Goal: Task Accomplishment & Management: Manage account settings

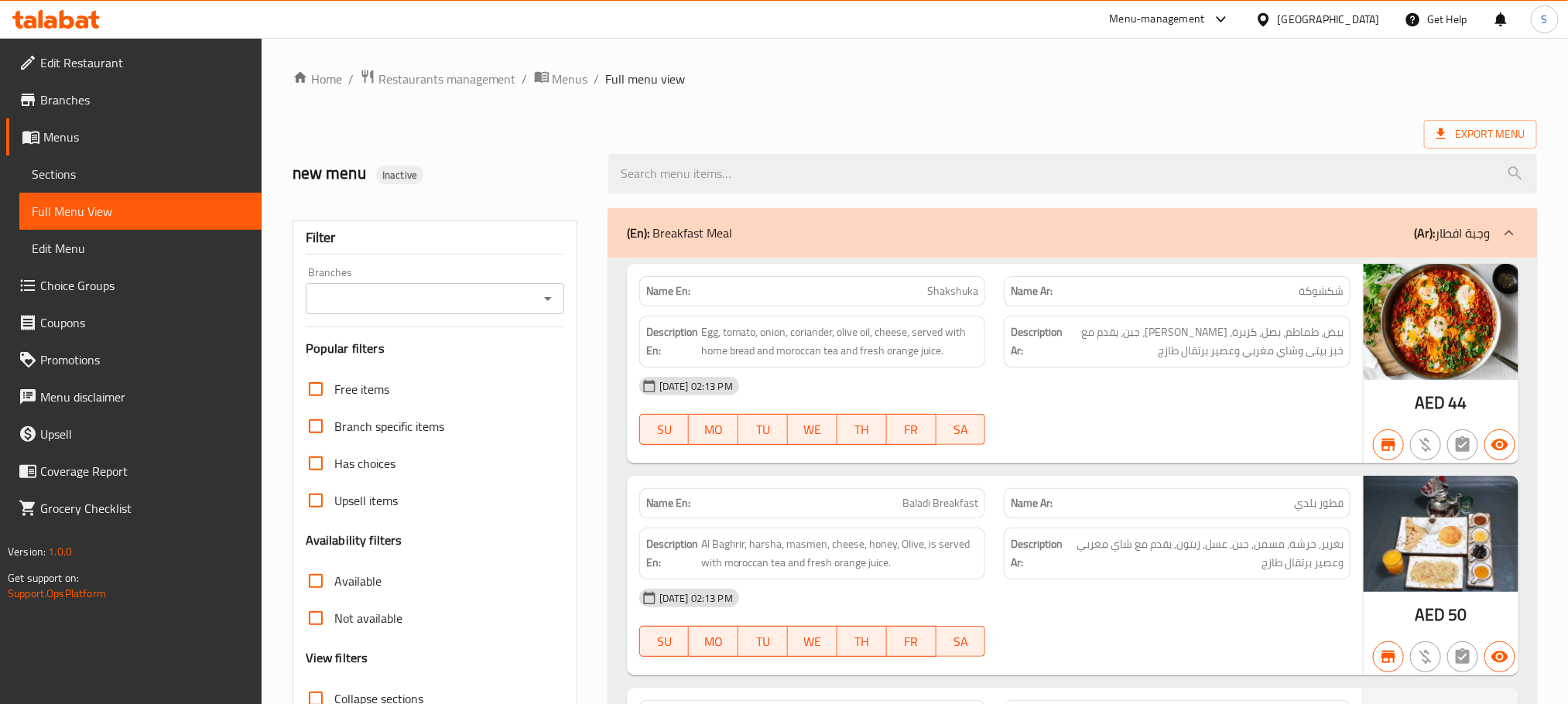
click at [49, 28] on icon at bounding box center [50, 22] width 13 height 13
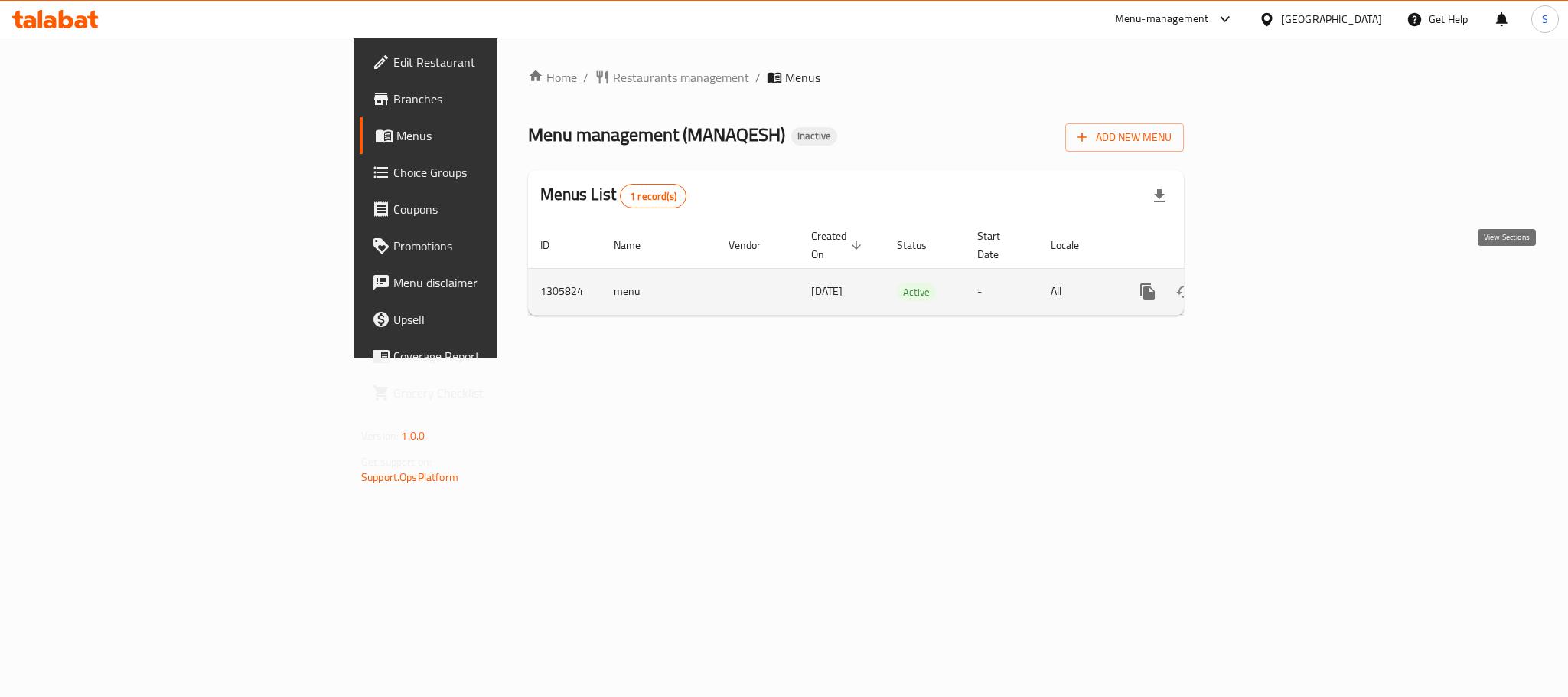
click at [1277, 279] on link "enhanced table" at bounding box center [1258, 291] width 37 height 37
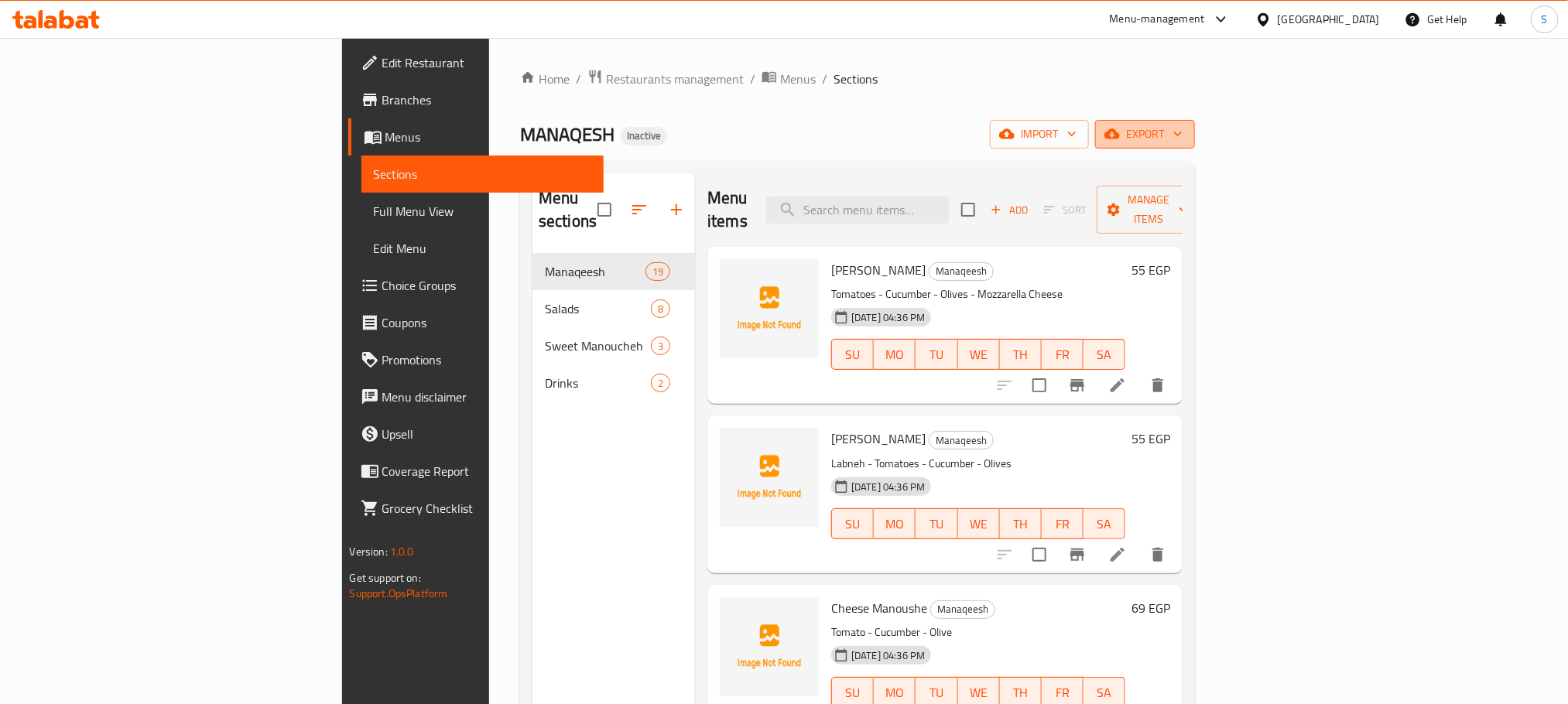
click at [1183, 140] on span "export" at bounding box center [1145, 134] width 75 height 19
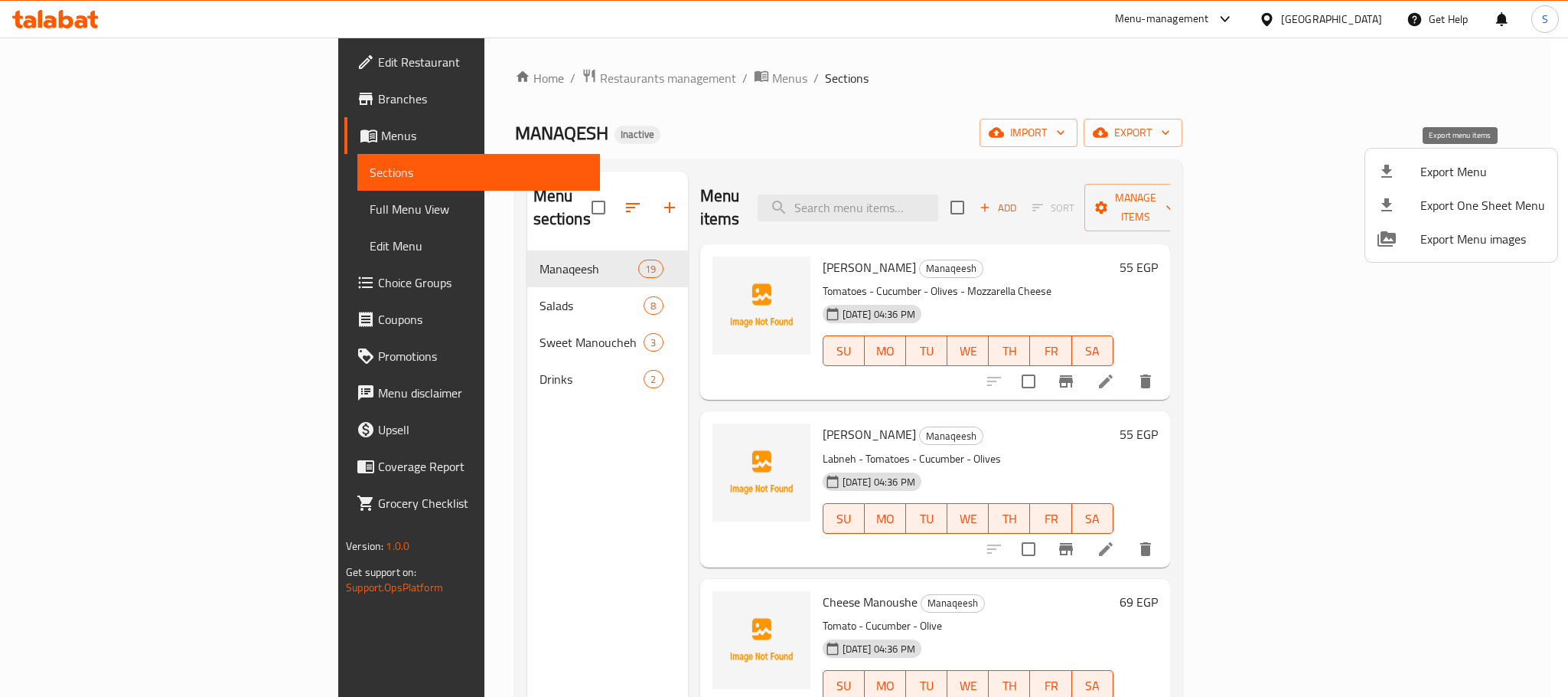
click at [1446, 179] on span "Export Menu" at bounding box center [1483, 171] width 124 height 18
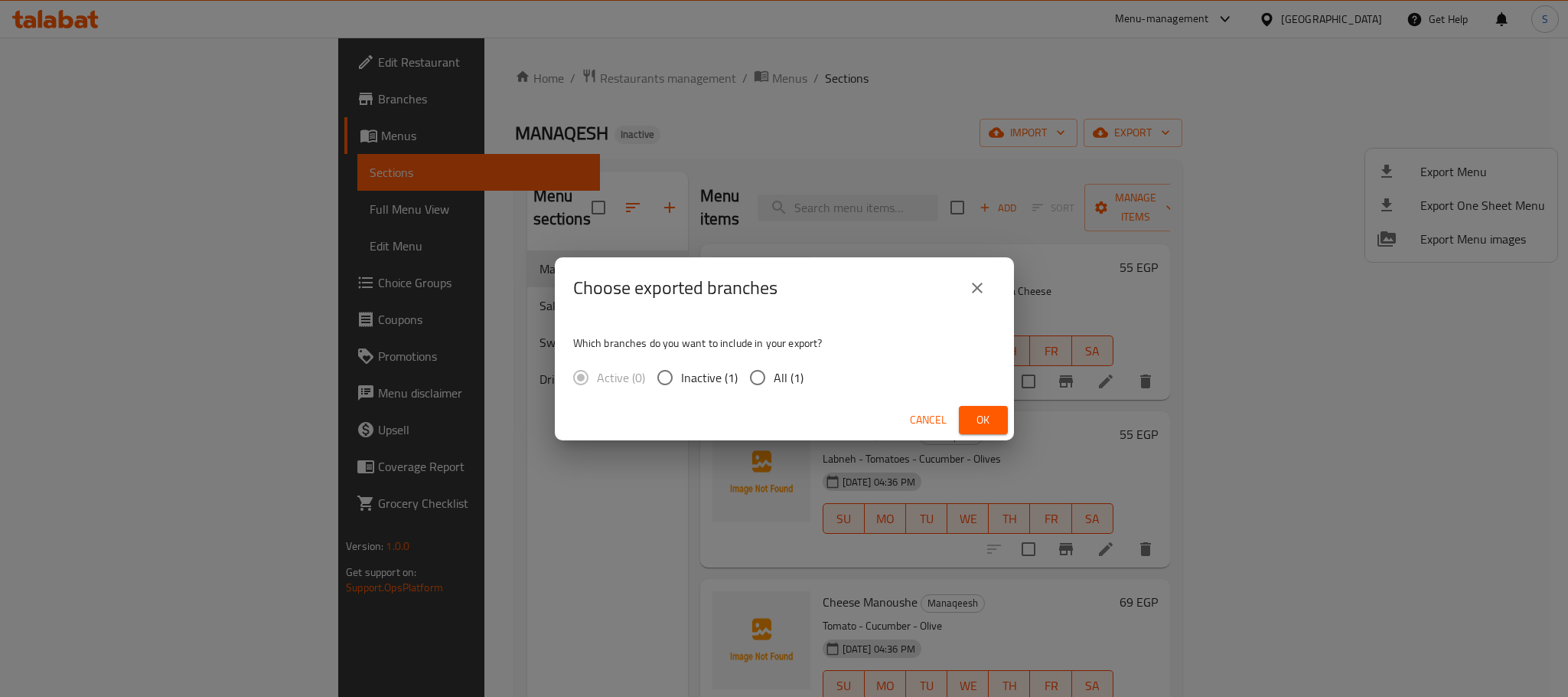
click at [780, 379] on span "All (1)" at bounding box center [789, 378] width 30 height 18
click at [774, 379] on input "All (1)" at bounding box center [758, 378] width 32 height 32
radio input "true"
click at [968, 421] on button "Ok" at bounding box center [983, 419] width 49 height 28
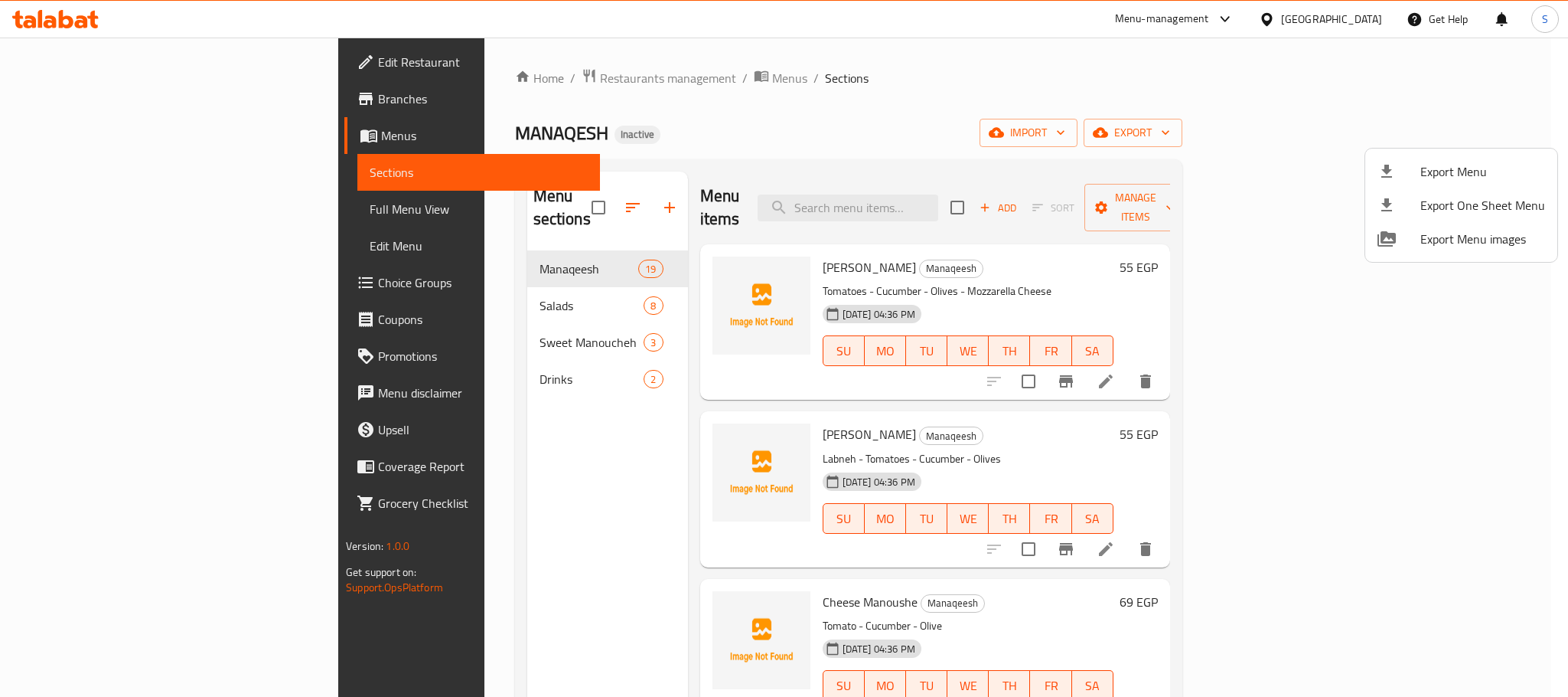
click at [921, 131] on div at bounding box center [784, 348] width 1568 height 697
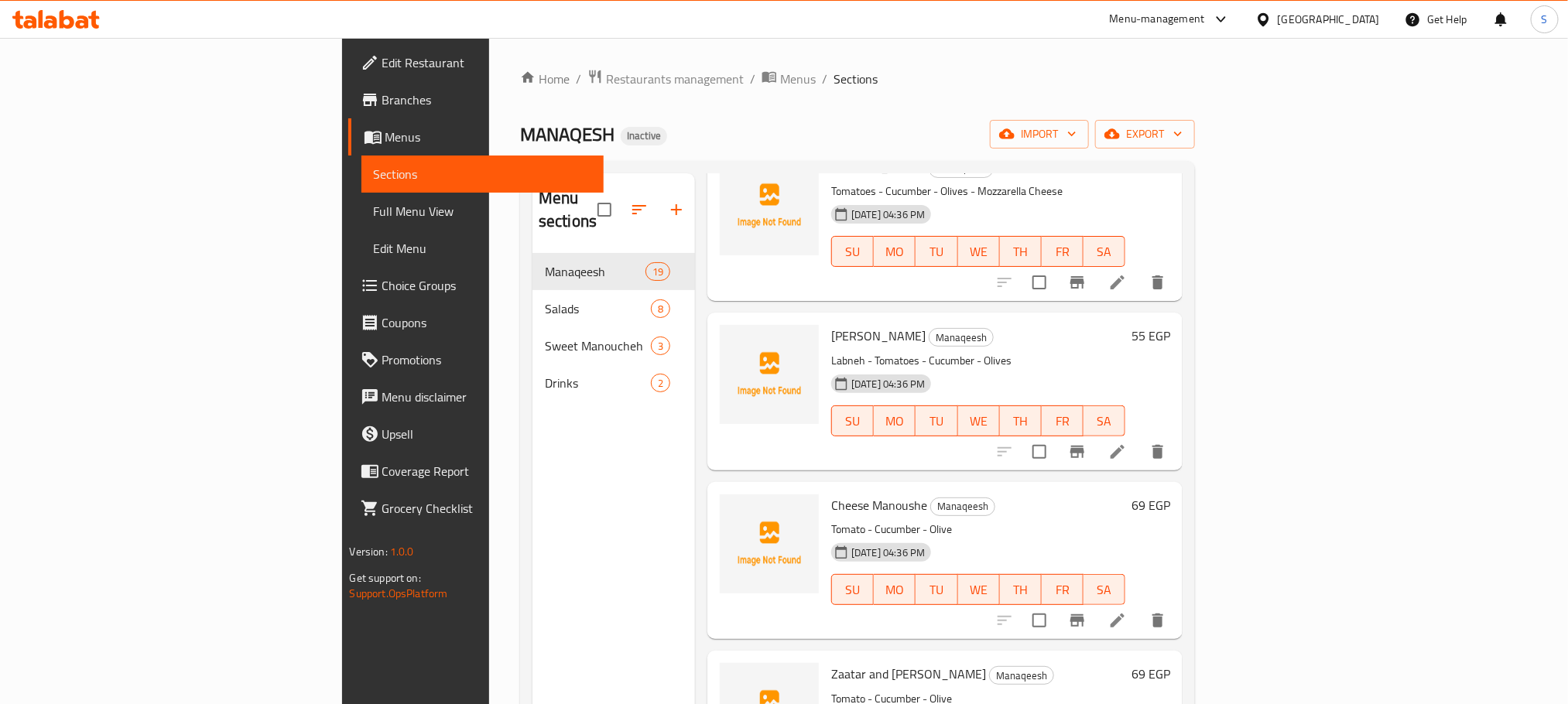
scroll to position [116, 0]
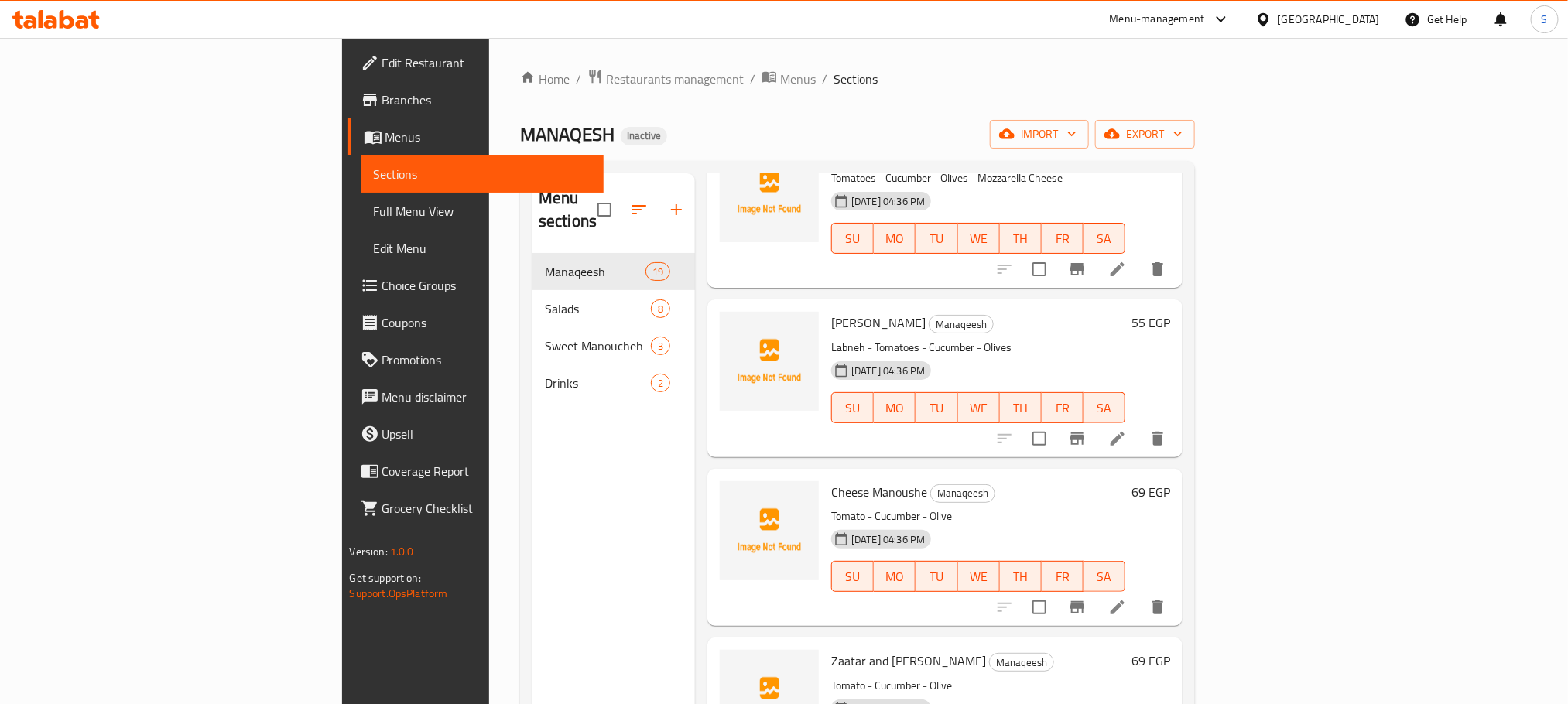
click at [362, 223] on link "Full Menu View" at bounding box center [483, 211] width 242 height 37
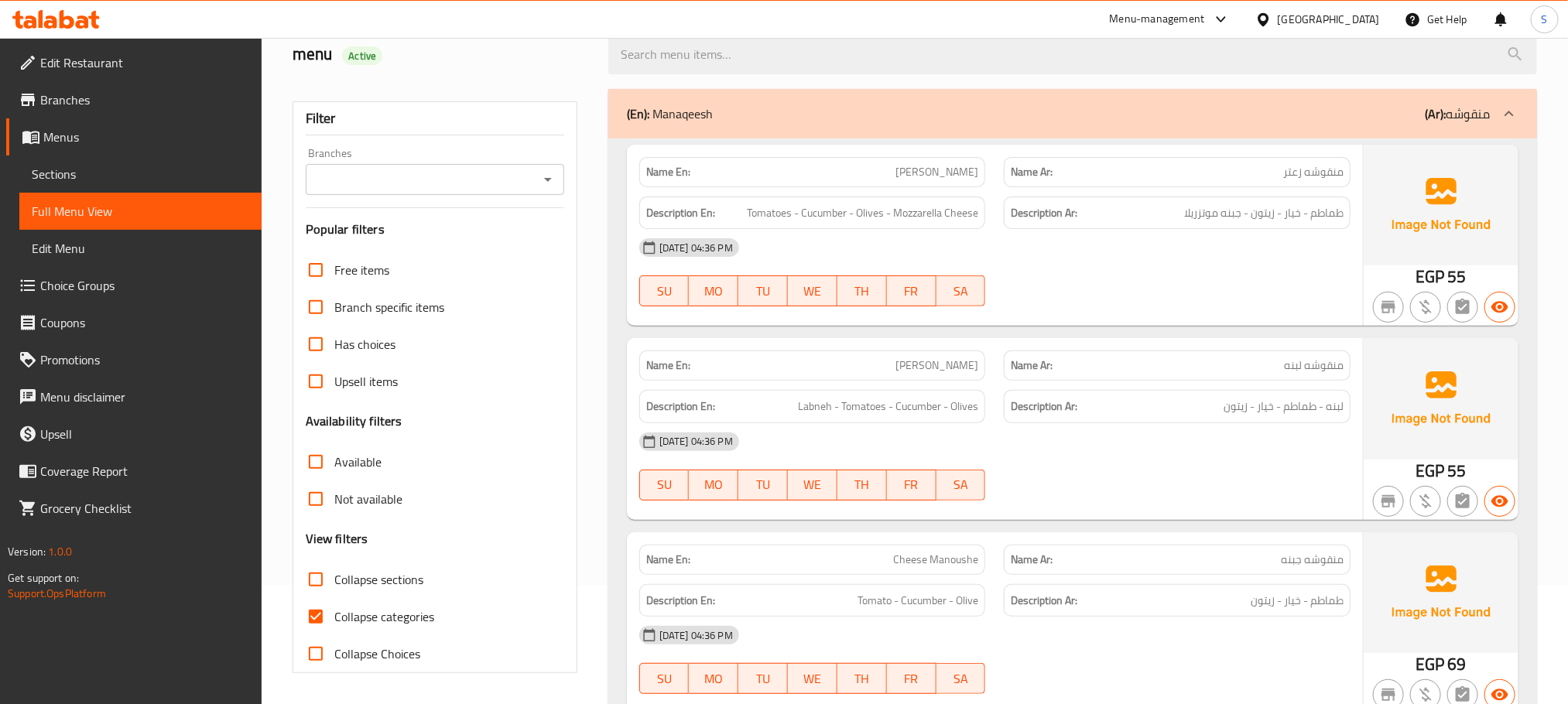
scroll to position [232, 0]
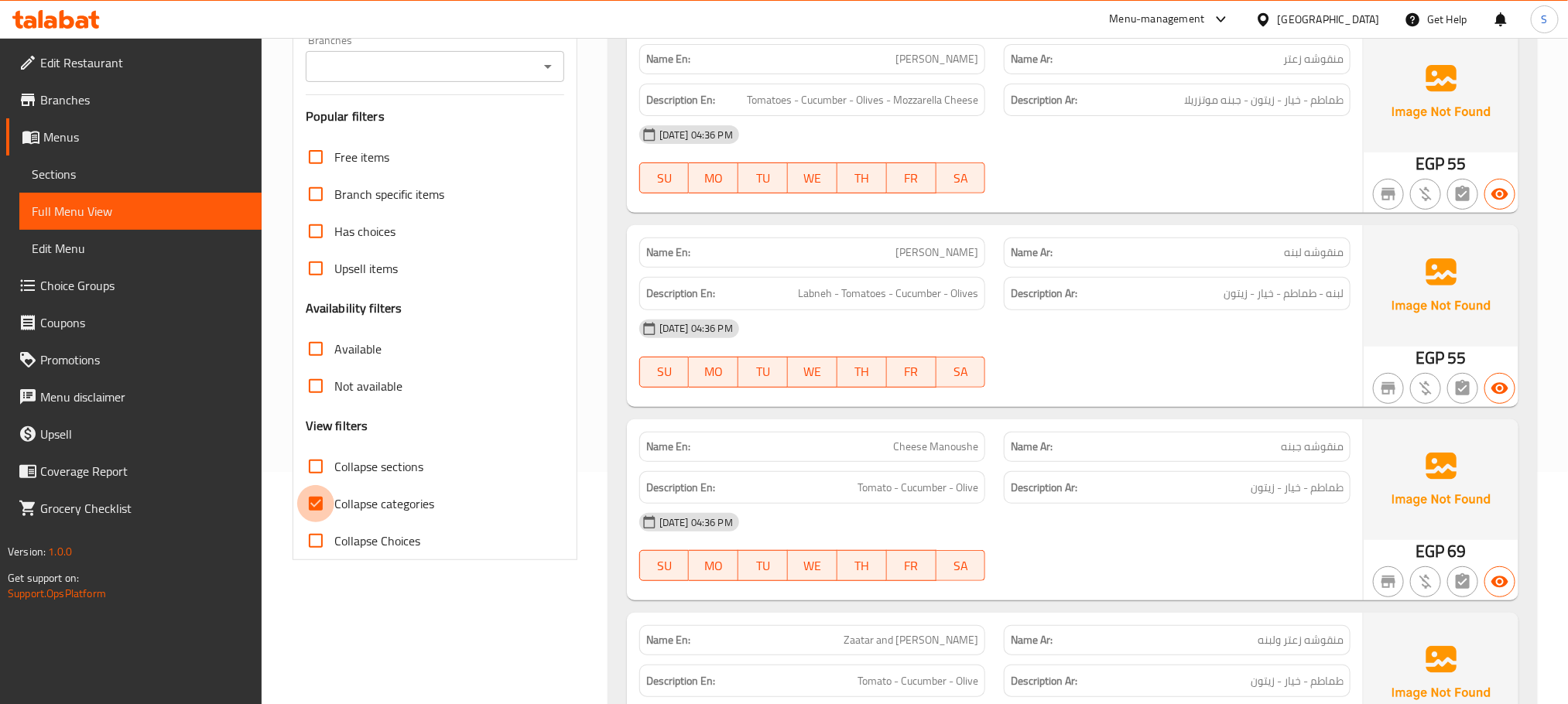
click at [323, 506] on input "Collapse categories" at bounding box center [315, 504] width 37 height 37
checkbox input "false"
click at [922, 462] on div "Name En: Cheese Manoushe" at bounding box center [813, 446] width 347 height 30
click at [316, 464] on input "Collapse sections" at bounding box center [315, 466] width 37 height 37
checkbox input "true"
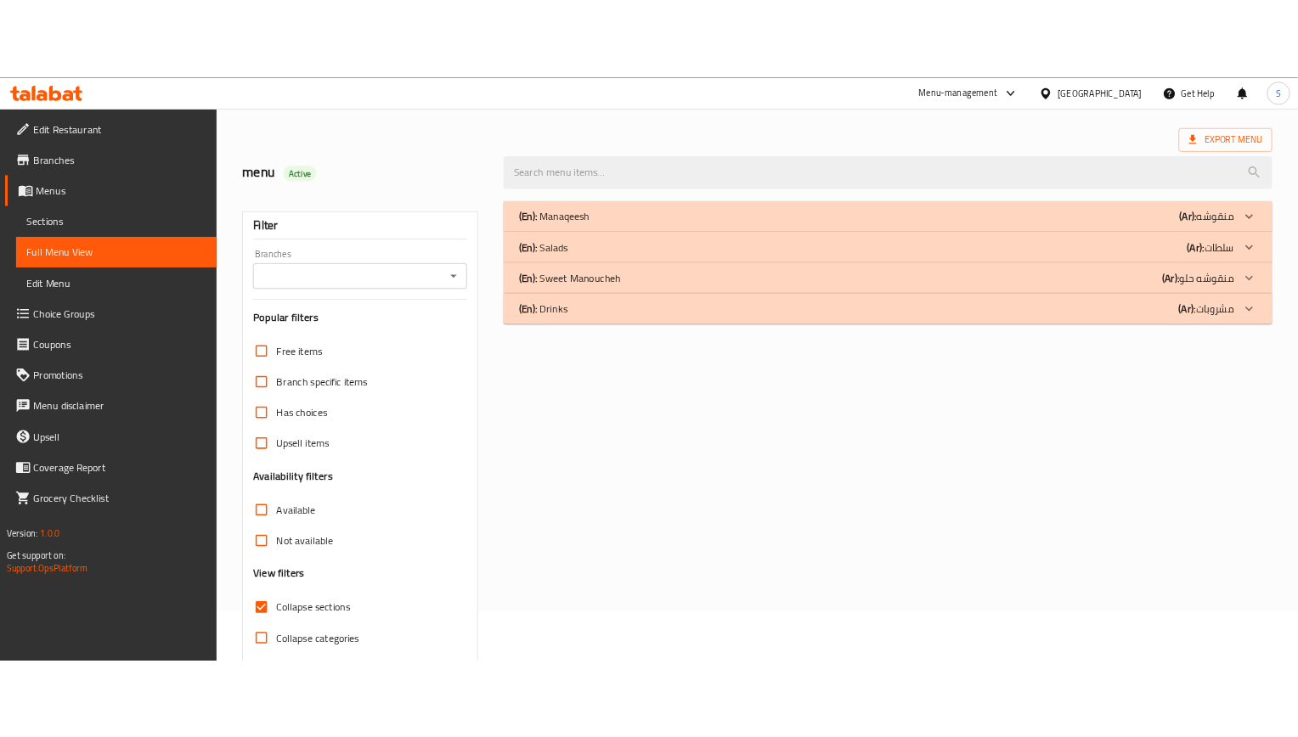
scroll to position [5, 0]
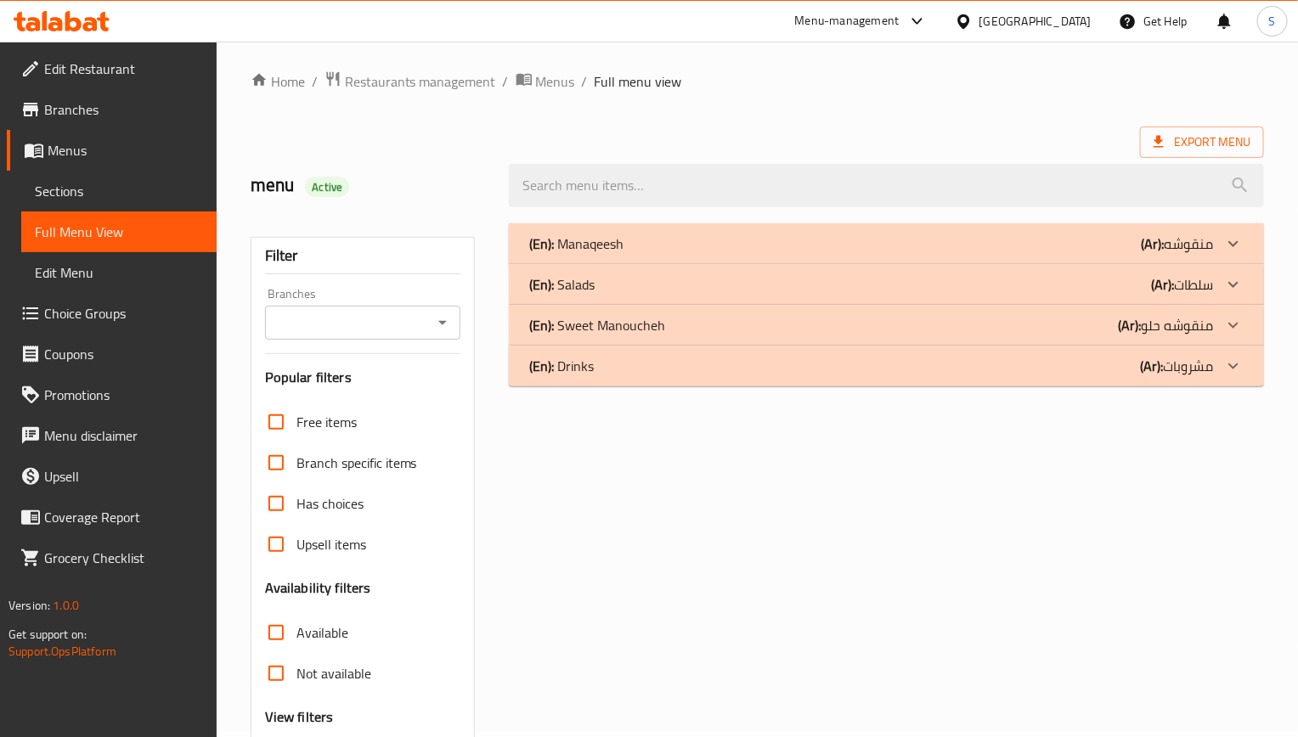
click at [775, 247] on div "(En): Manaqeesh (Ar): منقوشه" at bounding box center [871, 244] width 684 height 20
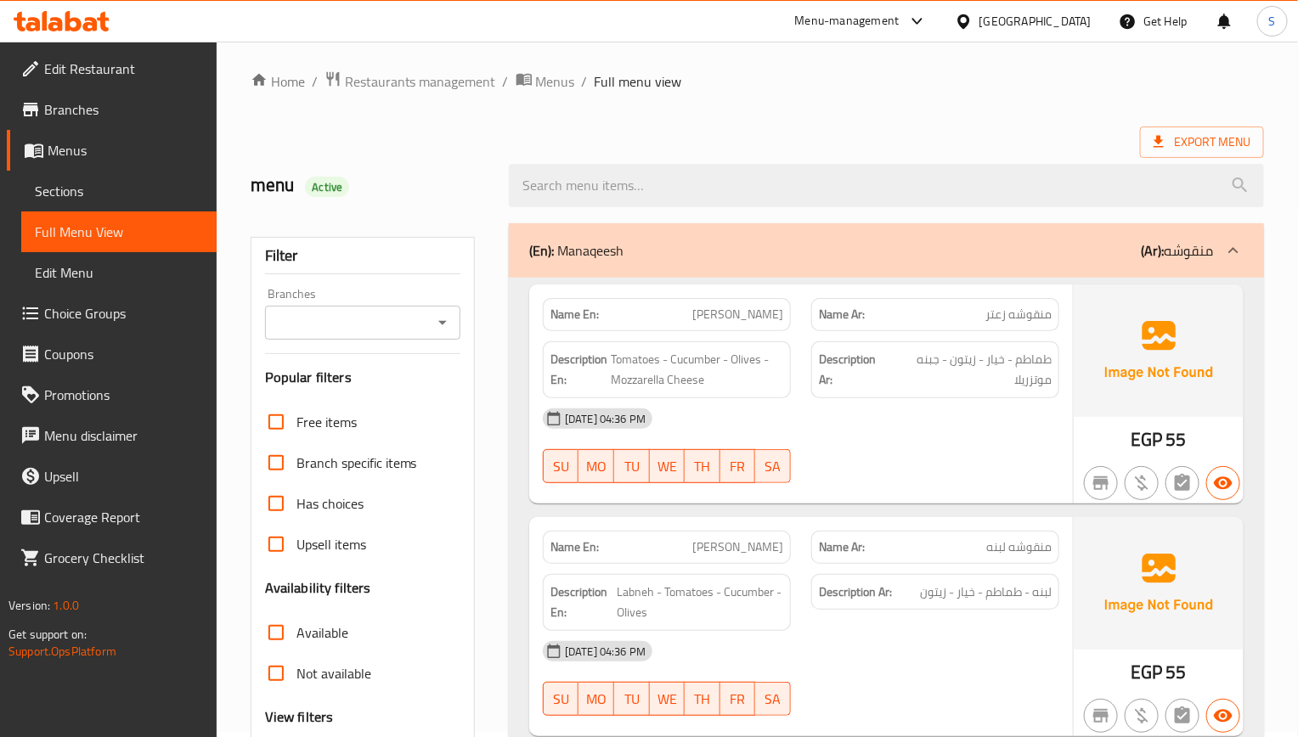
drag, startPoint x: 737, startPoint y: 128, endPoint x: 739, endPoint y: 104, distance: 23.8
click at [737, 128] on div "Export Menu" at bounding box center [757, 142] width 1013 height 31
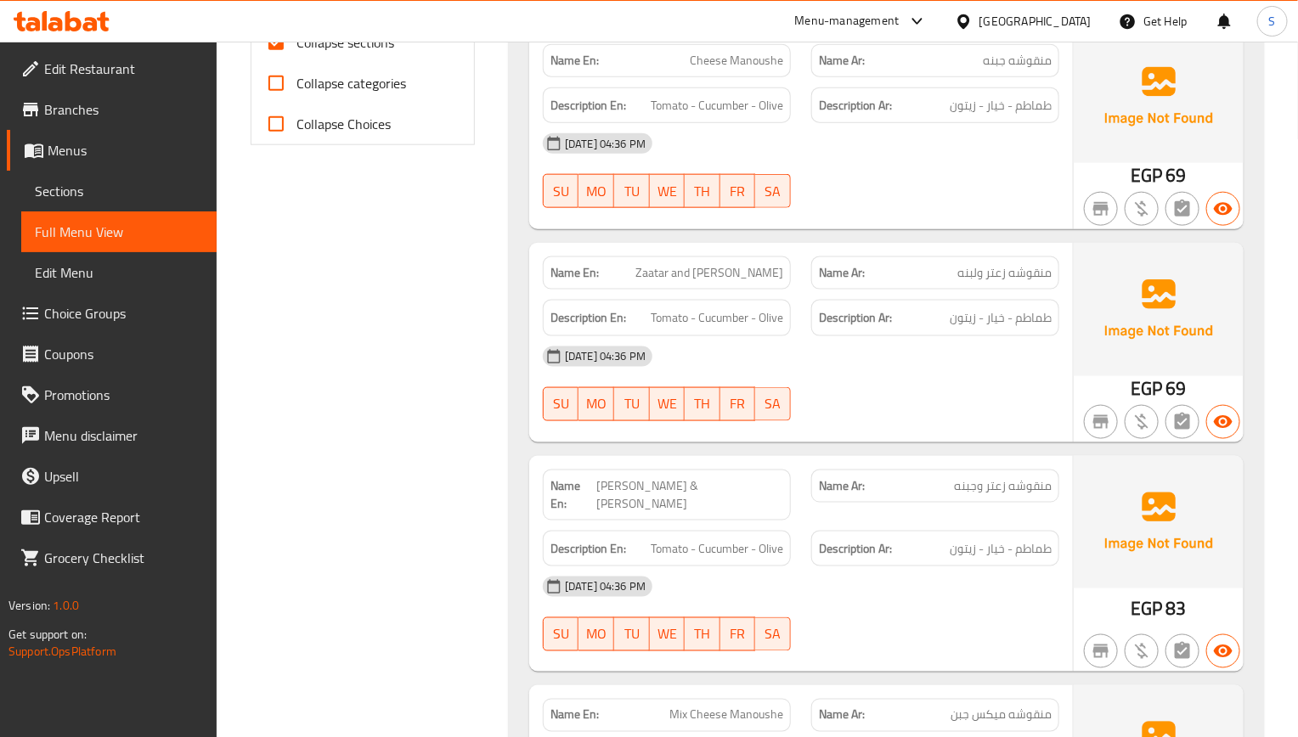
scroll to position [770, 0]
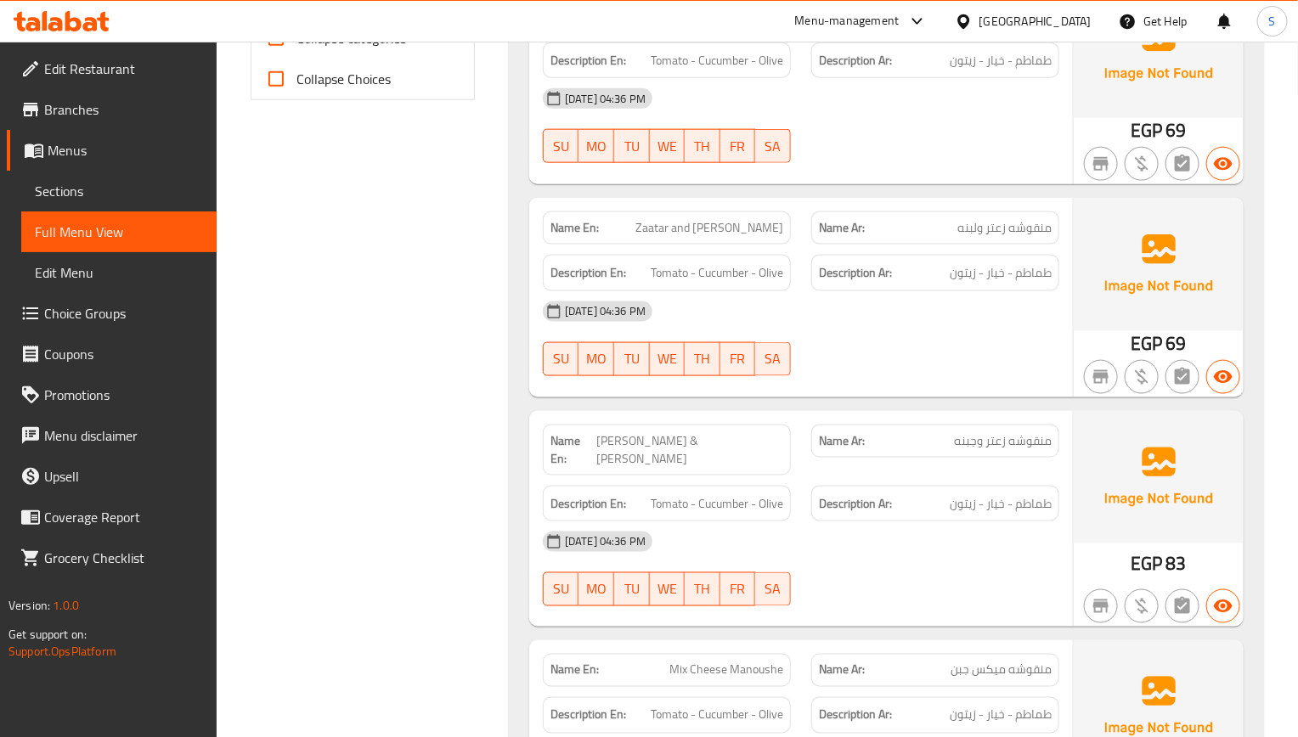
click at [685, 439] on span "Manakeesh Zaatar & Cheese" at bounding box center [689, 450] width 187 height 36
copy span "Manakeesh Zaatar & Cheese"
click at [752, 234] on span "Zaatar and Labneh Manoucheh" at bounding box center [709, 228] width 148 height 18
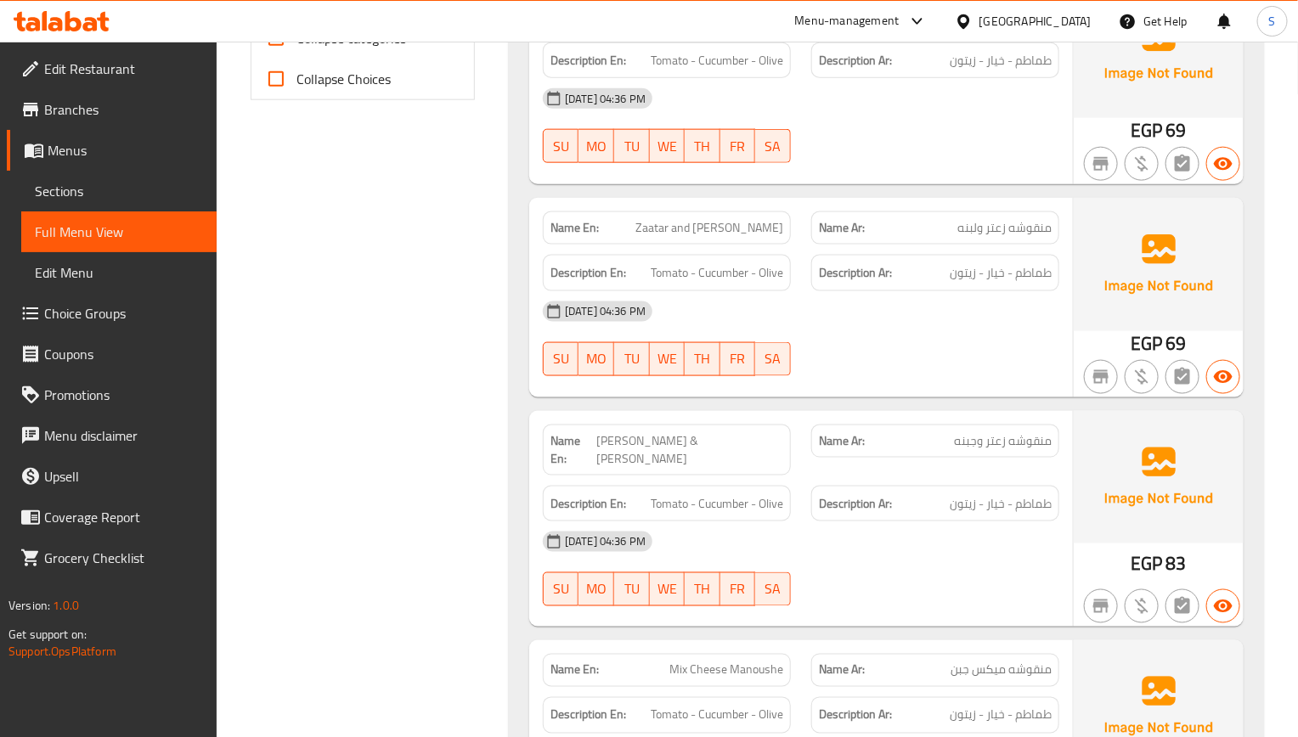
click at [752, 234] on span "Zaatar and Labneh Manoucheh" at bounding box center [709, 228] width 148 height 18
copy span "Manoucheh"
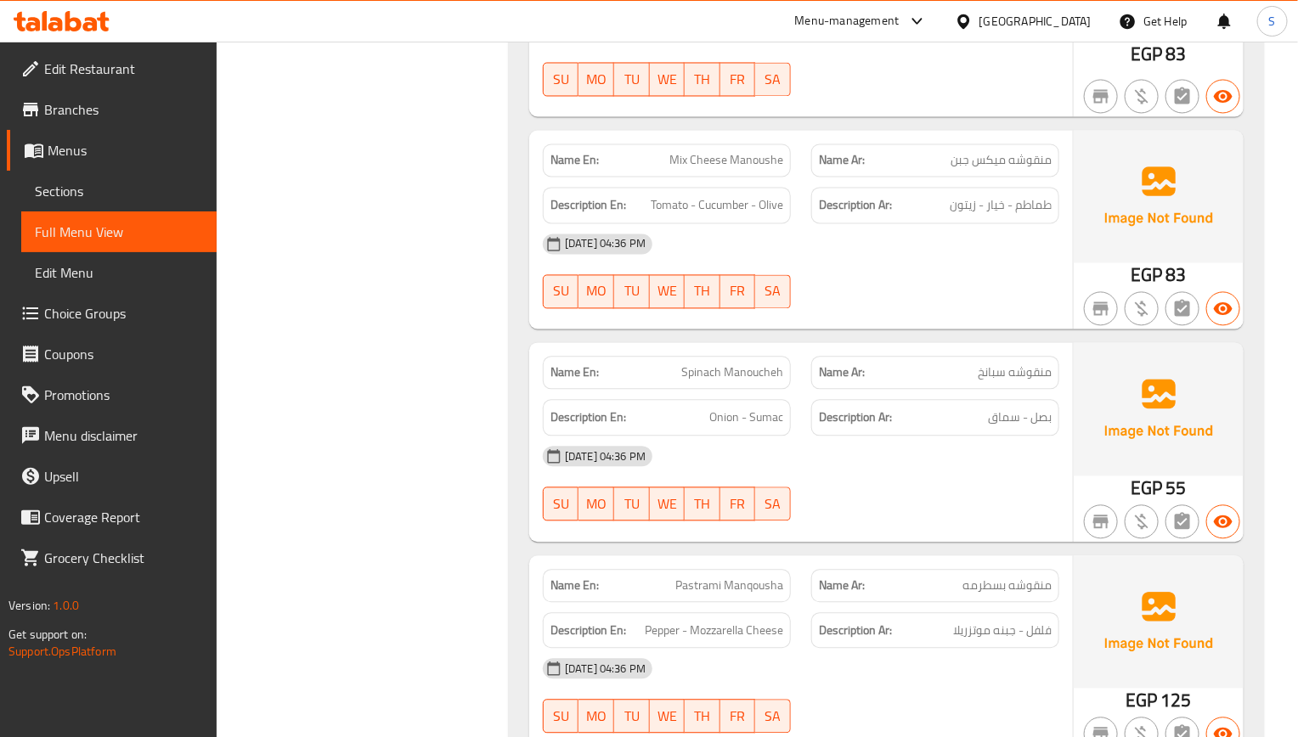
scroll to position [1407, 0]
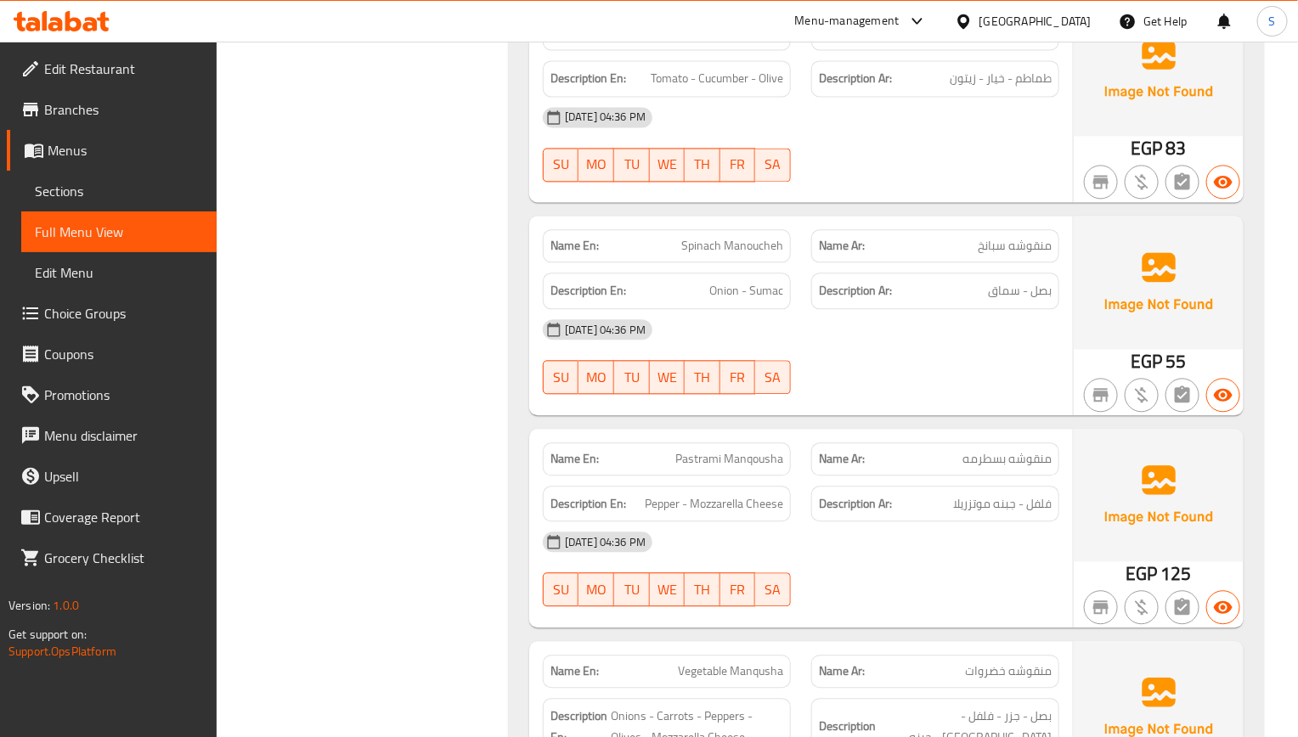
click at [721, 457] on span "Pastrami Manqousha" at bounding box center [729, 459] width 108 height 18
copy span "Pastrami Manqousha"
click at [76, 181] on span "Sections" at bounding box center [119, 191] width 168 height 20
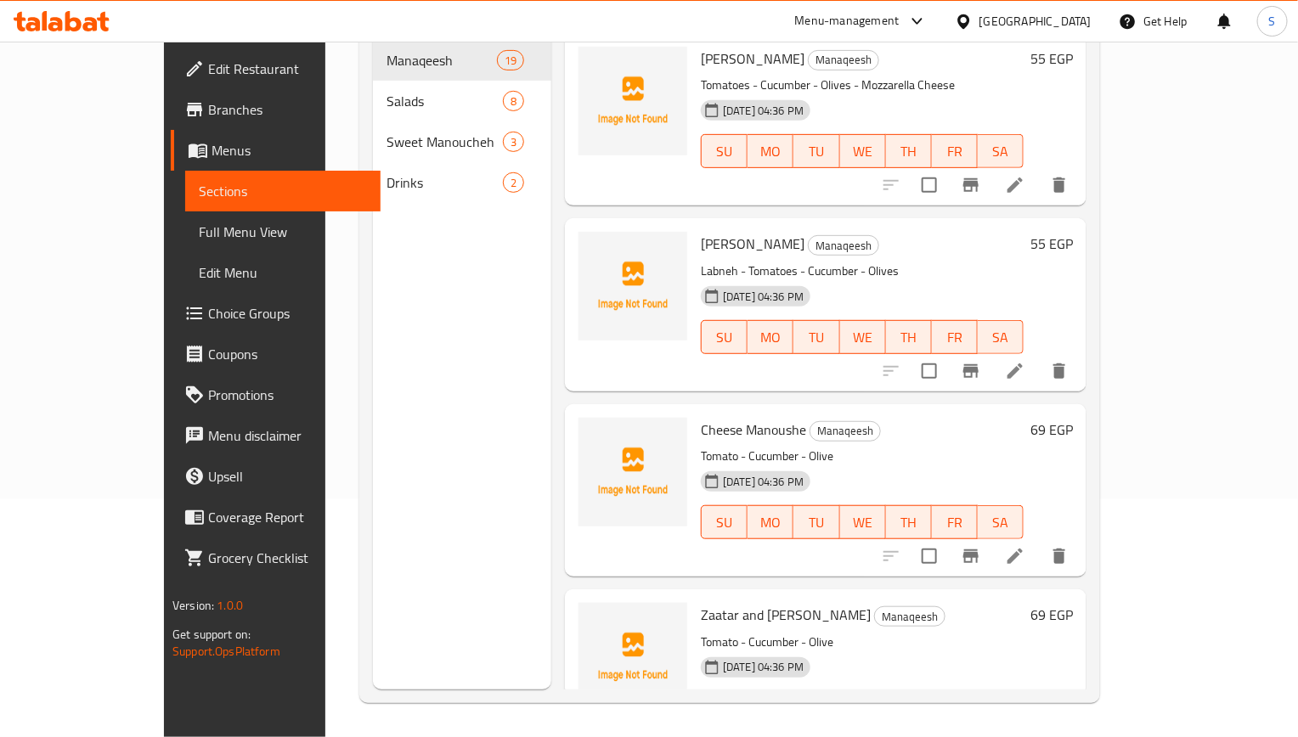
scroll to position [238, 0]
click at [199, 227] on span "Full Menu View" at bounding box center [283, 232] width 168 height 20
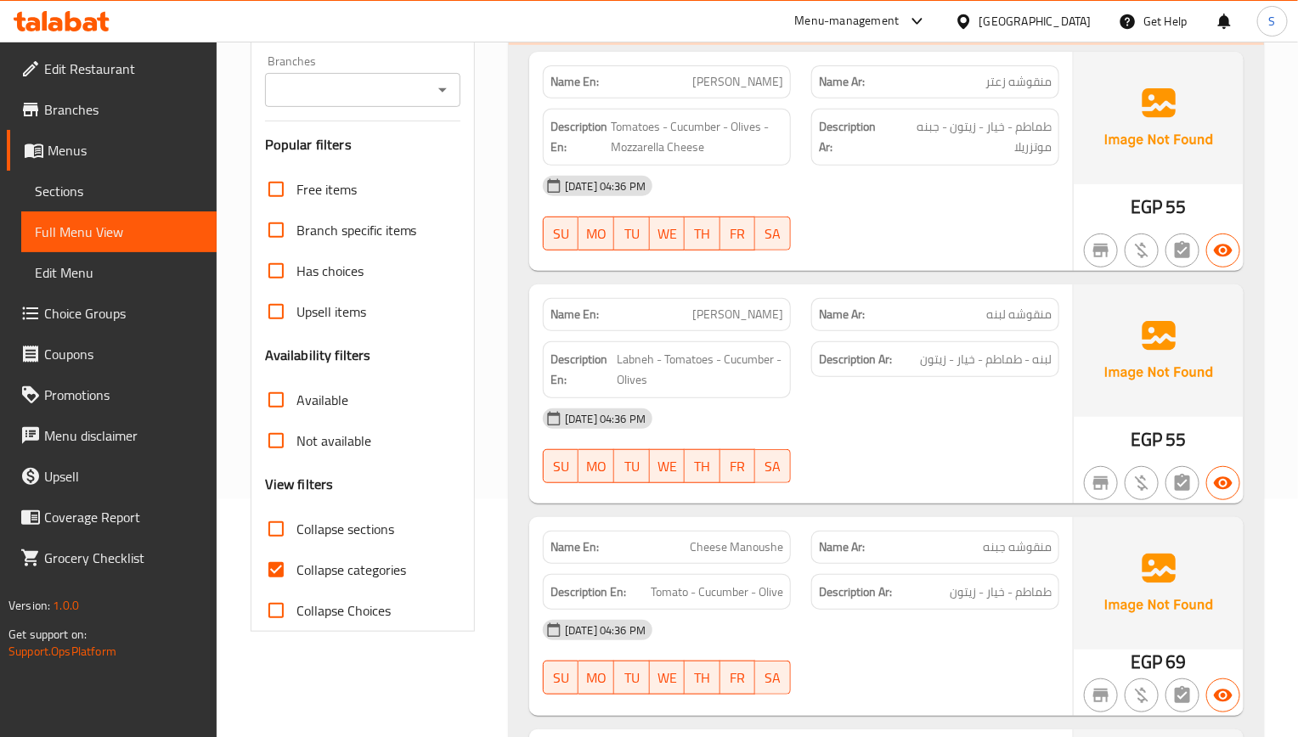
click at [281, 554] on input "Collapse categories" at bounding box center [276, 570] width 41 height 41
checkbox input "false"
click at [285, 518] on input "Collapse sections" at bounding box center [276, 529] width 41 height 41
checkbox input "true"
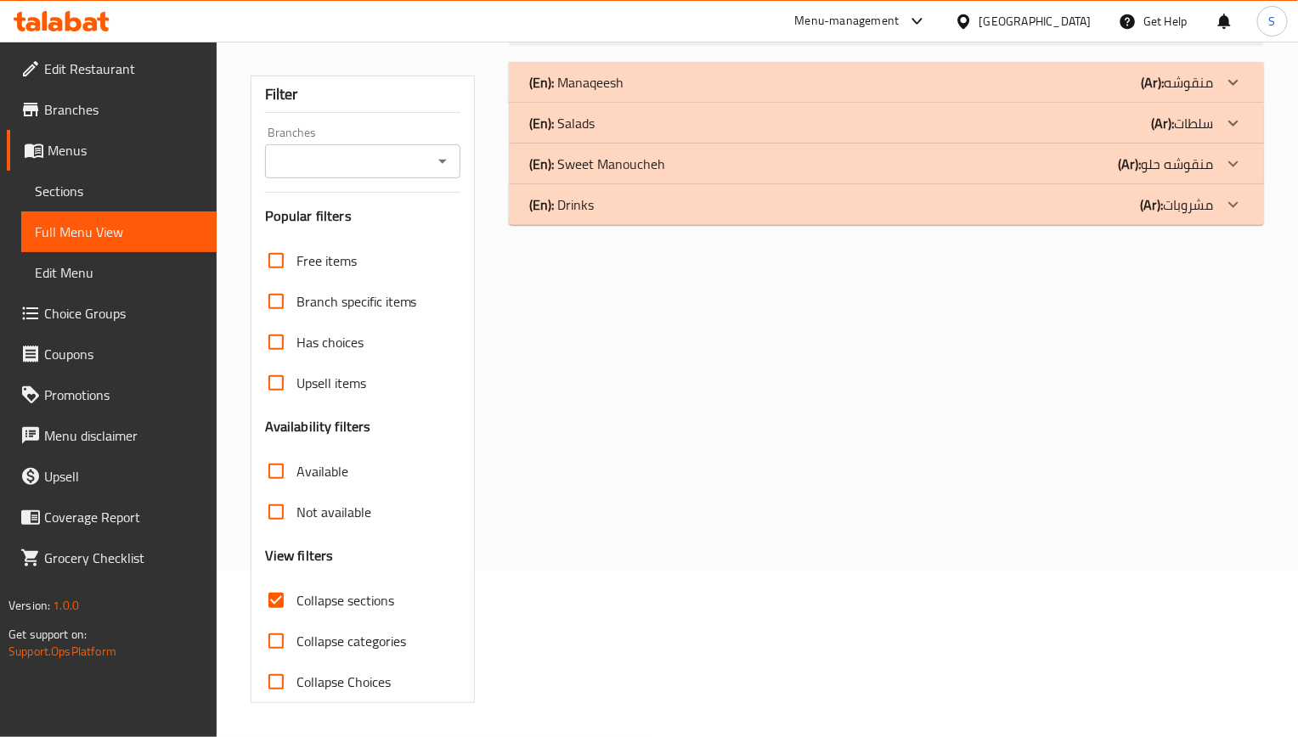
scroll to position [168, 0]
click at [628, 69] on div "(En): Manaqeesh (Ar): منقوشه" at bounding box center [886, 82] width 755 height 41
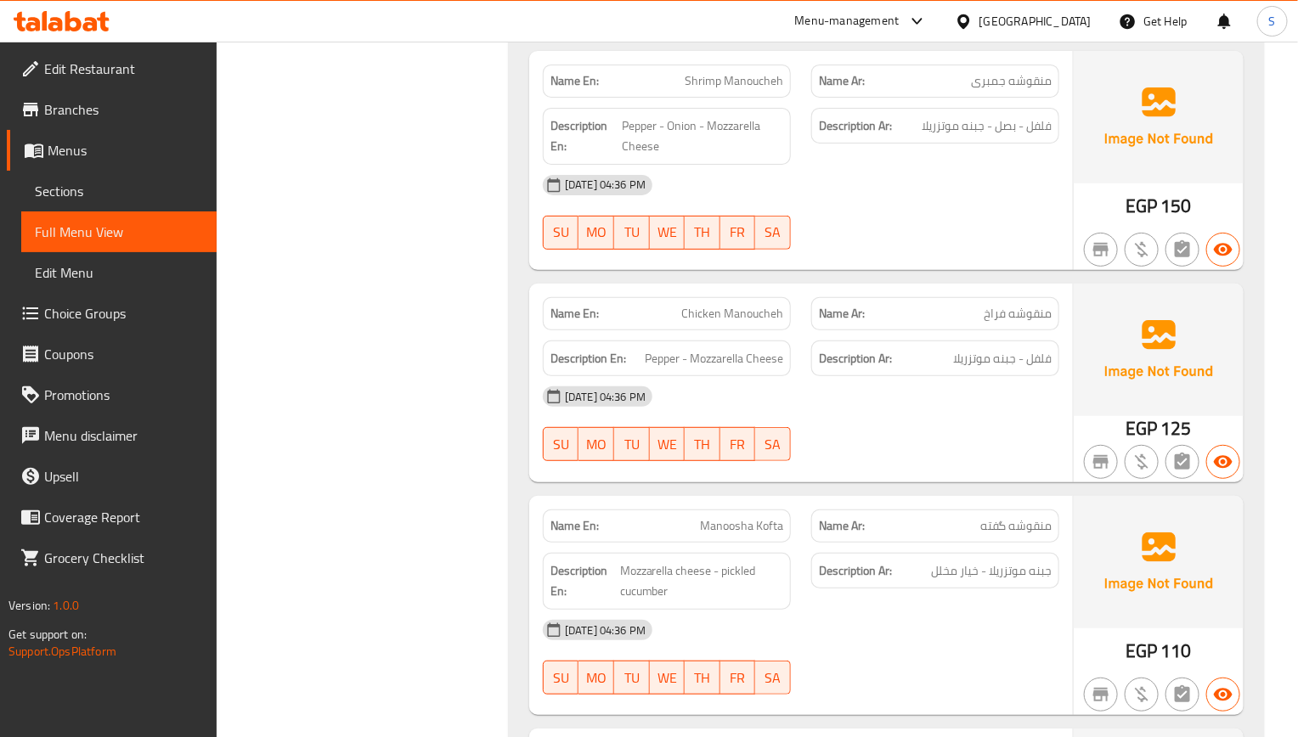
scroll to position [2844, 0]
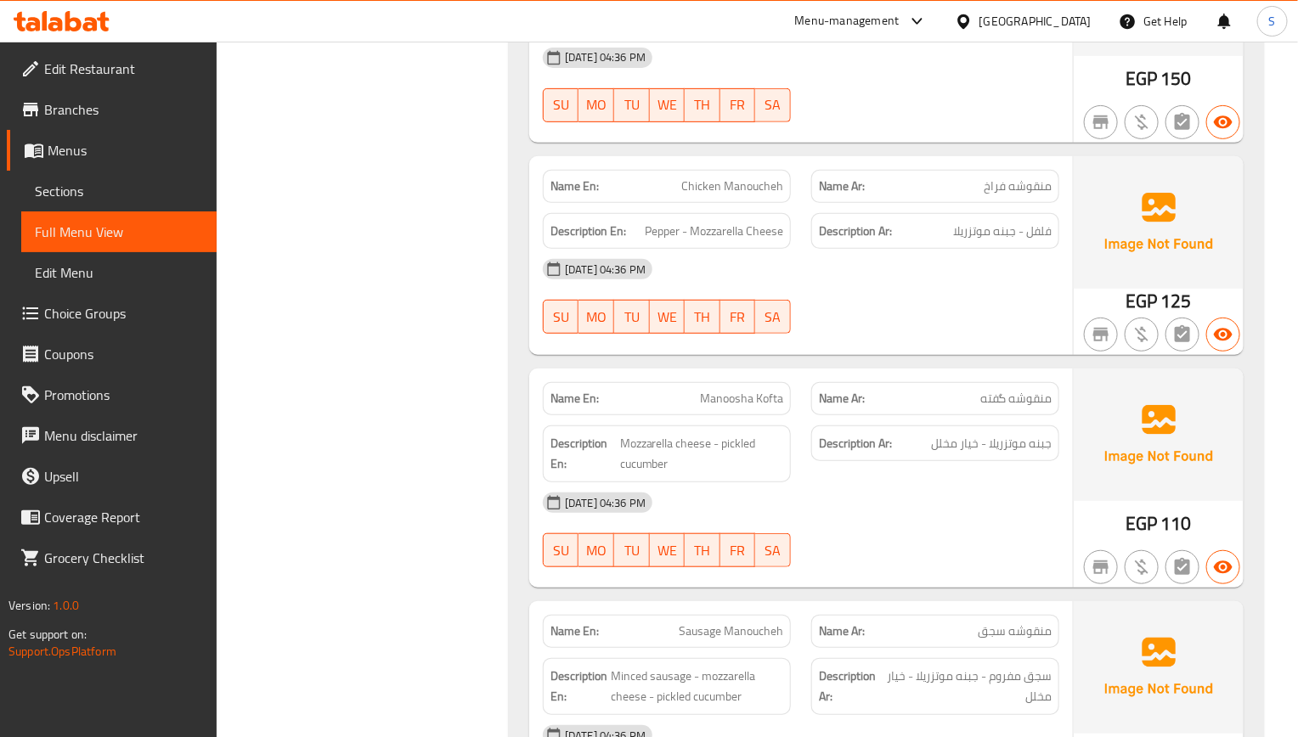
click at [742, 390] on span "Manoosha Kofta" at bounding box center [741, 399] width 83 height 18
copy span "Manoosha Kofta"
click at [757, 170] on div "Name En: Chicken Manoucheh" at bounding box center [667, 186] width 248 height 33
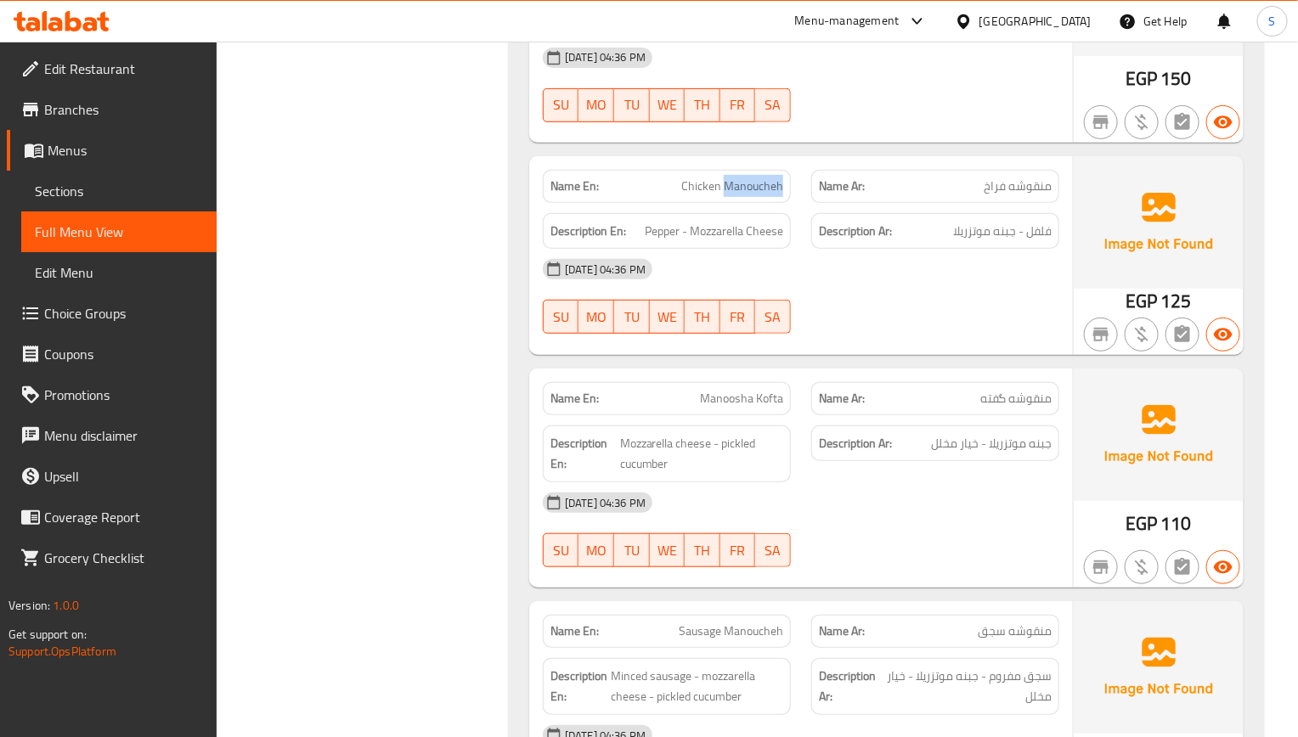
click at [757, 170] on div "Name En: Chicken Manoucheh" at bounding box center [667, 186] width 248 height 33
copy span "Manoucheh"
click at [59, 189] on span "Sections" at bounding box center [119, 191] width 168 height 20
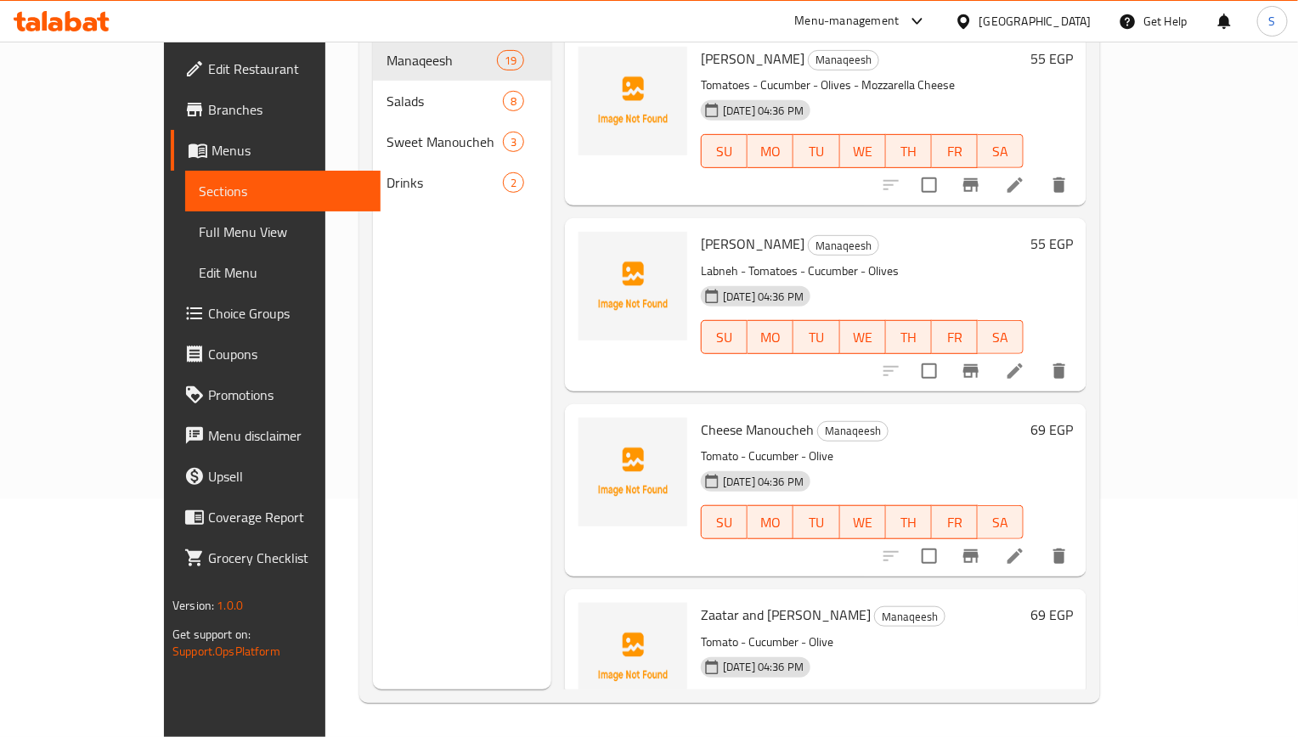
scroll to position [238, 0]
click at [199, 237] on span "Full Menu View" at bounding box center [283, 232] width 168 height 20
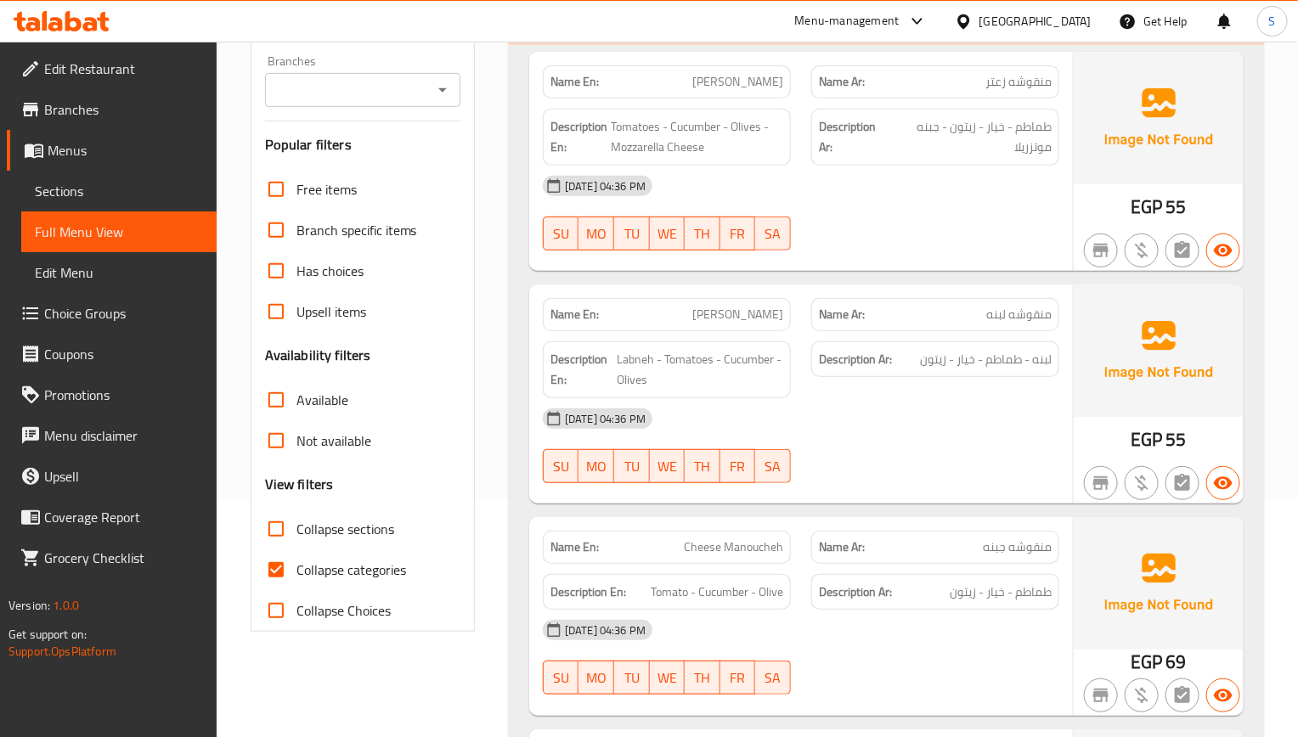
click at [275, 573] on input "Collapse categories" at bounding box center [276, 570] width 41 height 41
checkbox input "false"
click at [279, 535] on input "Collapse sections" at bounding box center [276, 529] width 41 height 41
checkbox input "true"
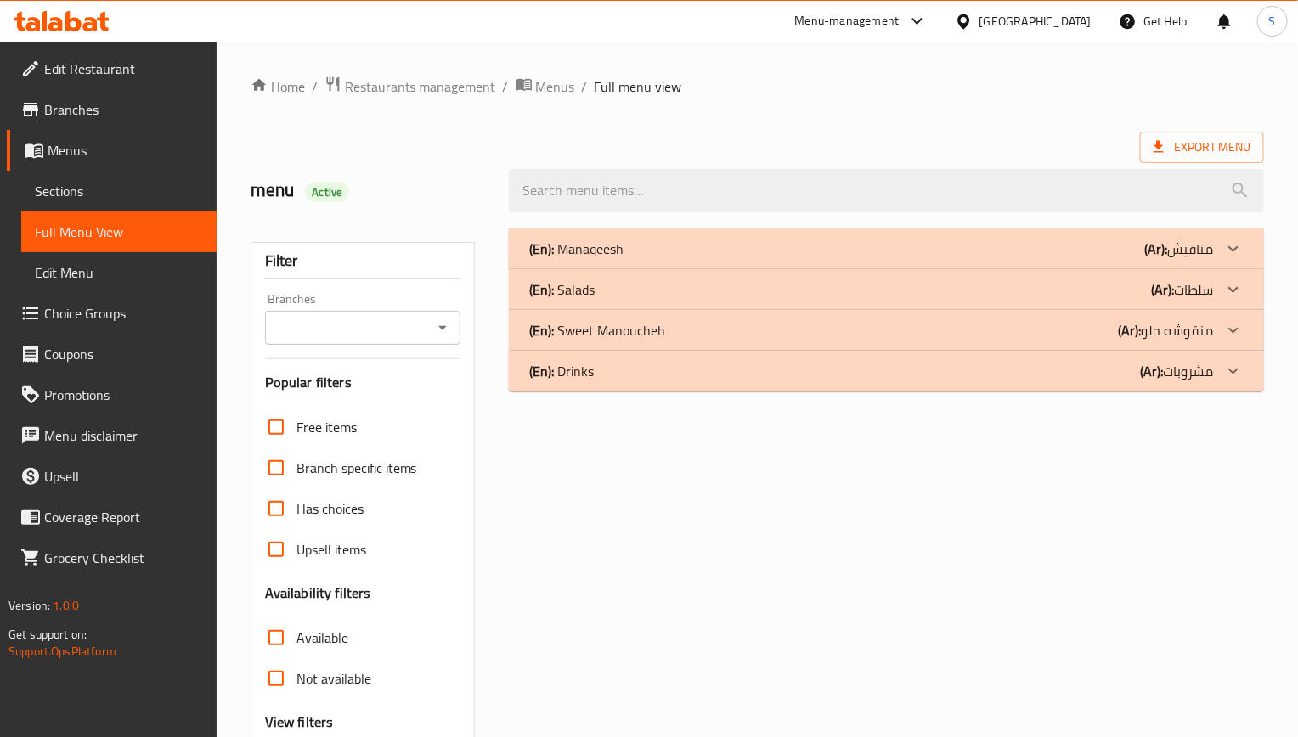
click at [587, 245] on p "(En): Manaqeesh" at bounding box center [576, 249] width 94 height 20
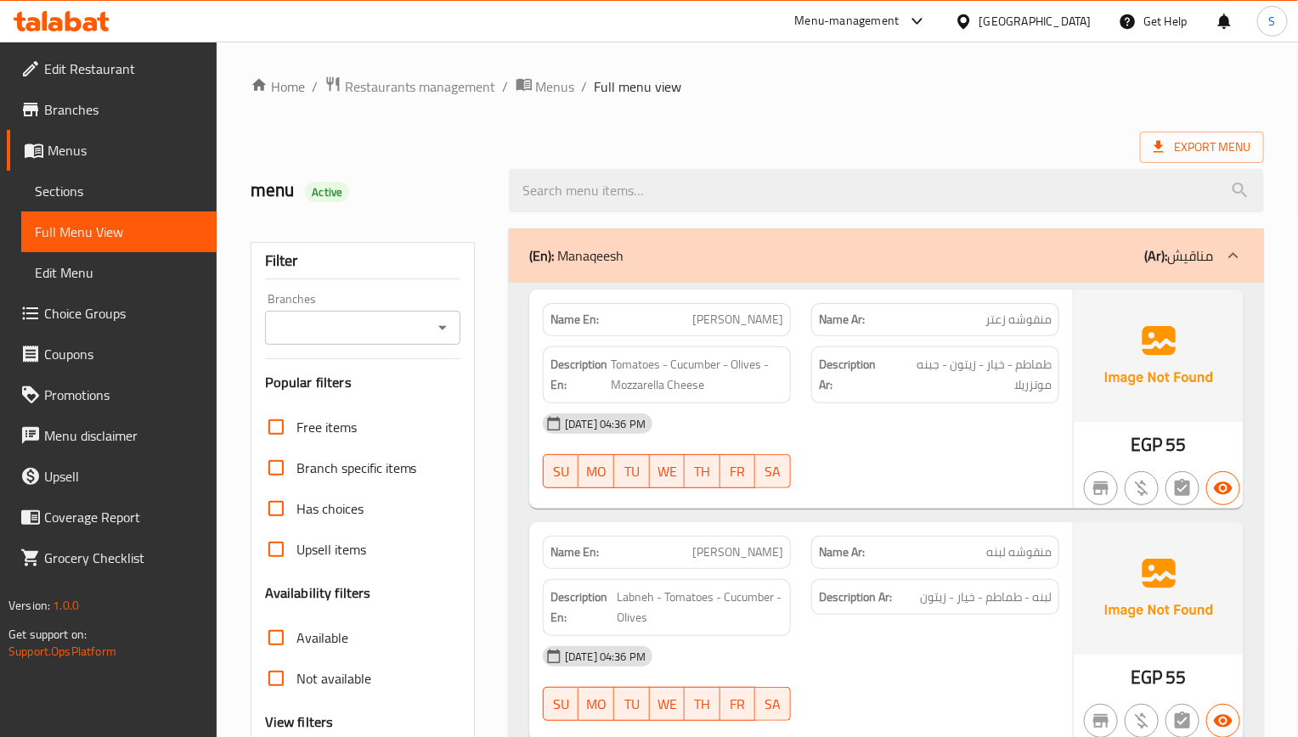
click at [638, 238] on div "(En): Manaqeesh (Ar): مناقيش" at bounding box center [886, 255] width 755 height 54
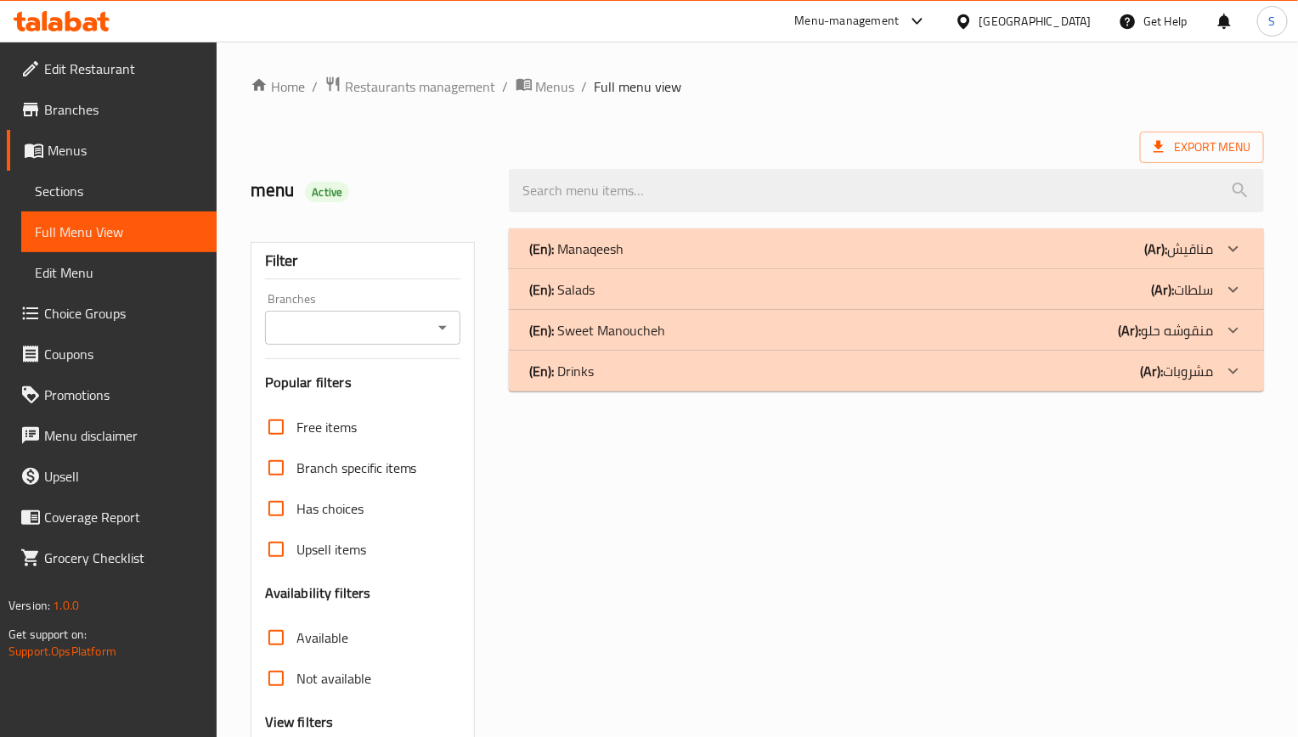
click at [612, 259] on p "(En): Sweet Manoucheh" at bounding box center [576, 249] width 94 height 20
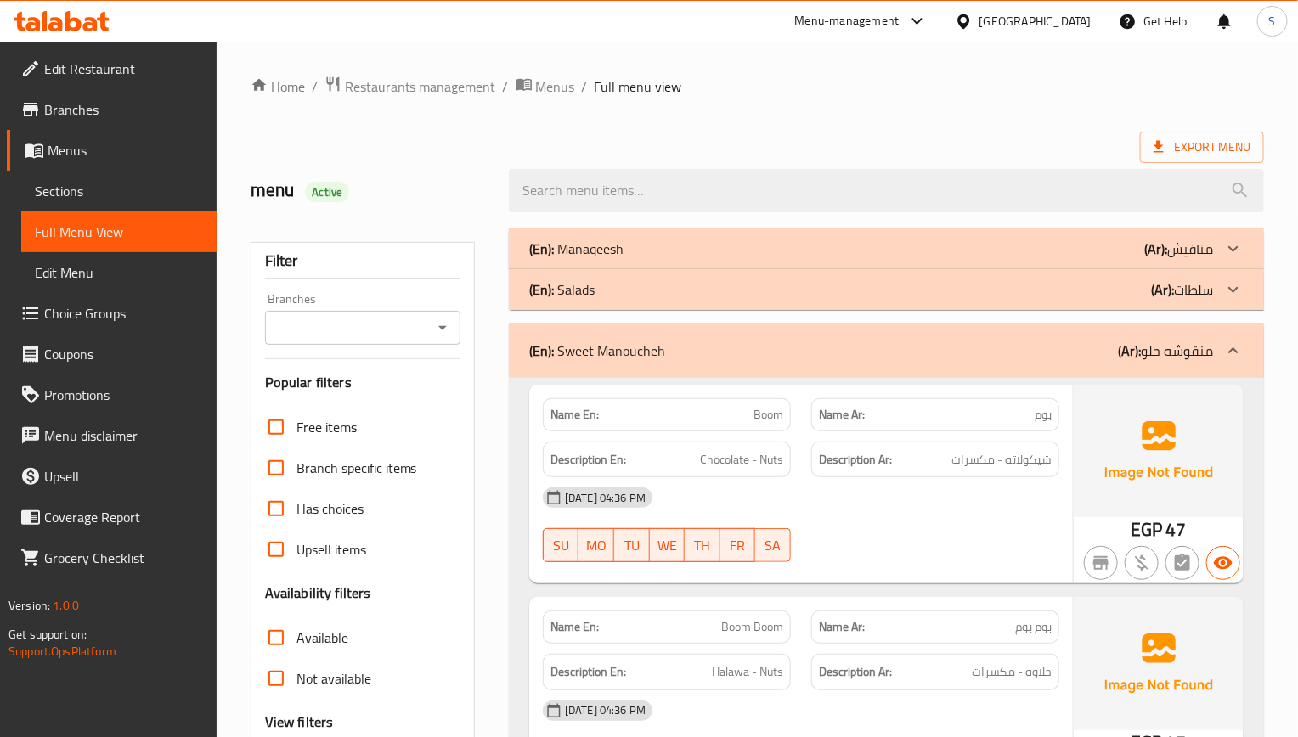
scroll to position [127, 0]
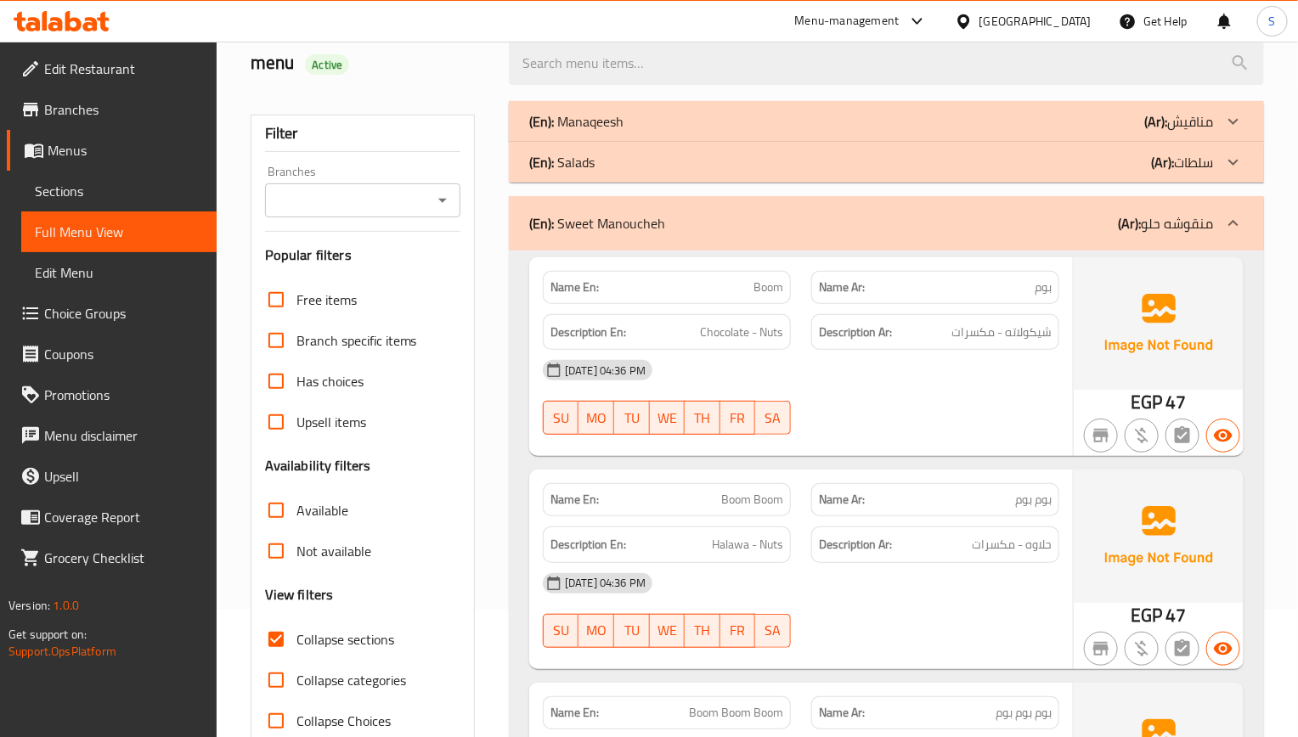
click at [108, 206] on link "Sections" at bounding box center [118, 191] width 195 height 41
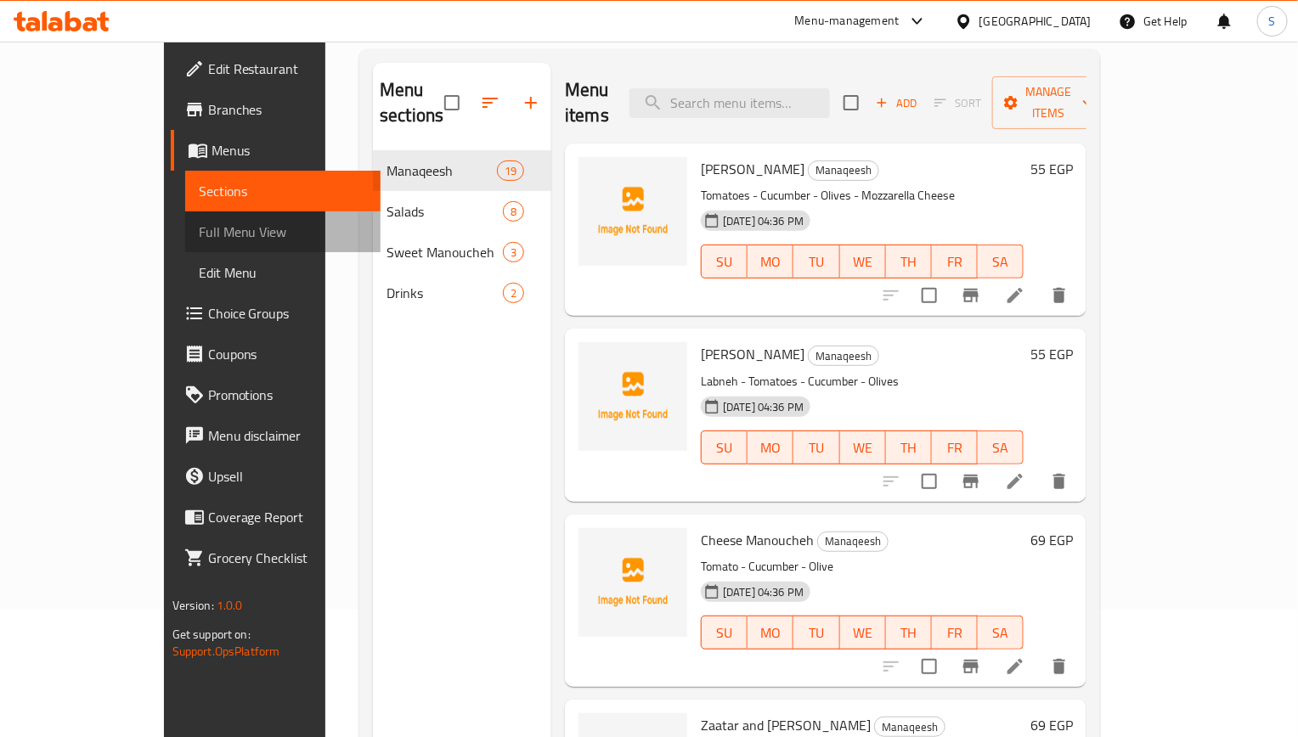
click at [199, 227] on span "Full Menu View" at bounding box center [283, 232] width 168 height 20
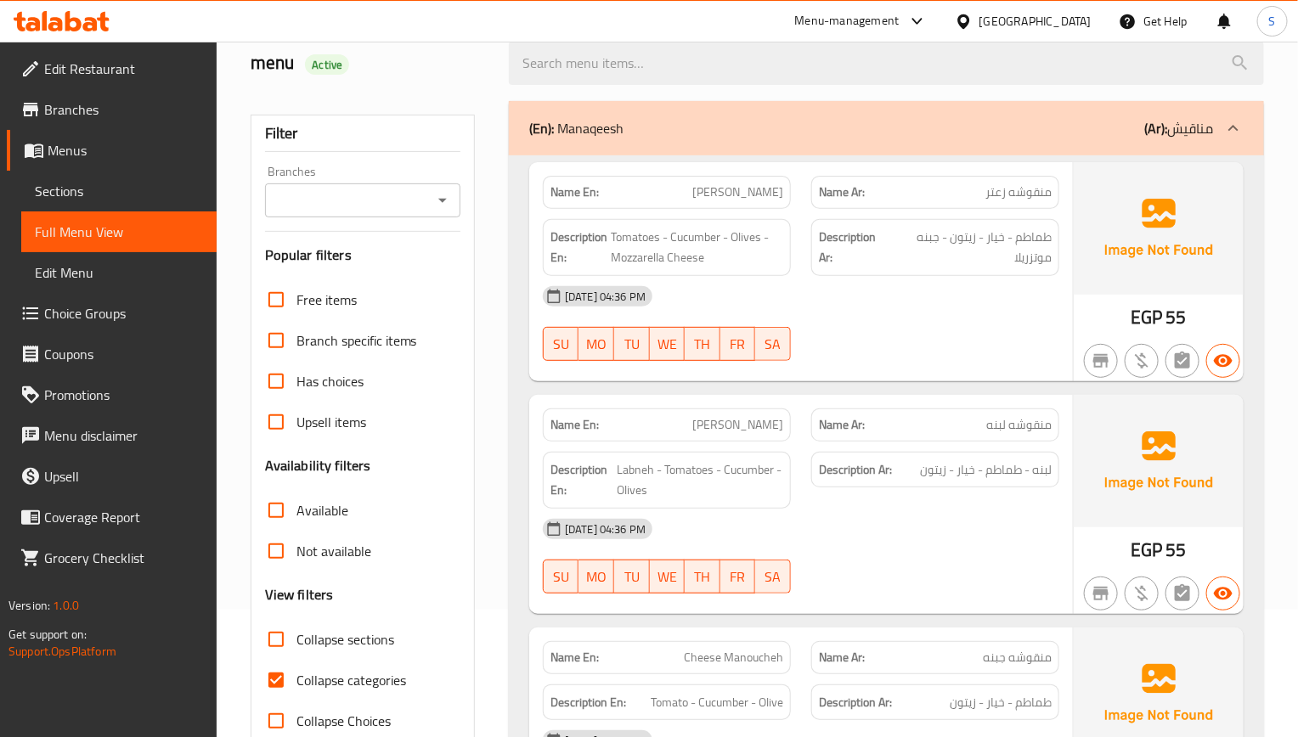
click at [278, 689] on input "Collapse categories" at bounding box center [276, 680] width 41 height 41
checkbox input "false"
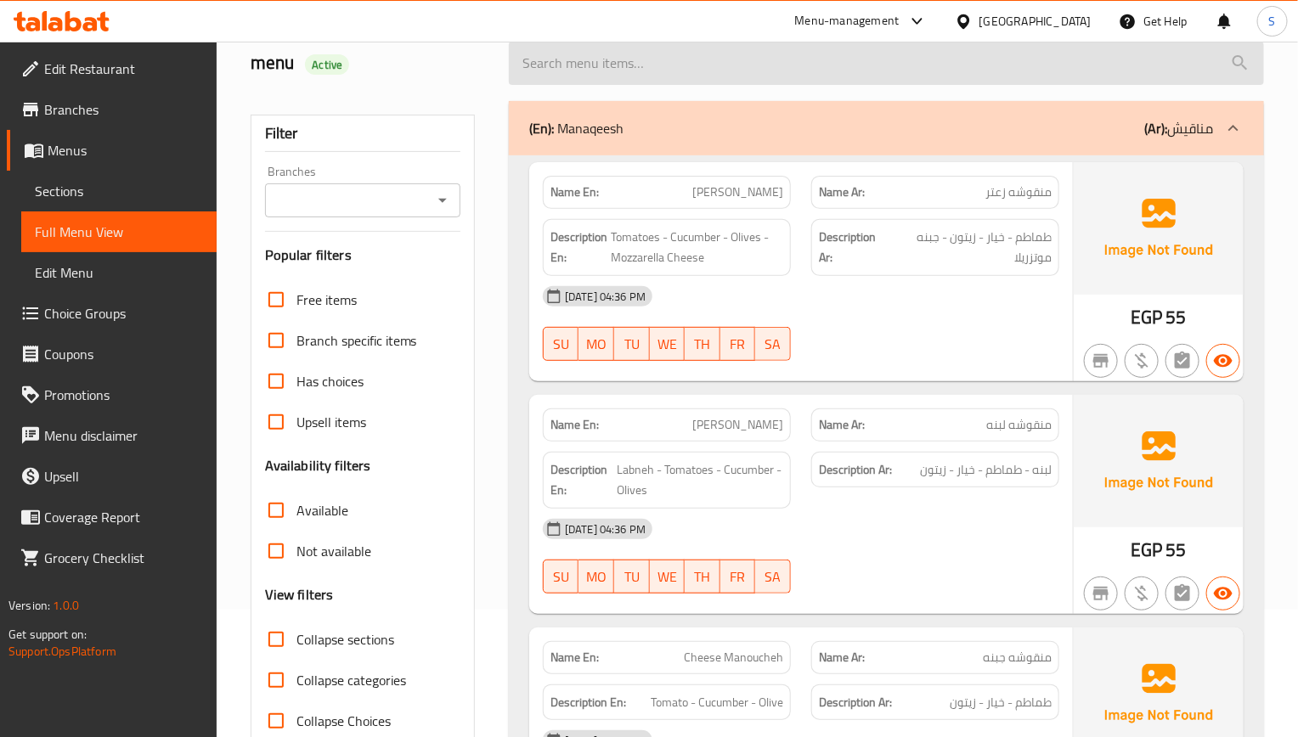
scroll to position [3087, 0]
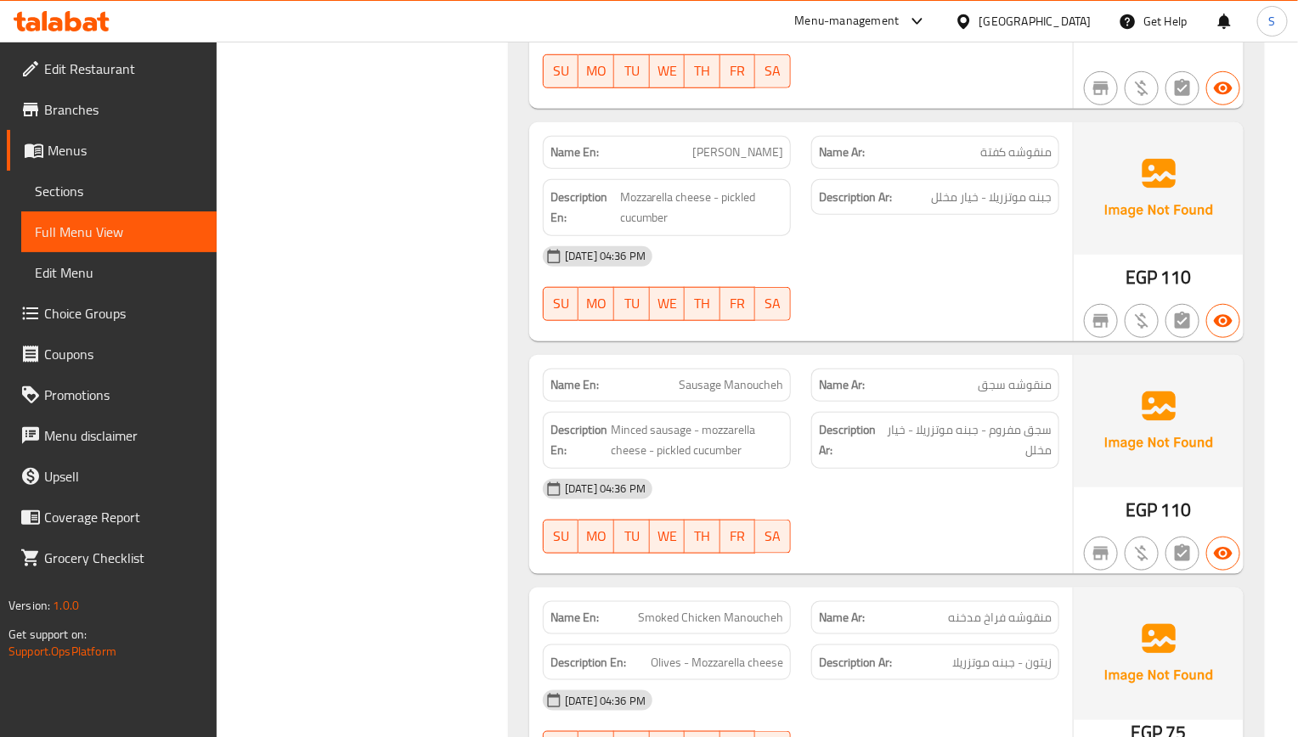
click at [632, 402] on div "Description En: Minced sausage - mozzarella cheese - pickled cucumber" at bounding box center [667, 440] width 268 height 77
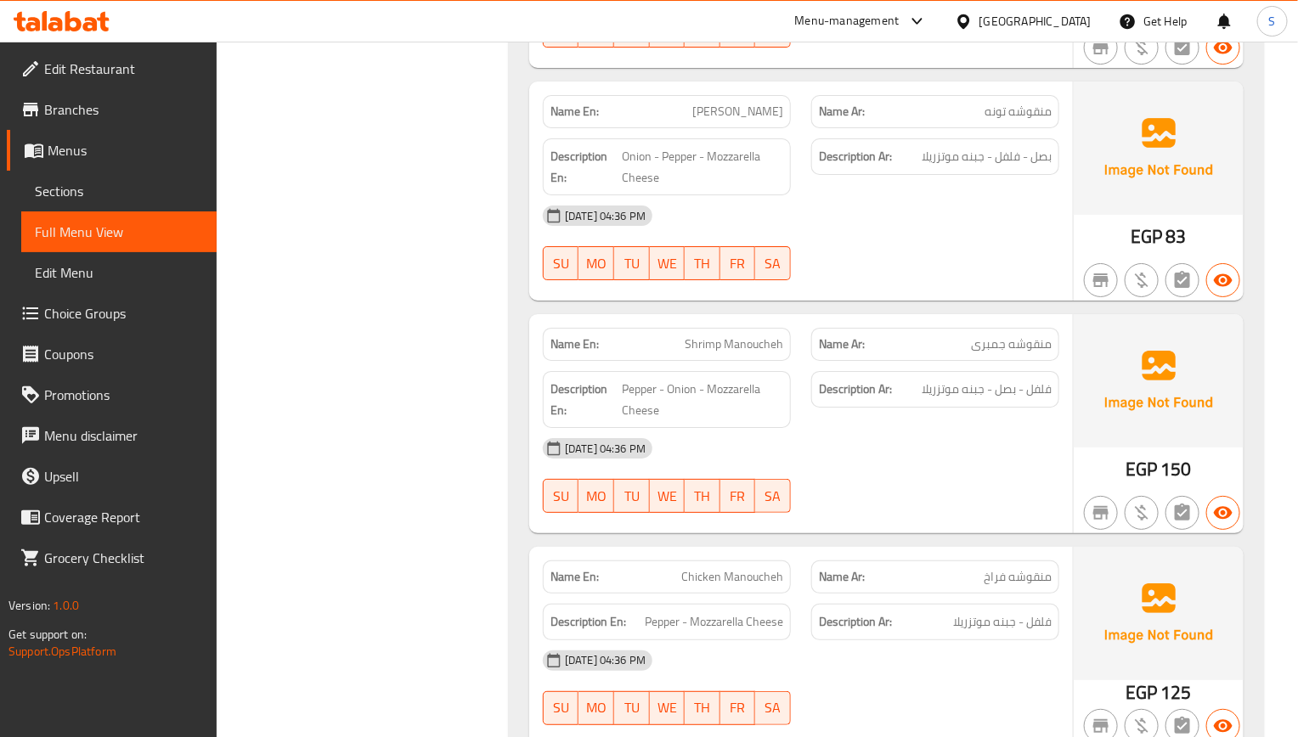
drag, startPoint x: 495, startPoint y: 401, endPoint x: 434, endPoint y: 330, distance: 94.0
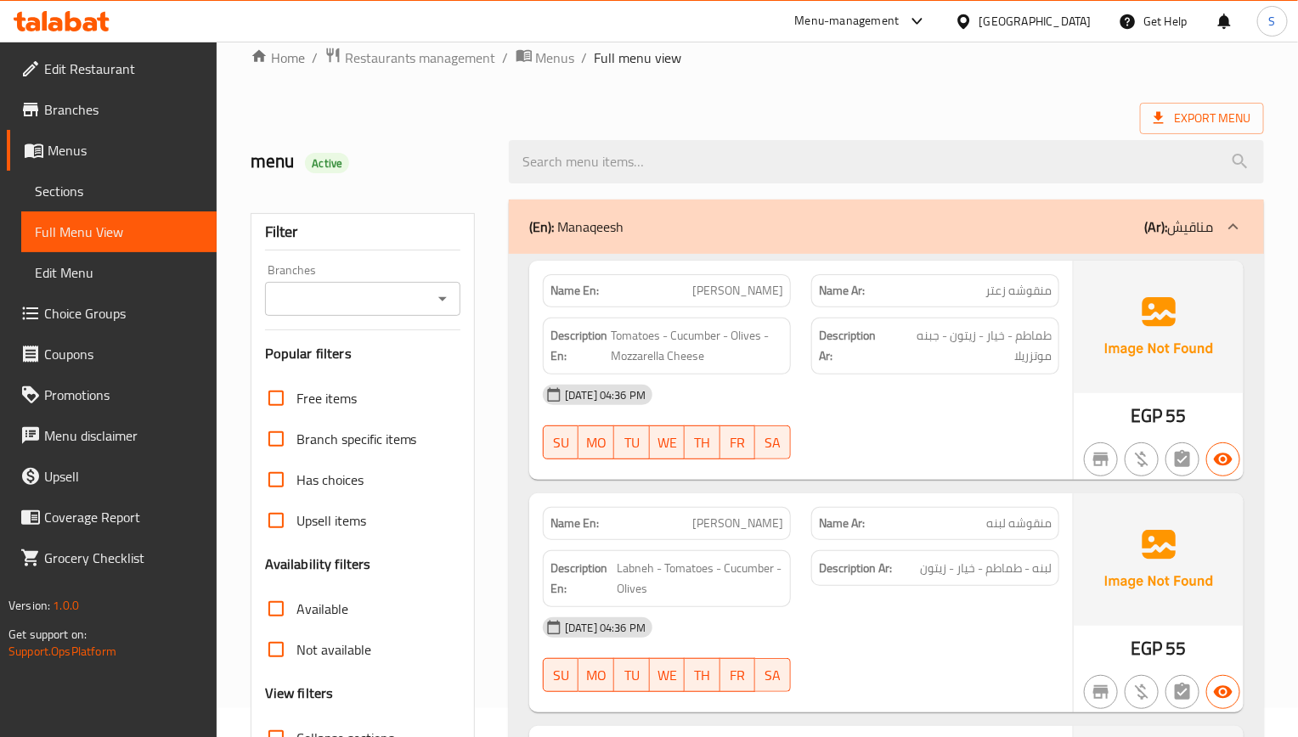
scroll to position [411, 0]
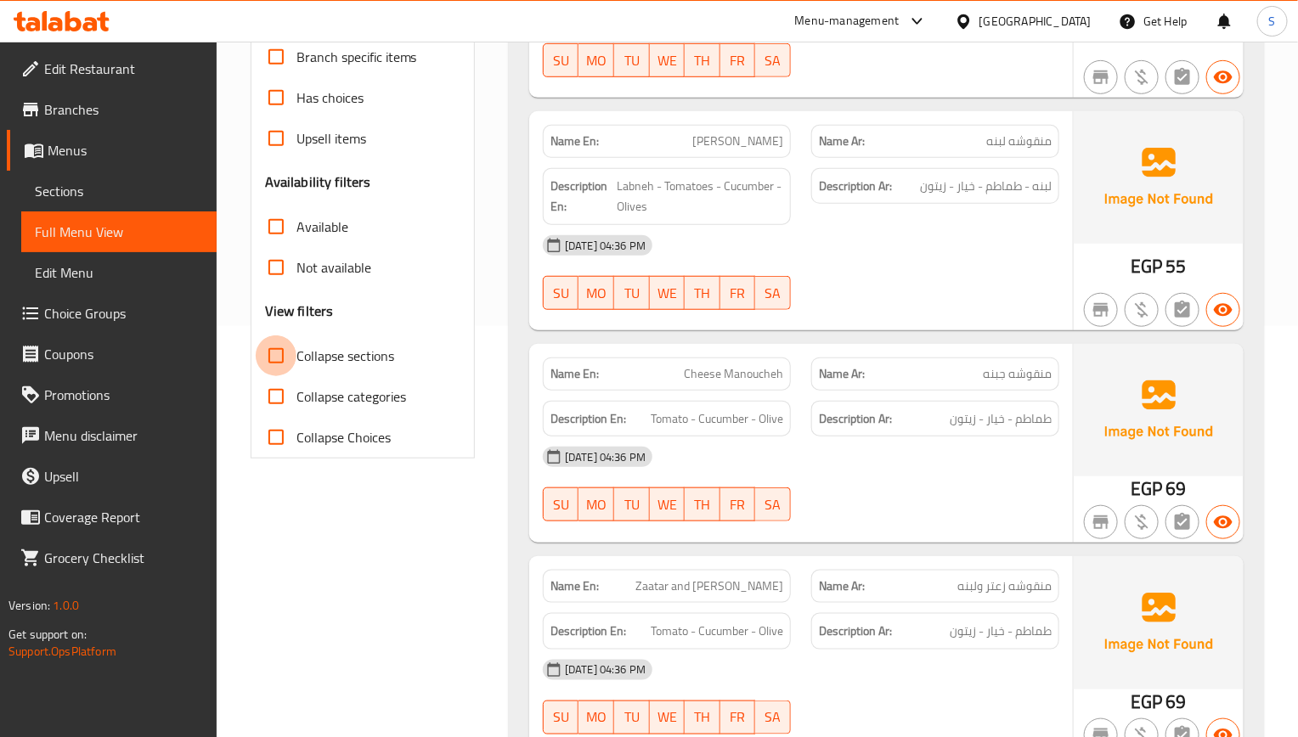
click at [281, 363] on input "Collapse sections" at bounding box center [276, 356] width 41 height 41
checkbox input "true"
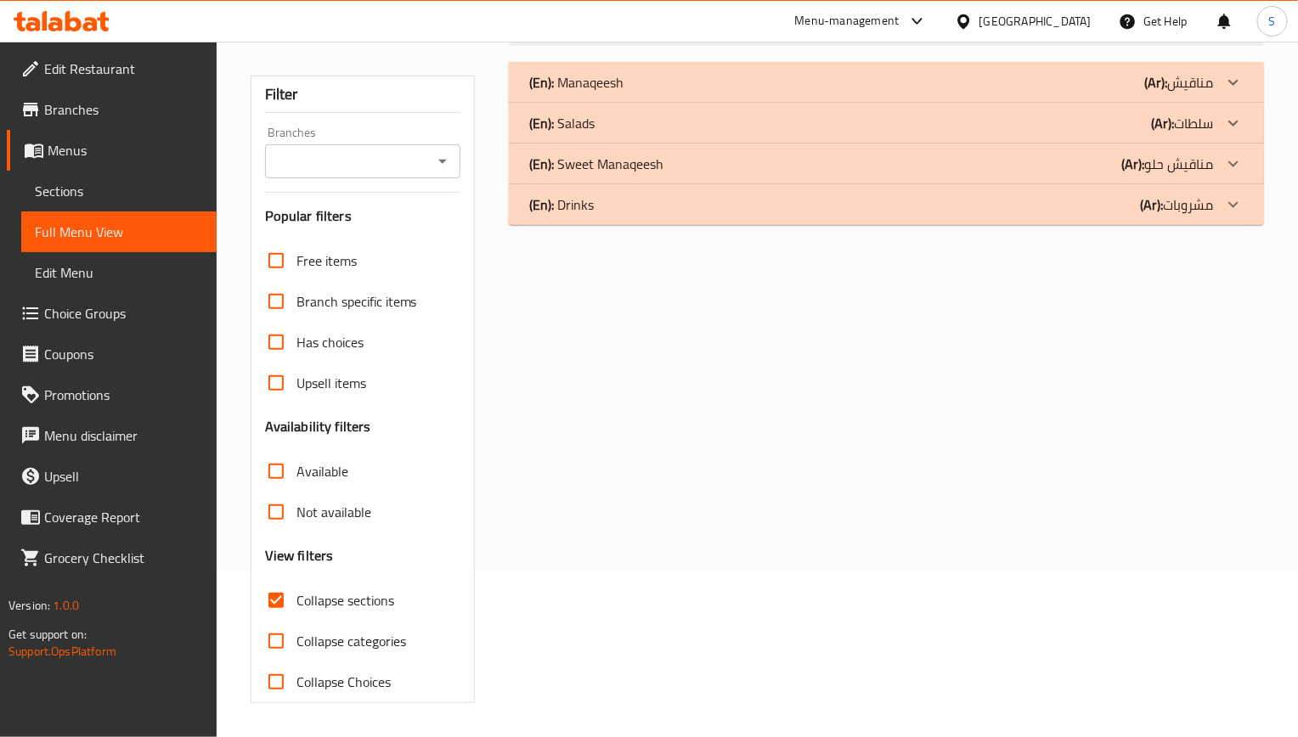
scroll to position [168, 0]
click at [582, 103] on div "(En): Salads (Ar): سلطات" at bounding box center [886, 82] width 755 height 41
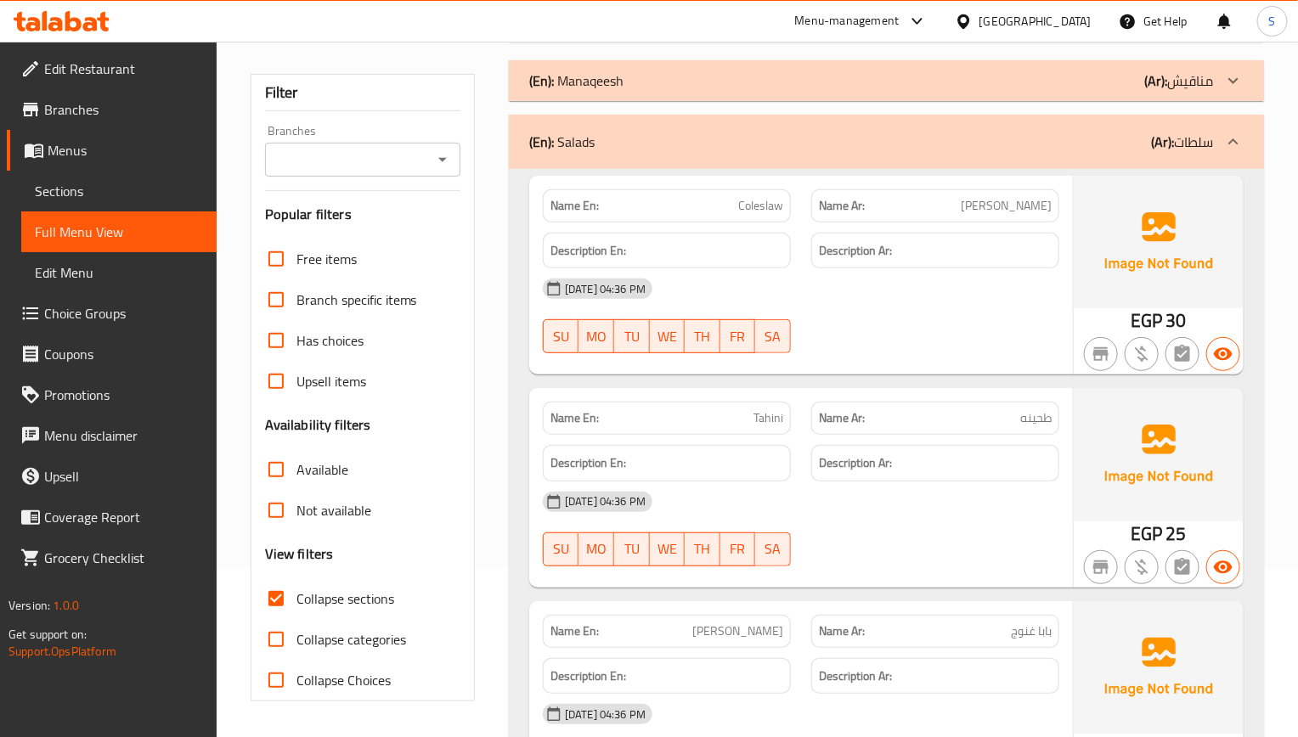
click at [1035, 431] on div "Name Ar: طحينه" at bounding box center [935, 418] width 248 height 33
copy span "طحينه"
click at [61, 189] on span "Sections" at bounding box center [119, 191] width 168 height 20
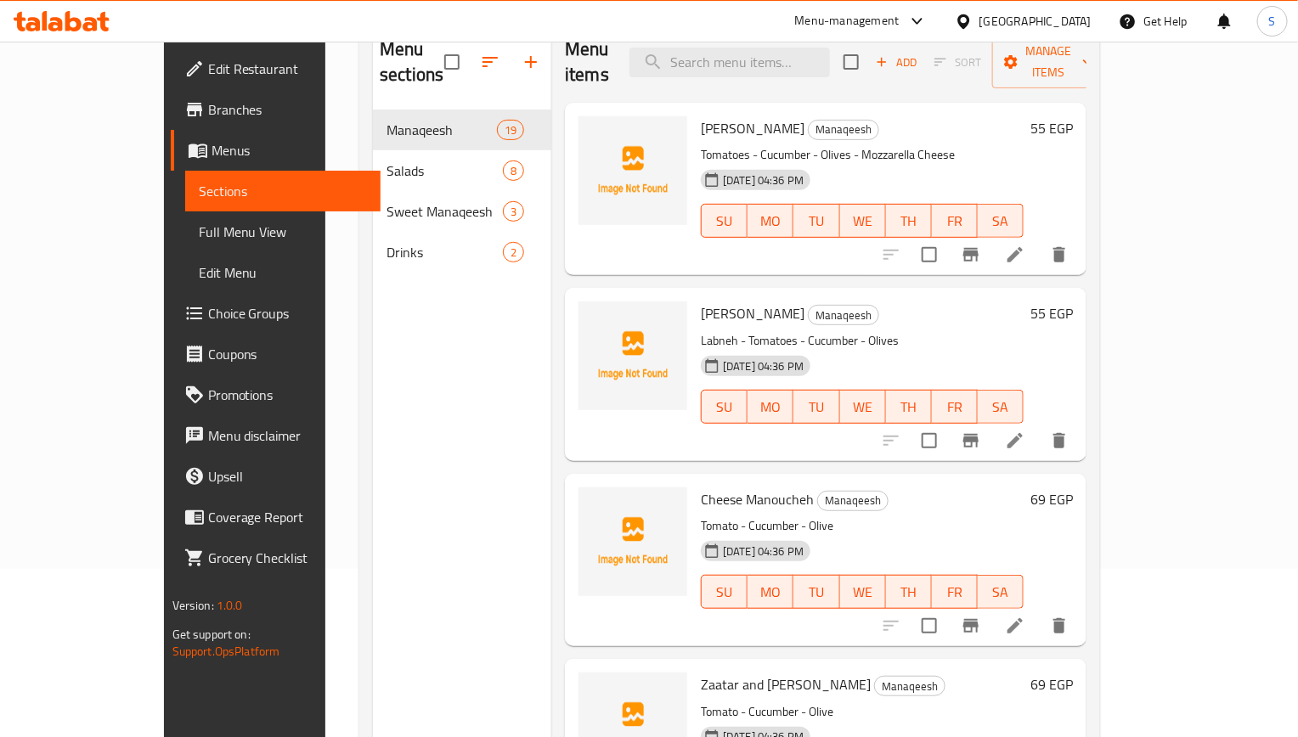
click at [199, 232] on span "Full Menu View" at bounding box center [283, 232] width 168 height 20
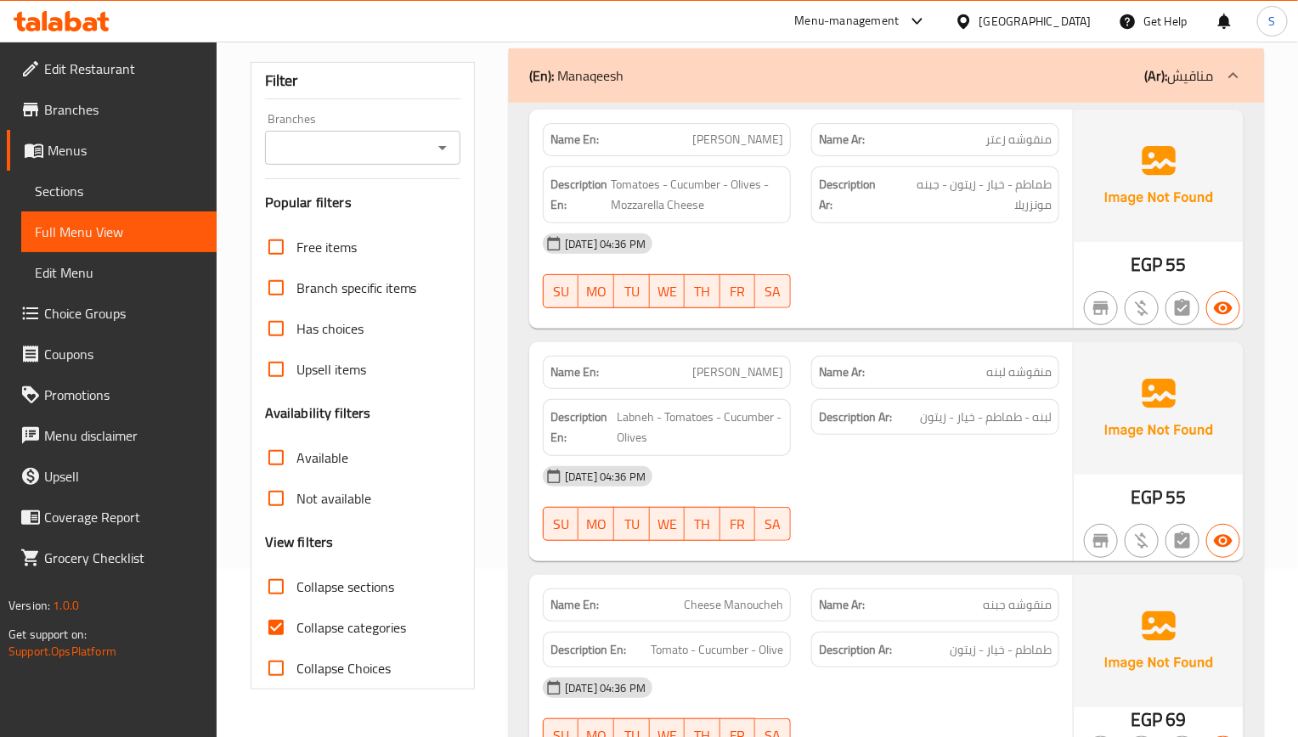
click at [274, 645] on input "Collapse categories" at bounding box center [276, 627] width 41 height 41
checkbox input "false"
click at [284, 592] on input "Collapse sections" at bounding box center [276, 587] width 41 height 41
checkbox input "true"
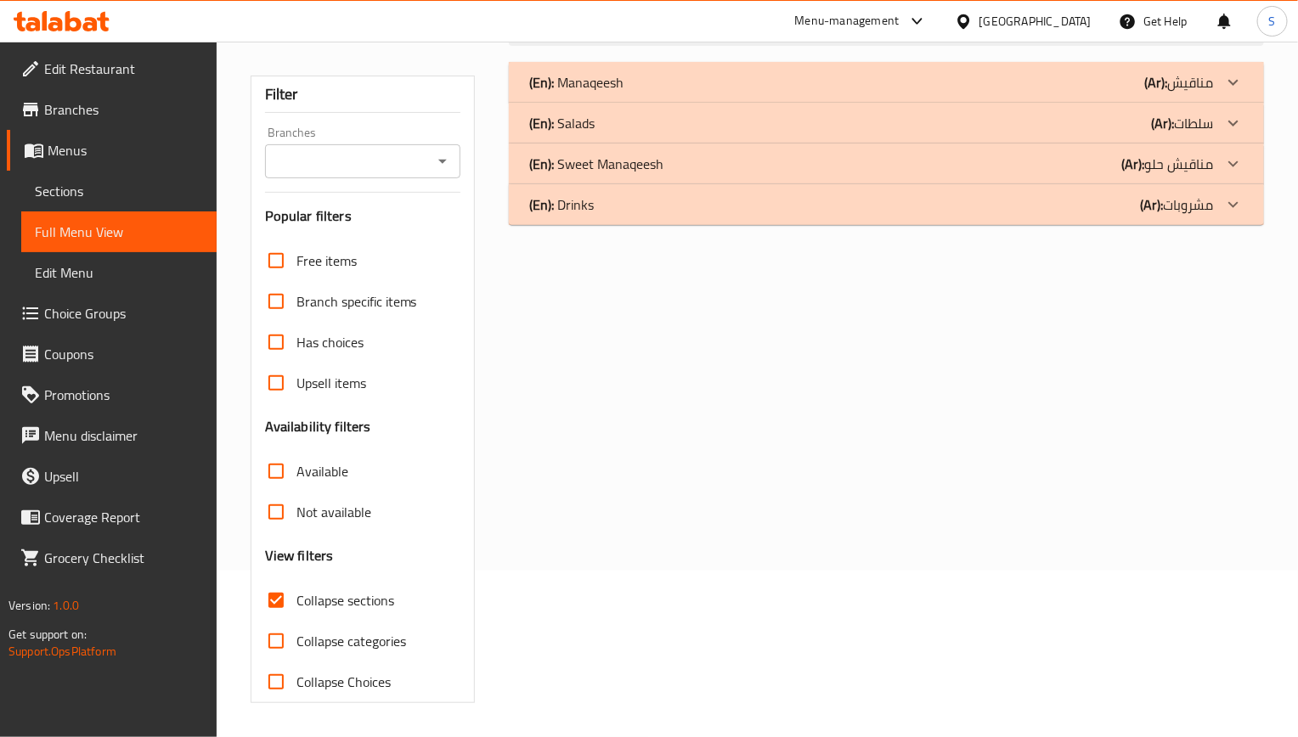
click at [589, 93] on p "(En): Salads" at bounding box center [576, 82] width 94 height 20
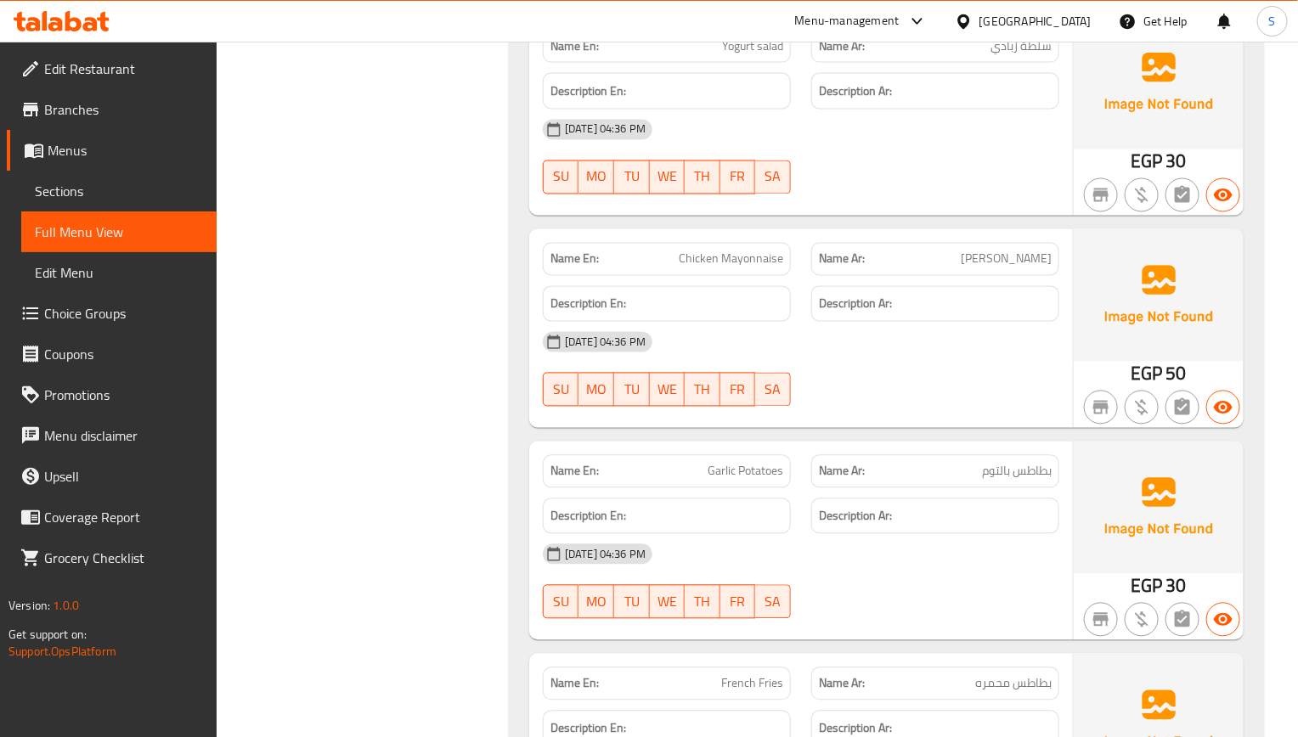
scroll to position [1187, 0]
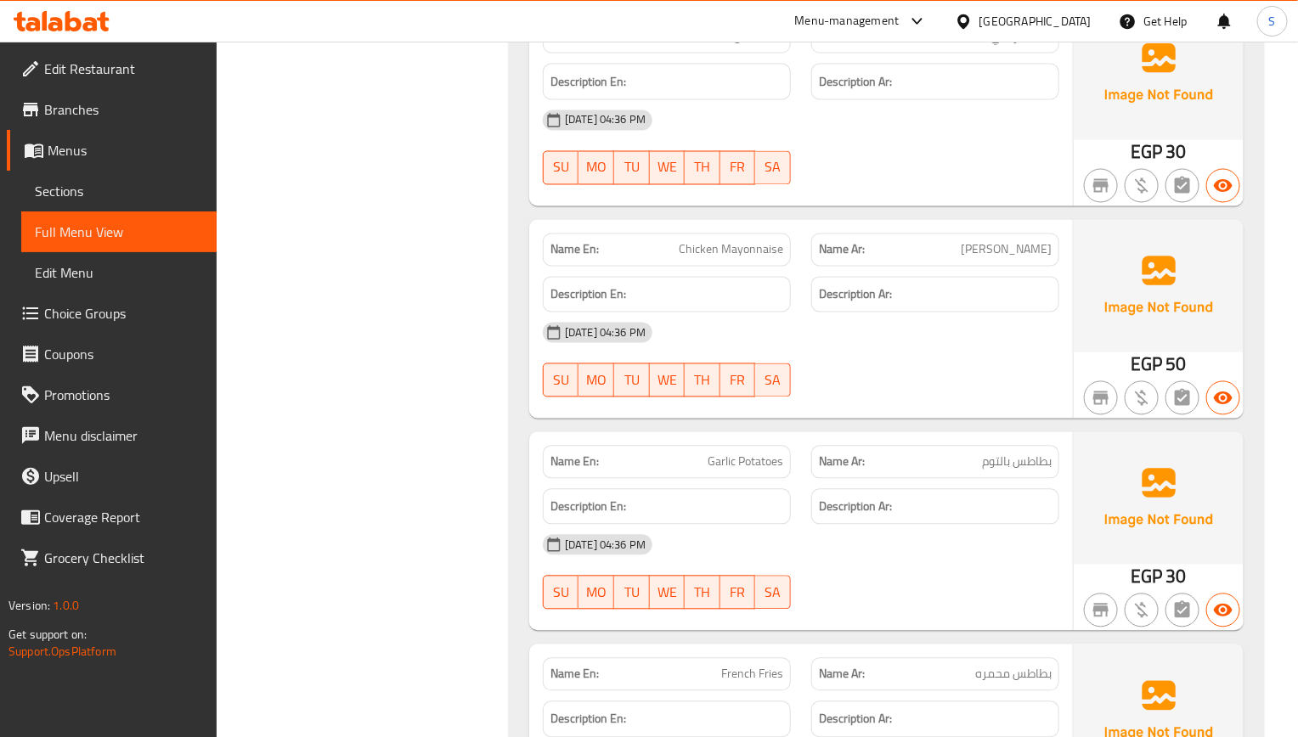
click at [49, 189] on span "Sections" at bounding box center [119, 191] width 168 height 20
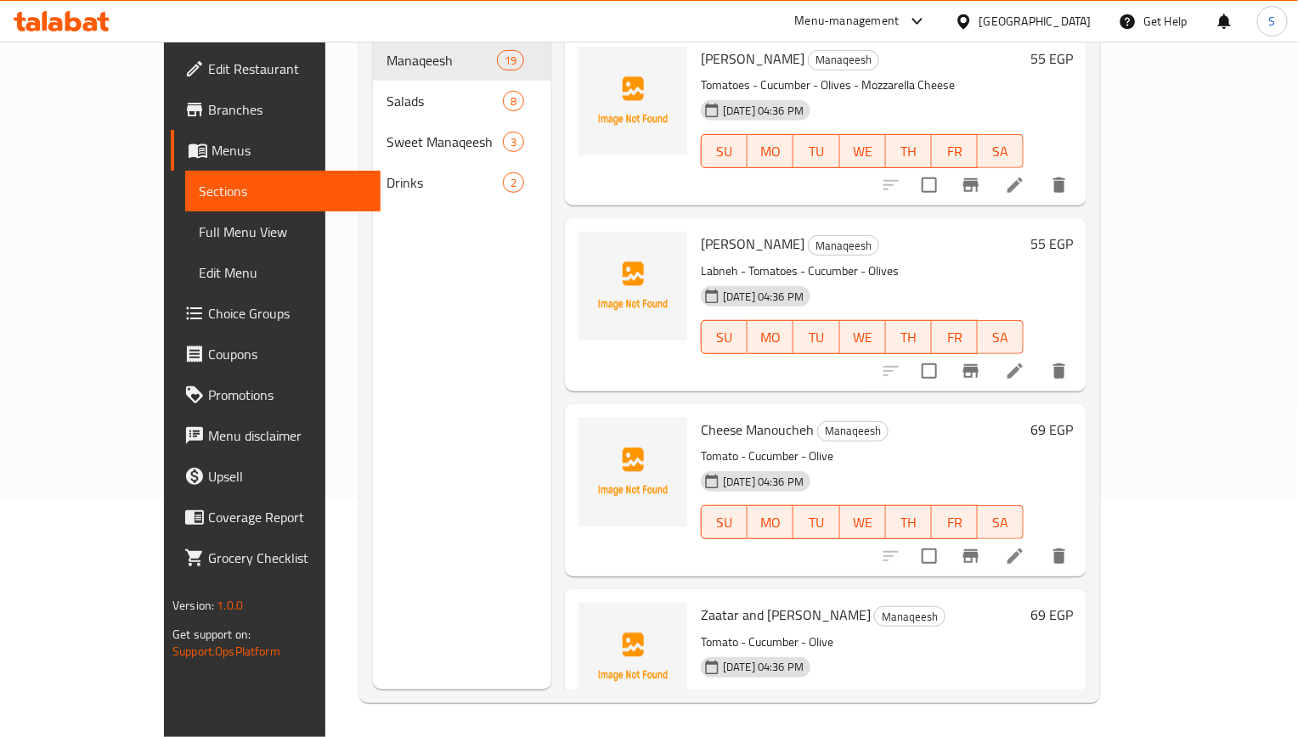
scroll to position [238, 0]
click at [199, 232] on span "Full Menu View" at bounding box center [283, 232] width 168 height 20
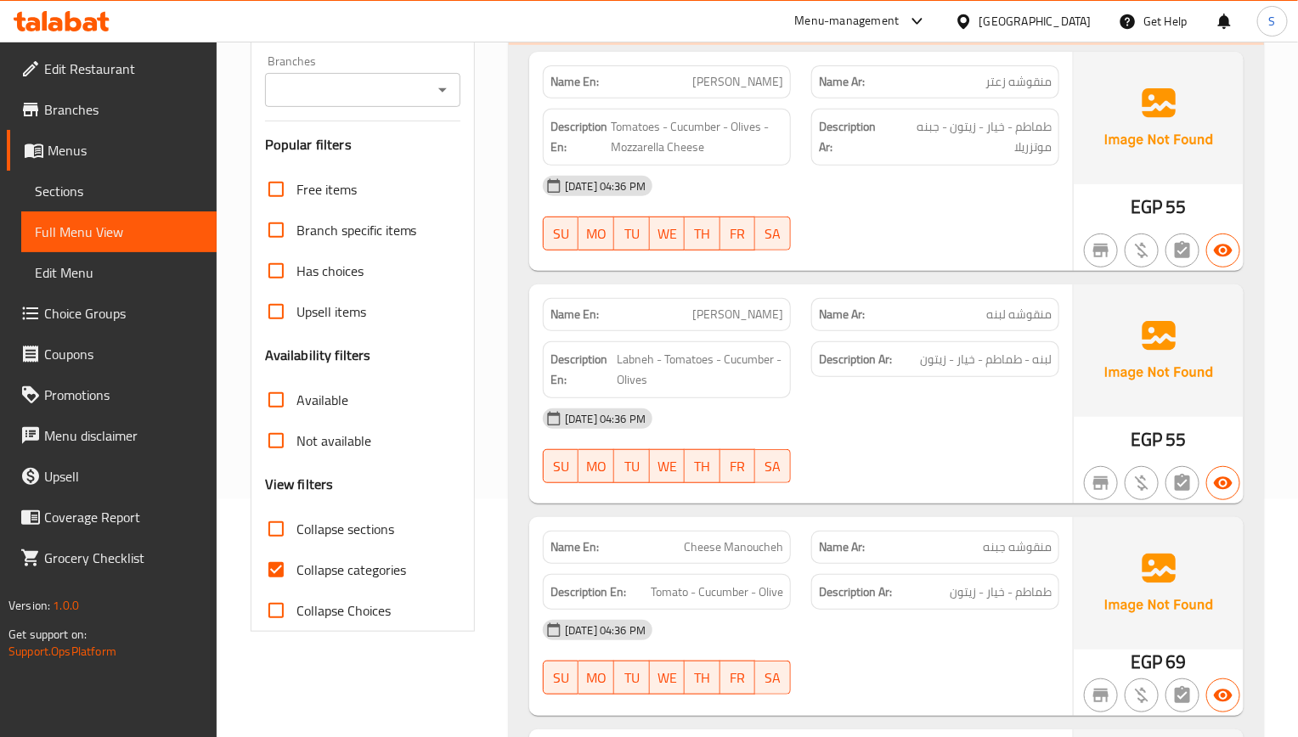
click at [289, 573] on input "Collapse categories" at bounding box center [276, 570] width 41 height 41
checkbox input "false"
click at [289, 533] on input "Collapse sections" at bounding box center [276, 529] width 41 height 41
checkbox input "true"
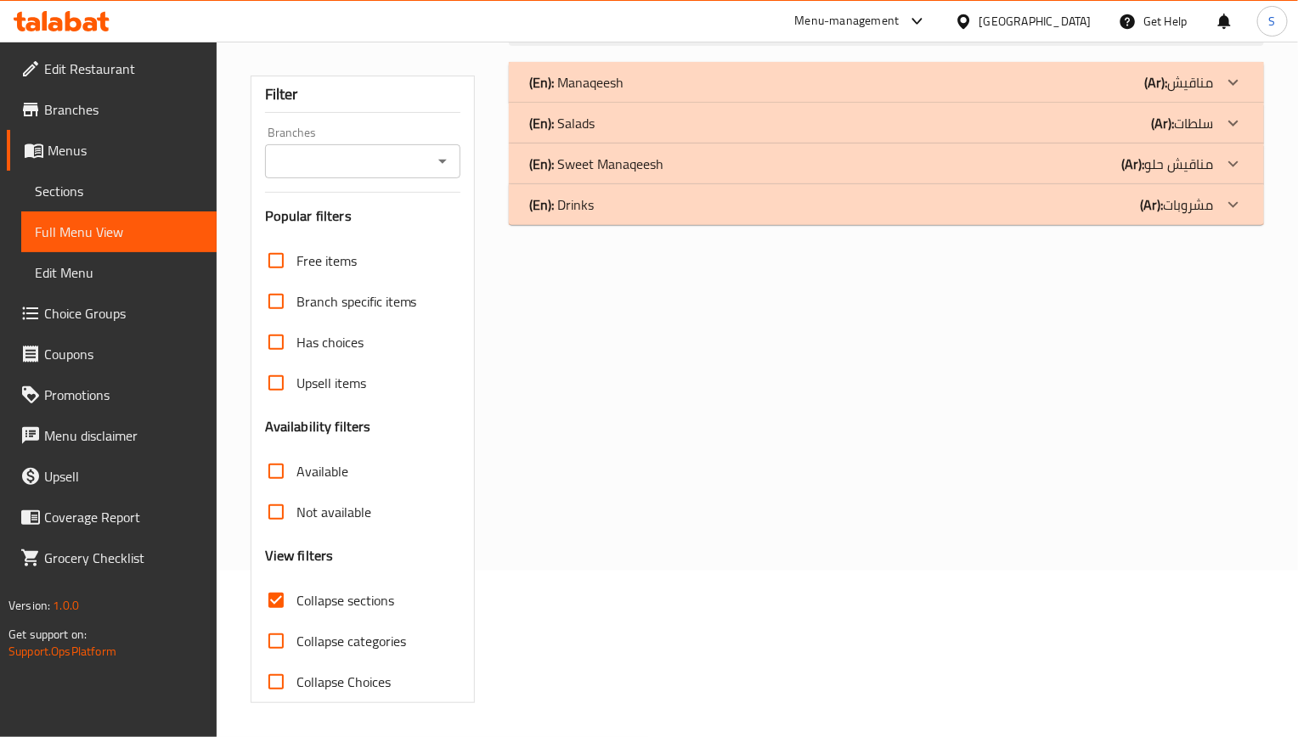
scroll to position [168, 0]
click at [612, 93] on div "(En): Salads (Ar): سلطات" at bounding box center [871, 82] width 684 height 20
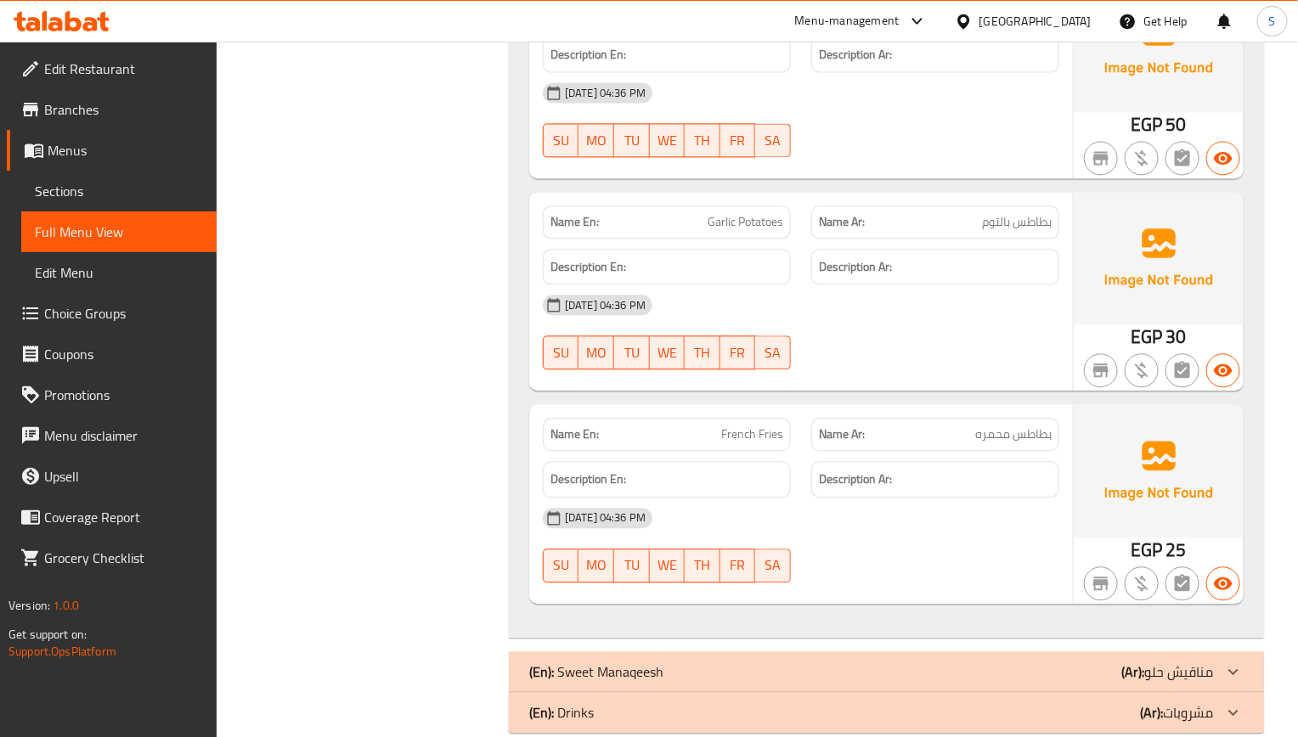
scroll to position [1442, 0]
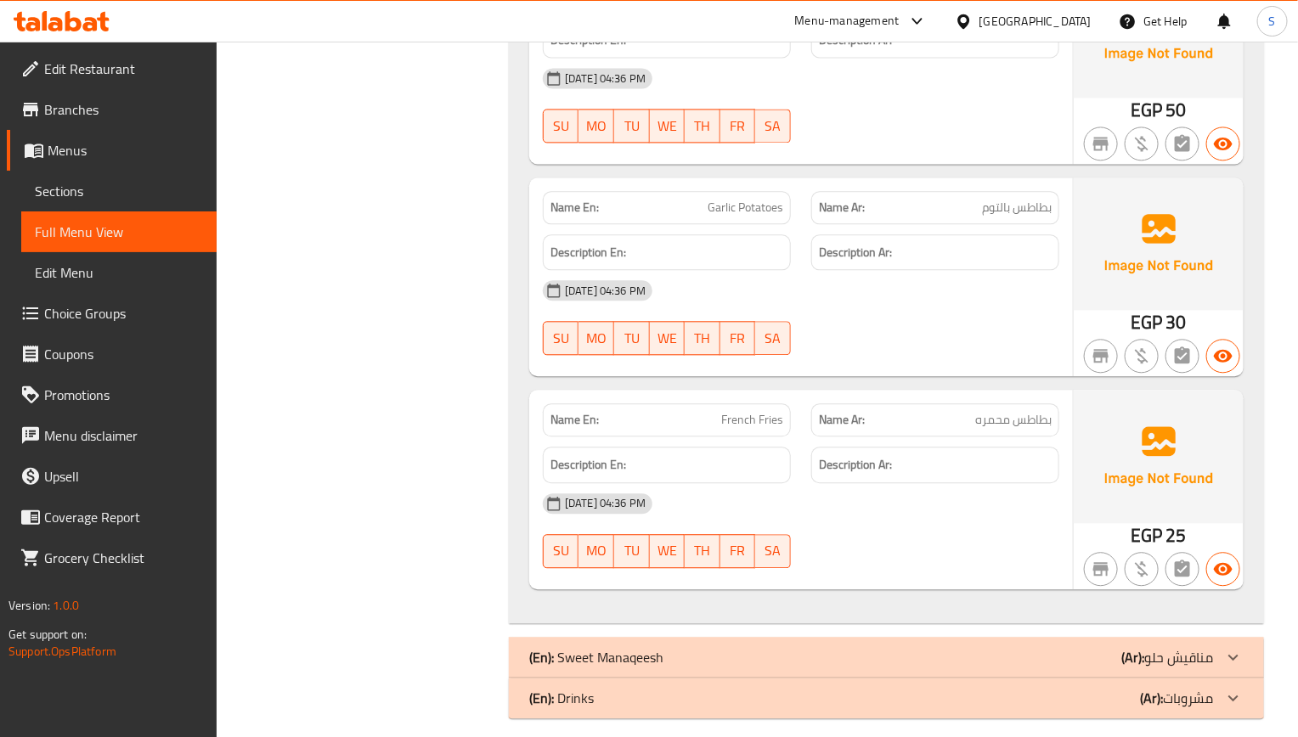
click at [742, 426] on span "French Fries" at bounding box center [752, 420] width 62 height 18
copy span "French Fries"
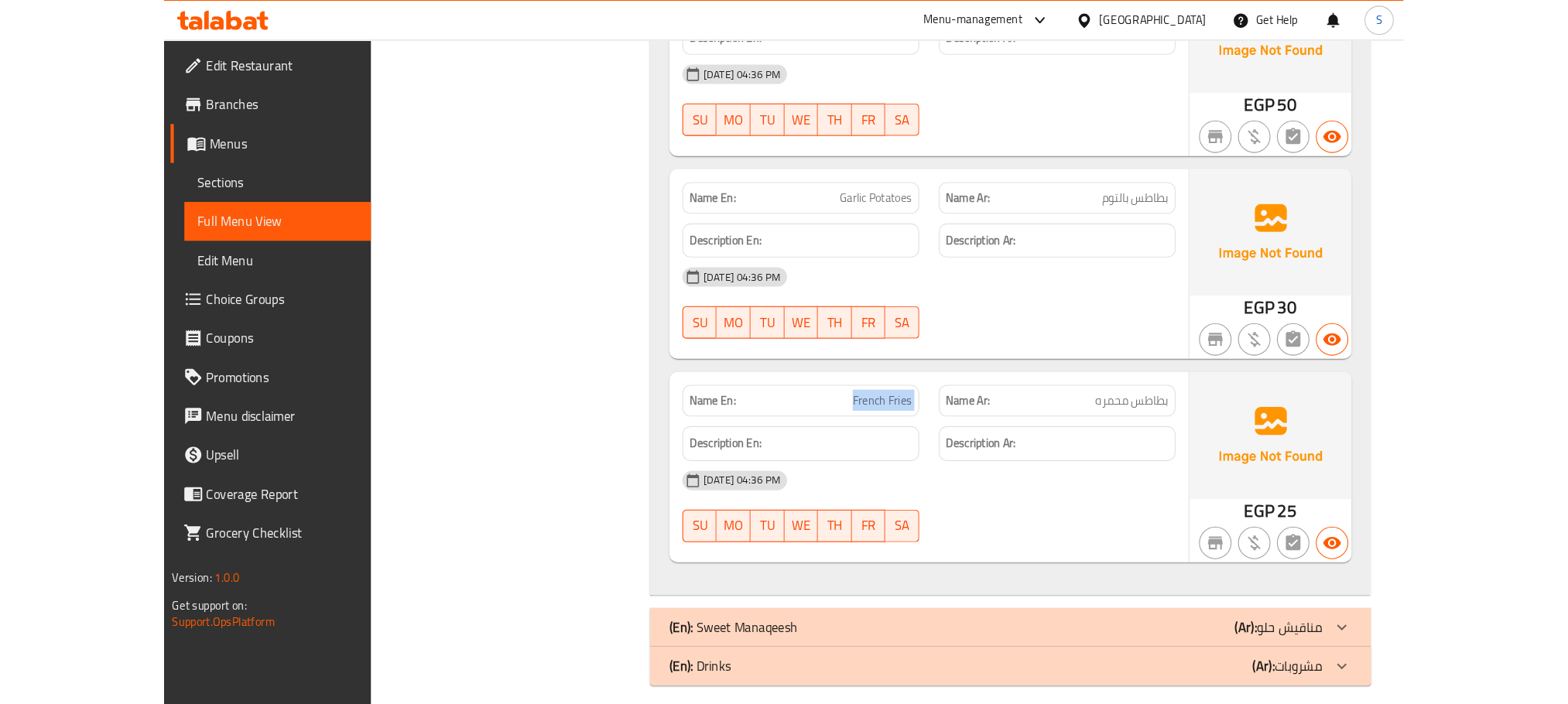
scroll to position [1301, 0]
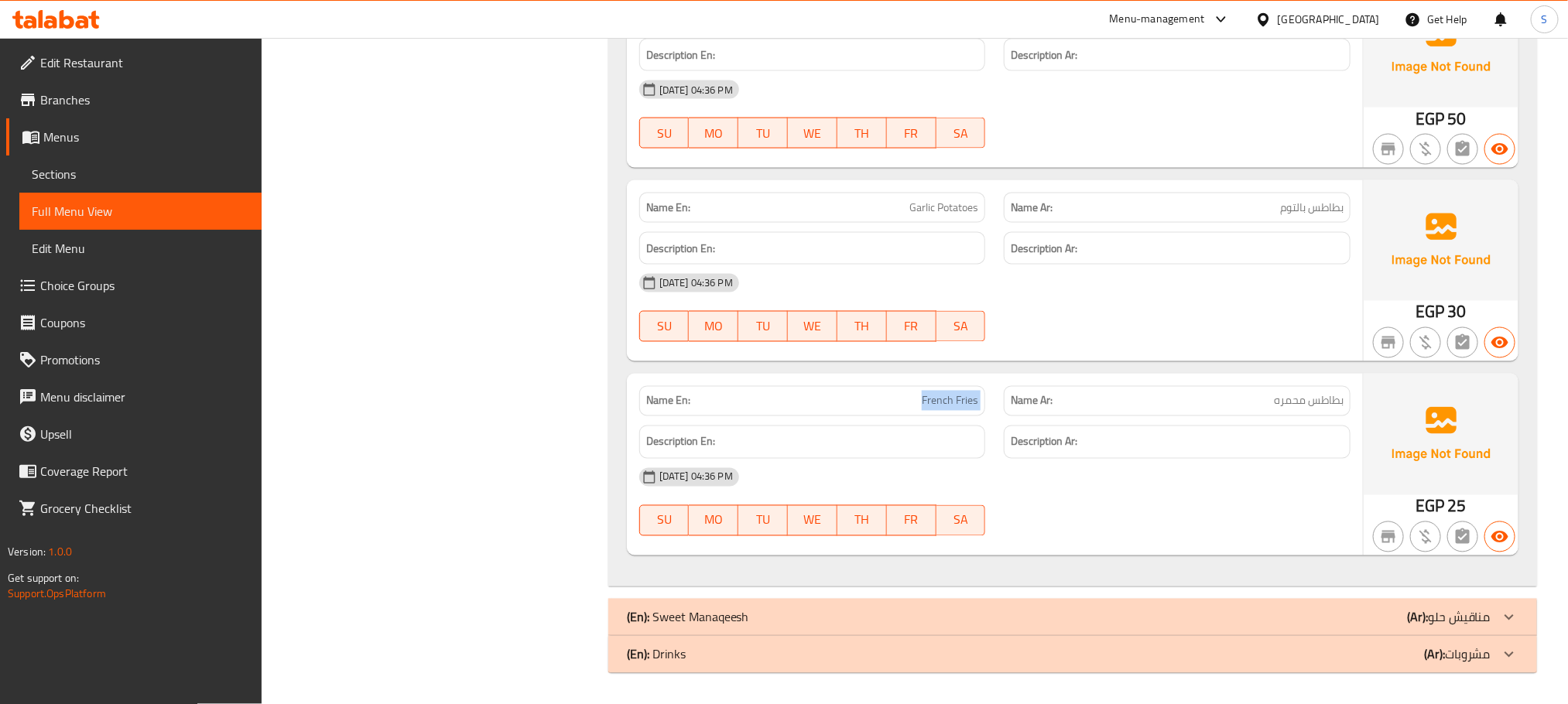
click at [107, 177] on span "Sections" at bounding box center [140, 174] width 218 height 18
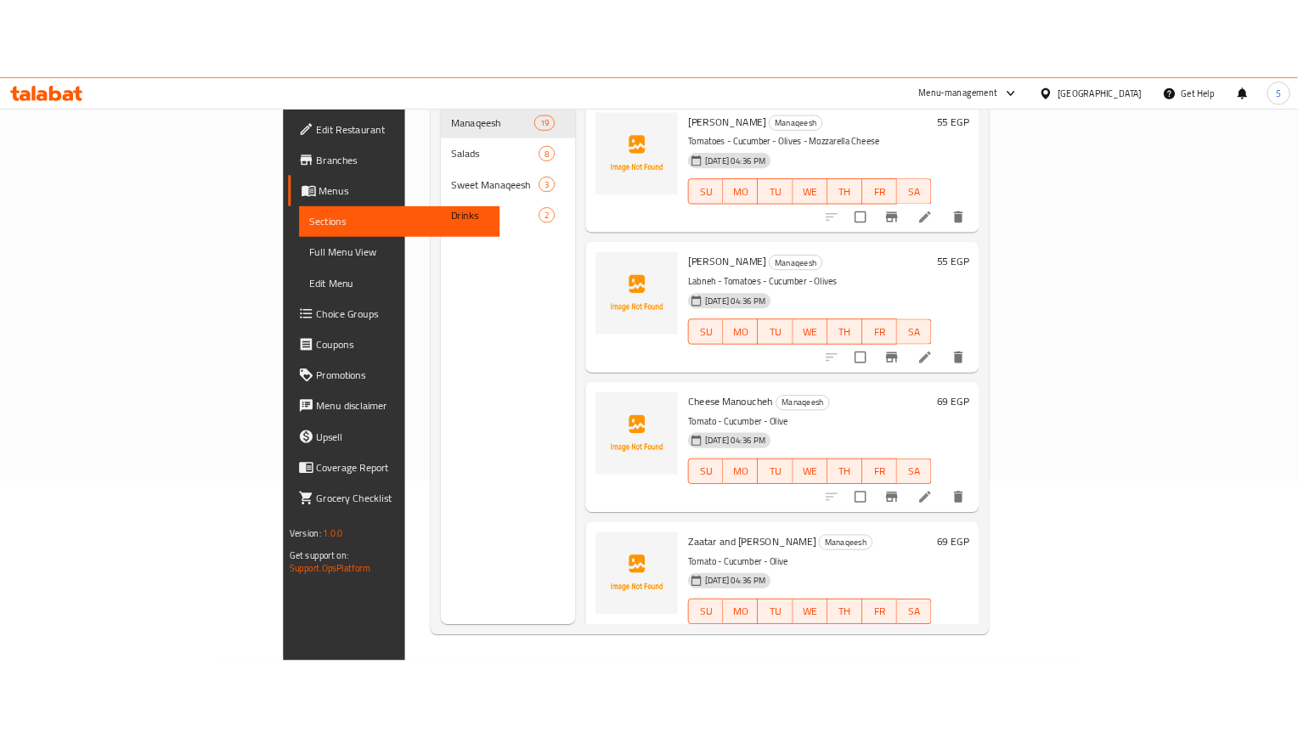
scroll to position [238, 0]
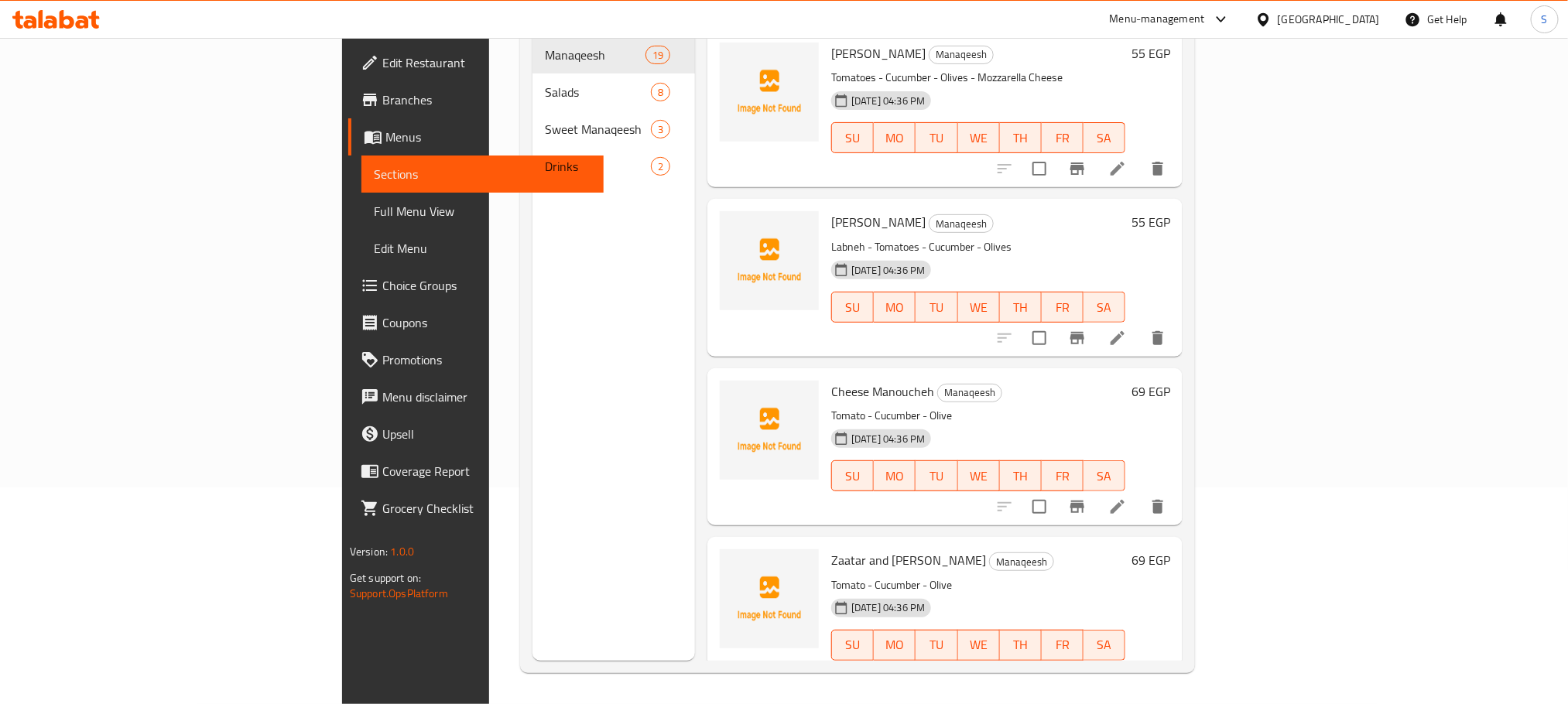
click at [362, 195] on link "Full Menu View" at bounding box center [483, 211] width 242 height 37
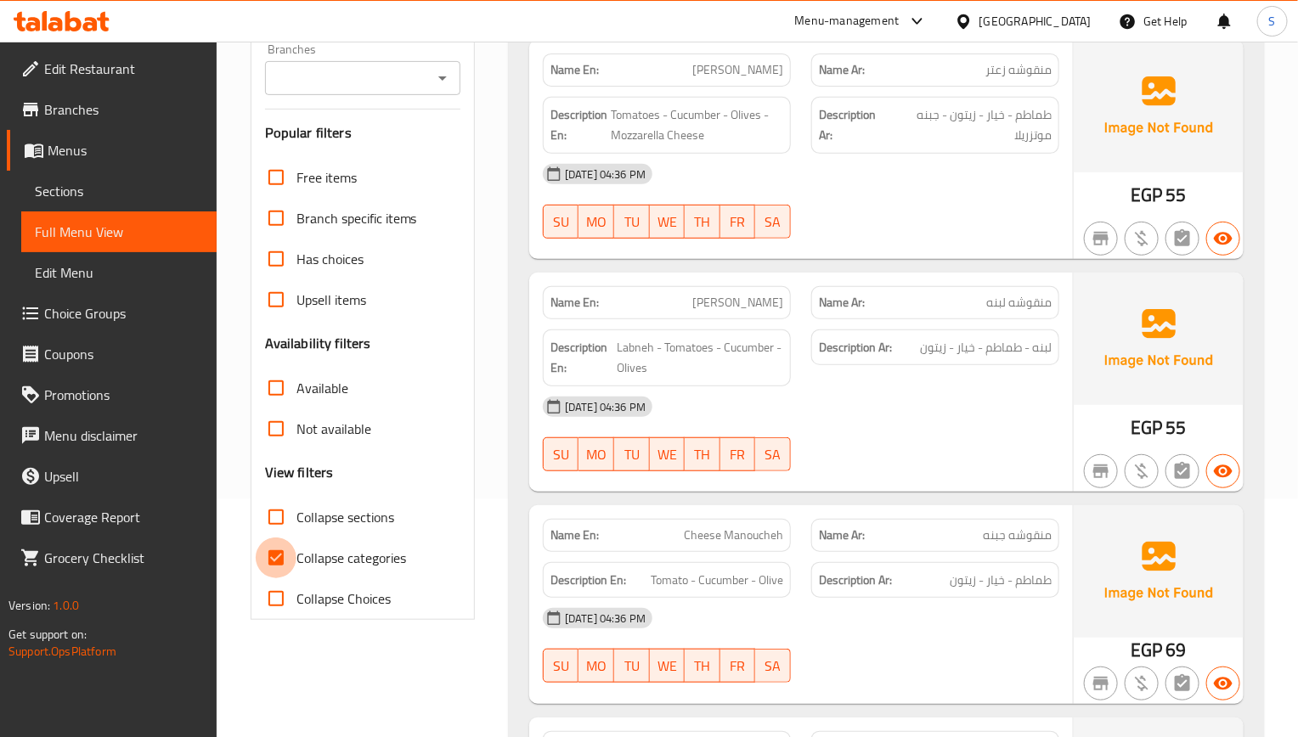
click at [271, 561] on input "Collapse categories" at bounding box center [276, 558] width 41 height 41
checkbox input "false"
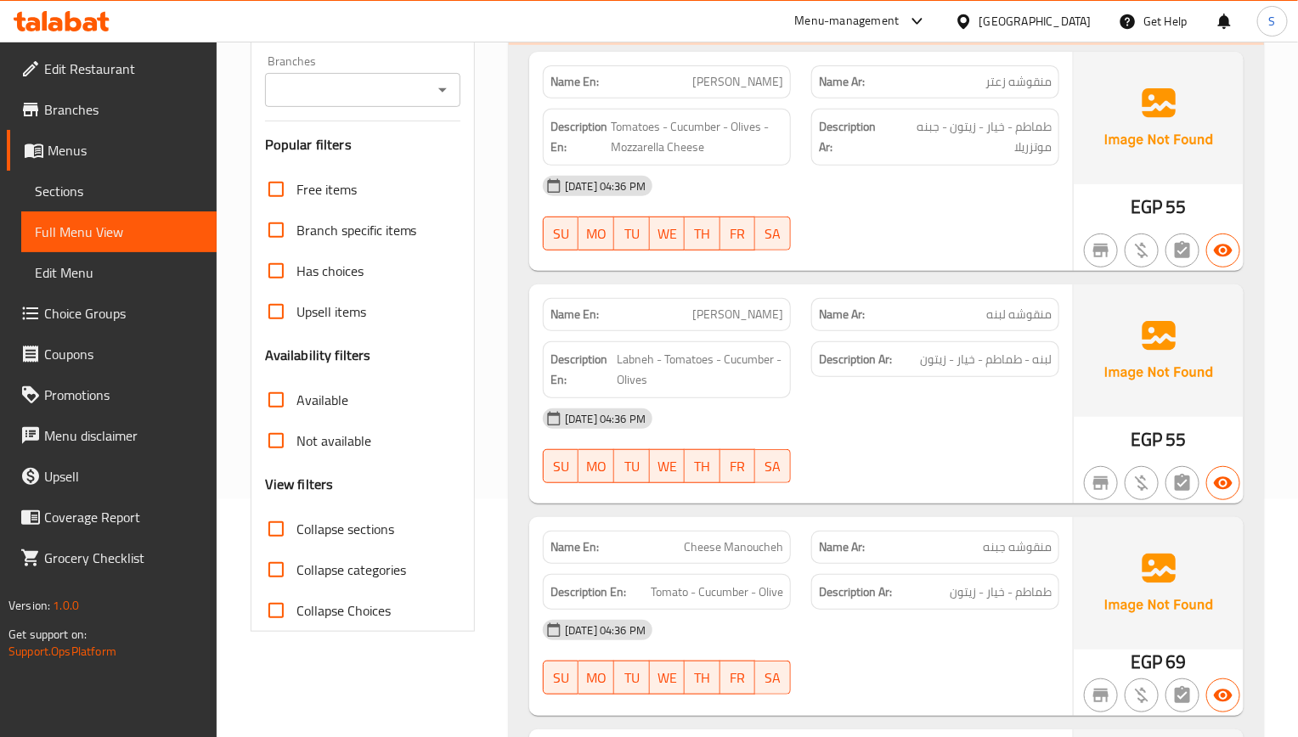
click at [793, 452] on div "SU MO TU WE TH FR SA" at bounding box center [667, 466] width 268 height 54
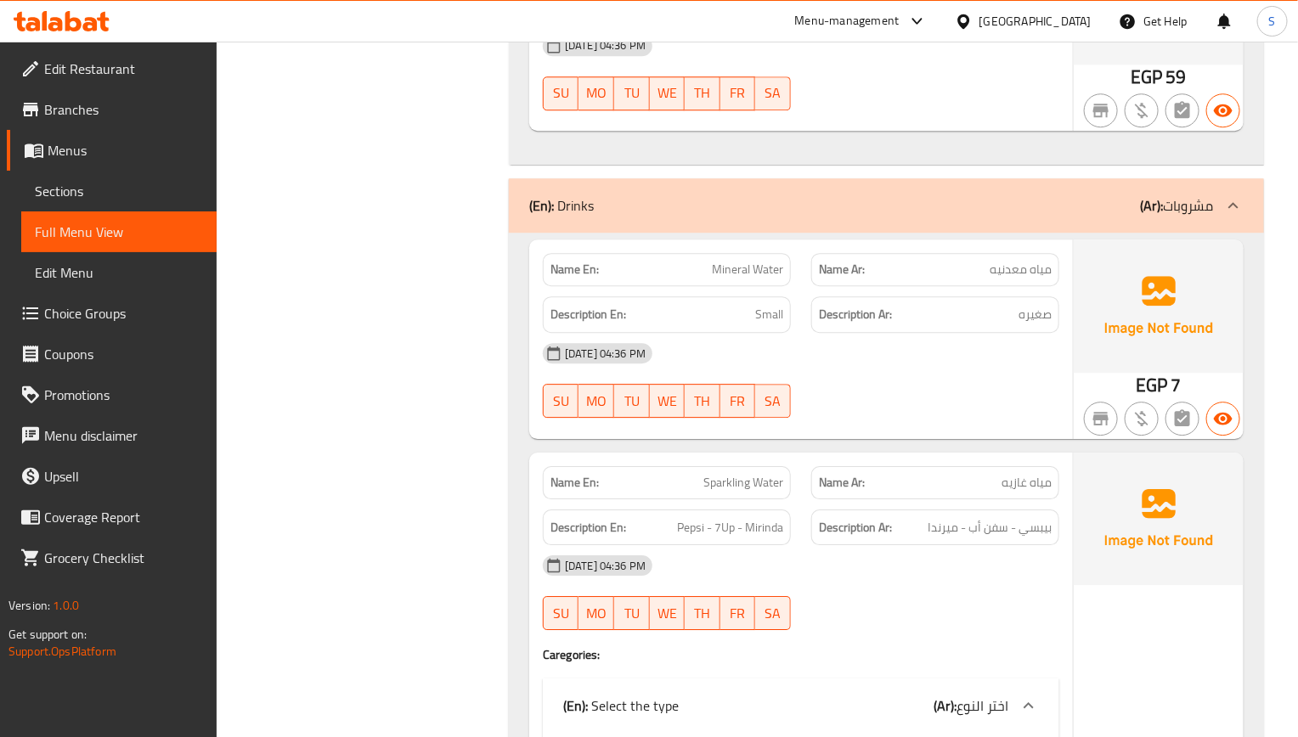
scroll to position [7105, 0]
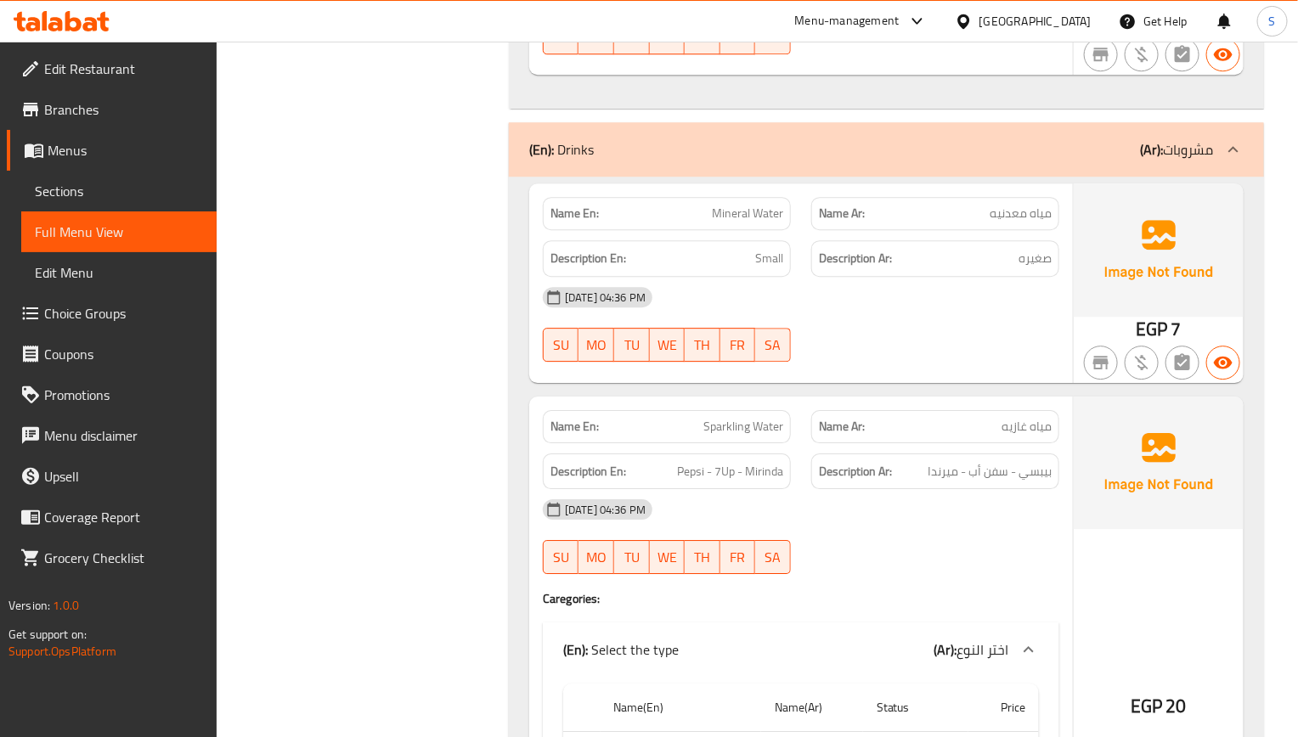
copy span "مياه غازيه"
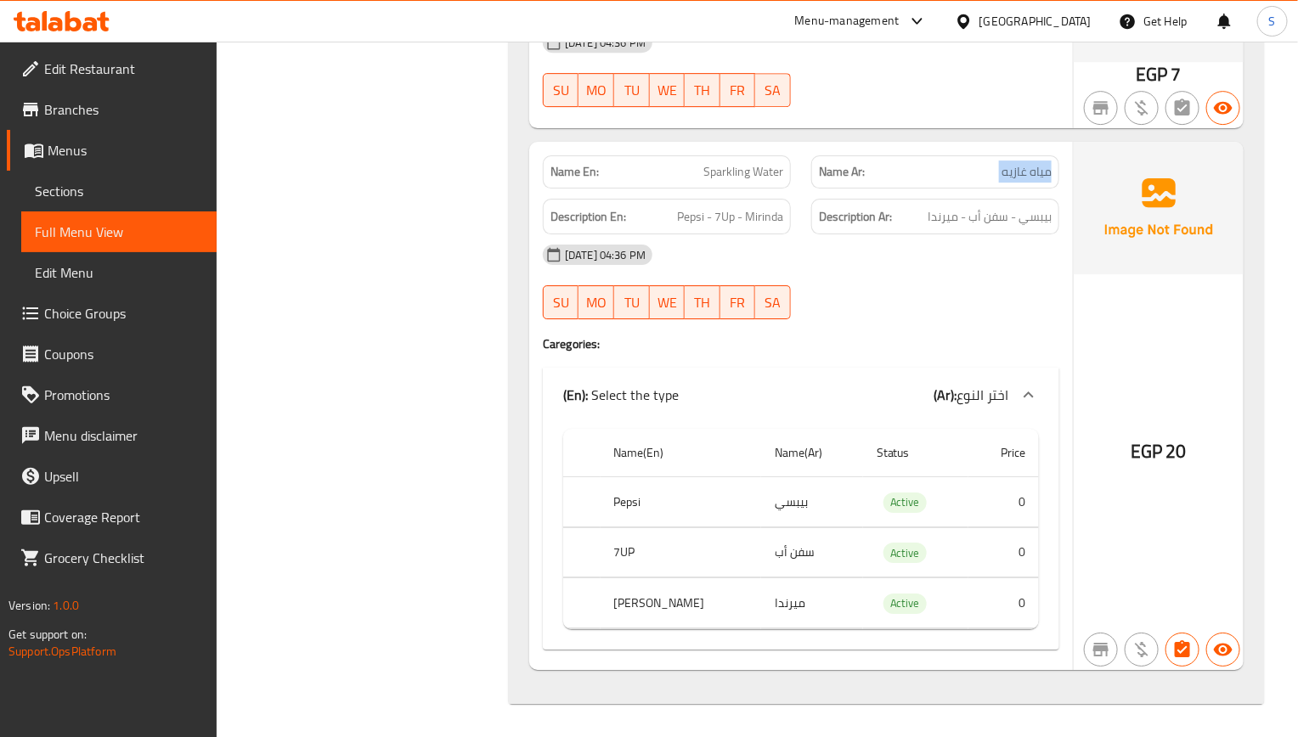
click at [99, 194] on span "Sections" at bounding box center [119, 191] width 168 height 20
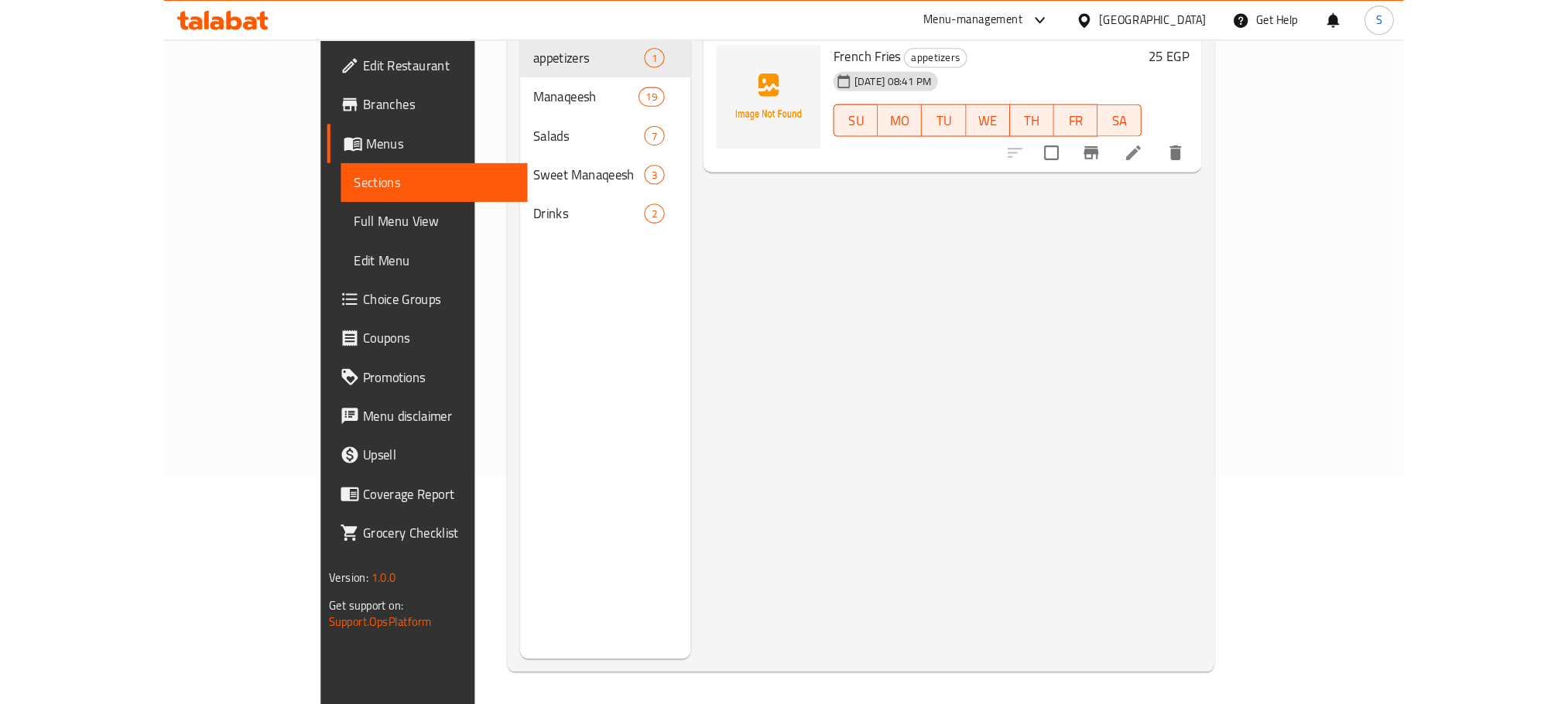
scroll to position [217, 0]
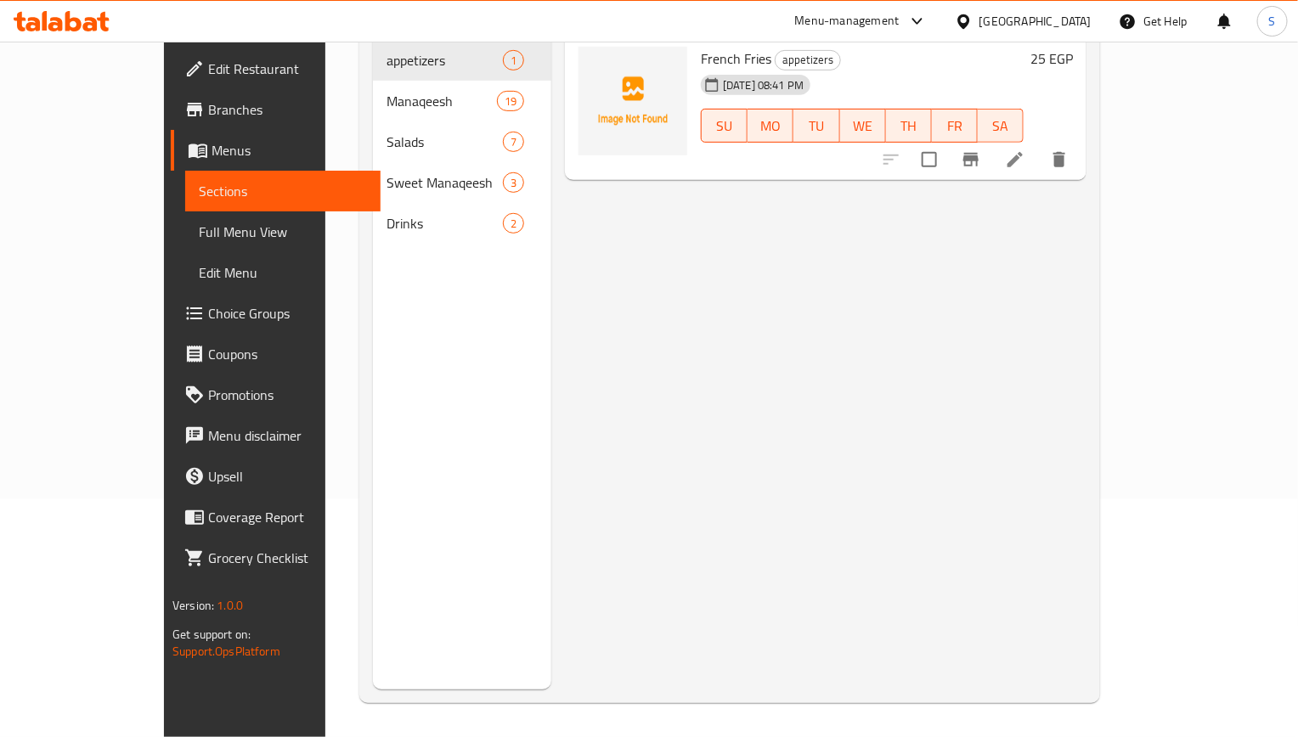
click at [199, 227] on span "Full Menu View" at bounding box center [283, 232] width 168 height 20
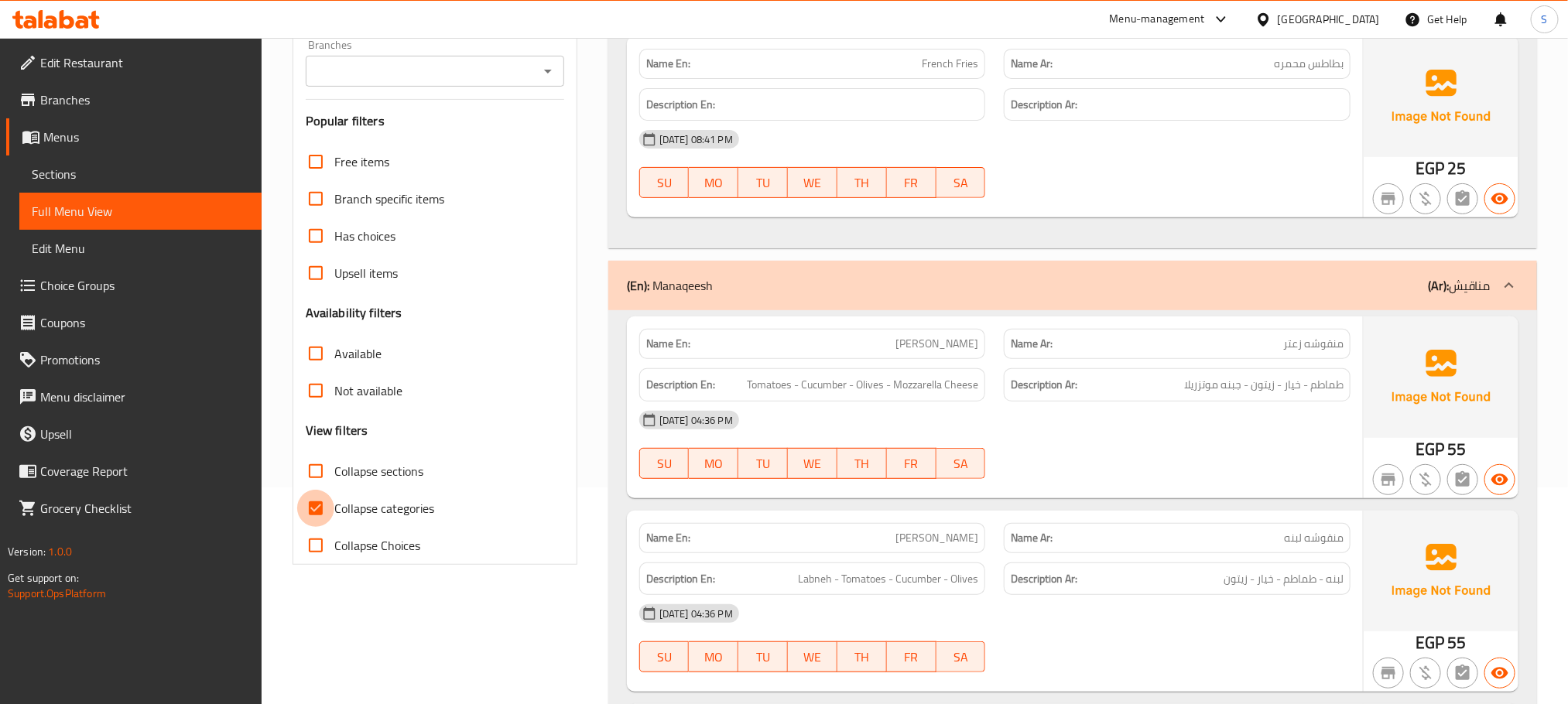
drag, startPoint x: 318, startPoint y: 511, endPoint x: 430, endPoint y: 7, distance: 516.3
click at [318, 511] on input "Collapse categories" at bounding box center [315, 508] width 37 height 37
checkbox input "false"
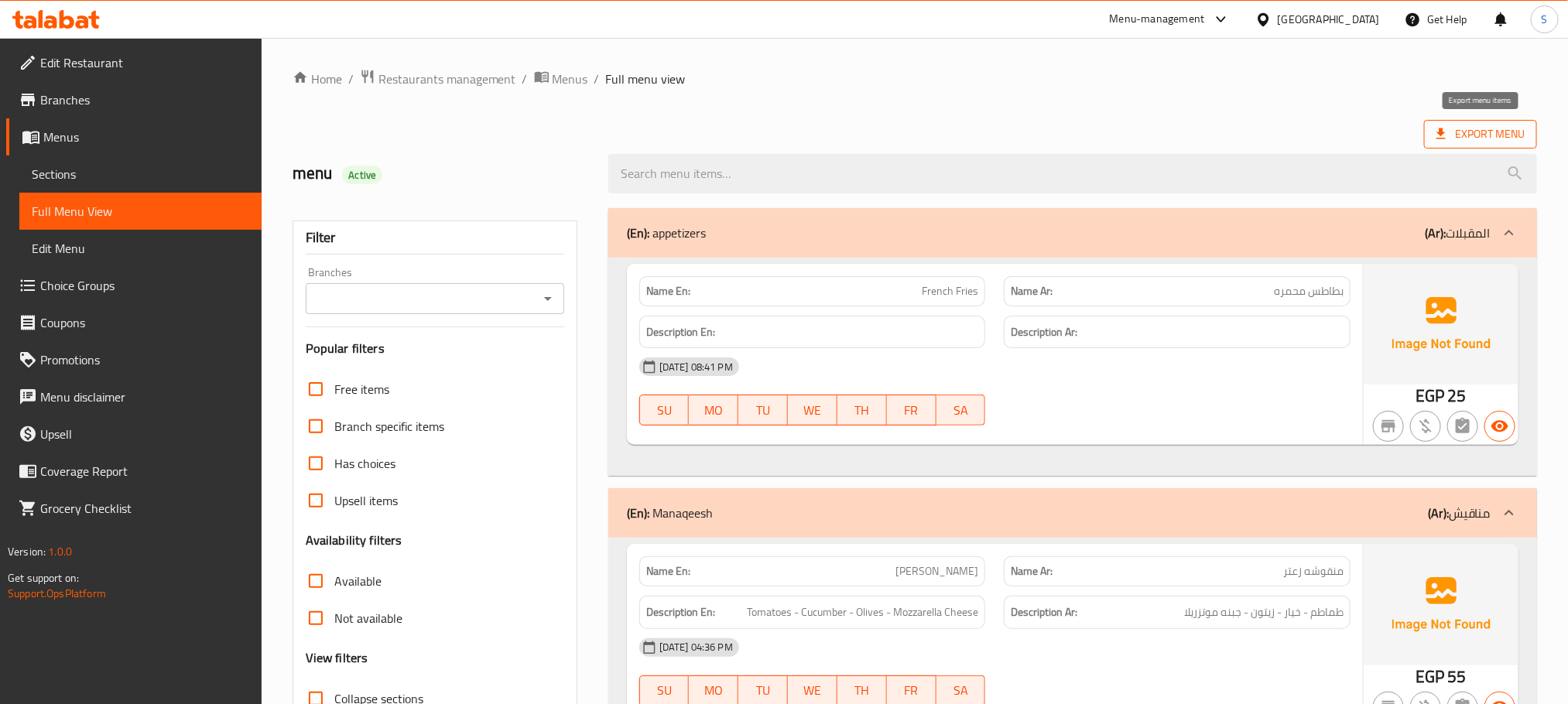
click at [1507, 144] on span "Export Menu" at bounding box center [1481, 134] width 88 height 19
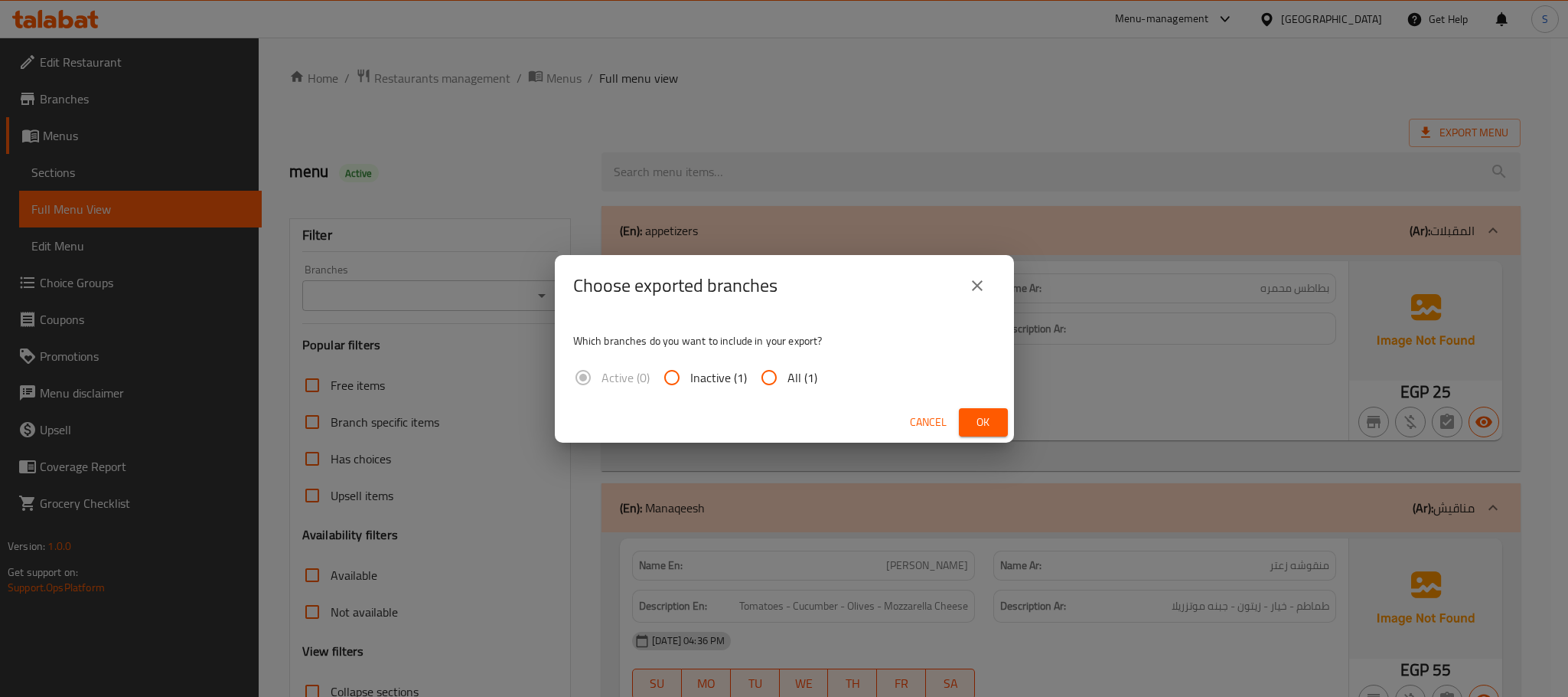
click at [802, 371] on span "All (1)" at bounding box center [802, 378] width 30 height 18
click at [788, 371] on input "All (1)" at bounding box center [769, 377] width 37 height 37
radio input "true"
click at [973, 415] on span "Ok" at bounding box center [983, 422] width 24 height 19
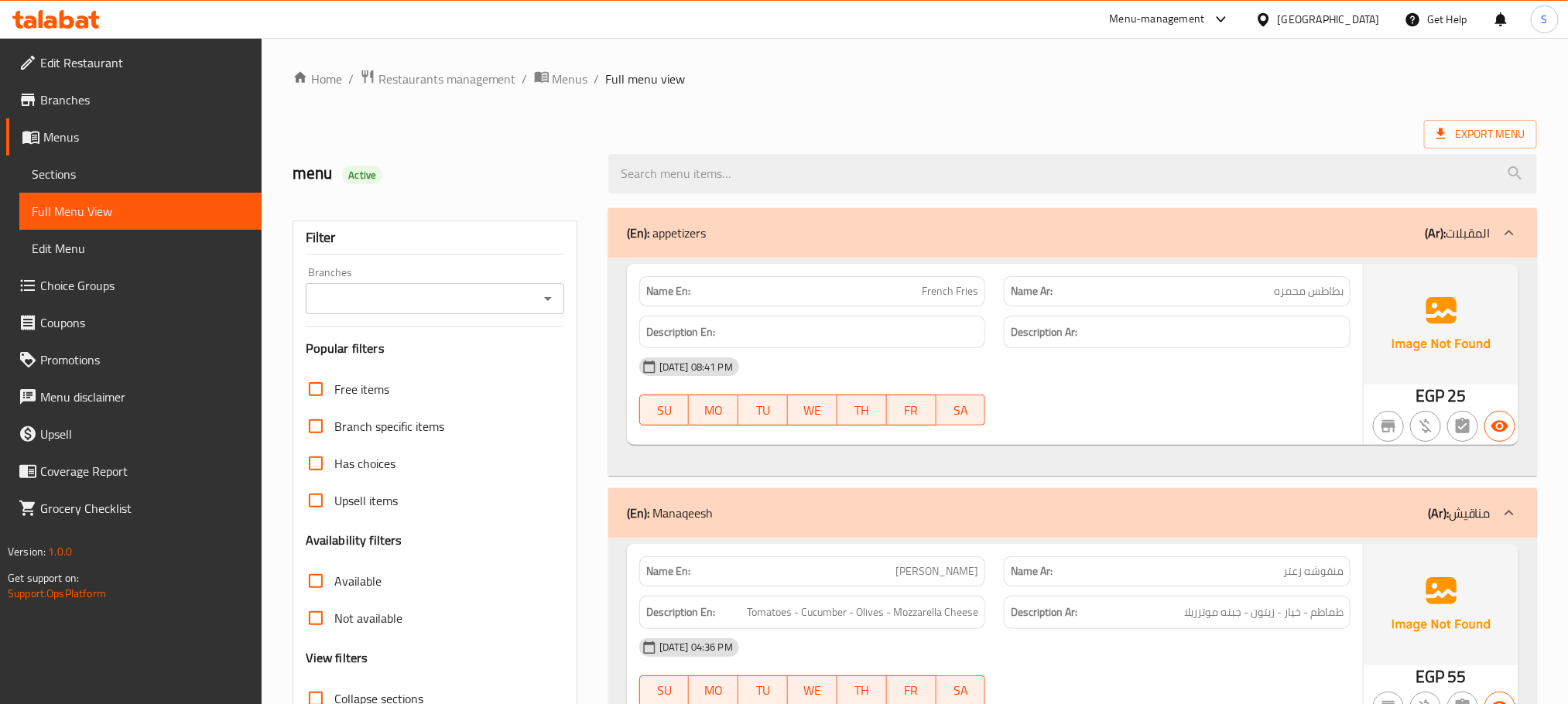
scroll to position [2012, 0]
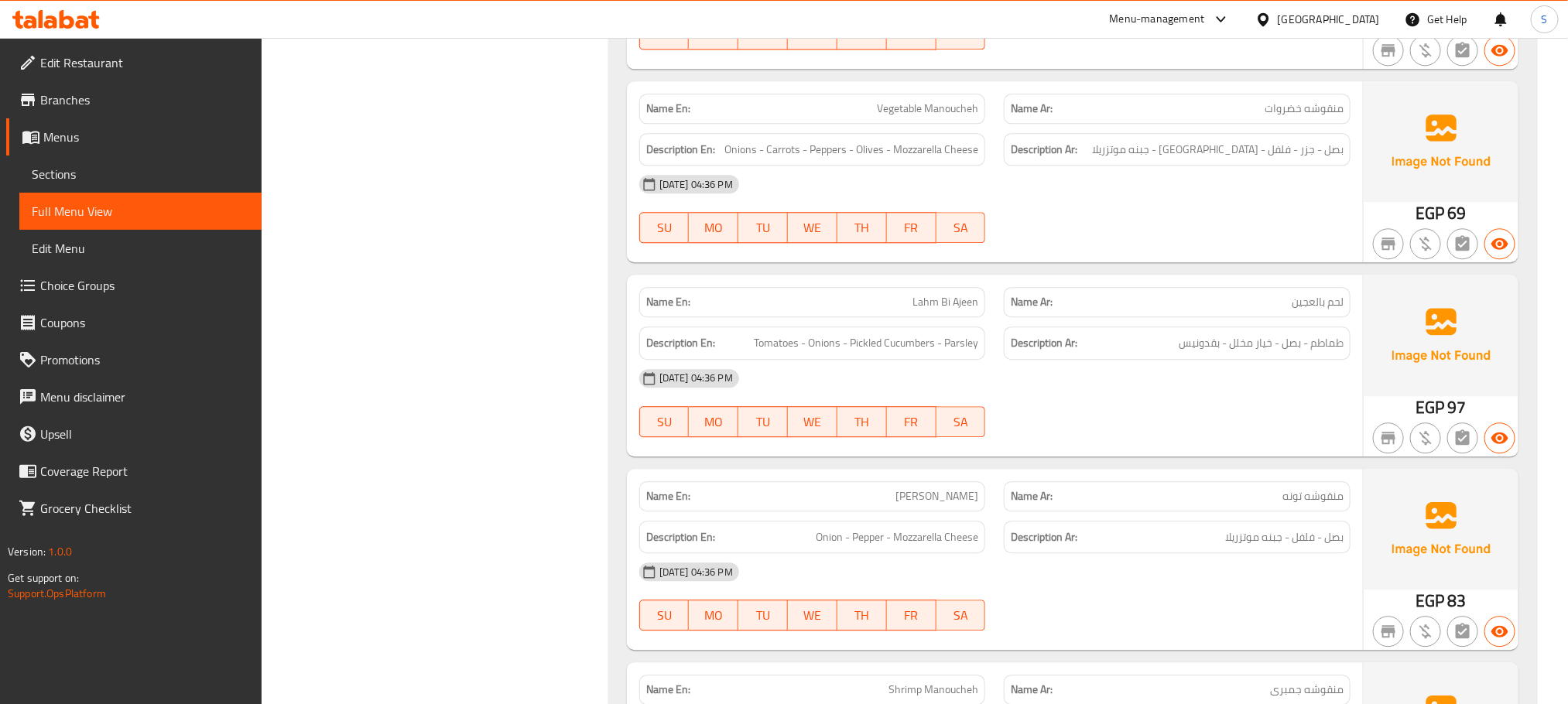
click at [925, 309] on span "Lahm Bi Ajeen" at bounding box center [945, 302] width 66 height 16
copy span "Lahm Bi Ajeen"
click at [105, 179] on span "Sections" at bounding box center [140, 174] width 218 height 18
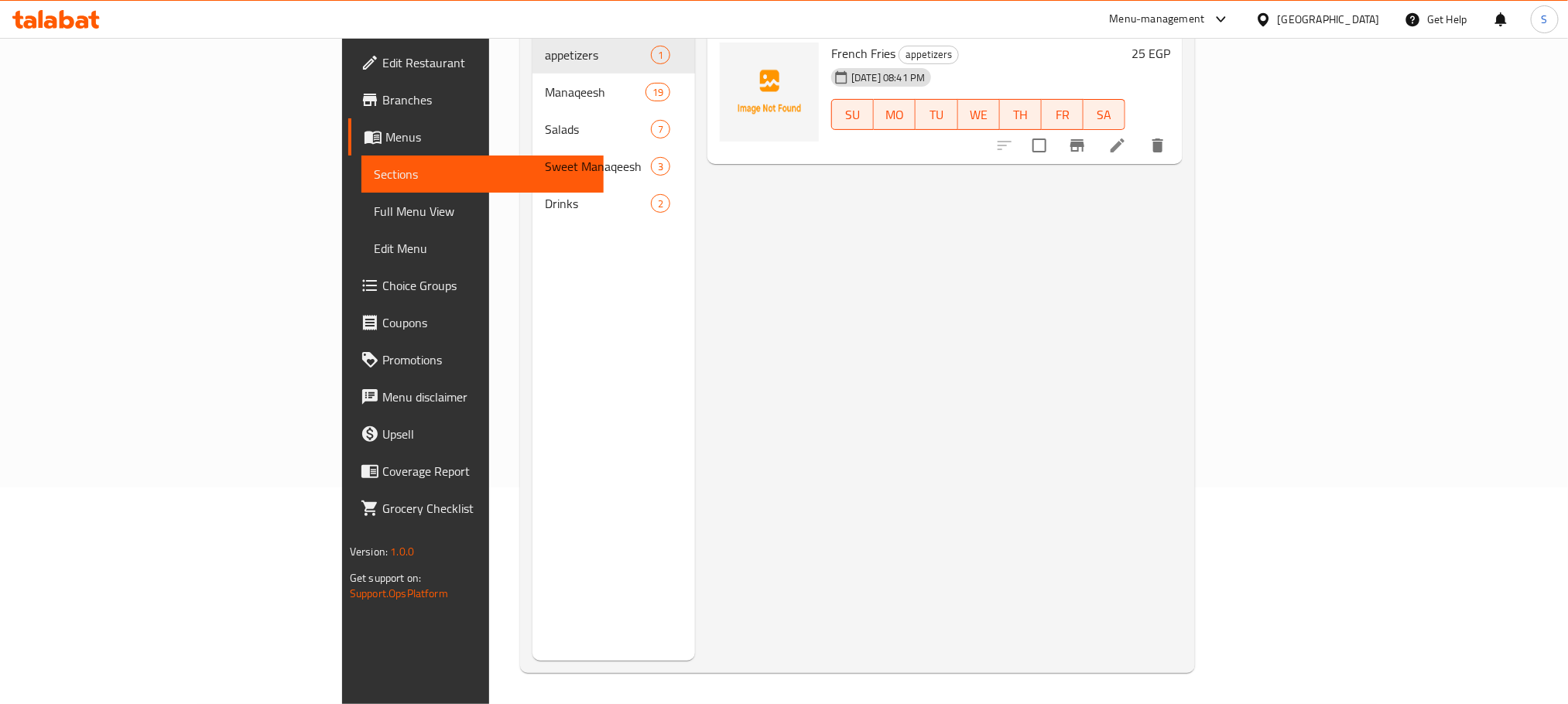
scroll to position [217, 0]
click at [374, 203] on span "Full Menu View" at bounding box center [482, 211] width 218 height 18
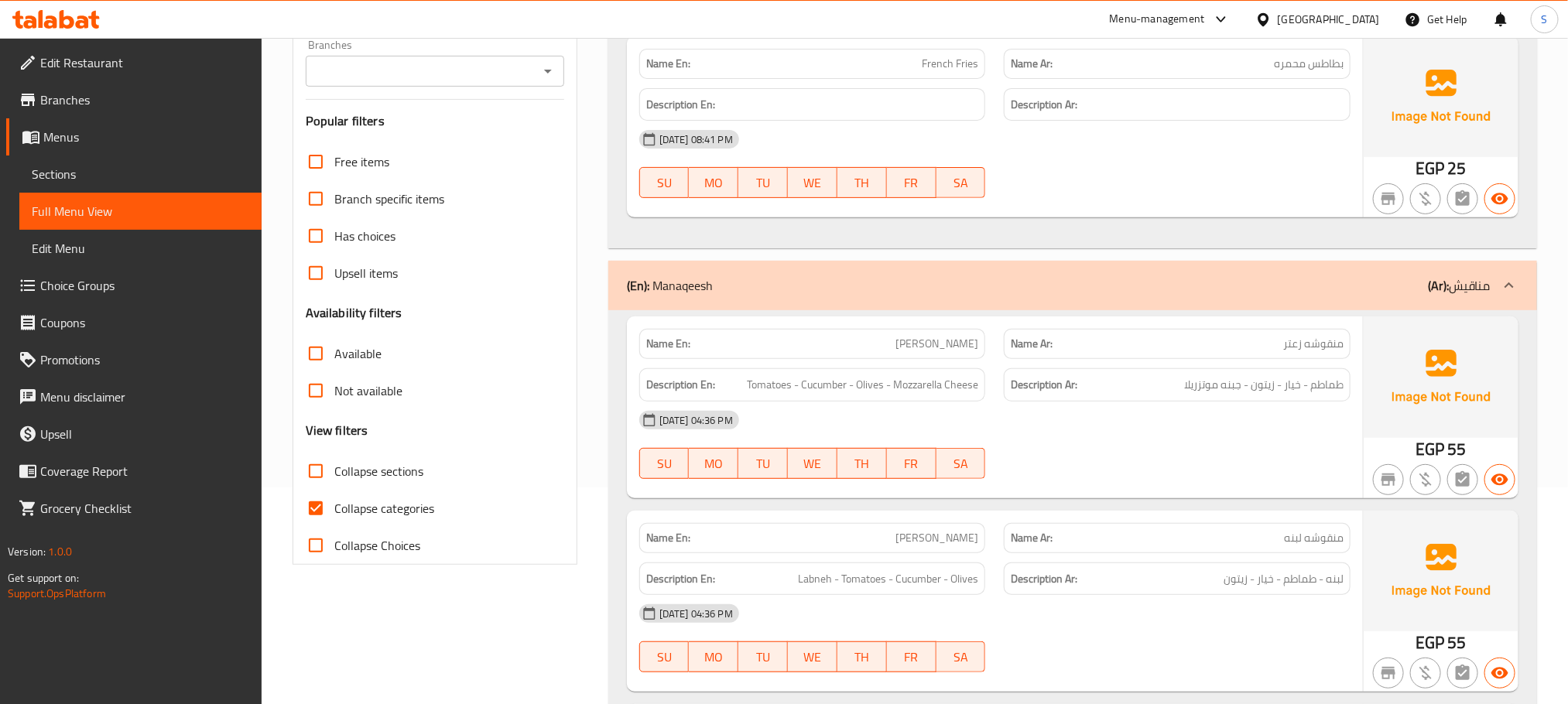
click at [321, 515] on input "Collapse categories" at bounding box center [315, 508] width 37 height 37
checkbox input "false"
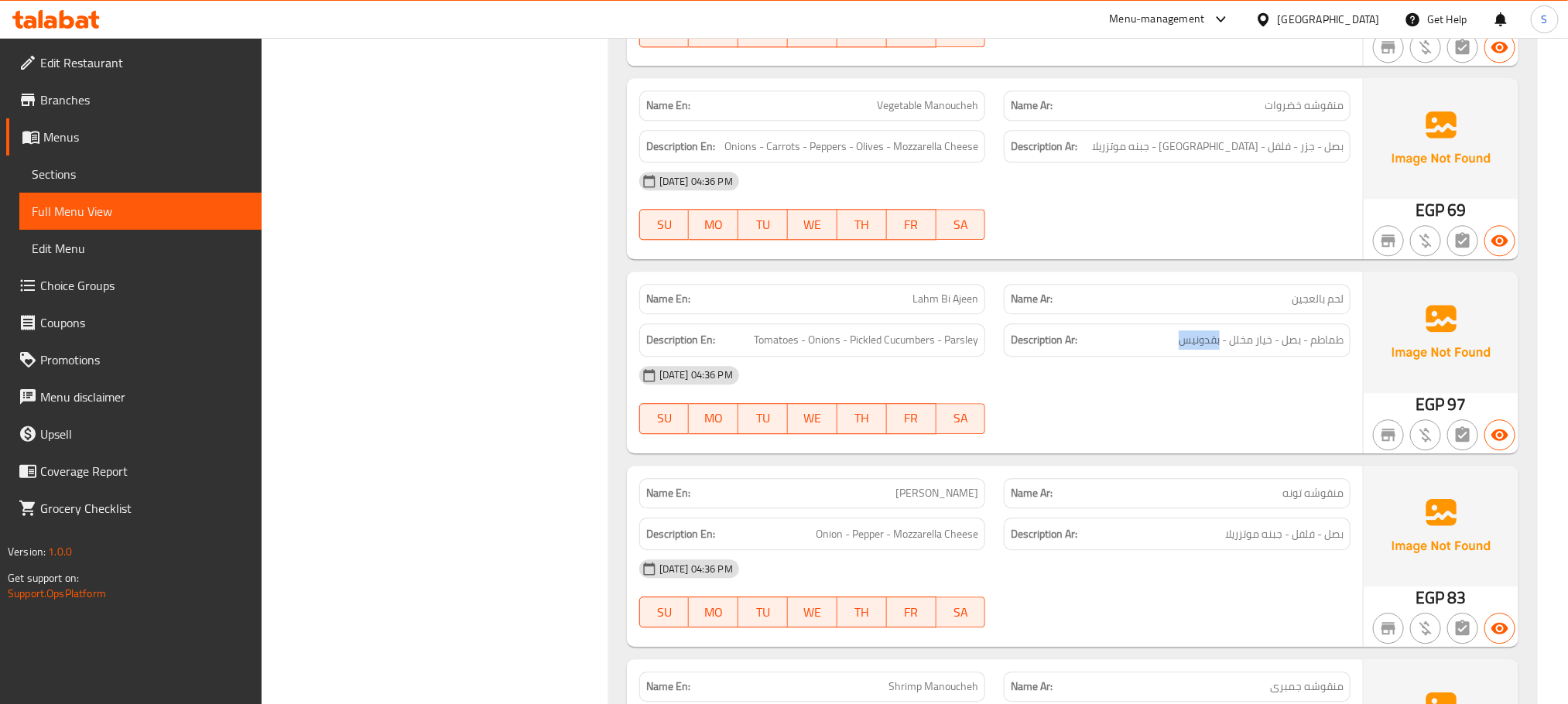
click at [1153, 250] on div at bounding box center [1176, 240] width 365 height 18
click at [94, 175] on span "Sections" at bounding box center [140, 174] width 218 height 18
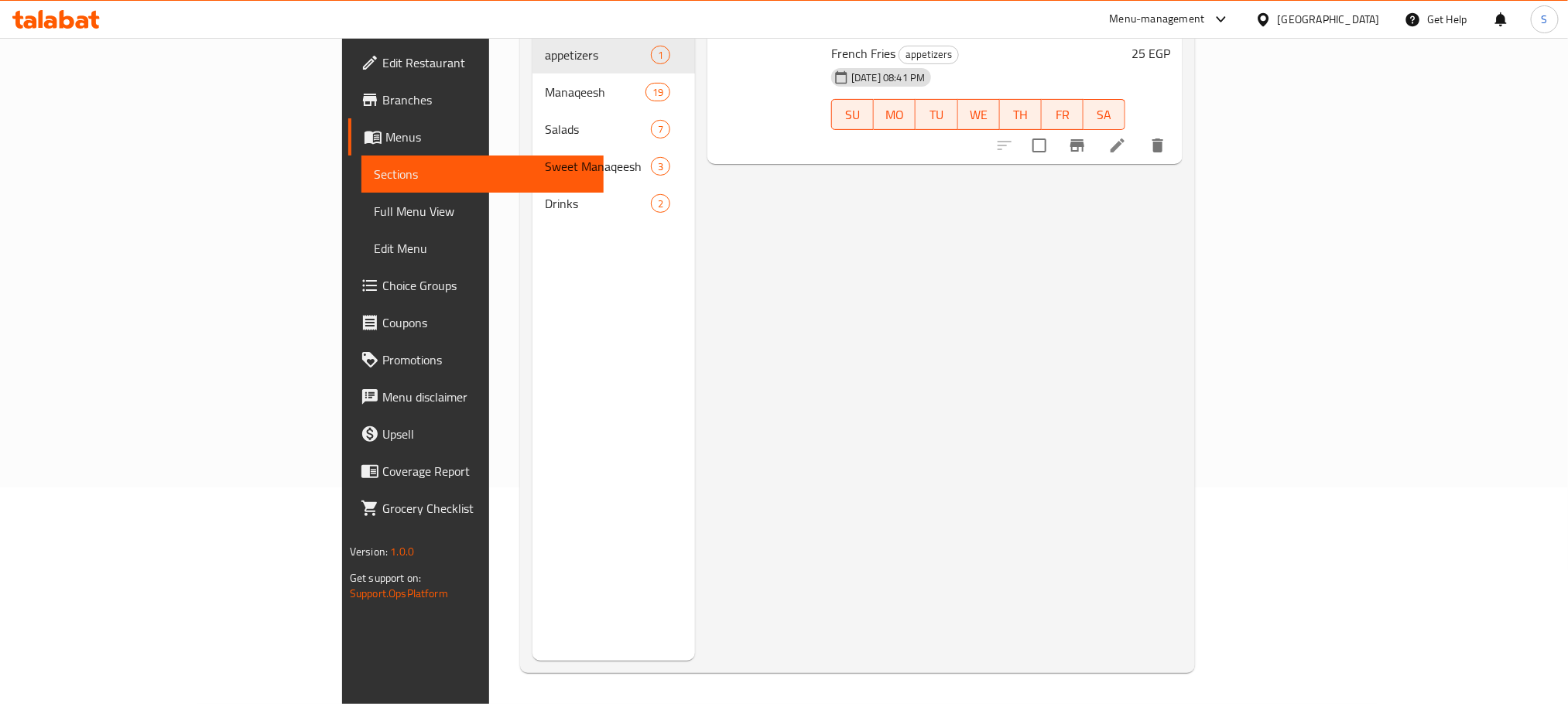
scroll to position [217, 0]
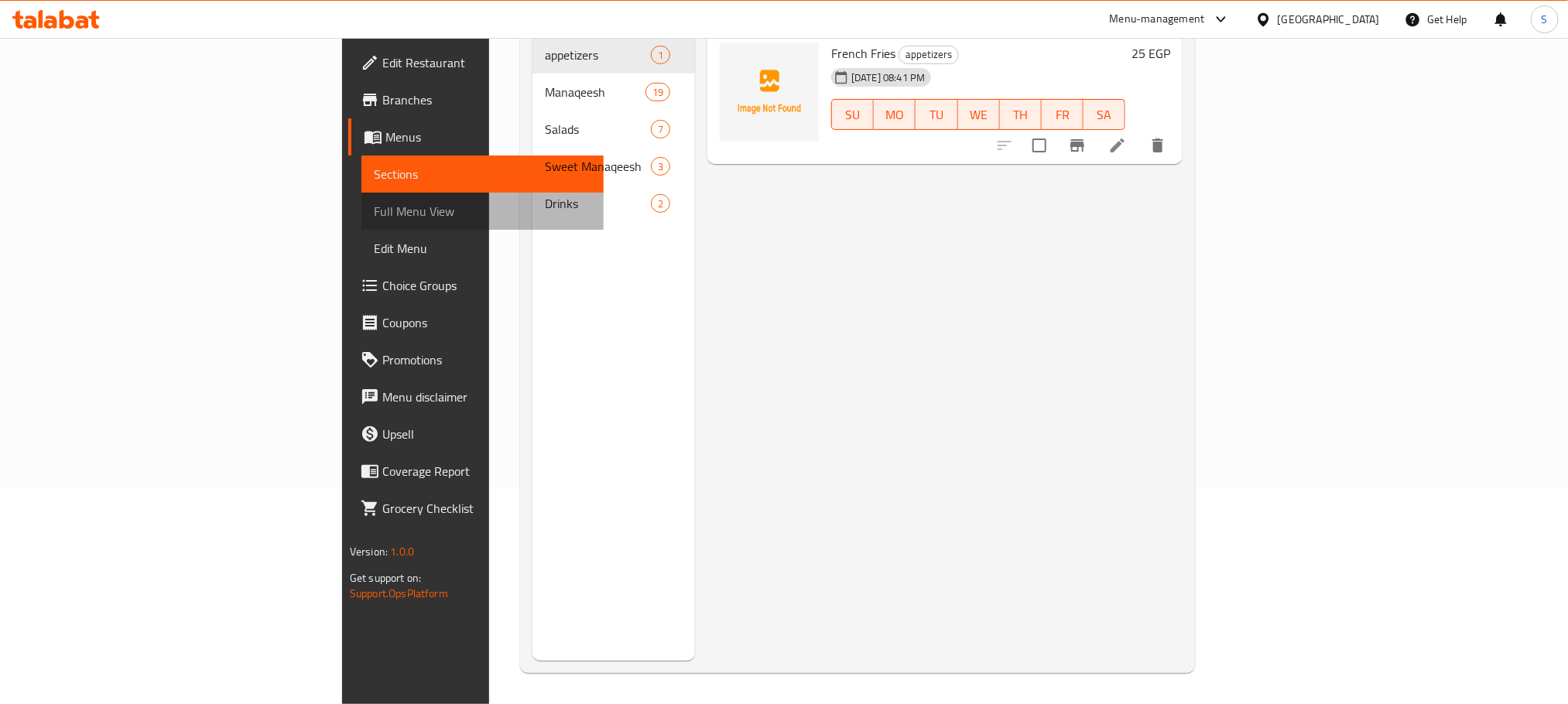
click at [374, 217] on span "Full Menu View" at bounding box center [482, 211] width 218 height 18
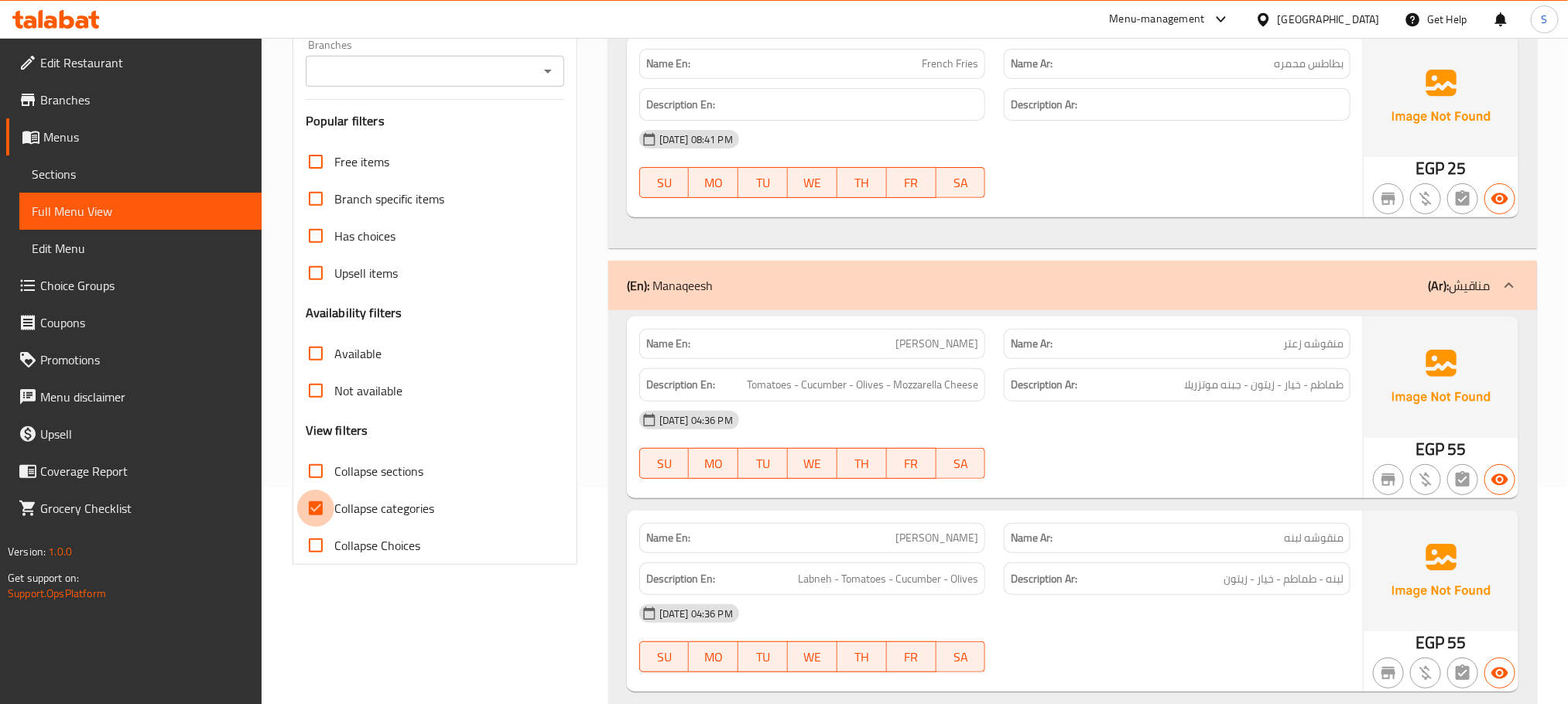
click at [319, 515] on input "Collapse categories" at bounding box center [315, 508] width 37 height 37
checkbox input "false"
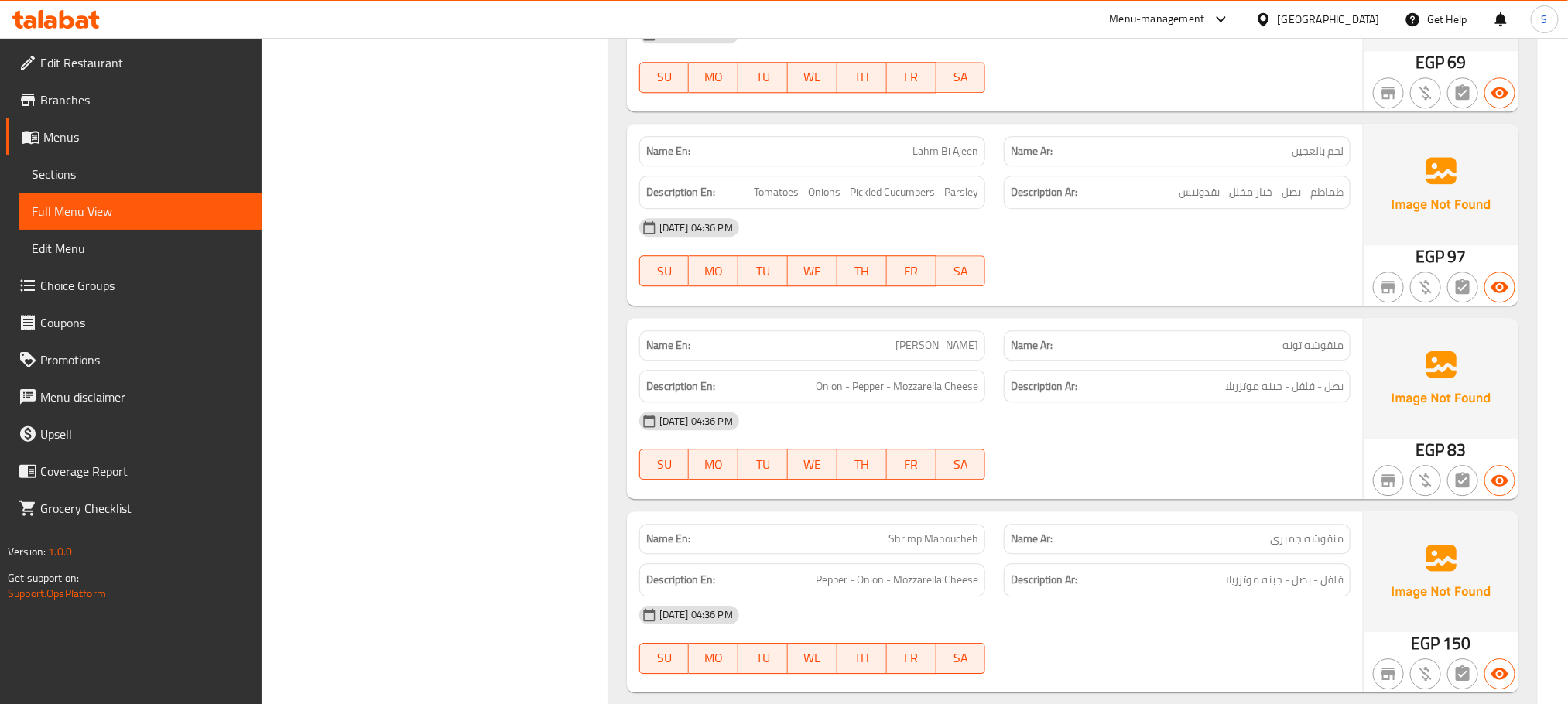
scroll to position [2189, 0]
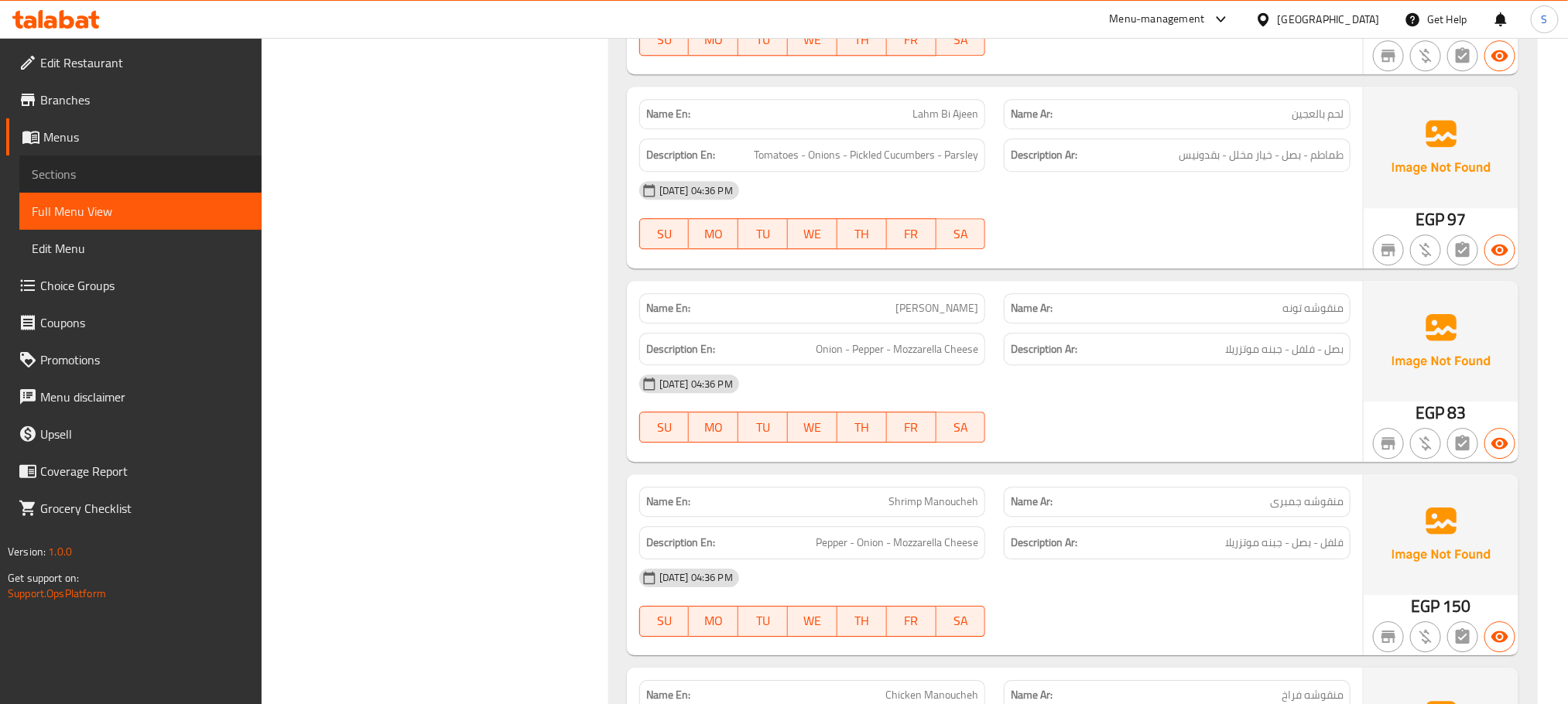
click at [56, 170] on span "Sections" at bounding box center [140, 174] width 218 height 18
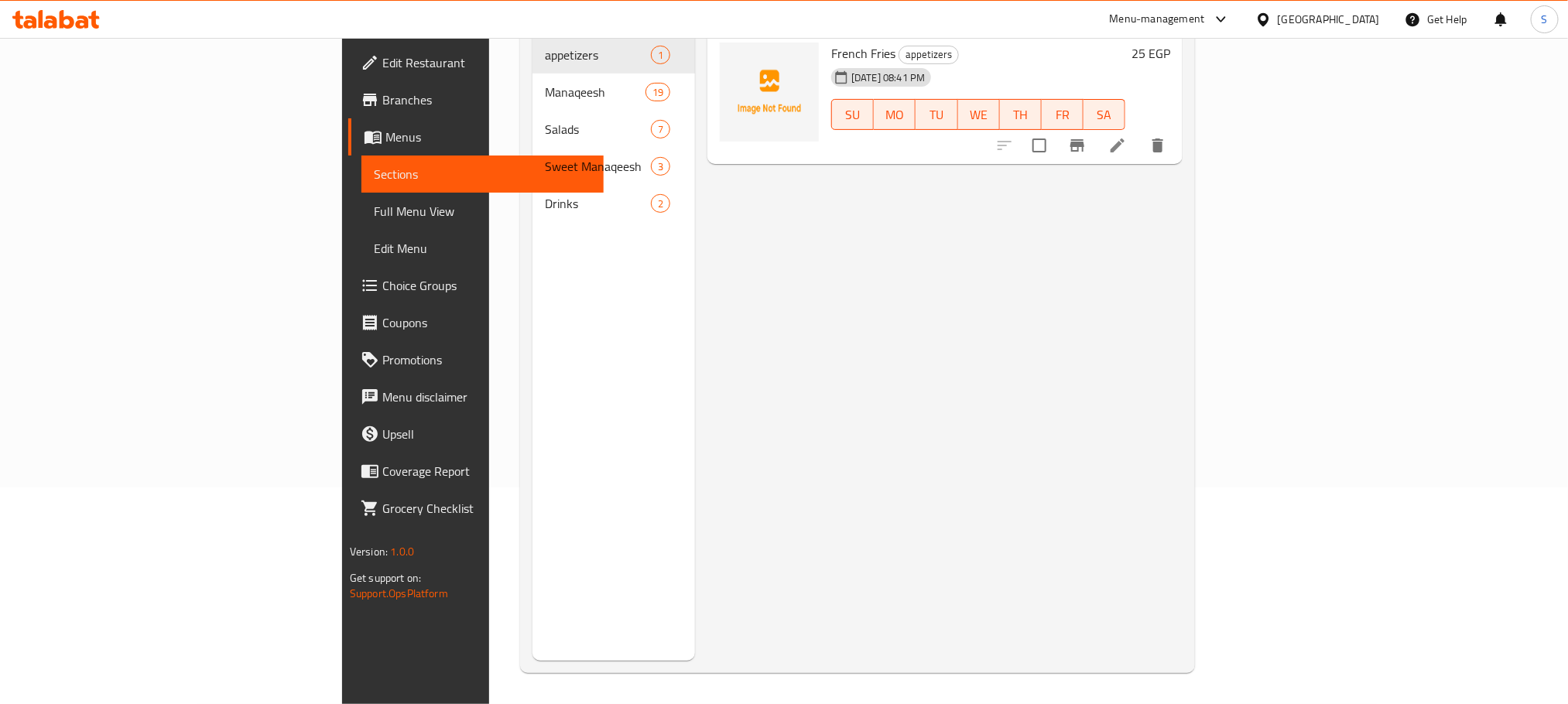
click at [374, 211] on span "Full Menu View" at bounding box center [482, 211] width 218 height 18
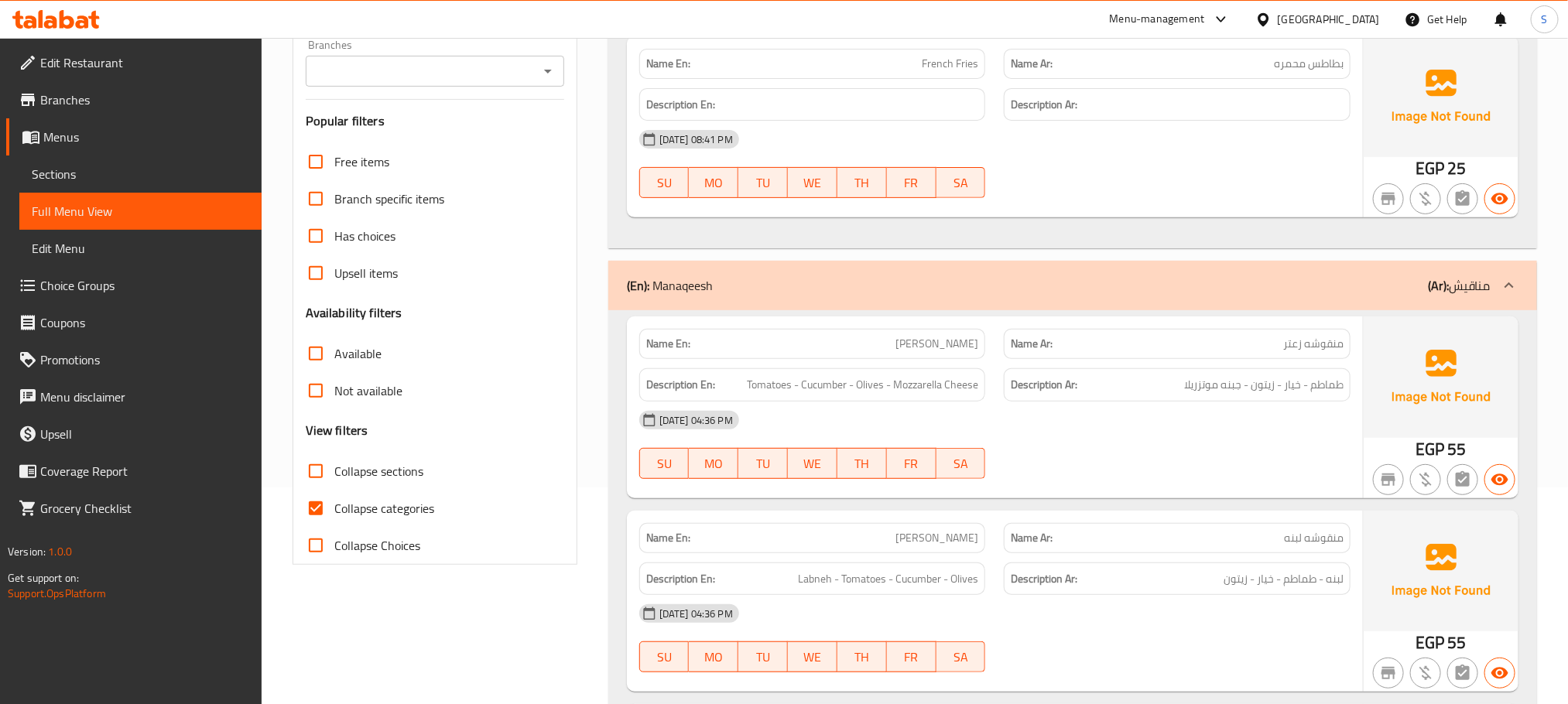
click at [322, 505] on input "Collapse categories" at bounding box center [315, 508] width 37 height 37
checkbox input "false"
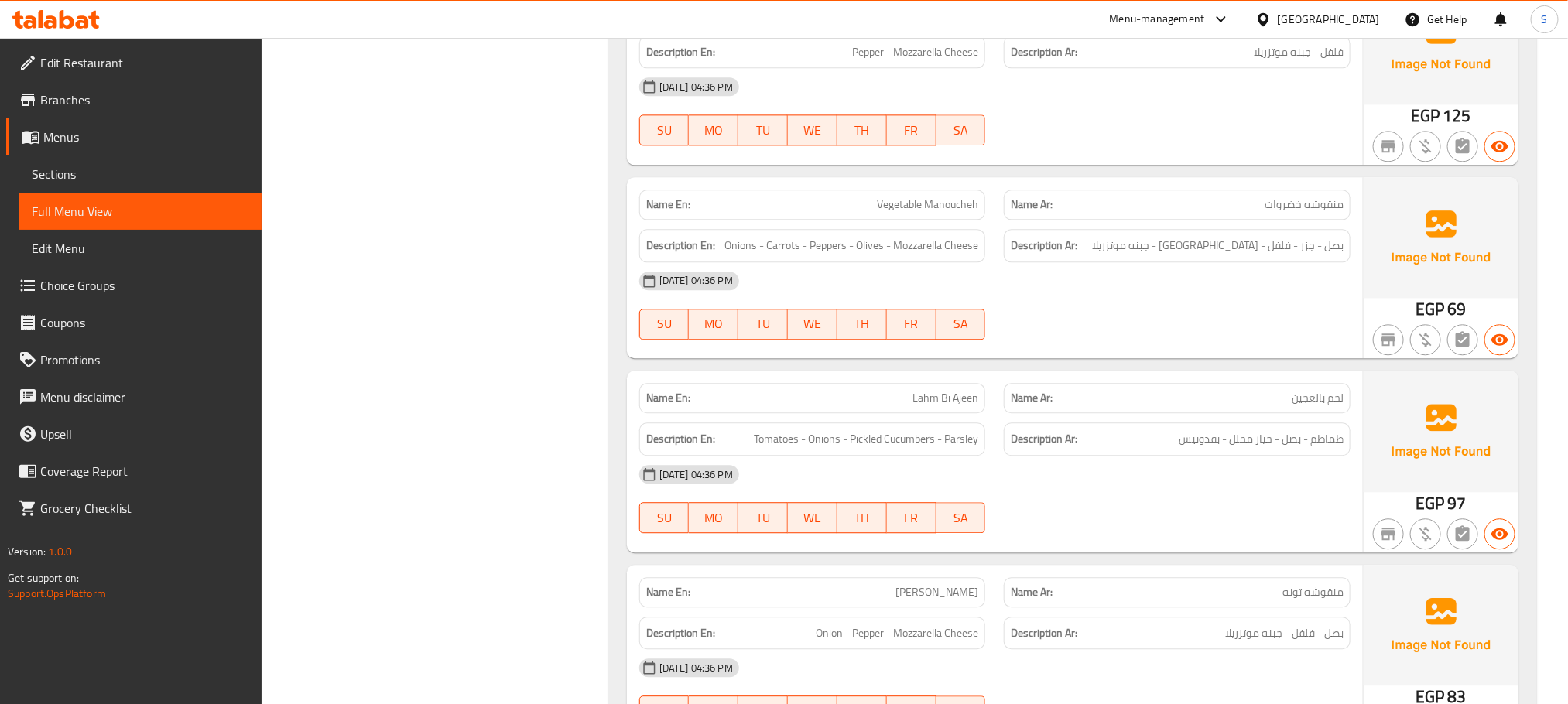
scroll to position [1842, 0]
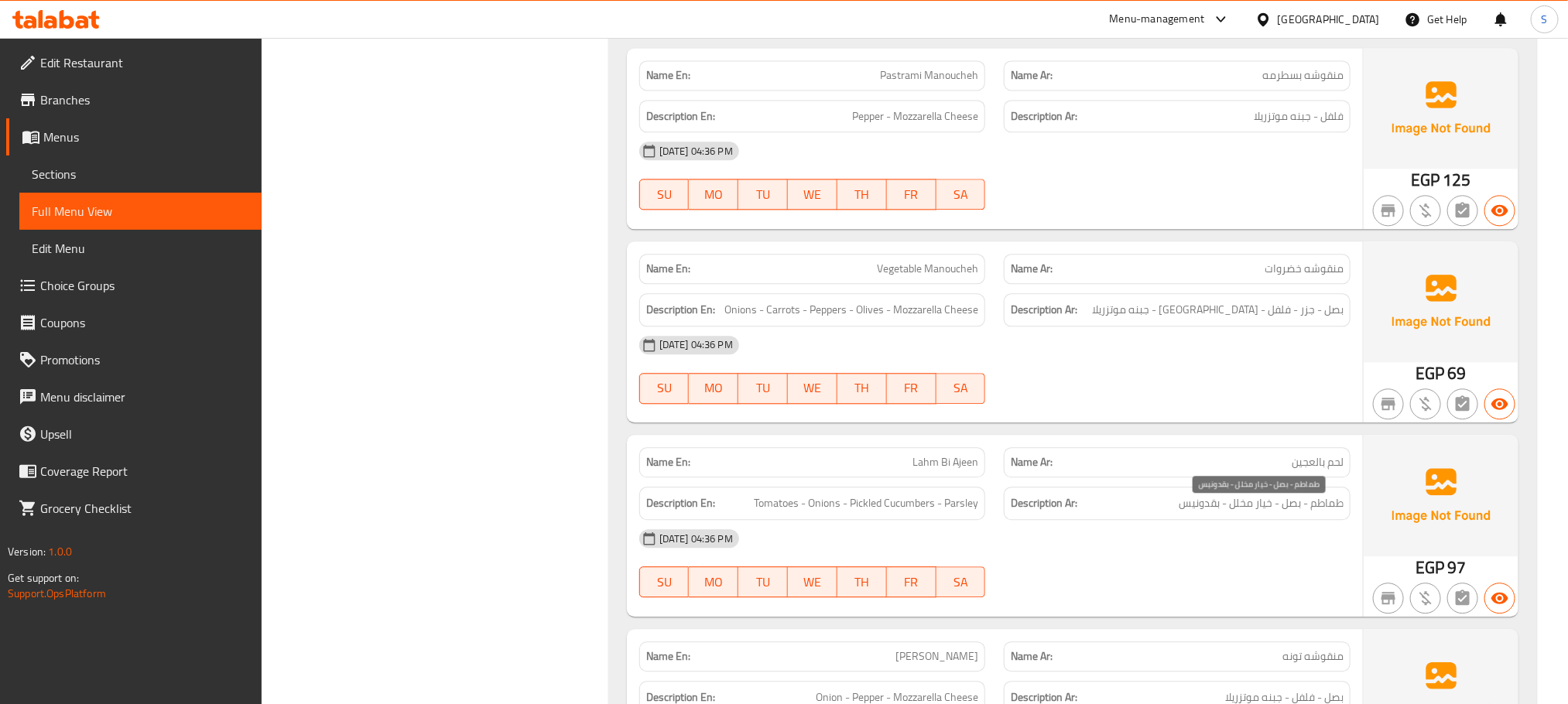
click at [1194, 511] on span "طماطم - بصل - خيار مخلل - بقدونيس" at bounding box center [1261, 503] width 165 height 19
copy span "بقدونيس"
click at [971, 258] on div "Name En: Vegetable Manoucheh" at bounding box center [812, 269] width 365 height 49
click at [958, 513] on span "Tomatoes - Onions - Pickled Cucumbers - Parsley" at bounding box center [866, 503] width 224 height 19
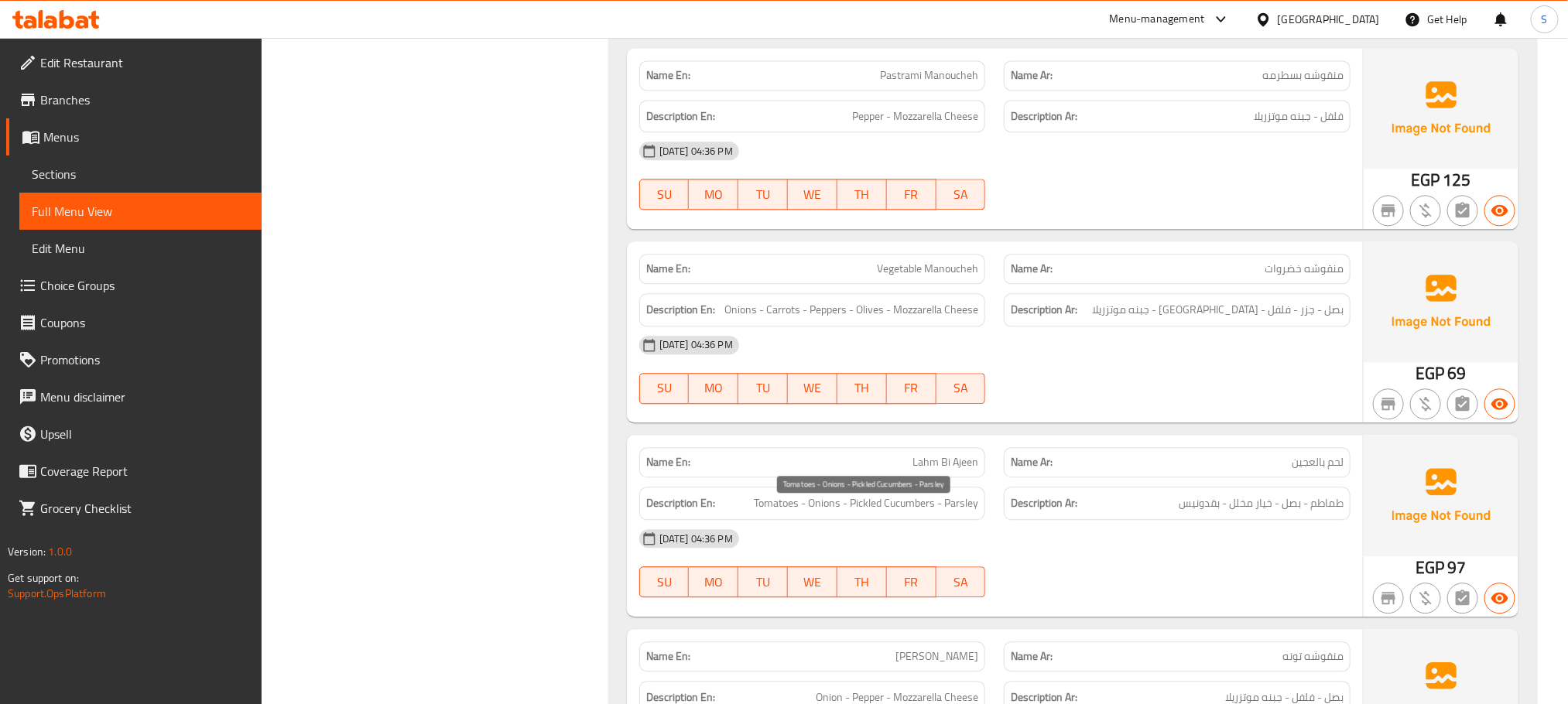
click at [958, 513] on span "Tomatoes - Onions - Pickled Cucumbers - Parsley" at bounding box center [866, 503] width 224 height 19
click at [1022, 229] on div "Name En: Pastrami Manoucheh Name Ar: منقوشه بسطرمه Description En: Pepper - Moz…" at bounding box center [995, 138] width 736 height 181
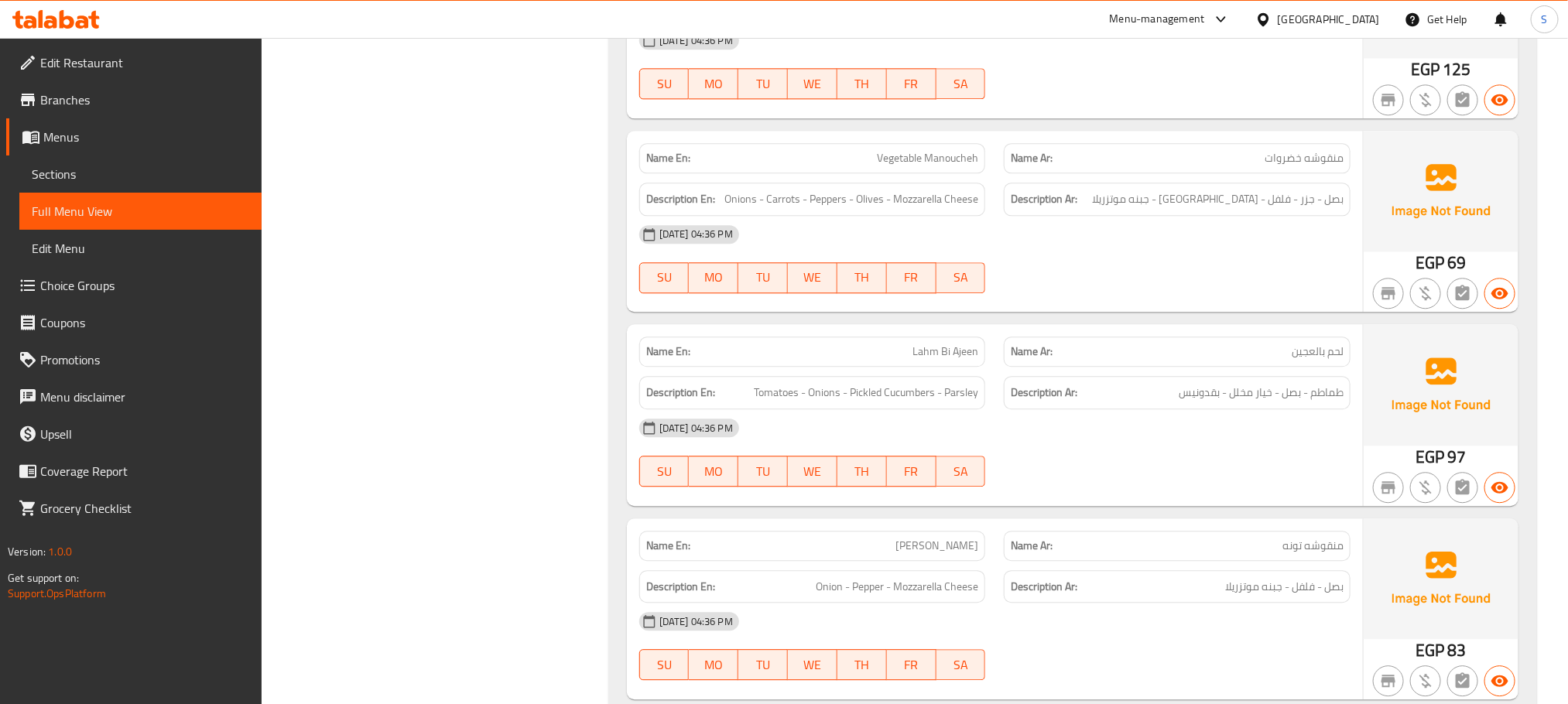
scroll to position [1957, 0]
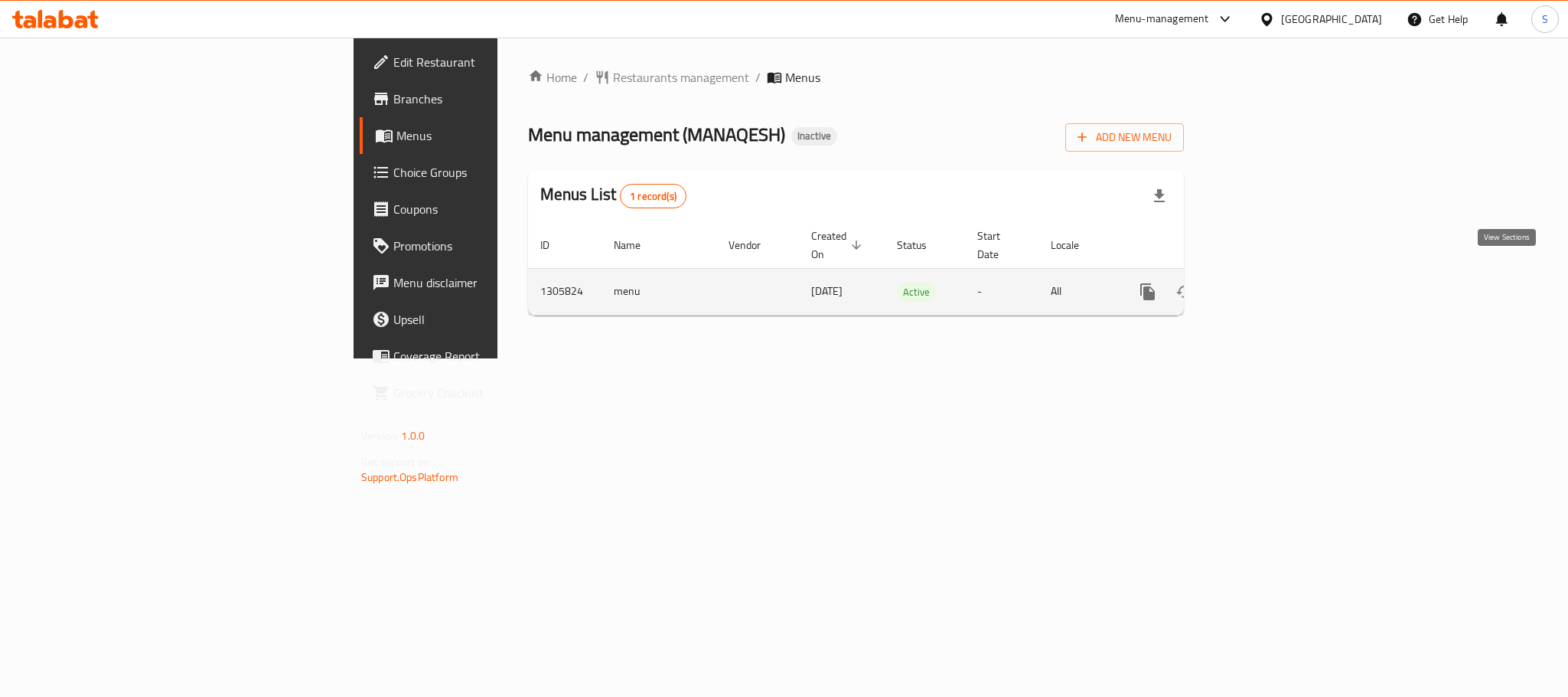
click at [1277, 273] on link "enhanced table" at bounding box center [1258, 291] width 37 height 37
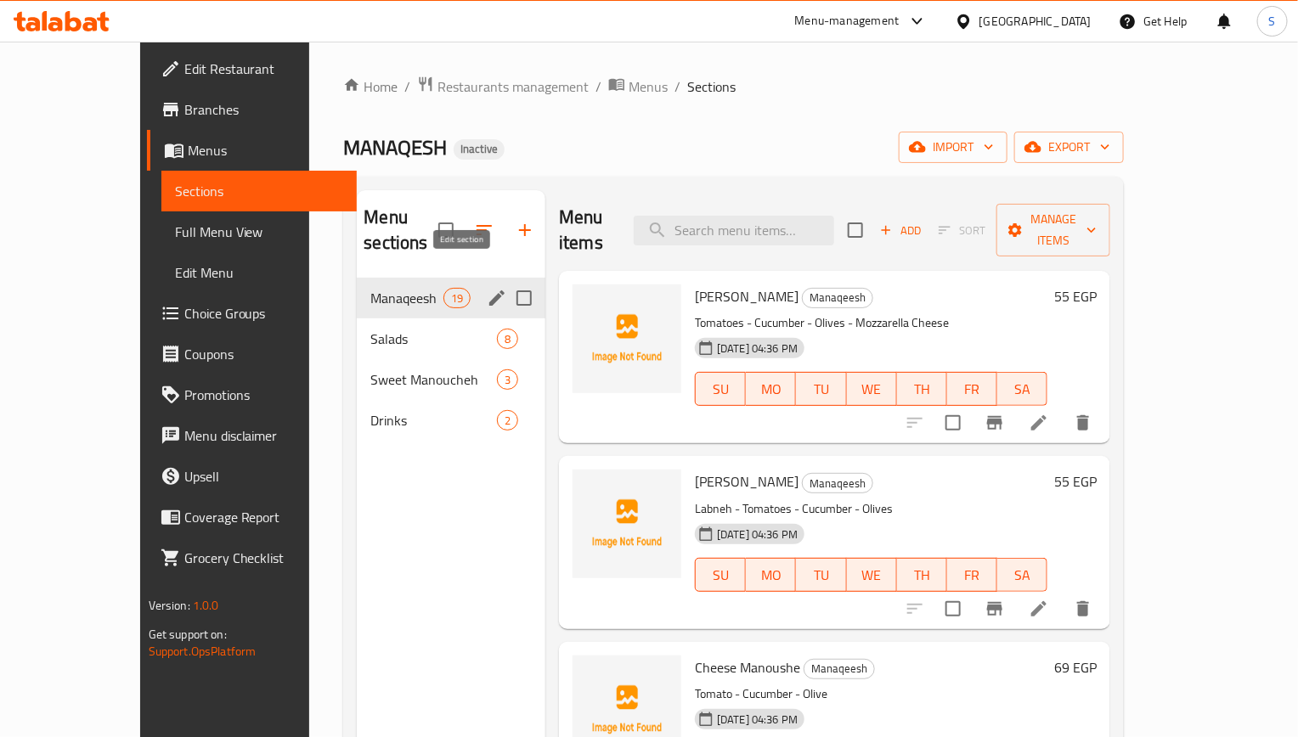
click at [489, 290] on icon "edit" at bounding box center [496, 297] width 15 height 15
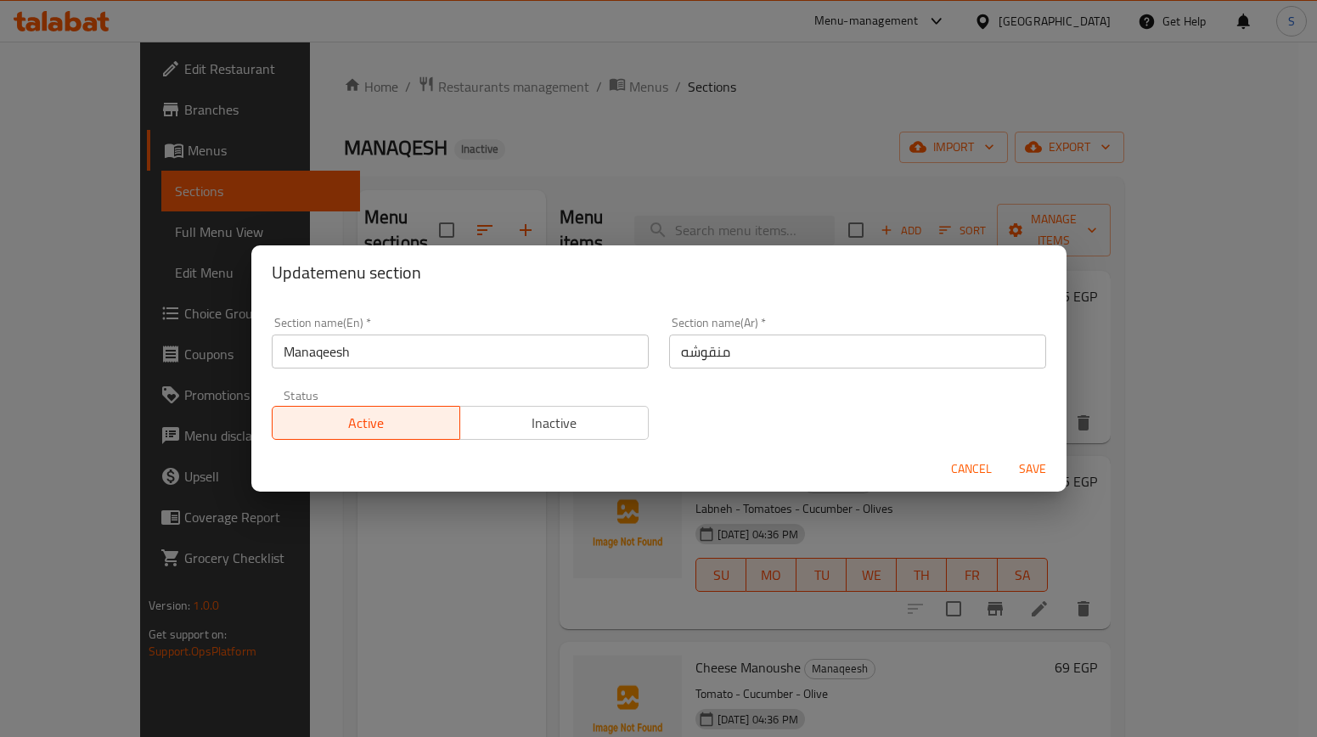
click at [424, 358] on input "Manaqeesh" at bounding box center [460, 352] width 377 height 34
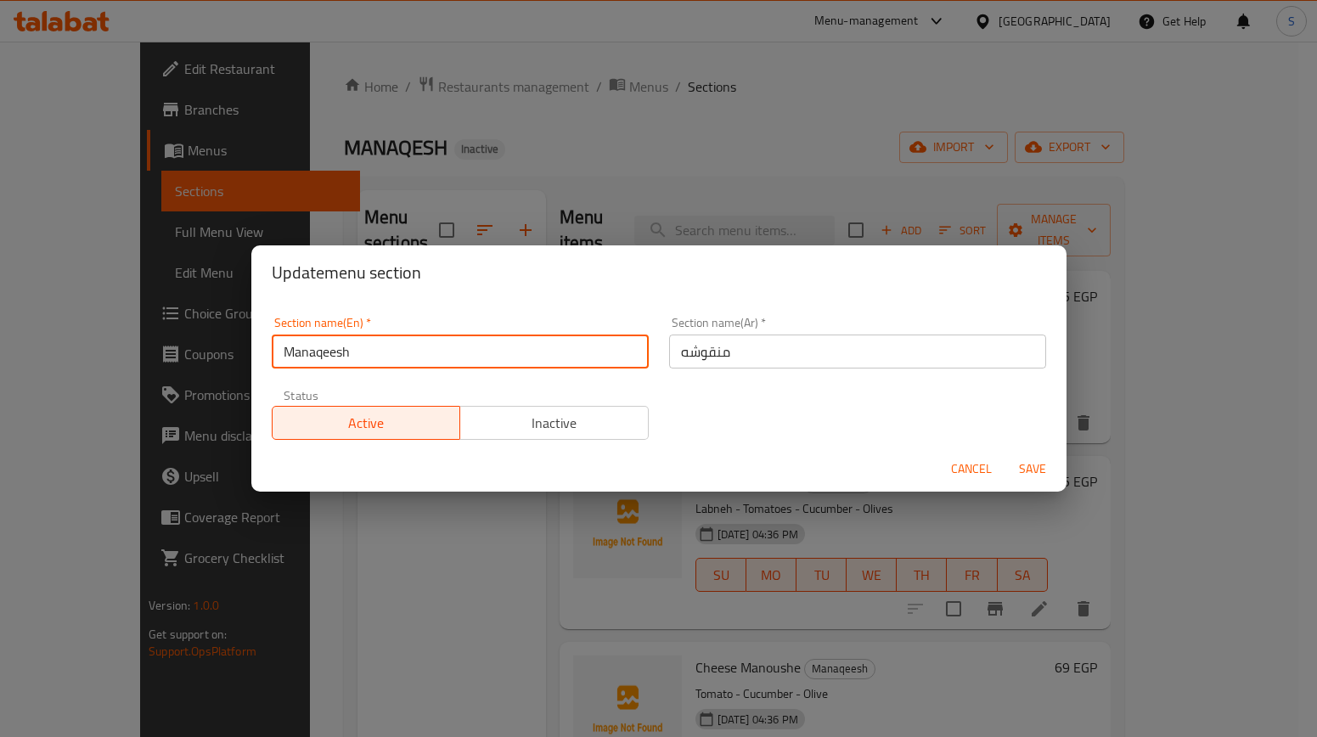
click at [424, 358] on input "Manaqeesh" at bounding box center [460, 352] width 377 height 34
paste input "ki"
type input "Manakish"
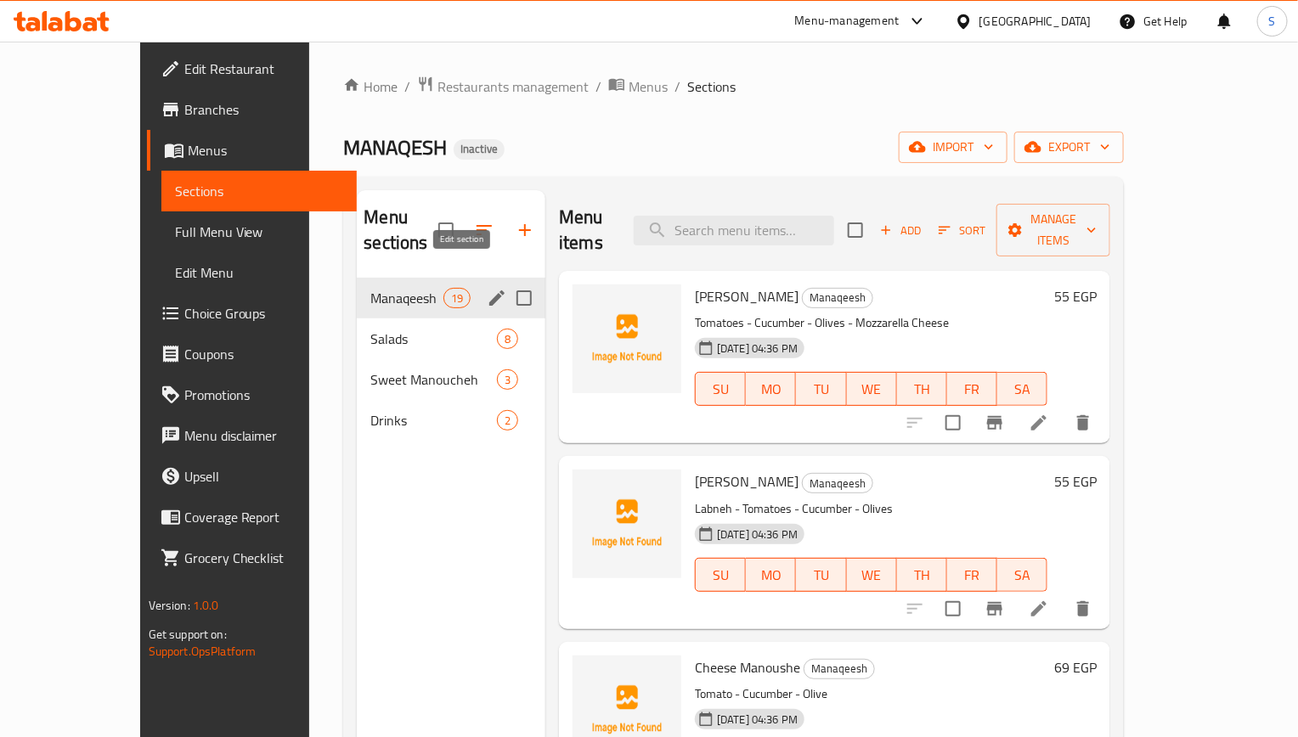
click at [487, 288] on icon "edit" at bounding box center [497, 298] width 20 height 20
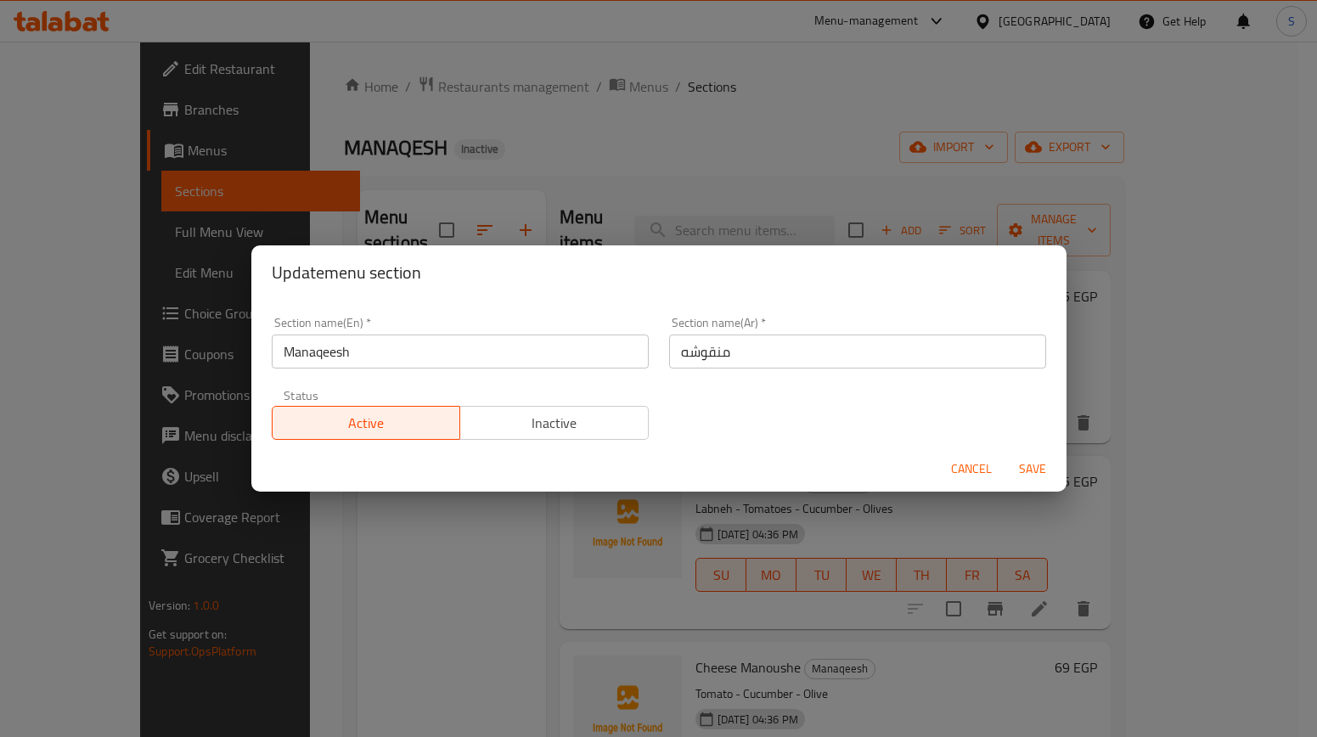
click at [408, 350] on input "Manaqeesh" at bounding box center [460, 352] width 377 height 34
paste input "ki"
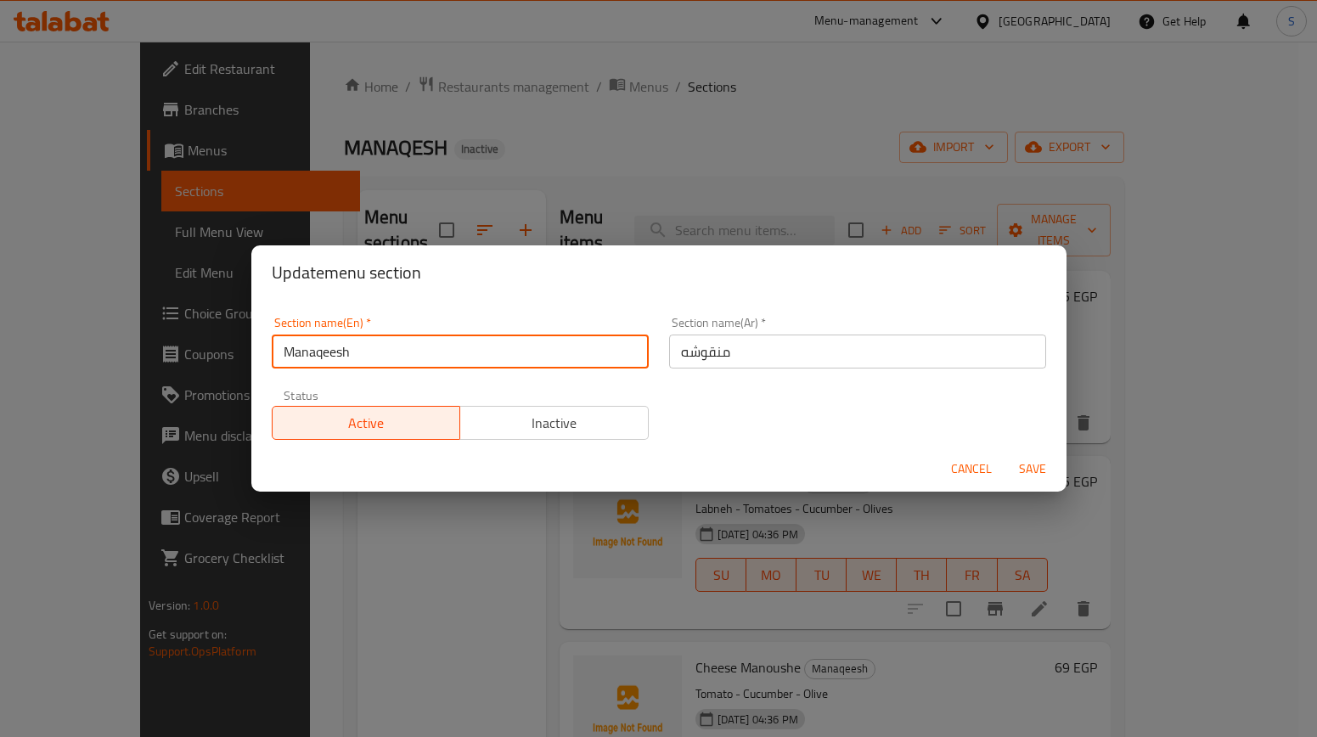
type input "Manakish"
click button "Save" at bounding box center [1033, 469] width 54 height 31
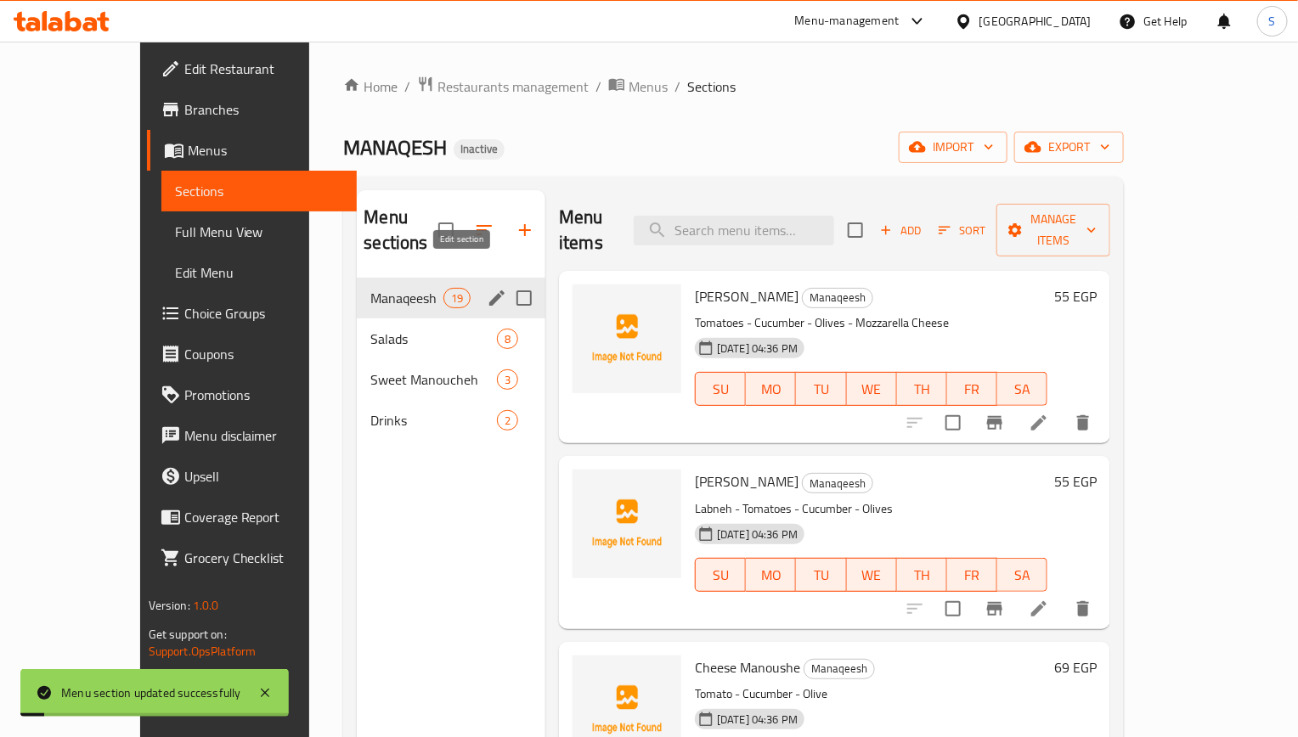
click at [487, 288] on icon "edit" at bounding box center [497, 298] width 20 height 20
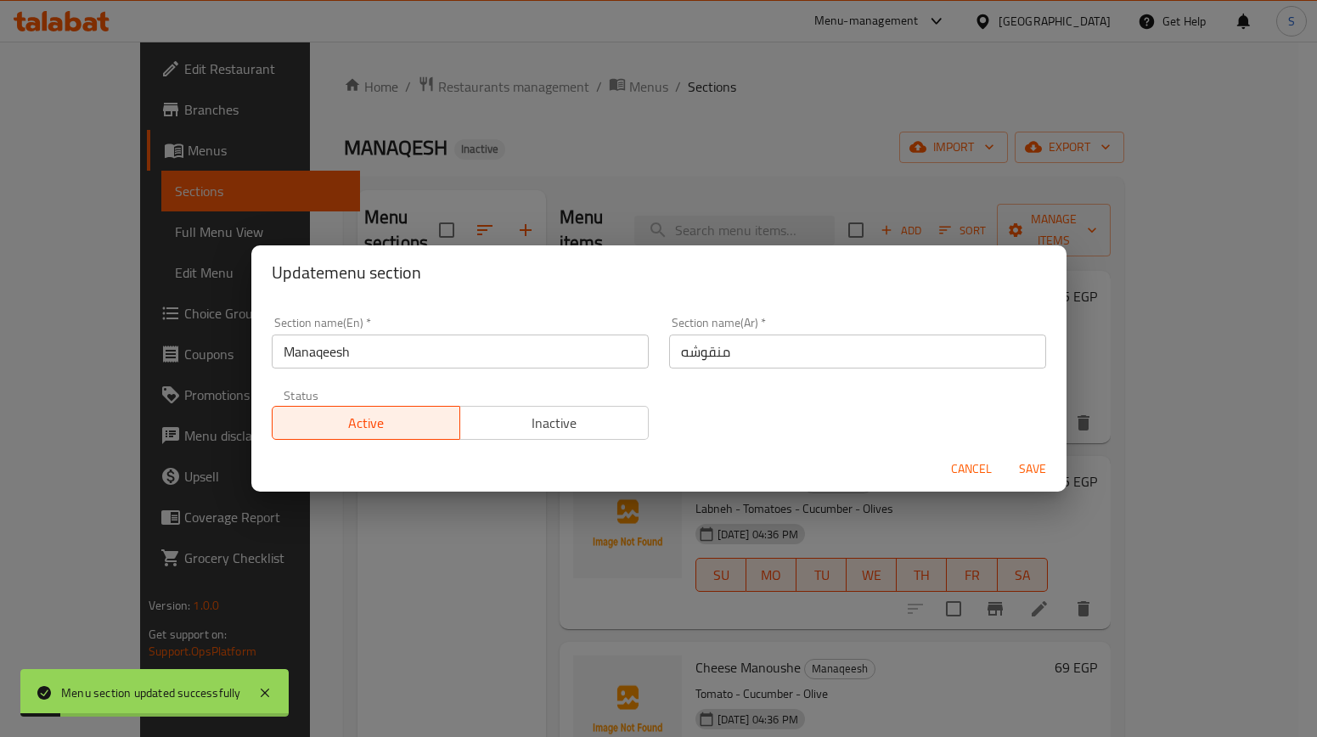
click at [803, 347] on input "منقوشه" at bounding box center [857, 352] width 377 height 34
paste input "اقيش"
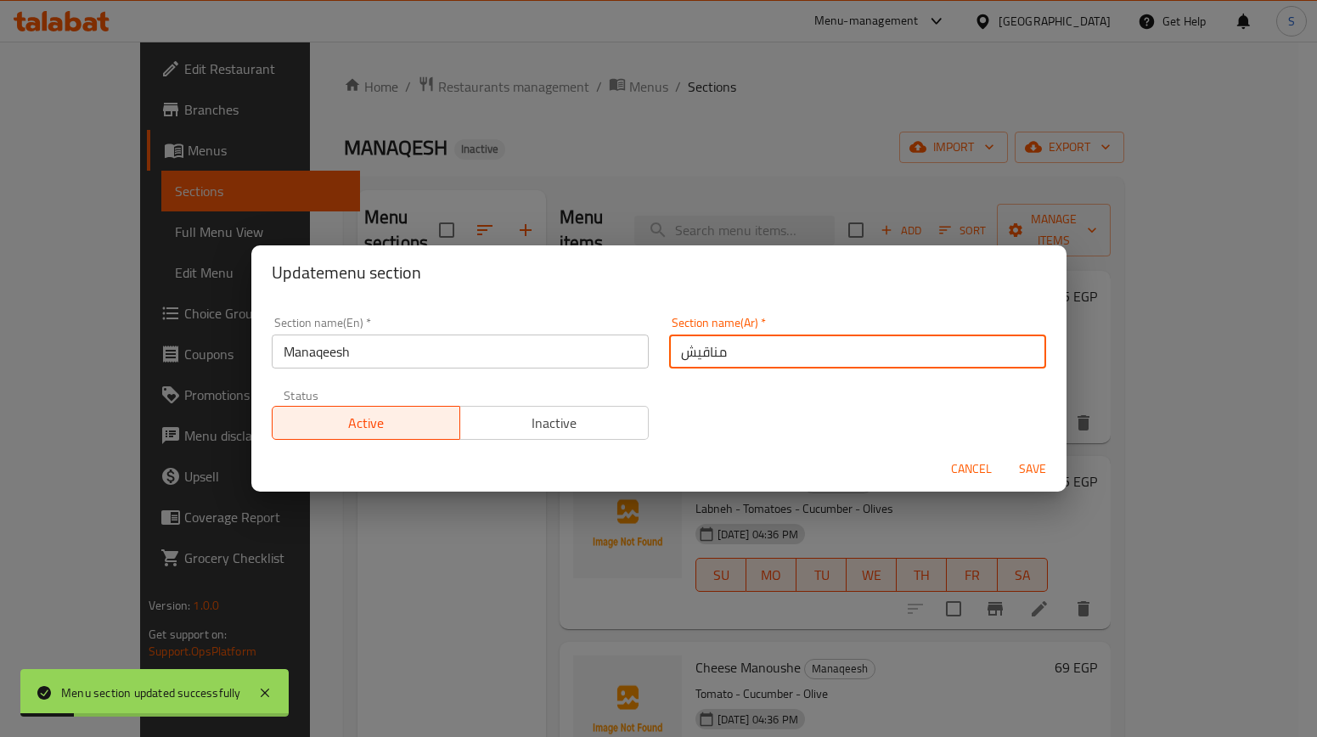
type input "مناقيش"
click at [1006, 454] on button "Save" at bounding box center [1033, 469] width 54 height 31
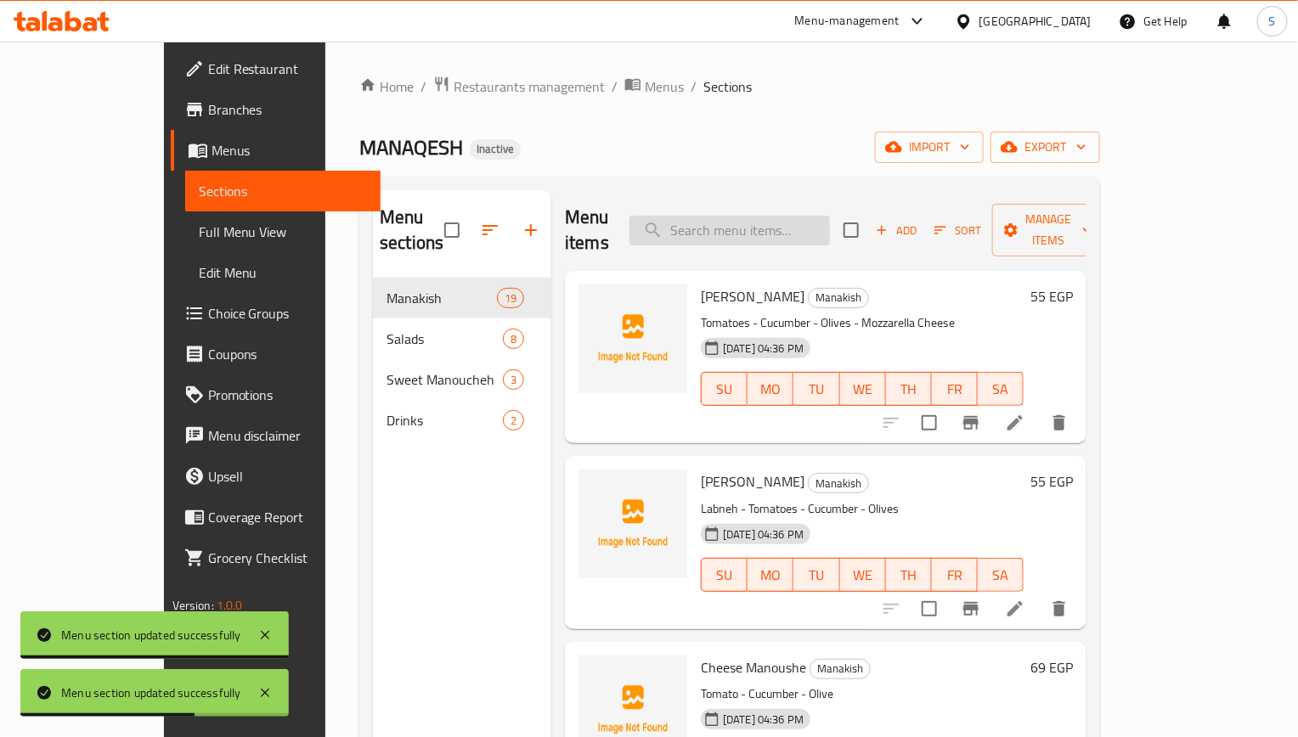
click at [708, 227] on input "search" at bounding box center [729, 231] width 200 height 30
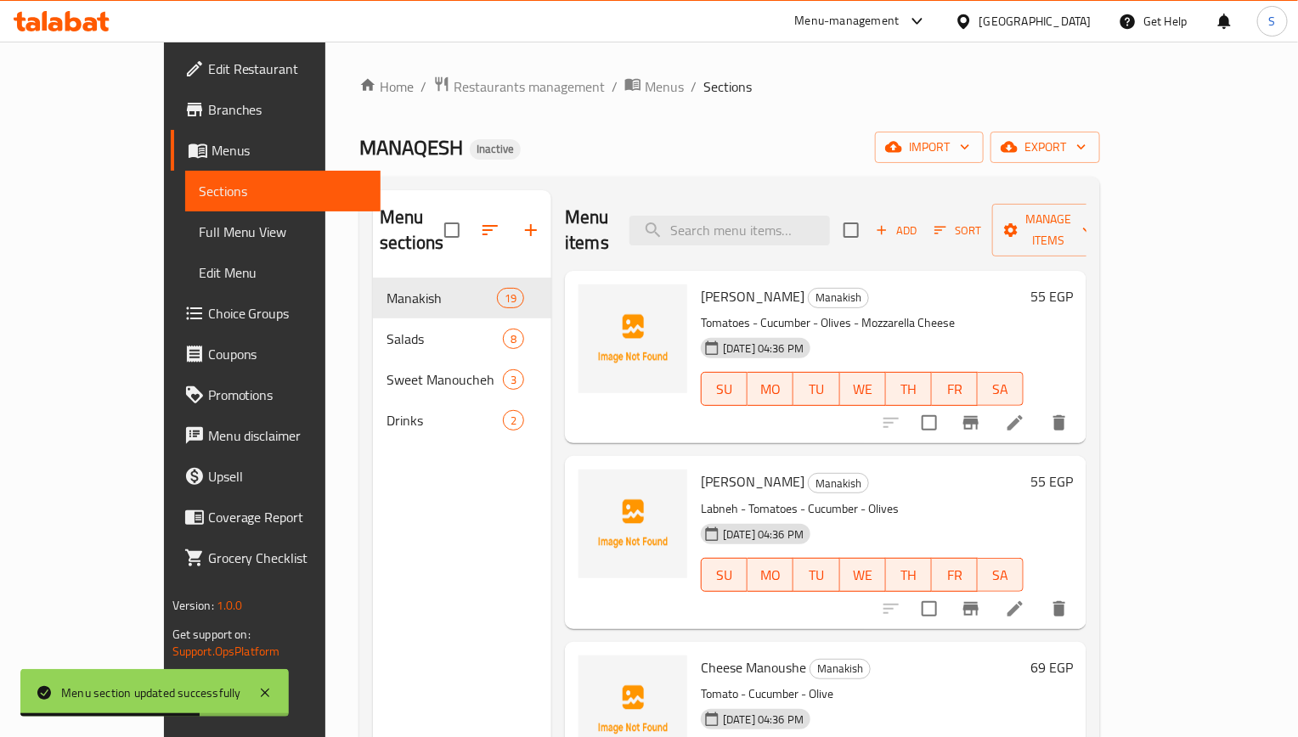
paste input "Manakeesh Zaatar & Cheese"
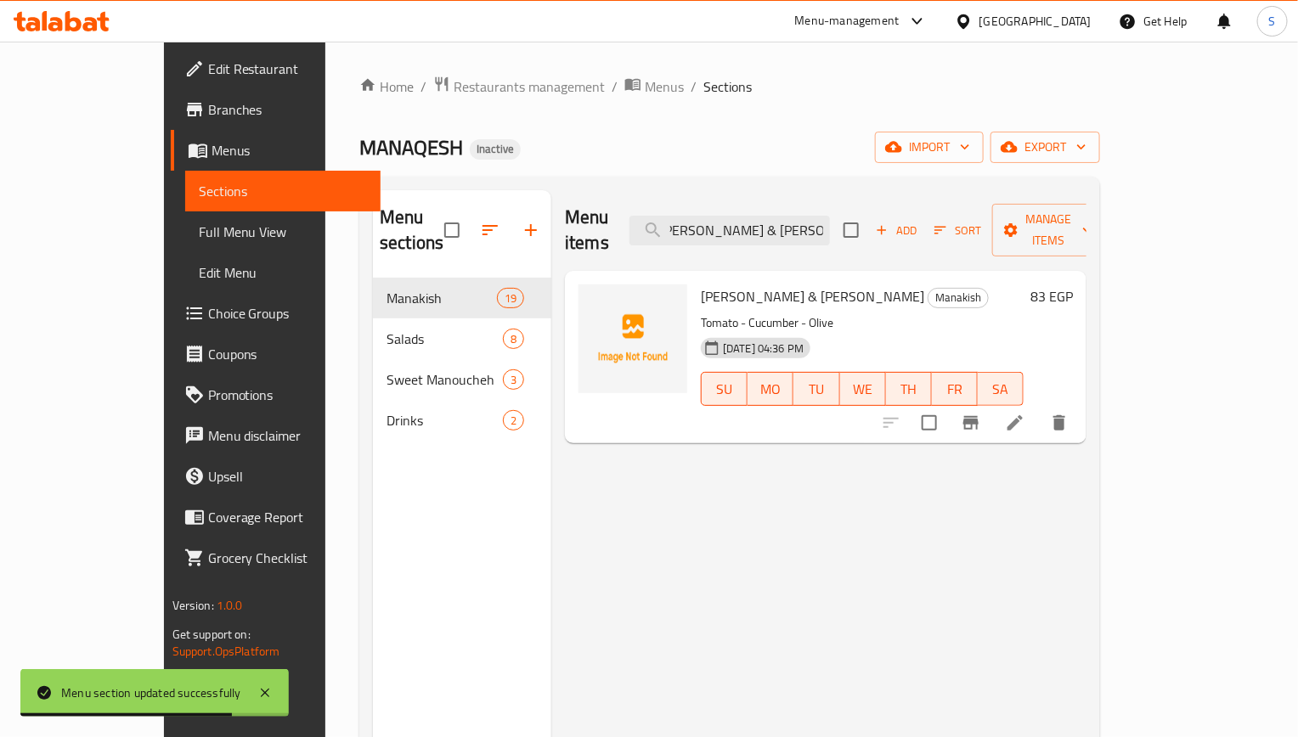
type input "Manakeesh Zaatar & Cheese"
click at [1025, 413] on icon at bounding box center [1015, 423] width 20 height 20
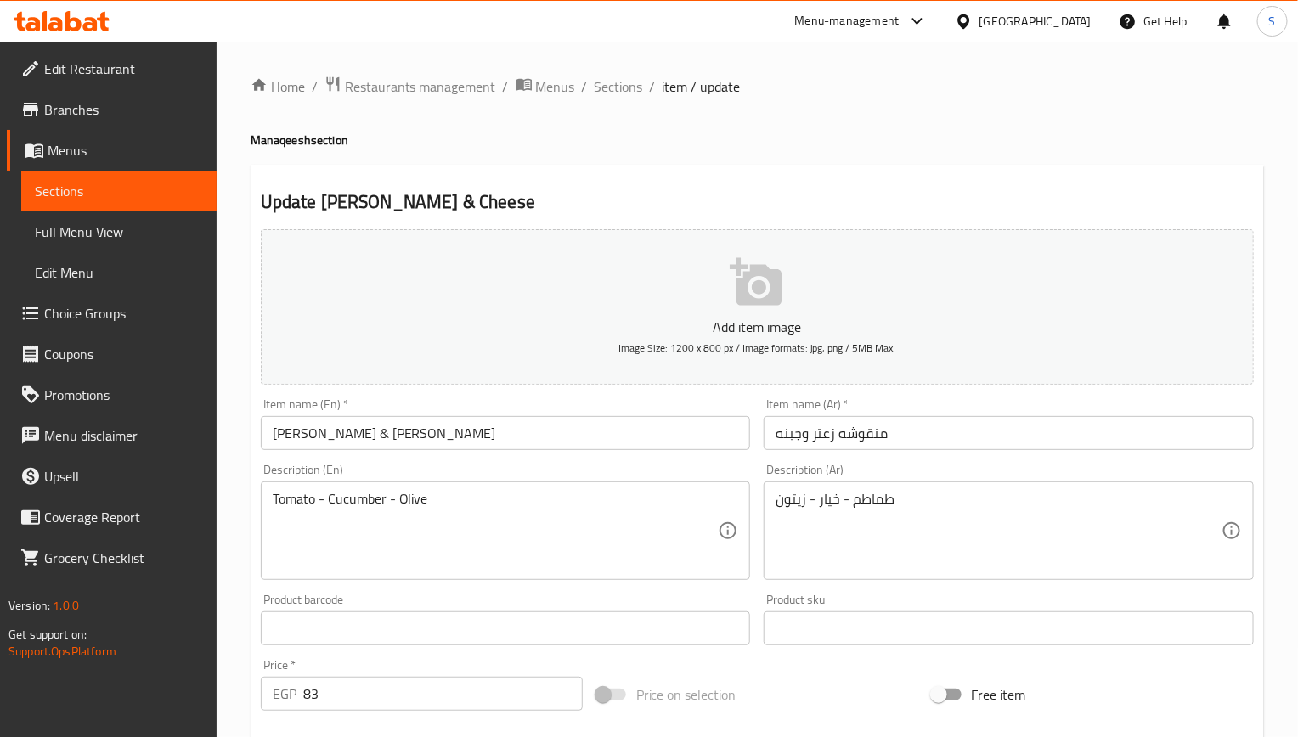
click at [467, 441] on div at bounding box center [649, 368] width 1298 height 737
click at [470, 434] on input "Manakeesh Zaatar & Cheese" at bounding box center [506, 433] width 490 height 34
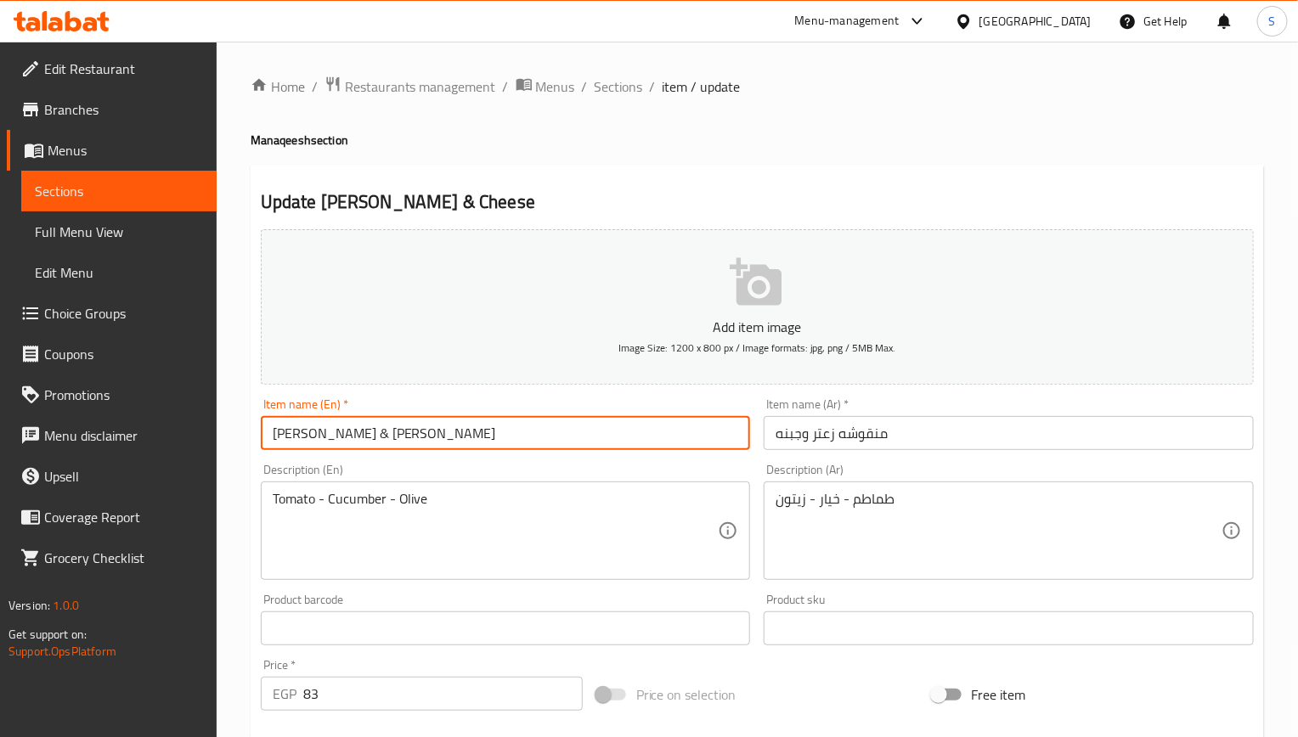
paste input "Manoucheh"
click at [337, 433] on input "Manakeesh Zaatar & Cheese Manoucheh" at bounding box center [506, 433] width 490 height 34
click at [321, 438] on input "Manakeesh Zaatar & Cheese Manoucheh" at bounding box center [506, 433] width 490 height 34
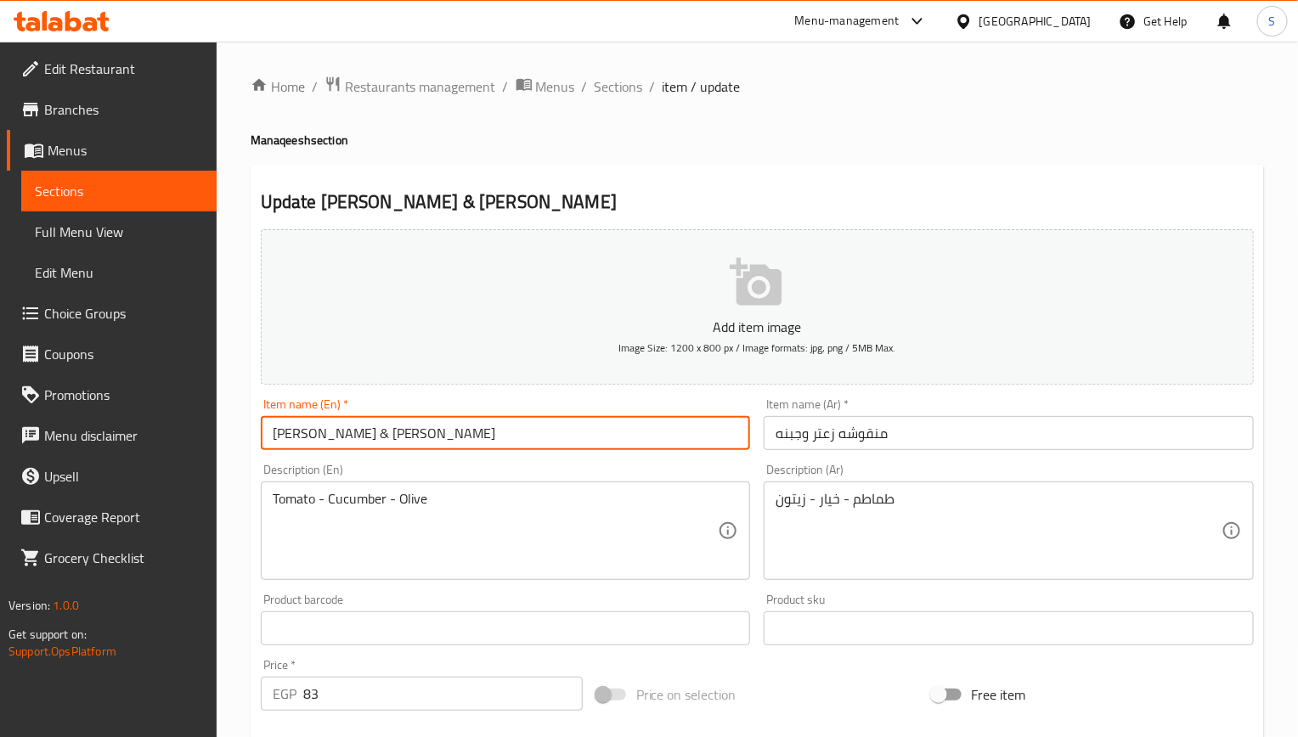
type input "Zaatar & Cheese Manoucheh"
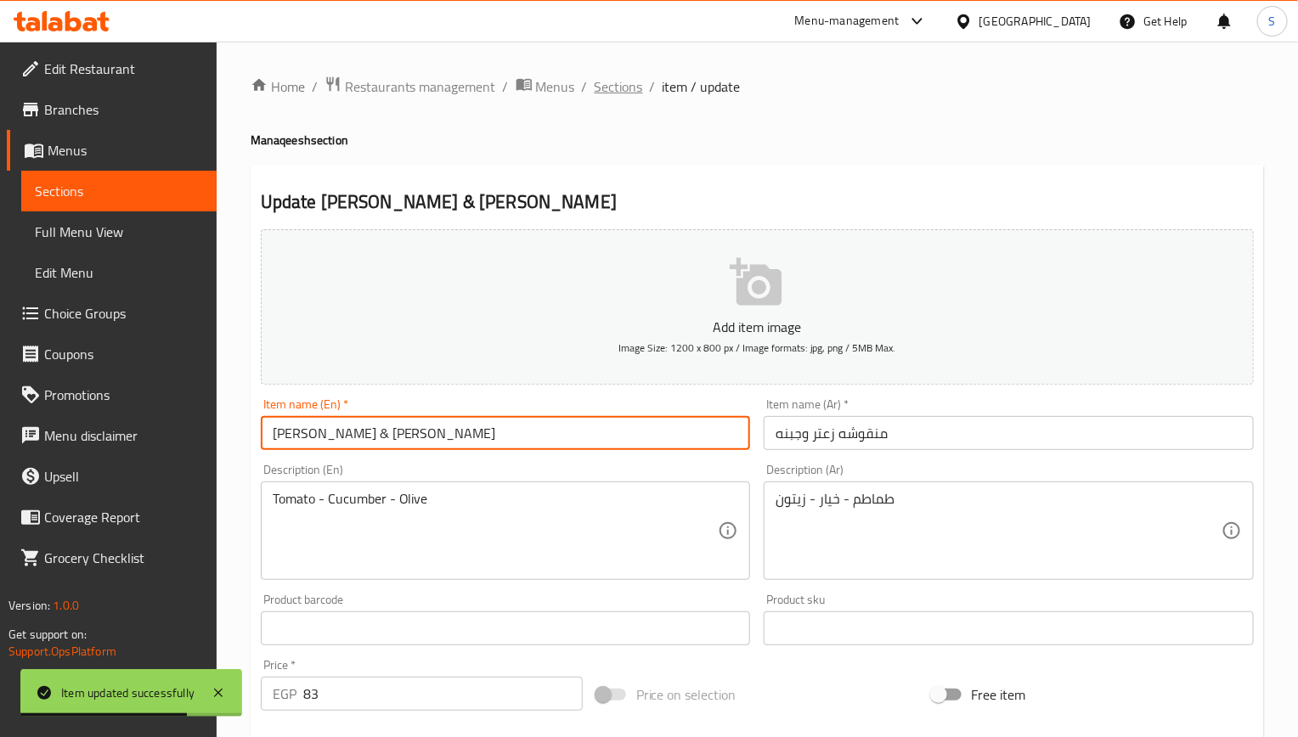
click at [612, 77] on span "Sections" at bounding box center [619, 86] width 48 height 20
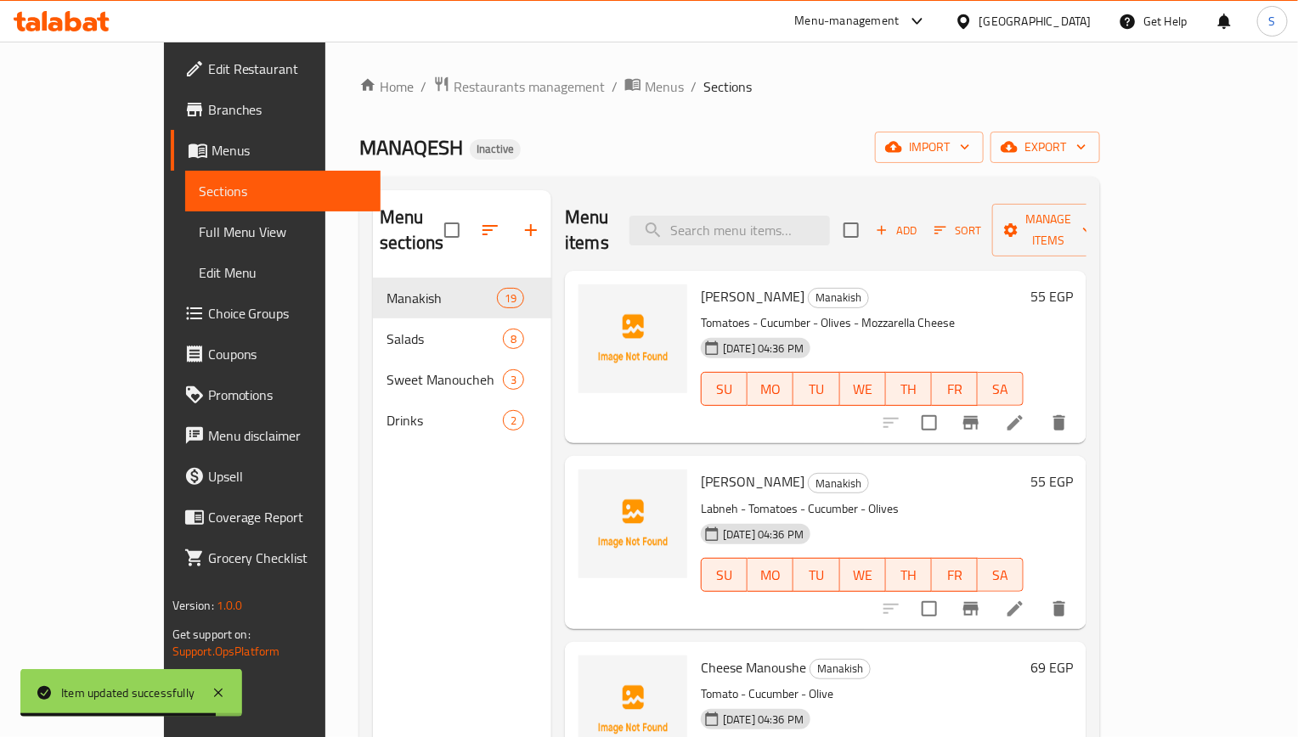
click at [753, 284] on span "Zaatar Manoucheh" at bounding box center [753, 296] width 104 height 25
copy h6 "Manoucheh"
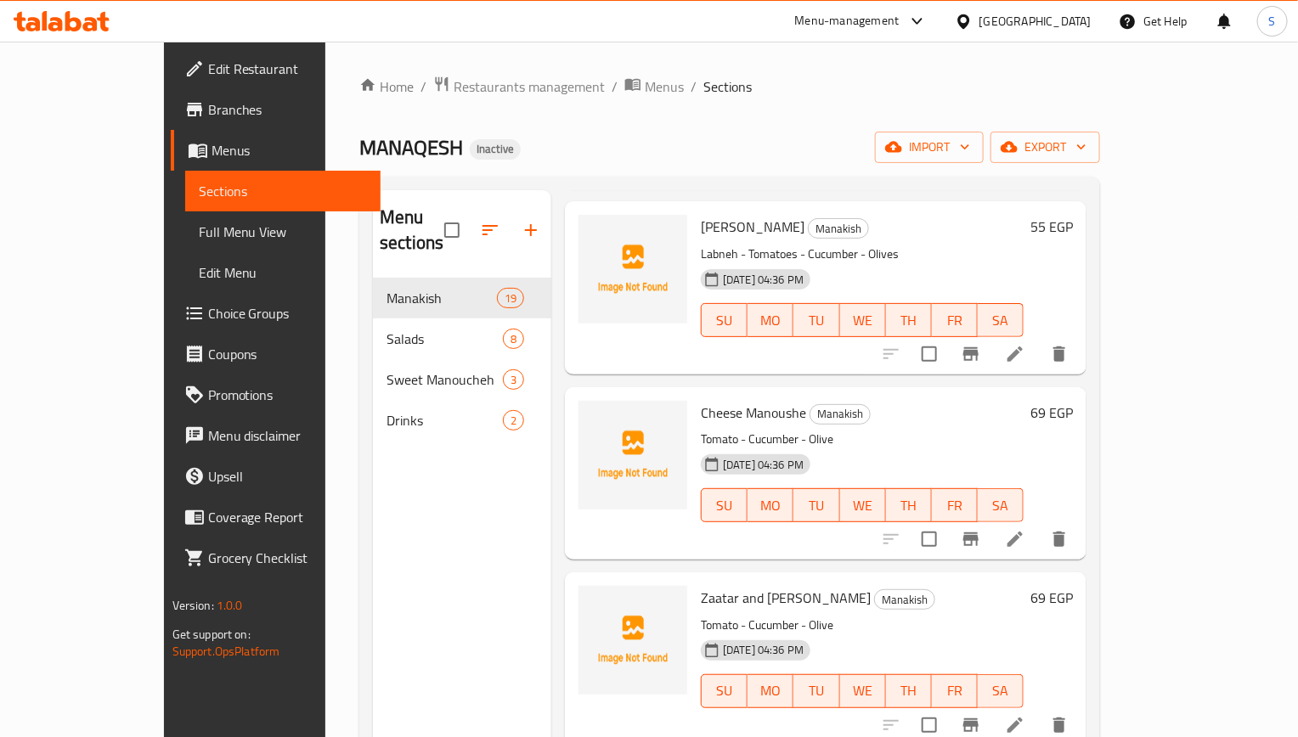
click at [1039, 524] on li at bounding box center [1015, 539] width 48 height 31
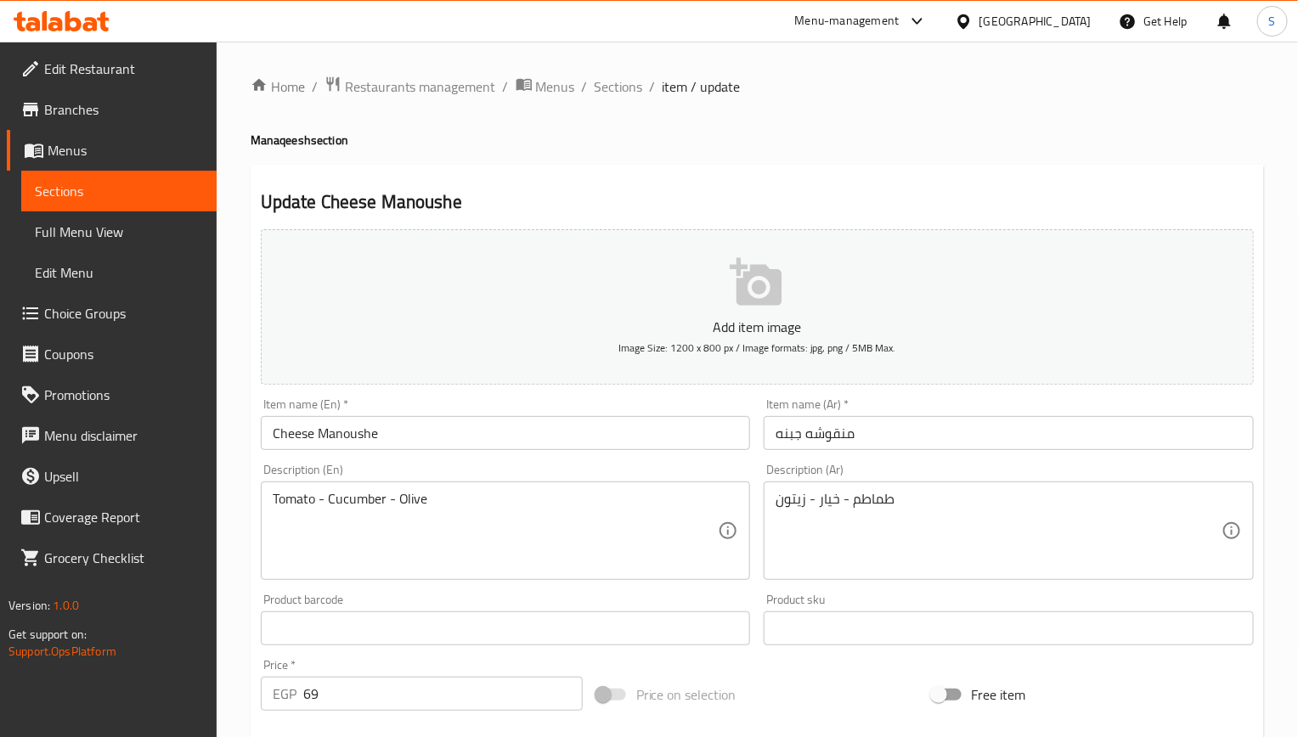
click at [513, 424] on input "Cheese Manoushe" at bounding box center [506, 433] width 490 height 34
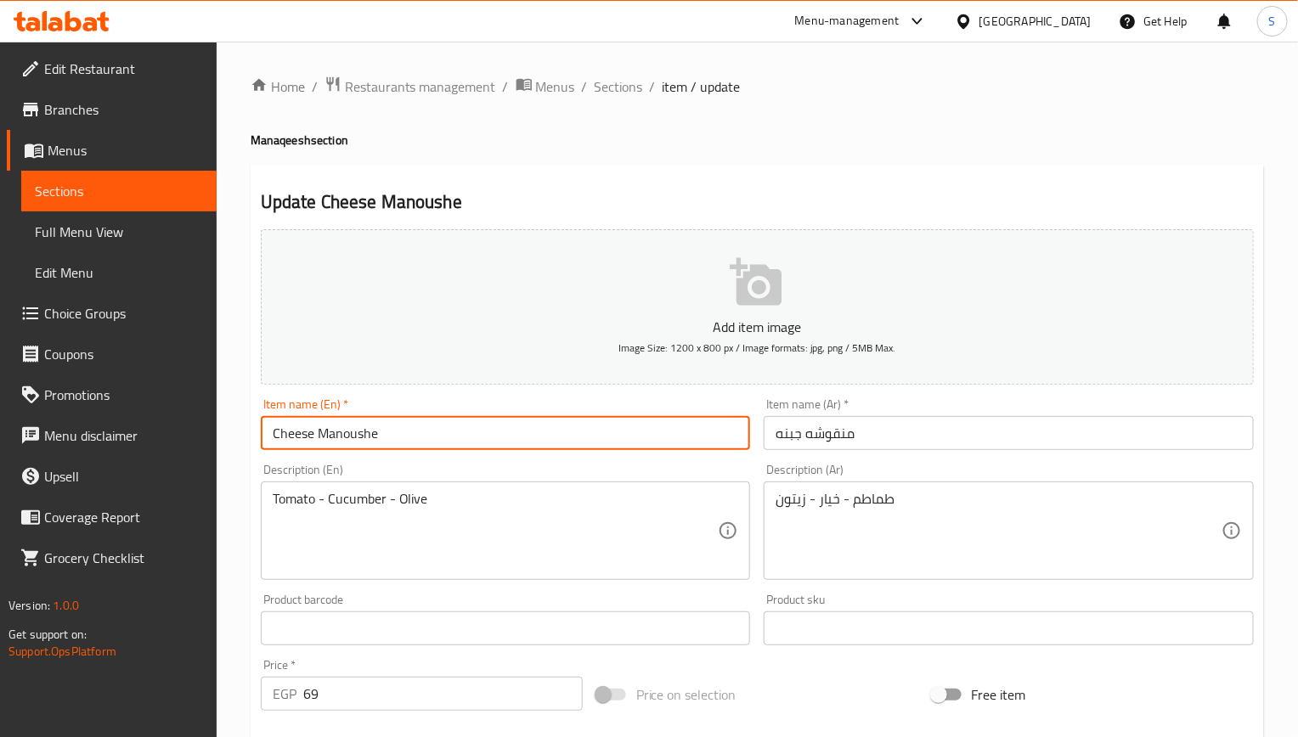
click at [513, 424] on input "Cheese Manoushe" at bounding box center [506, 433] width 490 height 34
paste input "cheh"
type input "Cheese Manoucheh"
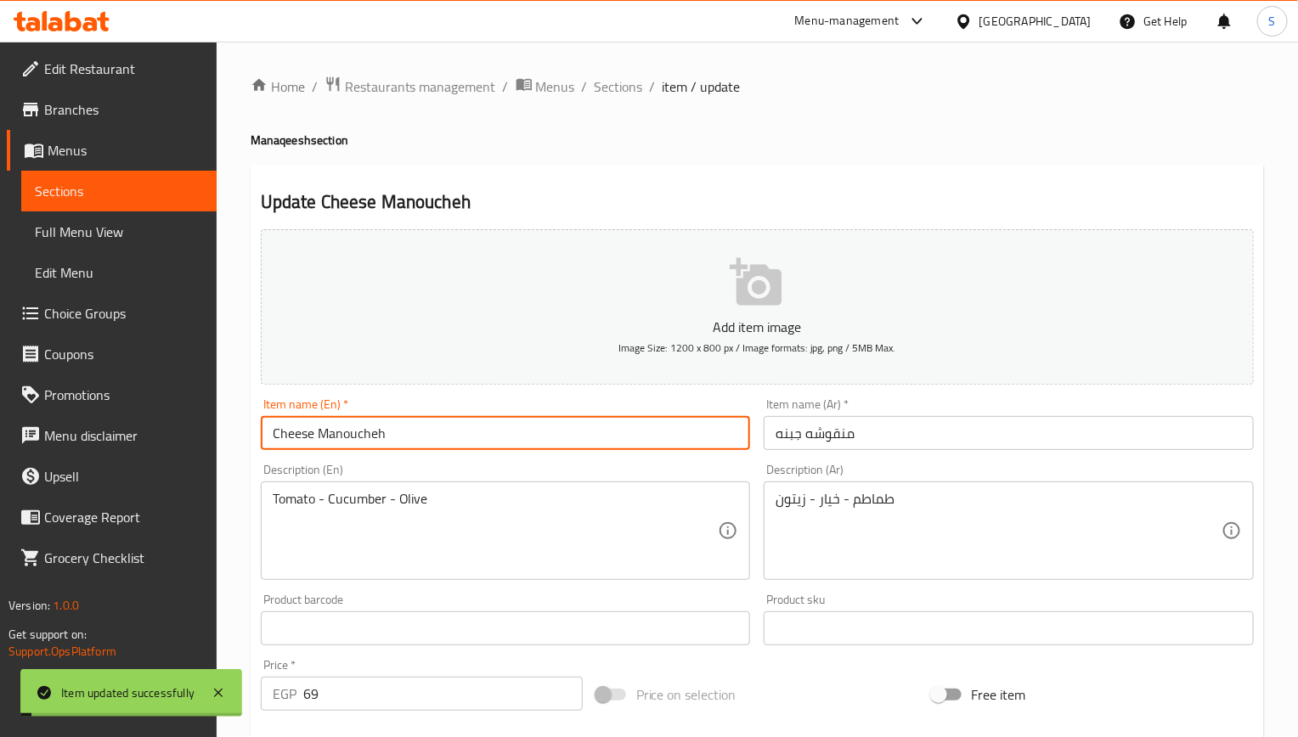
click at [623, 82] on span "Sections" at bounding box center [619, 86] width 48 height 20
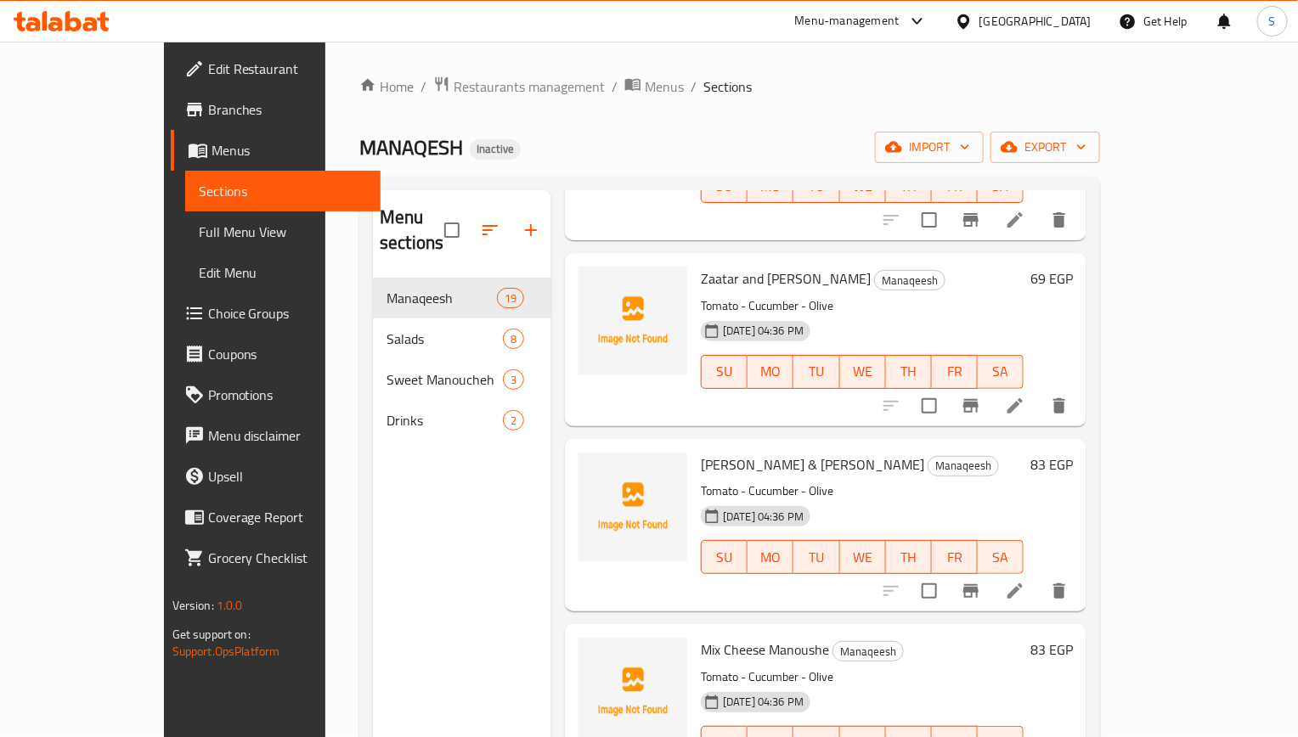
scroll to position [382, 0]
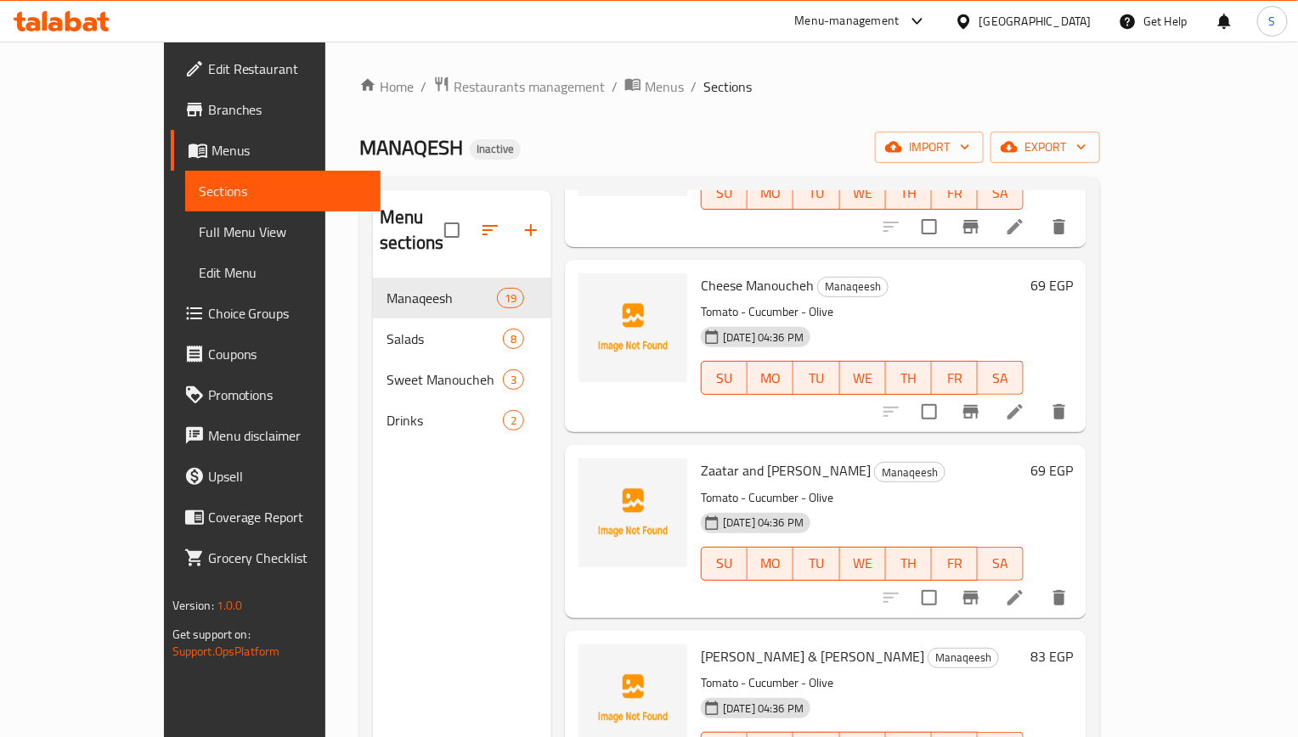
click at [747, 273] on span "Cheese Manoucheh" at bounding box center [757, 285] width 113 height 25
copy span "Manoucheh"
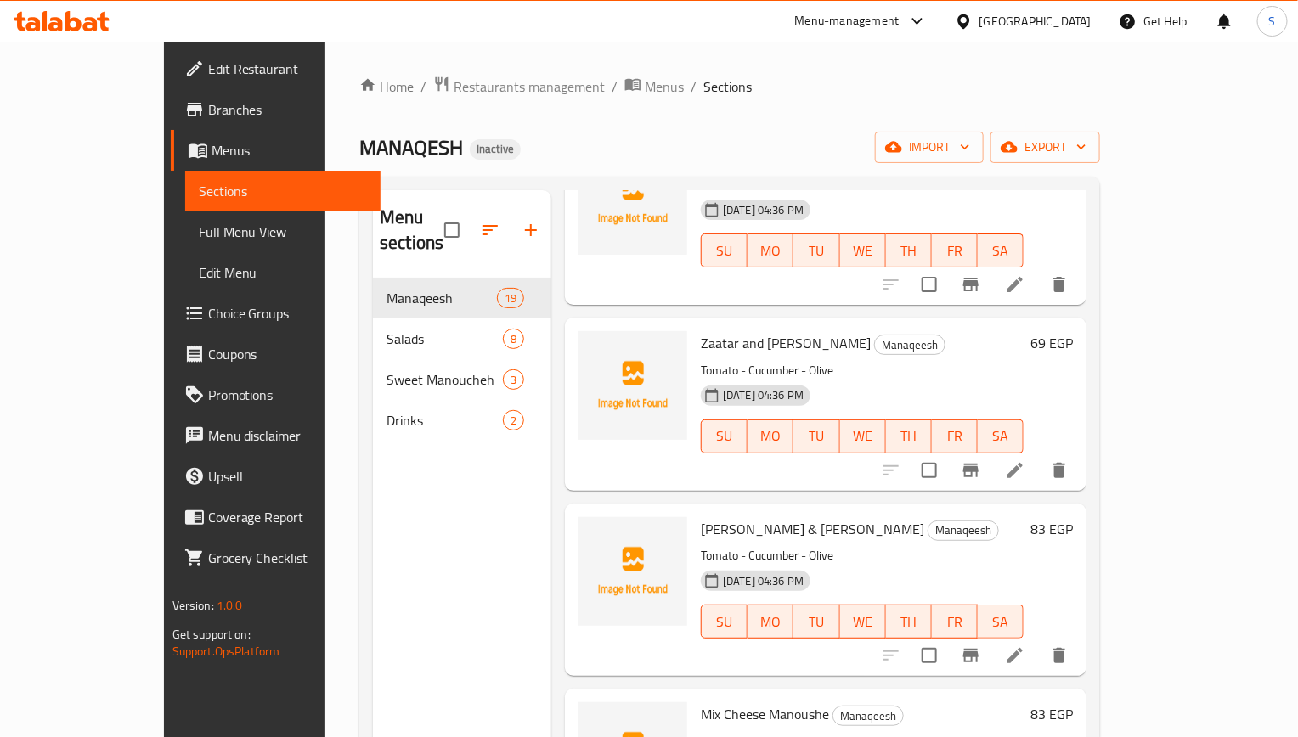
scroll to position [764, 0]
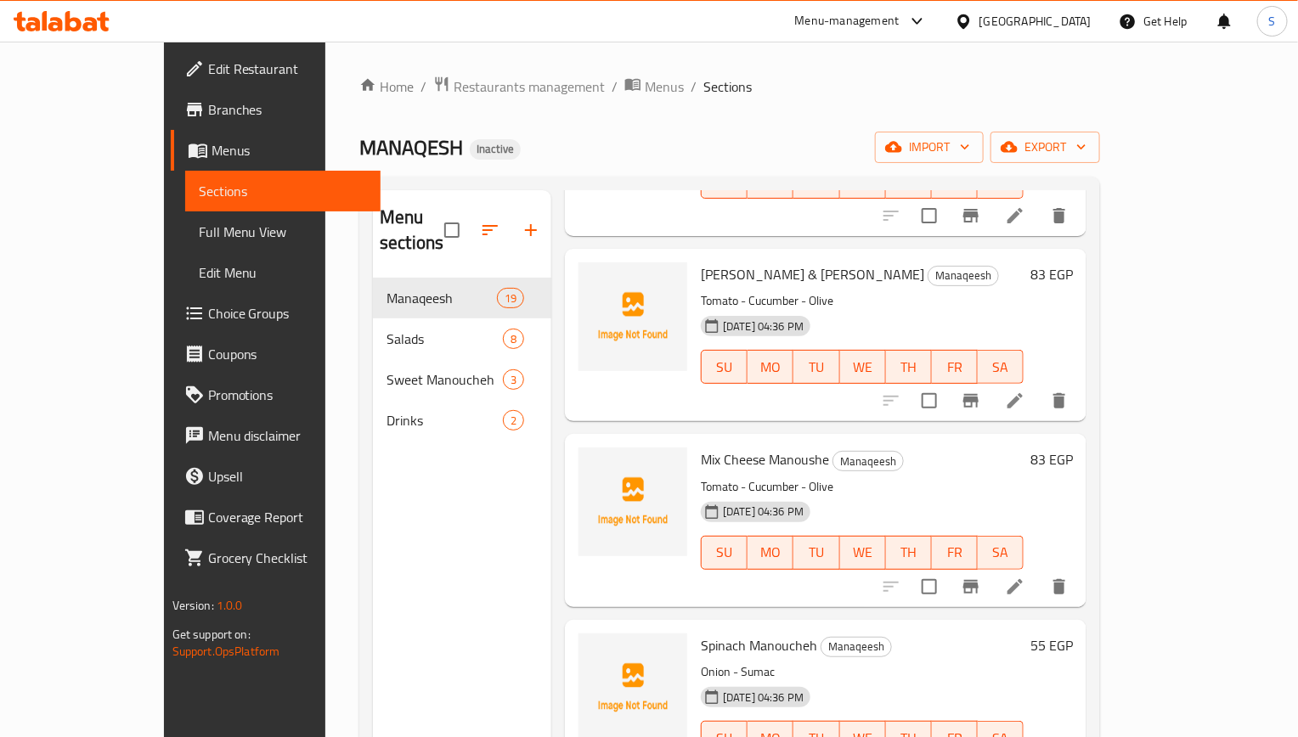
click at [1025, 577] on icon at bounding box center [1015, 587] width 20 height 20
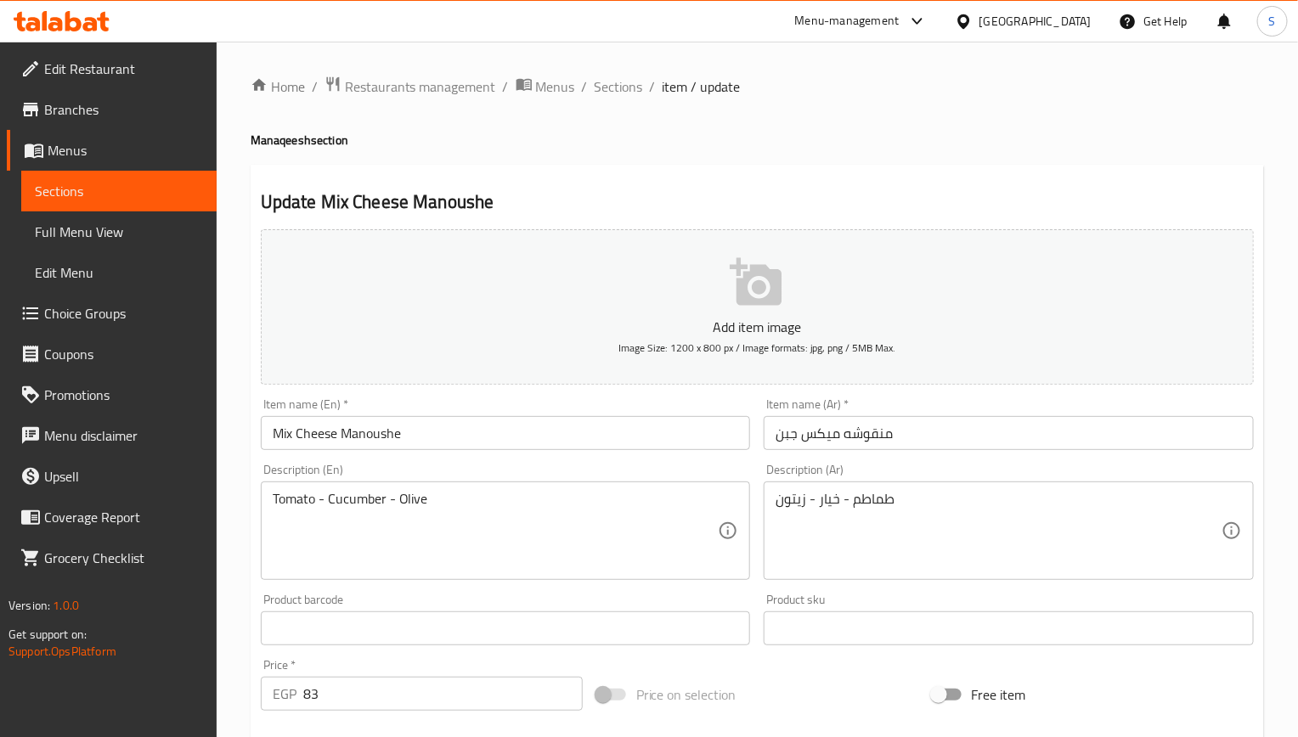
click at [375, 436] on input "Mix Cheese Manoushe" at bounding box center [506, 433] width 490 height 34
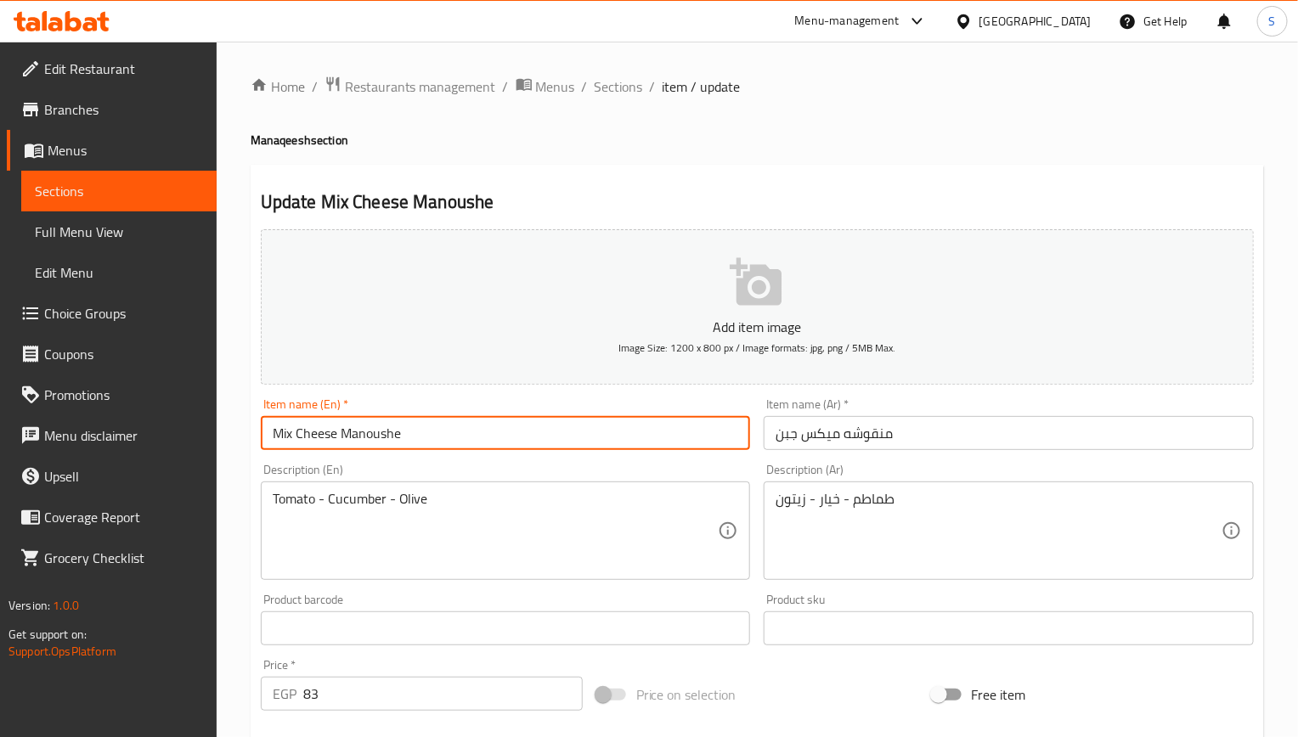
click at [375, 436] on input "Mix Cheese Manoushe" at bounding box center [506, 433] width 490 height 34
paste input "cheh"
type input "Mix Cheese Manoucheh"
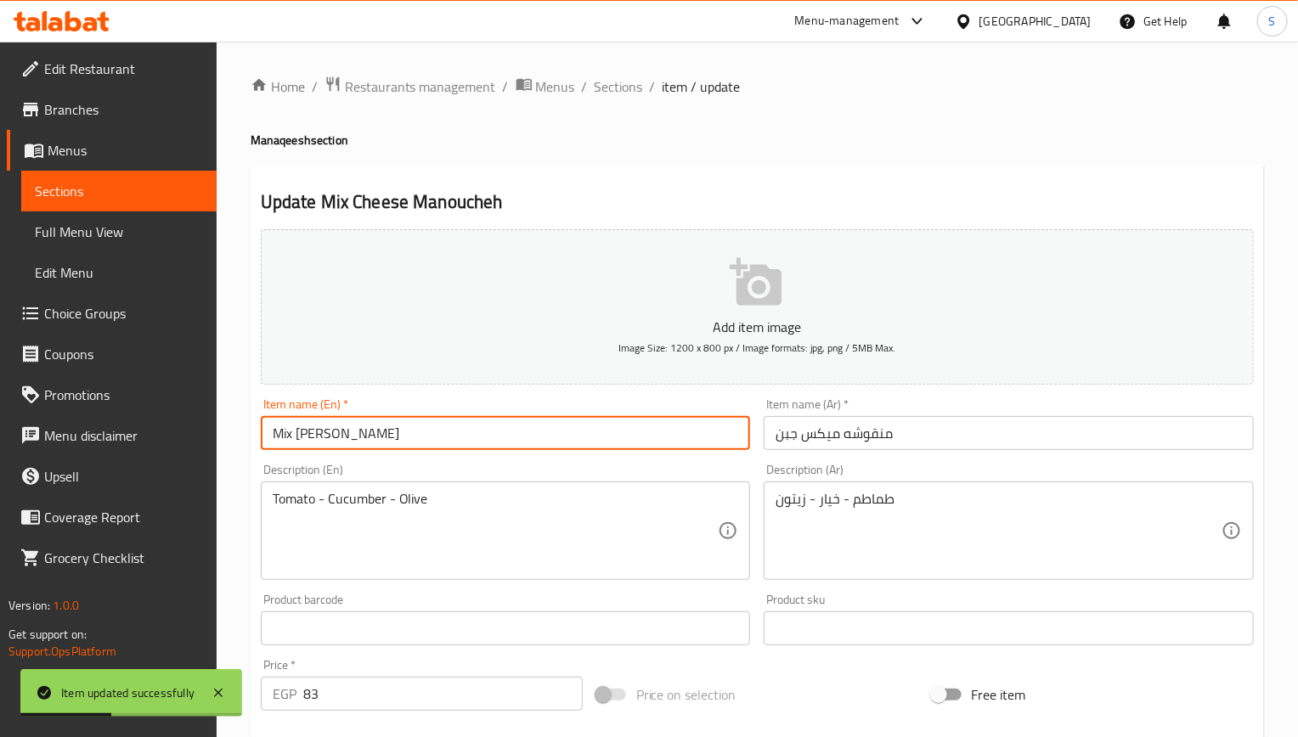
click at [619, 93] on span "Sections" at bounding box center [619, 86] width 48 height 20
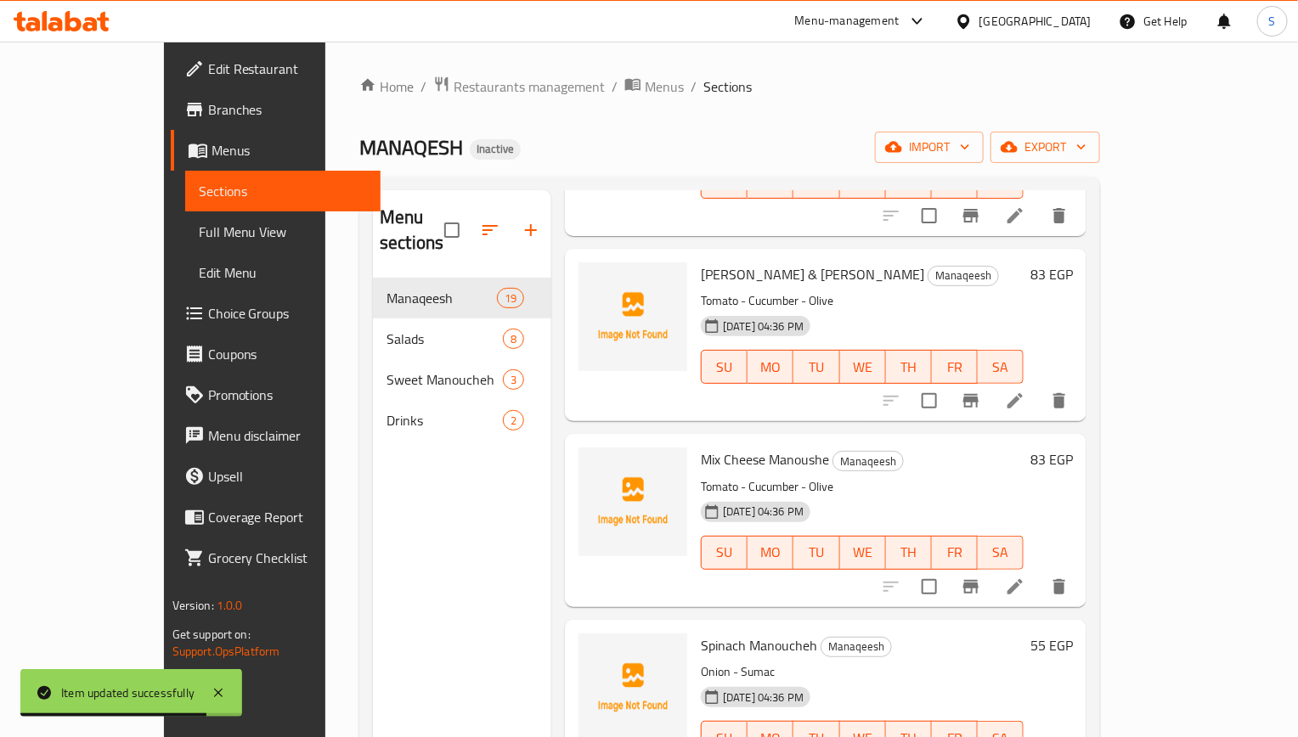
scroll to position [892, 0]
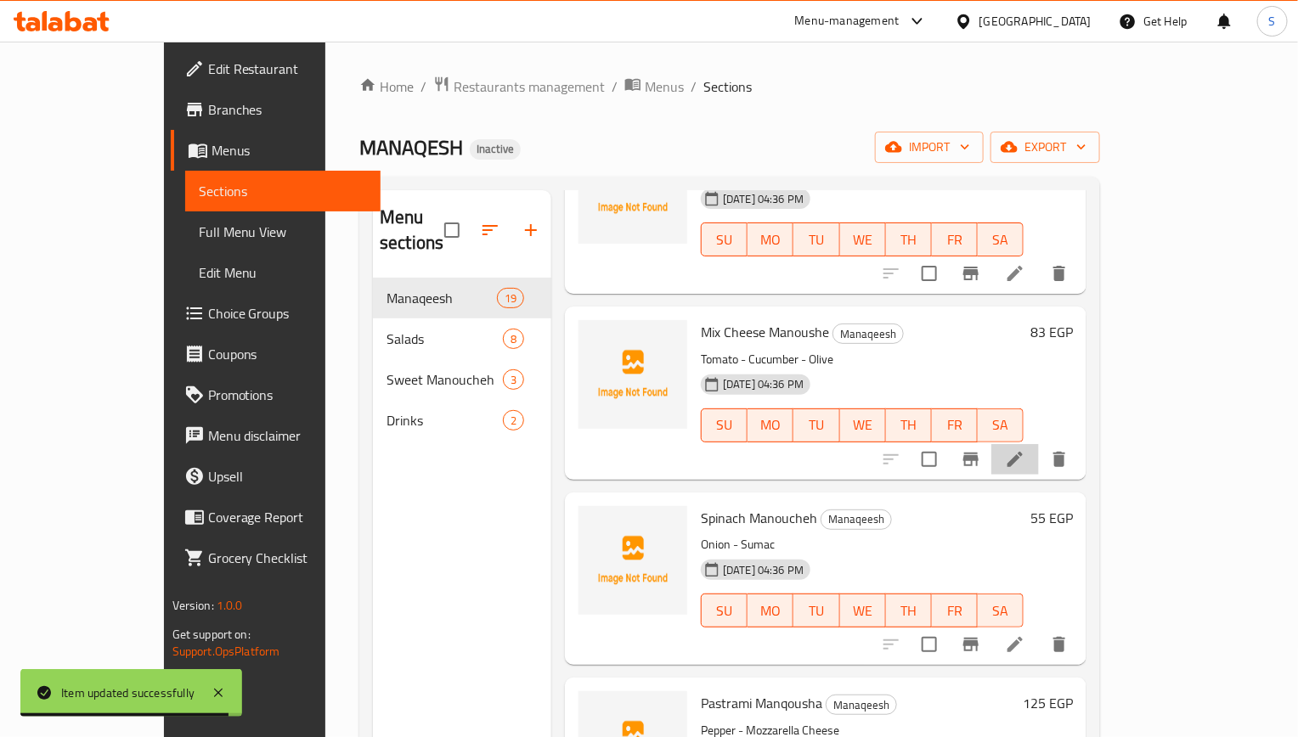
click at [1039, 444] on li at bounding box center [1015, 459] width 48 height 31
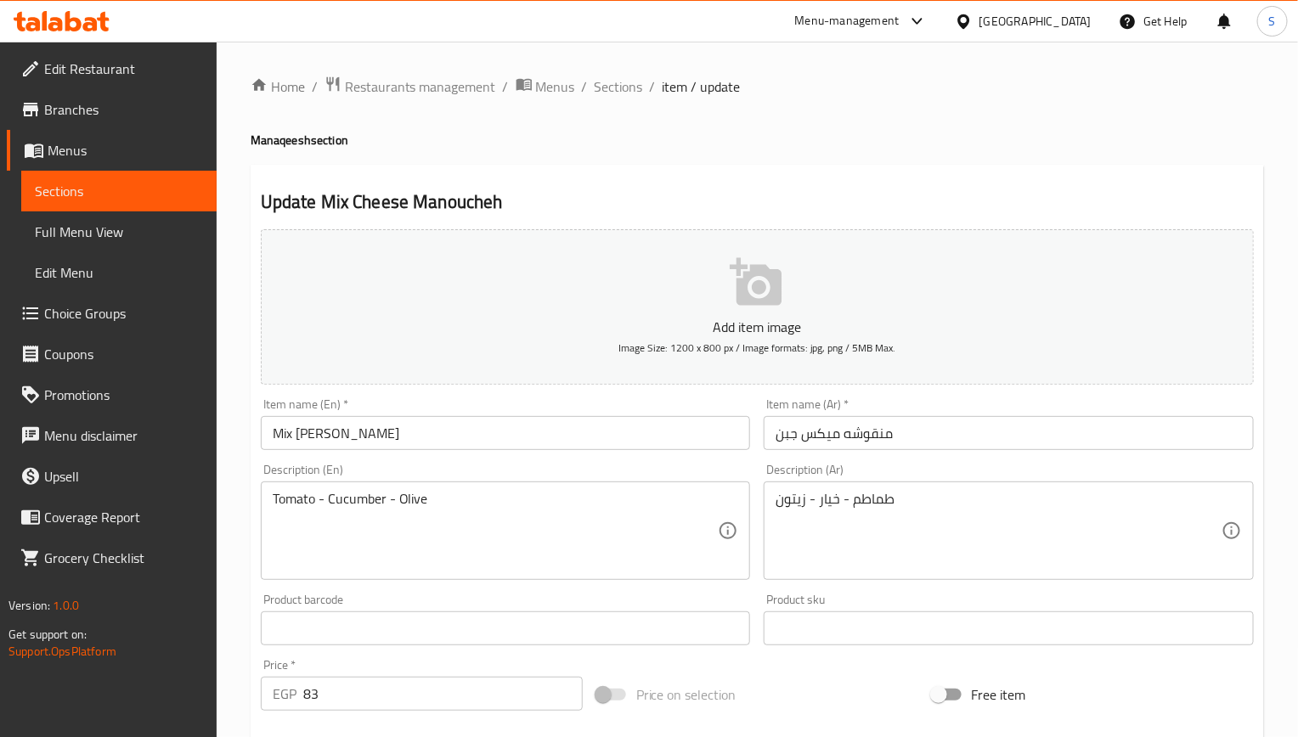
click at [508, 442] on input "Mix Cheese Manoucheh" at bounding box center [506, 433] width 490 height 34
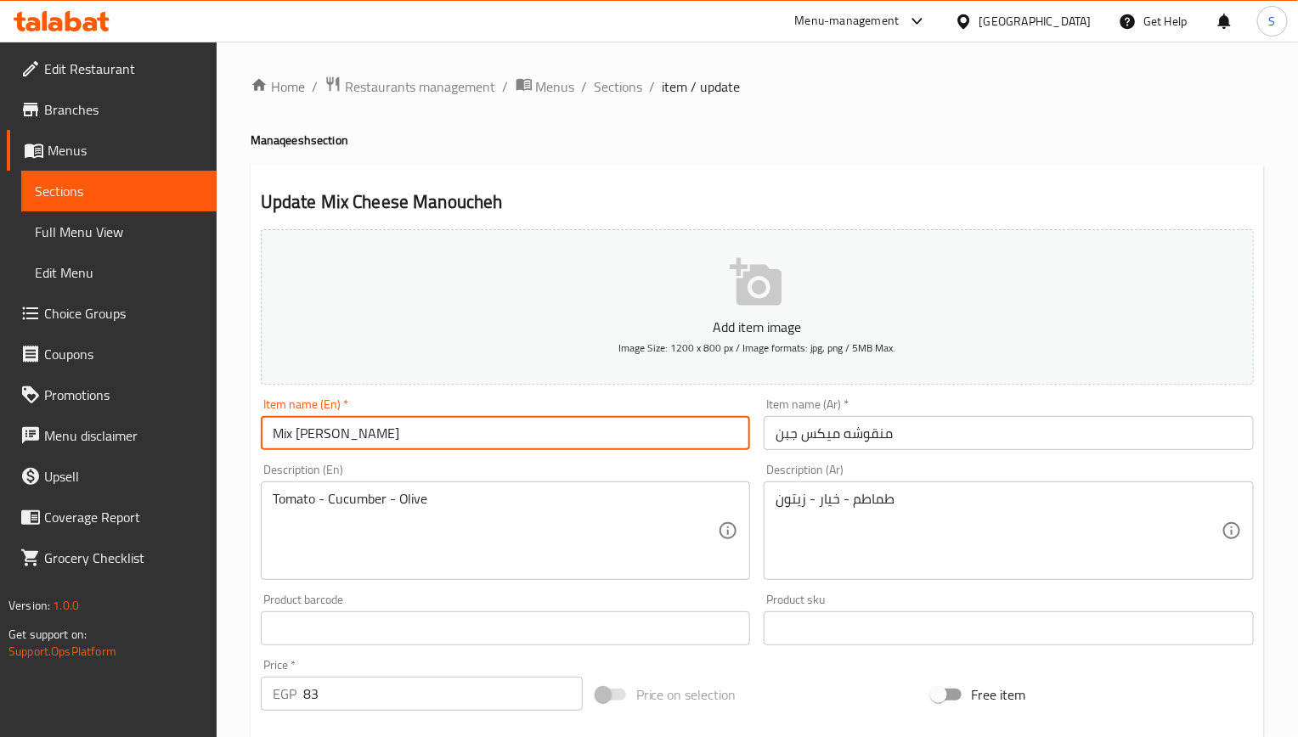
click at [508, 442] on input "Mix Cheese Manoucheh" at bounding box center [506, 433] width 490 height 34
click at [607, 82] on span "Sections" at bounding box center [619, 86] width 48 height 20
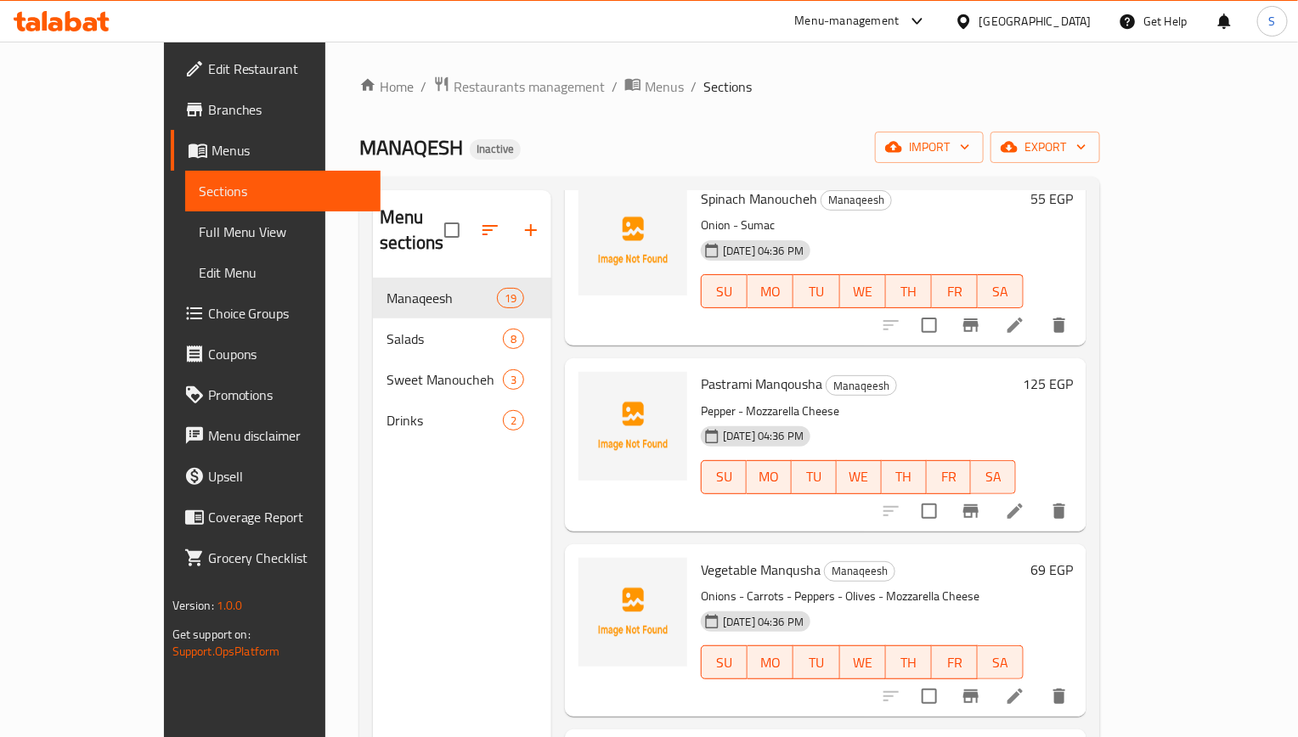
scroll to position [1274, 0]
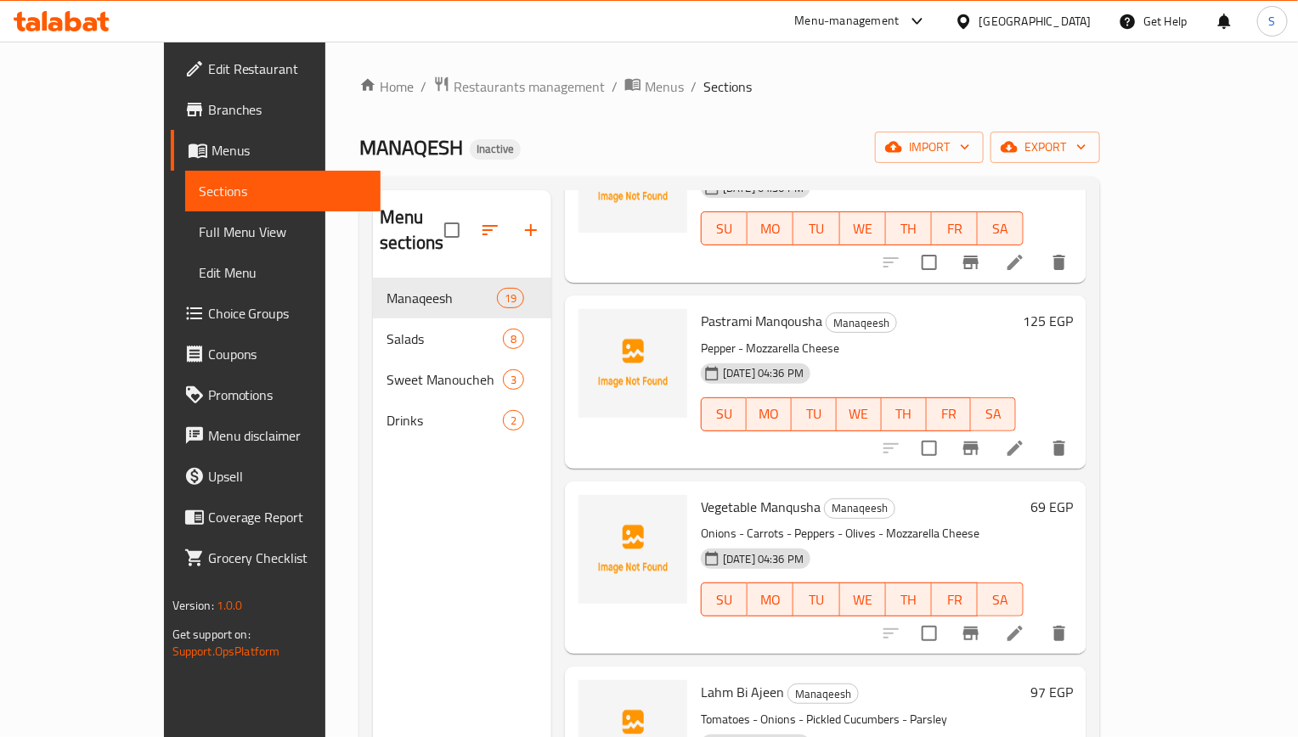
click at [1025, 438] on icon at bounding box center [1015, 448] width 20 height 20
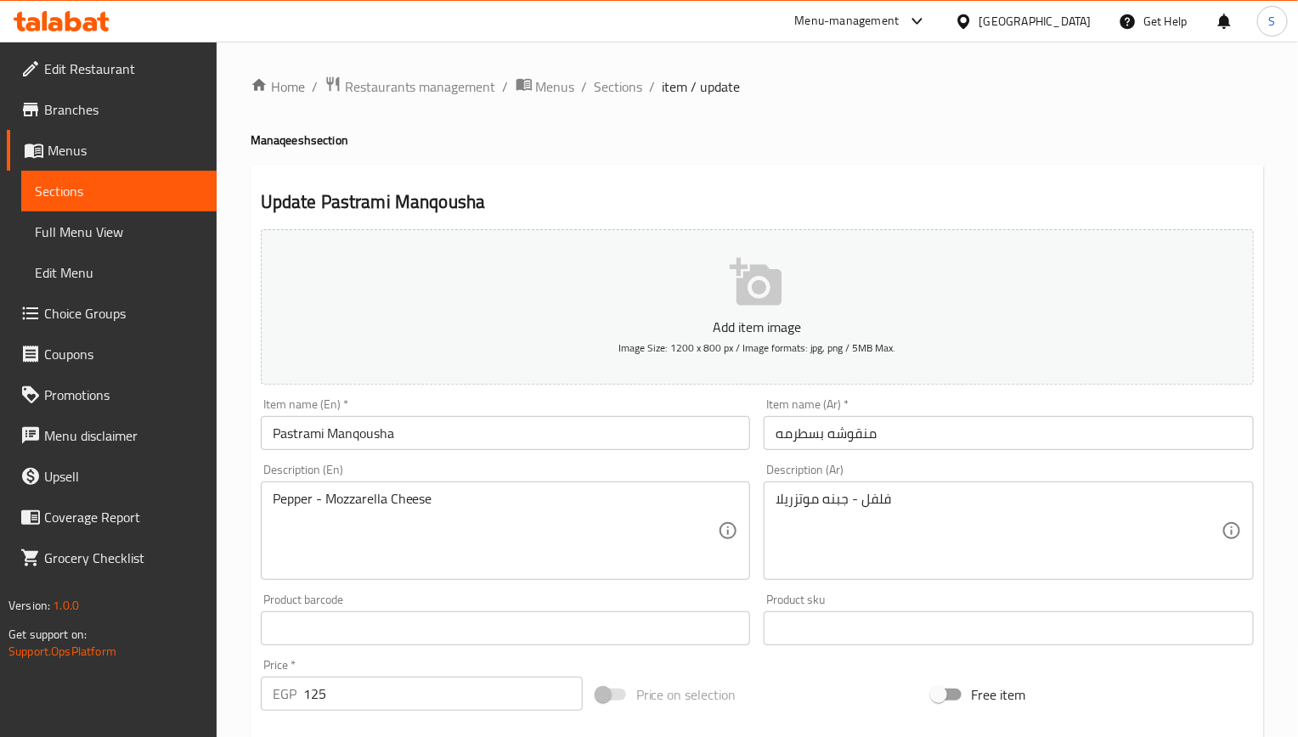
click at [461, 450] on input "Pastrami Manqousha" at bounding box center [506, 433] width 490 height 34
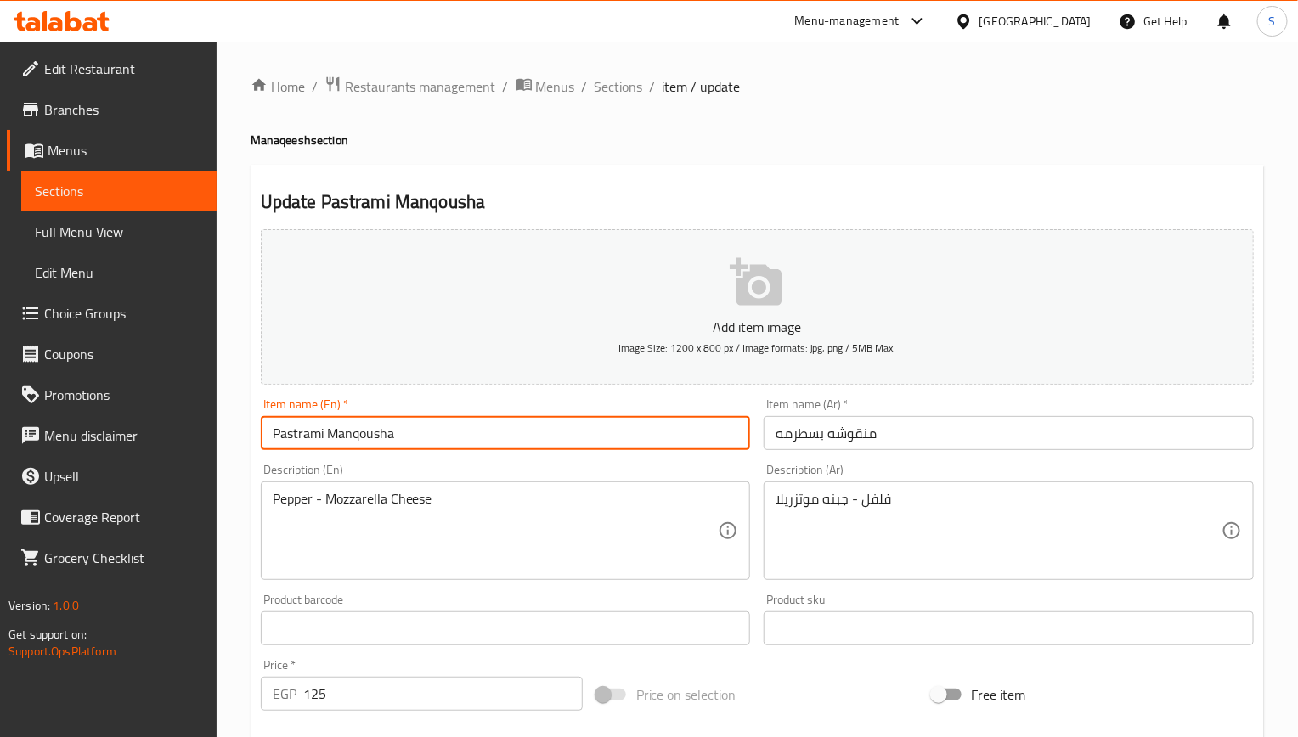
click at [461, 450] on input "Pastrami Manqousha" at bounding box center [506, 433] width 490 height 34
paste input "oucheh"
type input "Pastrami Manoucheh"
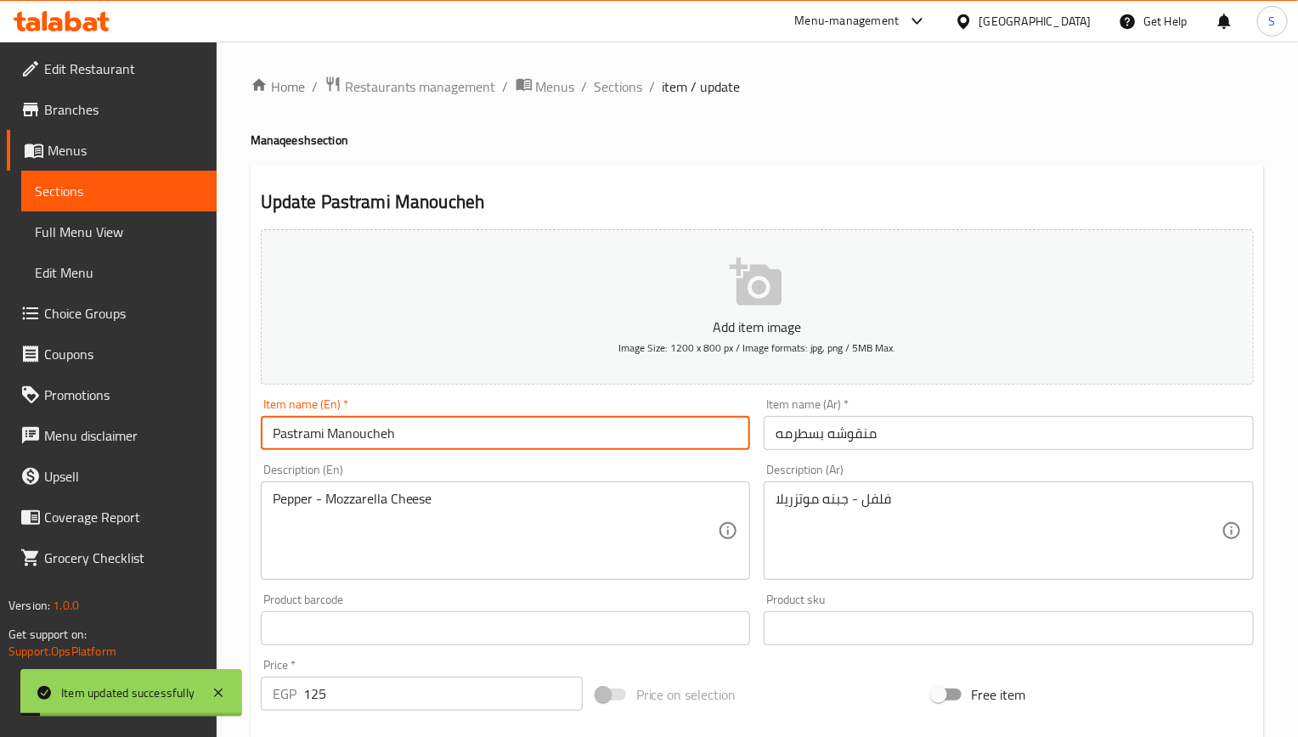
click at [619, 85] on span "Sections" at bounding box center [619, 86] width 48 height 20
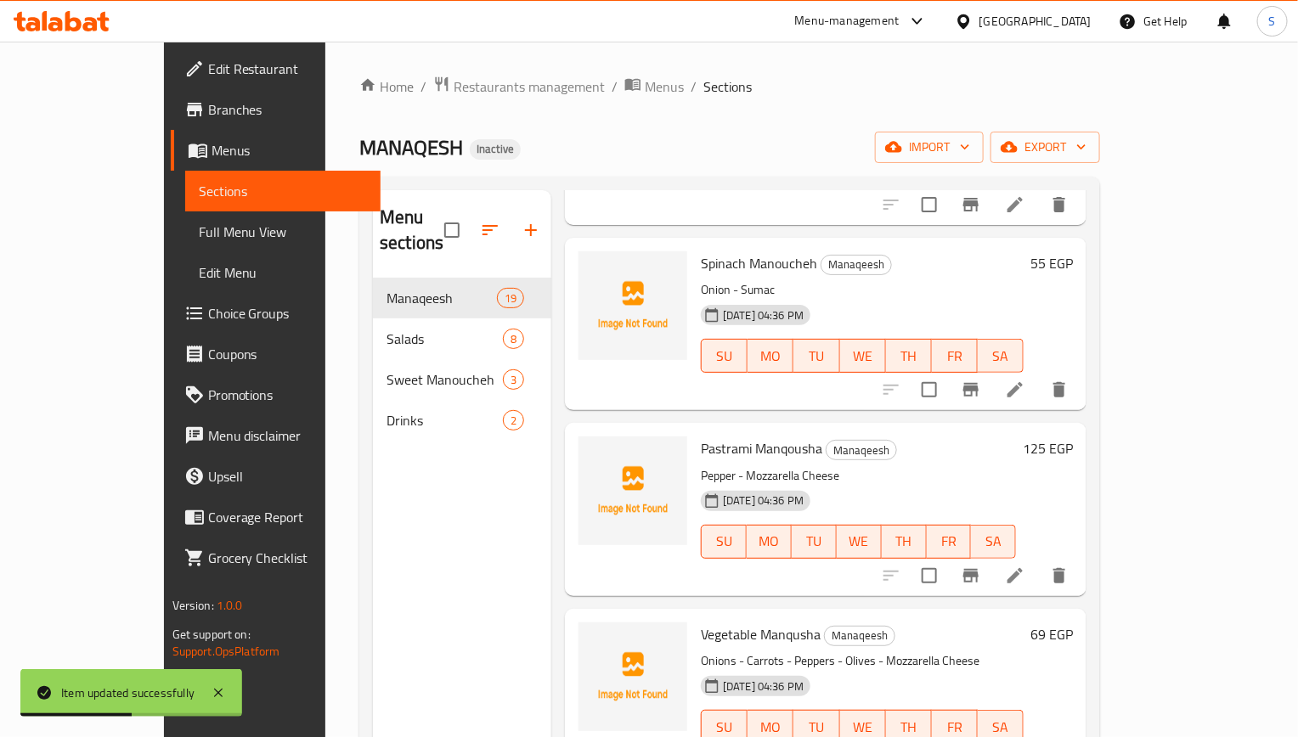
scroll to position [1274, 0]
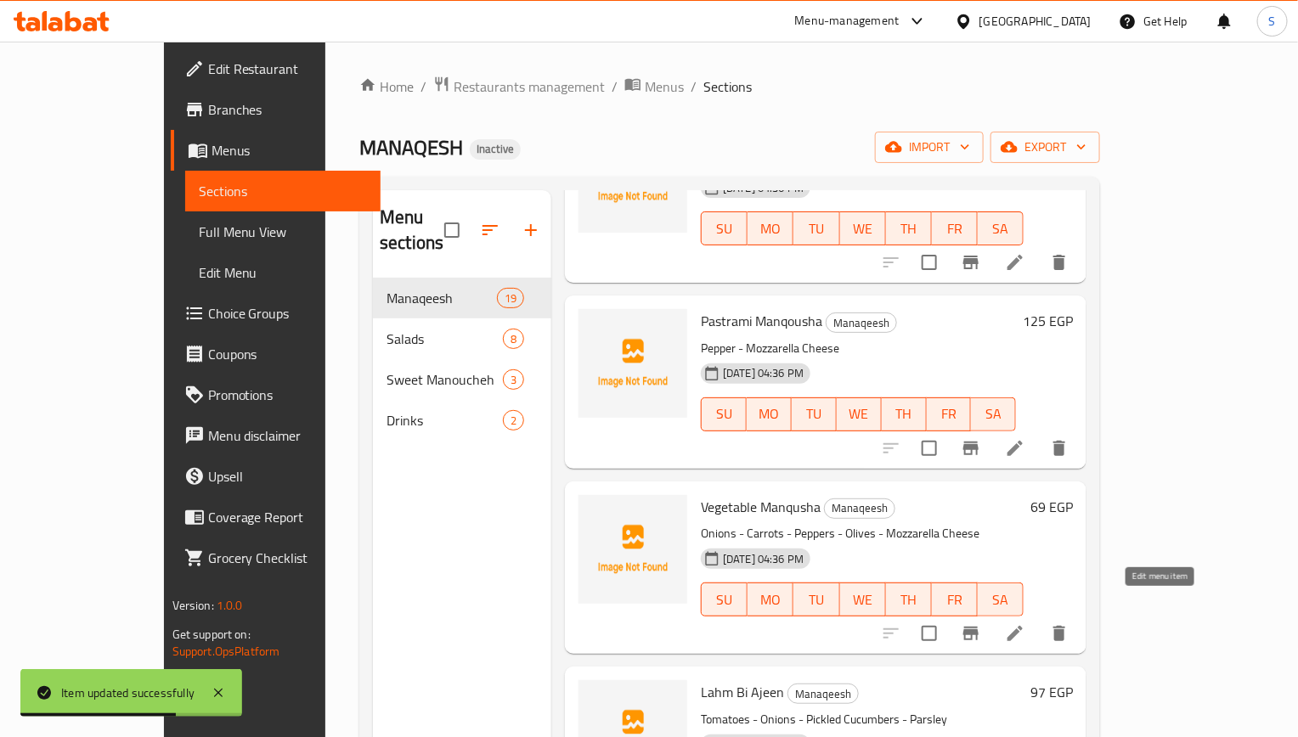
click at [1025, 623] on icon at bounding box center [1015, 633] width 20 height 20
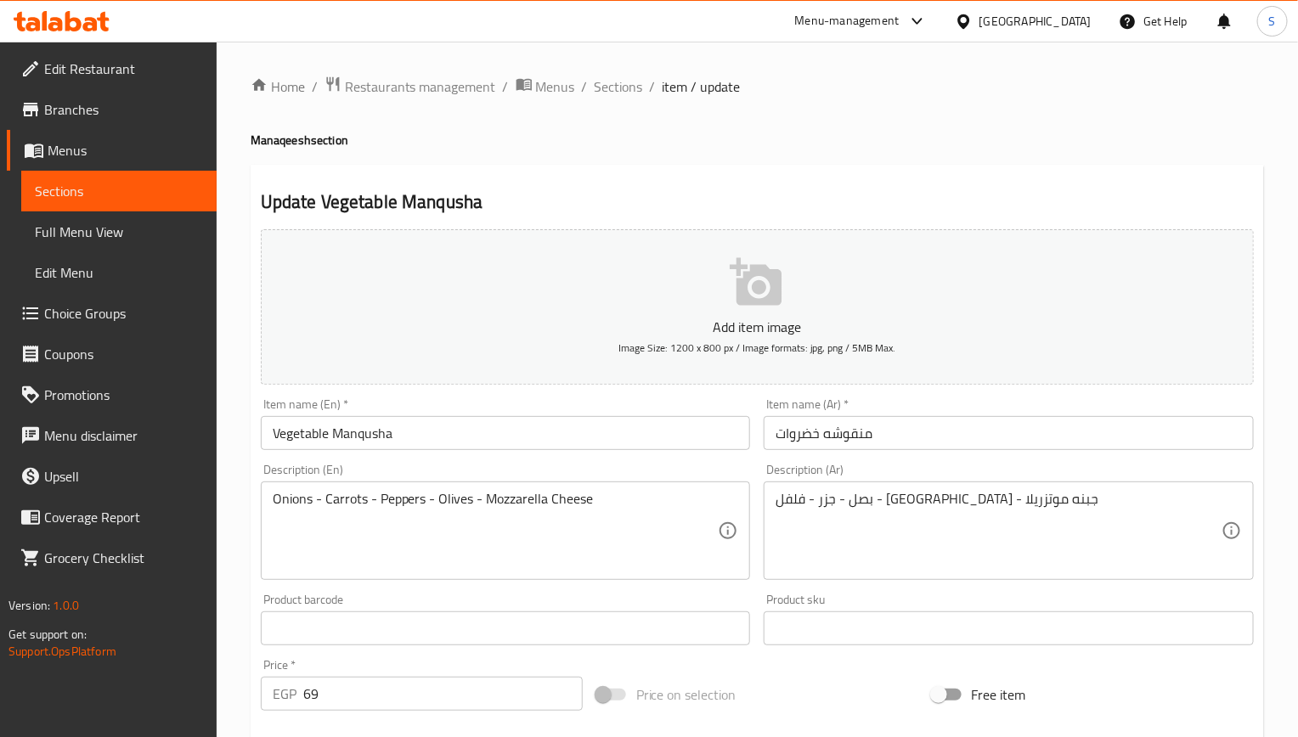
click at [587, 429] on input "Vegetable Manqusha" at bounding box center [506, 433] width 490 height 34
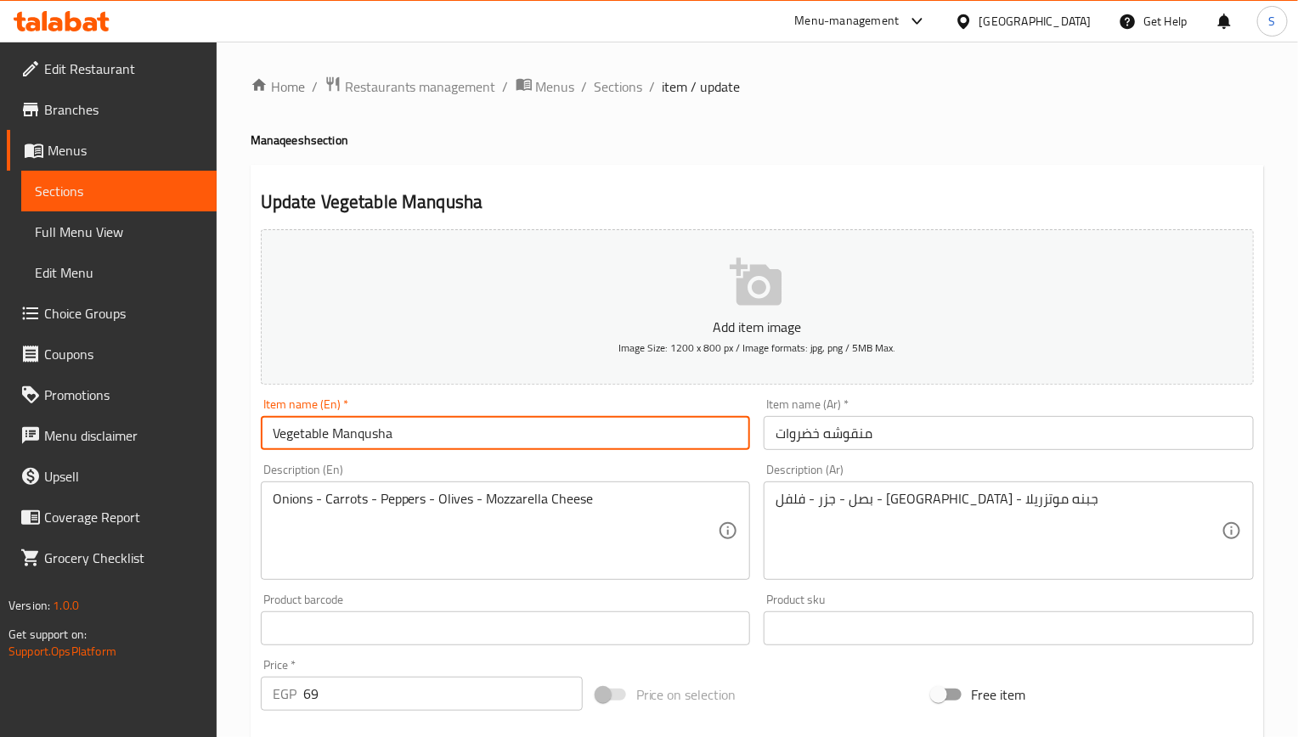
click at [587, 429] on input "Vegetable Manqusha" at bounding box center [506, 433] width 490 height 34
paste input "oucheh"
type input "Vegetable Manoucheh"
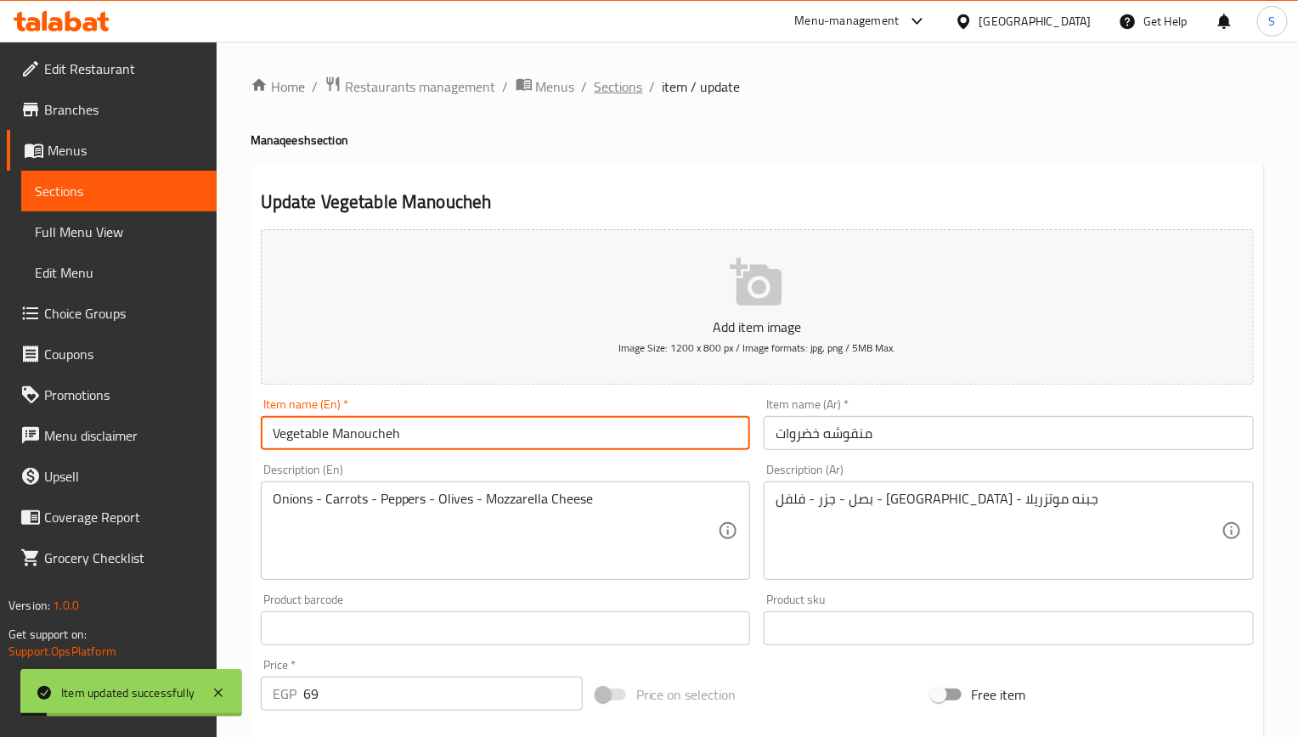
click at [633, 79] on span "Sections" at bounding box center [619, 86] width 48 height 20
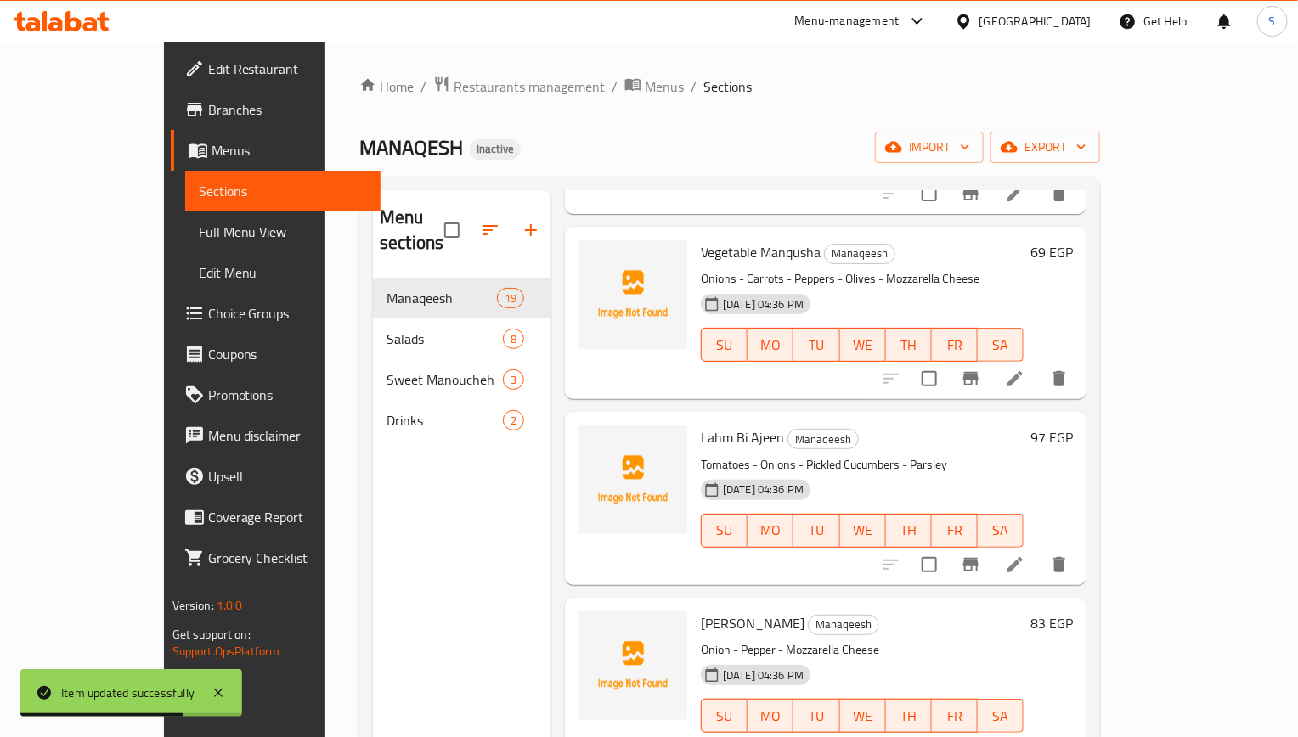
scroll to position [1911, 0]
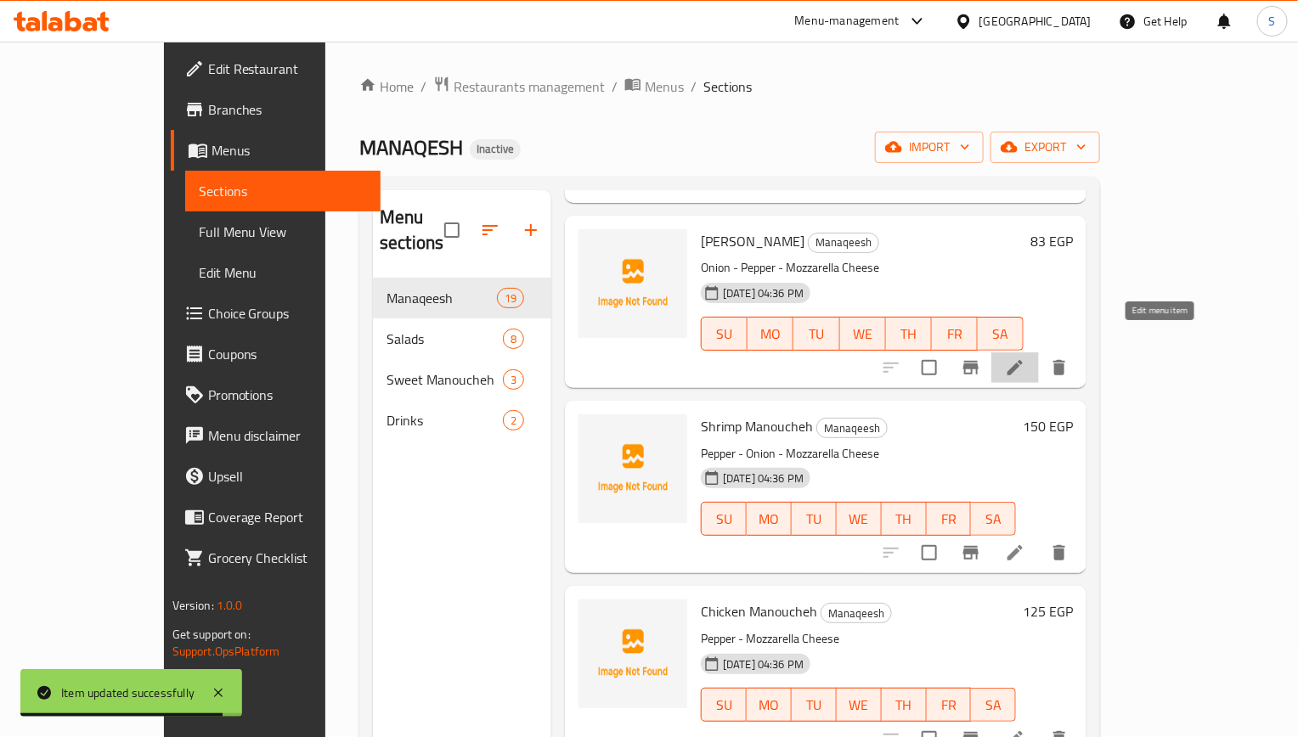
click at [1023, 360] on icon at bounding box center [1014, 367] width 15 height 15
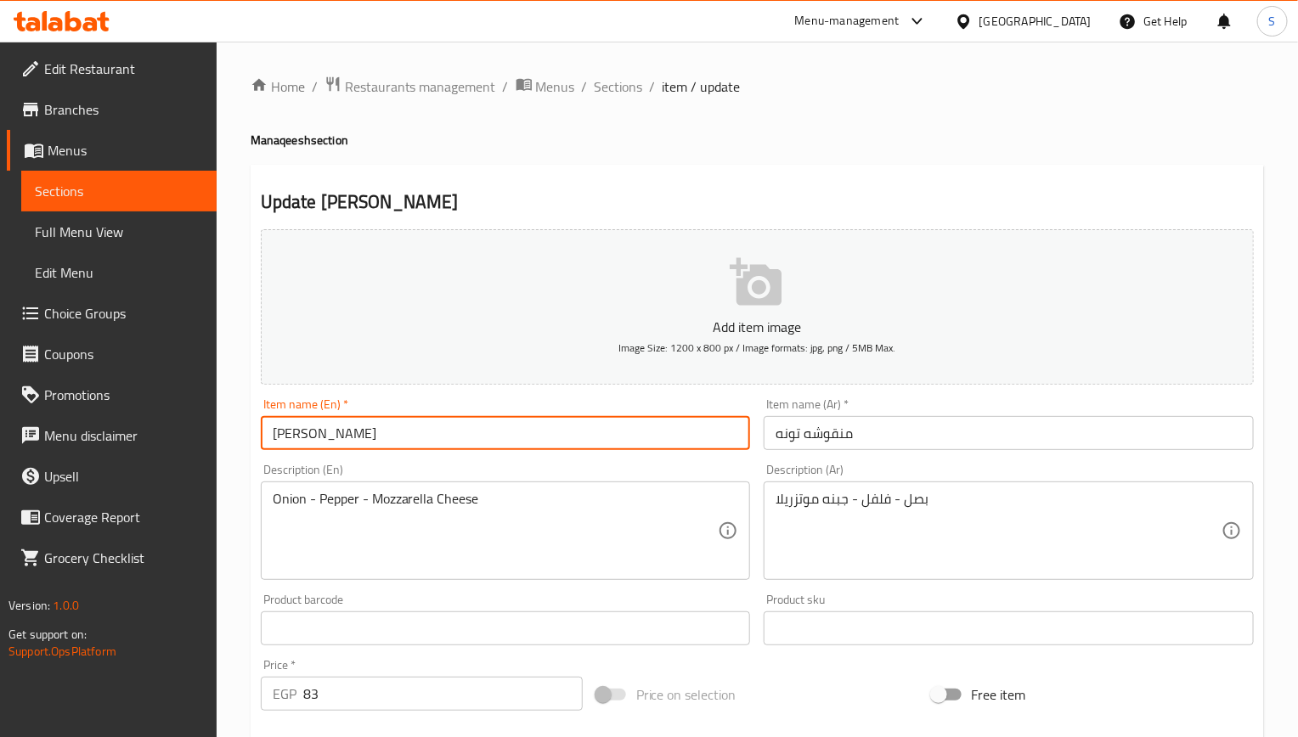
click at [426, 439] on input "Tuna Mankosha" at bounding box center [506, 433] width 490 height 34
paste input "oucheh"
type input "Tuna Manoucheh"
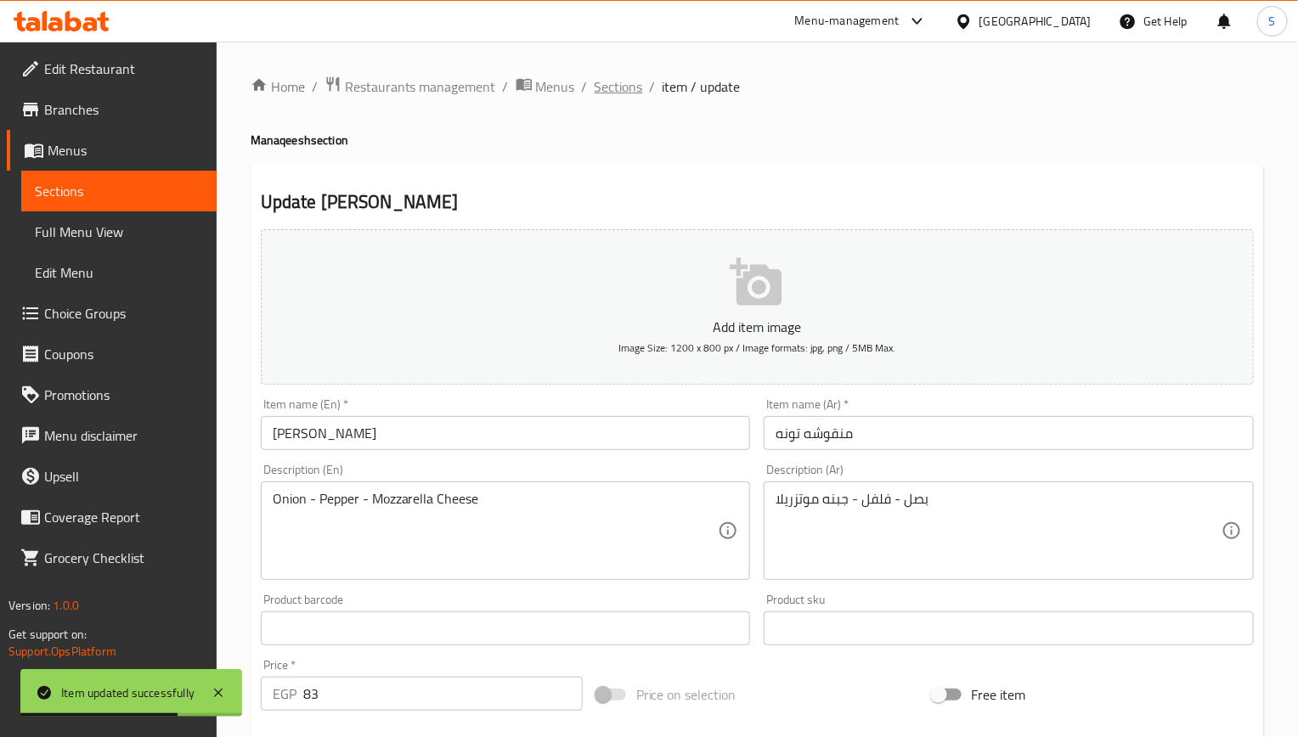
click at [595, 82] on span "Sections" at bounding box center [619, 86] width 48 height 20
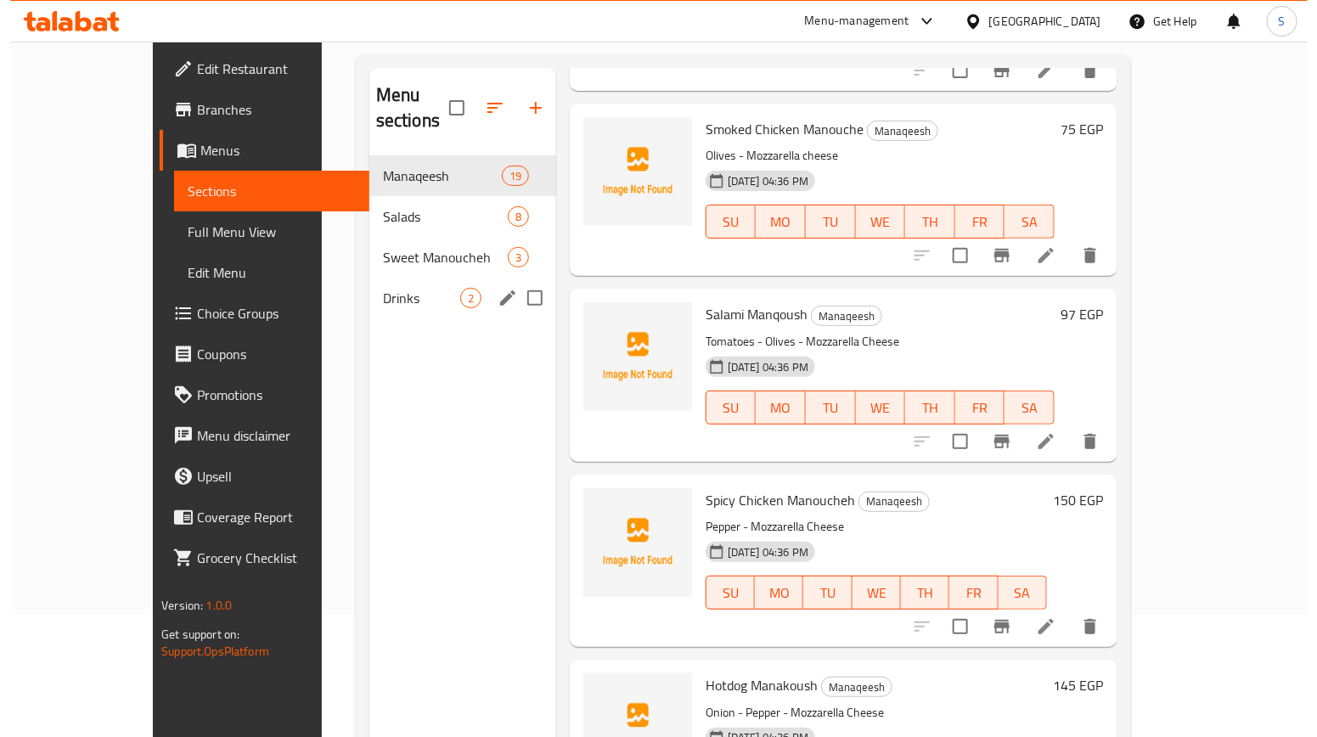
scroll to position [110, 0]
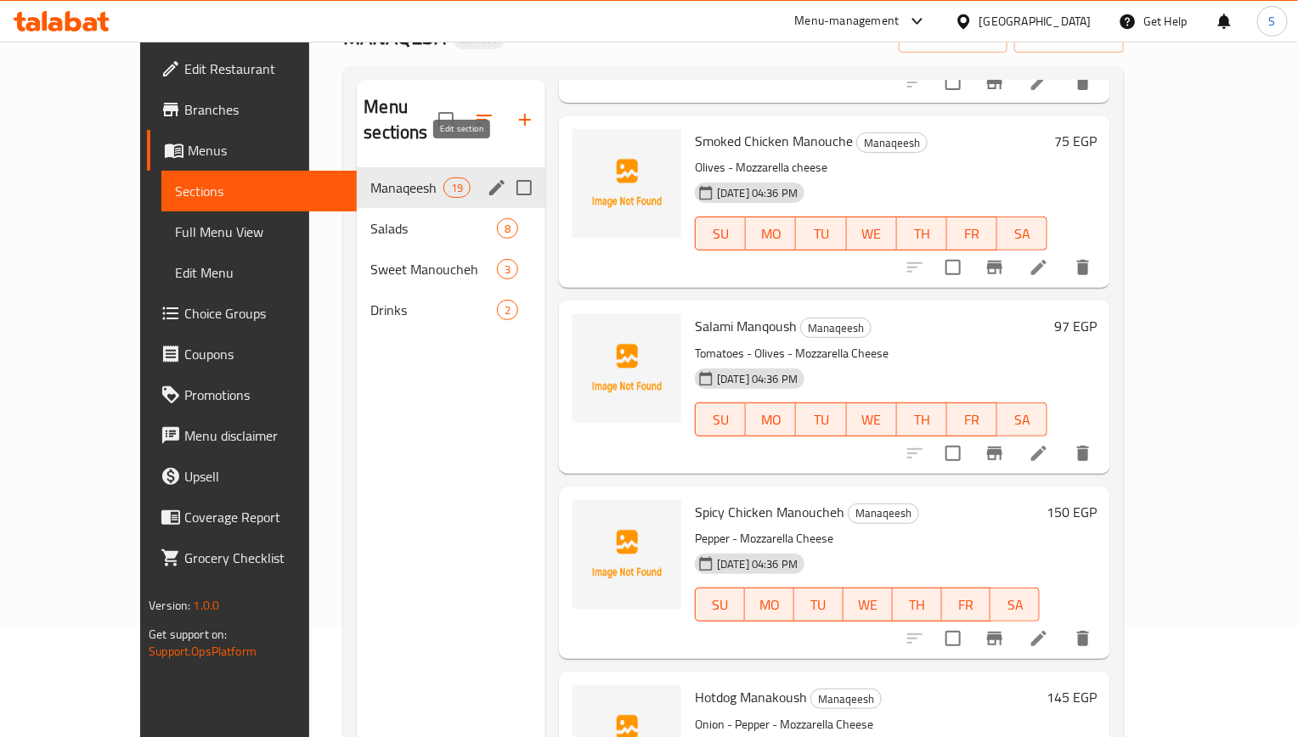
click at [489, 180] on icon "edit" at bounding box center [496, 187] width 15 height 15
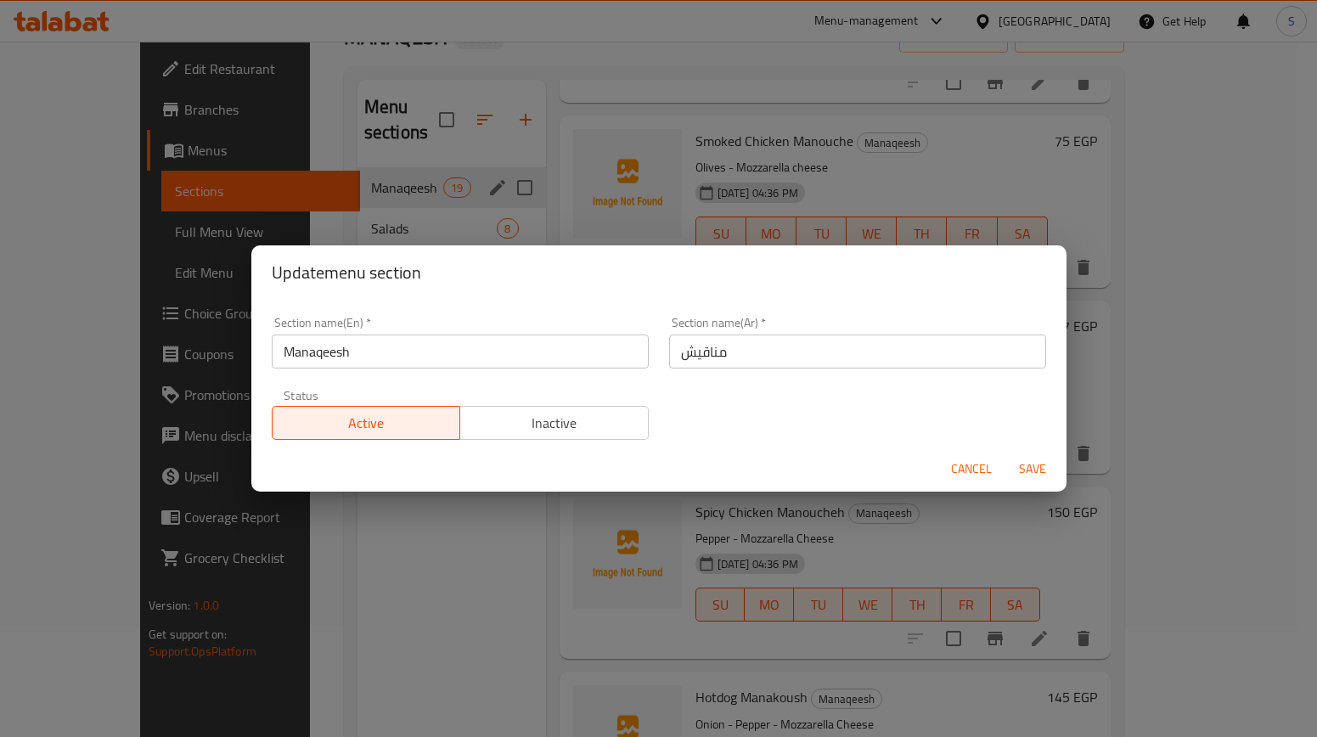
click at [339, 350] on input "Manaqeesh" at bounding box center [460, 352] width 377 height 34
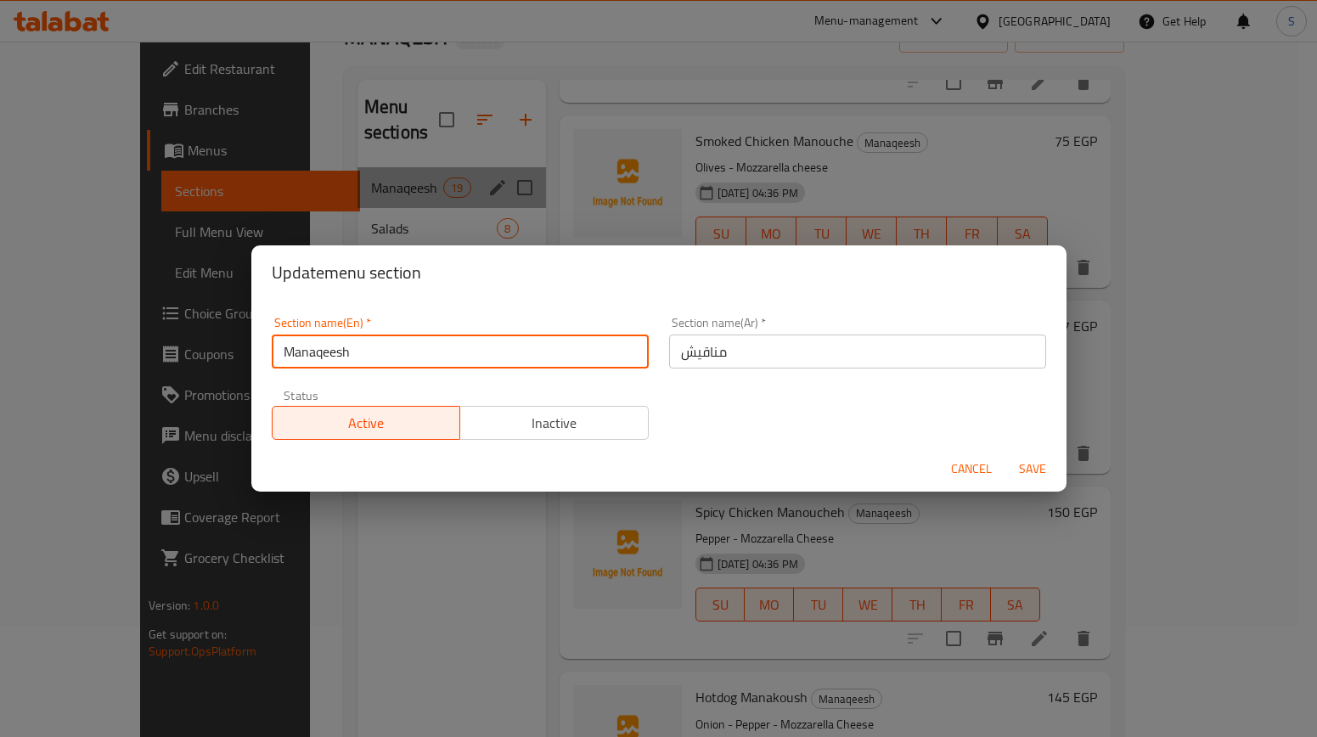
click at [339, 350] on input "Manaqeesh" at bounding box center [460, 352] width 377 height 34
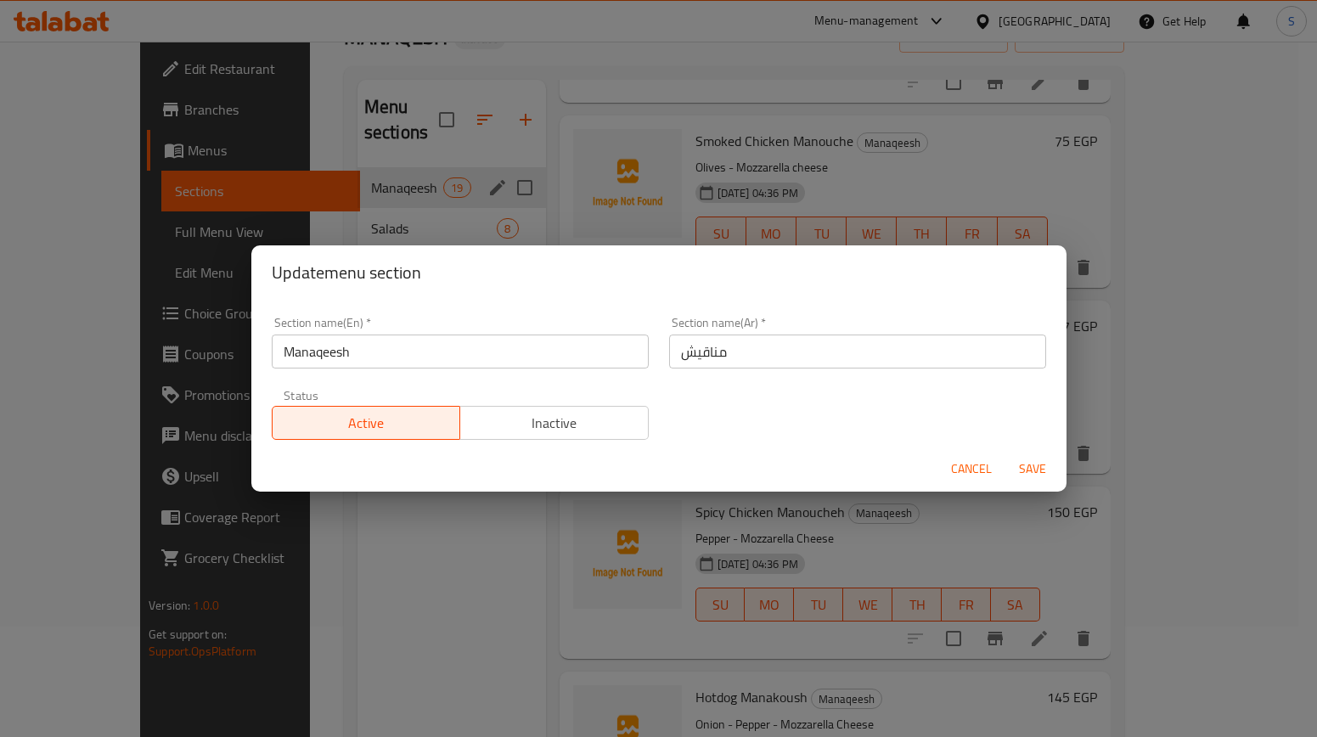
click at [477, 172] on div "Update menu section Section name(En)   * Manaqeesh Section name(En) * Section n…" at bounding box center [658, 368] width 1317 height 737
click at [986, 464] on span "Cancel" at bounding box center [971, 469] width 41 height 21
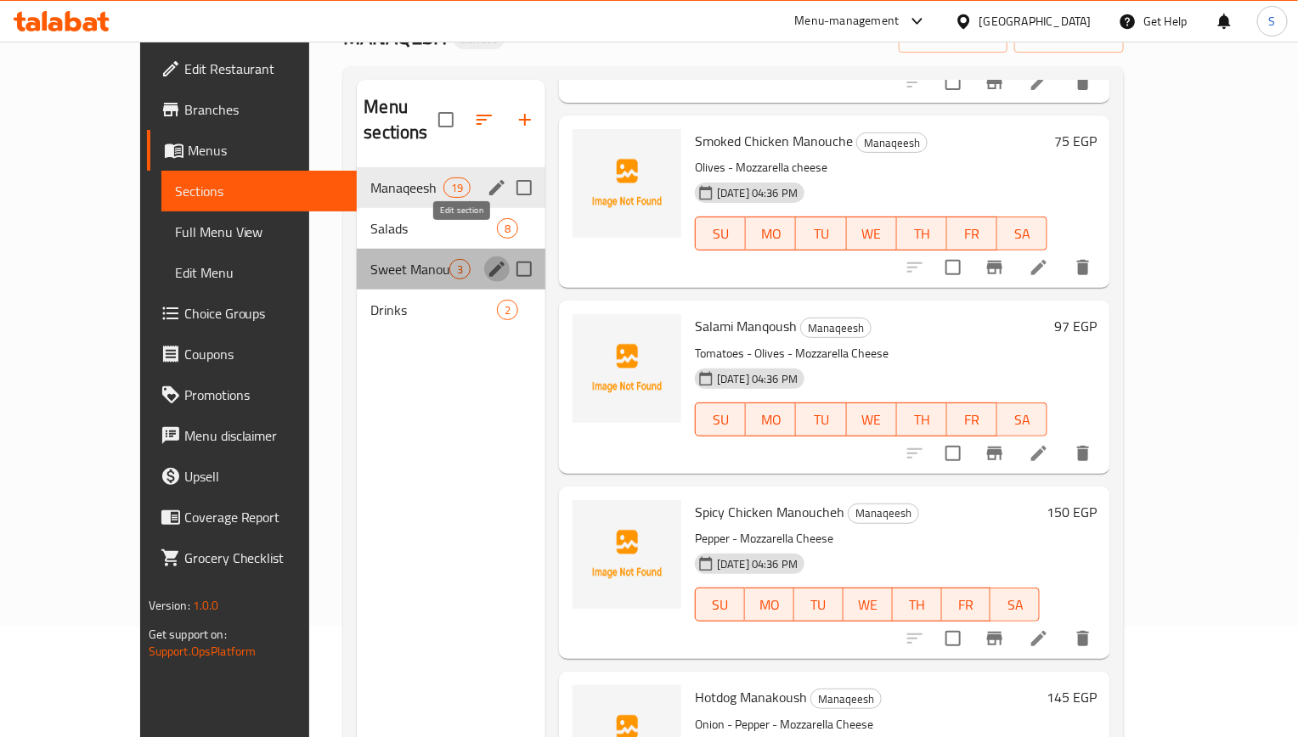
click at [489, 262] on icon "edit" at bounding box center [496, 269] width 15 height 15
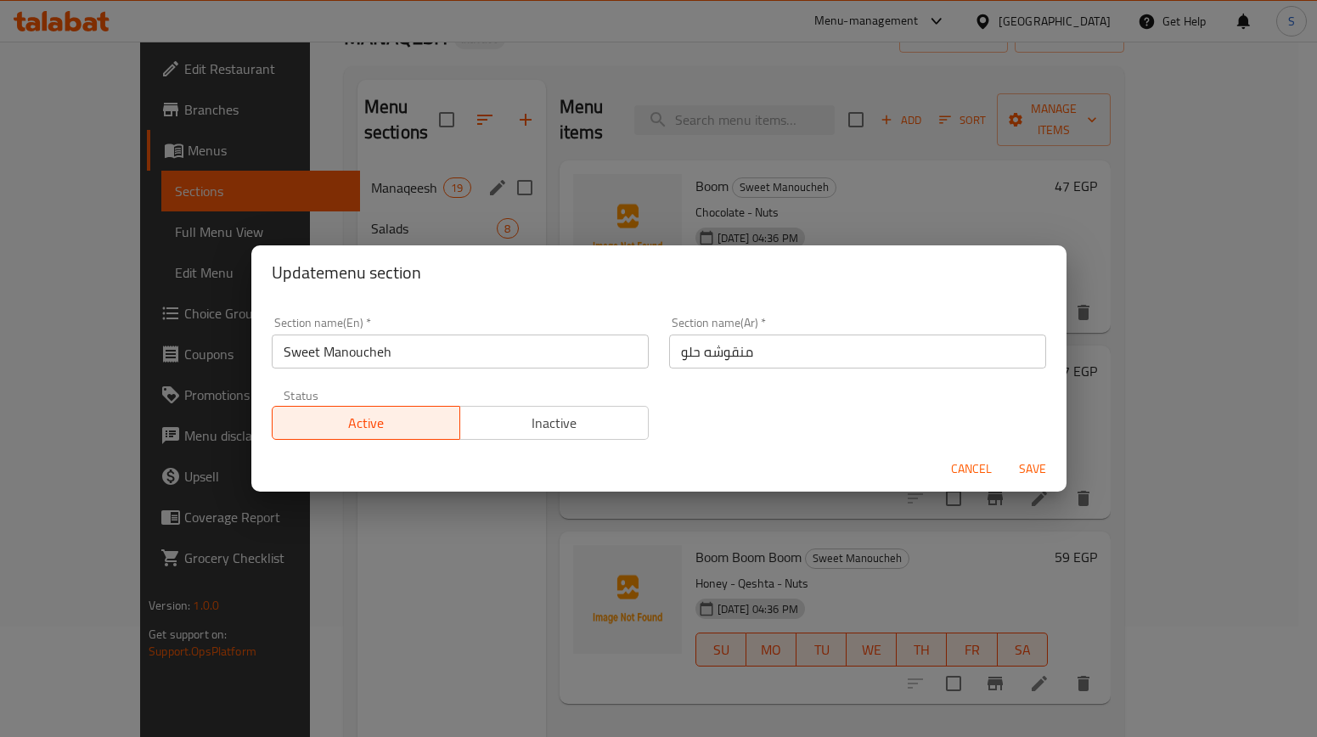
click at [413, 344] on input "Sweet Manoucheh" at bounding box center [460, 352] width 377 height 34
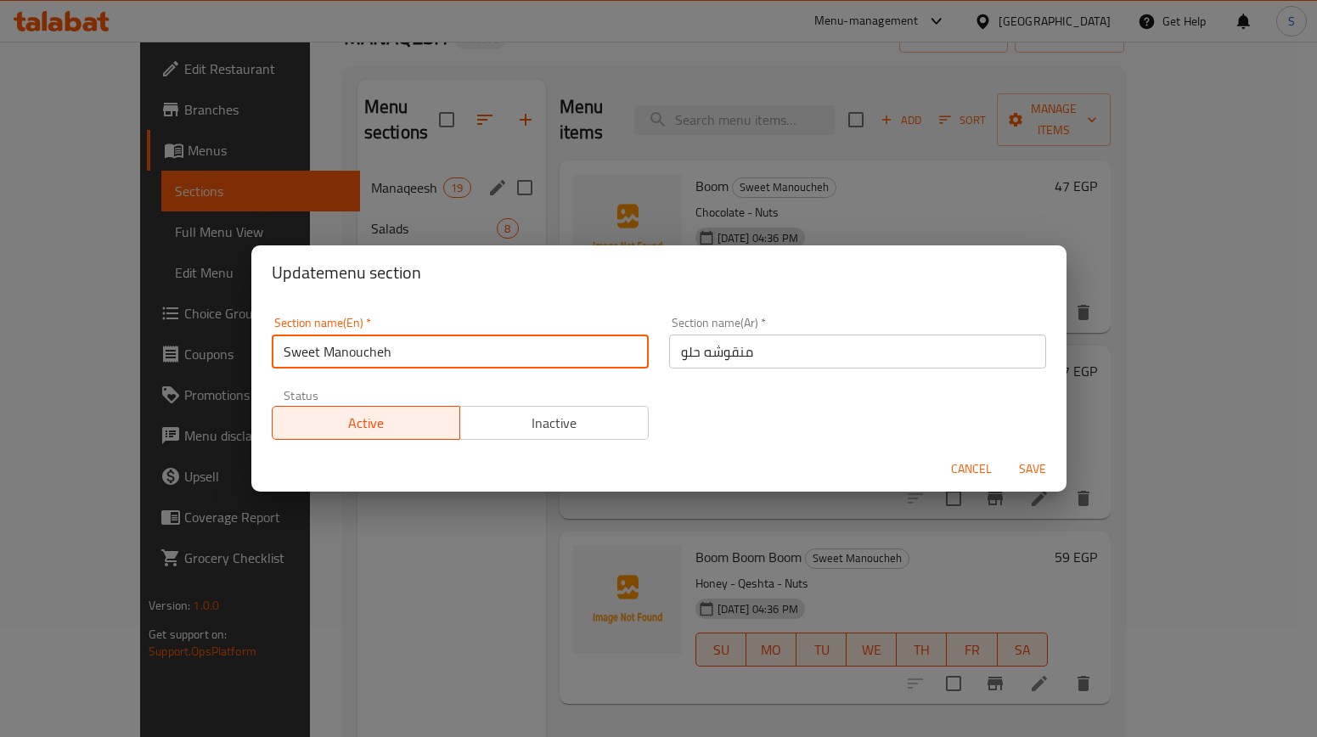
click at [413, 344] on input "Sweet Manoucheh" at bounding box center [460, 352] width 377 height 34
paste input "aqees"
type input "Sweet Manaqeesh"
click at [709, 349] on input "منقوشه حلو" at bounding box center [857, 352] width 377 height 34
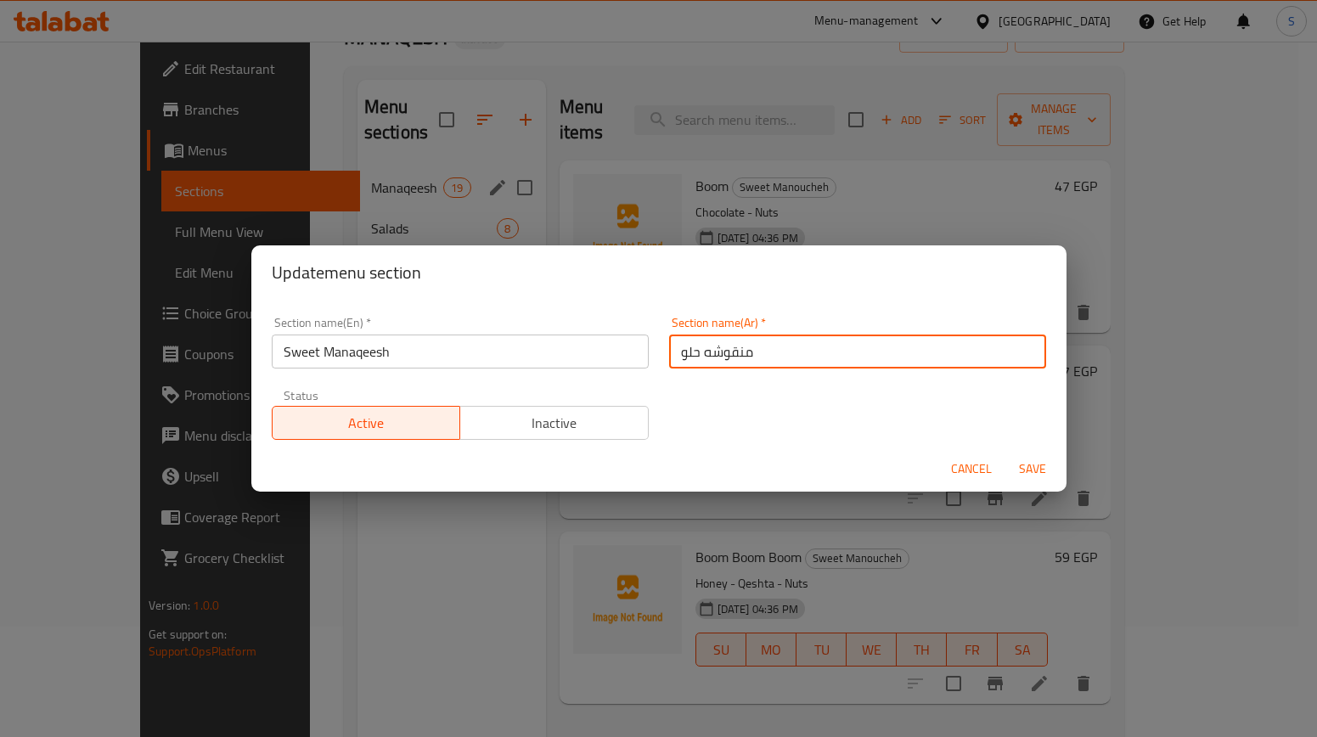
click at [709, 349] on input "منقوشه حلو" at bounding box center [857, 352] width 377 height 34
type input "مناقيش حلو"
click at [1006, 454] on button "Save" at bounding box center [1033, 469] width 54 height 31
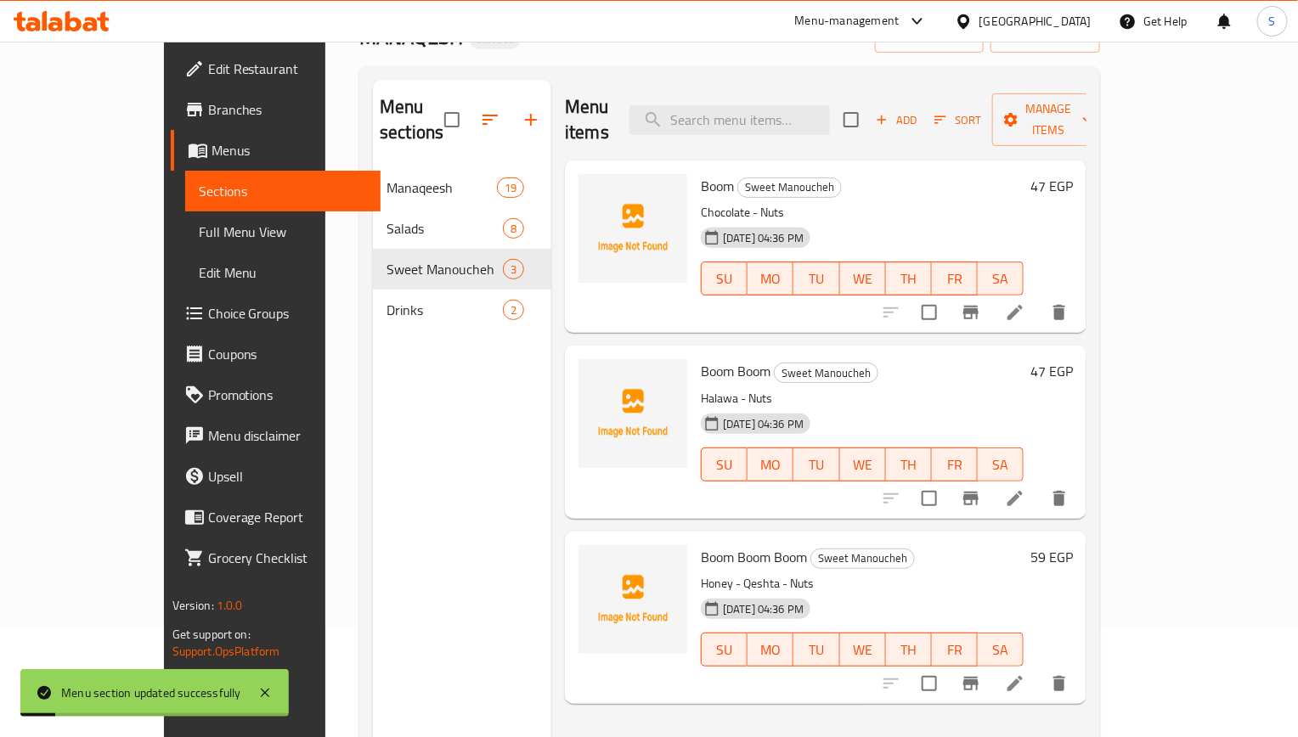
click at [1039, 297] on li at bounding box center [1015, 312] width 48 height 31
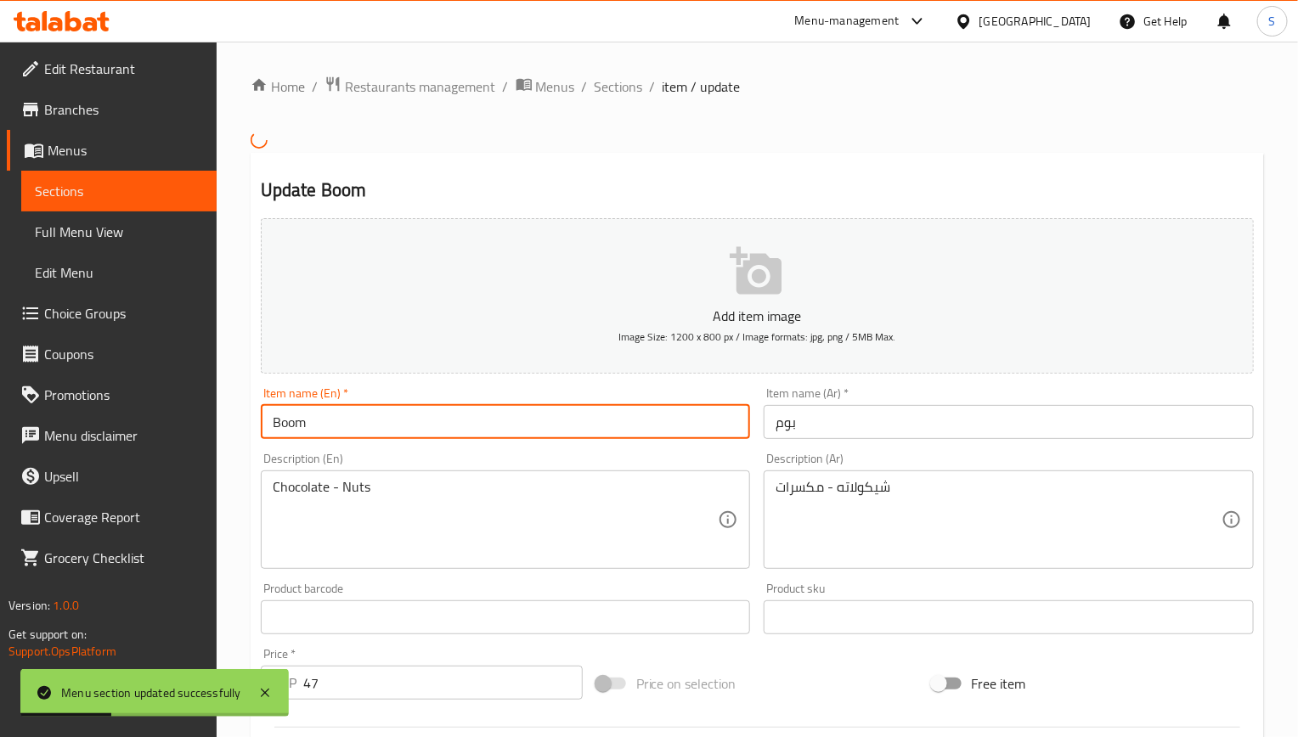
click at [444, 415] on input "Boom" at bounding box center [506, 422] width 490 height 34
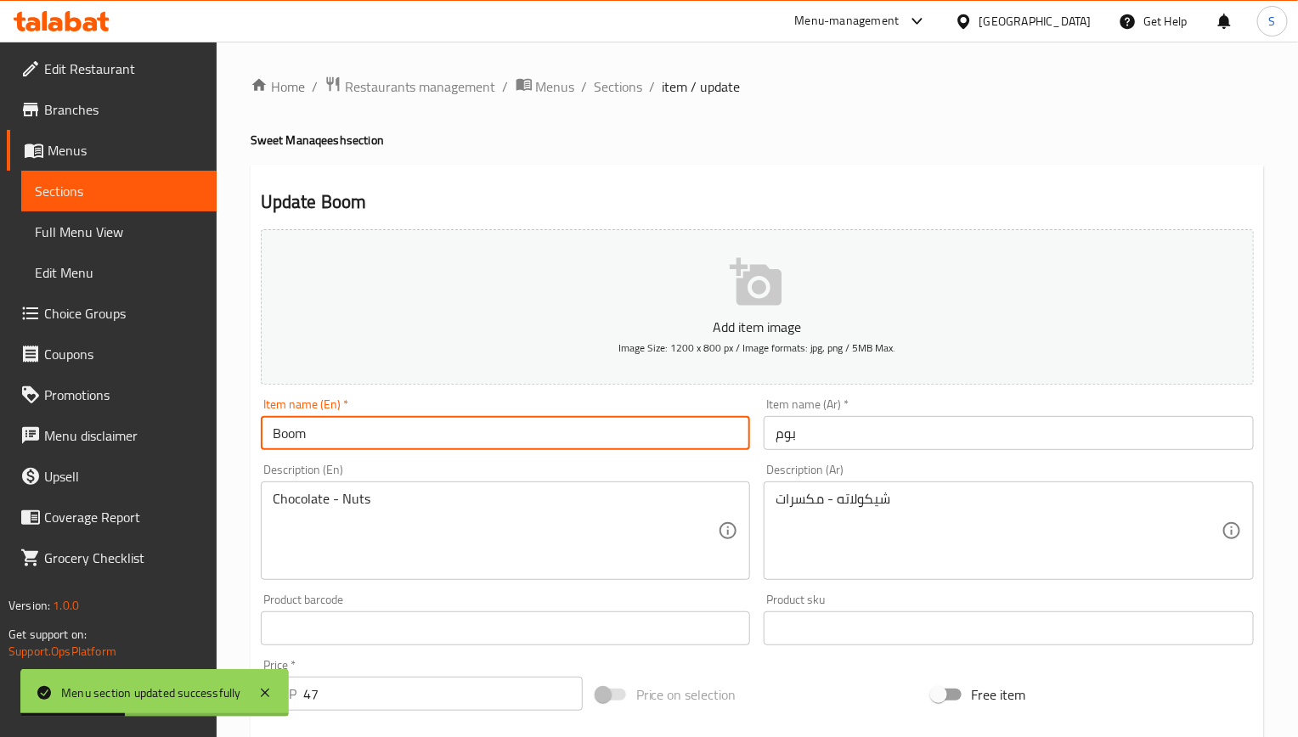
paste input "Manoucheh"
type input "Boom Manoucheh"
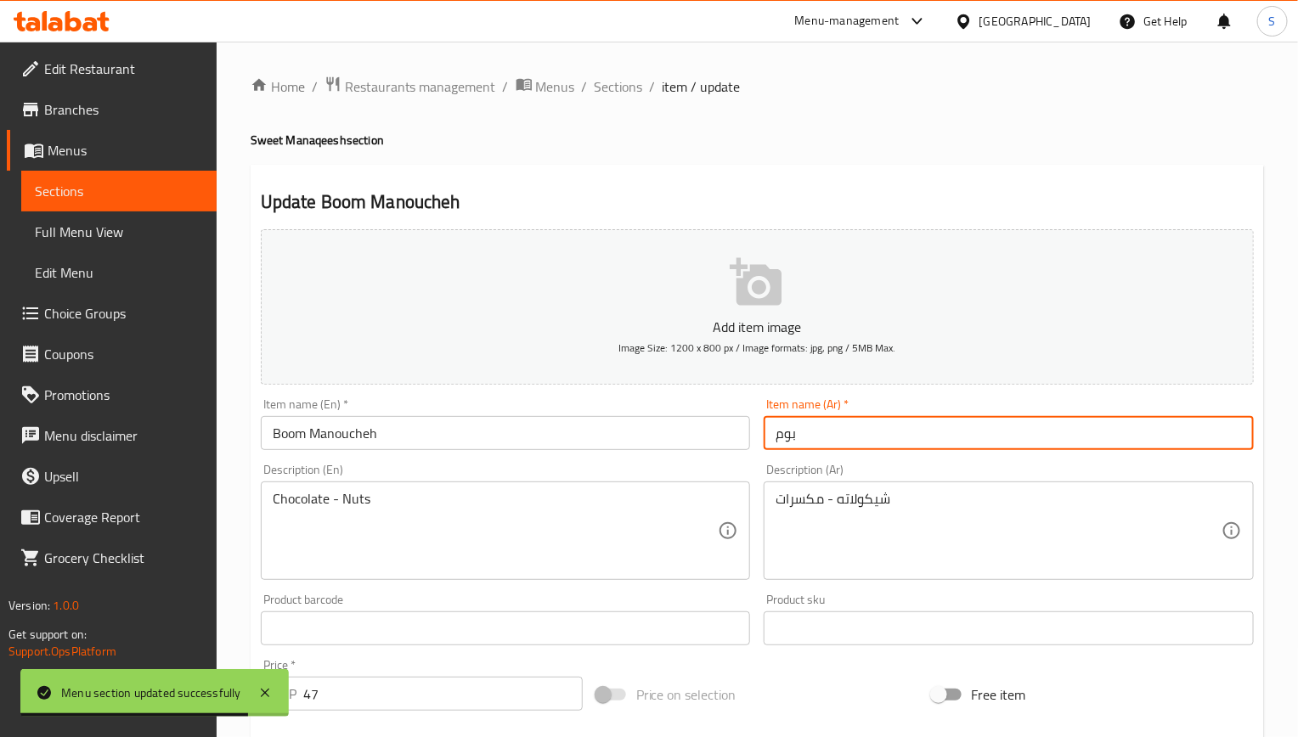
click at [776, 439] on input "بوم" at bounding box center [1009, 433] width 490 height 34
paste input "منقوشة"
type input "منقوشة بوم"
click at [405, 426] on input "Boom Manoucheh" at bounding box center [506, 433] width 490 height 34
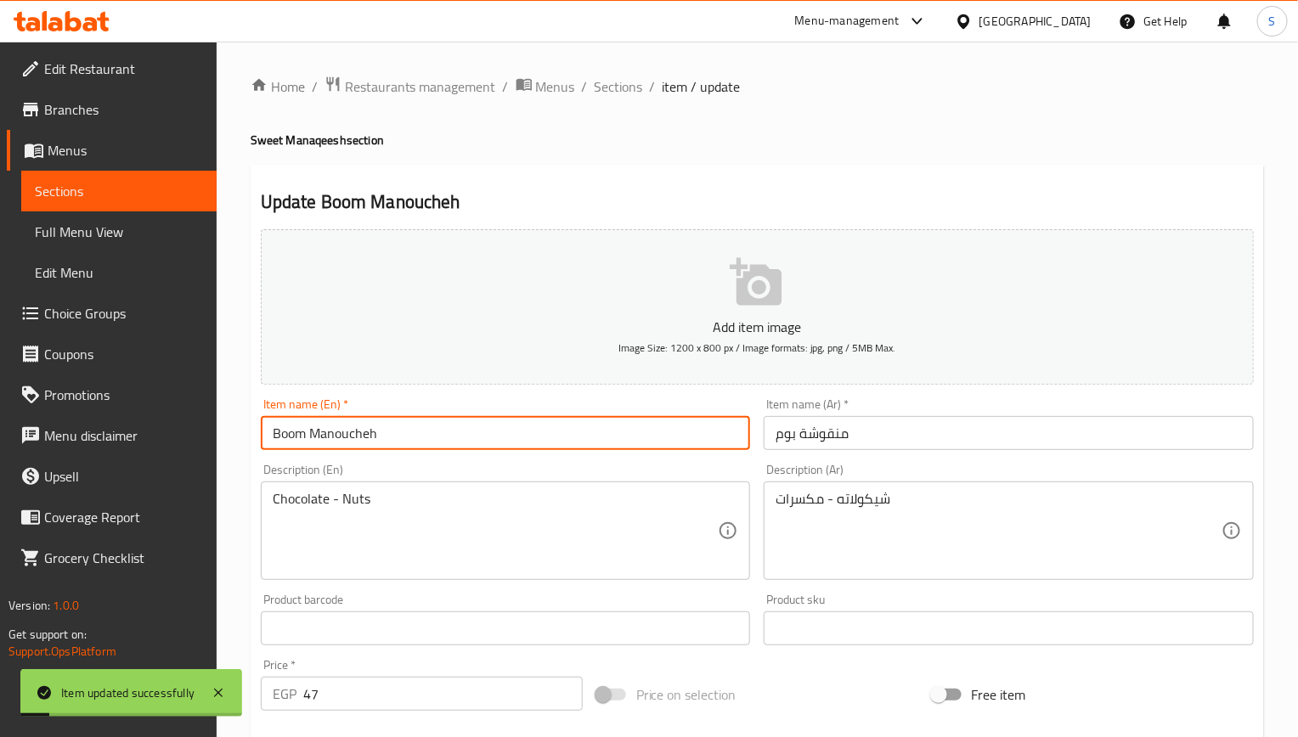
click at [405, 426] on input "Boom Manoucheh" at bounding box center [506, 433] width 490 height 34
click at [375, 433] on input "Boom Manoucheh" at bounding box center [506, 433] width 490 height 34
click at [357, 437] on input "Boom Manoucheh" at bounding box center [506, 433] width 490 height 34
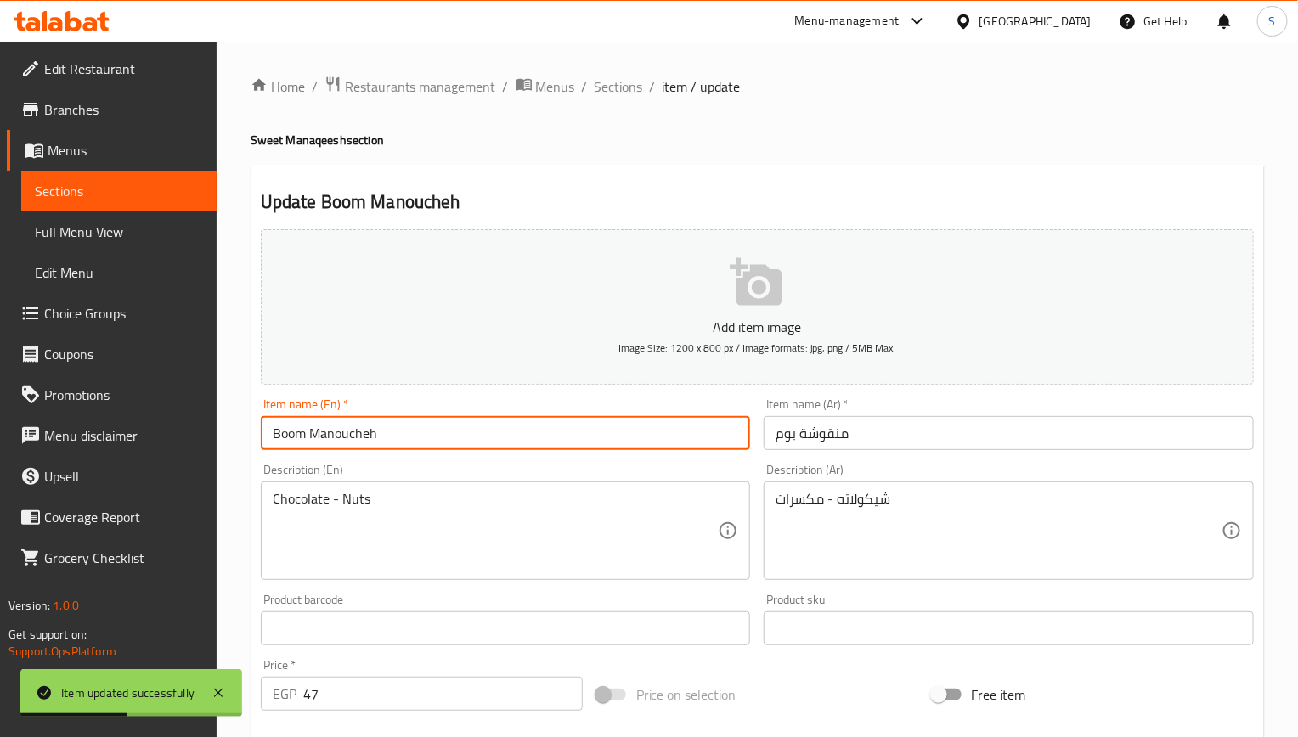
click at [638, 87] on span "Sections" at bounding box center [619, 86] width 48 height 20
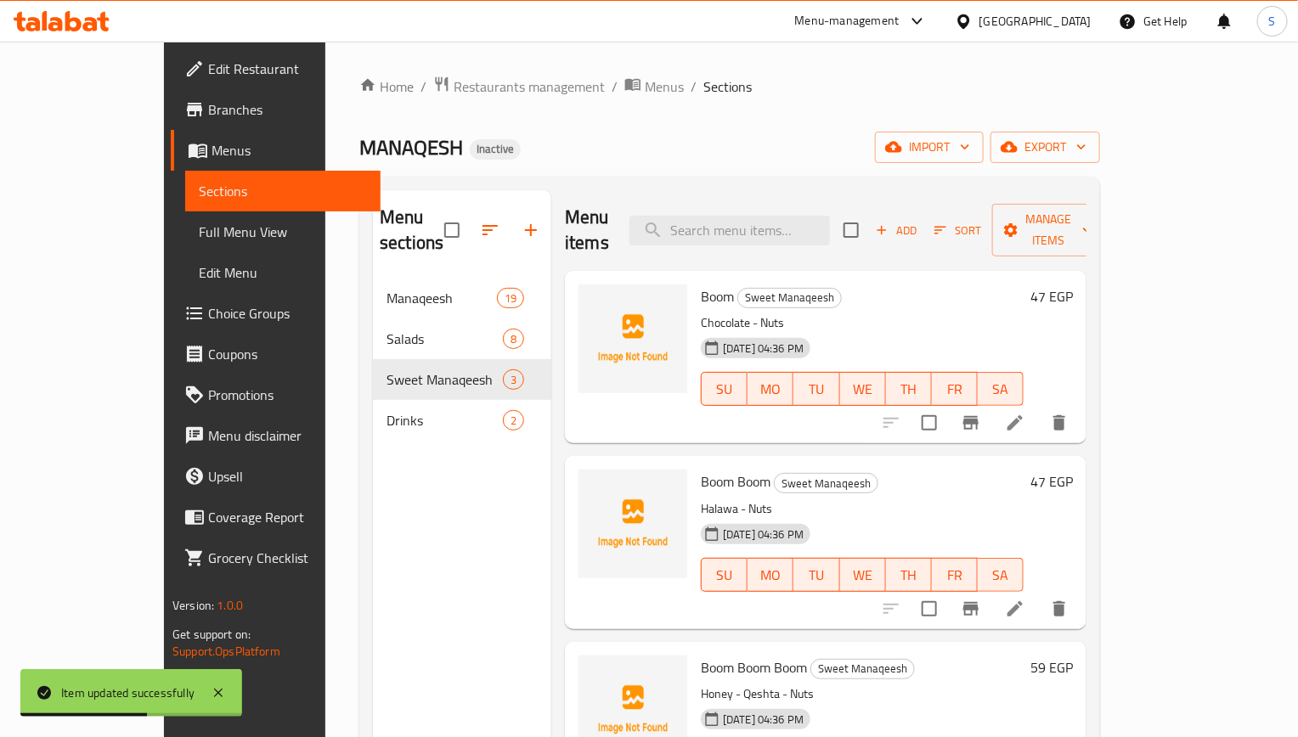
scroll to position [127, 0]
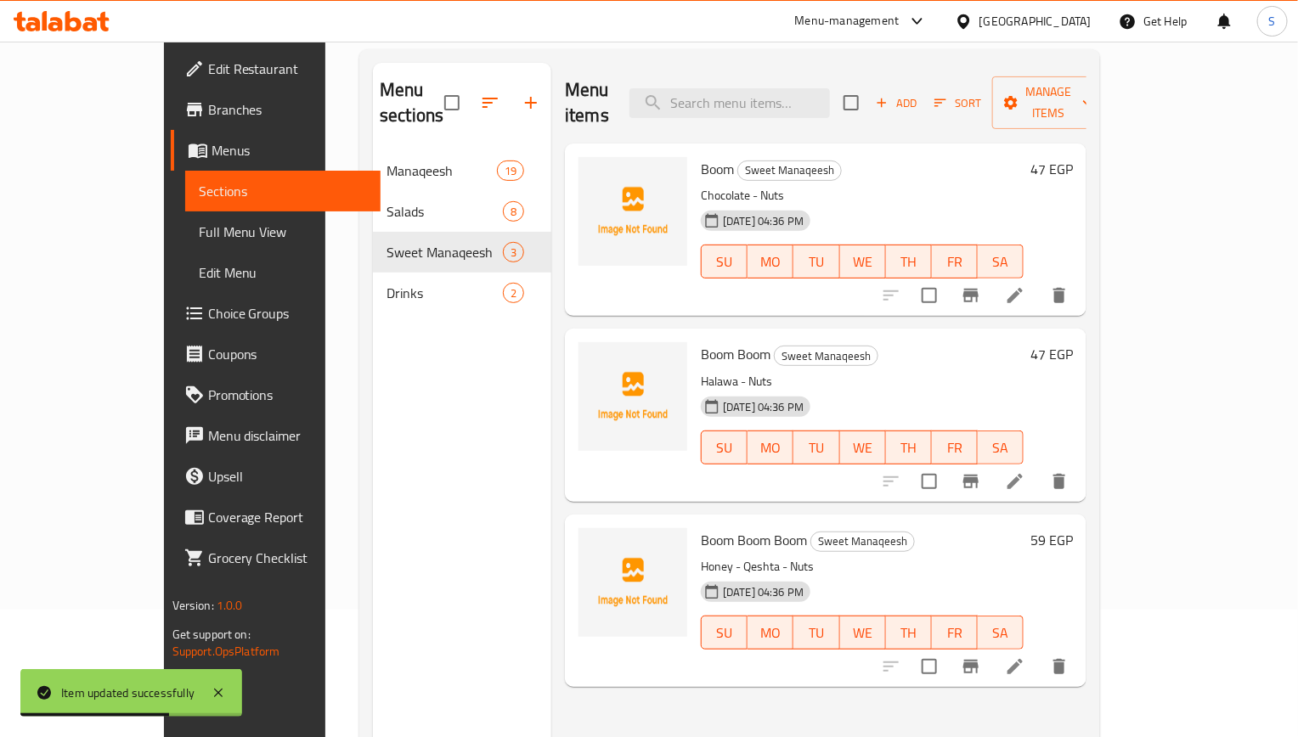
click at [1039, 466] on li at bounding box center [1015, 481] width 48 height 31
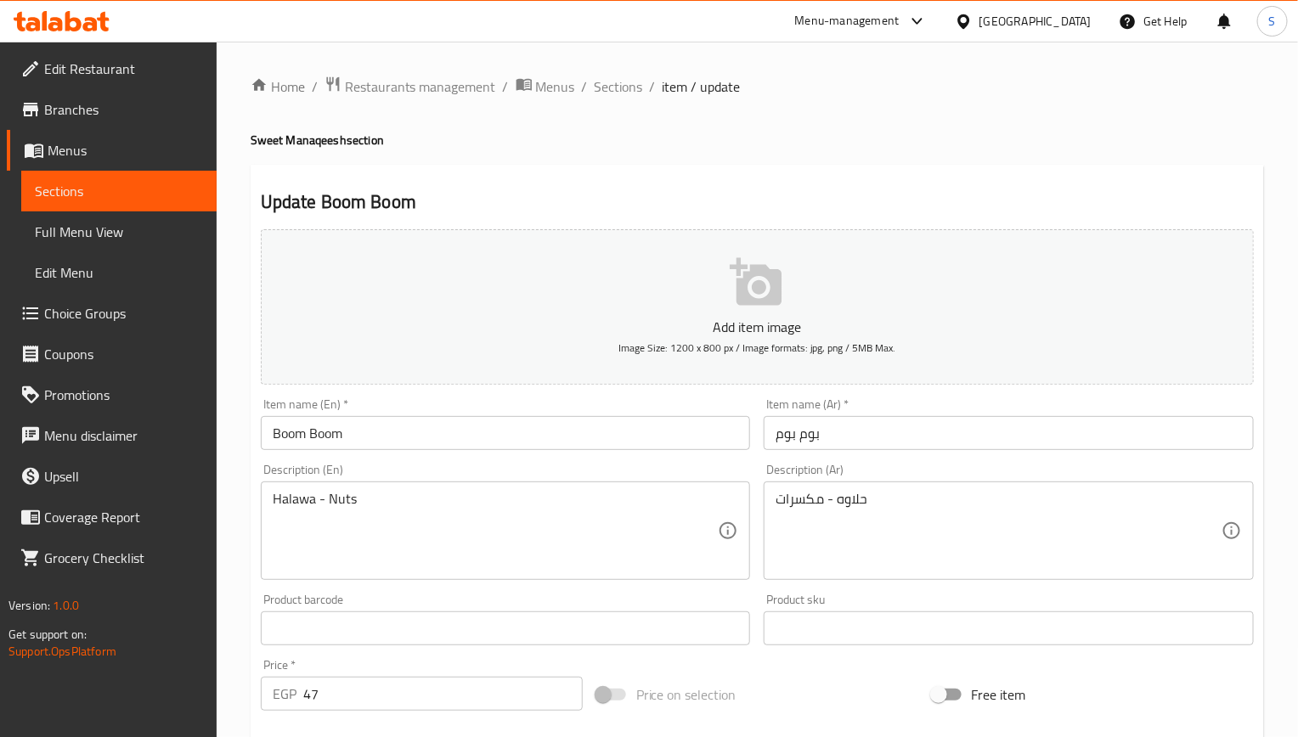
click at [479, 441] on input "Boom Boom" at bounding box center [506, 433] width 490 height 34
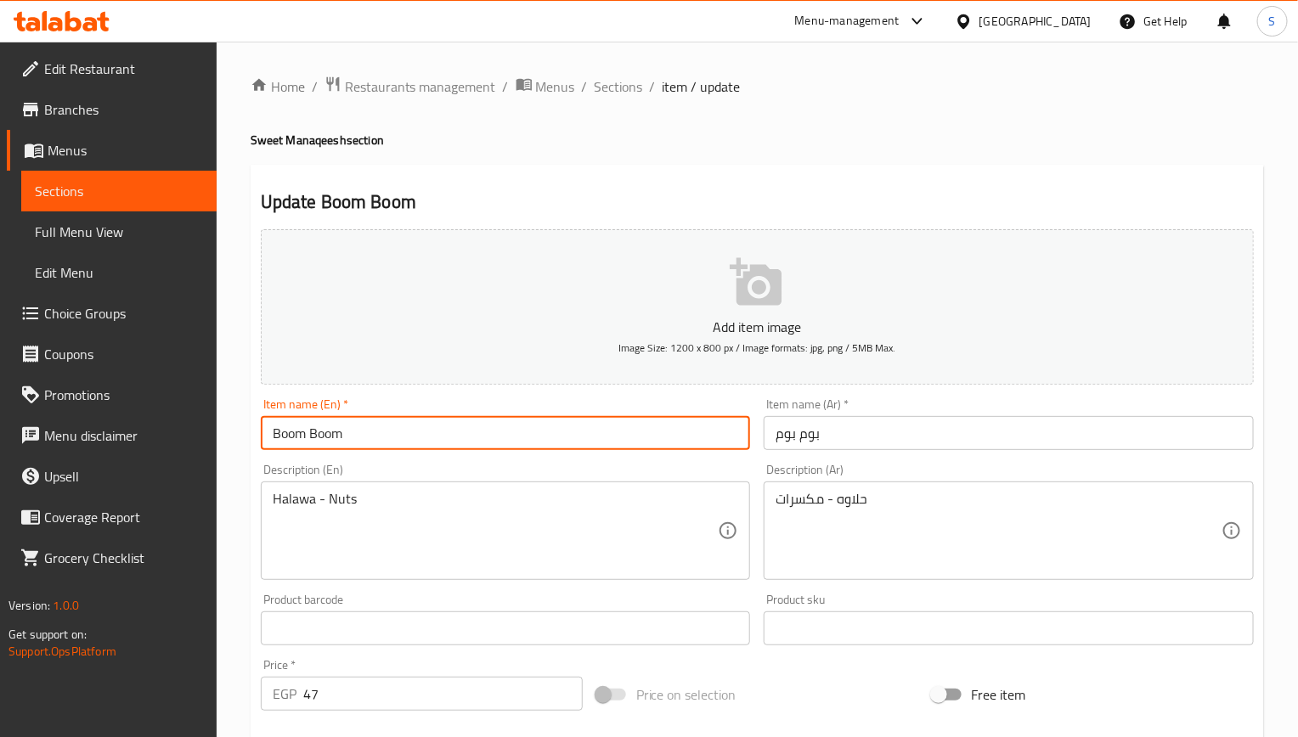
paste input "Manoucheh"
type input "Boom Boom Manoucheh"
click at [781, 432] on input "بوم بوم" at bounding box center [1009, 433] width 490 height 34
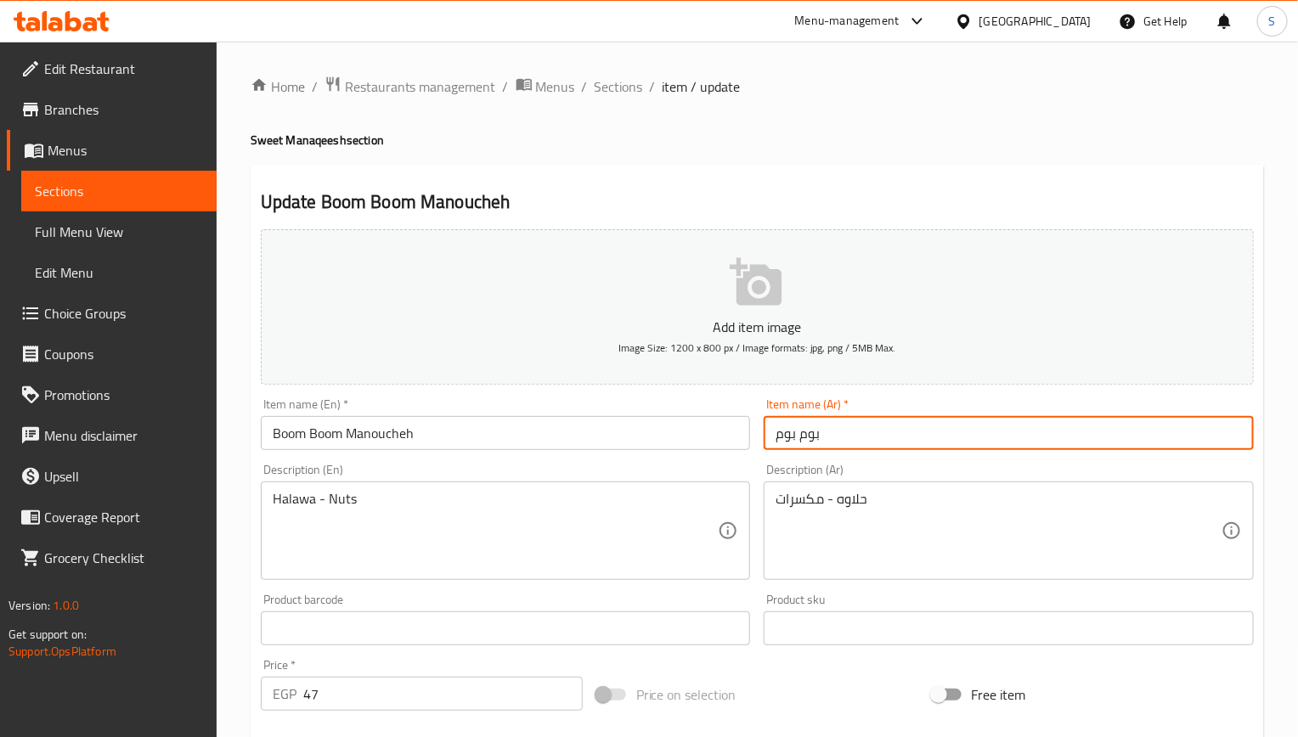
click at [770, 438] on input "بوم بوم" at bounding box center [1009, 433] width 490 height 34
paste input "منقوشة"
type input "منقوشة بوم بوم"
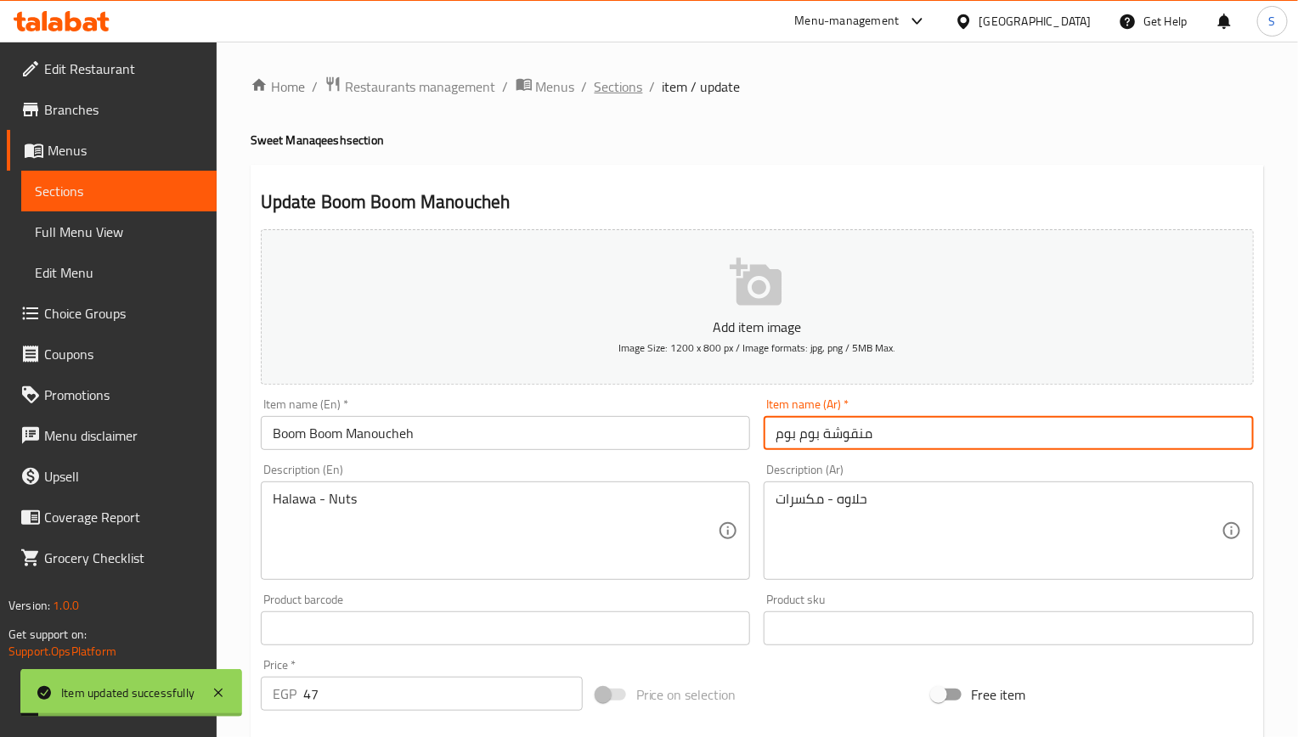
click at [618, 95] on span "Sections" at bounding box center [619, 86] width 48 height 20
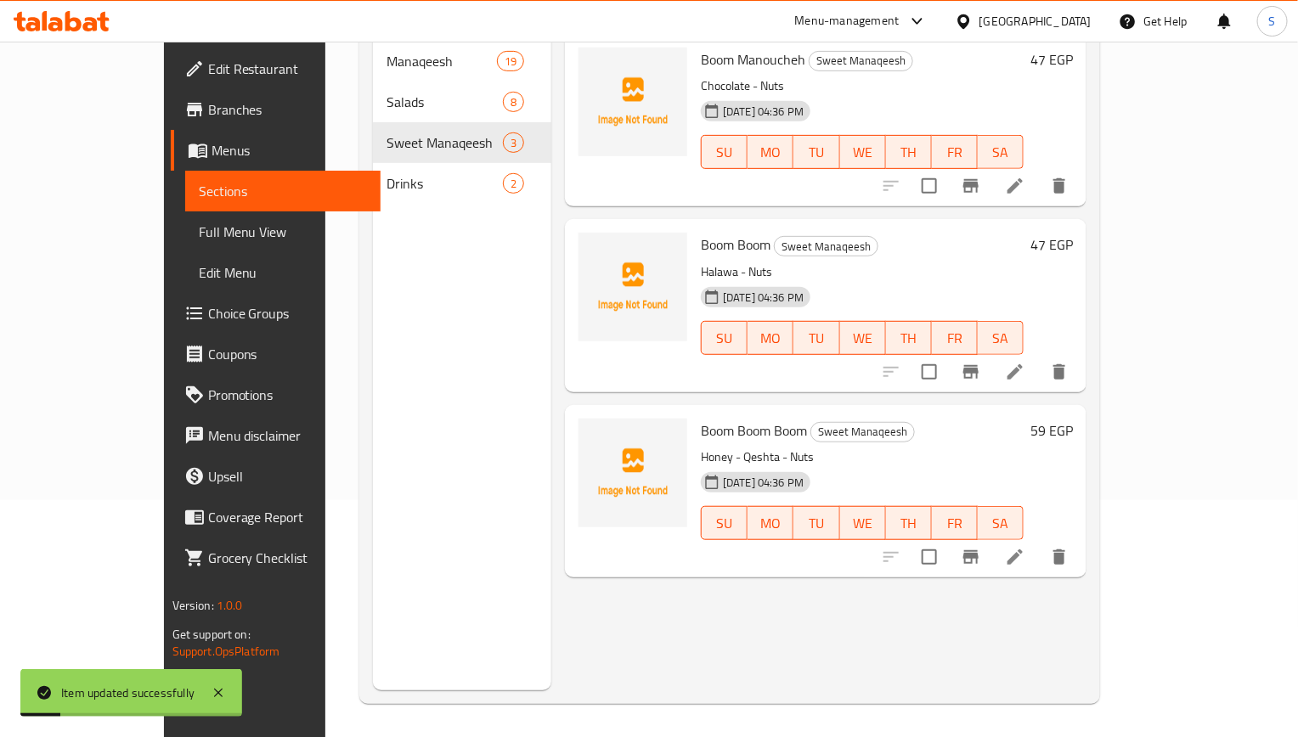
scroll to position [238, 0]
click at [1039, 541] on li at bounding box center [1015, 556] width 48 height 31
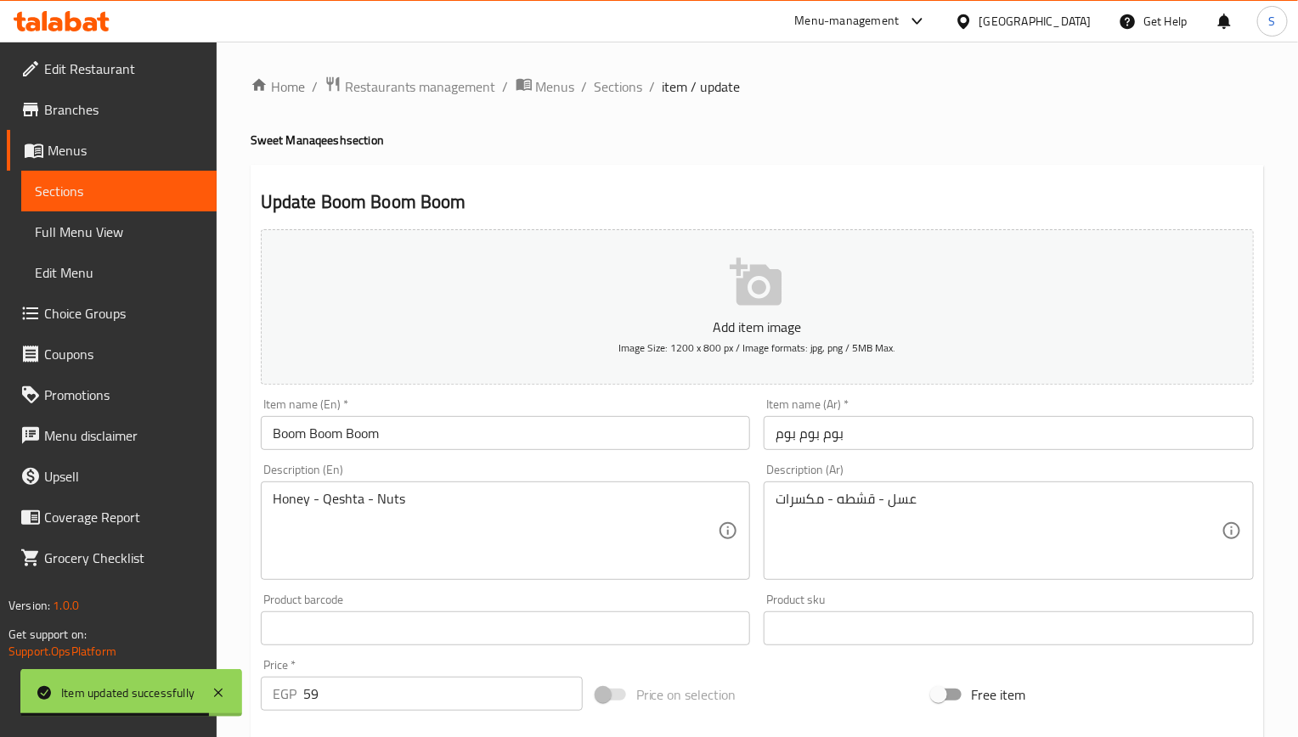
click at [772, 439] on input "بوم بوم بوم" at bounding box center [1009, 433] width 490 height 34
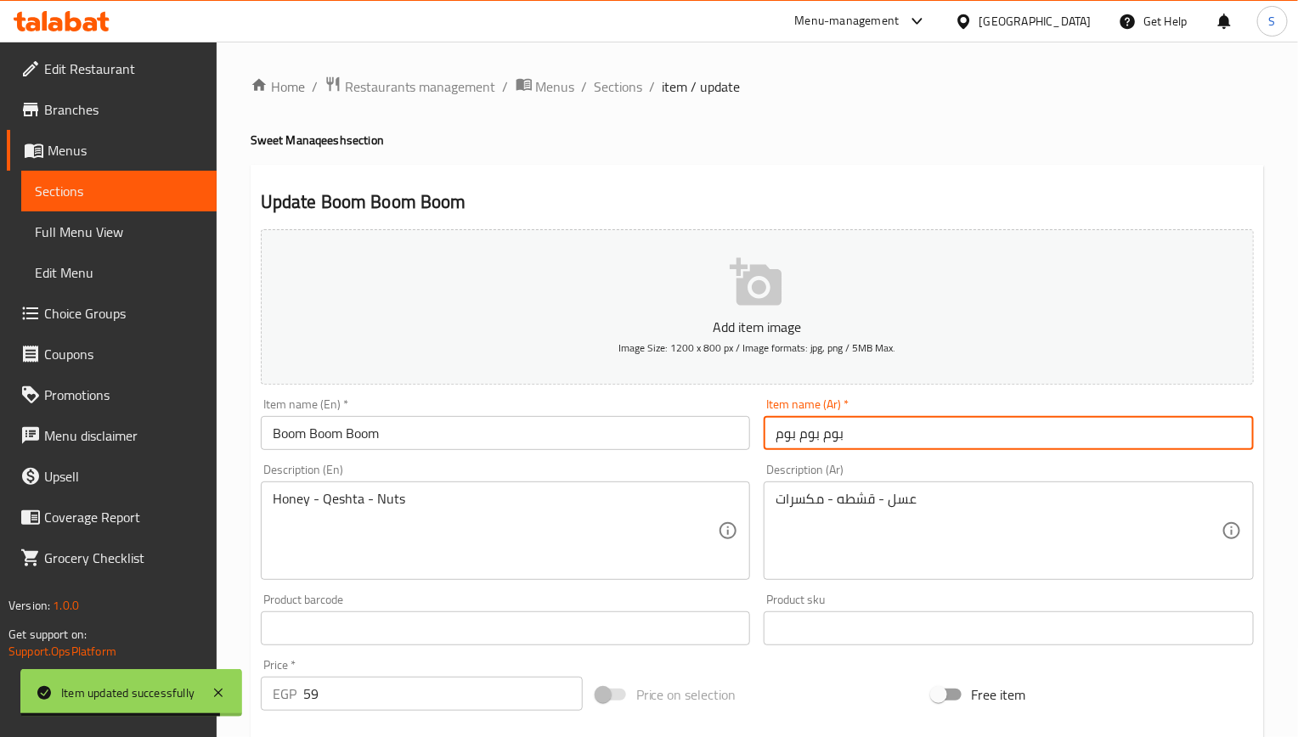
paste input "منقوشة"
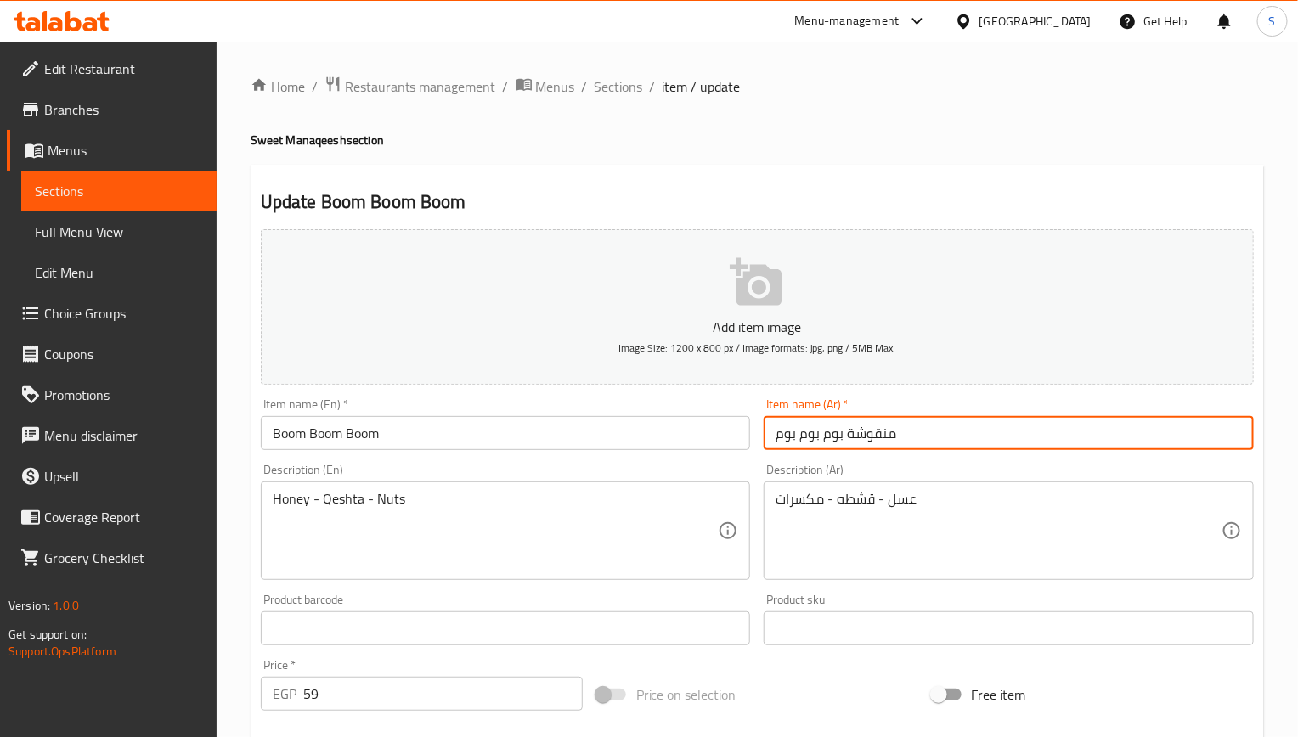
type input "منقوشة بوم بوم بوم"
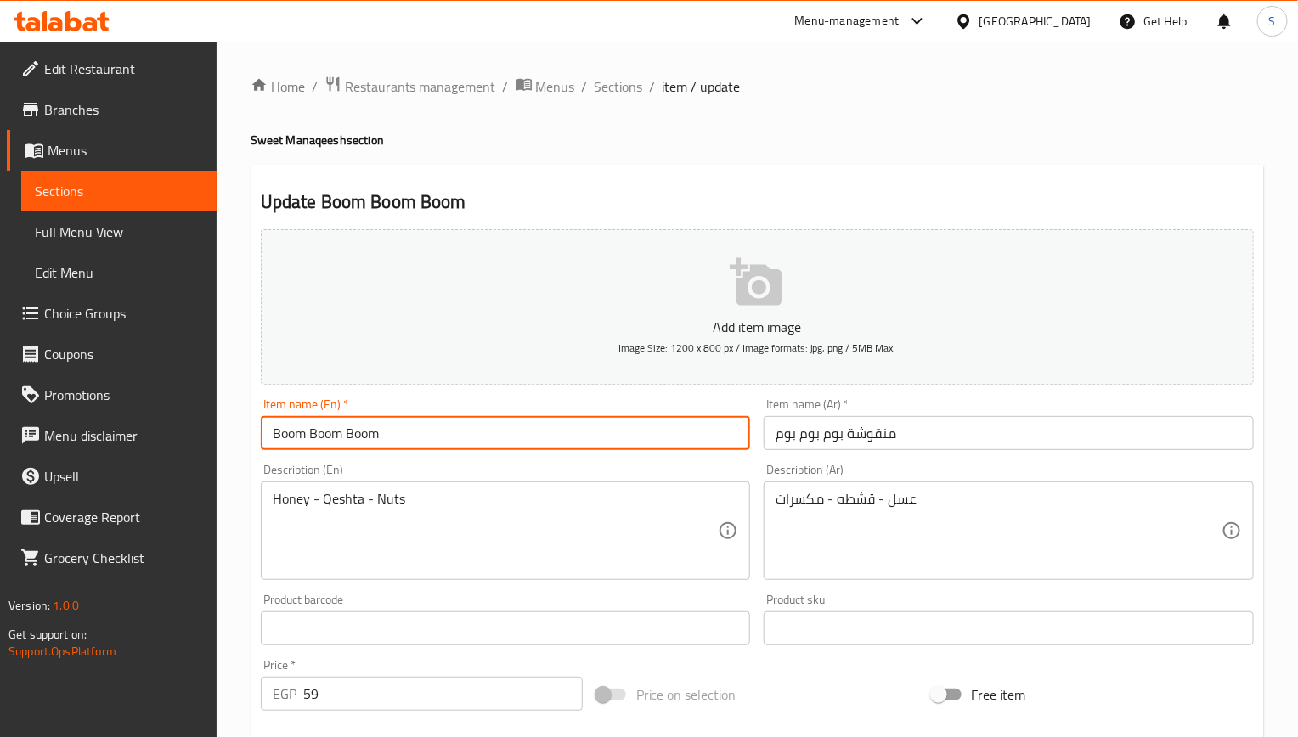
click at [540, 429] on input "Boom Boom Boom" at bounding box center [506, 433] width 490 height 34
paste input "Manoucheh"
type input "Boom Boom Boom Manoucheh"
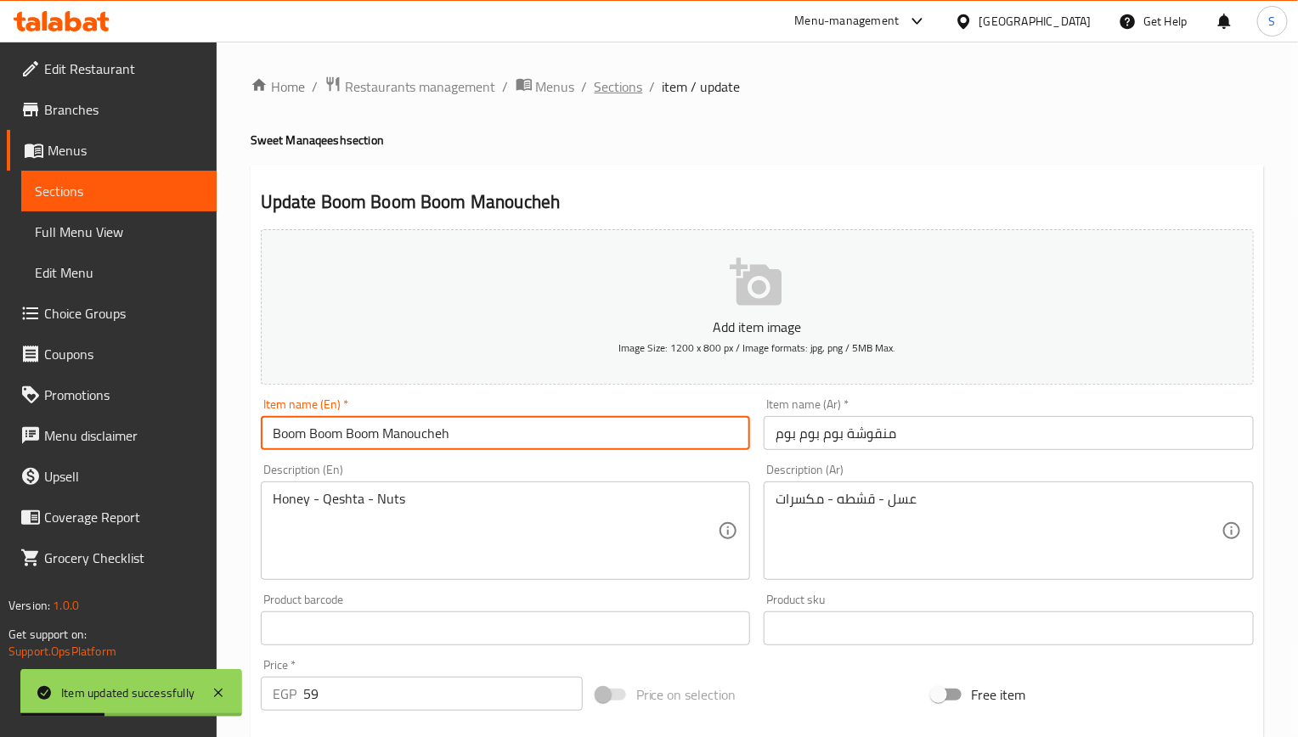
click at [630, 84] on span "Sections" at bounding box center [619, 86] width 48 height 20
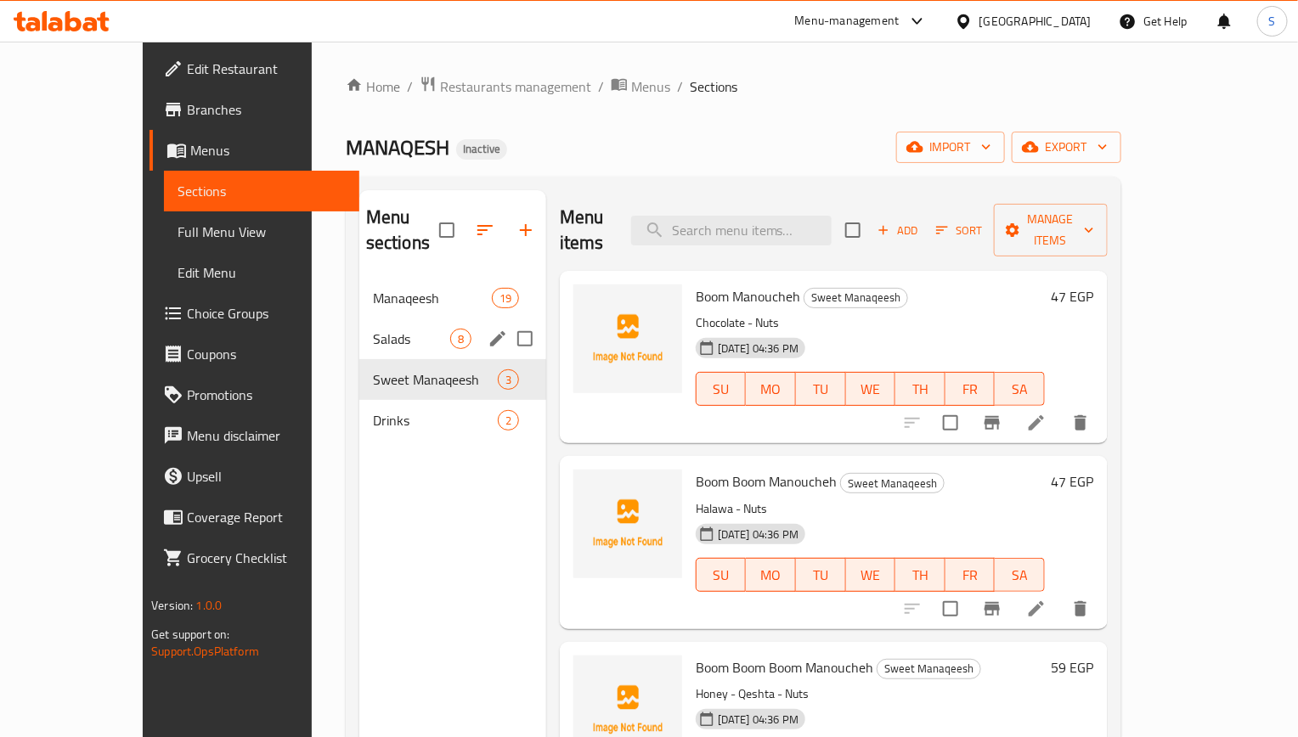
click at [363, 319] on div "Salads 8" at bounding box center [452, 339] width 187 height 41
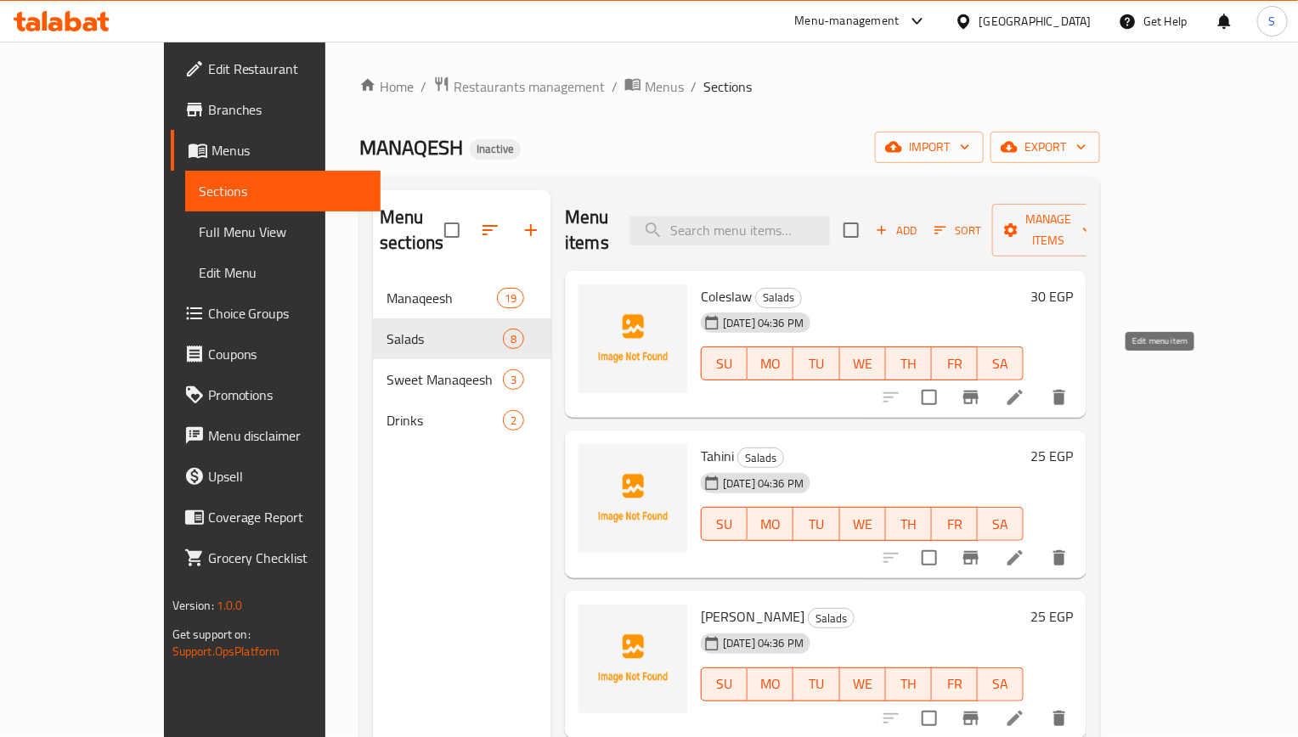
click at [1025, 387] on icon at bounding box center [1015, 397] width 20 height 20
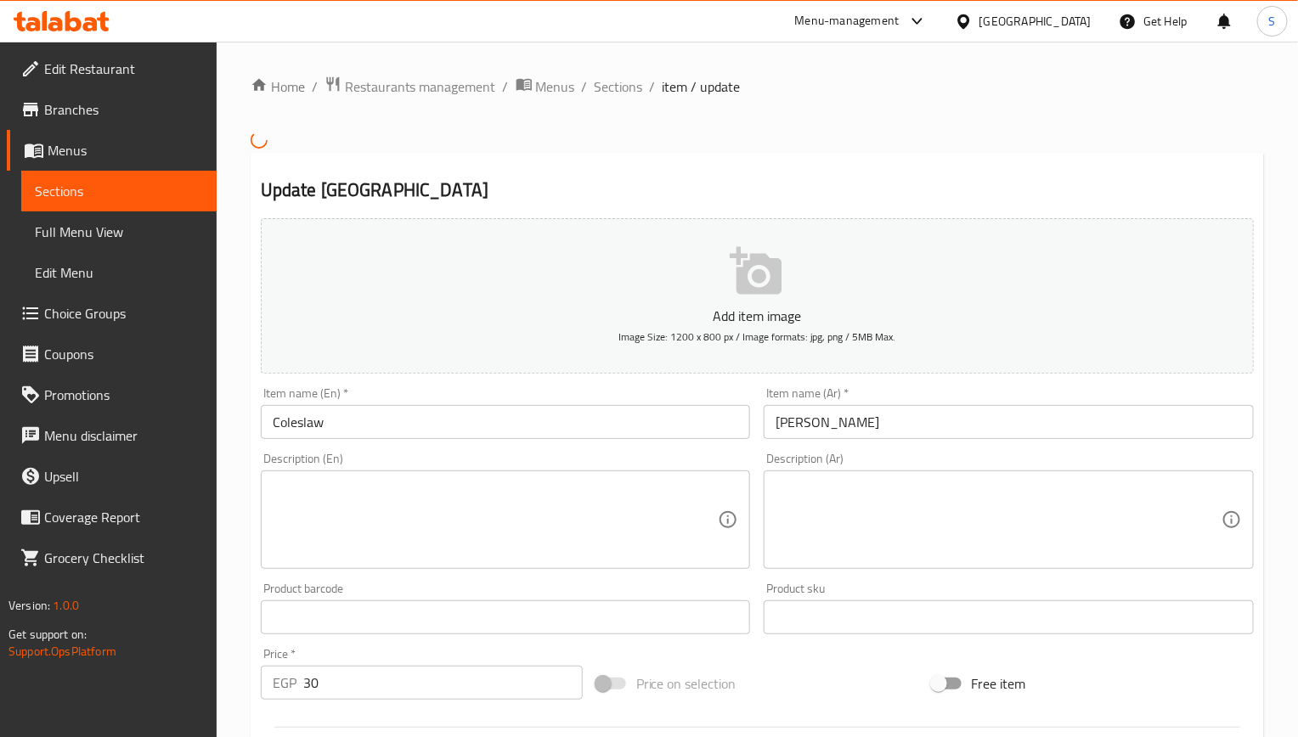
click at [470, 408] on input "Coleslaw" at bounding box center [506, 422] width 490 height 34
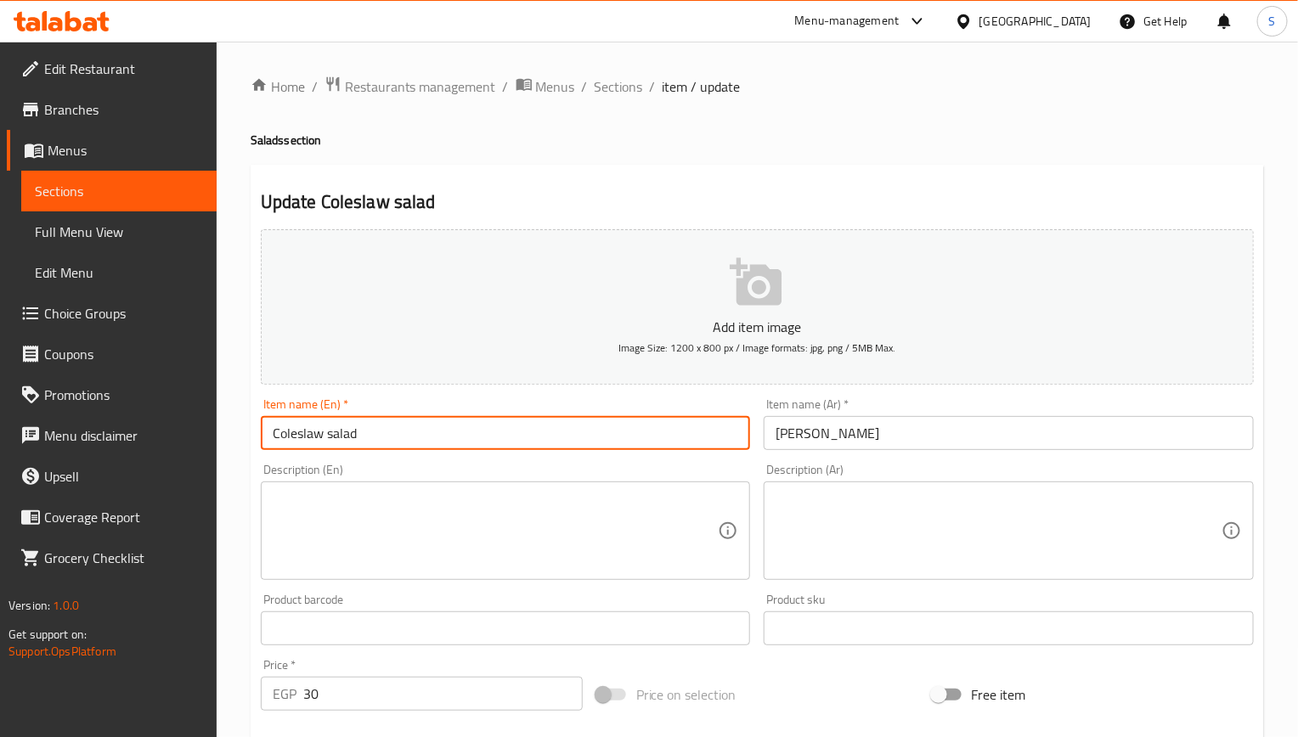
type input "Coleslaw salad"
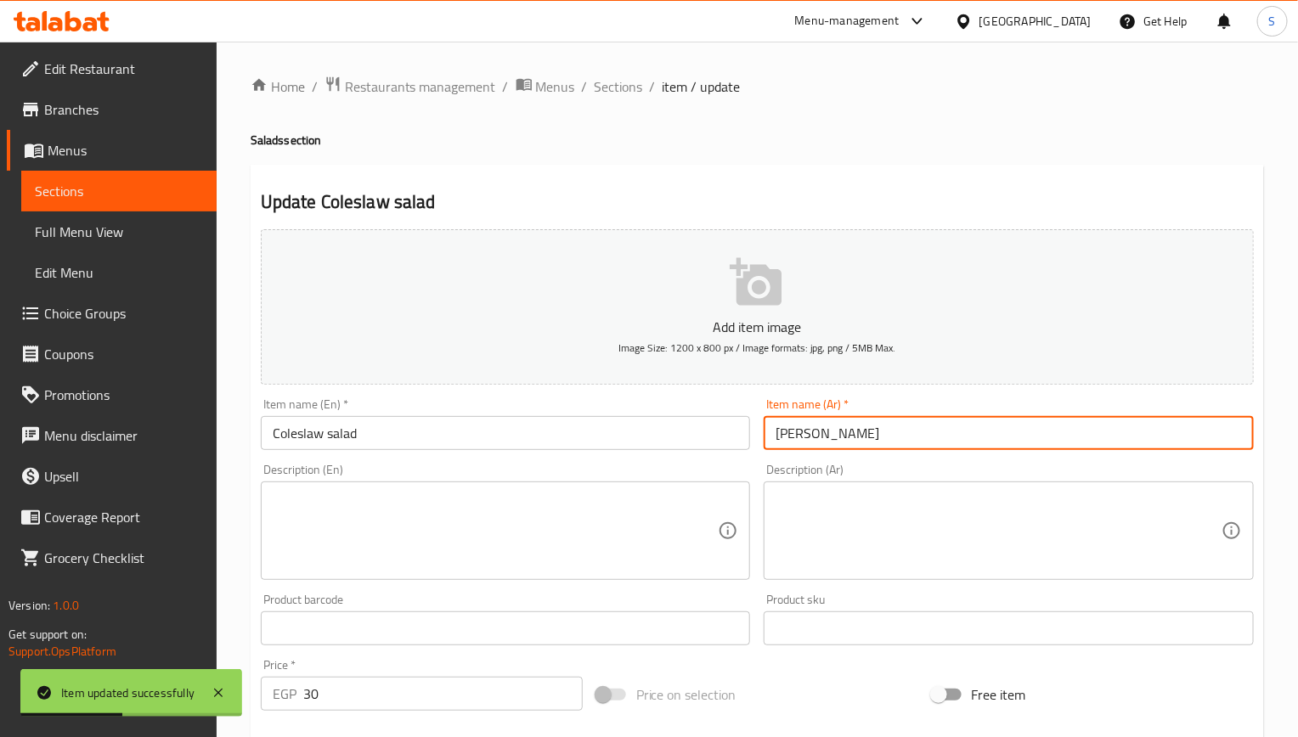
click at [767, 437] on input "كلو سلو" at bounding box center [1009, 433] width 490 height 34
type input "سلطة كلو سلو"
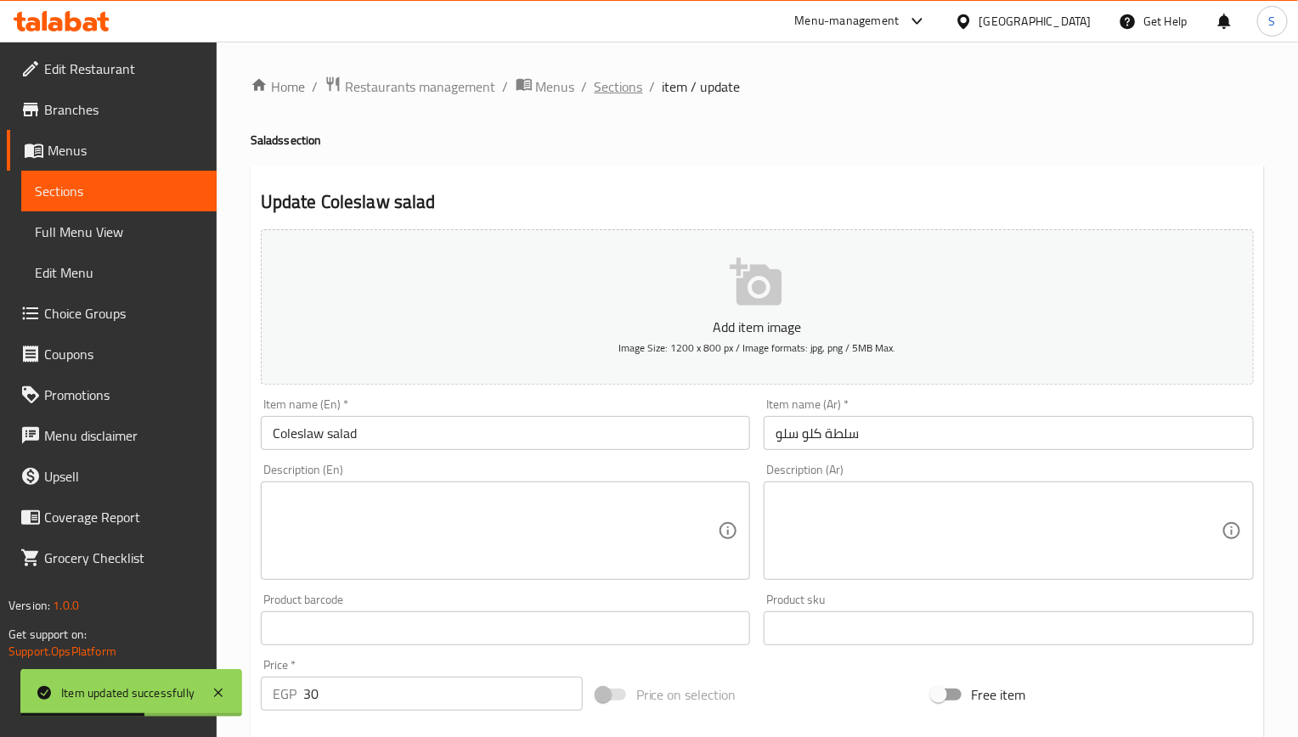
click at [627, 80] on span "Sections" at bounding box center [619, 86] width 48 height 20
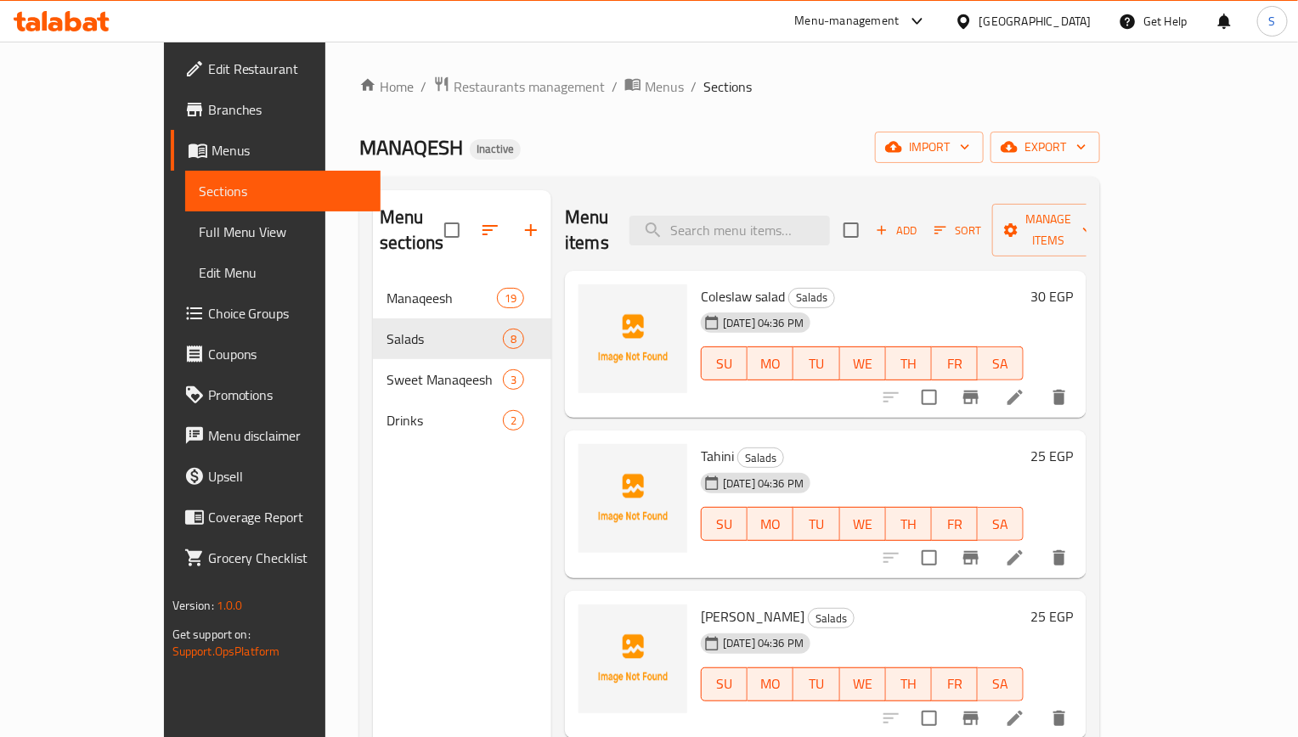
click at [1039, 543] on li at bounding box center [1015, 558] width 48 height 31
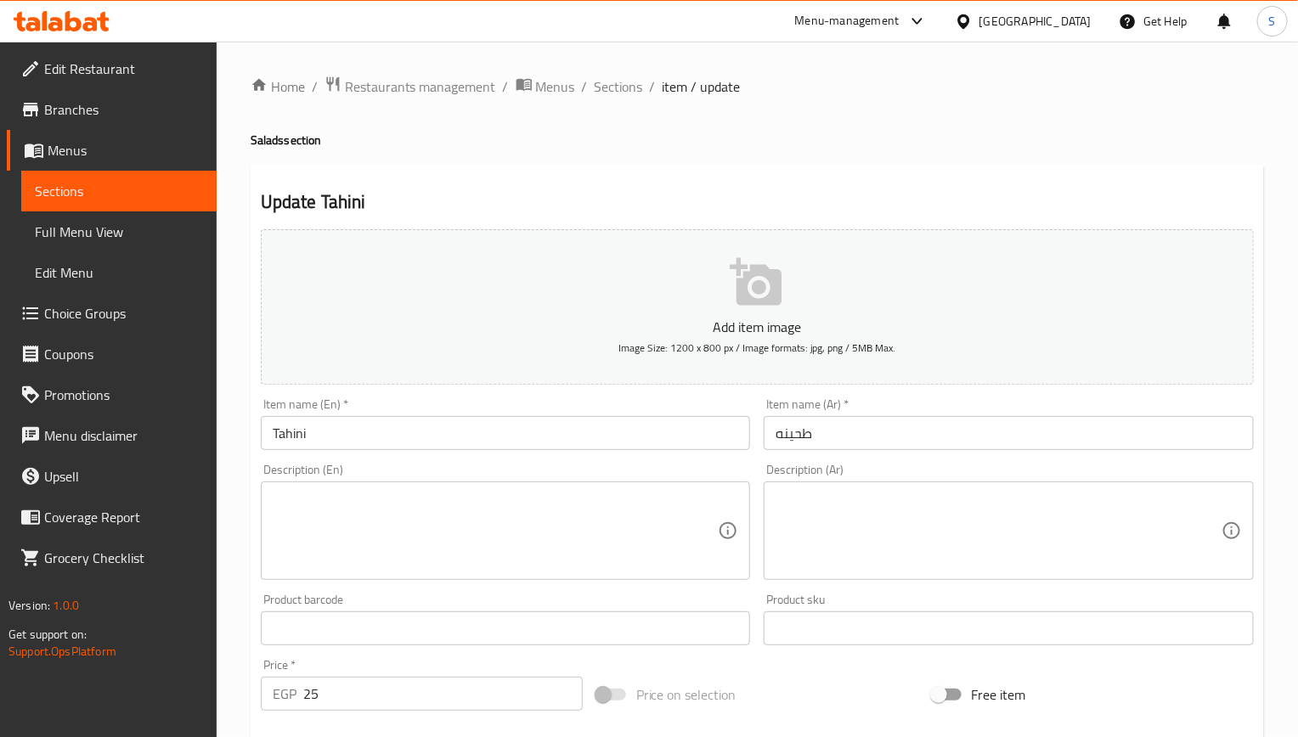
click at [507, 454] on div "Item name (En)   * Tahini Item name (En) *" at bounding box center [506, 424] width 504 height 65
click at [507, 446] on input "Tahini" at bounding box center [506, 433] width 490 height 34
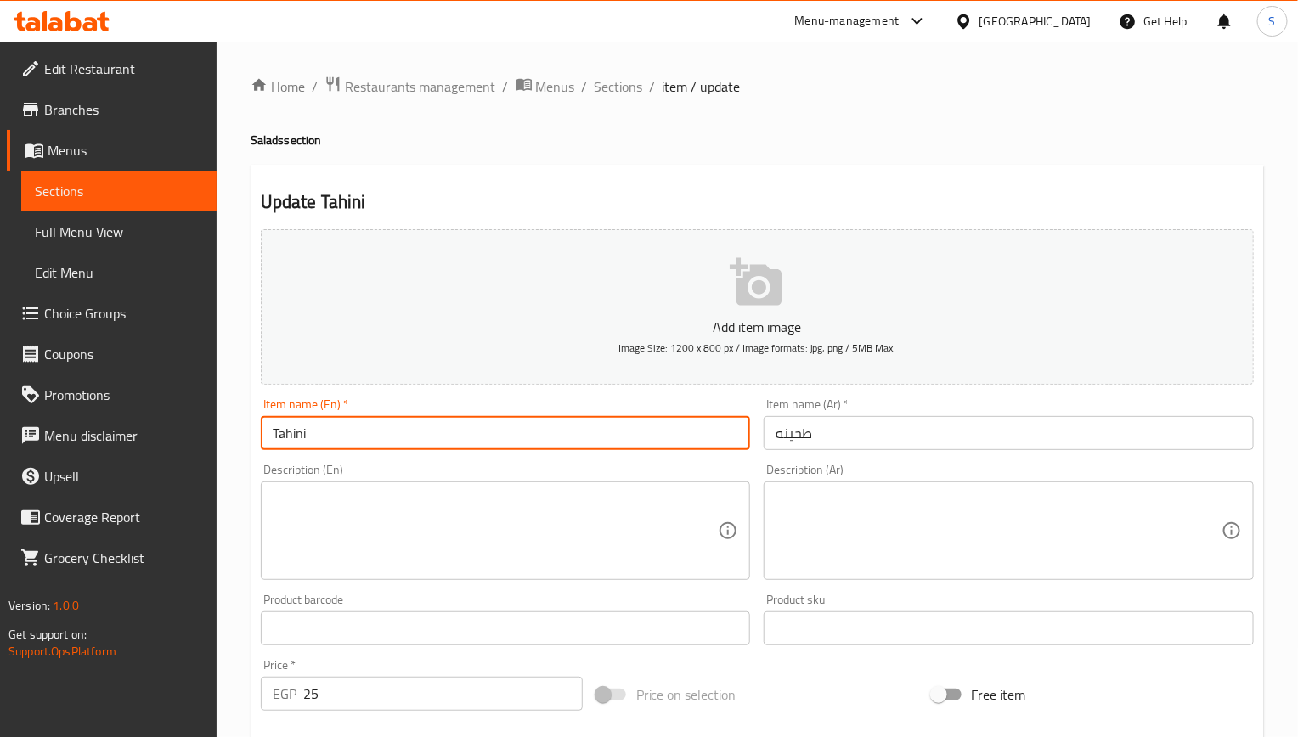
click at [507, 446] on input "Tahini" at bounding box center [506, 433] width 490 height 34
paste input "Sesame paste salad"
type input "Sesame paste salad"
click at [778, 437] on input "طحينه" at bounding box center [1009, 433] width 490 height 34
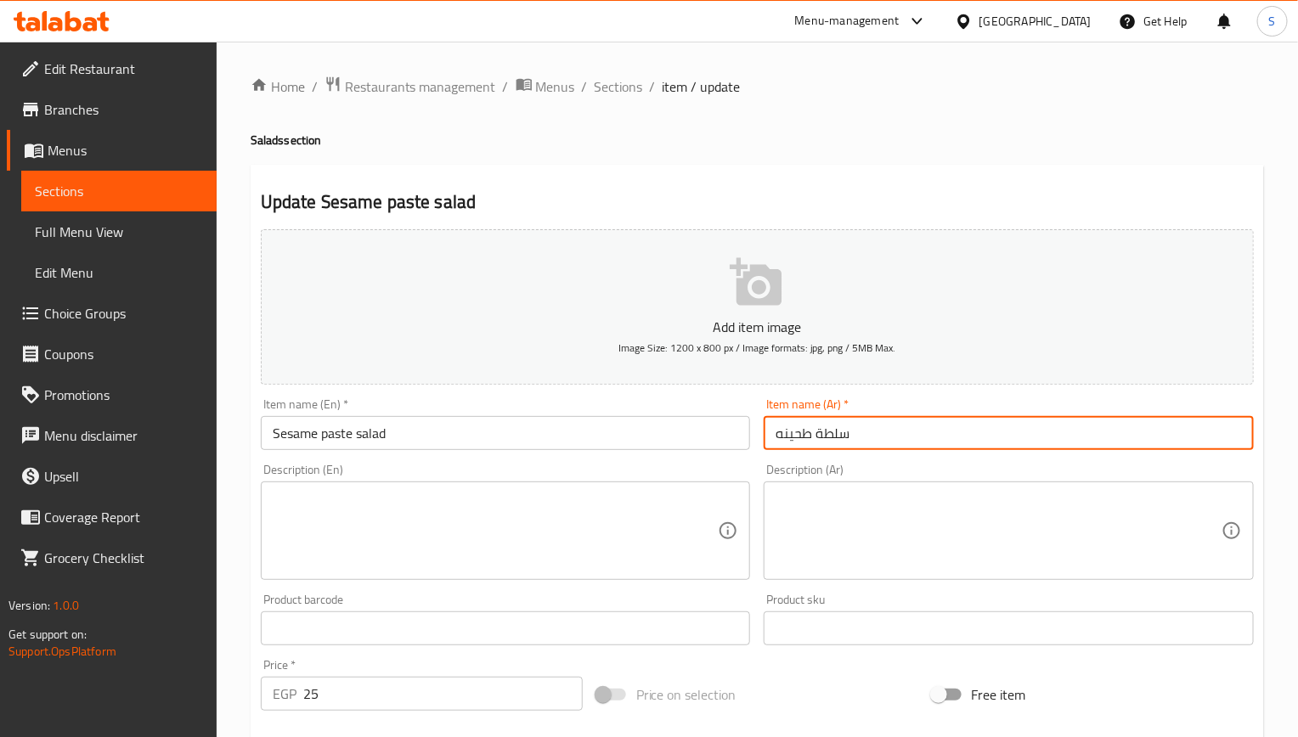
type input "سلطة طحينه"
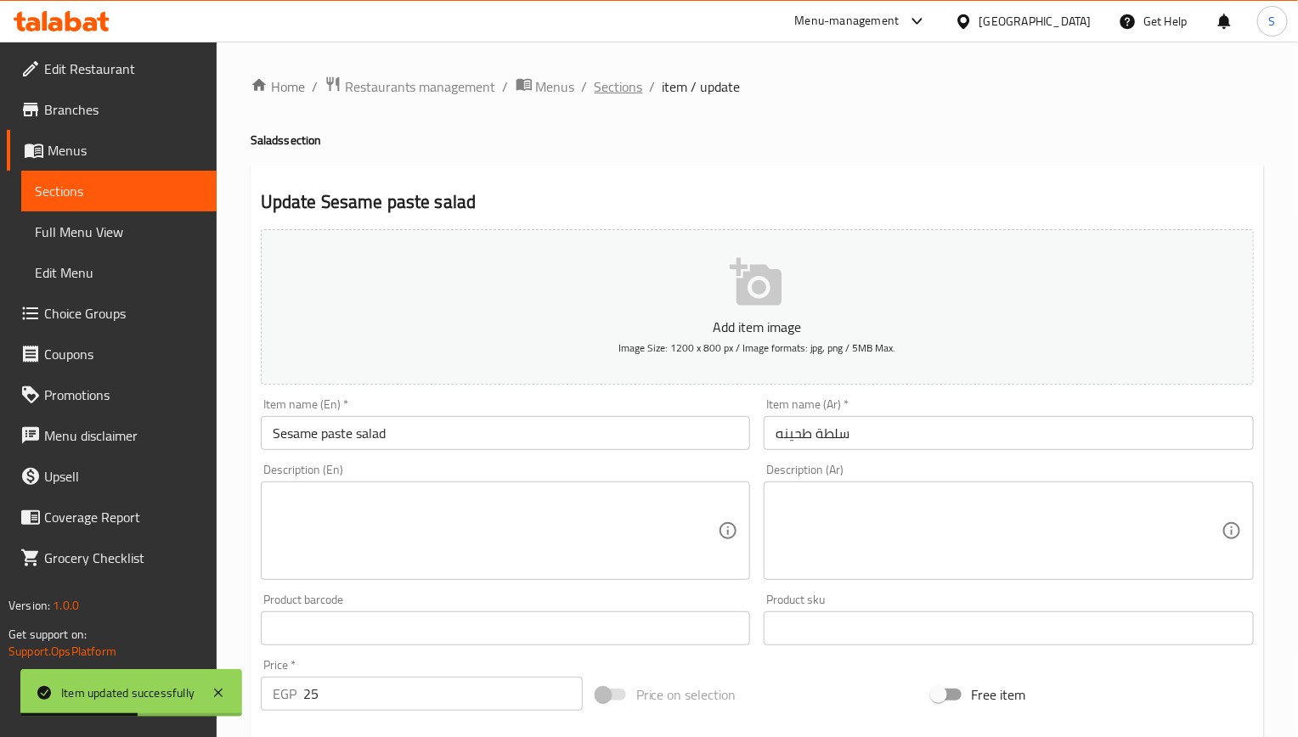
click at [635, 87] on span "Sections" at bounding box center [619, 86] width 48 height 20
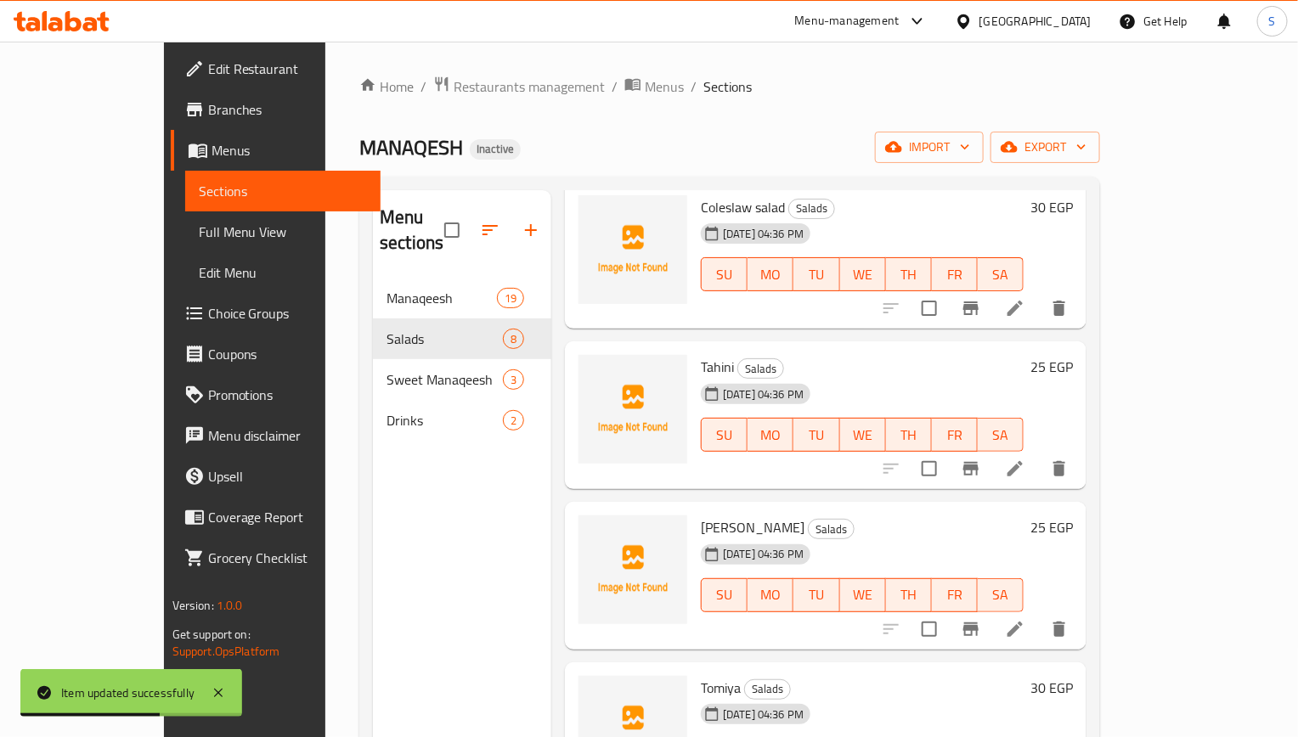
scroll to position [127, 0]
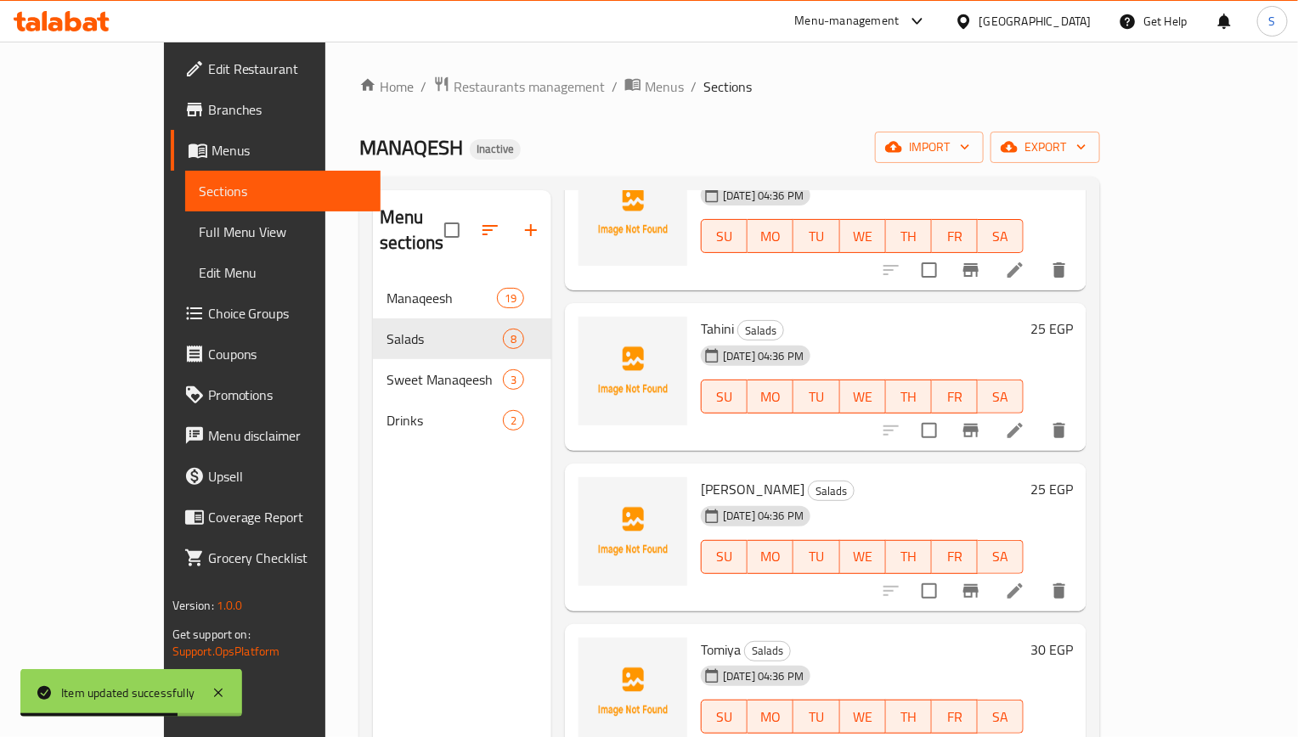
click at [1039, 576] on li at bounding box center [1015, 591] width 48 height 31
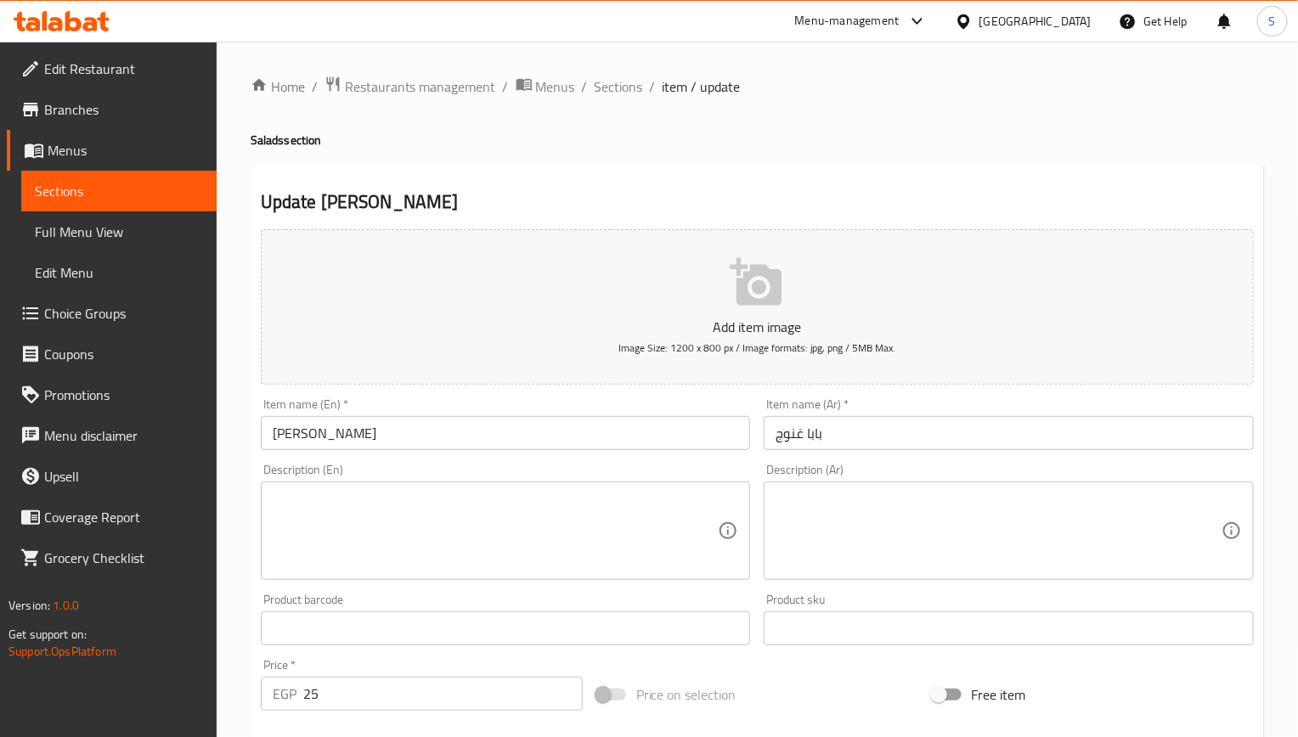
click at [472, 452] on div "Item name (En)   * Baba Ghanouj Item name (En) *" at bounding box center [506, 424] width 504 height 65
click at [472, 432] on input "Baba Ghanouj" at bounding box center [506, 433] width 490 height 34
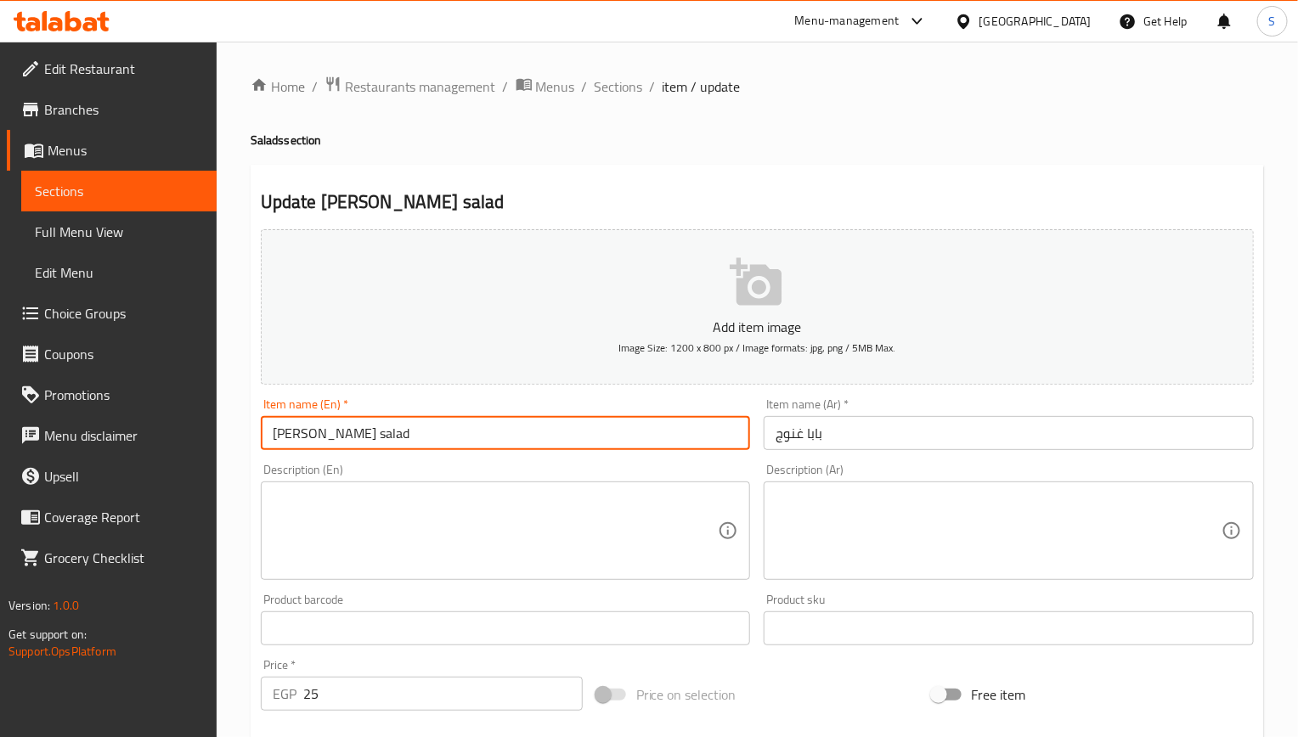
type input "Baba Ghanouj salad"
click at [776, 432] on input "بابا غنوج" at bounding box center [1009, 433] width 490 height 34
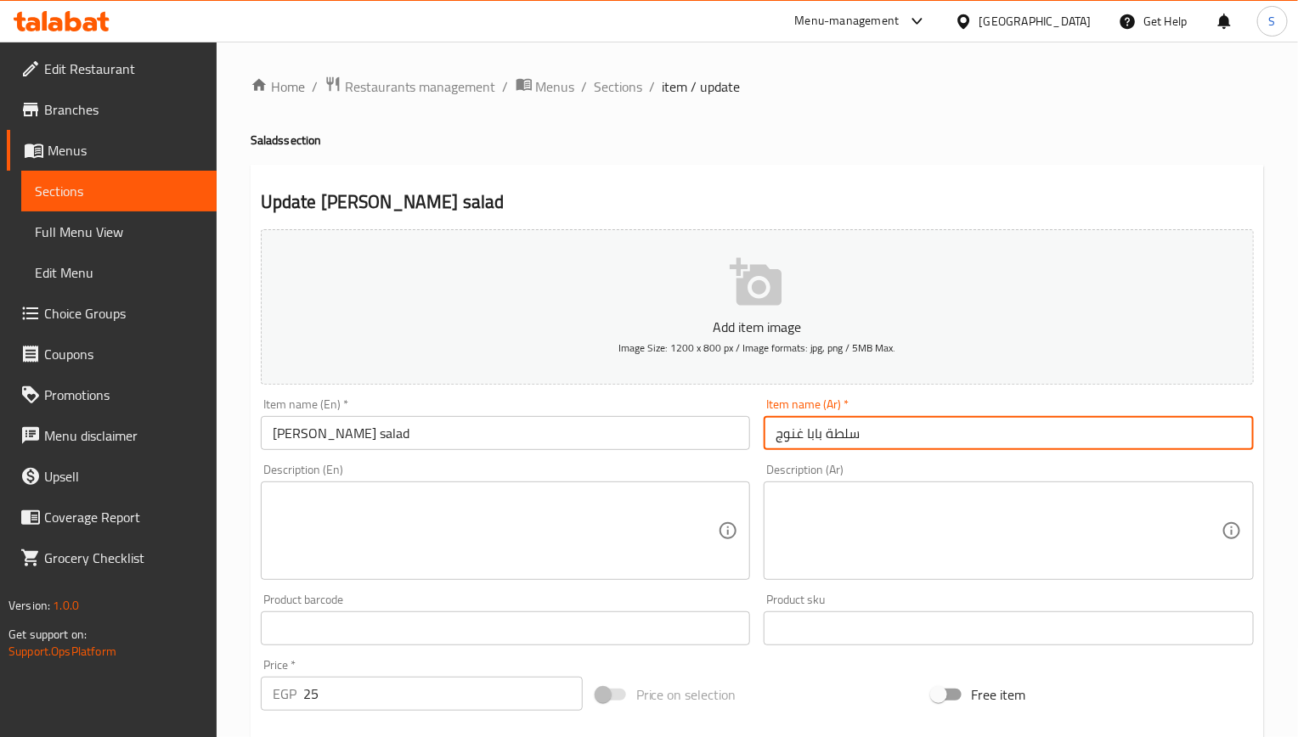
type input "سلطة بابا غنوج"
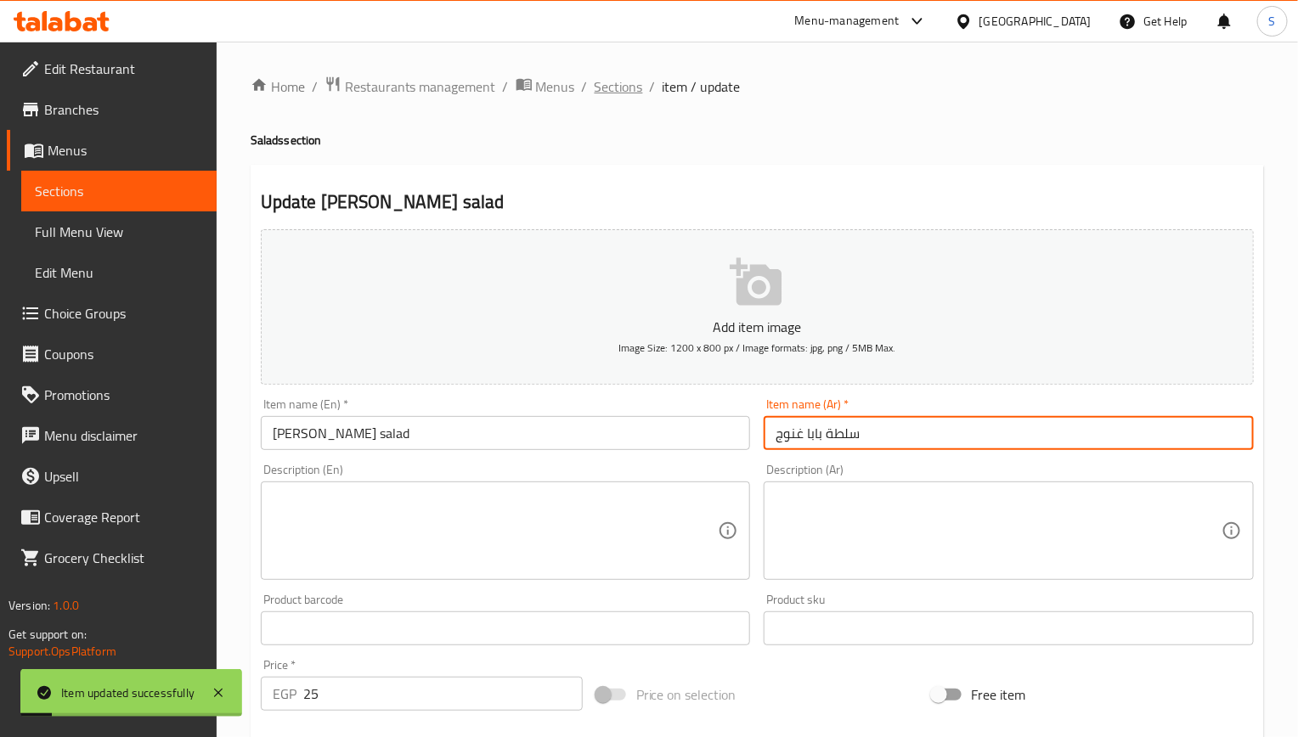
click at [629, 87] on span "Sections" at bounding box center [619, 86] width 48 height 20
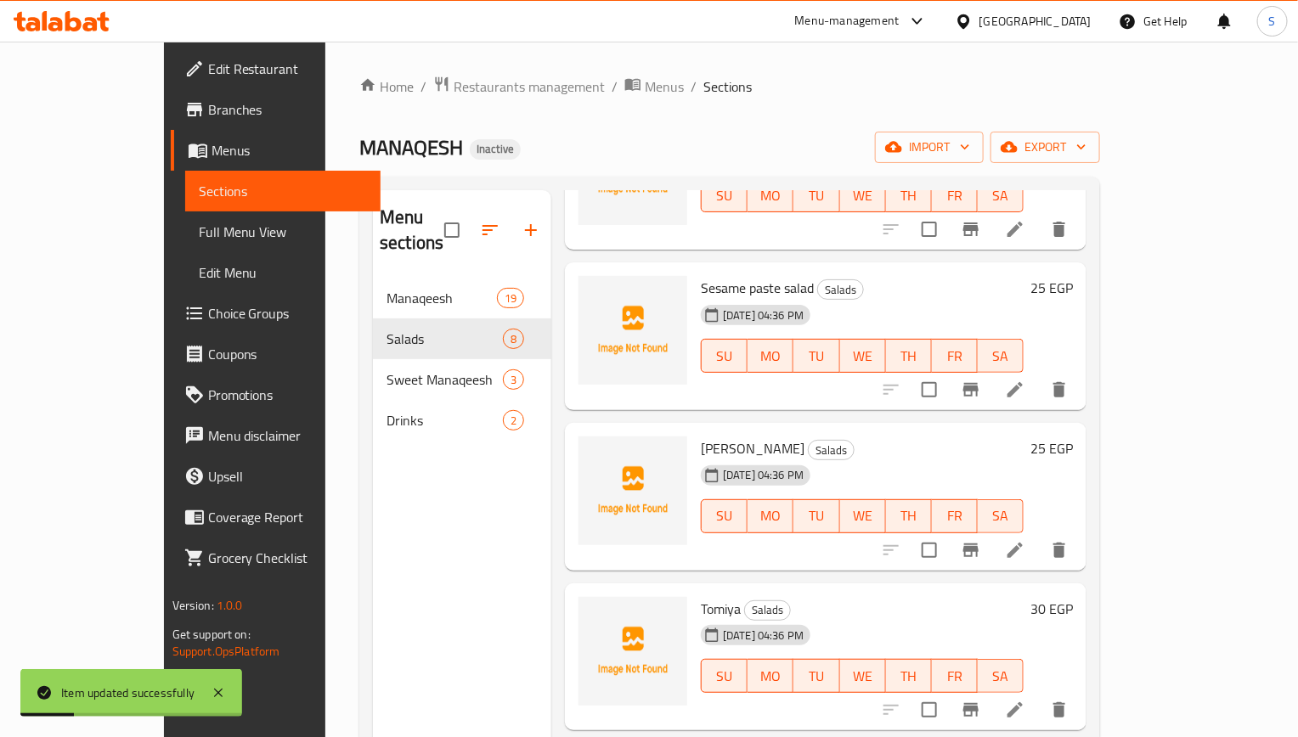
scroll to position [255, 0]
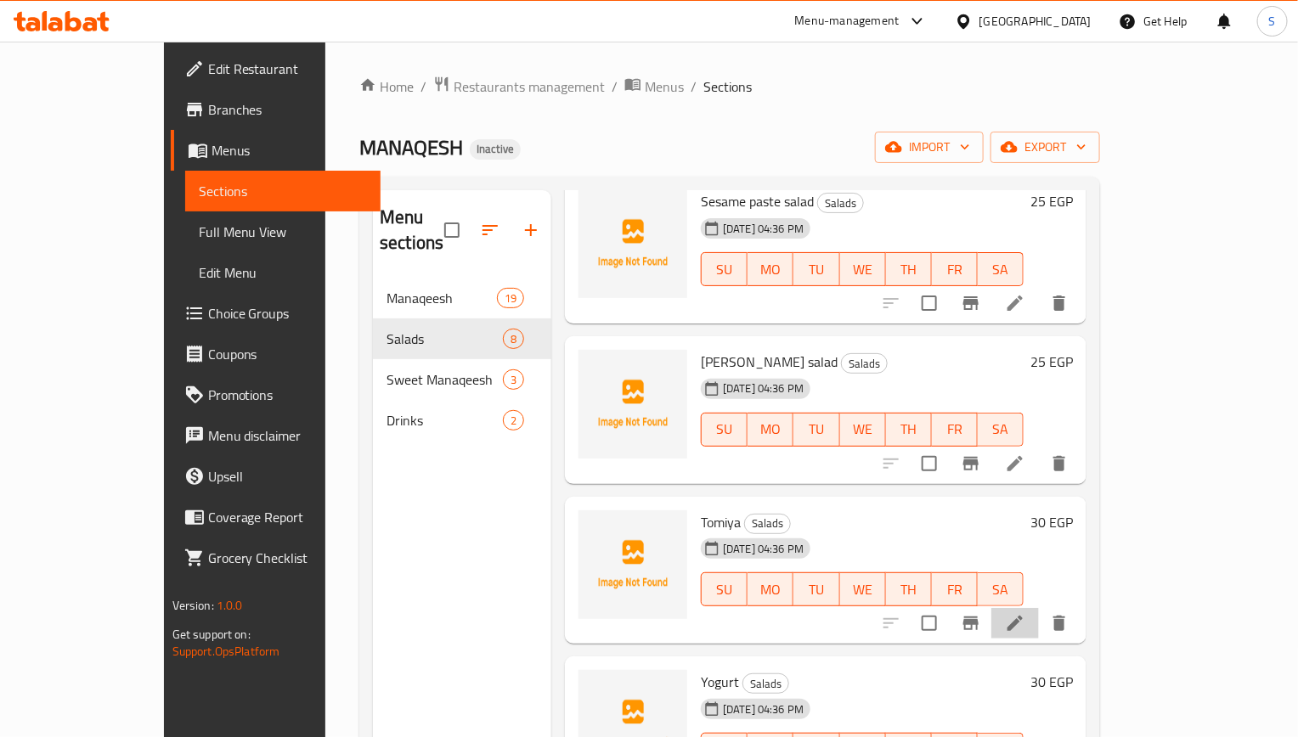
click at [1039, 608] on li at bounding box center [1015, 623] width 48 height 31
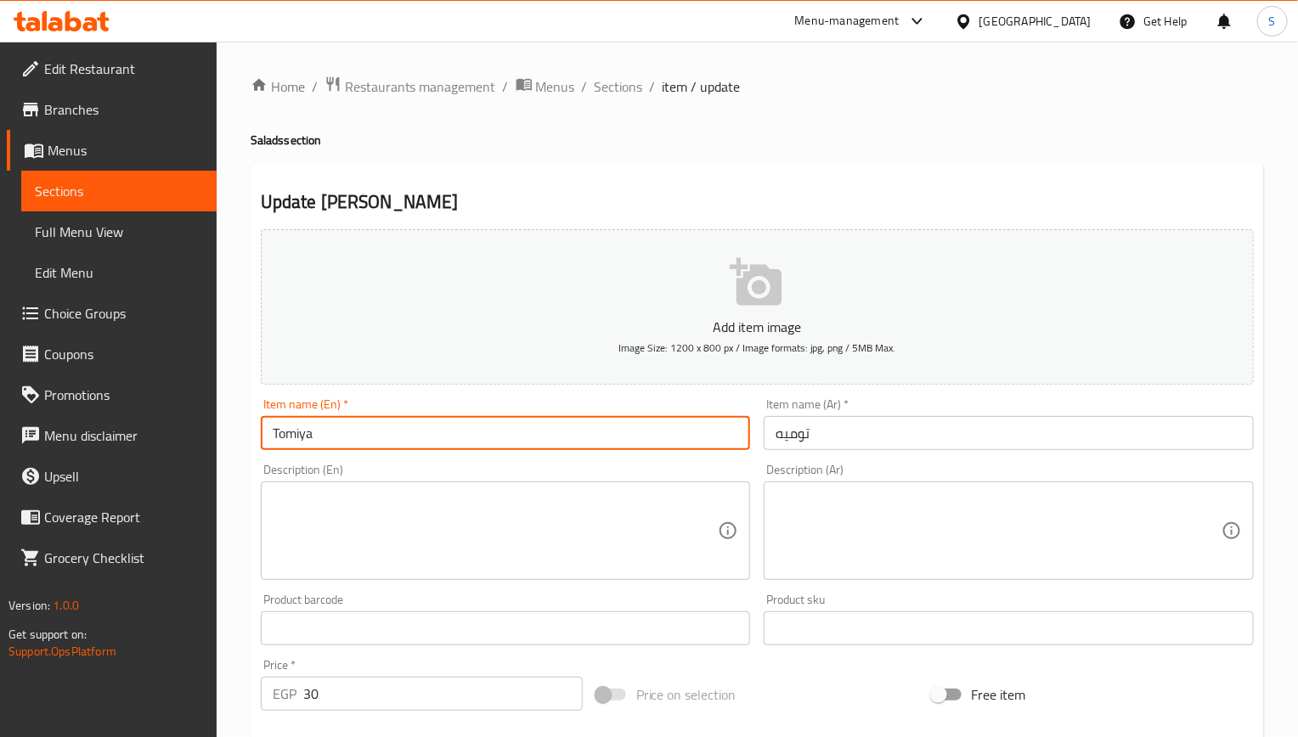
click at [406, 434] on input "Tomiya" at bounding box center [506, 433] width 490 height 34
paste input "Garlic Dip"
type input "Garlic Dip"
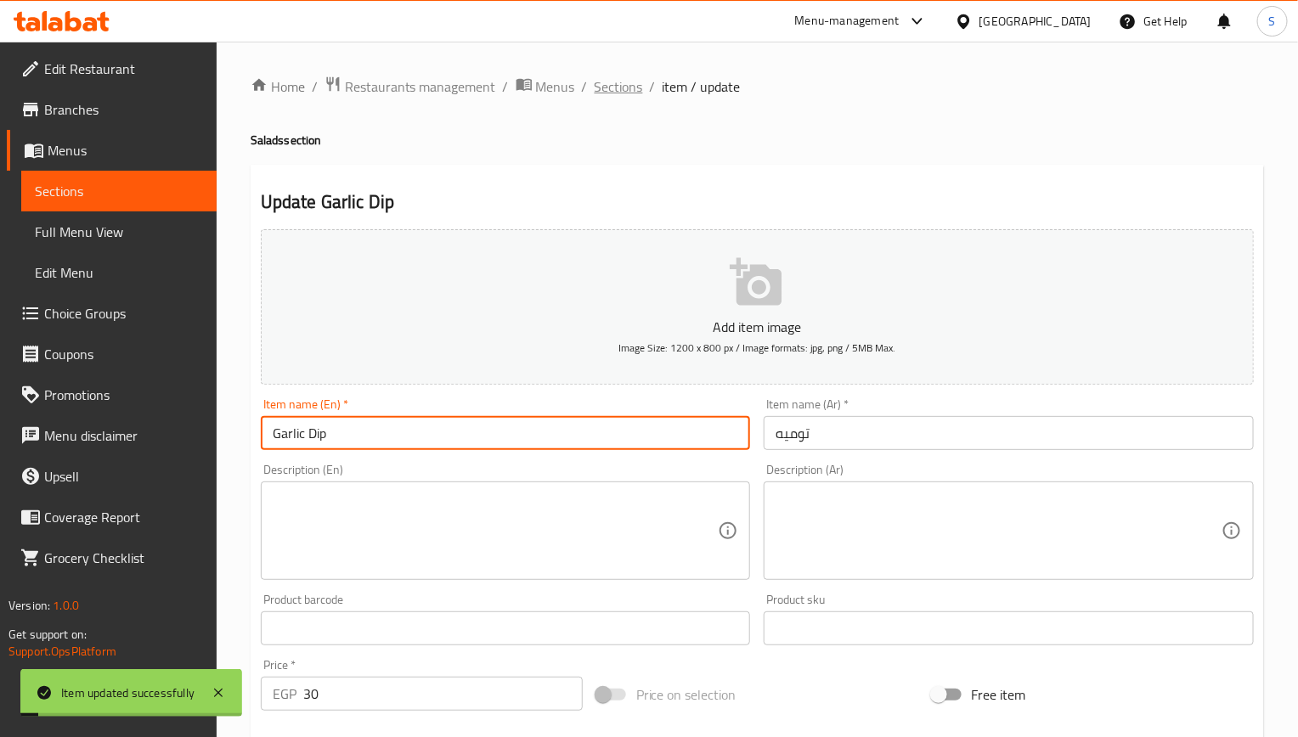
click at [617, 92] on span "Sections" at bounding box center [619, 86] width 48 height 20
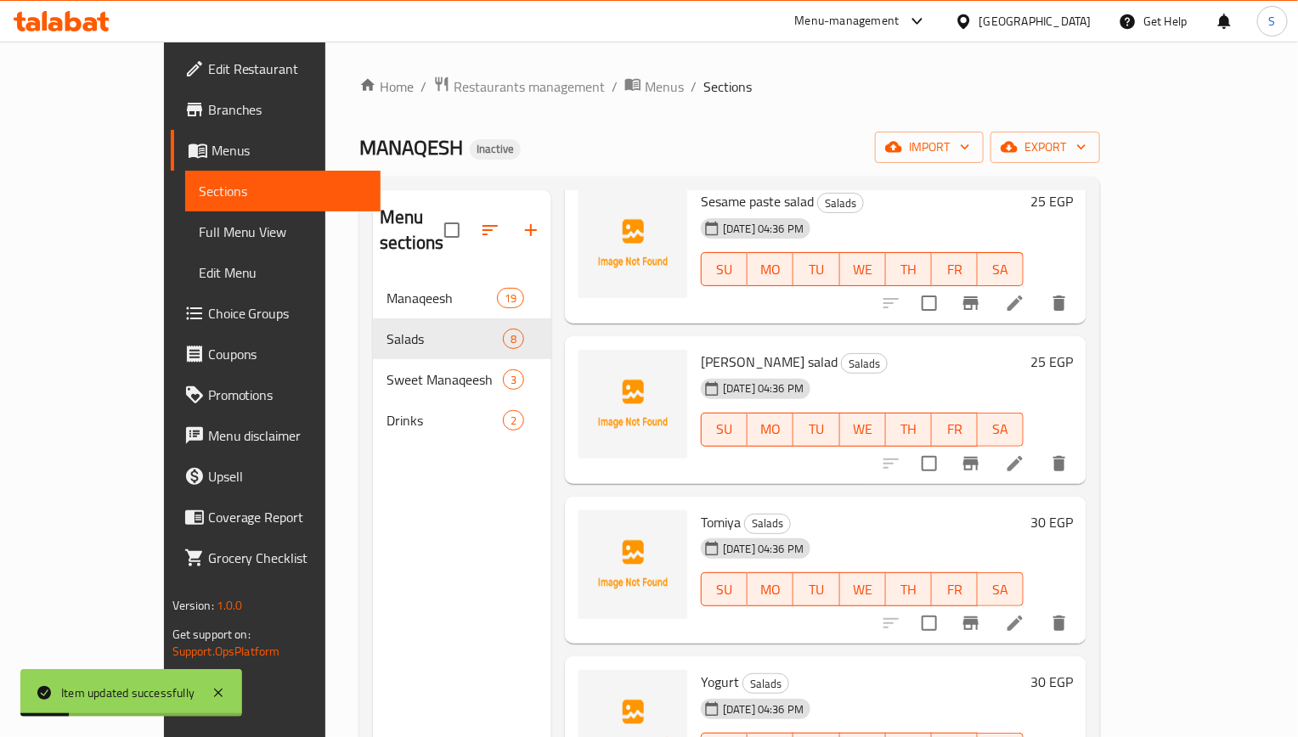
scroll to position [382, 0]
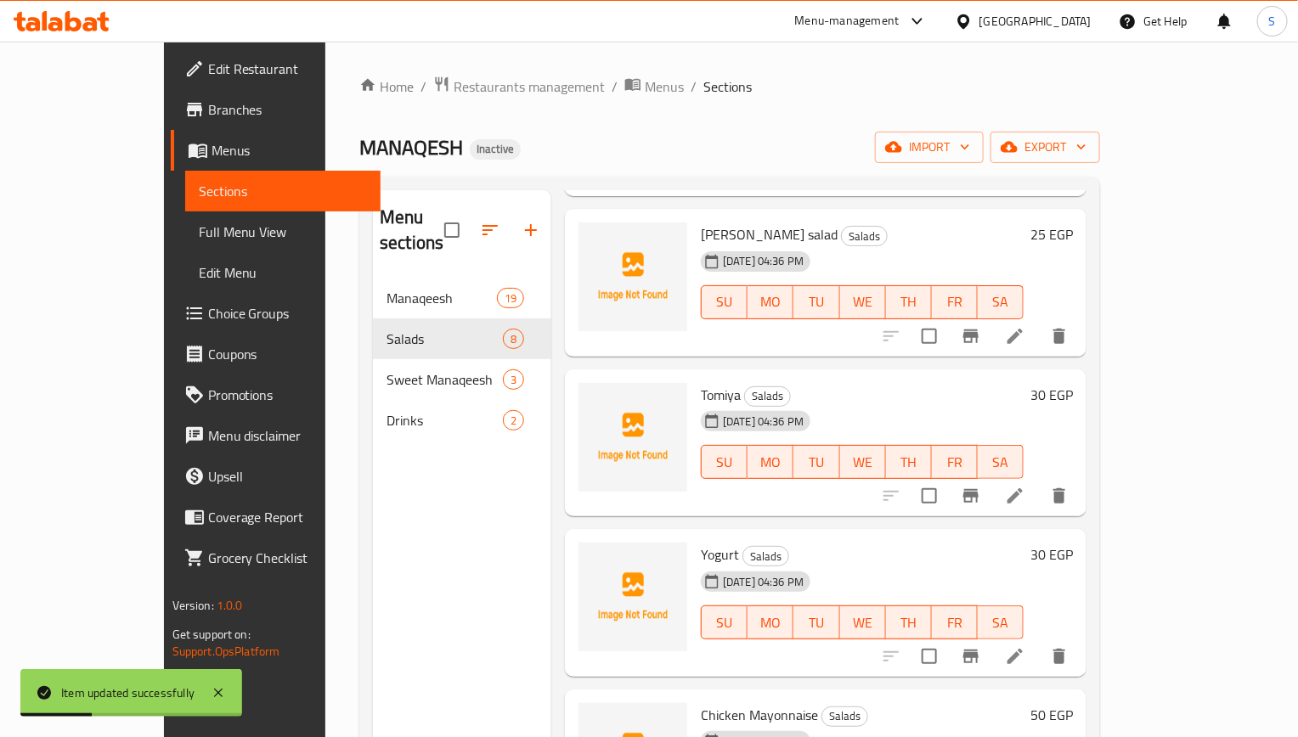
click at [1039, 641] on li at bounding box center [1015, 656] width 48 height 31
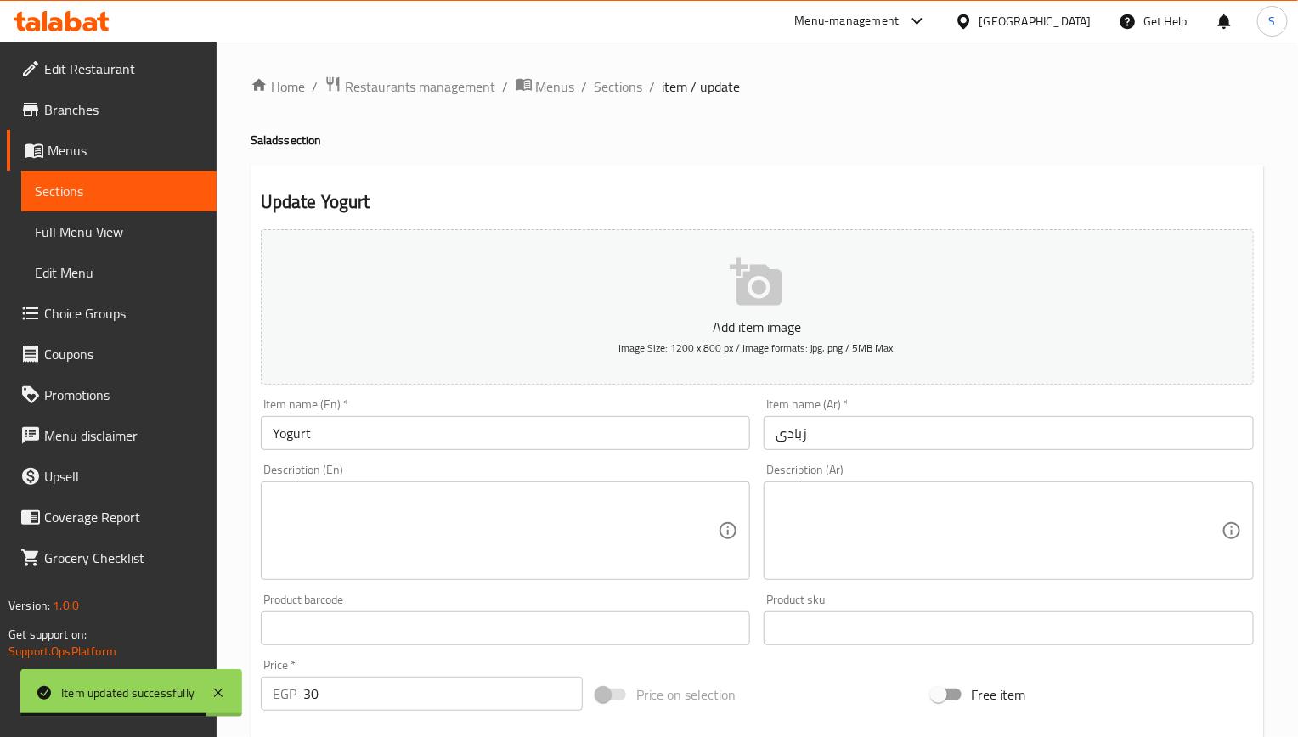
click at [447, 450] on input "Yogurt" at bounding box center [506, 433] width 490 height 34
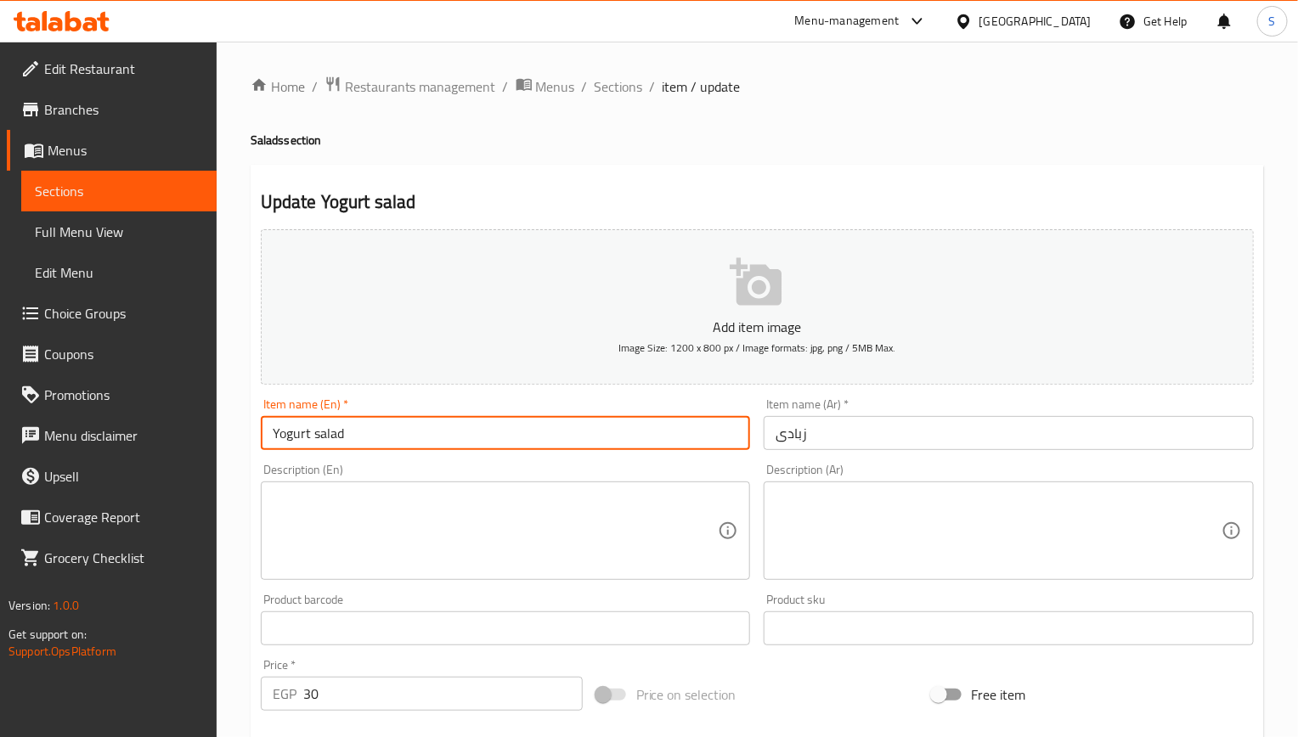
type input "Yogurt salad"
click at [770, 450] on input "زبادی" at bounding box center [1009, 433] width 490 height 34
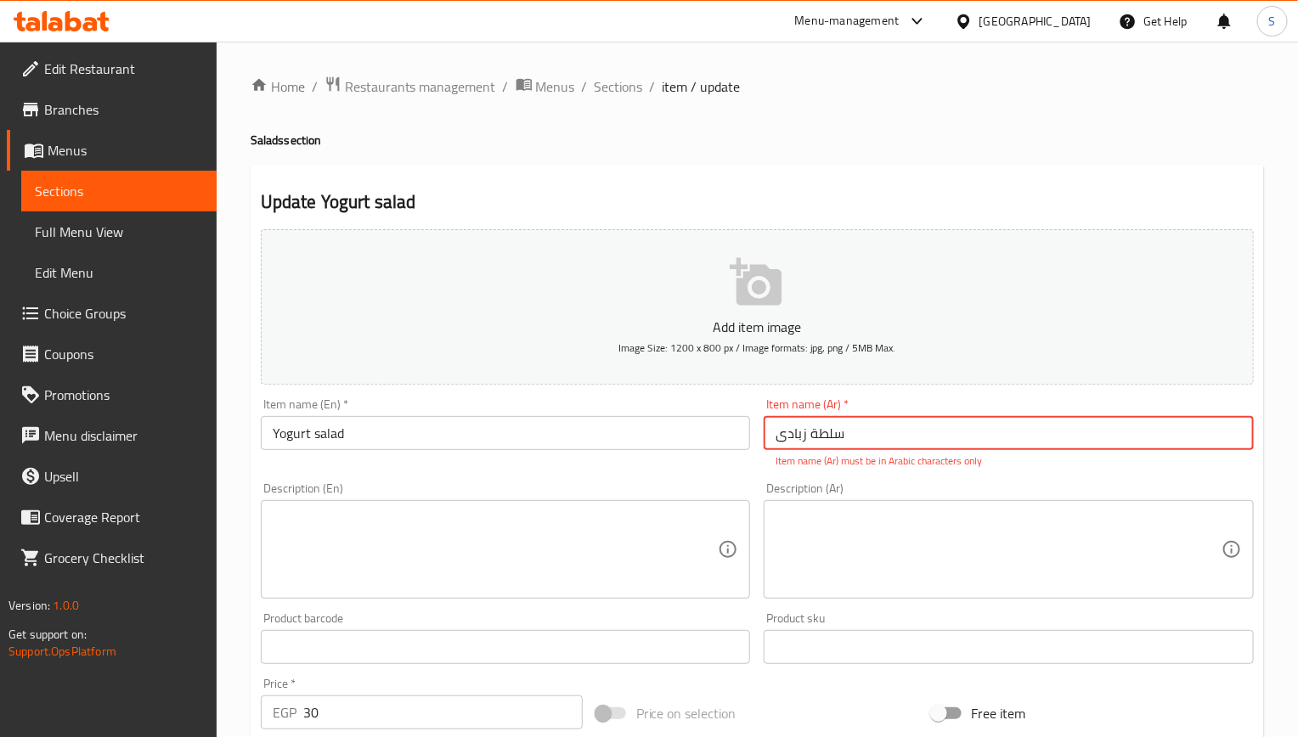
click at [788, 441] on input "سلطة زبادی" at bounding box center [1009, 433] width 490 height 34
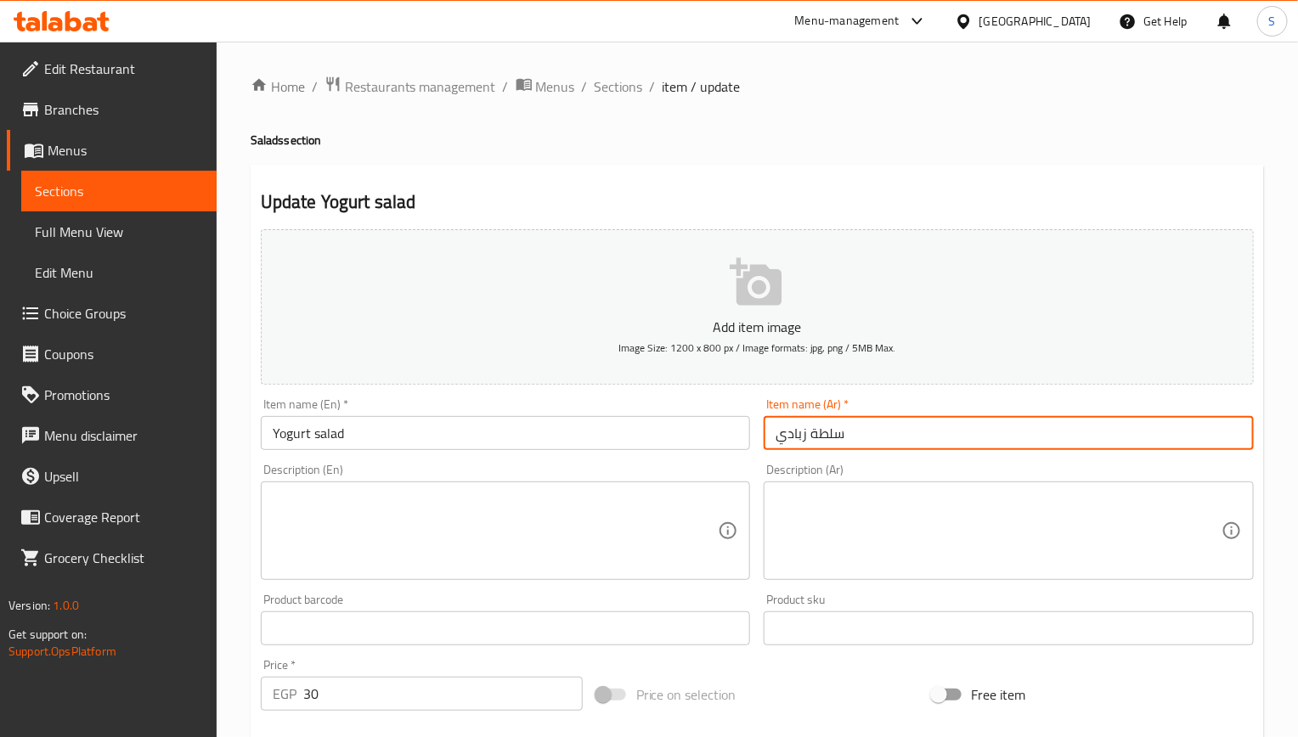
type input "سلطة زبادي"
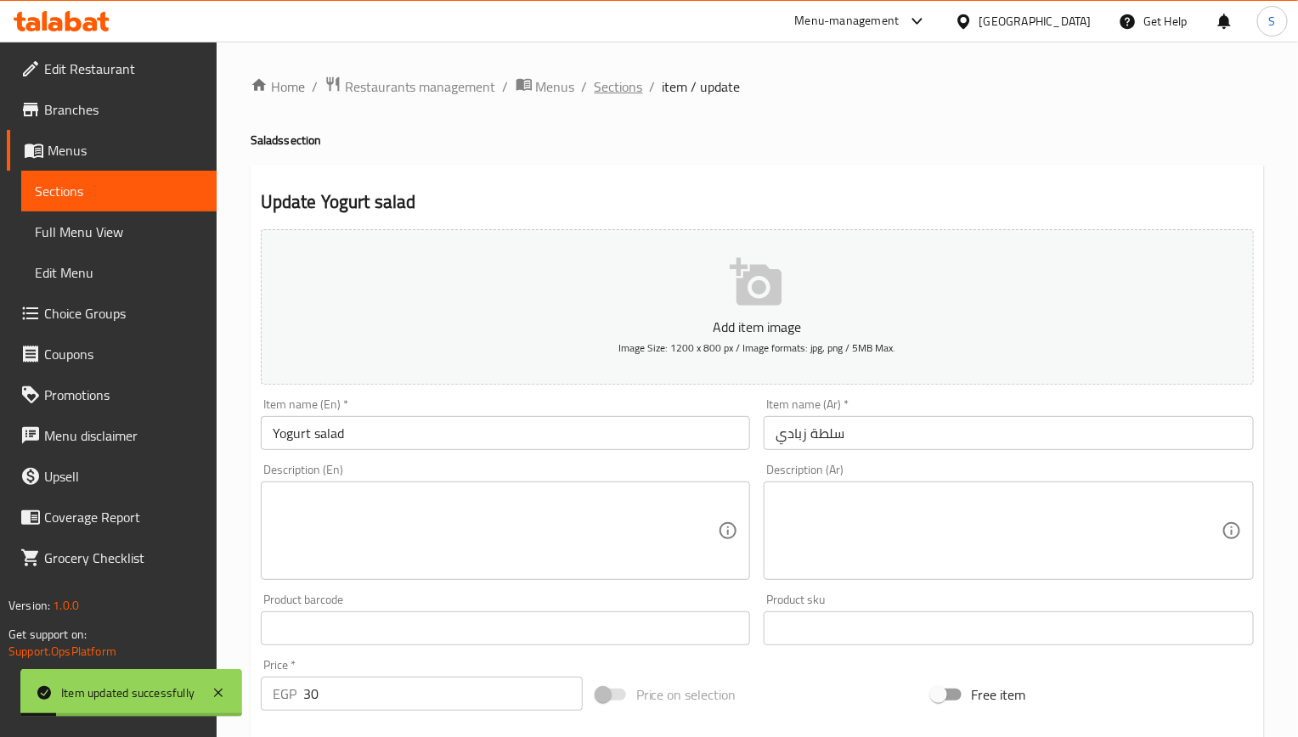
click at [637, 94] on span "Sections" at bounding box center [619, 86] width 48 height 20
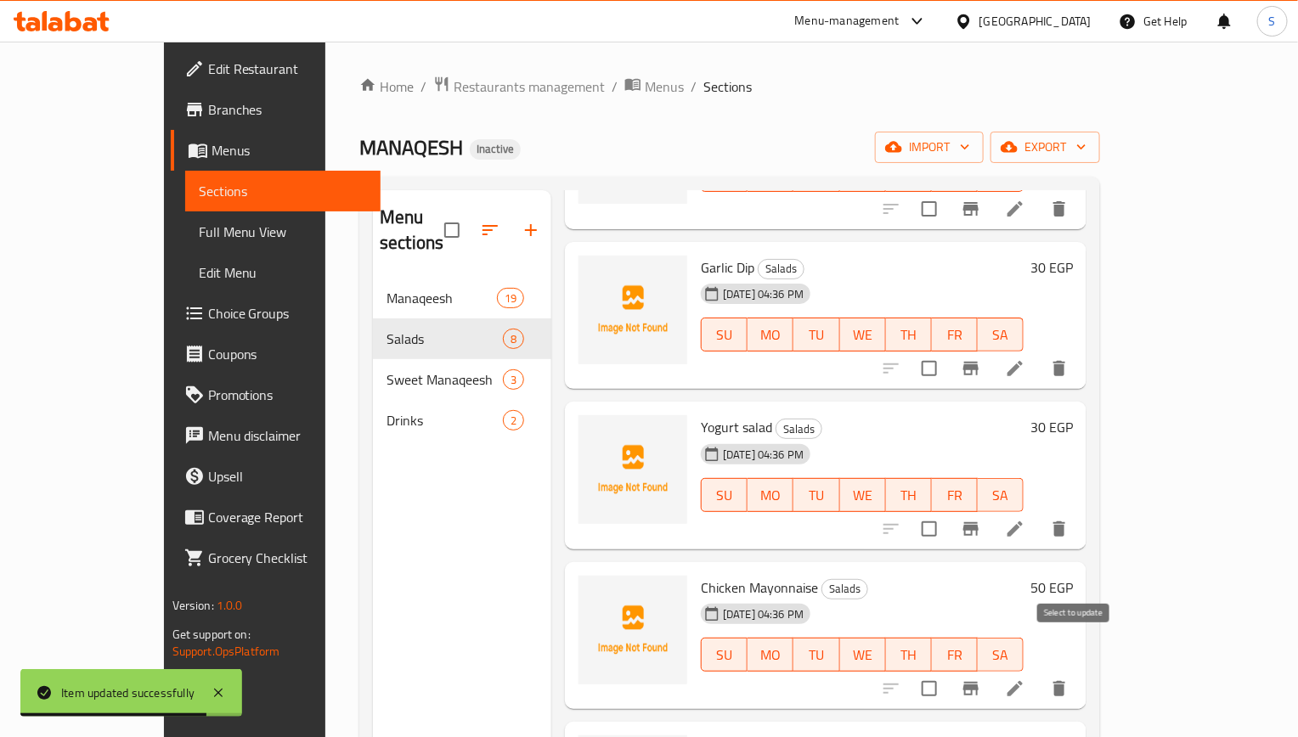
scroll to position [586, 0]
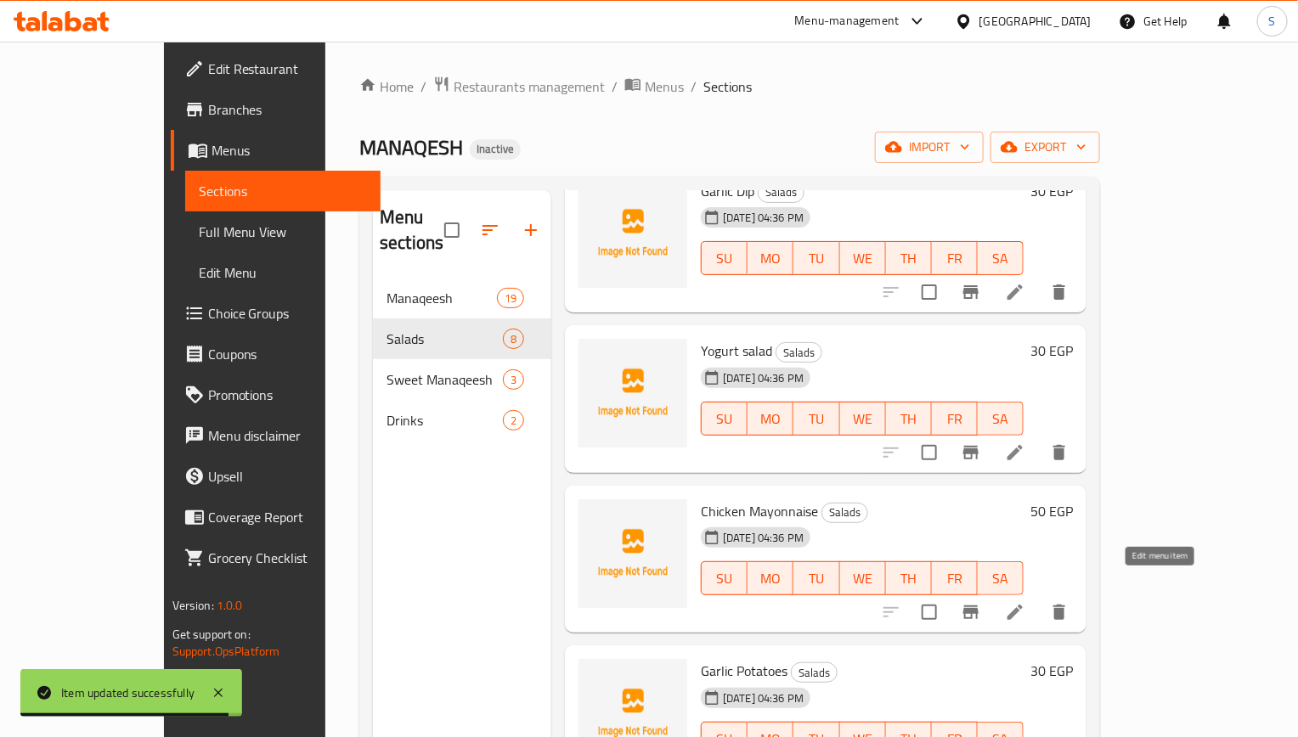
click at [1025, 602] on icon at bounding box center [1015, 612] width 20 height 20
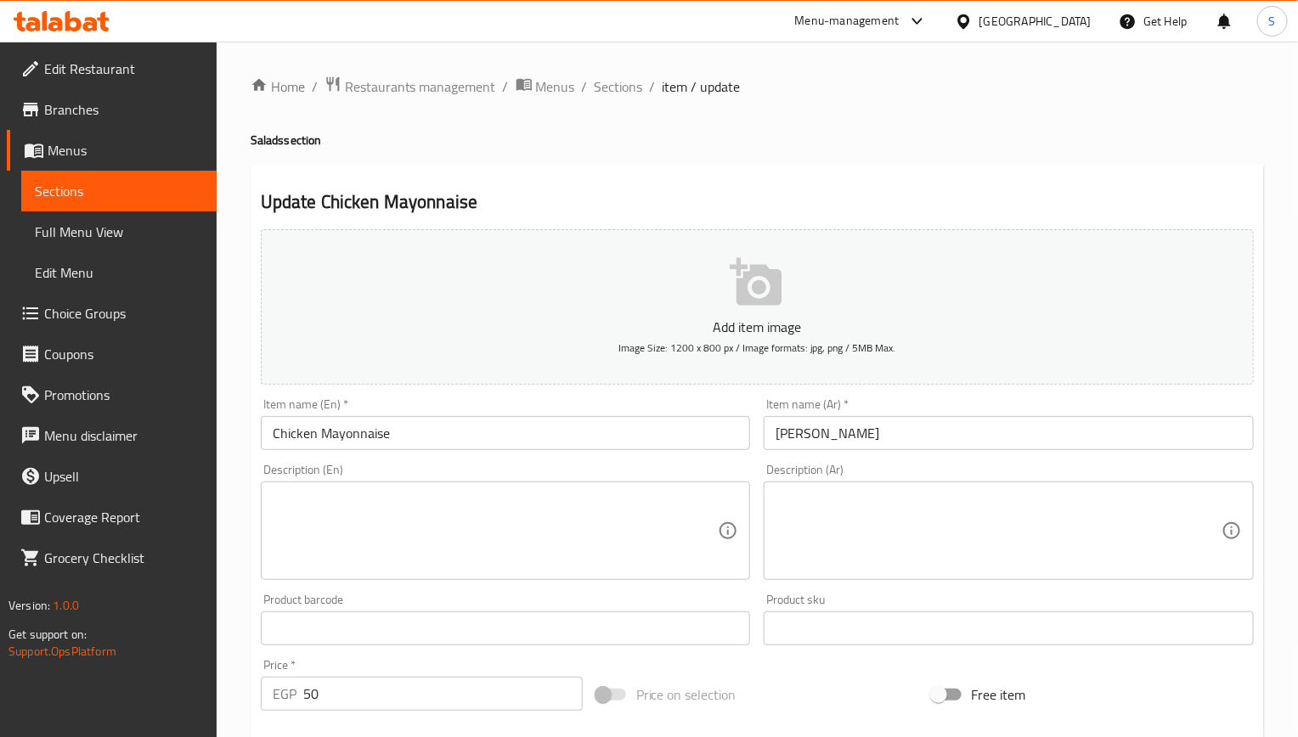
click at [441, 429] on input "Chicken Mayonnaise" at bounding box center [506, 433] width 490 height 34
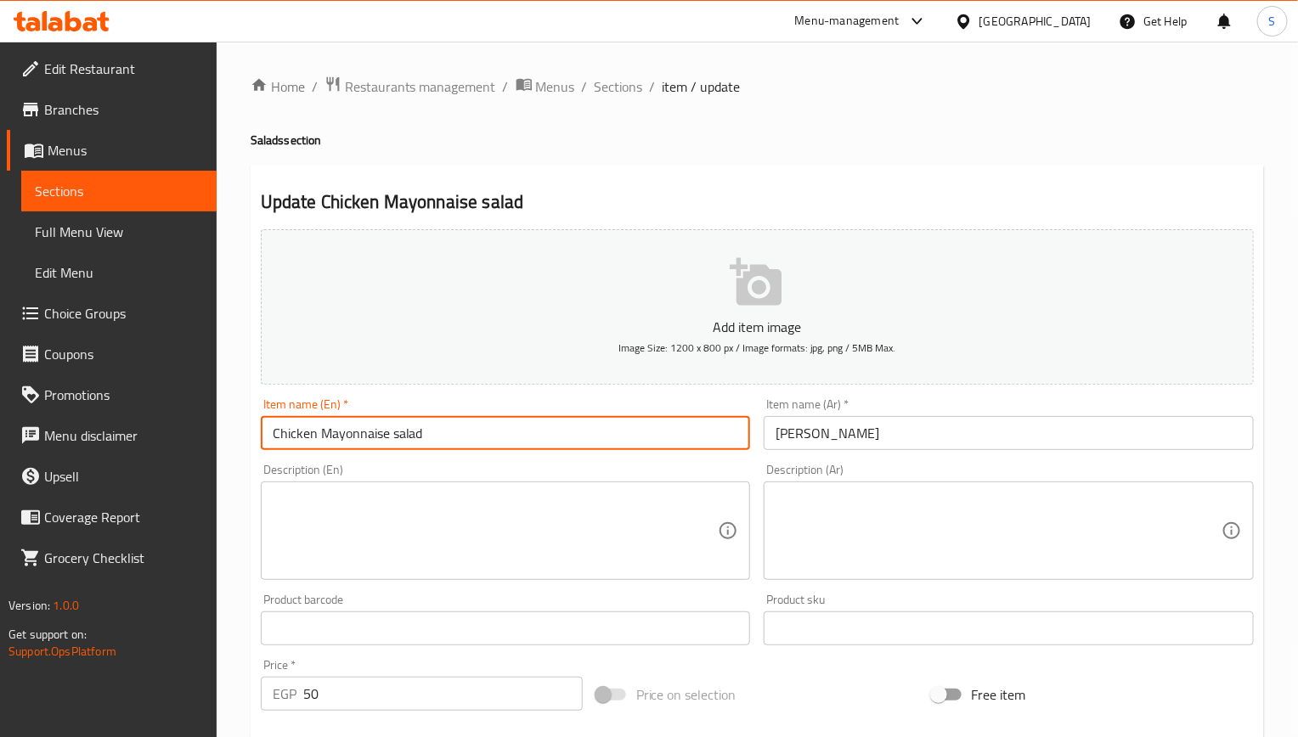
type input "Chicken Mayonnaise salad"
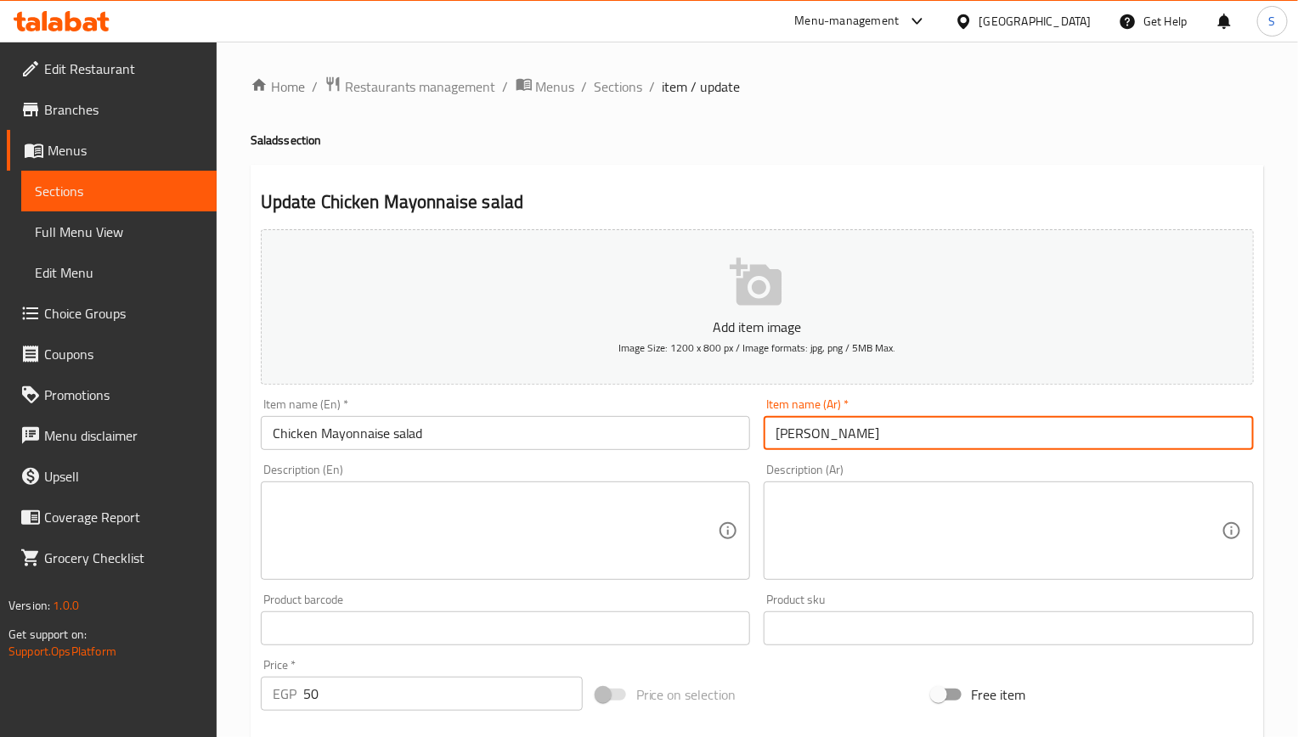
click at [776, 437] on input "فراخ مايونيز" at bounding box center [1009, 433] width 490 height 34
type input "سلطة فراخ مايونيز"
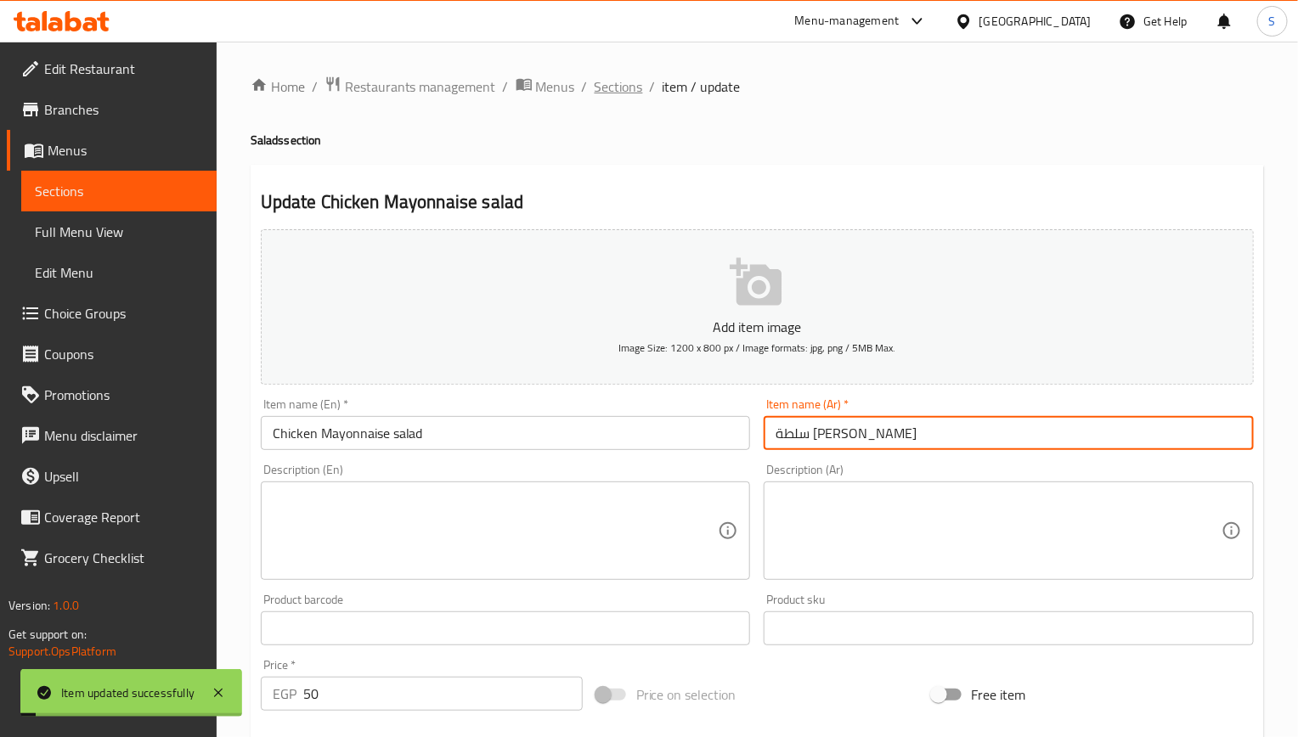
click at [619, 89] on span "Sections" at bounding box center [619, 86] width 48 height 20
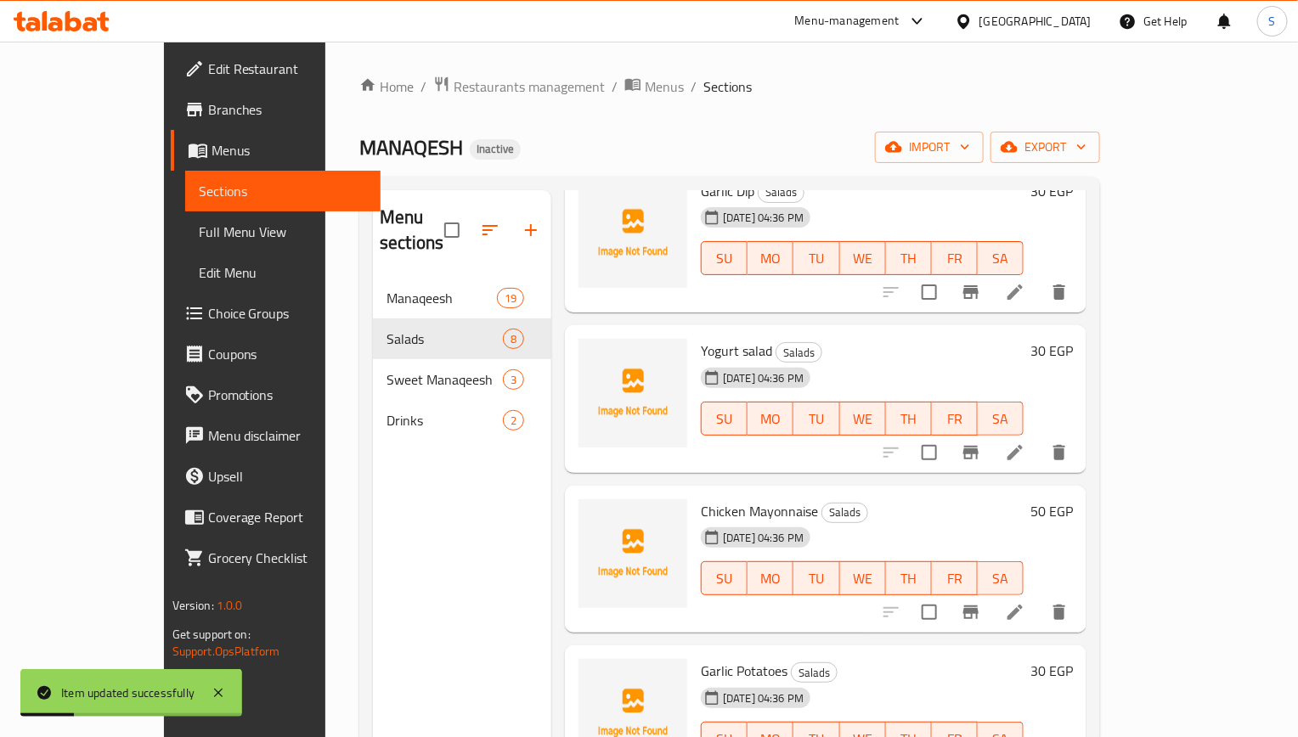
scroll to position [238, 0]
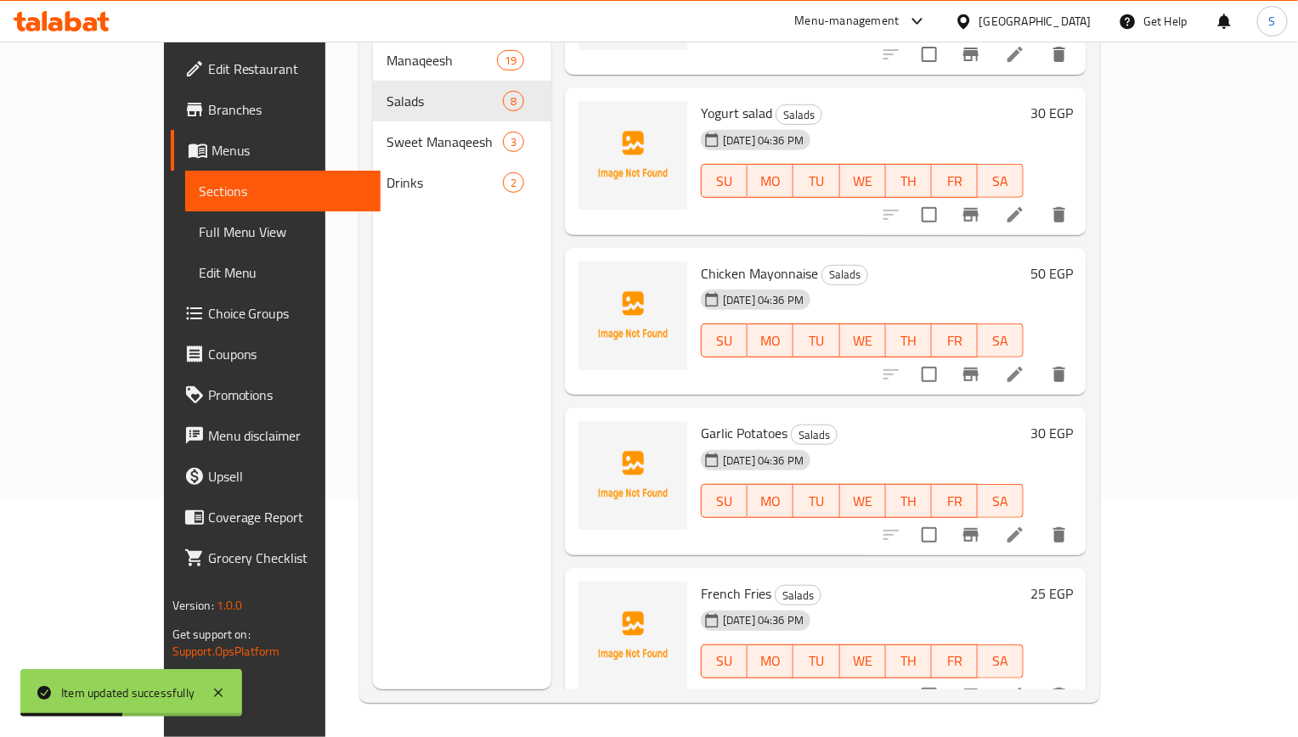
click at [1039, 520] on li at bounding box center [1015, 535] width 48 height 31
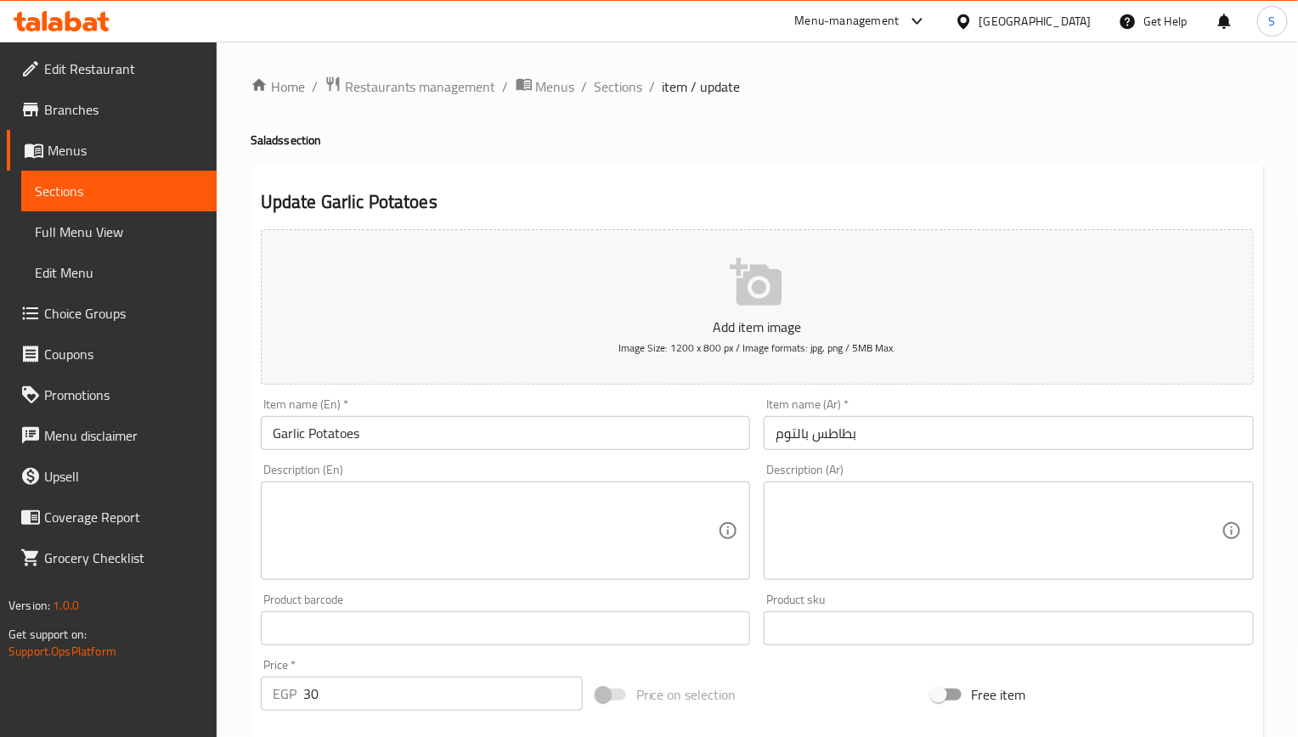
click at [624, 423] on input "Garlic Potatoes" at bounding box center [506, 433] width 490 height 34
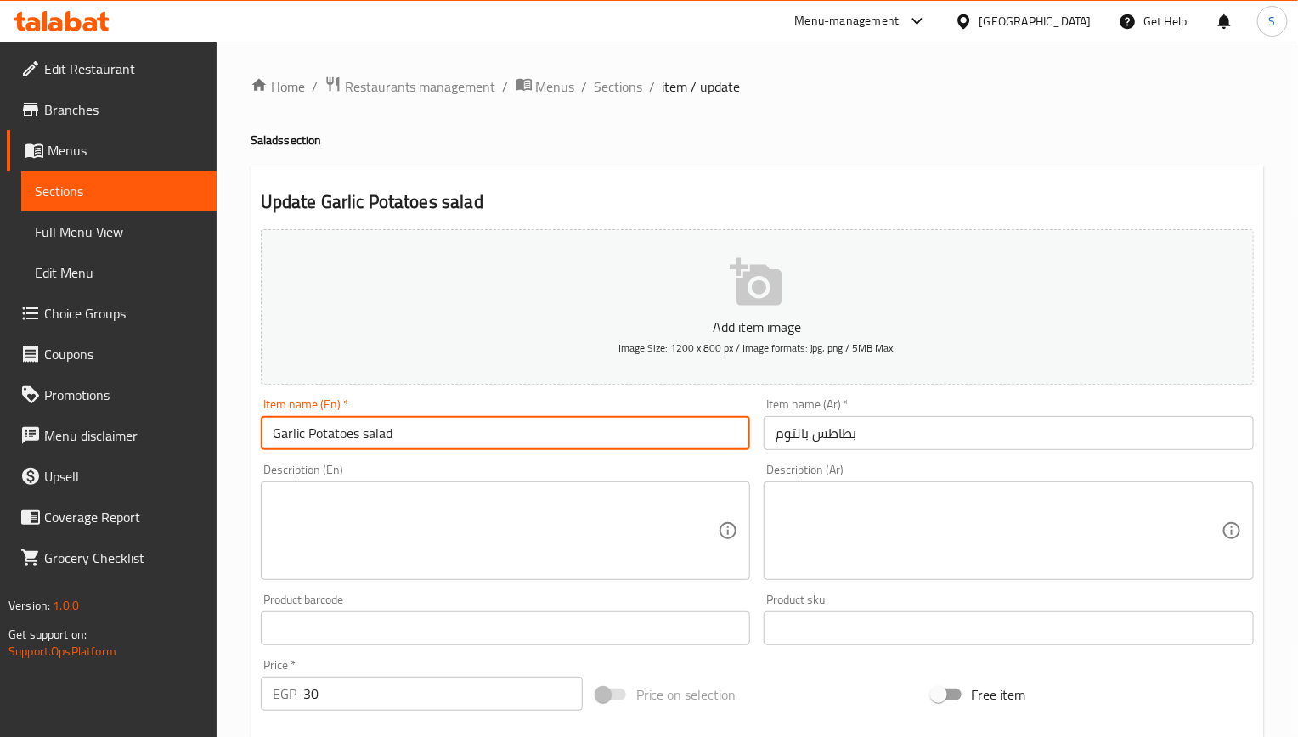
type input "Garlic Potatoes salad"
click at [765, 450] on input "بطاطس بالتوم" at bounding box center [1009, 433] width 490 height 34
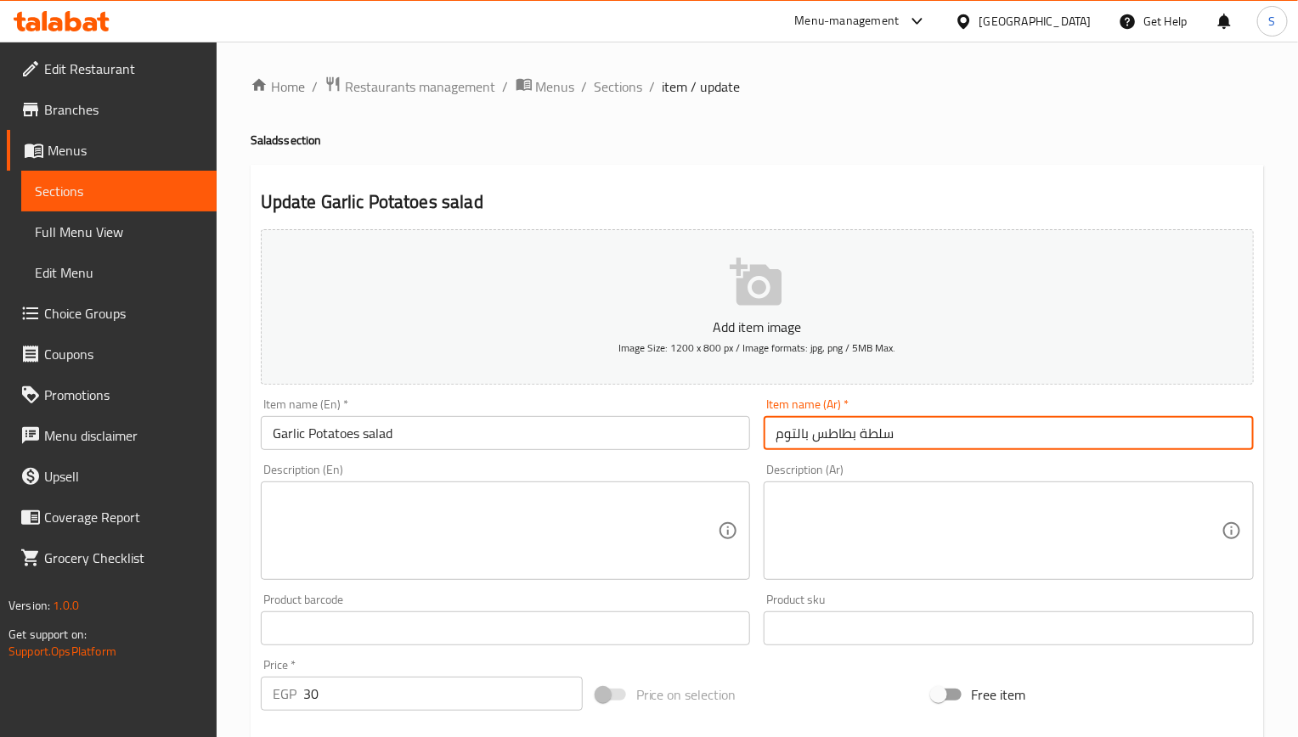
type input "سلطة بطاطس بالتوم"
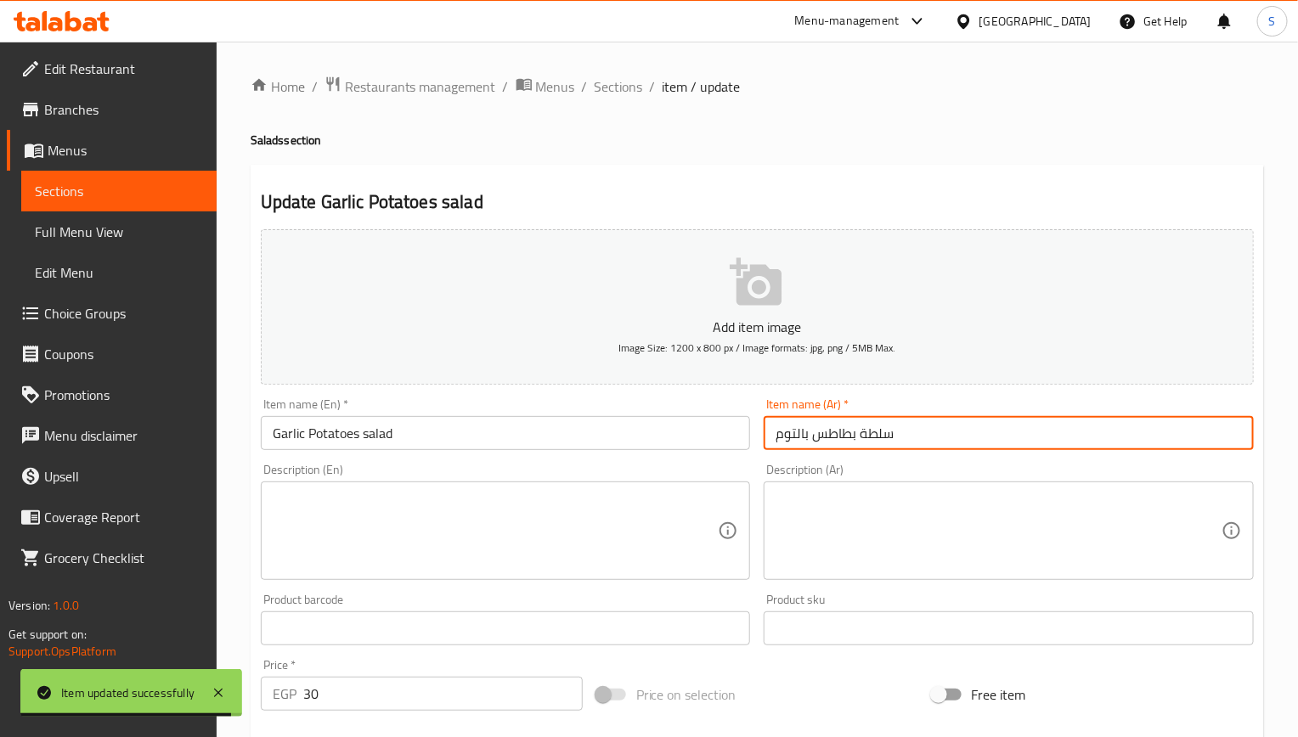
click at [624, 92] on span "Sections" at bounding box center [619, 86] width 48 height 20
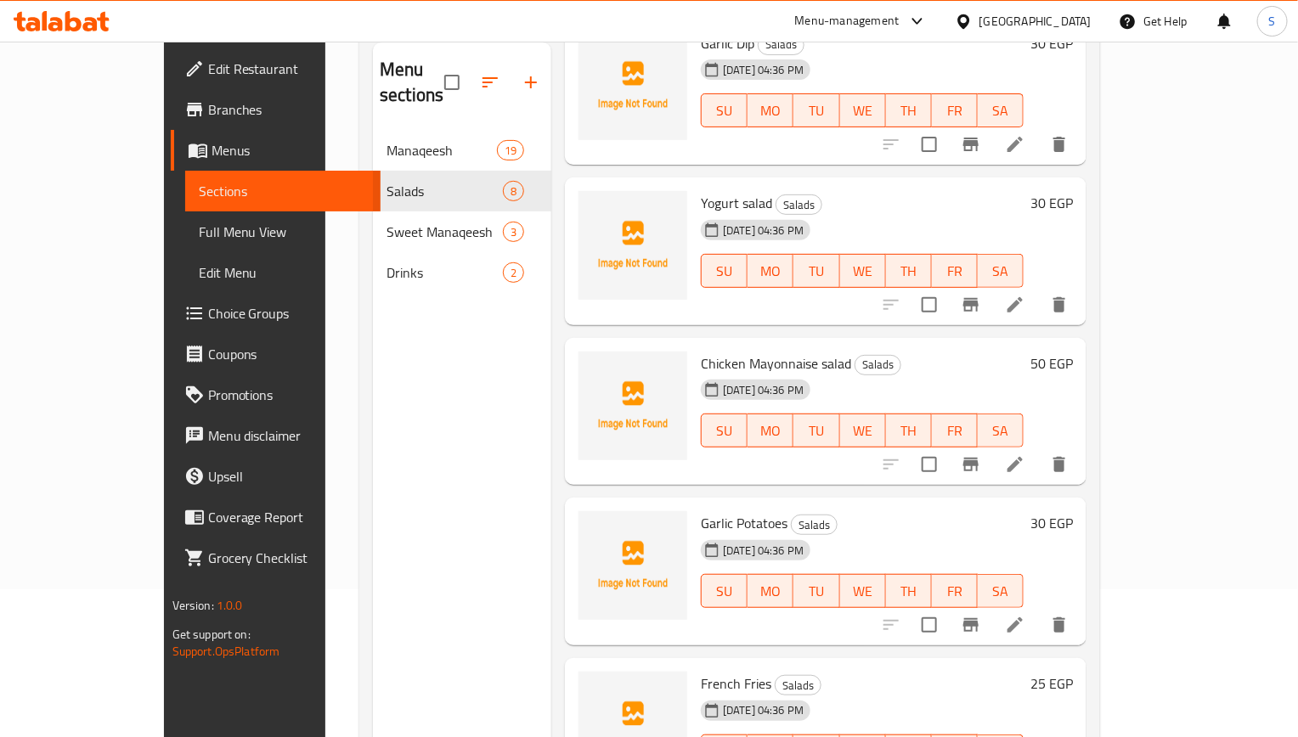
scroll to position [238, 0]
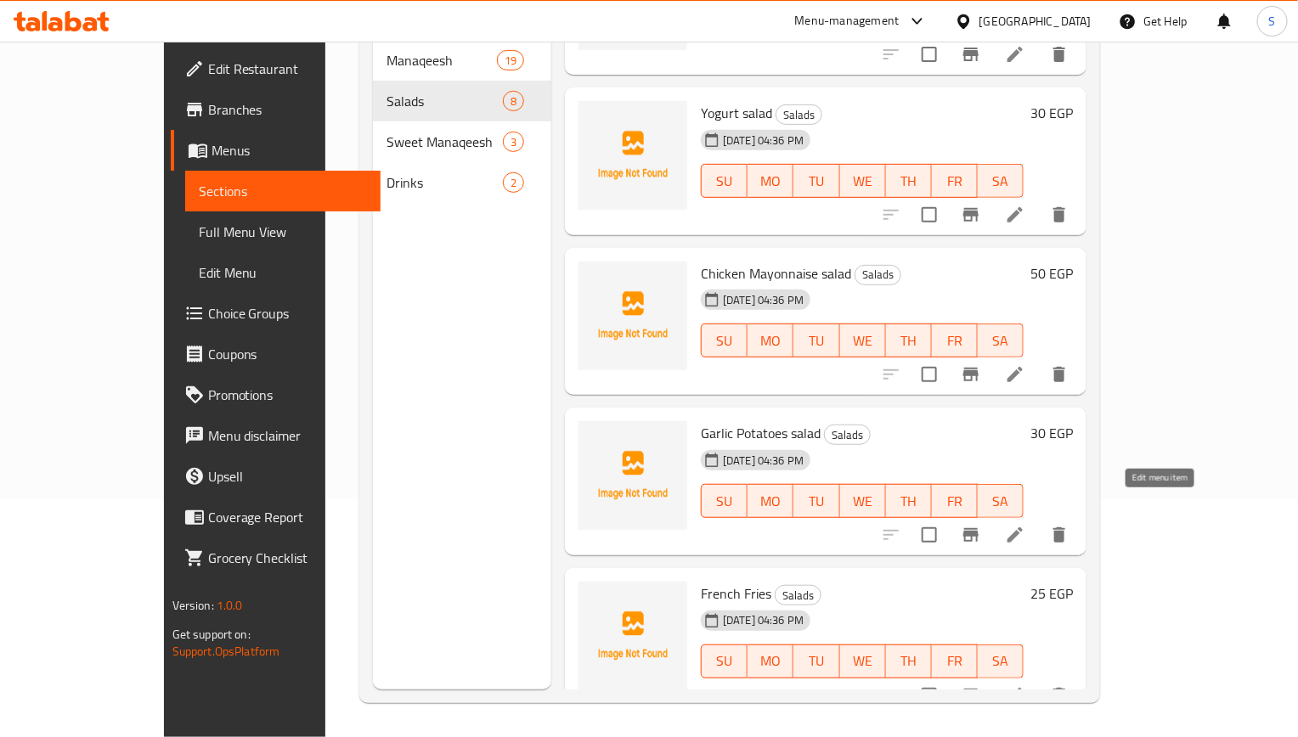
click at [1023, 527] on icon at bounding box center [1014, 534] width 15 height 15
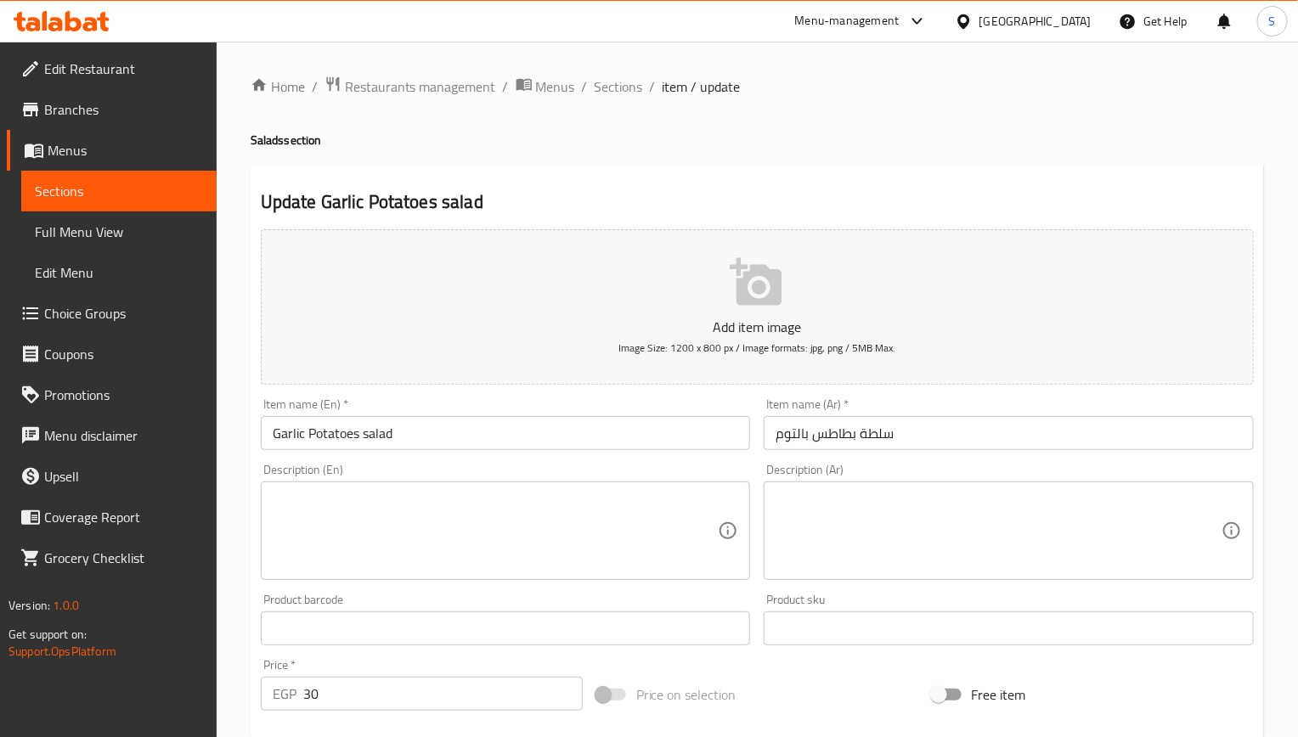
click at [442, 443] on input "Garlic Potatoes salad" at bounding box center [506, 433] width 490 height 34
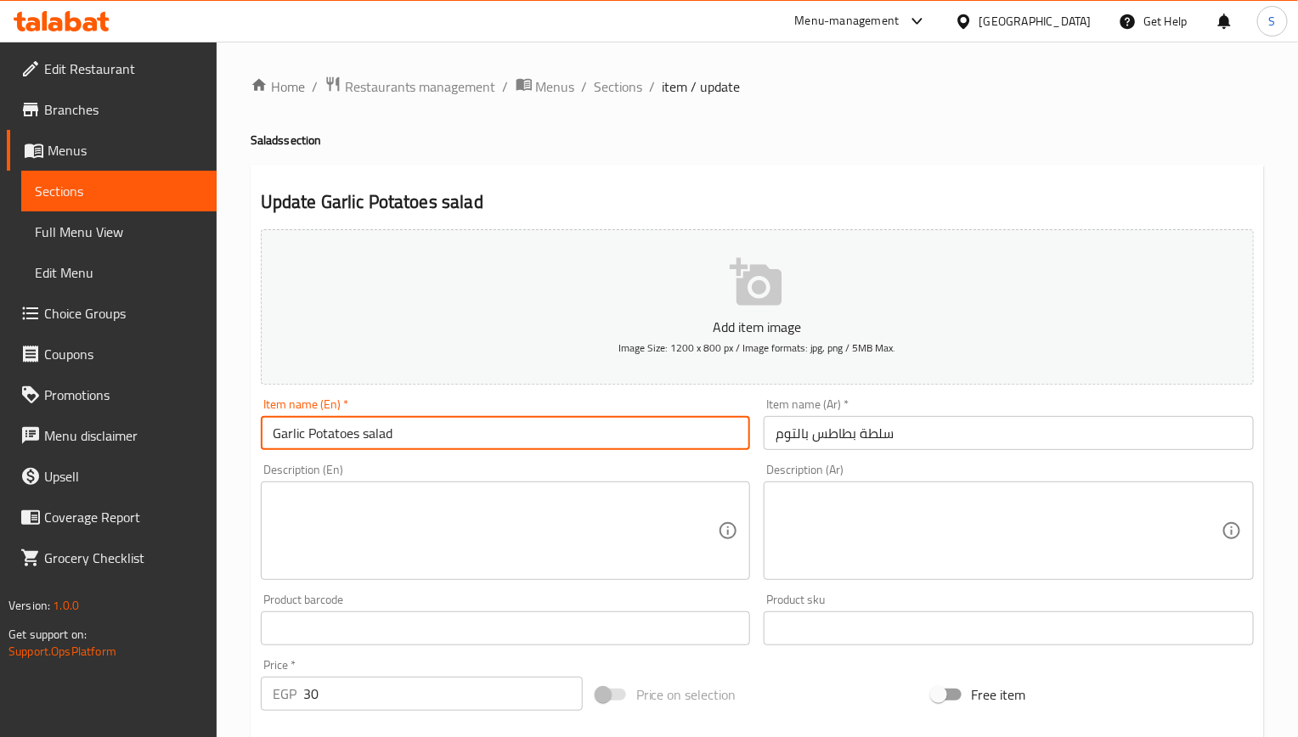
click at [442, 443] on input "Garlic Potatoes salad" at bounding box center [506, 433] width 490 height 34
type input "Garlic Potatoes"
click at [849, 437] on input "سلطة بطاطس بالتوم" at bounding box center [1009, 433] width 490 height 34
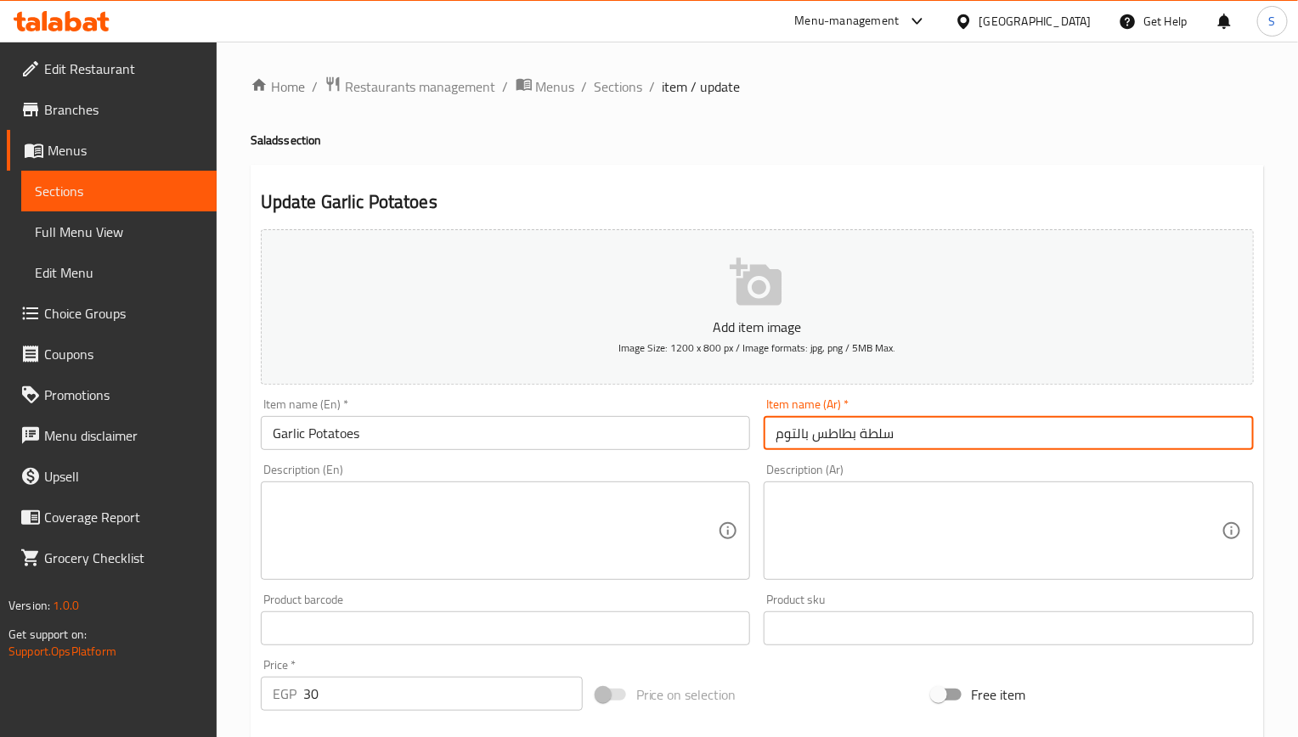
click at [887, 437] on input "سلطة بطاطس بالتوم" at bounding box center [1009, 433] width 490 height 34
type input "بطاطس بالتوم"
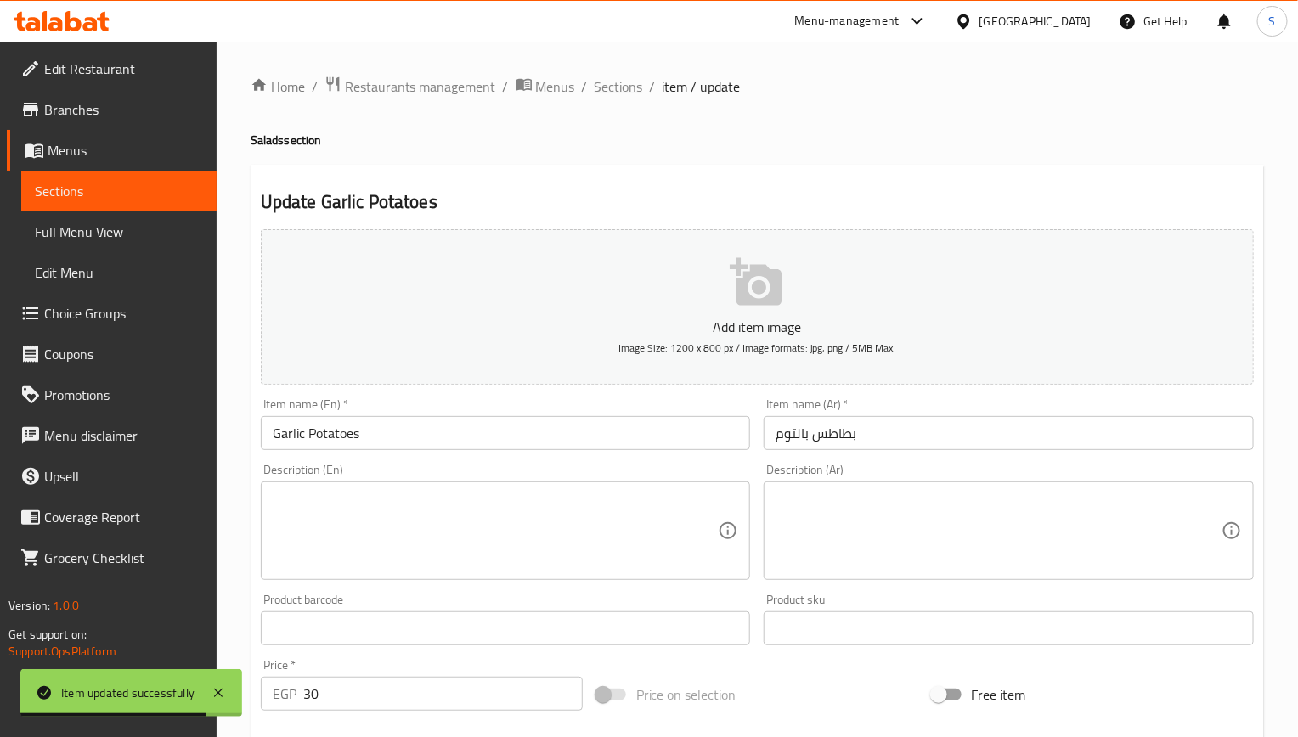
click at [618, 97] on span "Sections" at bounding box center [619, 86] width 48 height 20
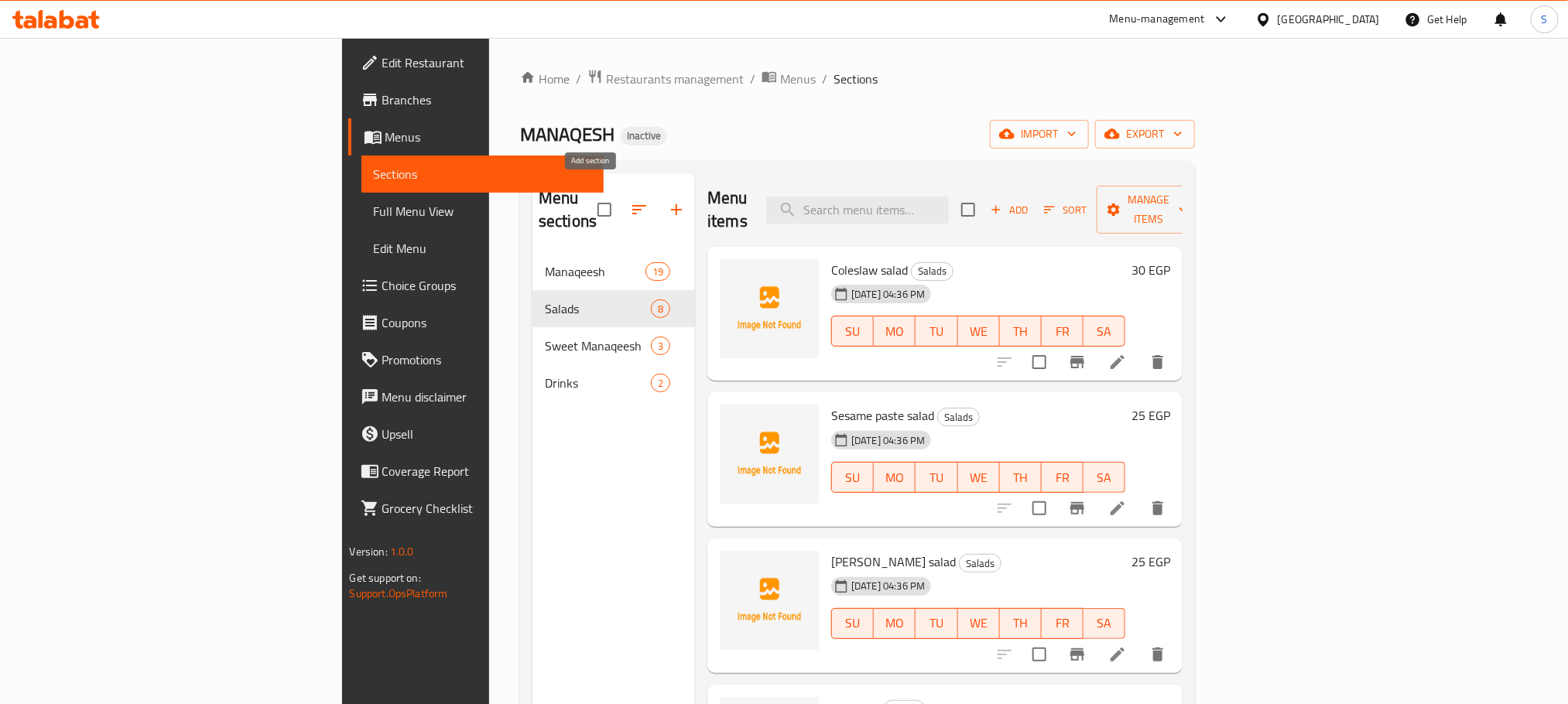
click at [667, 200] on icon "button" at bounding box center [676, 209] width 18 height 18
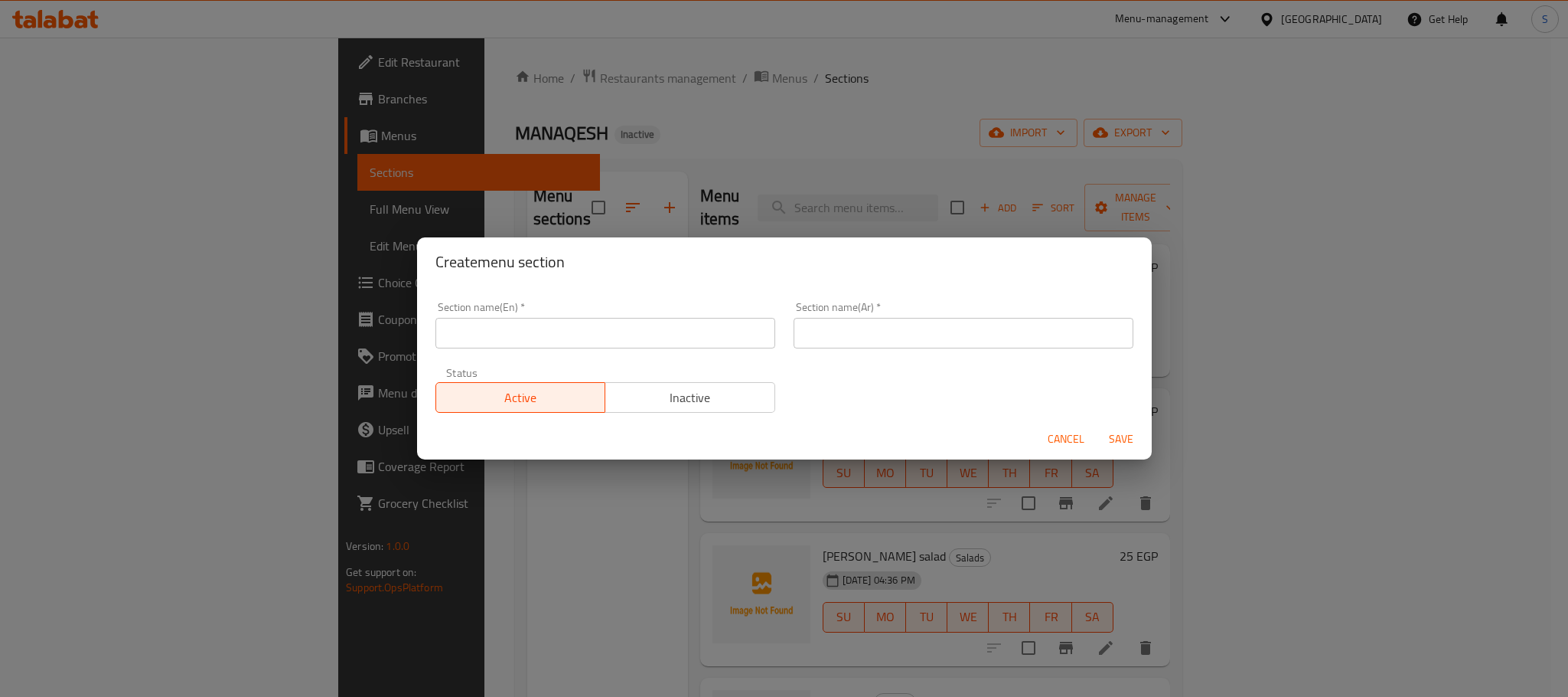
click at [621, 322] on input "text" at bounding box center [605, 334] width 340 height 31
paste input "appetizers"
type input "appetizers"
click at [830, 341] on input "text" at bounding box center [963, 334] width 340 height 31
paste input "المقبلات"
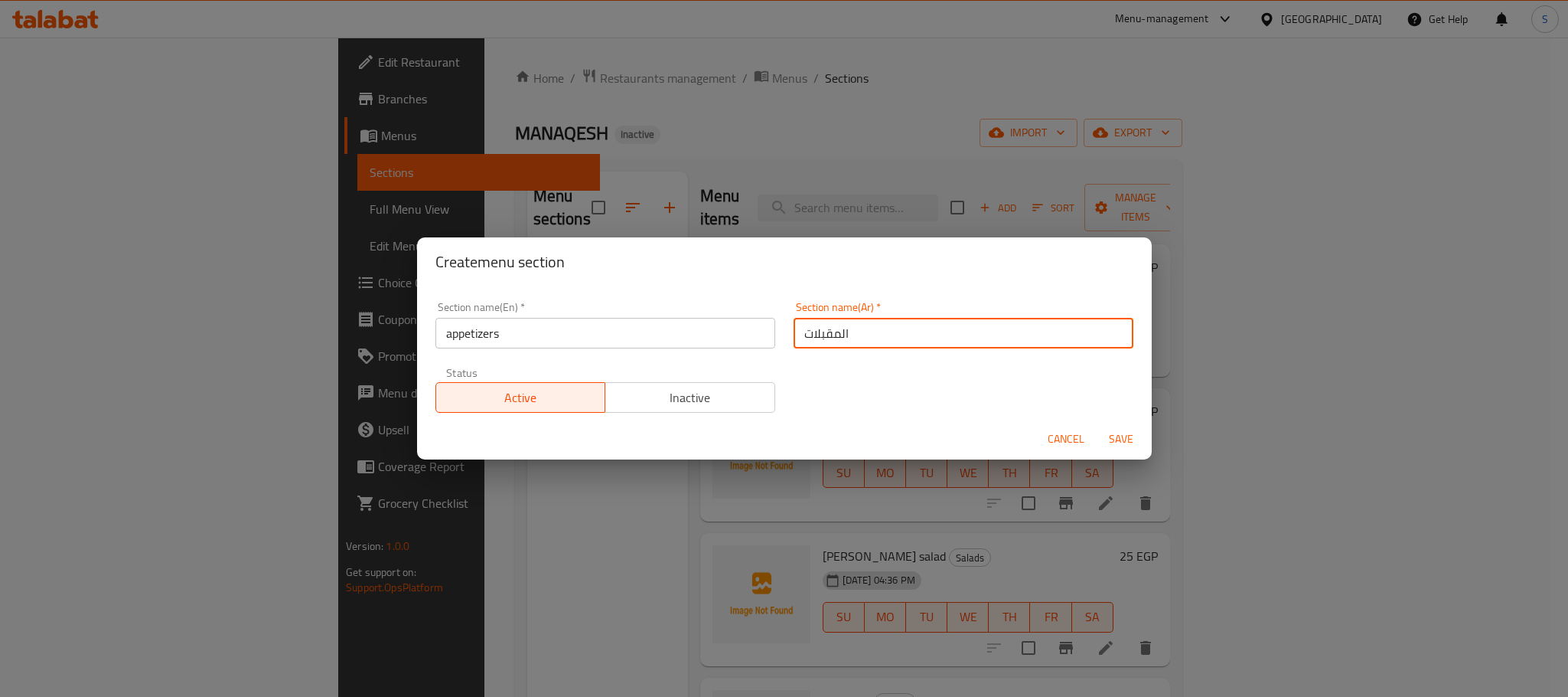
type input "المقبلات"
click at [1097, 425] on button "Save" at bounding box center [1121, 438] width 49 height 28
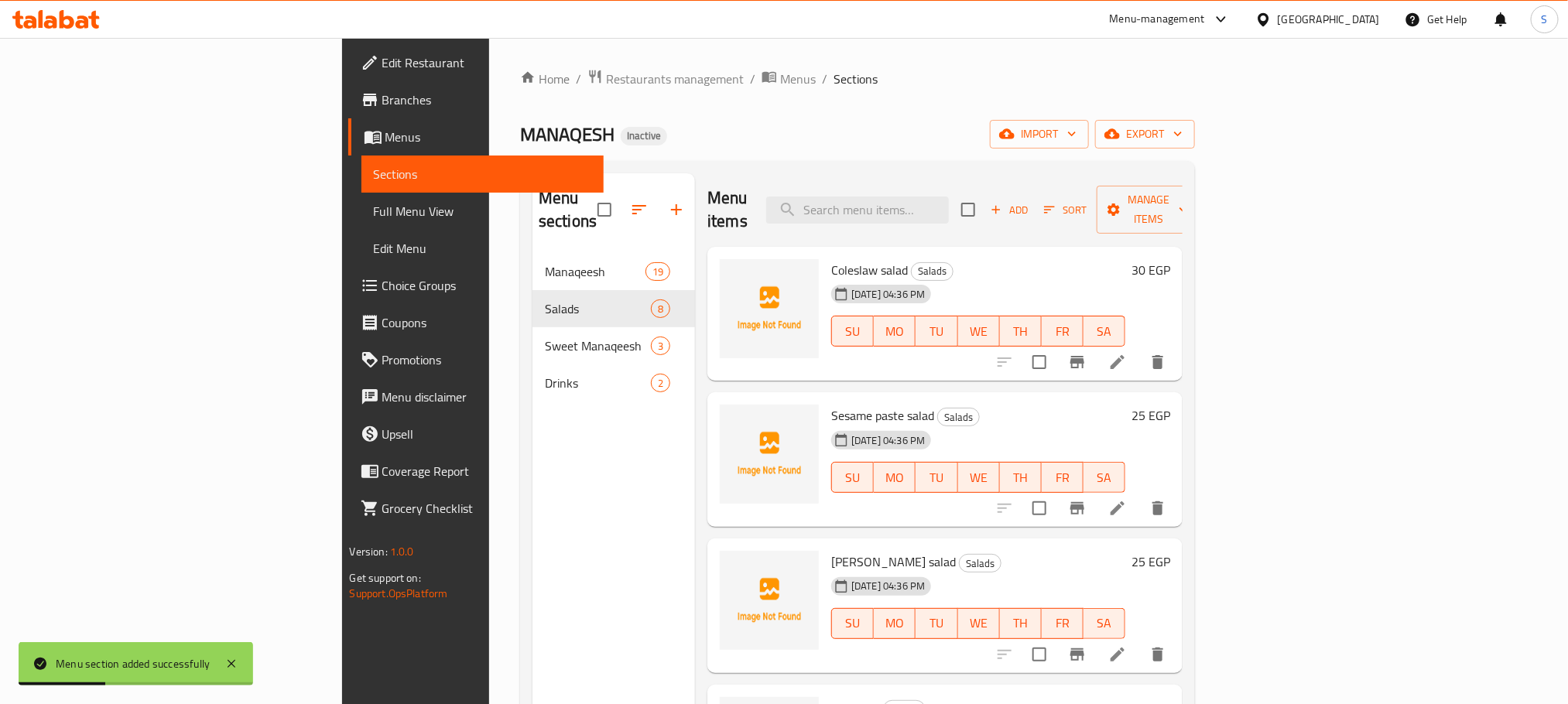
click at [1200, 186] on div "Add Sort Manage items" at bounding box center [1081, 209] width 239 height 48
click at [1188, 191] on span "Manage items" at bounding box center [1148, 209] width 79 height 38
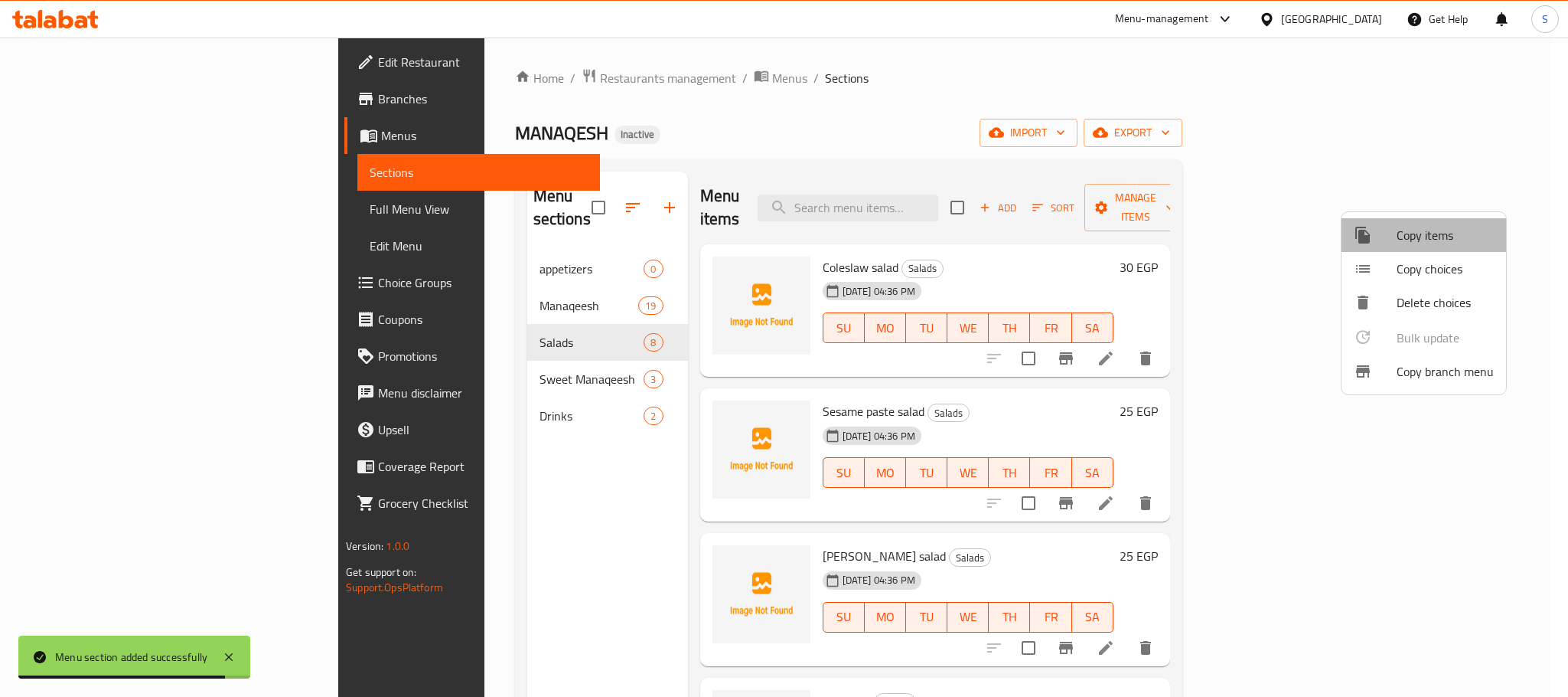
click at [1459, 237] on span "Copy items" at bounding box center [1445, 235] width 97 height 18
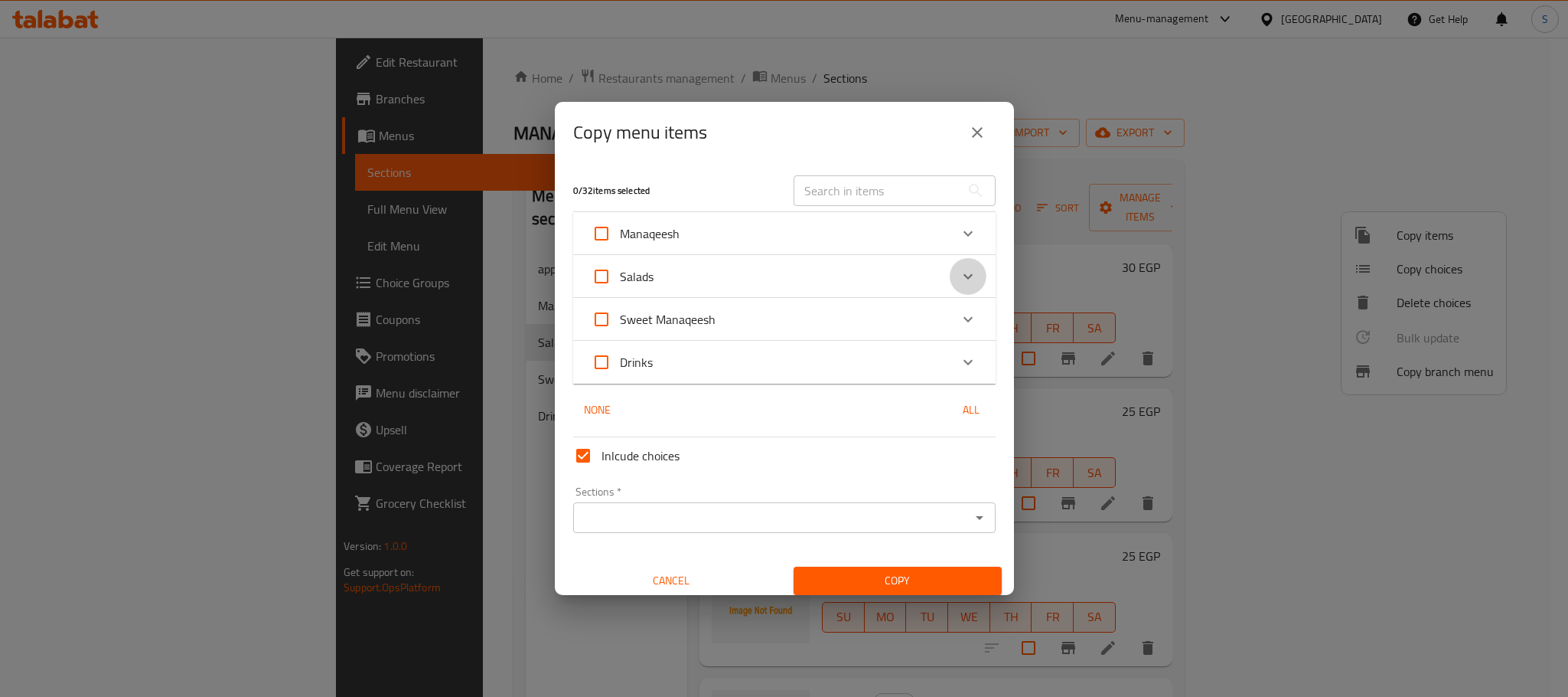
click at [959, 281] on icon "Expand" at bounding box center [968, 276] width 18 height 18
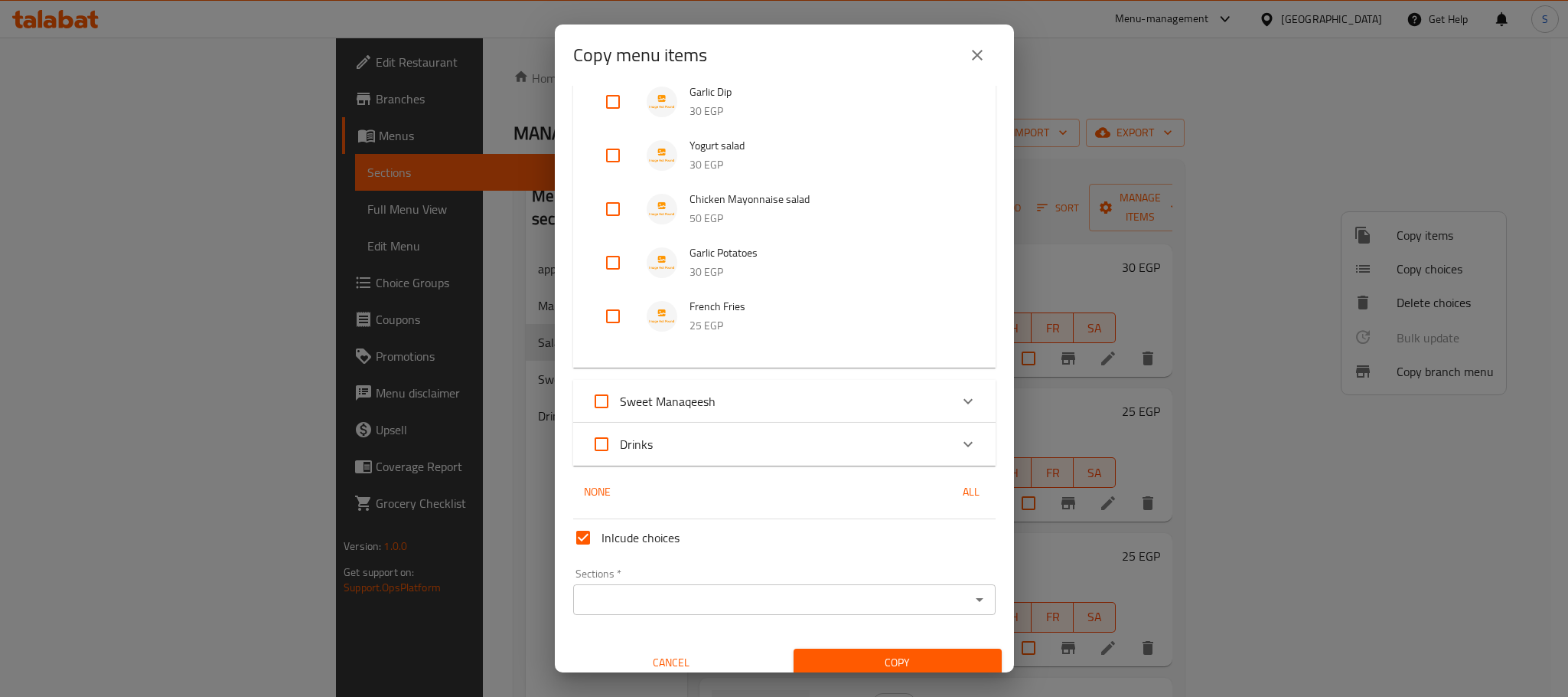
scroll to position [344, 0]
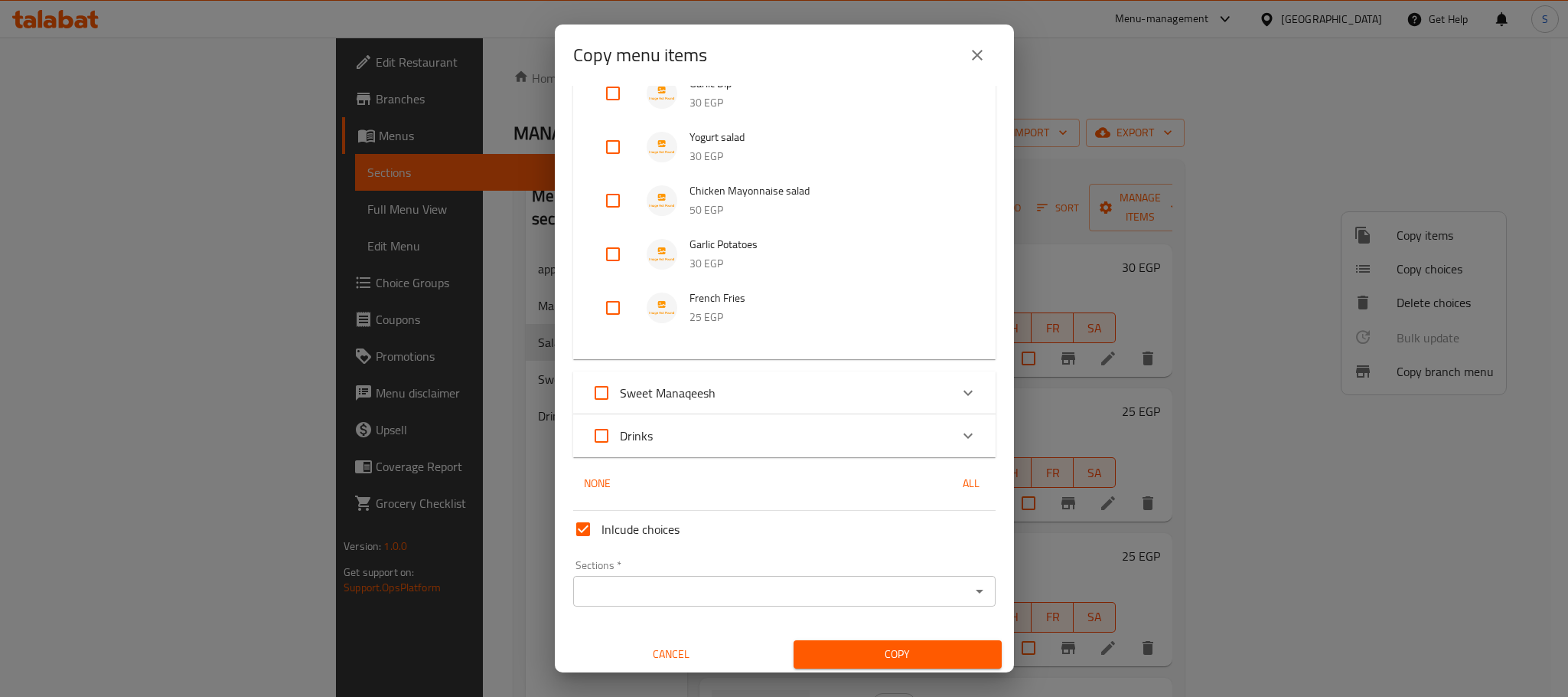
click at [618, 307] on input "checkbox" at bounding box center [613, 307] width 37 height 37
checkbox input "true"
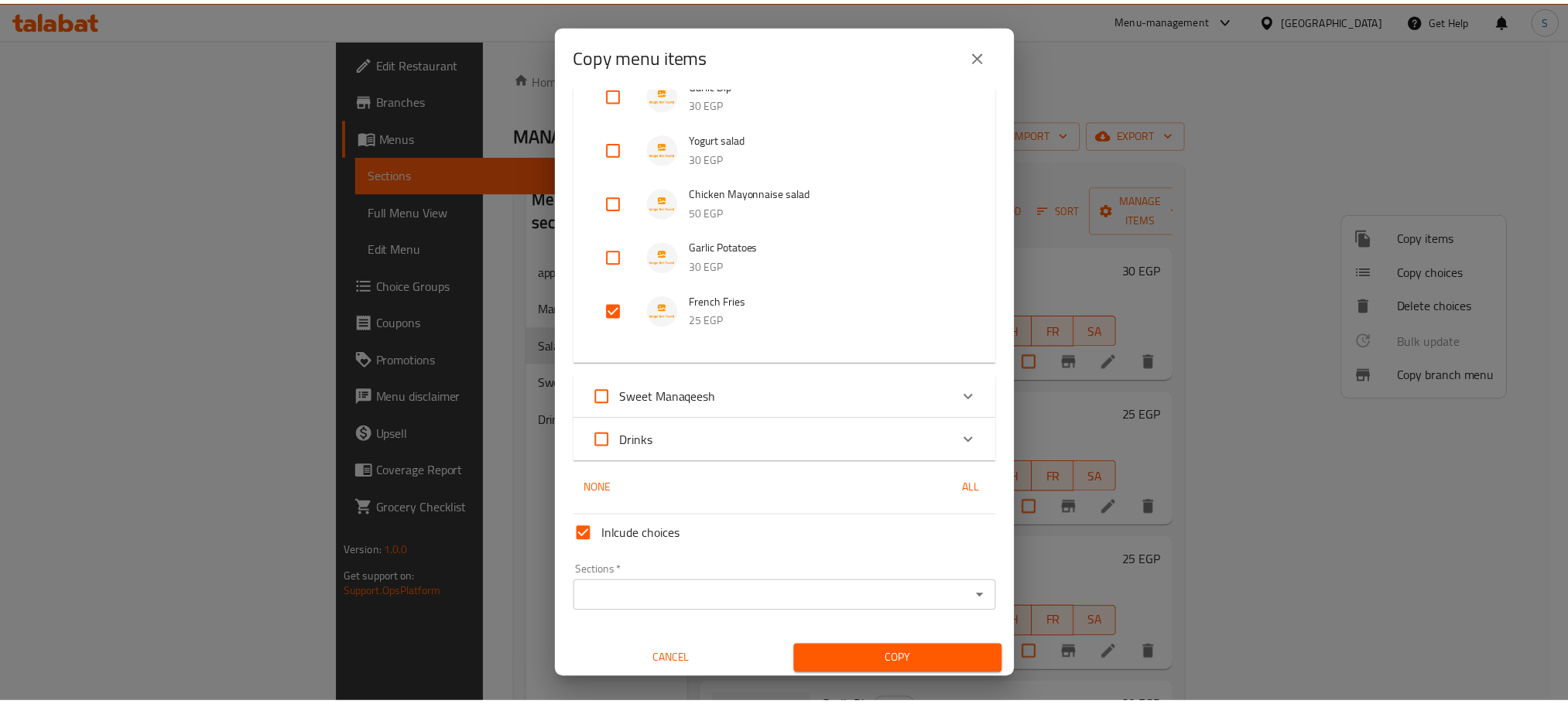
scroll to position [352, 0]
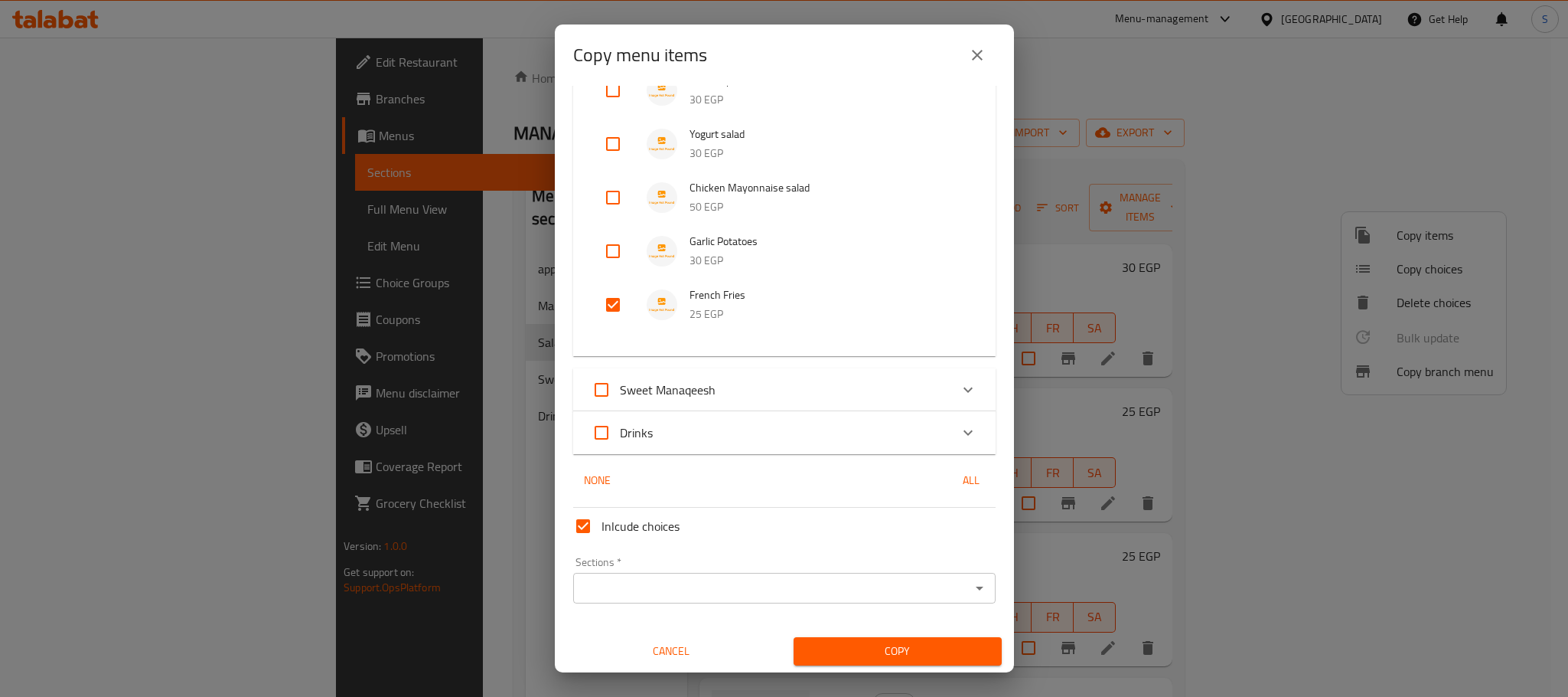
drag, startPoint x: 747, startPoint y: 567, endPoint x: 744, endPoint y: 582, distance: 15.3
click at [744, 577] on div "Sections   * Sections *" at bounding box center [784, 581] width 423 height 47
click at [744, 582] on input "Sections   *" at bounding box center [771, 588] width 388 height 22
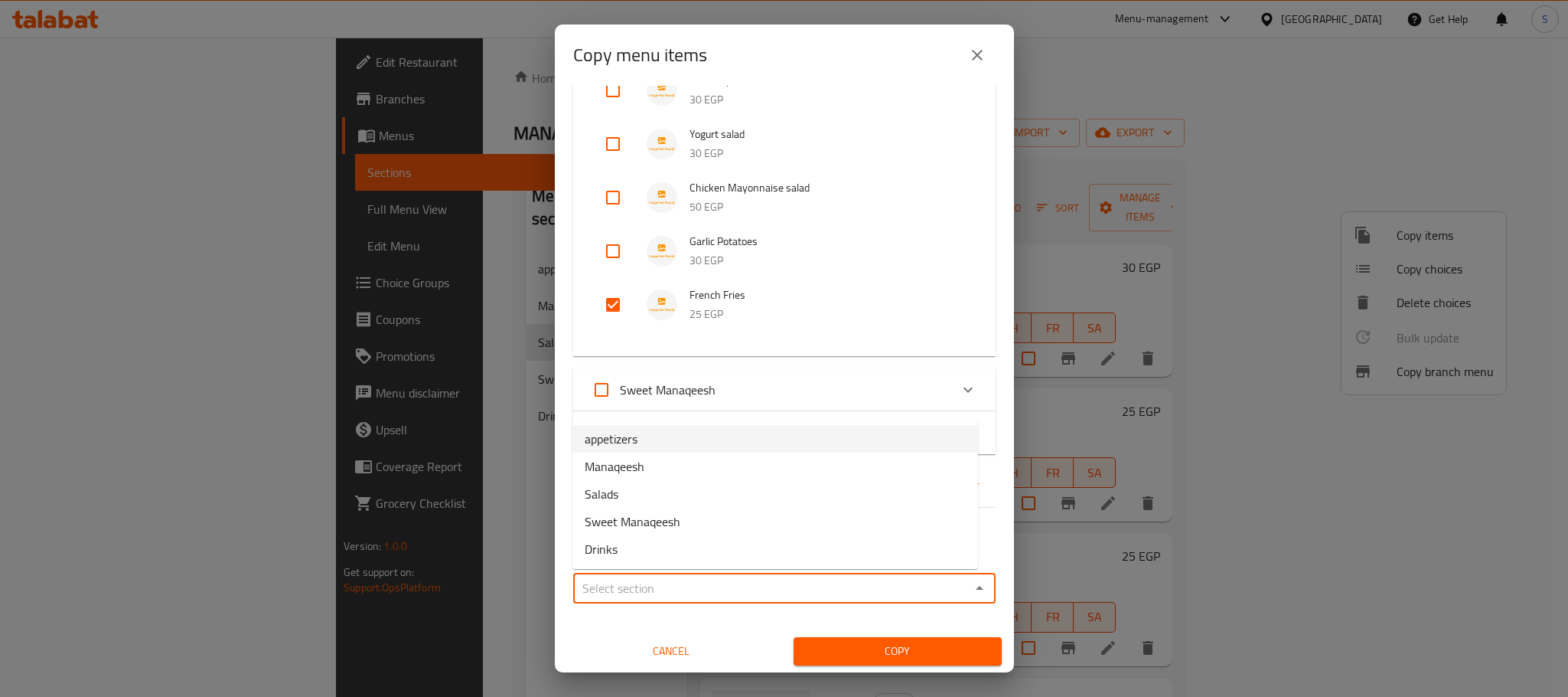
click at [614, 441] on span "appetizers" at bounding box center [611, 439] width 53 height 18
type input "appetizers"
click at [951, 646] on span "Copy" at bounding box center [898, 651] width 184 height 19
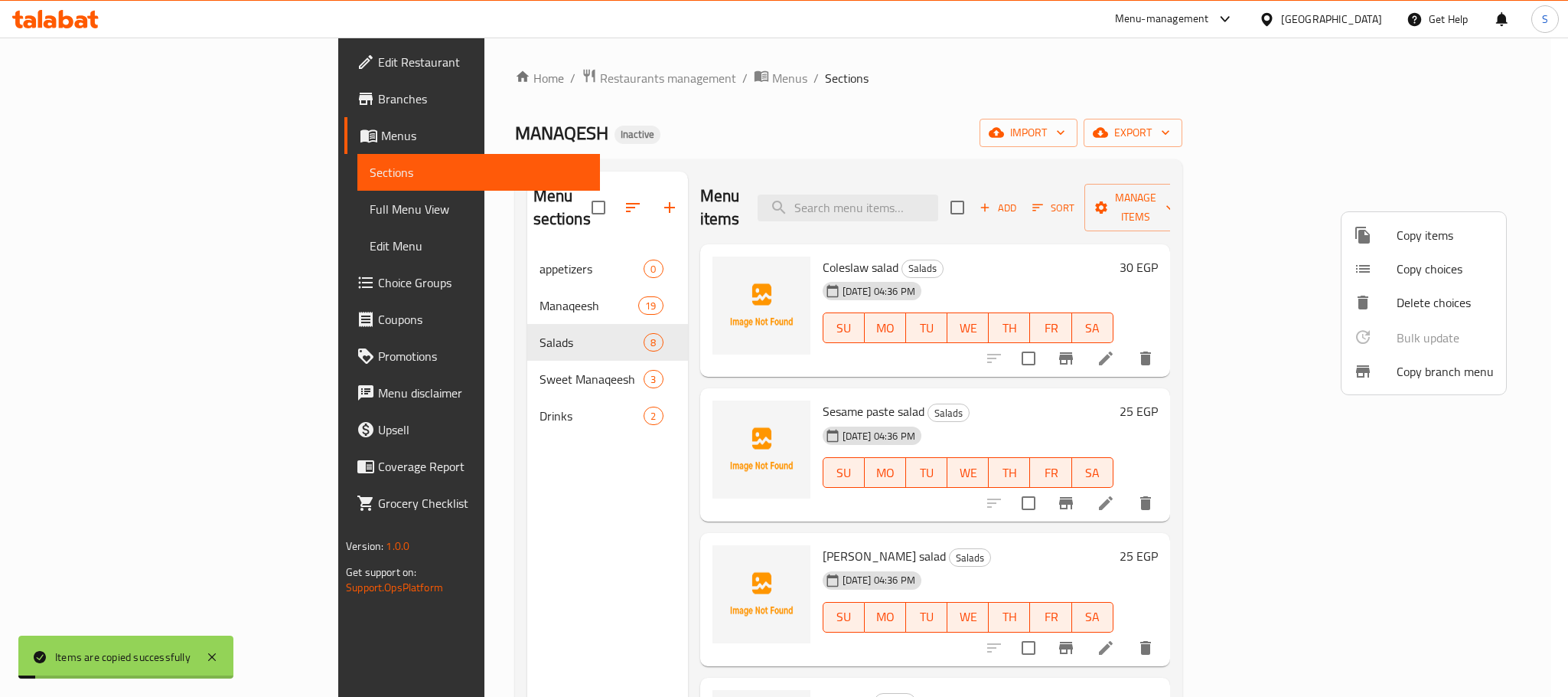
click at [1173, 131] on div at bounding box center [784, 348] width 1568 height 697
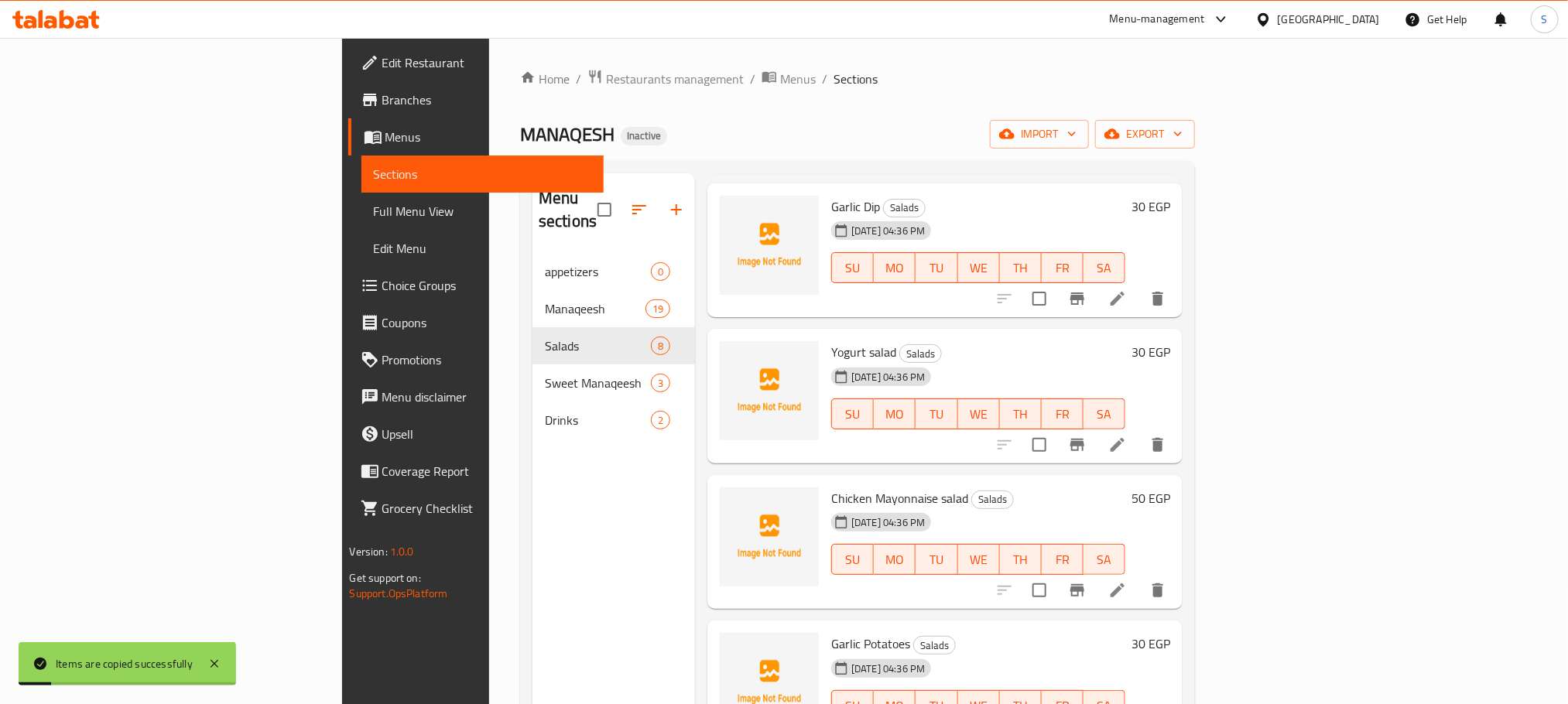
scroll to position [217, 0]
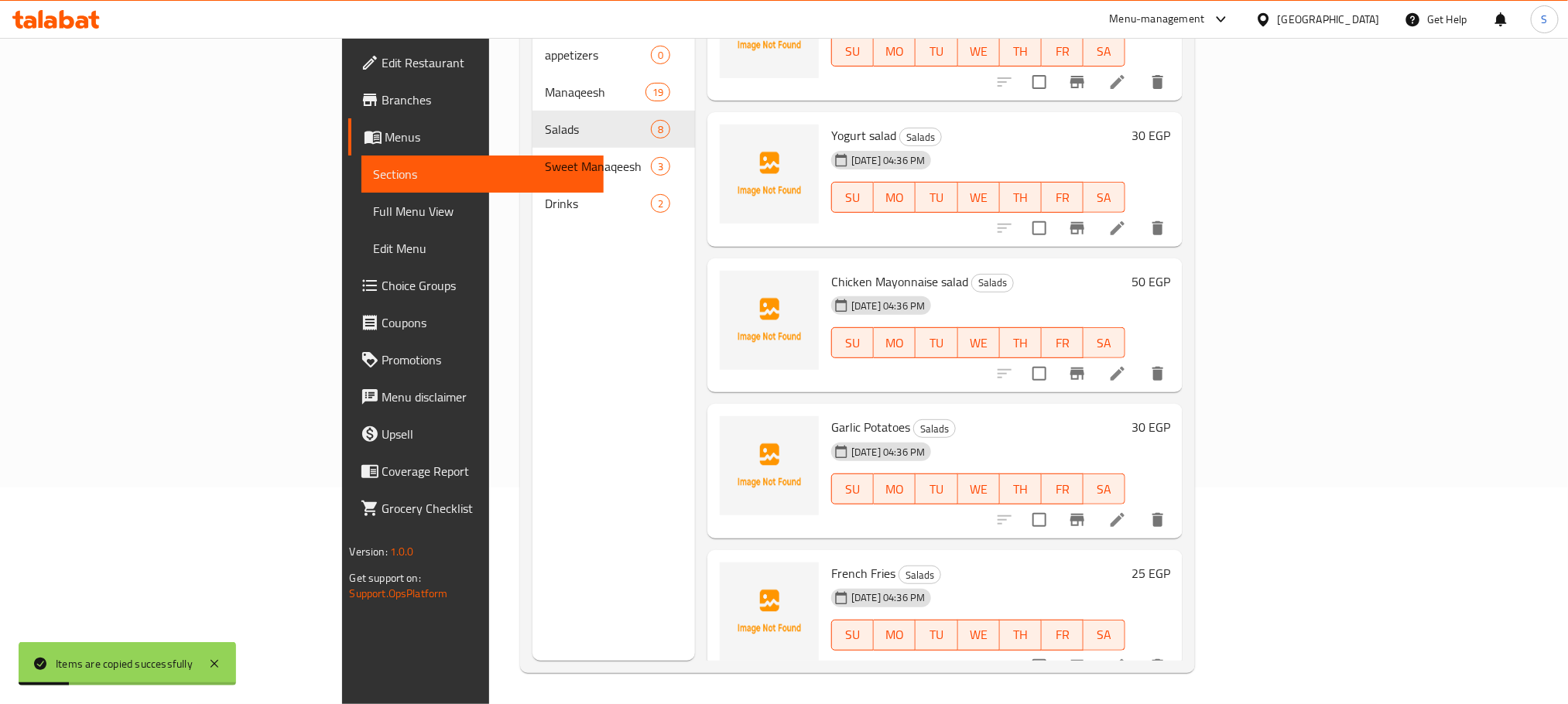
click at [1176, 648] on button "delete" at bounding box center [1157, 666] width 37 height 37
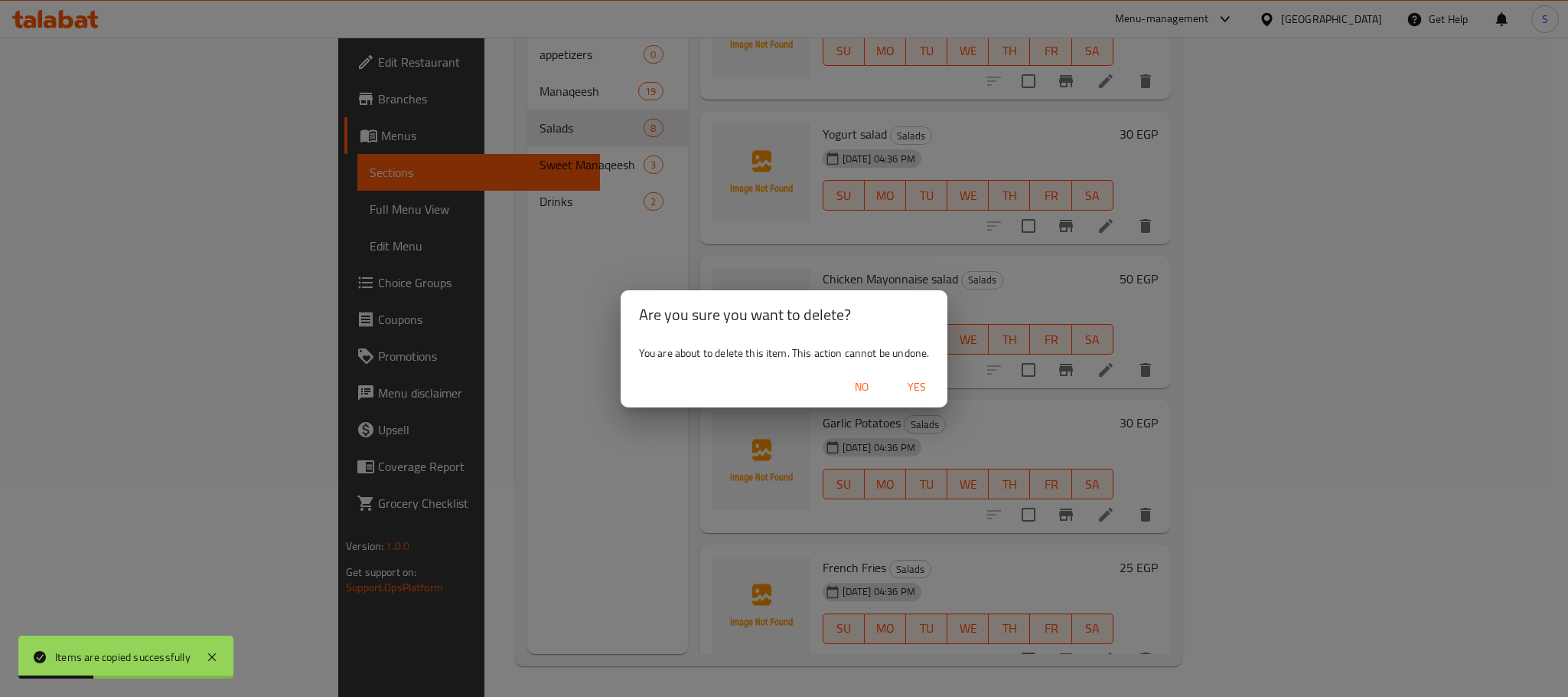
click at [903, 378] on span "Yes" at bounding box center [916, 387] width 37 height 19
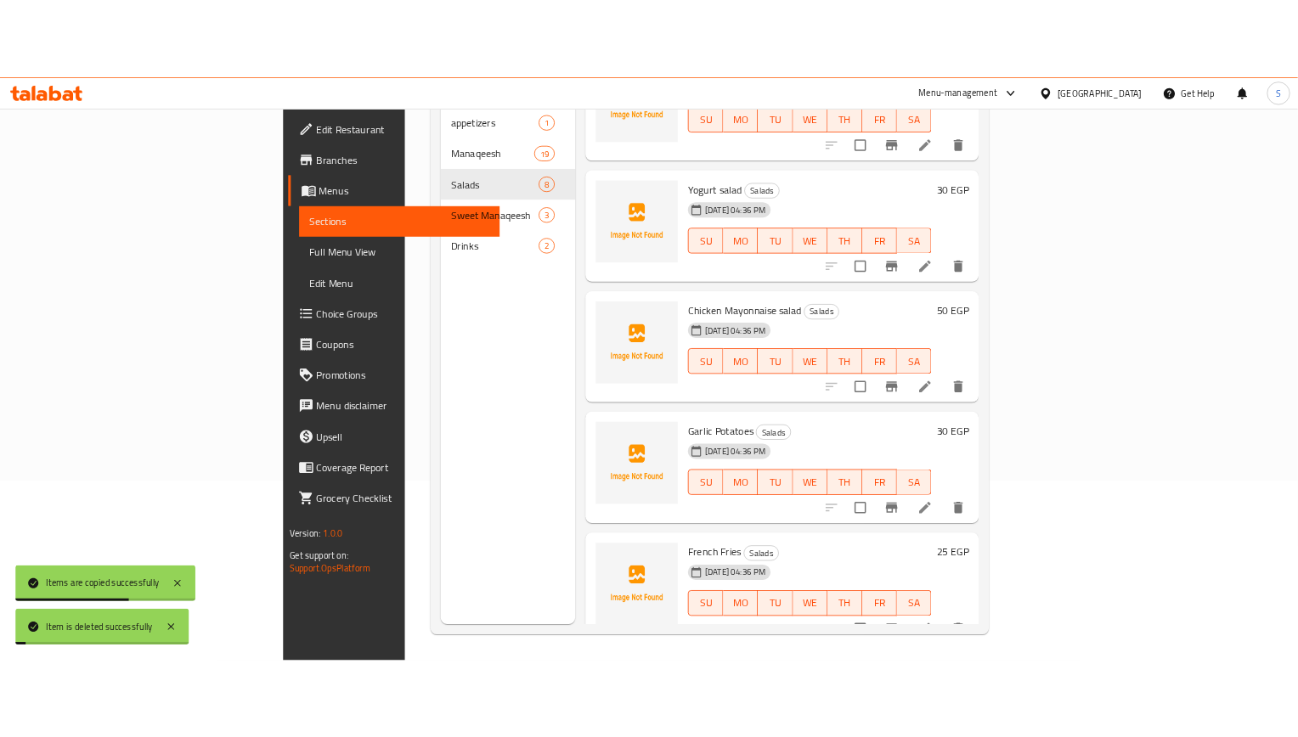
scroll to position [0, 0]
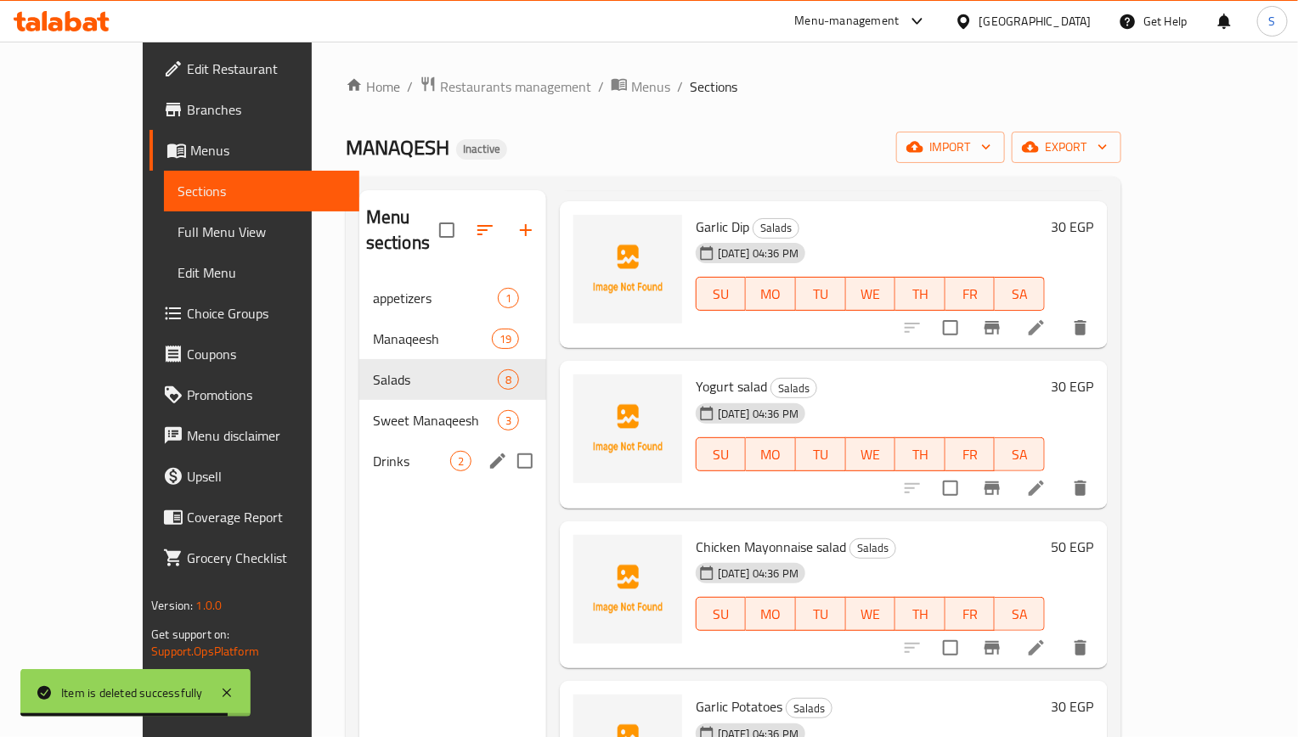
click at [373, 451] on span "Drinks" at bounding box center [411, 461] width 77 height 20
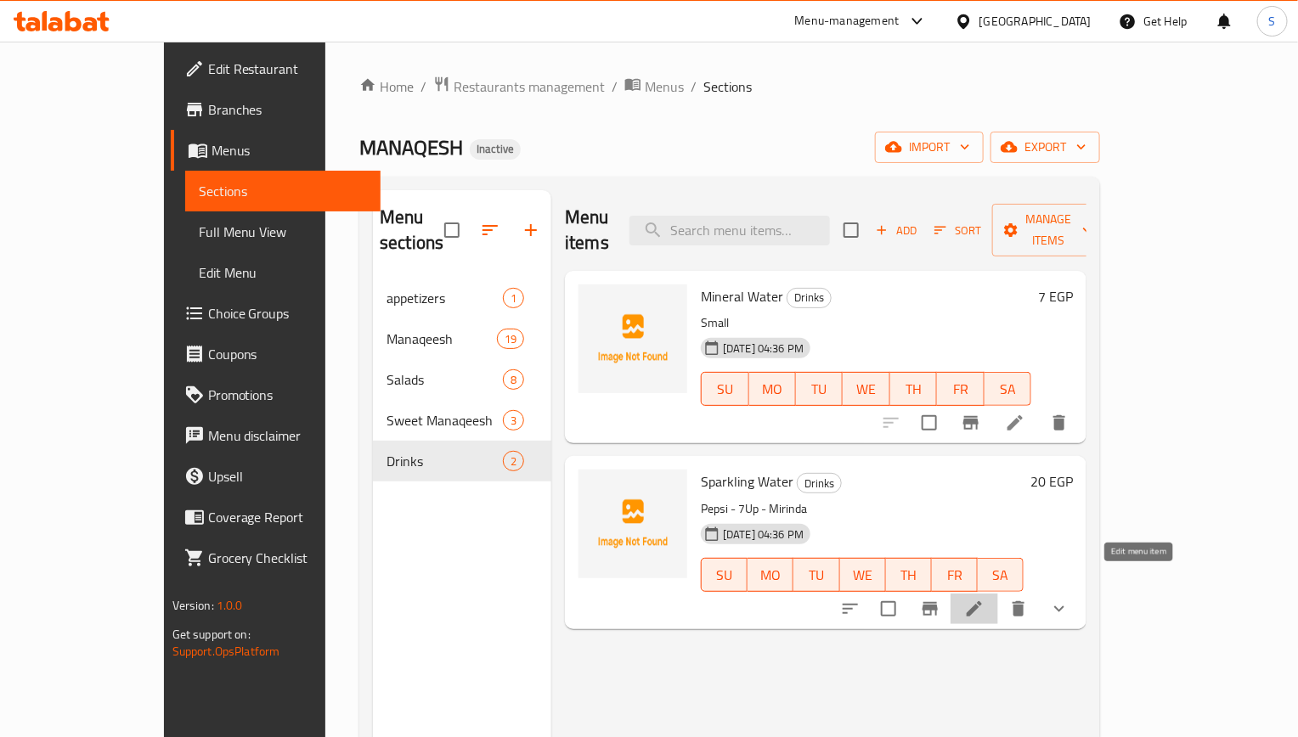
click at [984, 599] on icon at bounding box center [974, 609] width 20 height 20
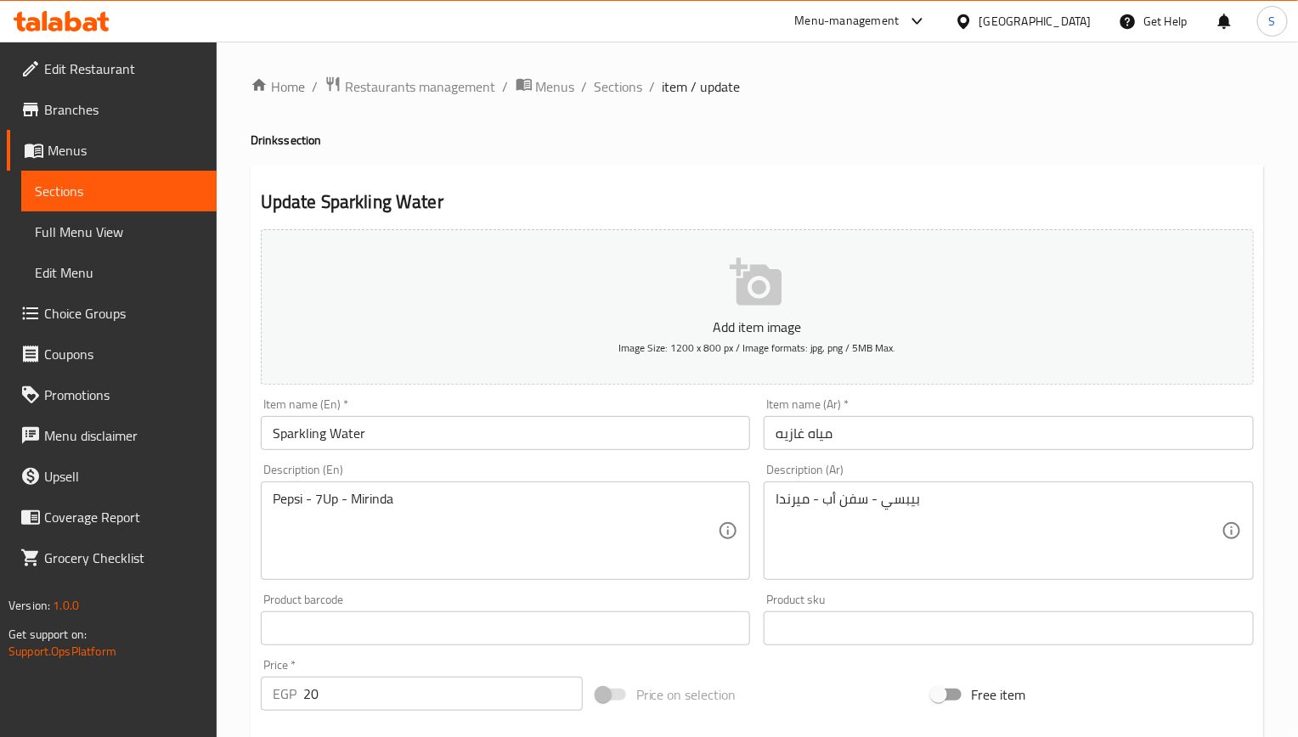
click at [596, 442] on input "Sparkling Water" at bounding box center [506, 433] width 490 height 34
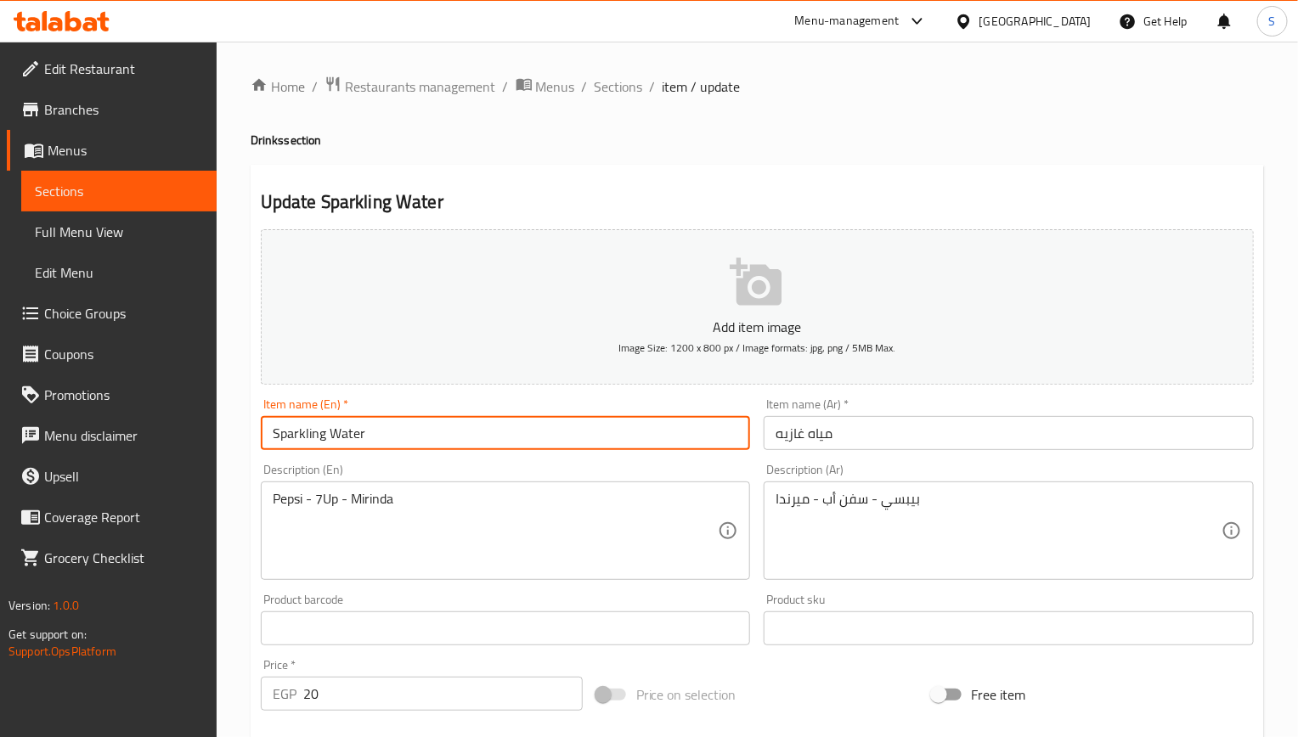
click at [596, 442] on input "Sparkling Water" at bounding box center [506, 433] width 490 height 34
paste input "soft drinks"
type input "soft drinks"
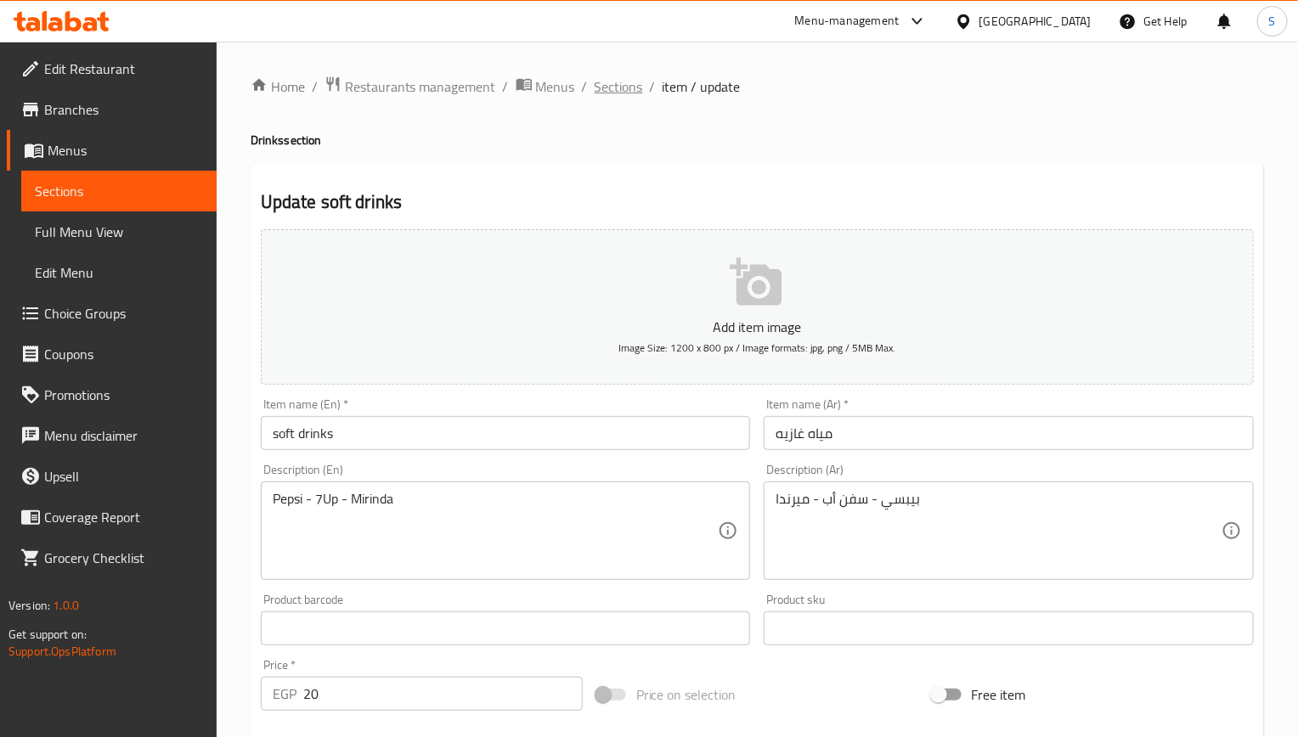
click at [595, 97] on span "Sections" at bounding box center [619, 86] width 48 height 20
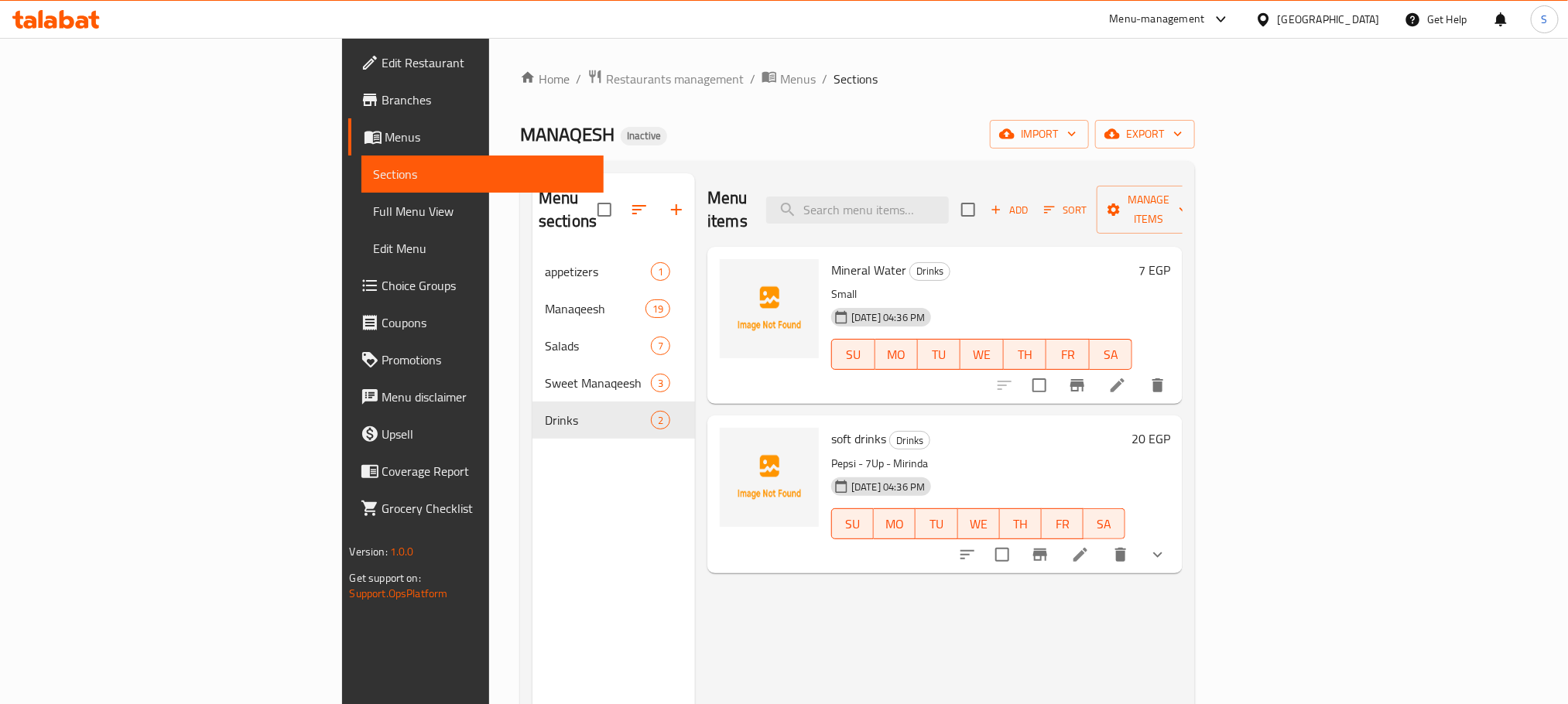
click at [943, 183] on div "Menu items Add Sort Manage items" at bounding box center [945, 209] width 476 height 74
click at [946, 197] on input "search" at bounding box center [857, 210] width 182 height 27
paste input "Lahm Bi Ajeen"
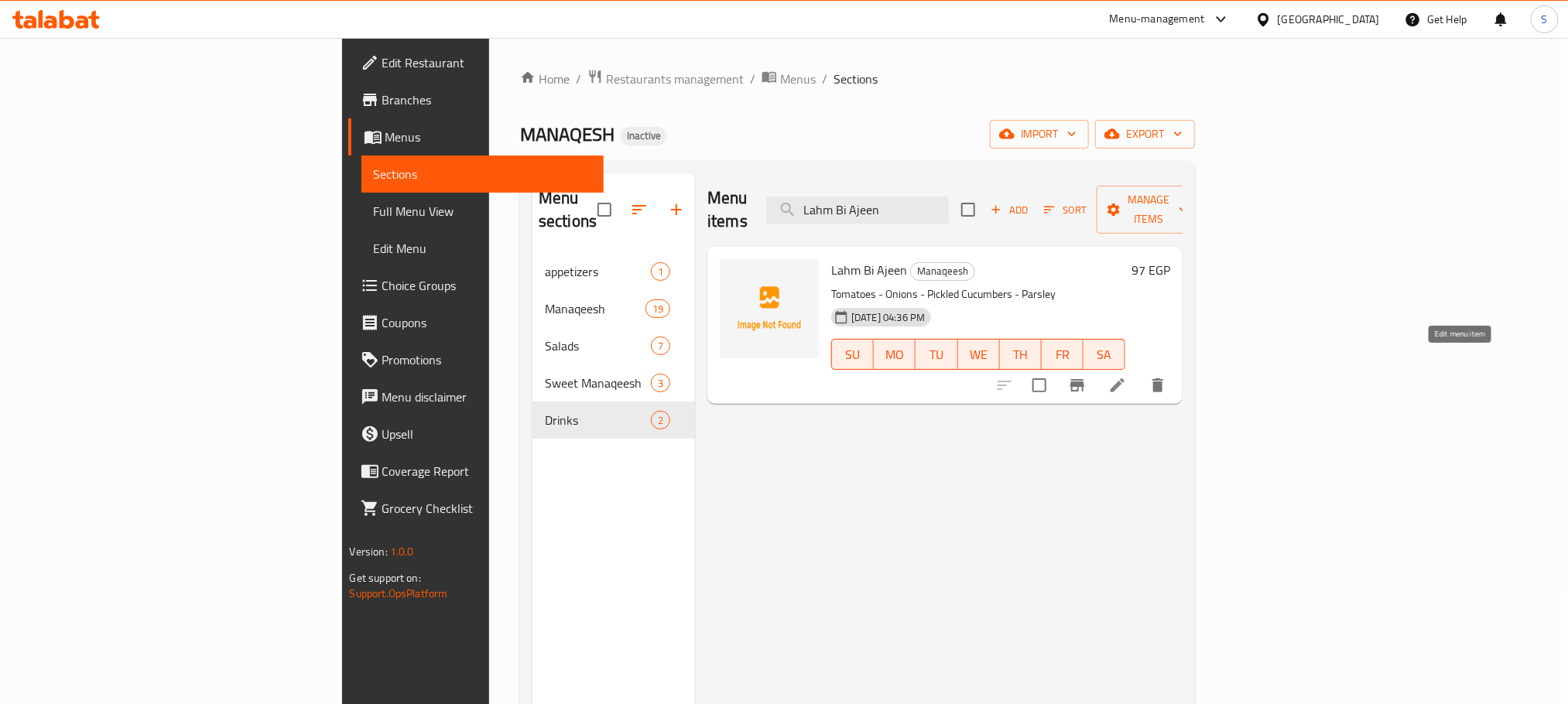
type input "Lahm Bi Ajeen"
click at [1127, 376] on icon at bounding box center [1117, 385] width 18 height 18
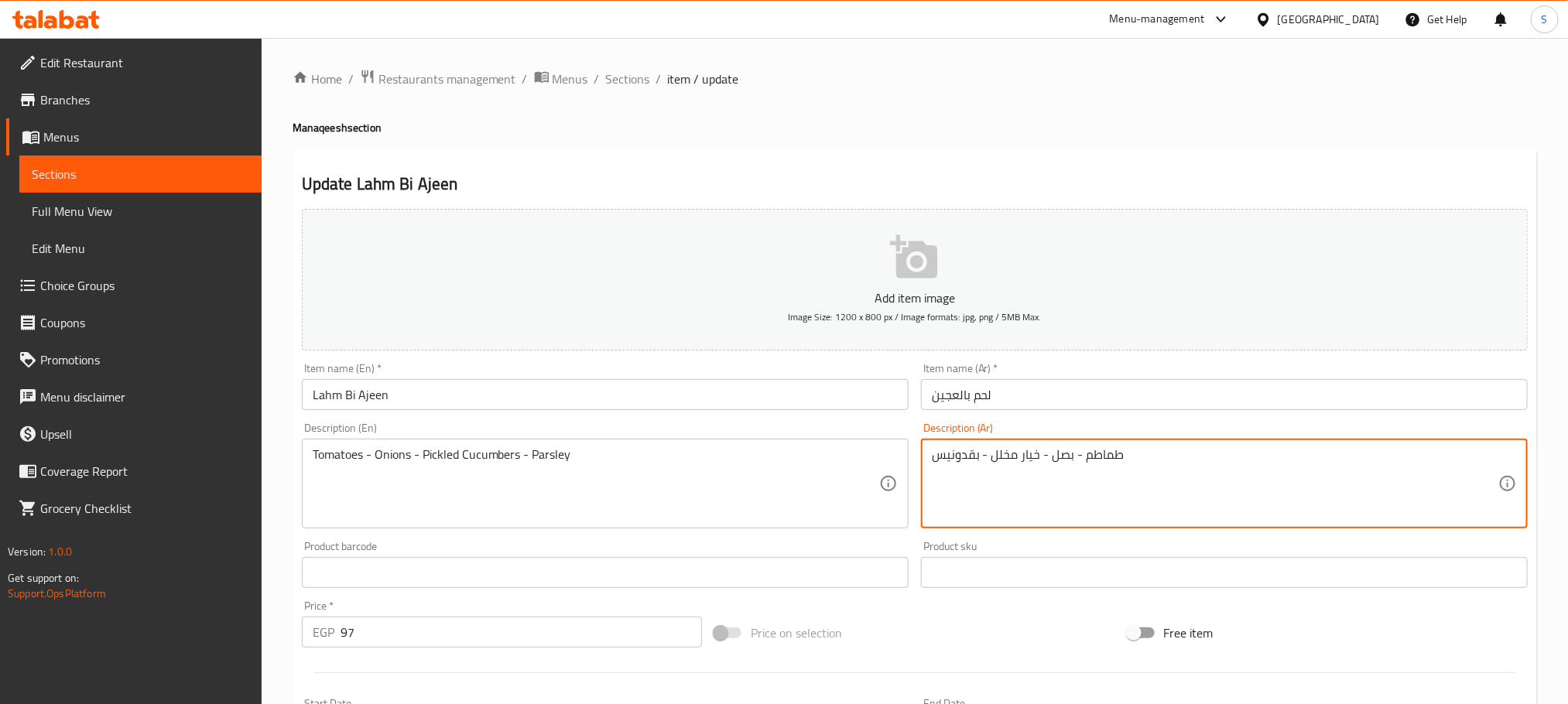
click at [954, 454] on textarea "طماطم - بصل - خيار مخلل - بقدونيس" at bounding box center [1215, 484] width 567 height 74
paste textarea
type textarea "طماطم - بصل - خيار مخلل - بقدونس"
click at [778, 395] on input "Lahm Bi Ajeen" at bounding box center [605, 394] width 607 height 31
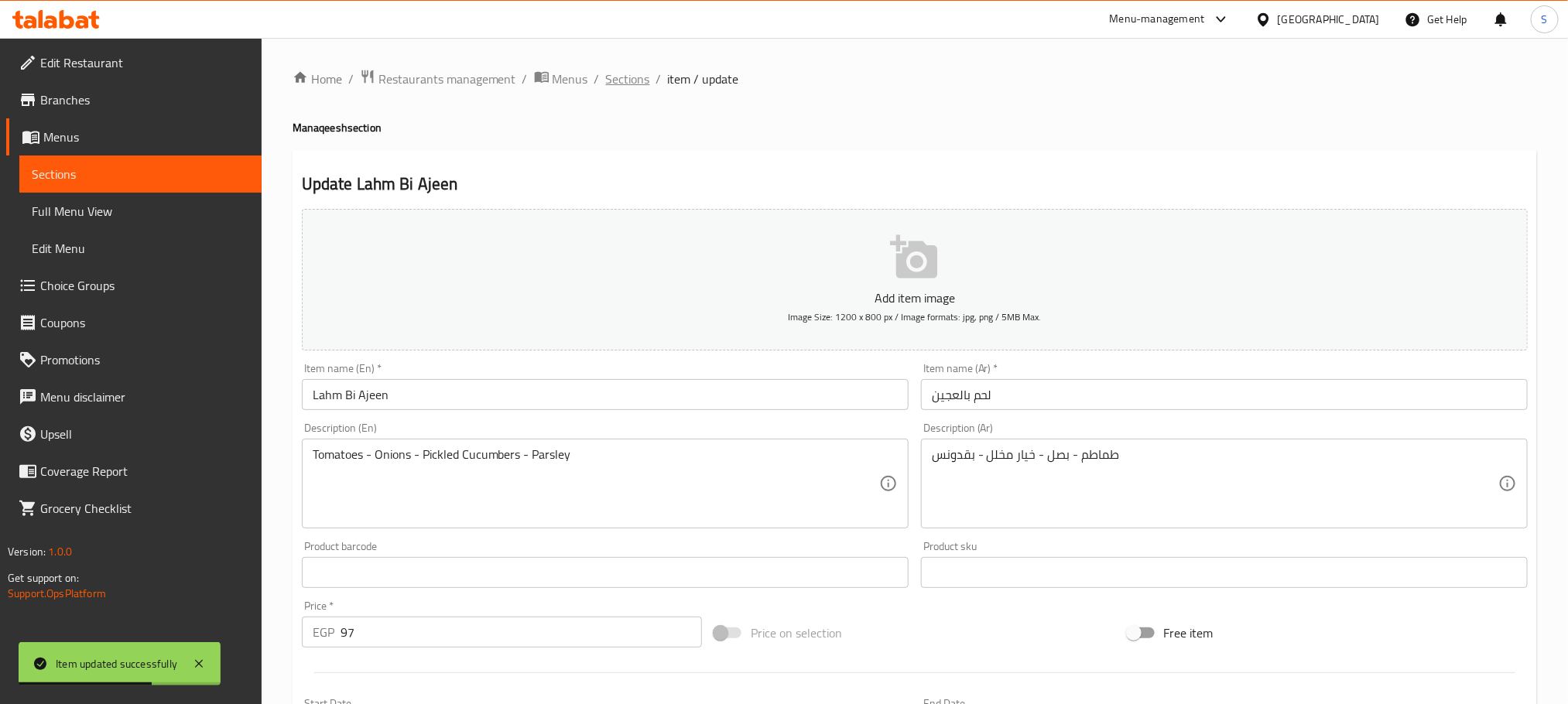
drag, startPoint x: 641, startPoint y: 82, endPoint x: 625, endPoint y: 1, distance: 82.6
click at [641, 81] on span "Sections" at bounding box center [628, 78] width 44 height 18
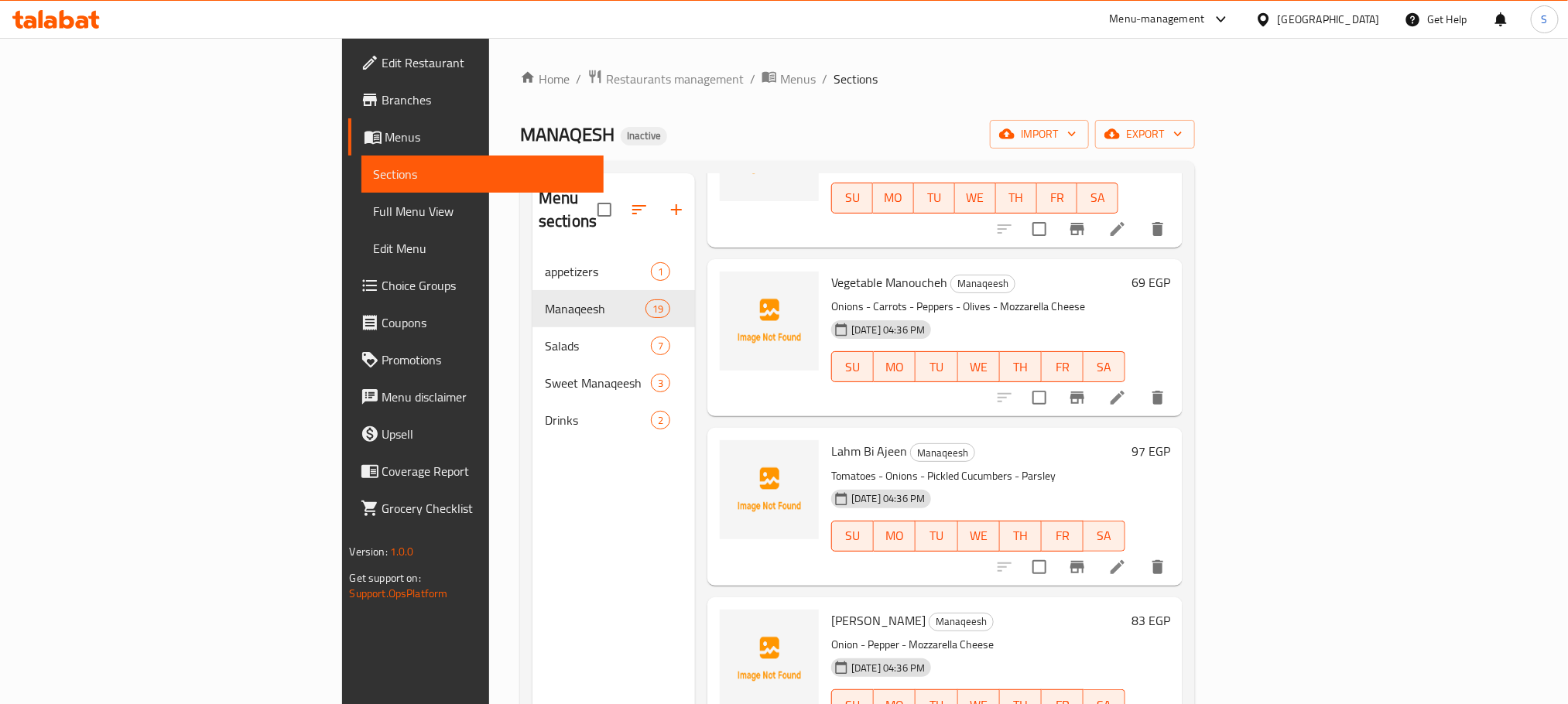
scroll to position [1508, 0]
click at [1124, 392] on icon at bounding box center [1117, 398] width 14 height 14
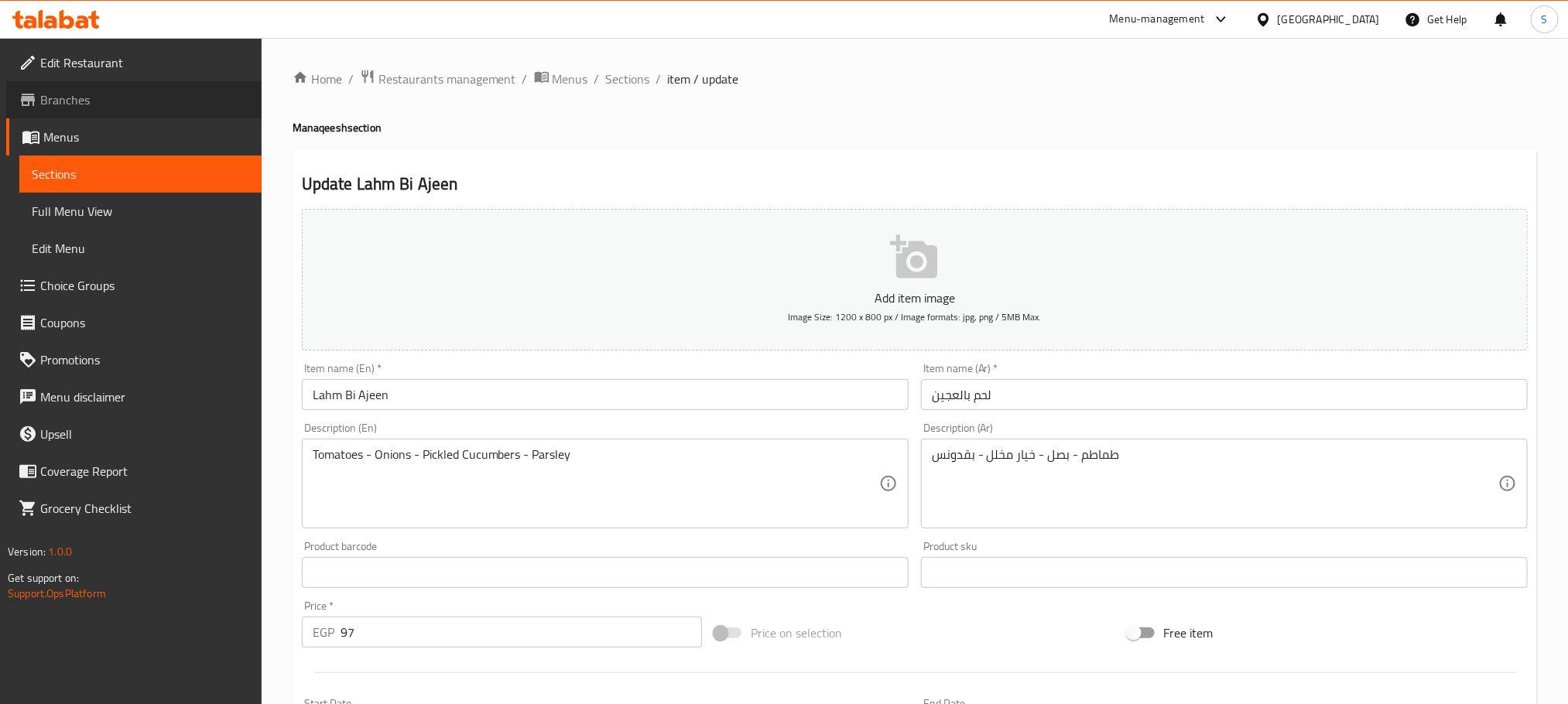
click at [91, 90] on span "Branches" at bounding box center [144, 99] width 209 height 18
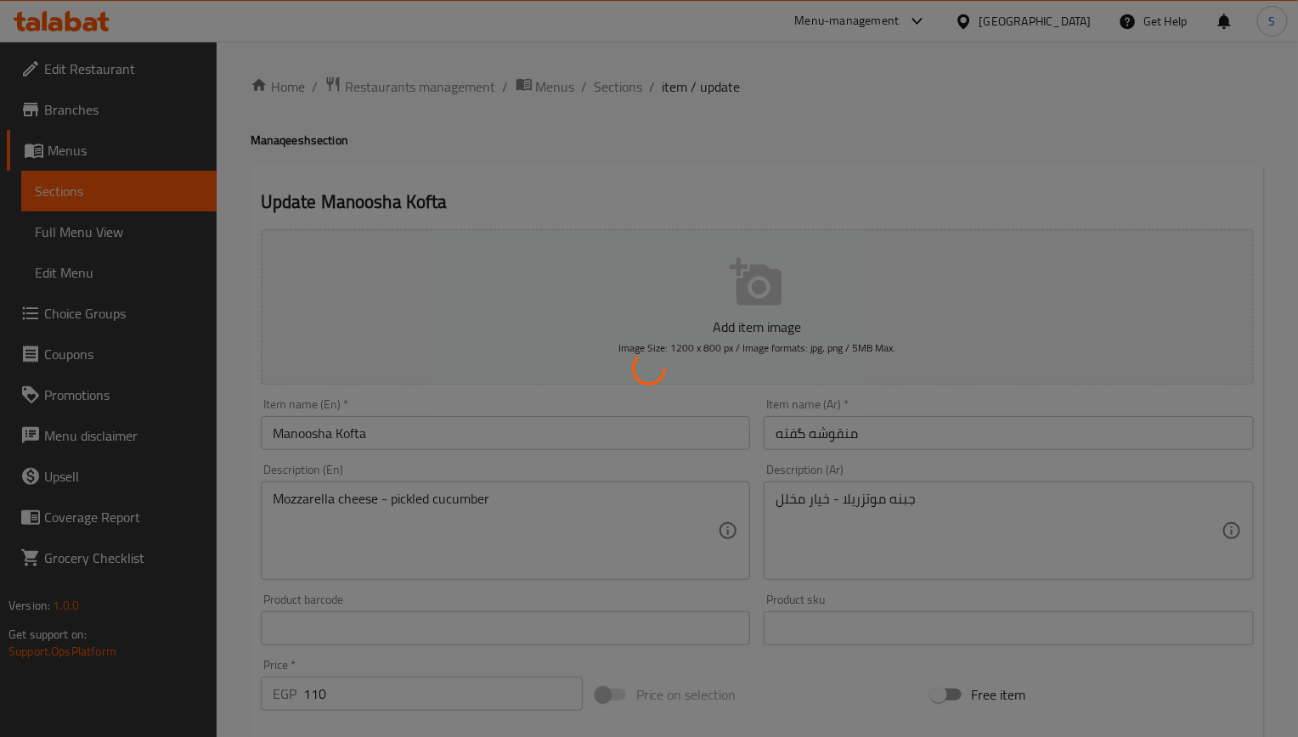
click at [400, 434] on div at bounding box center [649, 368] width 1298 height 737
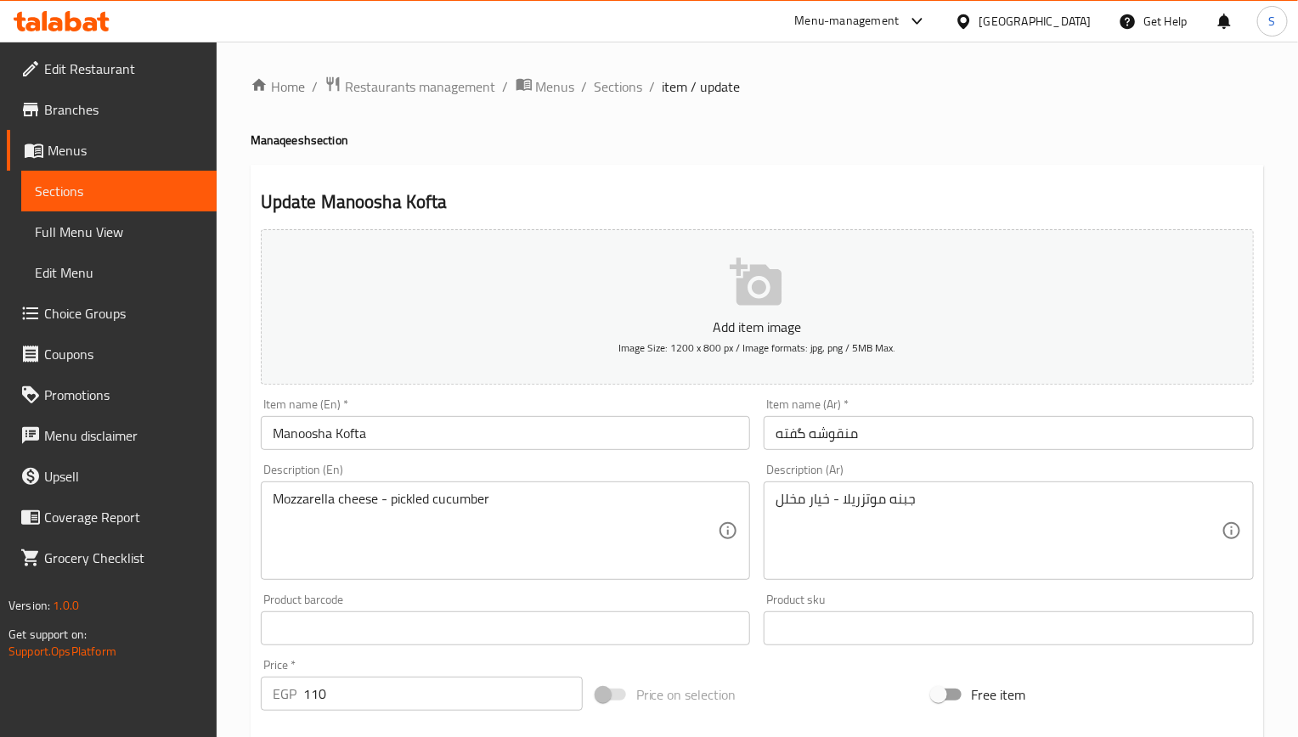
click at [406, 433] on input "Manoosha Kofta" at bounding box center [506, 433] width 490 height 34
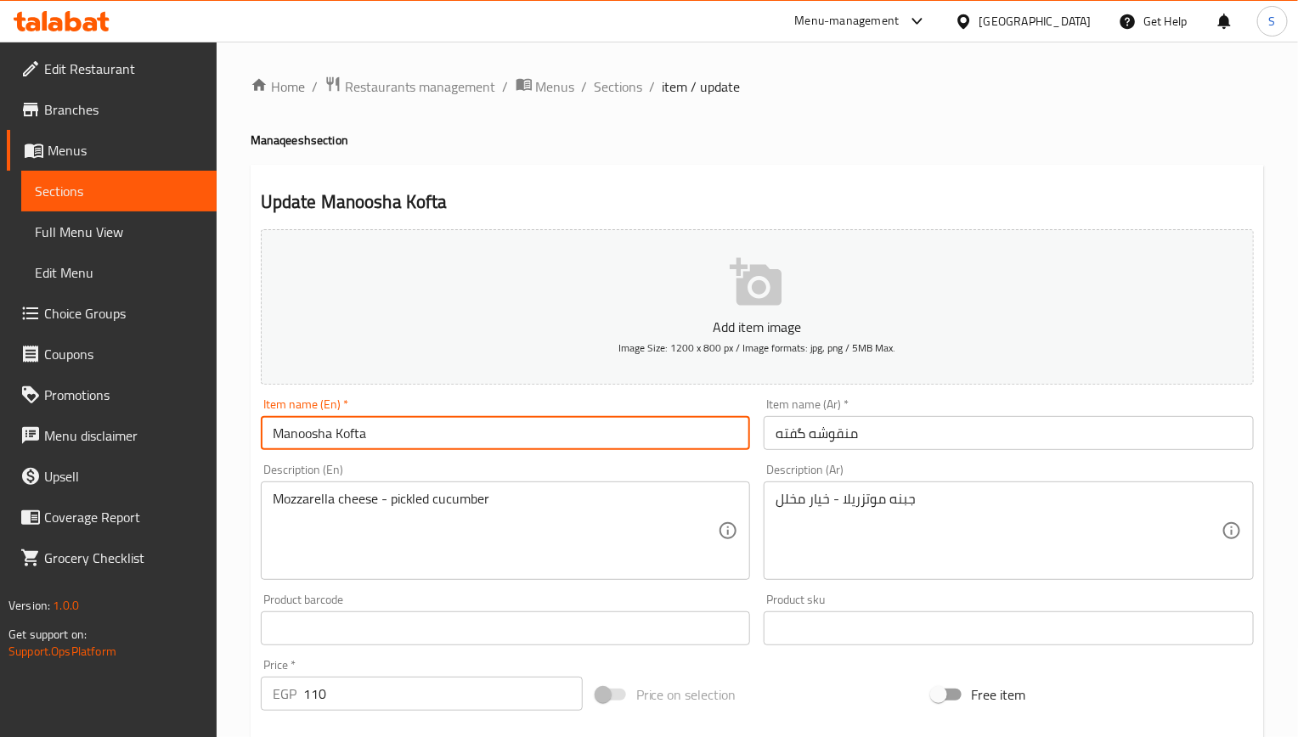
paste input "Manoucheh"
click at [286, 429] on input "[PERSON_NAME]" at bounding box center [506, 433] width 490 height 34
type input "[PERSON_NAME]"
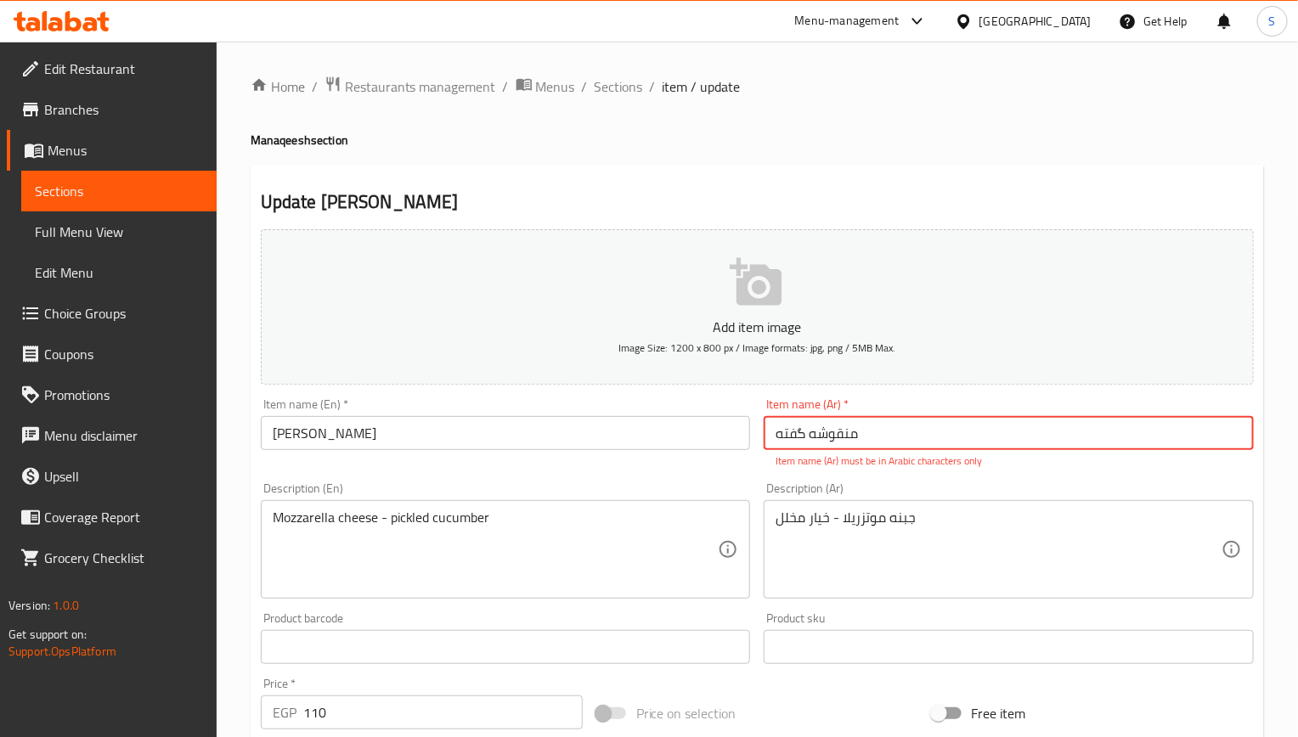
click at [777, 441] on input "منقوشه گفته" at bounding box center [1009, 433] width 490 height 34
click at [782, 434] on input "منقوشه گفته" at bounding box center [1009, 433] width 490 height 34
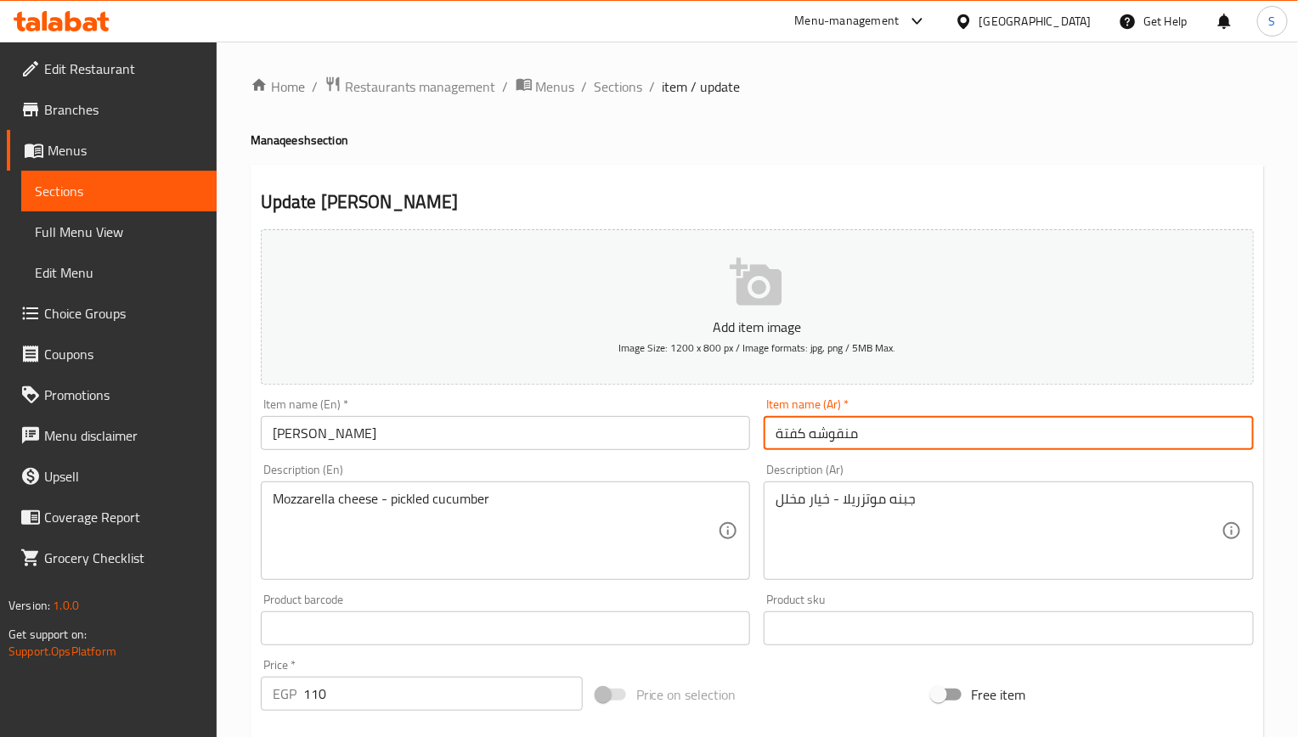
type input "منقوشه كفتة"
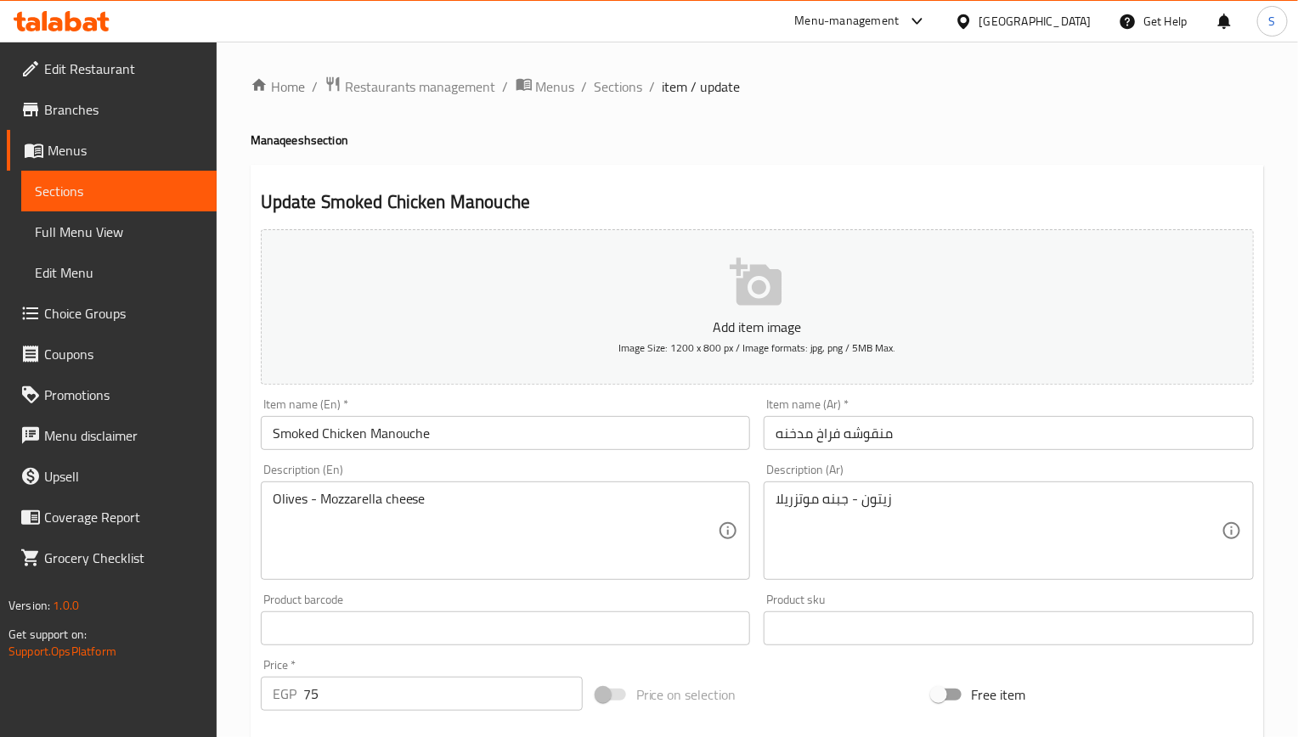
click at [442, 434] on input "Smoked Chicken Manouche" at bounding box center [506, 433] width 490 height 34
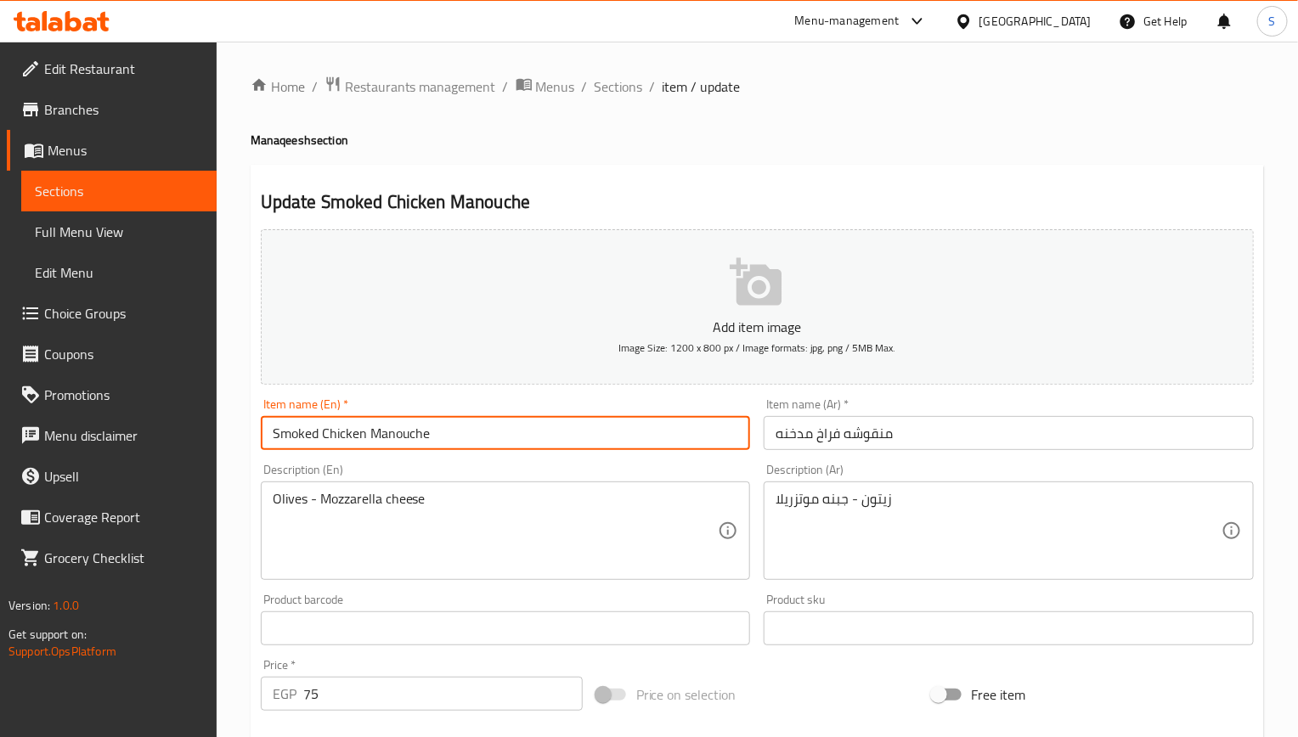
click at [442, 434] on input "Smoked Chicken Manouche" at bounding box center [506, 433] width 490 height 34
paste input "h"
type input "Smoked Chicken Manoucheh"
click at [439, 436] on input "Salami Manqoush" at bounding box center [506, 433] width 490 height 34
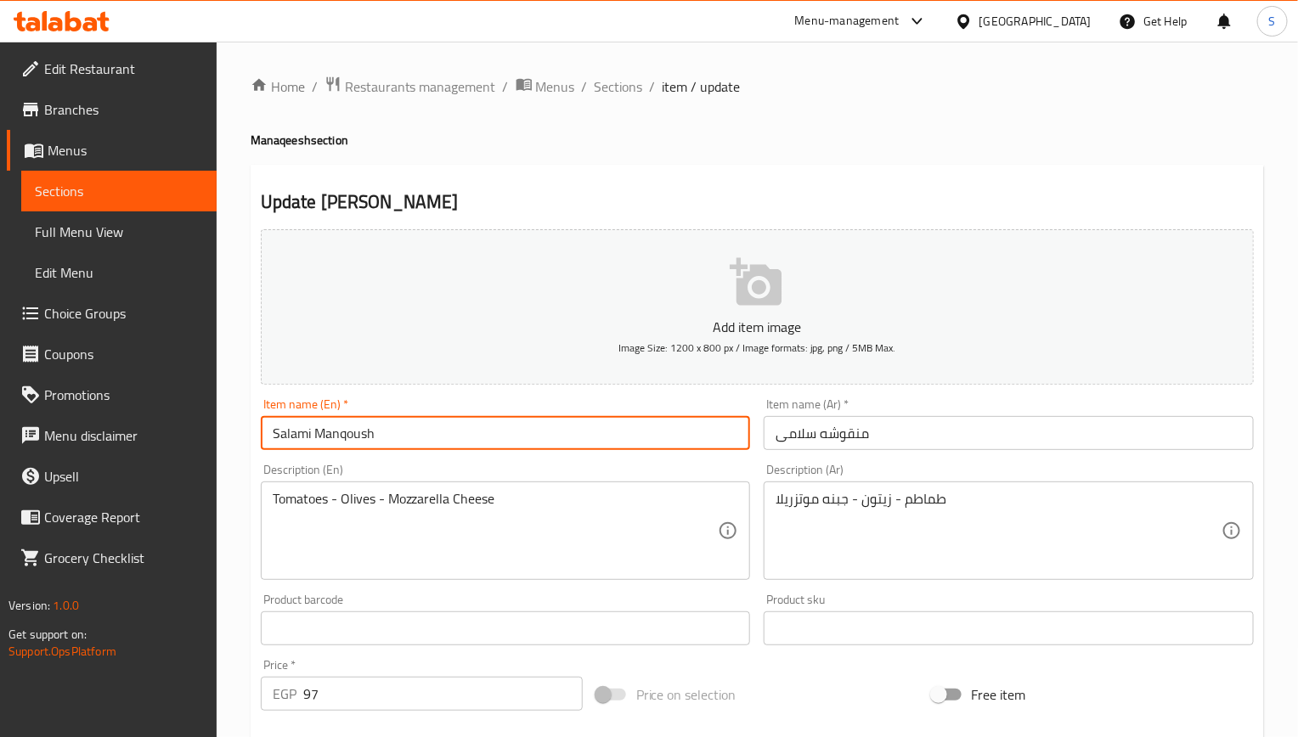
click at [439, 436] on input "Salami Manqoush" at bounding box center [506, 433] width 490 height 34
paste input "ouche"
type input "Salami Manoucheh"
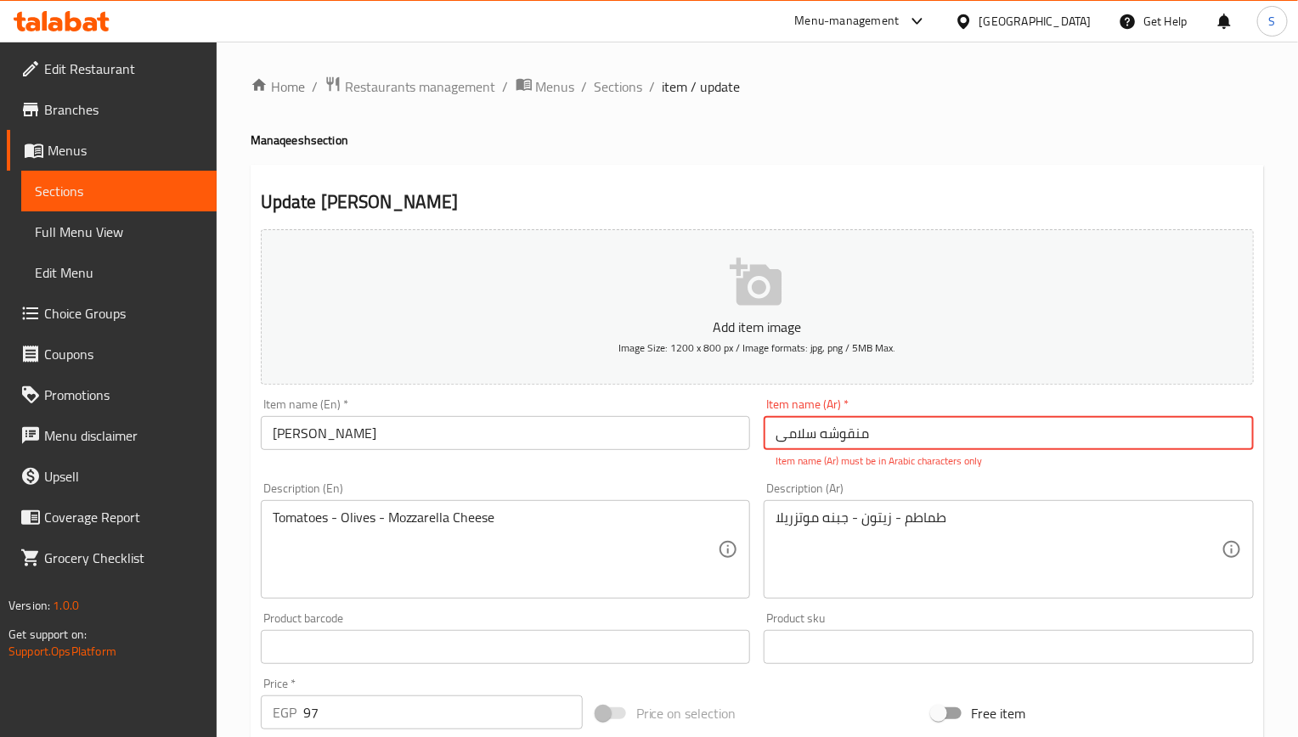
click at [865, 428] on input "منقوشه سلامی" at bounding box center [1009, 433] width 490 height 34
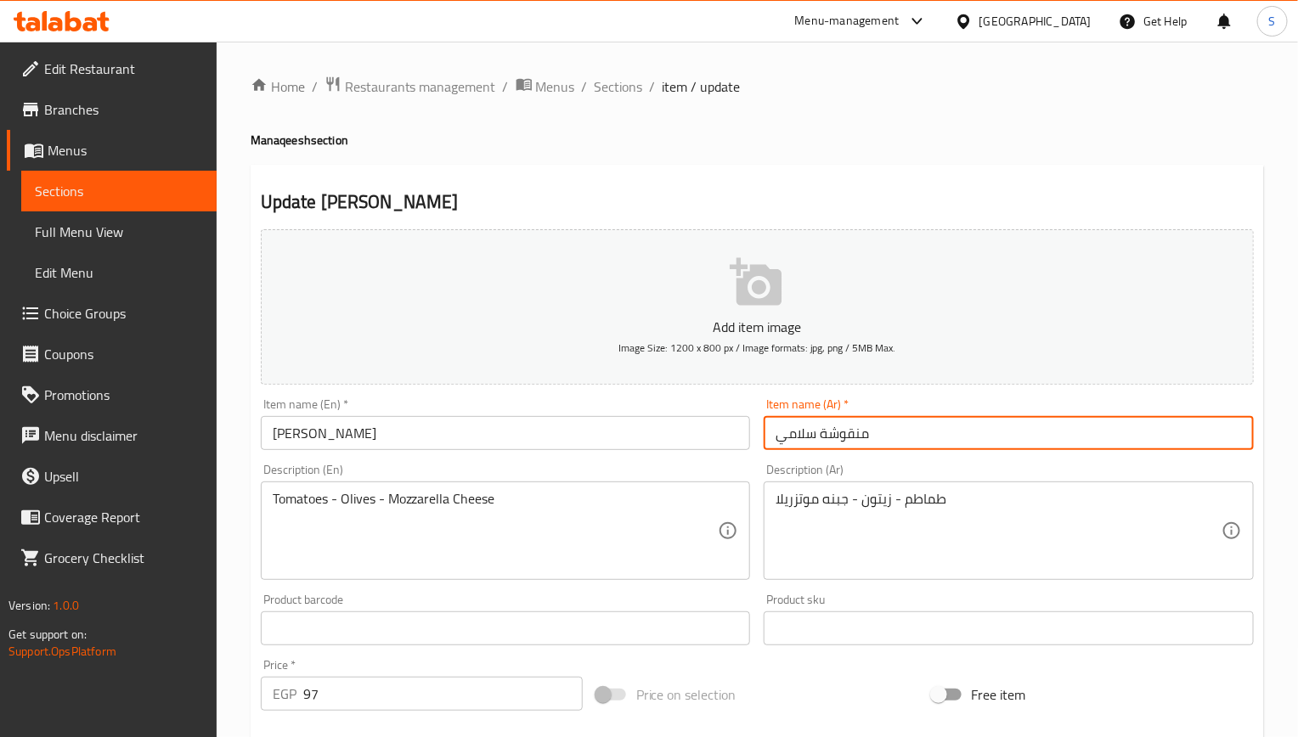
type input "منقوشة سلامي"
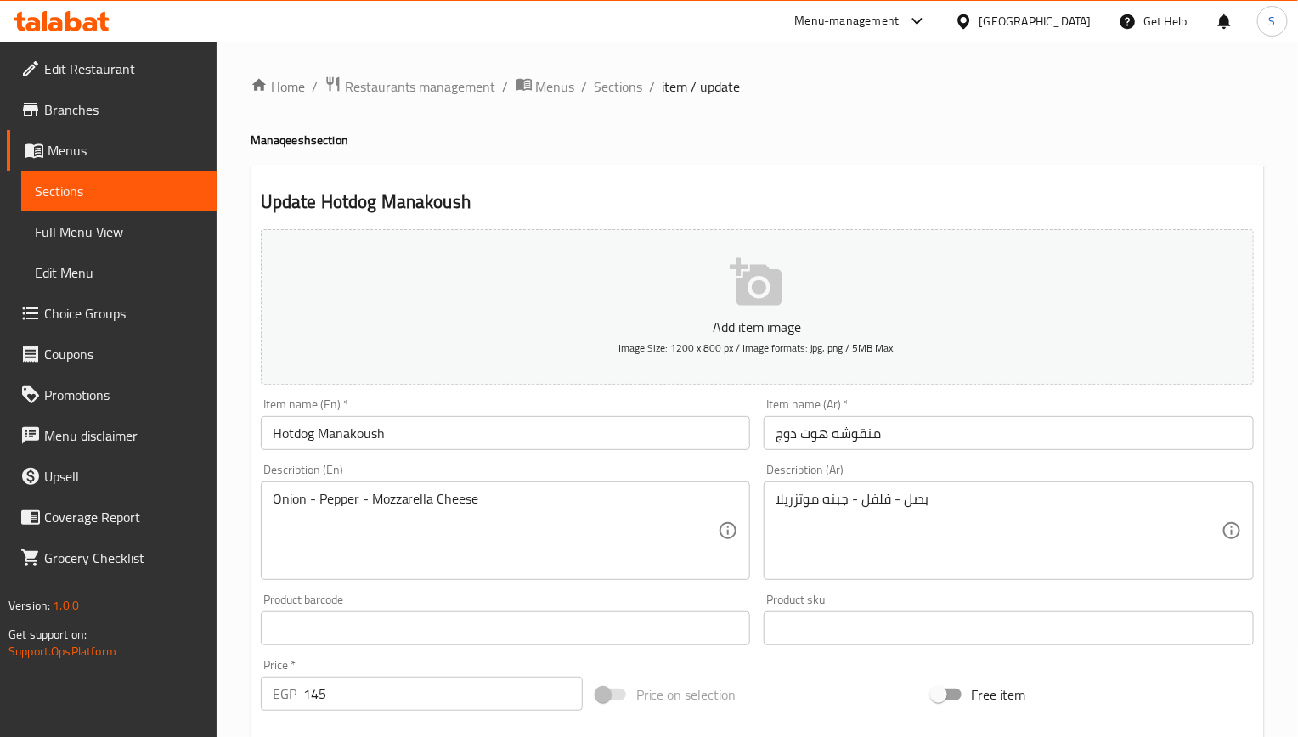
click at [429, 432] on input "Hotdog Manakoush" at bounding box center [506, 433] width 490 height 34
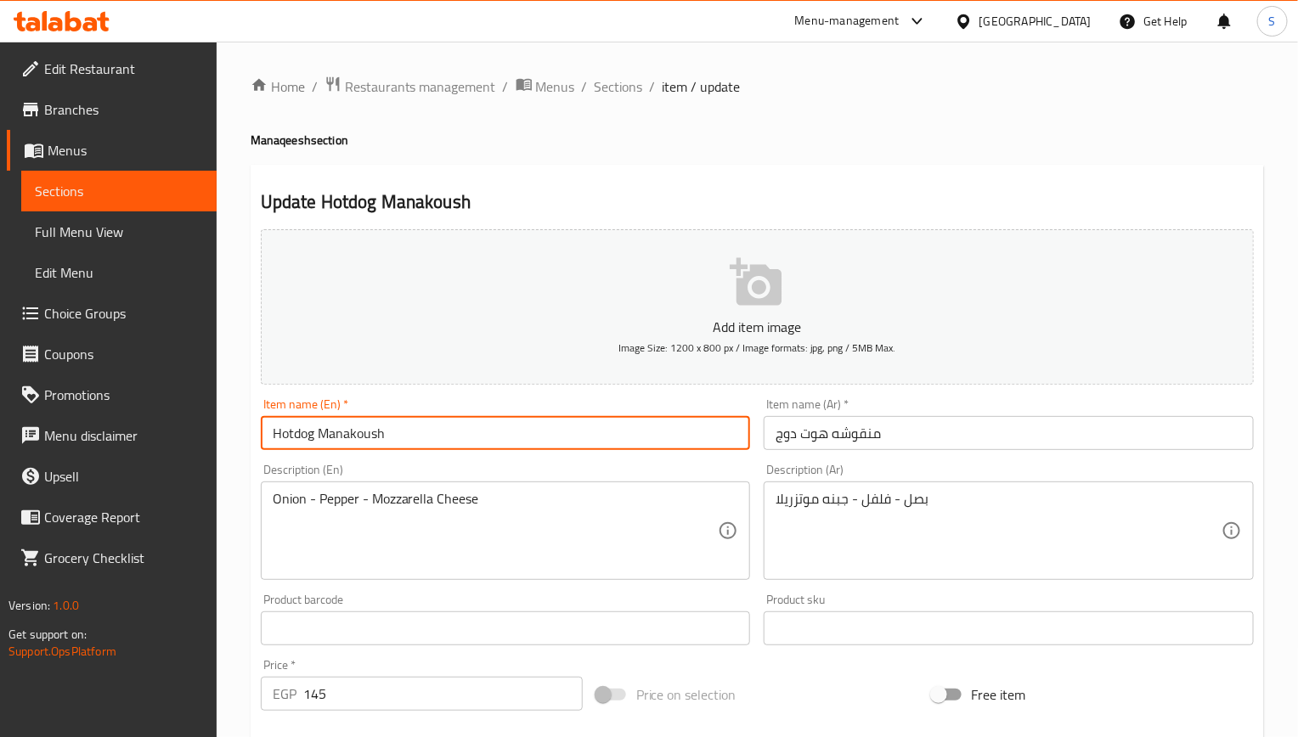
click at [429, 432] on input "Hotdog Manakoush" at bounding box center [506, 433] width 490 height 34
paste input "ouche"
type input "Hotdog Manoucheh"
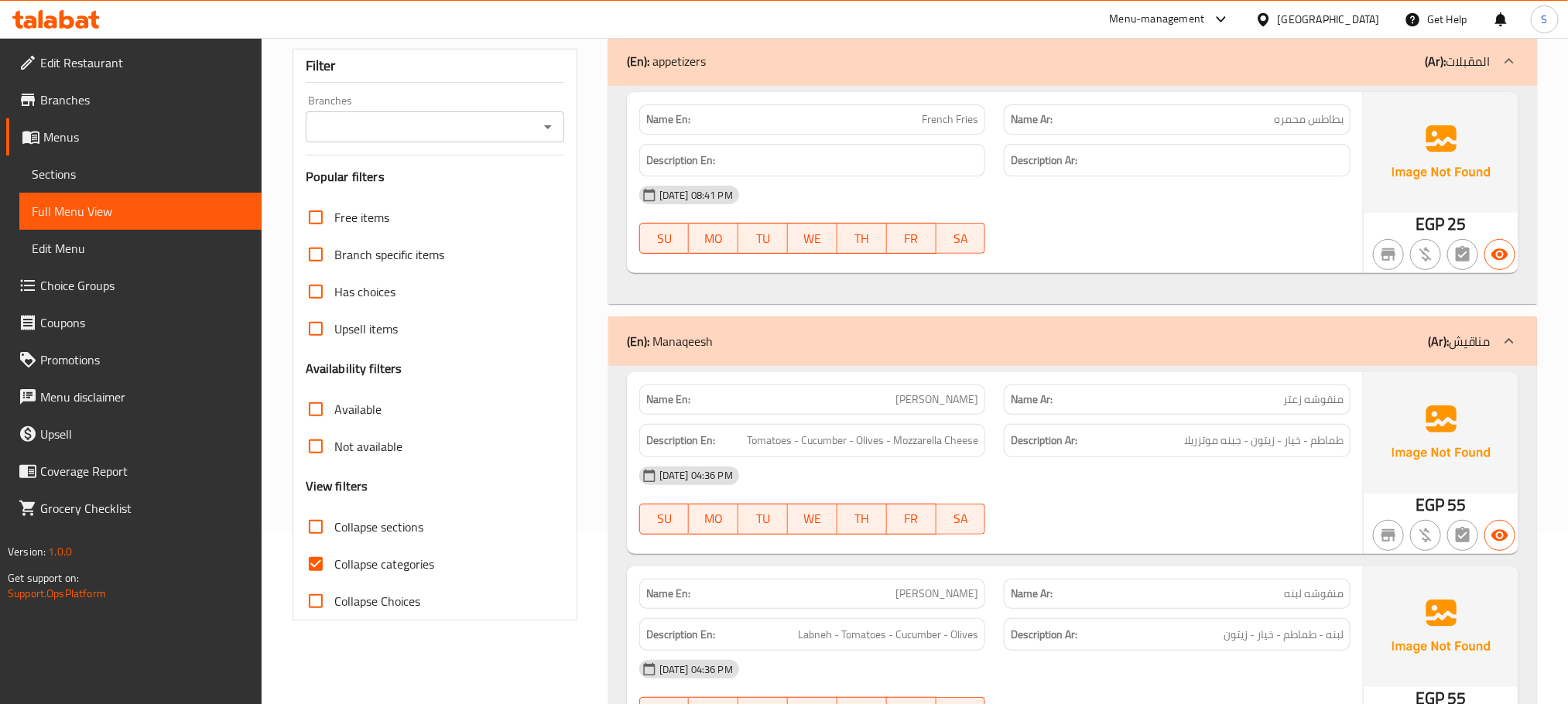
scroll to position [464, 0]
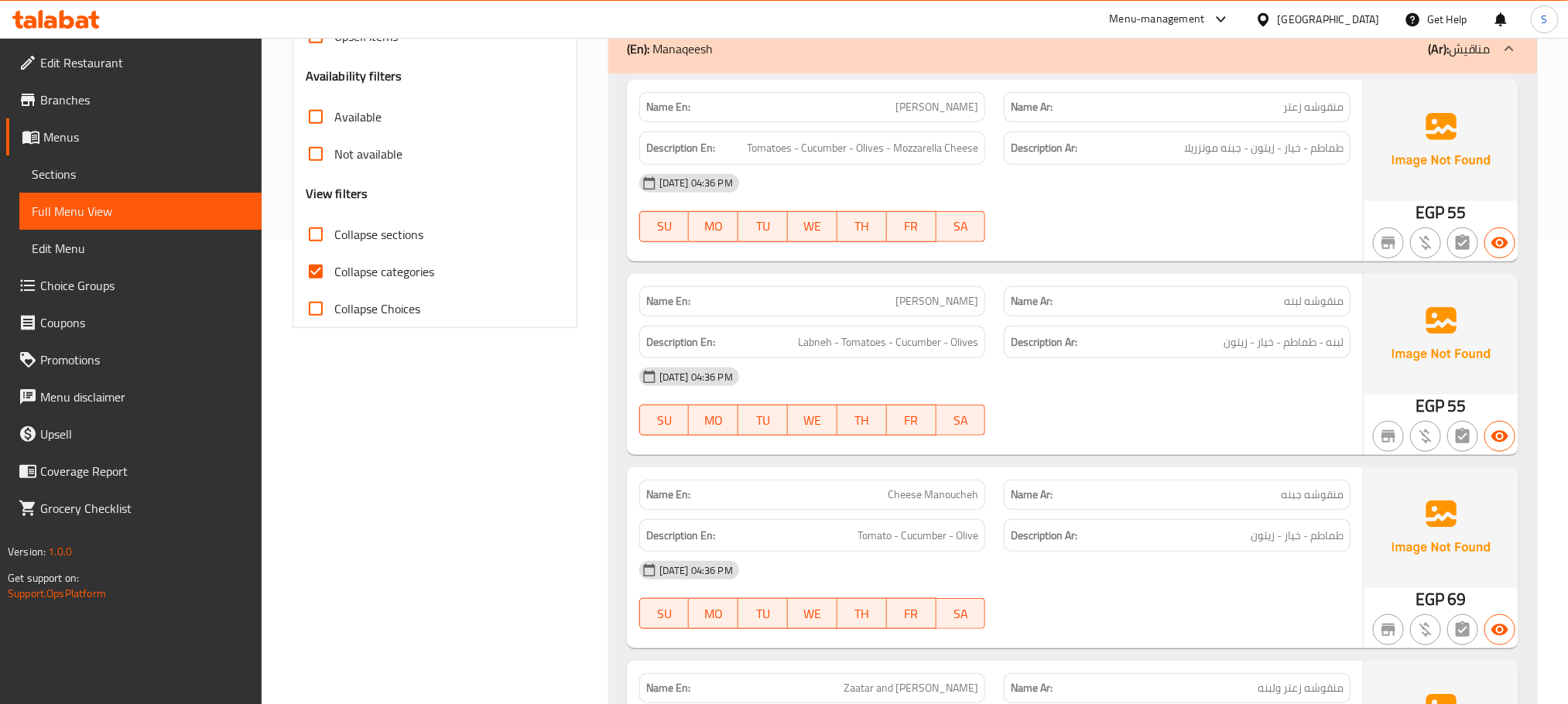
click at [314, 277] on input "Collapse categories" at bounding box center [315, 271] width 37 height 37
checkbox input "false"
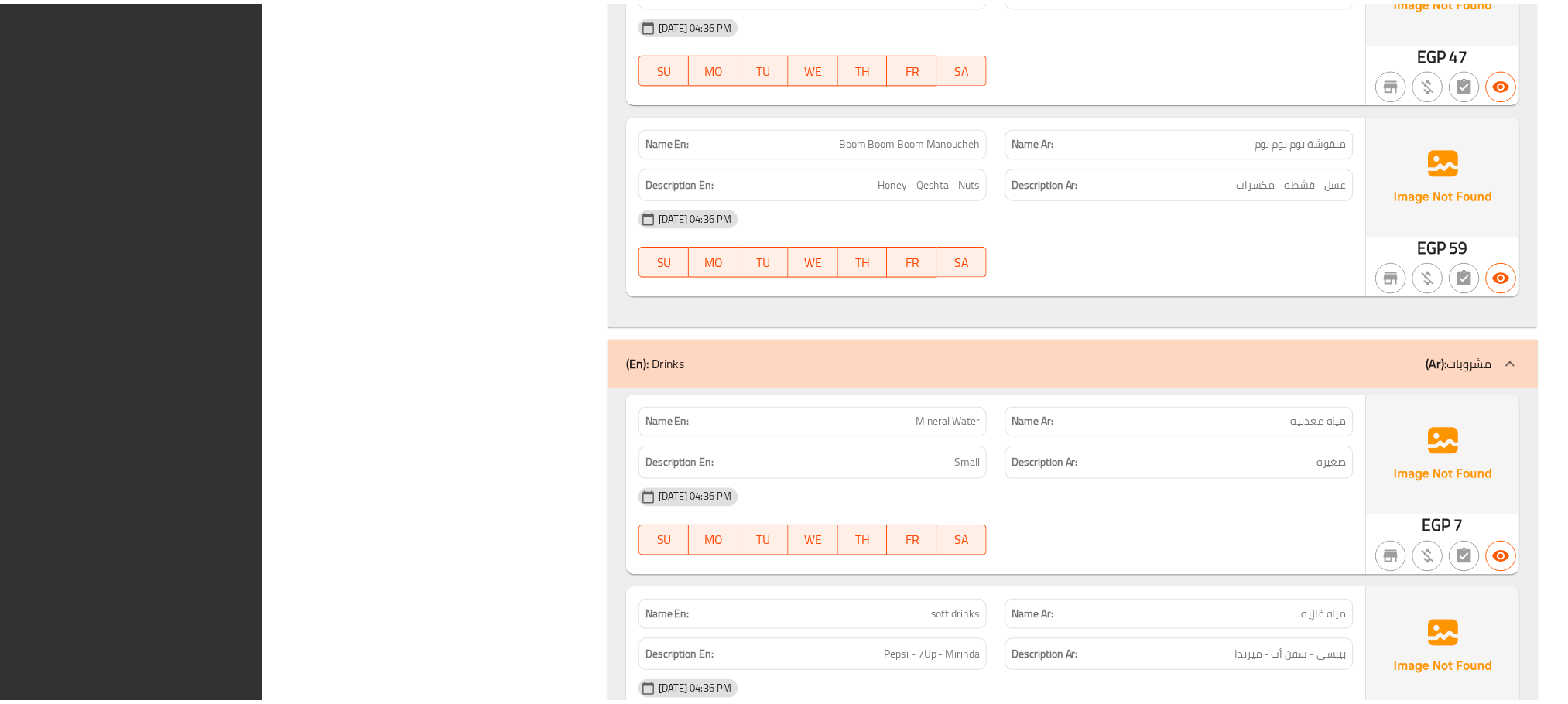
scroll to position [6481, 0]
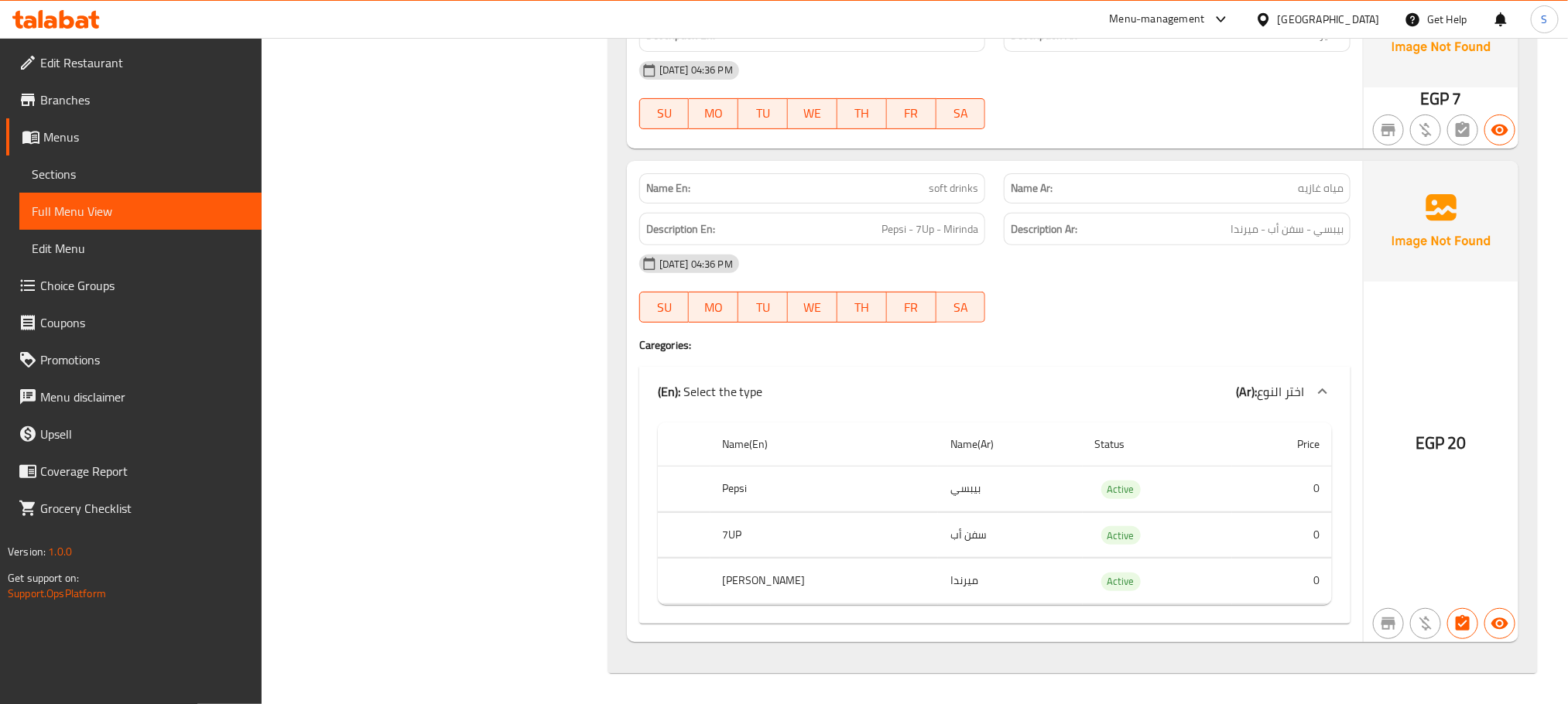
click at [64, 105] on span "Branches" at bounding box center [144, 99] width 209 height 18
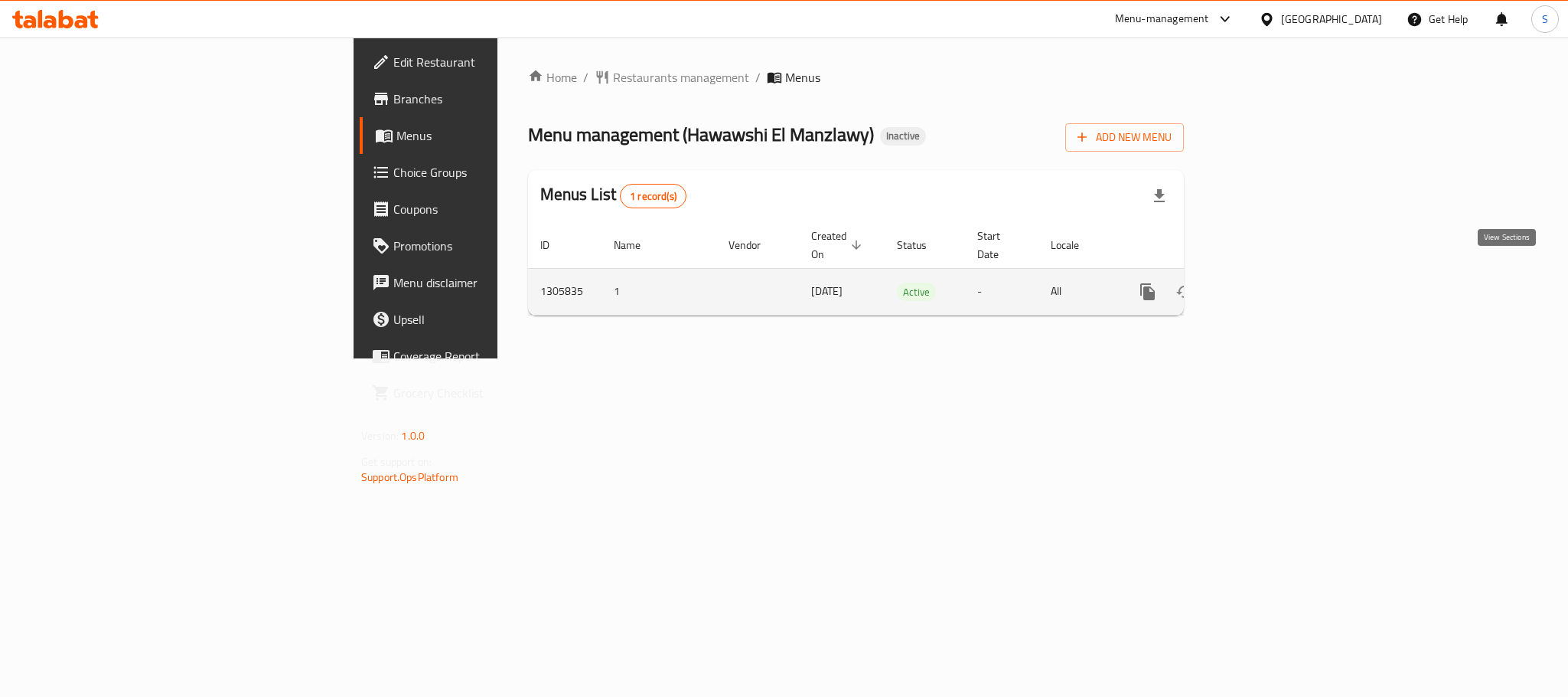
click at [1268, 282] on icon "enhanced table" at bounding box center [1258, 291] width 18 height 18
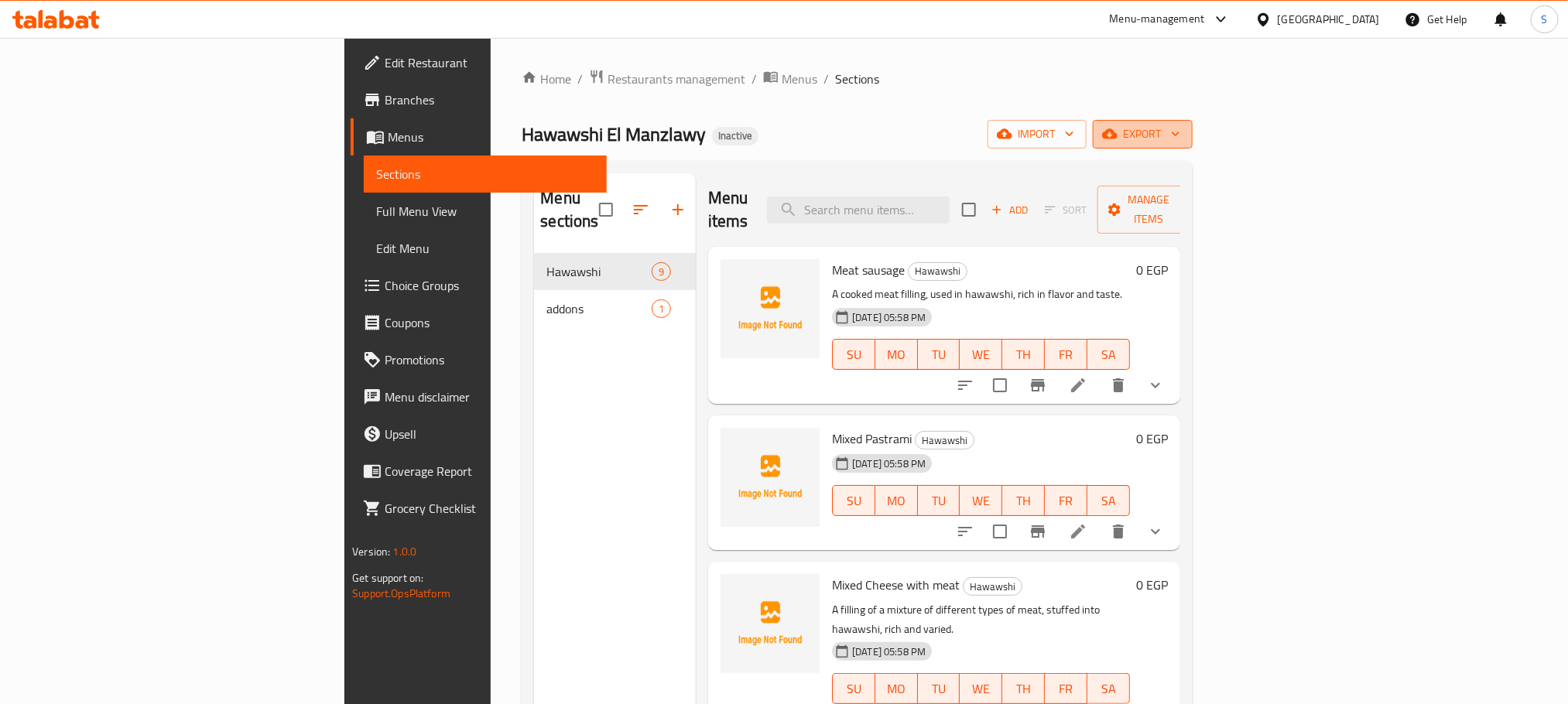
click at [1180, 133] on span "export" at bounding box center [1143, 134] width 75 height 19
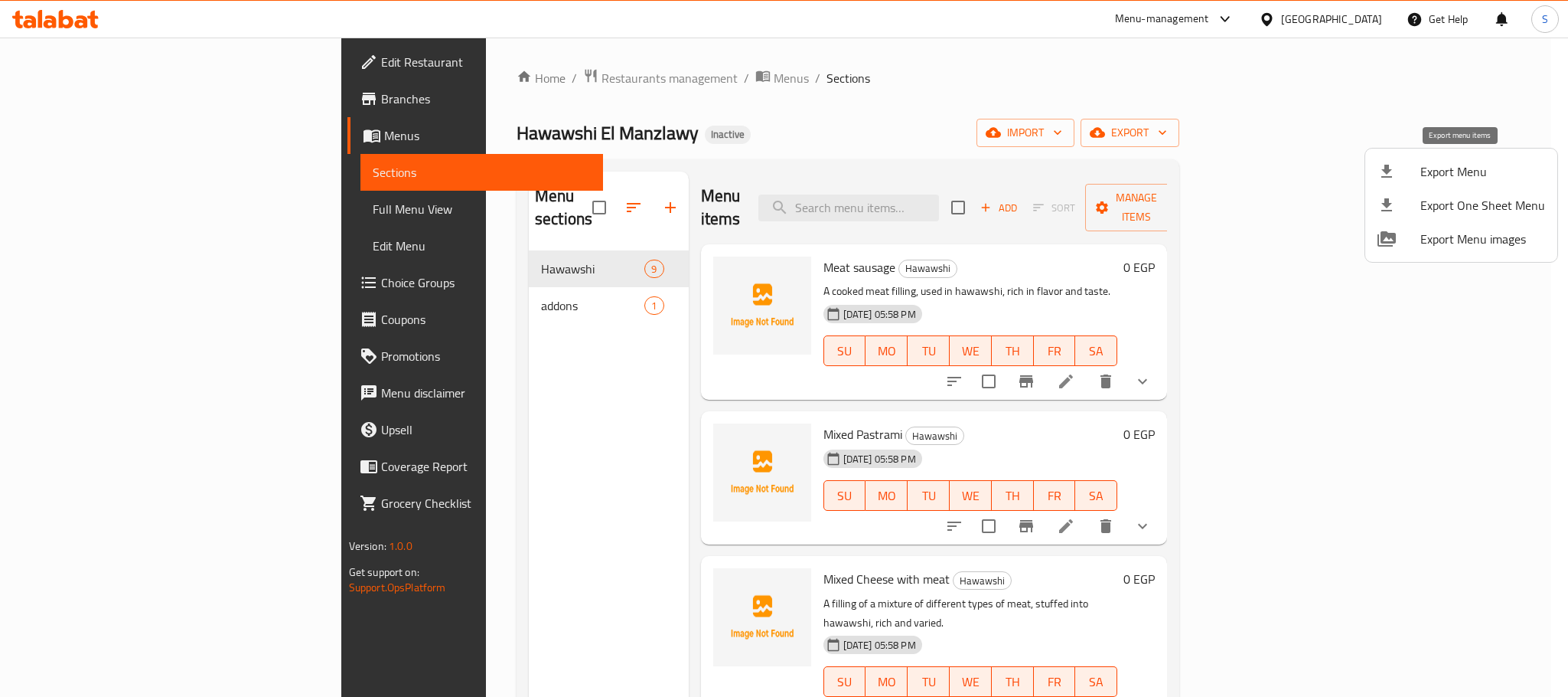
click at [1431, 168] on span "Export Menu" at bounding box center [1483, 171] width 124 height 18
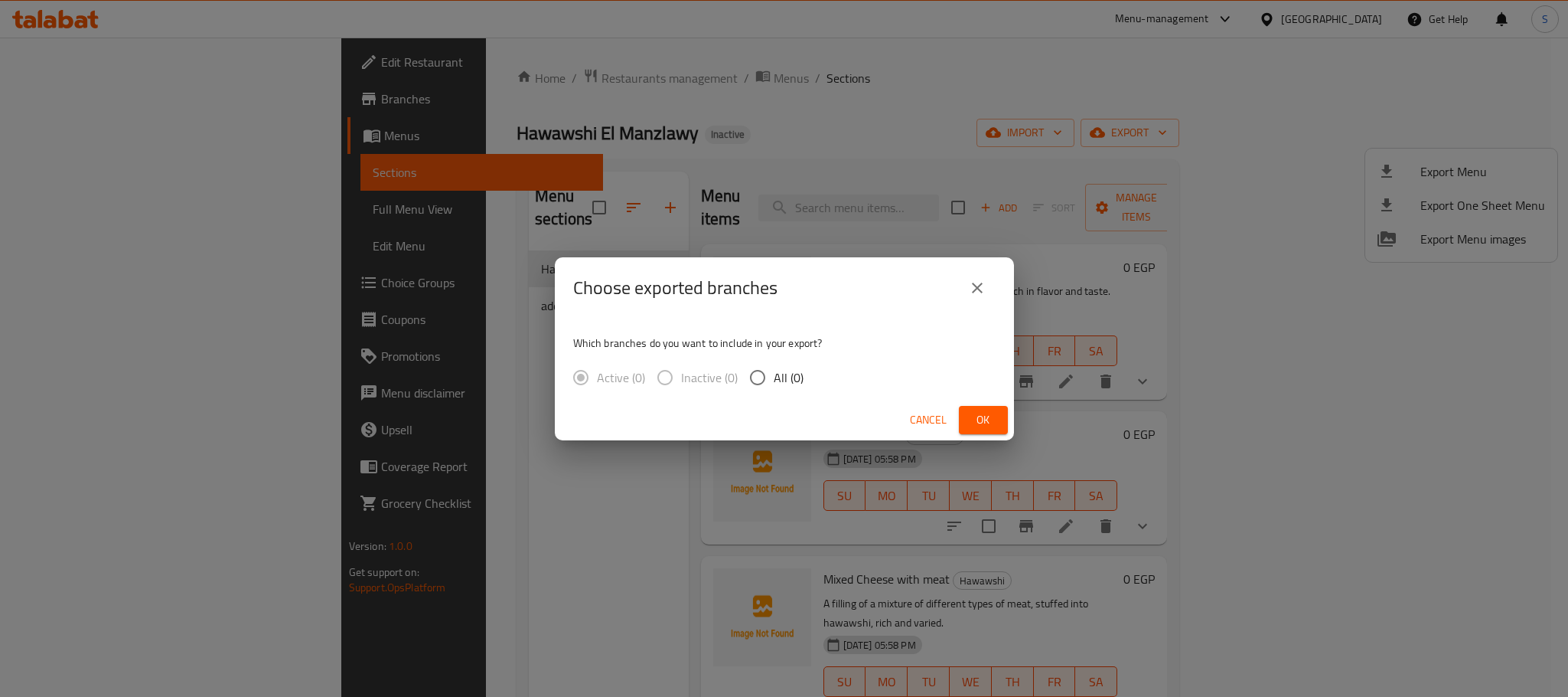
click at [779, 378] on span "All (0)" at bounding box center [789, 378] width 30 height 18
click at [774, 378] on input "All (0)" at bounding box center [758, 378] width 32 height 32
radio input "true"
click at [967, 421] on button "Ok" at bounding box center [983, 419] width 49 height 28
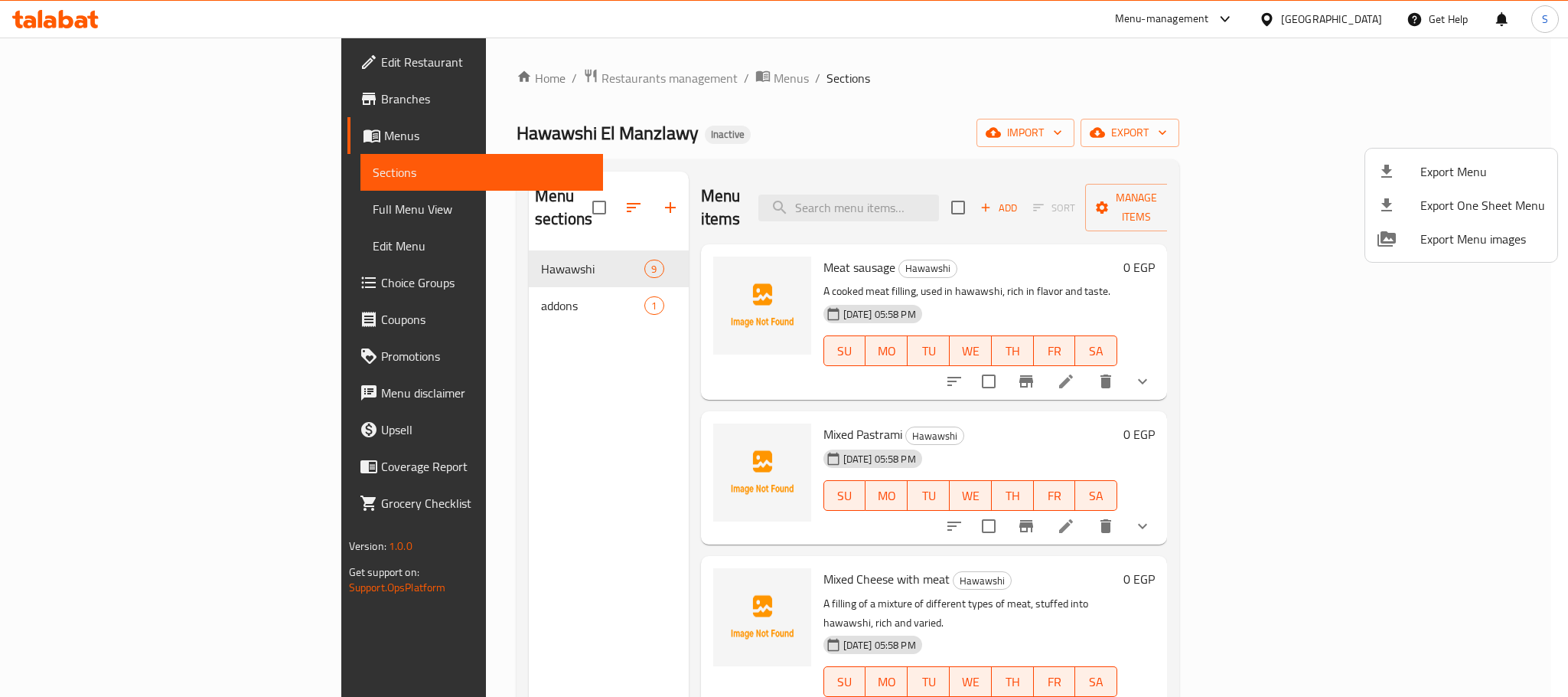
click at [691, 133] on div at bounding box center [784, 348] width 1568 height 697
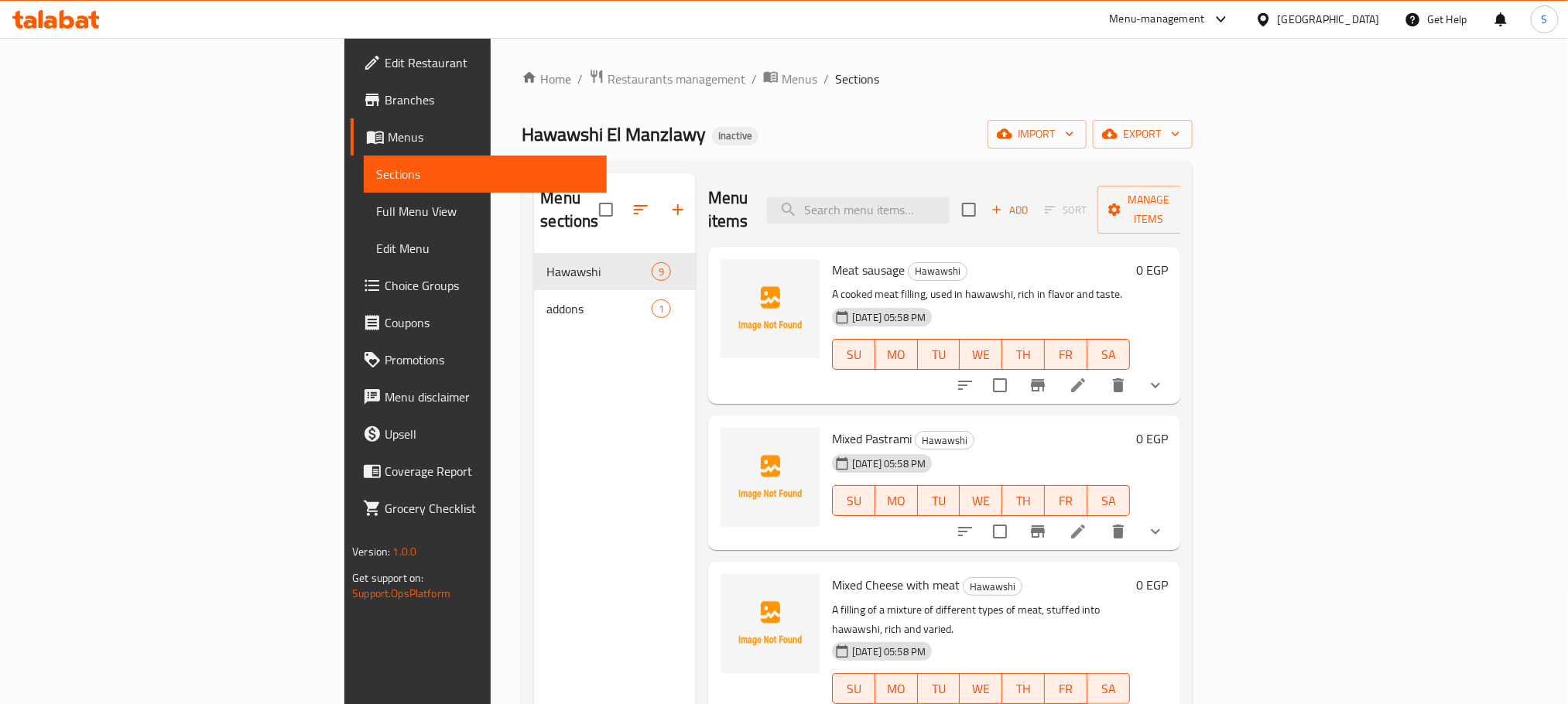
click at [376, 213] on span "Full Menu View" at bounding box center [485, 211] width 218 height 18
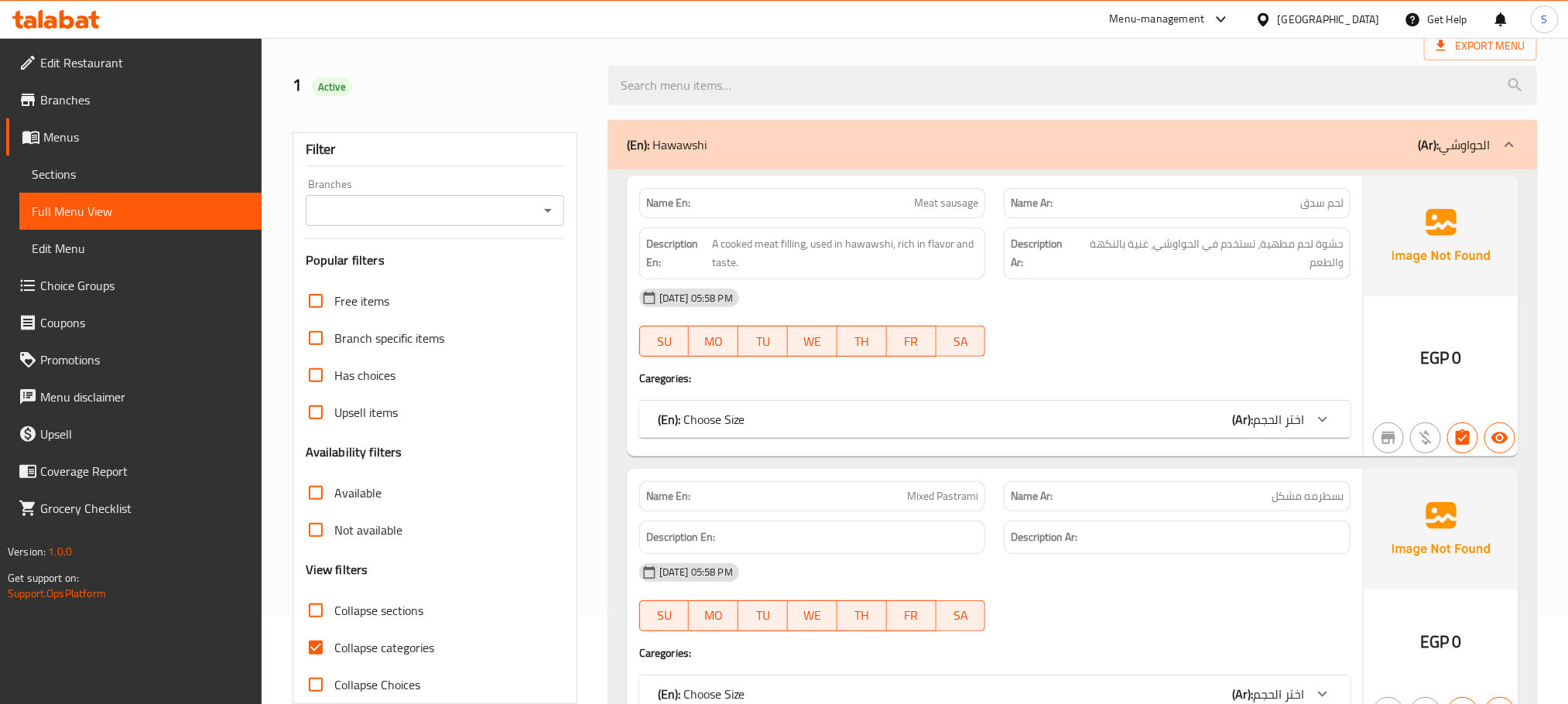
scroll to position [232, 0]
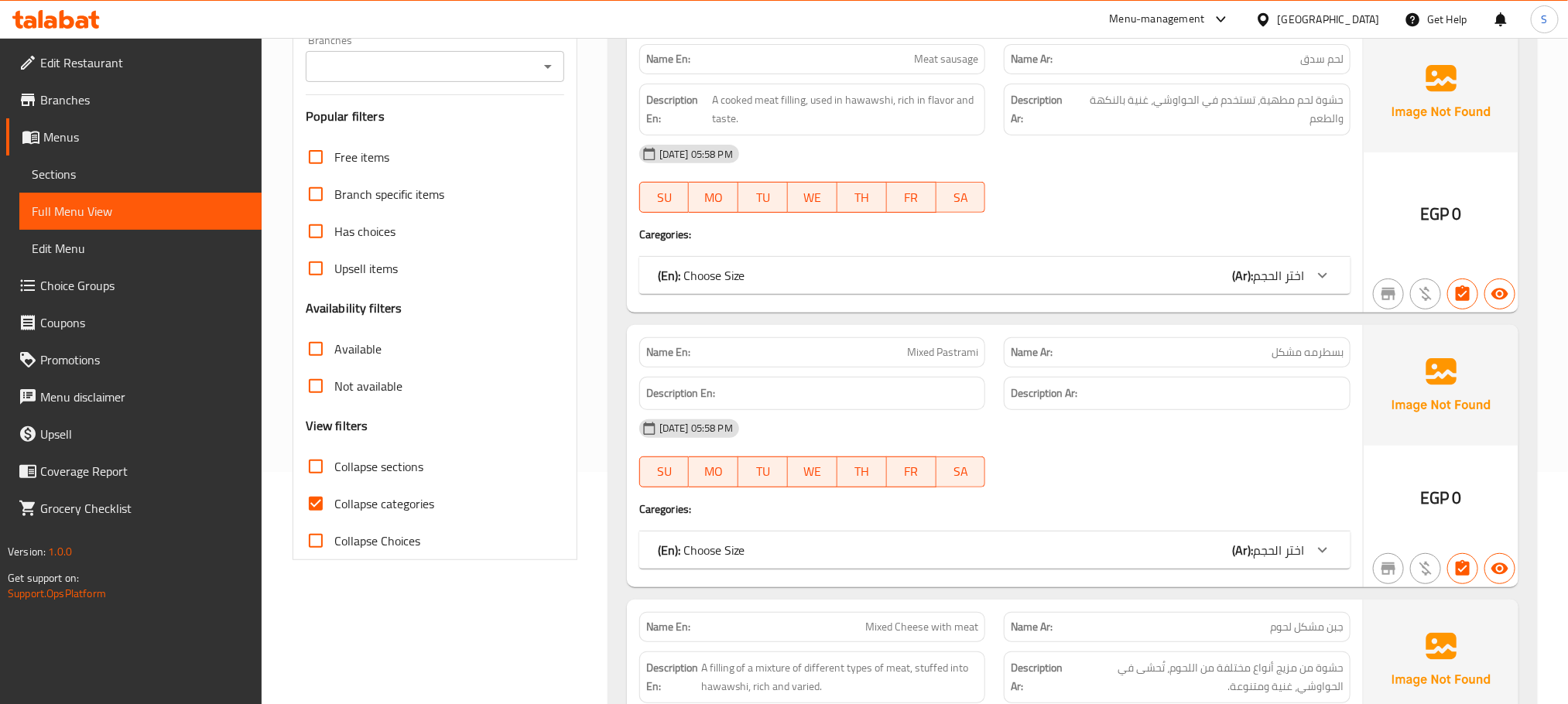
click at [316, 506] on input "Collapse categories" at bounding box center [315, 504] width 37 height 37
checkbox input "false"
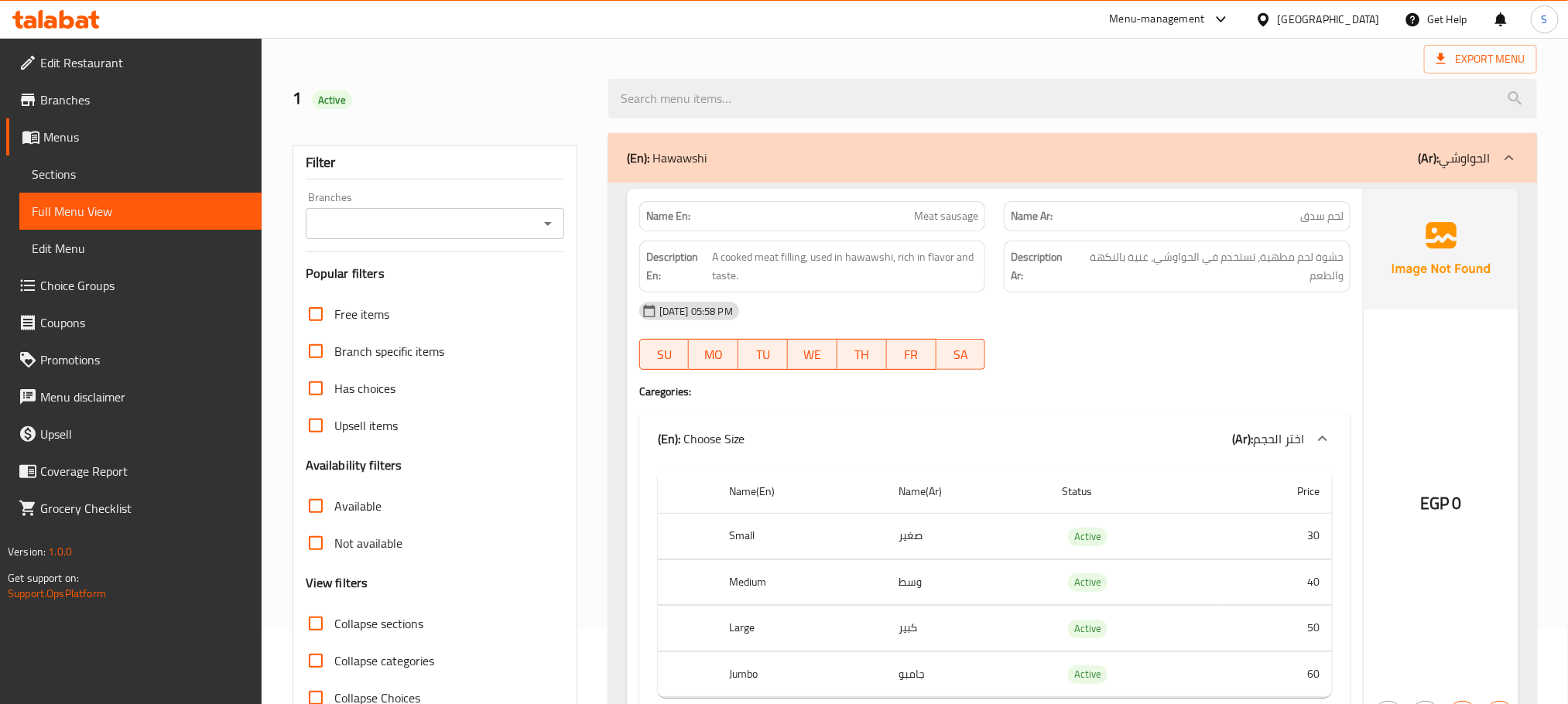
scroll to position [116, 0]
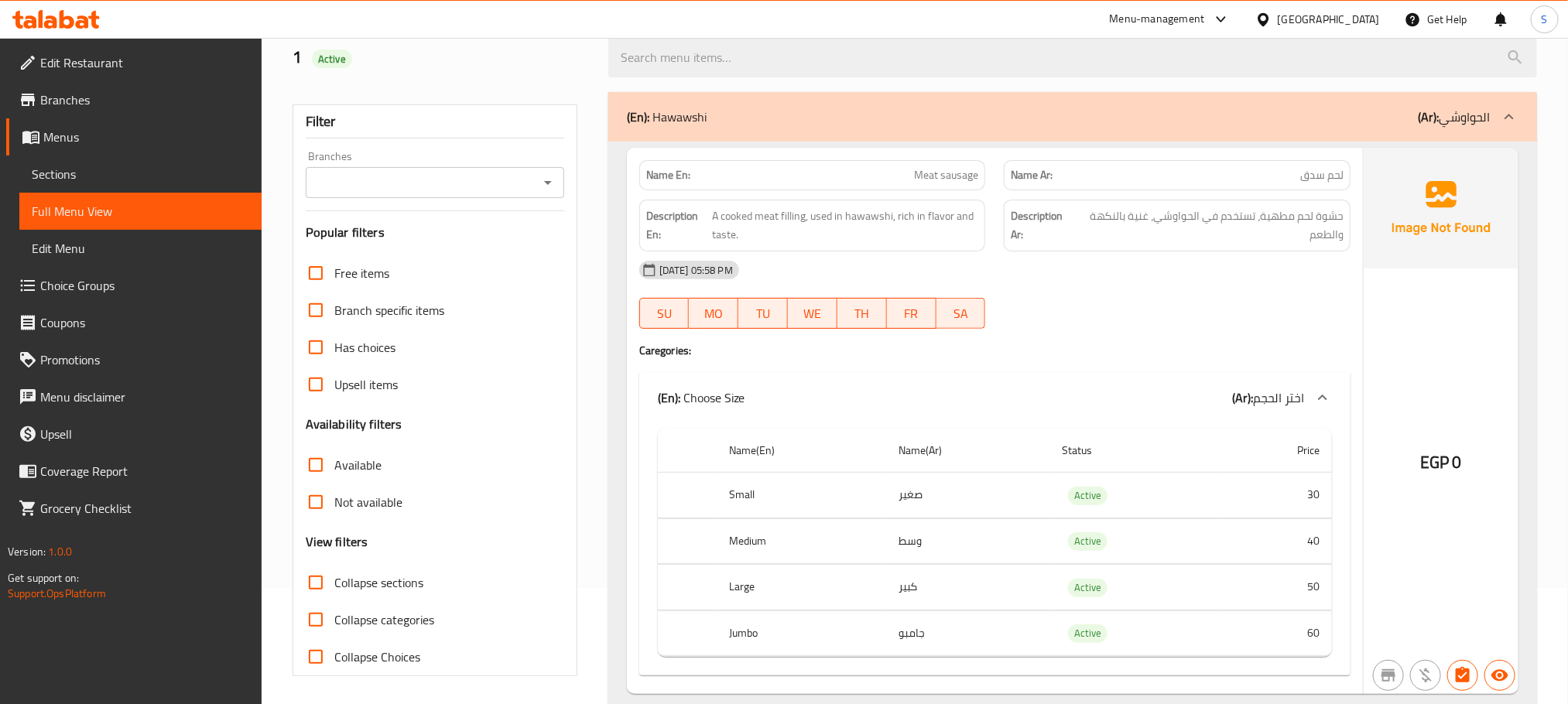
click at [319, 576] on input "Collapse sections" at bounding box center [315, 582] width 37 height 37
checkbox input "true"
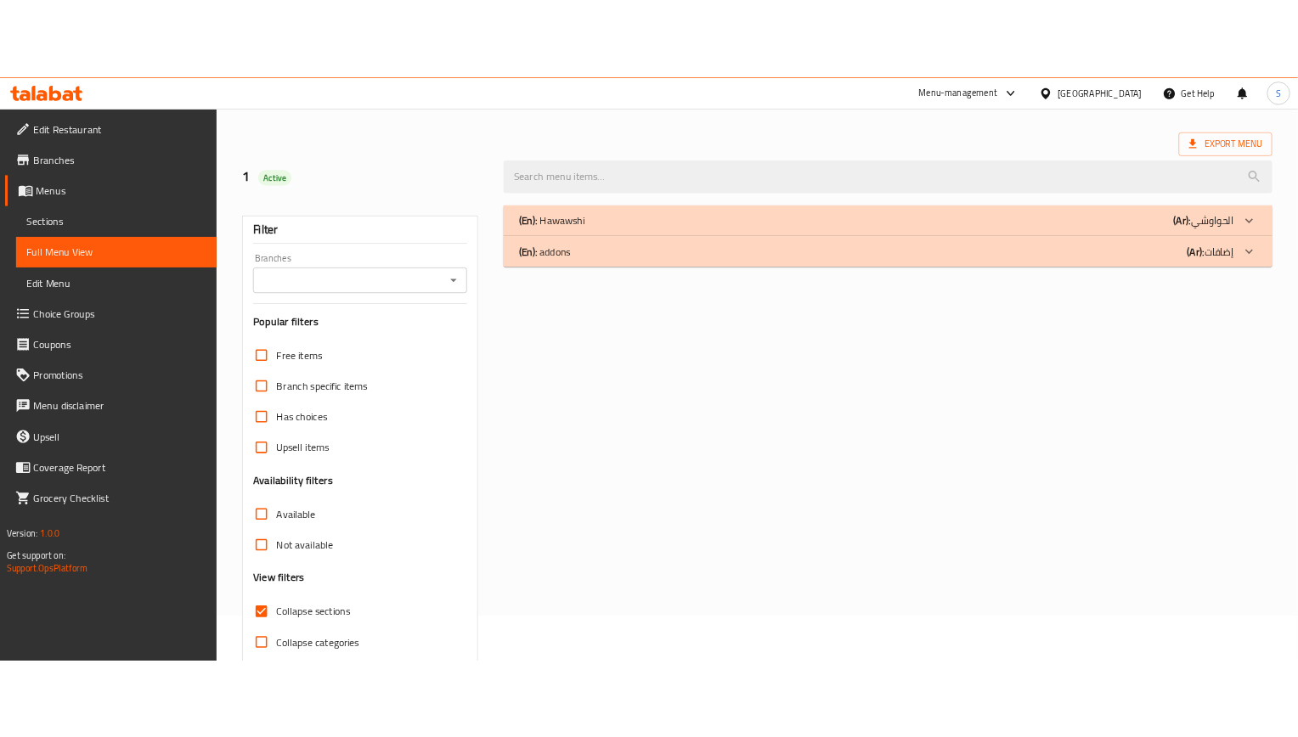
scroll to position [0, 0]
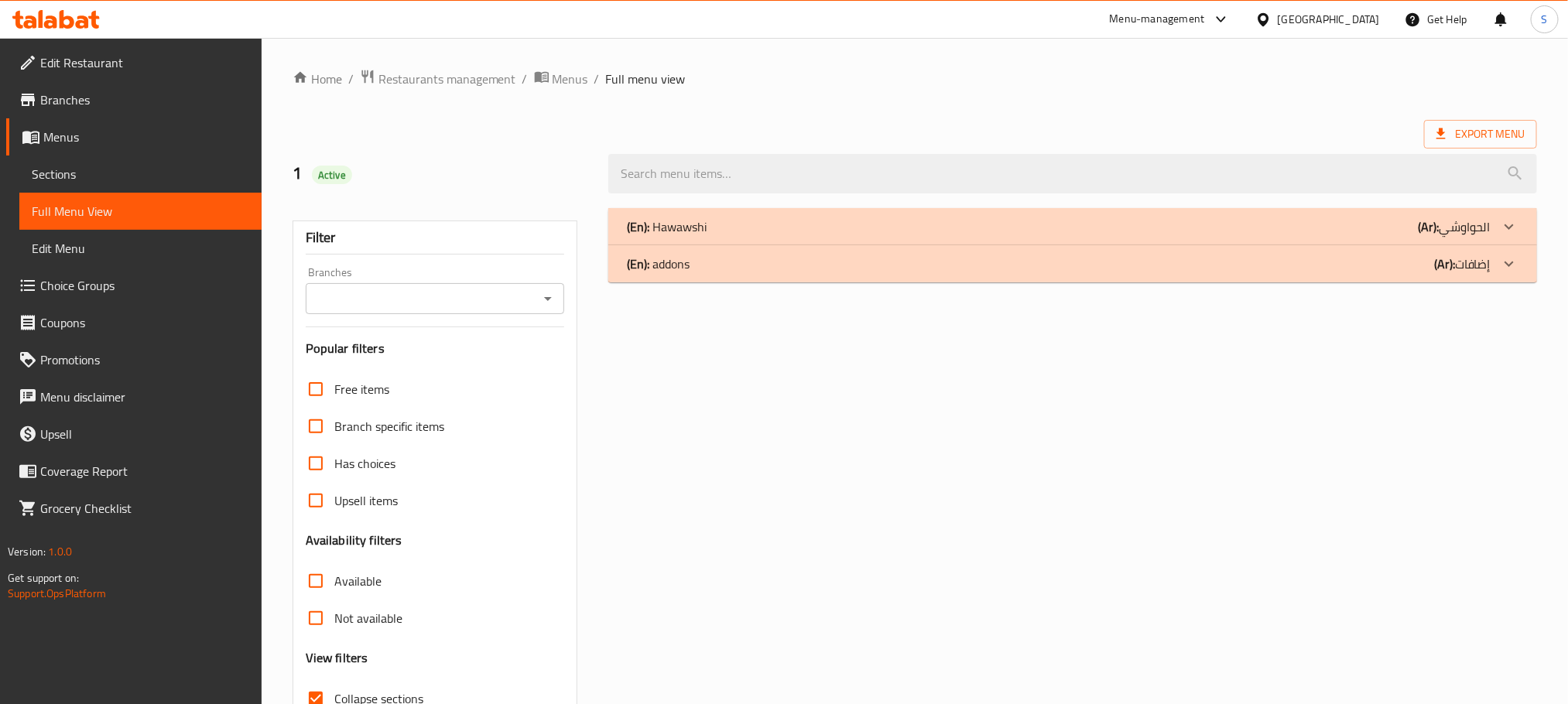
click at [762, 223] on div "(En): Hawawshi (Ar): الحواوشي" at bounding box center [1059, 227] width 864 height 18
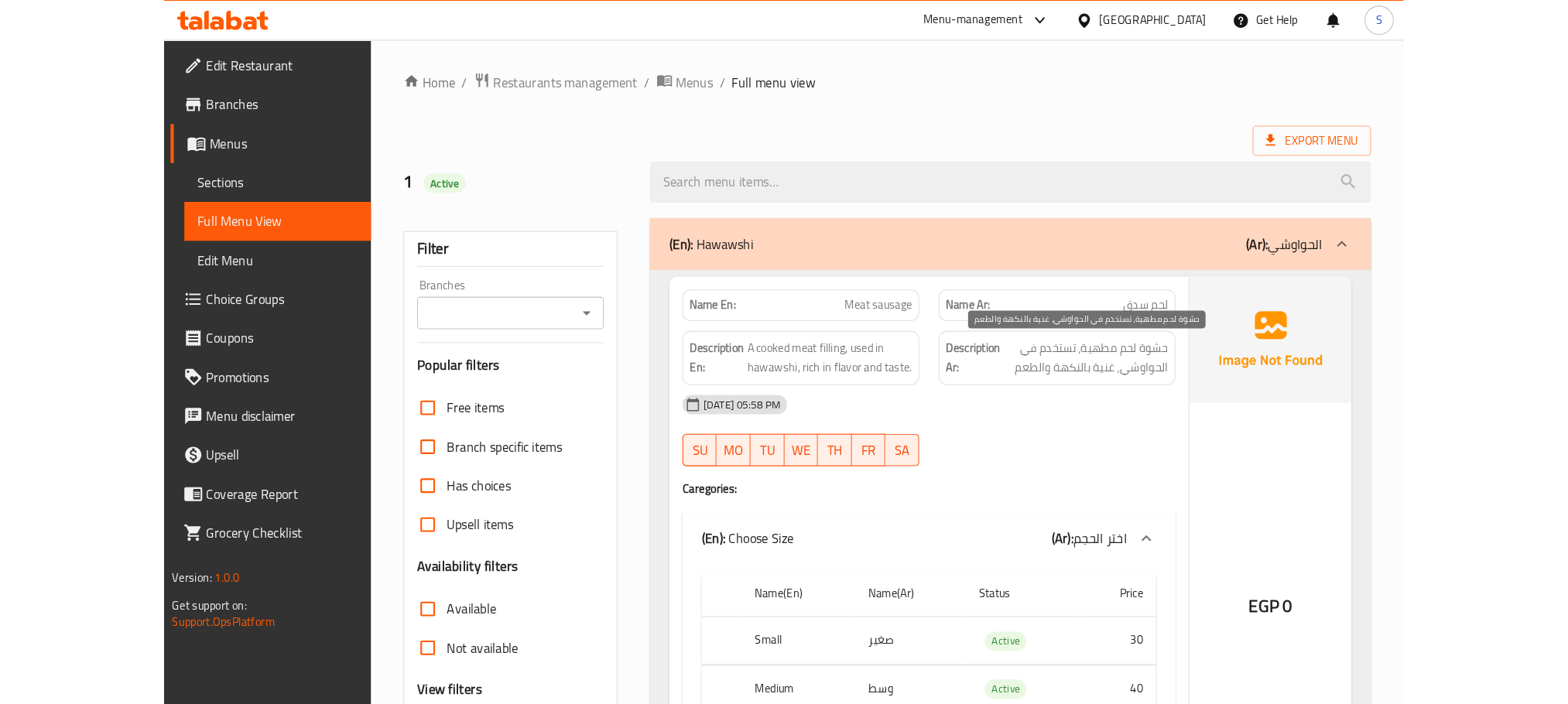
scroll to position [116, 0]
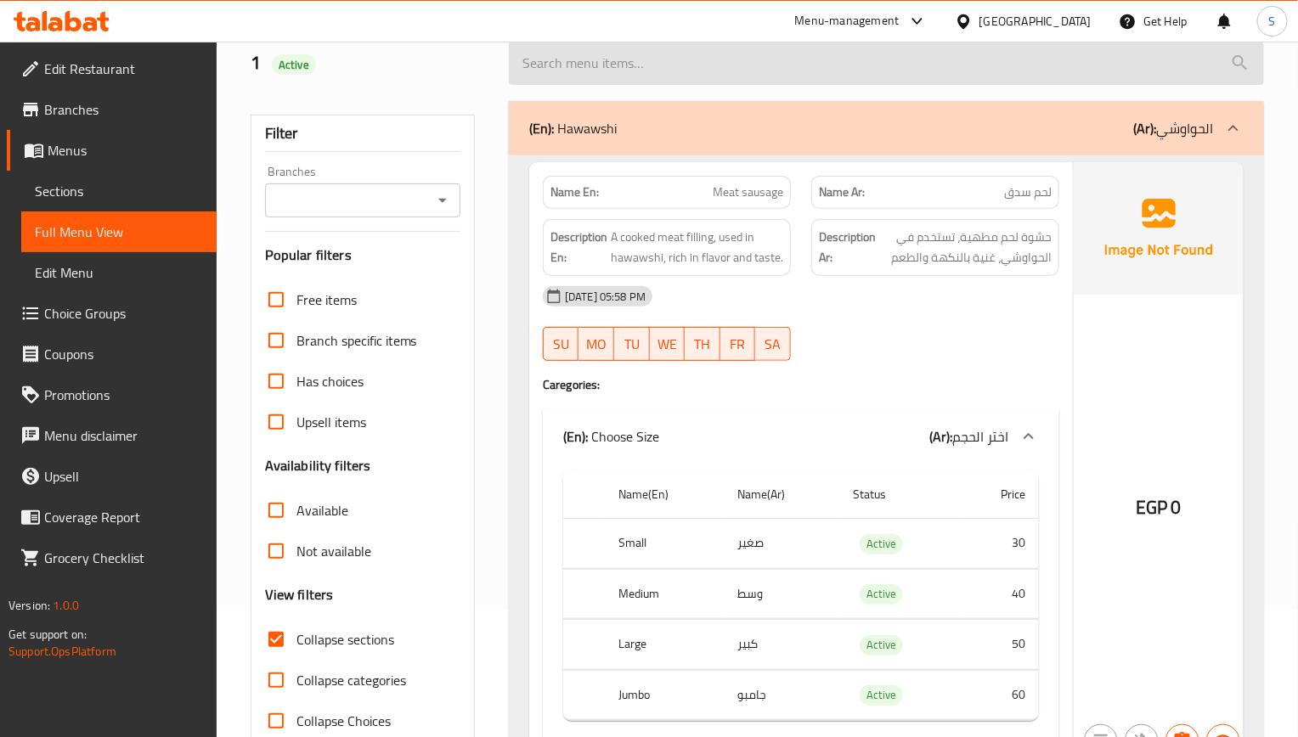
drag, startPoint x: 950, startPoint y: 288, endPoint x: 732, endPoint y: 59, distance: 316.6
click at [950, 288] on div "14-08-2025 05:58 PM" at bounding box center [801, 296] width 537 height 41
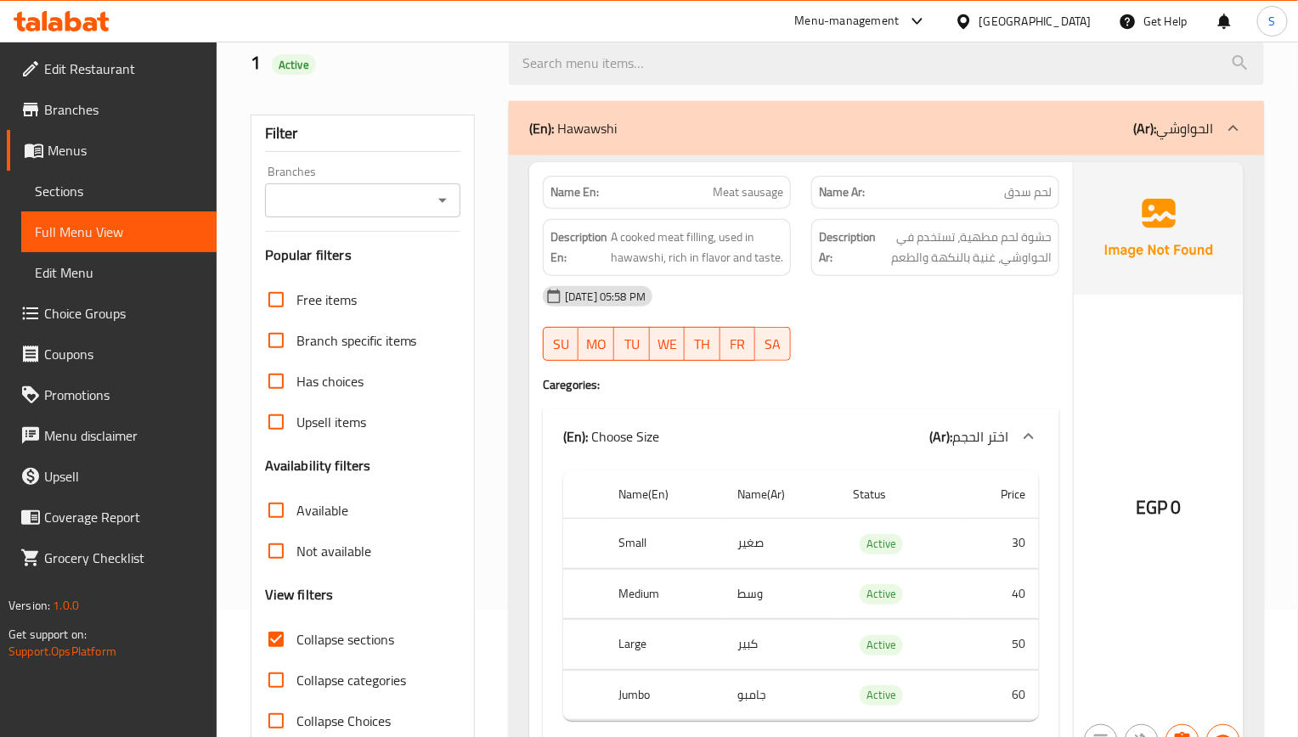
click at [979, 279] on div "14-08-2025 05:58 PM" at bounding box center [801, 296] width 537 height 41
click at [898, 222] on div "Description Ar: حشوة لحم مطهية، تستخدم في الحواوشي، غنية بالنكهة والطعم" at bounding box center [935, 247] width 248 height 57
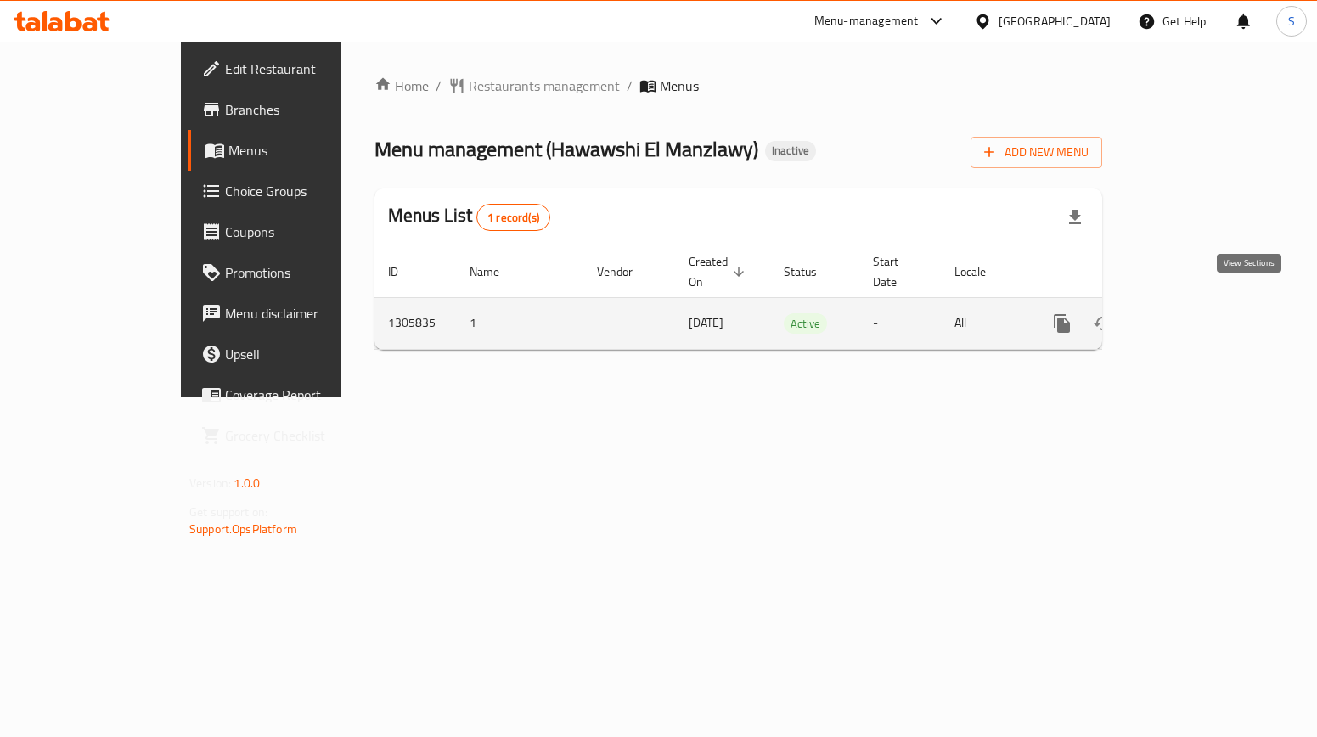
click at [1195, 313] on icon "enhanced table" at bounding box center [1185, 323] width 20 height 20
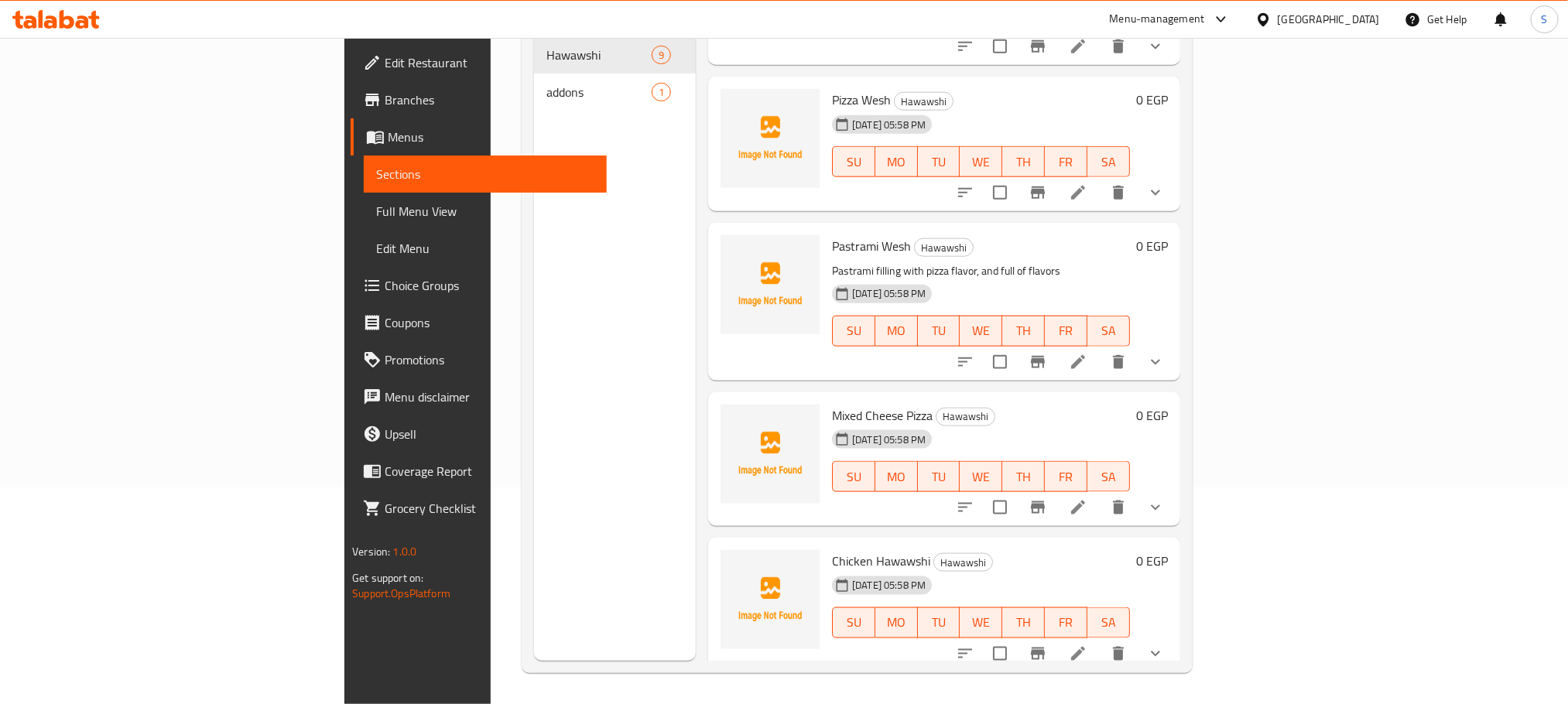
scroll to position [739, 0]
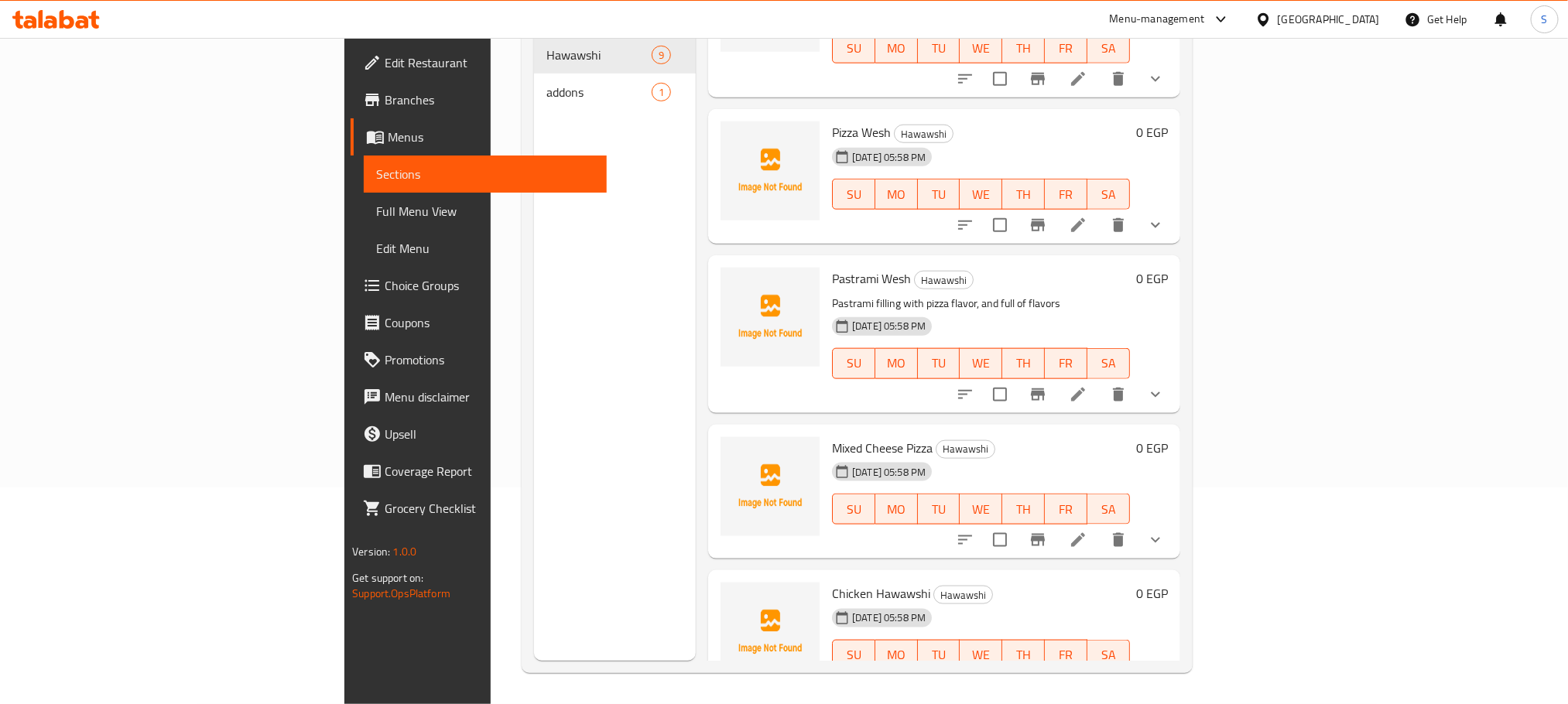
click at [72, 23] on icon at bounding box center [67, 19] width 15 height 18
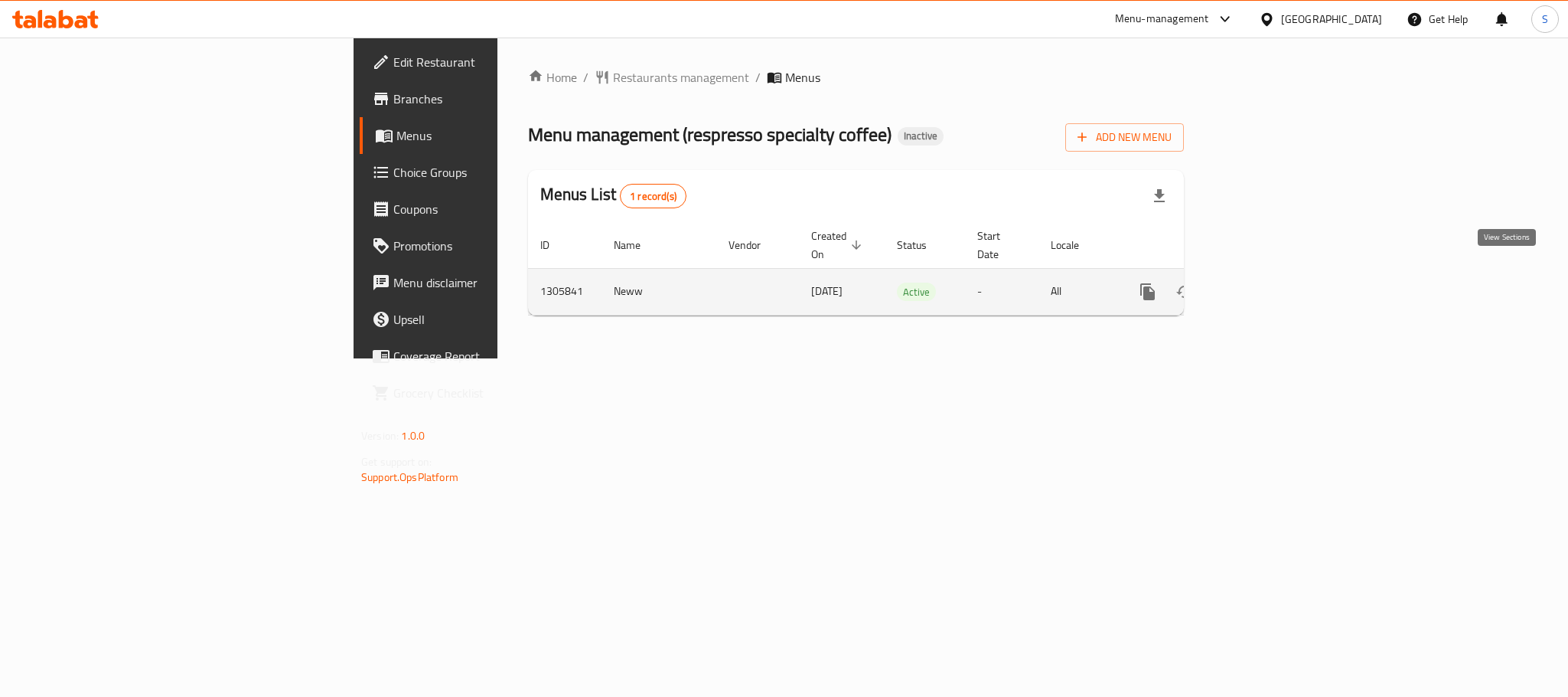
click at [1268, 282] on icon "enhanced table" at bounding box center [1258, 291] width 18 height 18
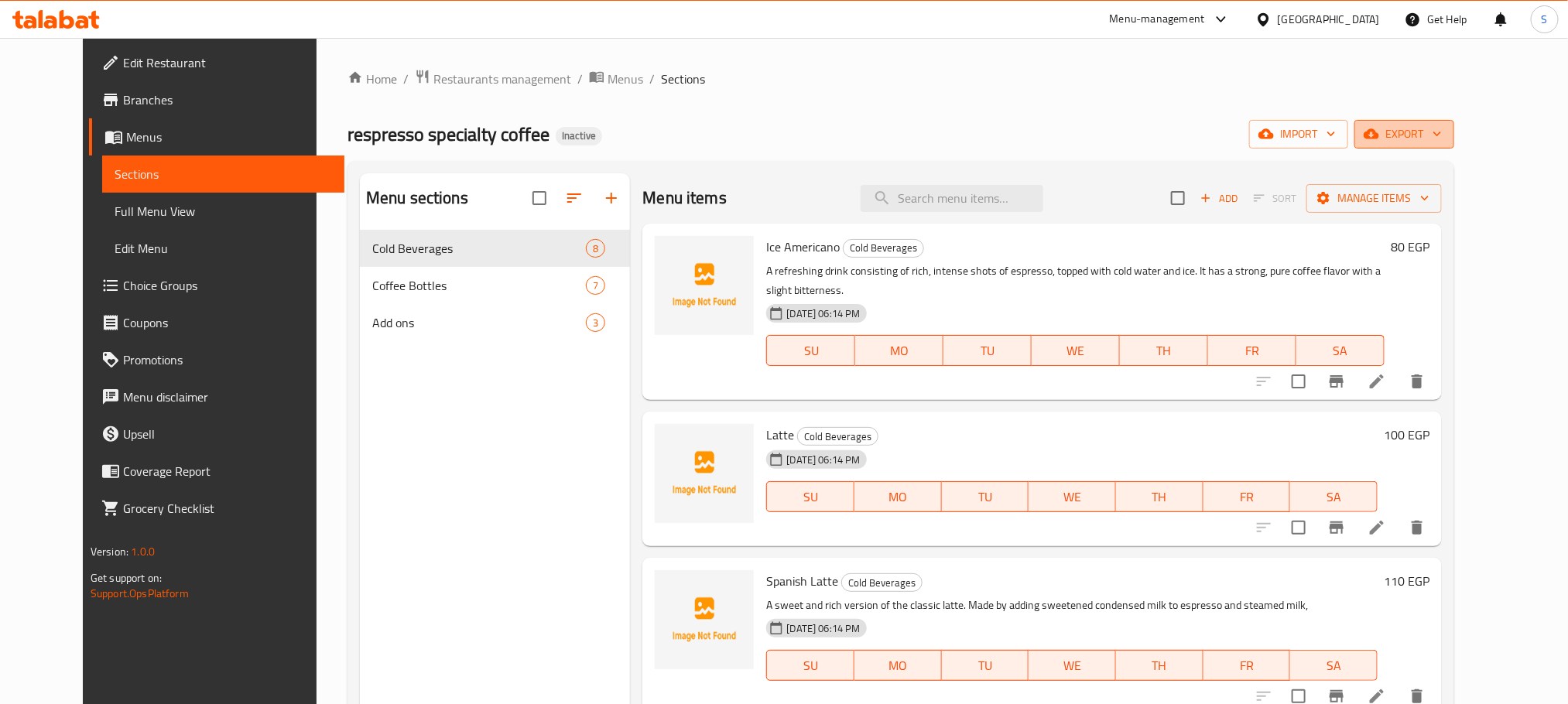
click at [1379, 138] on icon "button" at bounding box center [1371, 134] width 15 height 10
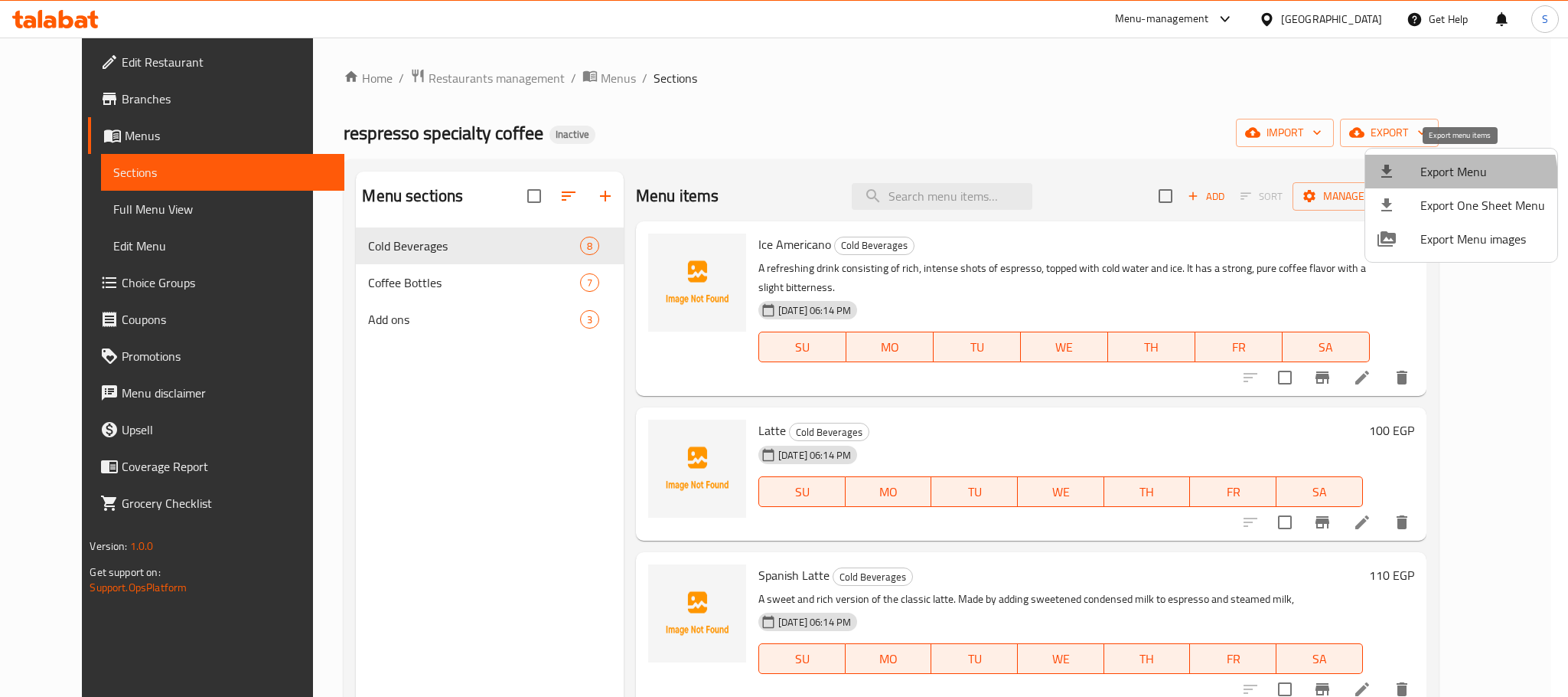
click at [1445, 180] on span "Export Menu" at bounding box center [1483, 171] width 124 height 18
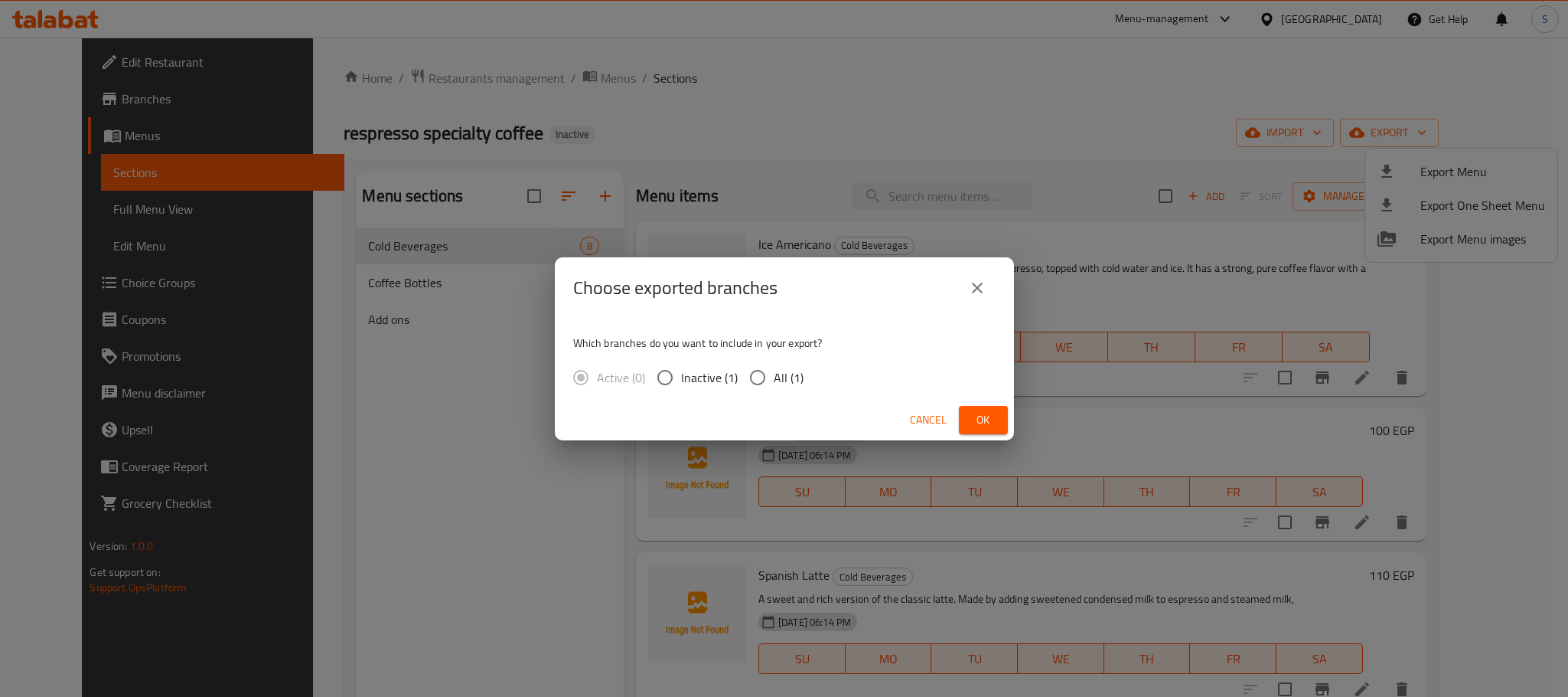
click at [779, 377] on span "All (1)" at bounding box center [789, 378] width 30 height 18
click at [774, 377] on input "All (1)" at bounding box center [758, 378] width 32 height 32
radio input "true"
click at [971, 423] on span "Ok" at bounding box center [983, 419] width 24 height 19
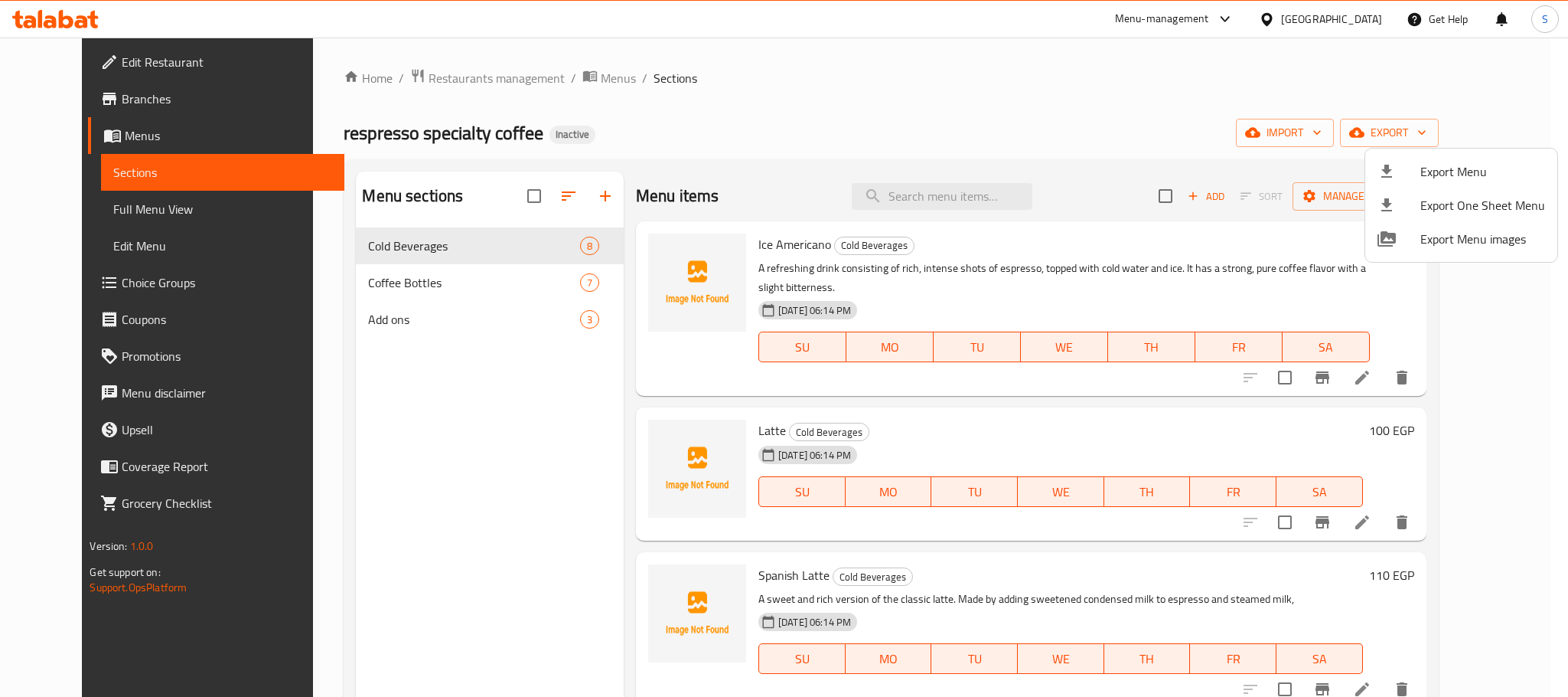
click at [424, 446] on div at bounding box center [784, 348] width 1568 height 697
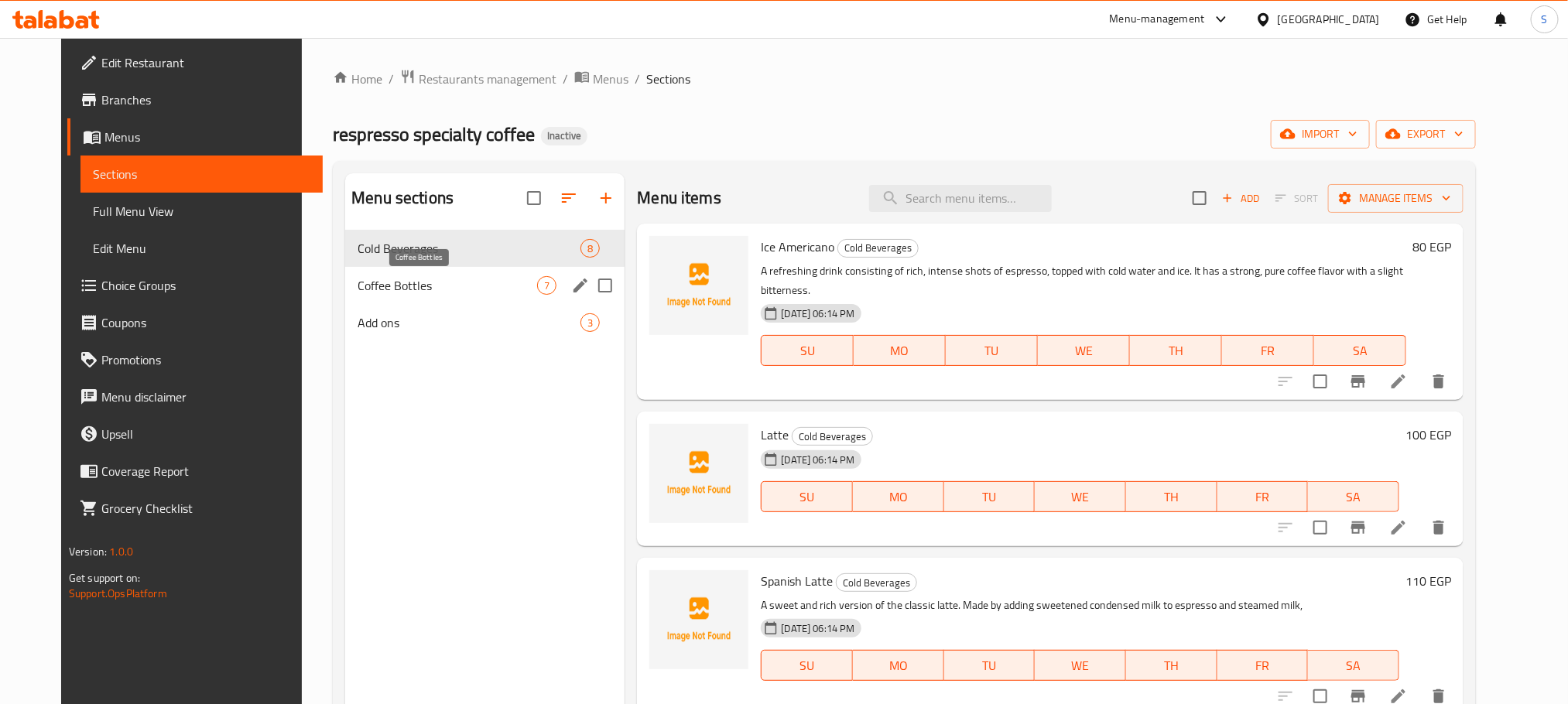
click at [386, 286] on span "Coffee Bottles" at bounding box center [446, 285] width 179 height 18
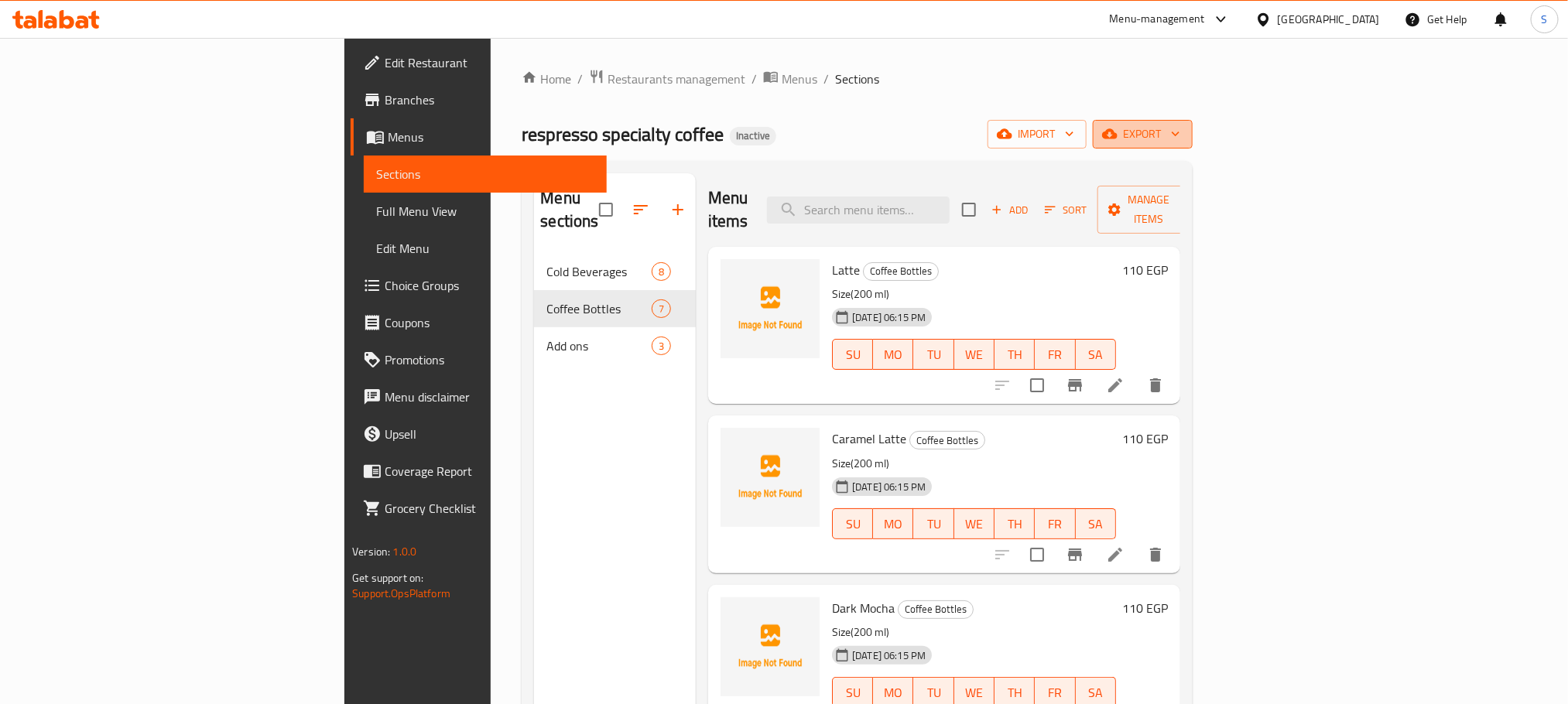
click at [1184, 132] on icon "button" at bounding box center [1175, 133] width 15 height 15
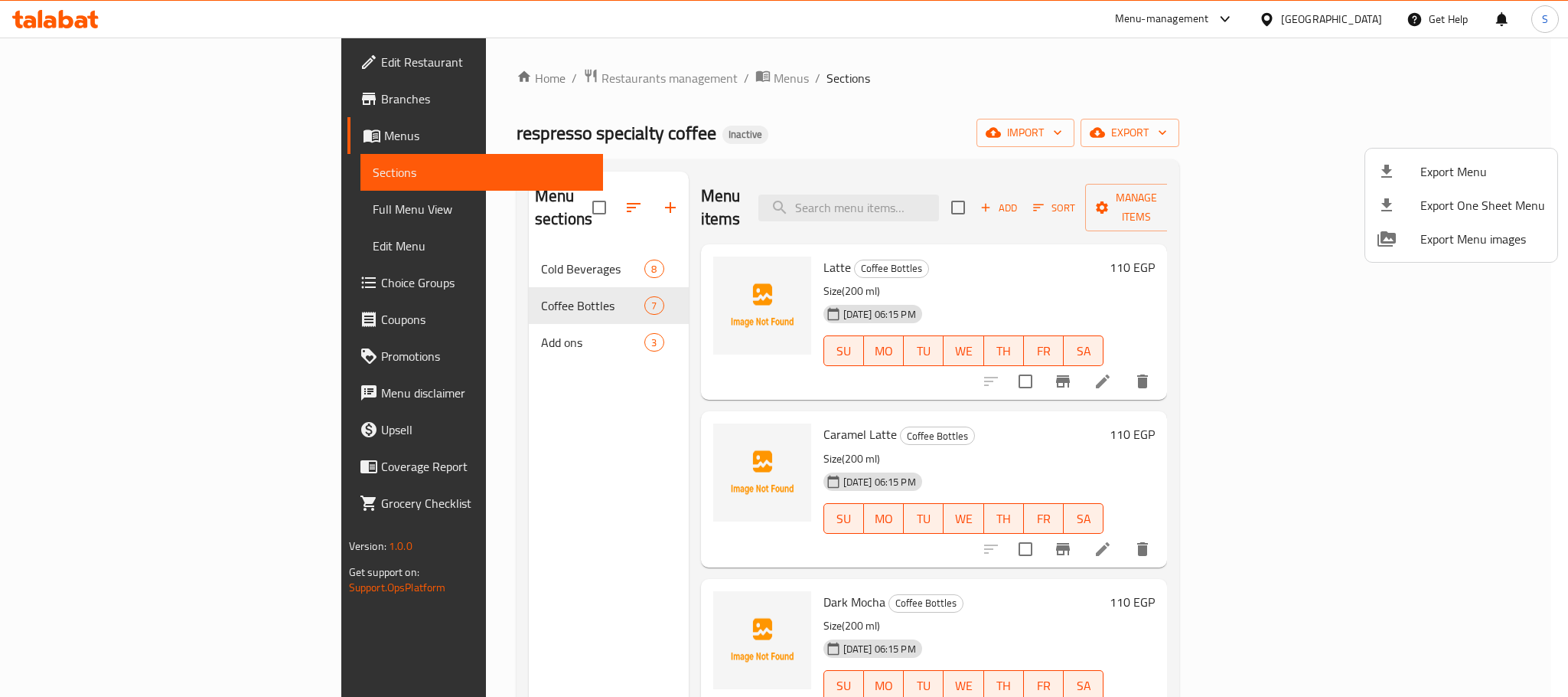
click at [430, 251] on div at bounding box center [784, 348] width 1568 height 697
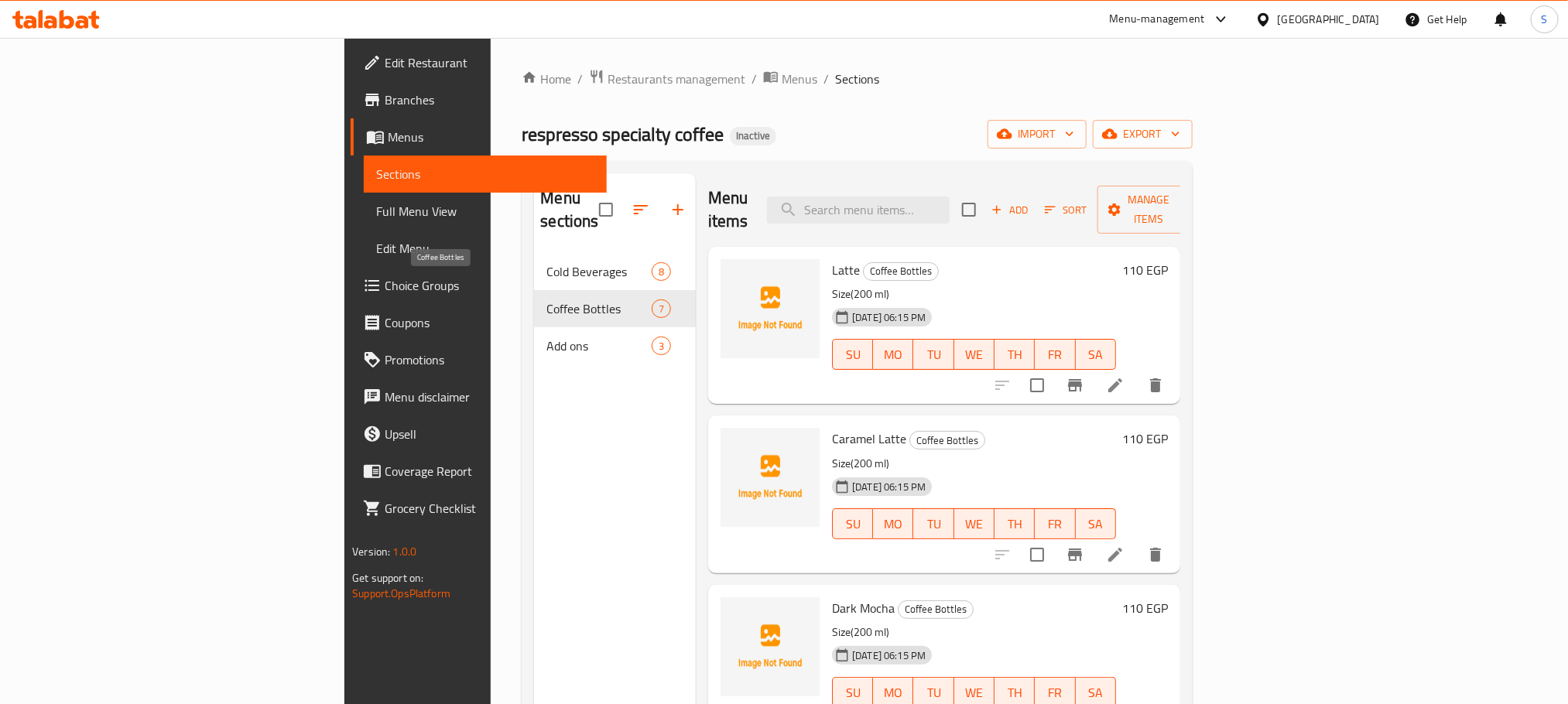
click at [547, 300] on span "Coffee Bottles" at bounding box center [599, 309] width 105 height 18
click at [376, 207] on span "Full Menu View" at bounding box center [485, 211] width 218 height 18
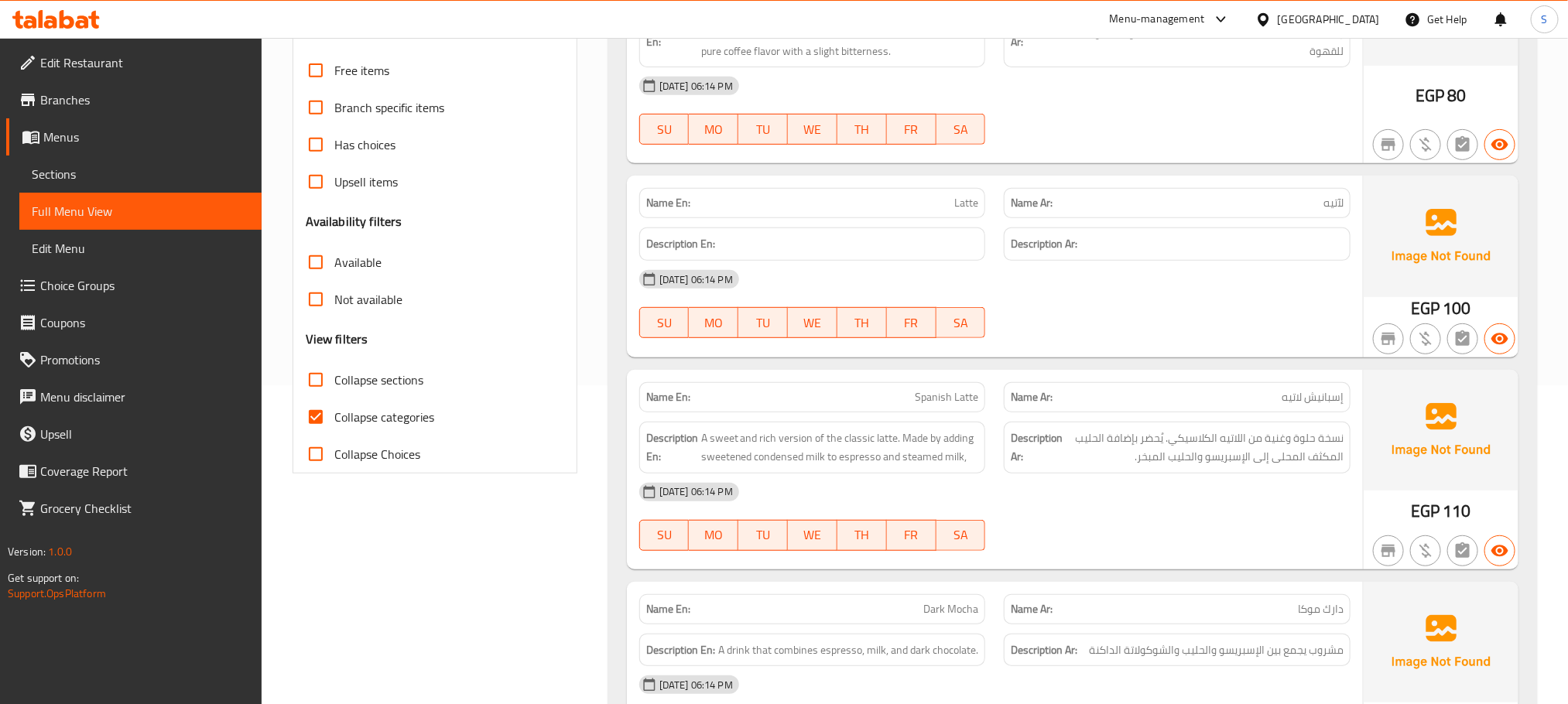
scroll to position [348, 0]
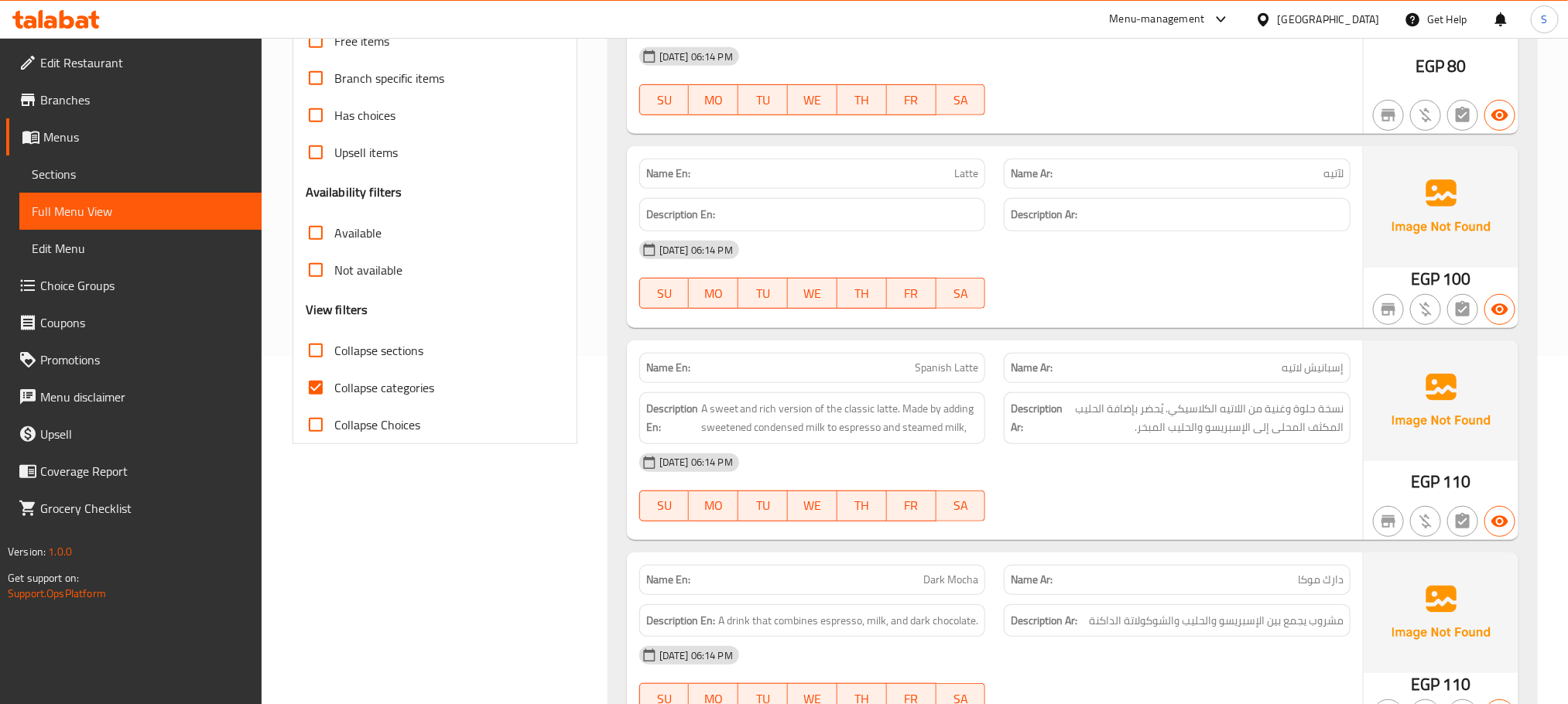
click at [310, 383] on input "Collapse categories" at bounding box center [315, 387] width 37 height 37
checkbox input "false"
click at [309, 344] on input "Collapse sections" at bounding box center [315, 350] width 37 height 37
checkbox input "true"
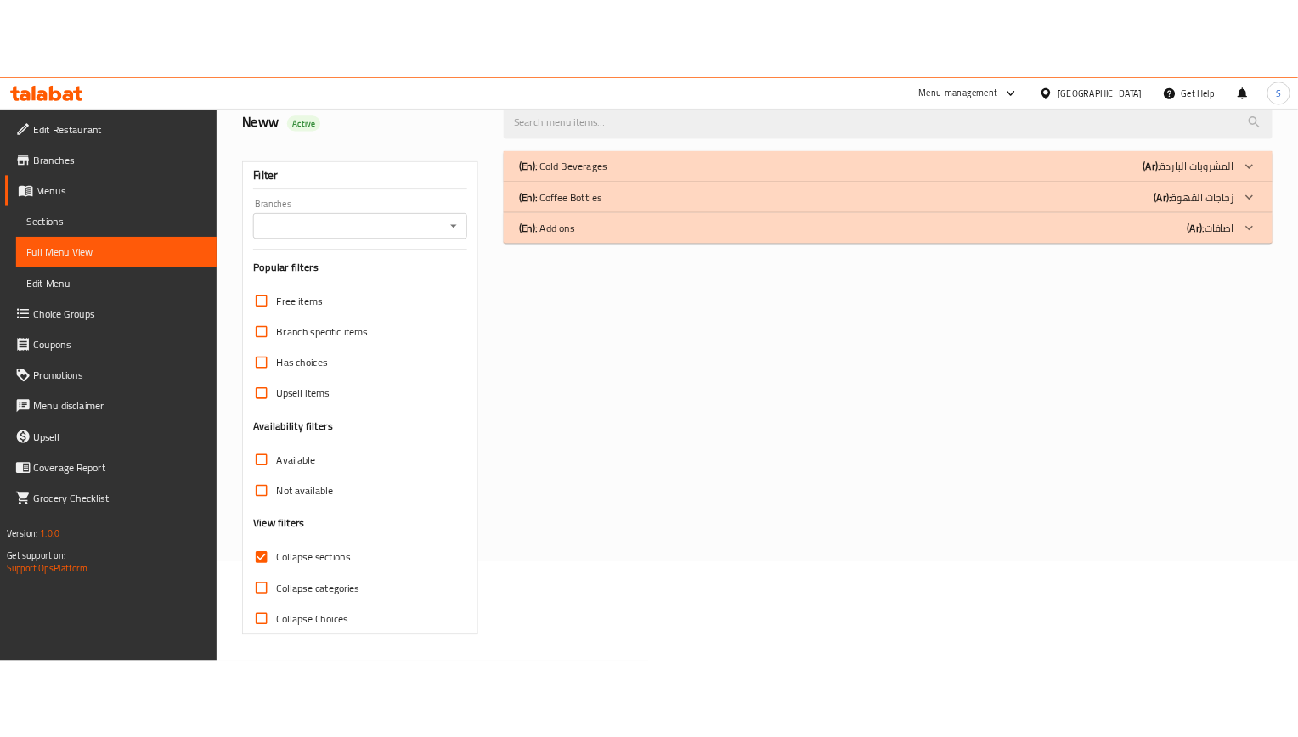
scroll to position [0, 0]
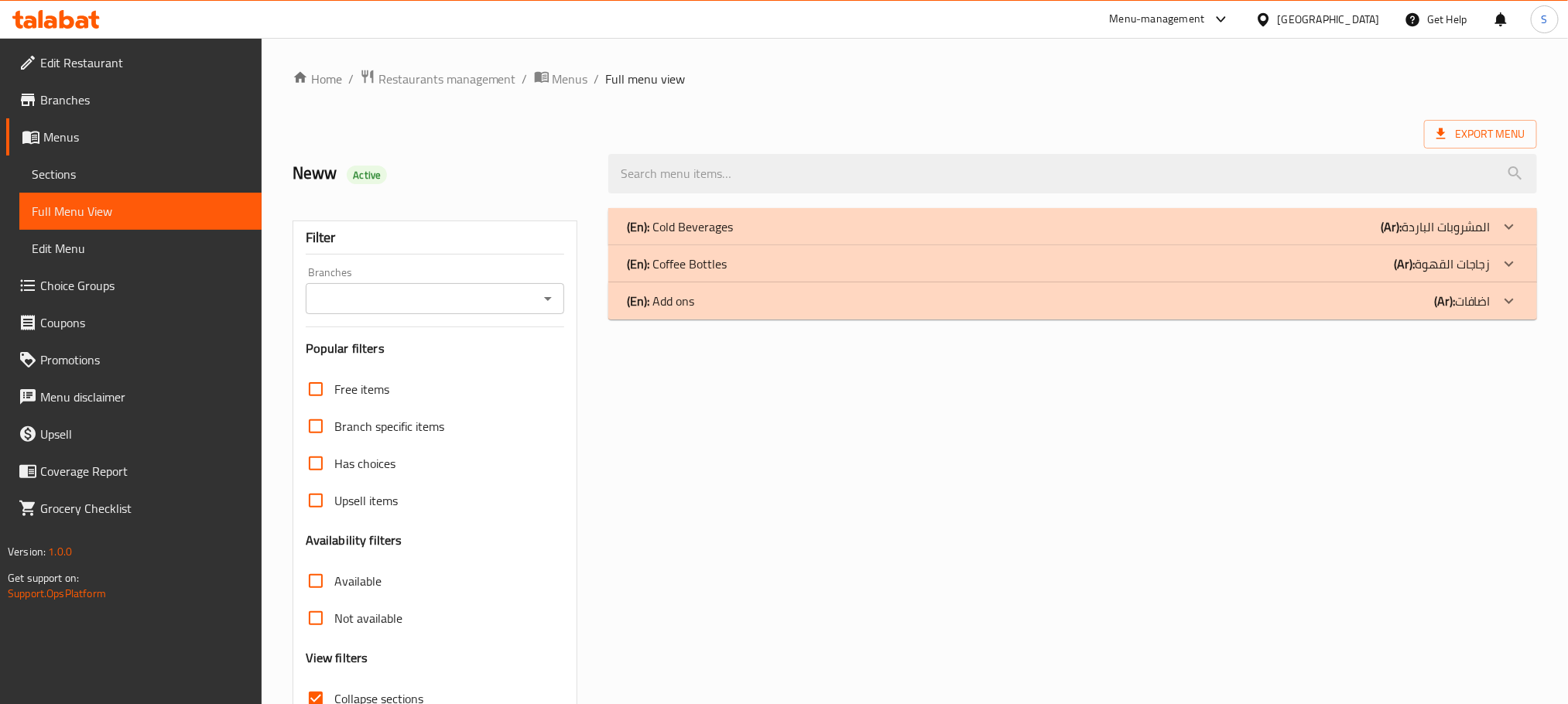
click at [479, 169] on h2 "Neww Active" at bounding box center [441, 173] width 297 height 23
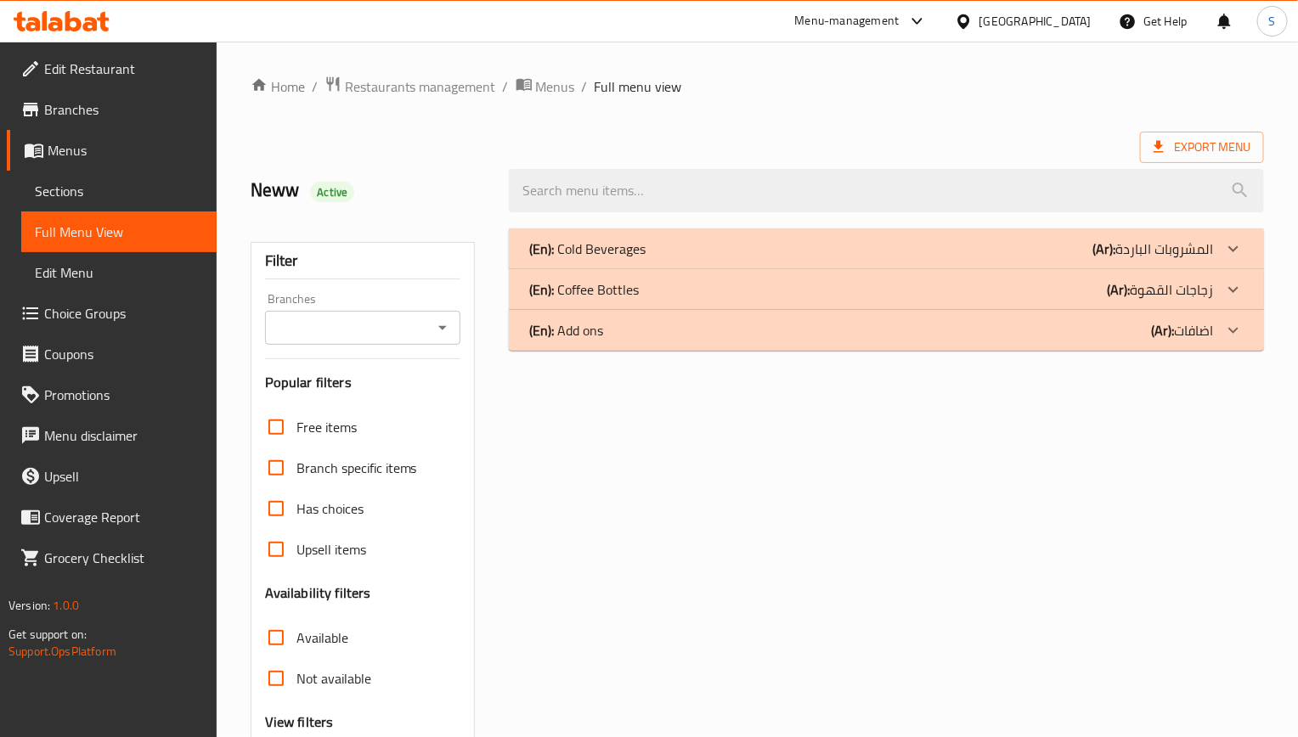
click at [618, 248] on p "(En): Cold Beverages" at bounding box center [587, 249] width 116 height 20
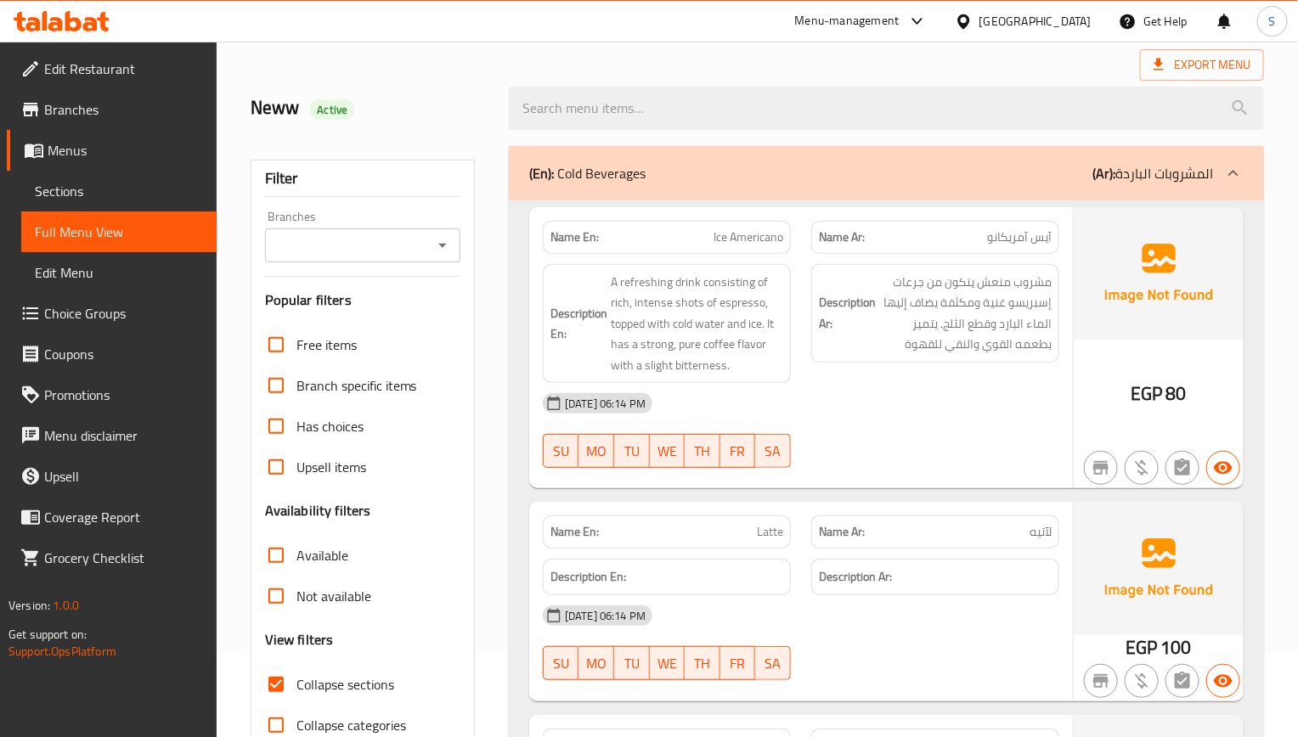
scroll to position [127, 0]
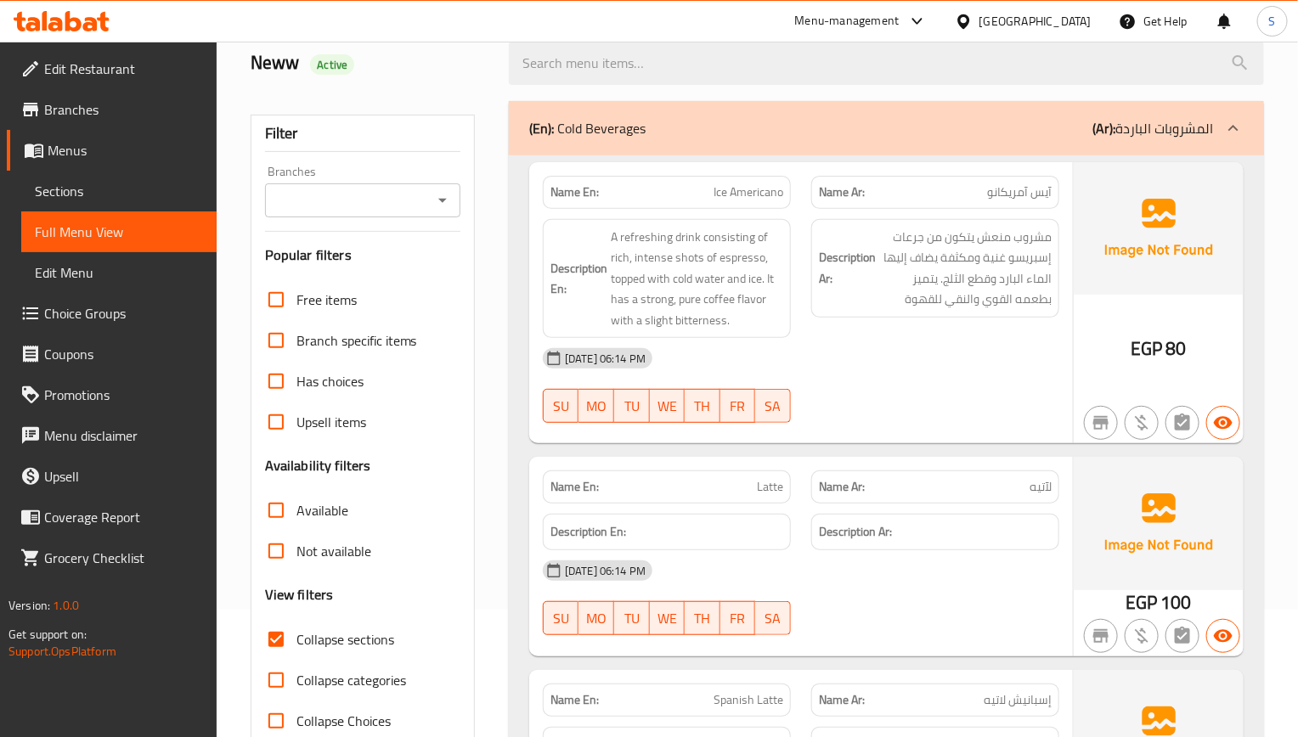
click at [787, 426] on div "SU MO TU WE TH FR SA" at bounding box center [667, 406] width 268 height 54
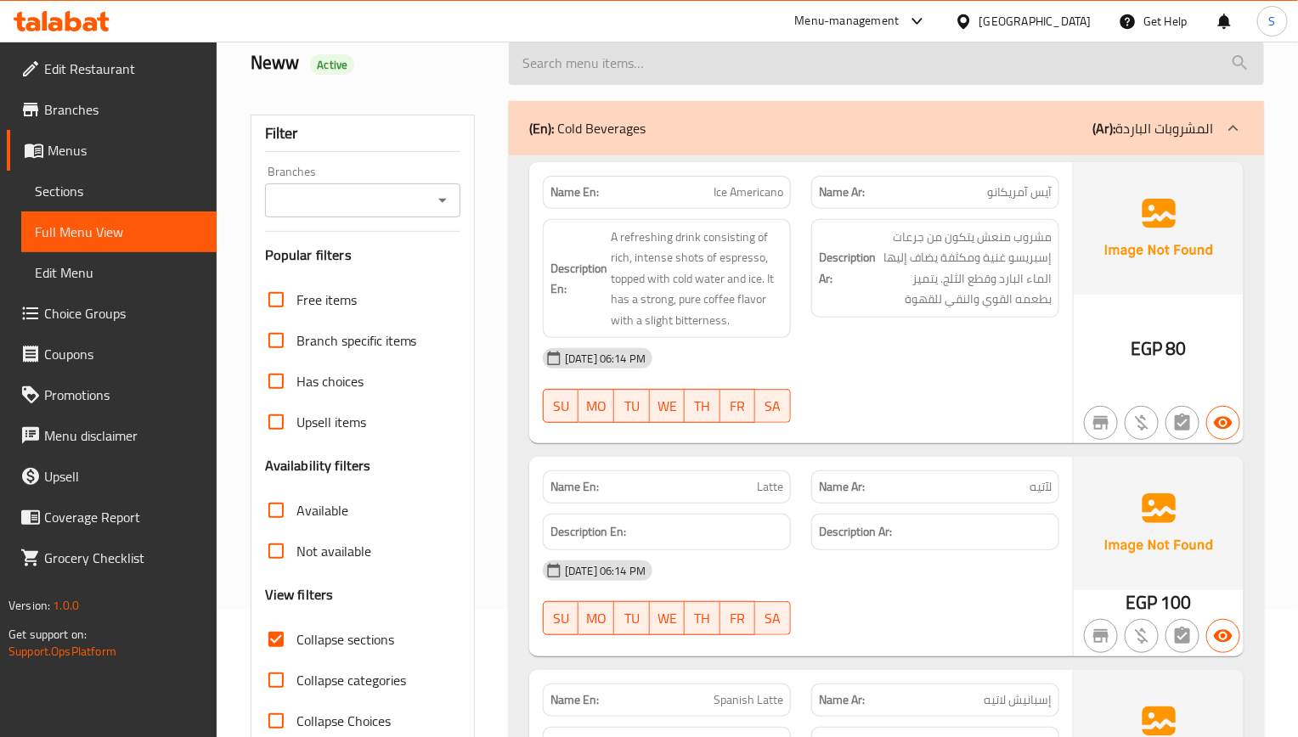
drag, startPoint x: 838, startPoint y: 311, endPoint x: 754, endPoint y: 48, distance: 275.6
click at [838, 310] on h6 "Description Ar: مشروب منعش يتكون من جرعات إسبريسو غنية ومكثفة يضاف إليها الماء …" at bounding box center [935, 268] width 233 height 83
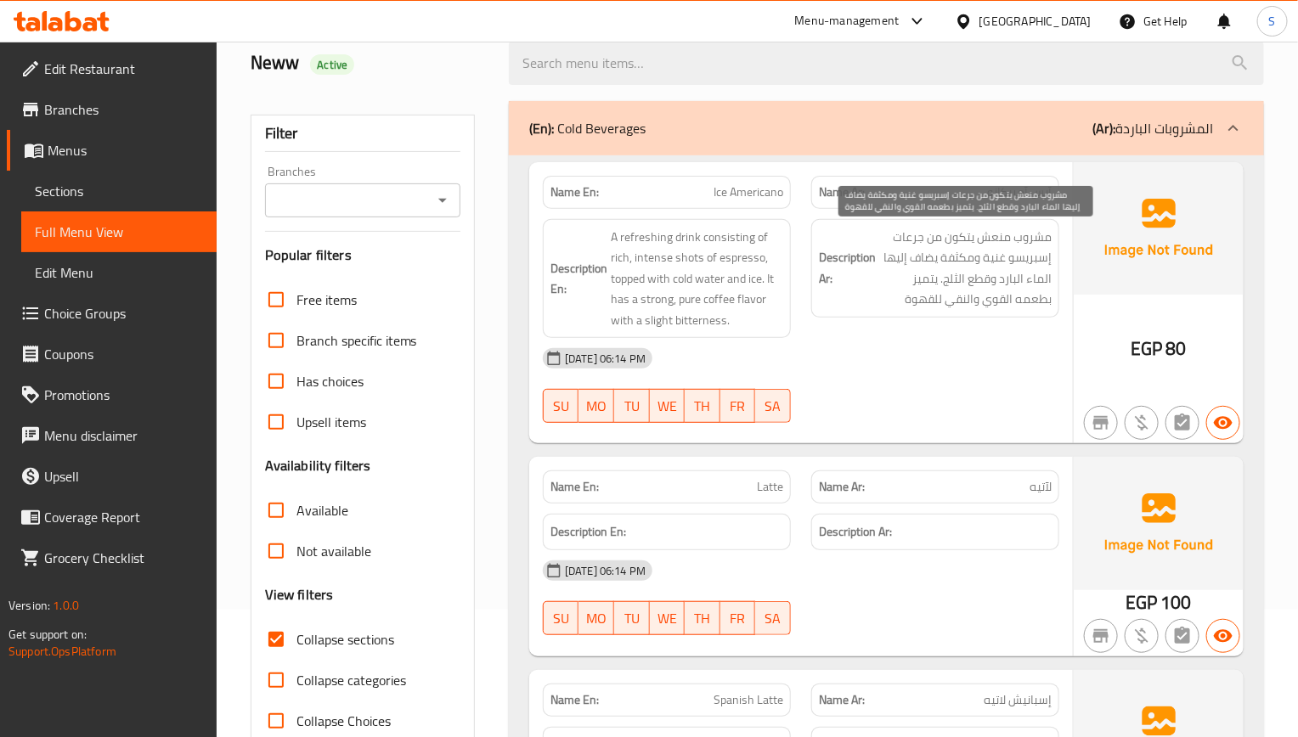
click at [962, 286] on span "مشروب منعش يتكون من جرعات إسبريسو غنية ومكثفة يضاف إليها الماء البارد وقطع الثل…" at bounding box center [965, 268] width 172 height 83
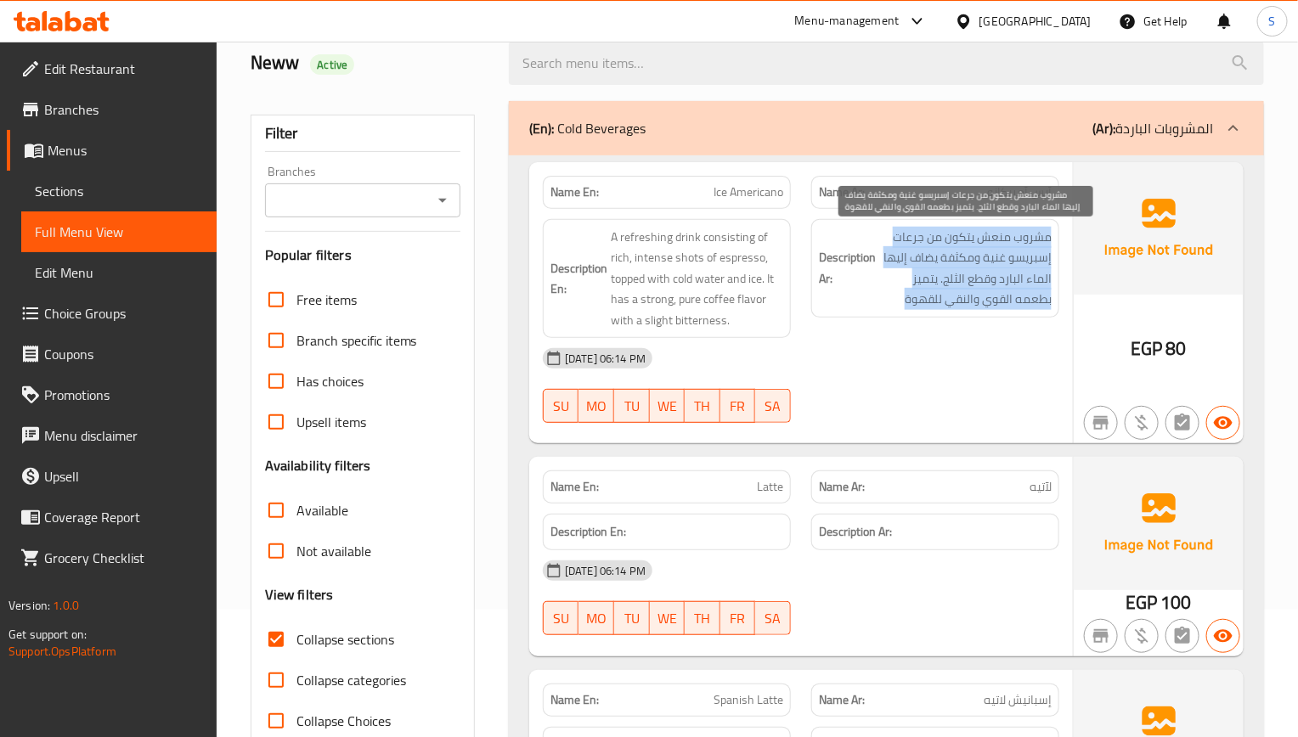
click at [962, 286] on span "مشروب منعش يتكون من جرعات إسبريسو غنية ومكثفة يضاف إليها الماء البارد وقطع الثل…" at bounding box center [965, 268] width 172 height 83
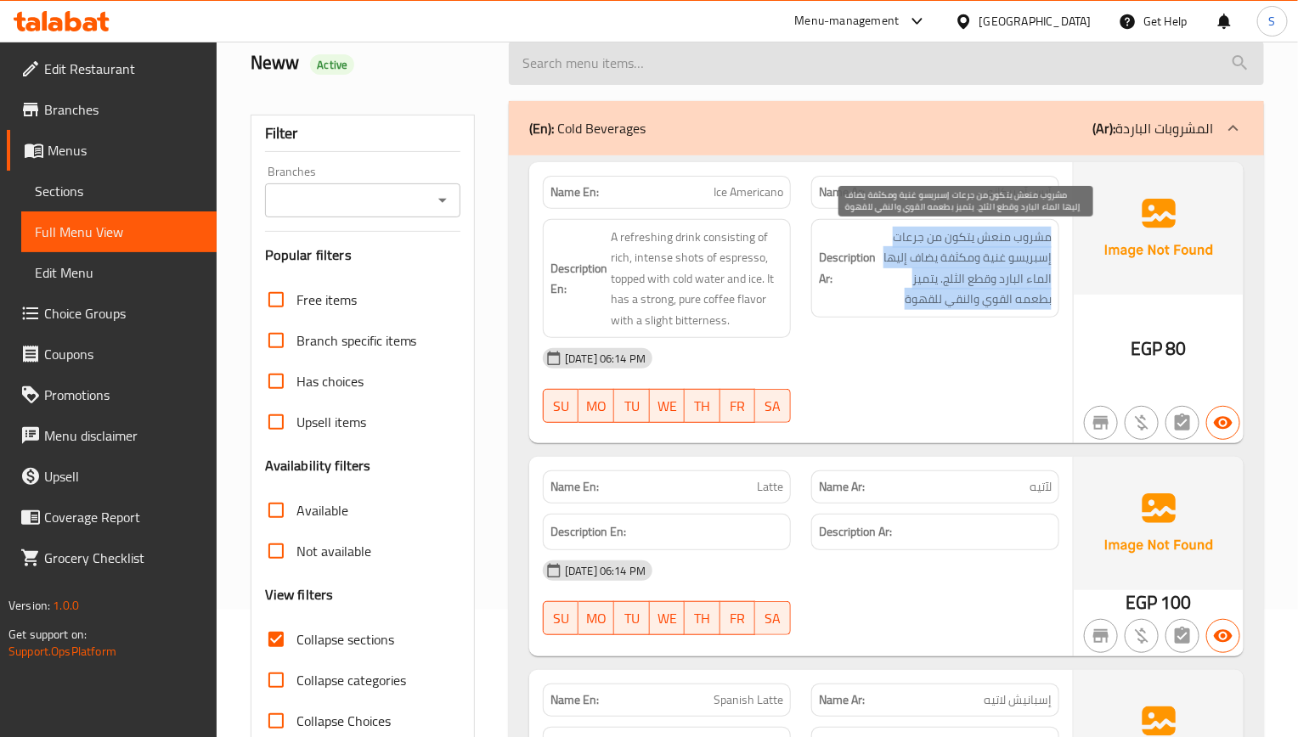
copy div "مشروب منعش يتكون من جرعات إسبريسو غنية ومكثفة يضاف إليها الماء البارد وقطع الثل…"
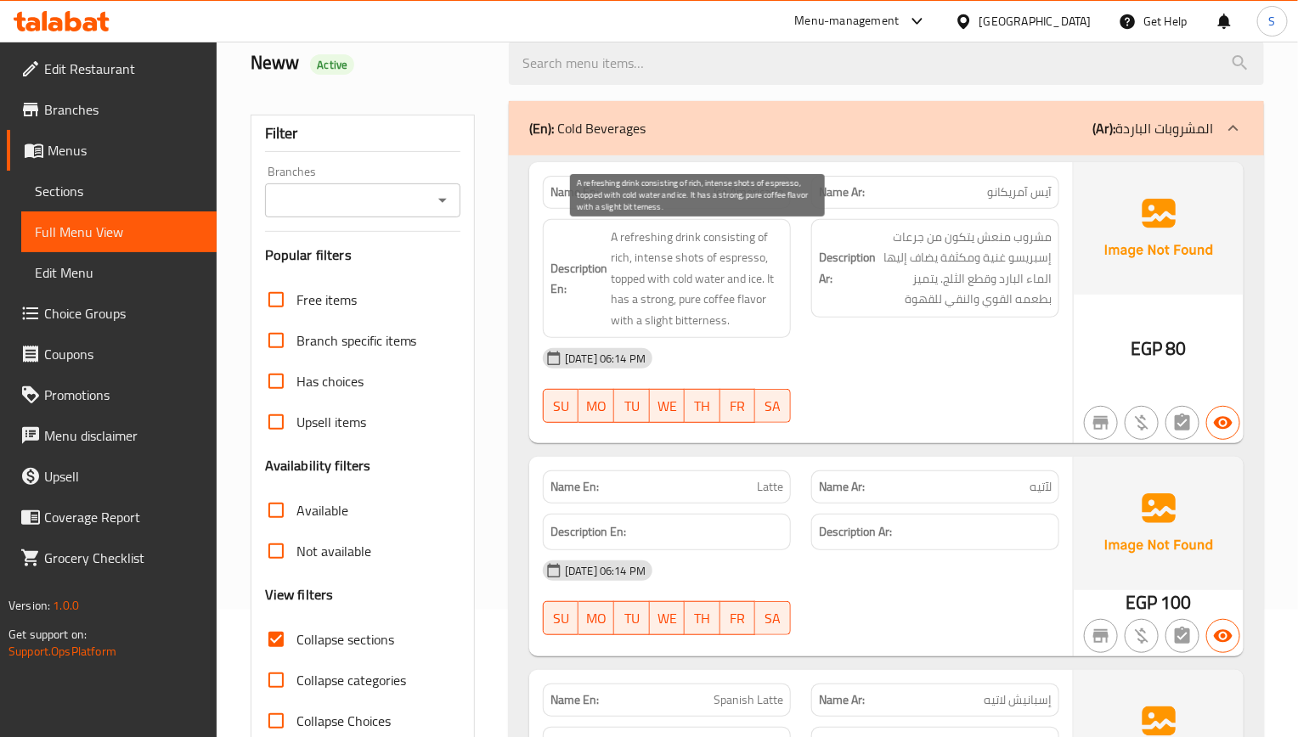
click at [685, 299] on span "A refreshing drink consisting of rich, intense shots of espresso, topped with c…" at bounding box center [697, 279] width 172 height 104
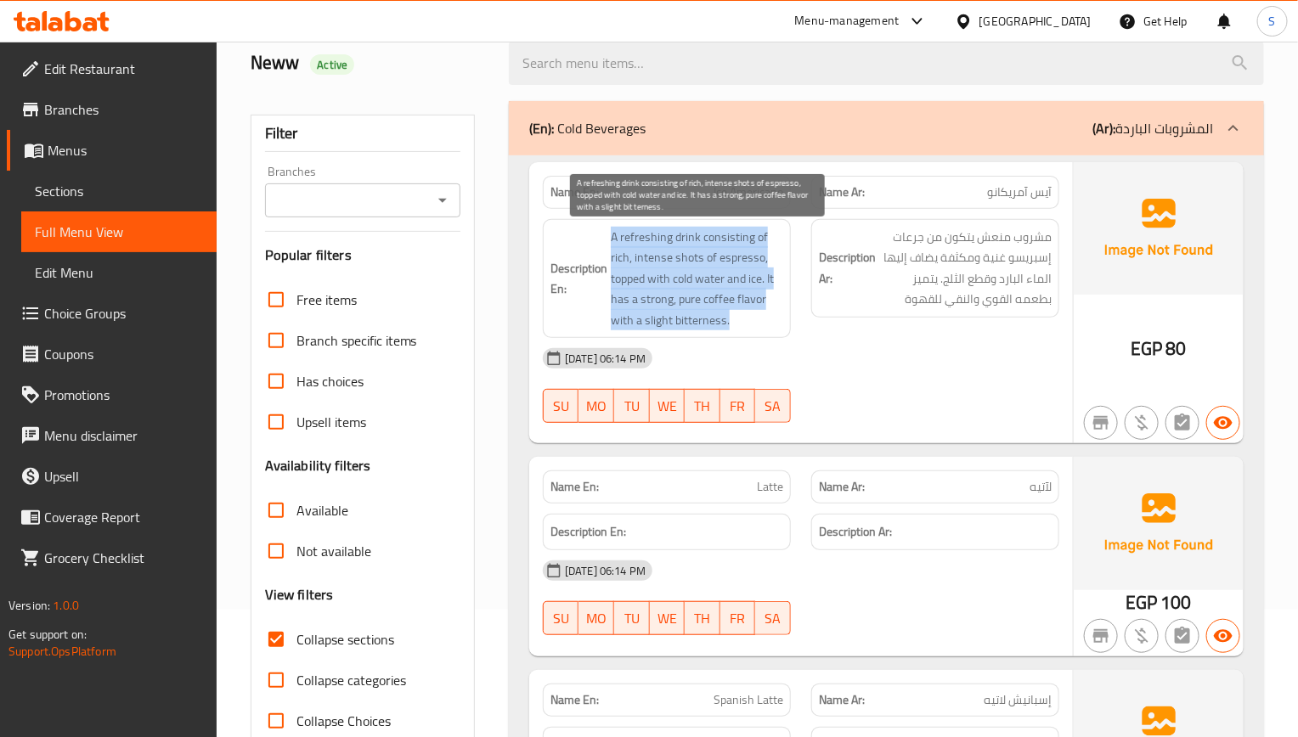
click at [685, 299] on span "A refreshing drink consisting of rich, intense shots of espresso, topped with c…" at bounding box center [697, 279] width 172 height 104
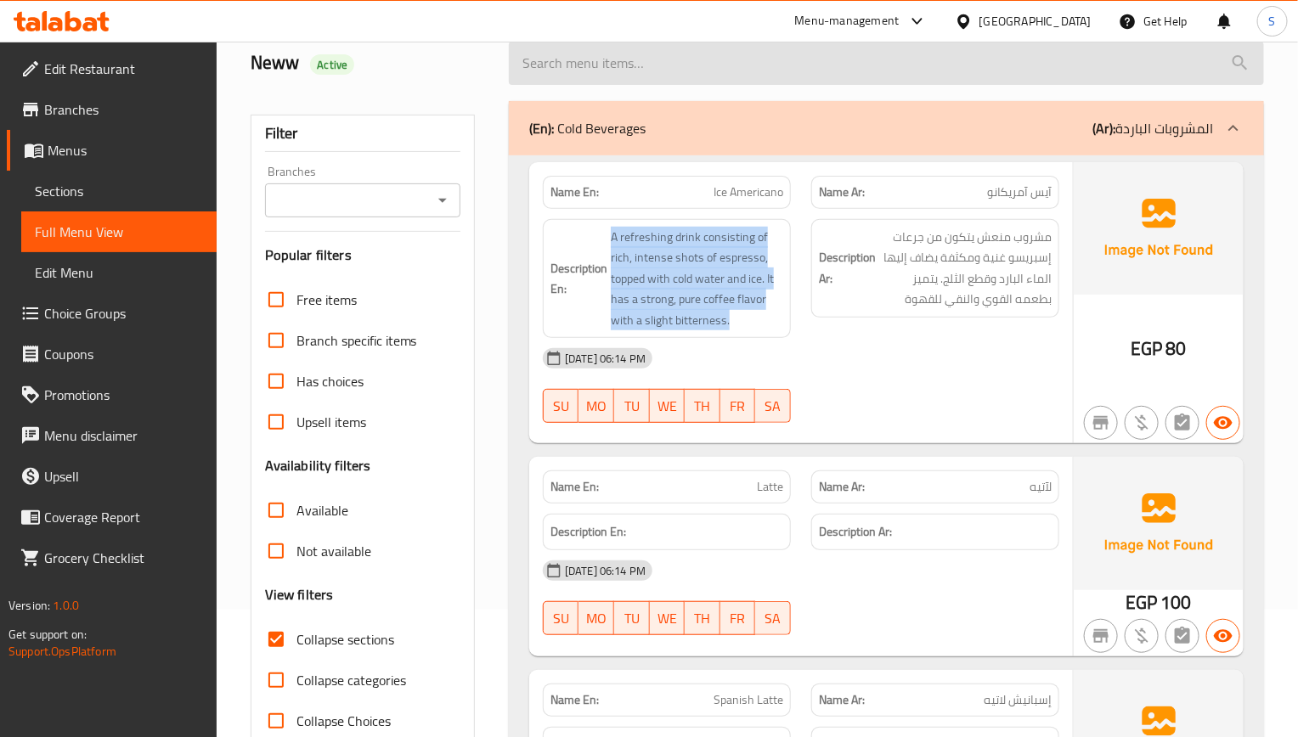
copy span "A refreshing drink consisting of rich, intense shots of espresso, topped with c…"
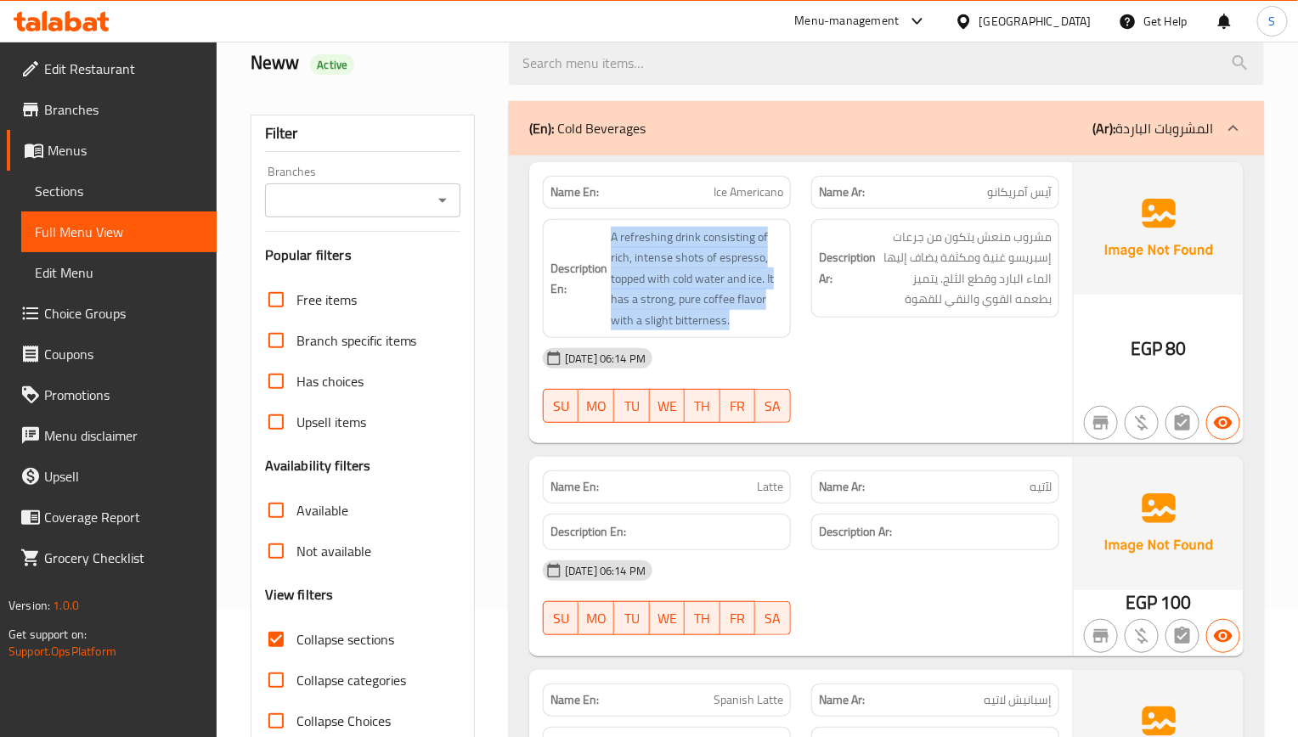
click at [84, 194] on span "Sections" at bounding box center [119, 191] width 168 height 20
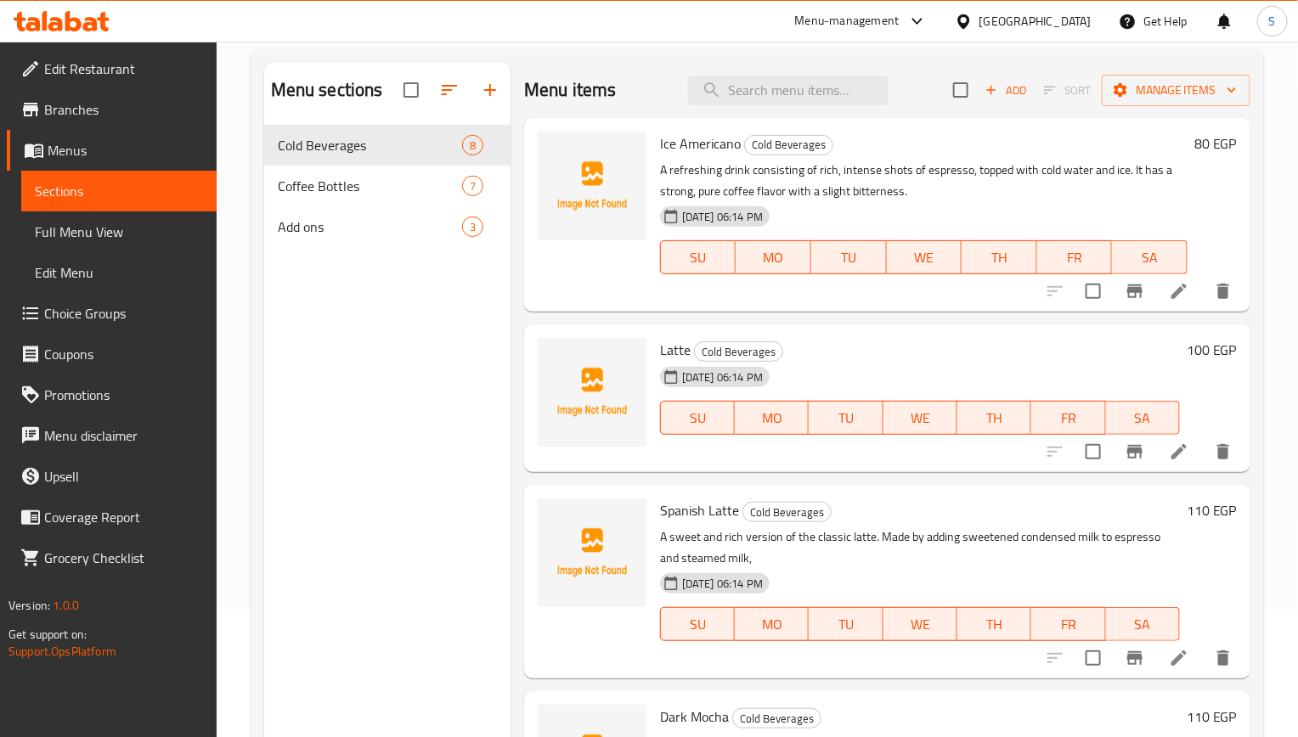
click at [87, 240] on span "Full Menu View" at bounding box center [119, 232] width 168 height 20
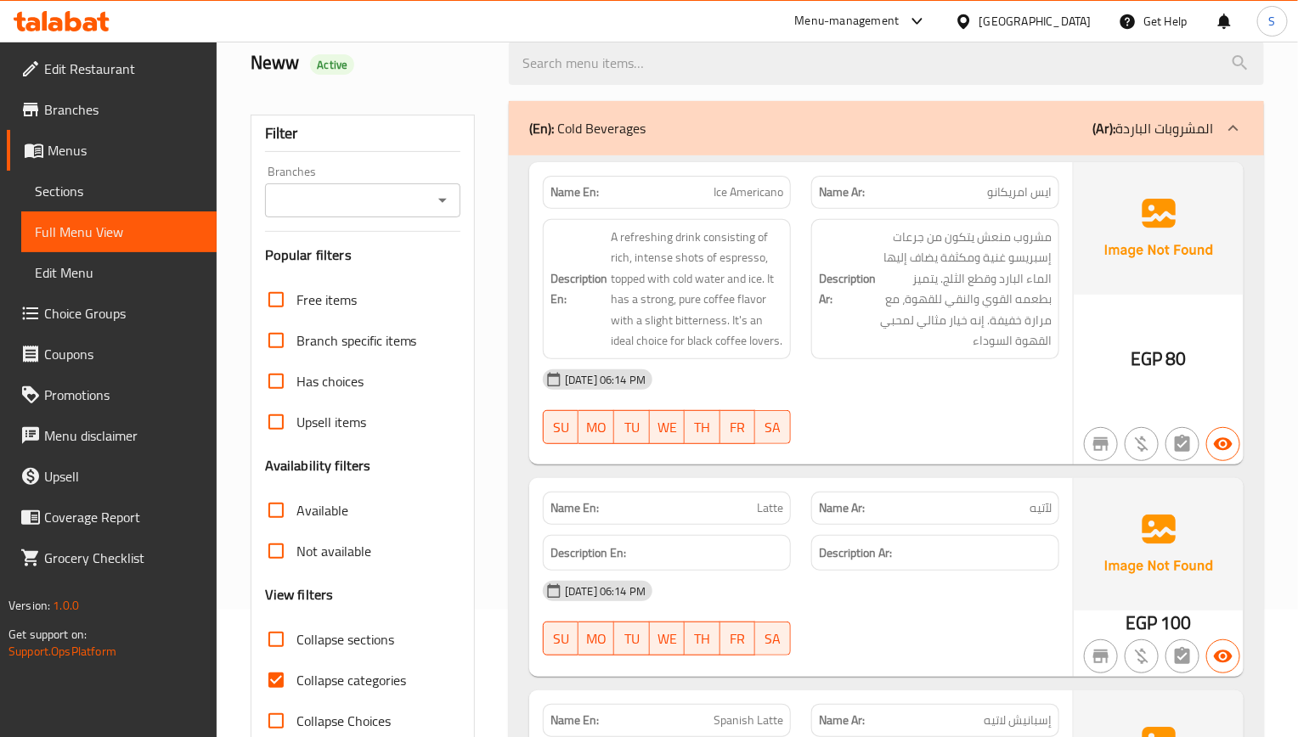
click at [278, 663] on input "Collapse categories" at bounding box center [276, 680] width 41 height 41
checkbox input "false"
click at [943, 447] on div at bounding box center [935, 444] width 268 height 20
click at [79, 191] on span "Sections" at bounding box center [119, 191] width 168 height 20
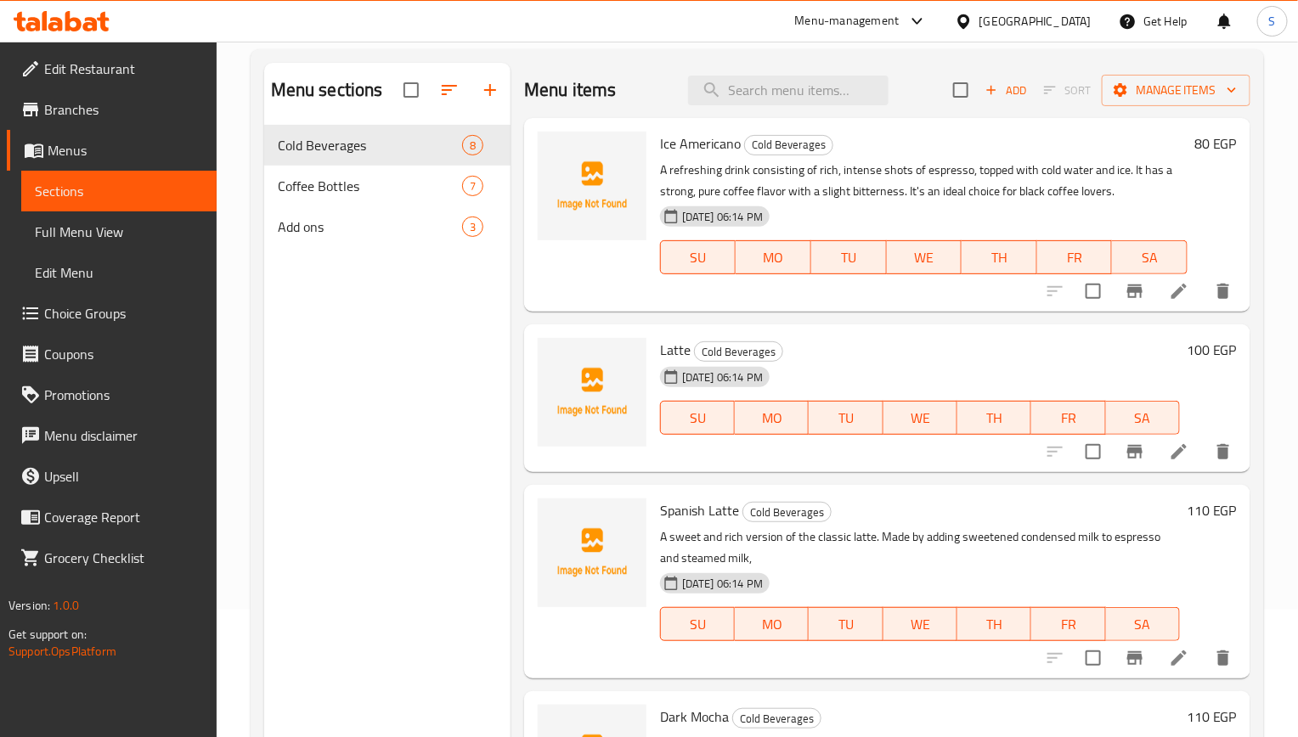
click at [136, 227] on span "Full Menu View" at bounding box center [119, 232] width 168 height 20
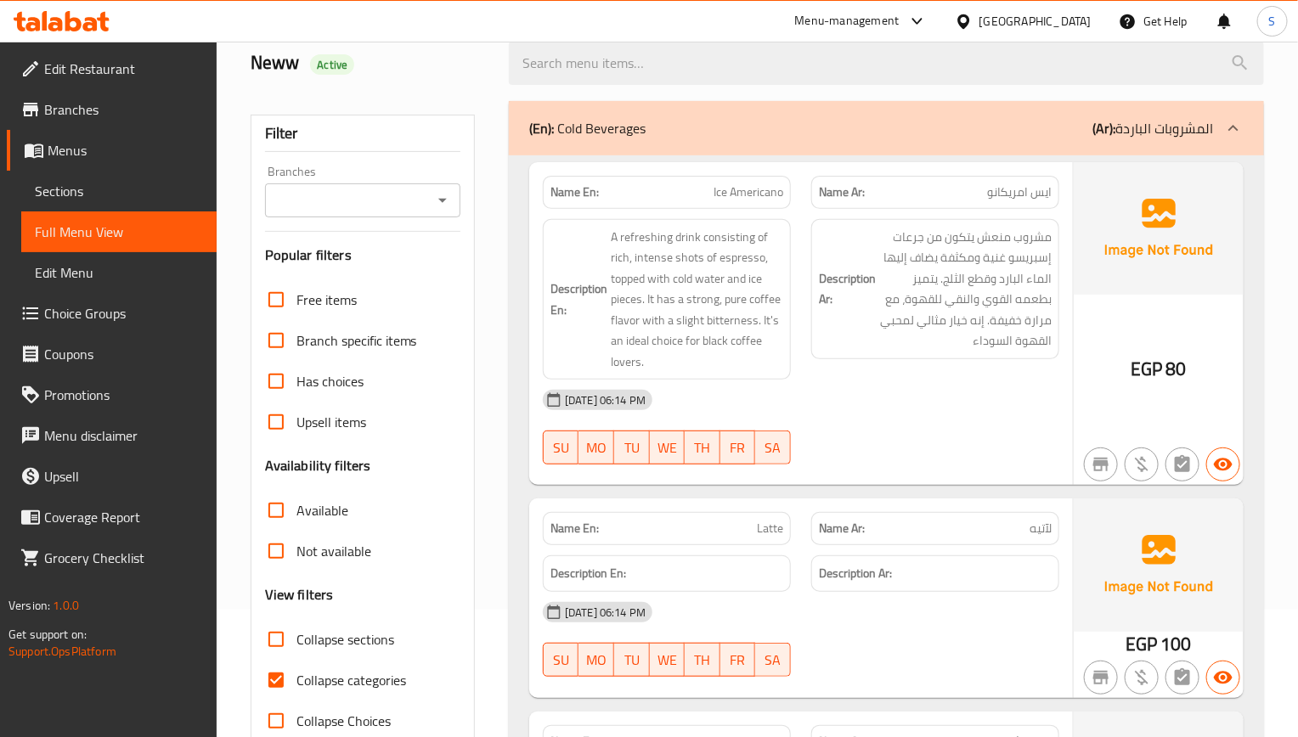
drag, startPoint x: 274, startPoint y: 673, endPoint x: 470, endPoint y: 584, distance: 215.5
click at [274, 674] on input "Collapse categories" at bounding box center [276, 680] width 41 height 41
checkbox input "false"
click at [961, 467] on div at bounding box center [935, 464] width 268 height 20
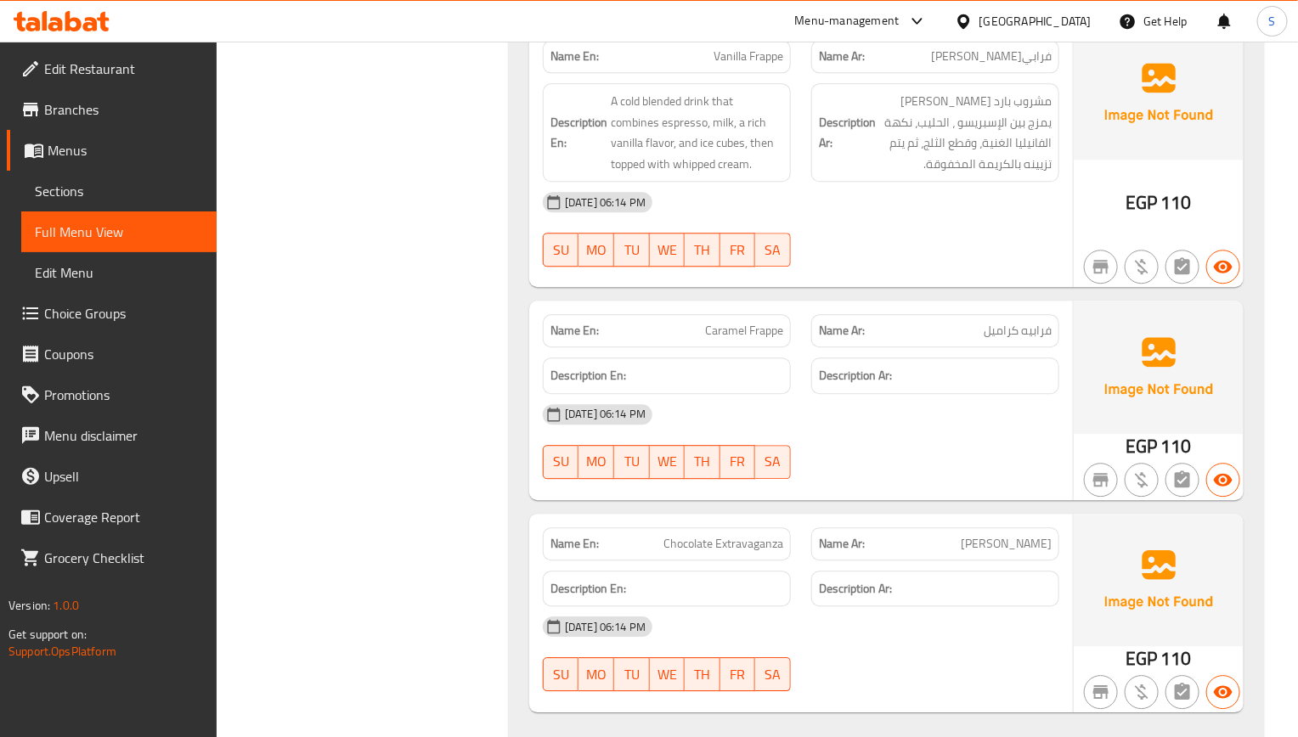
scroll to position [1784, 0]
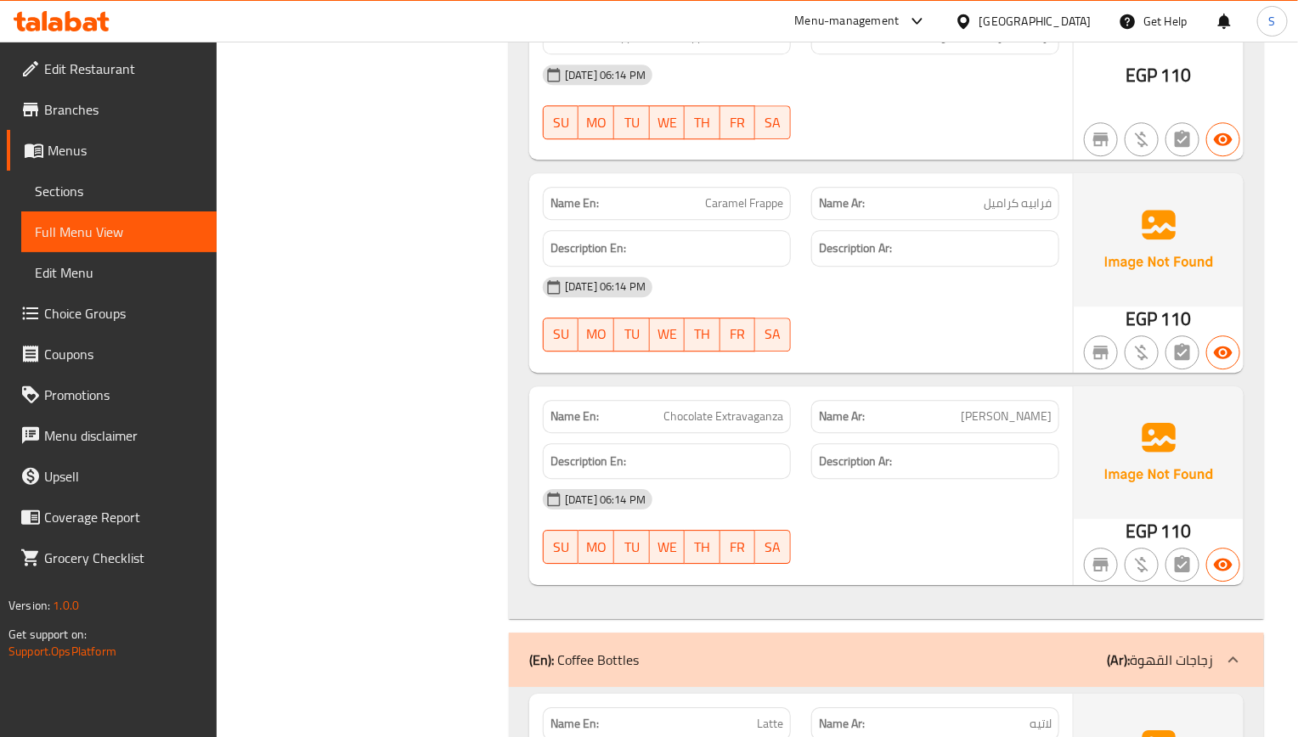
click at [1005, 426] on span "[PERSON_NAME]" at bounding box center [1006, 417] width 91 height 18
copy span "[PERSON_NAME]"
click at [744, 423] on span "Chocolate Extravaganza" at bounding box center [723, 417] width 120 height 18
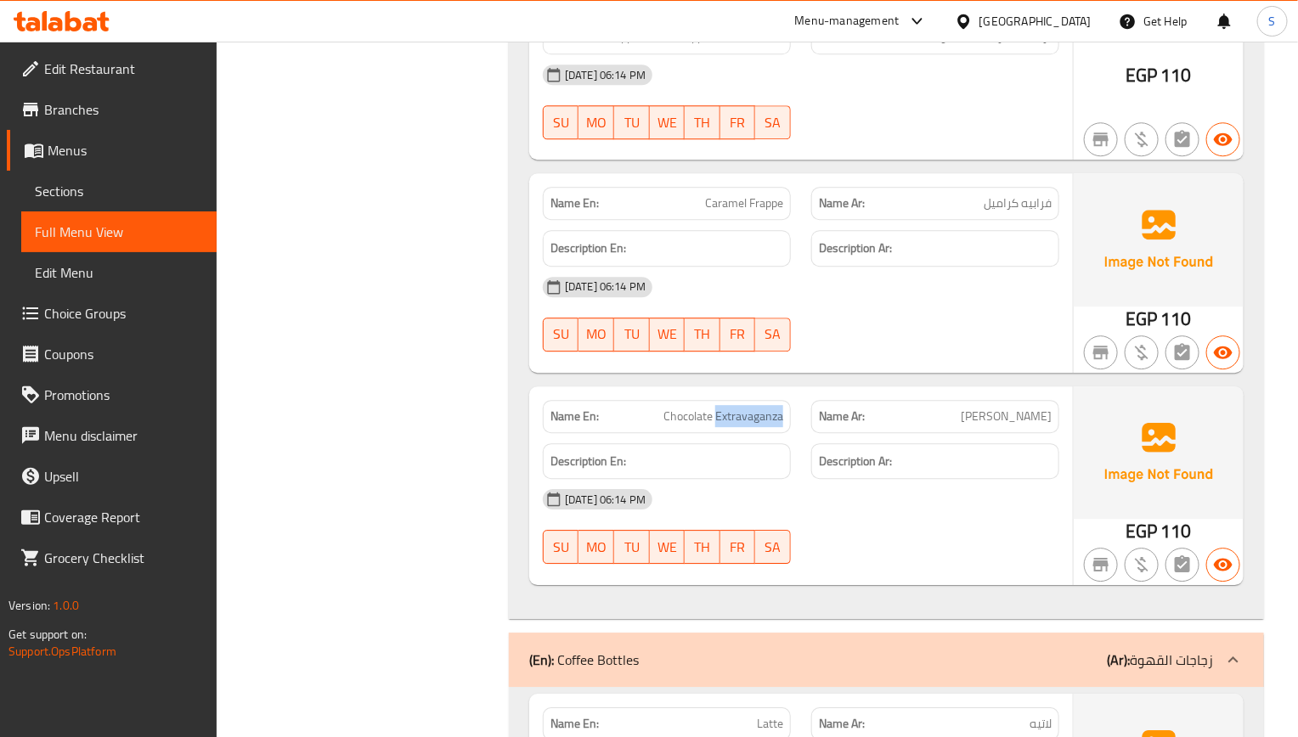
click at [744, 423] on span "Chocolate Extravaganza" at bounding box center [723, 417] width 120 height 18
copy span "Chocolate Extravaganza"
click at [138, 187] on span "Sections" at bounding box center [119, 191] width 168 height 20
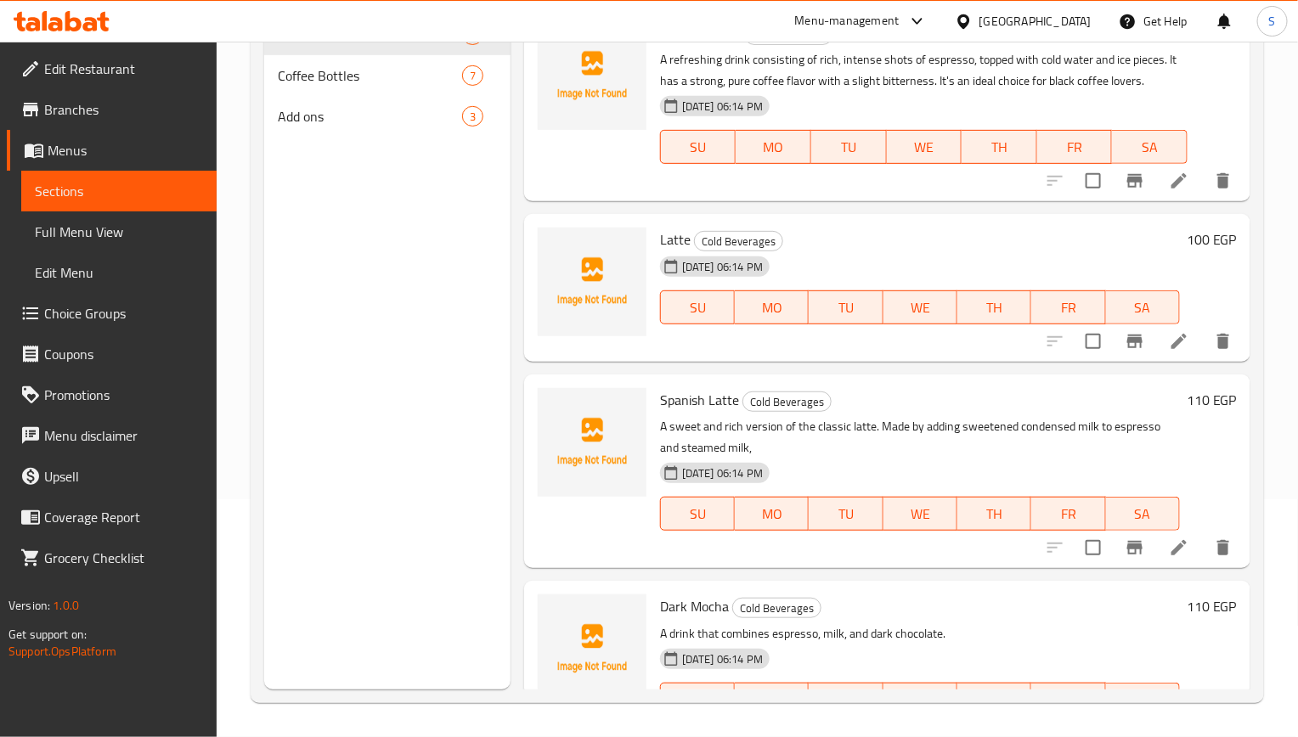
scroll to position [238, 0]
click at [154, 243] on link "Full Menu View" at bounding box center [118, 232] width 195 height 41
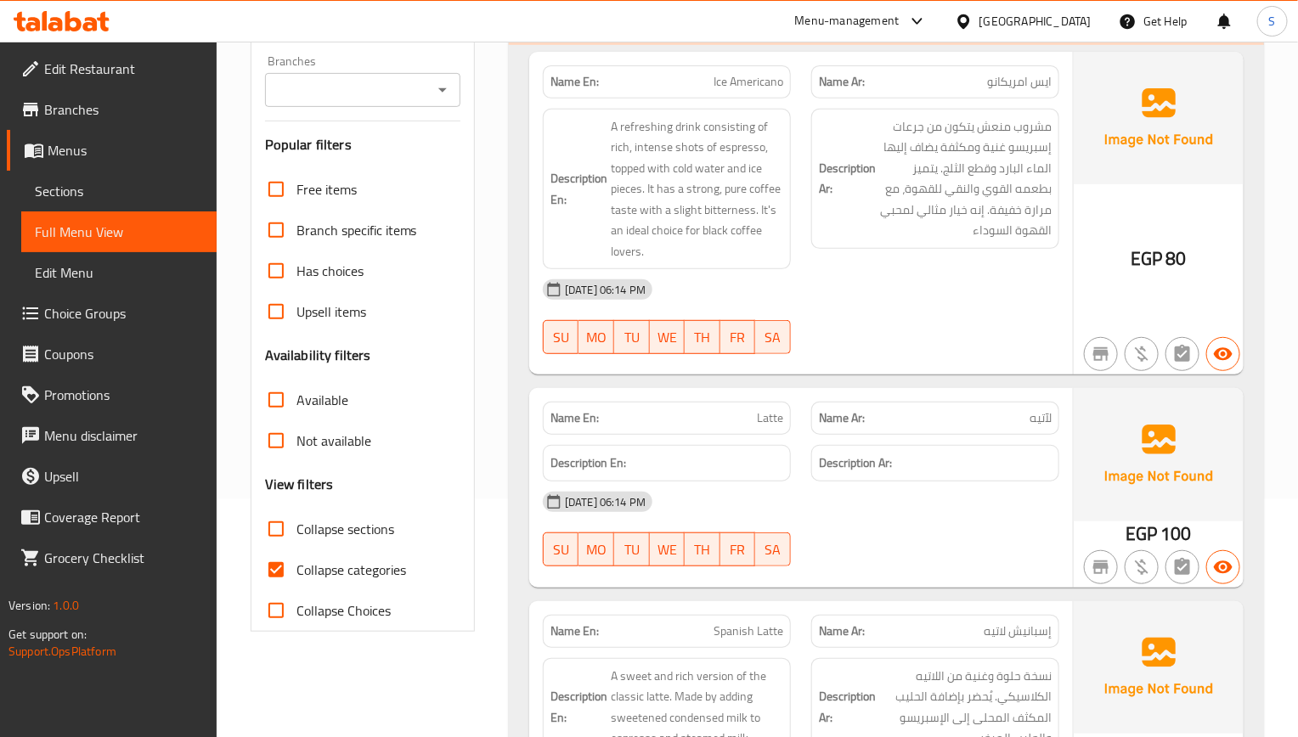
drag, startPoint x: 623, startPoint y: 488, endPoint x: 405, endPoint y: 551, distance: 226.6
click at [622, 488] on div "[DATE] 06:14 PM" at bounding box center [801, 502] width 537 height 41
click at [258, 567] on input "Collapse categories" at bounding box center [276, 570] width 41 height 41
checkbox input "false"
click at [759, 420] on span "Latte" at bounding box center [770, 418] width 26 height 18
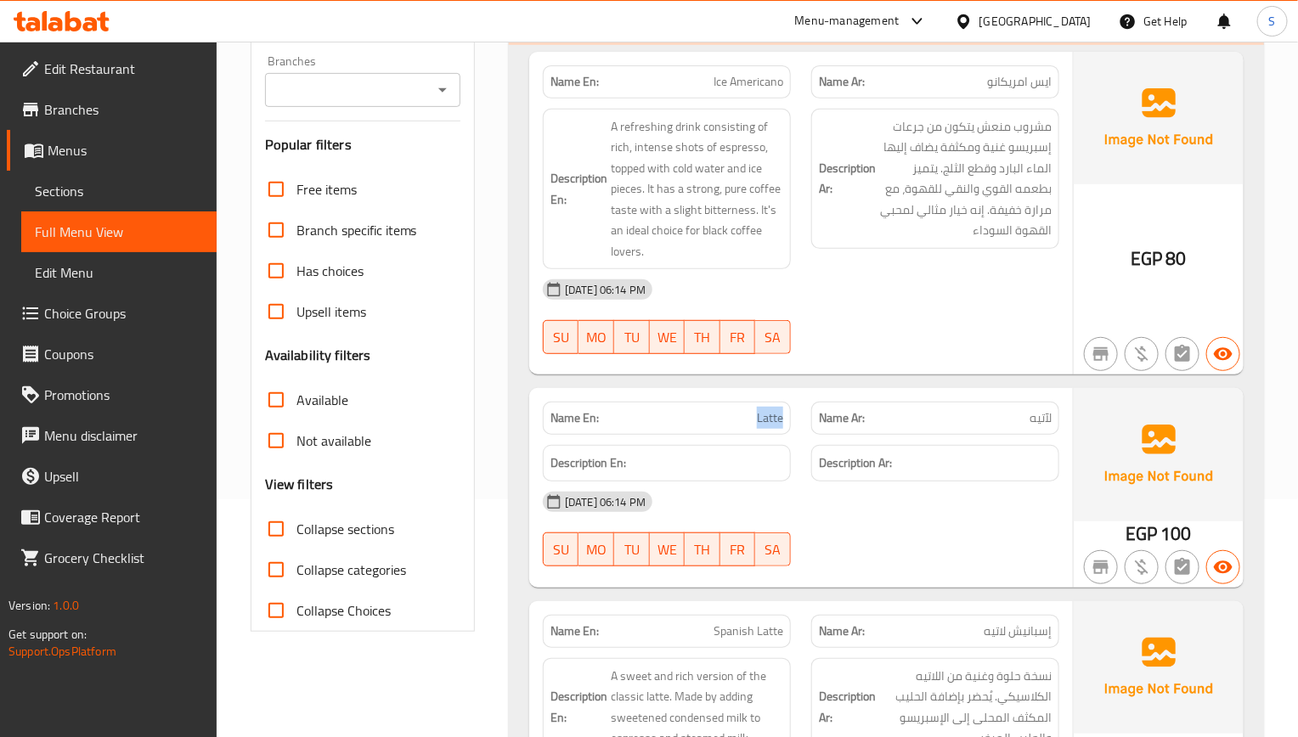
click at [759, 420] on span "Latte" at bounding box center [770, 418] width 26 height 18
copy span "Latte"
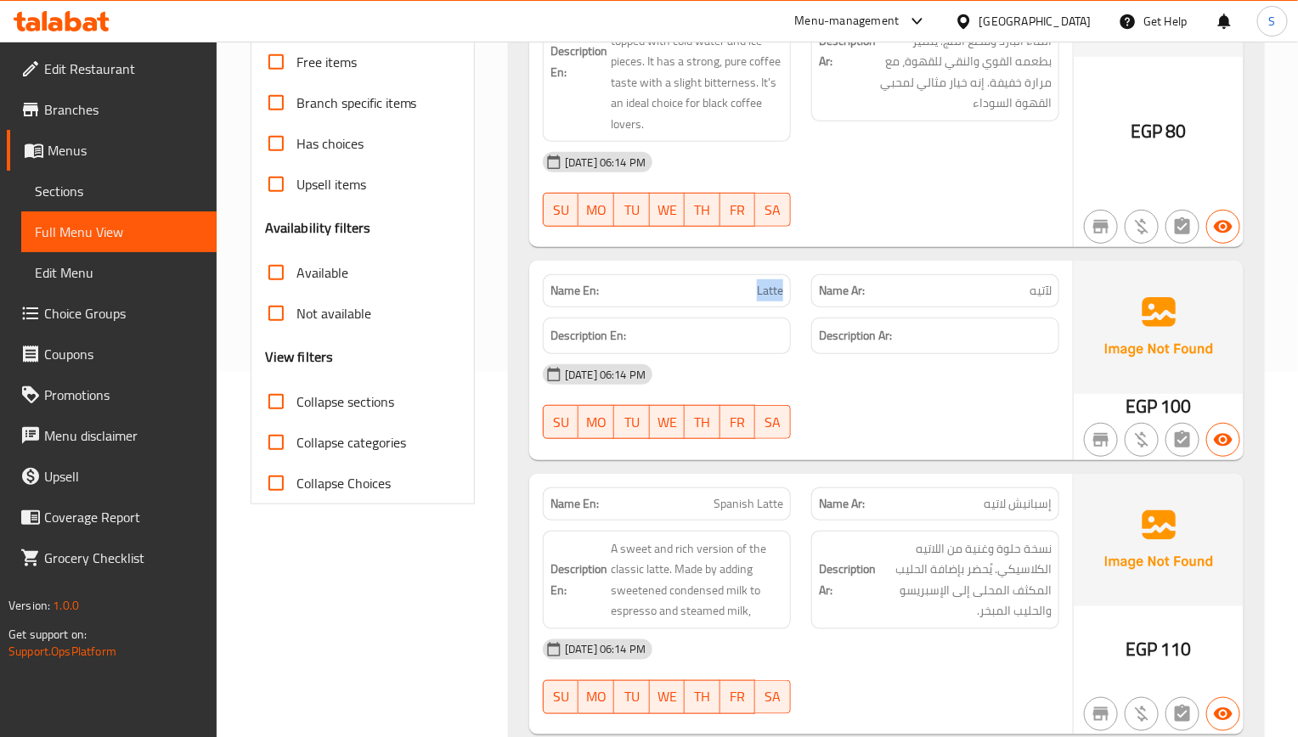
click at [943, 405] on div "14-08-2025 06:14 PM SU MO TU WE TH FR SA" at bounding box center [801, 401] width 537 height 95
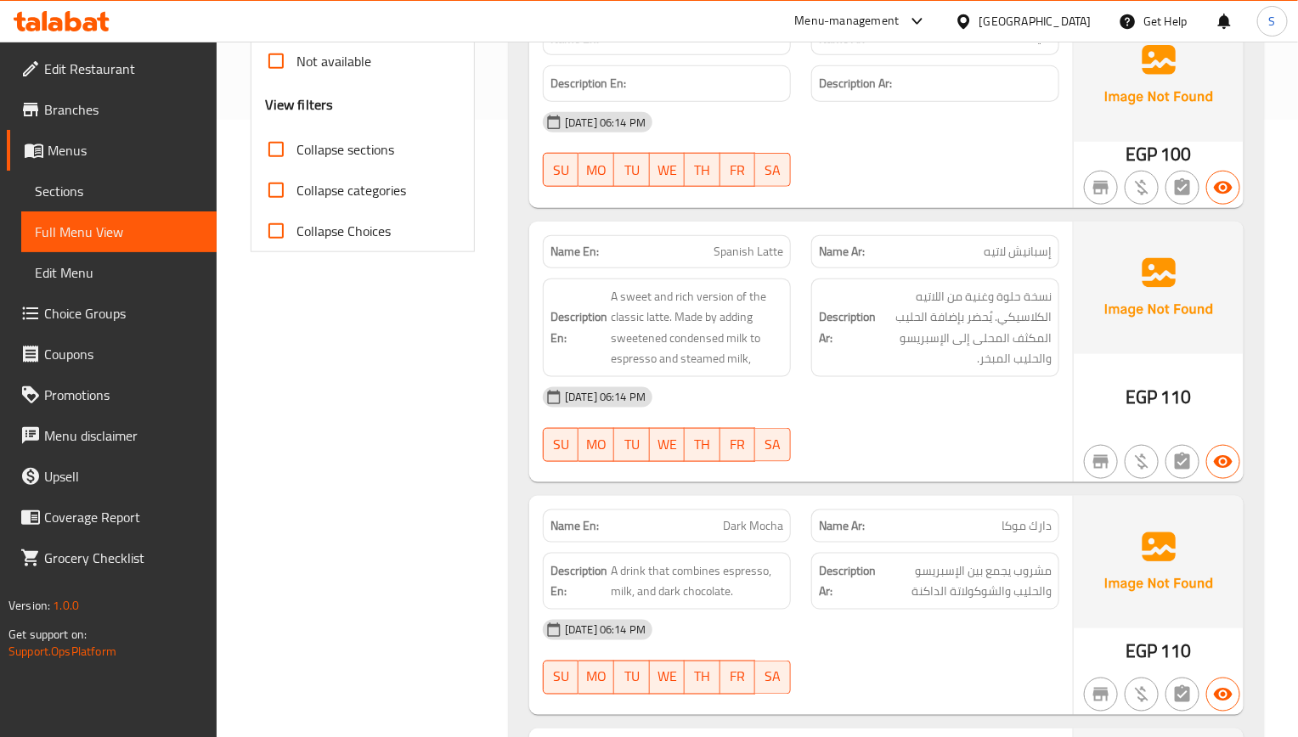
scroll to position [620, 0]
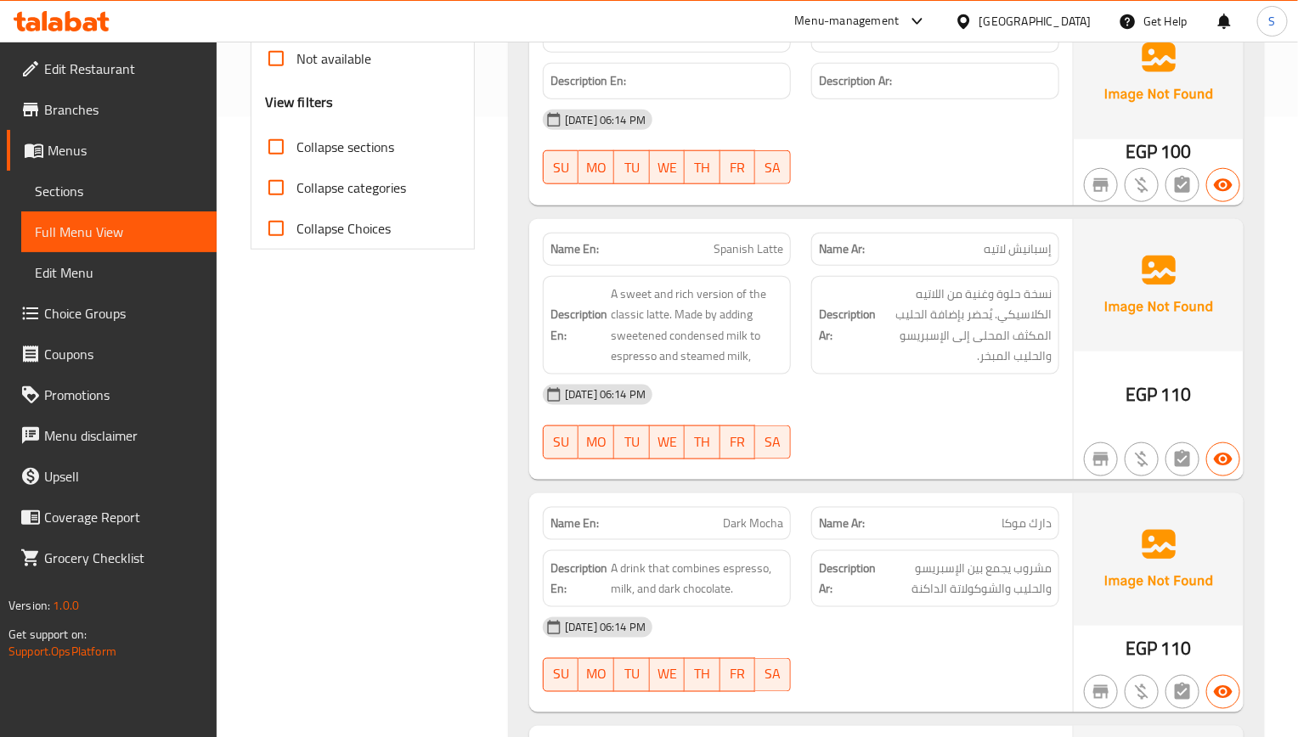
click at [841, 408] on div "[DATE] 06:14 PM" at bounding box center [801, 395] width 537 height 41
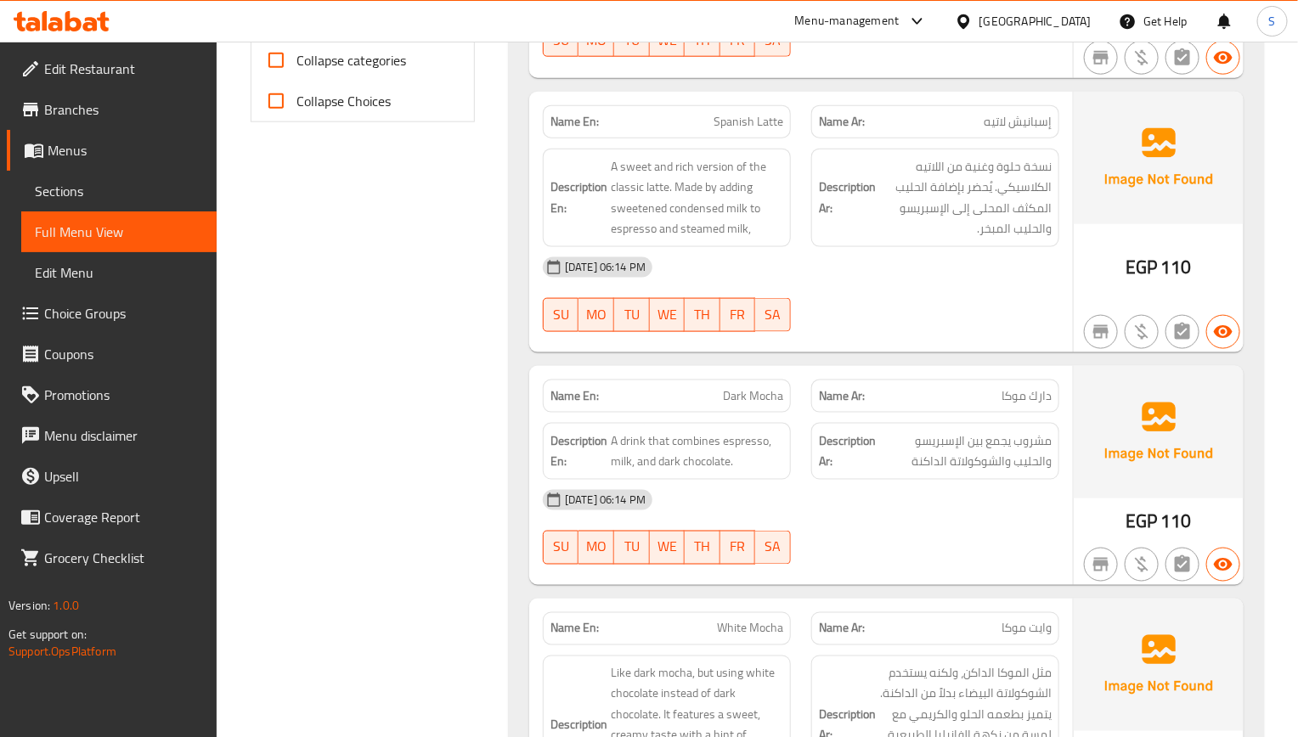
click at [999, 156] on div "Description Ar: نسخة حلوة وغنية من اللاتيه الكلاسيكي. يُحضر بإضافة الحليب المكث…" at bounding box center [935, 198] width 248 height 99
copy div "نسخة حلوة وغنية من اللاتيه الكلاسيكي. يُحضر بإضافة الحليب المكثف المحلى إلى الإ…"
click at [59, 207] on link "Sections" at bounding box center [118, 191] width 195 height 41
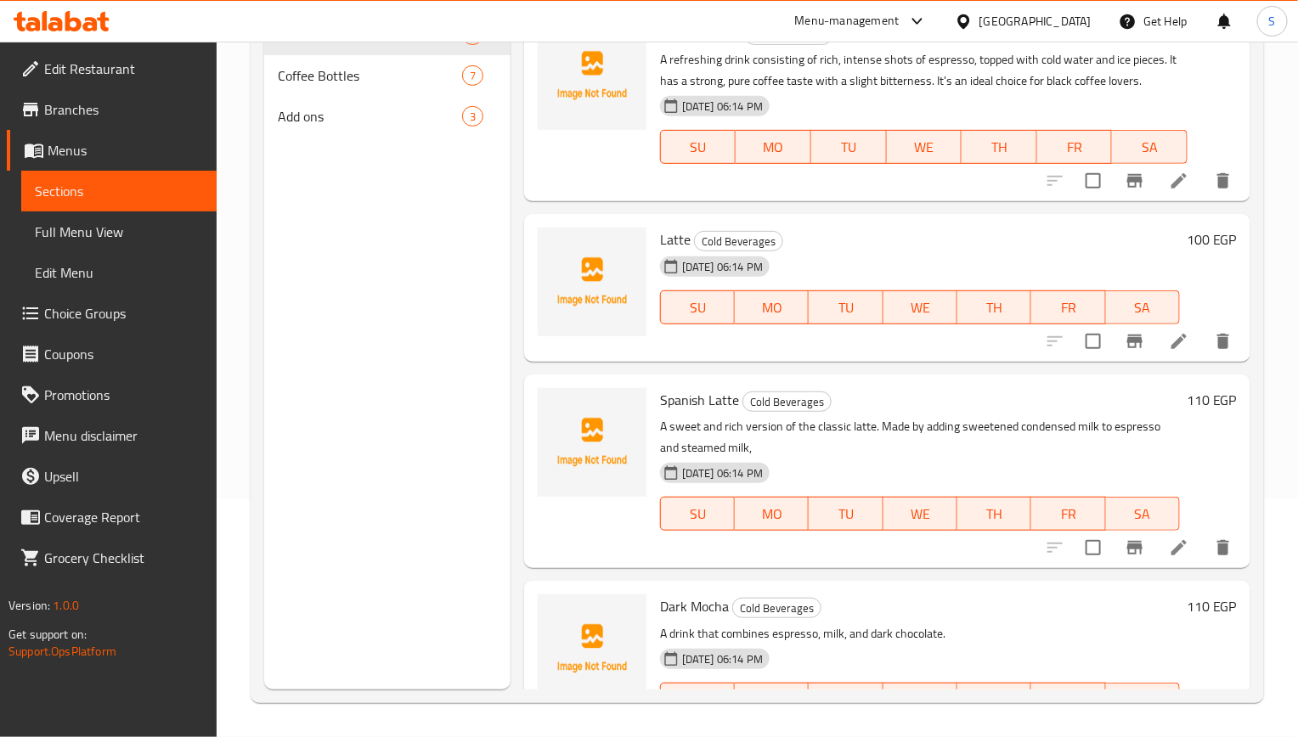
scroll to position [238, 0]
click at [76, 222] on span "Full Menu View" at bounding box center [119, 232] width 168 height 20
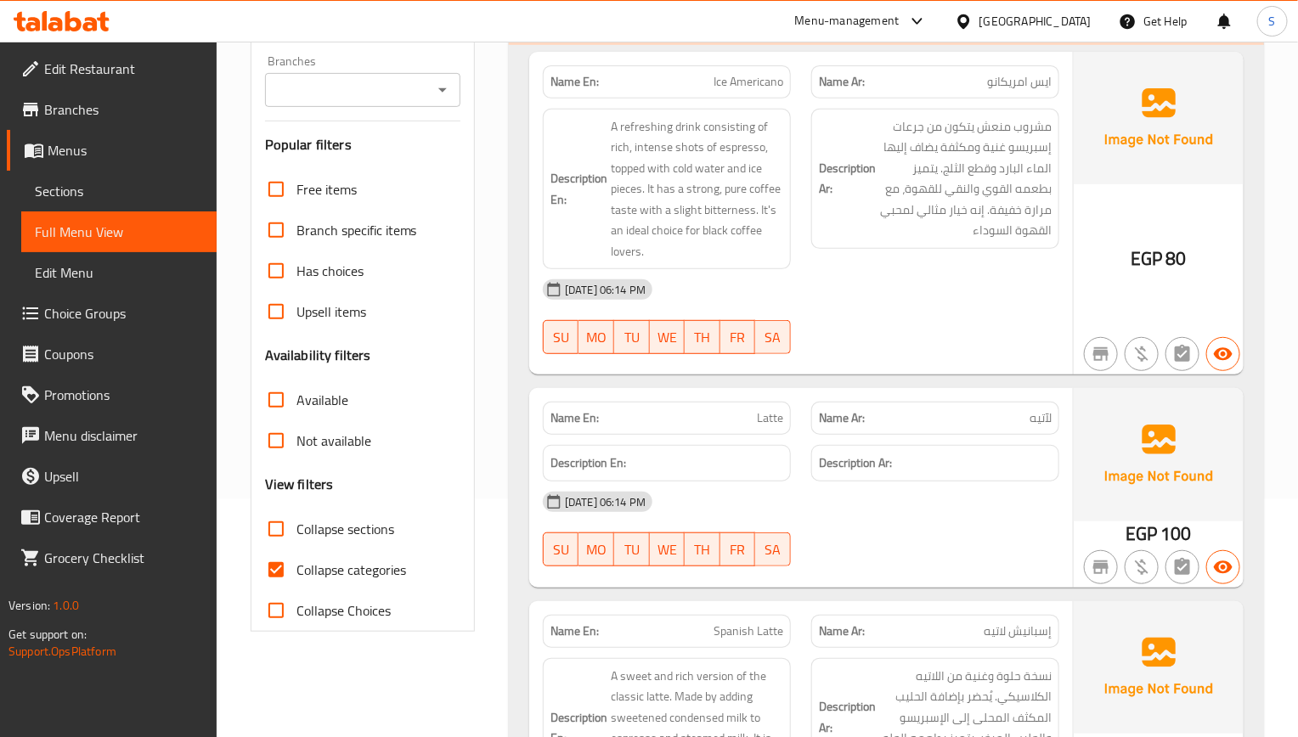
drag, startPoint x: 270, startPoint y: 571, endPoint x: 604, endPoint y: 498, distance: 341.7
click at [271, 571] on input "Collapse categories" at bounding box center [276, 570] width 41 height 41
checkbox input "false"
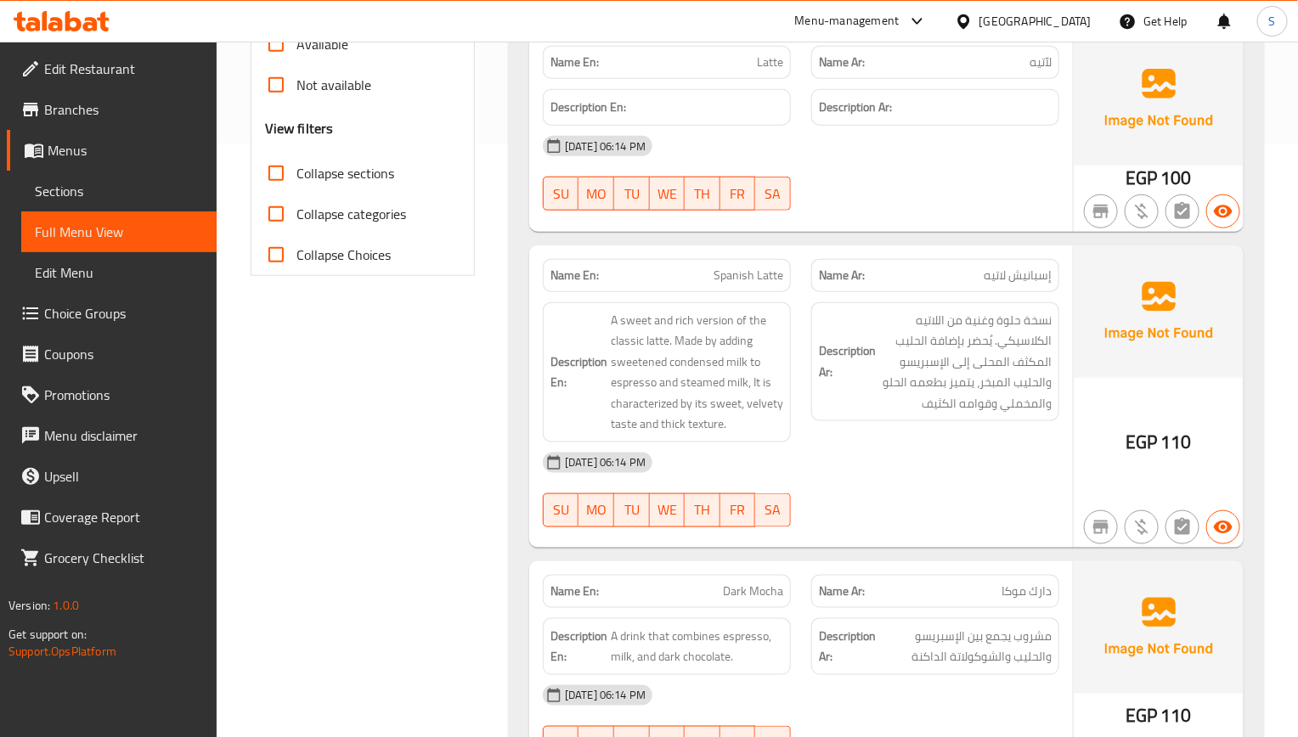
scroll to position [747, 0]
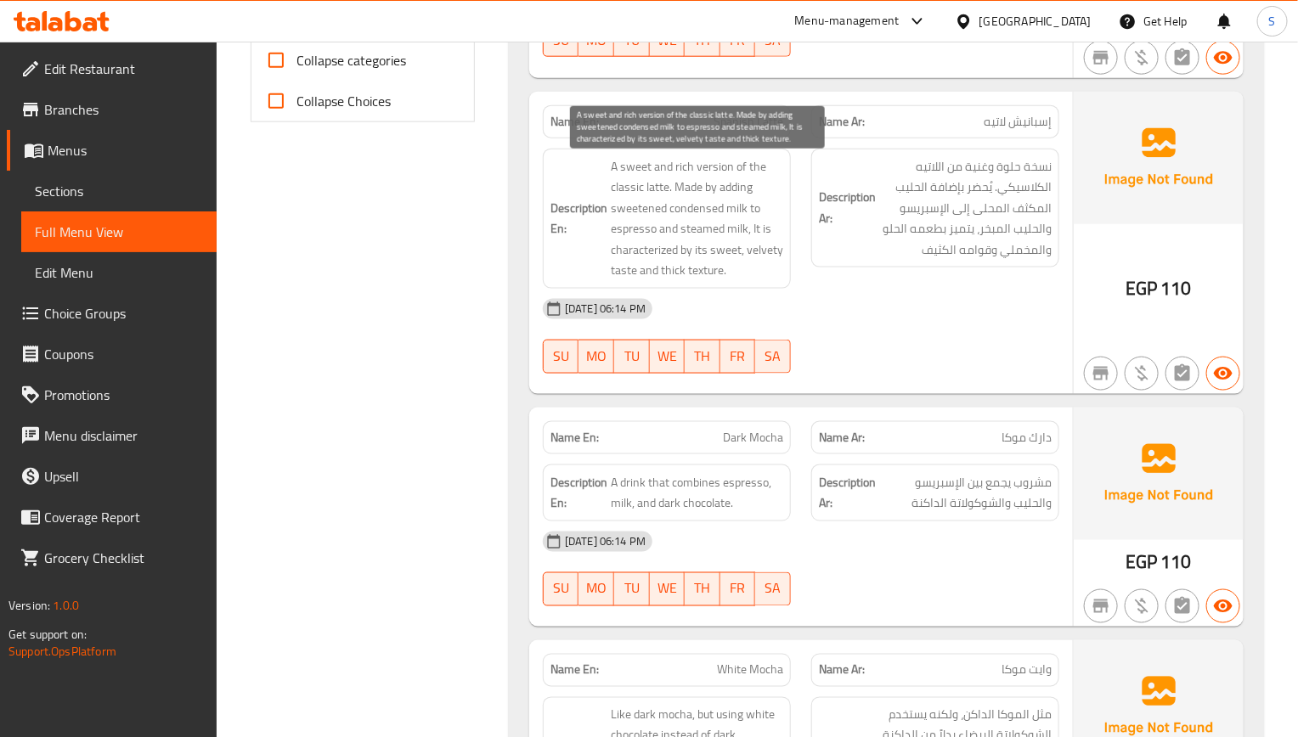
click at [735, 253] on span "A sweet and rich version of the classic latte. Made by adding sweetened condens…" at bounding box center [697, 218] width 172 height 125
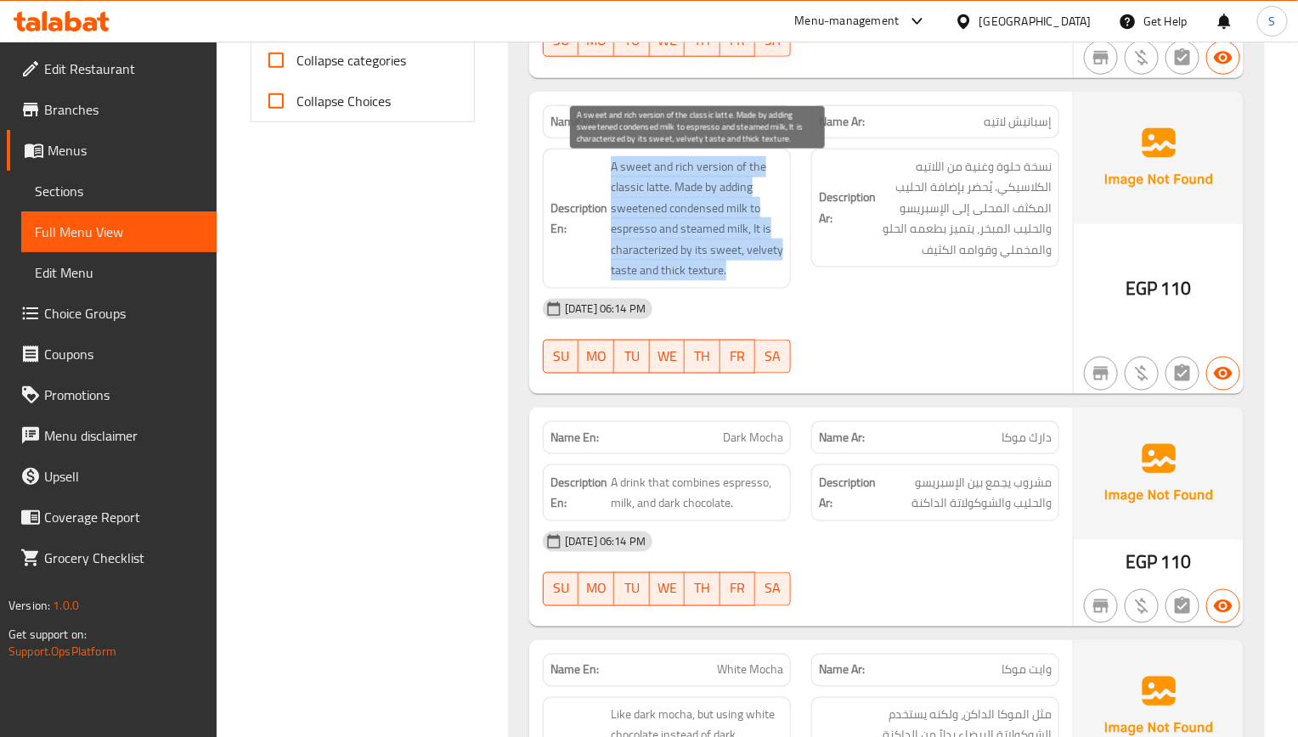
click at [735, 253] on span "A sweet and rich version of the classic latte. Made by adding sweetened condens…" at bounding box center [697, 218] width 172 height 125
copy span "A sweet and rich version of the classic latte. Made by adding sweetened condens…"
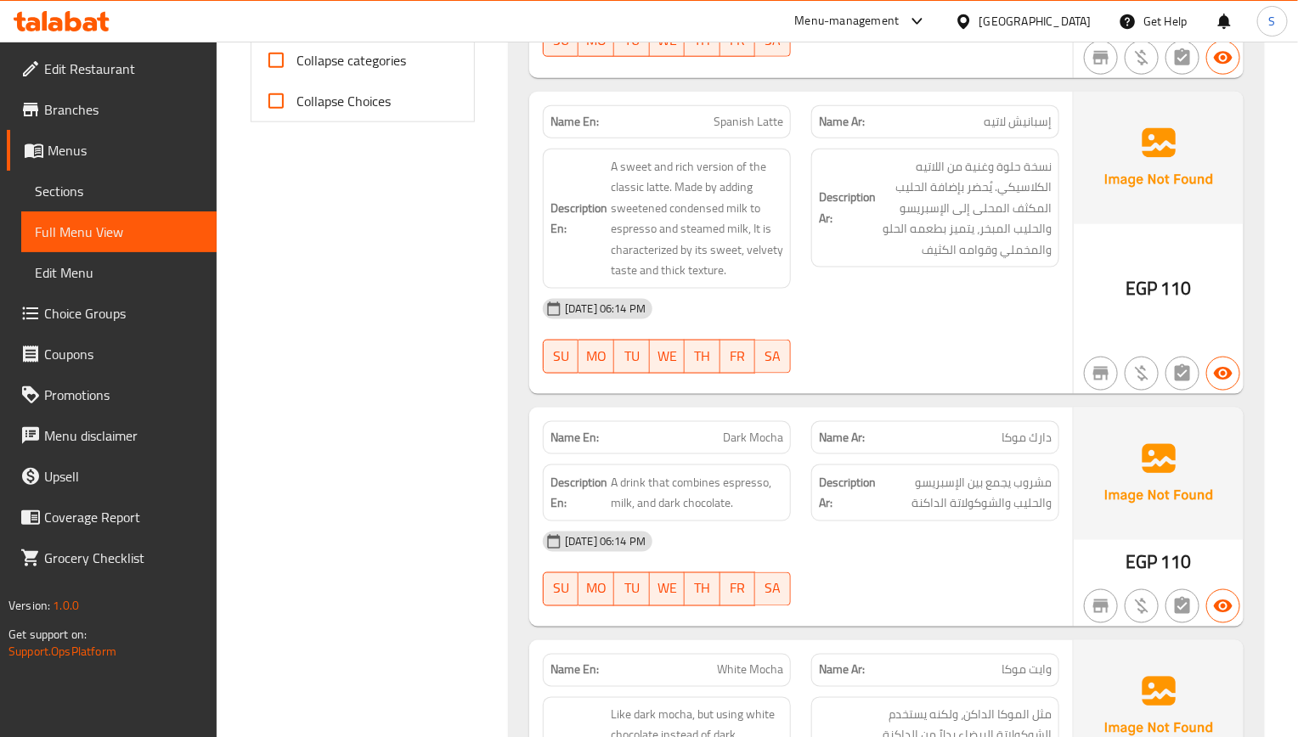
click at [928, 384] on div at bounding box center [935, 374] width 268 height 20
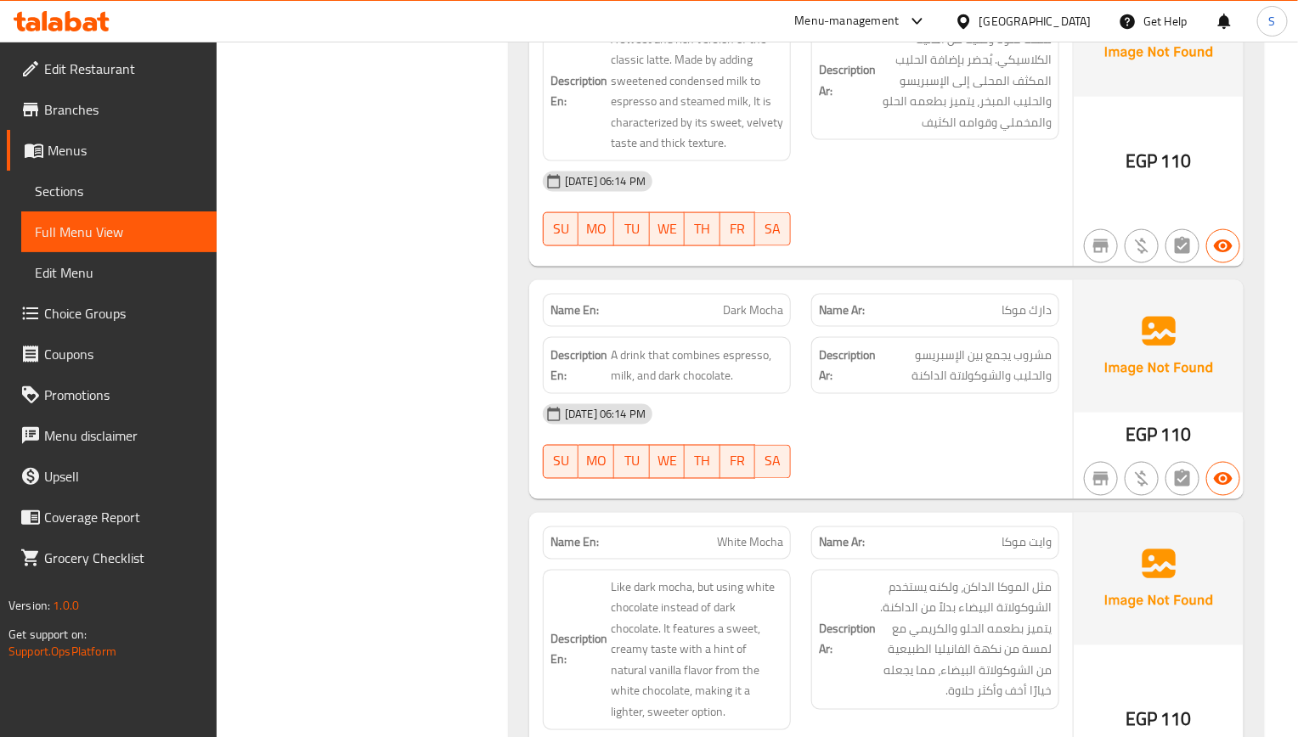
drag, startPoint x: 987, startPoint y: 457, endPoint x: 958, endPoint y: 421, distance: 45.9
click at [987, 456] on div "14-08-2025 06:14 PM SU MO TU WE TH FR SA" at bounding box center [801, 441] width 537 height 95
click at [42, 201] on span "Sections" at bounding box center [119, 191] width 168 height 20
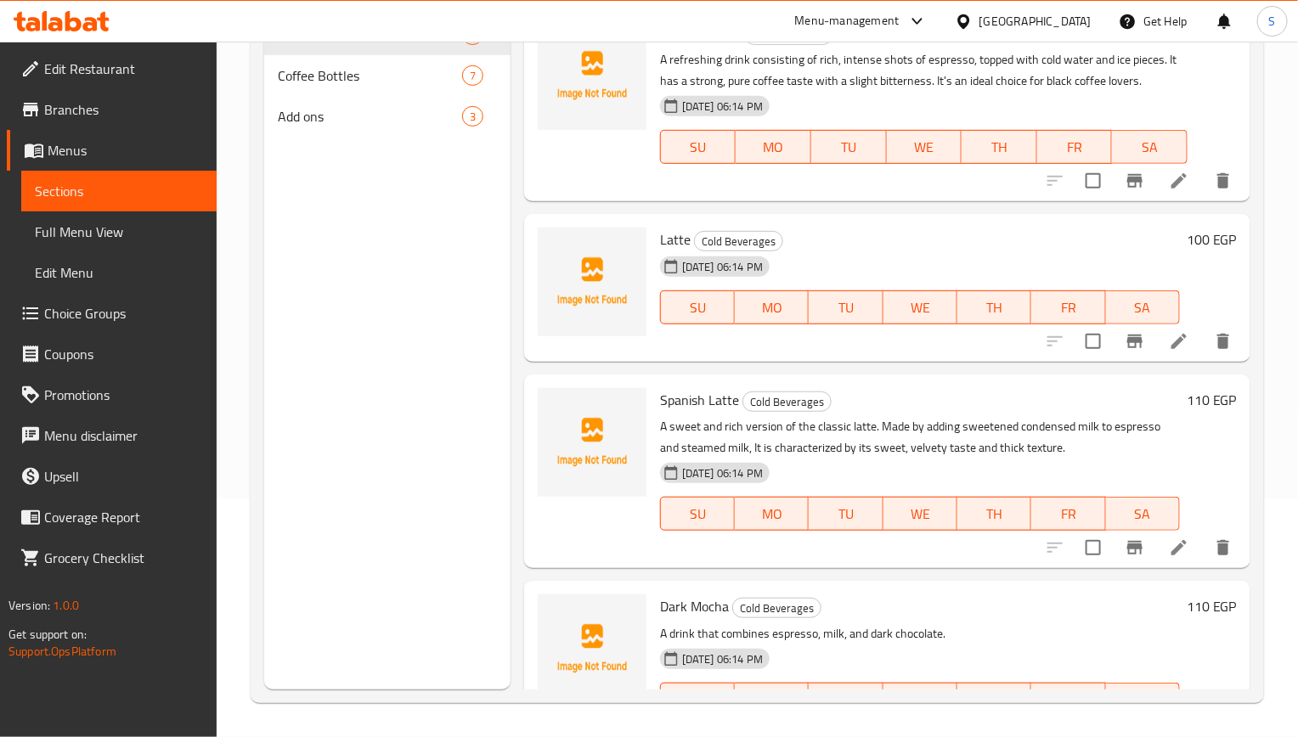
click at [82, 237] on span "Full Menu View" at bounding box center [119, 232] width 168 height 20
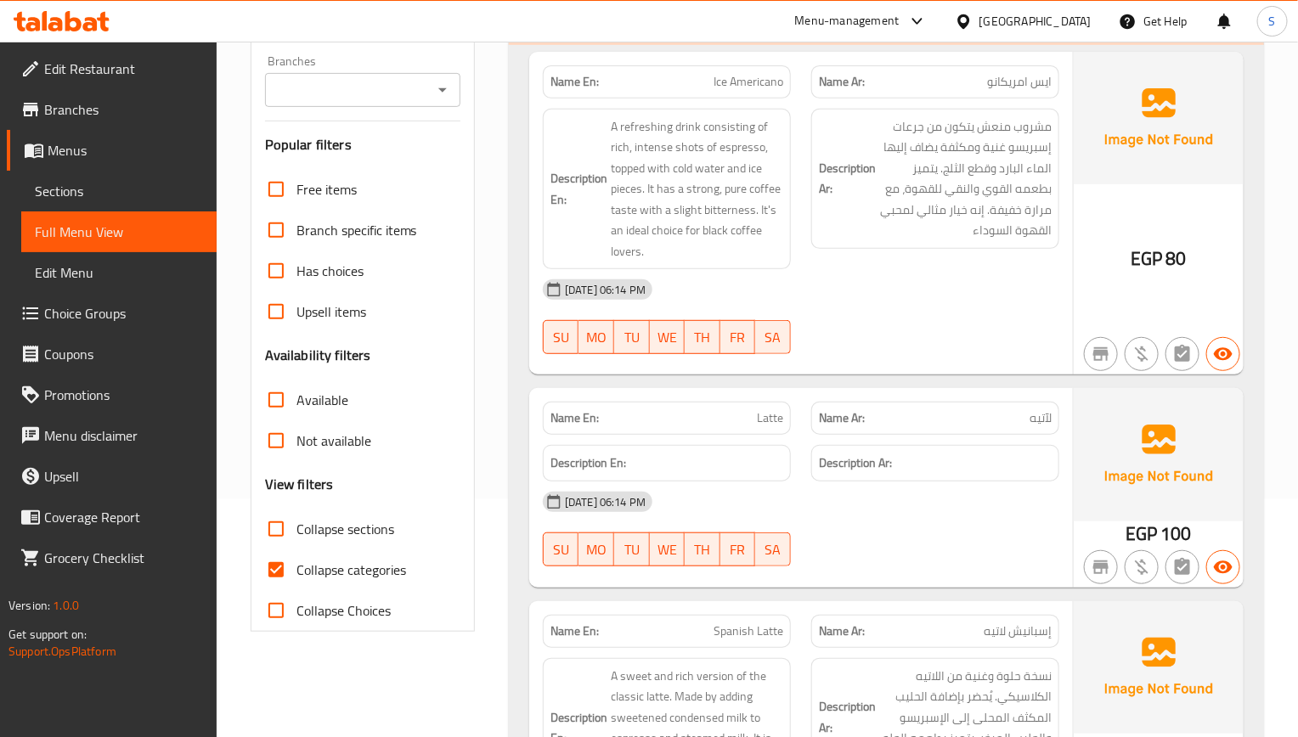
click at [278, 553] on input "Collapse categories" at bounding box center [276, 570] width 41 height 41
checkbox input "false"
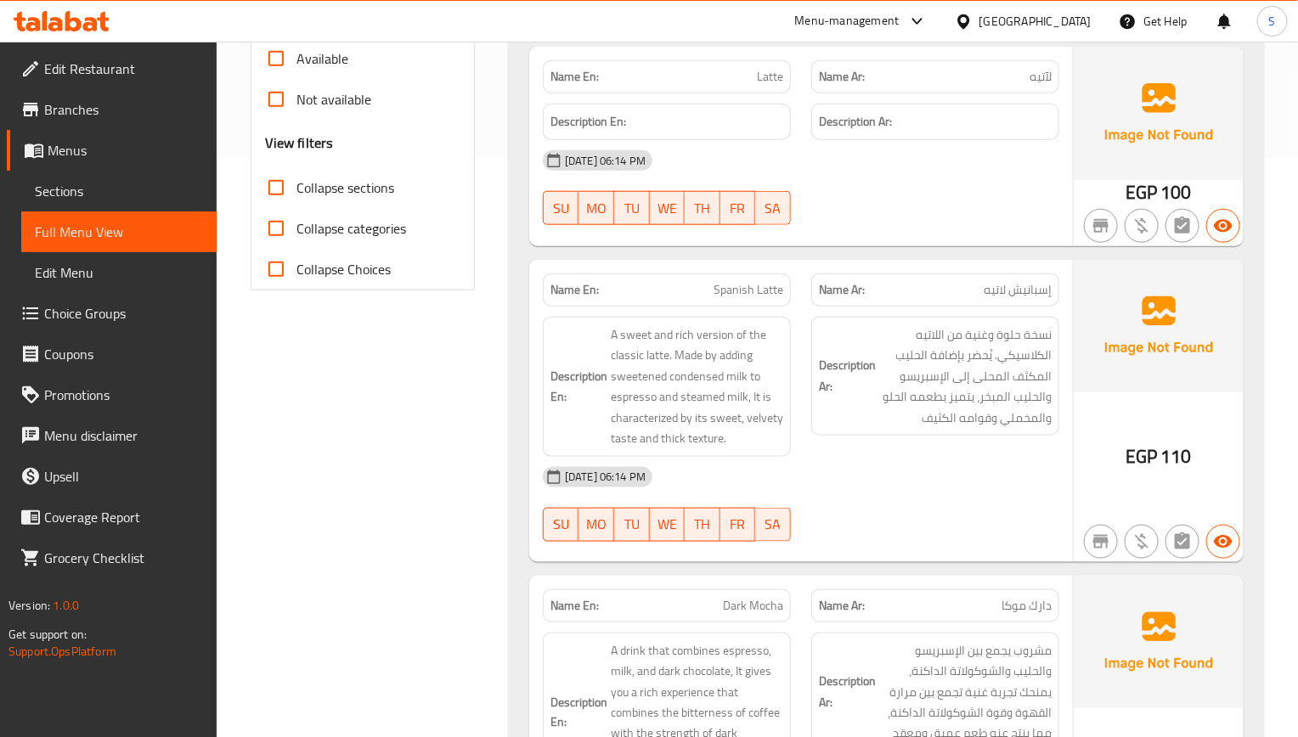
scroll to position [875, 0]
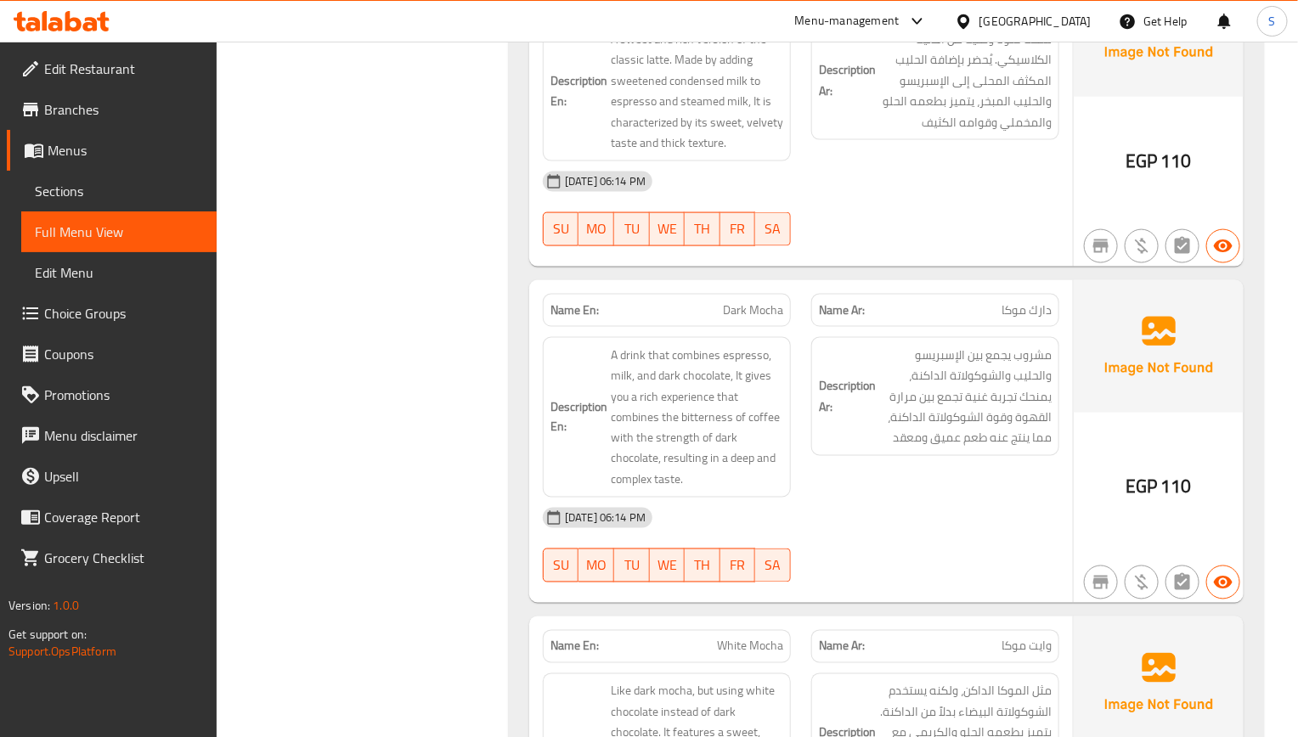
click at [87, 186] on span "Sections" at bounding box center [119, 191] width 168 height 20
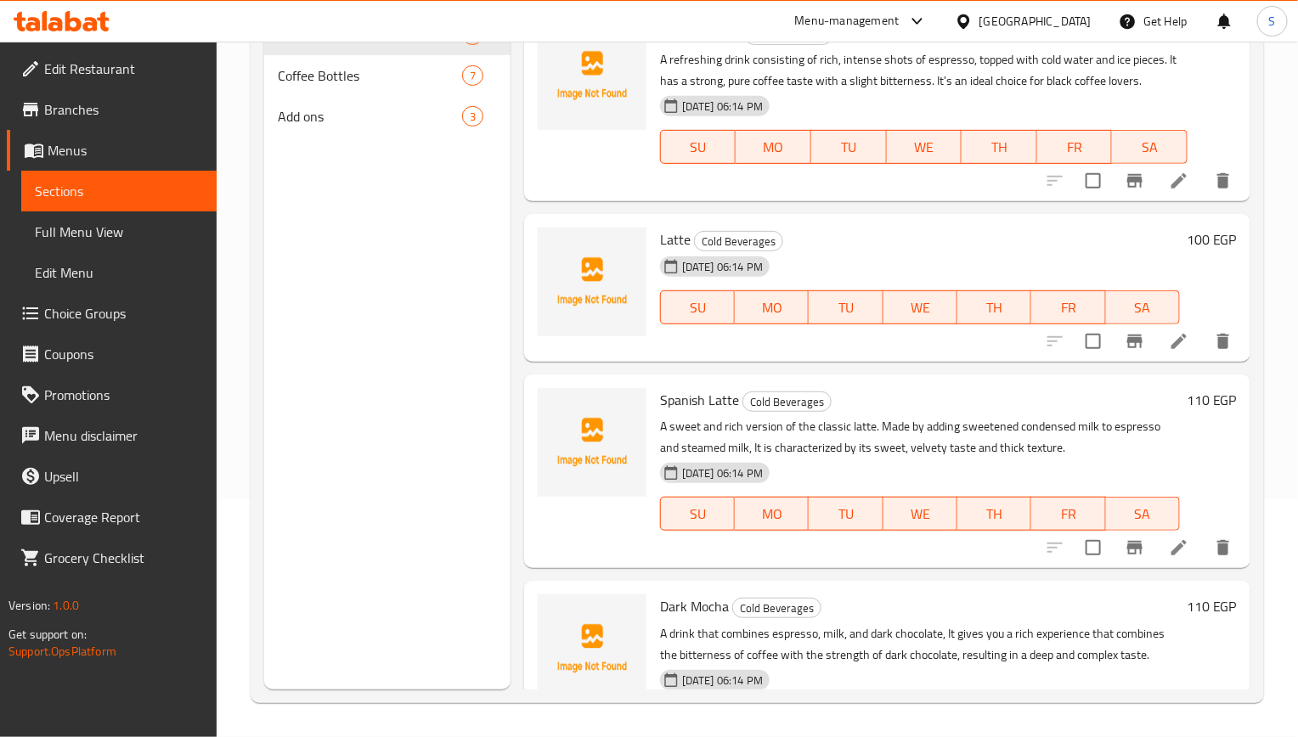
scroll to position [238, 0]
click at [98, 225] on span "Full Menu View" at bounding box center [119, 232] width 168 height 20
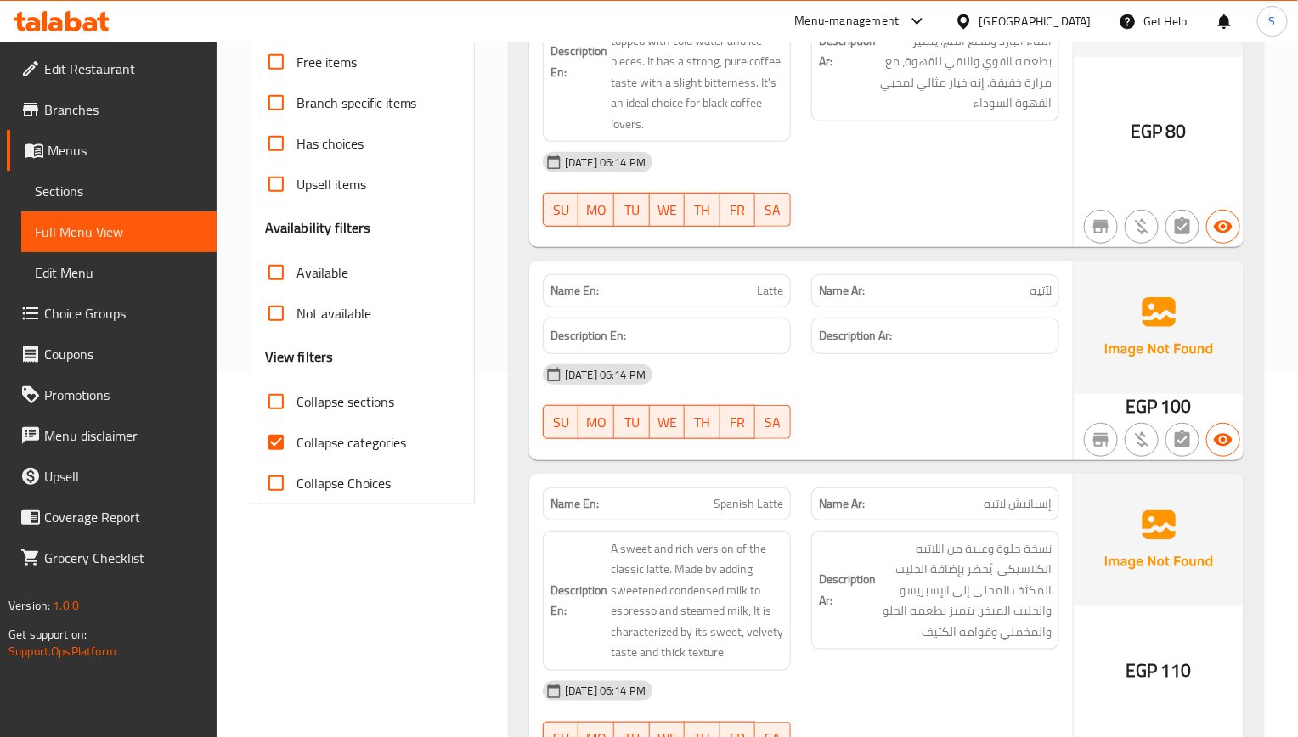
click at [283, 452] on input "Collapse categories" at bounding box center [276, 442] width 41 height 41
checkbox input "false"
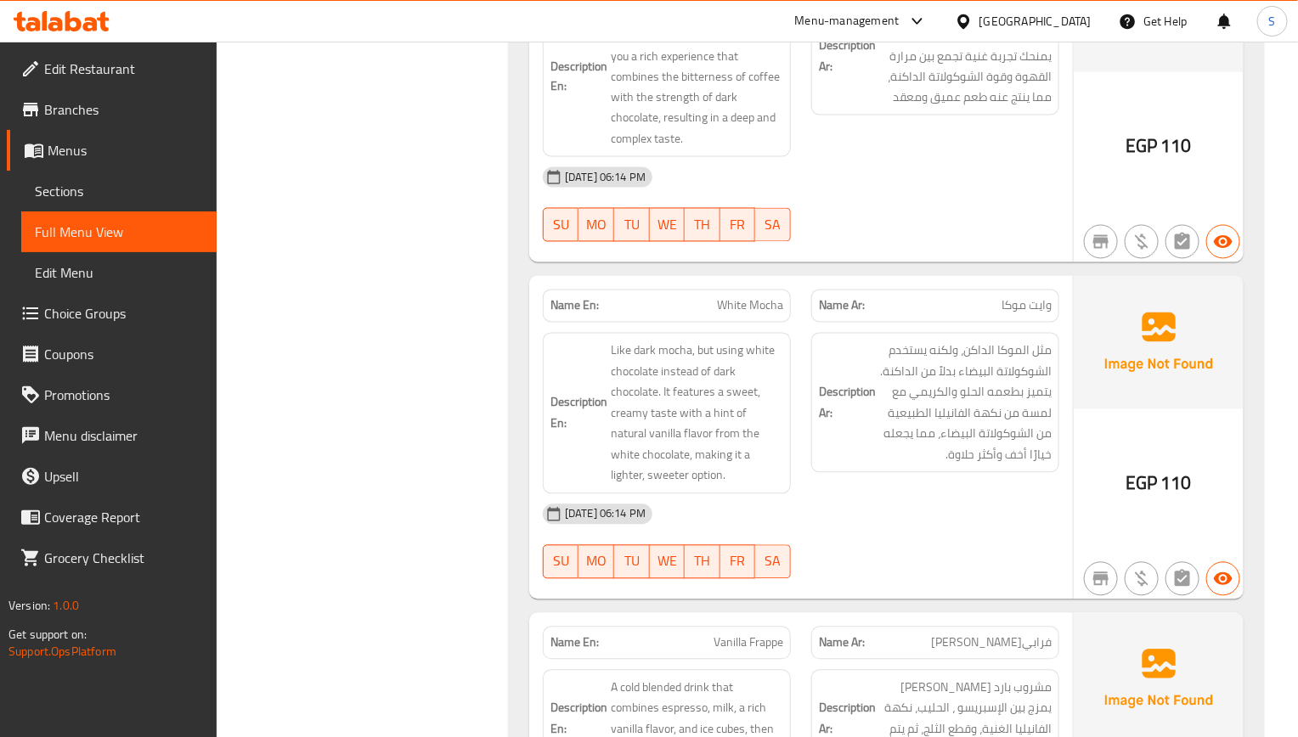
scroll to position [1257, 0]
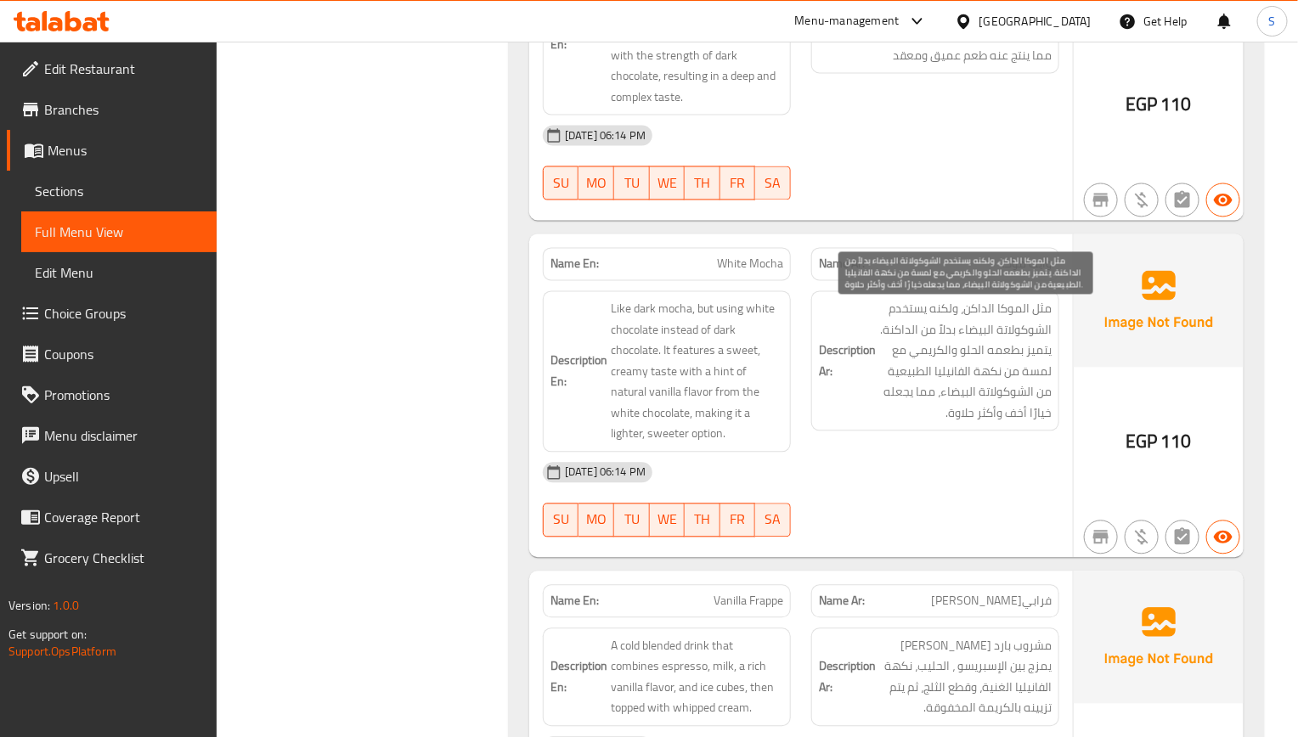
click at [991, 335] on span "مثل الموكا الداكن، ولكنه يستخدم الشوكولاتة البيضاء بدلاً من الداكنة. يتميز بطعم…" at bounding box center [965, 361] width 172 height 125
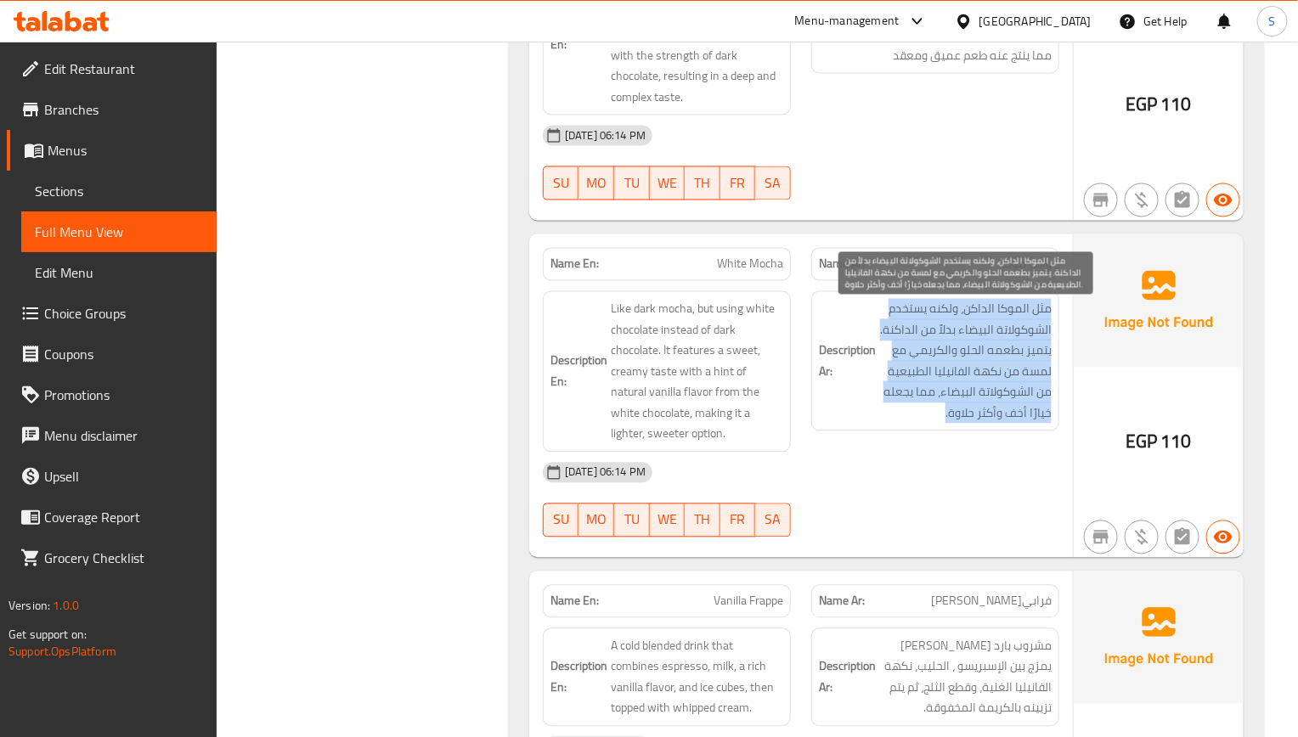
click at [991, 335] on span "مثل الموكا الداكن، ولكنه يستخدم الشوكولاتة البيضاء بدلاً من الداكنة. يتميز بطعم…" at bounding box center [965, 361] width 172 height 125
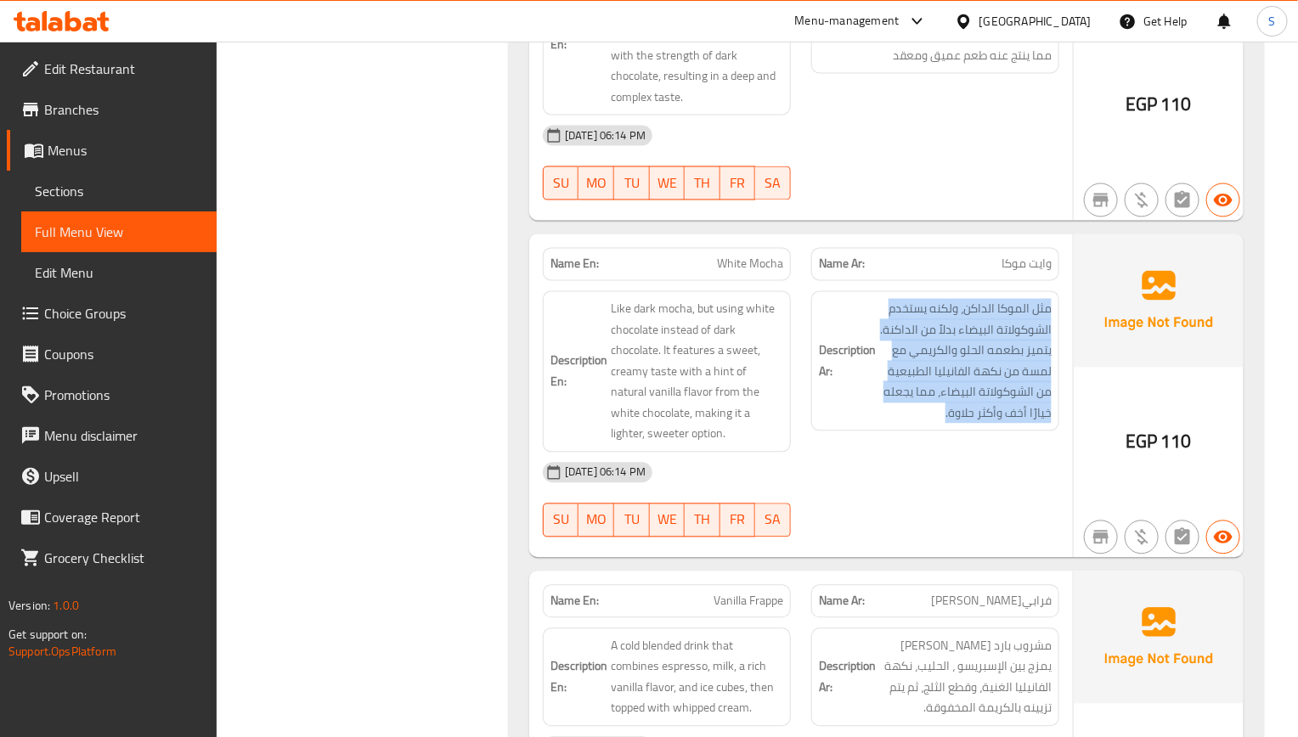
copy div "مثل الموكا الداكن، ولكنه يستخدم الشوكولاتة البيضاء بدلاً من الداكنة. يتميز بطعم…"
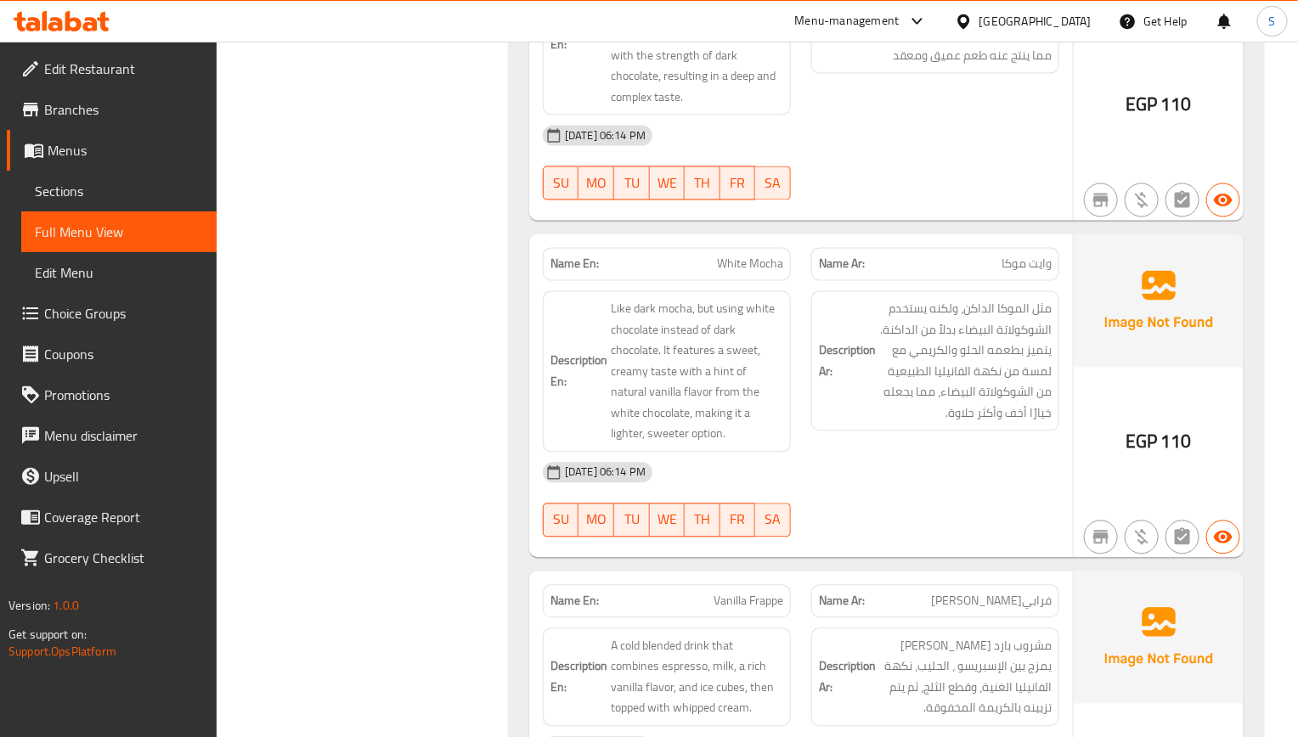
click at [905, 539] on div at bounding box center [935, 537] width 268 height 20
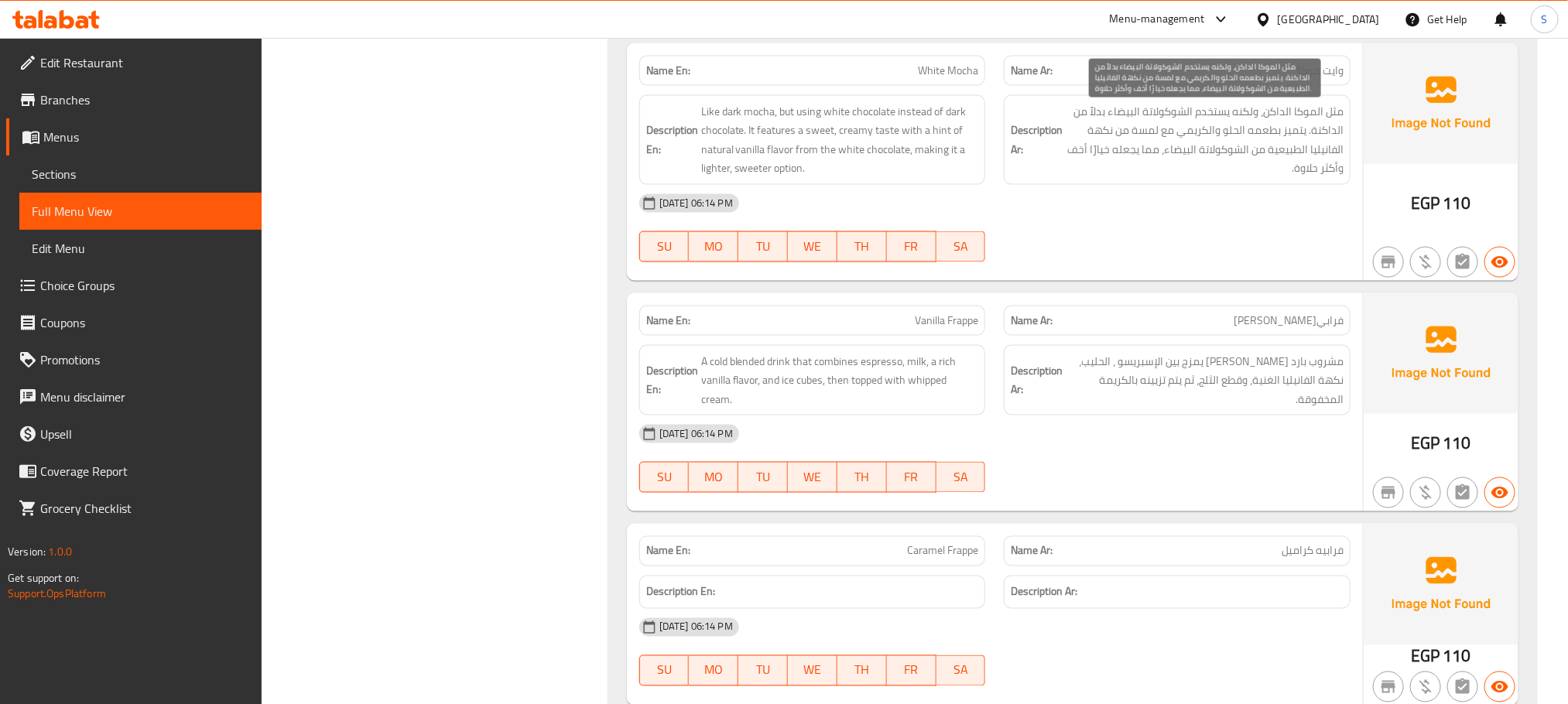
click at [1267, 121] on span "مثل الموكا الداكن، ولكنه يستخدم الشوكولاتة البيضاء بدلاً من الداكنة. يتميز بطعم…" at bounding box center [1204, 139] width 278 height 76
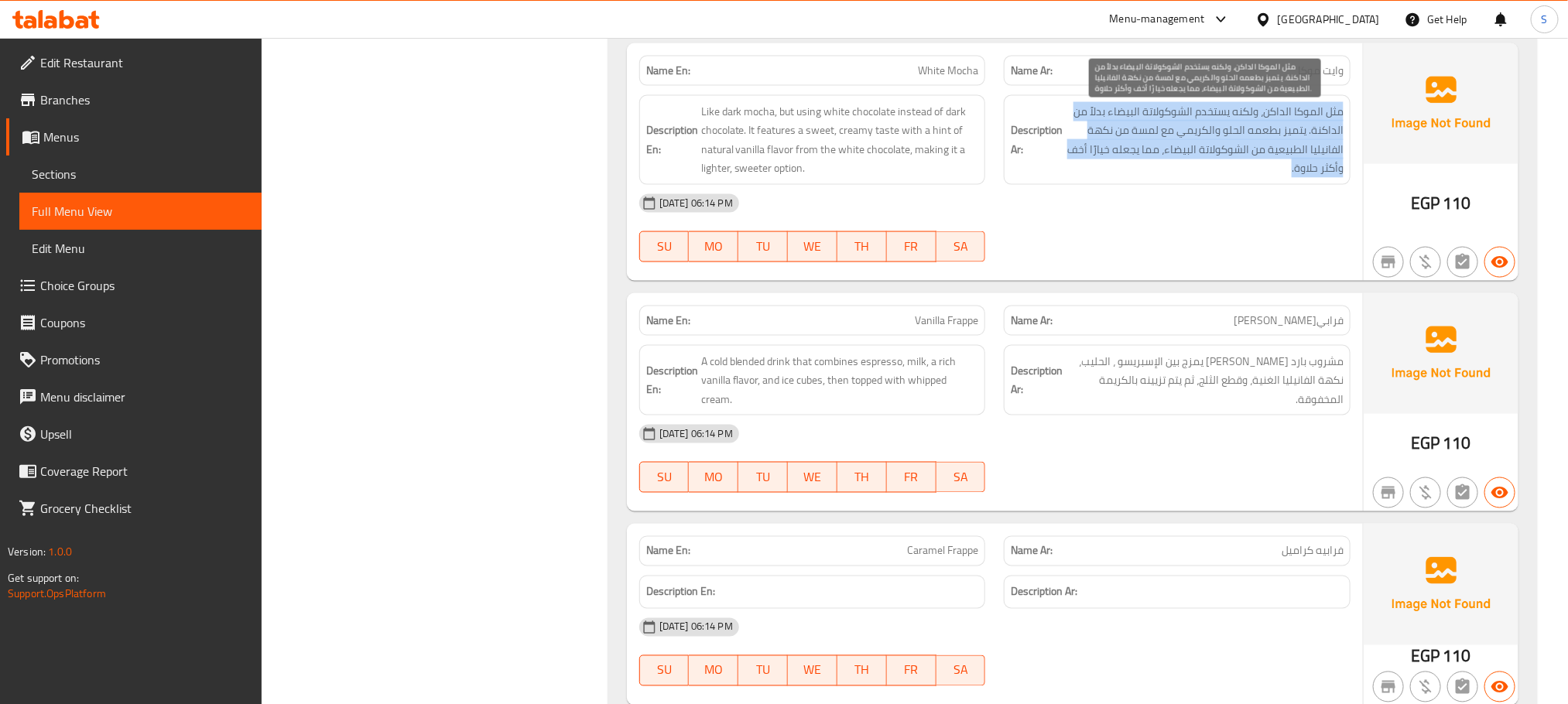
click at [1267, 121] on span "مثل الموكا الداكن، ولكنه يستخدم الشوكولاتة البيضاء بدلاً من الداكنة. يتميز بطعم…" at bounding box center [1204, 139] width 278 height 76
copy div "مثل الموكا الداكن، ولكنه يستخدم الشوكولاتة البيضاء بدلاً من الداكنة. يتميز بطعم…"
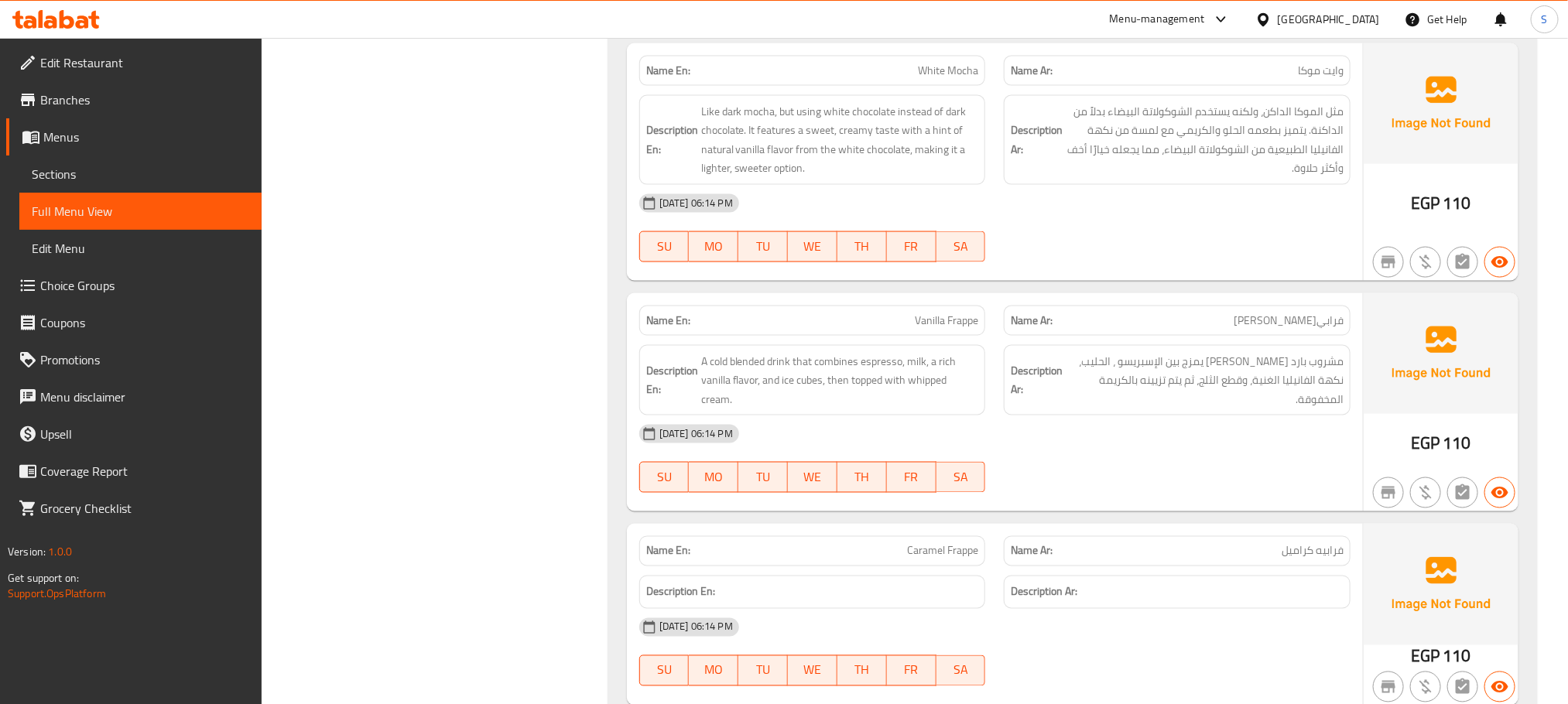
click at [1310, 242] on div "14-08-2025 06:14 PM SU MO TU WE TH FR SA" at bounding box center [994, 228] width 730 height 87
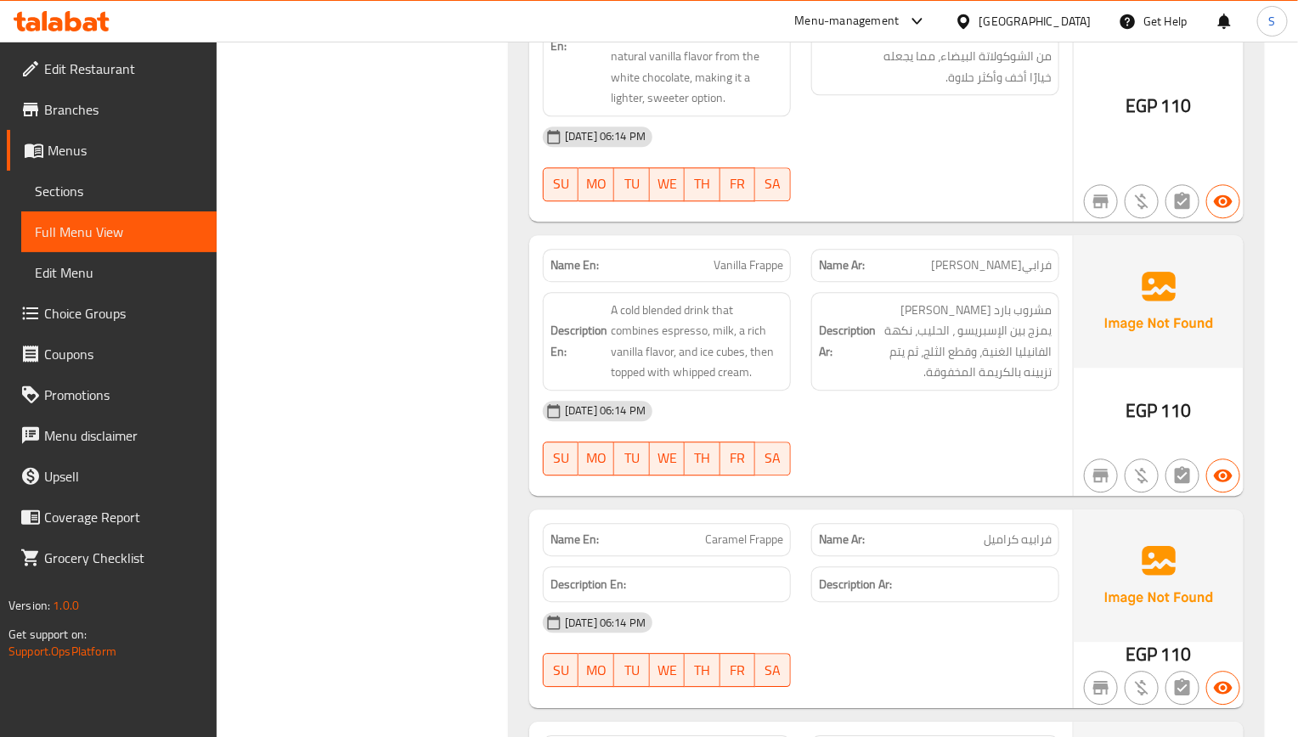
scroll to position [1639, 0]
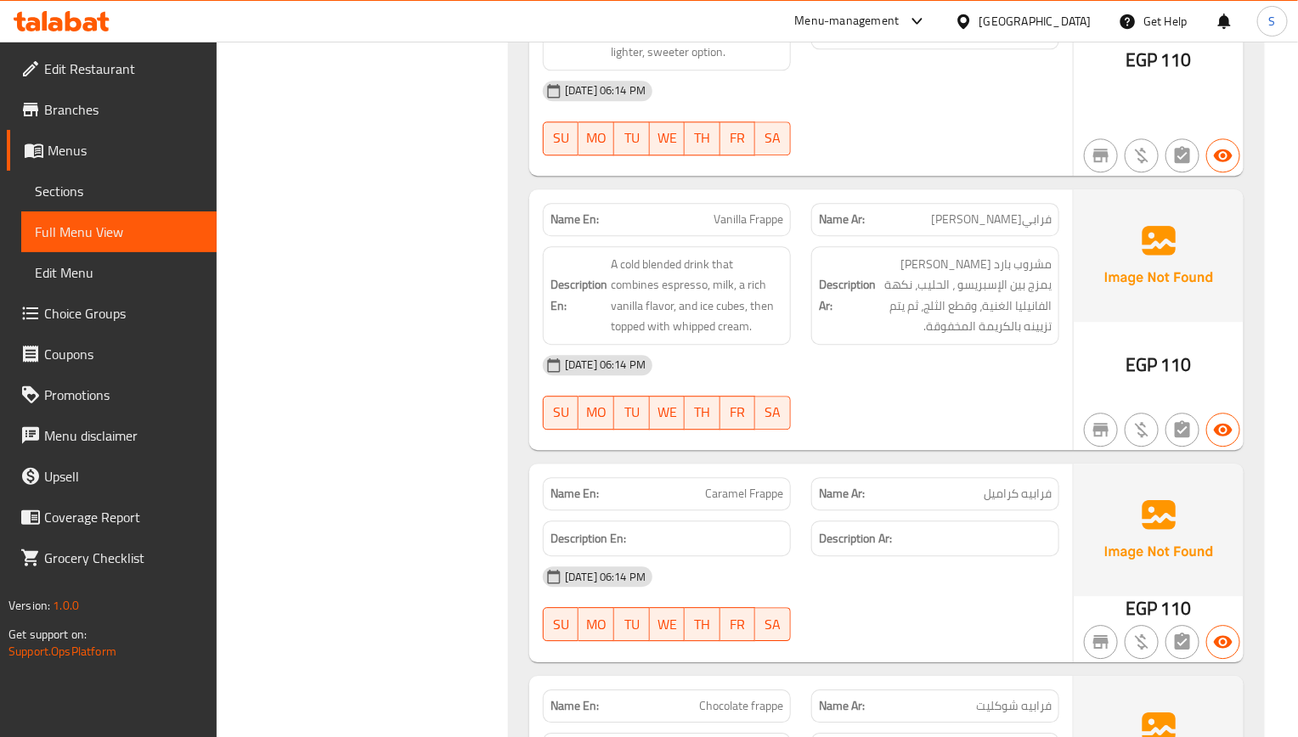
click at [992, 255] on div "Description Ar: مشروب بارد ومخفوق يمزج بين الإسبريسو ، الحليب، نكهة الفانيليا ا…" at bounding box center [935, 295] width 248 height 99
click at [989, 293] on span "مشروب بارد ومخفوق يمزج بين الإسبريسو ، الحليب، نكهة الفانيليا الغنية، وقطع الثل…" at bounding box center [965, 295] width 172 height 83
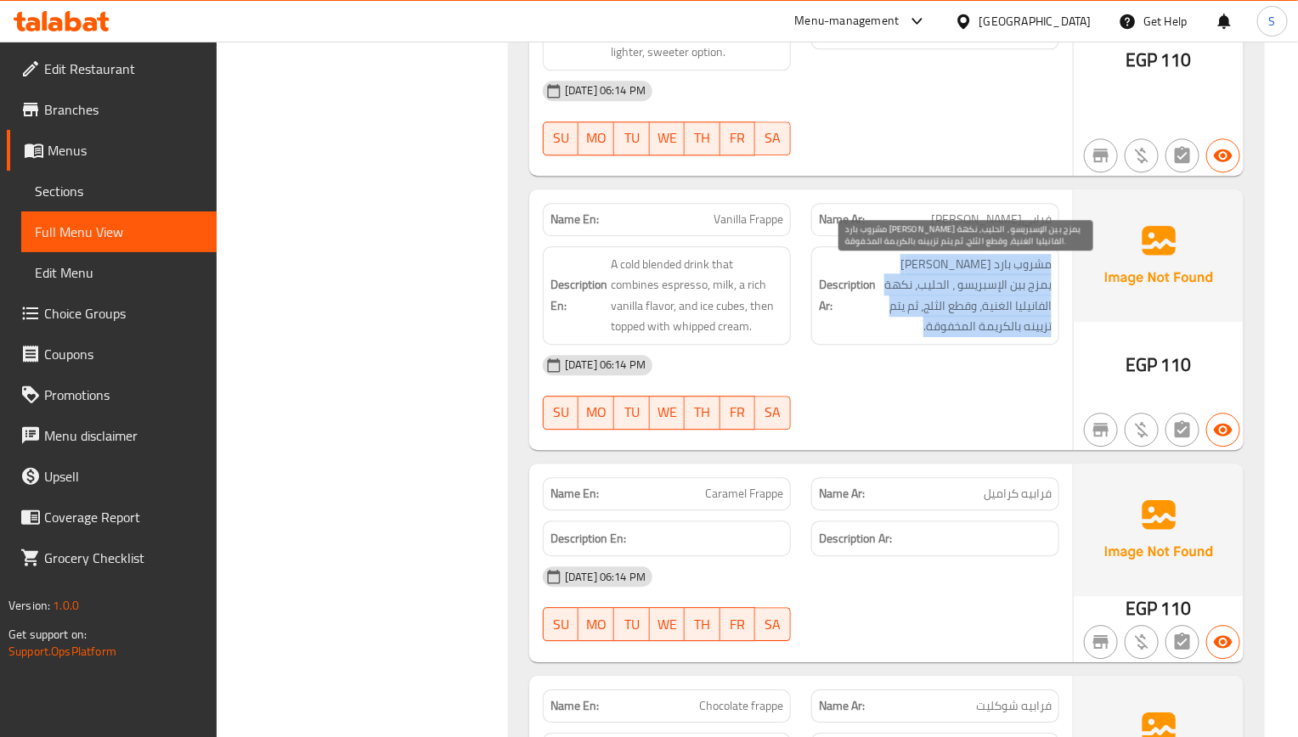
click at [989, 293] on span "مشروب بارد ومخفوق يمزج بين الإسبريسو ، الحليب، نكهة الفانيليا الغنية، وقطع الثل…" at bounding box center [965, 295] width 172 height 83
copy div "مشروب بارد ومخفوق يمزج بين الإسبريسو ، الحليب، نكهة الفانيليا الغنية، وقطع الثل…"
click at [118, 186] on span "Sections" at bounding box center [119, 191] width 168 height 20
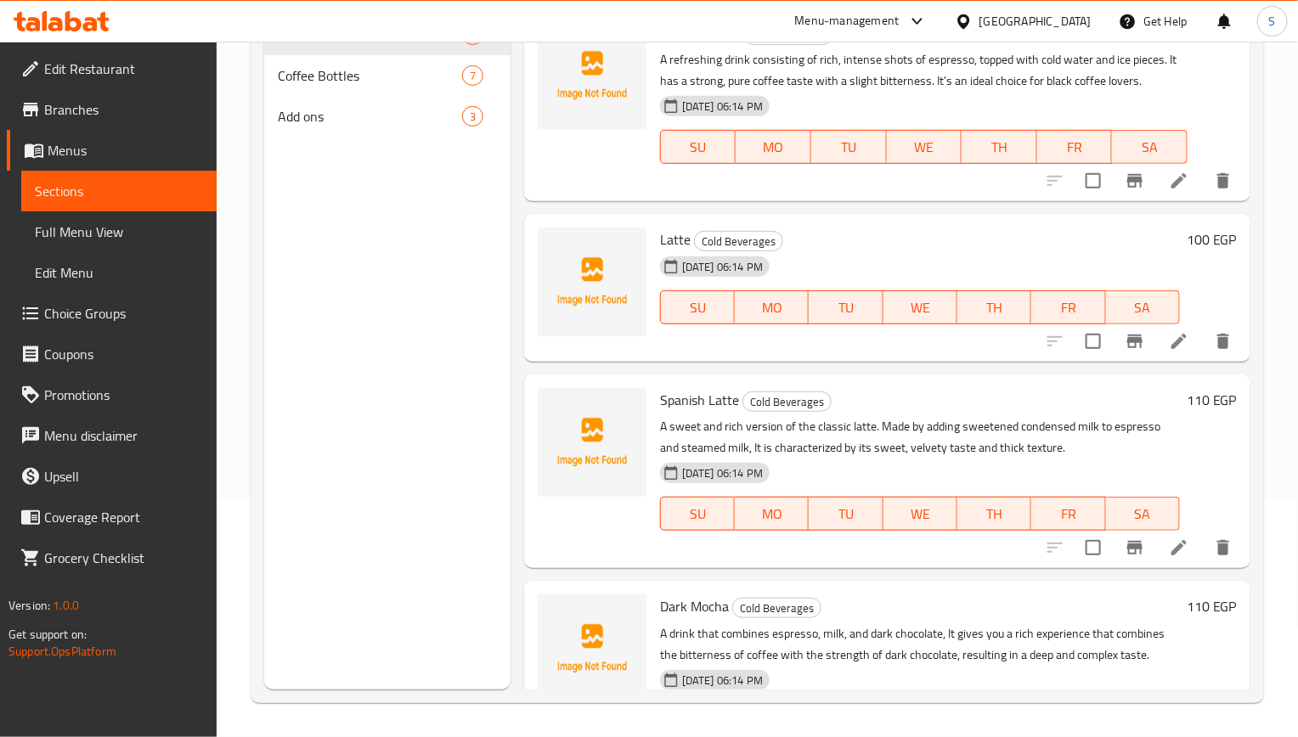
click at [118, 238] on span "Full Menu View" at bounding box center [119, 232] width 168 height 20
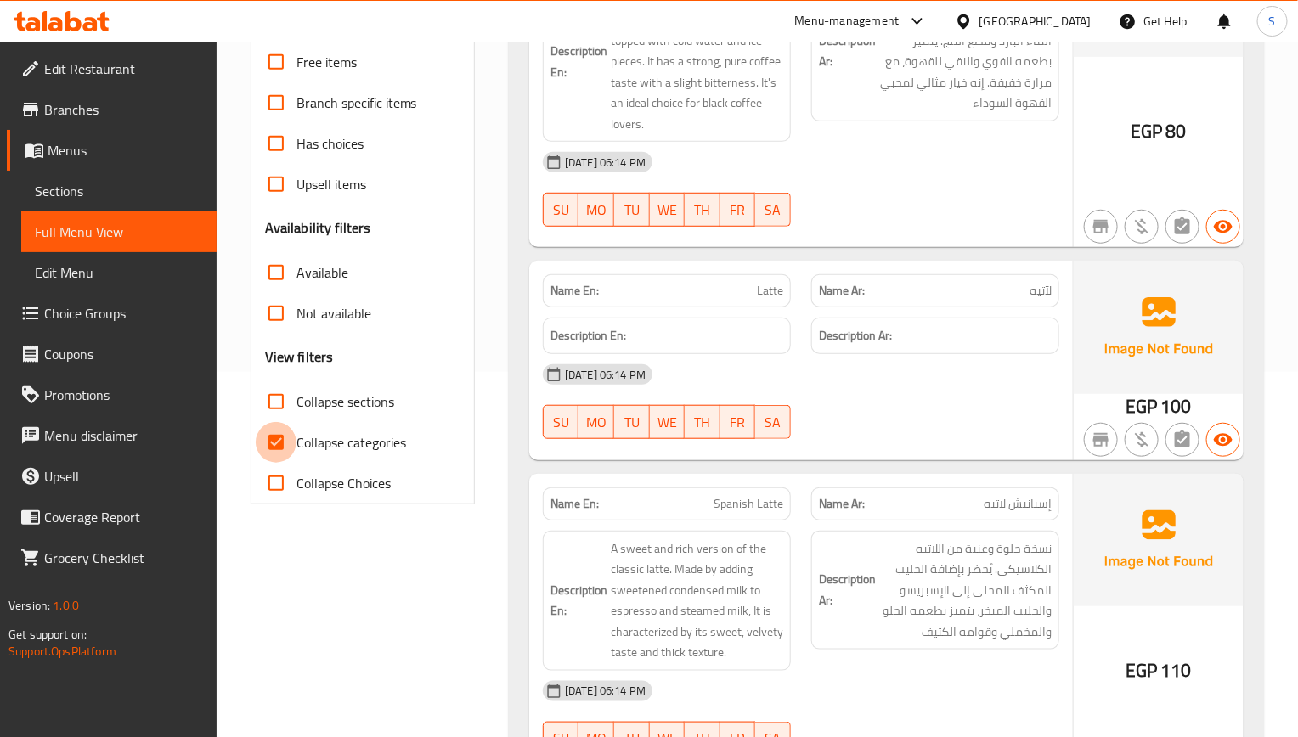
click at [285, 444] on input "Collapse categories" at bounding box center [276, 442] width 41 height 41
checkbox input "false"
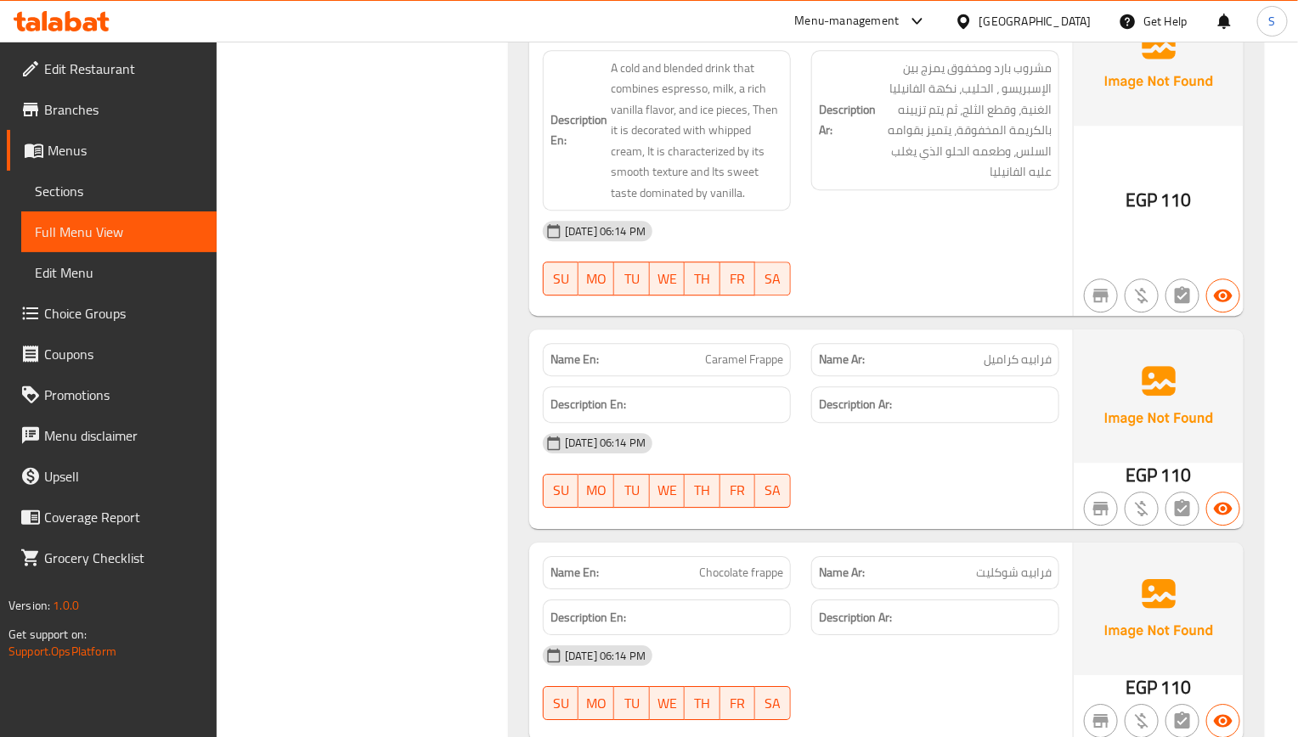
scroll to position [1894, 0]
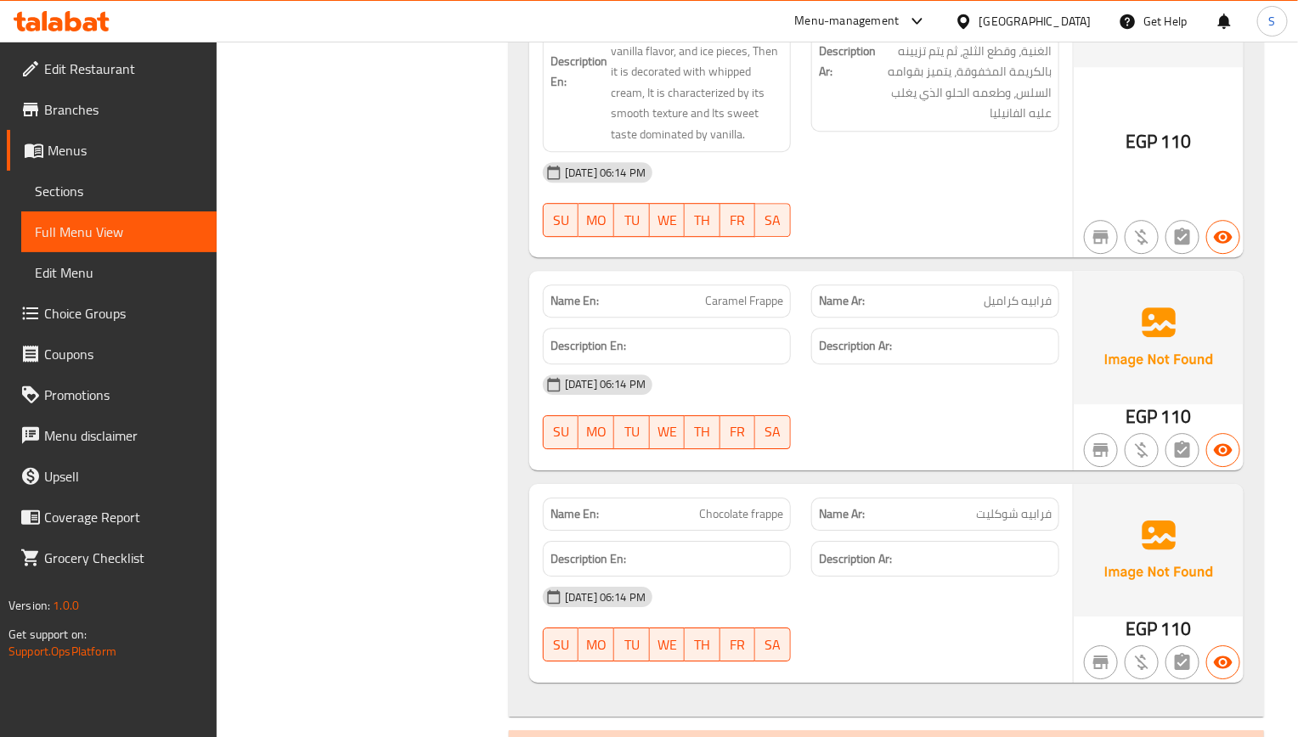
click at [734, 304] on span "Caramel Frappe" at bounding box center [744, 301] width 78 height 18
click at [735, 310] on span "Caramel Frappe" at bounding box center [744, 301] width 78 height 18
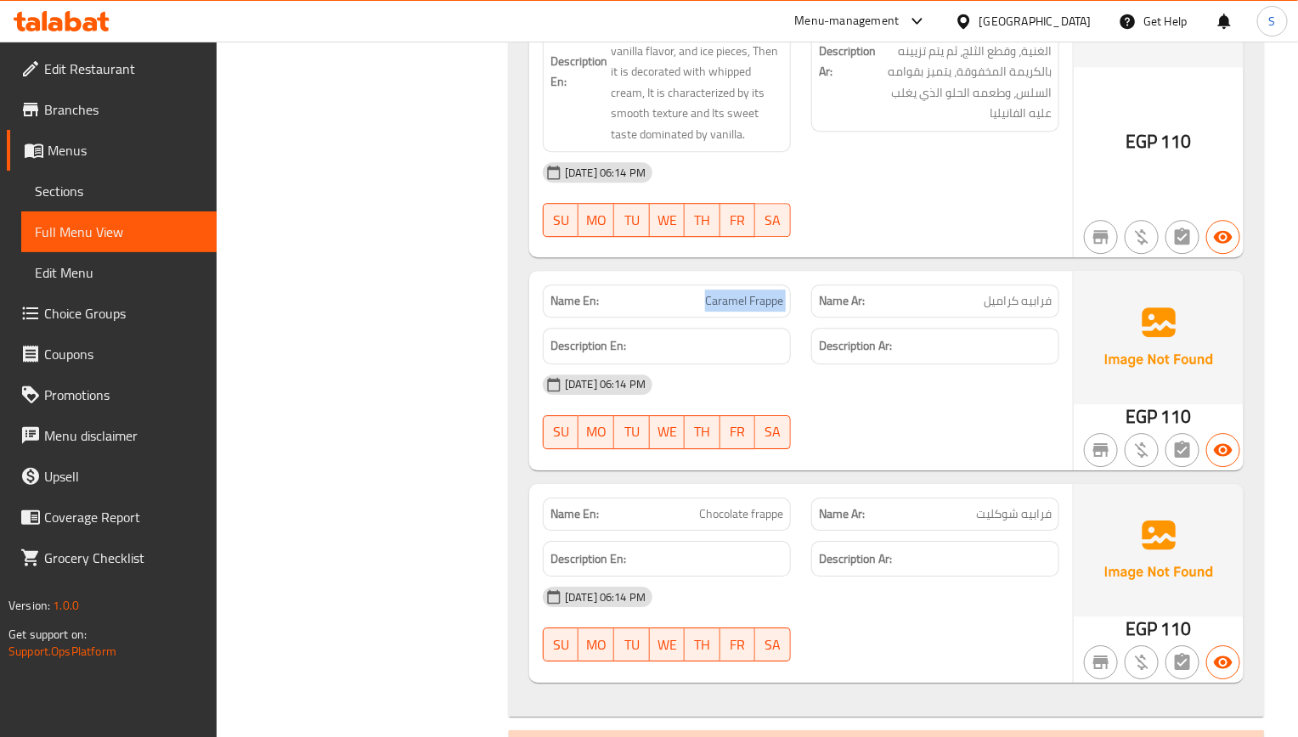
click at [735, 310] on span "Caramel Frappe" at bounding box center [744, 301] width 78 height 18
click at [707, 302] on span "Caramel Frappe" at bounding box center [744, 301] width 78 height 18
click at [69, 186] on span "Sections" at bounding box center [119, 191] width 168 height 20
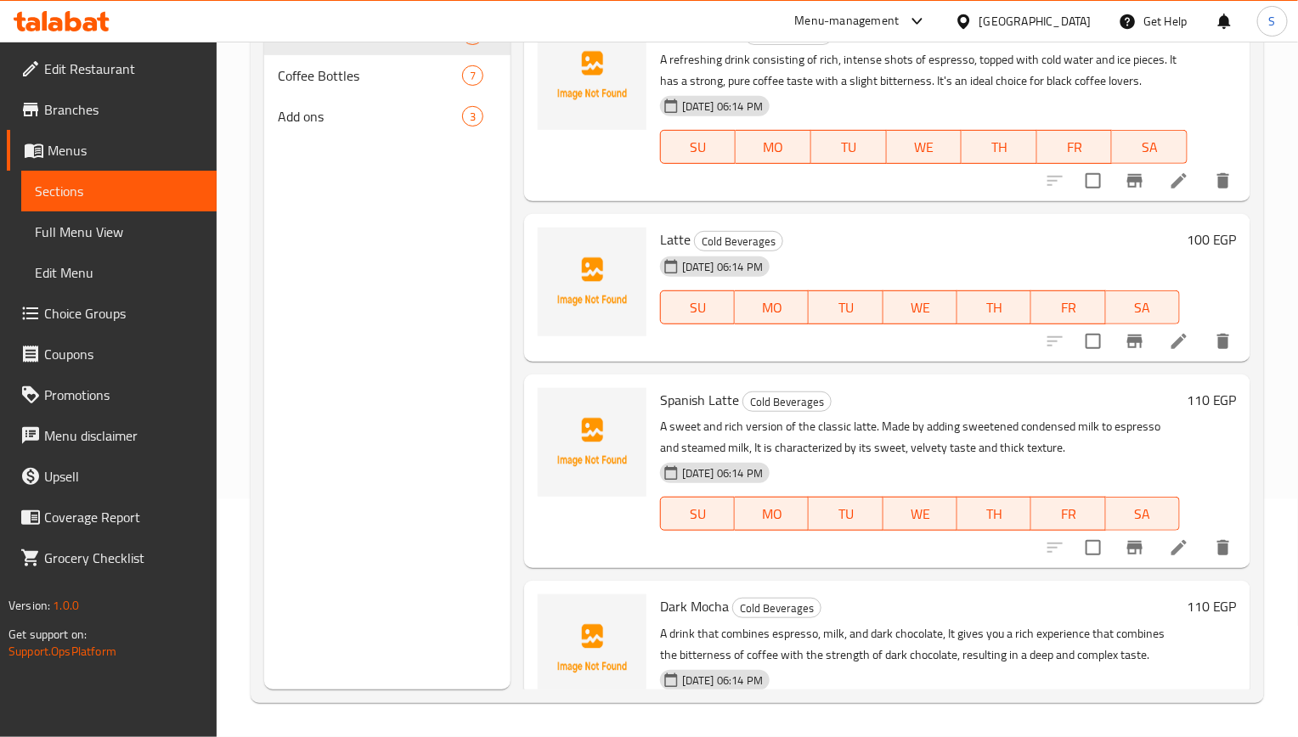
scroll to position [238, 0]
click at [107, 222] on span "Full Menu View" at bounding box center [119, 232] width 168 height 20
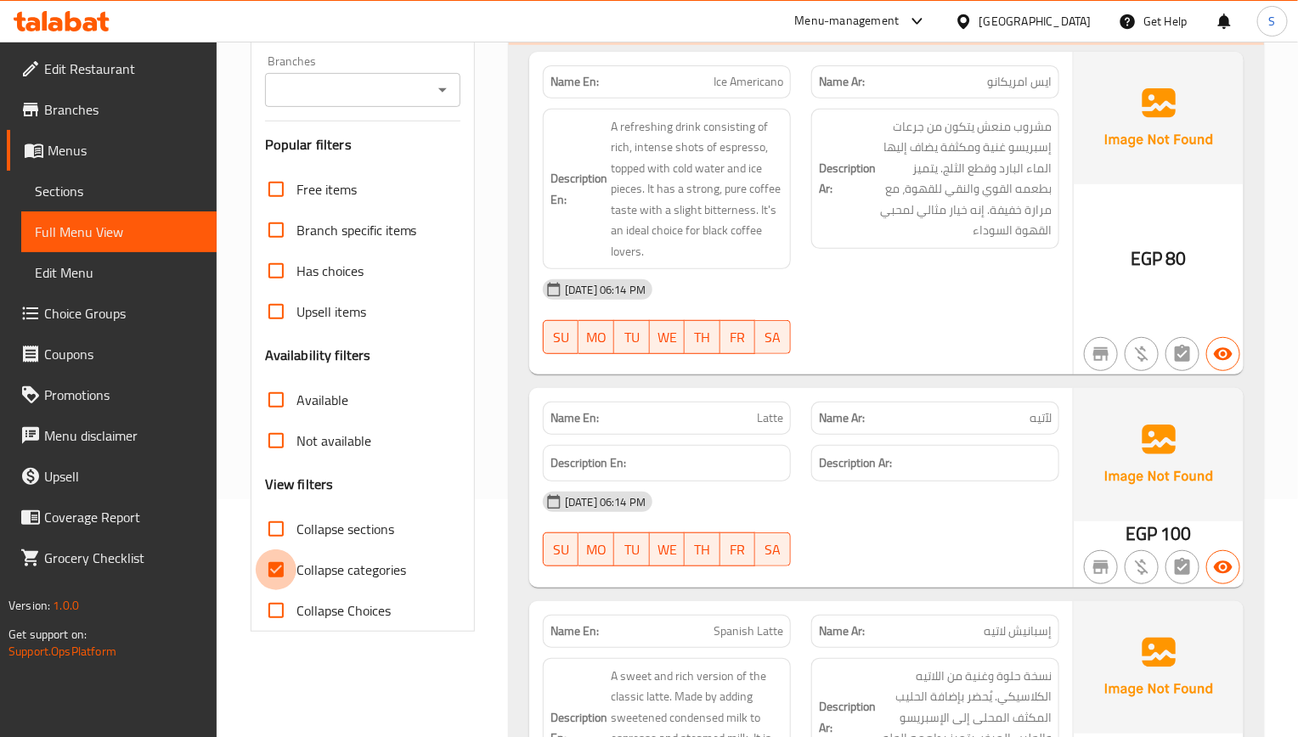
click at [275, 571] on input "Collapse categories" at bounding box center [276, 570] width 41 height 41
checkbox input "false"
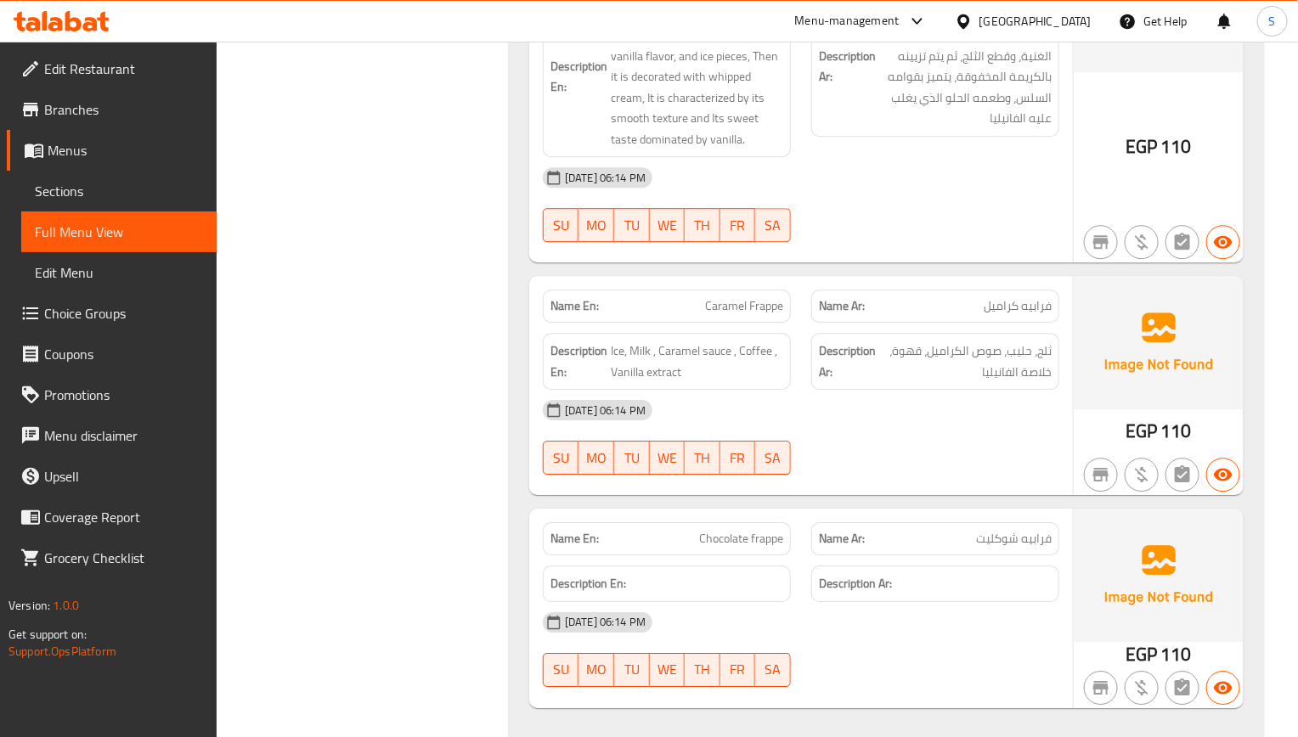
scroll to position [2022, 0]
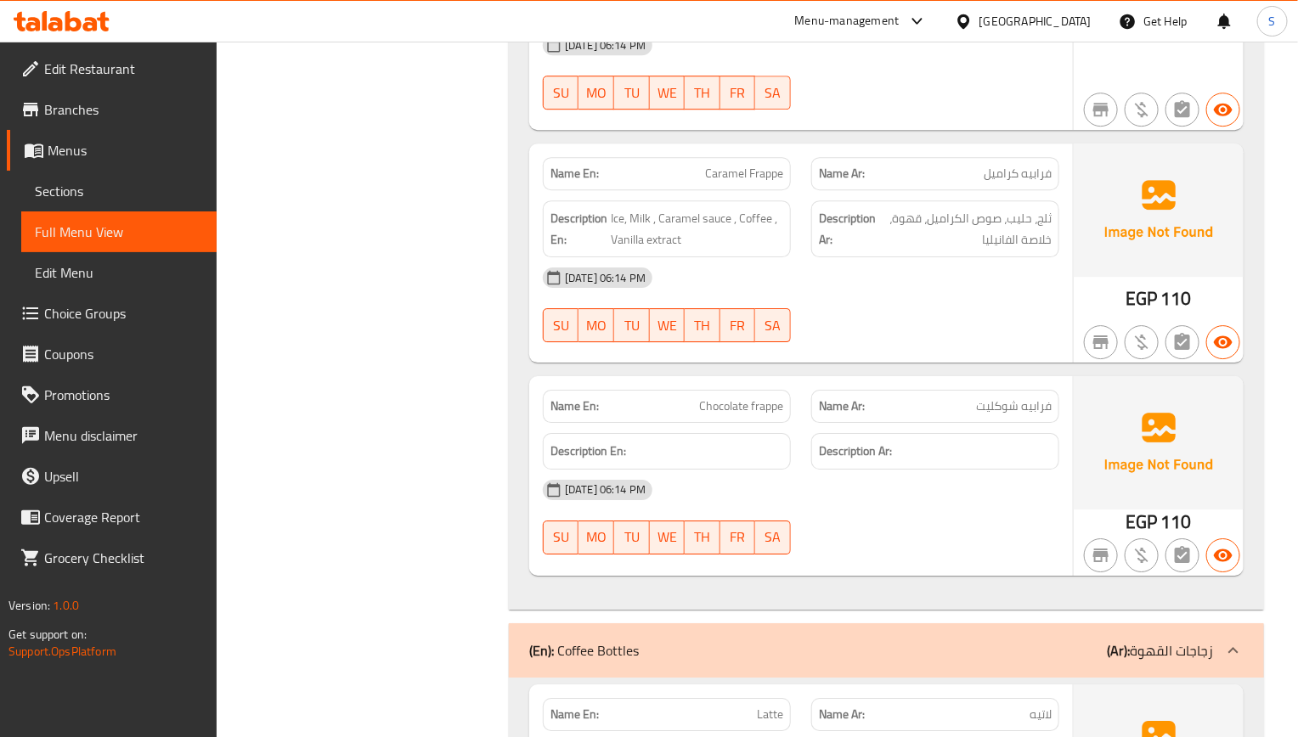
click at [768, 410] on span "Chocolate frappe" at bounding box center [741, 407] width 84 height 18
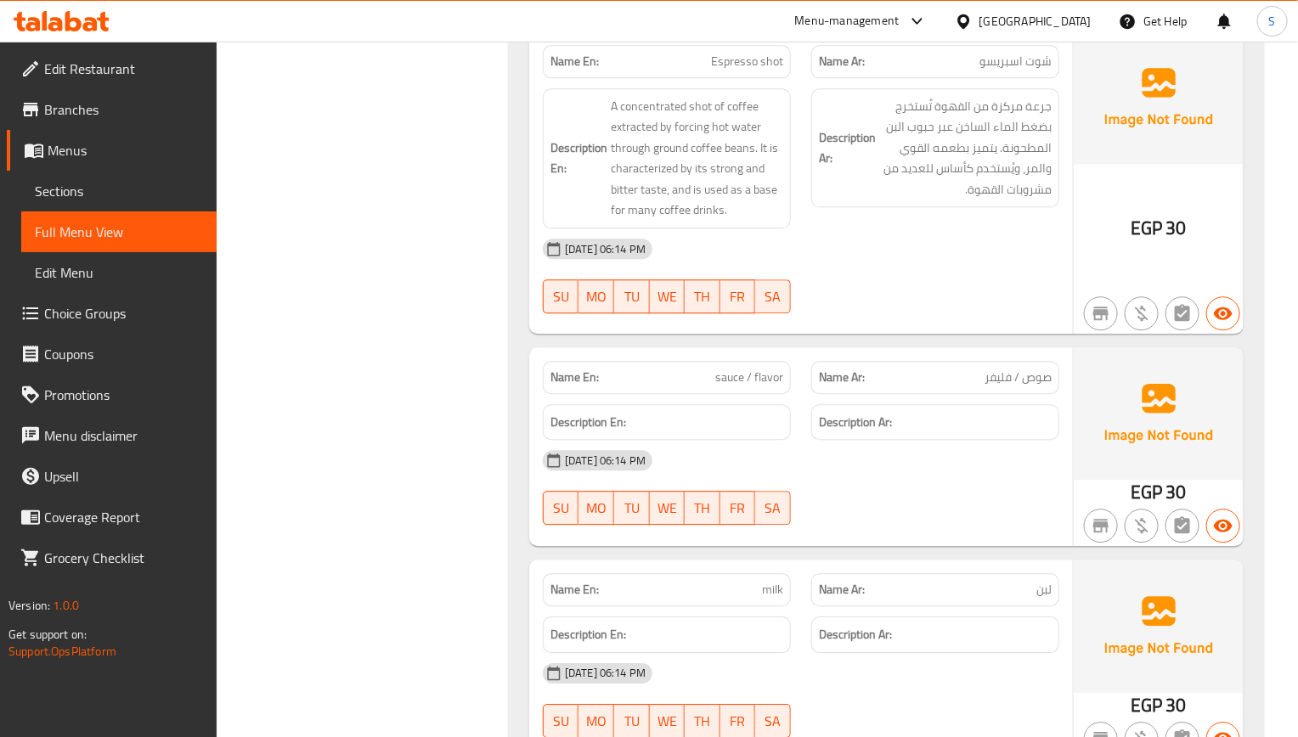
scroll to position [4315, 0]
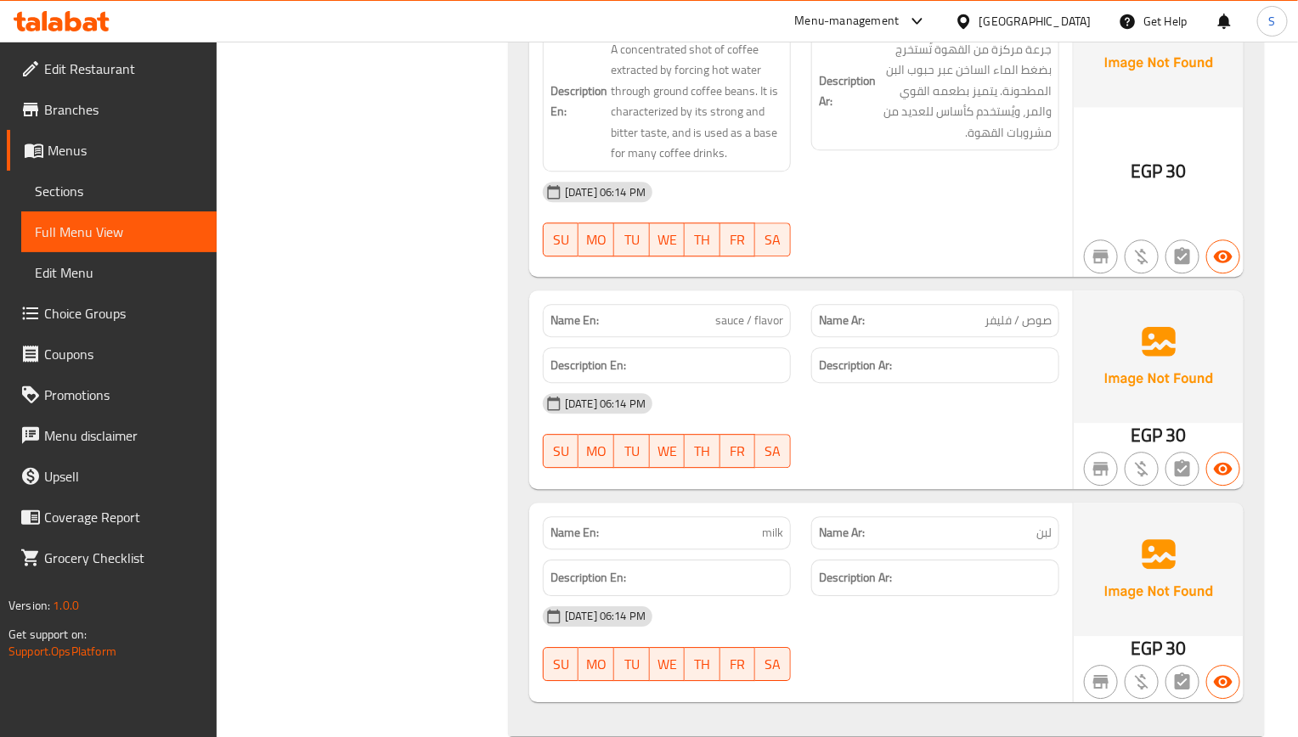
click at [133, 196] on span "Sections" at bounding box center [119, 191] width 168 height 20
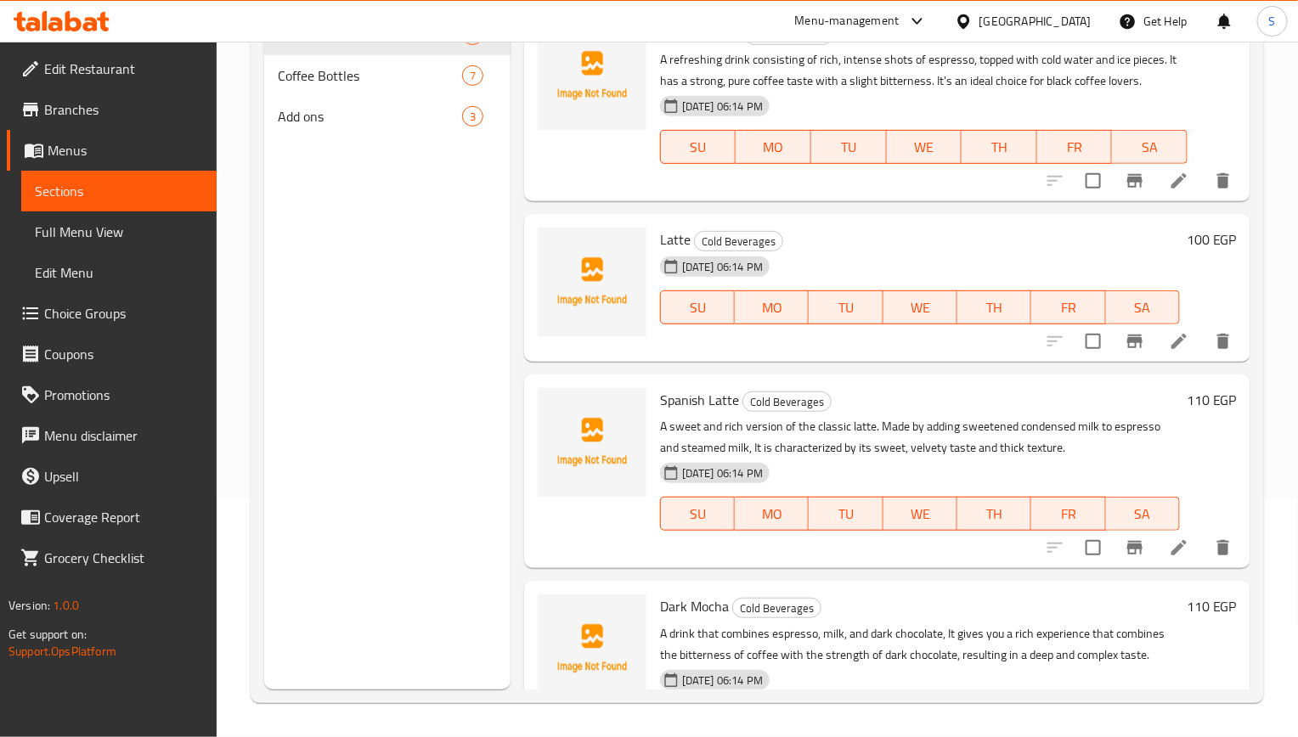
scroll to position [238, 0]
click at [144, 230] on span "Full Menu View" at bounding box center [119, 232] width 168 height 20
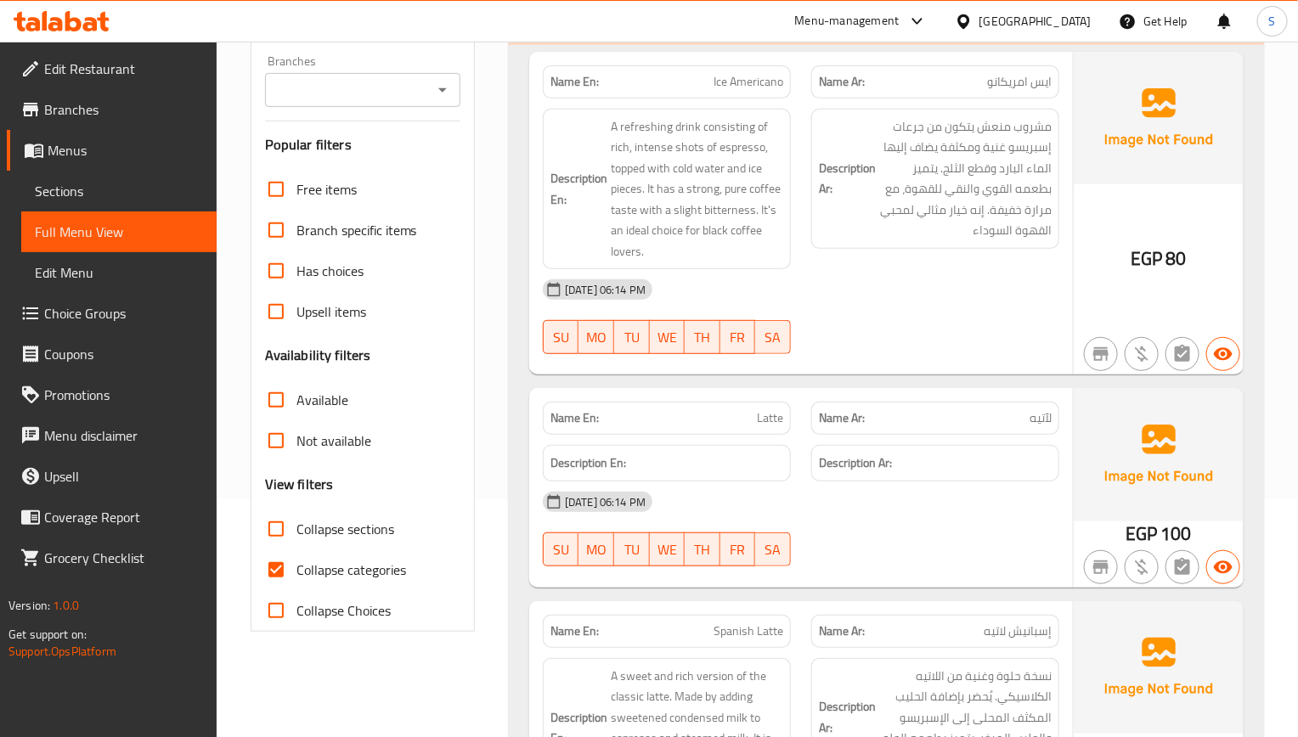
click at [286, 568] on input "Collapse categories" at bounding box center [276, 570] width 41 height 41
checkbox input "false"
click at [291, 549] on input "Collapse sections" at bounding box center [276, 529] width 41 height 41
checkbox input "true"
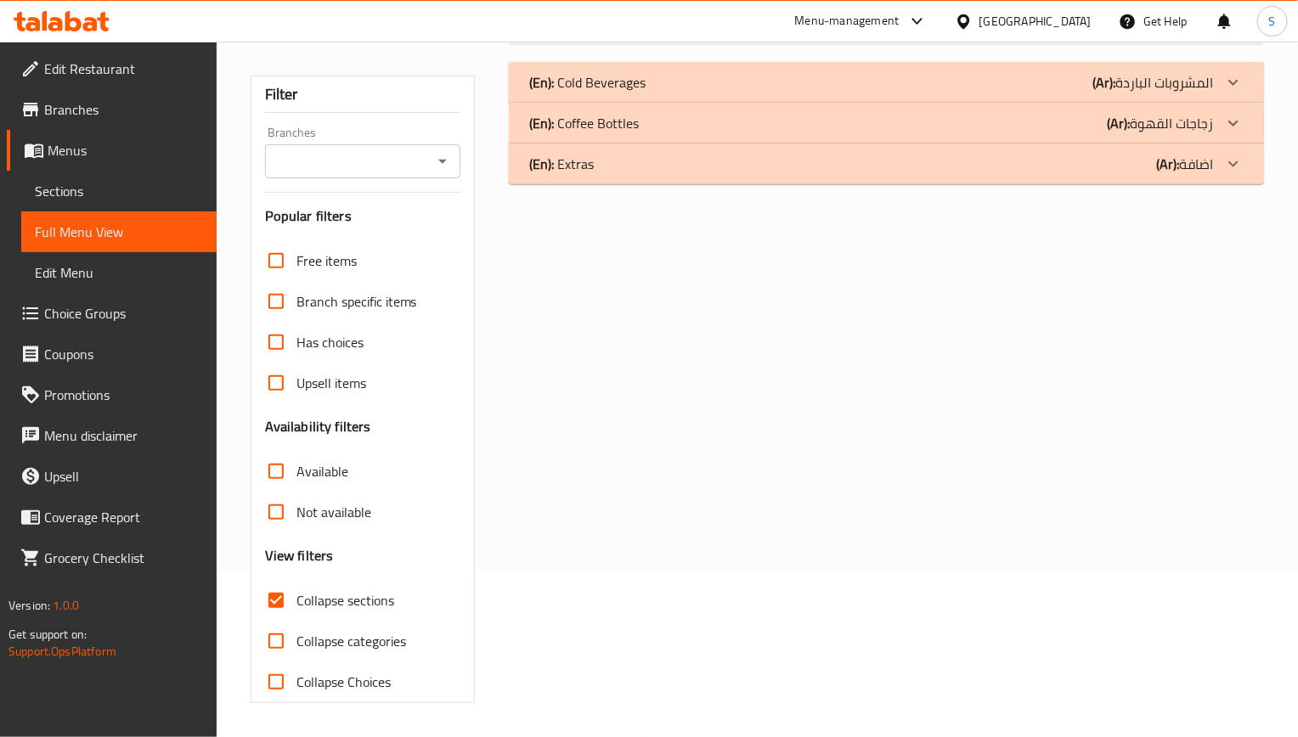
scroll to position [168, 0]
click at [606, 93] on div "(En): Extras (Ar): اضافة" at bounding box center [871, 82] width 684 height 20
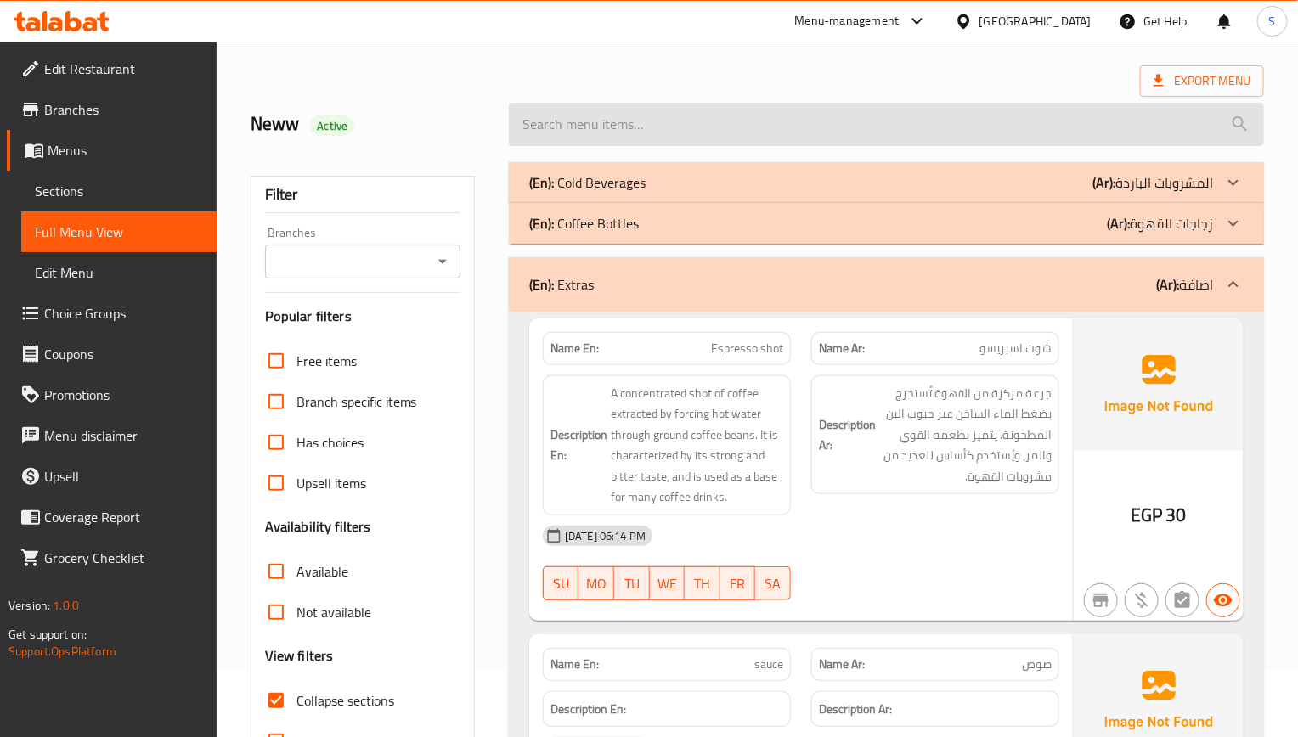
scroll to position [23, 0]
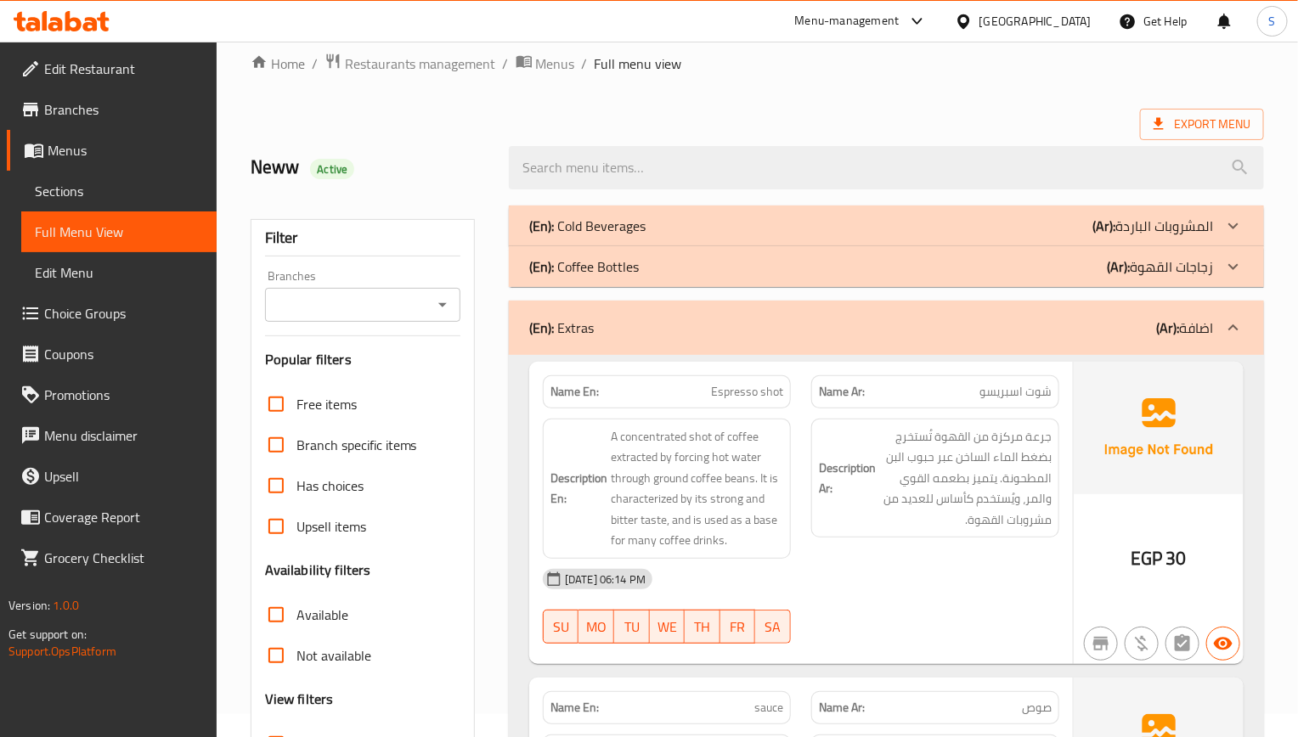
click at [606, 229] on p "(En): Cold Beverages" at bounding box center [587, 226] width 116 height 20
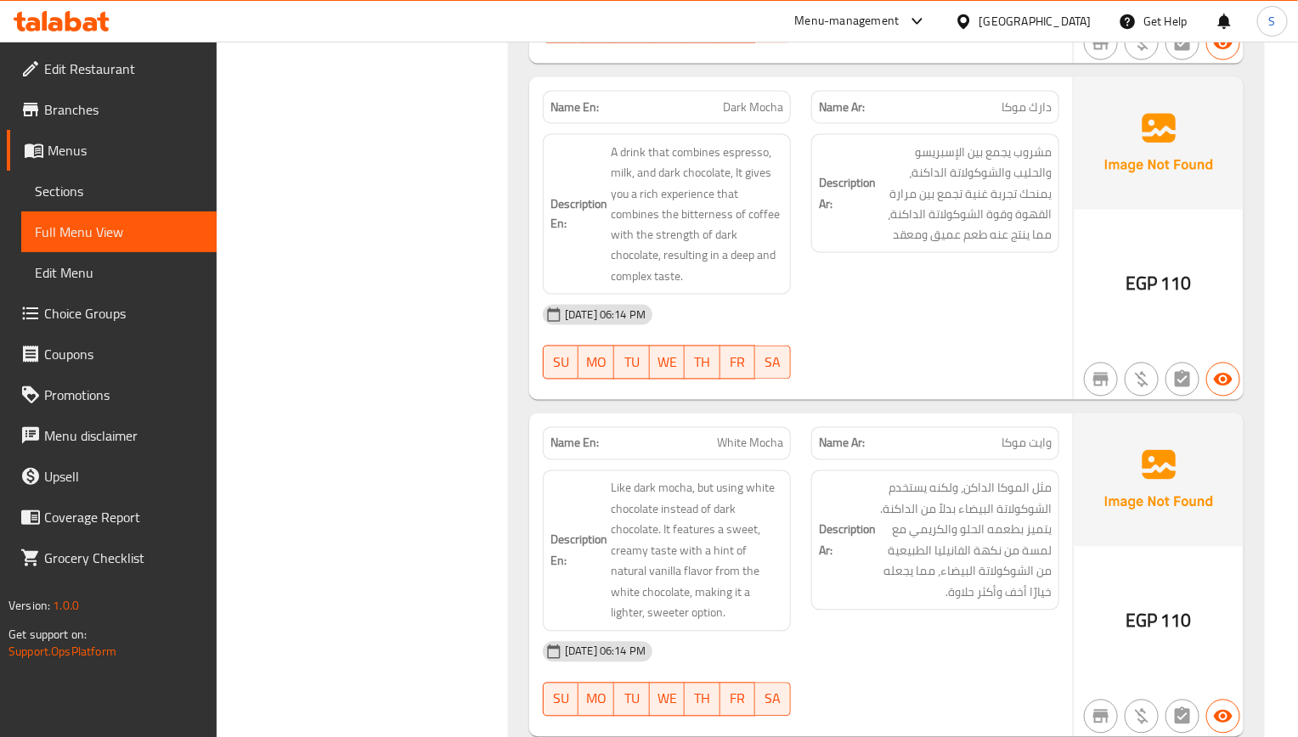
scroll to position [1297, 0]
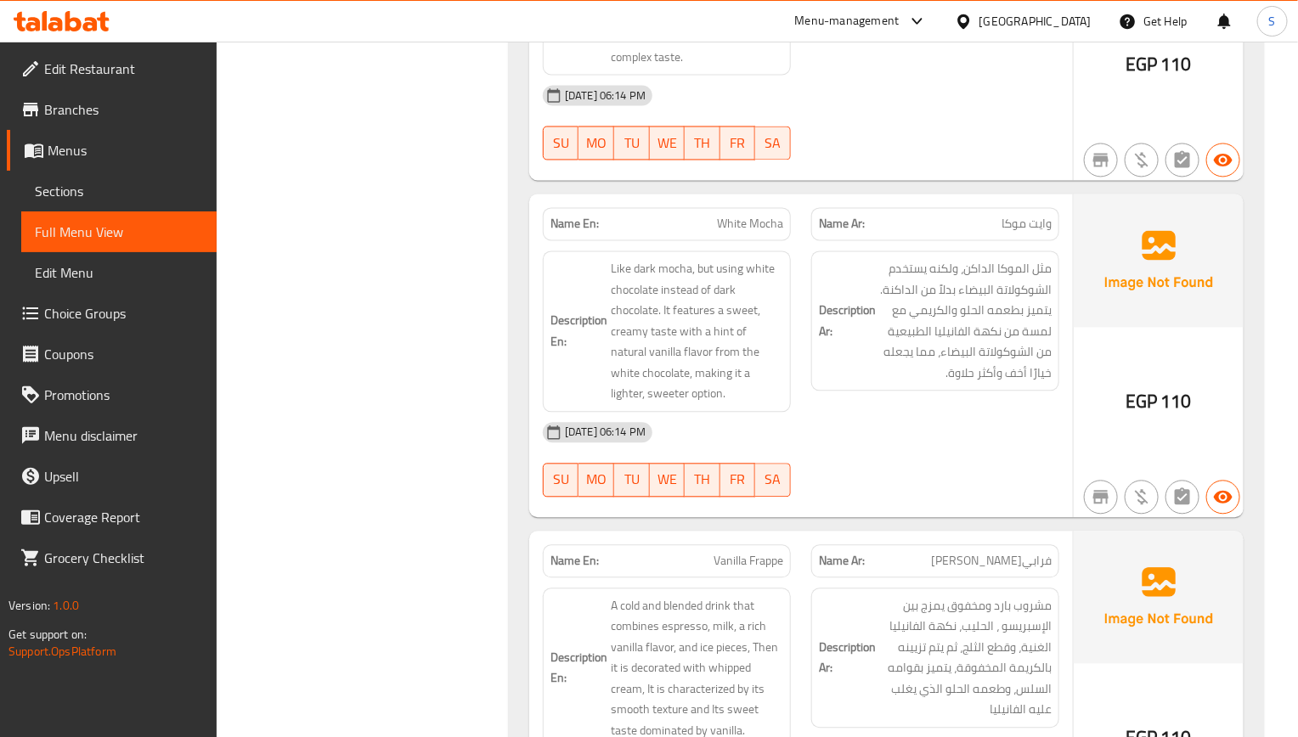
click at [752, 233] on span "White Mocha" at bounding box center [750, 225] width 66 height 18
click at [113, 202] on link "Sections" at bounding box center [118, 191] width 195 height 41
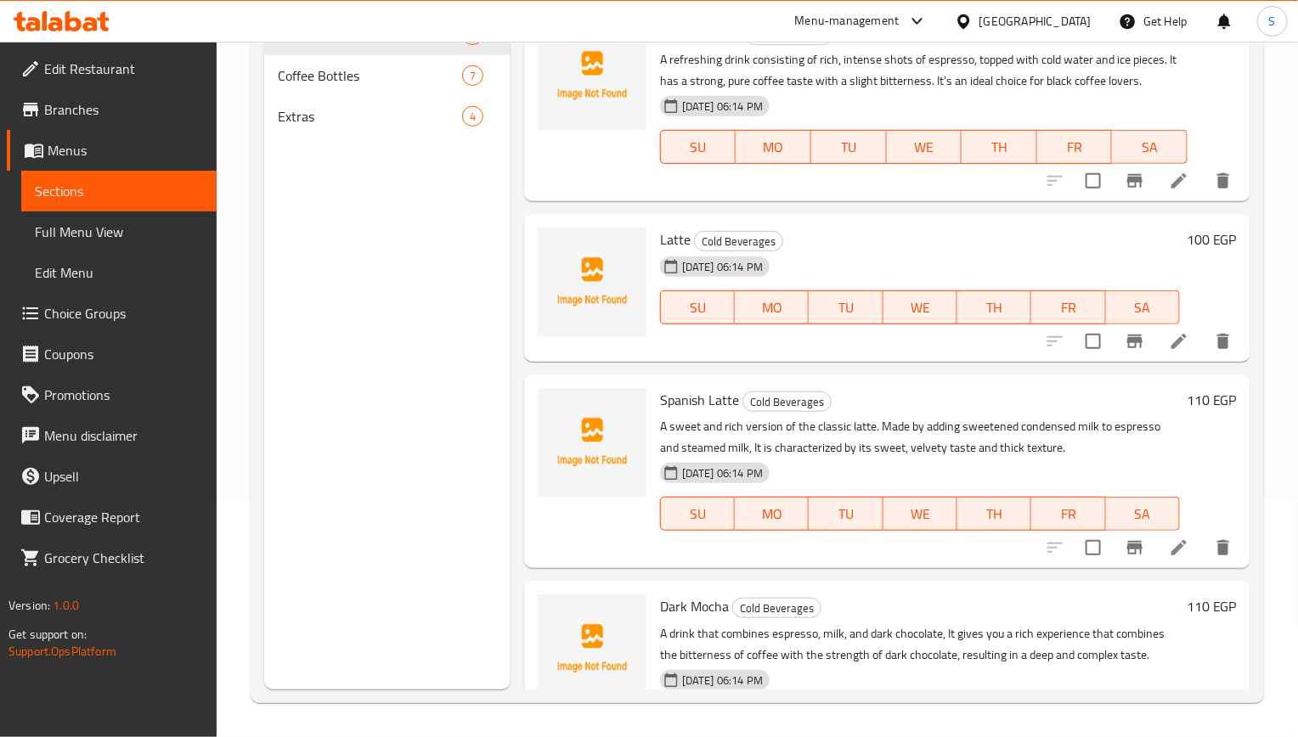
click at [118, 237] on span "Full Menu View" at bounding box center [119, 232] width 168 height 20
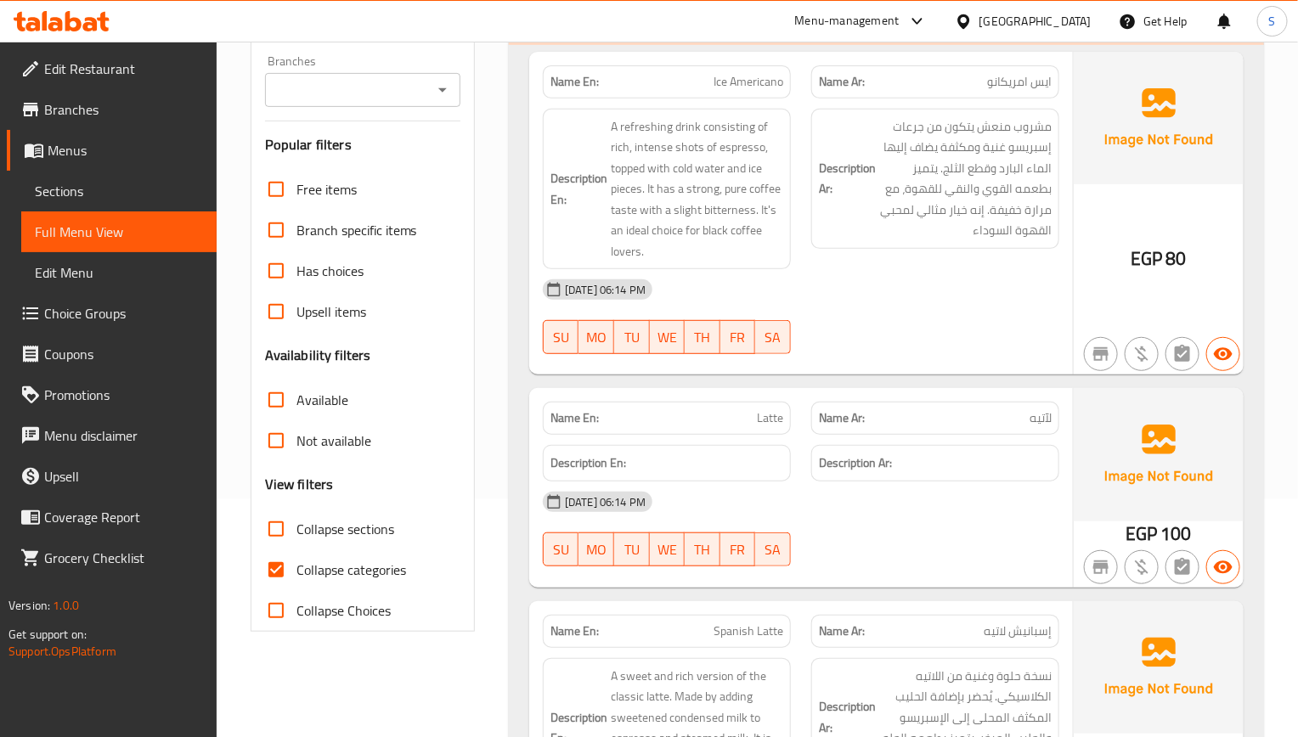
click at [582, 517] on div "[DATE] 06:14 PM" at bounding box center [801, 502] width 537 height 41
click at [281, 561] on input "Collapse categories" at bounding box center [276, 570] width 41 height 41
checkbox input "false"
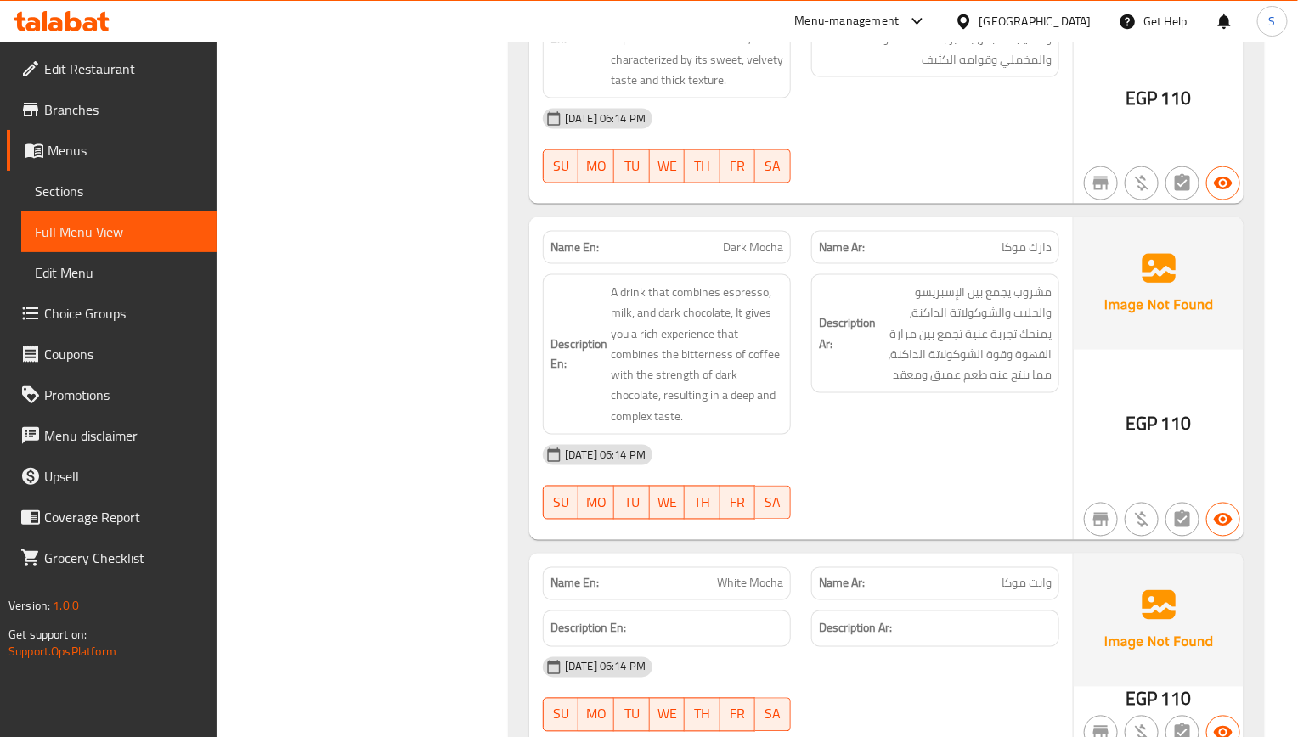
scroll to position [1130, 0]
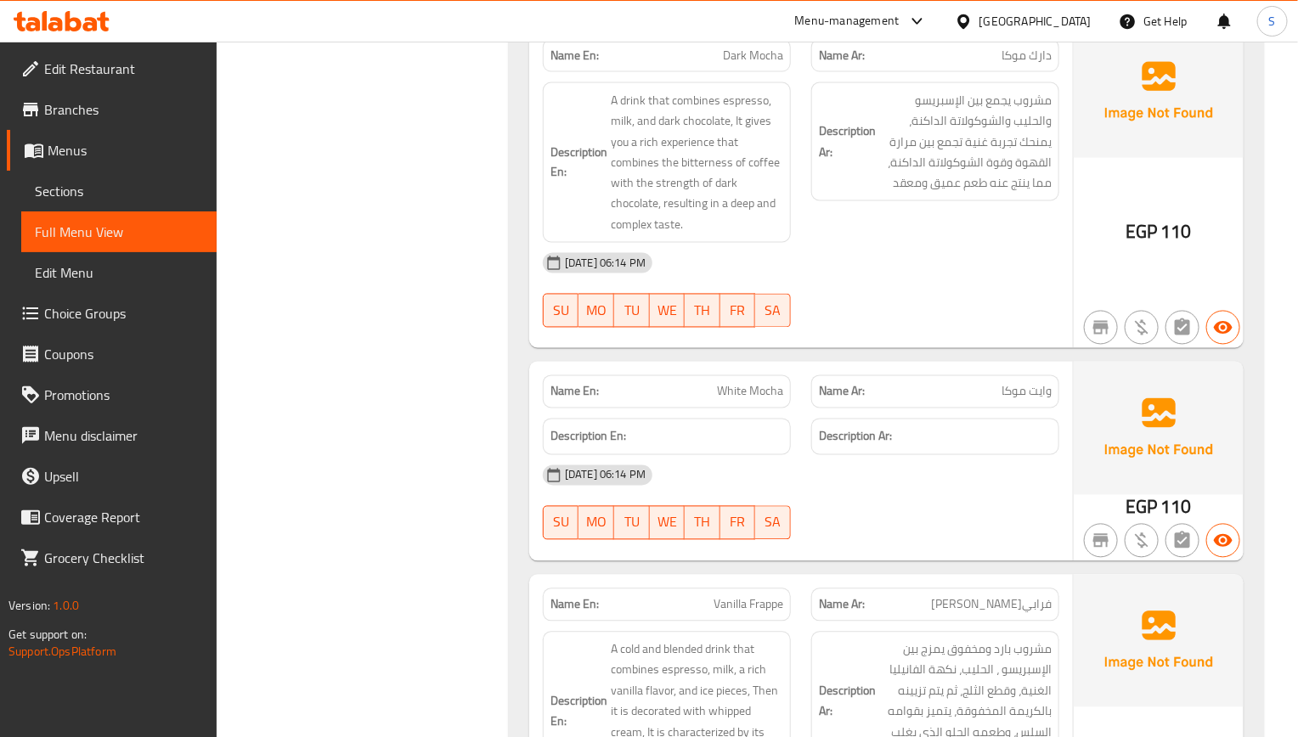
click at [609, 373] on div "Name En: White Mocha" at bounding box center [667, 392] width 268 height 54
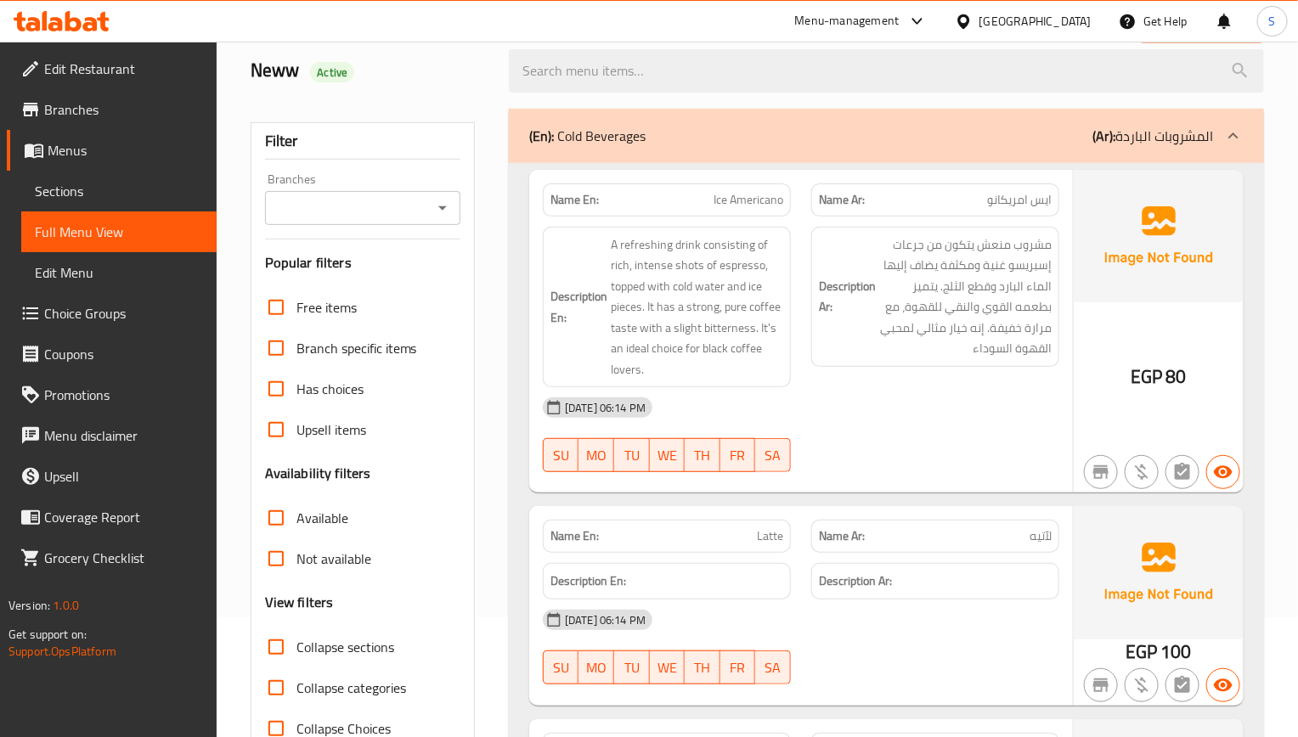
scroll to position [255, 0]
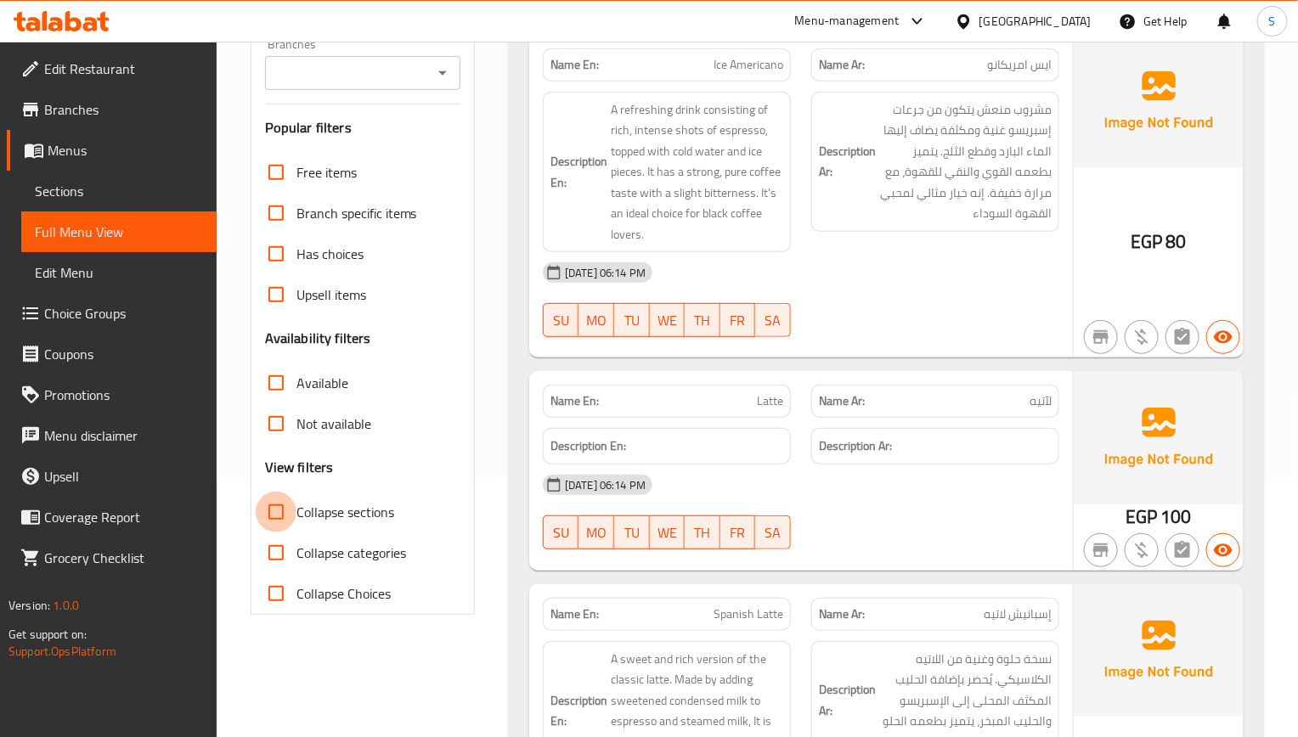
click at [286, 500] on input "Collapse sections" at bounding box center [276, 512] width 41 height 41
checkbox input "true"
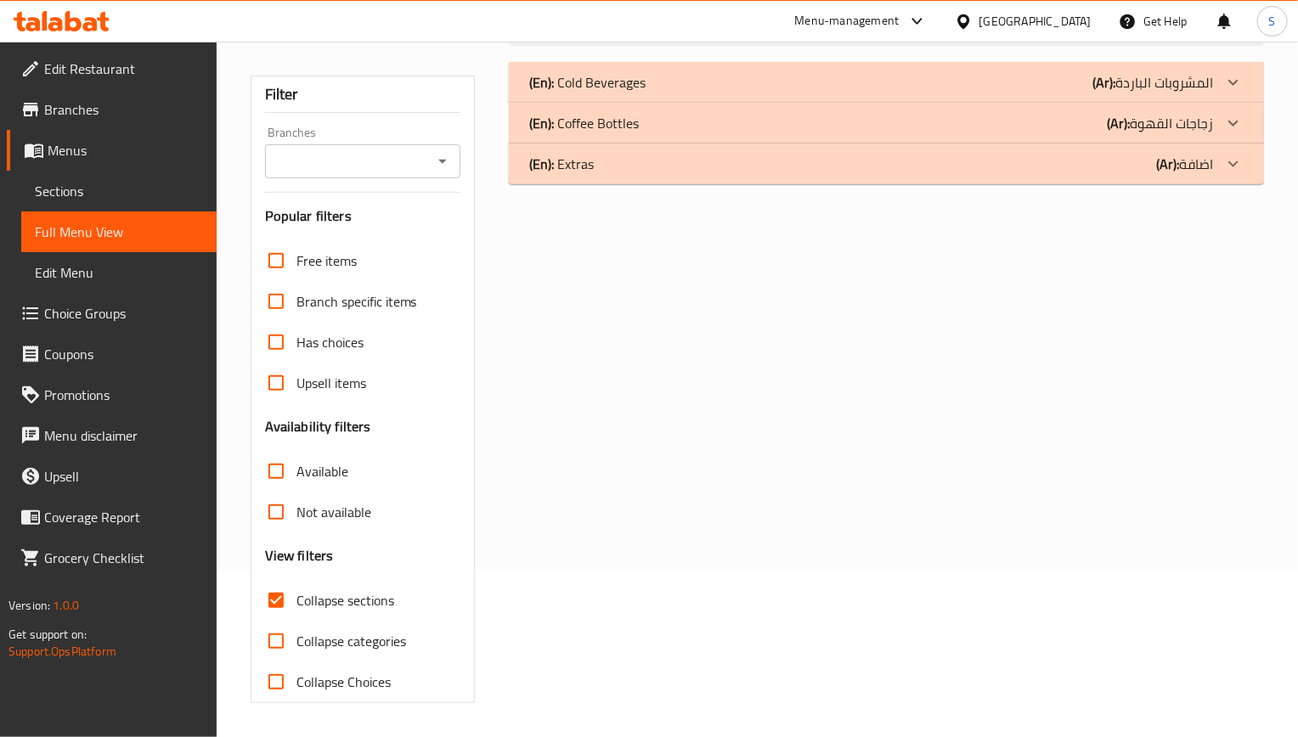
scroll to position [168, 0]
click at [630, 93] on div "(En): Extras (Ar): اضافة" at bounding box center [871, 82] width 684 height 20
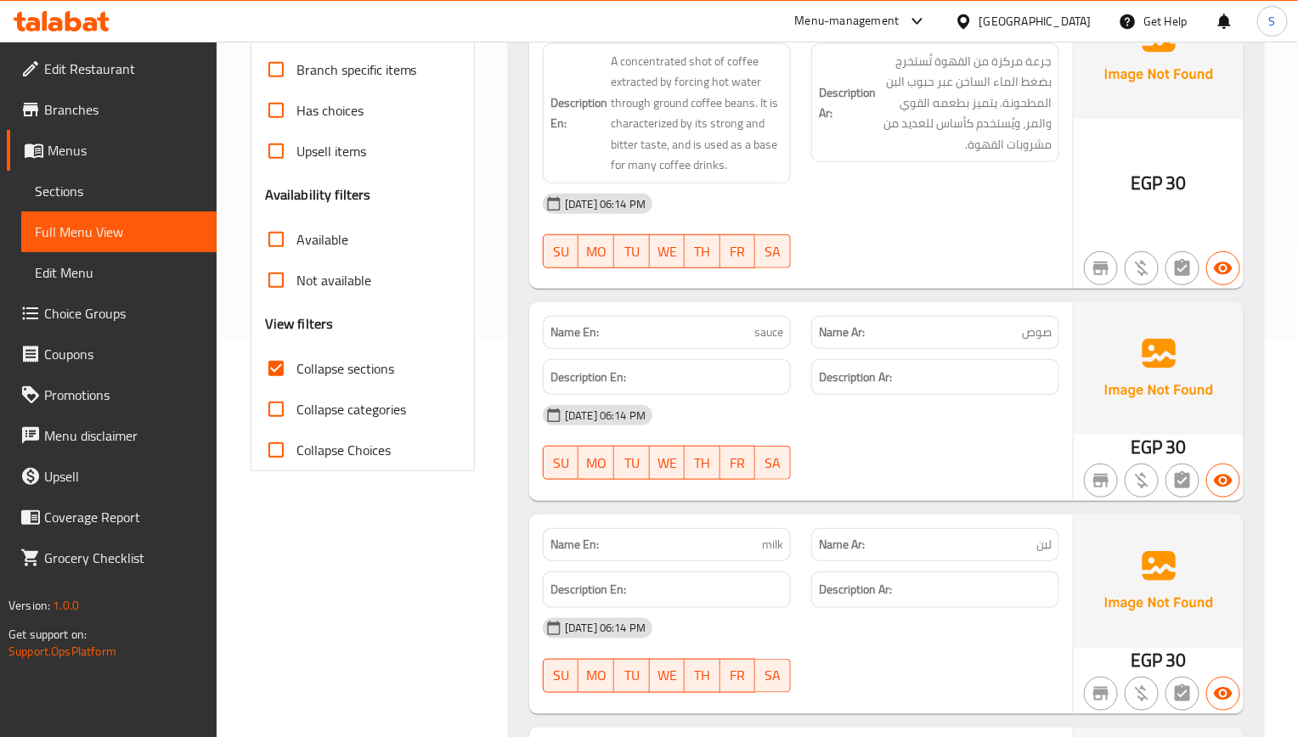
scroll to position [23, 0]
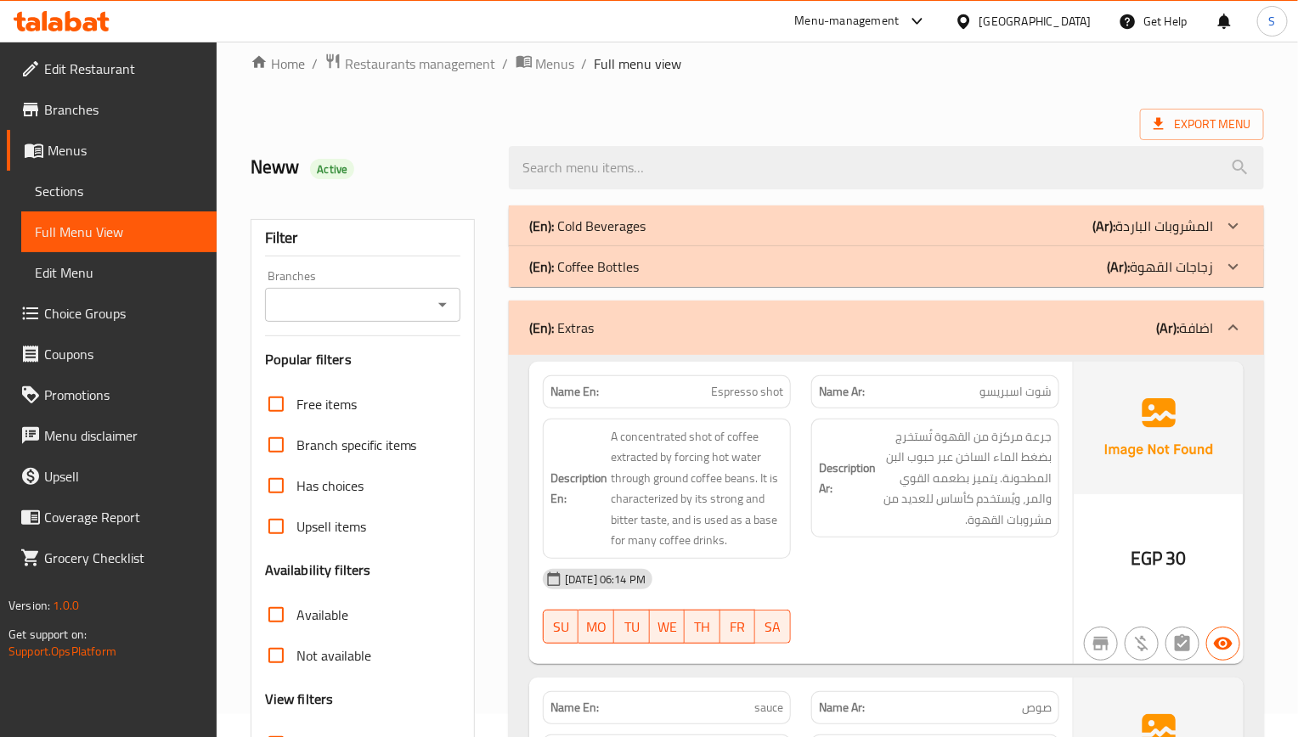
click at [686, 222] on div "(En): Cold Beverages (Ar): المشروبات الباردة" at bounding box center [871, 226] width 684 height 20
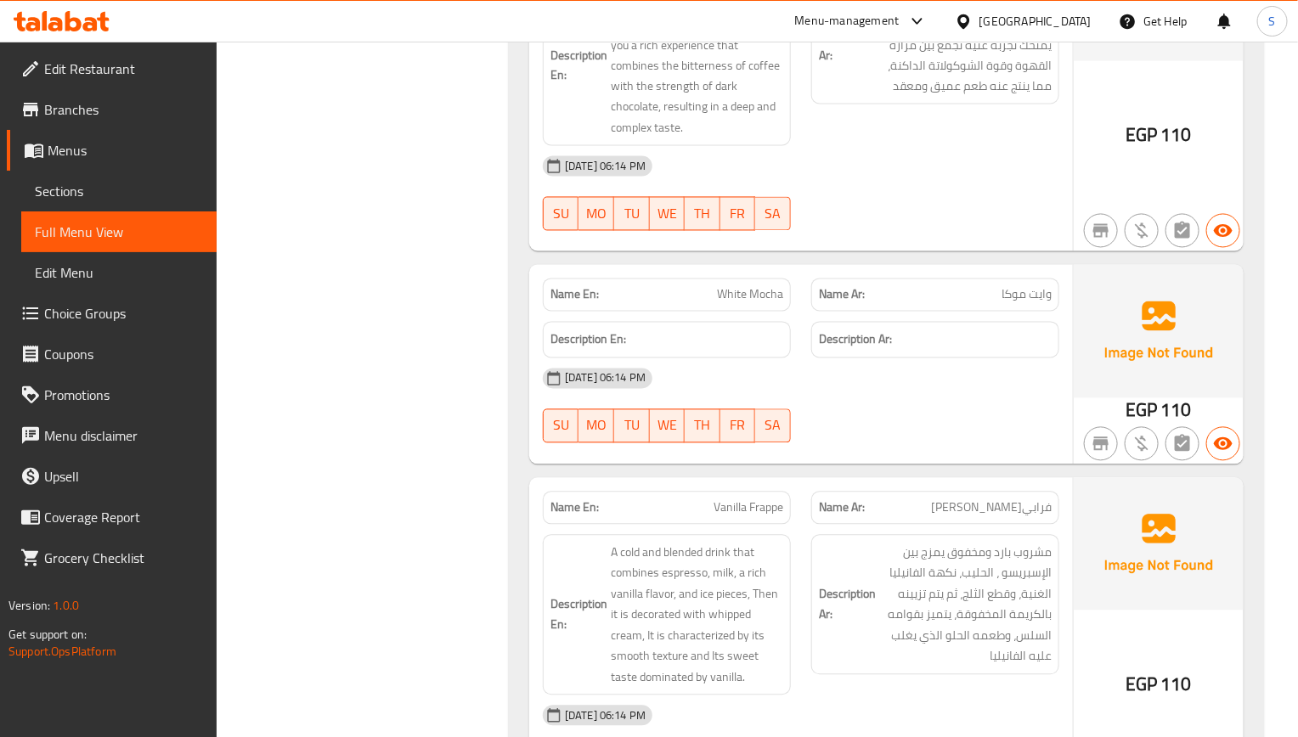
scroll to position [1297, 0]
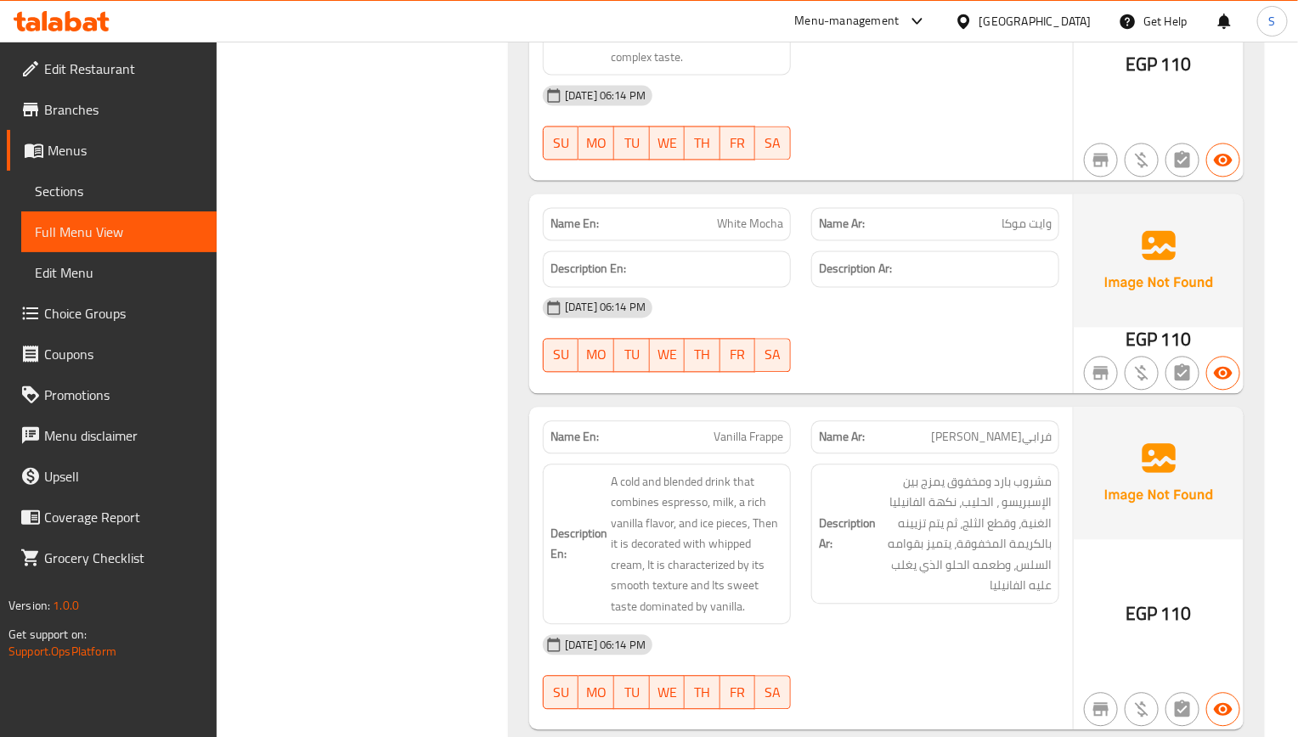
click at [742, 230] on span "White Mocha" at bounding box center [750, 225] width 66 height 18
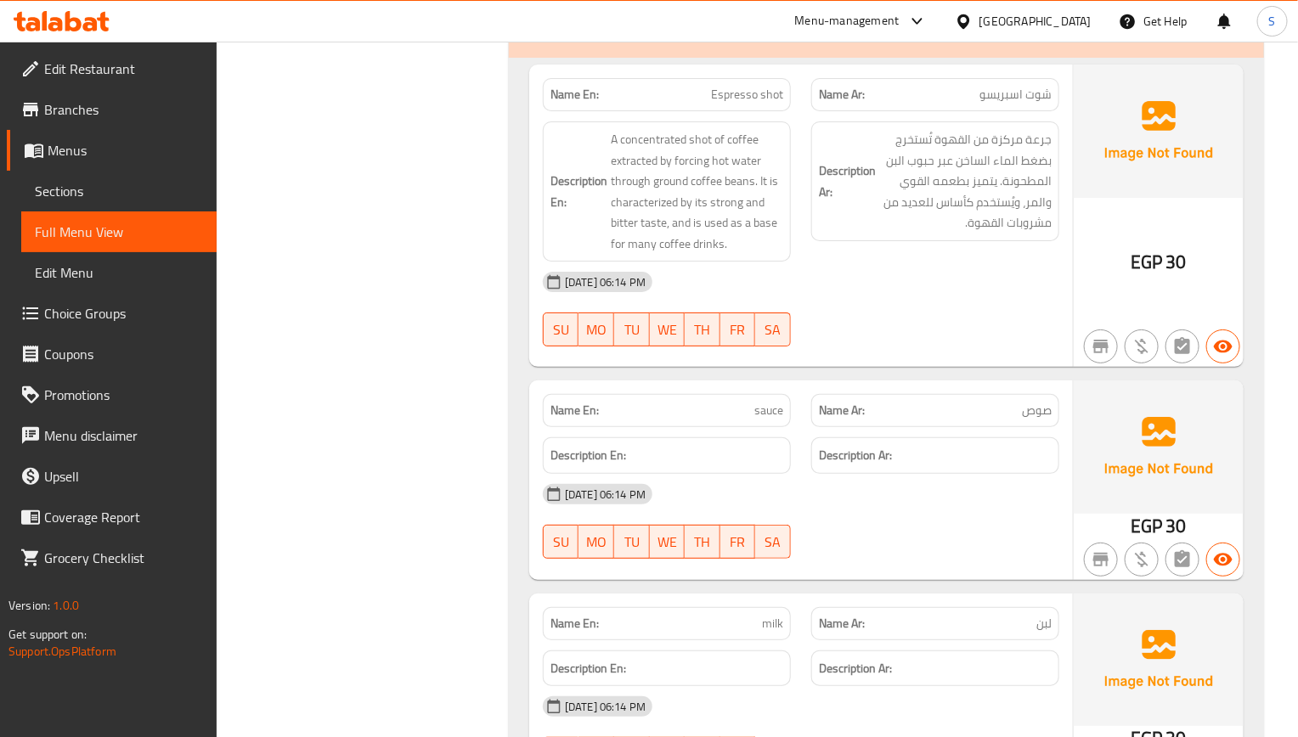
scroll to position [2921, 0]
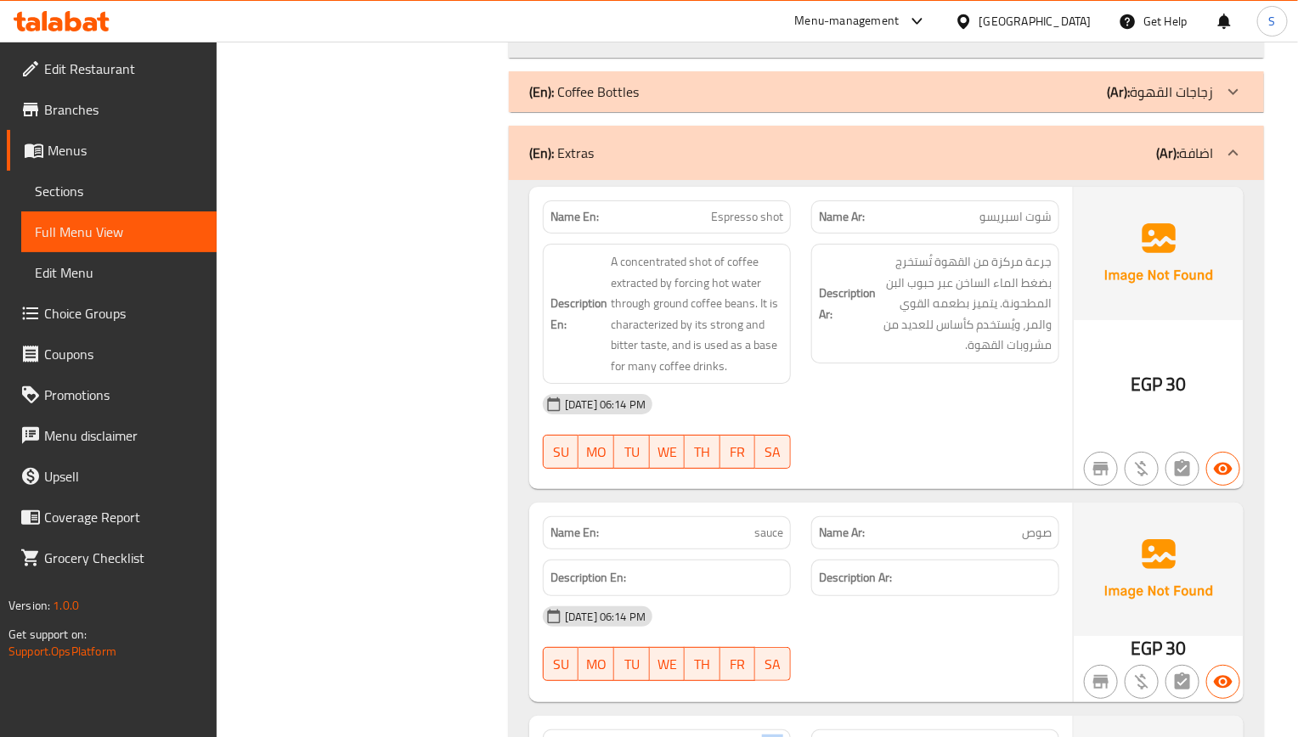
scroll to position [2284, 0]
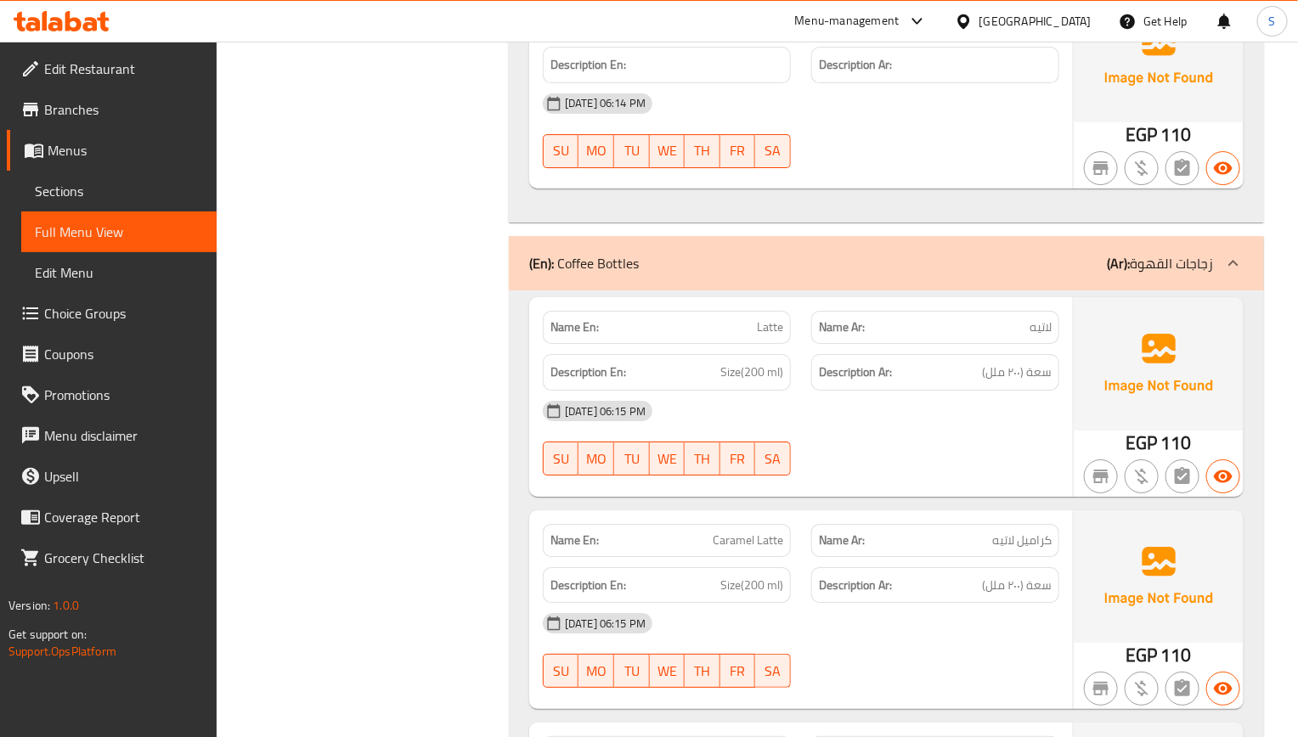
drag, startPoint x: 908, startPoint y: 392, endPoint x: 961, endPoint y: 18, distance: 378.3
click at [104, 187] on span "Sections" at bounding box center [119, 191] width 168 height 20
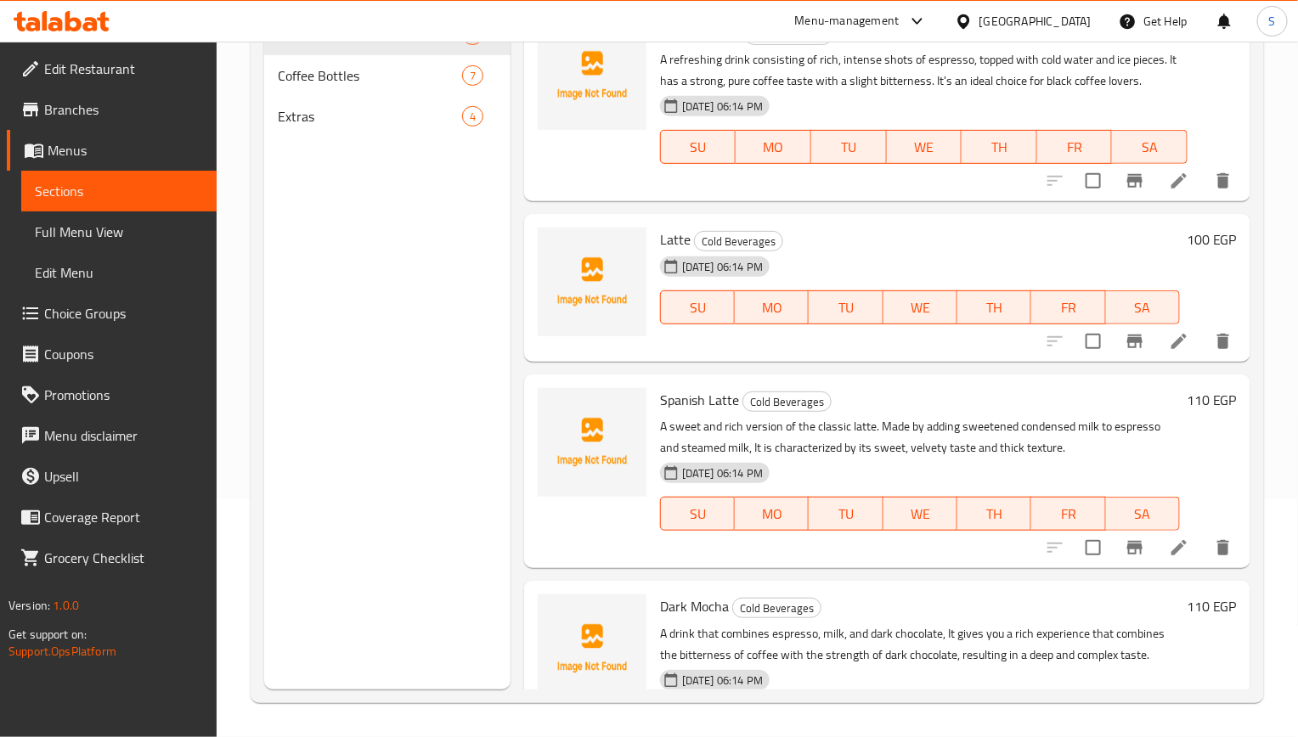
scroll to position [238, 0]
click at [115, 240] on span "Full Menu View" at bounding box center [119, 232] width 168 height 20
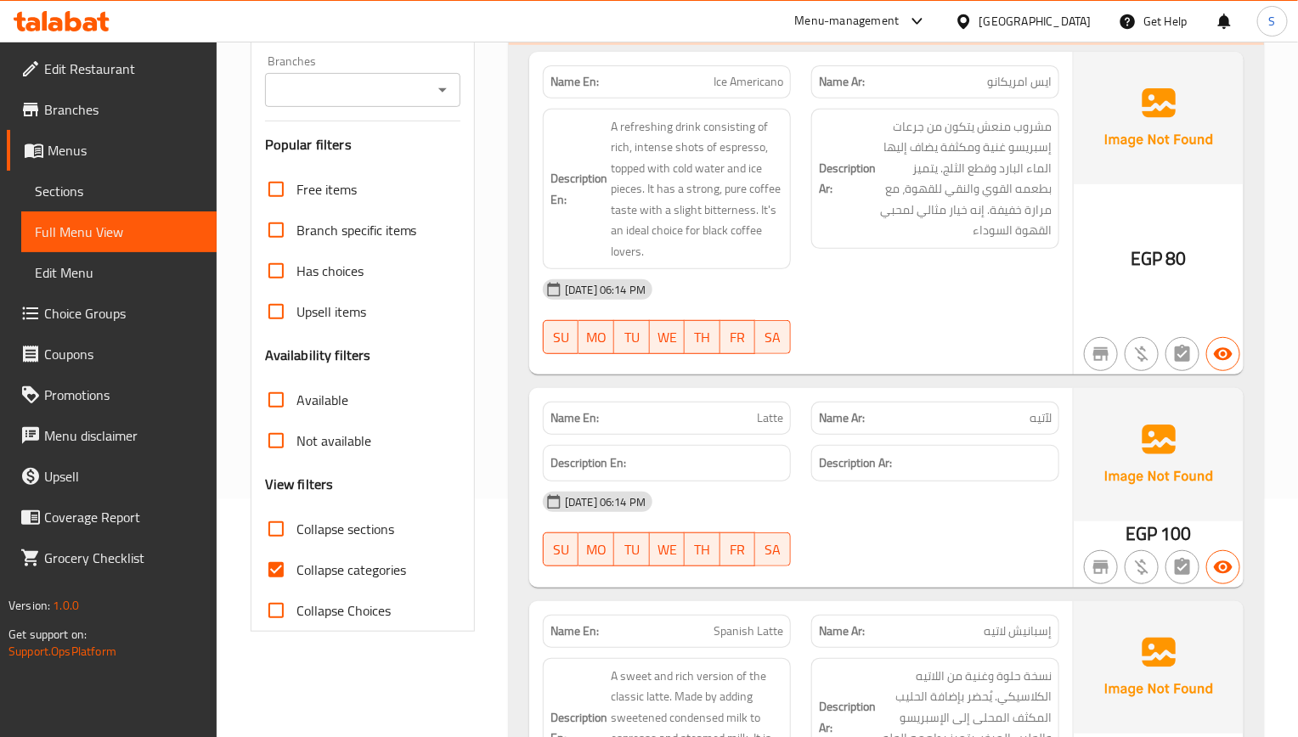
click at [288, 572] on input "Collapse categories" at bounding box center [276, 570] width 41 height 41
checkbox input "false"
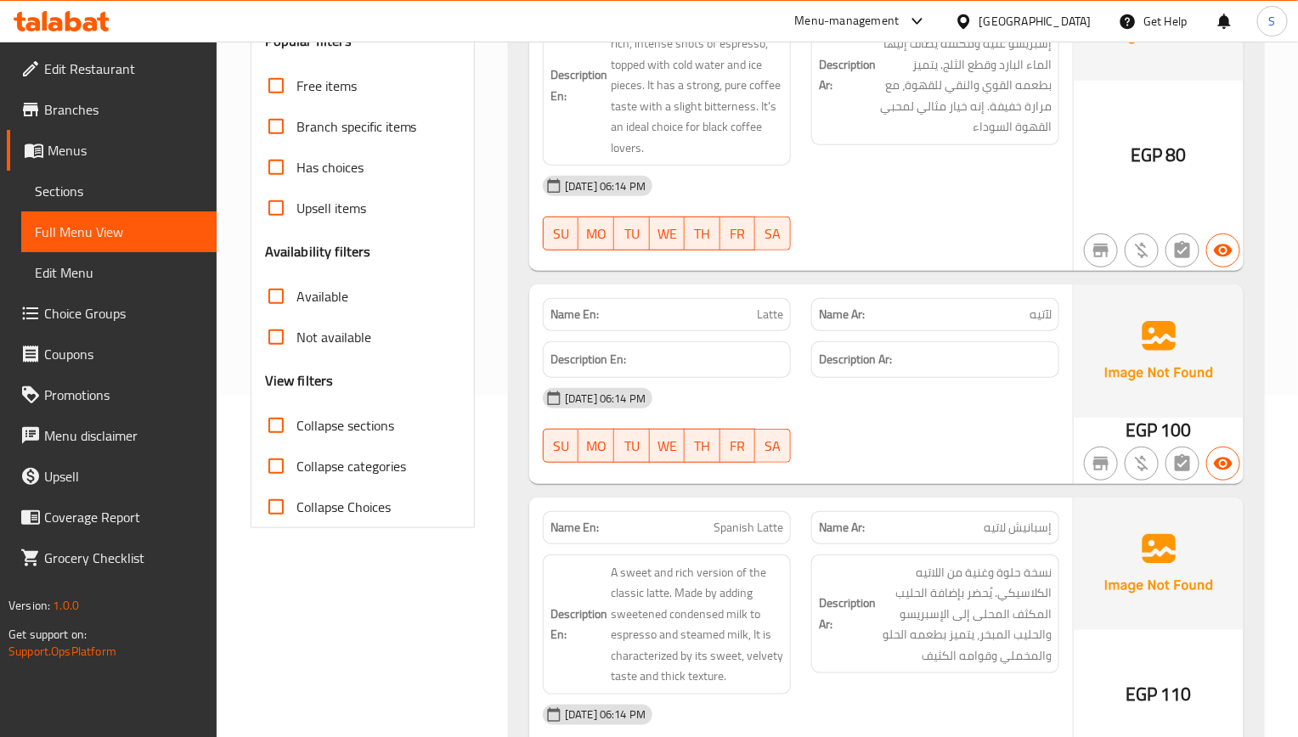
scroll to position [365, 0]
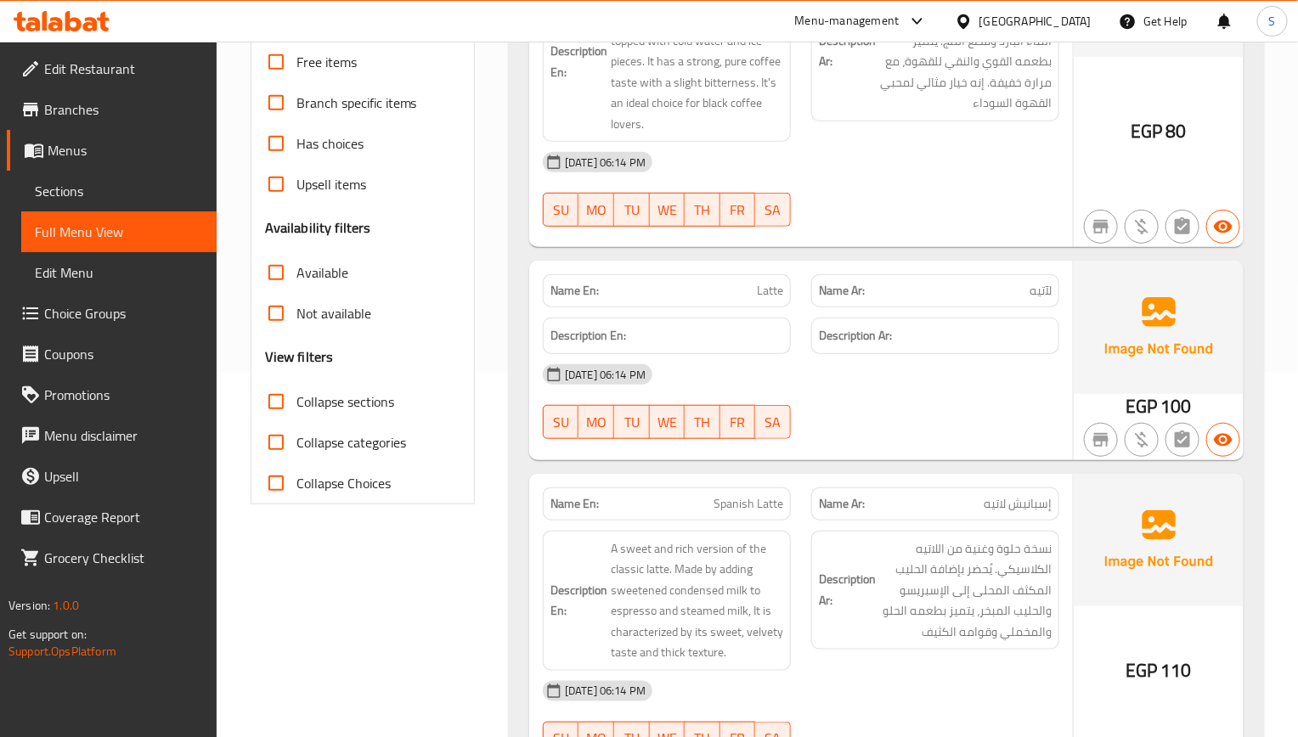
click at [276, 398] on input "Collapse sections" at bounding box center [276, 401] width 41 height 41
checkbox input "true"
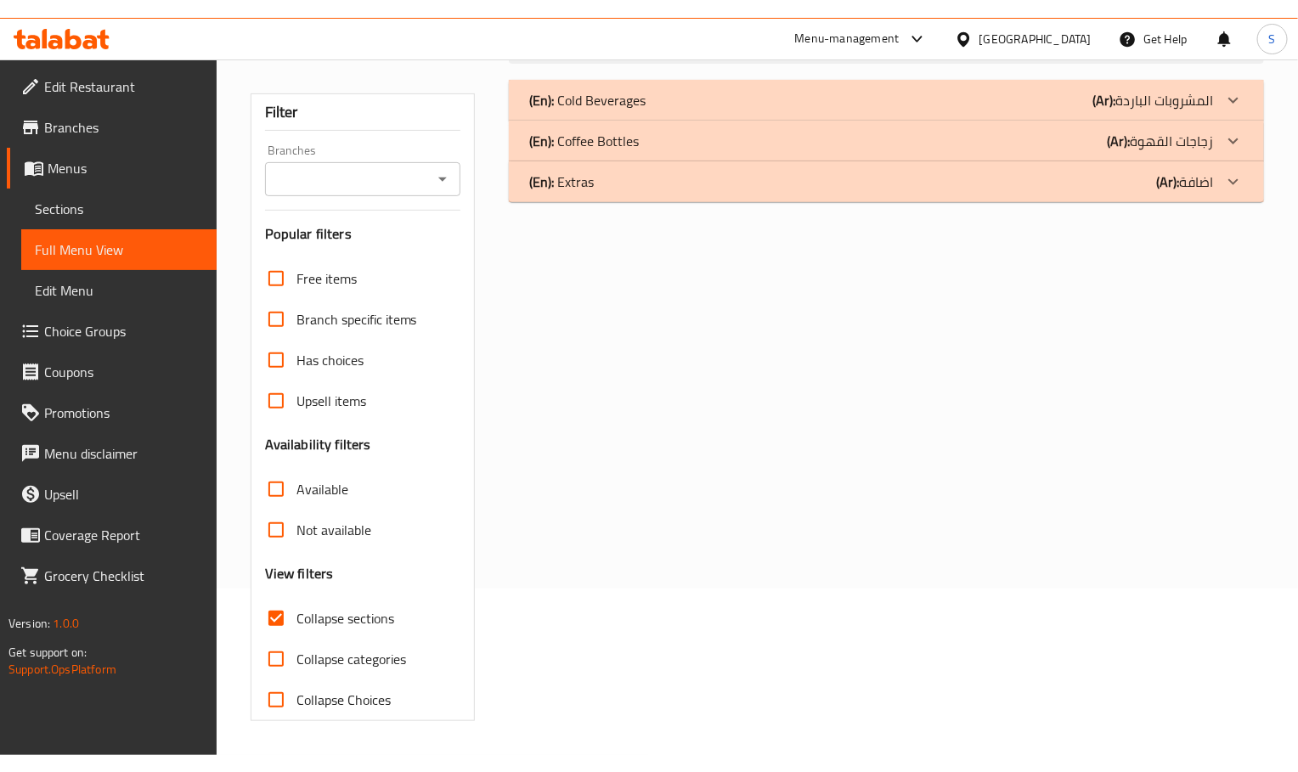
scroll to position [168, 0]
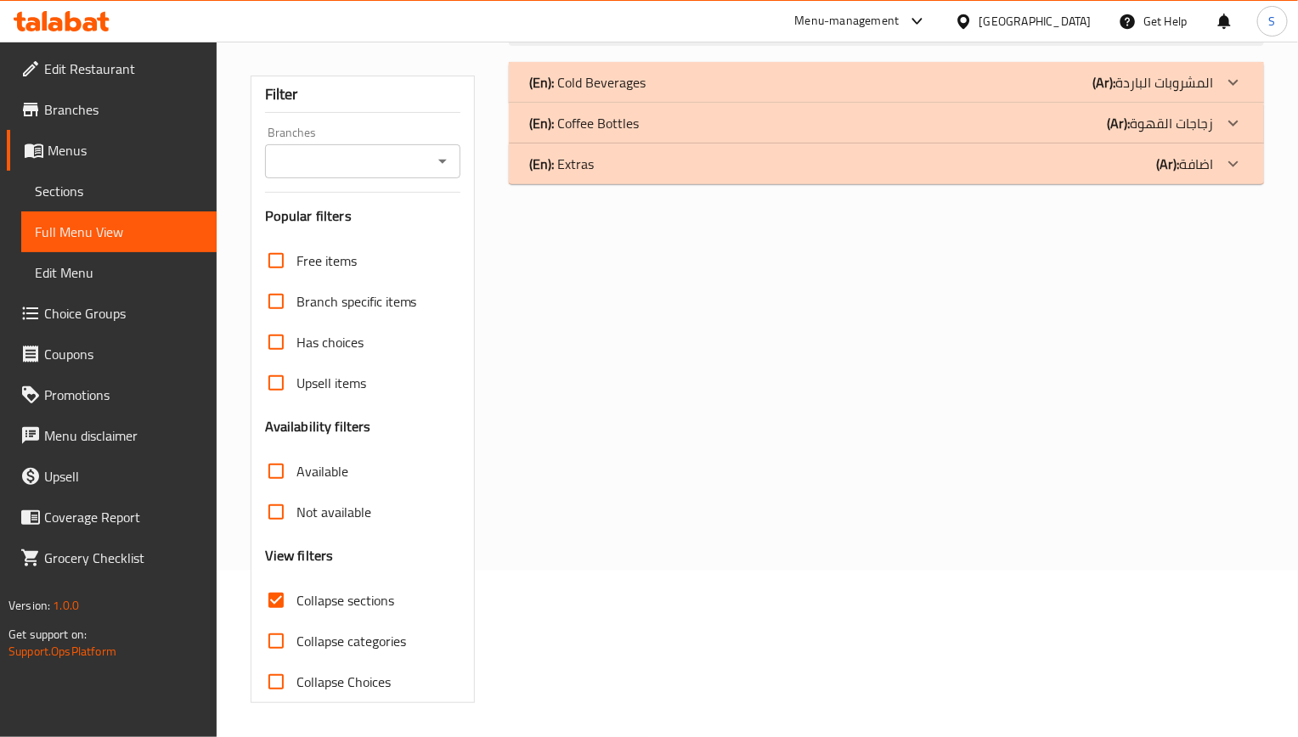
click at [609, 93] on p "(En): Coffee Bottles" at bounding box center [587, 82] width 116 height 20
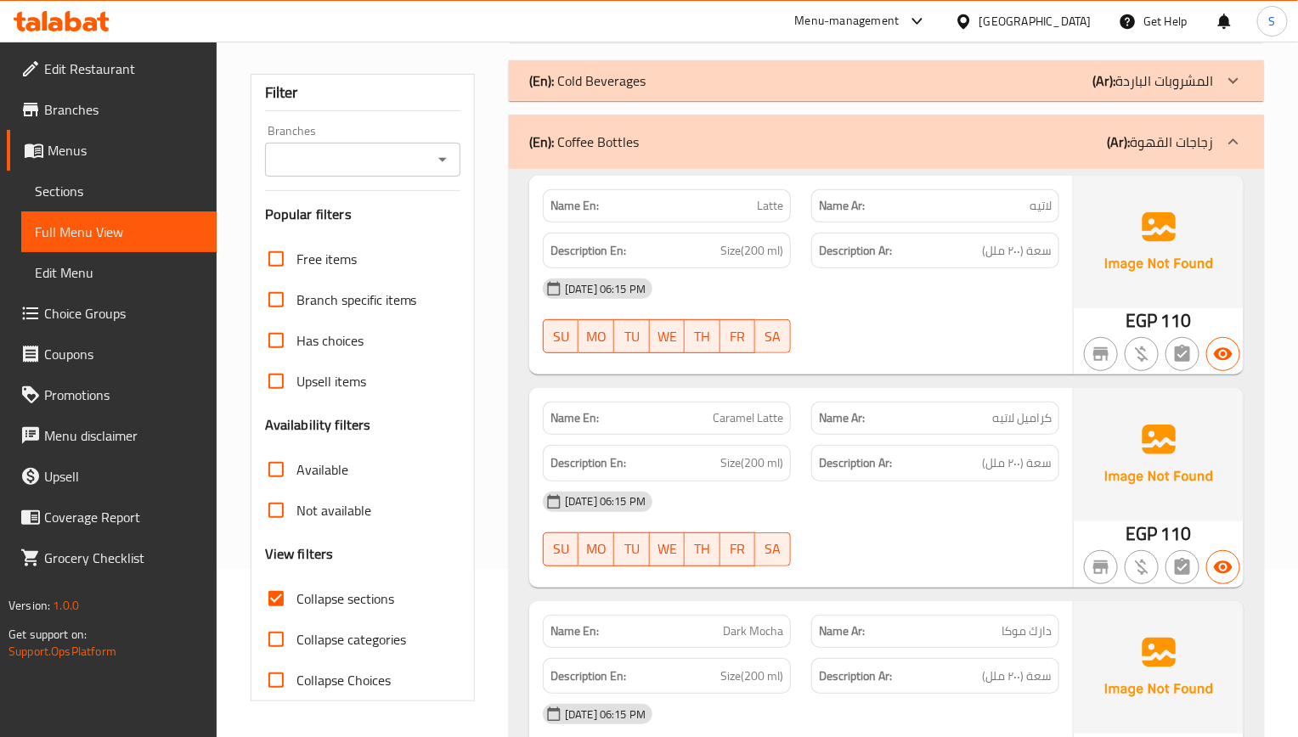
click at [90, 196] on span "Sections" at bounding box center [119, 191] width 168 height 20
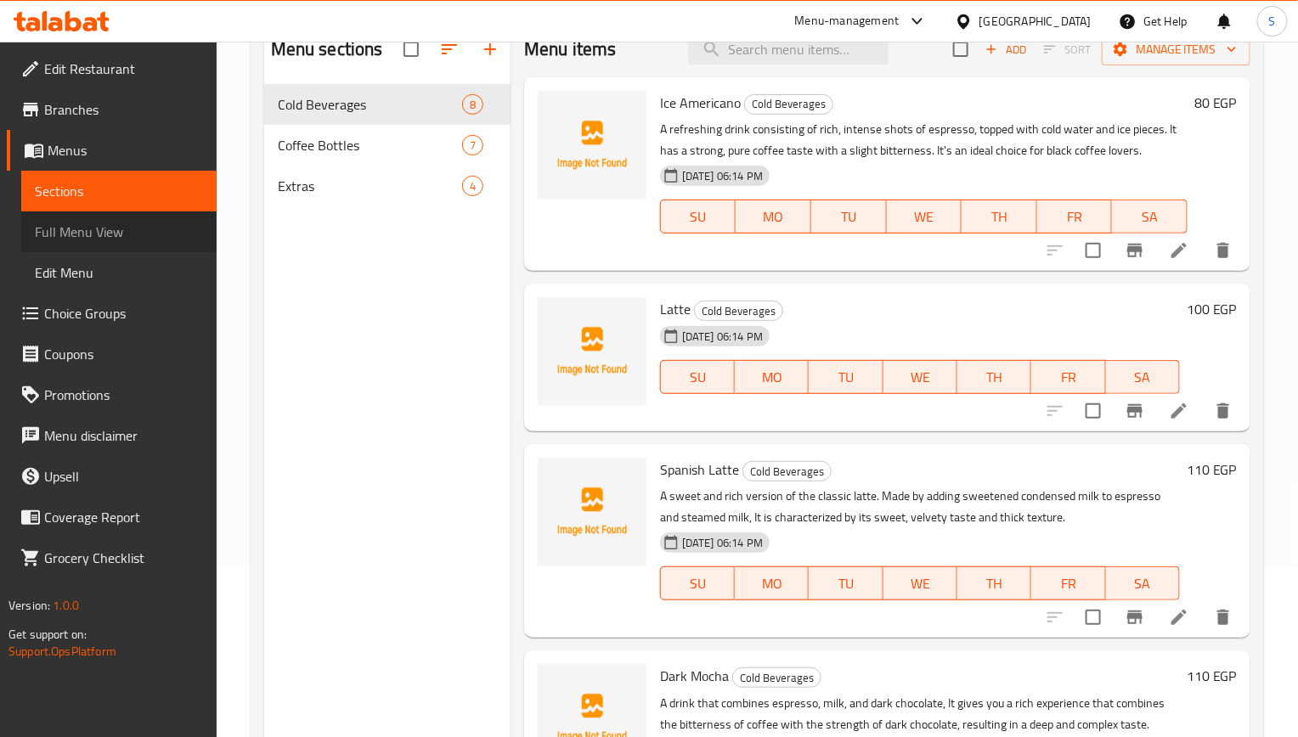
click at [154, 240] on span "Full Menu View" at bounding box center [119, 232] width 168 height 20
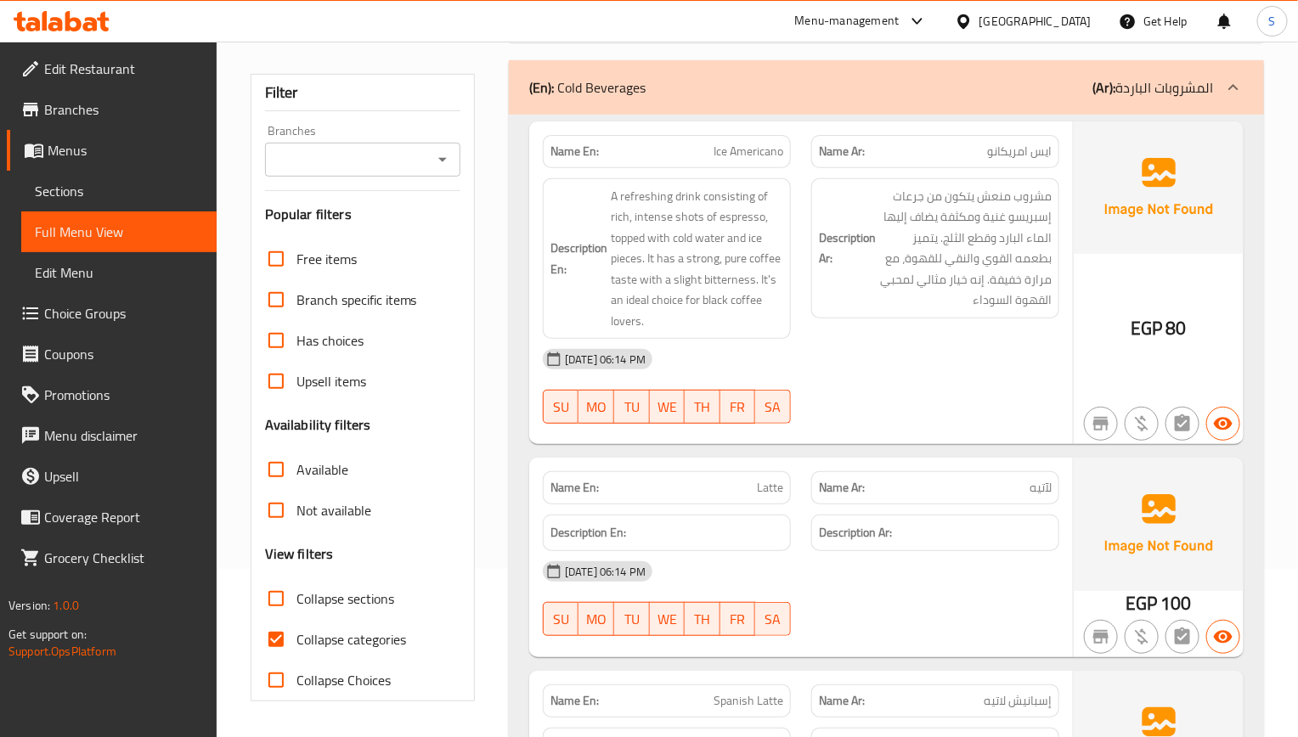
click at [274, 643] on input "Collapse categories" at bounding box center [276, 639] width 41 height 41
checkbox input "false"
click at [271, 579] on input "Collapse sections" at bounding box center [276, 598] width 41 height 41
checkbox input "true"
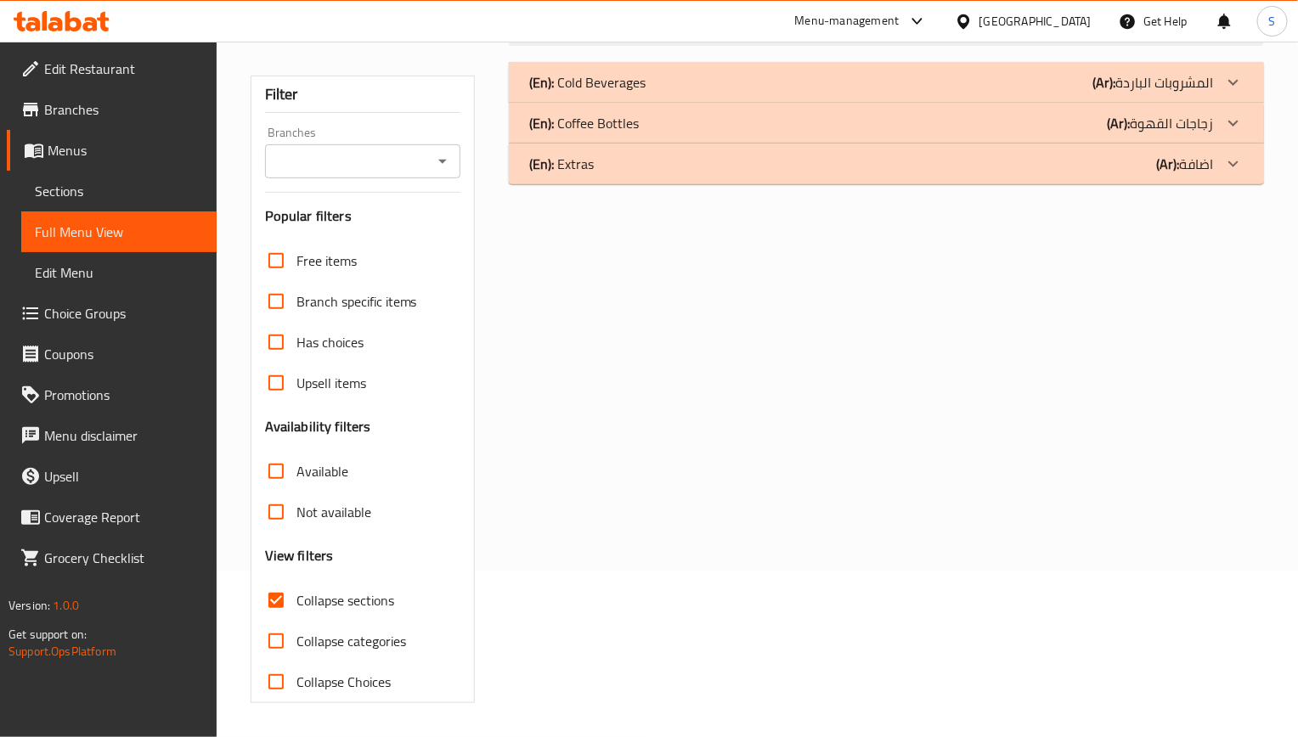
click at [630, 93] on p "(En): Coffee Bottles" at bounding box center [587, 82] width 116 height 20
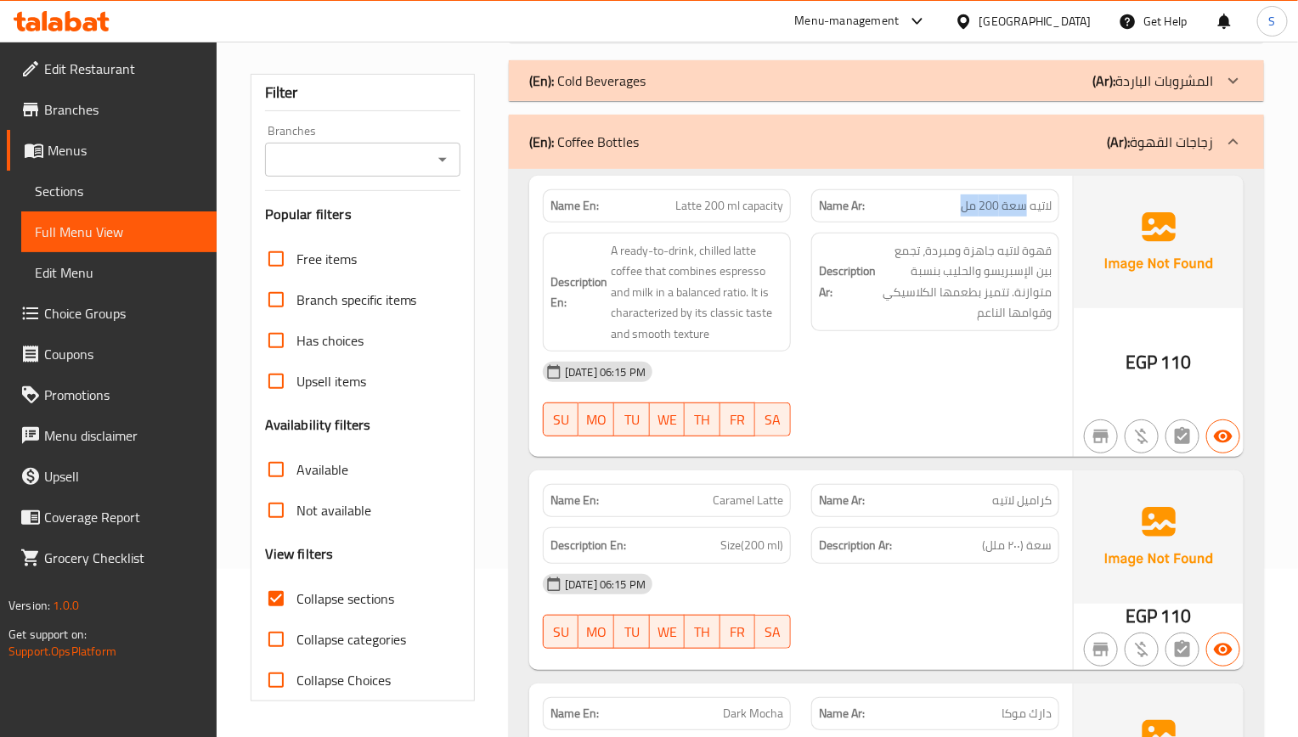
drag, startPoint x: 1025, startPoint y: 207, endPoint x: 818, endPoint y: 72, distance: 247.4
click at [959, 207] on p "Name Ar: لاتيه سعة 200 مل" at bounding box center [935, 206] width 233 height 18
drag, startPoint x: 704, startPoint y: 202, endPoint x: 796, endPoint y: 204, distance: 91.8
click at [796, 204] on div "Name En: Latte 200 ml capacity" at bounding box center [667, 206] width 268 height 54
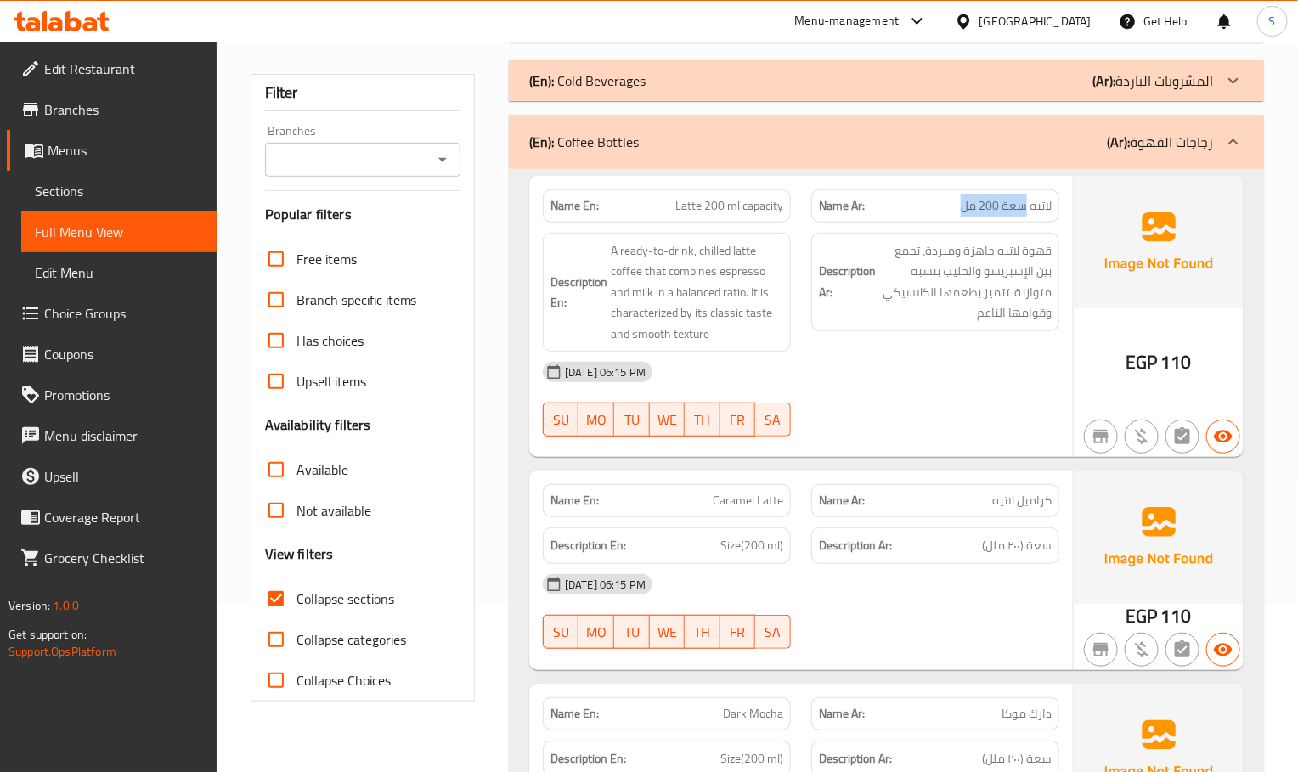
drag, startPoint x: 1025, startPoint y: 214, endPoint x: 945, endPoint y: 200, distance: 81.1
click at [945, 200] on p "Name Ar: لاتيه سعة 200 مل" at bounding box center [935, 206] width 233 height 18
drag, startPoint x: 703, startPoint y: 212, endPoint x: 783, endPoint y: 212, distance: 79.8
click at [783, 212] on div "Name En: Latte 200 ml capacity" at bounding box center [667, 205] width 248 height 33
drag, startPoint x: 1024, startPoint y: 210, endPoint x: 951, endPoint y: 210, distance: 73.0
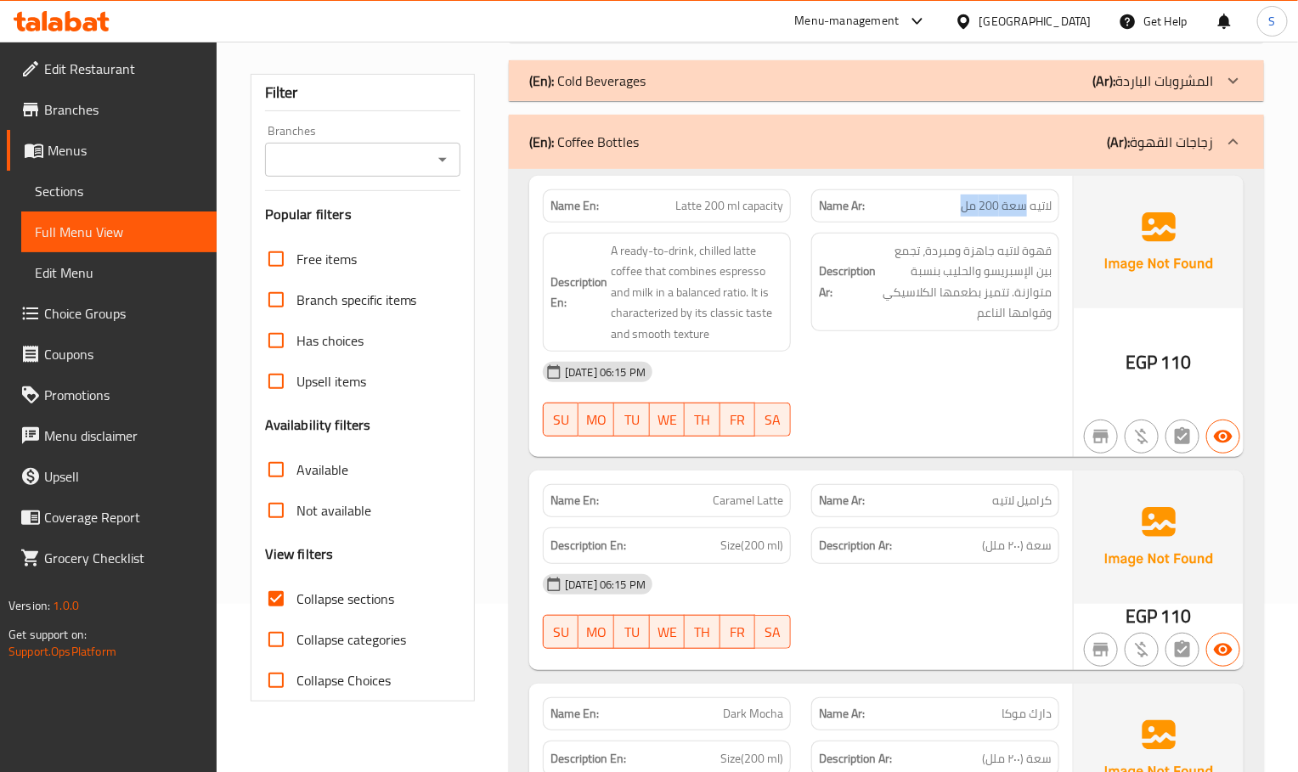
click at [951, 210] on p "Name Ar: لاتيه سعة 200 مل" at bounding box center [935, 206] width 233 height 18
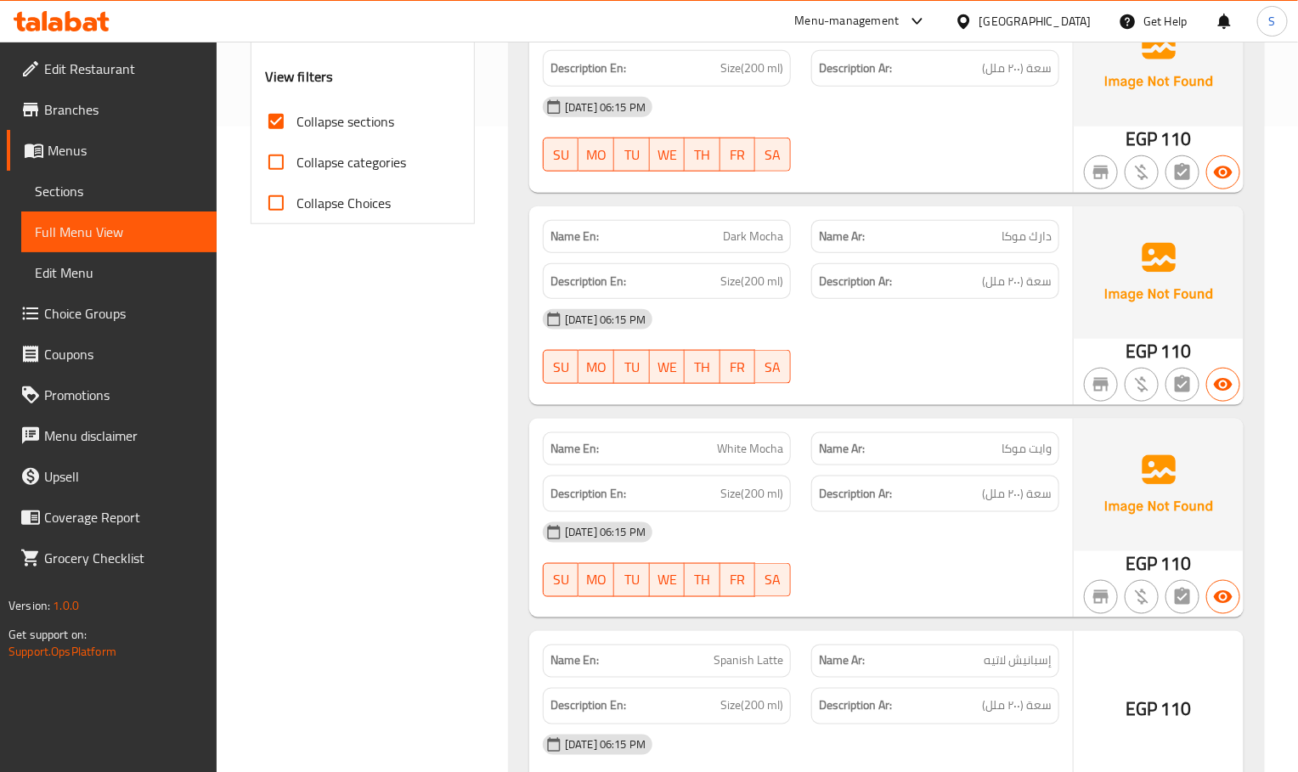
scroll to position [1060, 0]
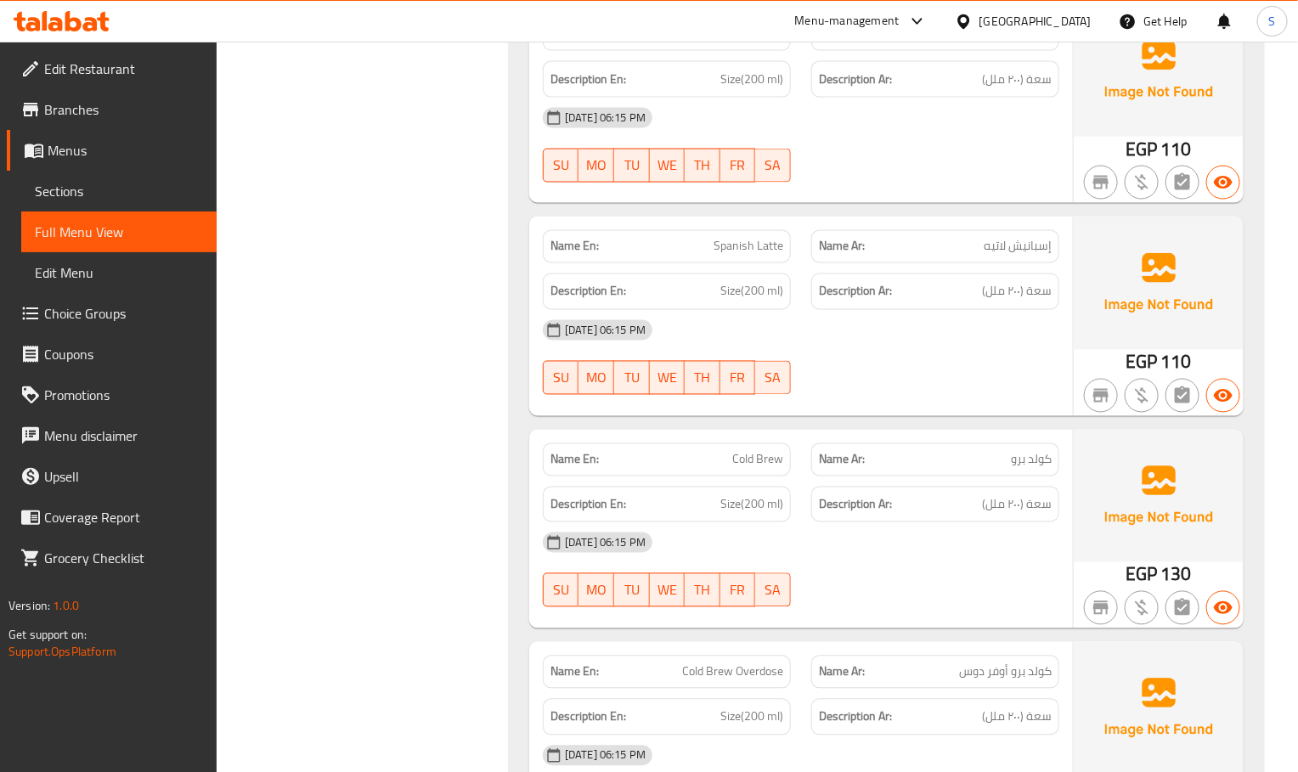
click at [54, 197] on span "Sections" at bounding box center [119, 191] width 168 height 20
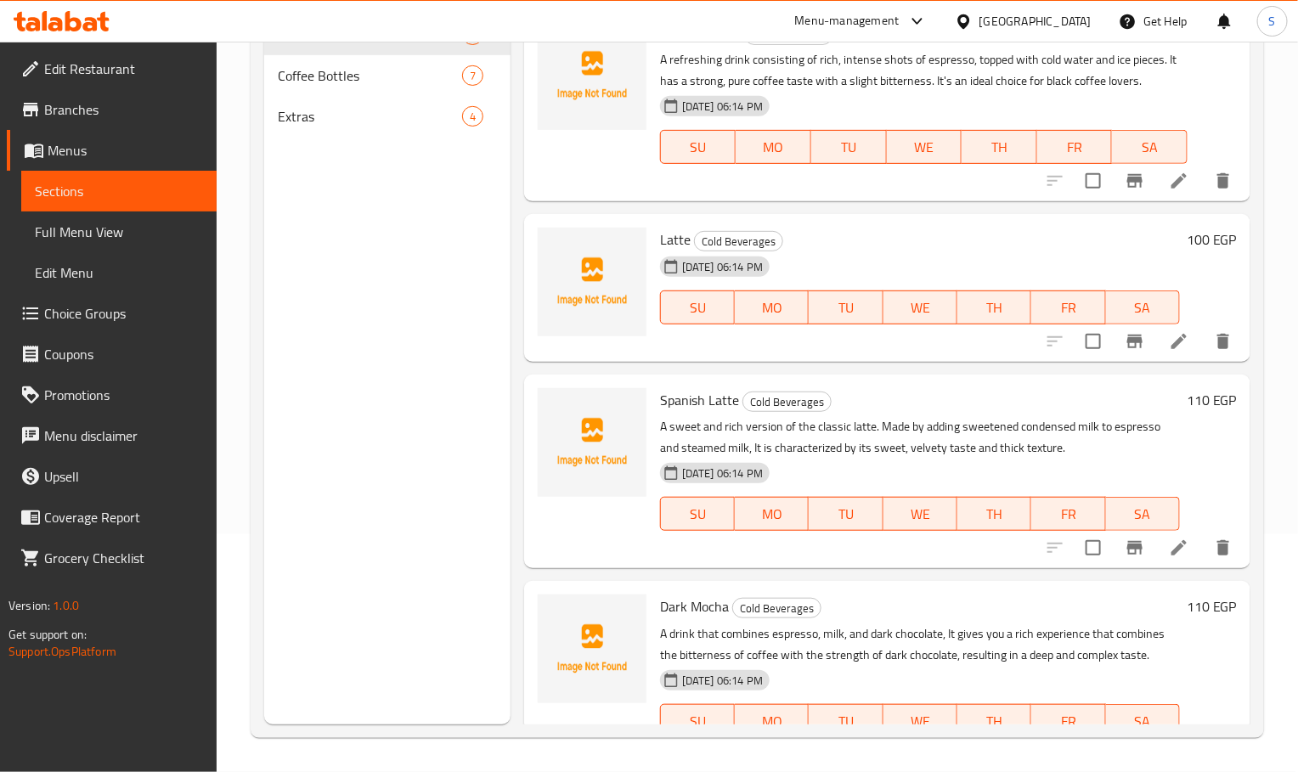
scroll to position [238, 0]
click at [89, 224] on span "Full Menu View" at bounding box center [119, 232] width 168 height 20
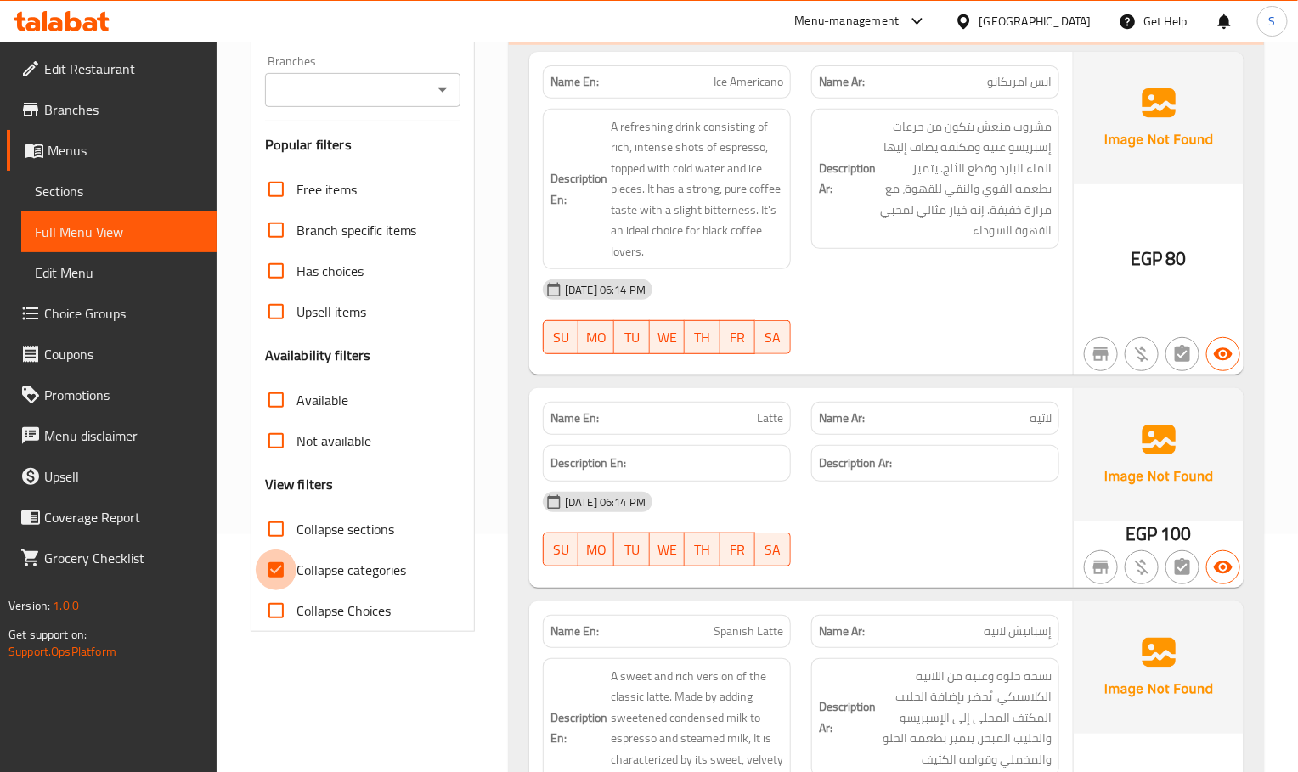
click at [288, 578] on input "Collapse categories" at bounding box center [276, 570] width 41 height 41
checkbox input "false"
click at [288, 528] on input "Collapse sections" at bounding box center [276, 529] width 41 height 41
checkbox input "true"
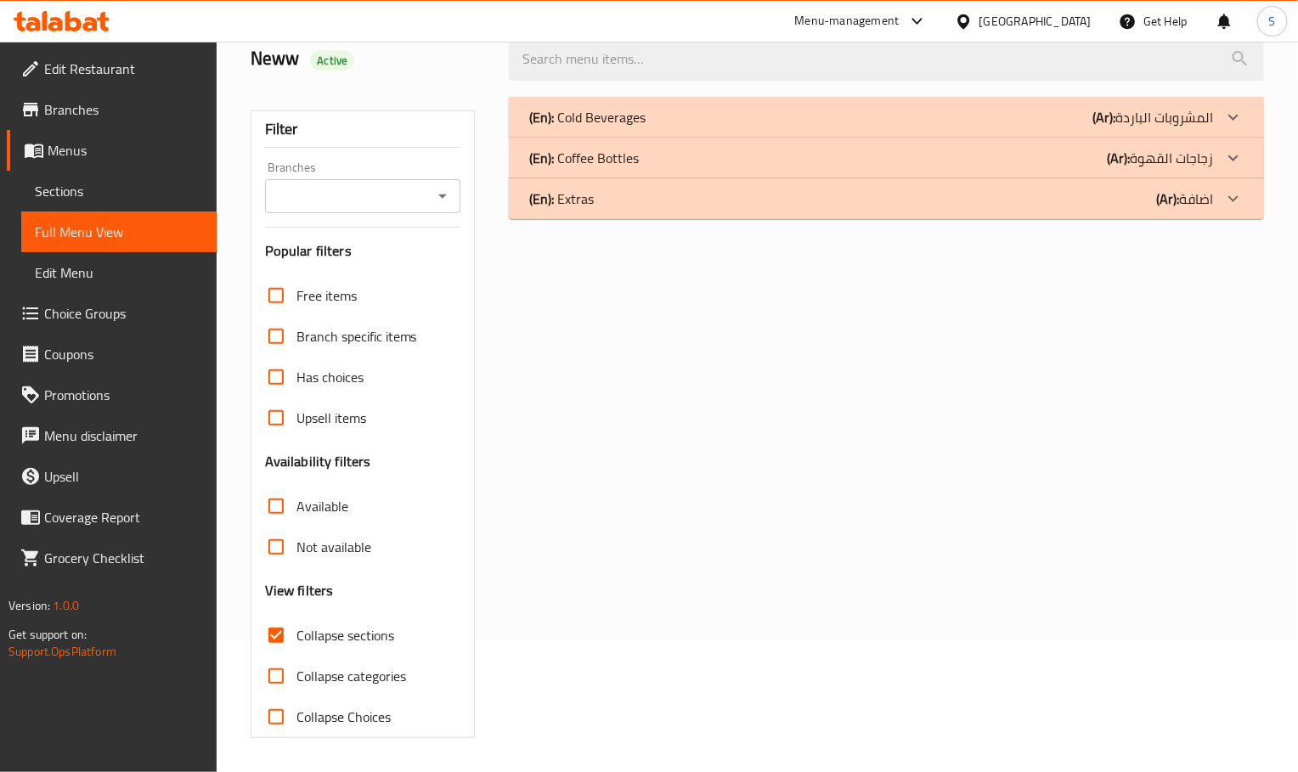
scroll to position [133, 0]
click at [599, 127] on p "(En): Coffee Bottles" at bounding box center [587, 117] width 116 height 20
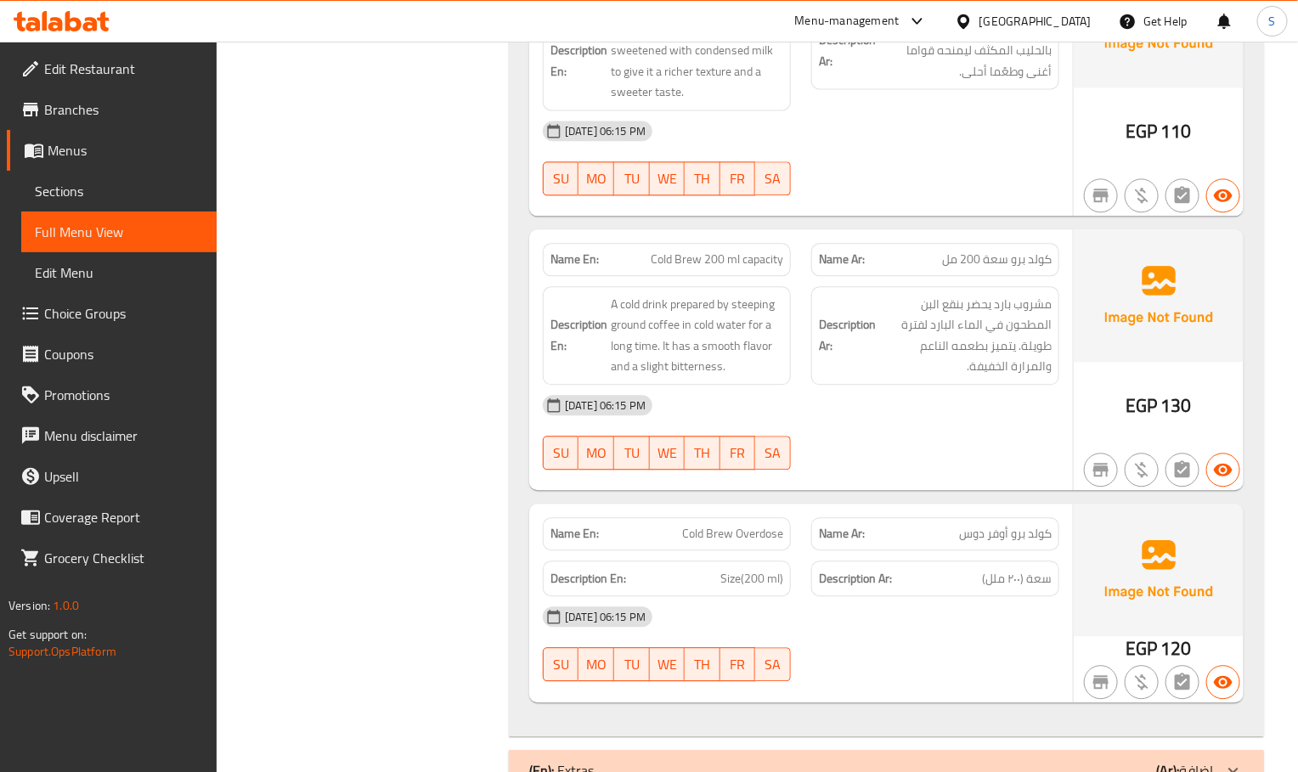
scroll to position [1529, 0]
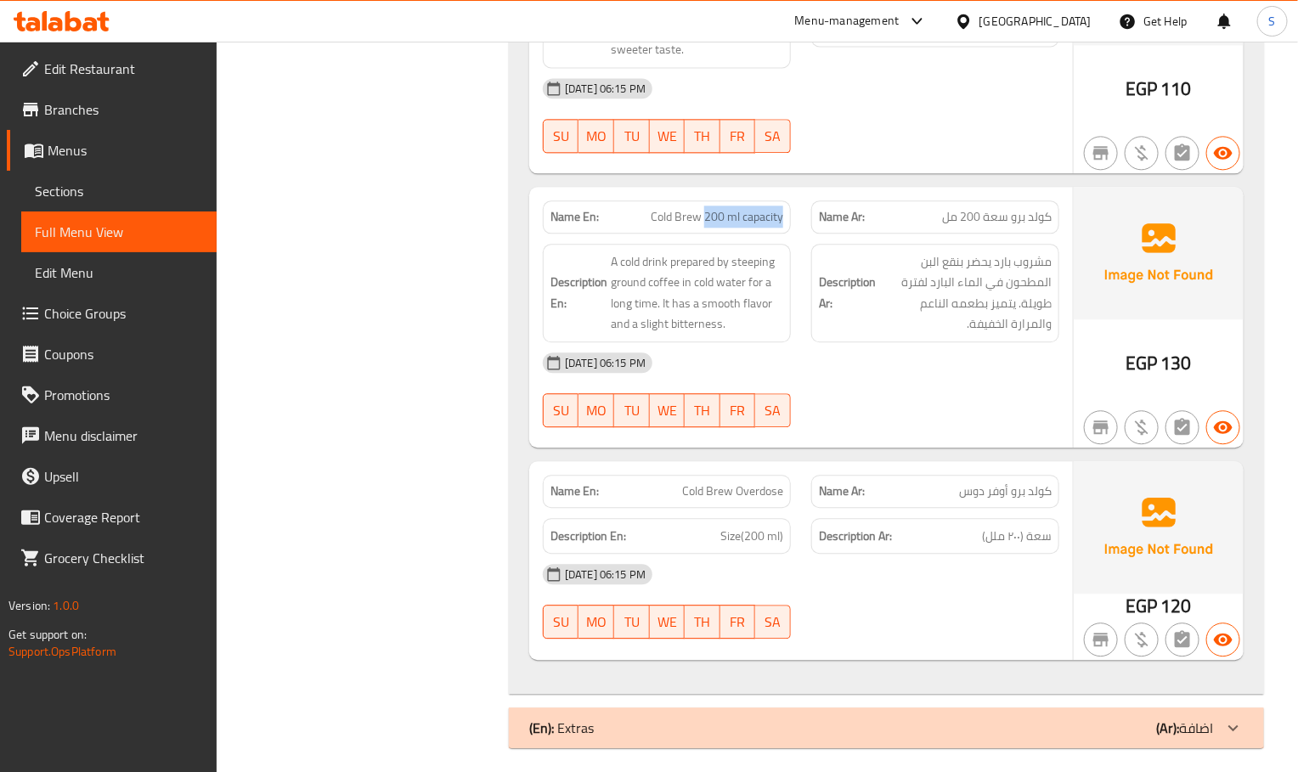
drag, startPoint x: 704, startPoint y: 194, endPoint x: 798, endPoint y: 210, distance: 95.7
click at [798, 210] on div "Name En: Cold Brew 200 ml capacity" at bounding box center [667, 217] width 268 height 54
drag, startPoint x: 1004, startPoint y: 207, endPoint x: 935, endPoint y: 207, distance: 68.8
click at [935, 208] on p "Name Ar: كولد برو سعة 200 مل" at bounding box center [935, 217] width 233 height 18
drag, startPoint x: 785, startPoint y: 202, endPoint x: 707, endPoint y: 200, distance: 78.2
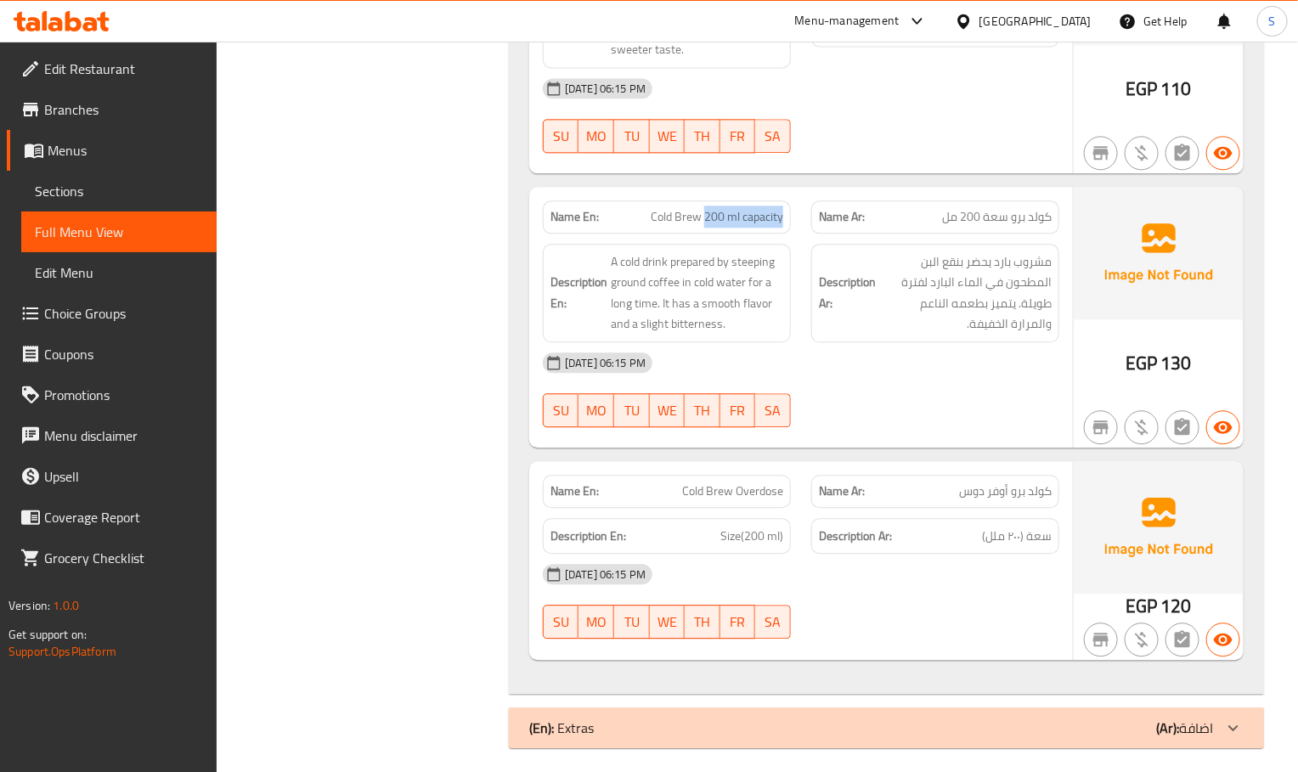
click at [707, 200] on div "Name En: Cold Brew 200 ml capacity" at bounding box center [667, 216] width 248 height 33
click at [110, 186] on span "Sections" at bounding box center [119, 191] width 168 height 20
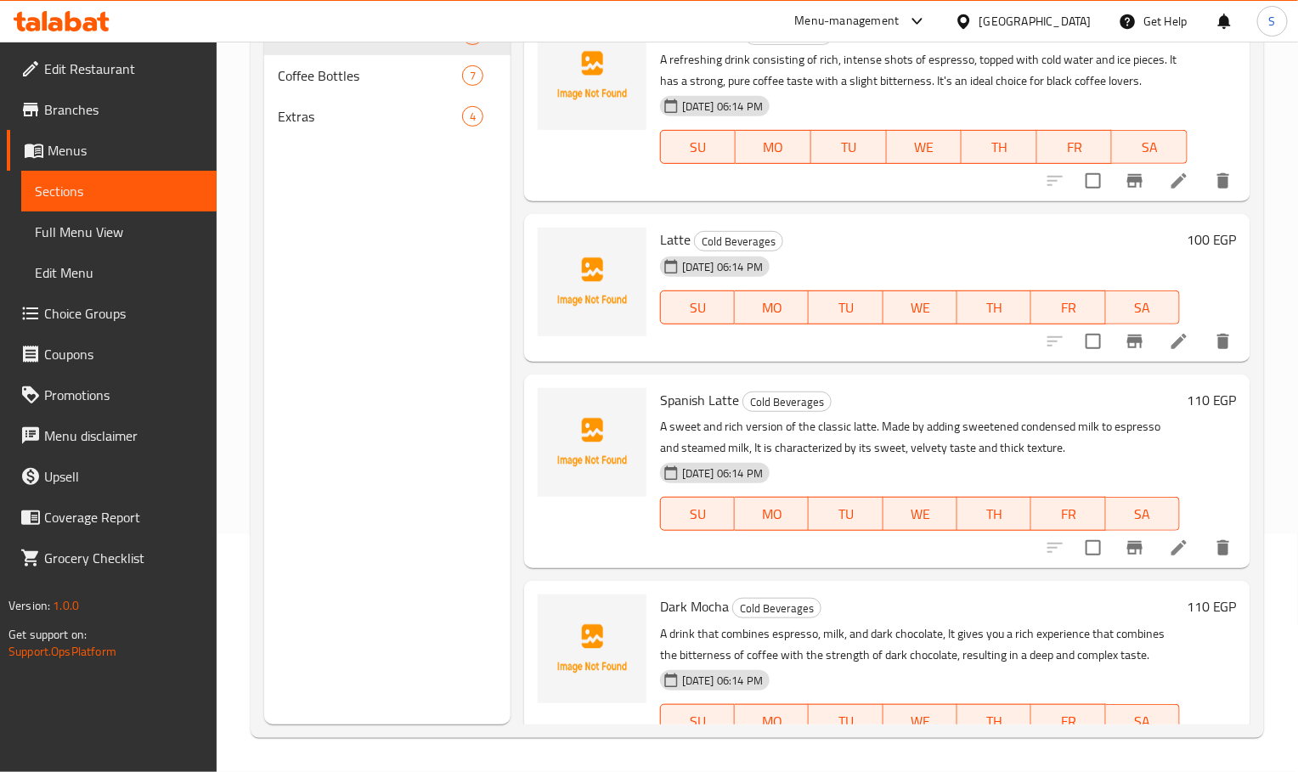
scroll to position [238, 0]
click at [179, 234] on span "Full Menu View" at bounding box center [119, 232] width 168 height 20
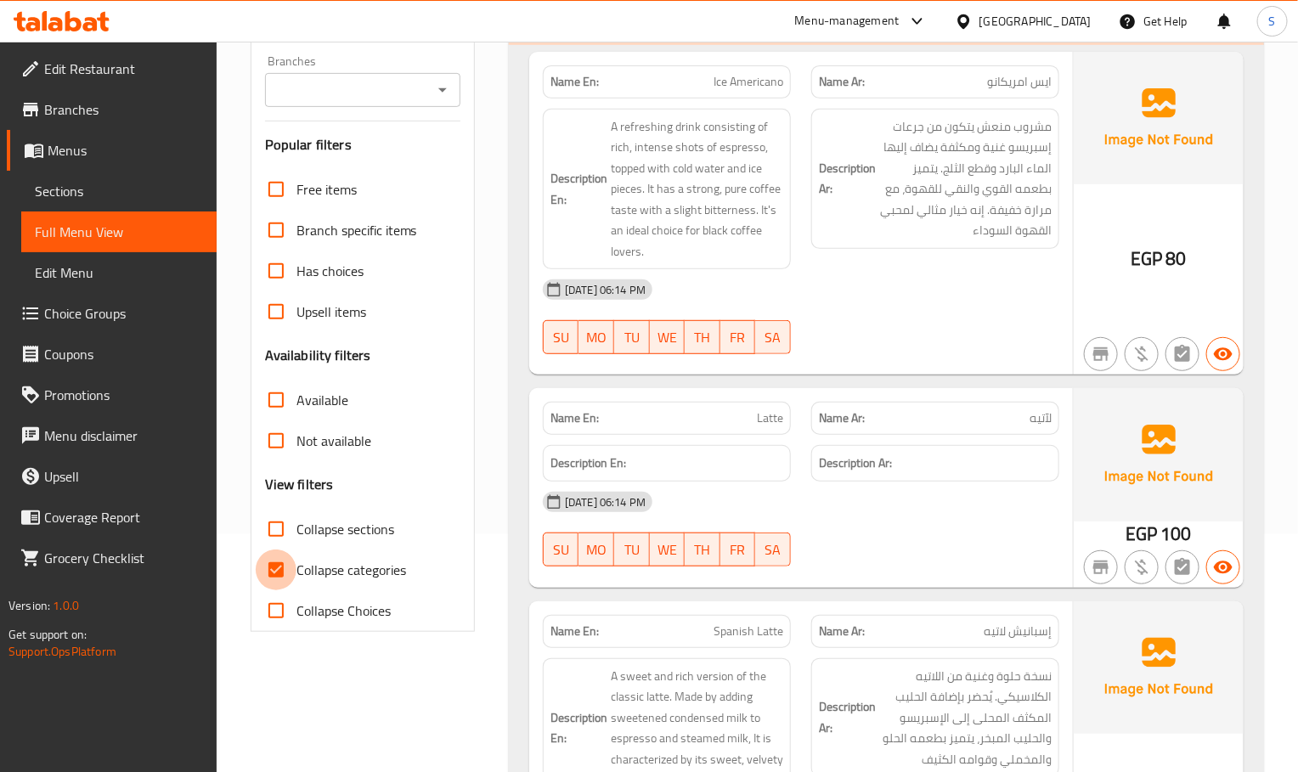
click at [268, 559] on input "Collapse categories" at bounding box center [276, 570] width 41 height 41
checkbox input "false"
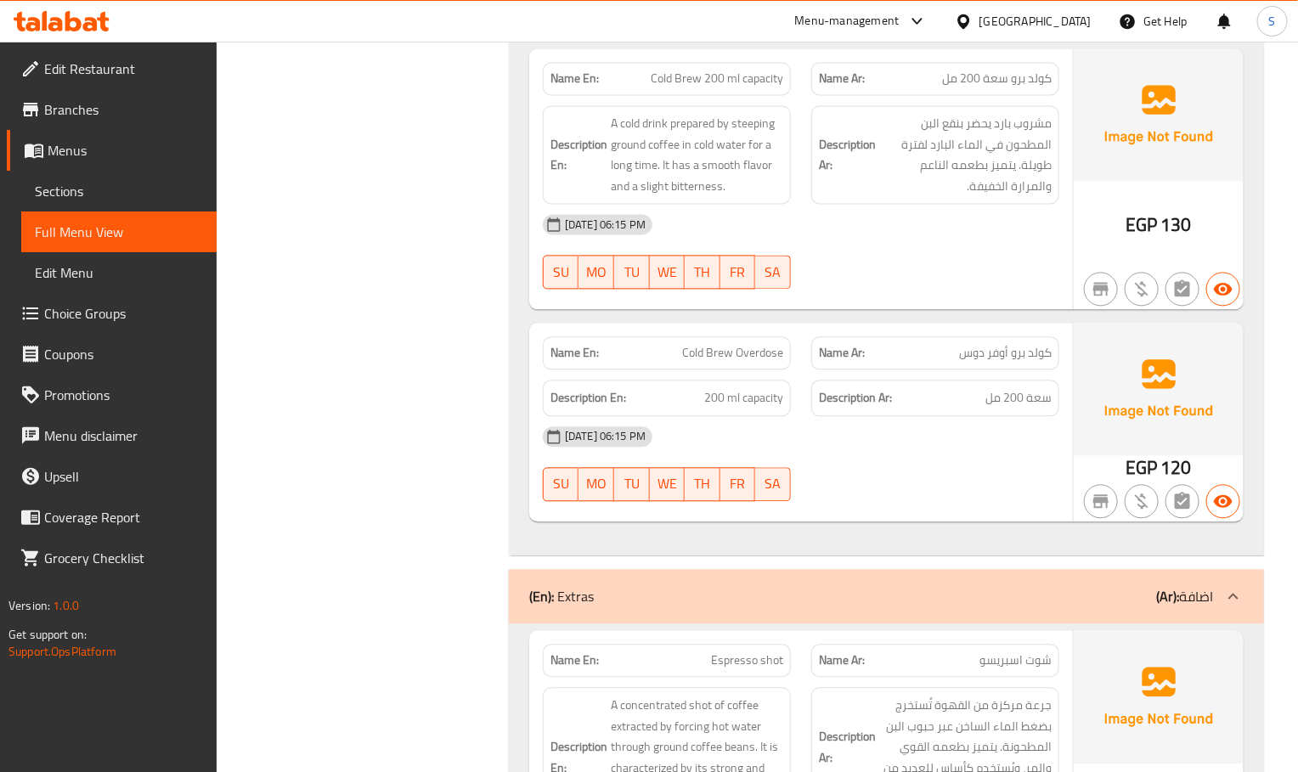
scroll to position [3933, 0]
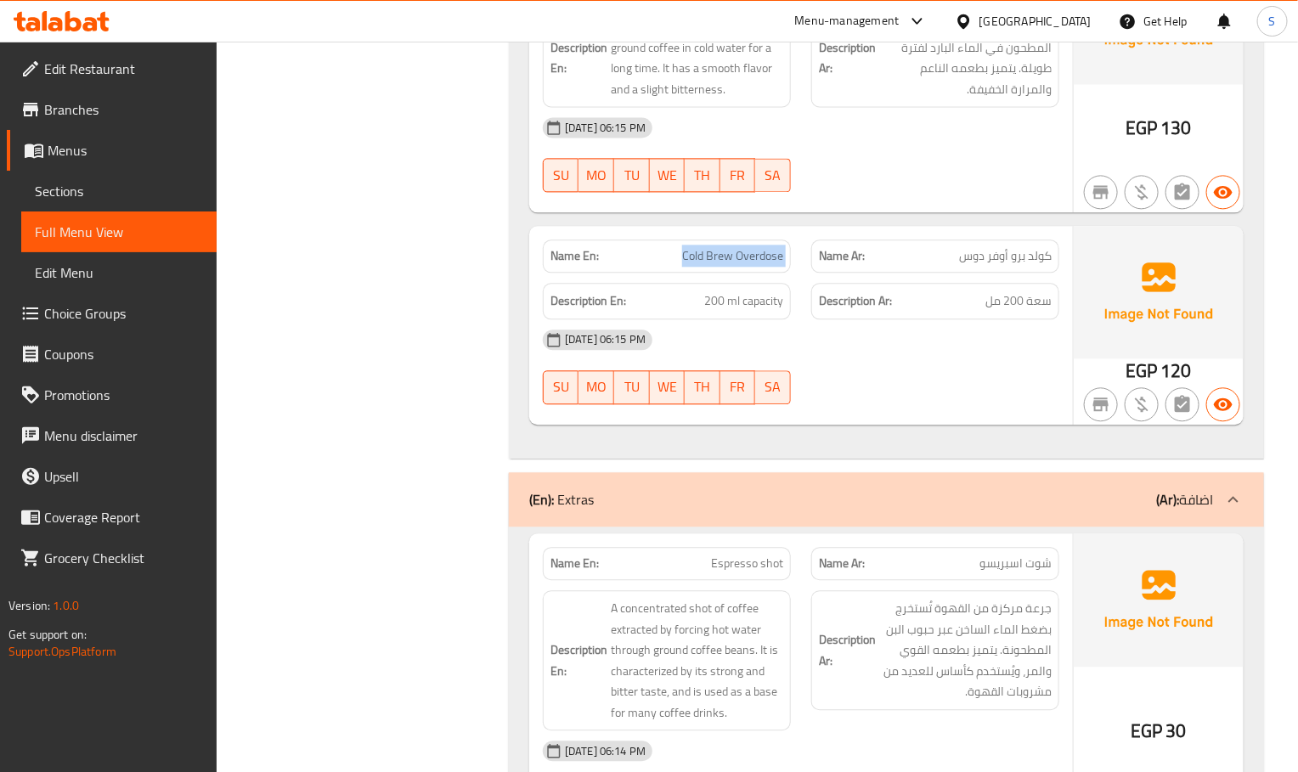
scroll to position [3805, 0]
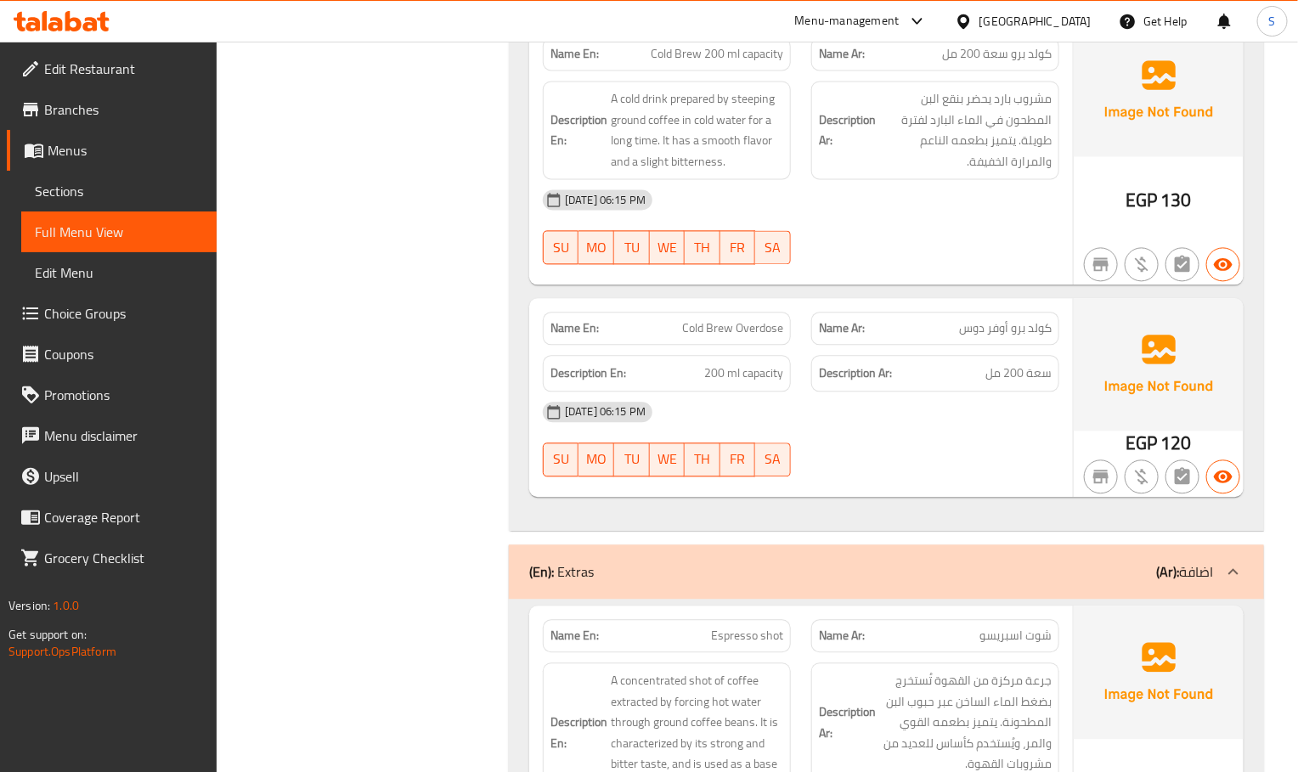
scroll to position [4077, 0]
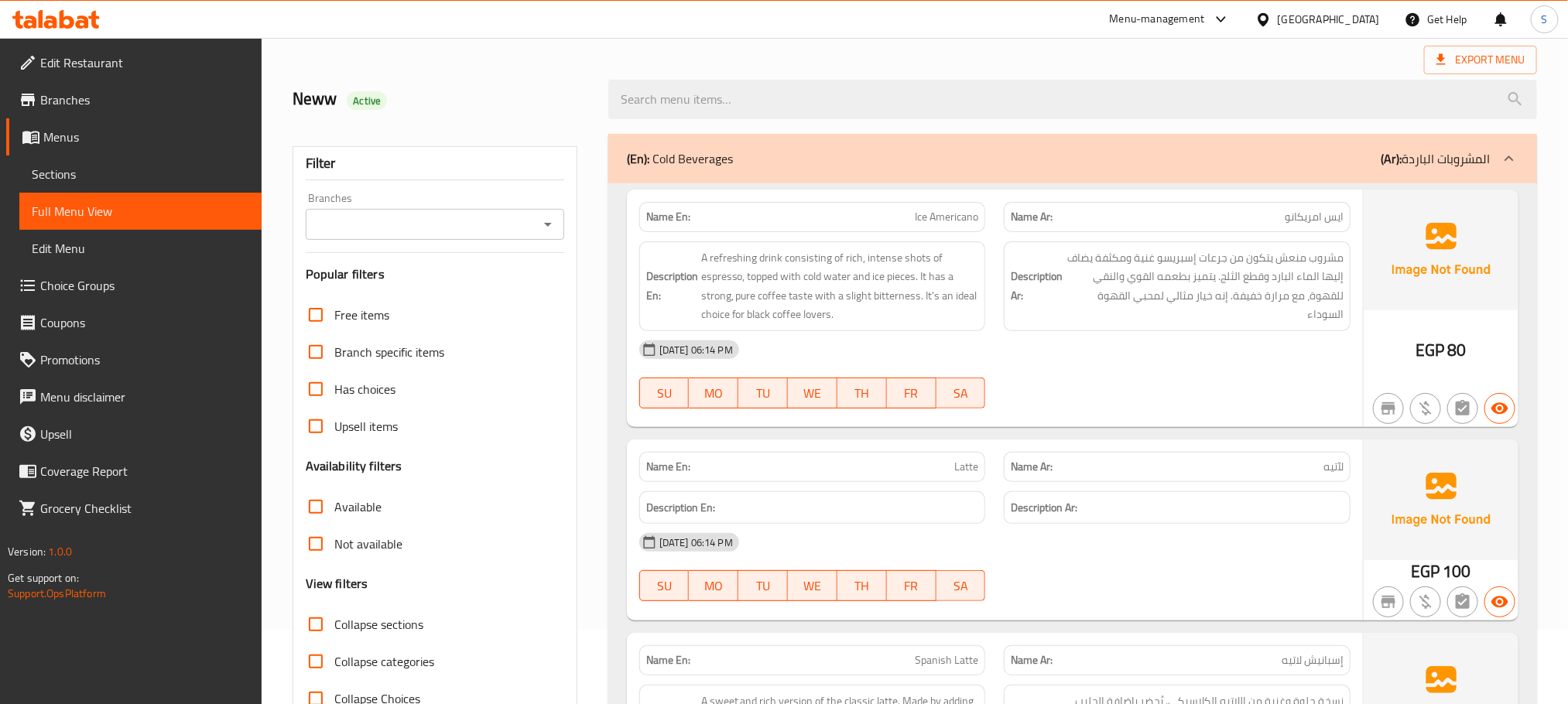
scroll to position [0, 0]
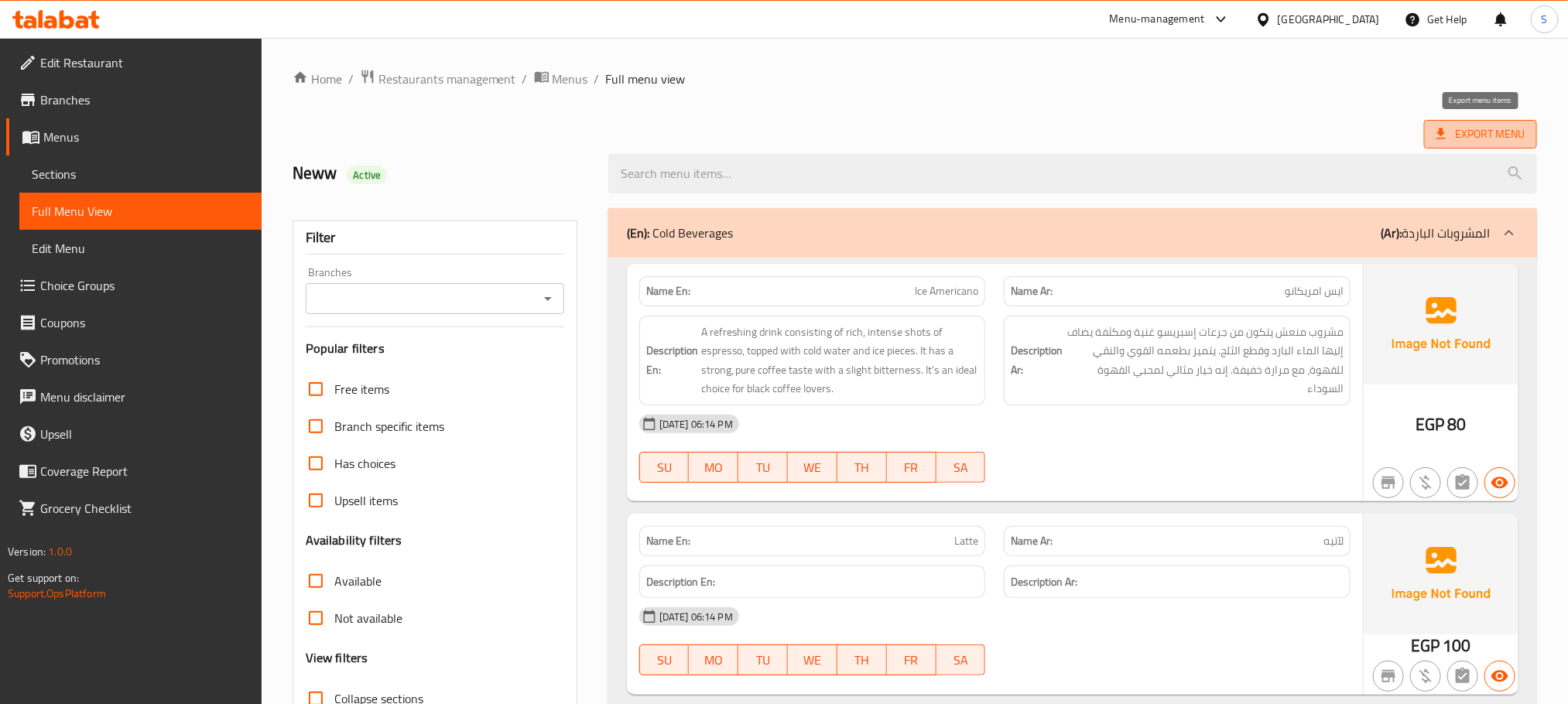
click at [1474, 121] on span "Export Menu" at bounding box center [1481, 134] width 113 height 28
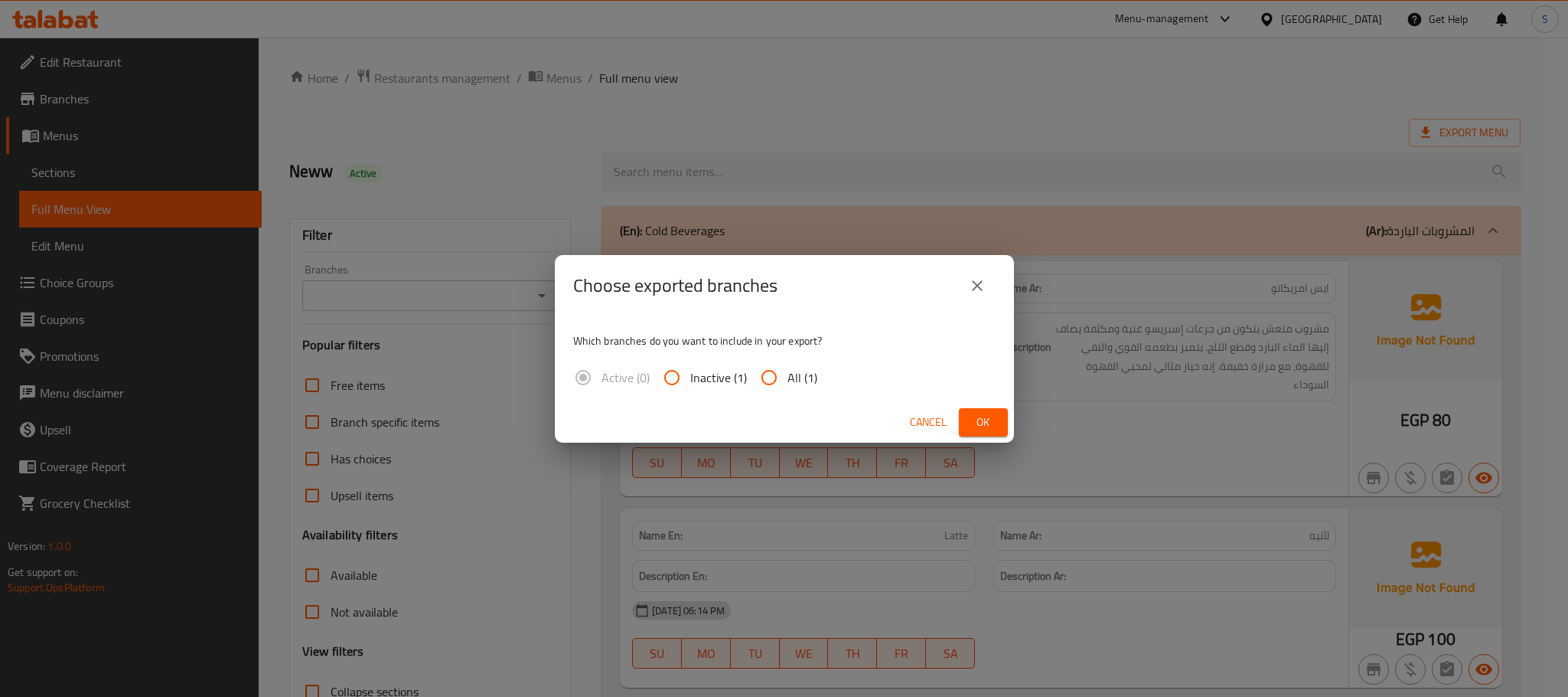
click at [793, 384] on span "All (1)" at bounding box center [802, 378] width 30 height 18
click at [788, 384] on input "All (1)" at bounding box center [769, 377] width 37 height 37
radio input "true"
click at [968, 418] on button "Ok" at bounding box center [983, 422] width 49 height 28
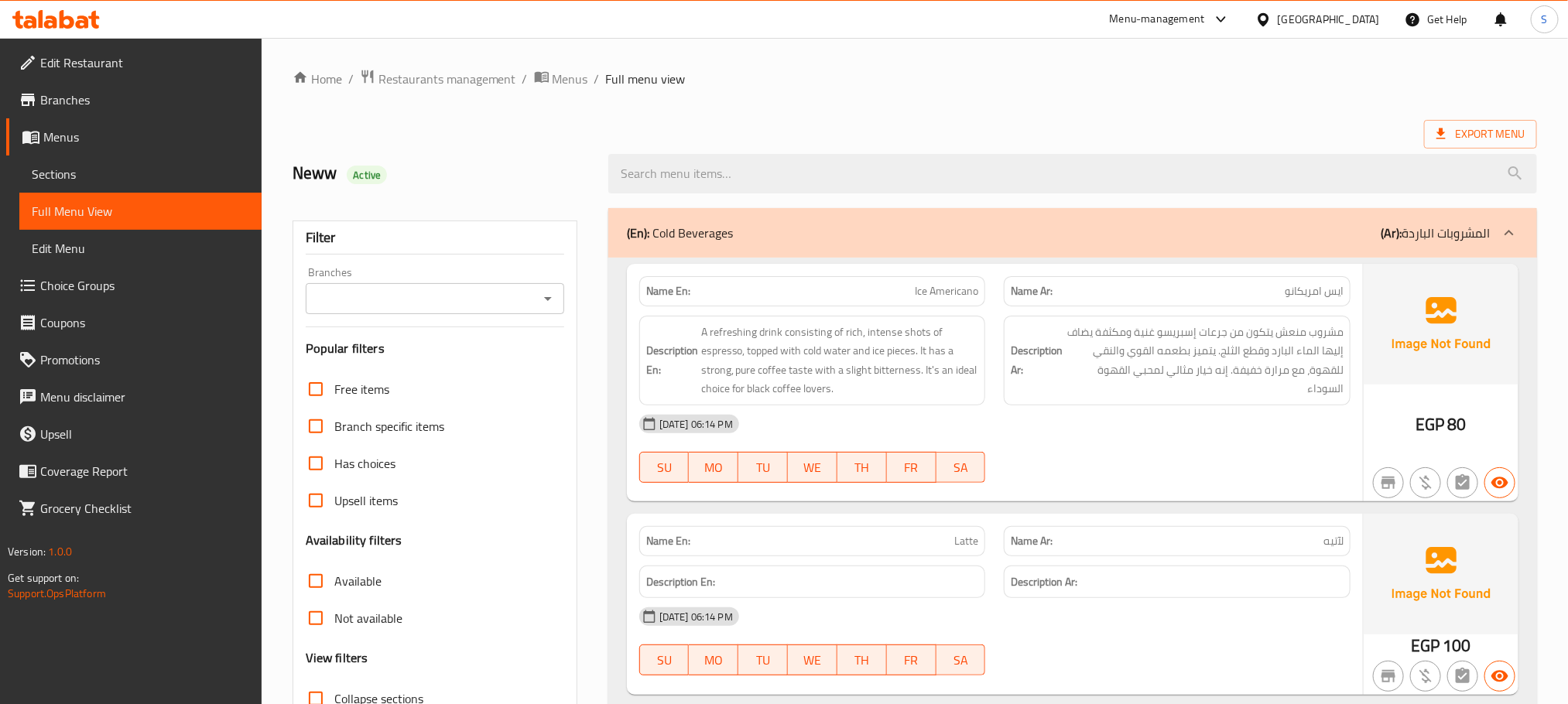
scroll to position [2296, 0]
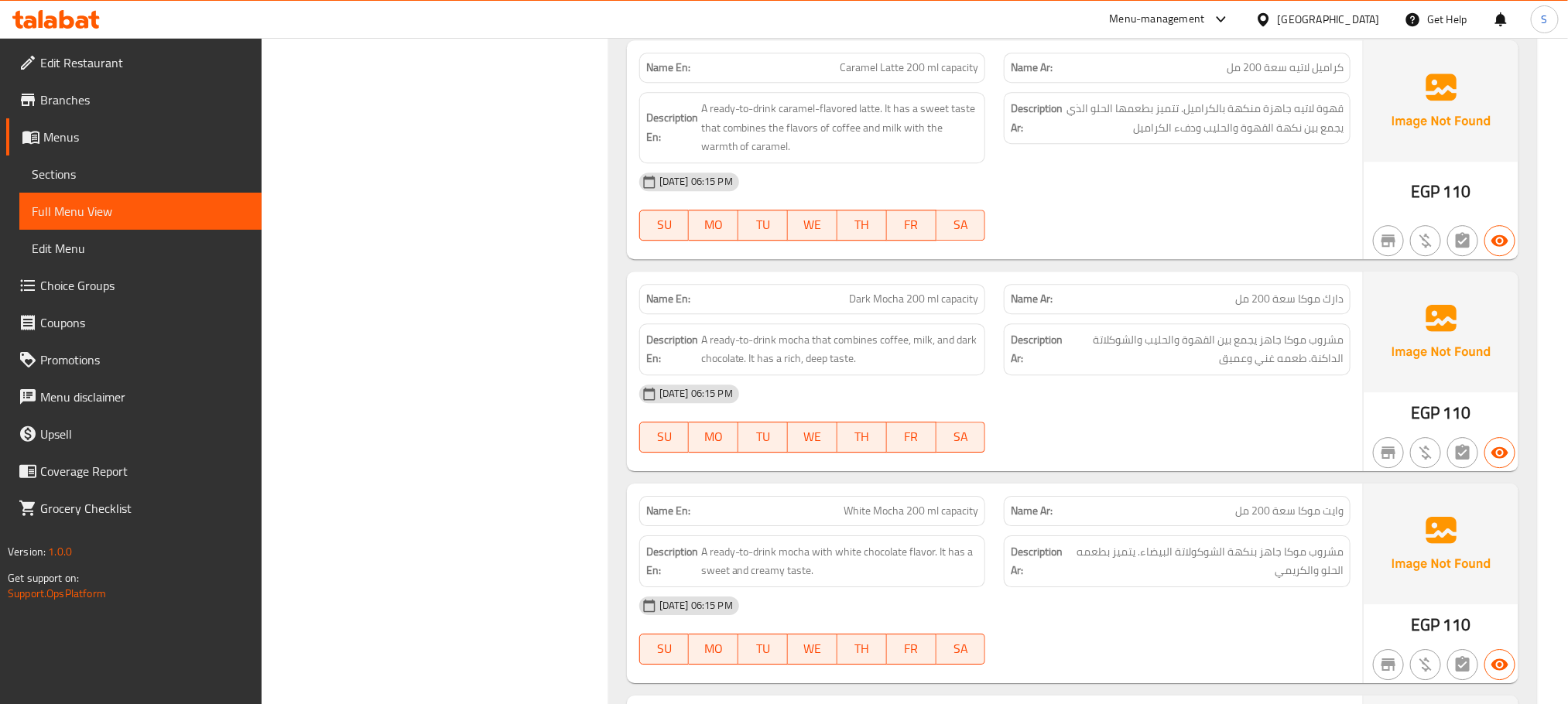
click at [79, 172] on span "Sections" at bounding box center [140, 174] width 218 height 18
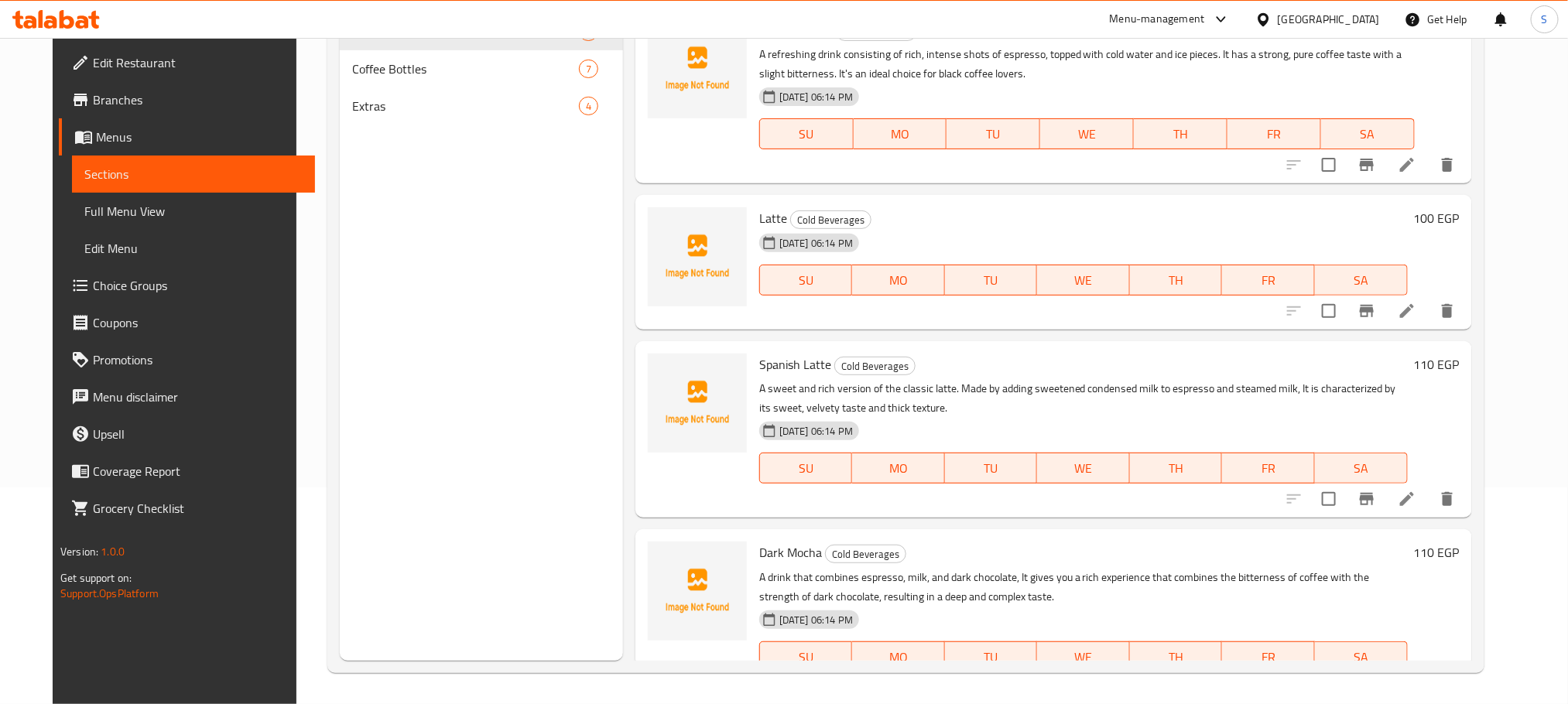
scroll to position [217, 0]
click at [112, 219] on span "Full Menu View" at bounding box center [193, 211] width 218 height 18
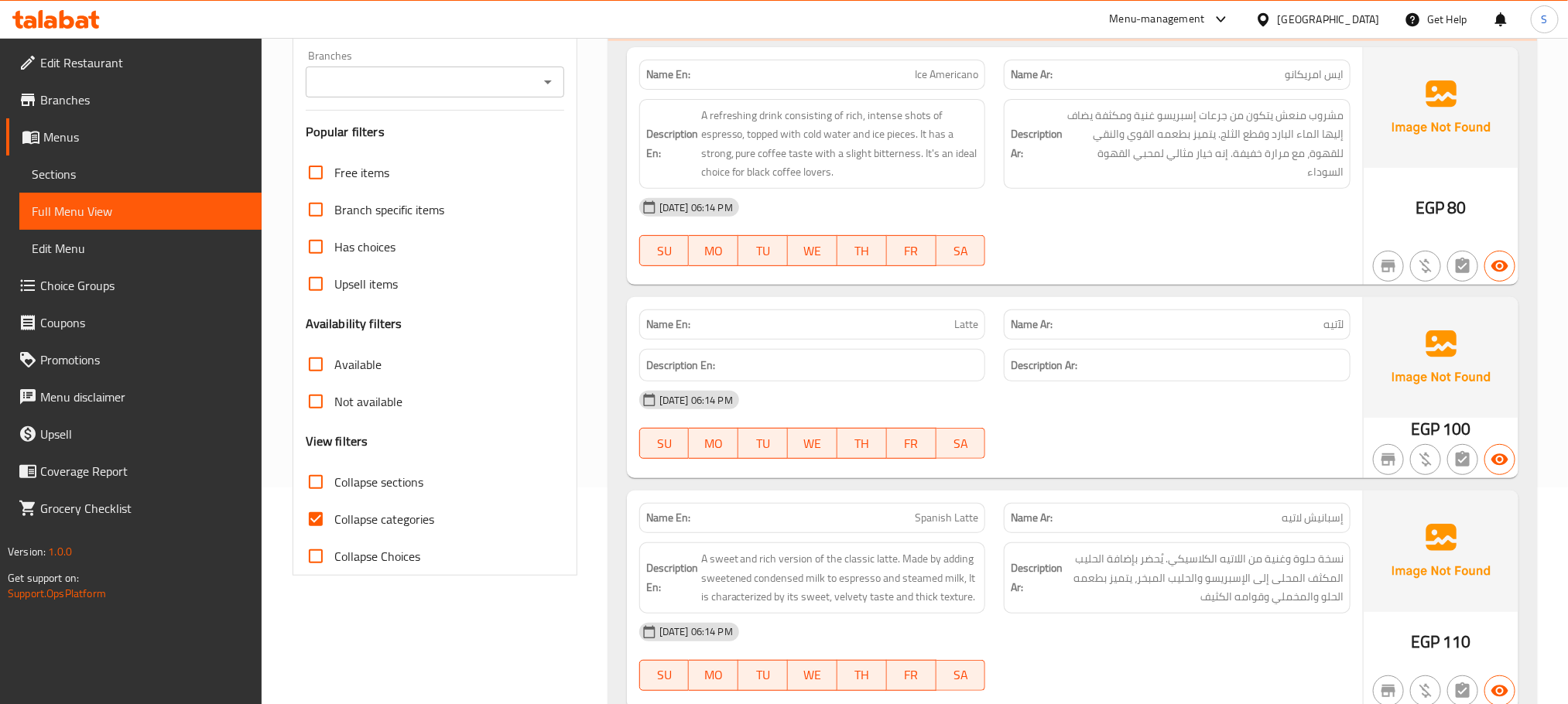
click at [319, 513] on input "Collapse categories" at bounding box center [315, 519] width 37 height 37
checkbox input "false"
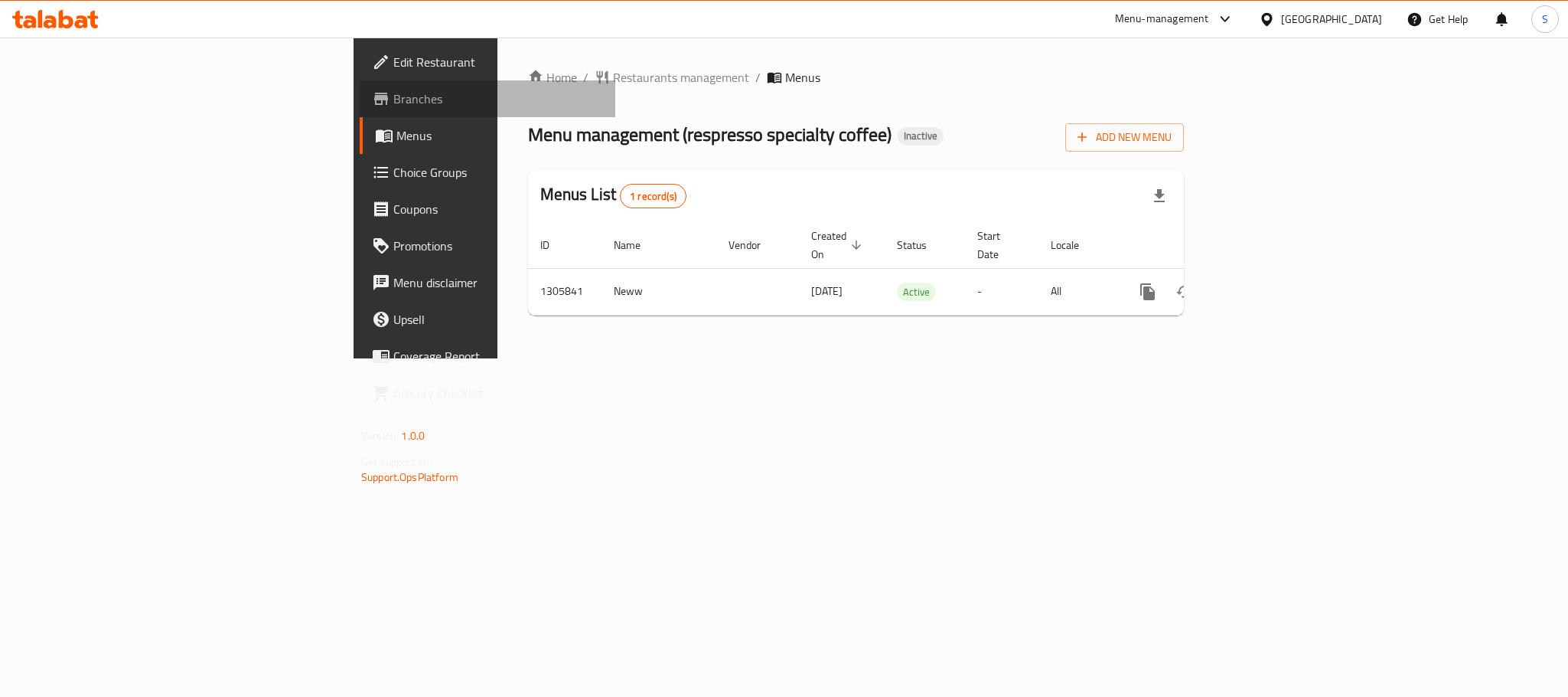
click at [394, 90] on span "Branches" at bounding box center [498, 98] width 210 height 18
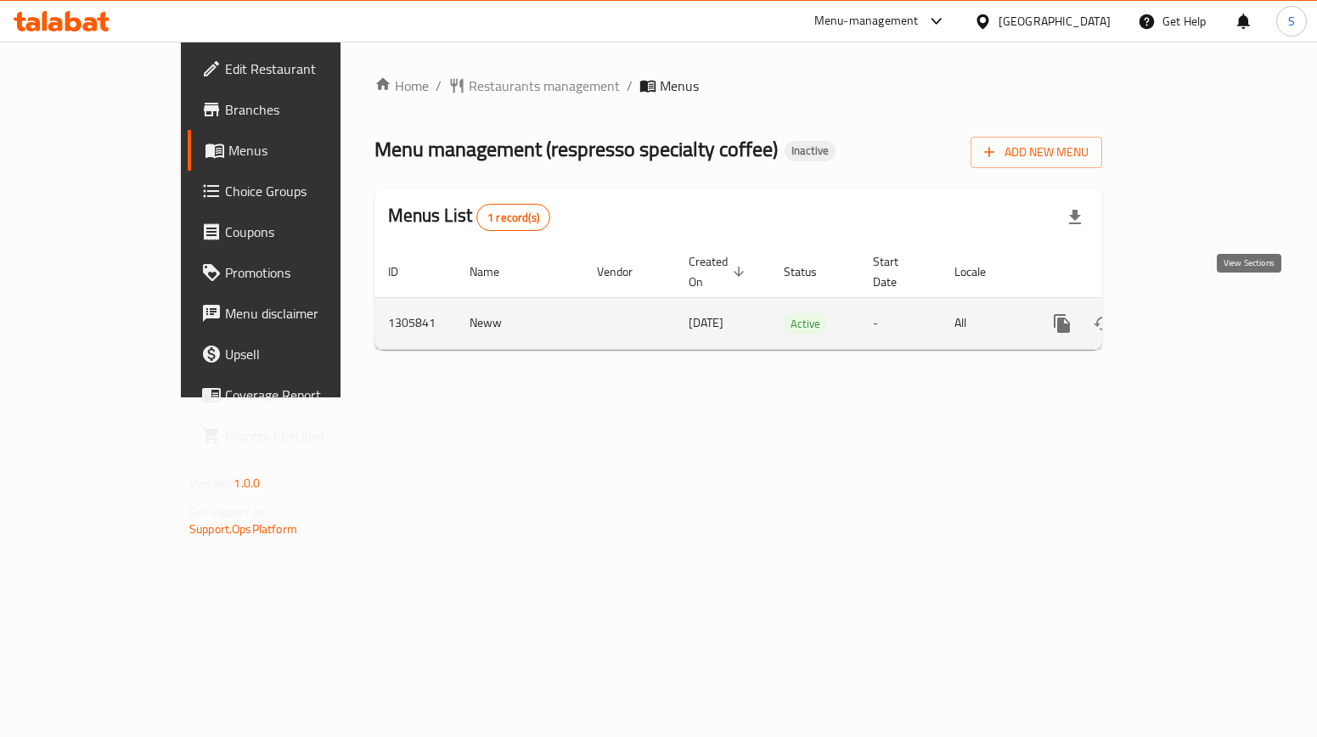
click at [1195, 313] on icon "enhanced table" at bounding box center [1185, 323] width 20 height 20
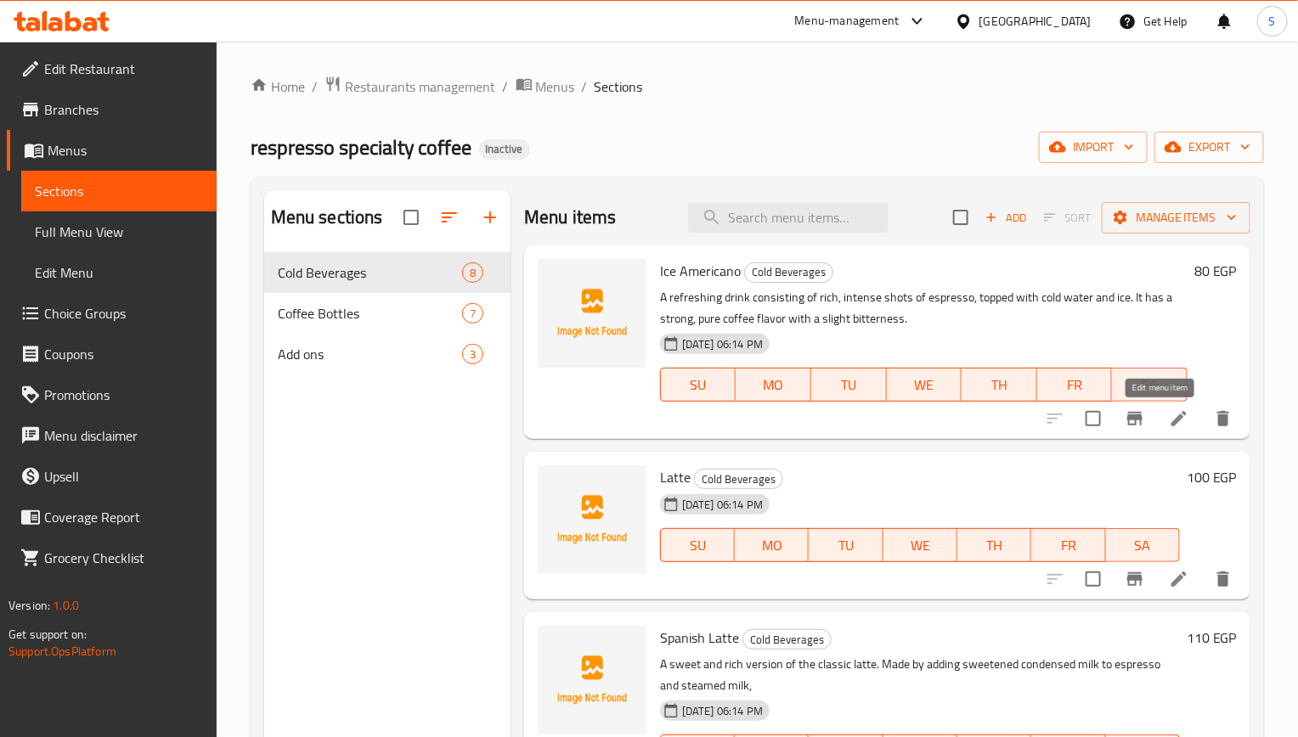
click at [1169, 421] on icon at bounding box center [1179, 419] width 20 height 20
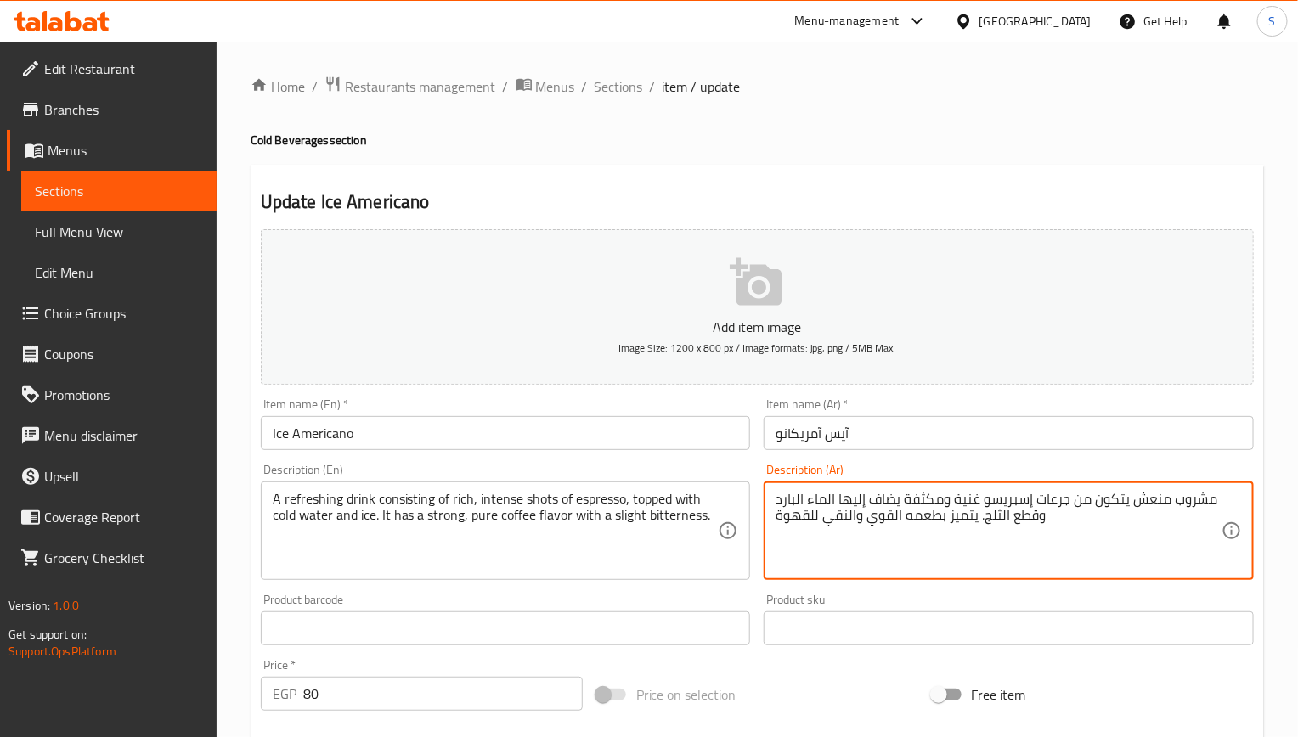
click at [862, 517] on textarea "مشروب منعش يتكون من جرعات إسبريسو غنية ومكثفة يضاف إليها الماء البارد وقطع الثل…" at bounding box center [999, 531] width 446 height 81
paste textarea "للقهوة، مع مرارة خفيفة. إنه خيار مثالي لمحبي القهوة السوداء"
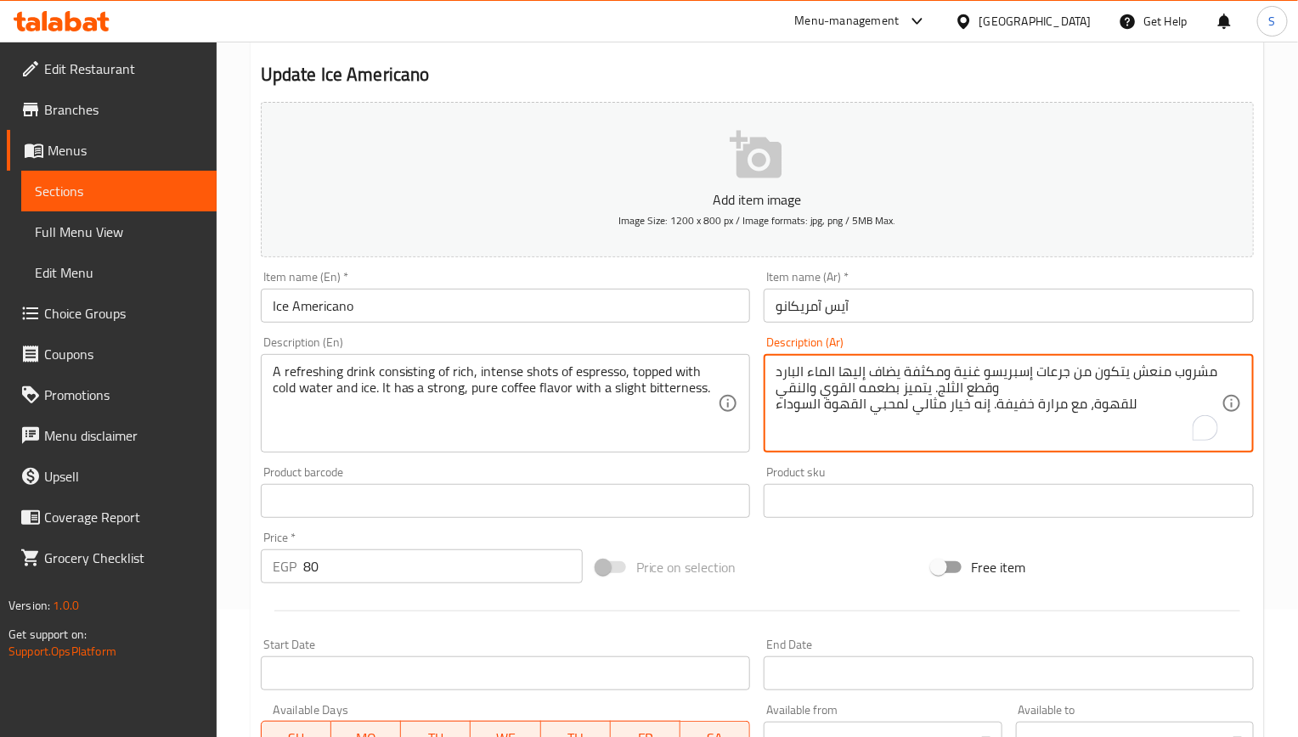
click at [892, 387] on textarea "مشروب منعش يتكون من جرعات إسبريسو غنية ومكثفة يضاف إليها الماء البارد وقطع الثل…" at bounding box center [999, 404] width 446 height 81
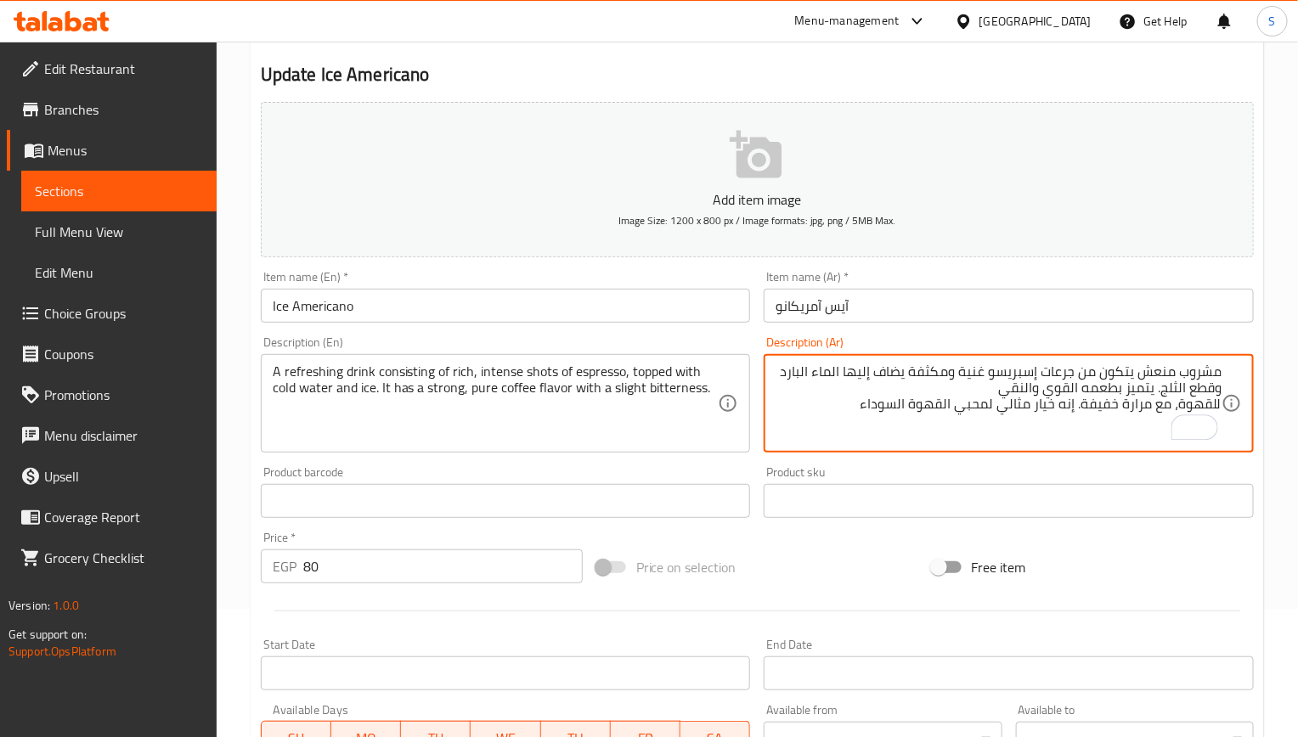
click at [1074, 406] on textarea "مشروب منعش يتكون من جرعات إسبريسو غنية ومكثفة يضاف إليها الماء البارد وقطع الثل…" at bounding box center [999, 404] width 446 height 81
click at [1130, 378] on textarea "مشروب منعش يتكون من جرعات إسبريسو غنية ومكثفة يضاف إليها الماء البارد وقطع الثل…" at bounding box center [999, 404] width 446 height 81
click at [1221, 405] on textarea "مشروب منعش يتكون من جرعات إسبريسو غنية ومكثفة يضاف إليها الماء البارد وقطع الثل…" at bounding box center [999, 404] width 446 height 81
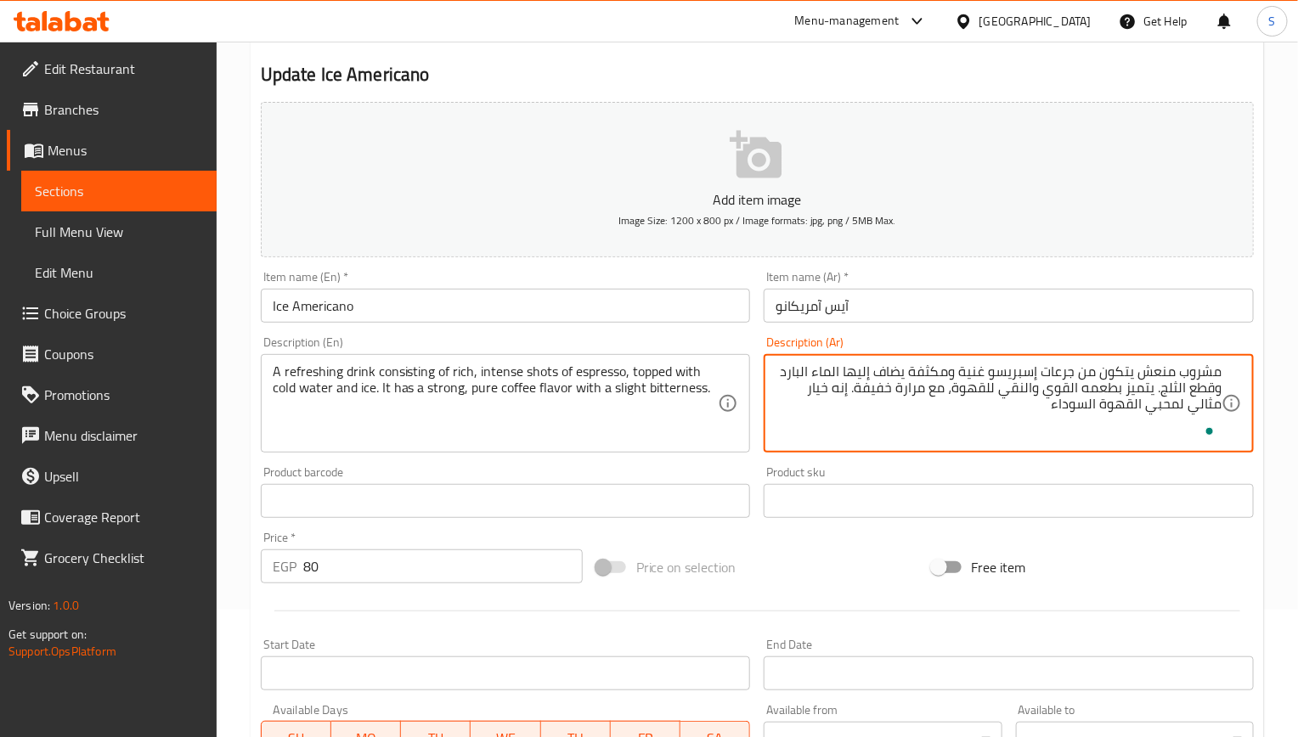
type textarea "مشروب منعش يتكون من جرعات إسبريسو غنية ومكثفة يضاف إليها الماء البارد وقطع الثل…"
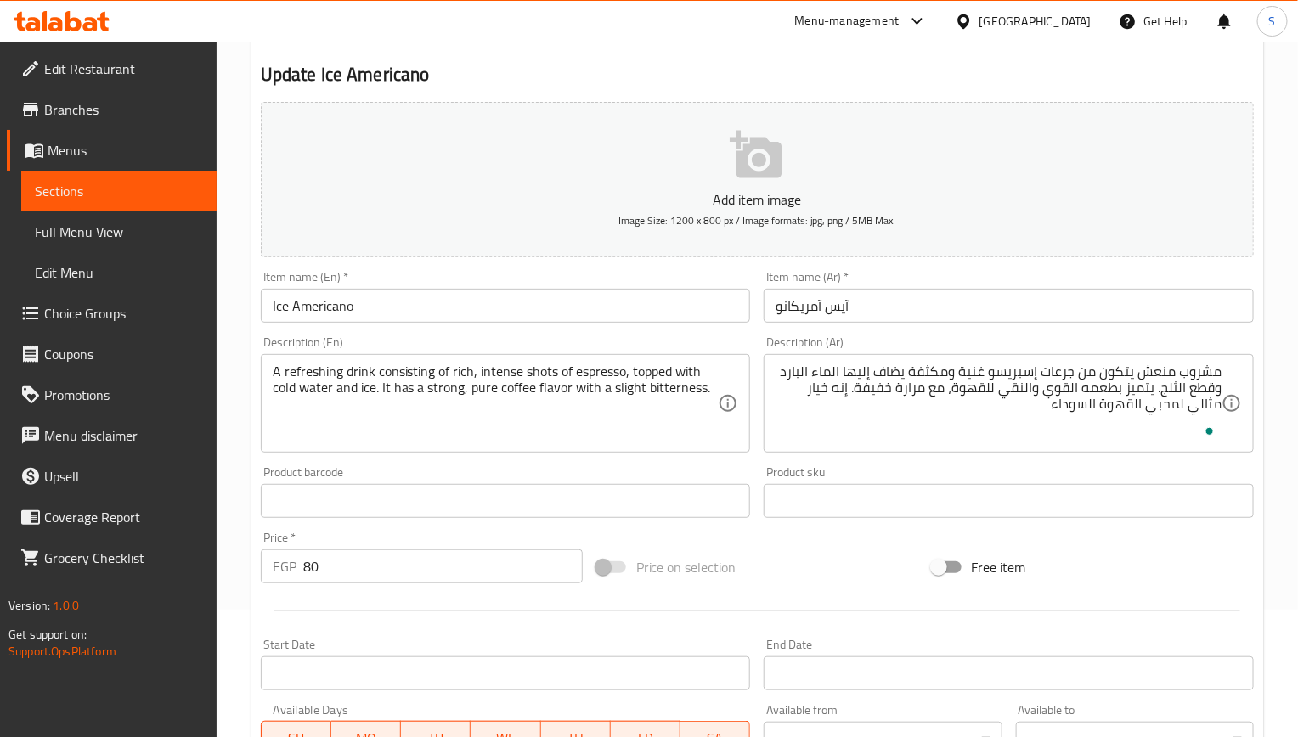
click at [969, 390] on textarea "مشروب منعش يتكون من جرعات إسبريسو غنية ومكثفة يضاف إليها الماء البارد وقطع الثل…" at bounding box center [999, 404] width 446 height 81
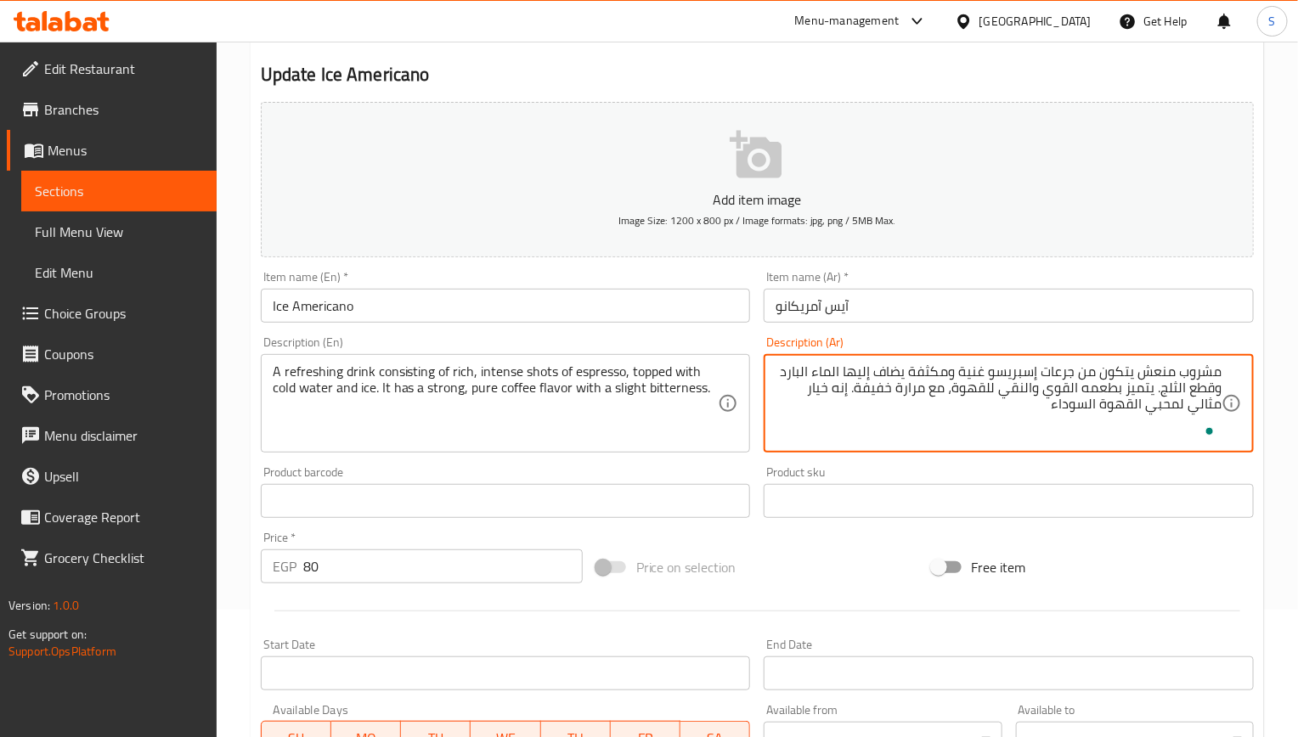
click at [969, 390] on textarea "مشروب منعش يتكون من جرعات إسبريسو غنية ومكثفة يضاف إليها الماء البارد وقطع الثل…" at bounding box center [999, 404] width 446 height 81
click at [629, 62] on h2 "Update Ice Americano" at bounding box center [757, 74] width 993 height 25
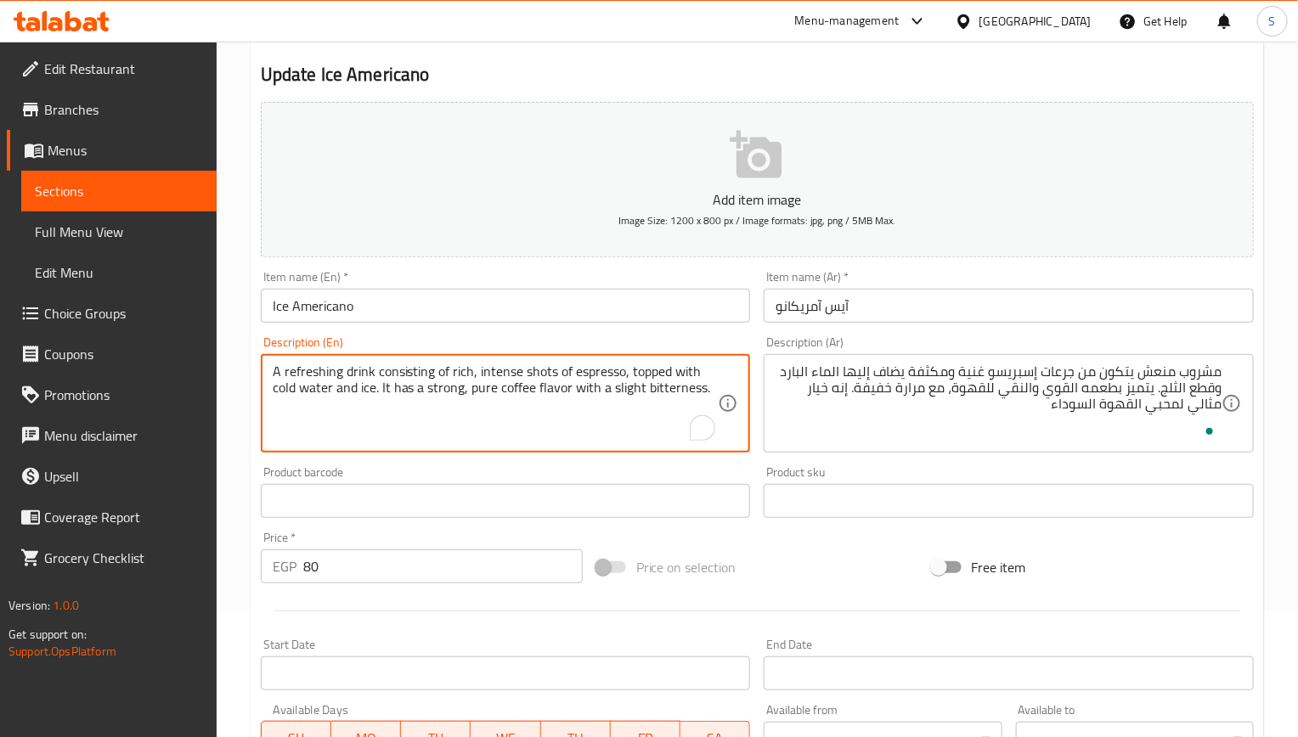
click at [539, 382] on textarea "A refreshing drink consisting of rich, intense shots of espresso, topped with c…" at bounding box center [496, 404] width 446 height 81
paste textarea "It's an ideal choice for black coffee lovers."
type textarea "A refreshing drink consisting of rich, intense shots of espresso, topped with c…"
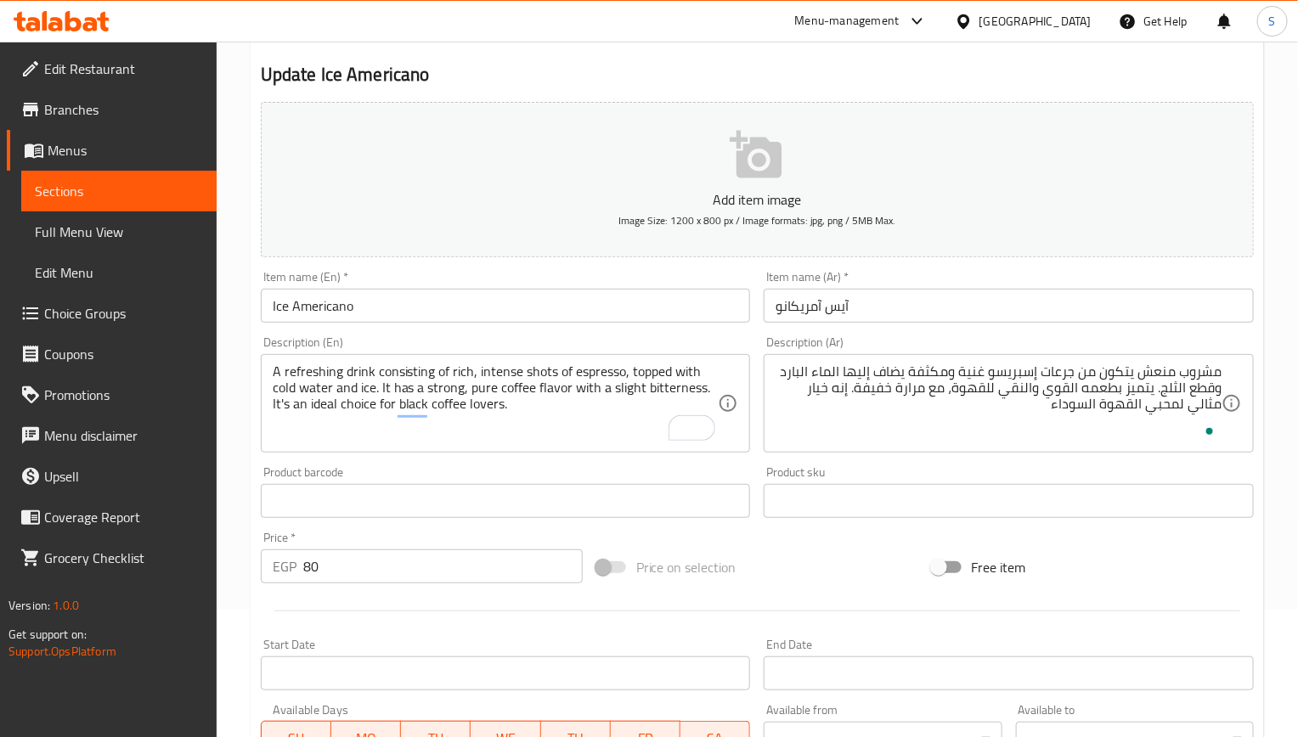
click at [587, 302] on input "Ice Americano" at bounding box center [506, 306] width 490 height 34
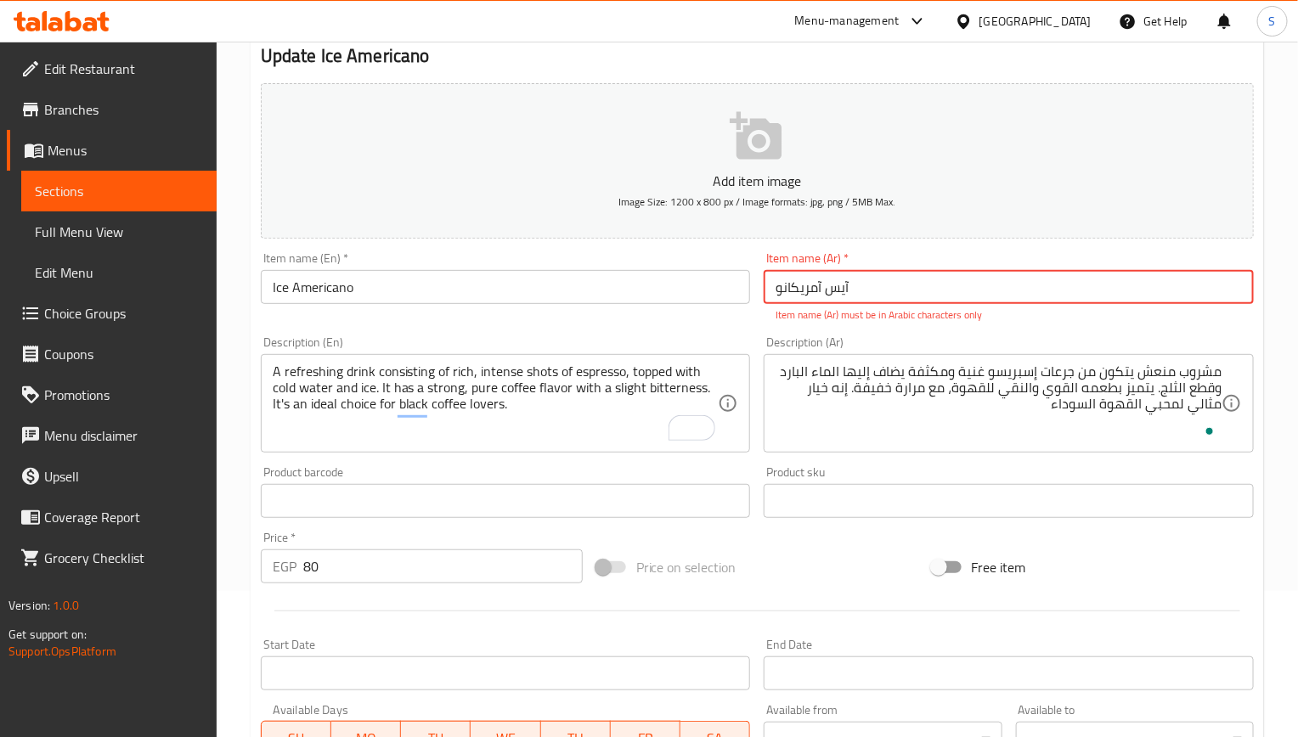
click at [810, 296] on input "آیس آمریکانو" at bounding box center [1009, 287] width 490 height 34
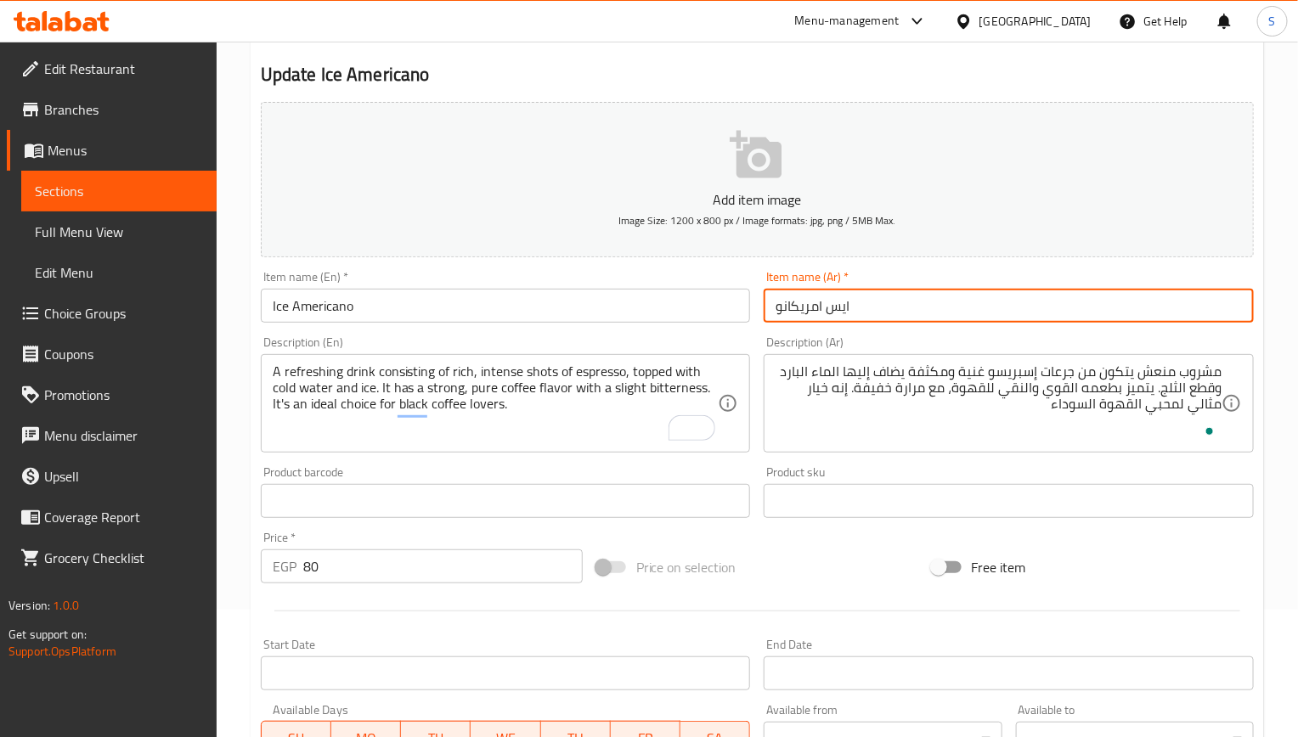
type input "ايس امريكانو"
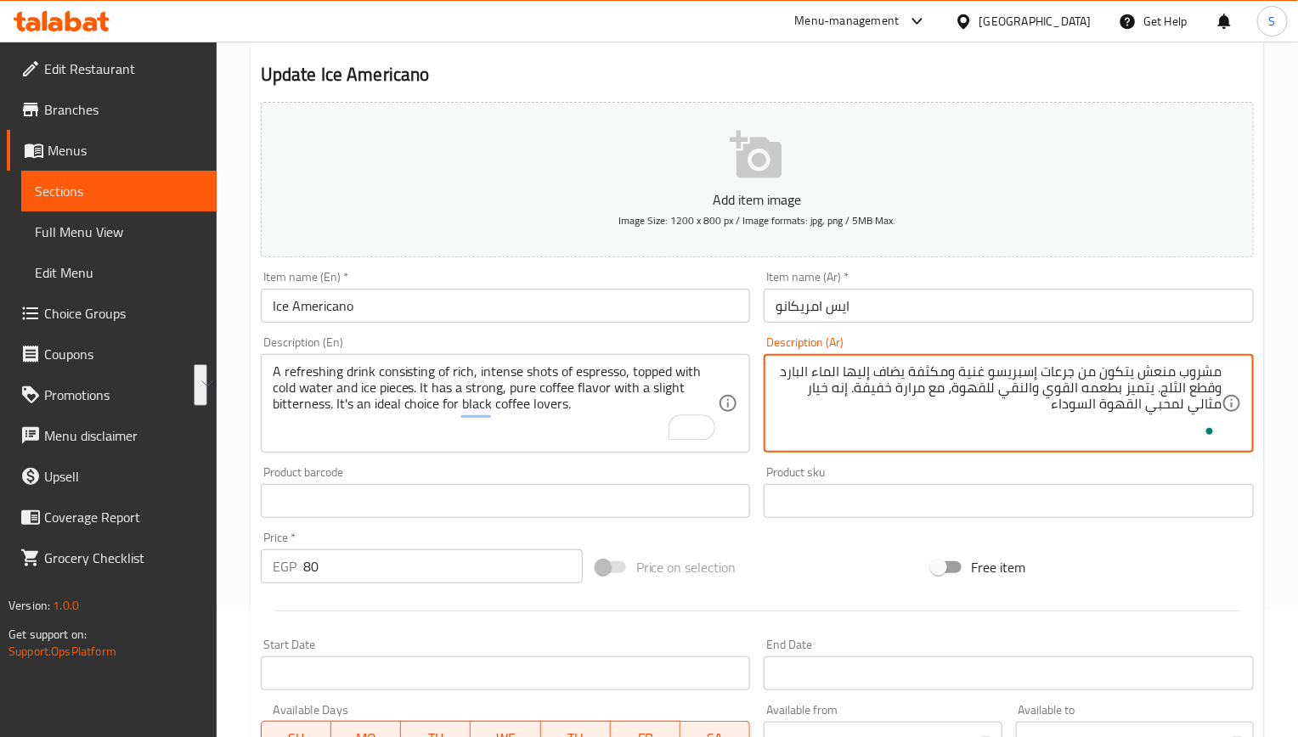
drag, startPoint x: 1153, startPoint y: 392, endPoint x: 1091, endPoint y: 414, distance: 65.5
click at [449, 306] on input "Ice Americano" at bounding box center [506, 306] width 490 height 34
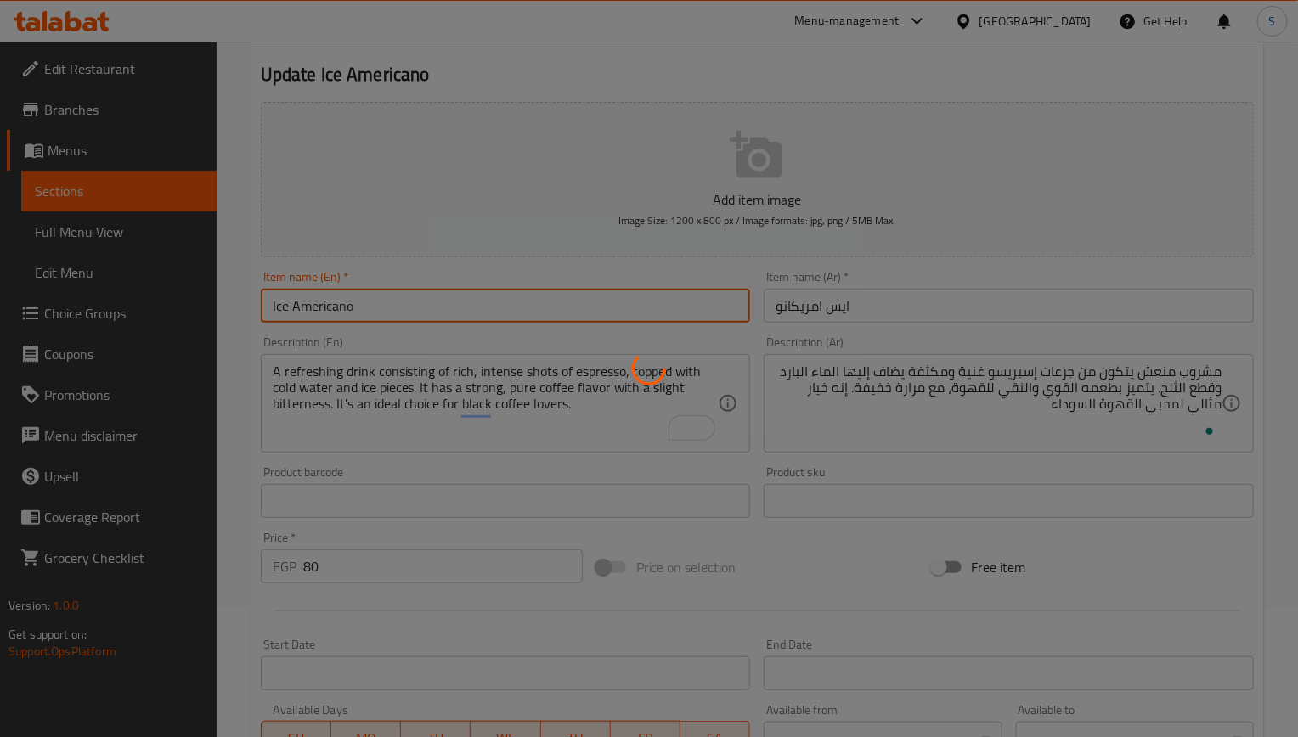
scroll to position [0, 0]
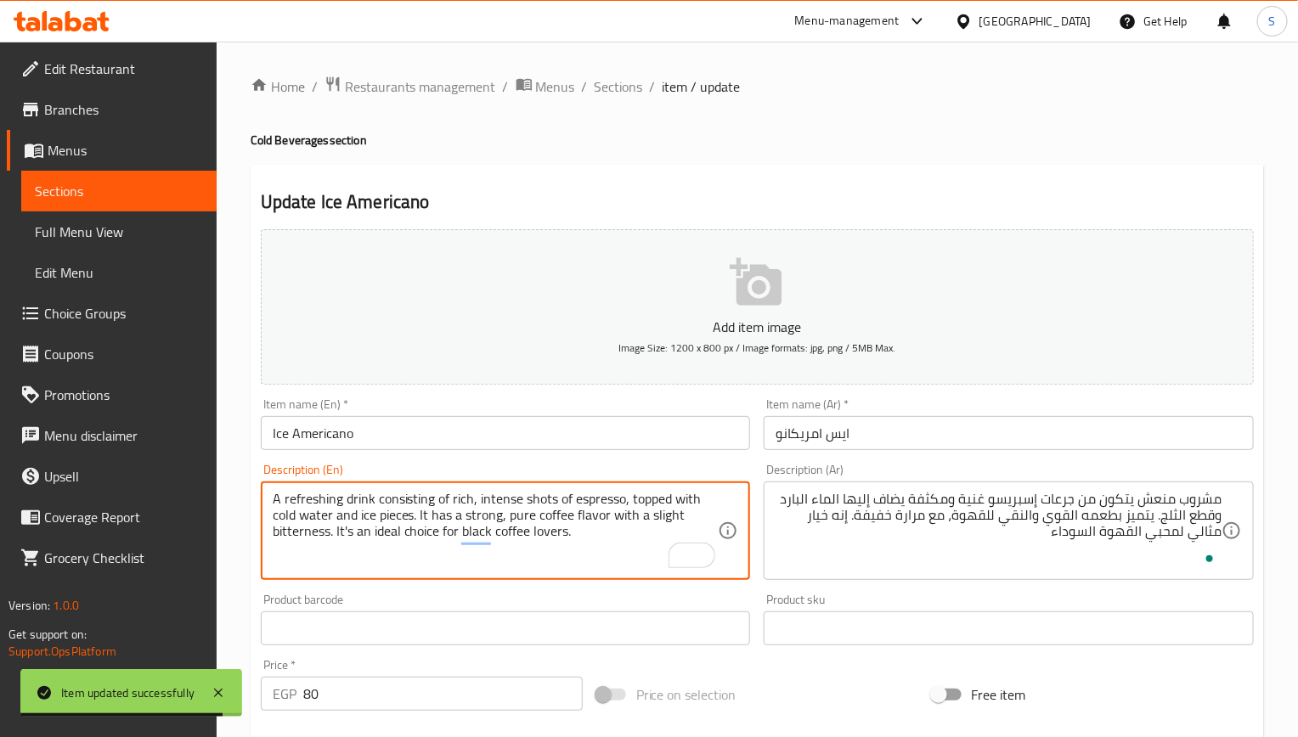
click at [591, 521] on textarea "A refreshing drink consisting of rich, intense shots of espresso, topped with c…" at bounding box center [496, 531] width 446 height 81
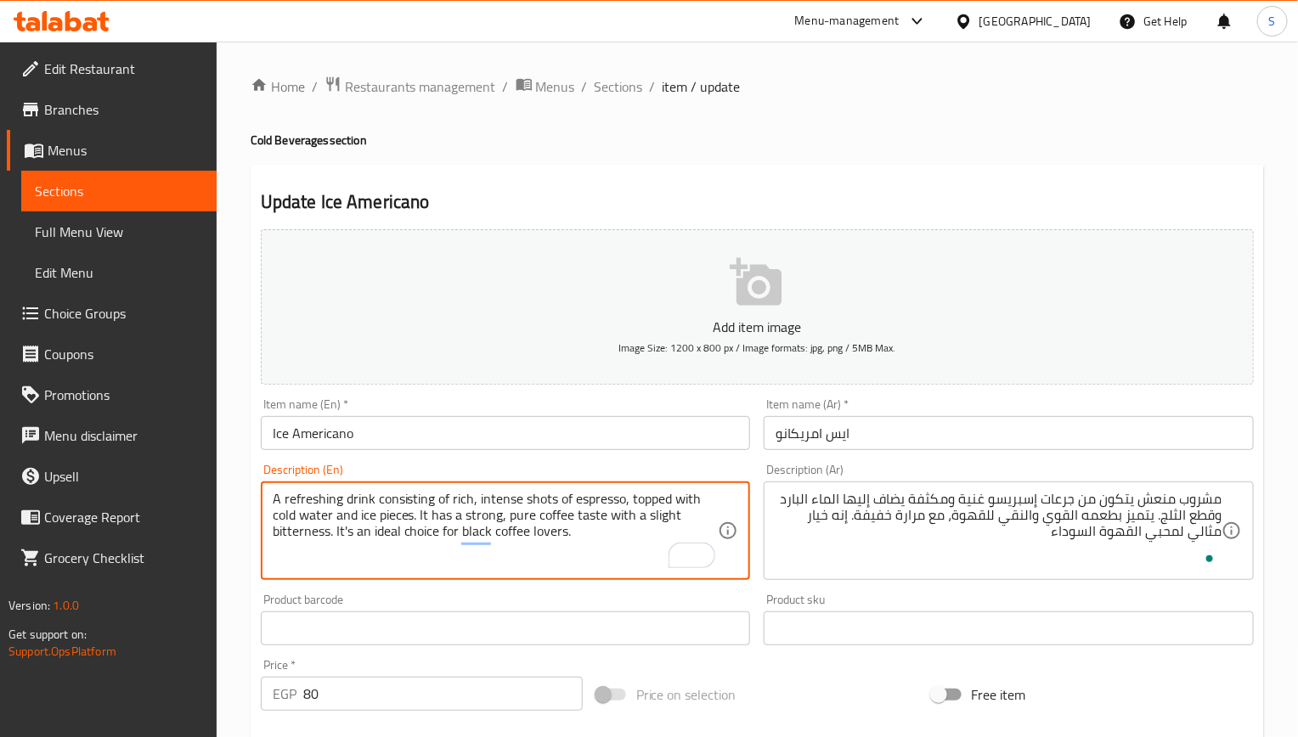
type textarea "A refreshing drink consisting of rich, intense shots of espresso, topped with c…"
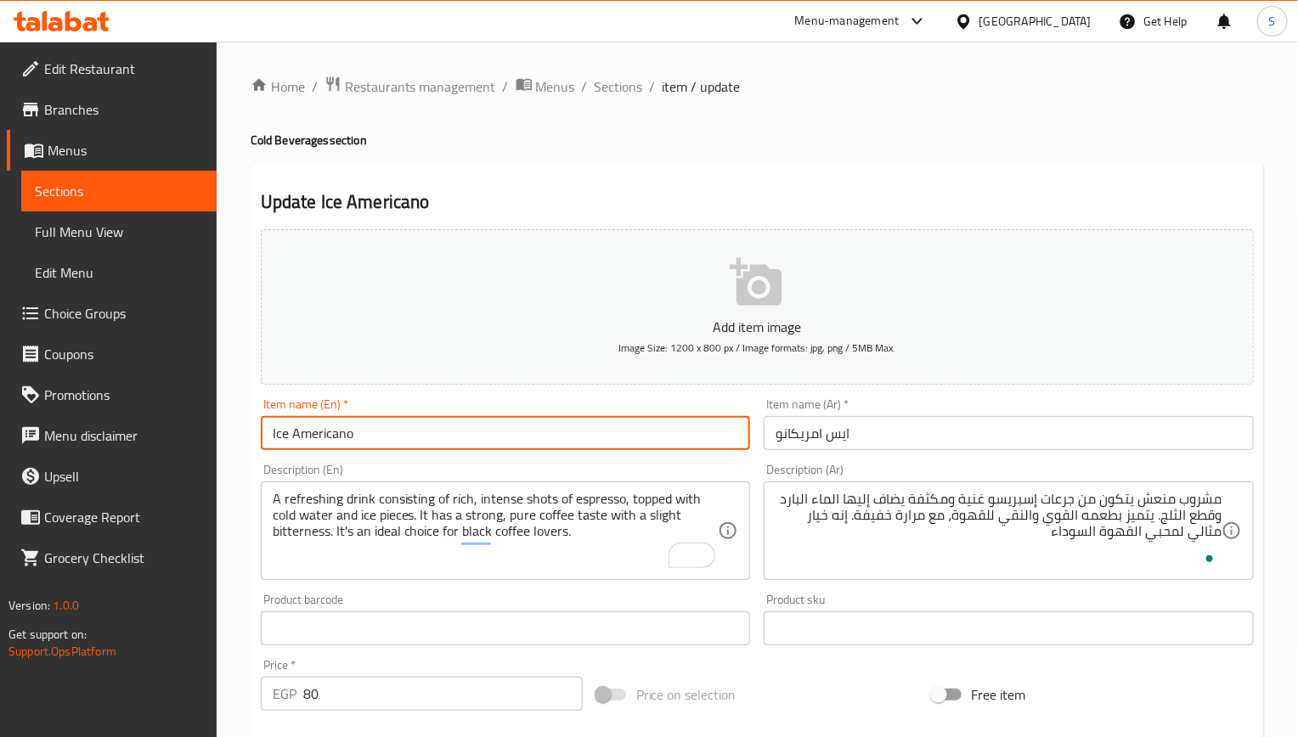
click at [477, 434] on input "Ice Americano" at bounding box center [506, 433] width 490 height 34
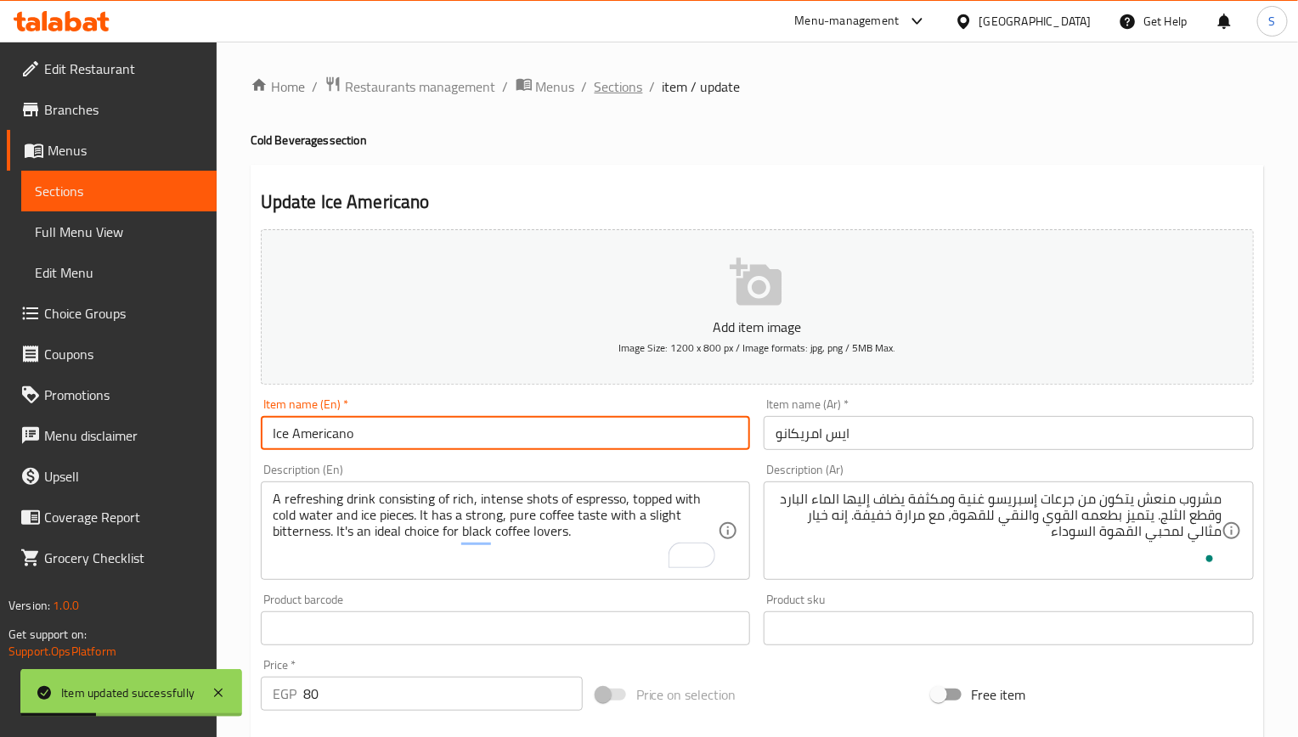
click at [602, 87] on span "Sections" at bounding box center [619, 86] width 48 height 20
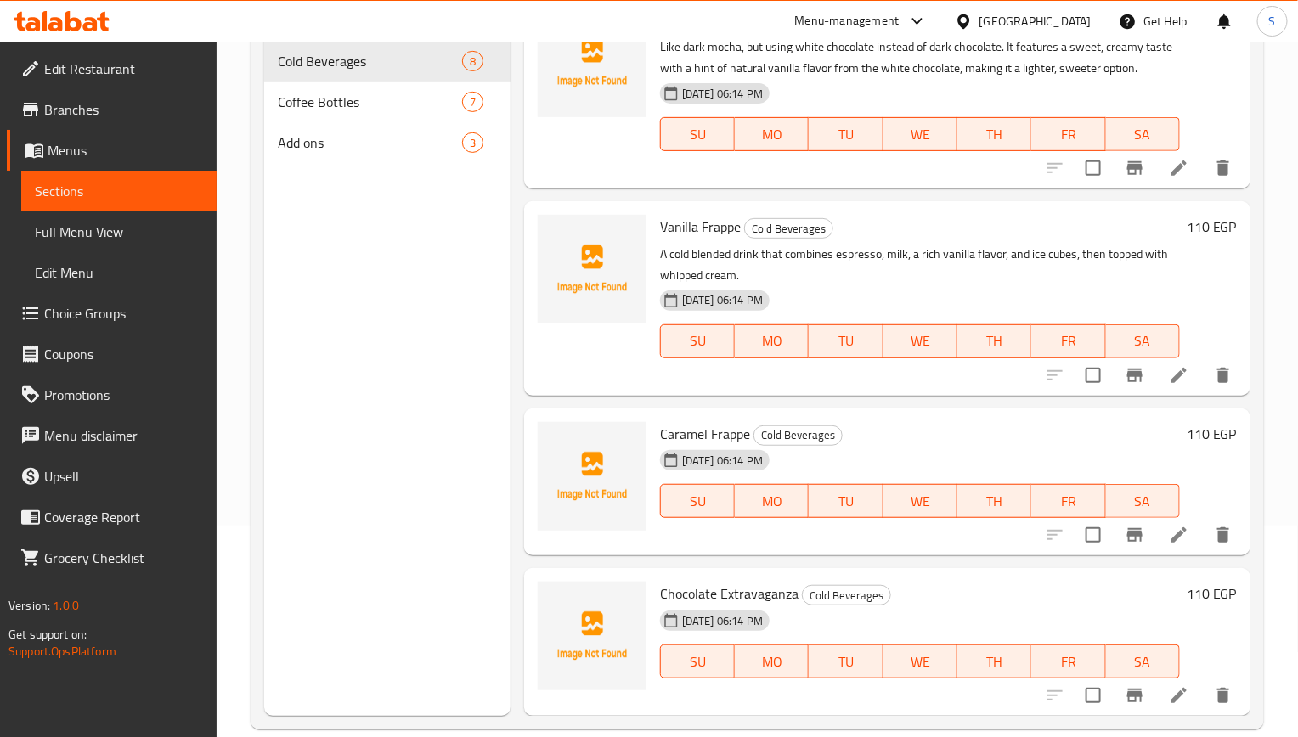
scroll to position [238, 0]
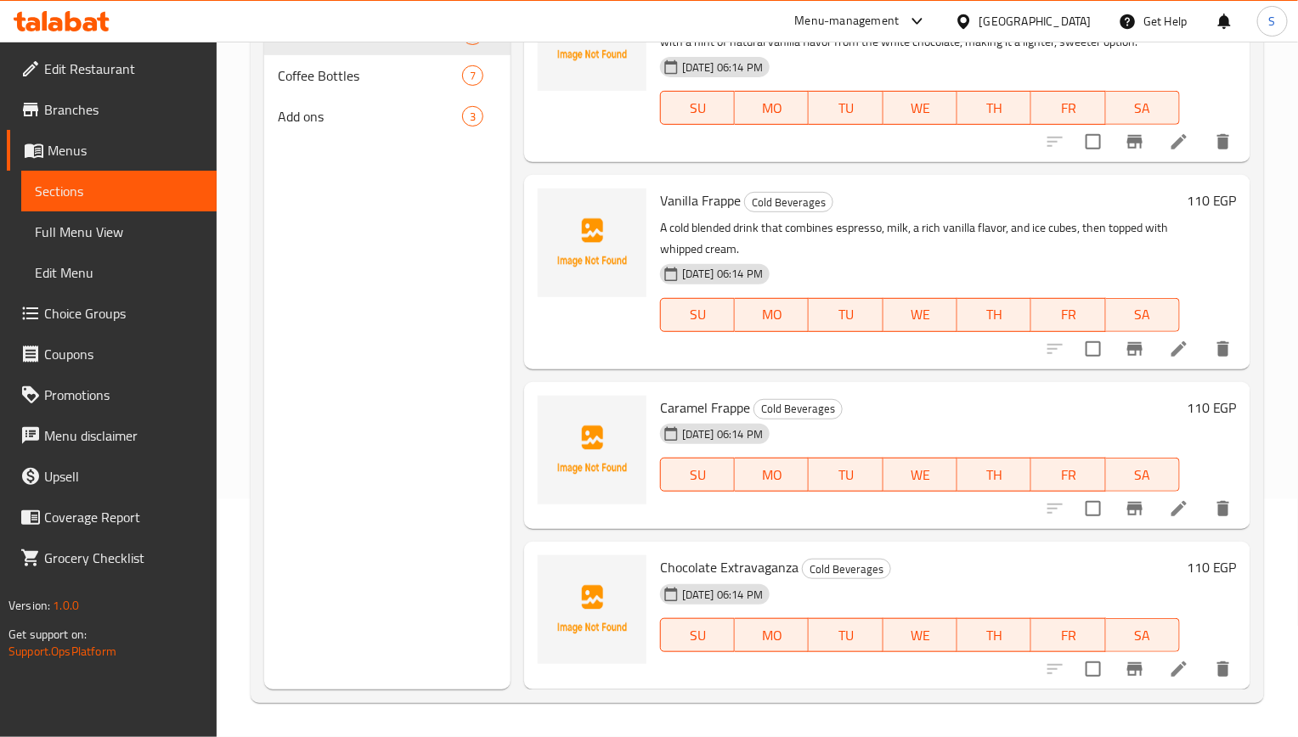
click at [1155, 674] on li at bounding box center [1179, 669] width 48 height 31
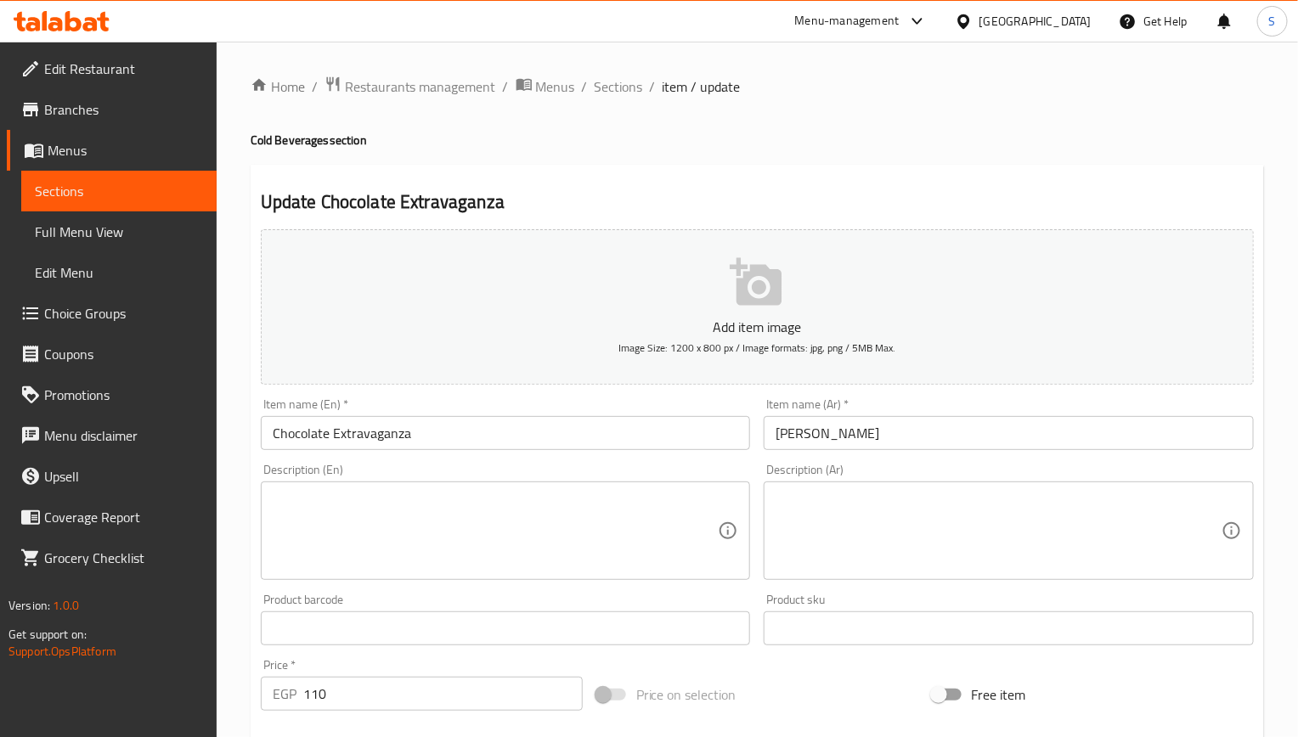
click at [362, 432] on input "Chocolate Extravaganza" at bounding box center [506, 433] width 490 height 34
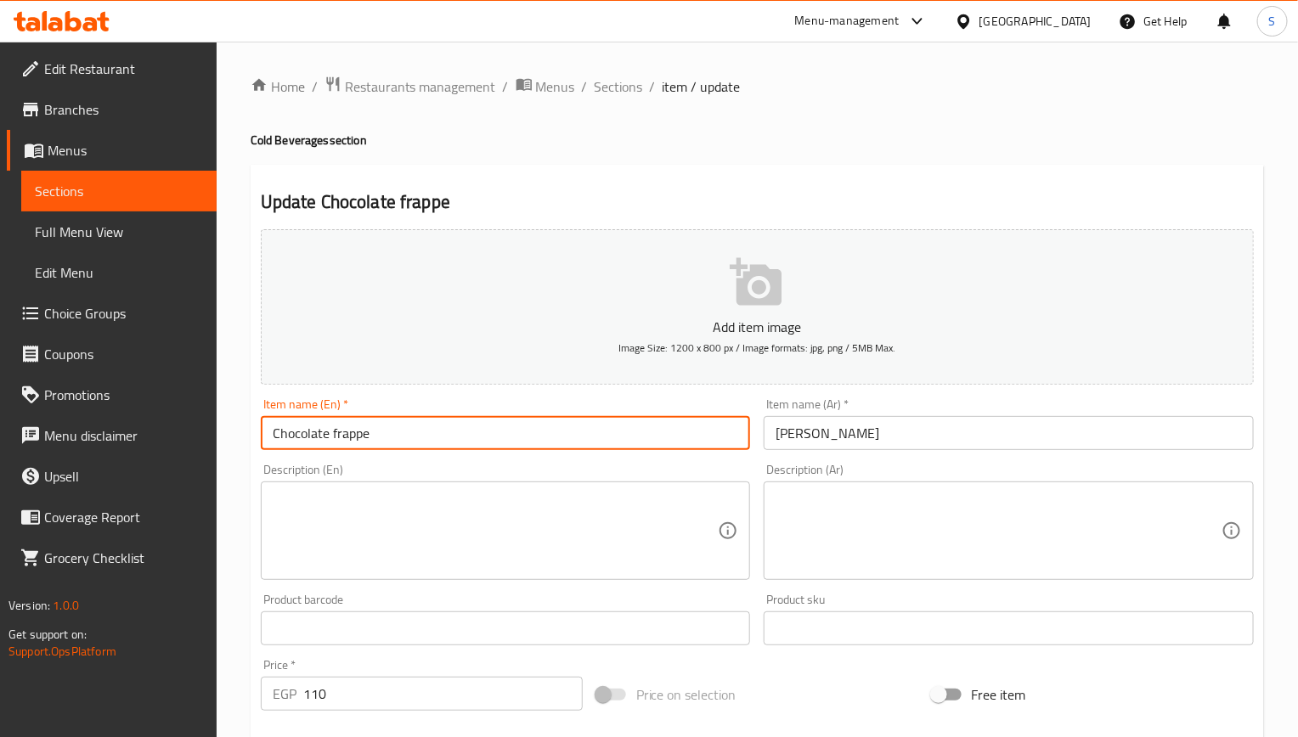
type input "Chocolate frappe"
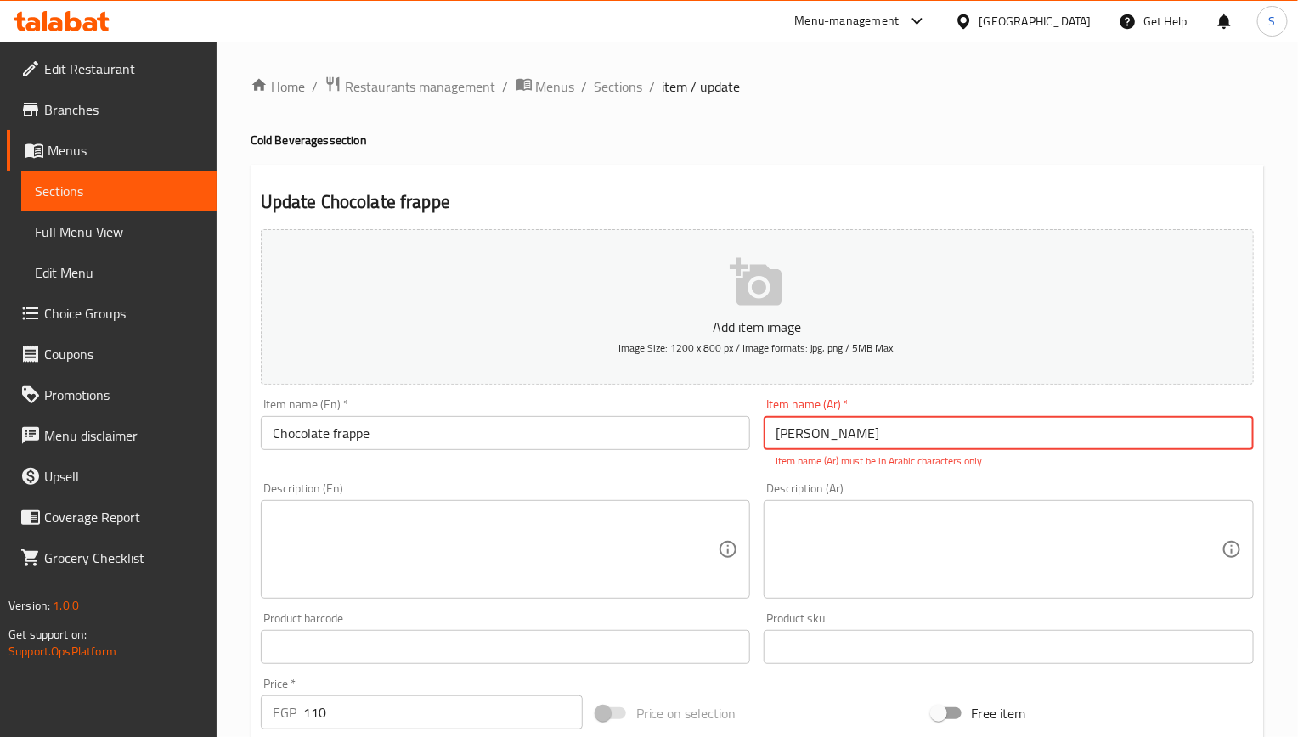
click at [824, 450] on input "[PERSON_NAME]" at bounding box center [1009, 433] width 490 height 34
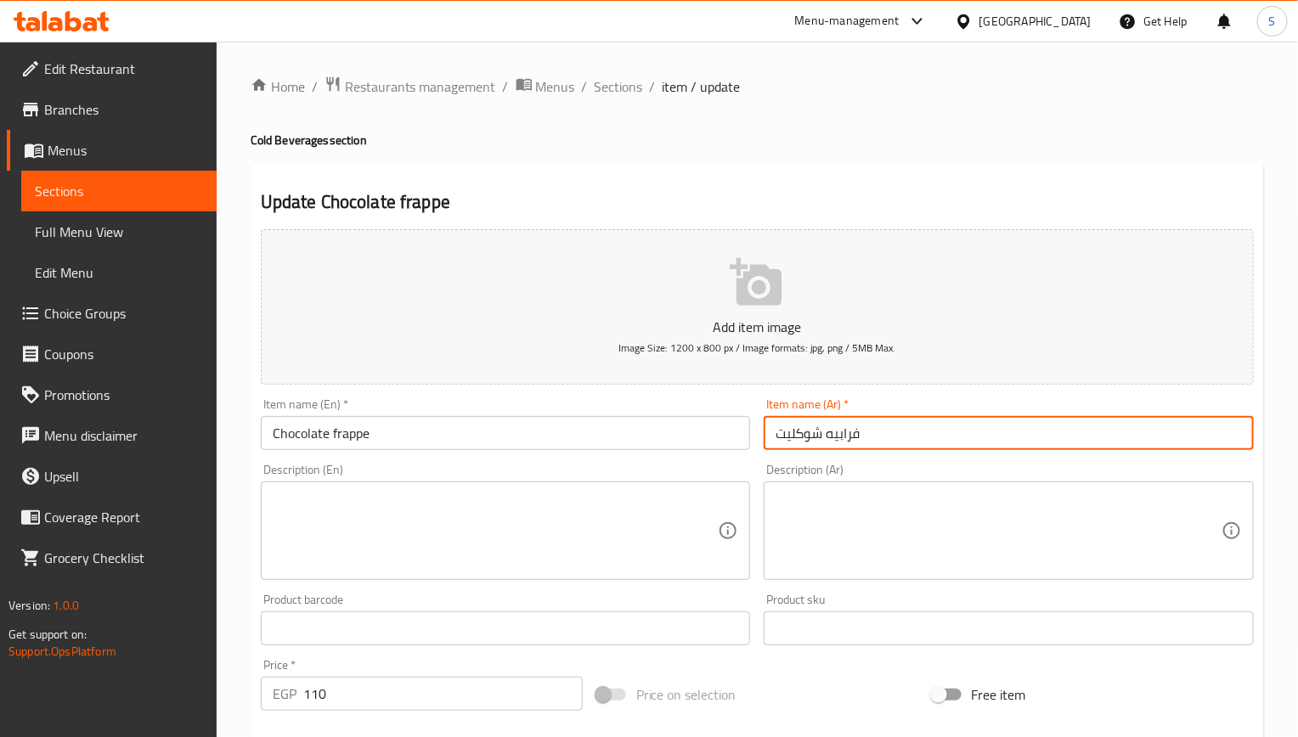
type input "فرابيه شوكليت"
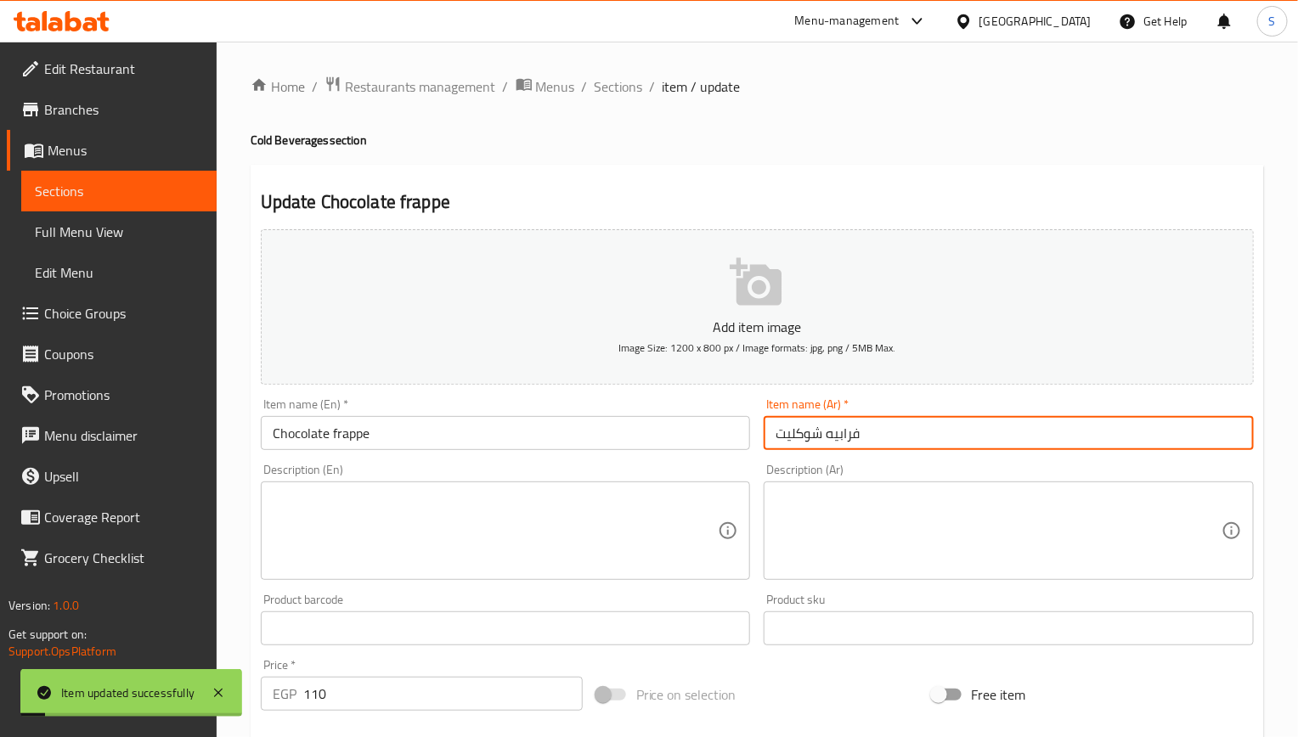
click at [618, 102] on div "Home / Restaurants management / Menus / Sections / item / update Cold Beverages…" at bounding box center [757, 621] width 1013 height 1091
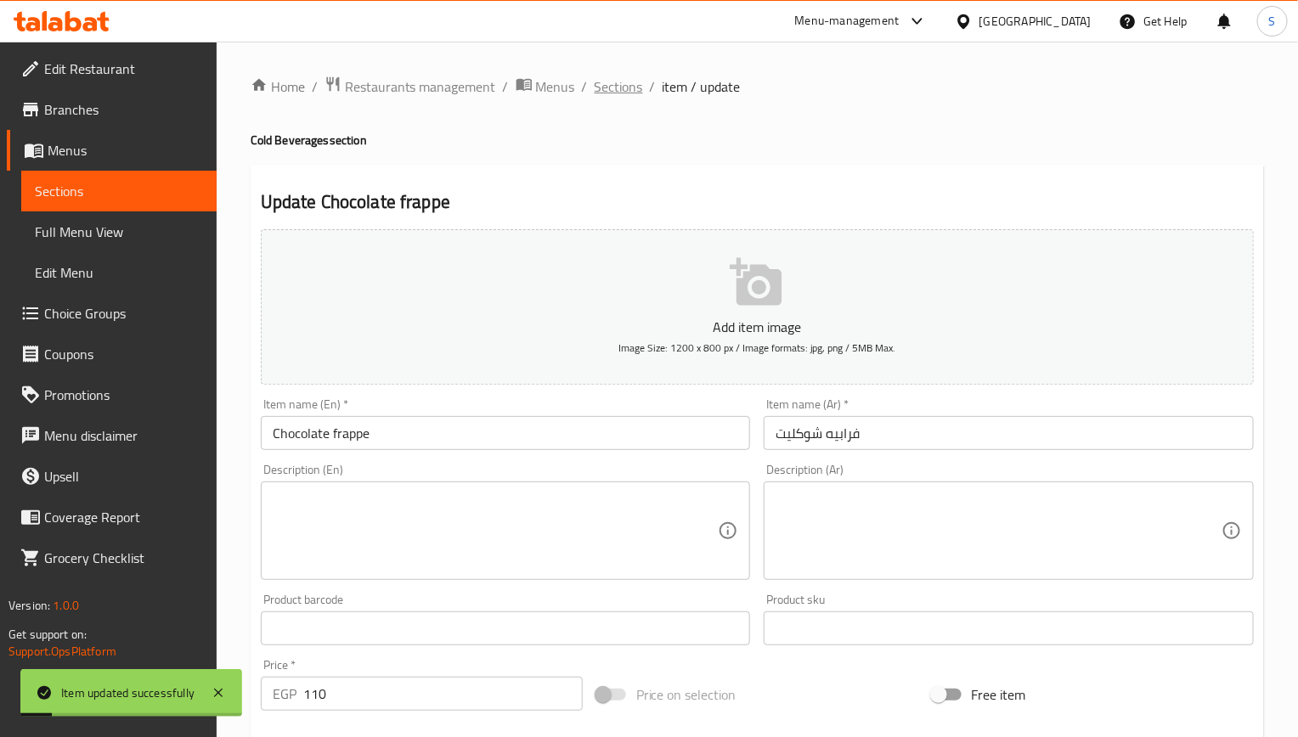
click at [620, 84] on span "Sections" at bounding box center [619, 86] width 48 height 20
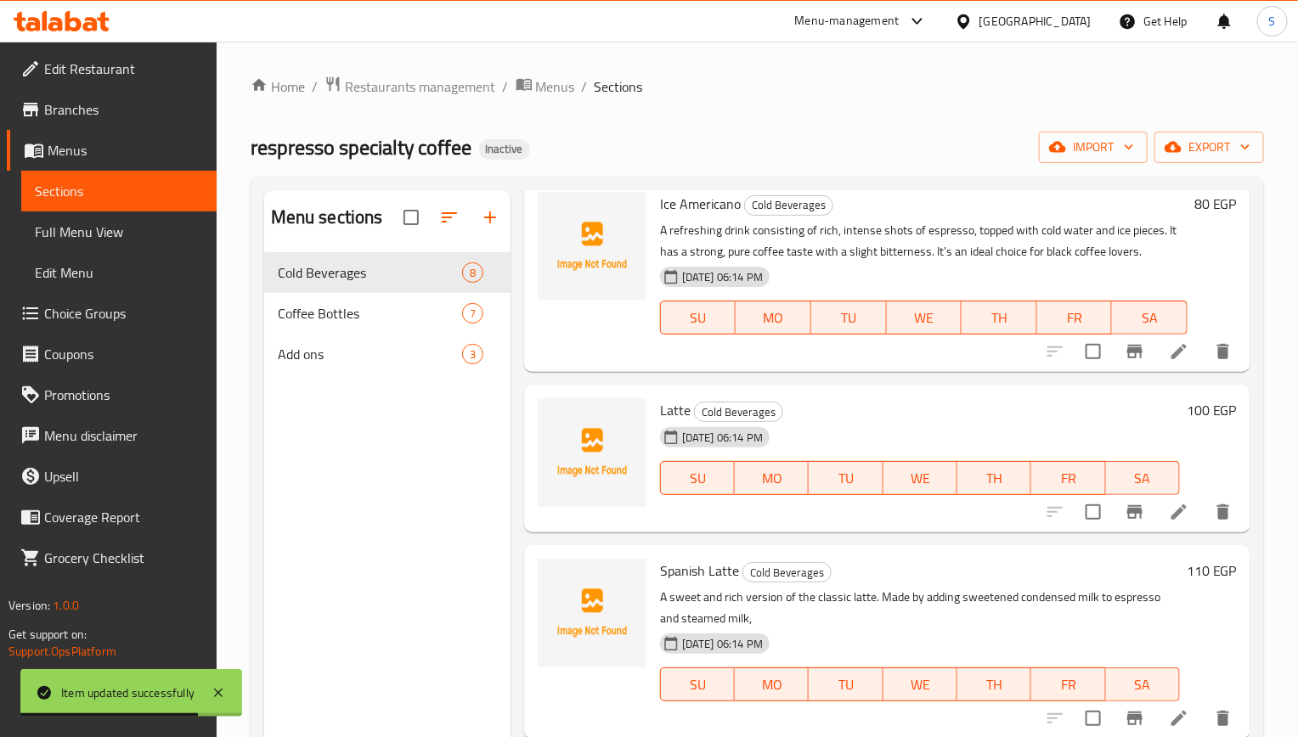
scroll to position [127, 0]
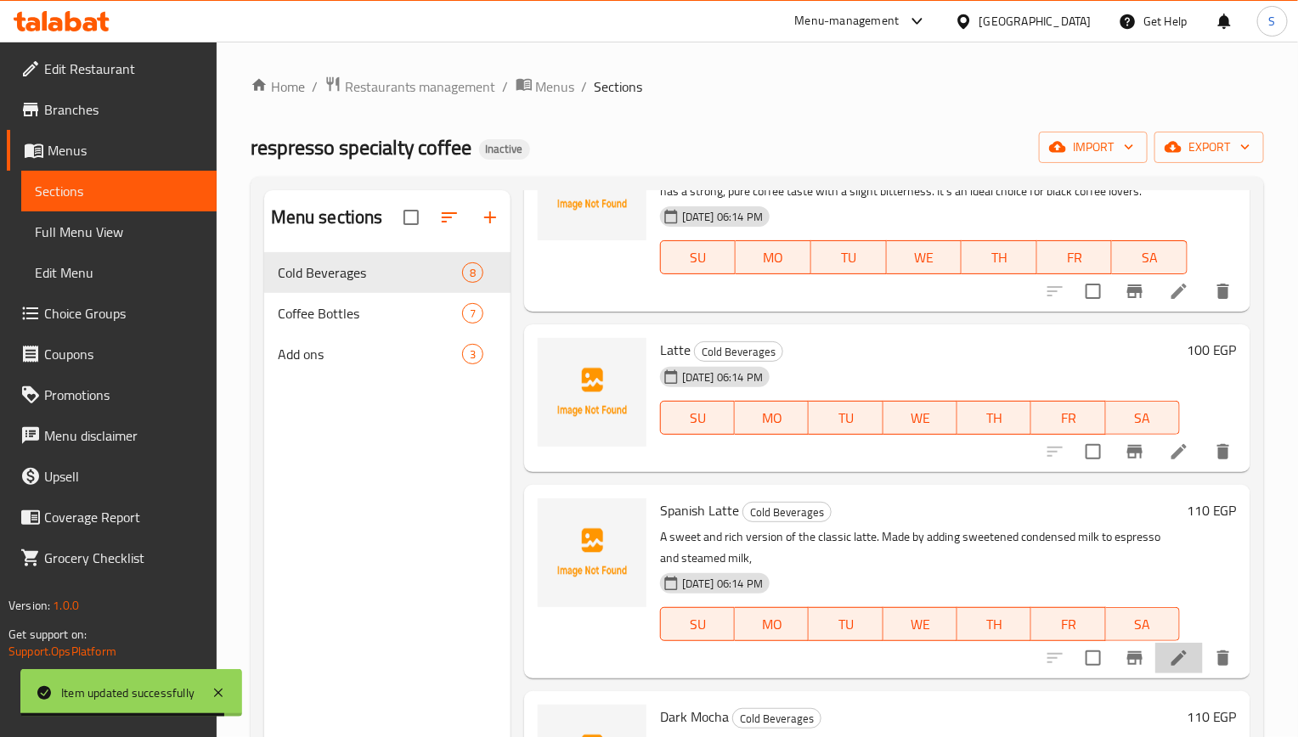
click at [1155, 658] on li at bounding box center [1179, 658] width 48 height 31
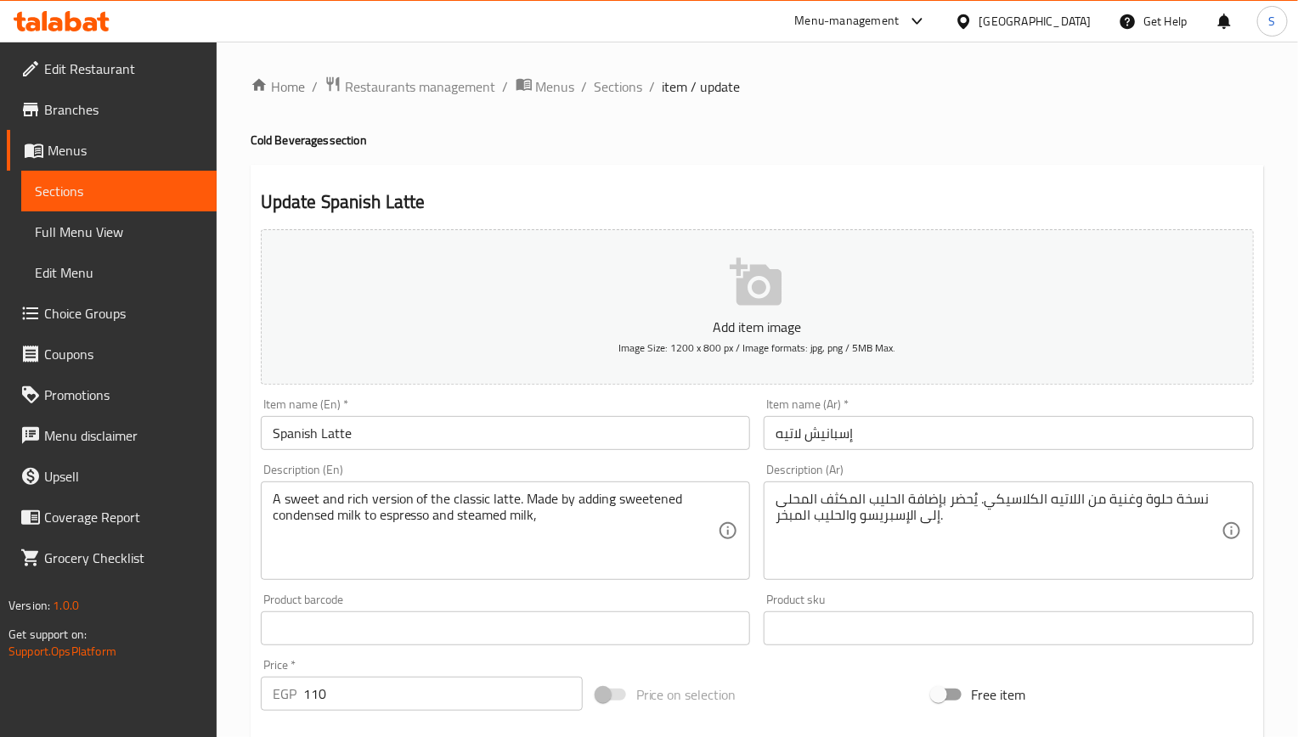
click at [854, 510] on textarea "نسخة حلوة وغنية من اللاتيه الكلاسيكي. يُحضر بإضافة الحليب المكثف المحلى إلى الإ…" at bounding box center [999, 531] width 446 height 81
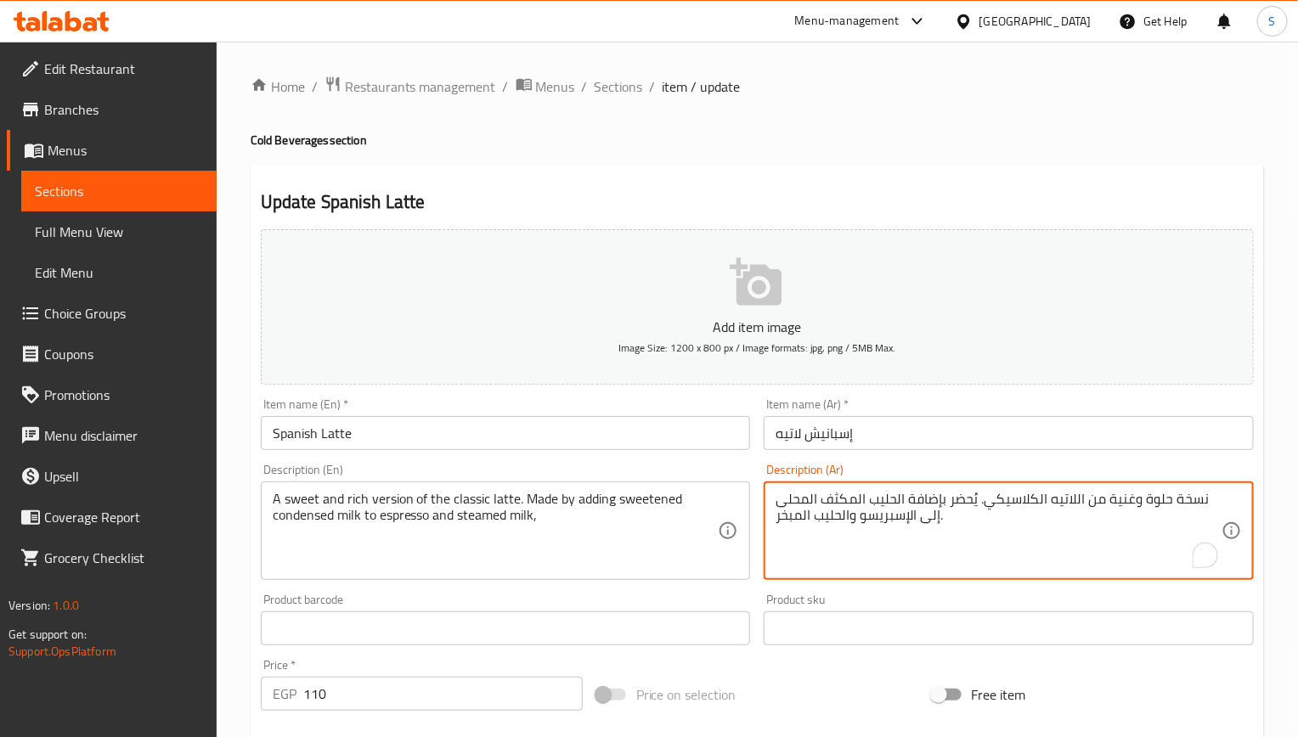
click at [854, 510] on textarea "نسخة حلوة وغنية من اللاتيه الكلاسيكي. يُحضر بإضافة الحليب المكثف المحلى إلى الإ…" at bounding box center [999, 531] width 446 height 81
paste textarea "التيه الكالسيكي. ُيحضر بإضافة الحليب المكثف المحلى إلى اإلسبريسو والحليب المب ّ…"
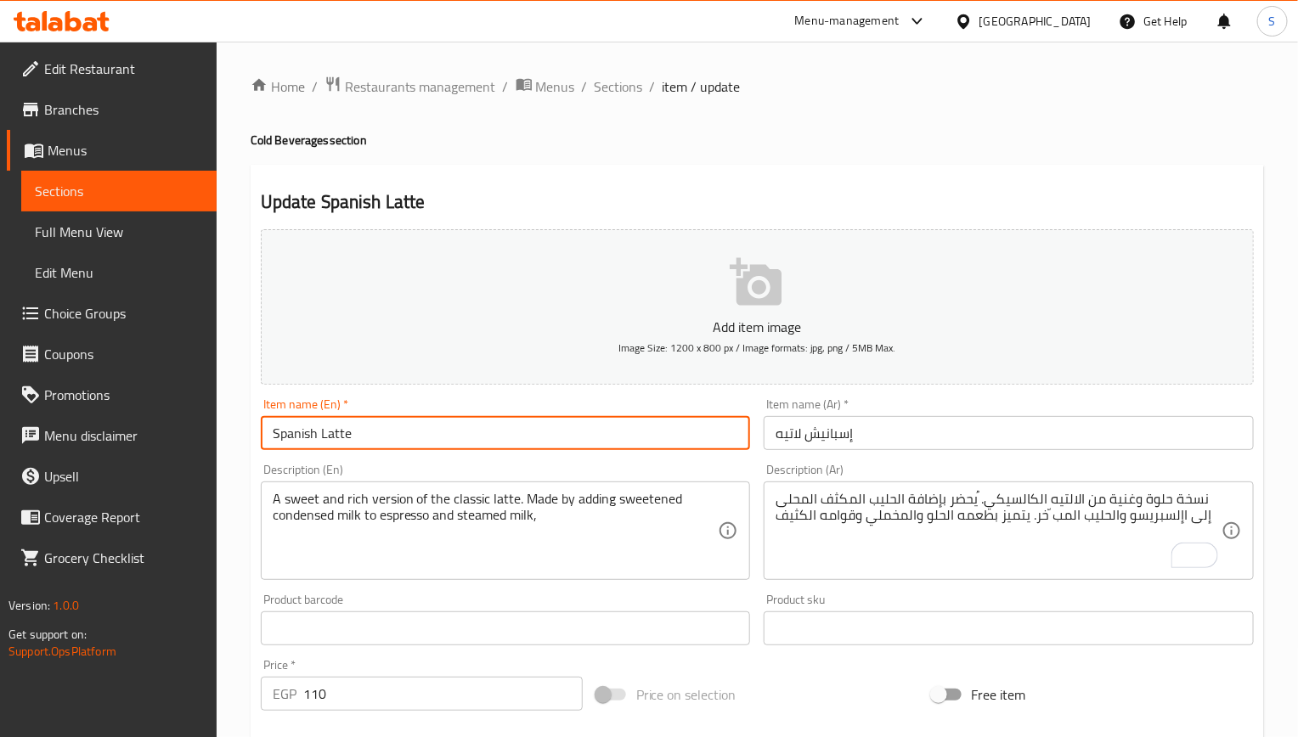
click at [609, 443] on input "Spanish Latte" at bounding box center [506, 433] width 490 height 34
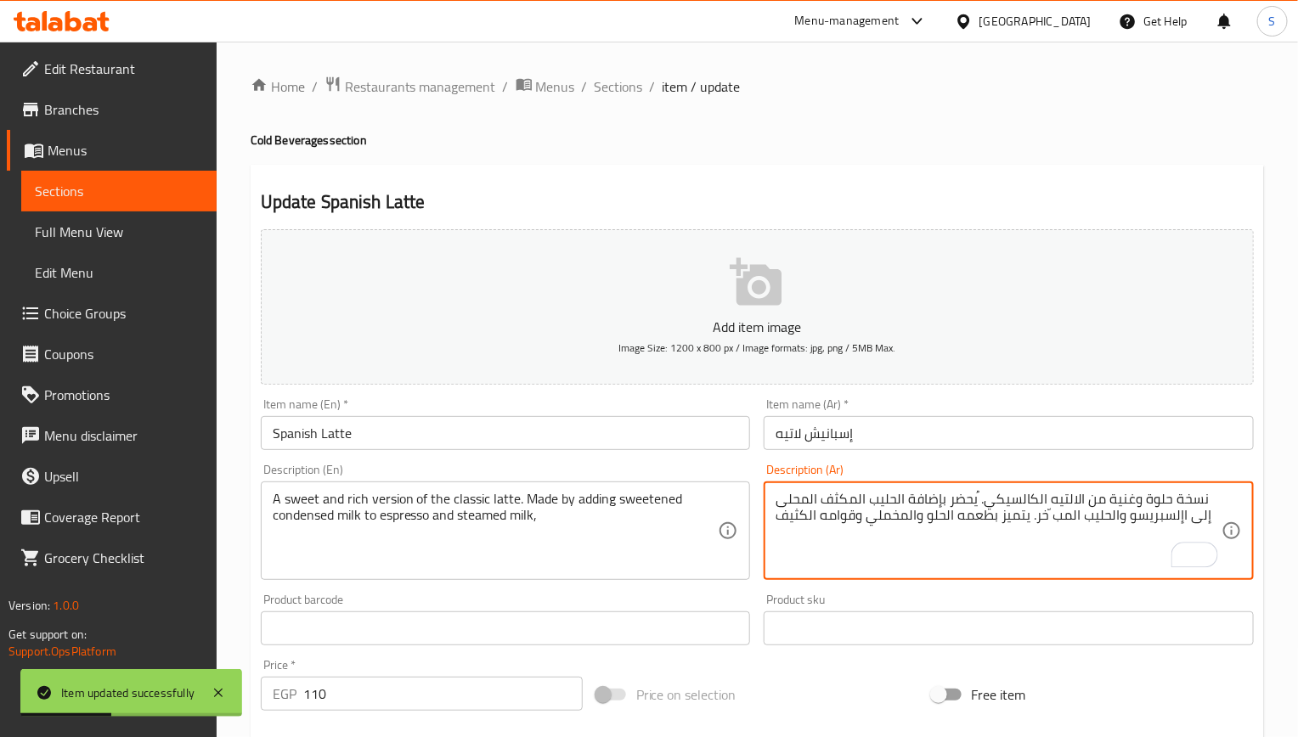
click at [1066, 495] on textarea "نسخة حلوة وغنية من الالتيه الكالسيكي. ُيحضر بإضافة الحليب المكثف المحلى إلى اإل…" at bounding box center [999, 531] width 446 height 81
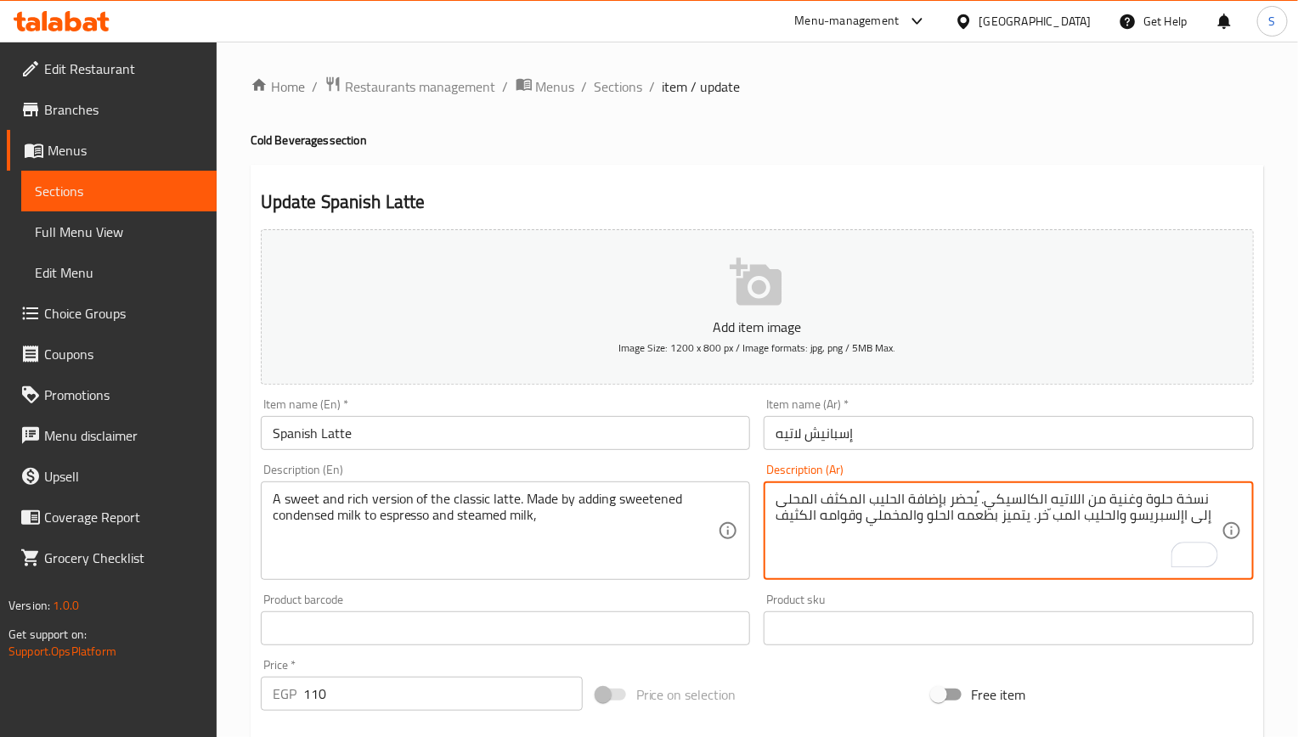
click at [1063, 505] on textarea "نسخة حلوة وغنية من اللاتيه الكالسيكي. ُيحضر بإضافة الحليب المكثف المحلى إلى اإل…" at bounding box center [999, 531] width 446 height 81
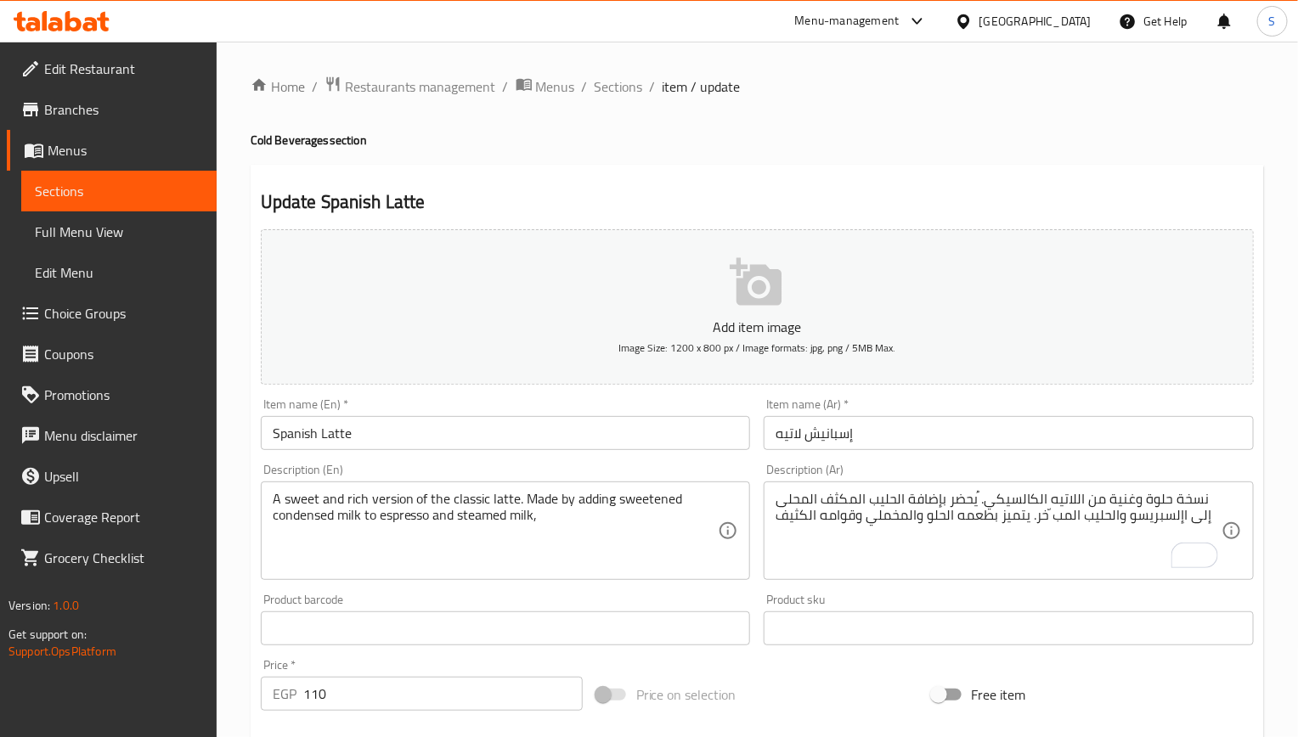
scroll to position [127, 0]
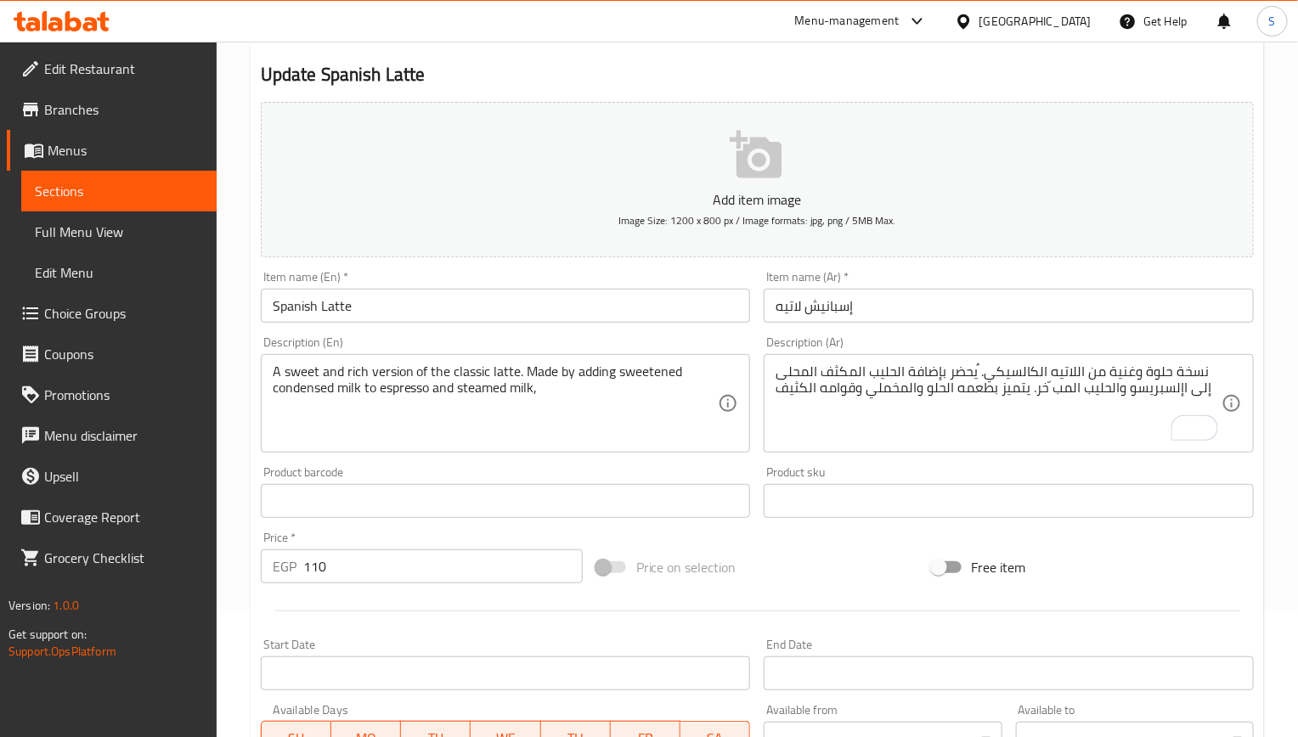
click at [1163, 385] on textarea "نسخة حلوة وغنية من اللاتيه الكالسيكي. ُيحضر بإضافة الحليب المكثف المحلى إلى اإل…" at bounding box center [999, 404] width 446 height 81
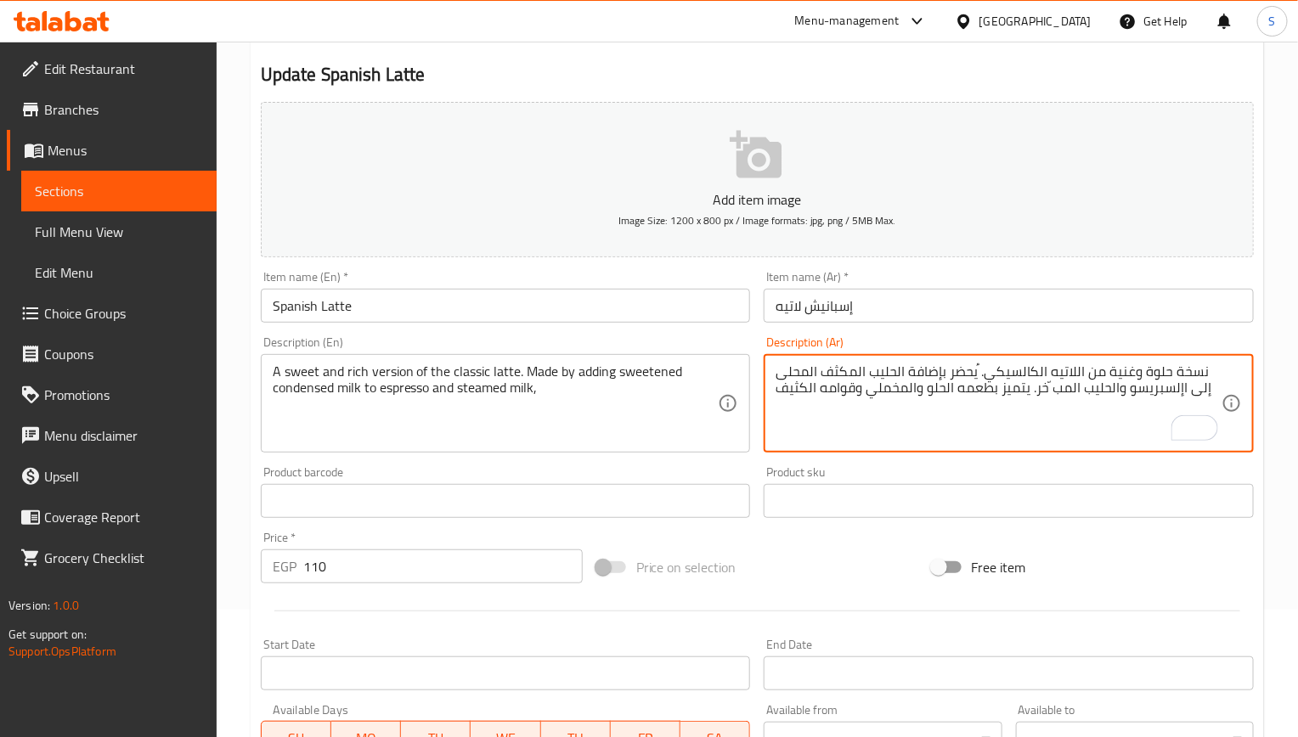
click at [1163, 385] on textarea "نسخة حلوة وغنية من اللاتيه الكالسيكي. ُيحضر بإضافة الحليب المكثف المحلى إلى اإل…" at bounding box center [999, 404] width 446 height 81
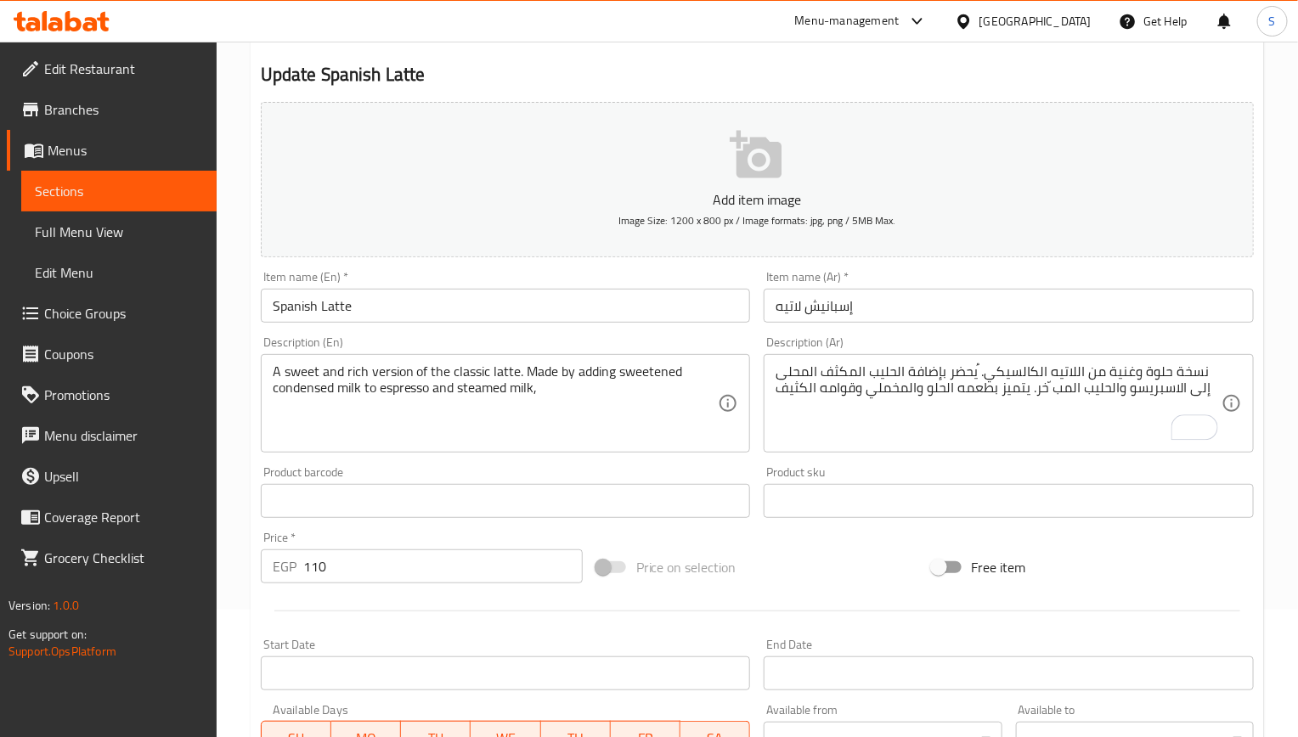
click at [1033, 375] on textarea "نسخة حلوة وغنية من اللاتيه الكالسيكي. ُيحضر بإضافة الحليب المكثف المحلى إلى الا…" at bounding box center [999, 404] width 446 height 81
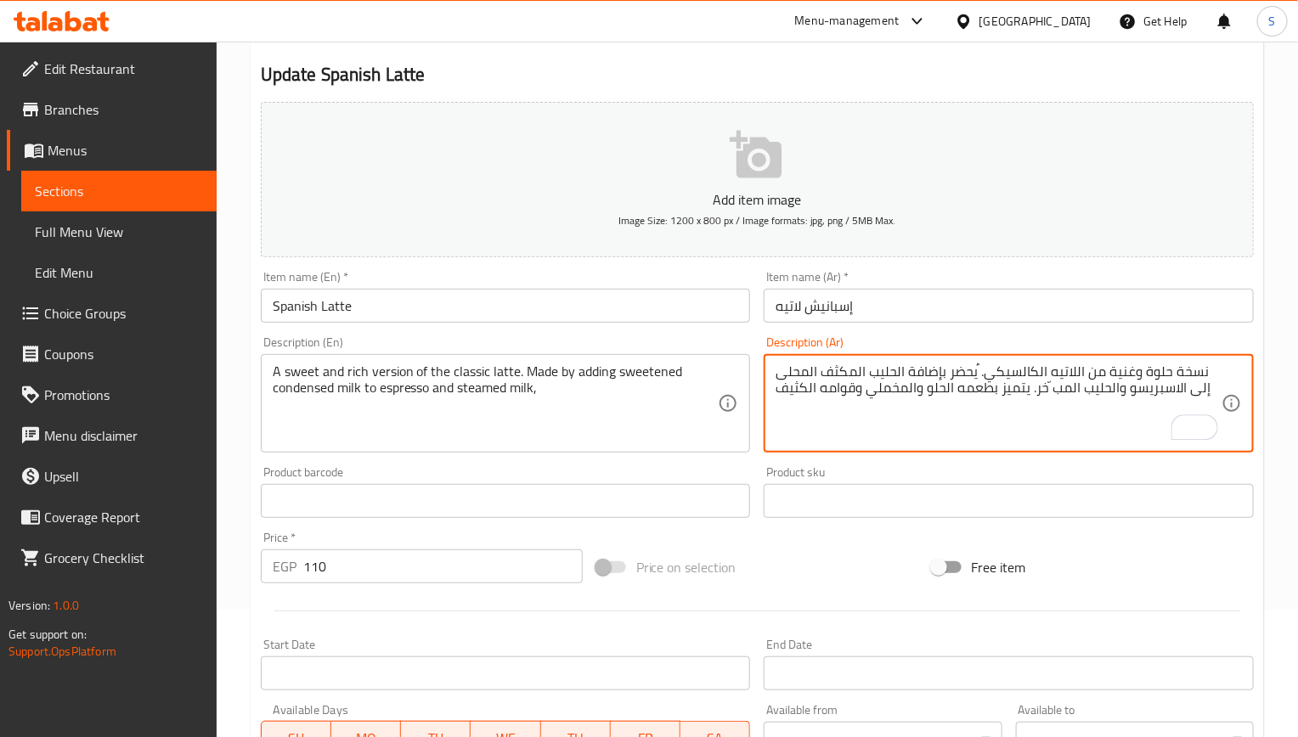
click at [1033, 375] on textarea "نسخة حلوة وغنية من اللاتيه الكالسيكي. ُيحضر بإضافة الحليب المكثف المحلى إلى الا…" at bounding box center [999, 404] width 446 height 81
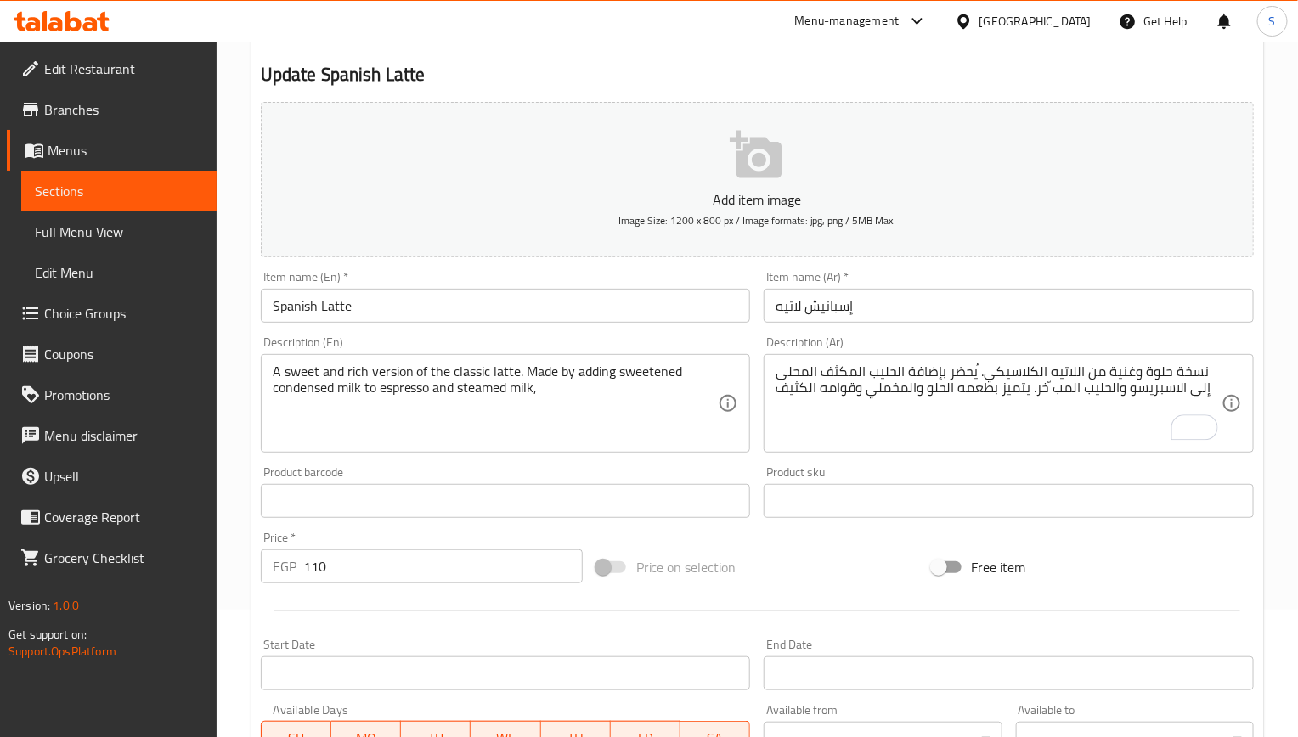
click at [959, 369] on textarea "نسخة حلوة وغنية من اللاتيه الكلاسيكي. ُيحضر بإضافة الحليب المكثف المحلى إلى الا…" at bounding box center [999, 404] width 446 height 81
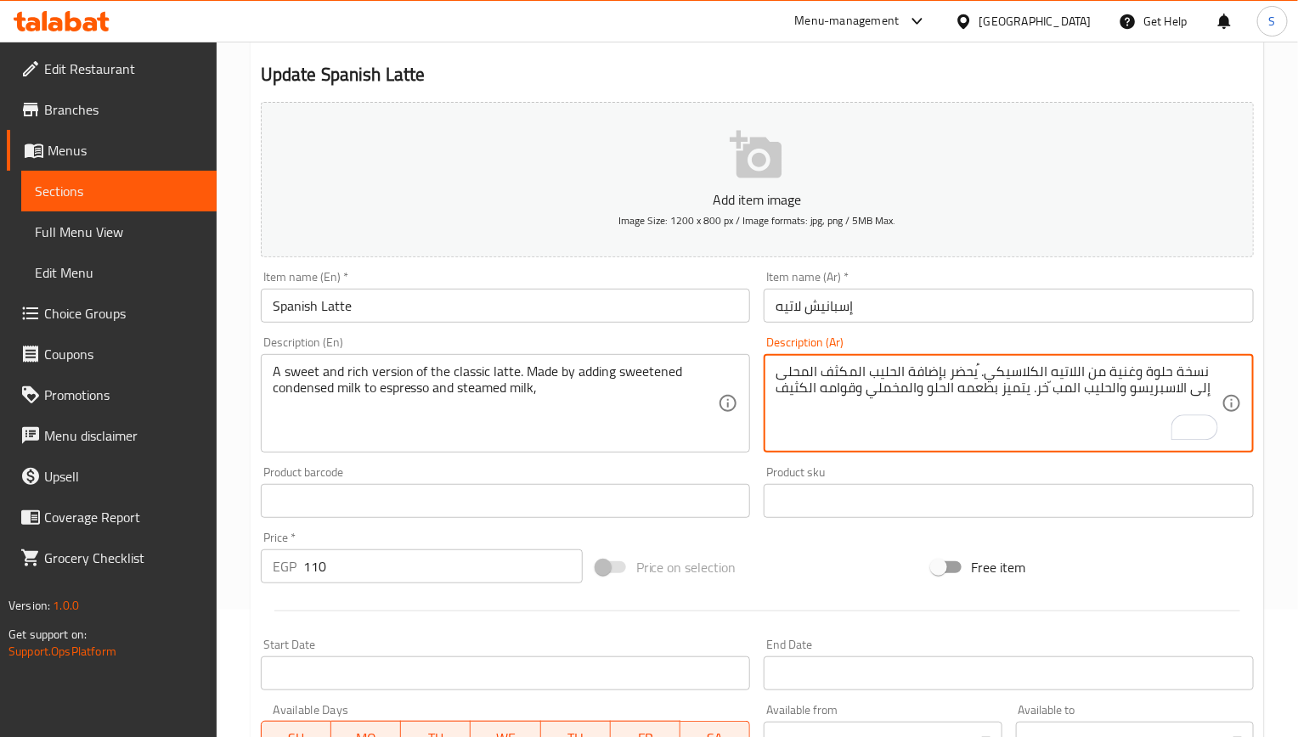
click at [959, 369] on textarea "نسخة حلوة وغنية من اللاتيه الكلاسيكي. ُيحضر بإضافة الحليب المكثف المحلى إلى الا…" at bounding box center [999, 404] width 446 height 81
click at [936, 396] on textarea "نسخة حلوة وغنية من اللاتيه الكلاسيكي. ُيحضر بإضافة الحليب المكثف المحلى إلى الا…" at bounding box center [999, 404] width 446 height 81
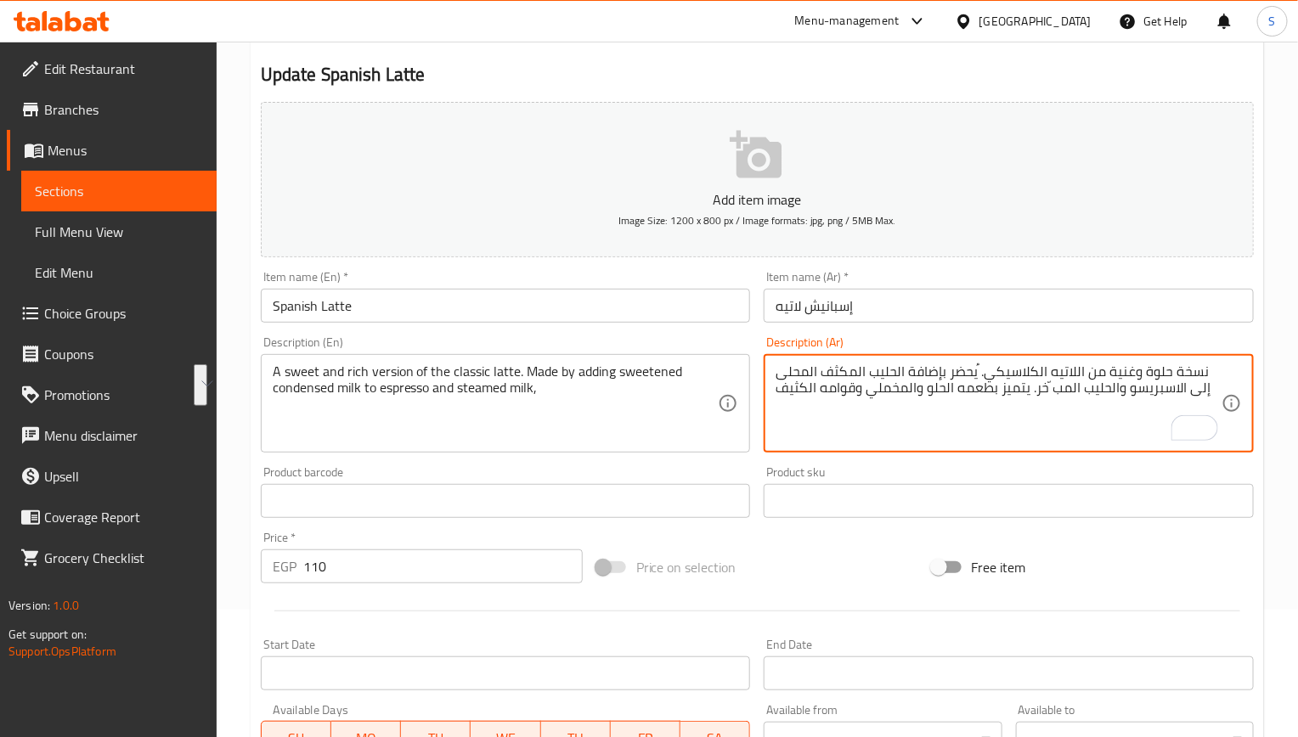
paste textarea "ُحضر بإضافة الحليب المكثف المحلى إلى الإسبريسو والحليب المبخر."
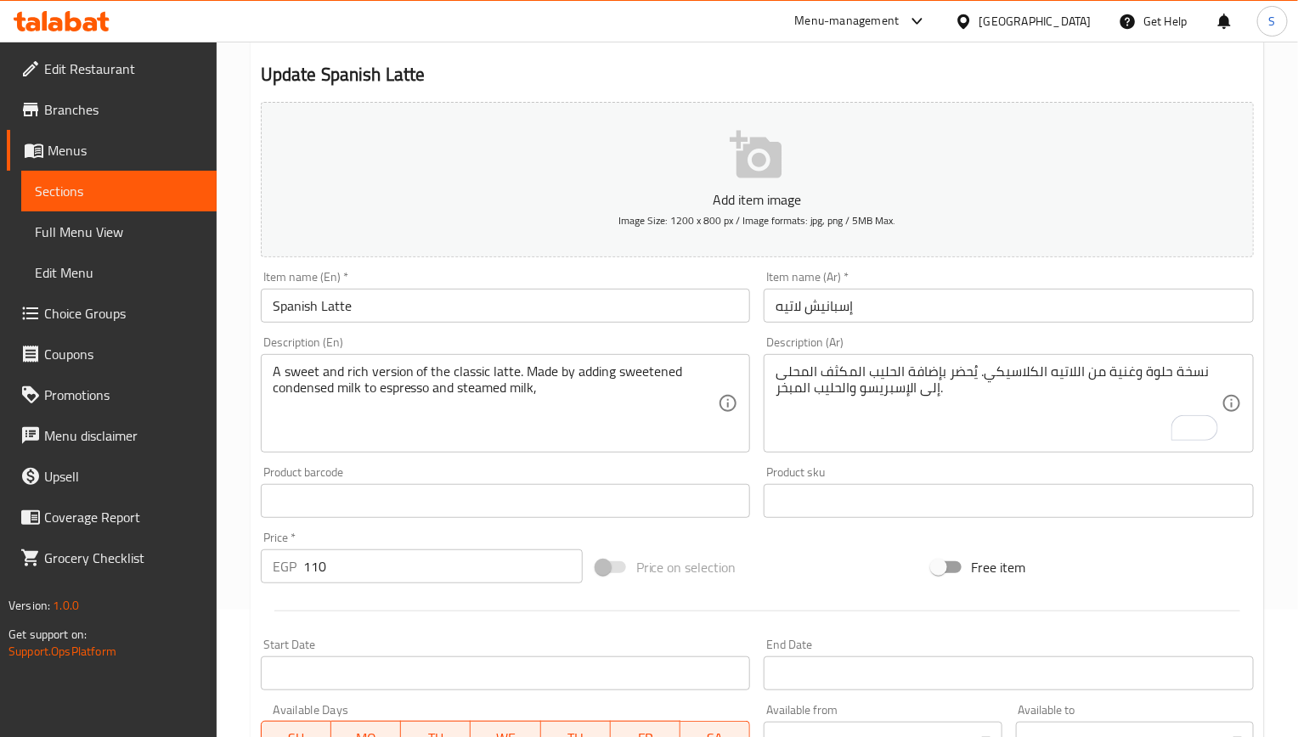
click at [823, 420] on textarea "نسخة حلوة وغنية من اللاتيه الكلاسيكي. يُحضر بإضافة الحليب المكثف المحلى إلى الإ…" at bounding box center [999, 404] width 446 height 81
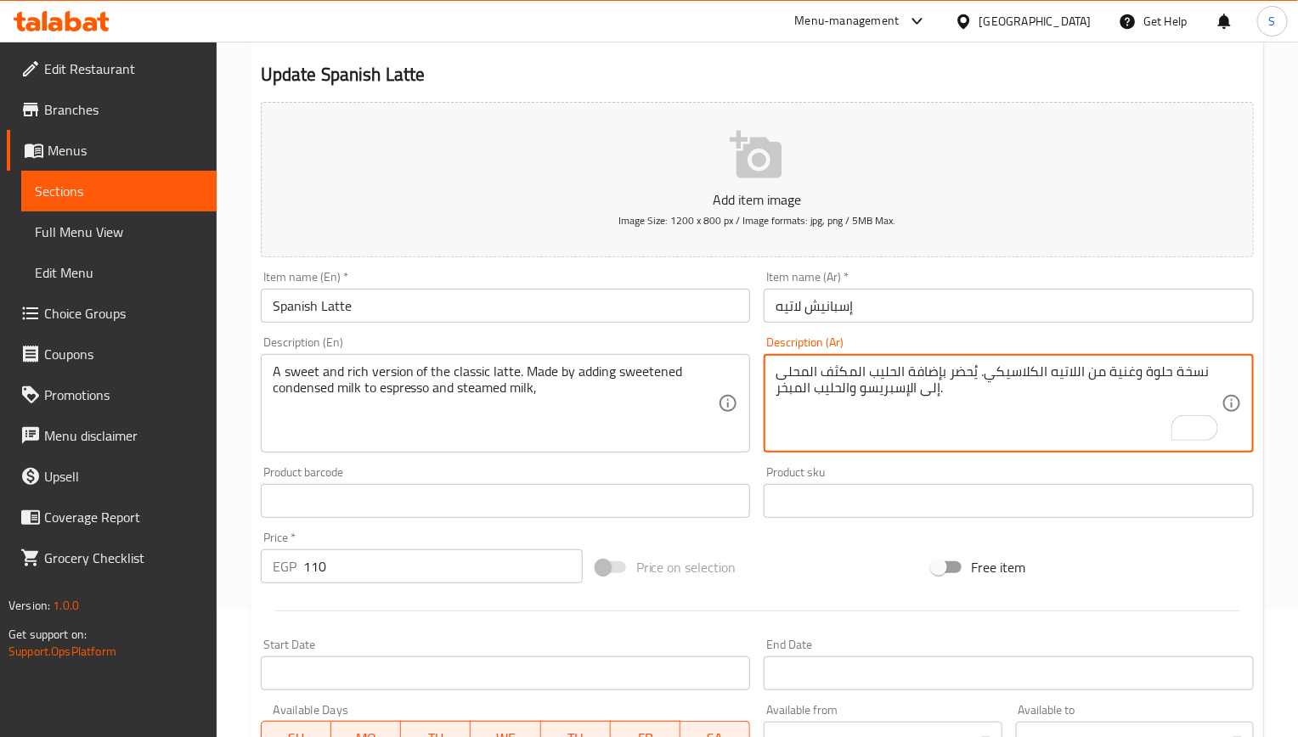
click at [836, 378] on textarea "نسخة حلوة وغنية من اللاتيه الكلاسيكي. يُحضر بإضافة الحليب المكثف المحلى إلى الإ…" at bounding box center [999, 404] width 446 height 81
click at [971, 395] on textarea "نسخة حلوة وغنية من اللاتيه الكلاسيكي. يُحضر بإضافة الحليب المكثف المحلى إلى الإ…" at bounding box center [999, 404] width 446 height 81
paste textarea "يتميز بطعمه الحلو والمخملي وقوامه الكثيف"
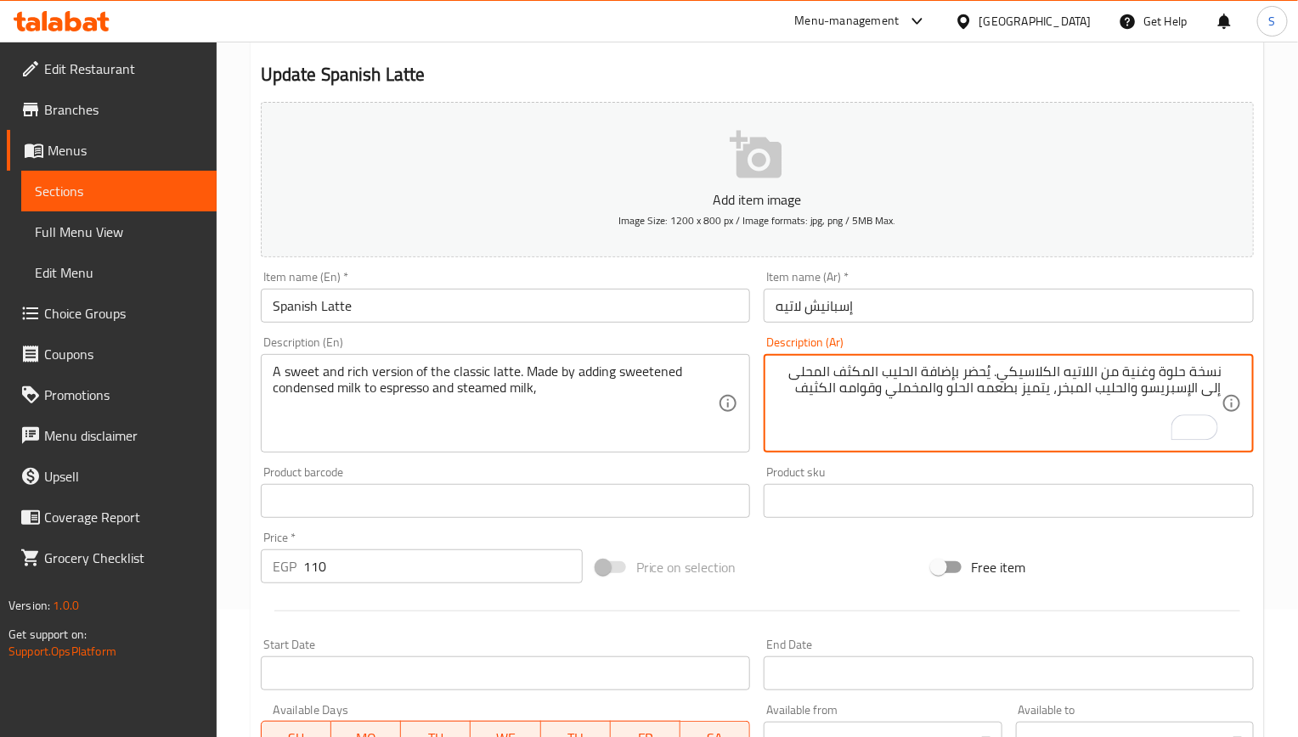
type textarea "نسخة حلوة وغنية من اللاتيه الكلاسيكي. يُحضر بإضافة الحليب المكثف المحلى إلى الإ…"
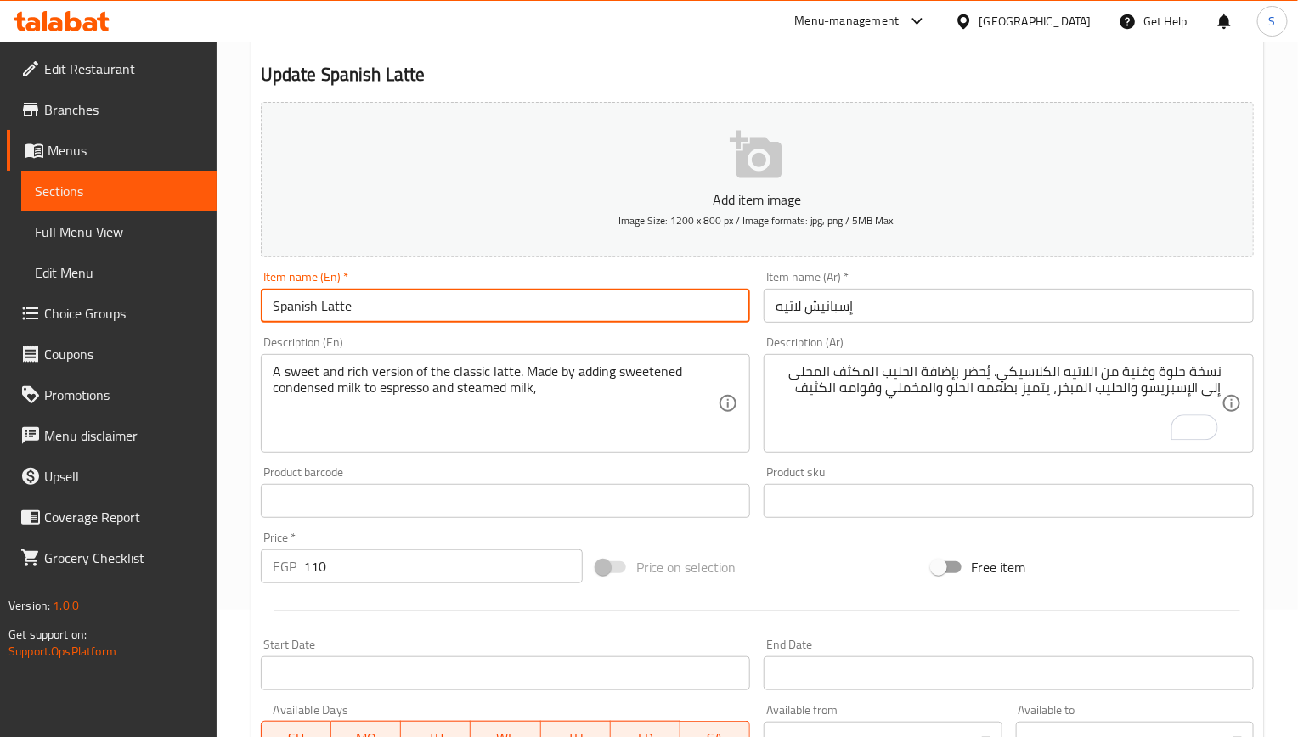
click at [411, 296] on input "Spanish Latte" at bounding box center [506, 306] width 490 height 34
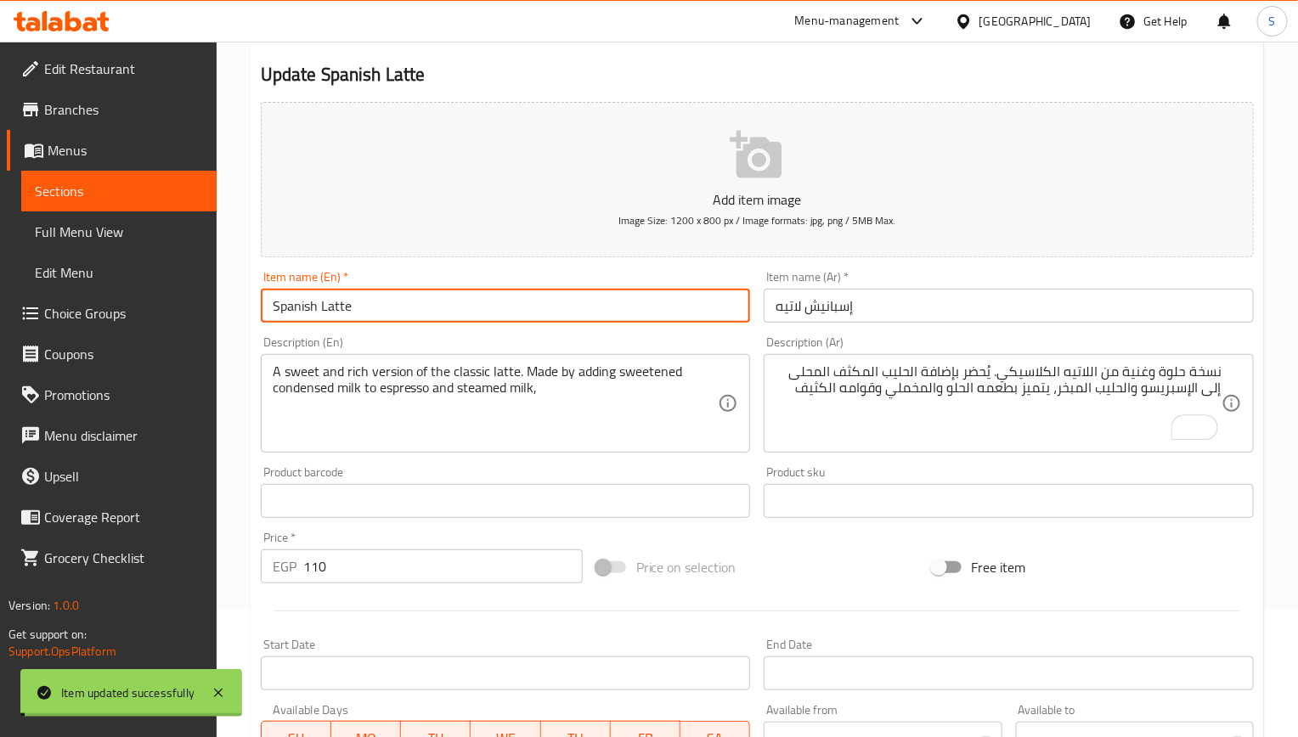
scroll to position [255, 0]
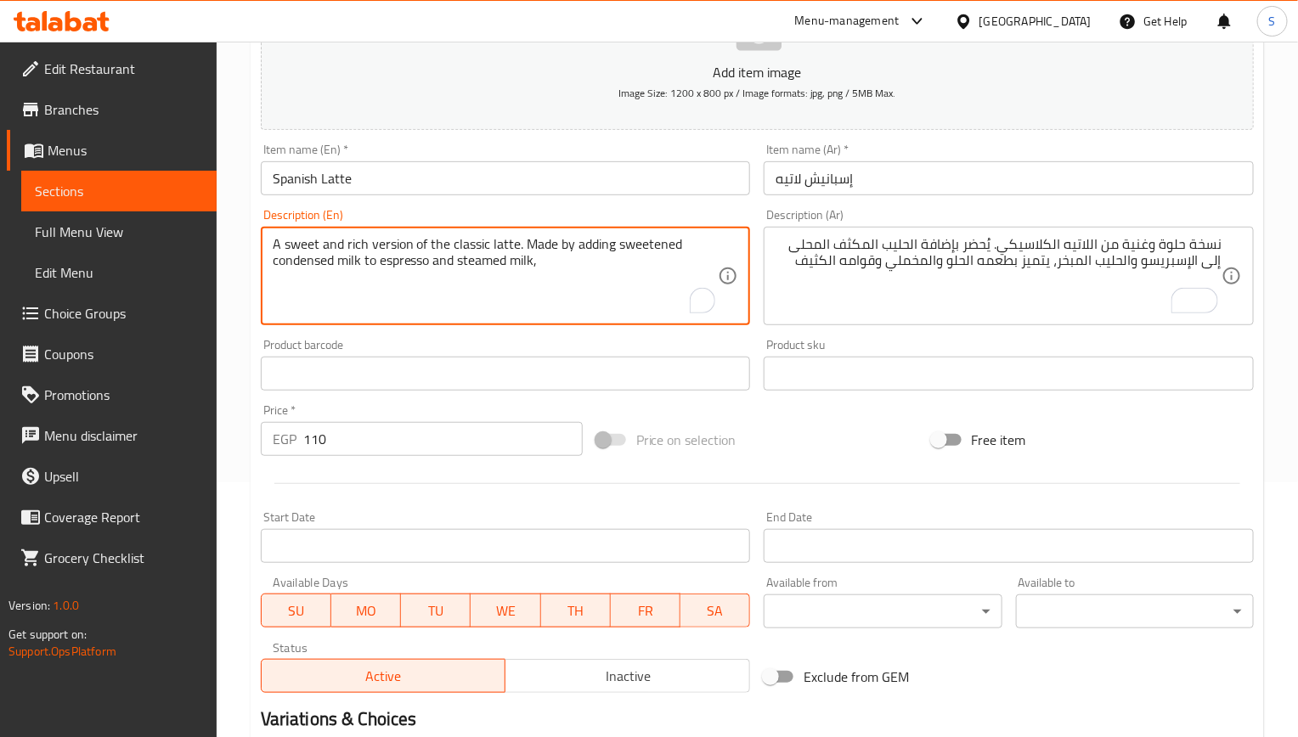
paste textarea "It is characterized by its sweet, velvety taste and thick texture."
type textarea "A sweet and rich version of the classic latte. Made by adding sweetened condens…"
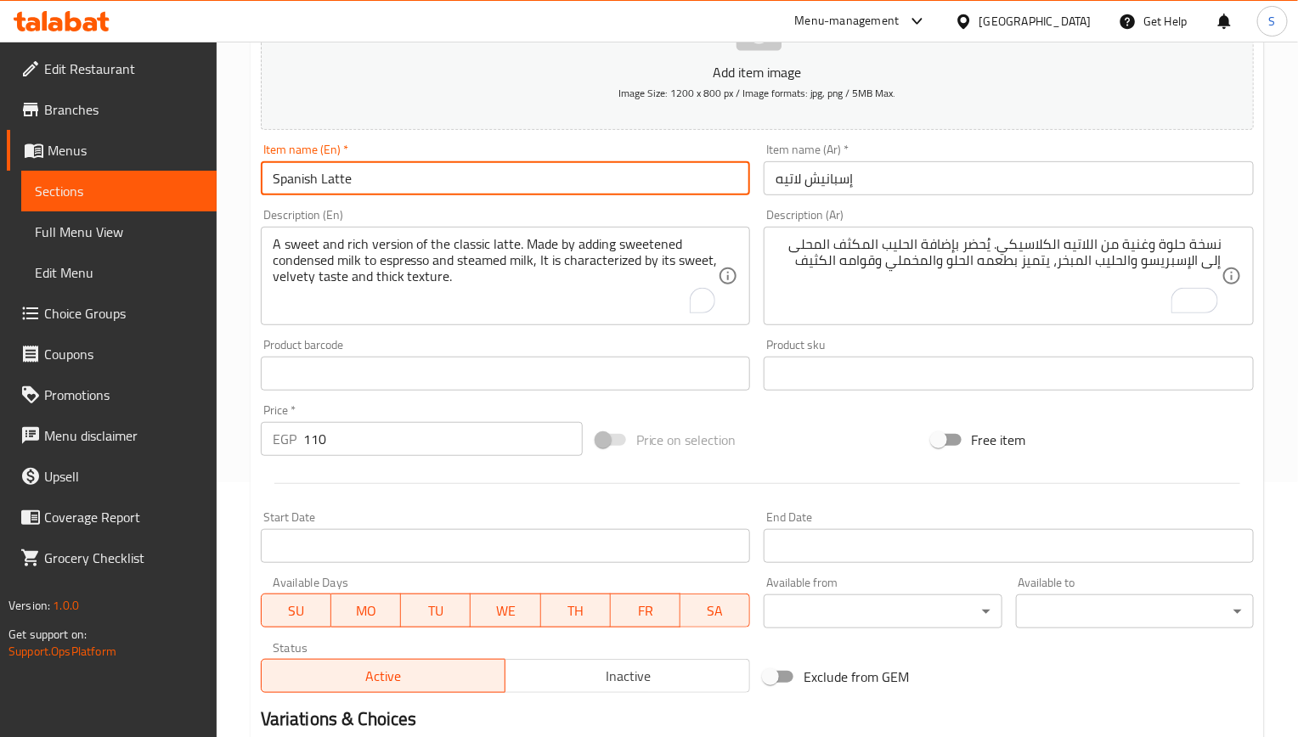
click at [494, 171] on input "Spanish Latte" at bounding box center [506, 178] width 490 height 34
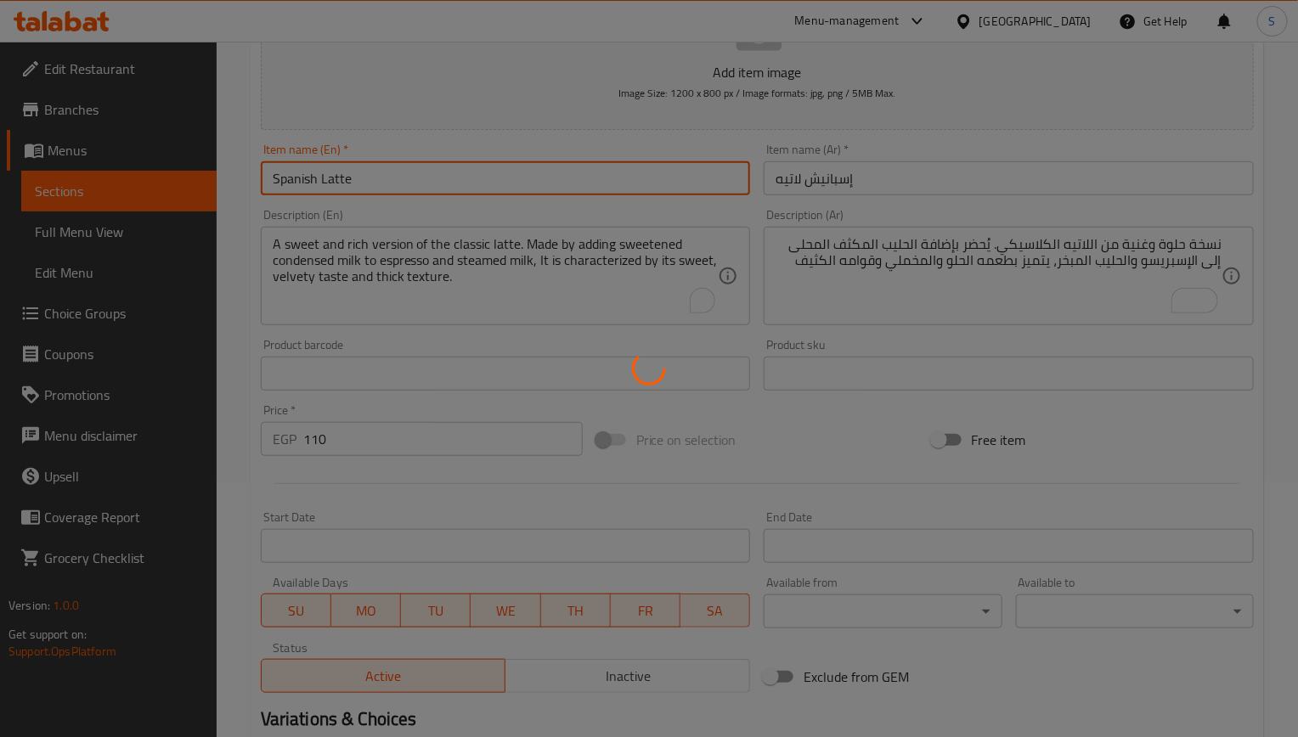
scroll to position [0, 0]
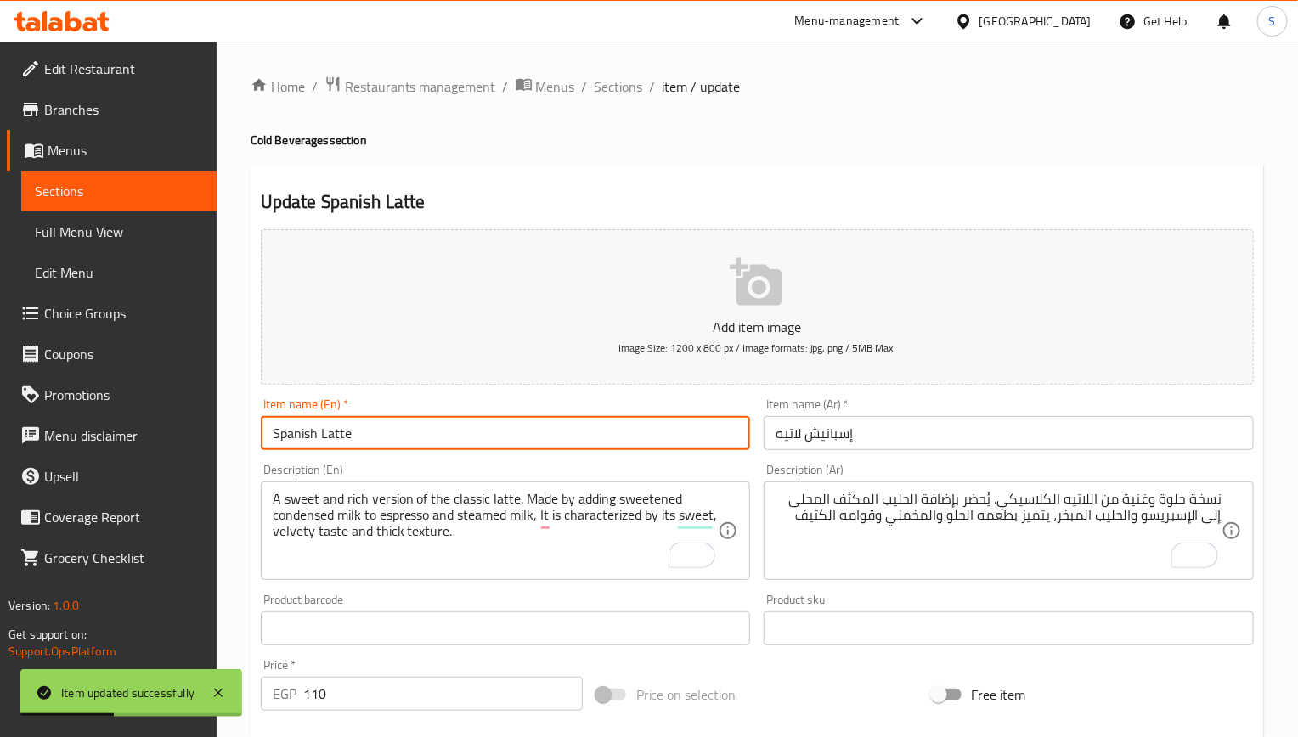
click at [624, 82] on span "Sections" at bounding box center [619, 86] width 48 height 20
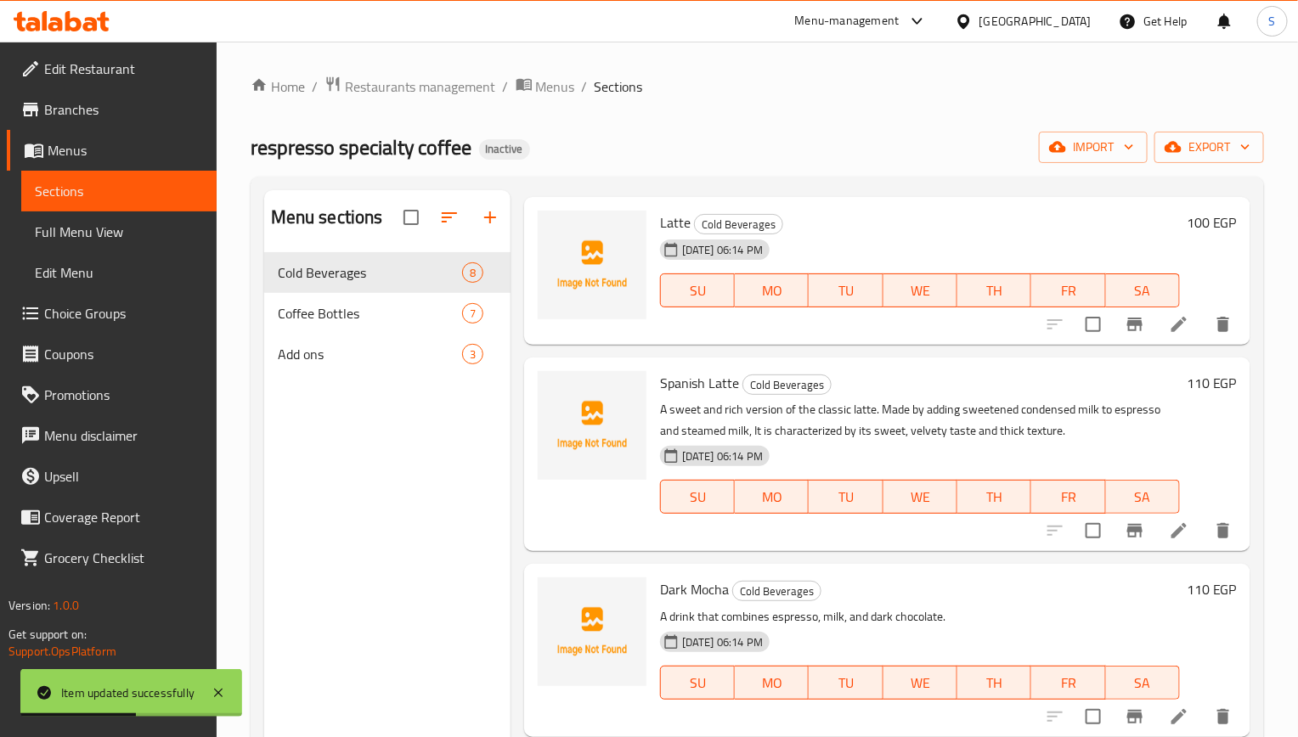
scroll to position [382, 0]
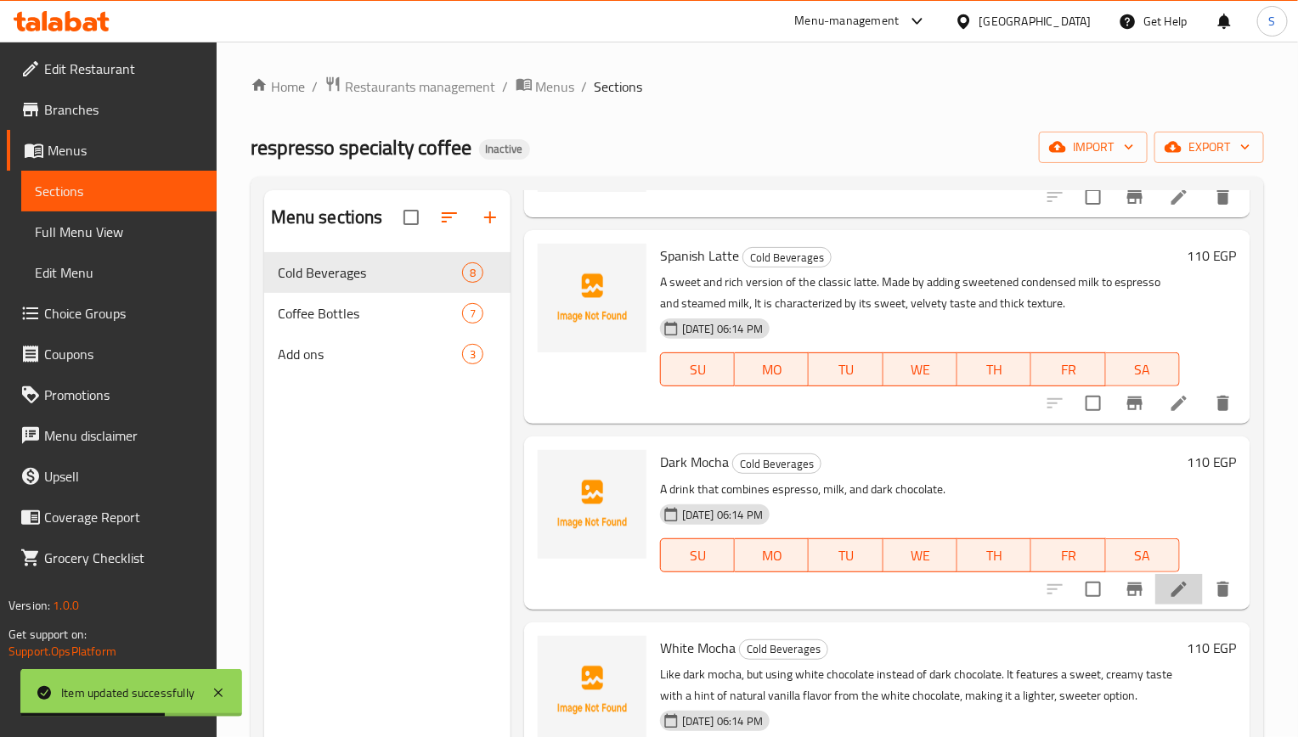
click at [1162, 604] on li at bounding box center [1179, 589] width 48 height 31
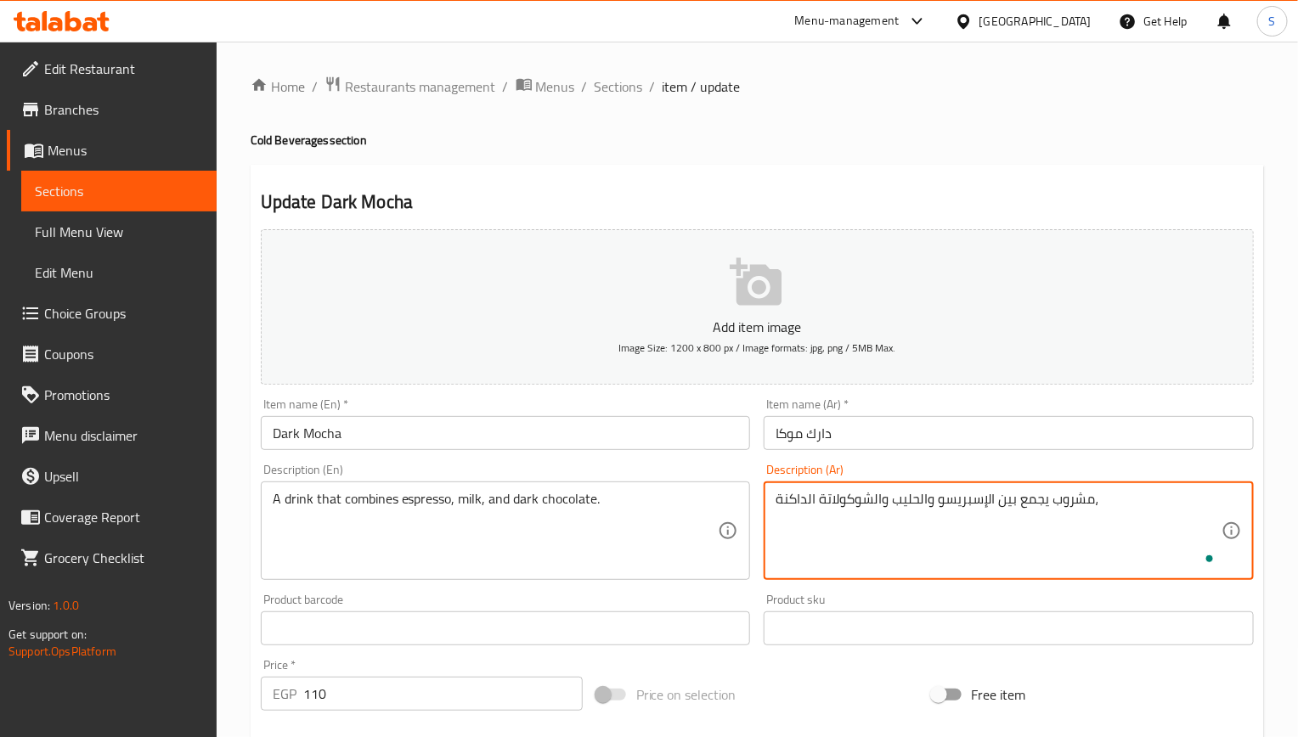
paste textarea "يمنحك تجربة غنية تجمع بين مرارة القهوة وقوة الشوكولاتة الداكنة، مما ينتج عنه طع…"
type textarea "مشروب يجمع بين الإسبريسو والحليب والشوكولاتة الداكنة، يمنحك تجربة غنية تجمع بين…"
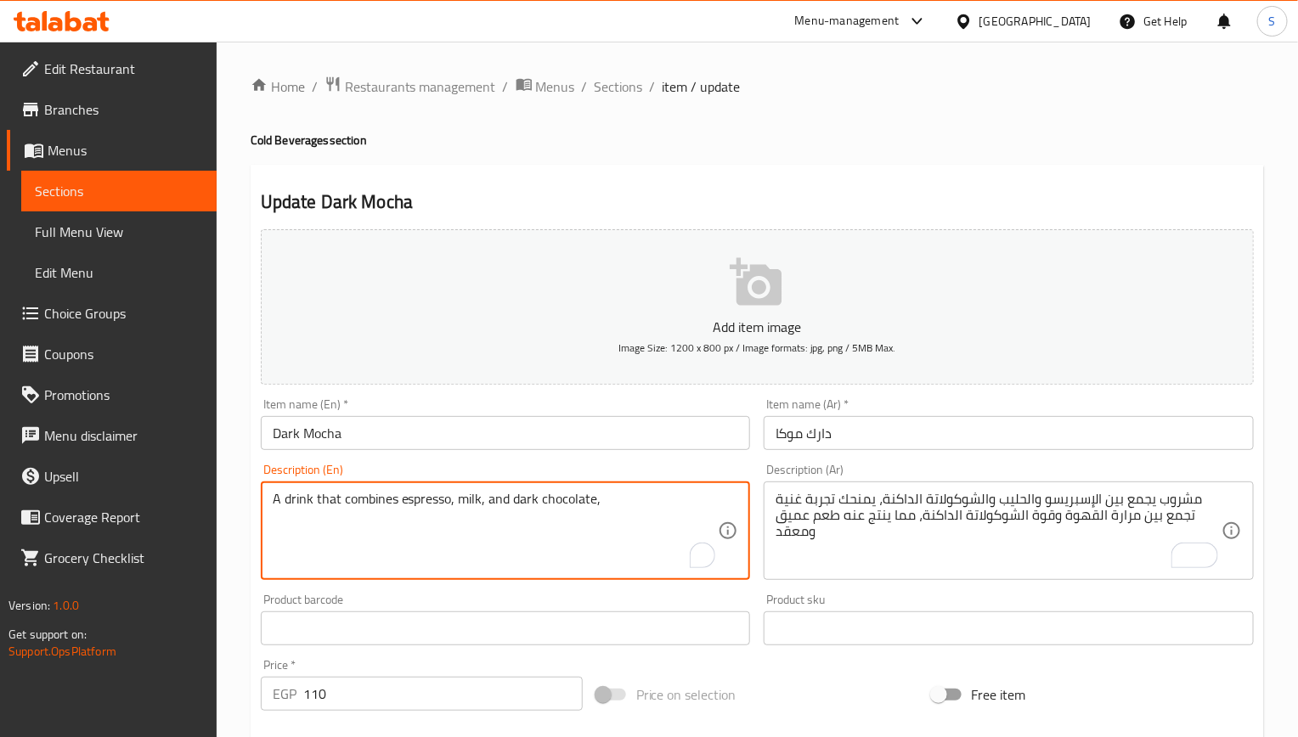
paste textarea "It gives you a rich experience that combines the bitterness of coffee with the …"
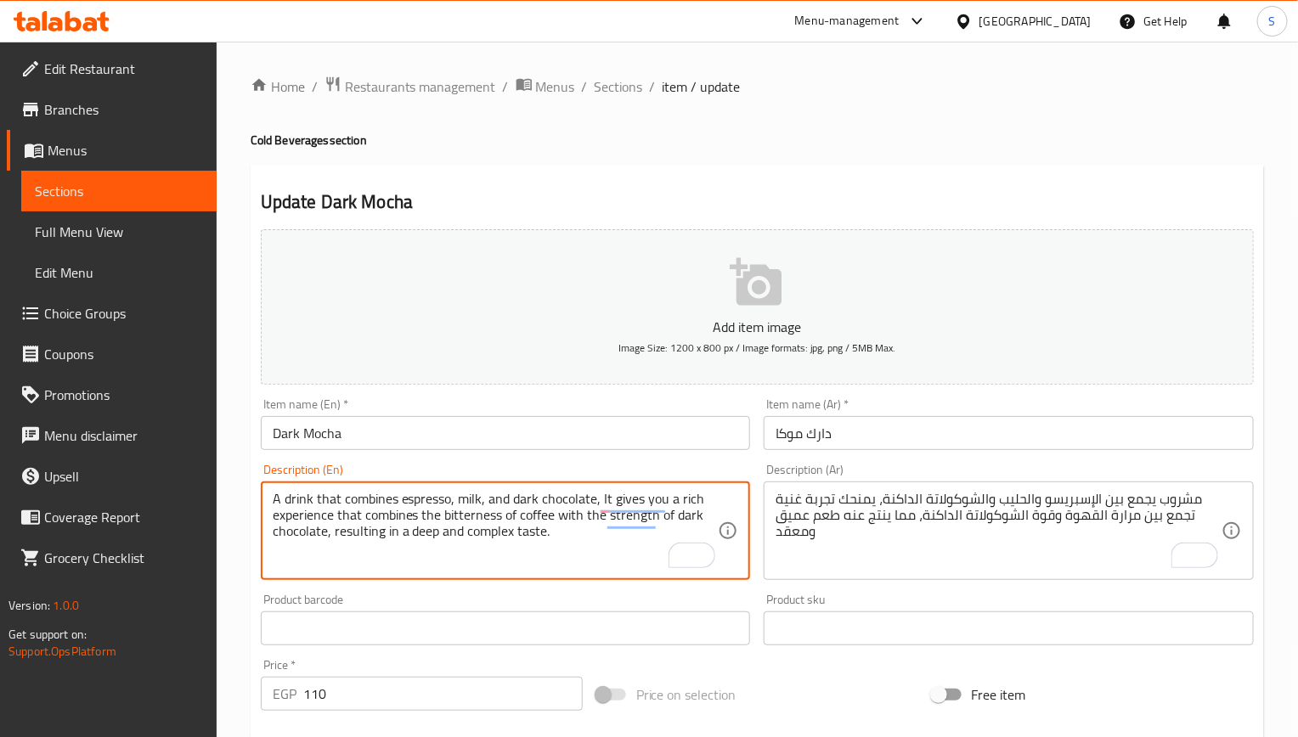
type textarea "A drink that combines espresso, milk, and dark chocolate, It gives you a rich e…"
click at [461, 450] on input "Dark Mocha" at bounding box center [506, 433] width 490 height 34
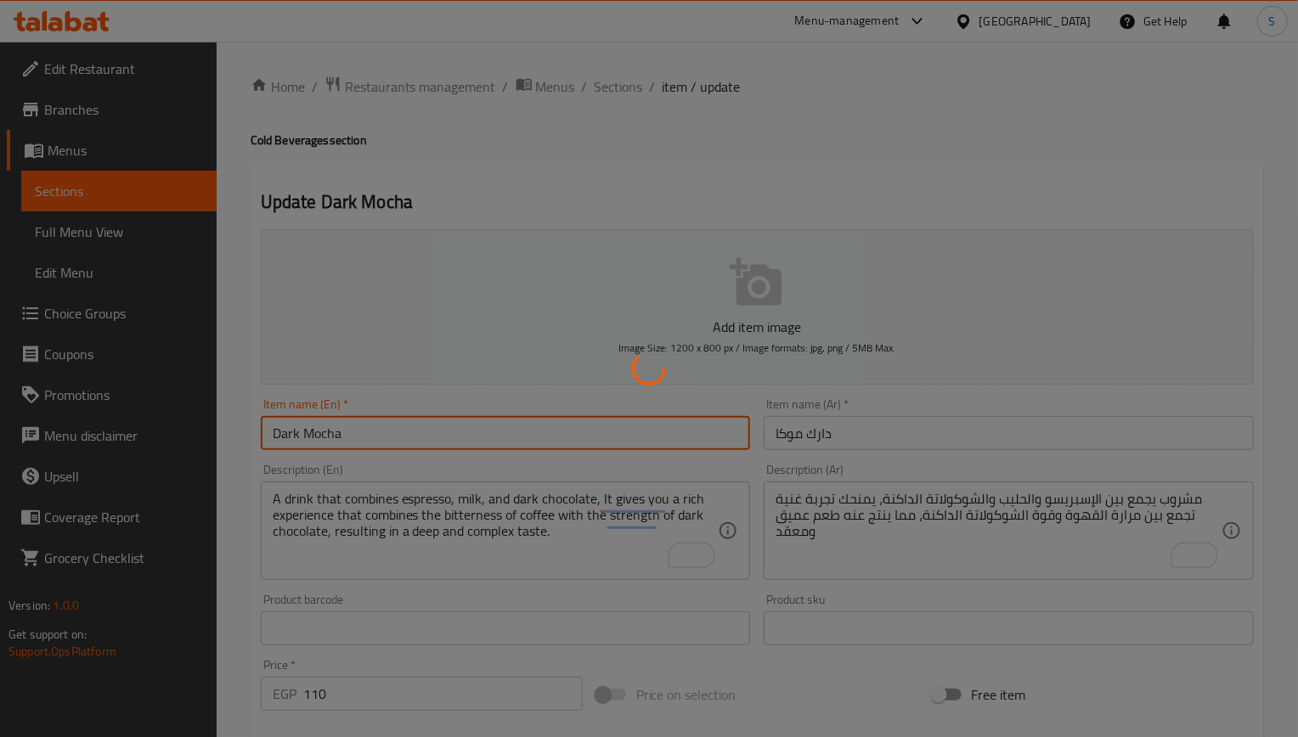
scroll to position [127, 0]
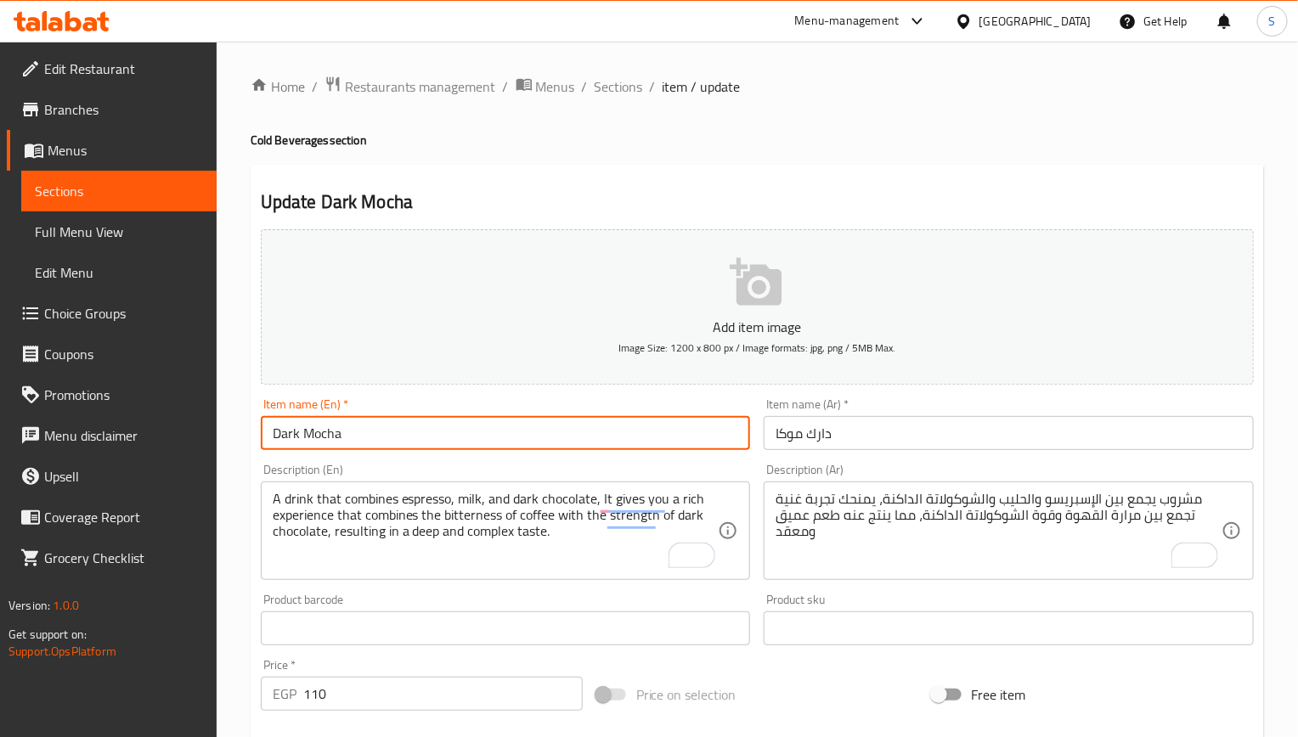
click at [465, 429] on input "Dark Mocha" at bounding box center [506, 433] width 490 height 34
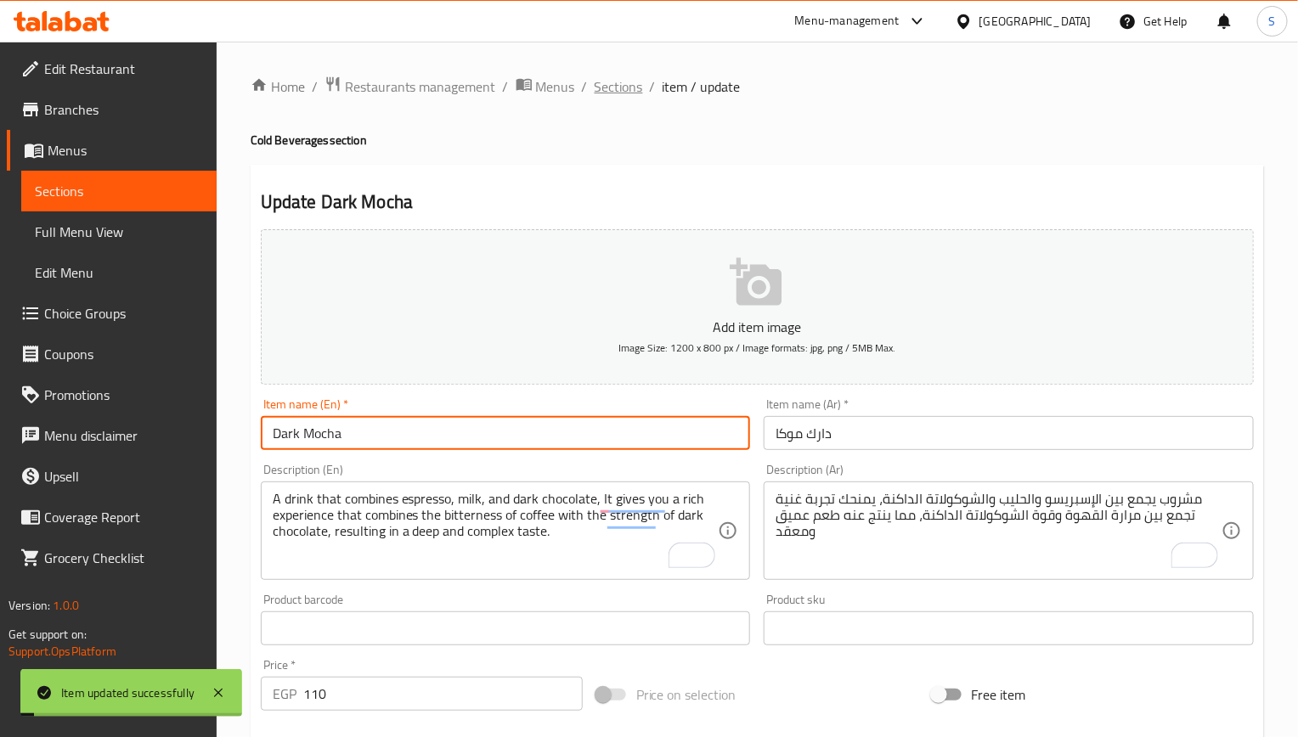
click at [605, 87] on span "Sections" at bounding box center [619, 86] width 48 height 20
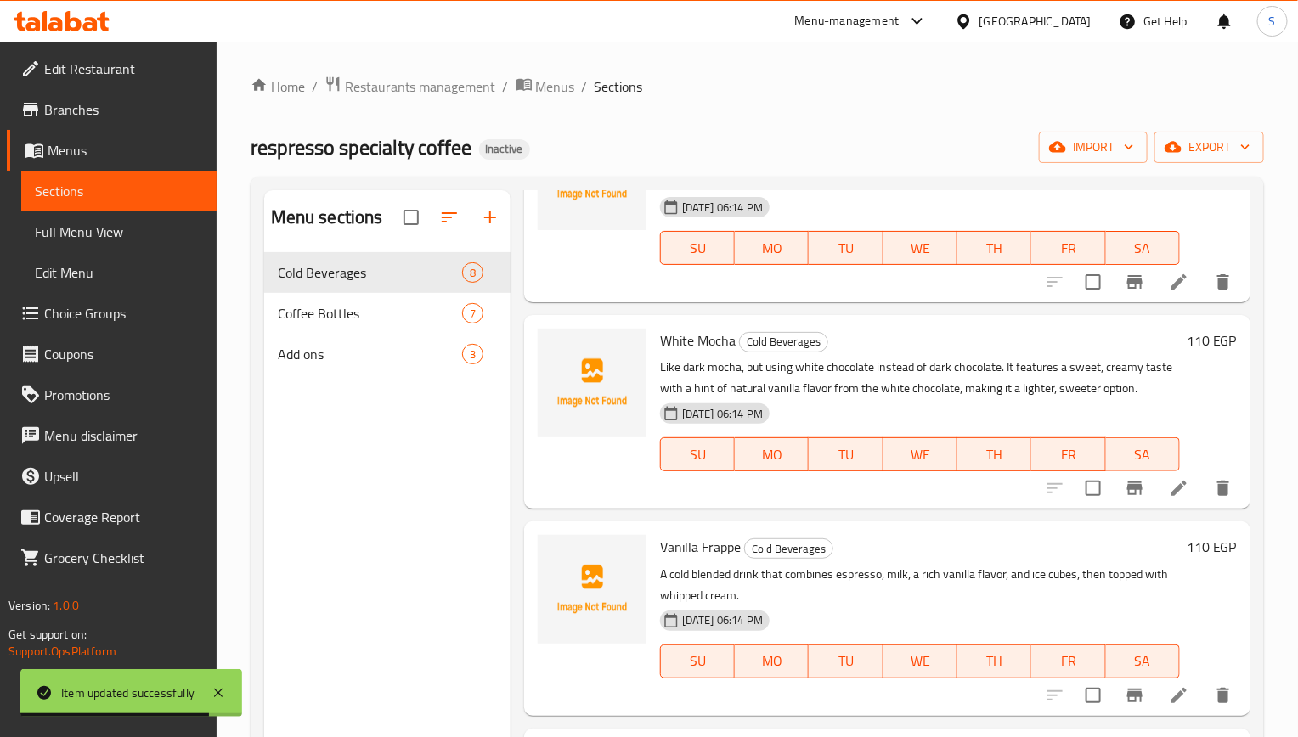
scroll to position [764, 0]
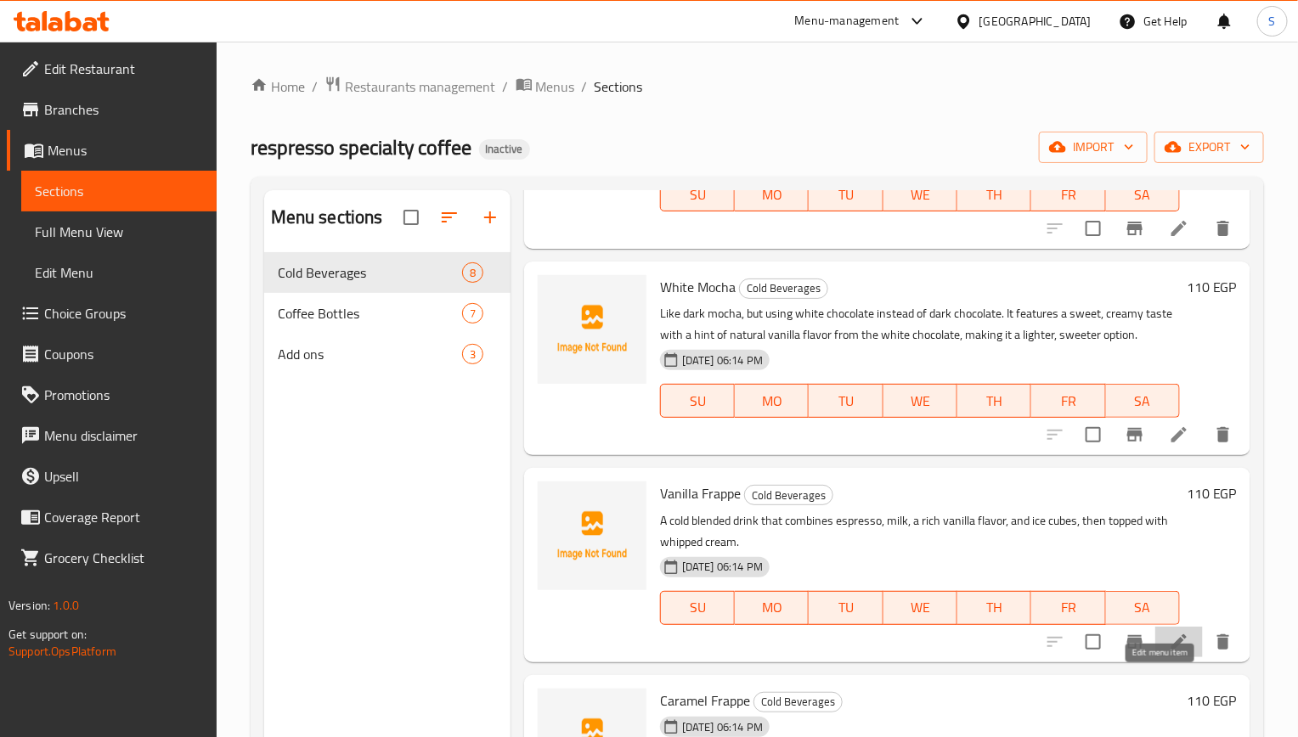
click at [1169, 652] on icon at bounding box center [1179, 642] width 20 height 20
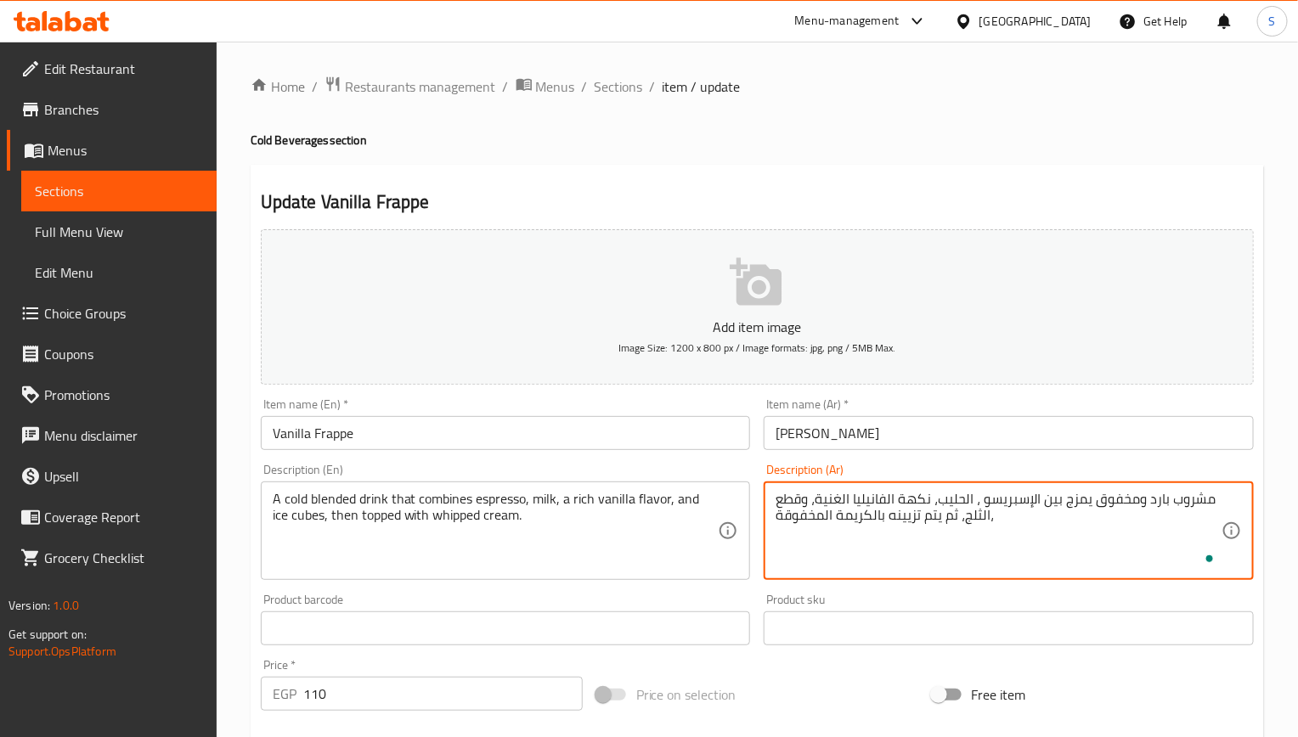
paste textarea "يتميز بقوامه السلس، وطعمه الحلو الذي يغلب عليه الفانيليا"
type textarea "مشروب بارد ومخفوق يمزج بين الإسبريسو ، الحليب، نكهة الفانيليا الغنية، وقطع الثل…"
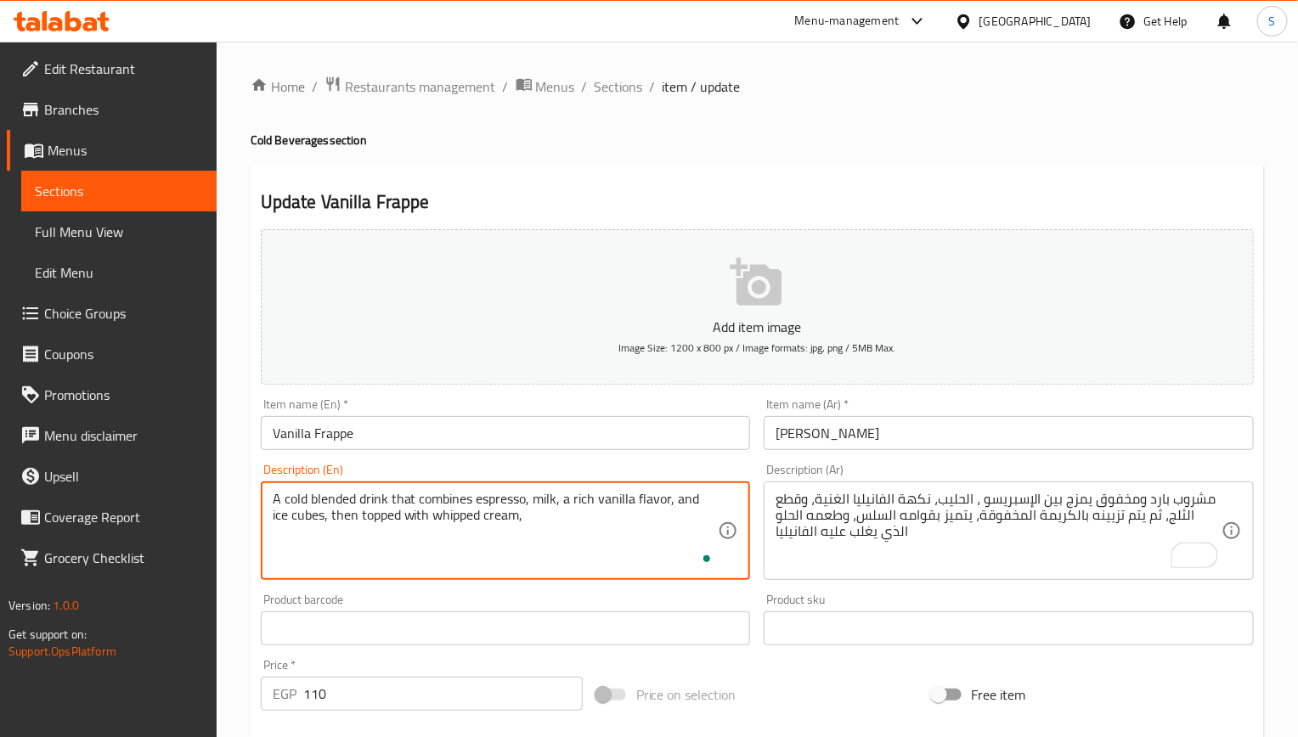
paste textarea "It is characterized by its smooth texture and sweet taste dominated by vanilla."
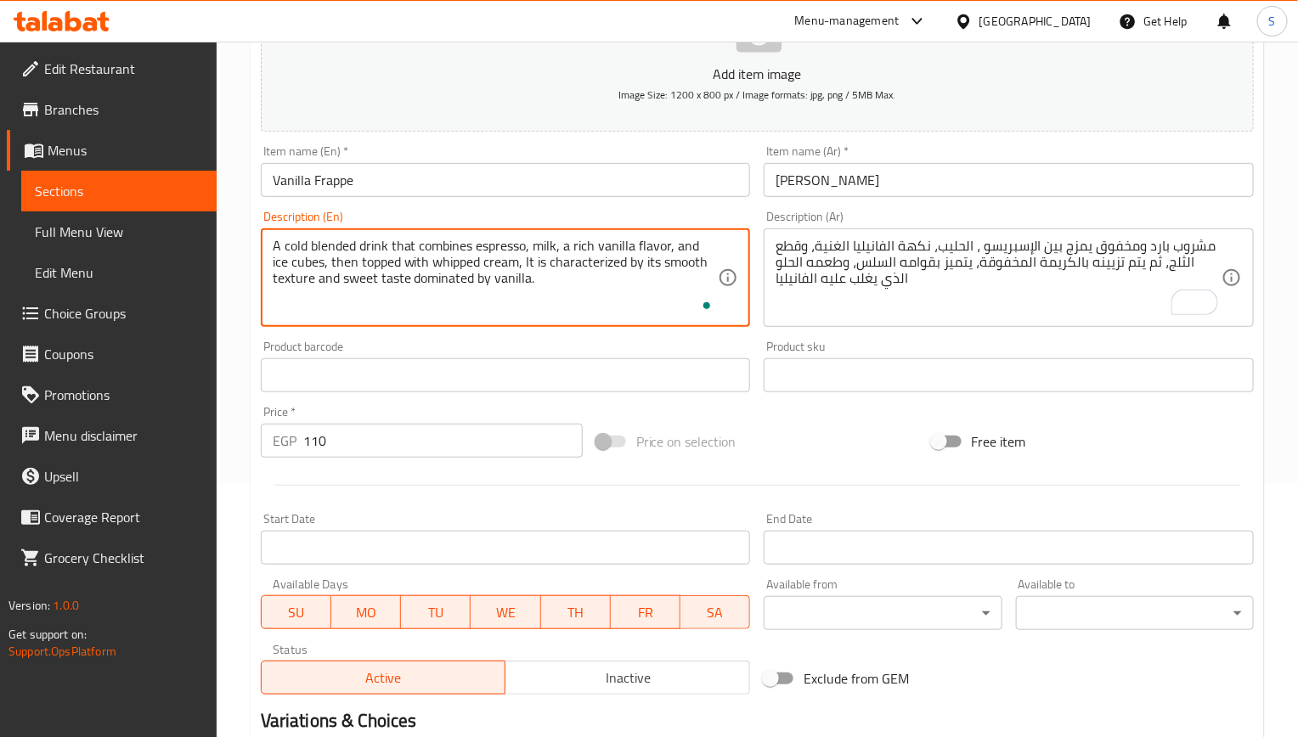
scroll to position [255, 0]
click at [443, 182] on input "Vanilla Frappe" at bounding box center [506, 178] width 490 height 34
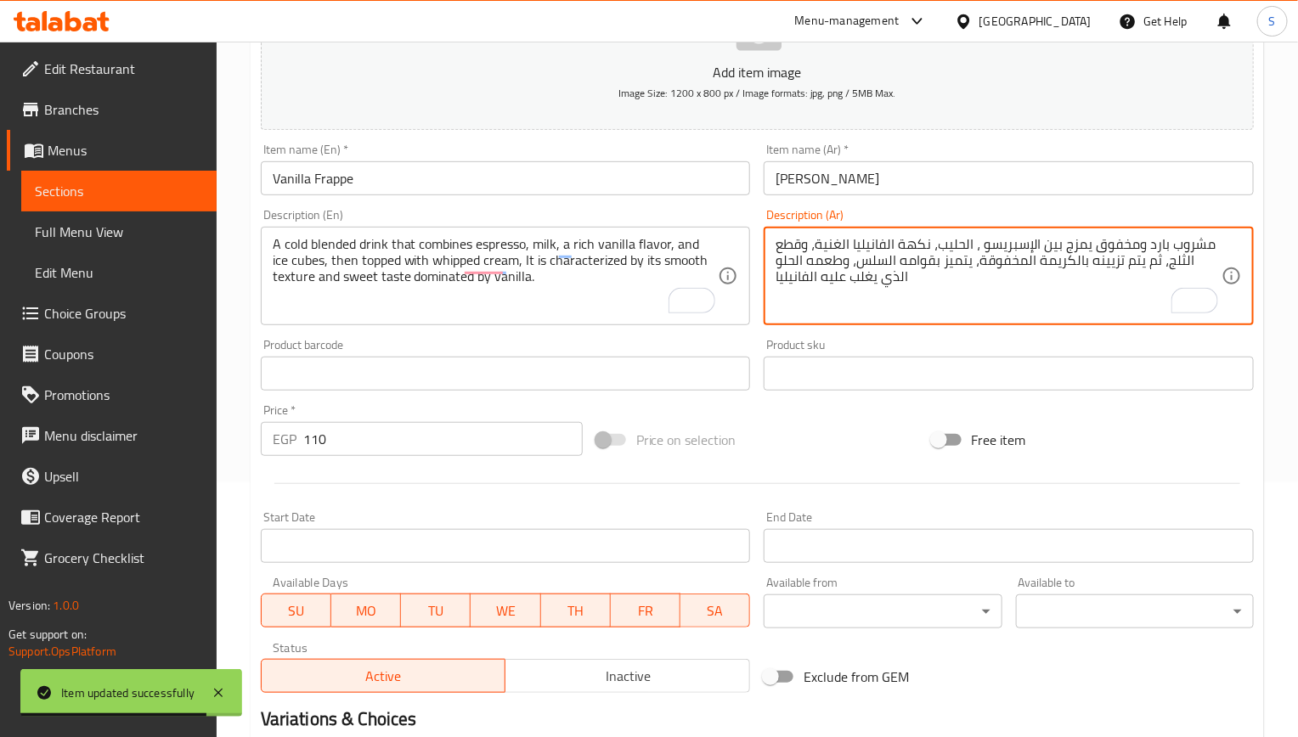
click at [900, 250] on textarea "مشروب بارد ومخفوق يمزج بين الإسبريسو ، الحليب، نكهة الفانيليا الغنية، وقطع الثل…" at bounding box center [999, 276] width 446 height 81
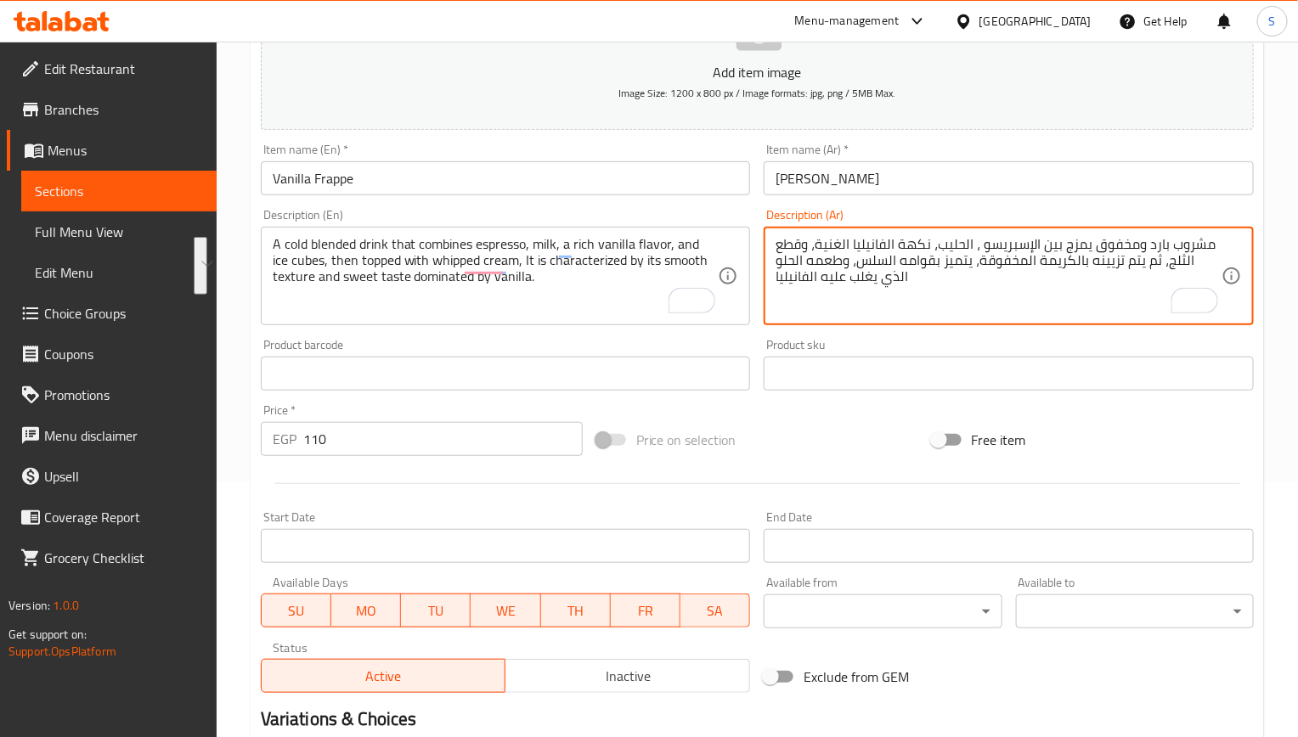
click at [921, 268] on textarea "مشروب بارد ومخفوق يمزج بين الإسبريسو ، الحليب، نكهة الفانيليا الغنية، وقطع الثل…" at bounding box center [999, 276] width 446 height 81
click at [1109, 299] on textarea "مشروب بارد ومخفوق يمزج بين الإسبريسو ، الحليب، نكهة الفانيليا الغنية، وقطع الثل…" at bounding box center [999, 276] width 446 height 81
drag, startPoint x: 1211, startPoint y: 248, endPoint x: 1055, endPoint y: 245, distance: 156.3
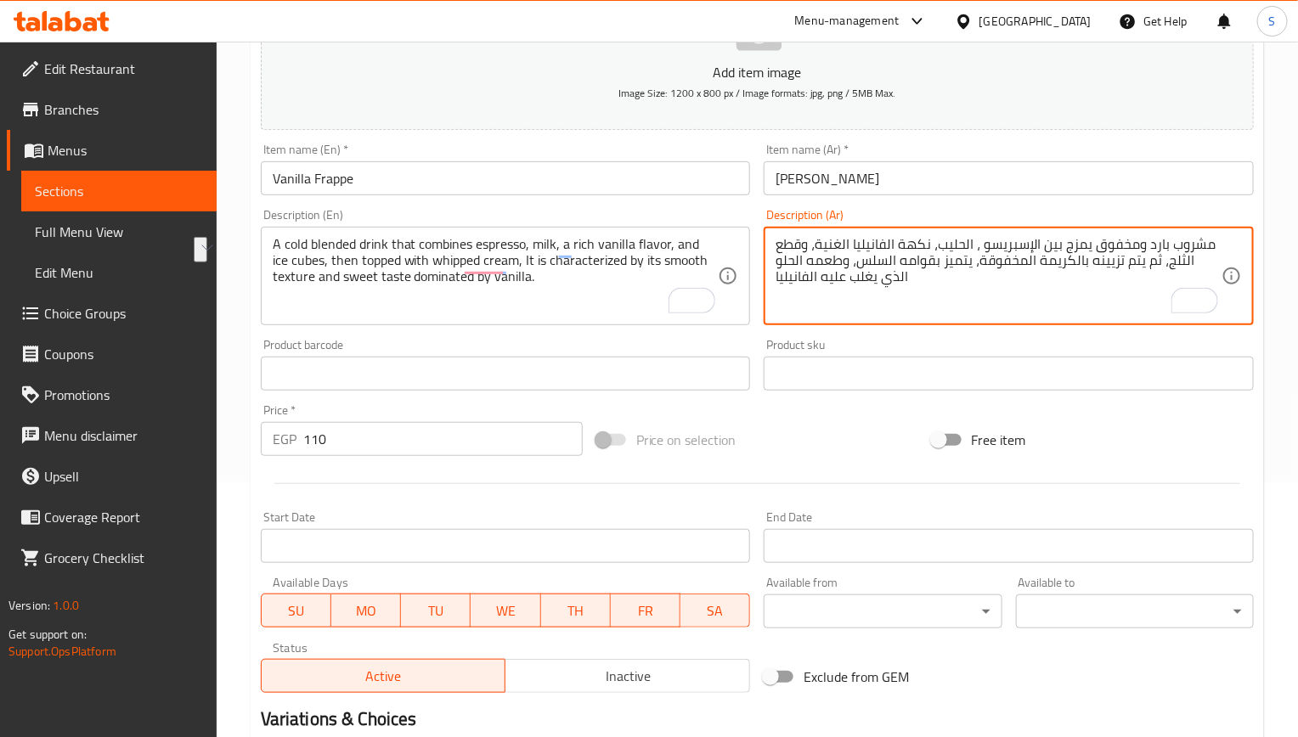
click at [1055, 245] on textarea "مشروب بارد ومخفوق يمزج بين الإسبريسو ، الحليب، نكهة الفانيليا الغنية، وقطع الثل…" at bounding box center [999, 276] width 446 height 81
click at [992, 268] on textarea "مشروب بارد ومخفوق يمزج بين الإسبريسو ، الحليب، نكهة الفانيليا الغنية، وقطع الثل…" at bounding box center [999, 276] width 446 height 81
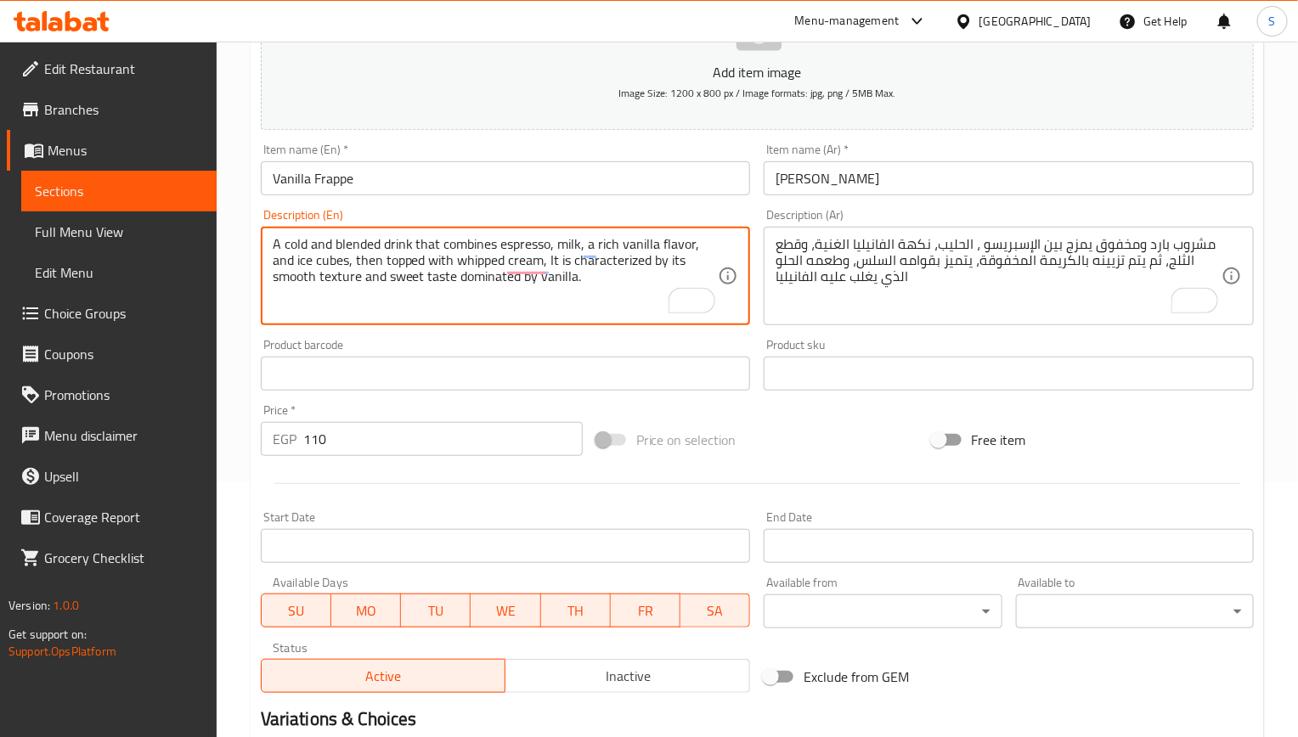
click at [332, 265] on textarea "A cold and blended drink that combines espresso, milk, a rich vanilla flavor, a…" at bounding box center [496, 276] width 446 height 81
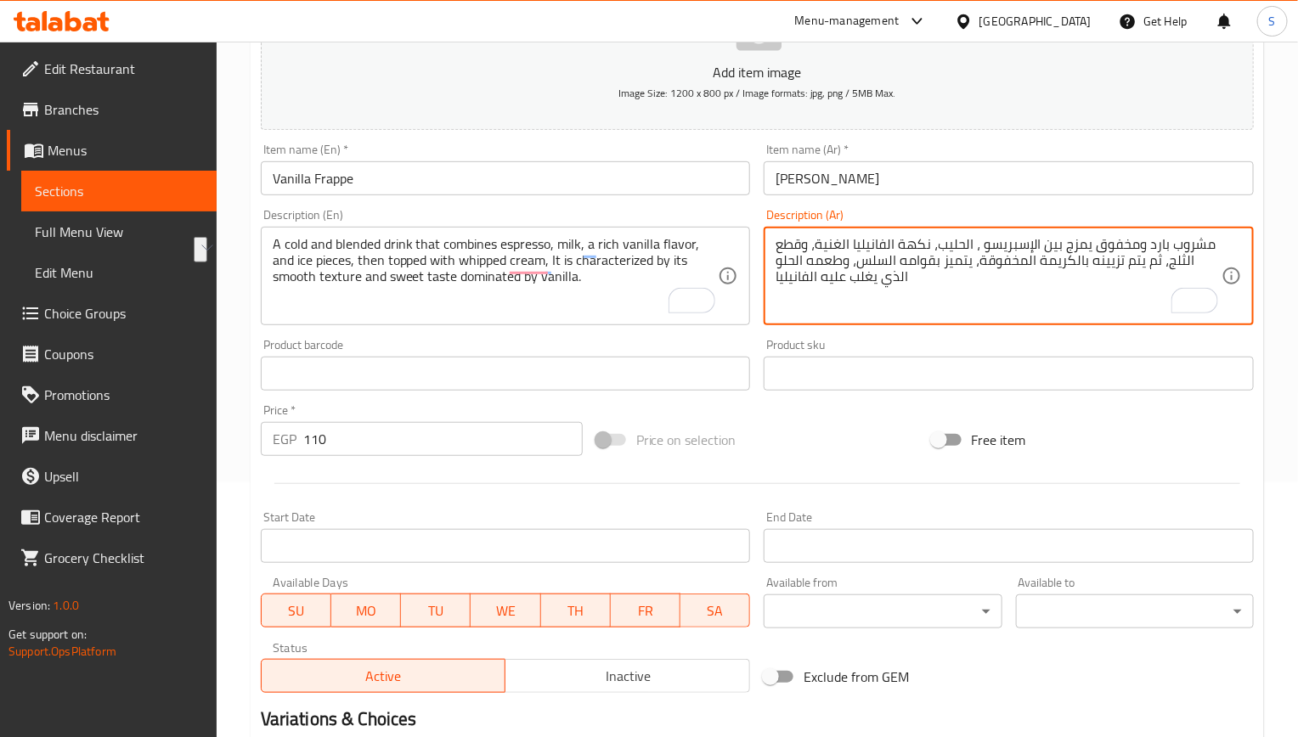
drag, startPoint x: 1187, startPoint y: 258, endPoint x: 1007, endPoint y: 265, distance: 180.2
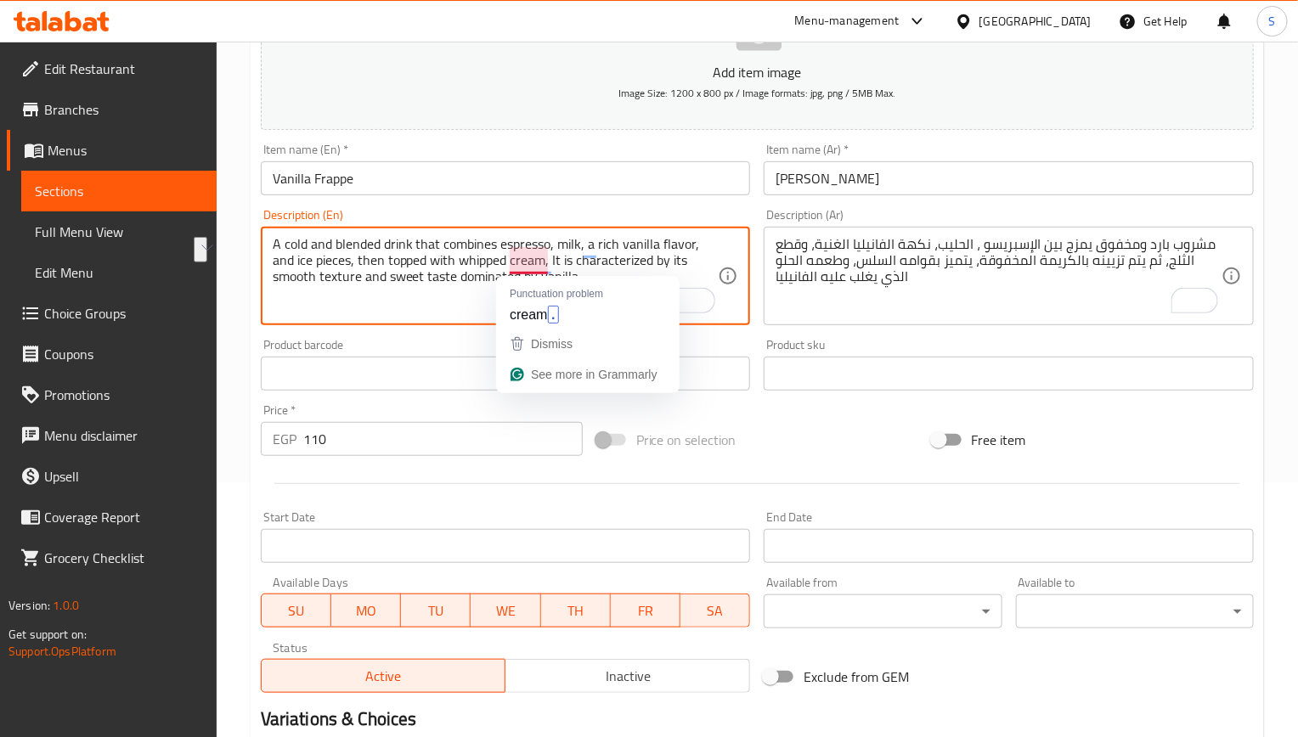
drag, startPoint x: 358, startPoint y: 263, endPoint x: 541, endPoint y: 261, distance: 183.5
paste textarea "Then it is decorated with whipped cream."
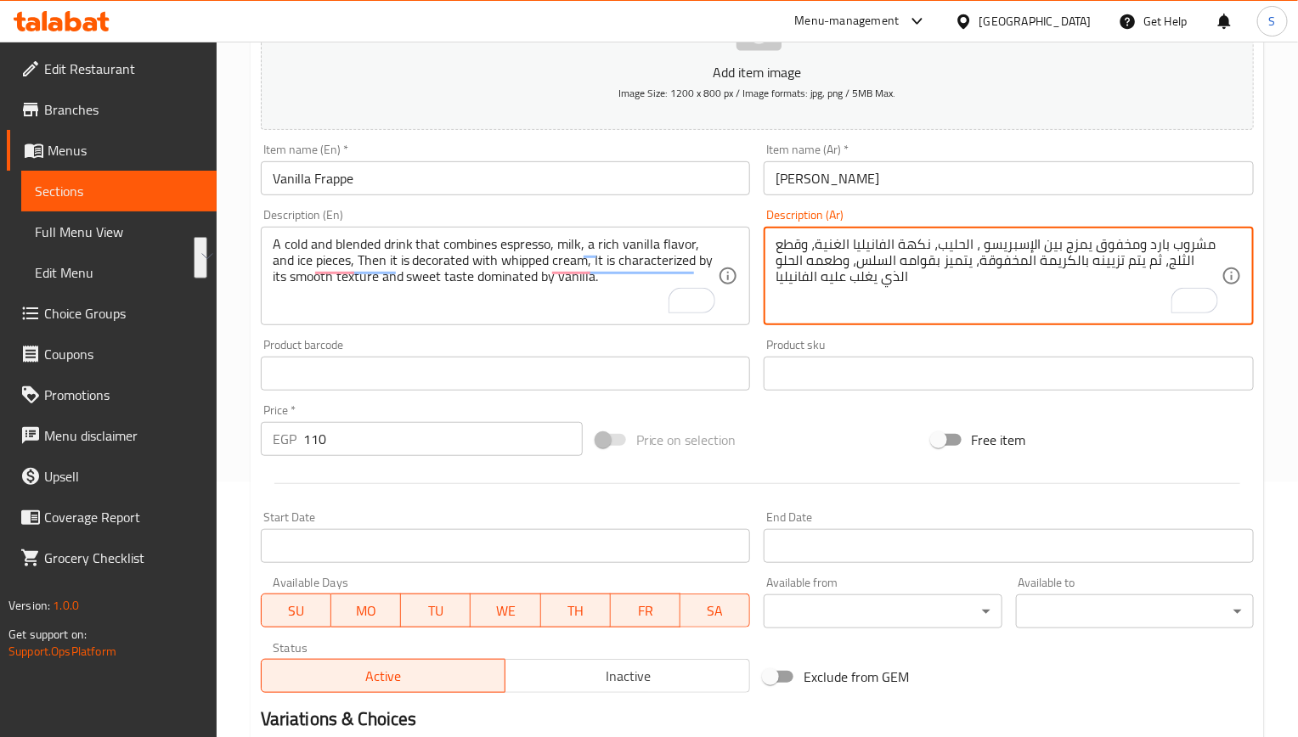
drag, startPoint x: 877, startPoint y: 260, endPoint x: 781, endPoint y: 283, distance: 98.7
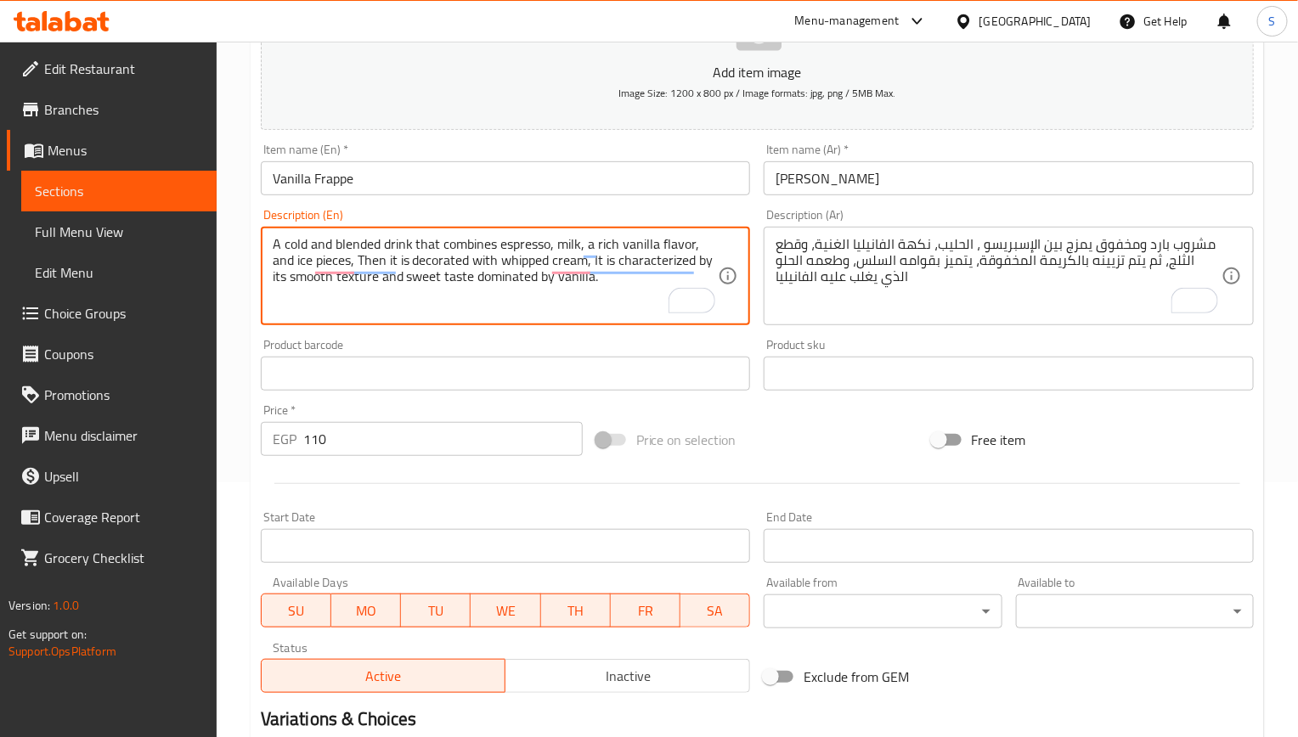
paste textarea "Its"
type textarea "A cold and blended drink that combines espresso, milk, a rich vanilla flavor, a…"
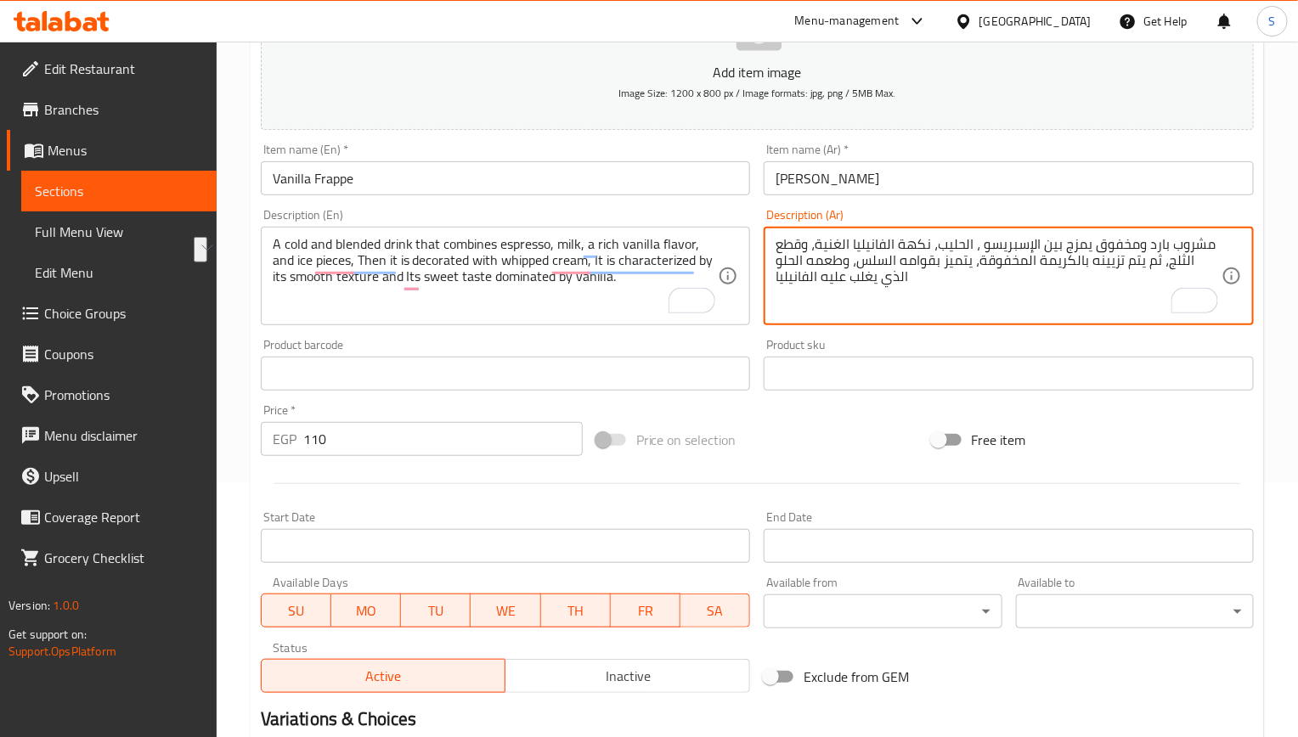
drag, startPoint x: 885, startPoint y: 283, endPoint x: 759, endPoint y: 280, distance: 125.7
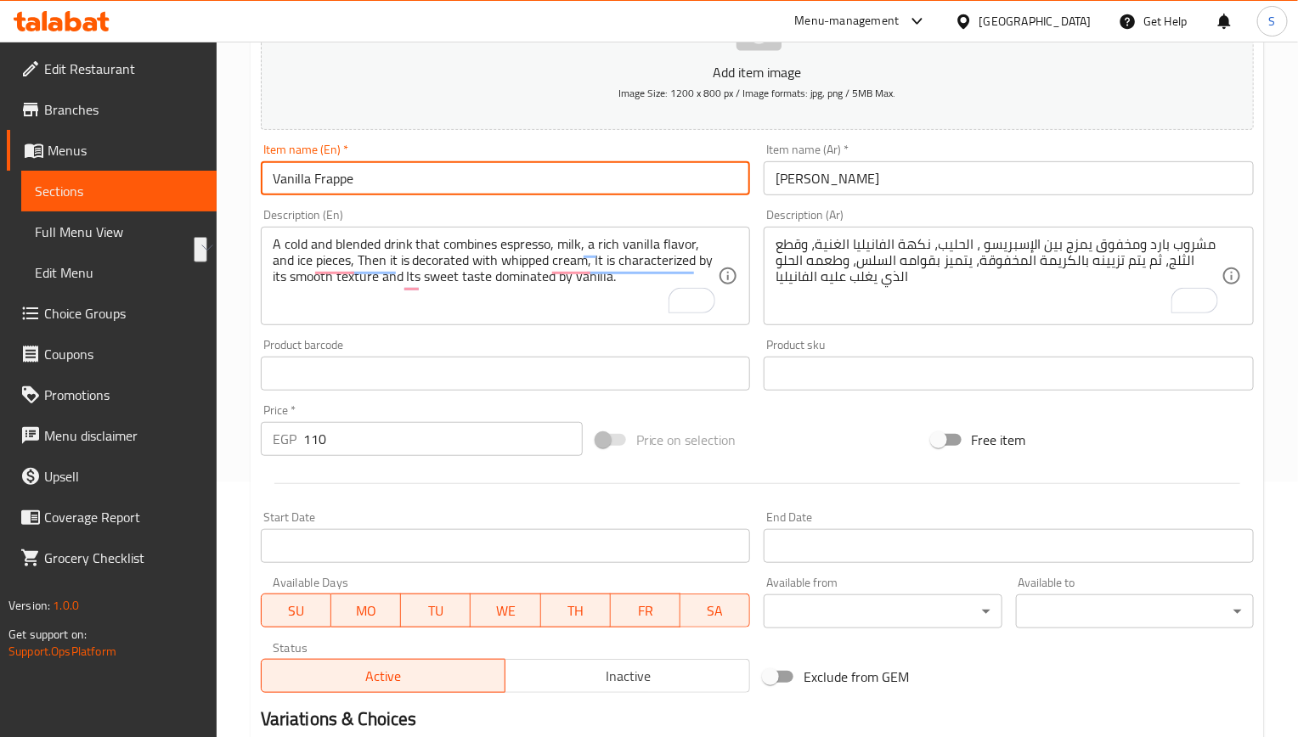
click at [581, 179] on input "Vanilla Frappe" at bounding box center [506, 178] width 490 height 34
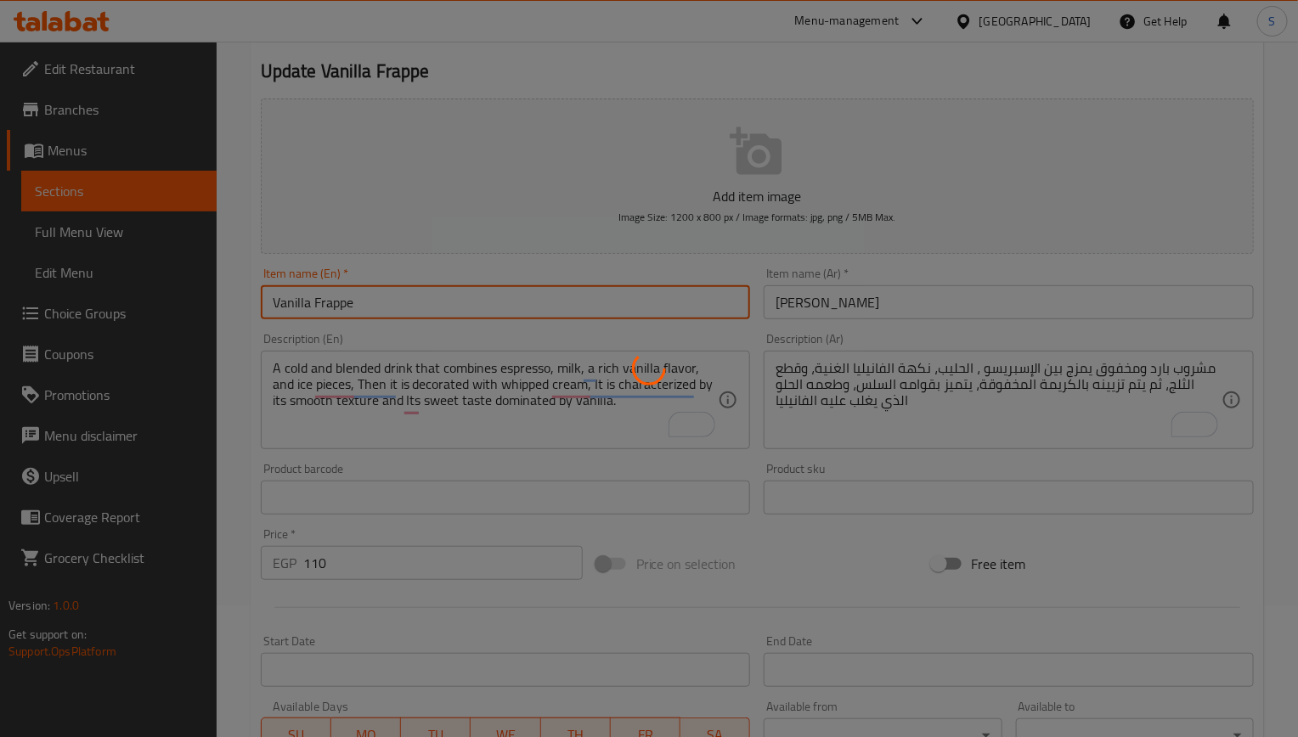
scroll to position [0, 0]
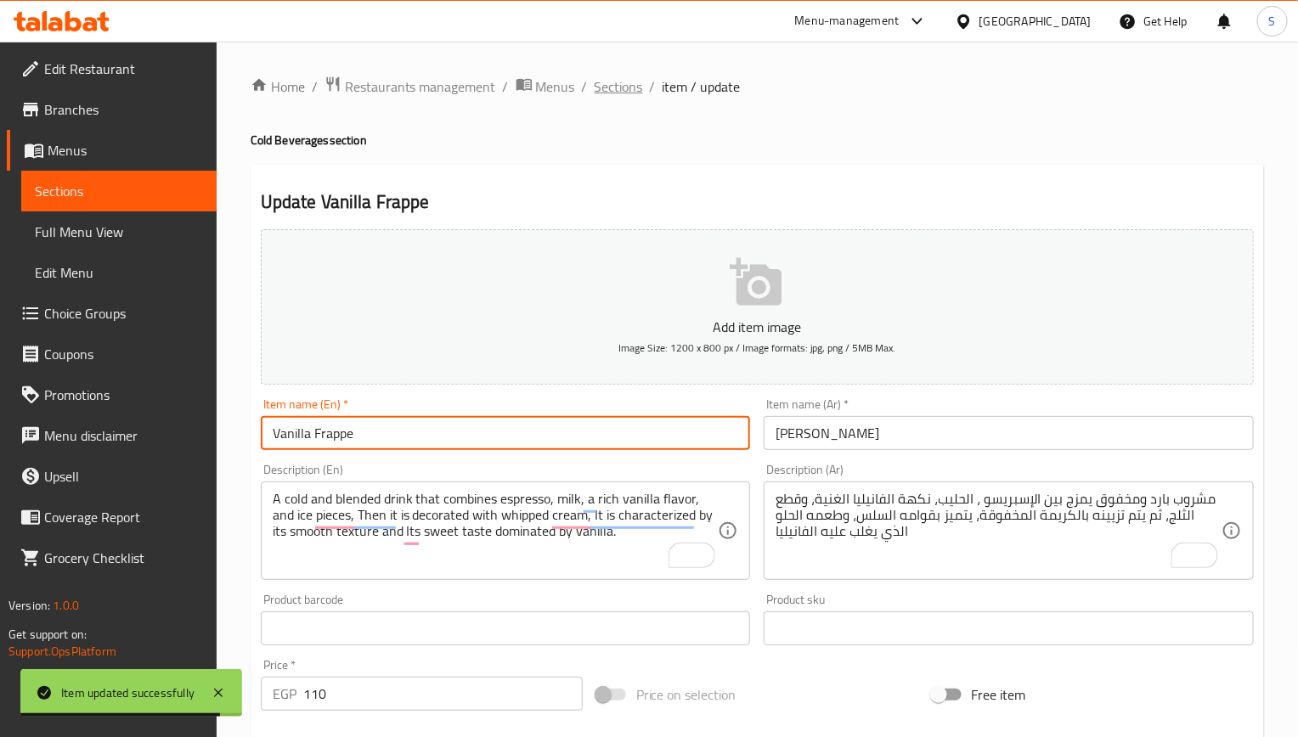
click at [637, 92] on span "Sections" at bounding box center [619, 86] width 48 height 20
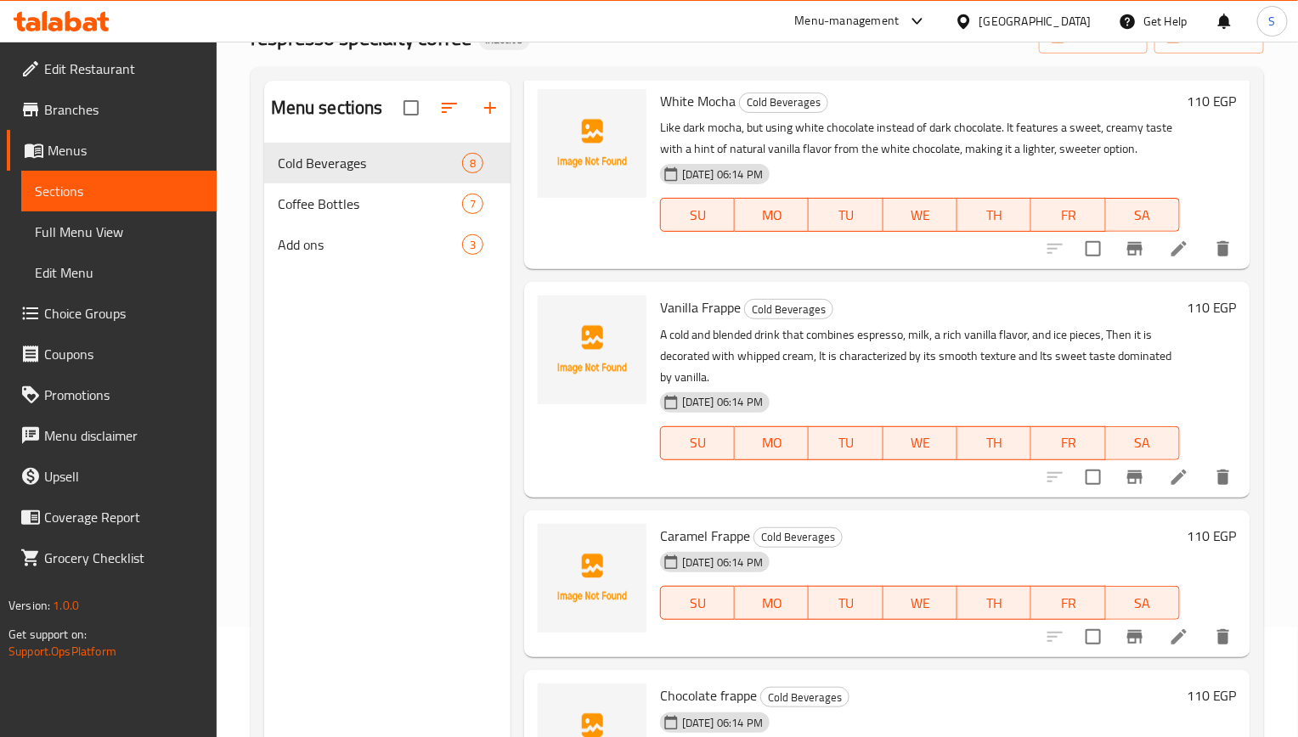
scroll to position [238, 0]
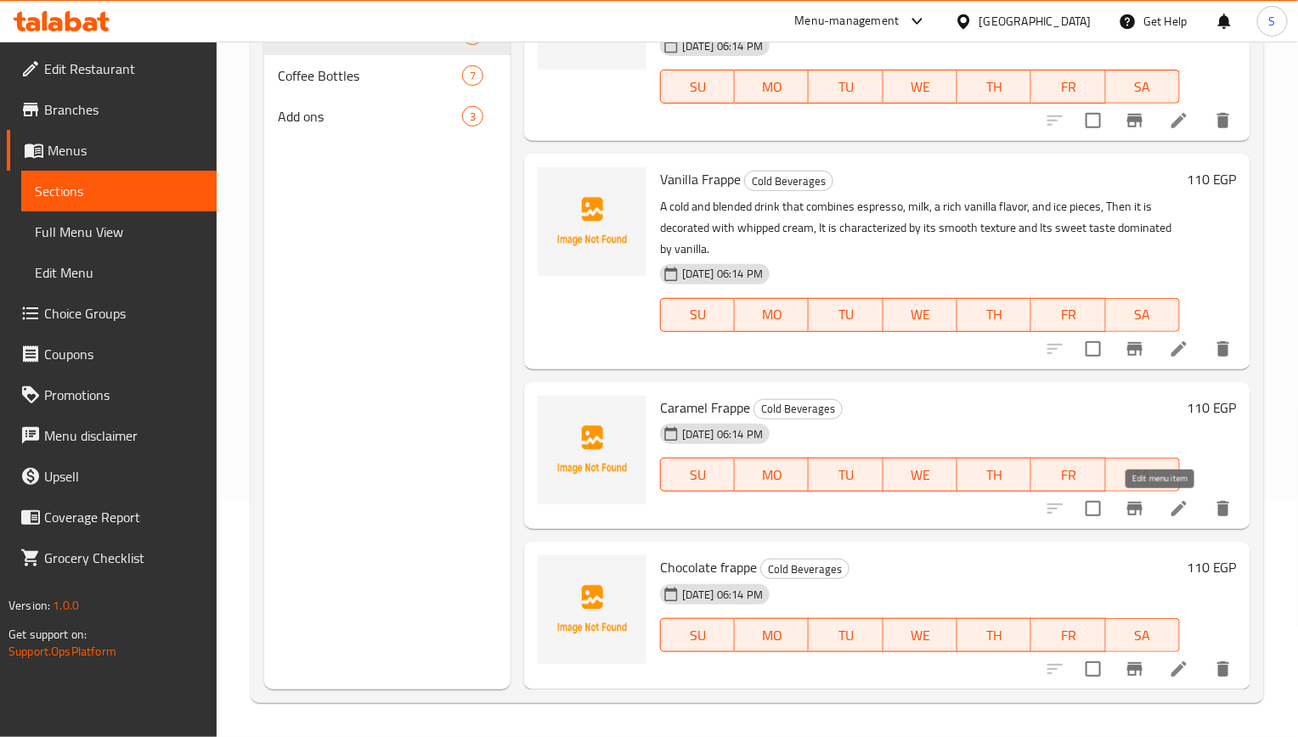
click at [1169, 516] on icon at bounding box center [1179, 509] width 20 height 20
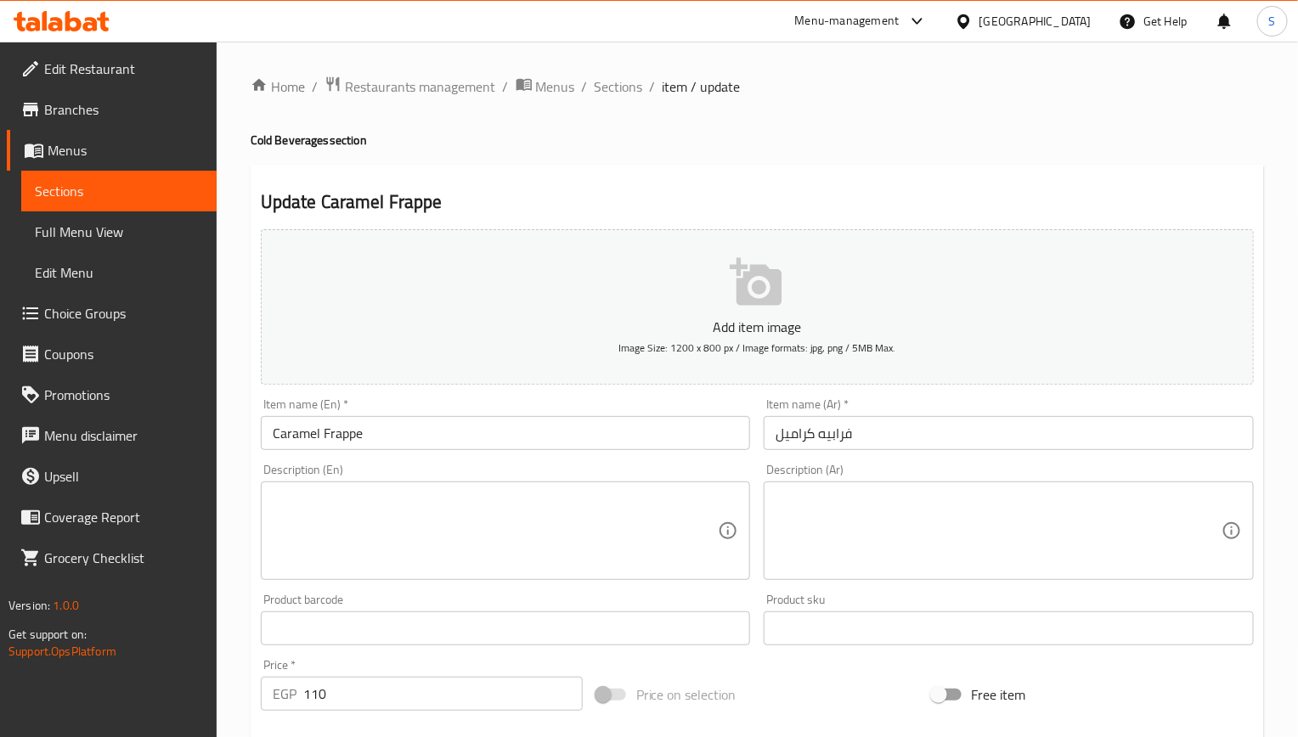
click at [502, 528] on textarea at bounding box center [496, 531] width 446 height 81
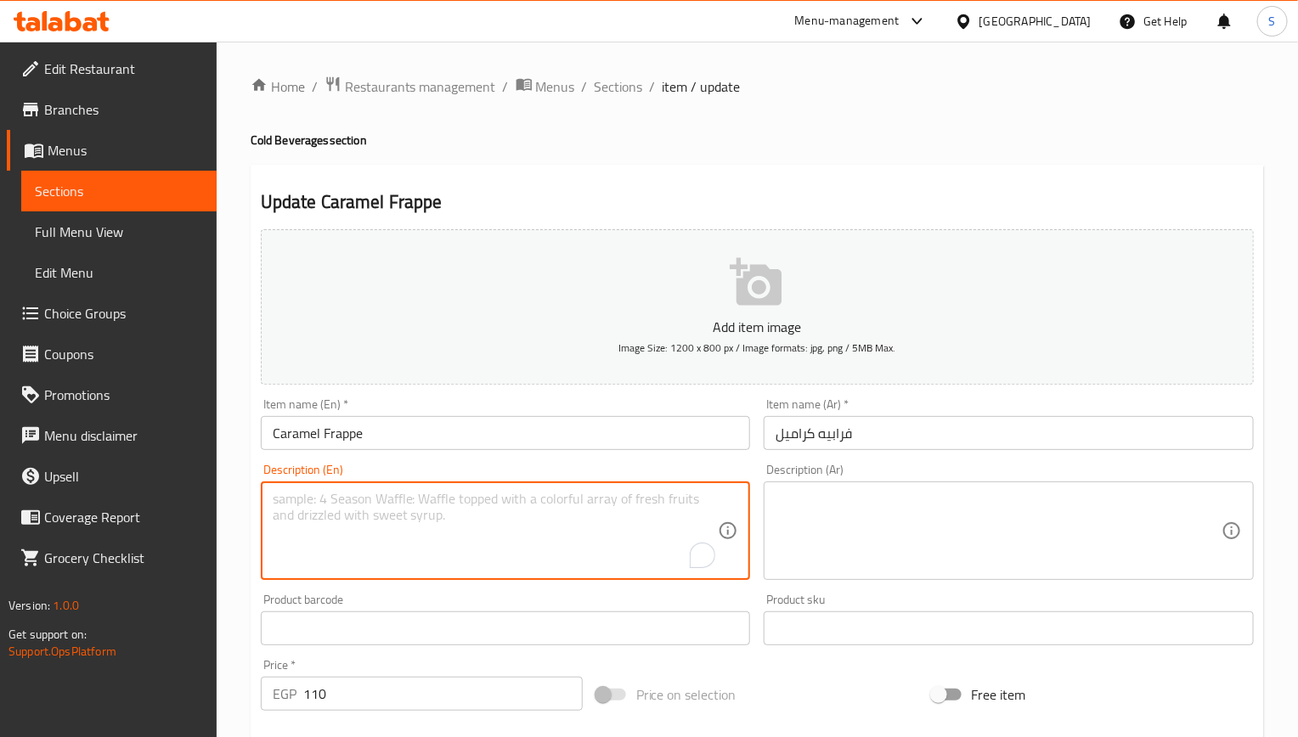
paste textarea "Made with rich caramel sauce and ice-cold milk"
type textarea "Made with rich caramel sauce and ice-cold milk"
click at [832, 540] on textarea at bounding box center [999, 531] width 446 height 81
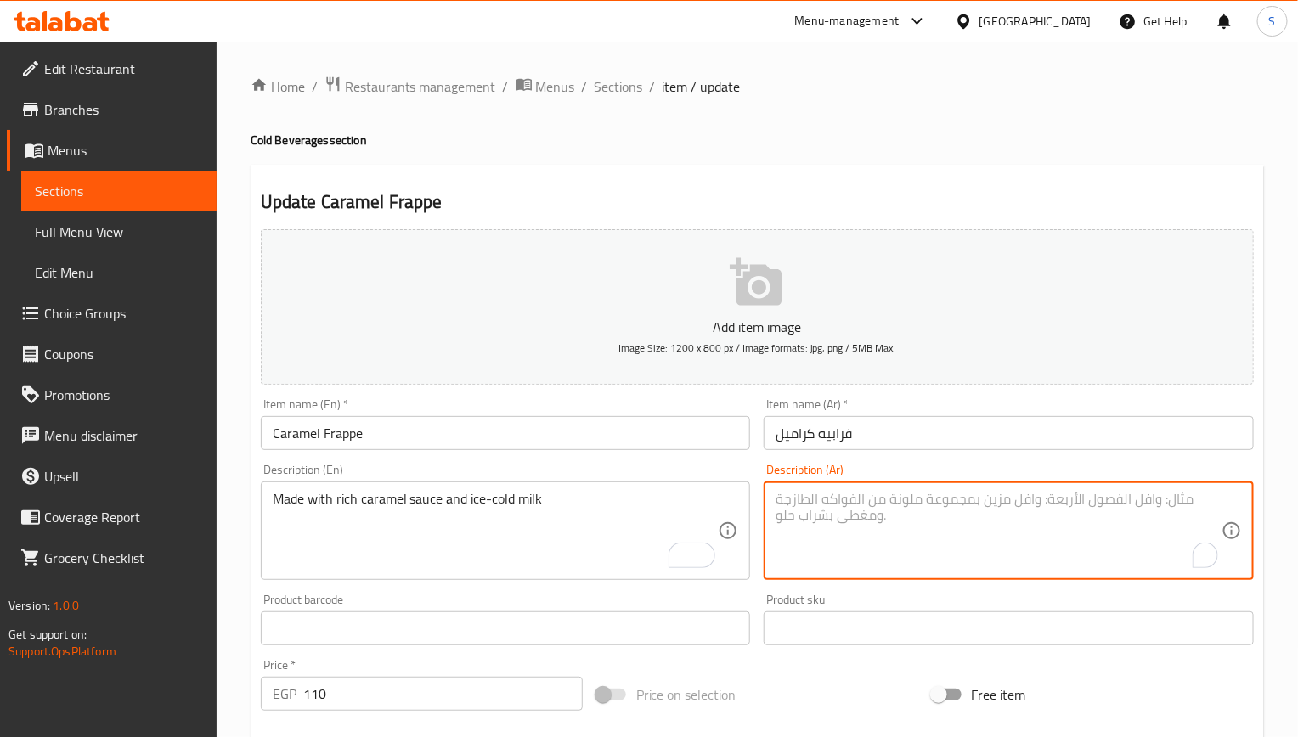
paste textarea "مصنوع من صلصة الكراميل الغنية والحليب المثلج"
click at [964, 512] on textarea "مصنوع من صلصة الكراميل الغنية والحليب المثلج" at bounding box center [999, 531] width 446 height 81
click at [964, 497] on textarea "مصنوع من صلصة الكراميل الغنية والحليب المثلج" at bounding box center [999, 531] width 446 height 81
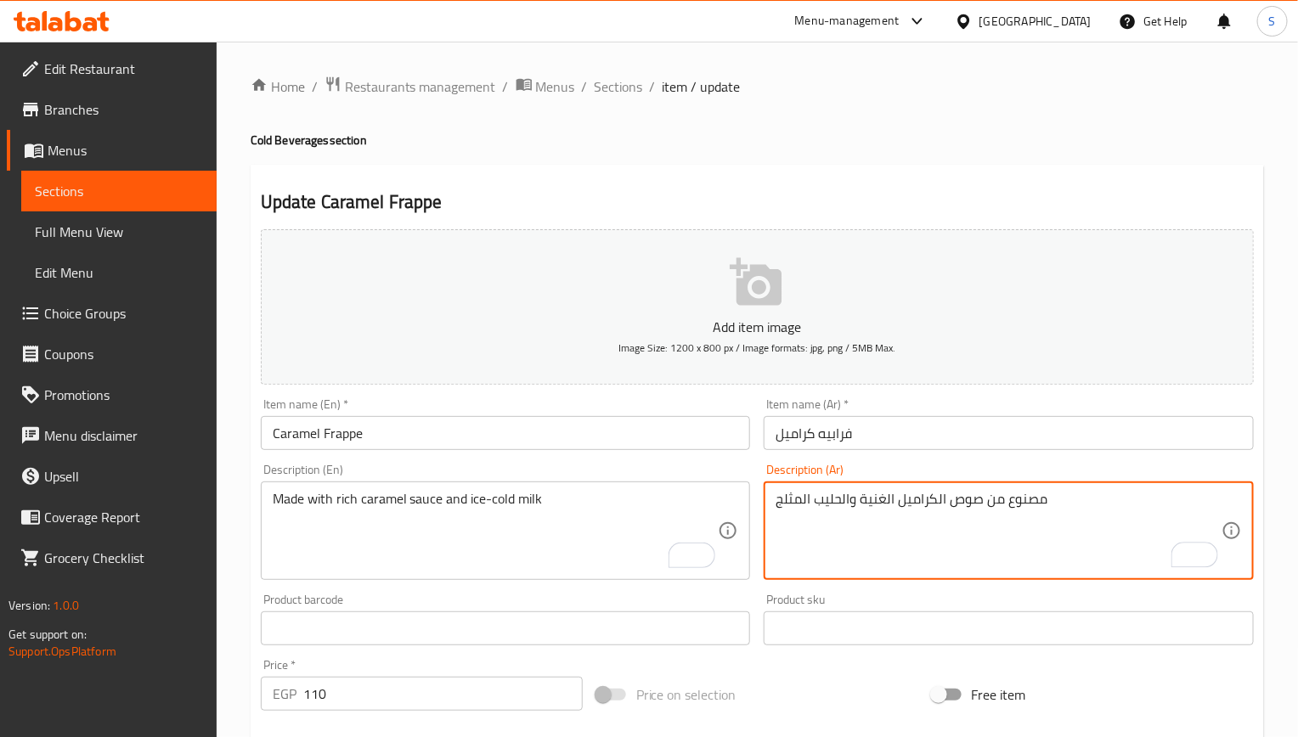
type textarea "مصنوع من صوص الكراميل الغنية والحليب المثلج"
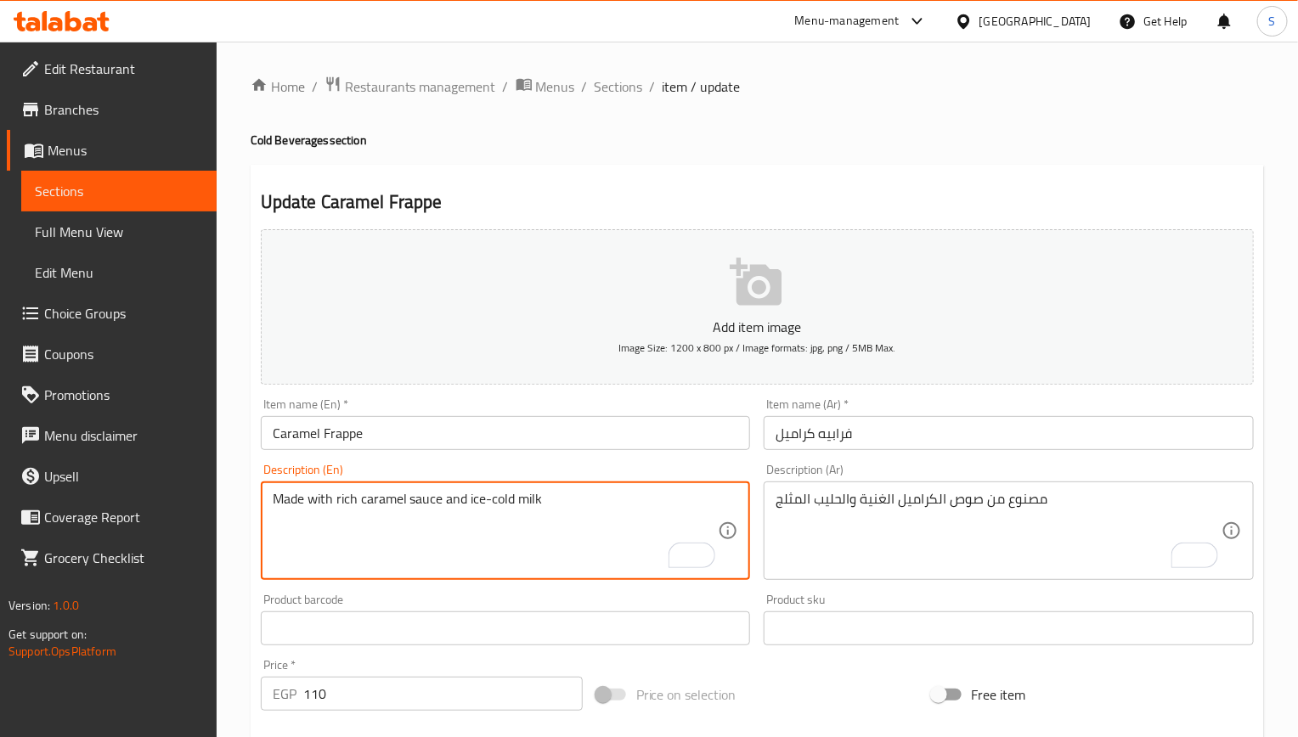
click at [522, 505] on textarea "Made with rich caramel sauce and ice-cold milk" at bounding box center [496, 531] width 446 height 81
paste textarea "Ice, Milk , Caramel sauce , Coffee , Vanilla extract,"
type textarea "Ice, Milk , Caramel sauce , Coffee , Vanilla extract"
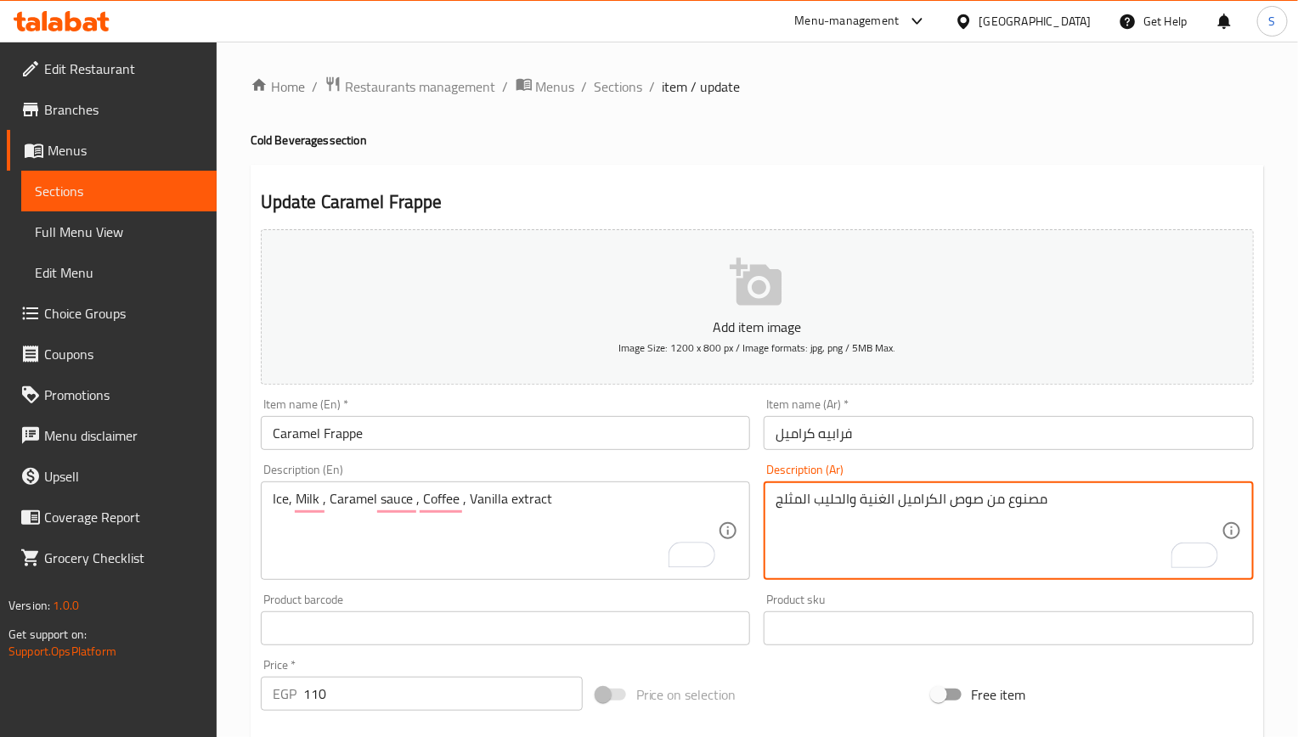
click at [860, 518] on textarea "مصنوع من صوص الكراميل الغنية والحليب المثلج" at bounding box center [999, 531] width 446 height 81
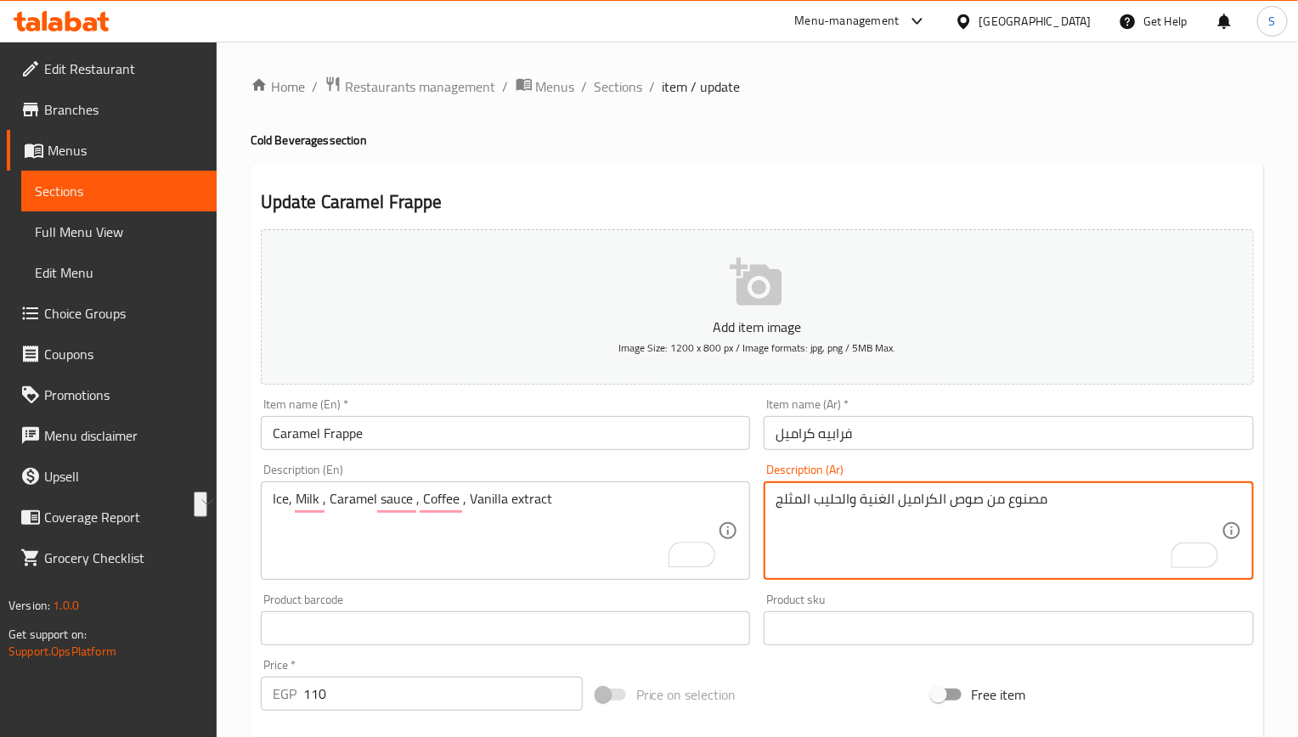
paste textarea "ثلج، حليب، صلصة الكراميل، قهوة، خلاصة الفانيليا،"
click at [968, 505] on textarea "ثلج، حليب، صلصة الكراميل، قهوة، خلاصة الفانيليا،" at bounding box center [999, 531] width 446 height 81
click at [1056, 505] on textarea "ثلج، حليب، صوص الكراميل، قهوة، خلاصة الفانيليا،" at bounding box center [999, 531] width 446 height 81
type textarea "ثلج، حليب، صوص الكراميل، قهوة، خلاصة الفانيليا"
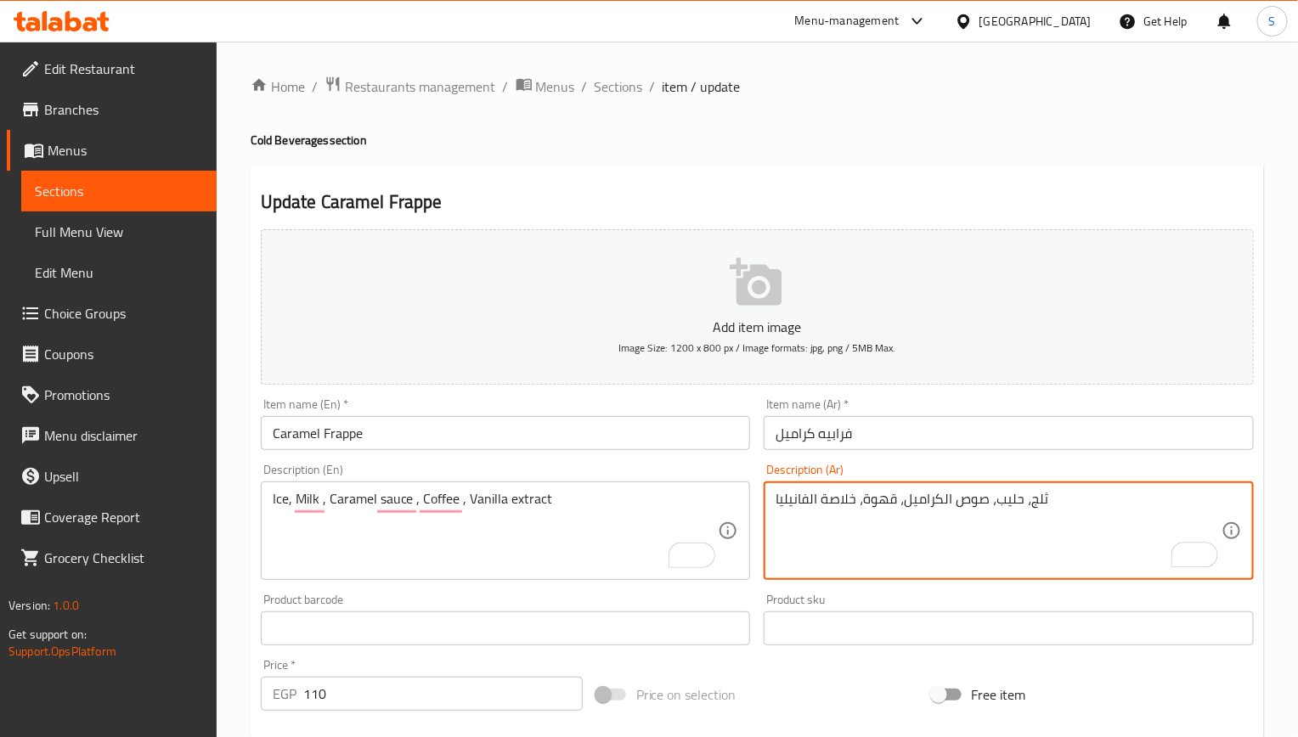
click at [635, 439] on input "Caramel Frappe" at bounding box center [506, 433] width 490 height 34
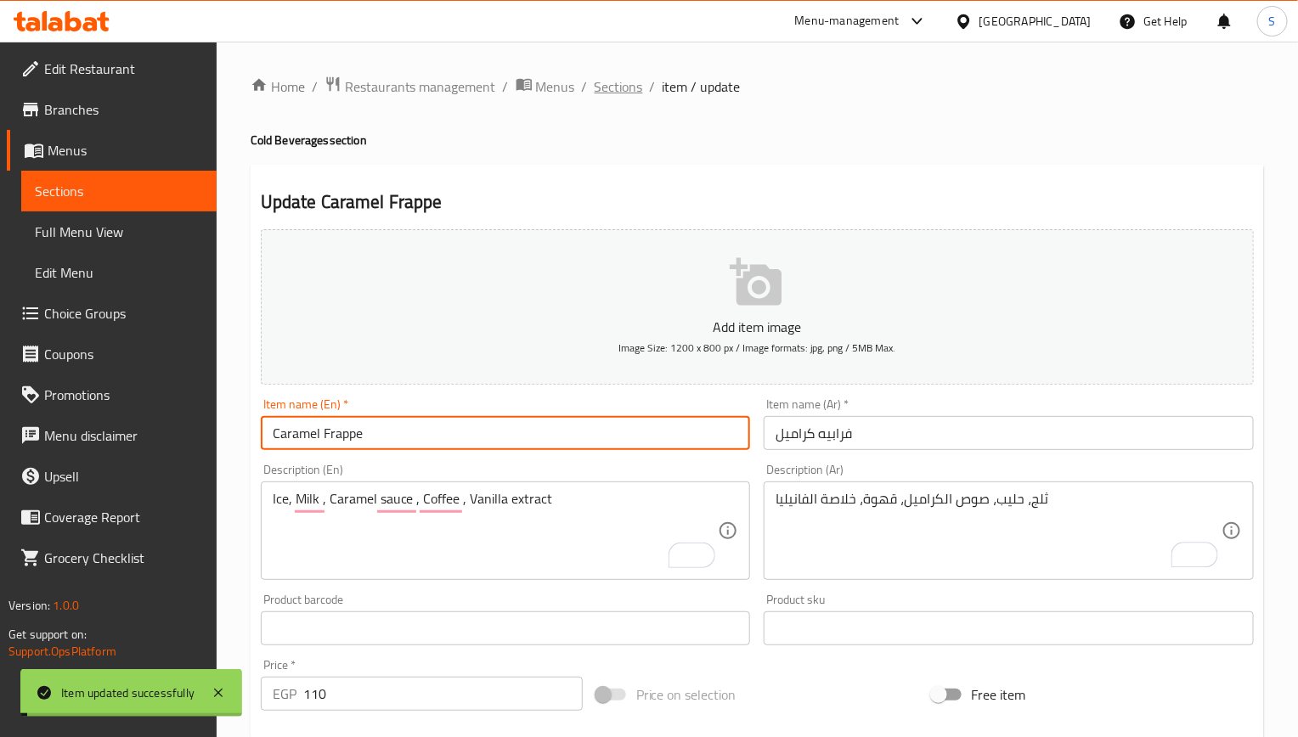
click at [606, 87] on span "Sections" at bounding box center [619, 86] width 48 height 20
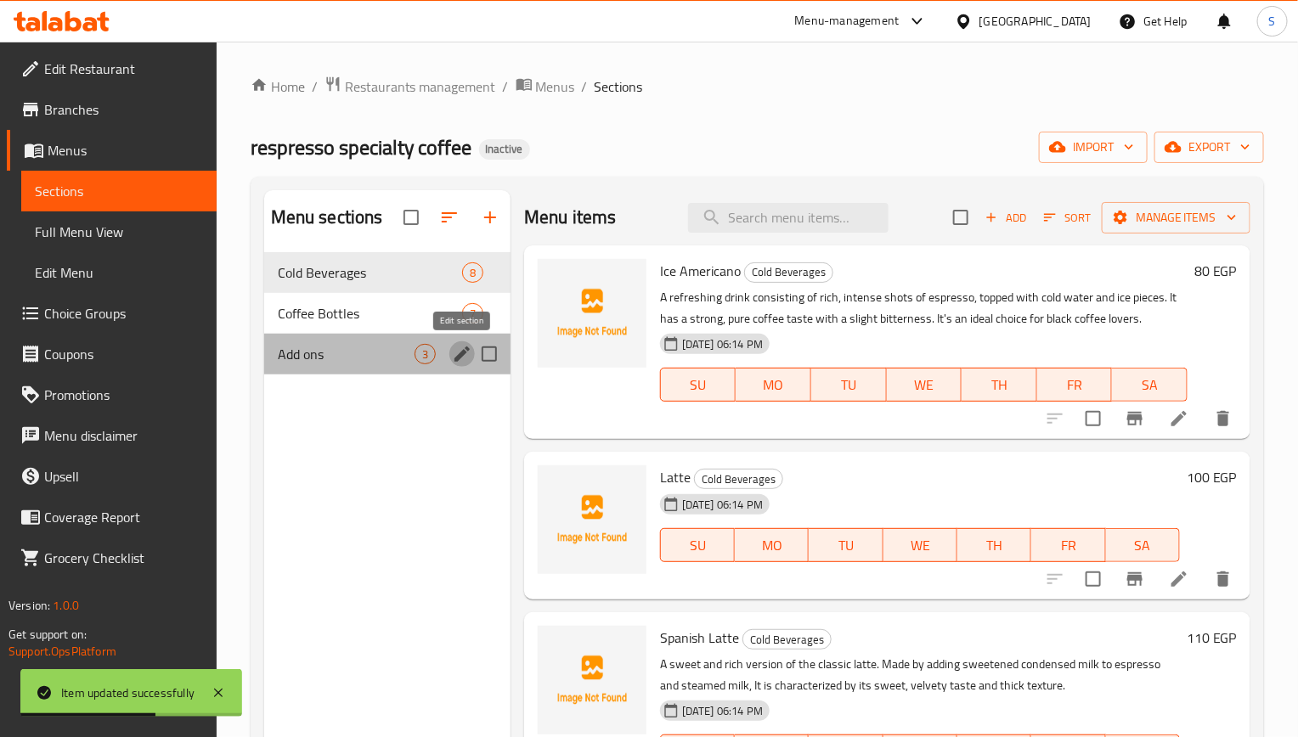
click at [460, 350] on icon "edit" at bounding box center [462, 354] width 20 height 20
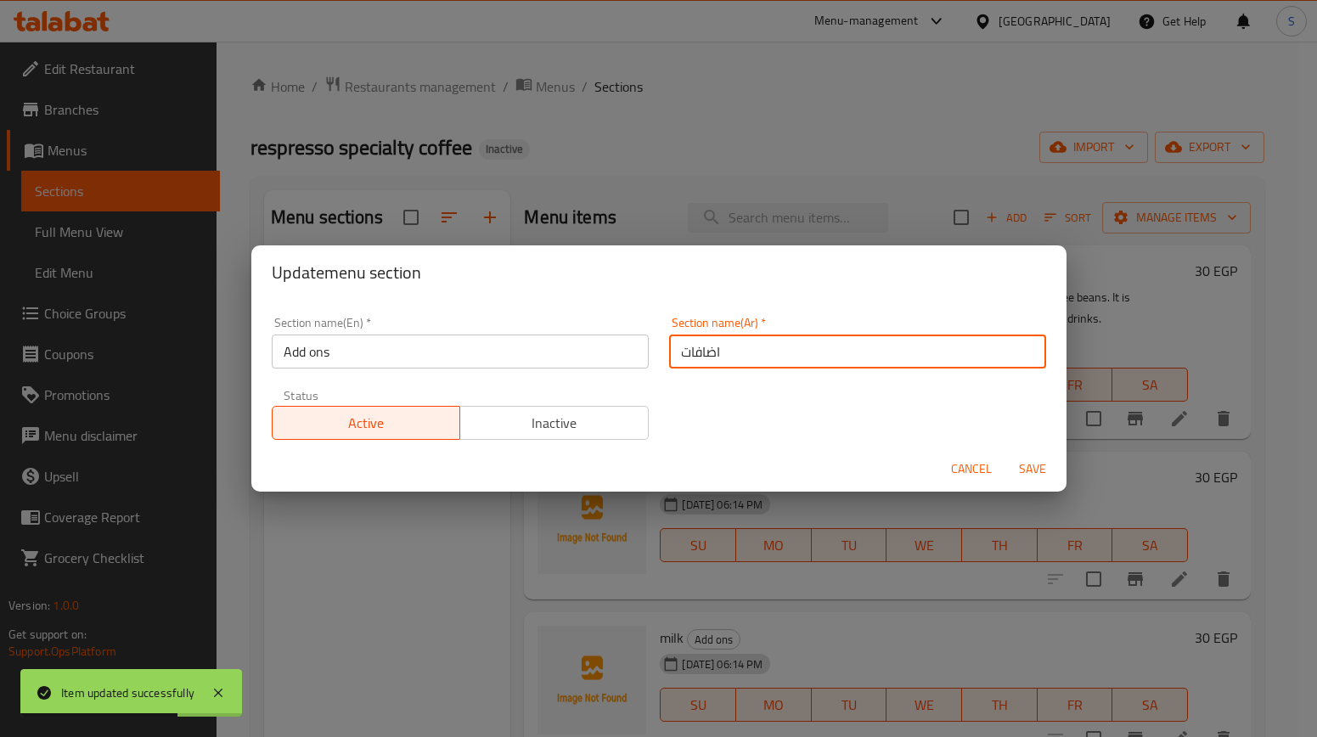
click at [735, 355] on input "اضافات" at bounding box center [857, 352] width 377 height 34
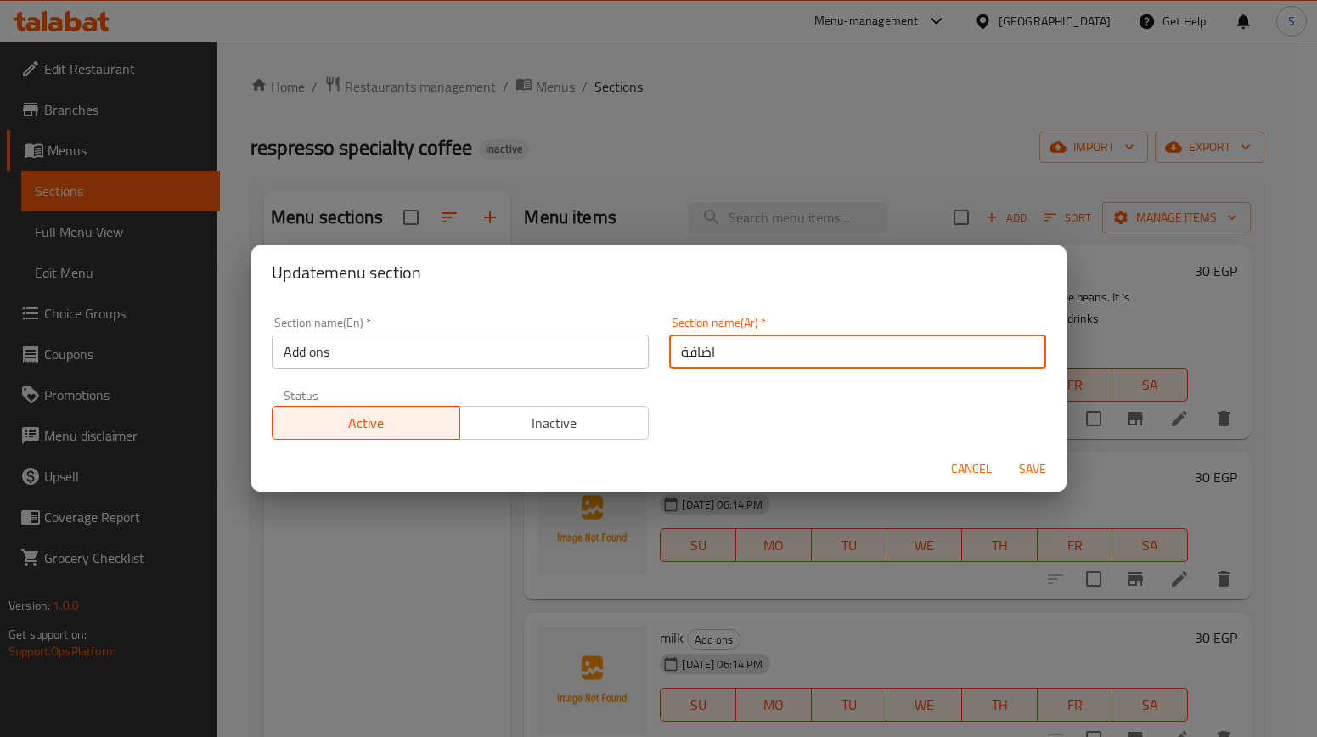
type input "اضافة"
click at [1006, 454] on button "Save" at bounding box center [1033, 469] width 54 height 31
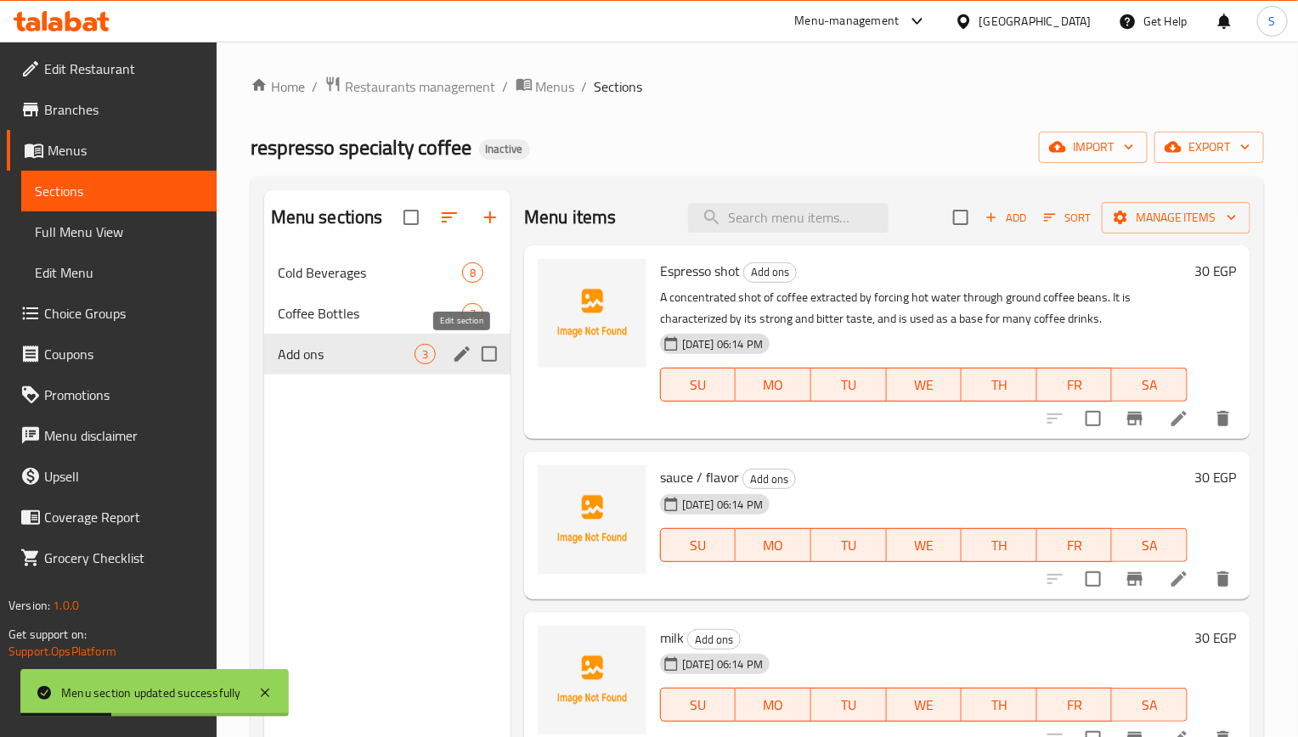
click at [462, 360] on icon "edit" at bounding box center [462, 354] width 20 height 20
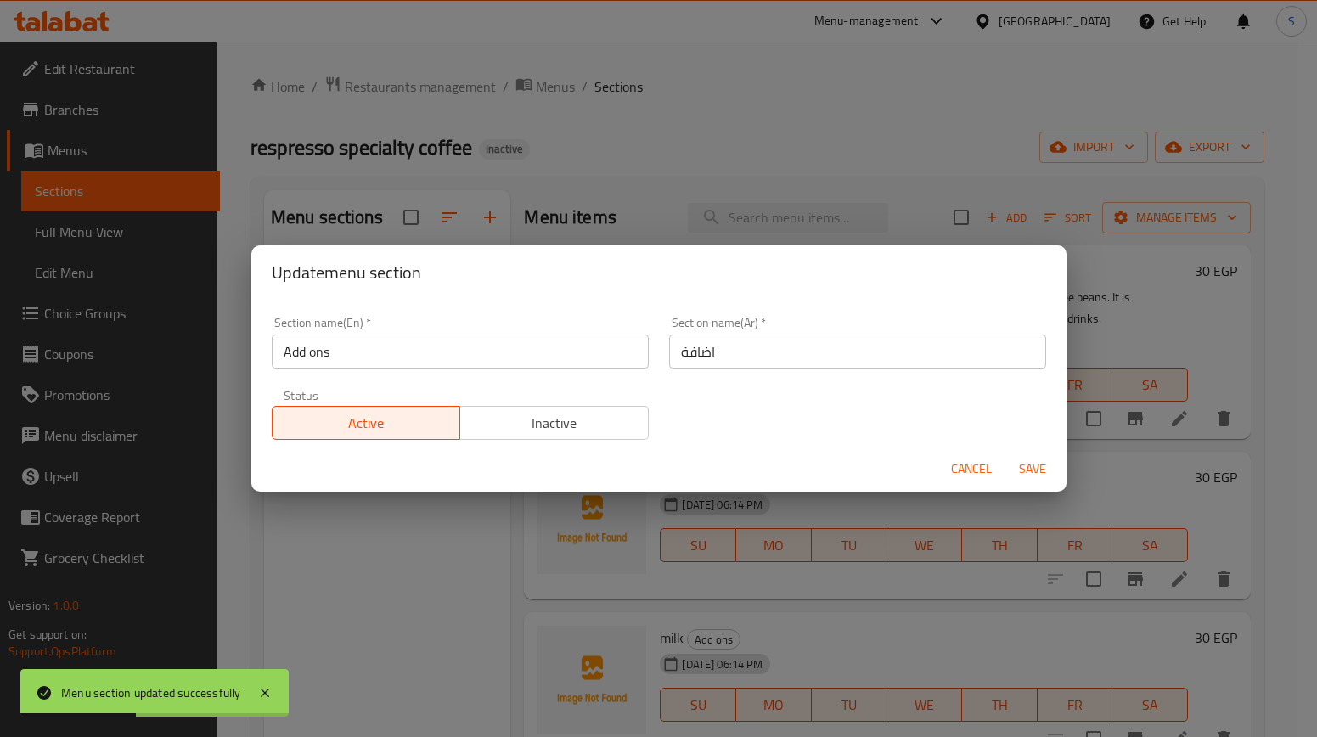
click at [462, 360] on input "Add ons" at bounding box center [460, 352] width 377 height 34
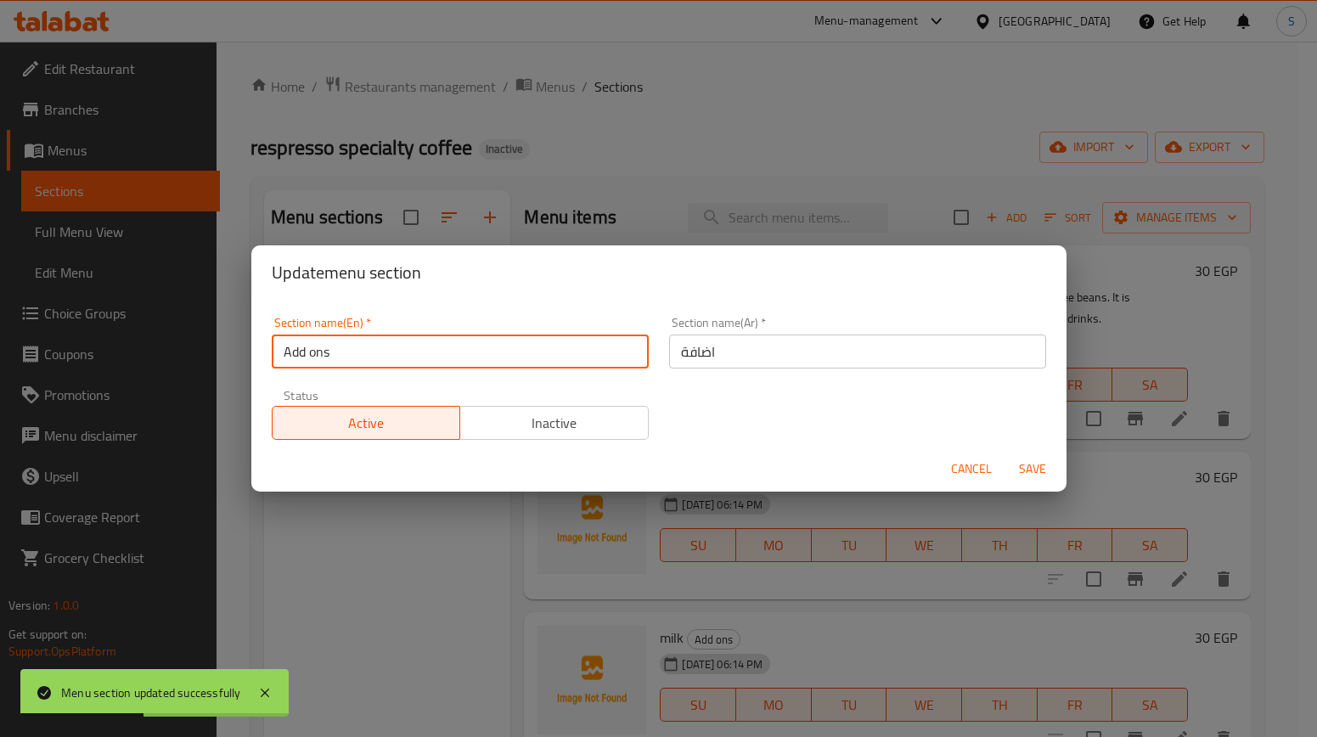
click at [462, 360] on input "Add ons" at bounding box center [460, 352] width 377 height 34
type input "Extras"
click at [1006, 454] on button "Save" at bounding box center [1033, 469] width 54 height 31
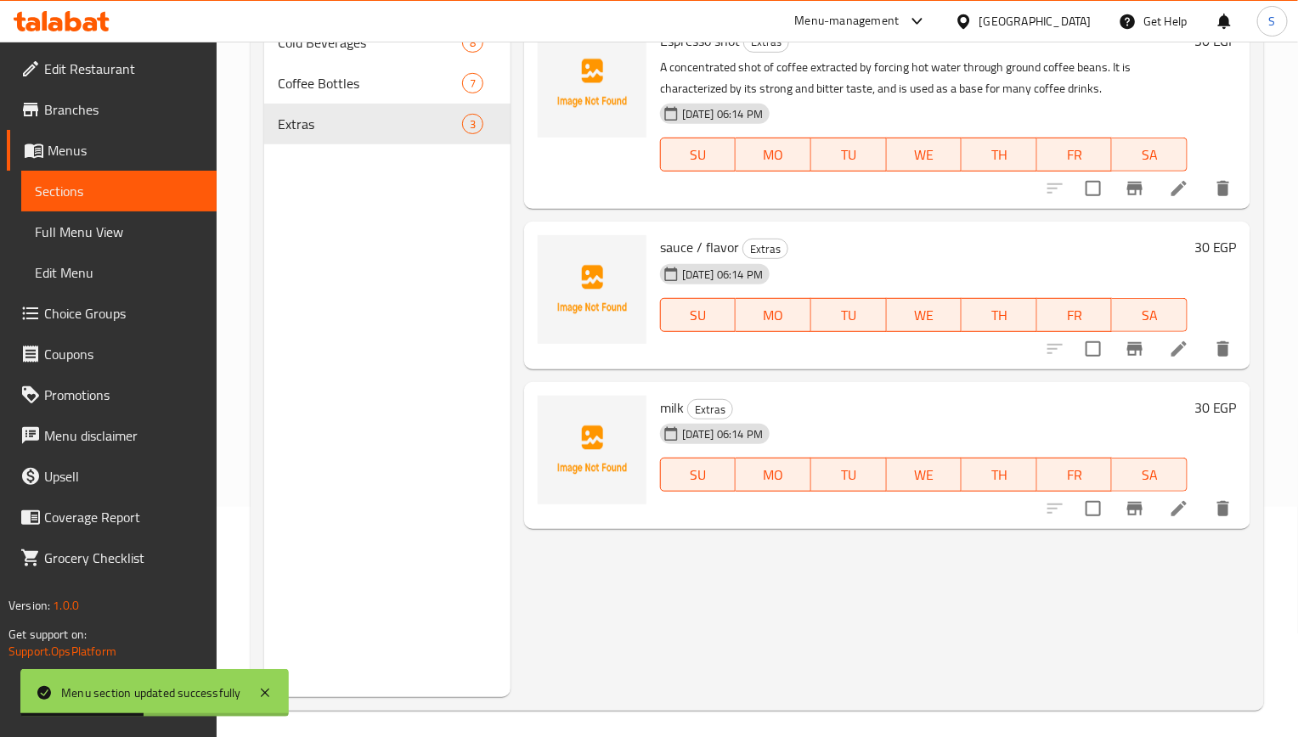
scroll to position [238, 0]
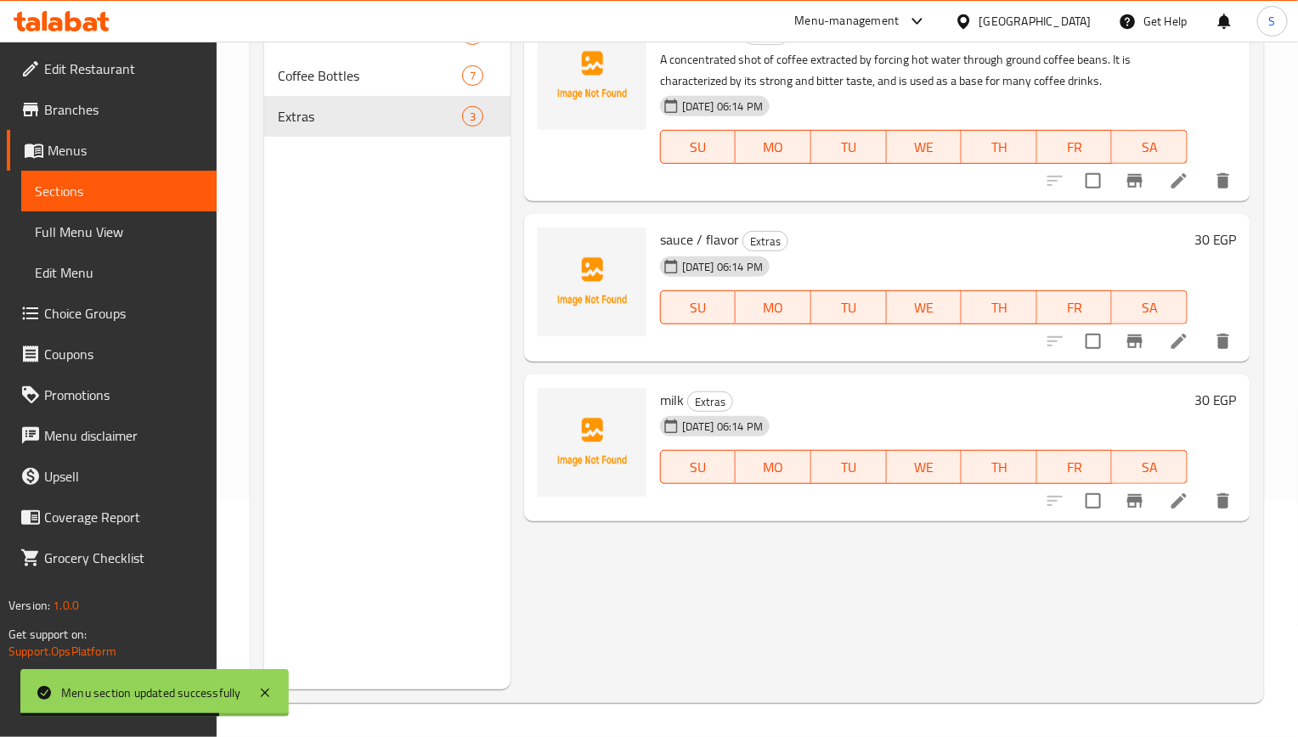
click at [725, 237] on span "sauce / flavor" at bounding box center [699, 239] width 79 height 25
copy h6 "flavor"
click at [1185, 334] on icon at bounding box center [1179, 341] width 20 height 20
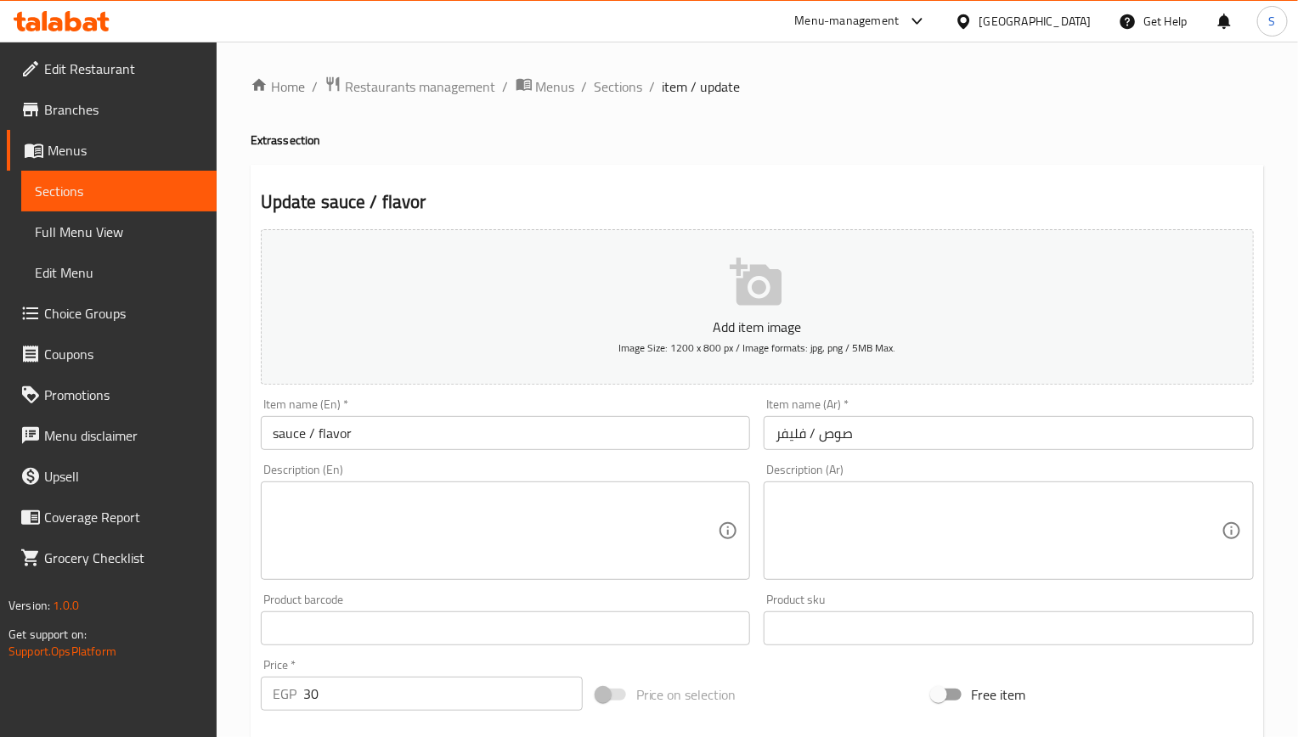
click at [584, 438] on input "sauce / flavor" at bounding box center [506, 433] width 490 height 34
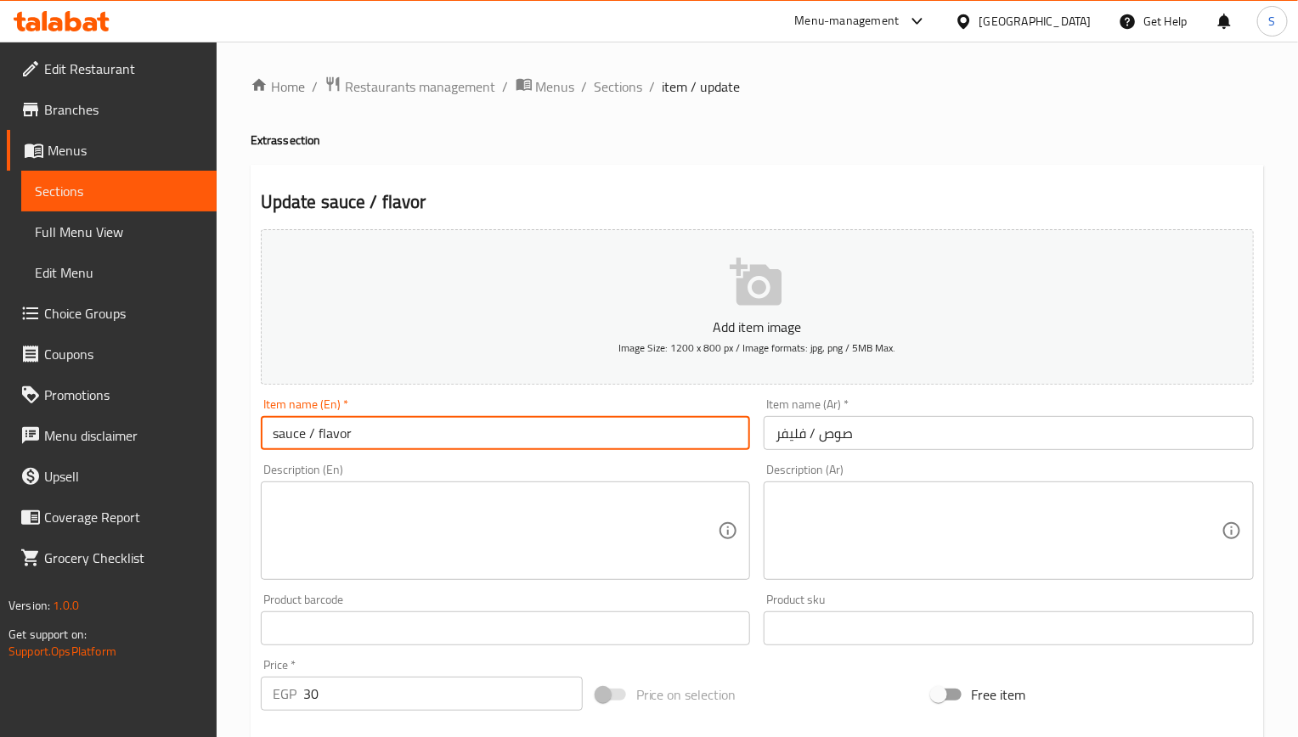
click at [584, 438] on input "sauce / flavor" at bounding box center [506, 433] width 490 height 34
click at [479, 423] on input "sauce / flavor" at bounding box center [506, 433] width 490 height 34
type input "sauce"
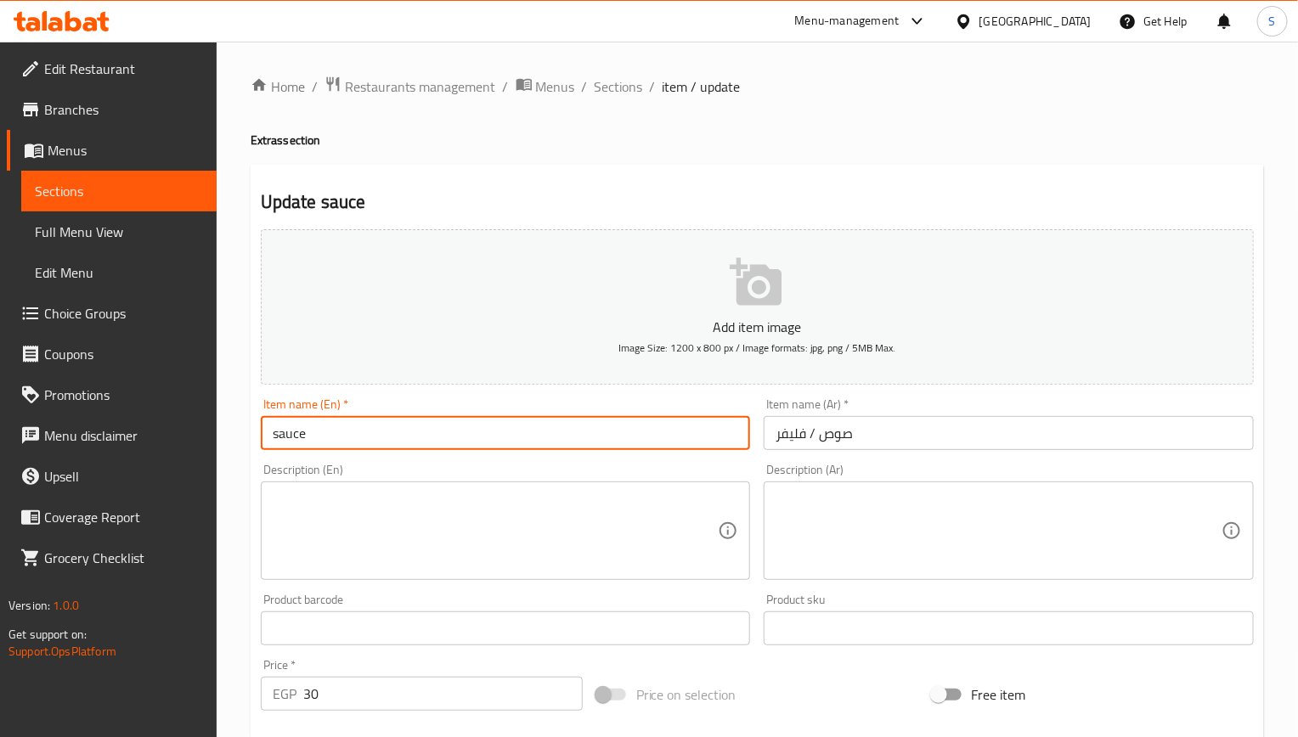
click at [805, 429] on input "صوص / فليفر" at bounding box center [1009, 433] width 490 height 34
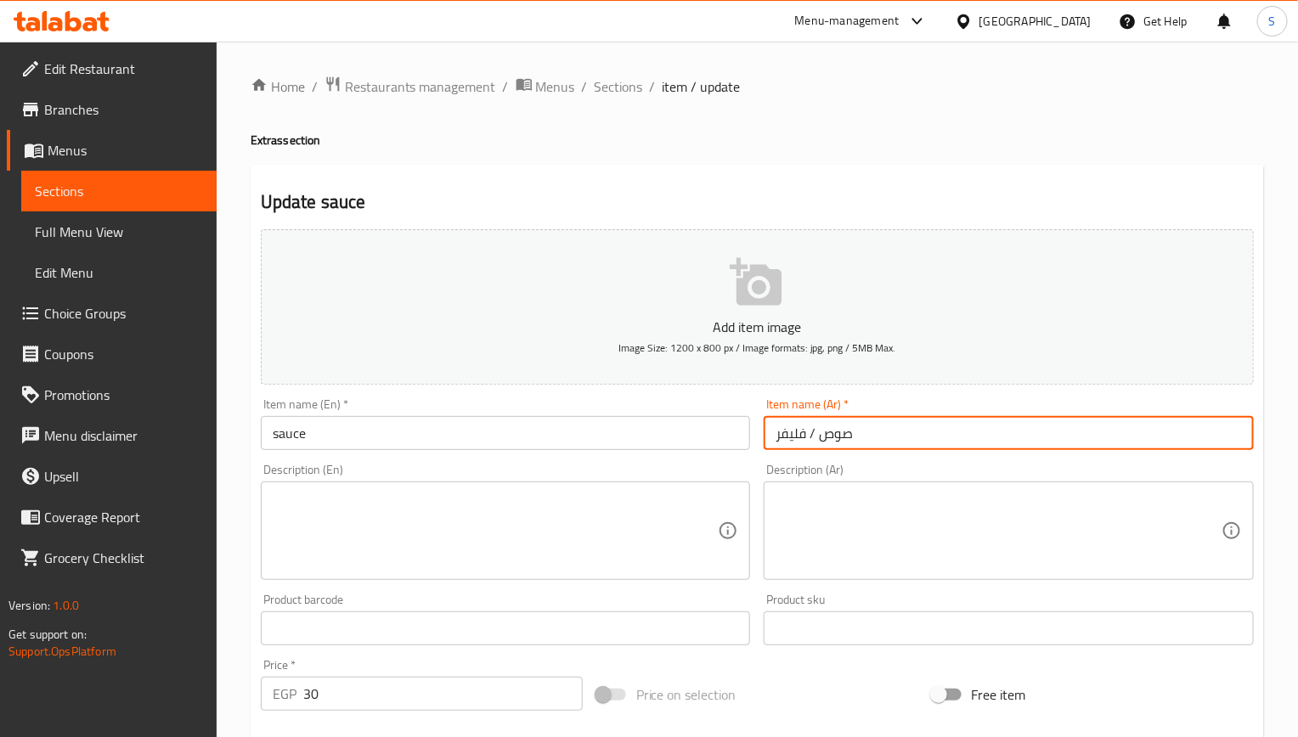
click at [805, 429] on input "صوص / فليفر" at bounding box center [1009, 433] width 490 height 34
click at [790, 439] on input "صوص / فليفر" at bounding box center [1009, 433] width 490 height 34
type input "صوص"
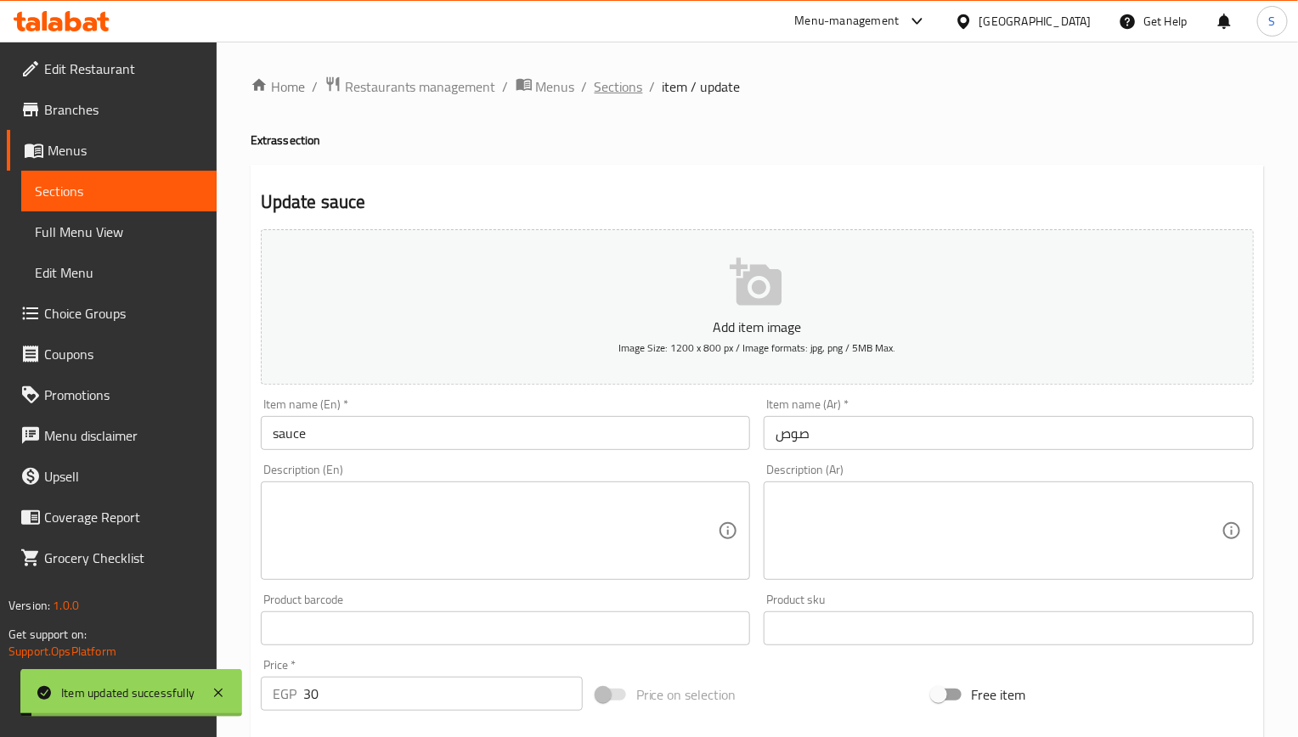
click at [600, 87] on span "Sections" at bounding box center [619, 86] width 48 height 20
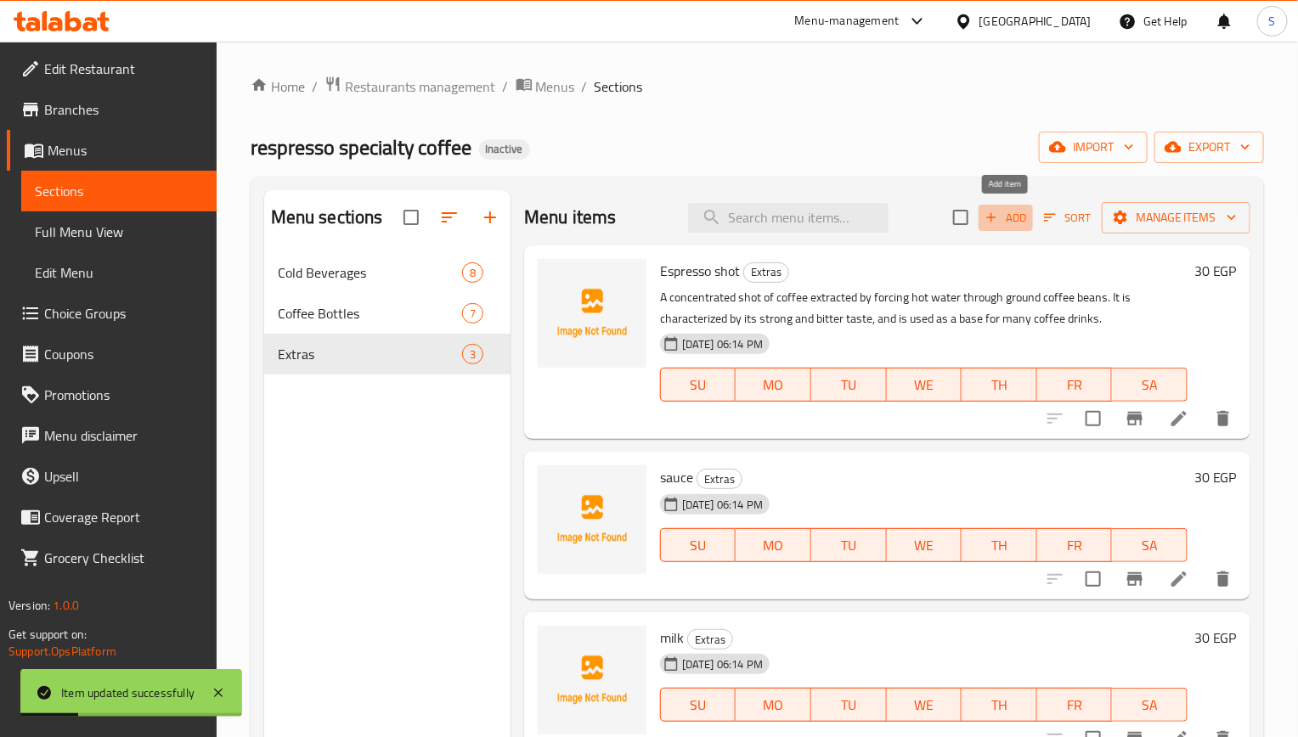
click at [1009, 222] on span "Add" at bounding box center [1006, 218] width 46 height 20
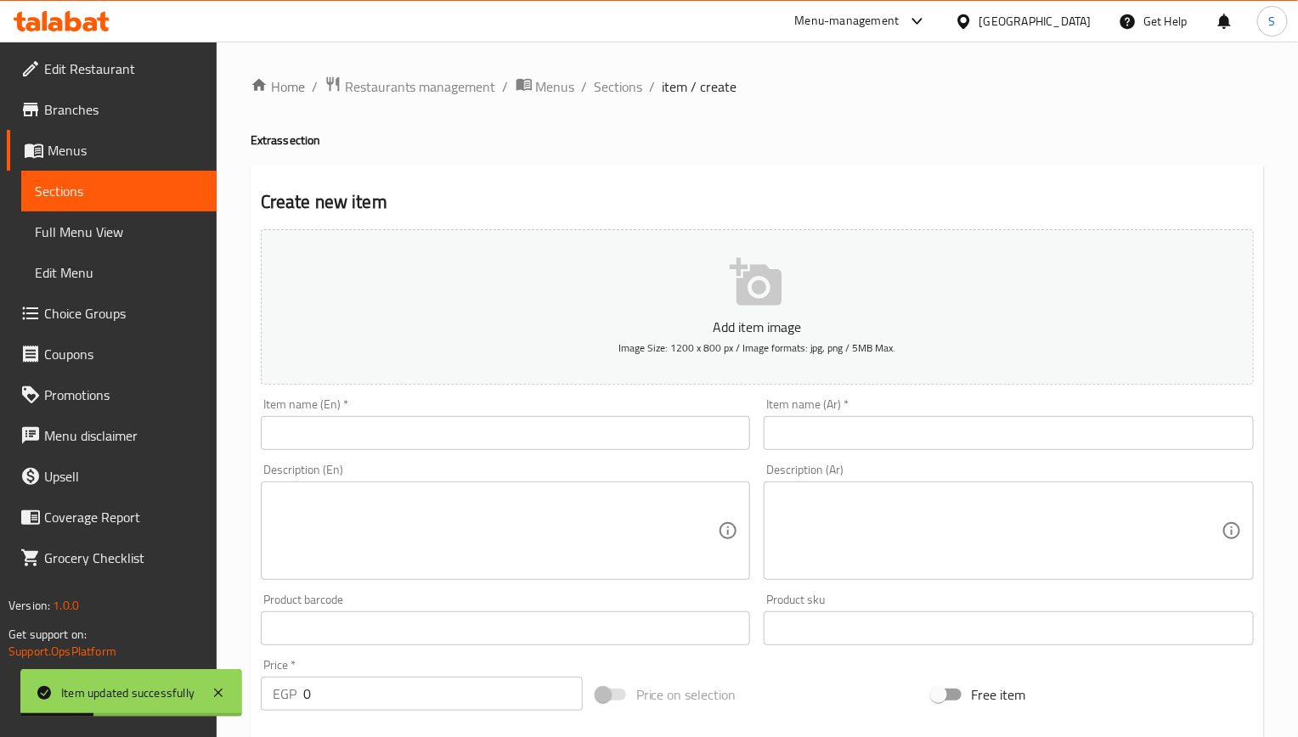
click at [460, 424] on input "text" at bounding box center [506, 433] width 490 height 34
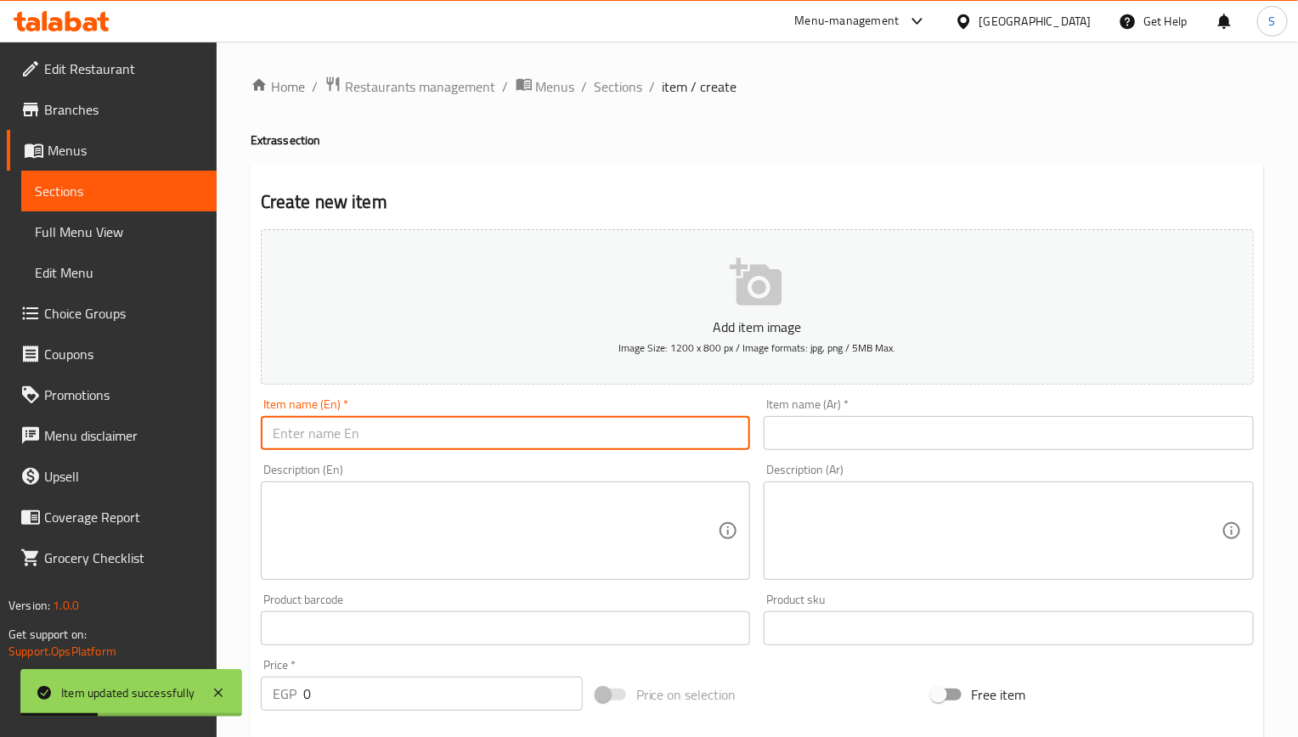
paste input "flavor"
type input "flavor"
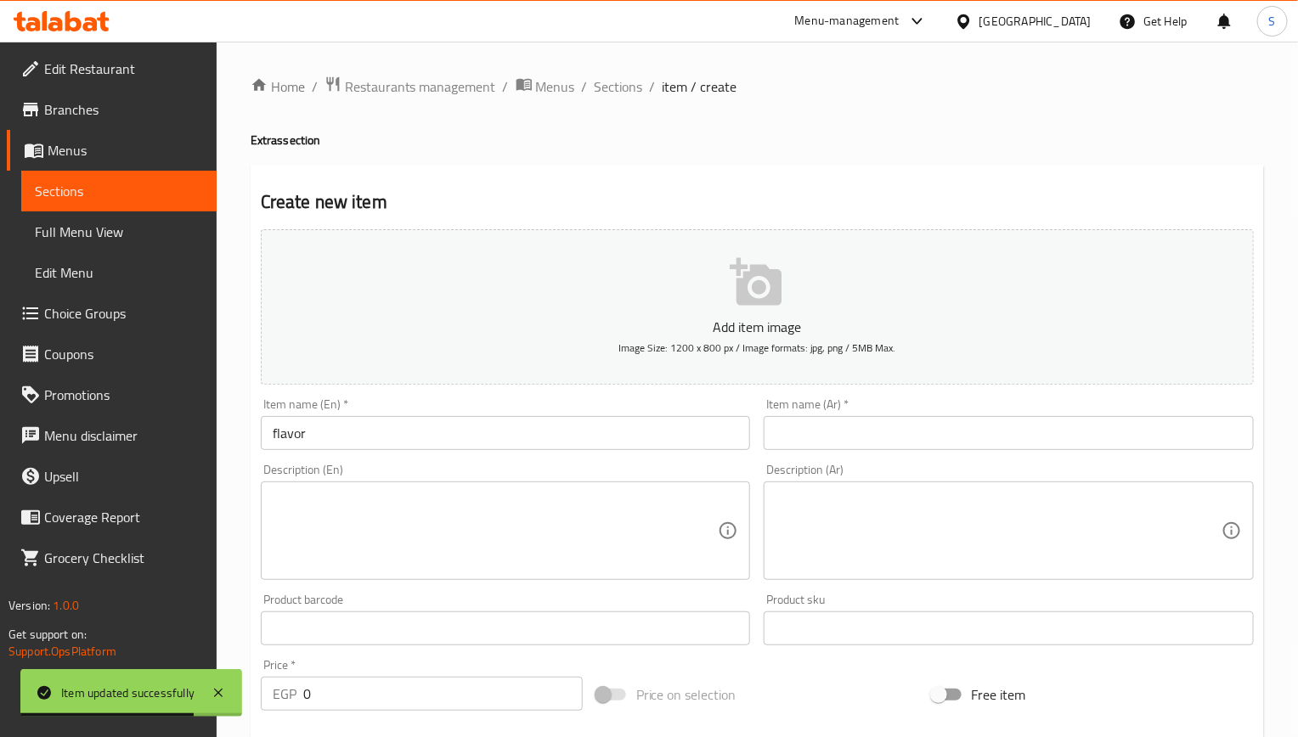
click at [865, 438] on input "text" at bounding box center [1009, 433] width 490 height 34
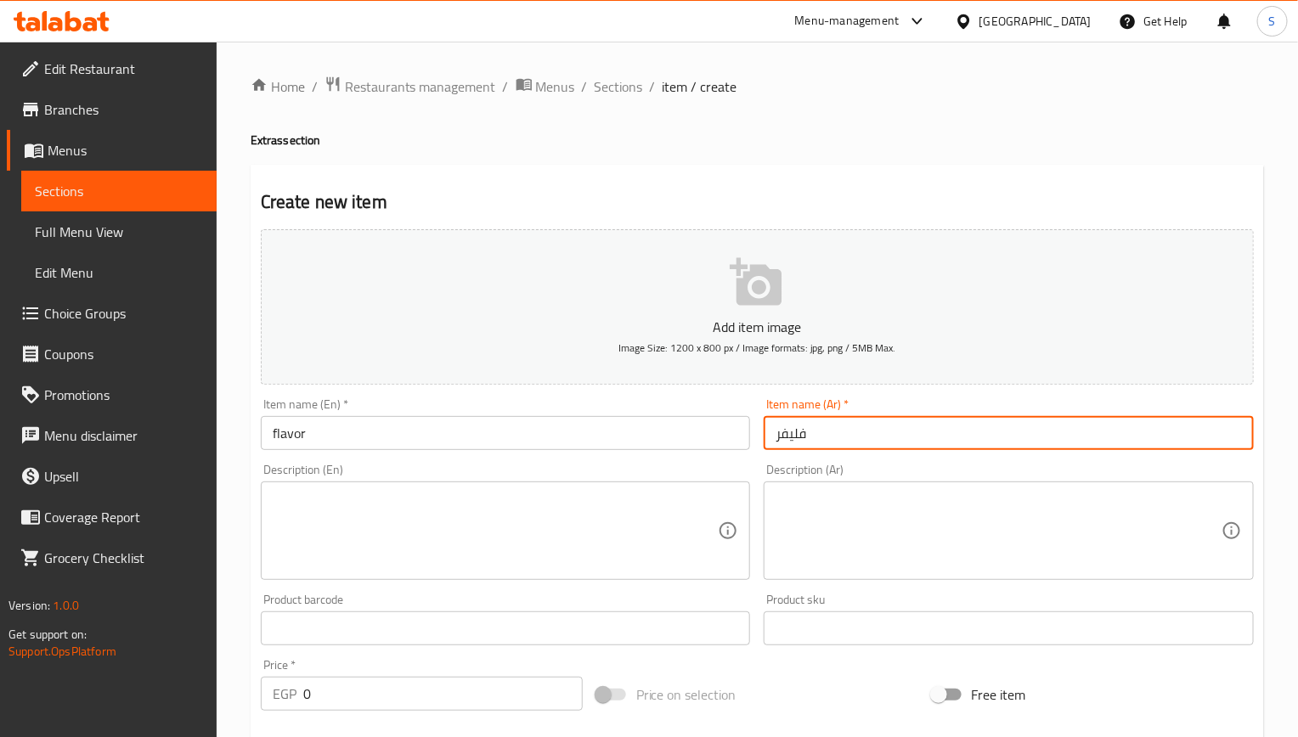
type input "فليفر"
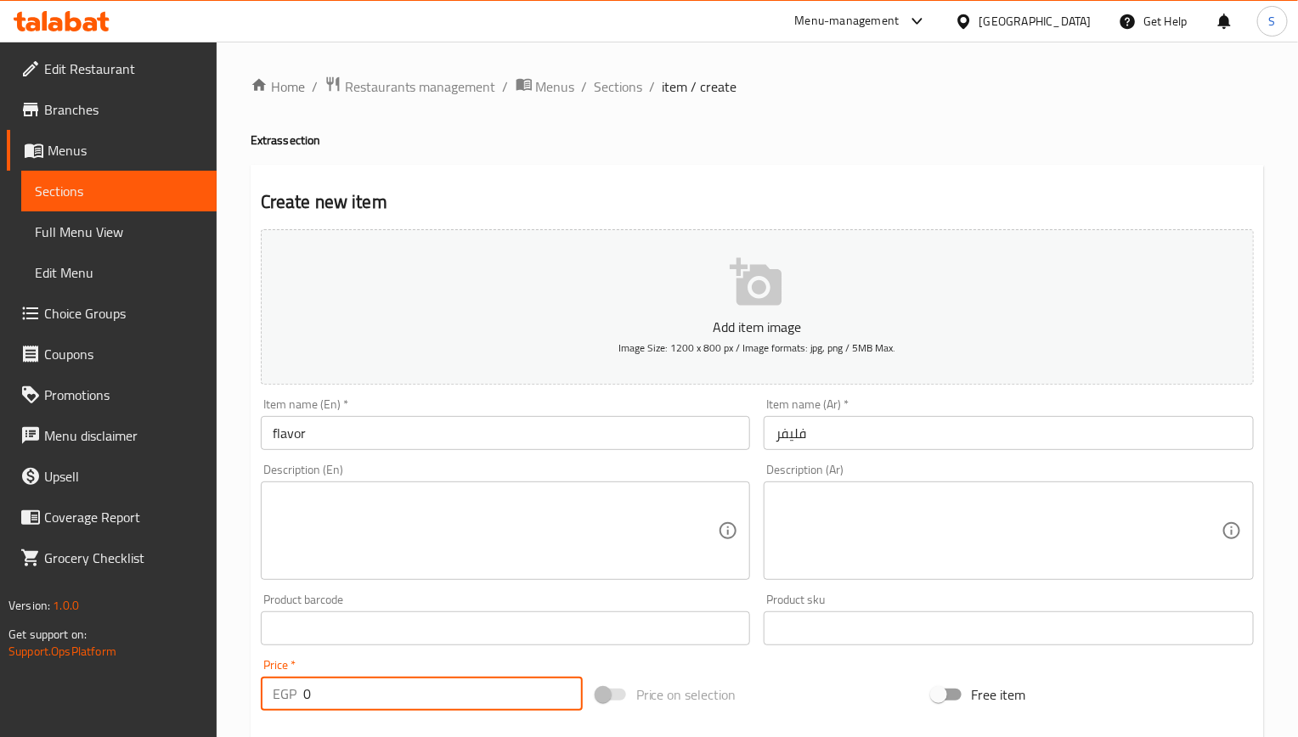
drag, startPoint x: 326, startPoint y: 706, endPoint x: 298, endPoint y: 703, distance: 28.1
click at [298, 703] on div "EGP 0 Price *" at bounding box center [422, 694] width 322 height 34
type input "30"
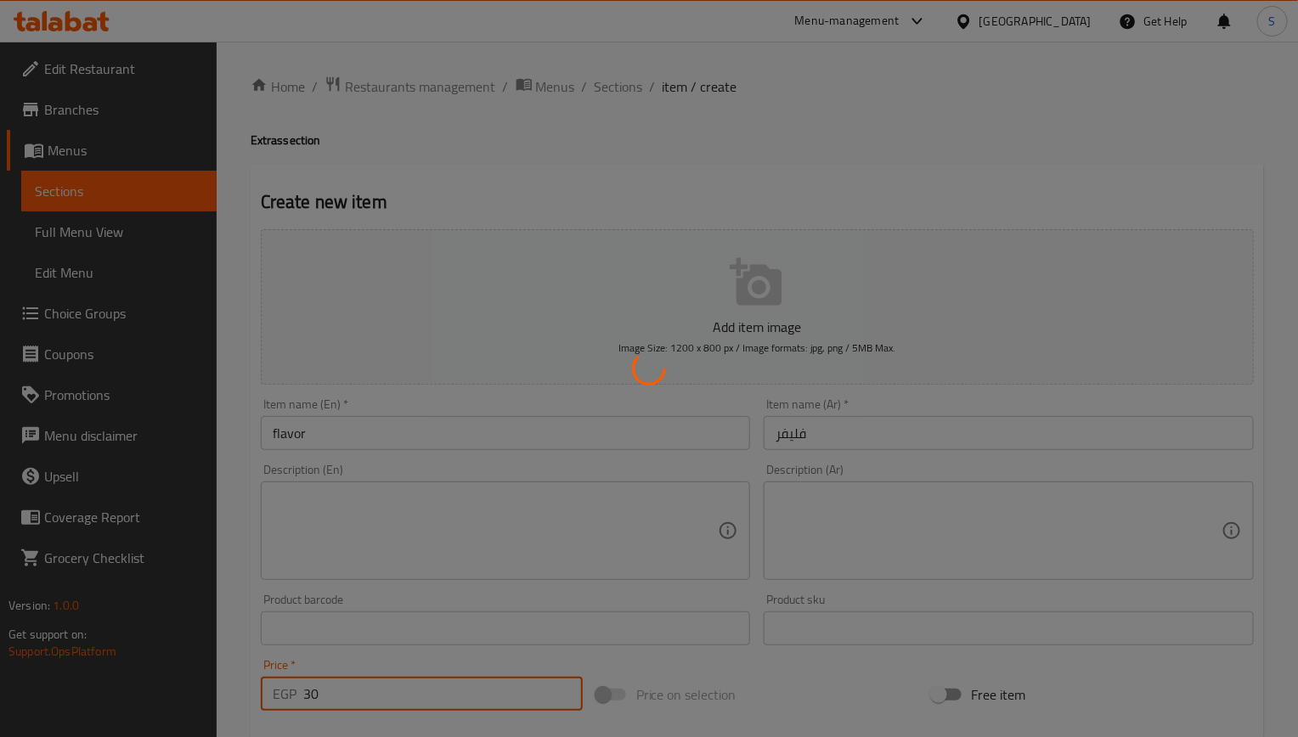
type input "0"
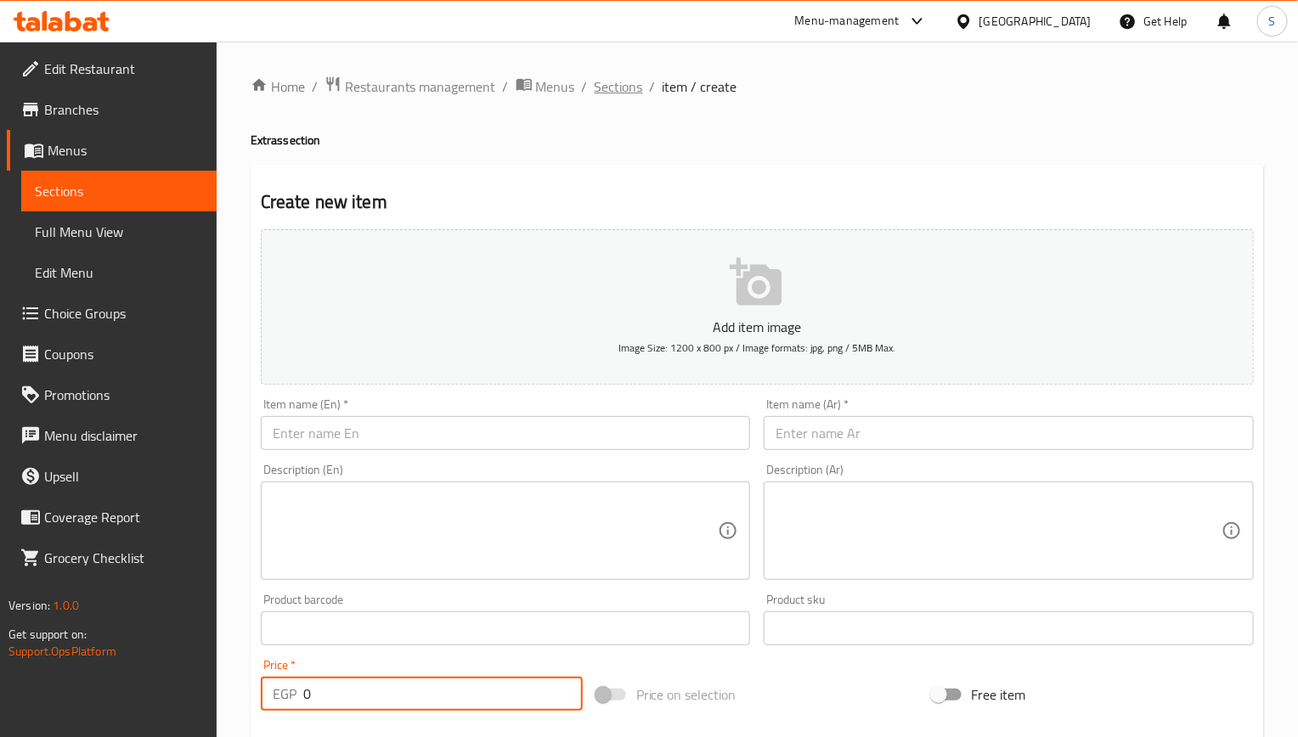
click at [618, 89] on span "Sections" at bounding box center [619, 86] width 48 height 20
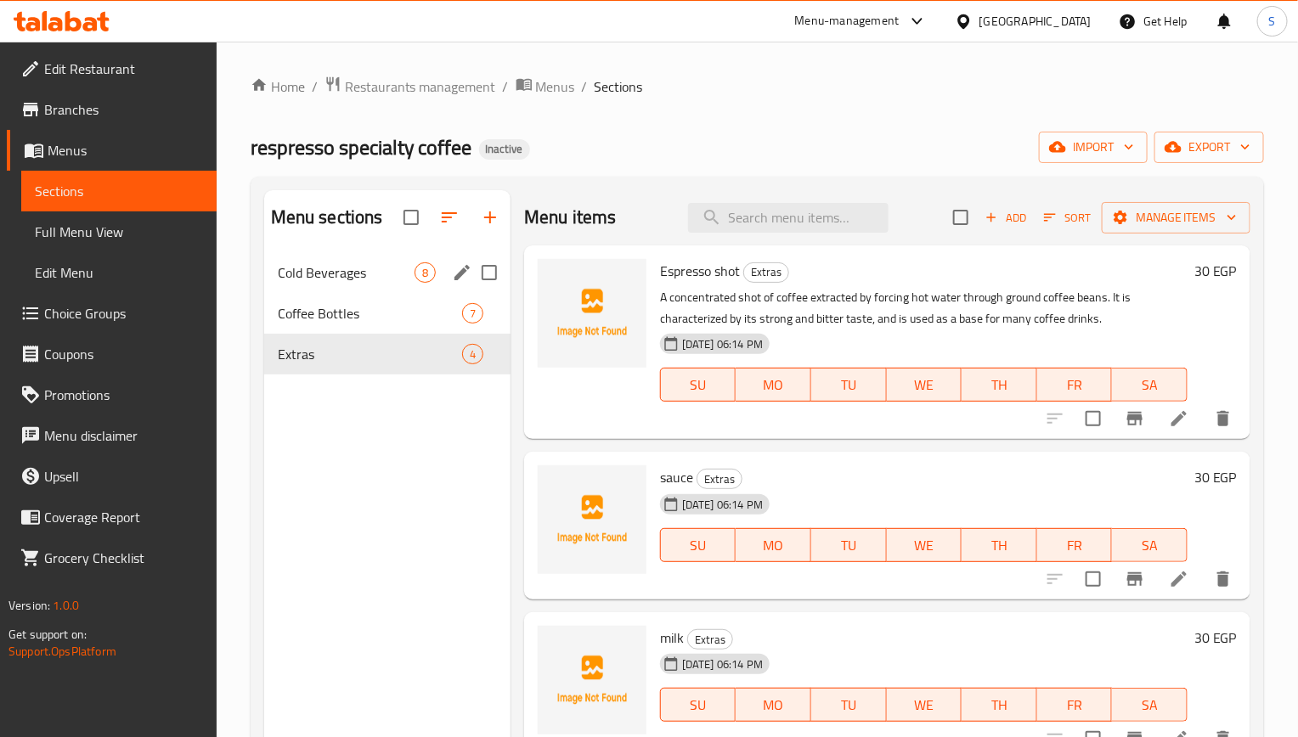
click at [336, 260] on div "Cold Beverages 8" at bounding box center [387, 272] width 246 height 41
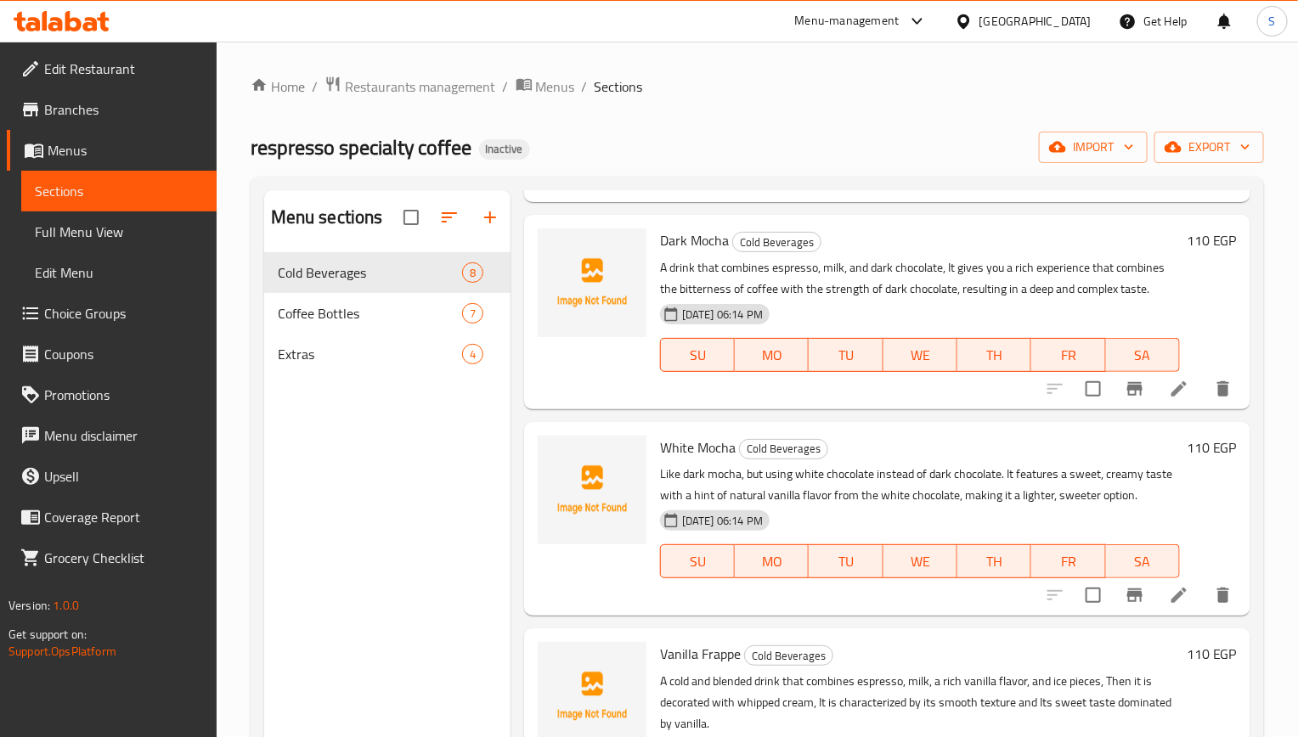
scroll to position [764, 0]
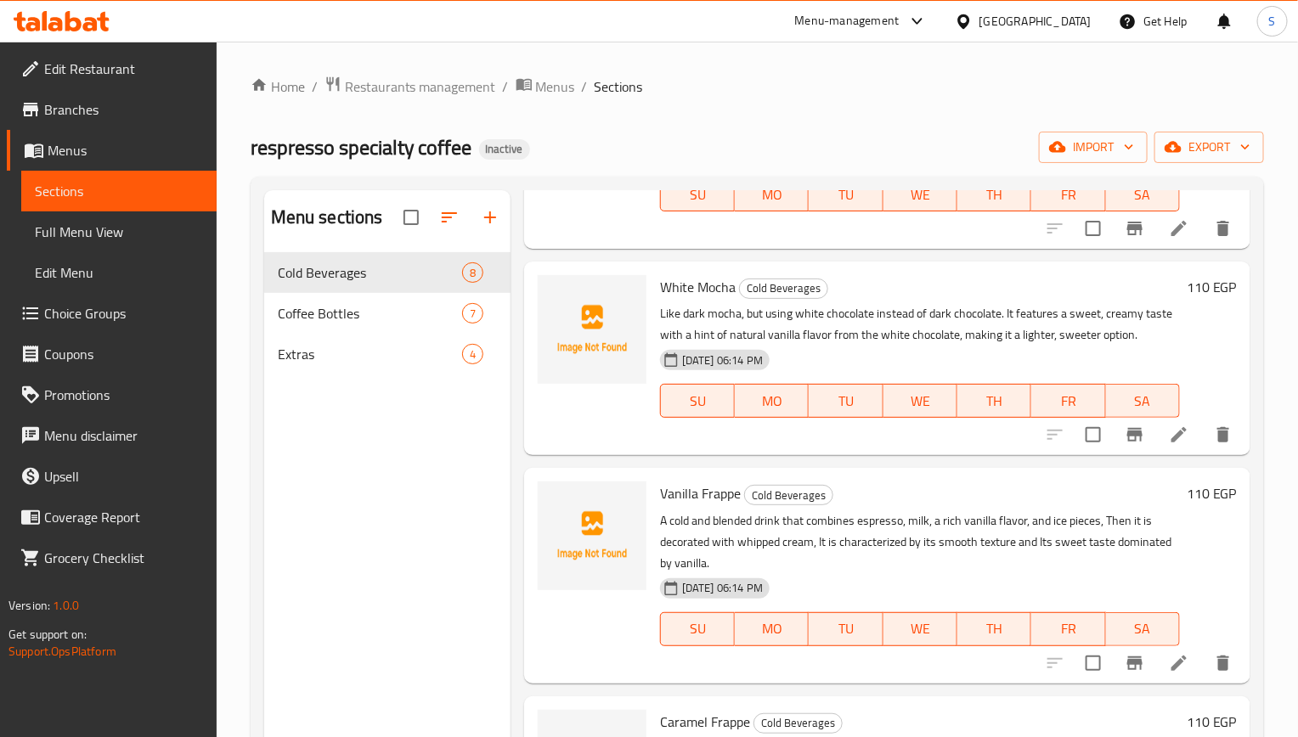
click at [1155, 450] on li at bounding box center [1179, 435] width 48 height 31
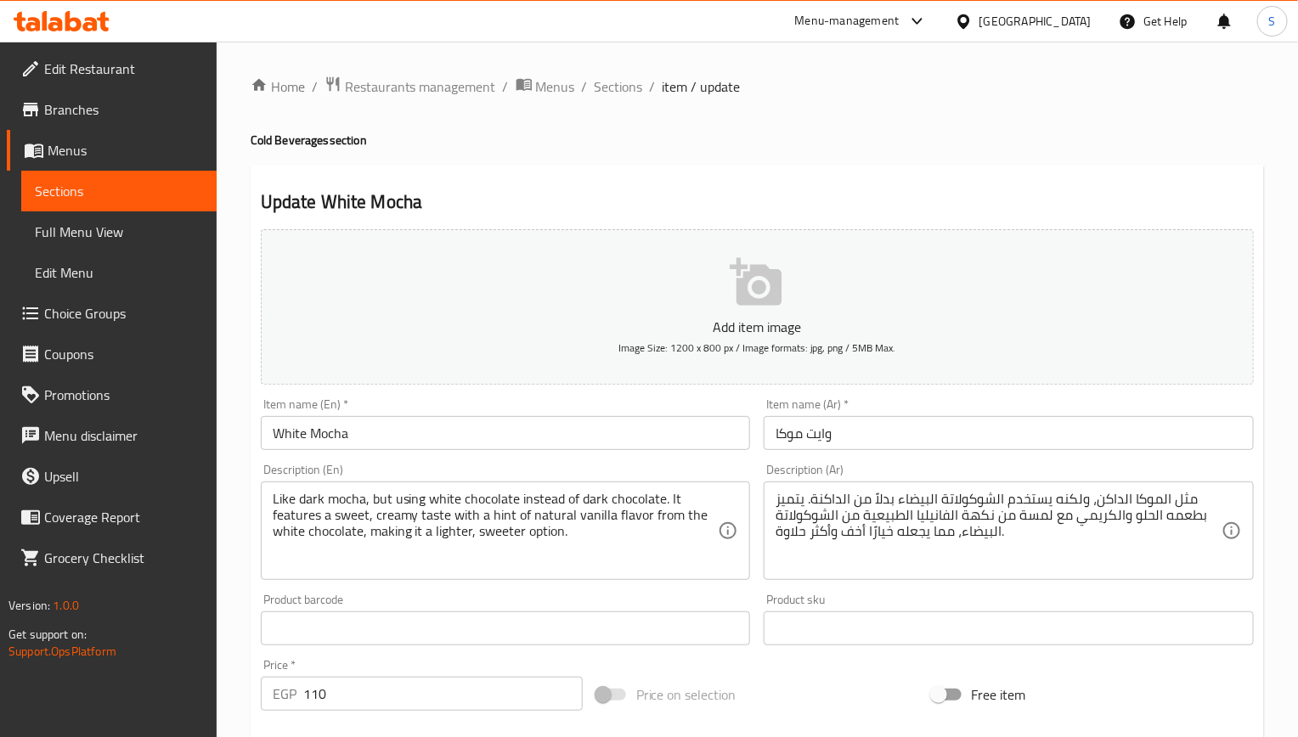
click at [512, 431] on input "White Mocha" at bounding box center [506, 433] width 490 height 34
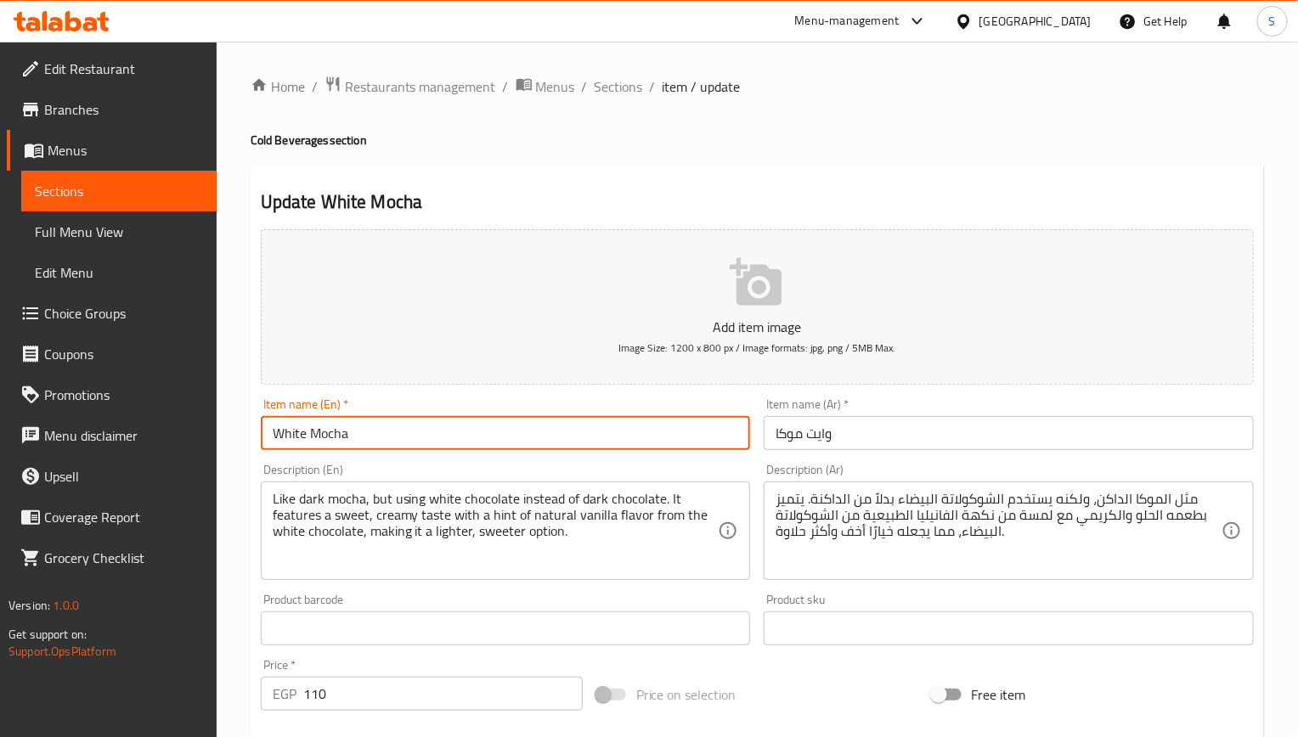
click at [512, 431] on input "White Mocha" at bounding box center [506, 433] width 490 height 34
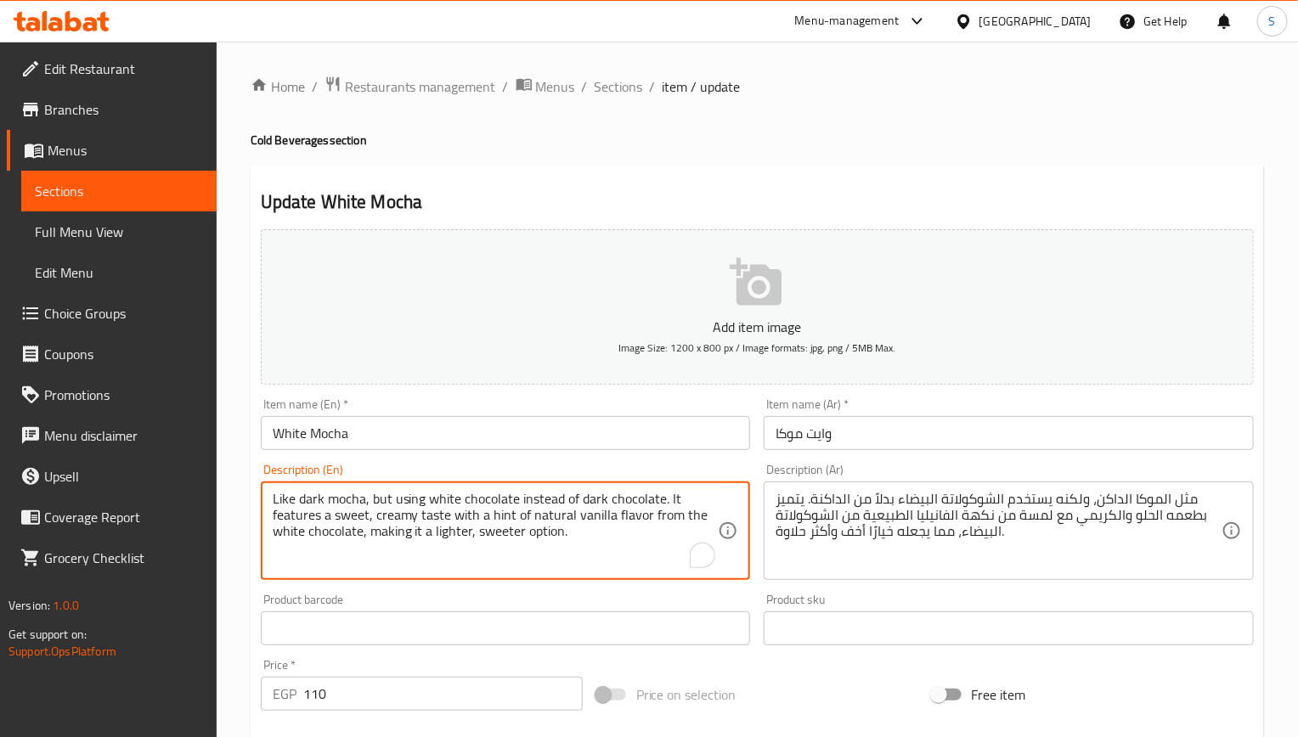
click at [423, 543] on textarea "Like dark mocha, but using white chocolate instead of dark chocolate. It featur…" at bounding box center [496, 531] width 446 height 81
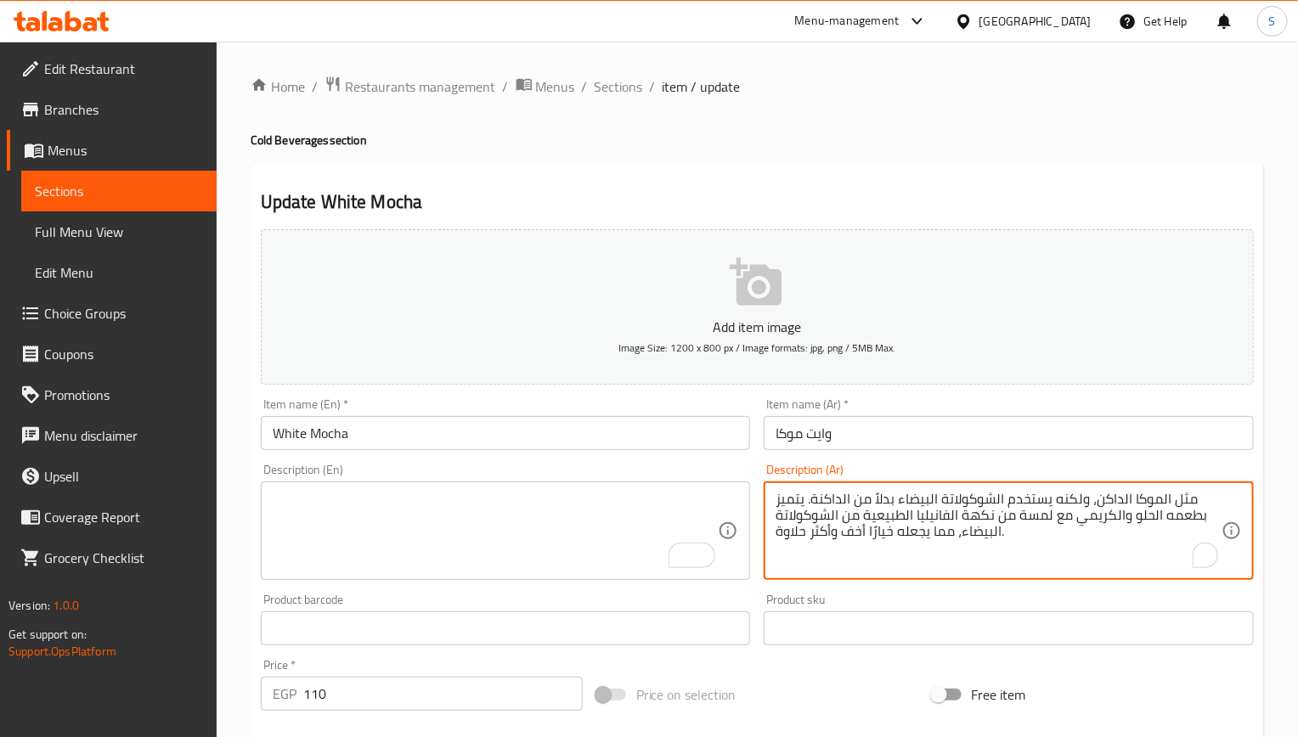
click at [926, 533] on textarea "مثل الموكا الداكن، ولكنه يستخدم الشوكولاتة البيضاء بدلاً من الداكنة. يتميز بطعم…" at bounding box center [999, 531] width 446 height 81
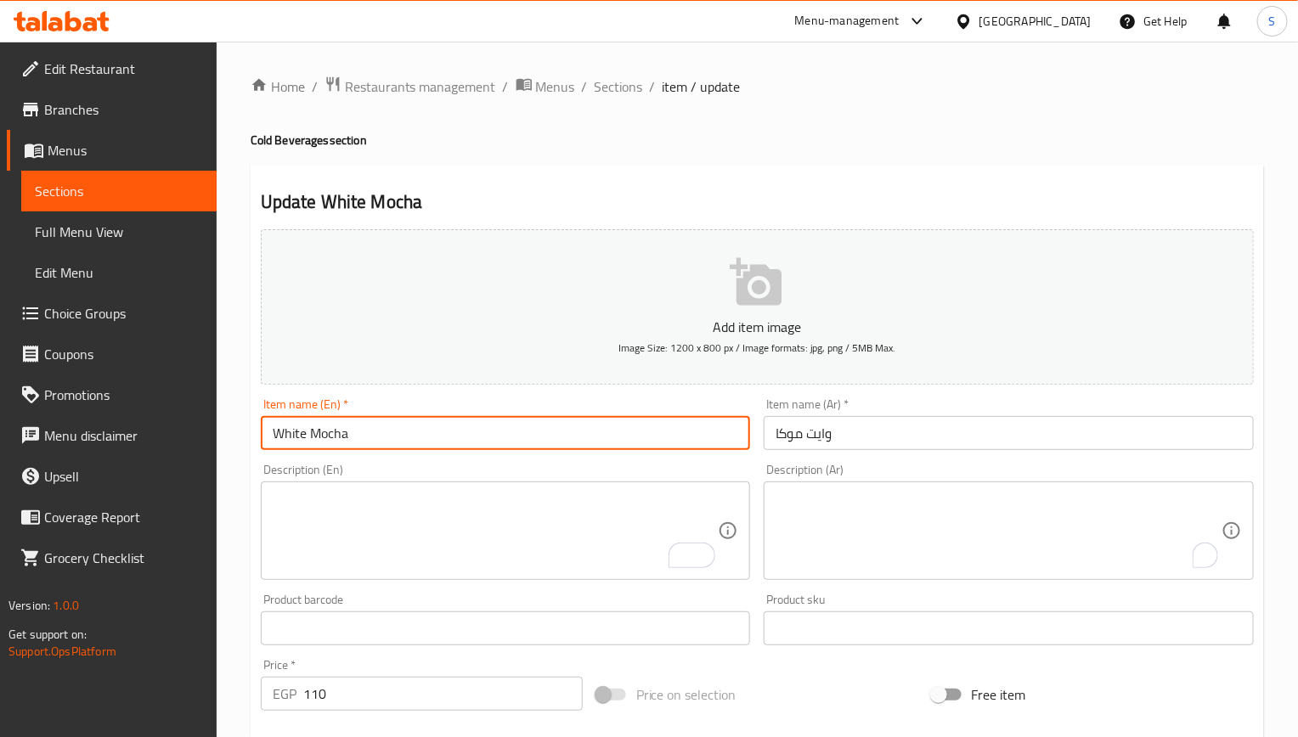
click at [632, 423] on input "White Mocha" at bounding box center [506, 433] width 490 height 34
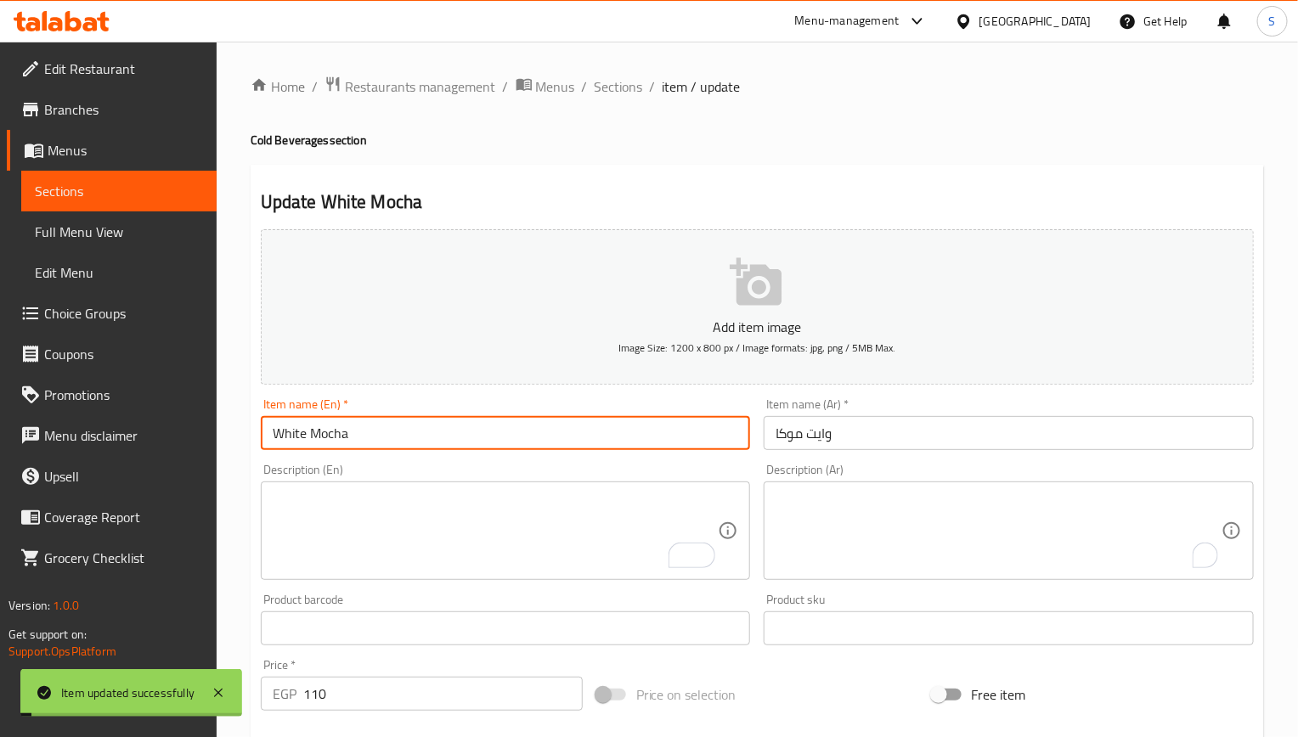
click at [632, 436] on input "White Mocha" at bounding box center [506, 433] width 490 height 34
click at [454, 444] on input "White Mocha" at bounding box center [506, 433] width 490 height 34
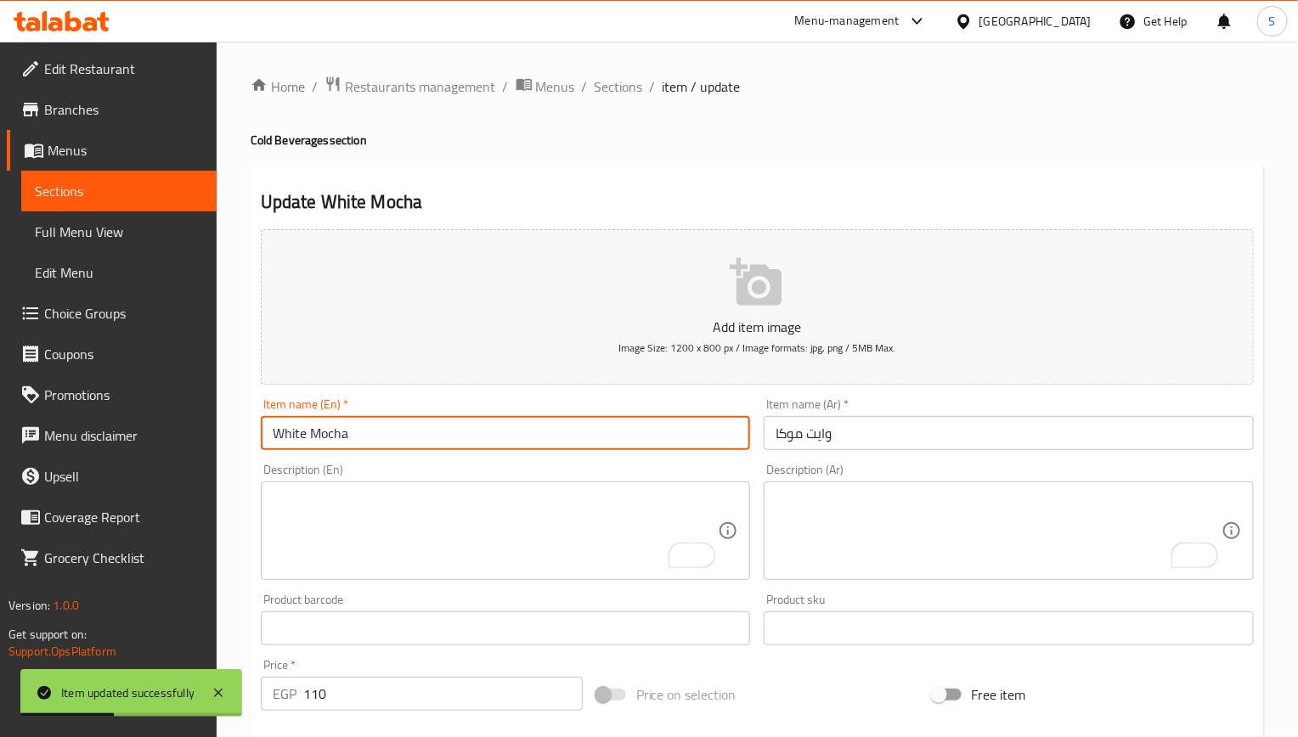
click at [454, 444] on input "White Mocha" at bounding box center [506, 433] width 490 height 34
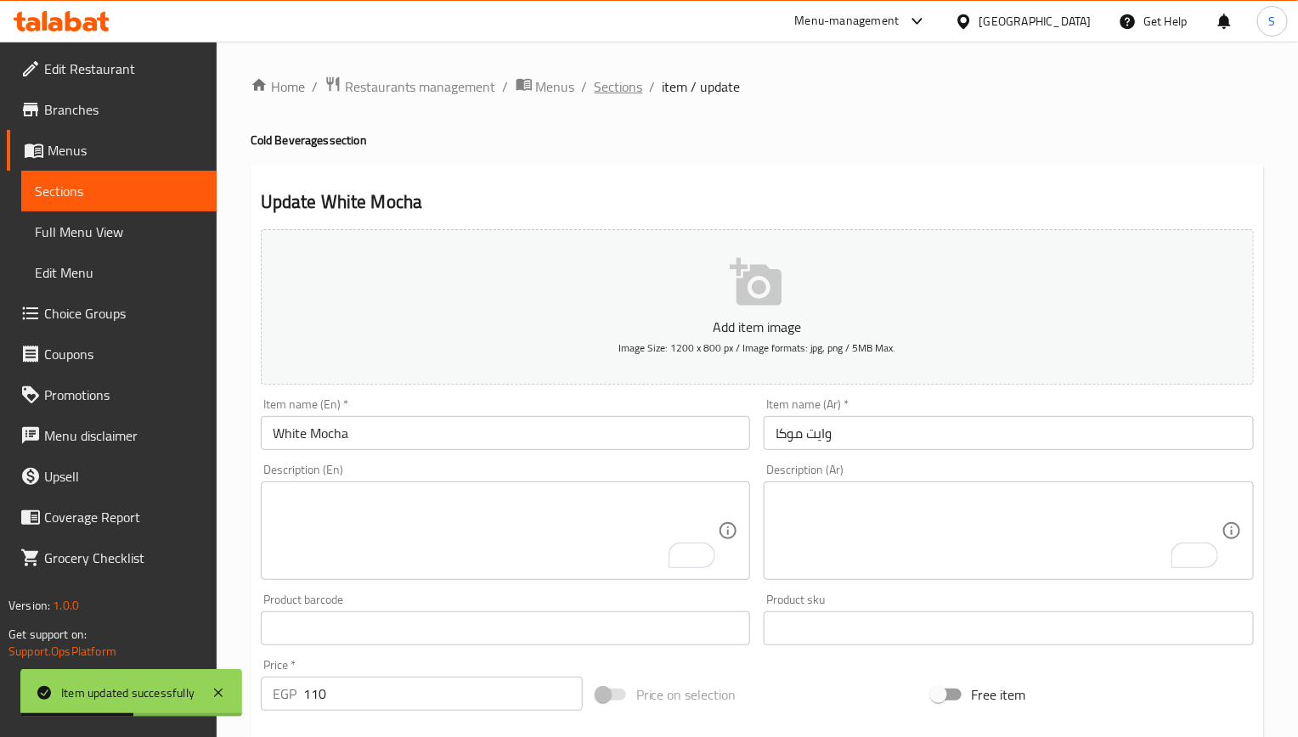
click at [612, 93] on span "Sections" at bounding box center [619, 86] width 48 height 20
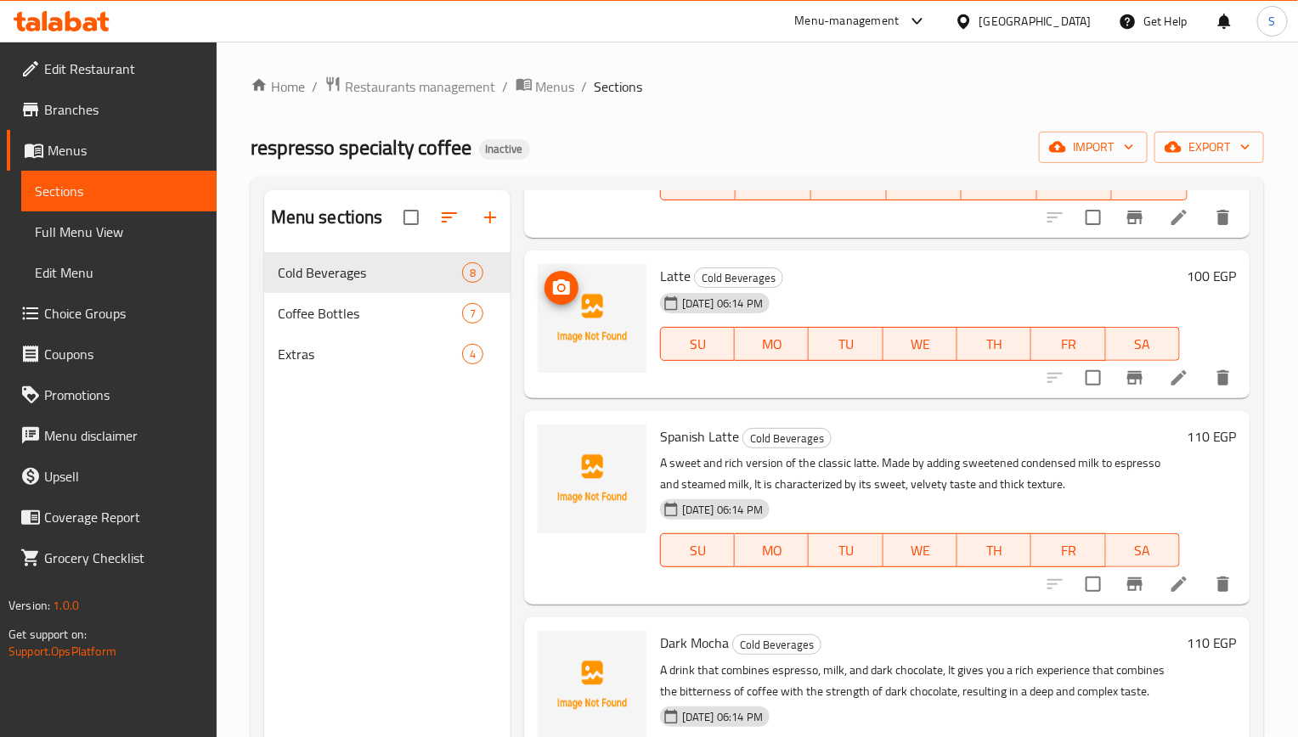
scroll to position [255, 0]
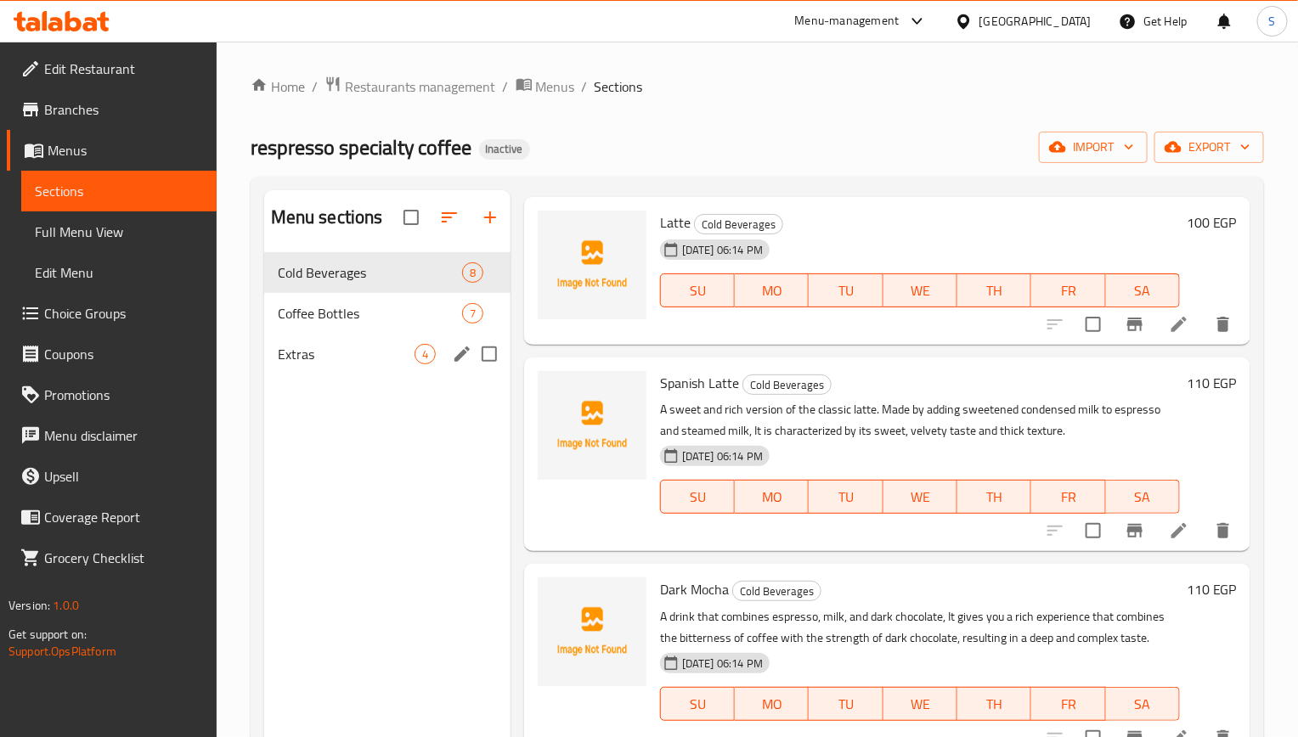
click at [335, 350] on span "Extras" at bounding box center [346, 354] width 137 height 20
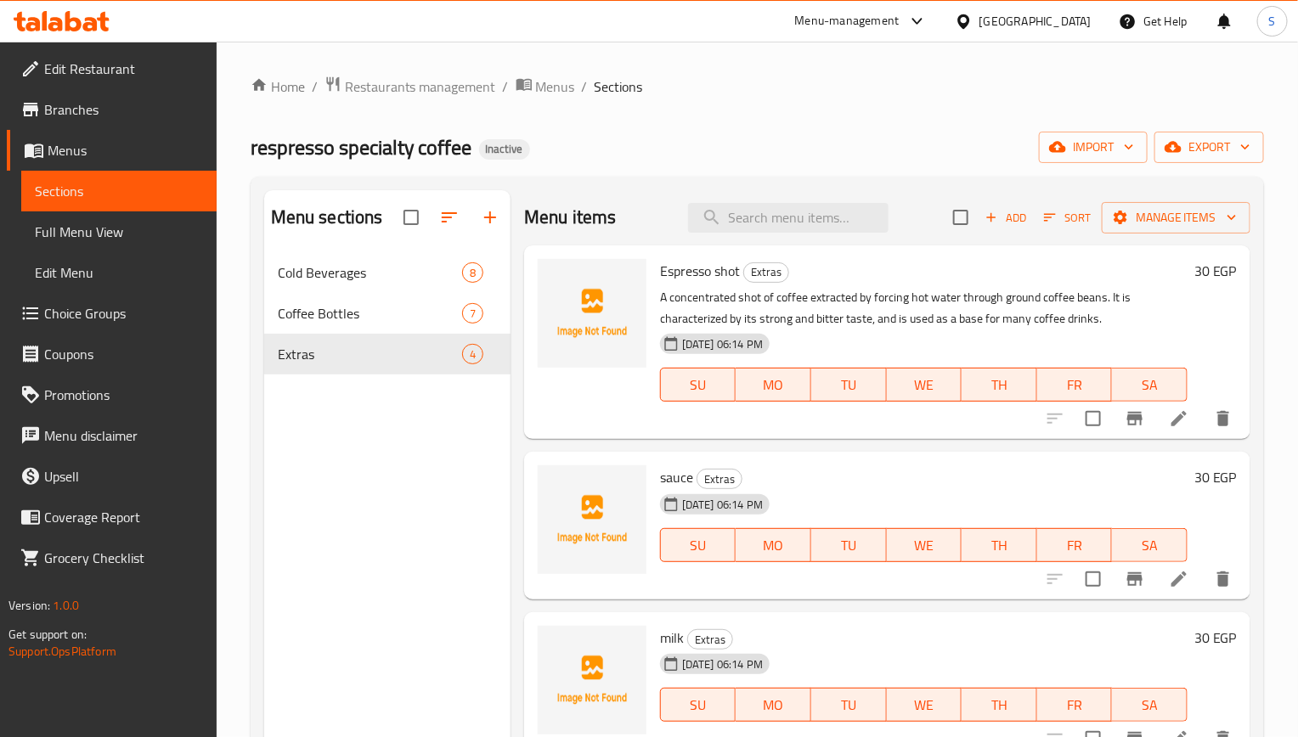
scroll to position [238, 0]
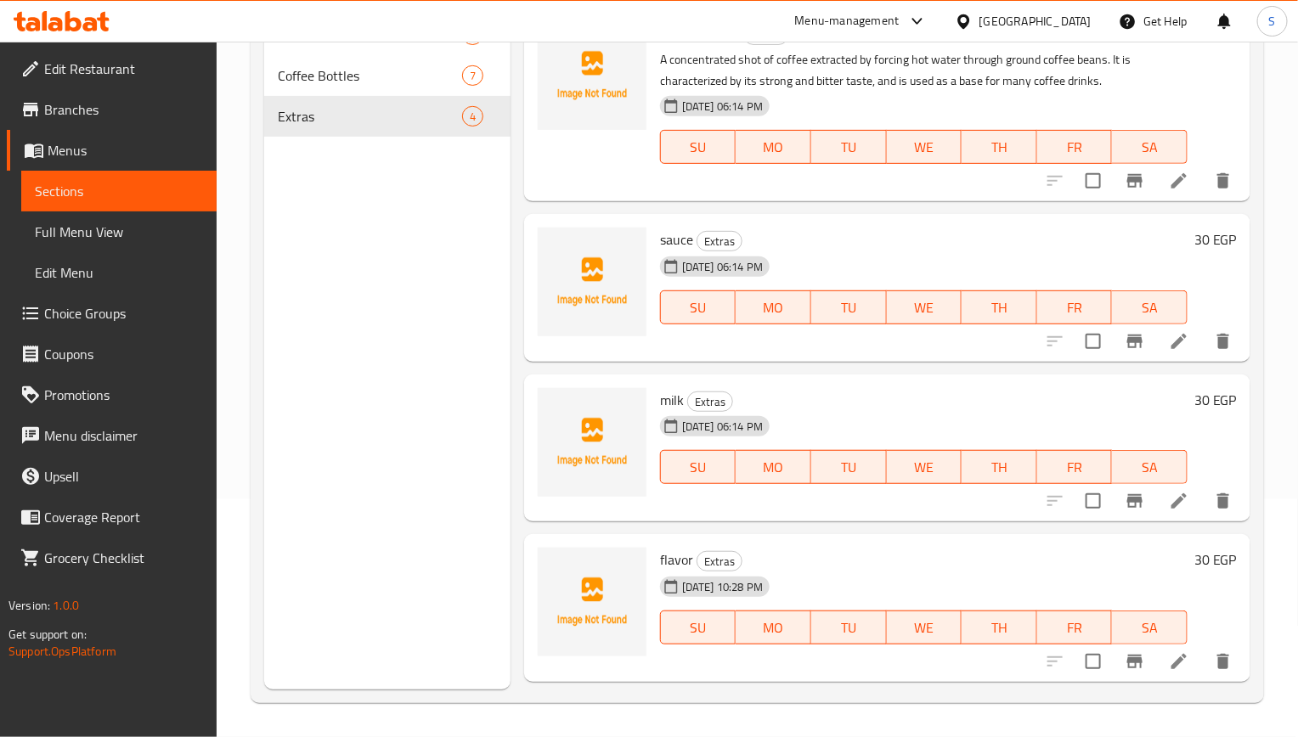
click at [688, 245] on span "sauce" at bounding box center [676, 239] width 33 height 25
copy span "sauce"
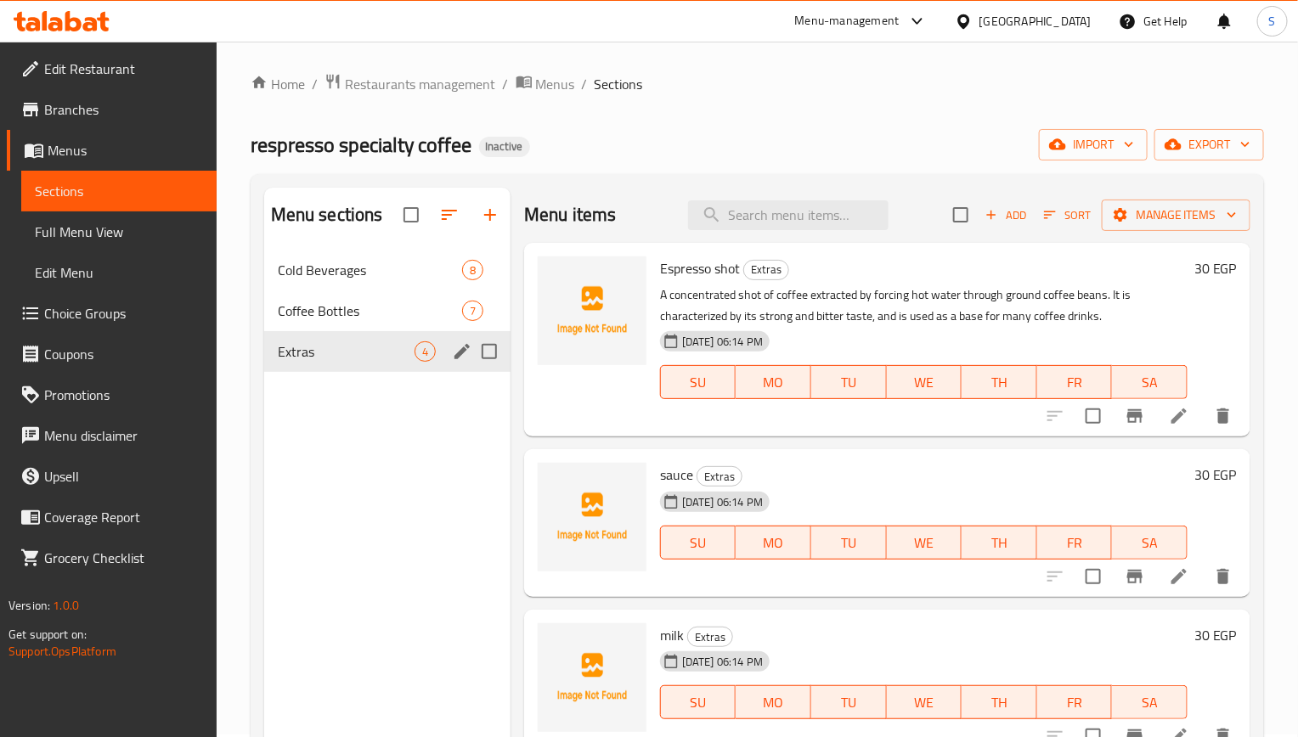
scroll to position [0, 0]
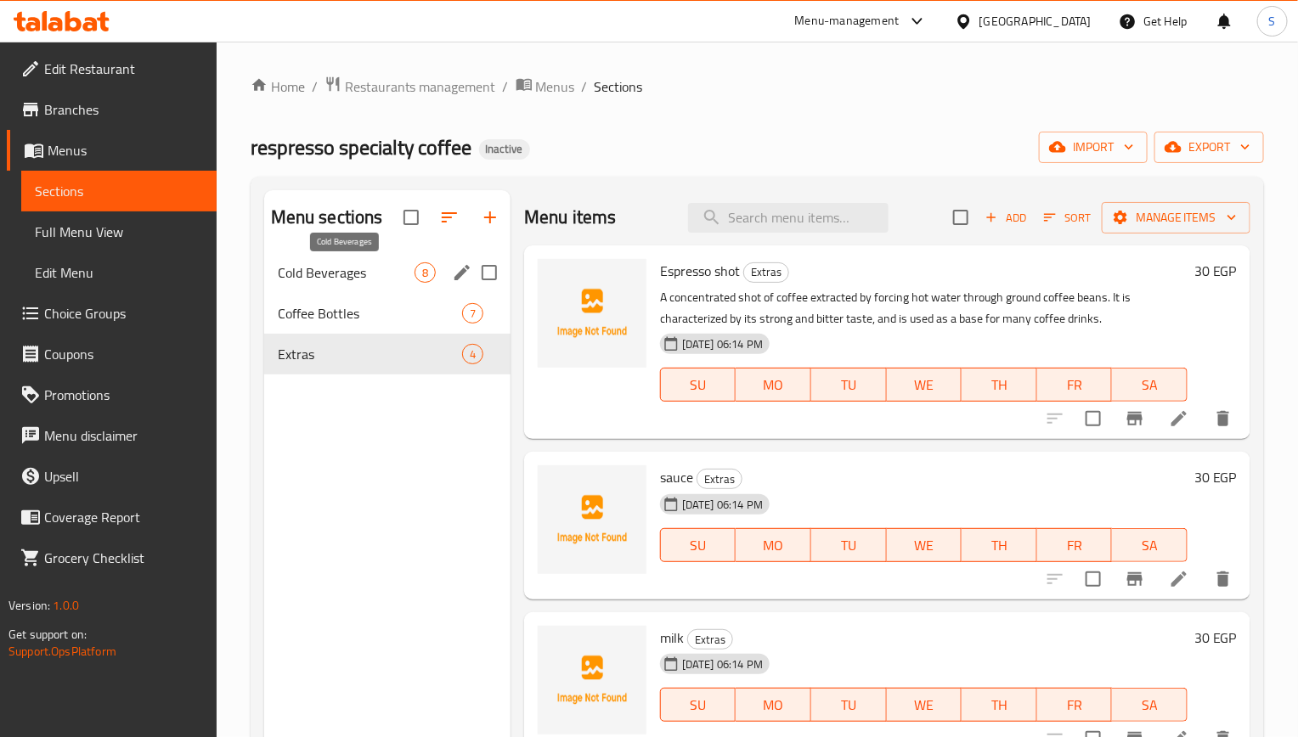
click at [387, 281] on span "Cold Beverages" at bounding box center [346, 272] width 137 height 20
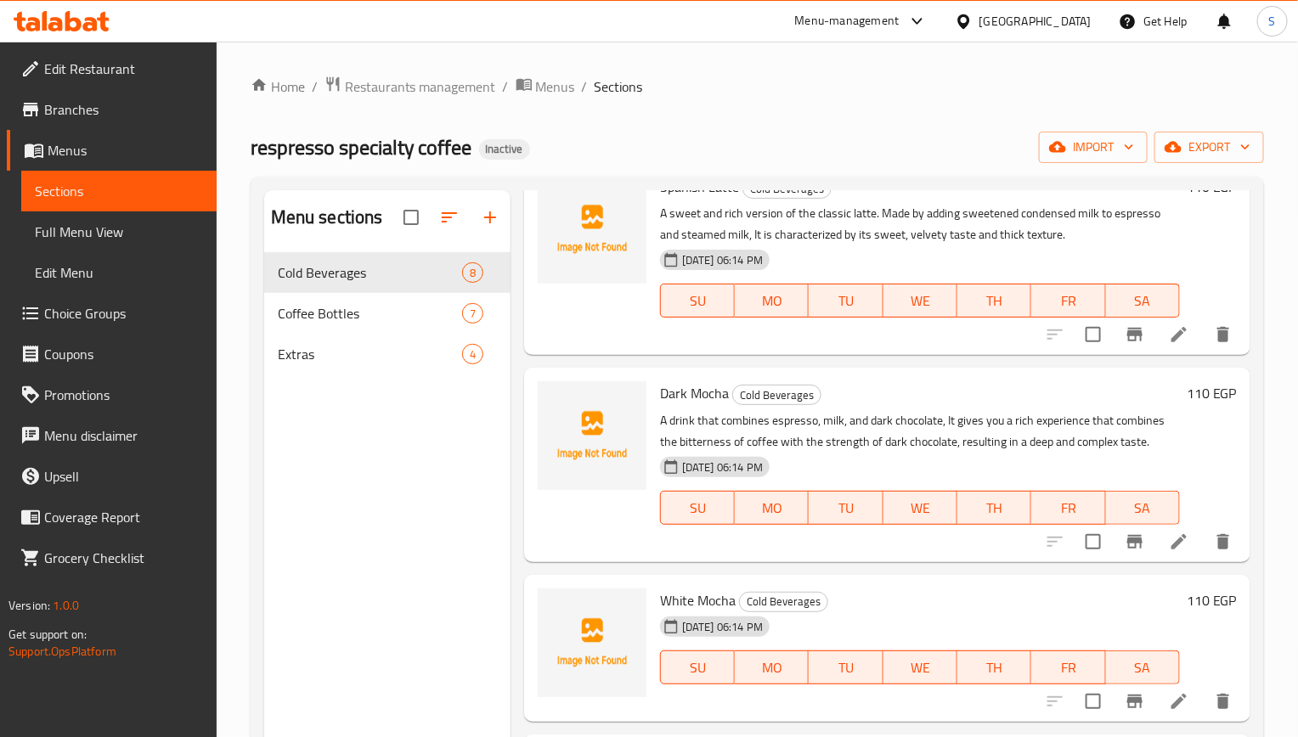
scroll to position [637, 0]
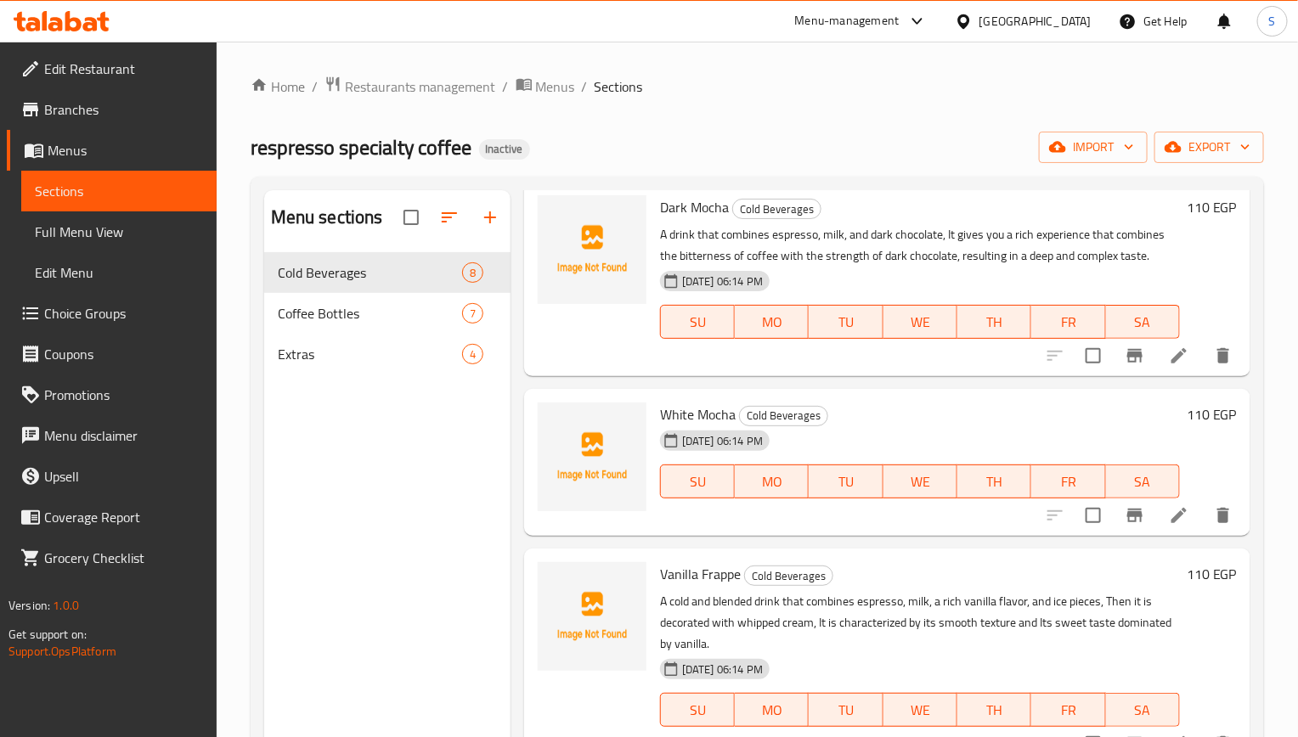
click at [704, 426] on span "White Mocha" at bounding box center [698, 414] width 76 height 25
copy h6 "White Mocha"
click at [1163, 531] on li at bounding box center [1179, 515] width 48 height 31
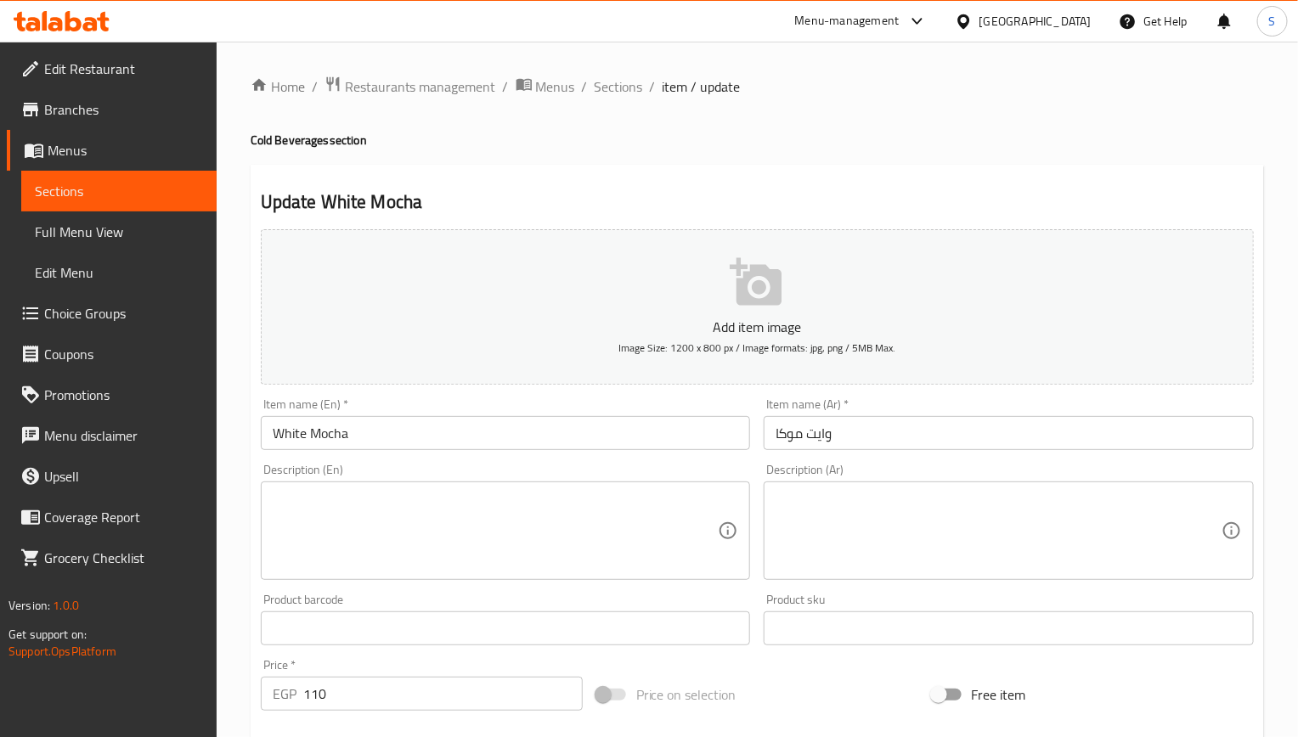
click at [413, 530] on textarea at bounding box center [496, 531] width 446 height 81
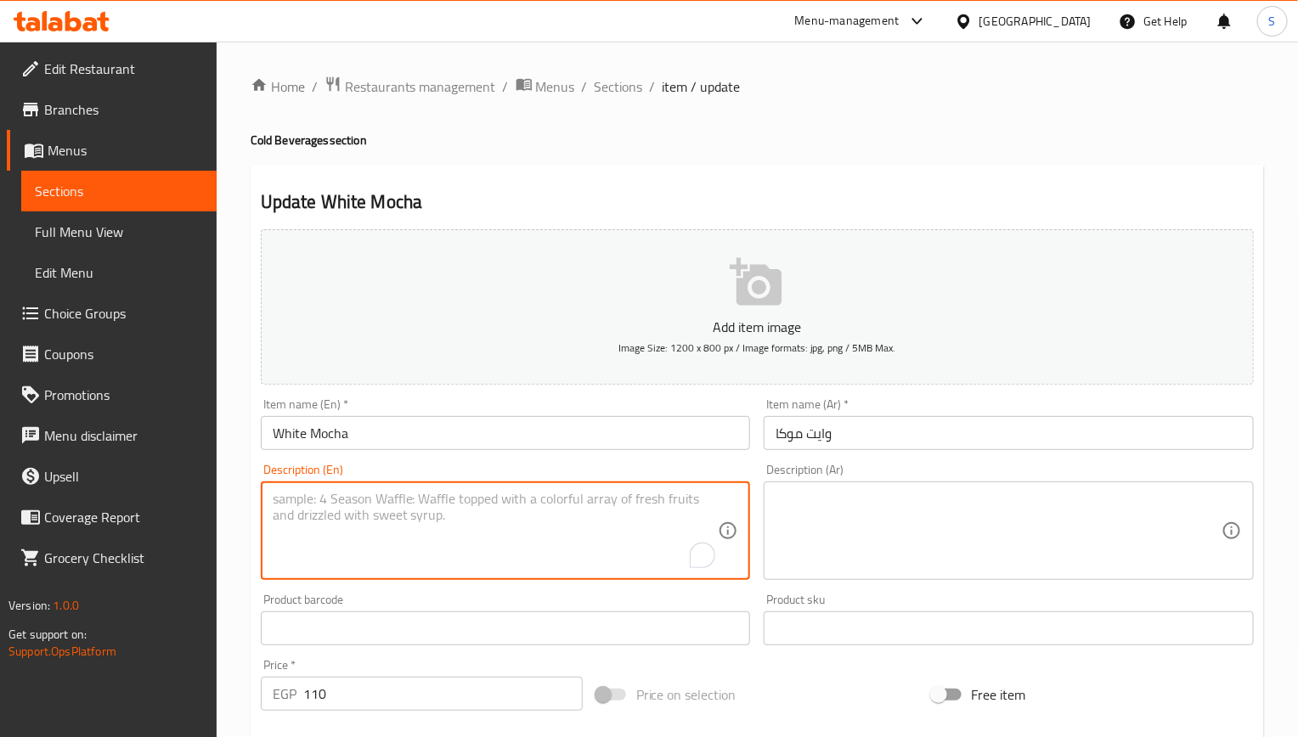
paste textarea "A refreshing chilled coffee beverage with a touch of white chocolate."
click at [464, 505] on textarea "A refreshing chilled coffee beverage with a touch of white chocolate." at bounding box center [496, 531] width 446 height 81
paste textarea "Brew coffee, white chocolate syrup, milk and ice"
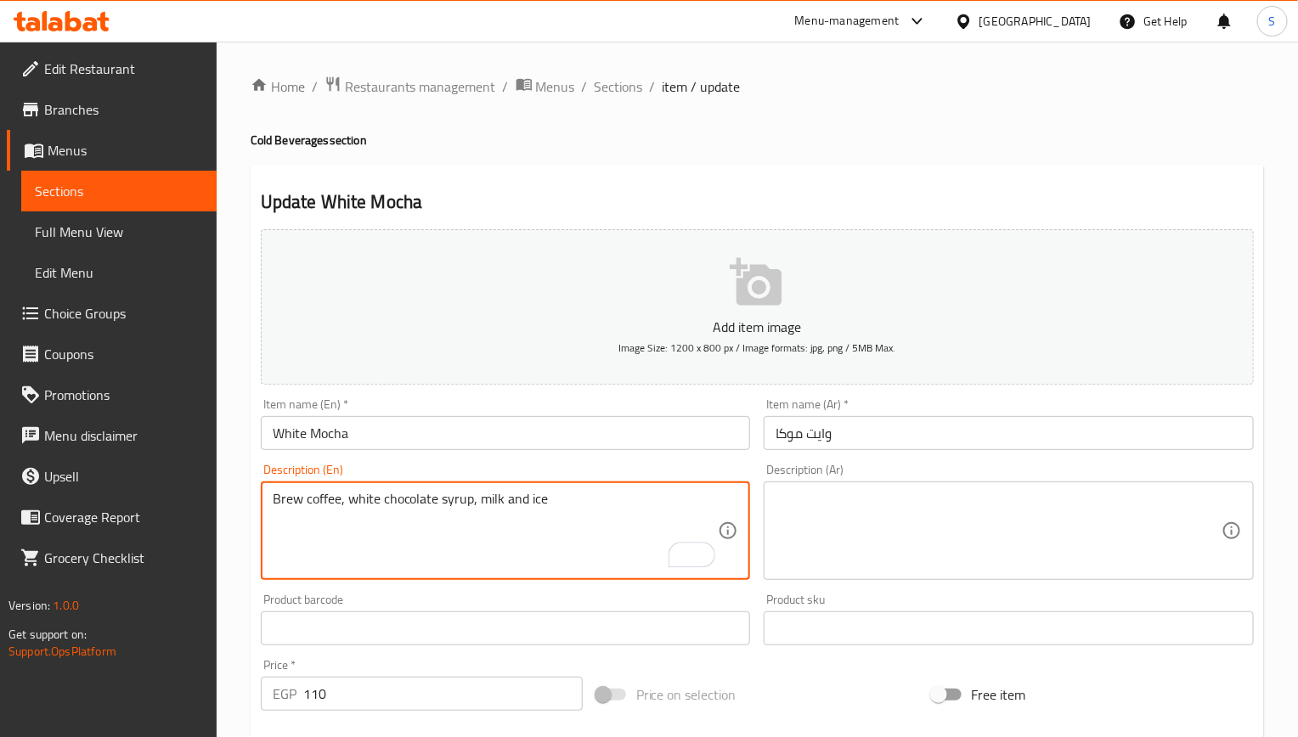
type textarea "Brew coffee, white chocolate syrup, milk and ice"
click at [829, 518] on textarea at bounding box center [999, 531] width 446 height 81
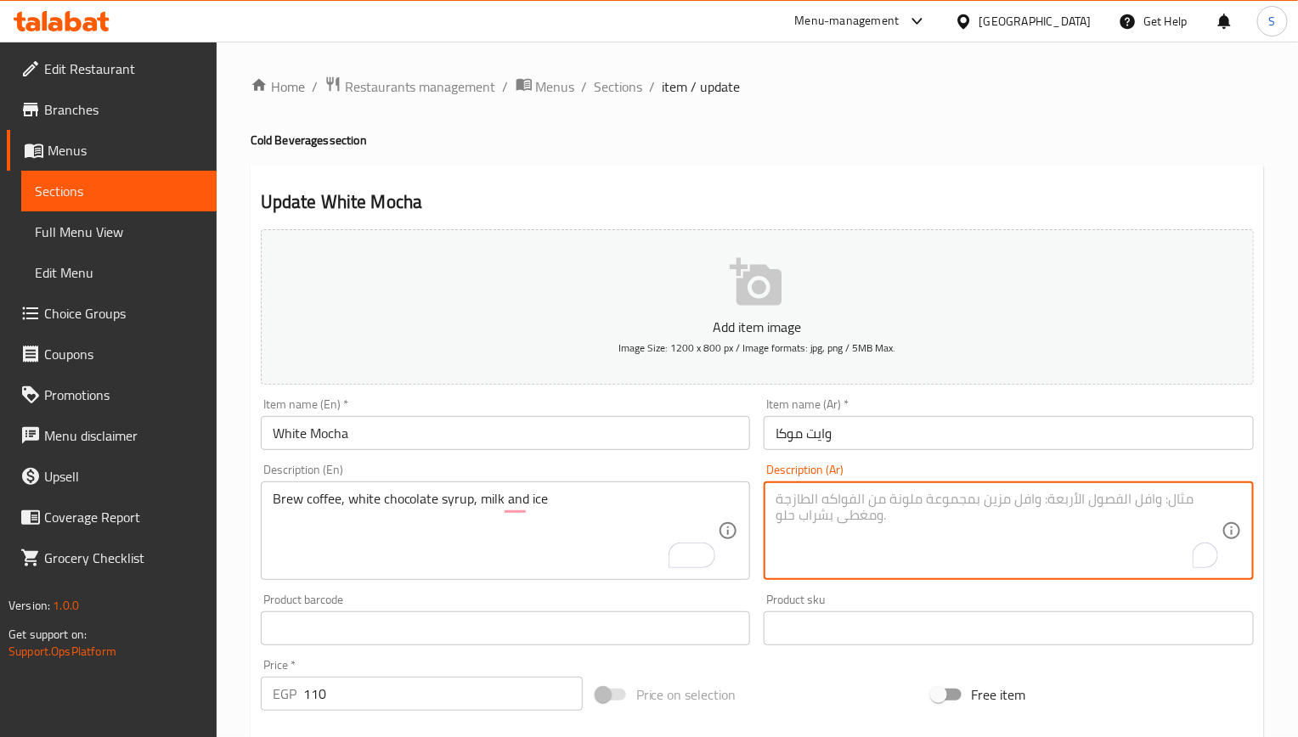
type textarea "ب"
paste textarea "تحضير القهوة، شراب الشوكولاتة البيضاء، الحليب والثلج"
type textarea "قهوة برو، تحضير القهوة، شراب الشوكولاتة البيضاء، الحليب والثلج"
drag, startPoint x: 1080, startPoint y: 499, endPoint x: 991, endPoint y: 494, distance: 89.3
click at [991, 494] on textarea "قهوة برو، تحضير القهوة، شراب الشوكولاتة البيضاء، الحليب والثلج" at bounding box center [999, 531] width 446 height 81
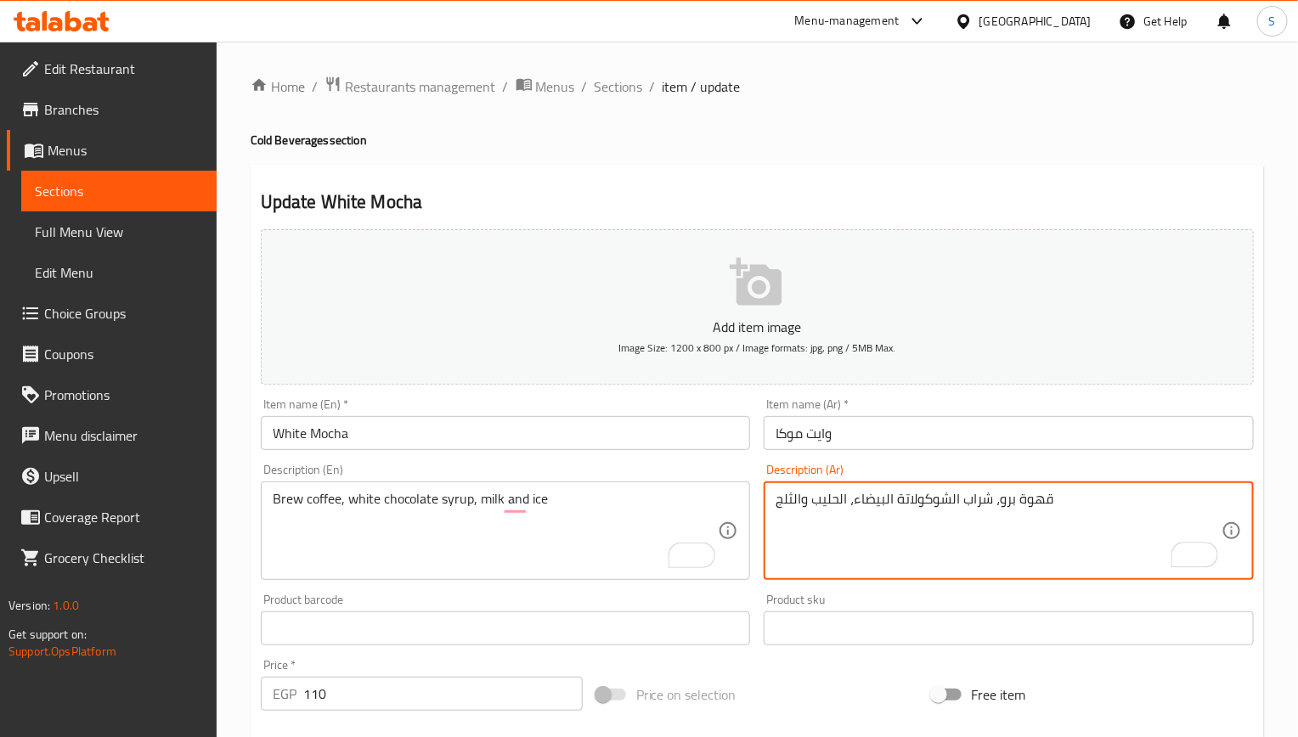
type textarea "قهوة برو، شراب الشوكولاتة البيضاء، الحليب والثلج"
click at [521, 450] on input "White Mocha" at bounding box center [506, 433] width 490 height 34
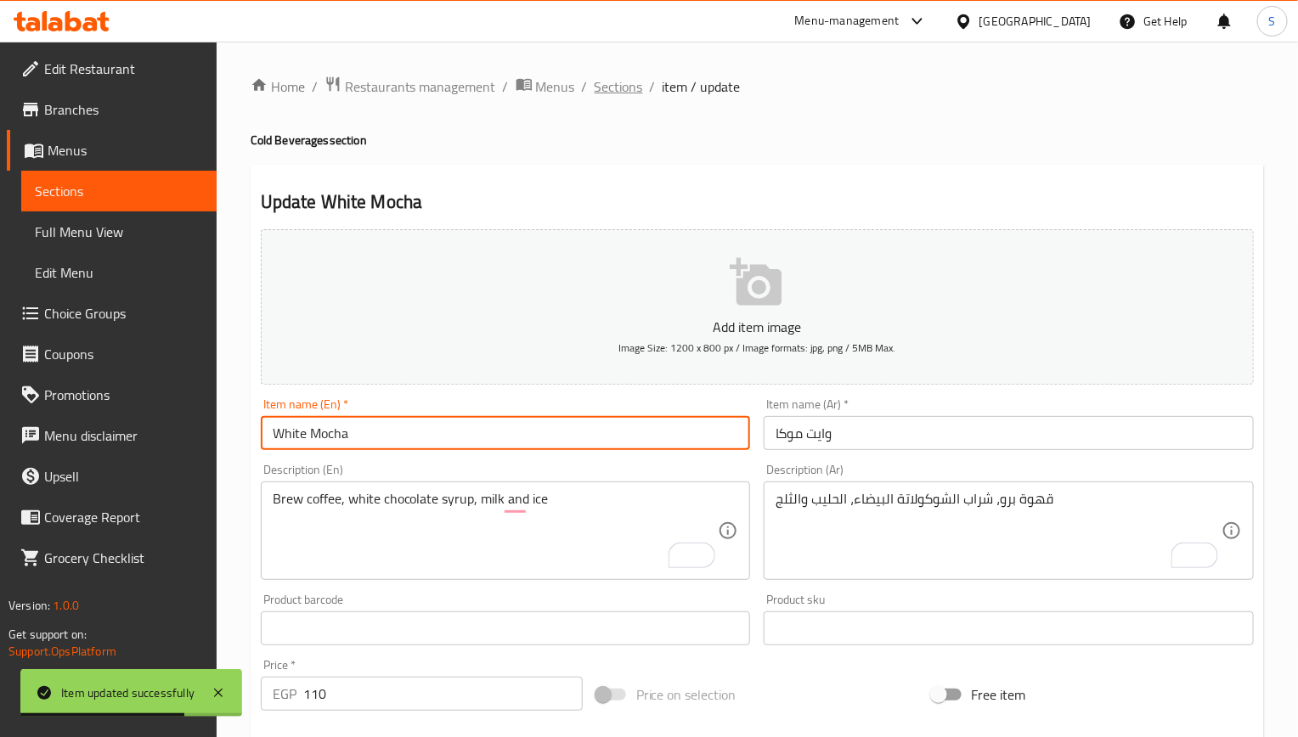
click at [610, 93] on span "Sections" at bounding box center [619, 86] width 48 height 20
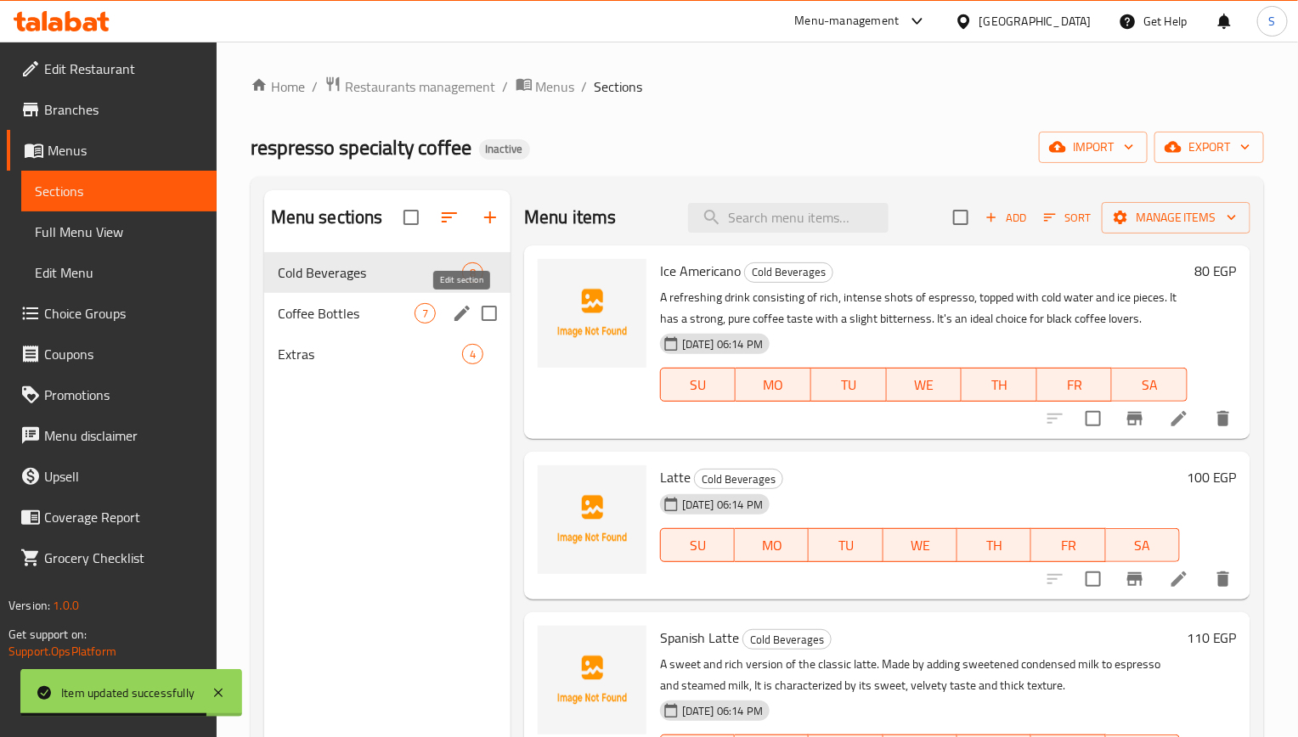
click at [466, 316] on icon "edit" at bounding box center [462, 313] width 20 height 20
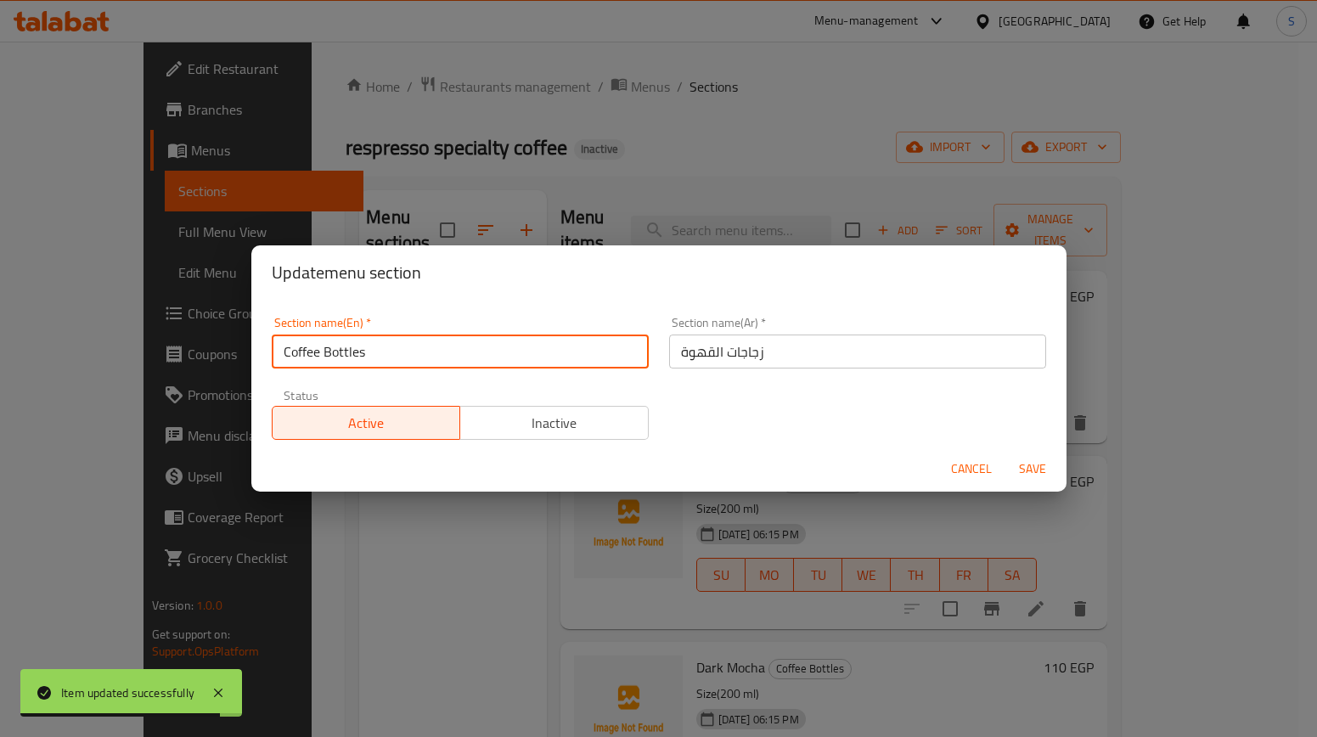
click at [413, 354] on input "Coffee Bottles" at bounding box center [460, 352] width 377 height 34
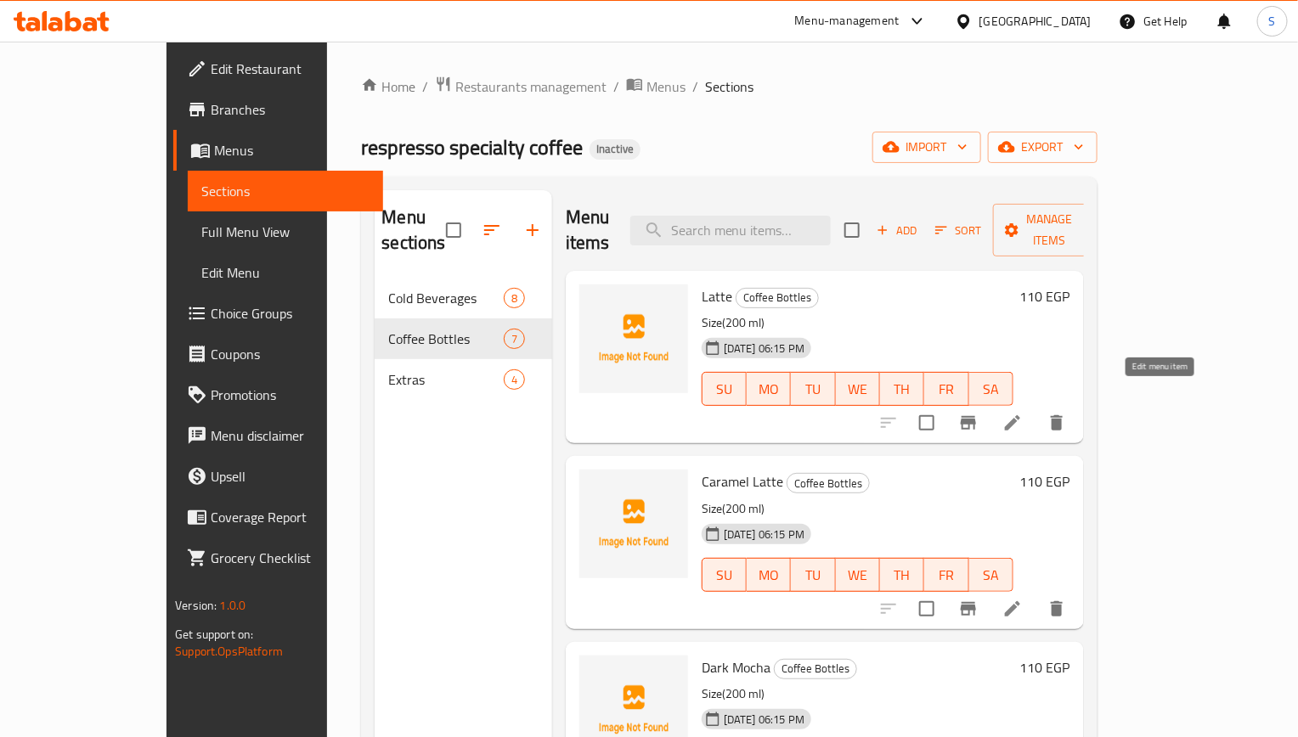
click at [1020, 415] on icon at bounding box center [1012, 422] width 15 height 15
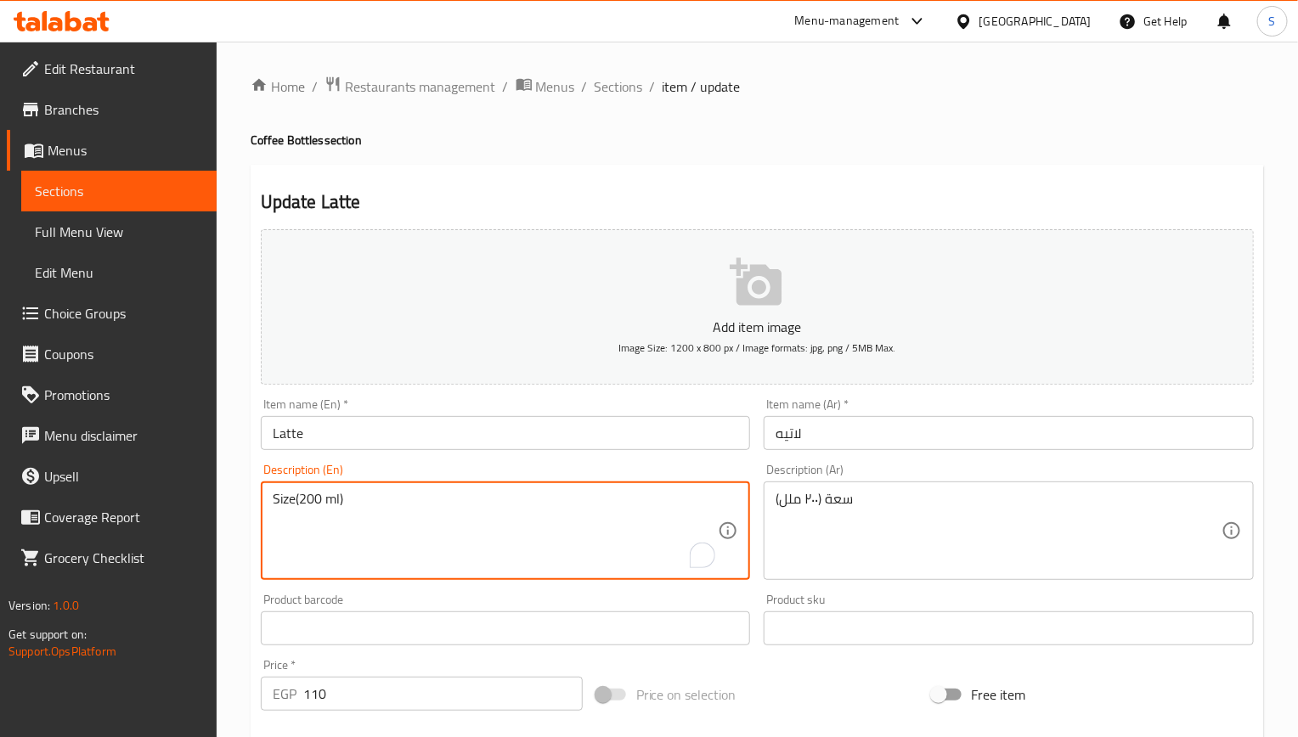
click at [306, 495] on textarea "Size(200 ml)" at bounding box center [496, 531] width 446 height 81
click at [857, 438] on input "لاتيه" at bounding box center [1009, 433] width 490 height 34
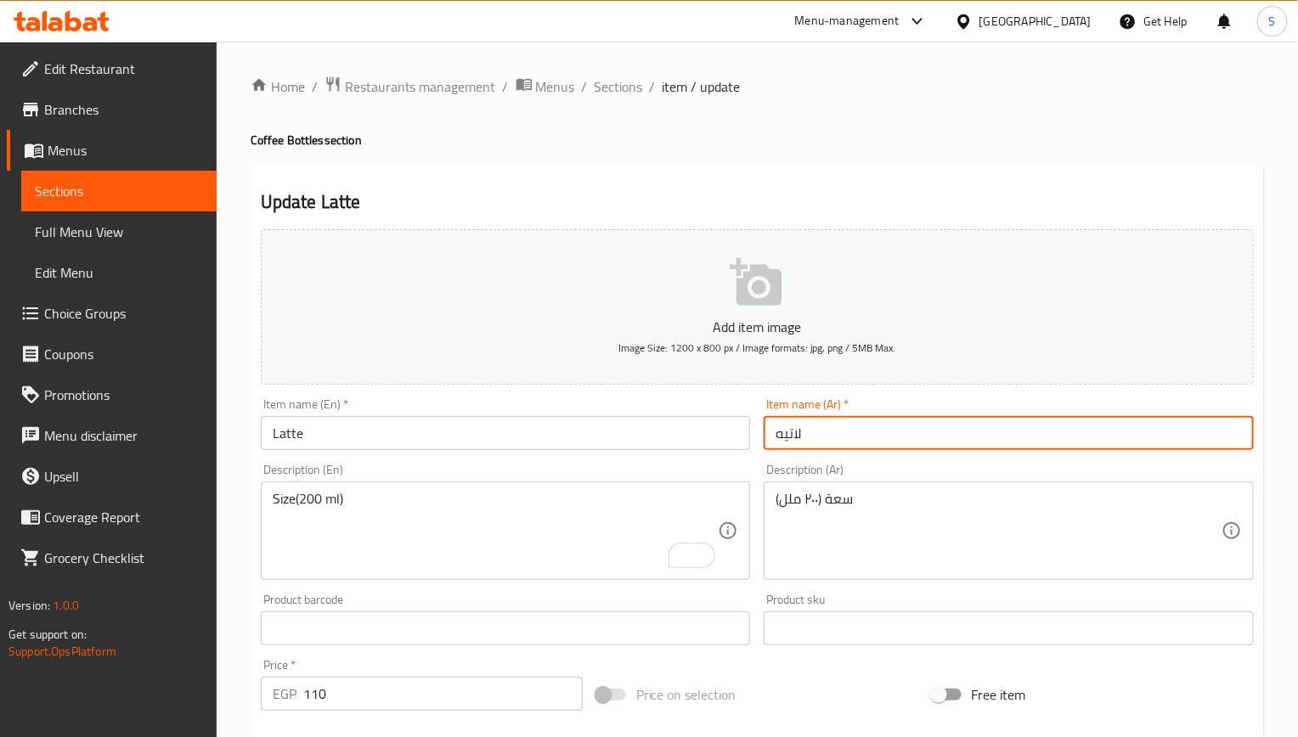
paste input "سعة 200 مل"
type input "لاتيه سعة 200 مل"
click at [475, 432] on input "Latte" at bounding box center [506, 433] width 490 height 34
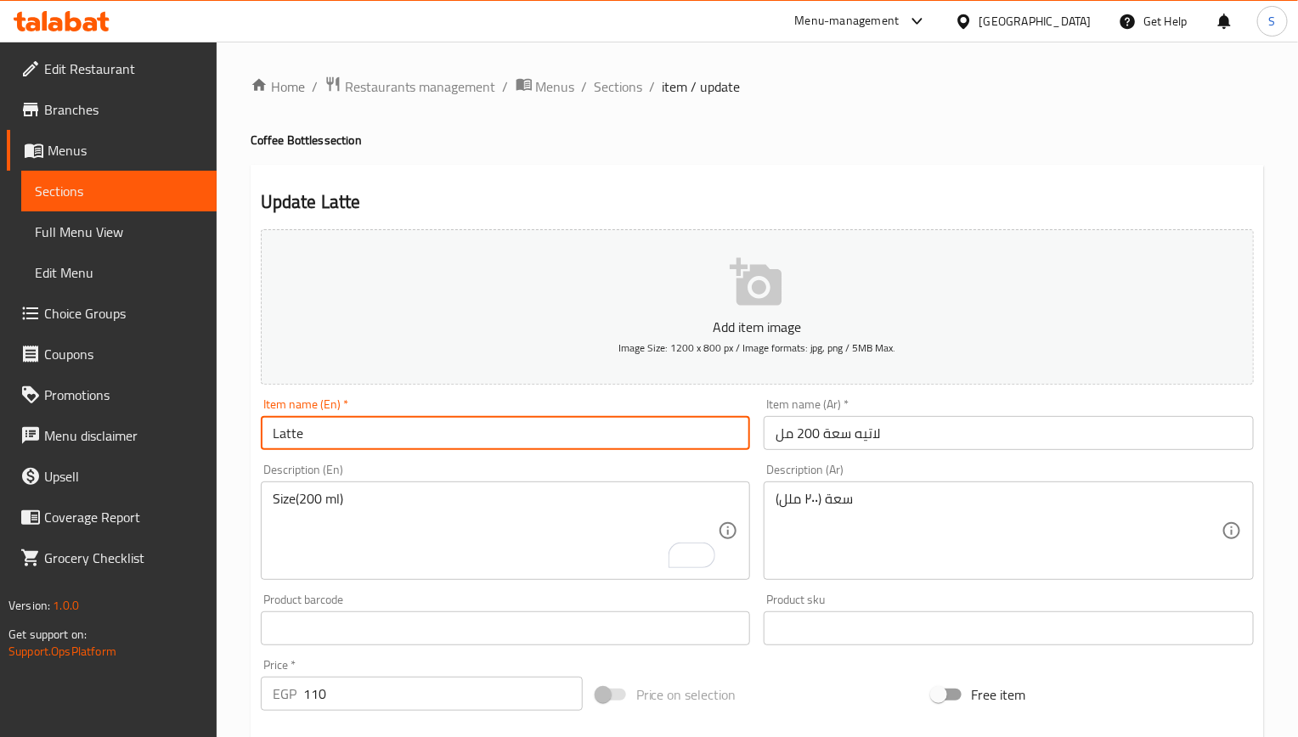
paste input "200 ml capacity"
type input "Latte 200 ml capacity"
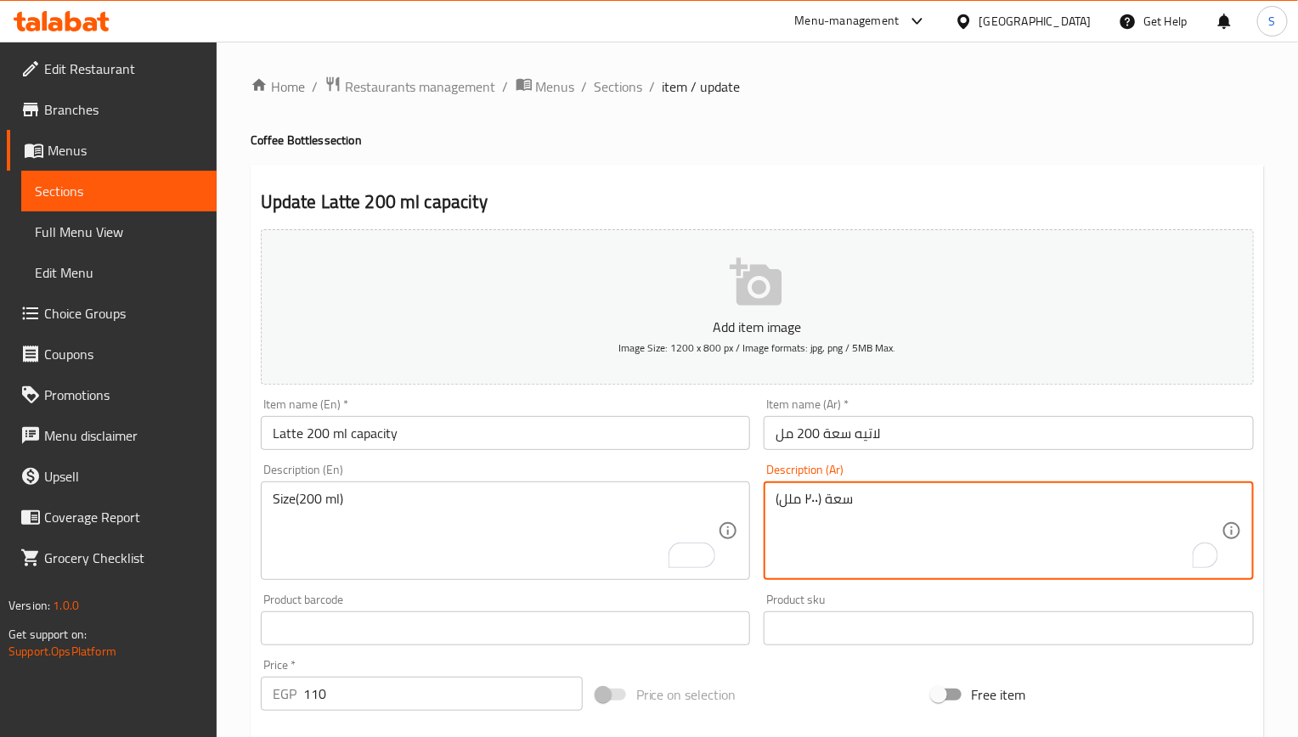
click at [865, 510] on textarea "سعة (۲۰۰ ملل)" at bounding box center [999, 531] width 446 height 81
paste textarea "قهوة لاتيه جاهزة ومبردة، تجمع بين الإسبريسو والحليب بنسبة متوازنة. تتميز بطعمها…"
type textarea "قهوة لاتيه جاهزة ومبردة، تجمع بين الإسبريسو والحليب بنسبة متوازنة. تتميز بطعمها…"
click at [400, 507] on textarea "Size(200 ml)" at bounding box center [496, 531] width 446 height 81
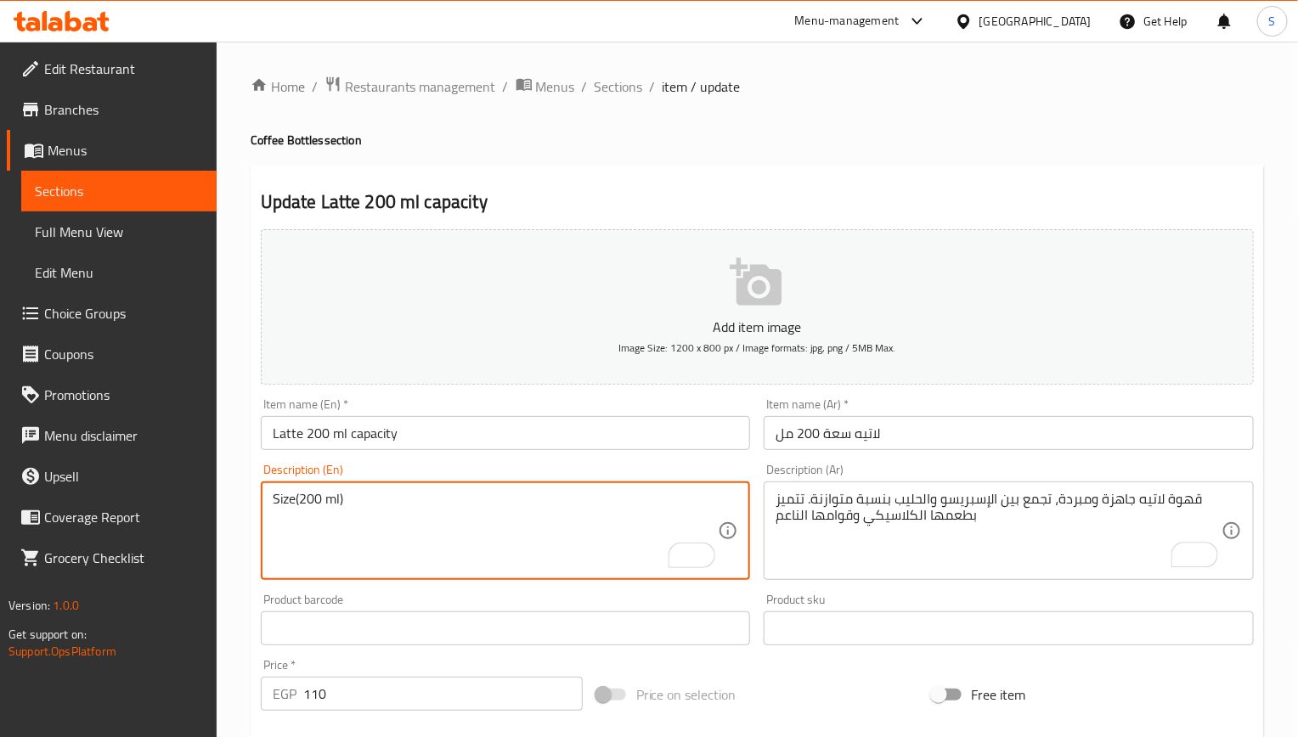
click at [400, 507] on textarea "Size(200 ml)" at bounding box center [496, 531] width 446 height 81
paste textarea "A ready-to-drink, chilled latte coffee that combines espresso and milk in a bal…"
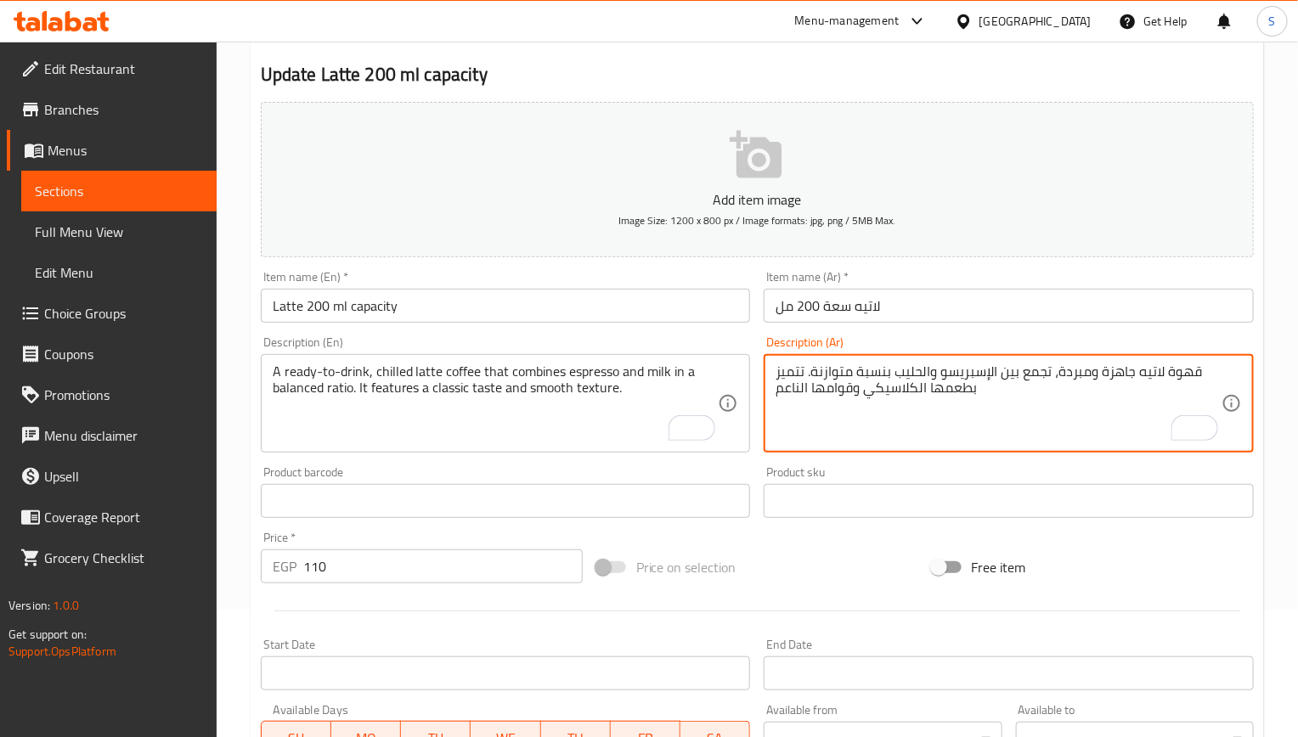
click at [875, 392] on textarea "قهوة لاتيه جاهزة ومبردة، تجمع بين الإسبريسو والحليب بنسبة متوازنة. تتميز بطعمها…" at bounding box center [999, 404] width 446 height 81
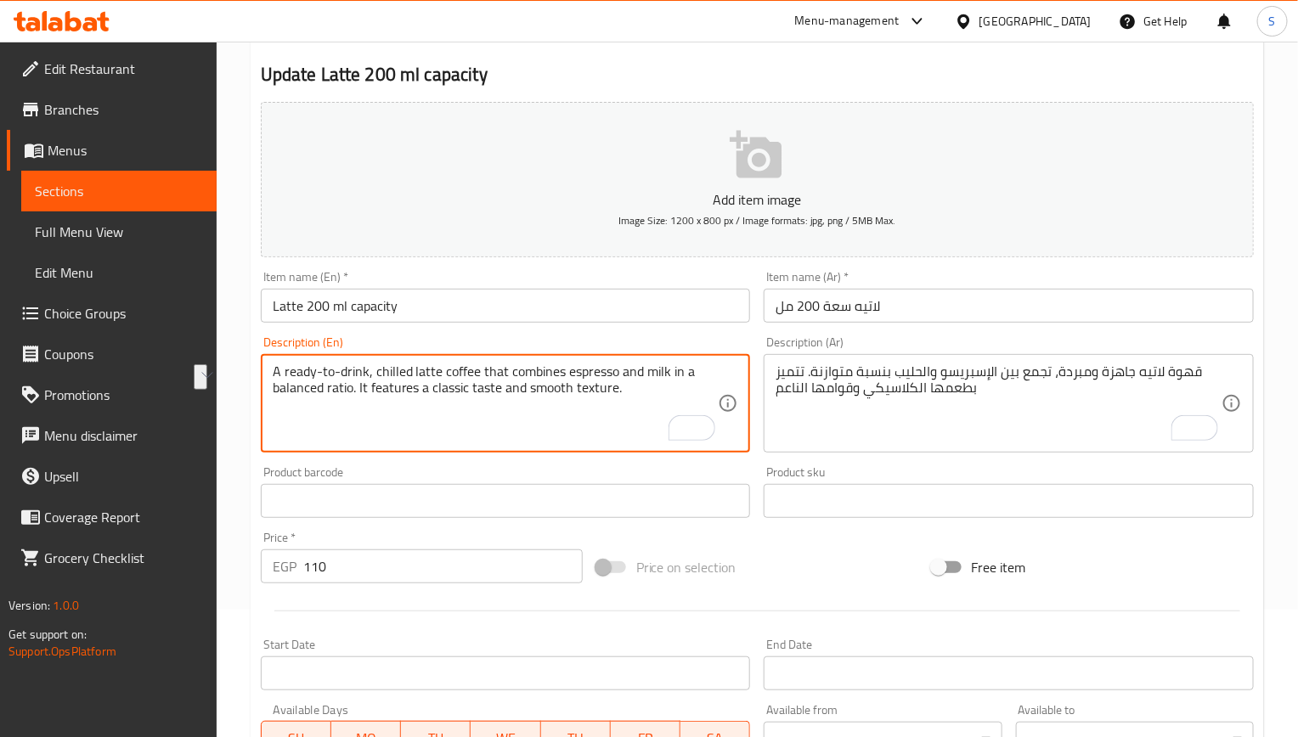
drag, startPoint x: 628, startPoint y: 392, endPoint x: 357, endPoint y: 395, distance: 271.0
click at [357, 395] on textarea "A ready-to-drink, chilled latte coffee that combines espresso and milk in a bal…" at bounding box center [496, 404] width 446 height 81
paste textarea "It is characterized by its classic taste and smooth texture"
type textarea "A ready-to-drink, chilled latte coffee that combines espresso and milk in a bal…"
click at [467, 304] on input "Latte 200 ml capacity" at bounding box center [506, 306] width 490 height 34
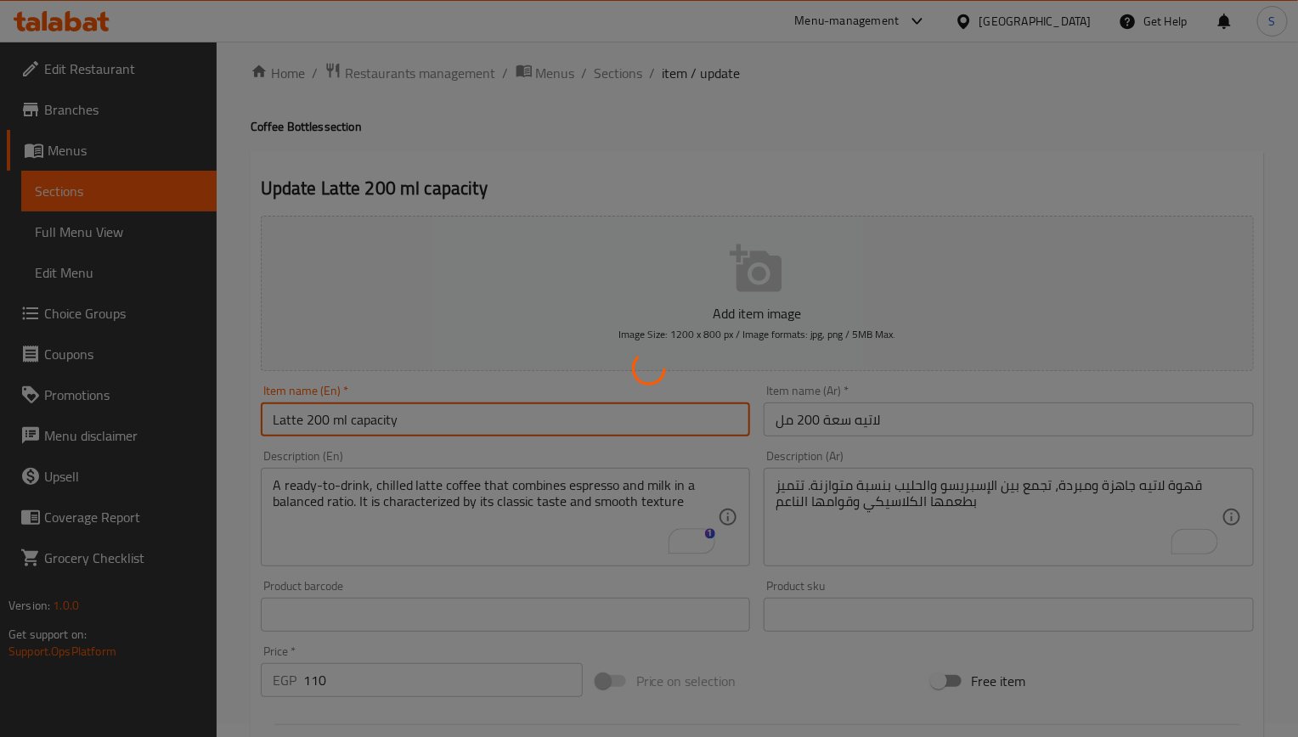
scroll to position [0, 0]
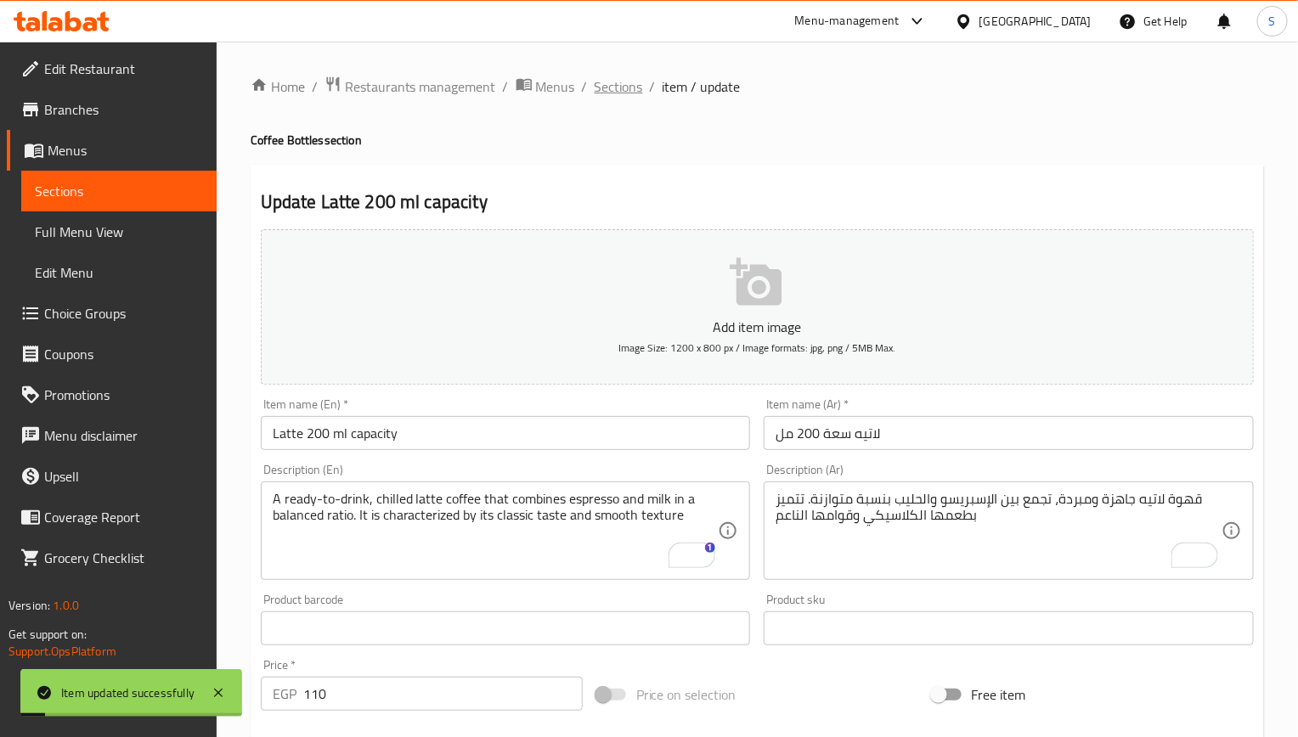
click at [618, 94] on span "Sections" at bounding box center [619, 86] width 48 height 20
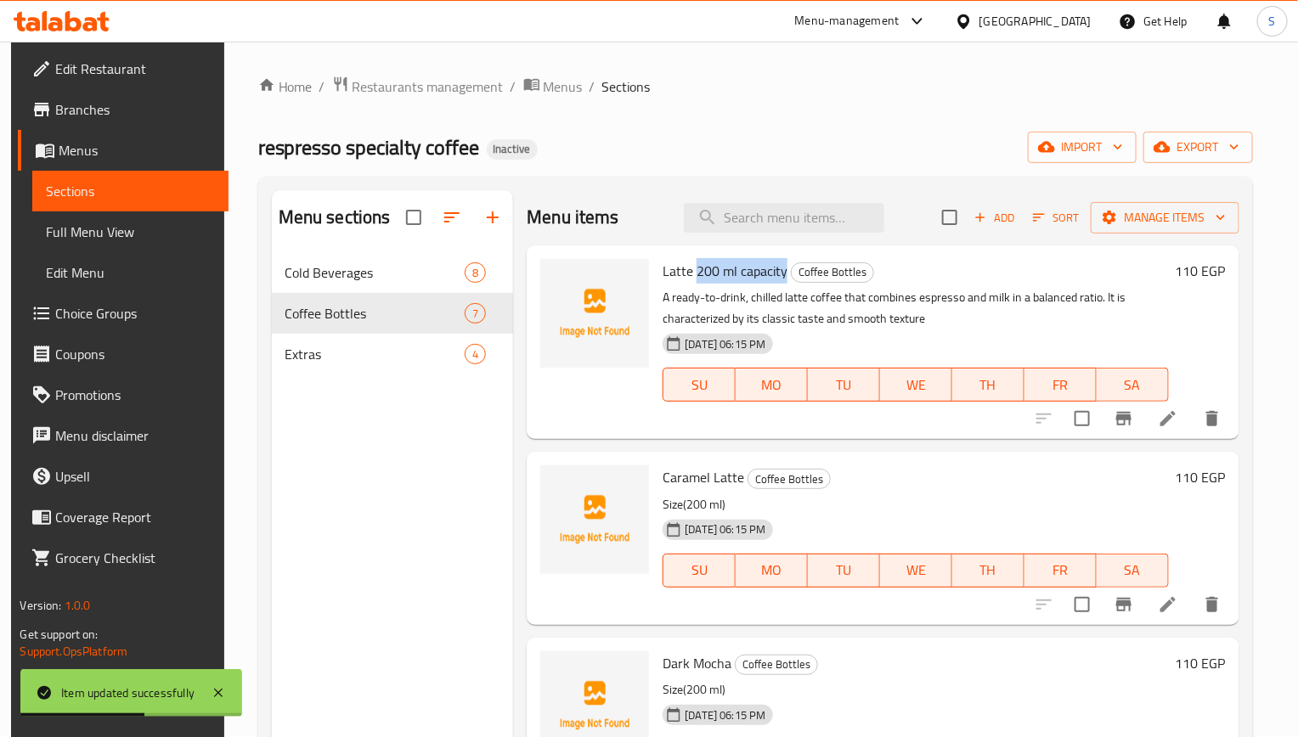
drag, startPoint x: 780, startPoint y: 271, endPoint x: 691, endPoint y: 271, distance: 88.3
click at [691, 271] on span "Latte 200 ml capacity" at bounding box center [725, 270] width 125 height 25
copy span "200 ml capacity"
click at [1160, 612] on icon at bounding box center [1167, 604] width 15 height 15
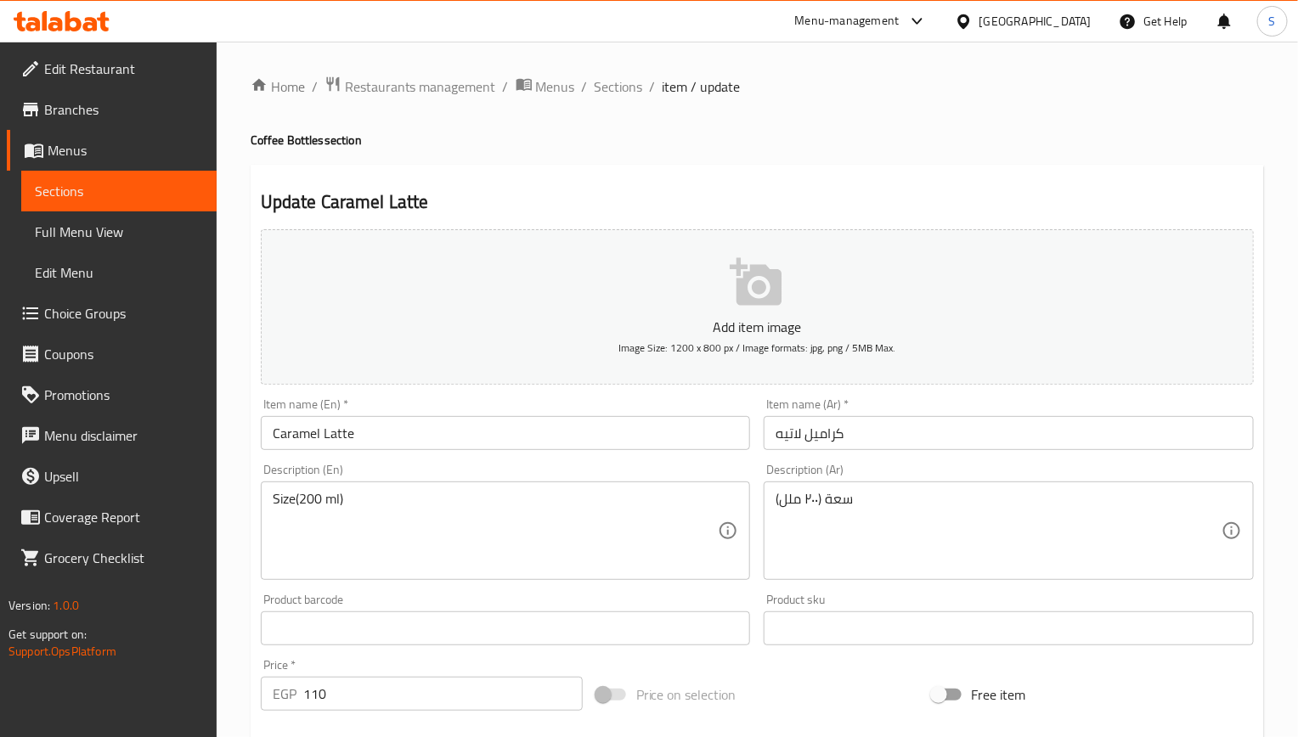
click at [449, 429] on input "Caramel Latte" at bounding box center [506, 433] width 490 height 34
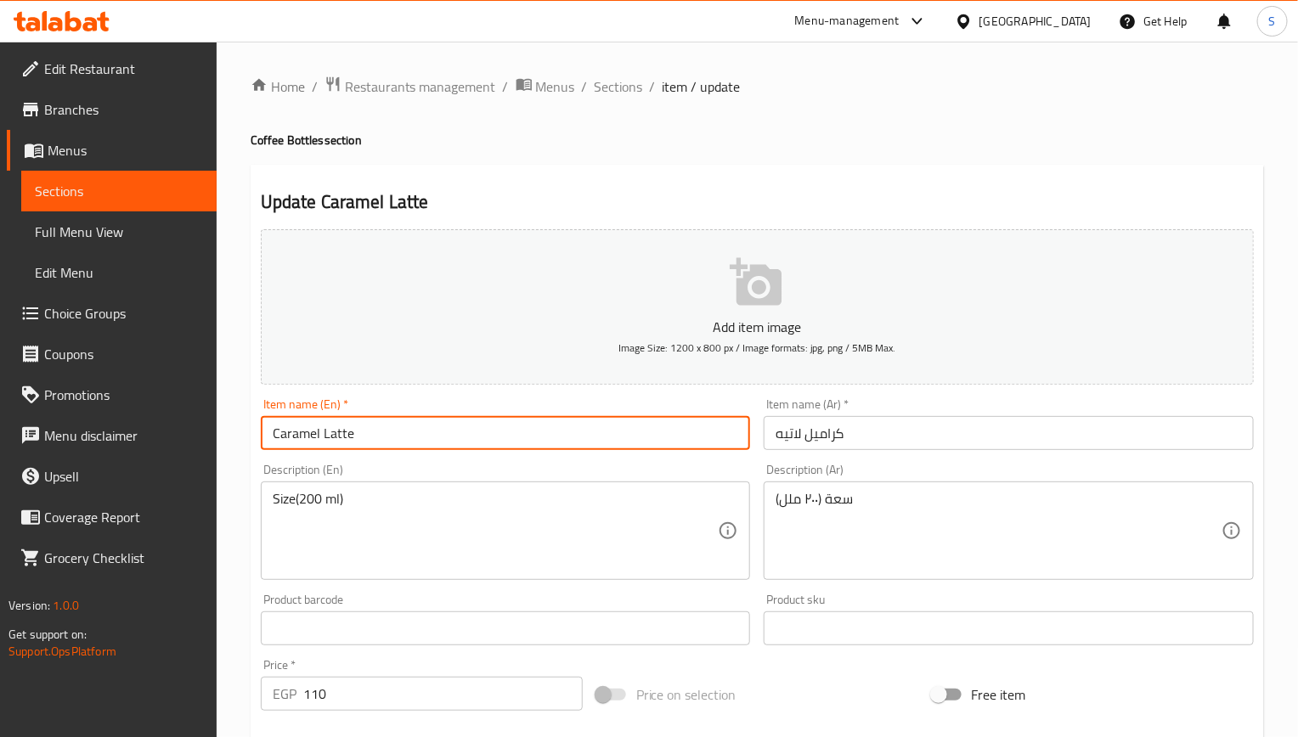
paste input "200 ml capacity"
type input "Caramel Latte 200 ml capacity"
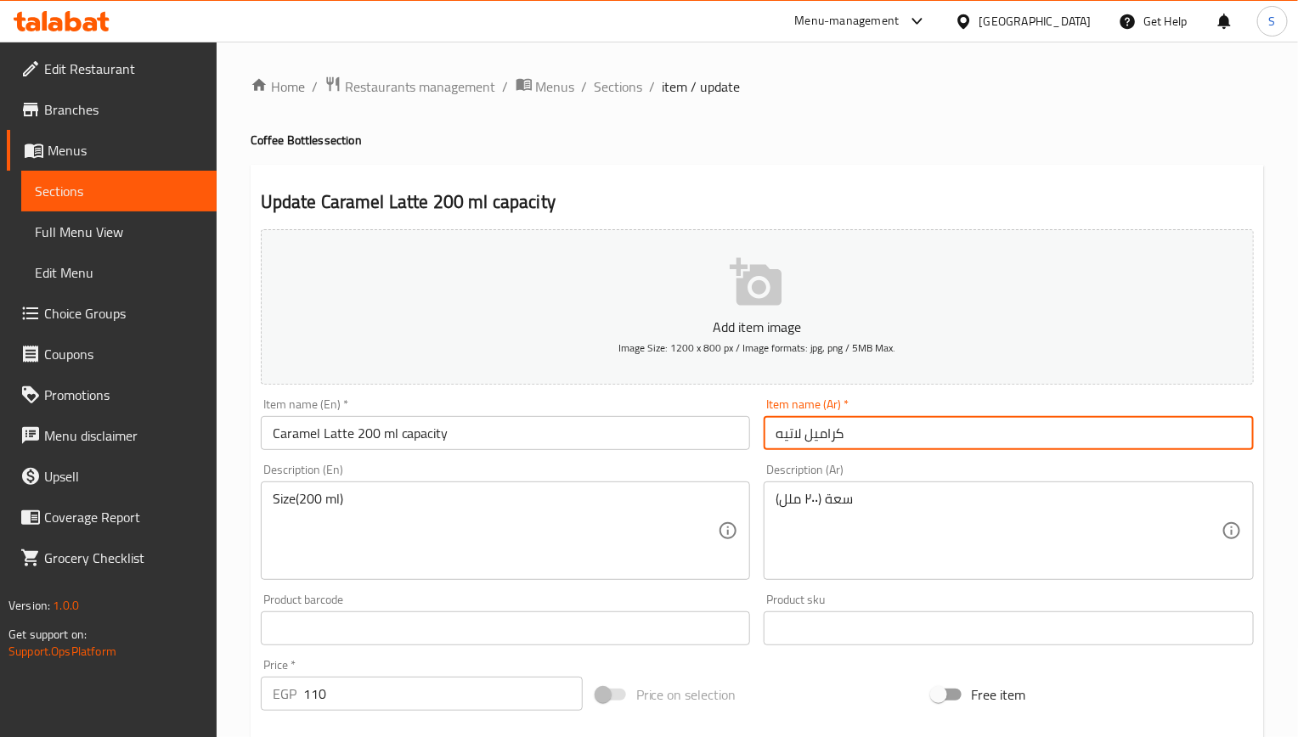
click at [883, 438] on input "كراميل لاتيه" at bounding box center [1009, 433] width 490 height 34
paste input "سعة 200 مل"
type input "كراميل لاتيه سعة 200 مل"
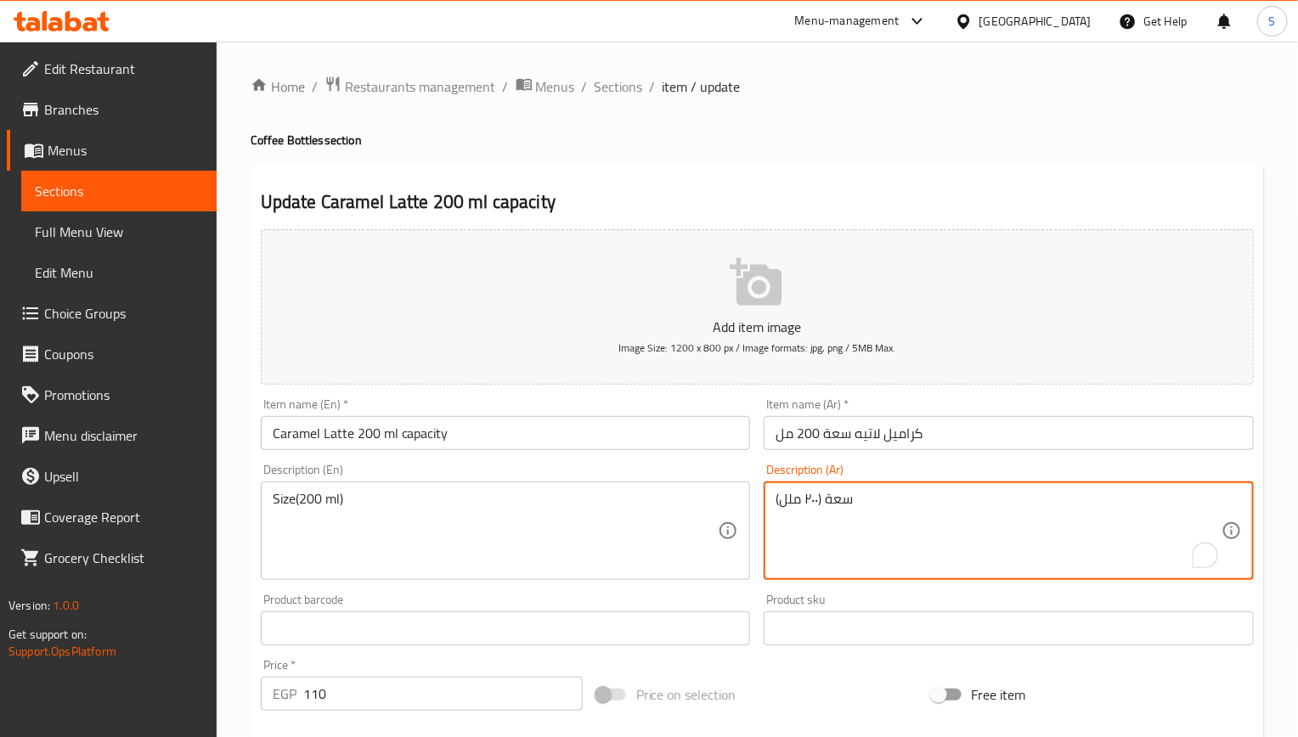
click at [808, 512] on textarea "سعة (۲۰۰ ملل)" at bounding box center [999, 531] width 446 height 81
paste textarea "قهوة لاتيه جاهزة منكهة بالكراميل. تتميز بطعمها الحلو الذي يجمع بين نكهة القهوة …"
type textarea "قهوة لاتيه جاهزة منكهة بالكراميل. تتميز بطعمها الحلو الذي يجمع بين نكهة القهوة …"
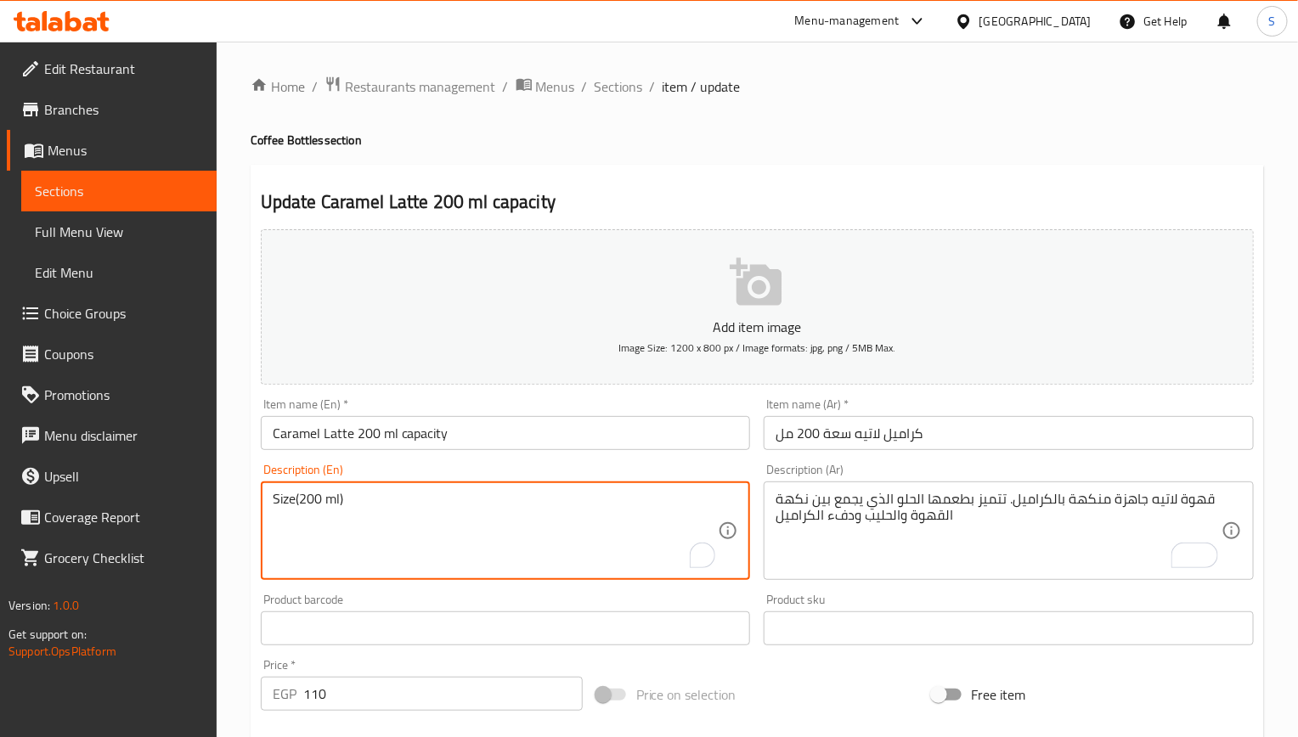
click at [482, 500] on textarea "Size(200 ml)" at bounding box center [496, 531] width 446 height 81
paste textarea "A ready-to-drink caramel-flavored latte. It has a sweet taste that combines the…"
type textarea "A ready-to-drink caramel-flavored latte. It has a sweet taste that combines the…"
click at [567, 446] on input "Caramel Latte 200 ml capacity" at bounding box center [506, 433] width 490 height 34
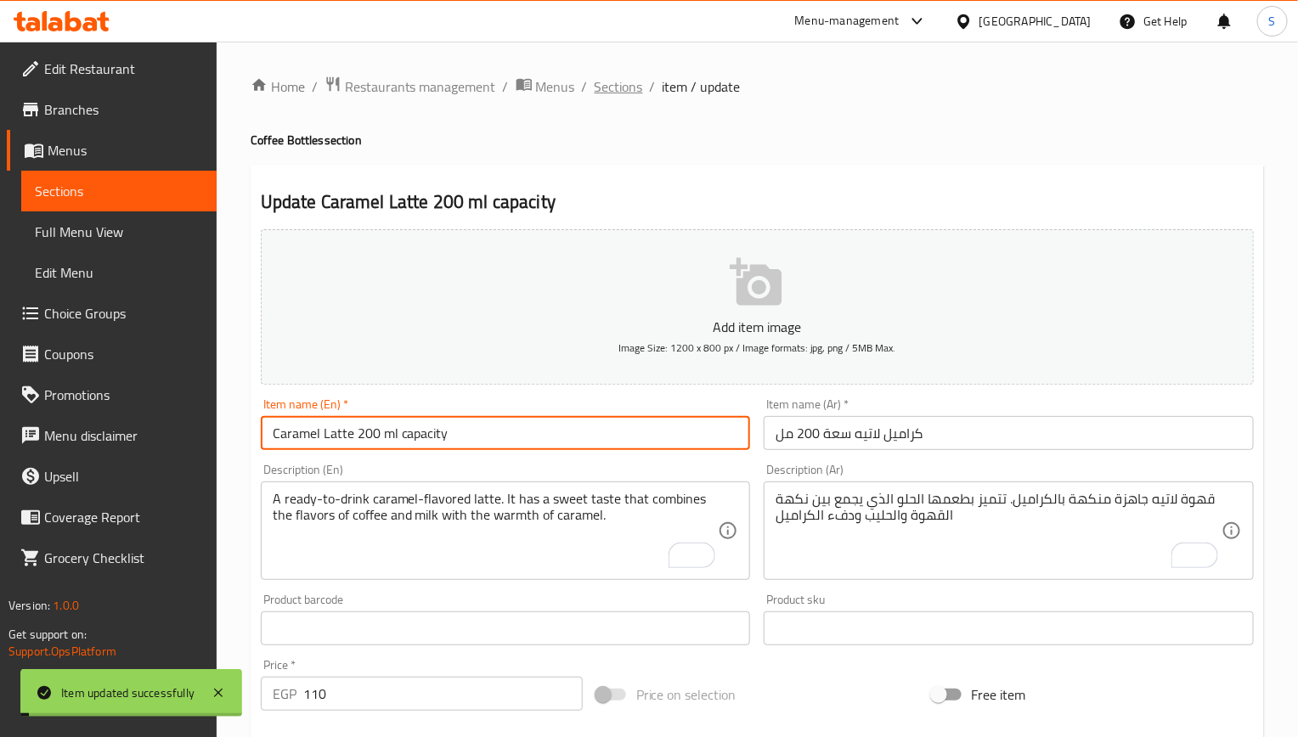
click at [612, 80] on span "Sections" at bounding box center [619, 86] width 48 height 20
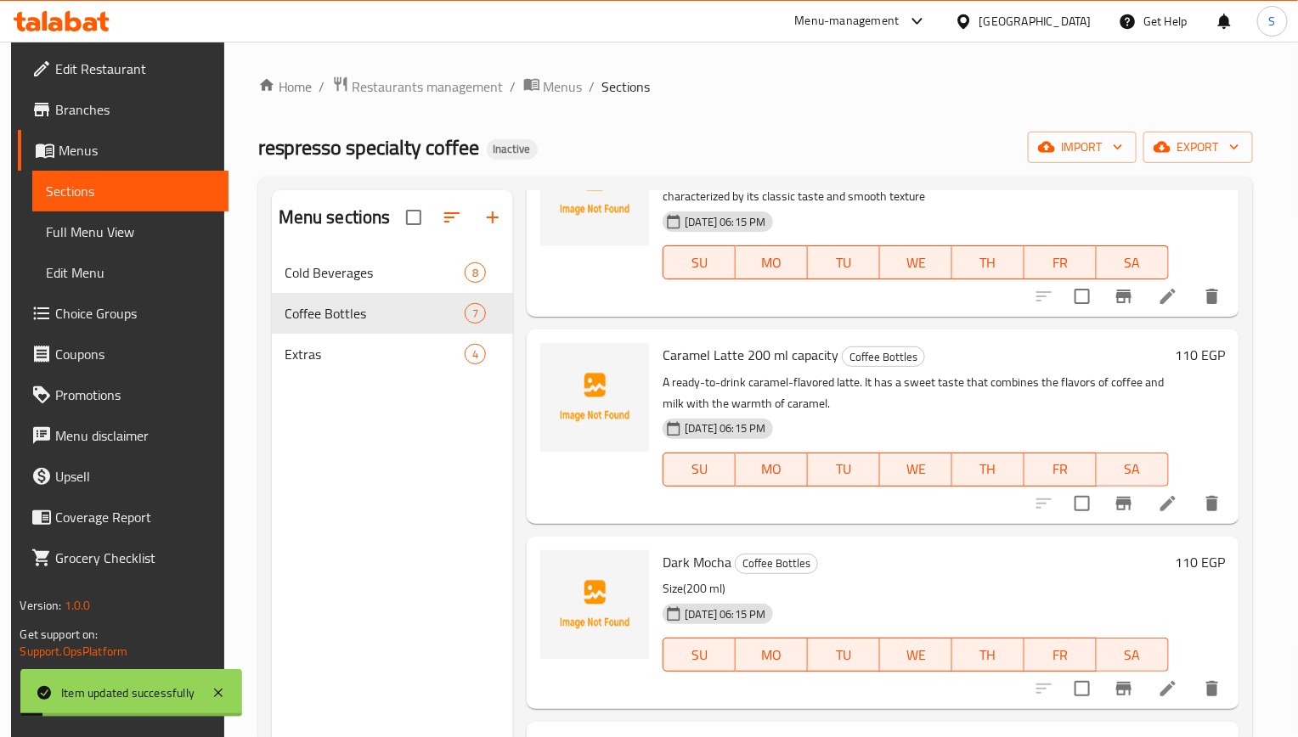
scroll to position [127, 0]
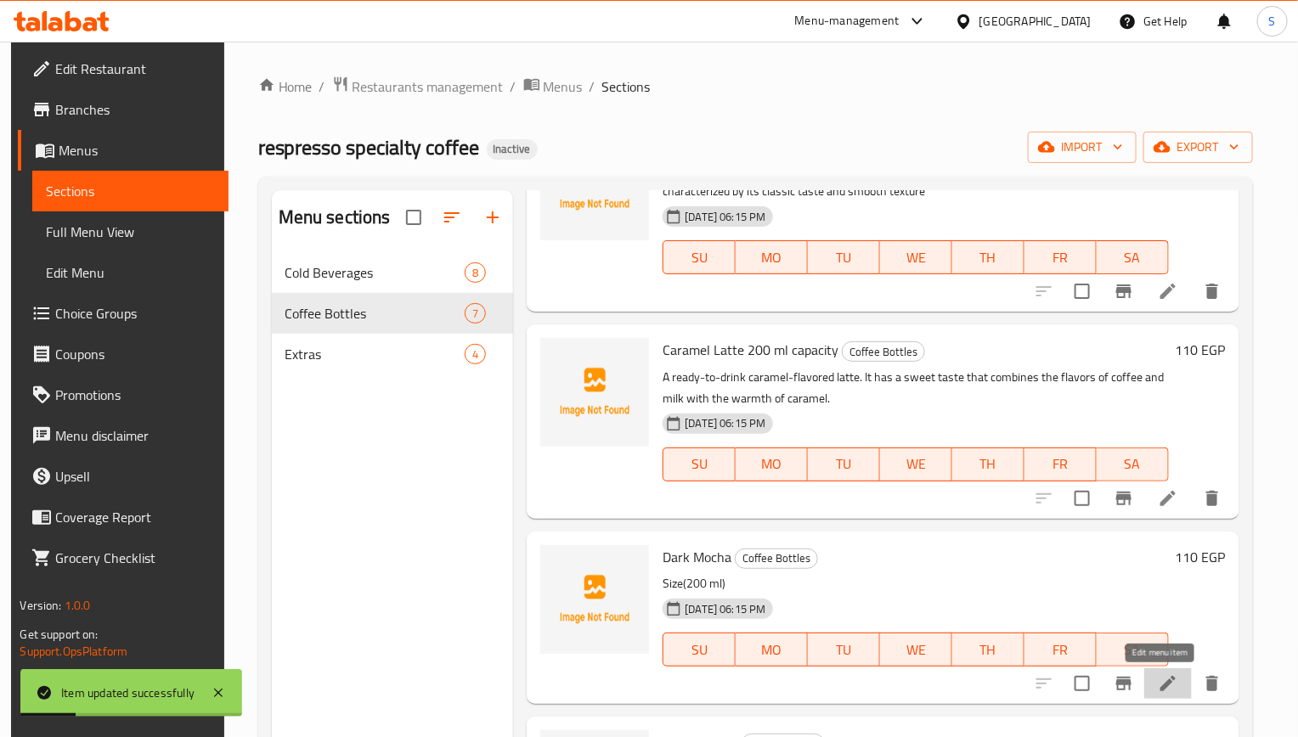
click at [1160, 684] on icon at bounding box center [1167, 683] width 15 height 15
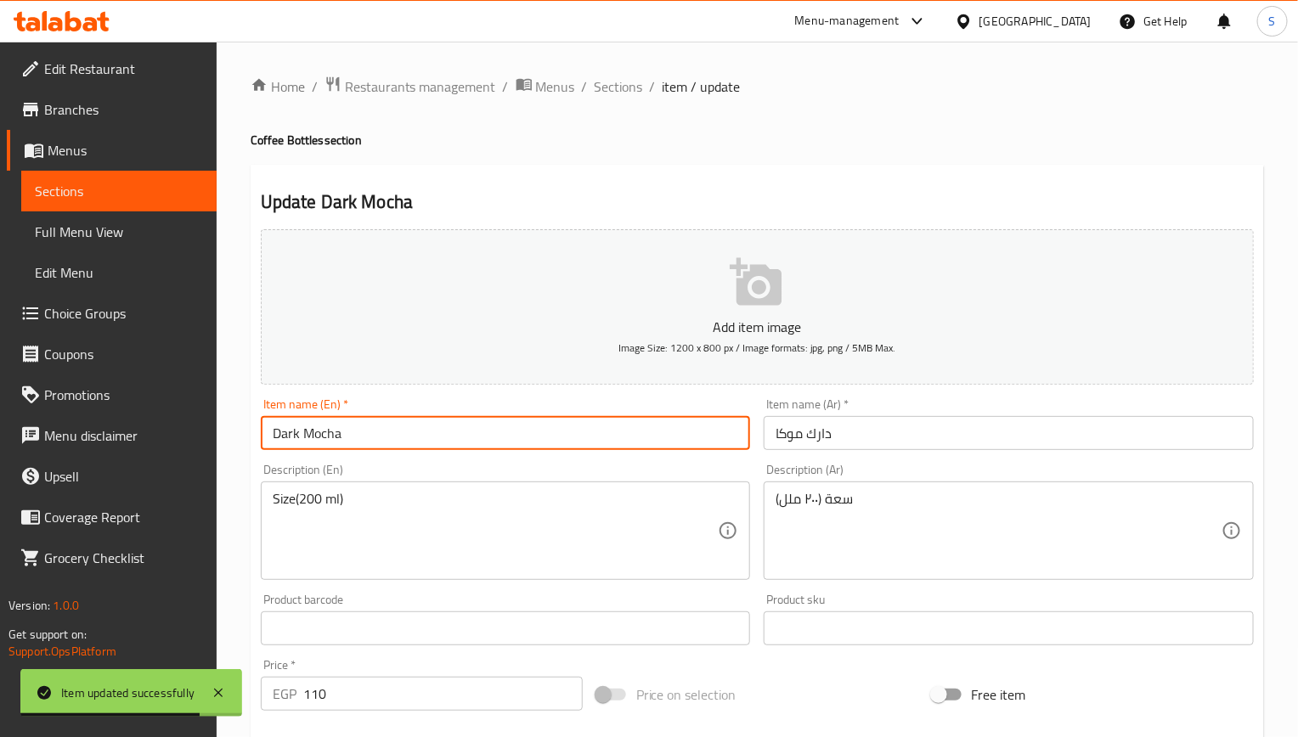
click at [582, 434] on input "Dark Mocha" at bounding box center [506, 433] width 490 height 34
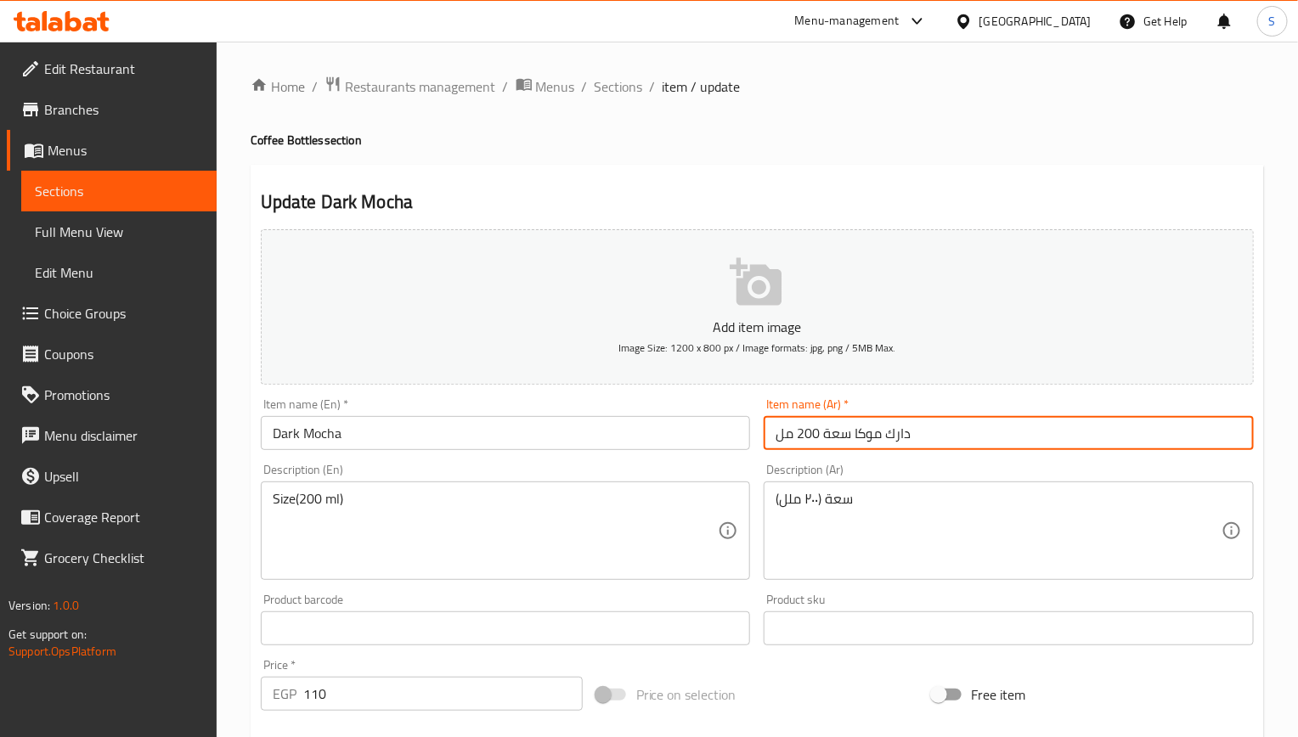
type input "دارك موكا سعة 200 مل"
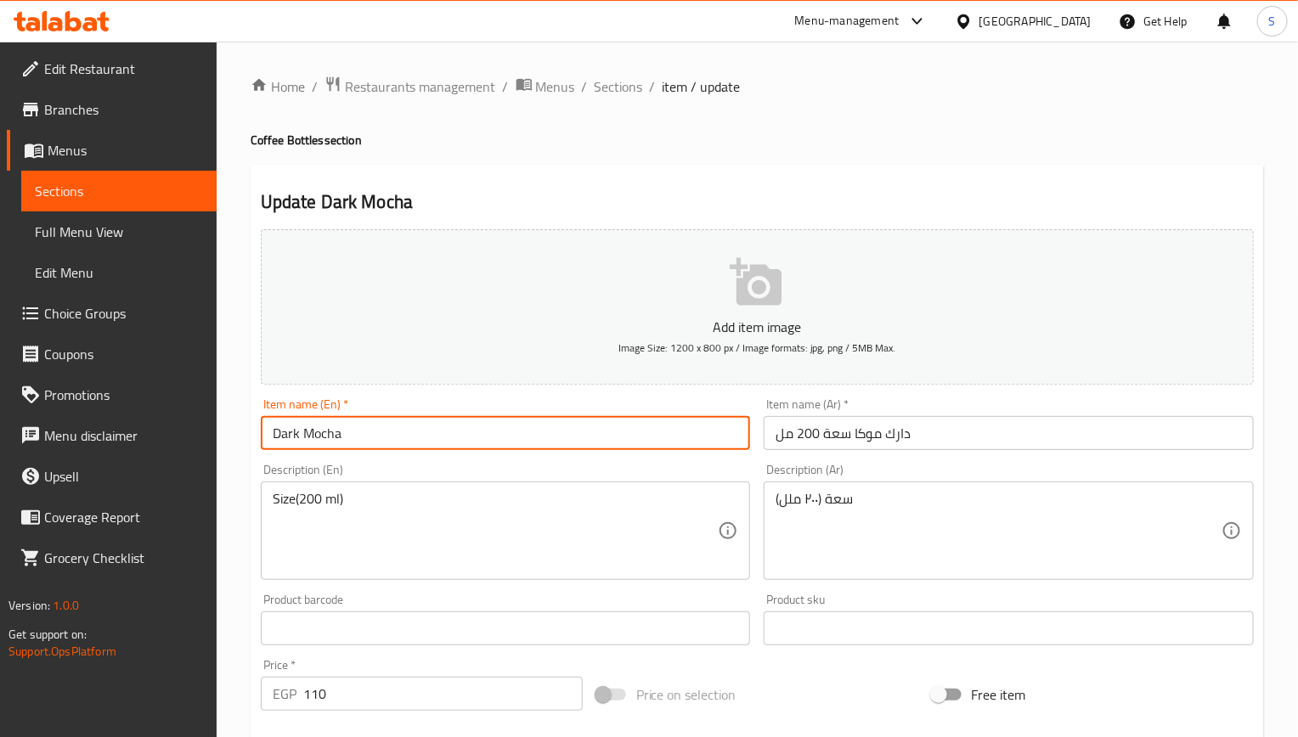
click at [488, 446] on input "Dark Mocha" at bounding box center [506, 433] width 490 height 34
paste input "200 ml capacity"
type input "Dark Mocha 200 ml capacity"
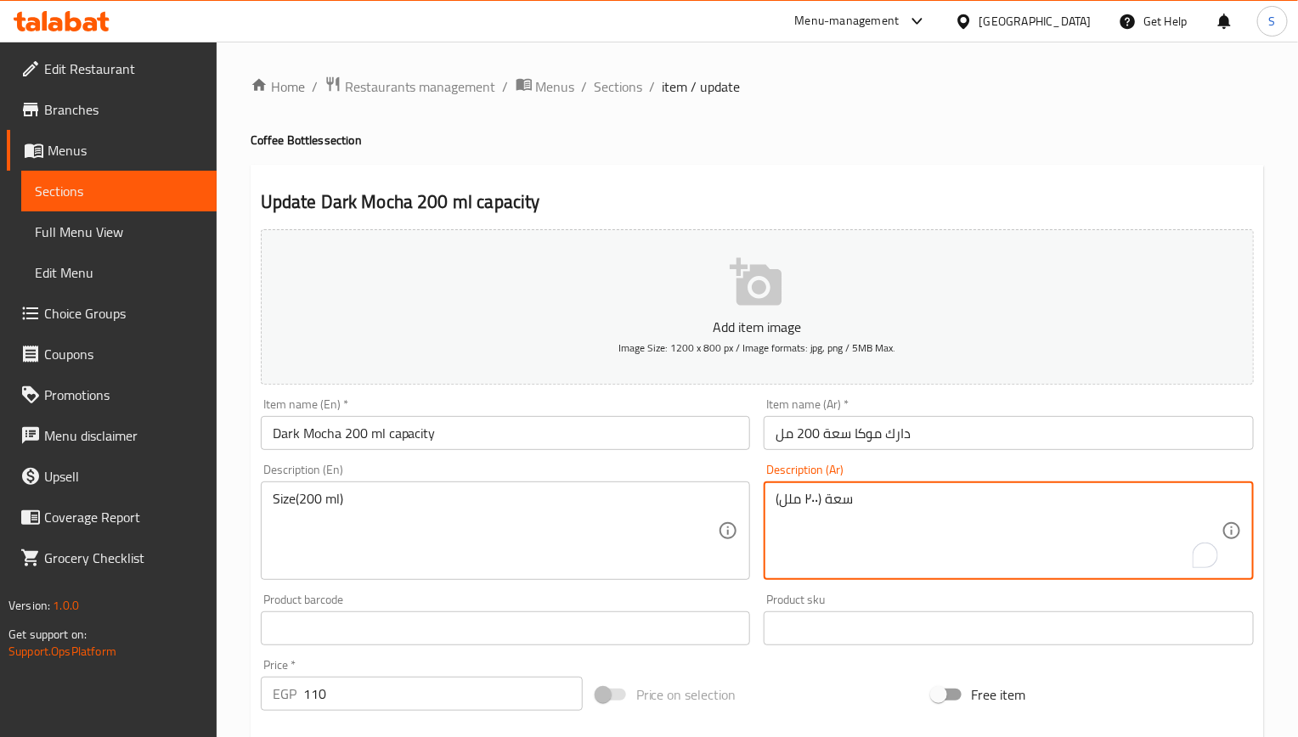
click at [795, 502] on textarea "سعة (۲۰۰ ملل)" at bounding box center [999, 531] width 446 height 81
paste textarea "مشروب موكا جاهز يجمع بين القهوة والحليب والشوكلاتة الداكنة. طعمه غني وعميق"
type textarea "مشروب موكا جاهز يجمع بين القهوة والحليب والشوكلاتة الداكنة. طعمه غني وعميق"
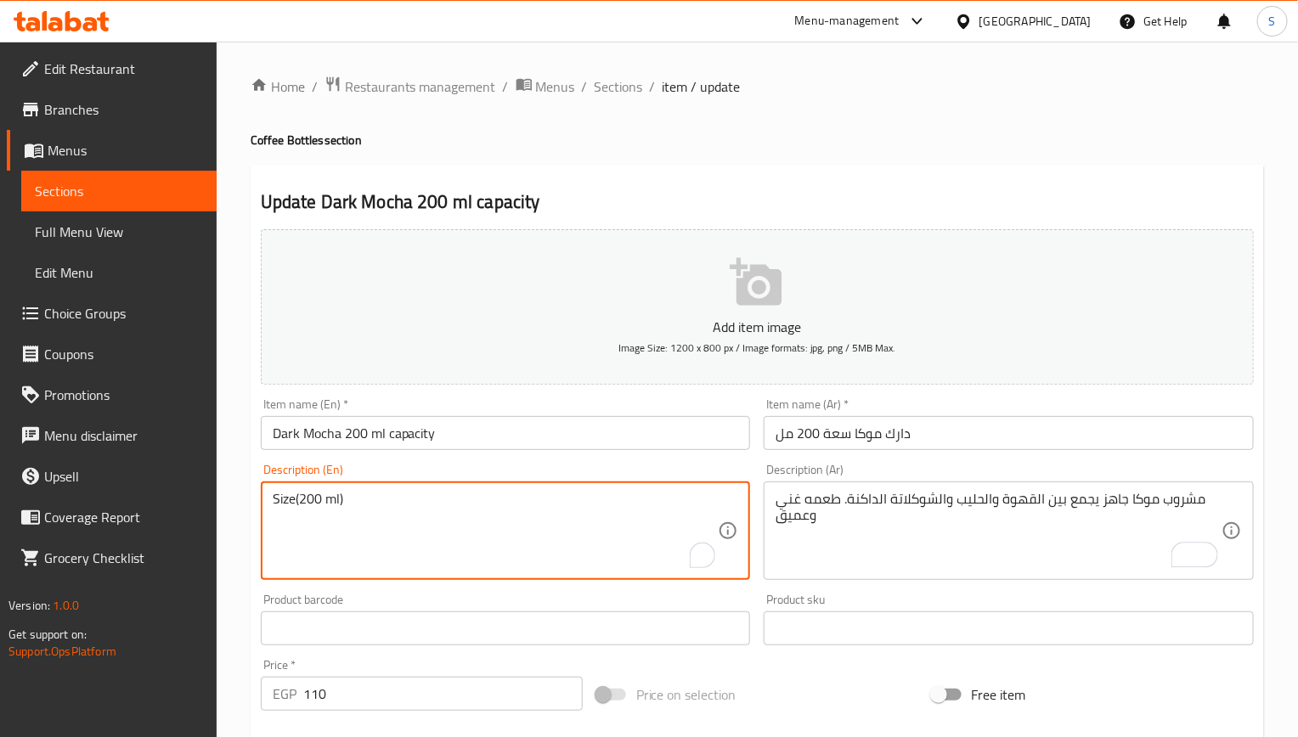
click at [401, 502] on textarea "Size(200 ml)" at bounding box center [496, 531] width 446 height 81
paste textarea "A ready-to-drink mocha drink that combines coffee, milk, and dark chocolate. It…"
click at [432, 503] on textarea "A ready-to-drink mocha drink that combines coffee, milk, and dark chocolate. It…" at bounding box center [496, 531] width 446 height 81
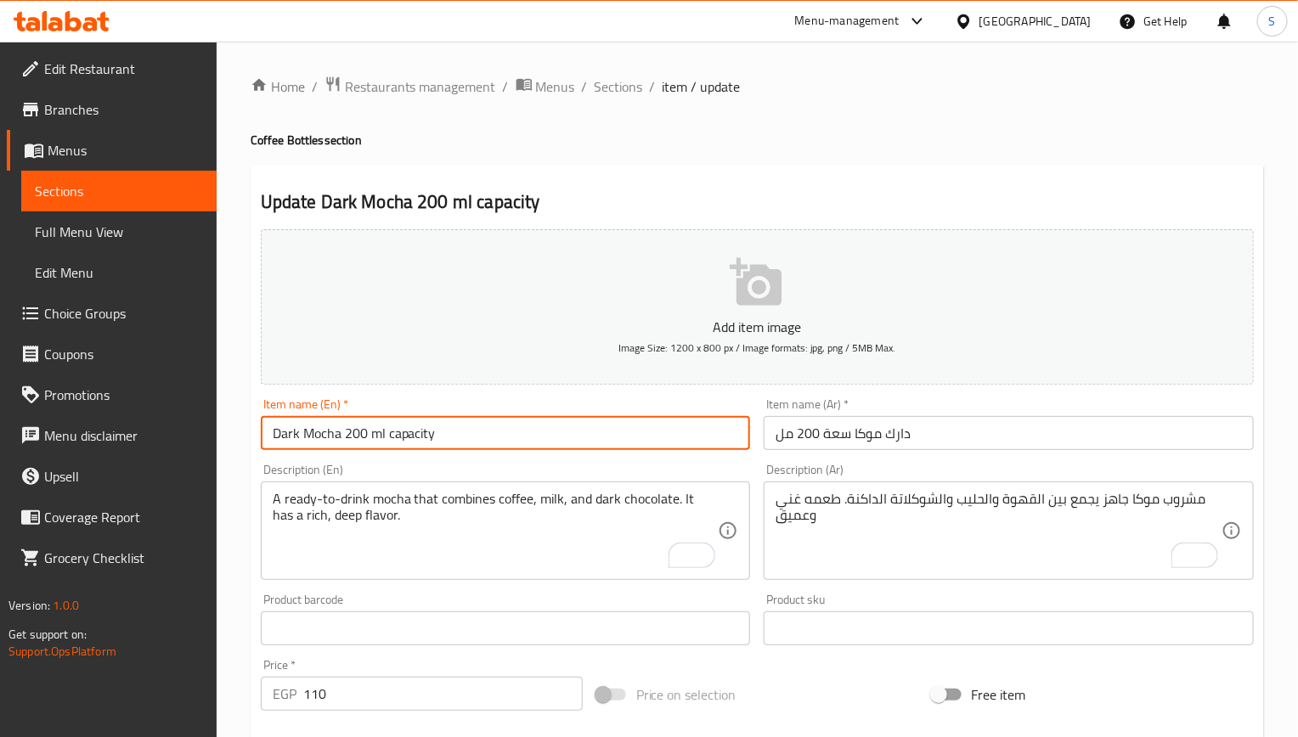
click at [513, 439] on input "Dark Mocha 200 ml capacity" at bounding box center [506, 433] width 490 height 34
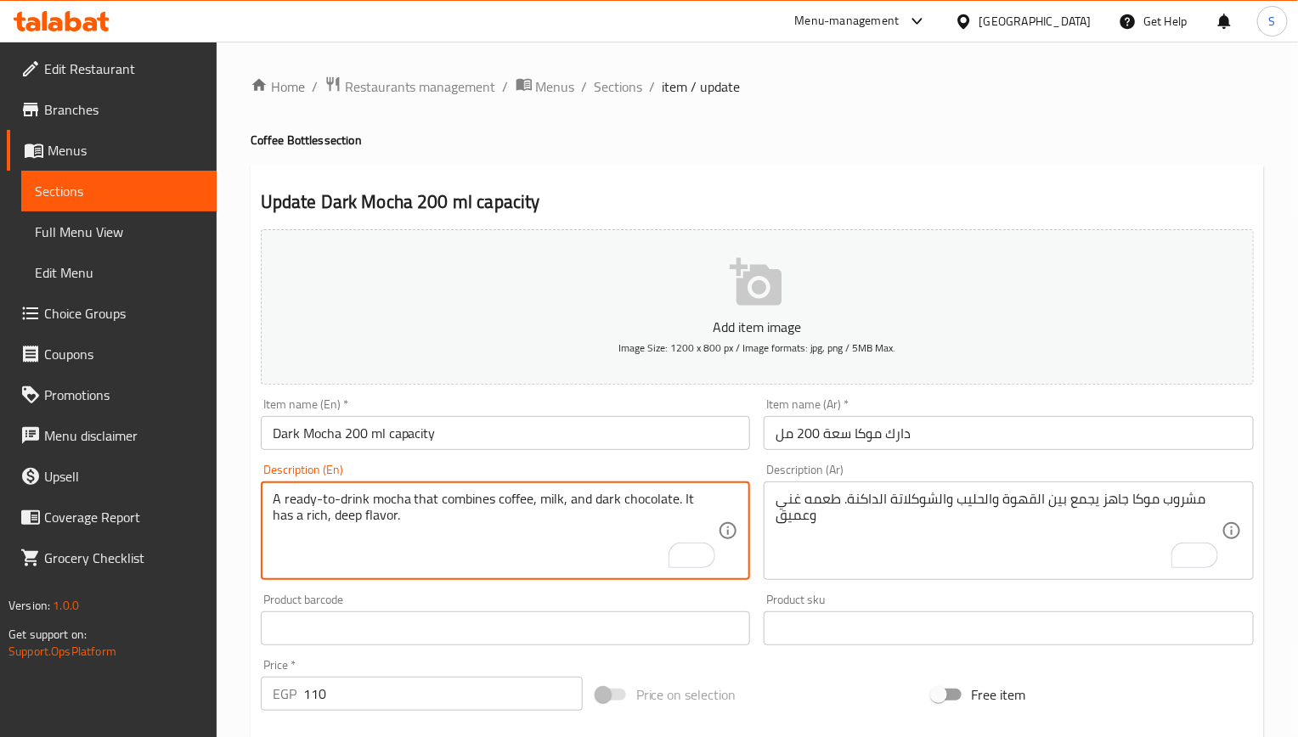
drag, startPoint x: 359, startPoint y: 518, endPoint x: 352, endPoint y: 512, distance: 9.7
click at [359, 517] on textarea "A ready-to-drink mocha that combines coffee, milk, and dark chocolate. It has a…" at bounding box center [496, 531] width 446 height 81
type textarea "A ready-to-drink mocha that combines coffee, milk, and dark chocolate. It has a…"
click at [448, 434] on input "Dark Mocha 200 ml capacity" at bounding box center [506, 433] width 490 height 34
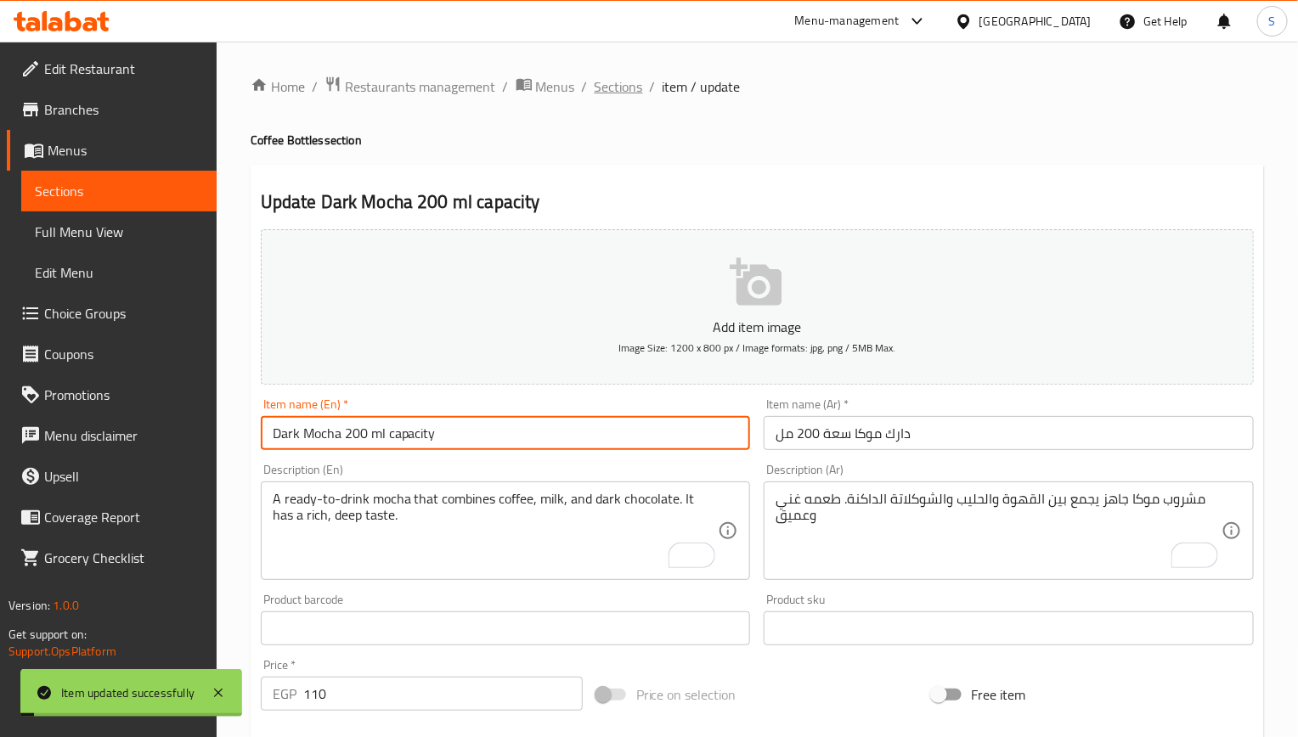
click at [618, 93] on span "Sections" at bounding box center [619, 86] width 48 height 20
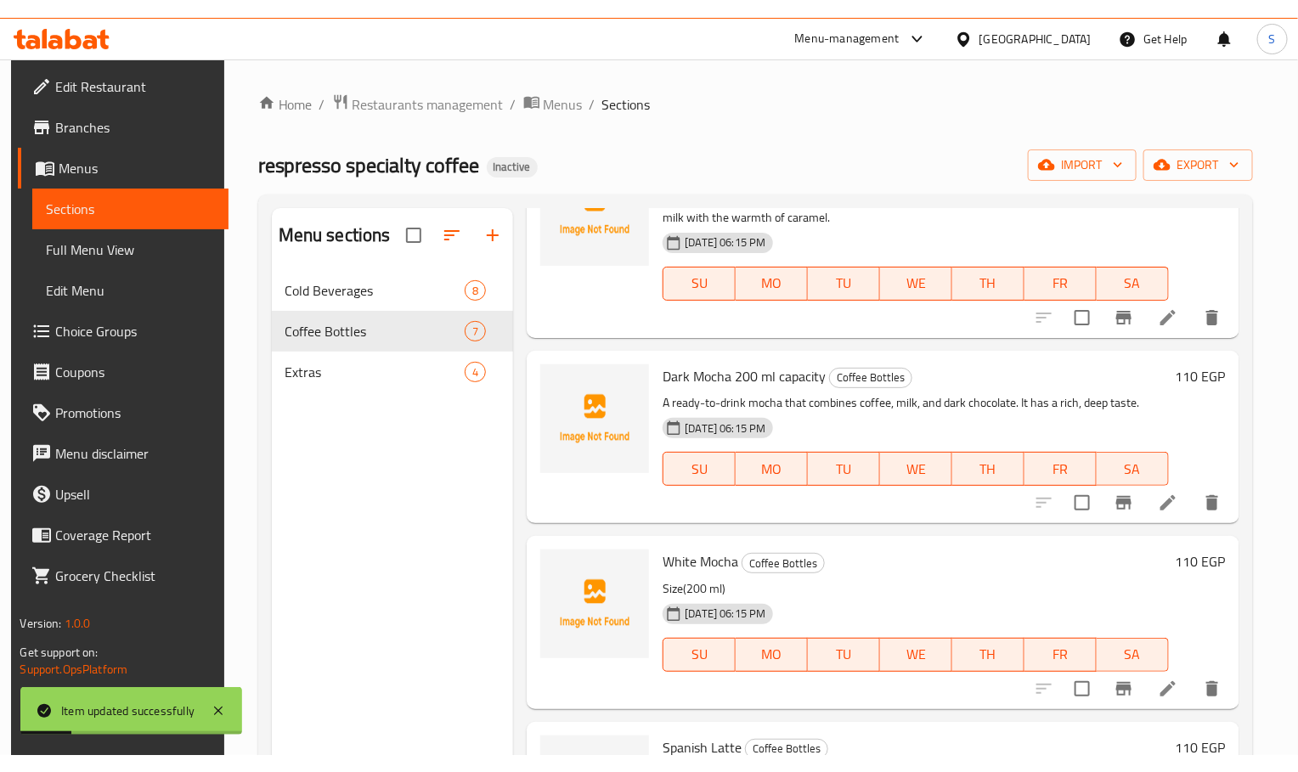
scroll to position [382, 0]
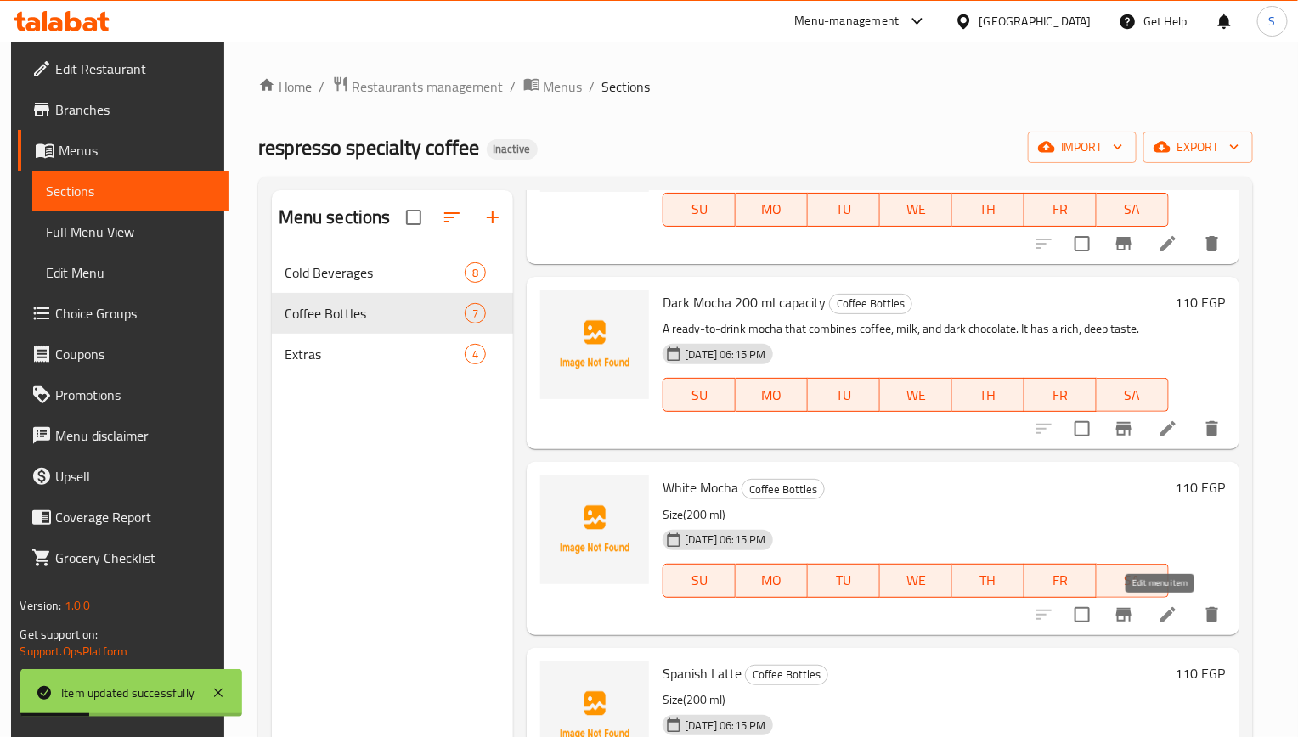
click at [1160, 614] on icon at bounding box center [1167, 614] width 15 height 15
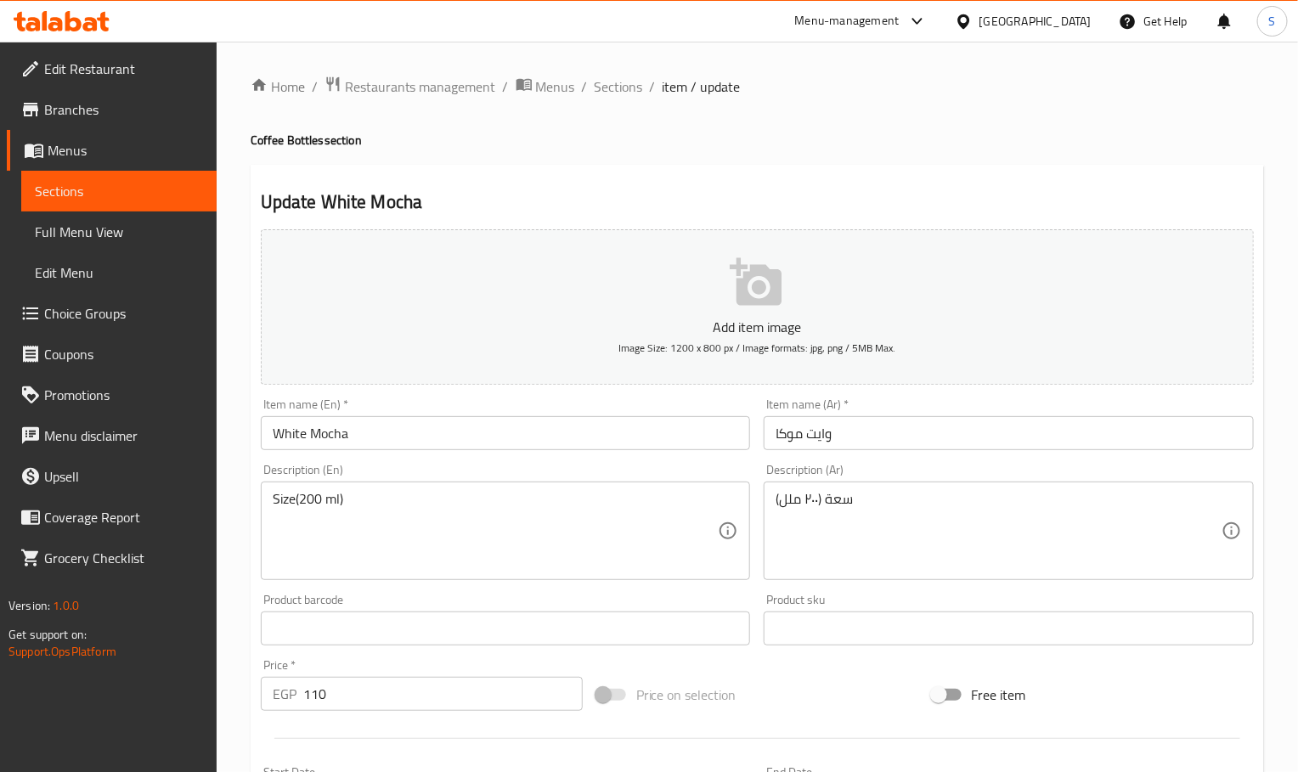
click at [495, 433] on input "White Mocha" at bounding box center [506, 433] width 490 height 34
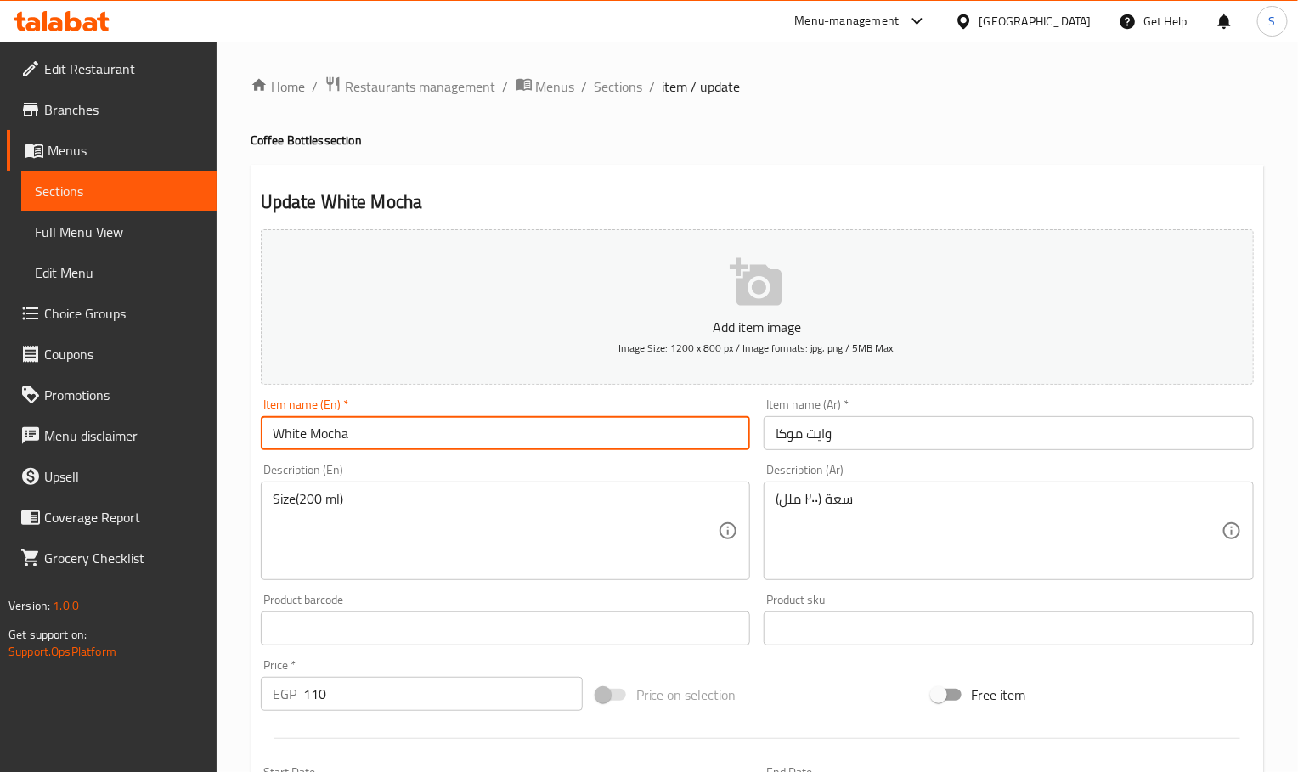
paste input "200 ml capacity"
type input "White Mocha 200 ml capacity"
click at [887, 439] on input "وايت موكا" at bounding box center [1009, 433] width 490 height 34
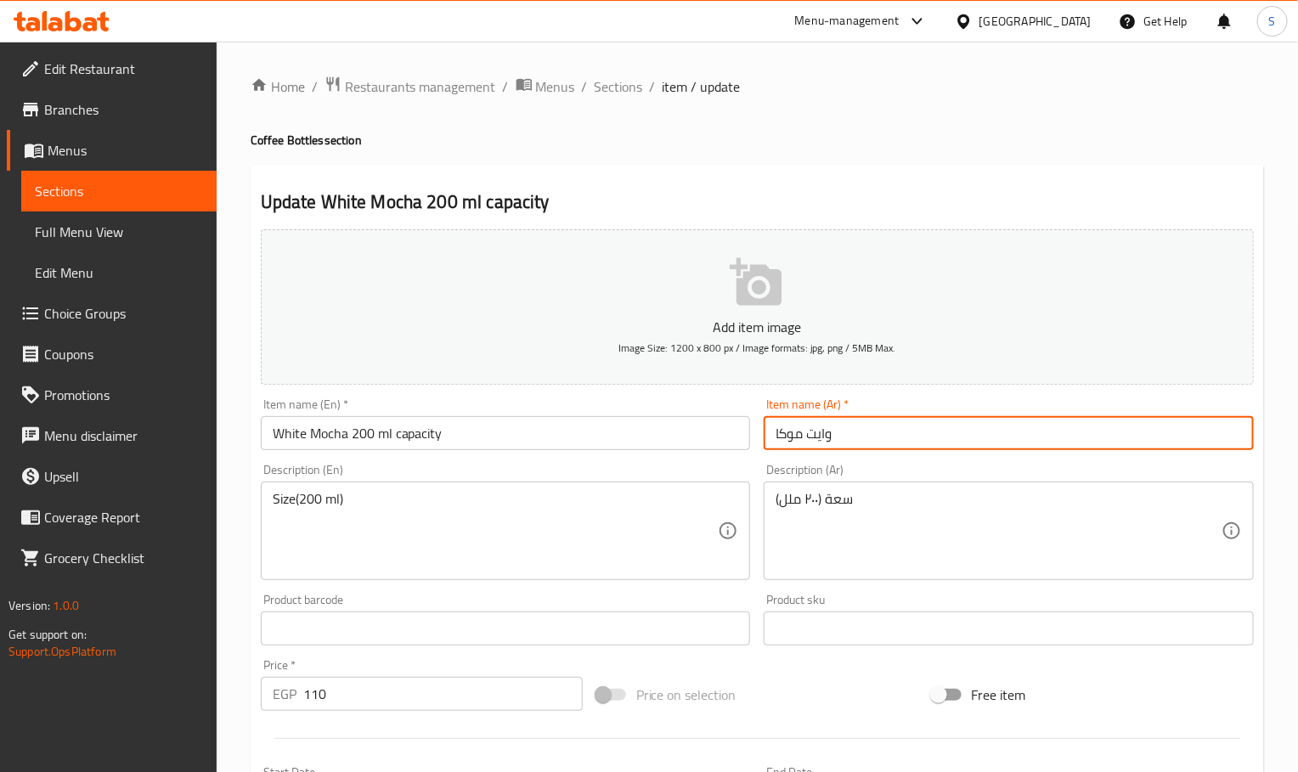
paste input "سعة 200 مل"
type input "وايت موكا سعة 200 مل"
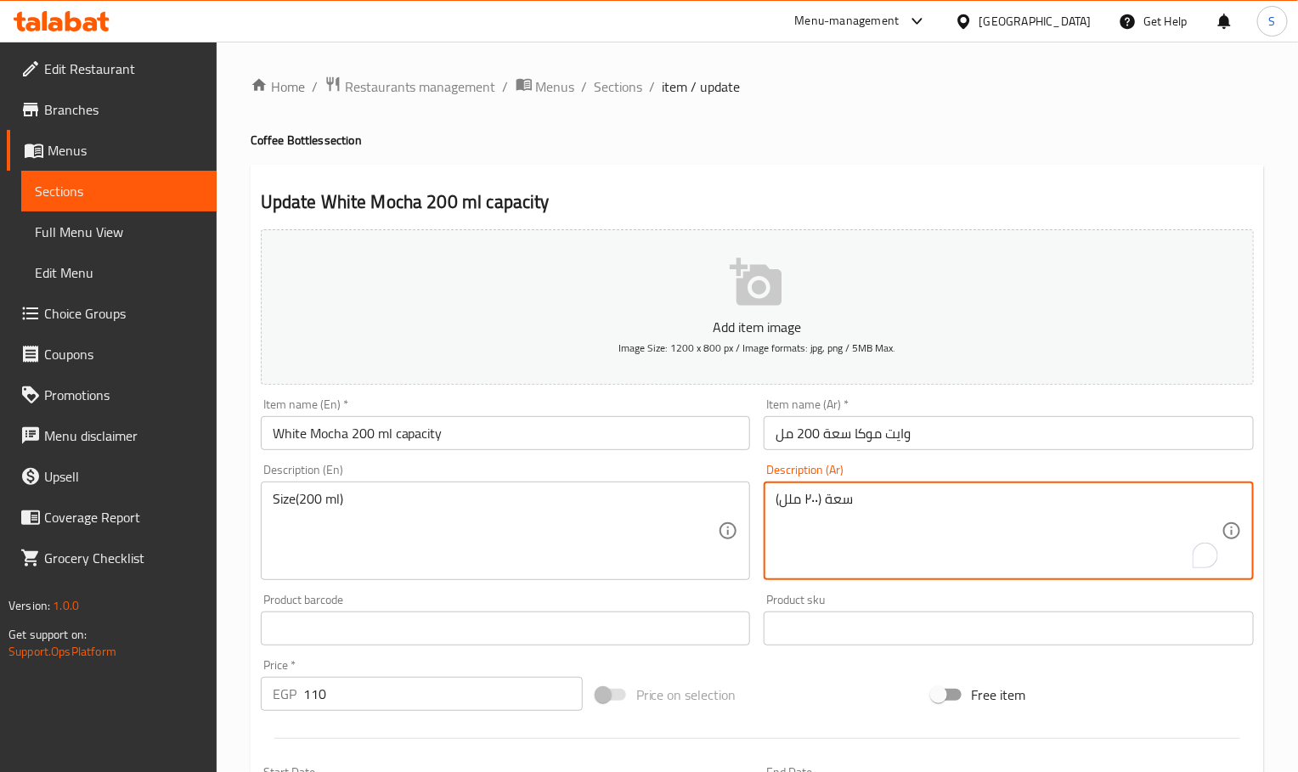
click at [895, 515] on textarea "سعة (۲۰۰ ملل)" at bounding box center [999, 531] width 446 height 81
click at [894, 515] on textarea "سعة (۲۰۰ ملل)" at bounding box center [999, 531] width 446 height 81
paste textarea "مشروب موكا جاهز بنكهة الشوكولاتة البيضاء. يتميز بطعمه الحلو والكريمي"
type textarea "مشروب موكا جاهز بنكهة الشوكولاتة البيضاء. يتميز بطعمه الحلو والكريمي"
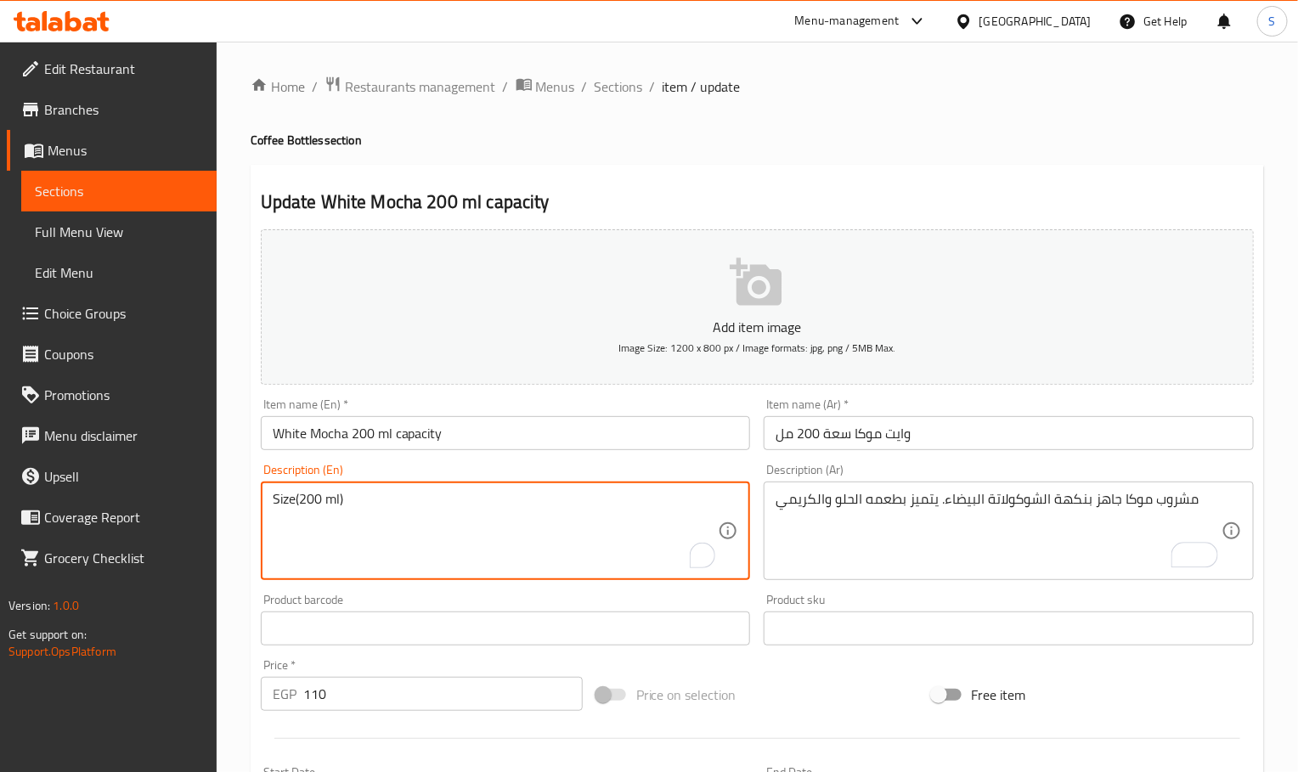
click at [420, 507] on textarea "Size(200 ml)" at bounding box center [496, 531] width 446 height 81
paste textarea "A ready-to-drink mocha drink with a white chocolate flavor. It has a sweet and …"
click at [433, 498] on textarea "A ready-to-drink mocha drink with a white chocolate flavor. It has a sweet and …" at bounding box center [496, 531] width 446 height 81
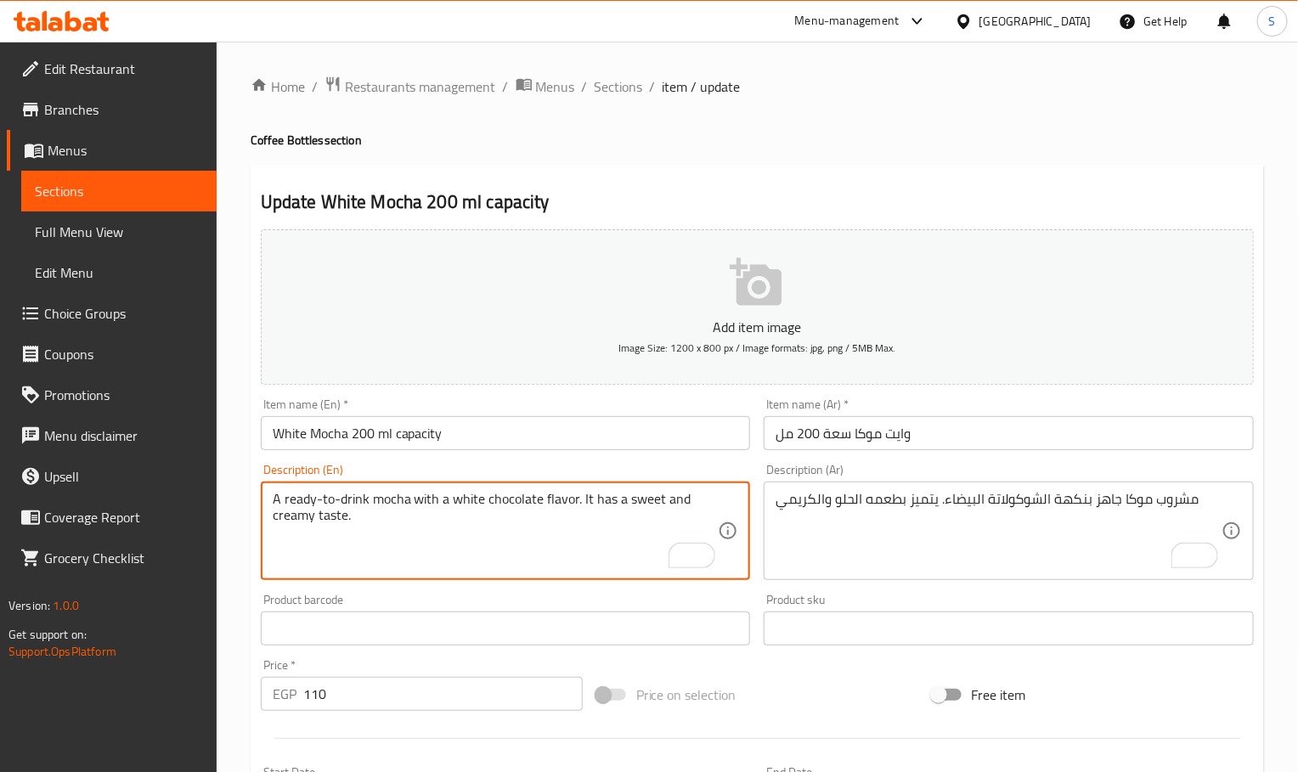
click at [447, 505] on textarea "A ready-to-drink mocha with a white chocolate flavor. It has a sweet and creamy…" at bounding box center [496, 531] width 446 height 81
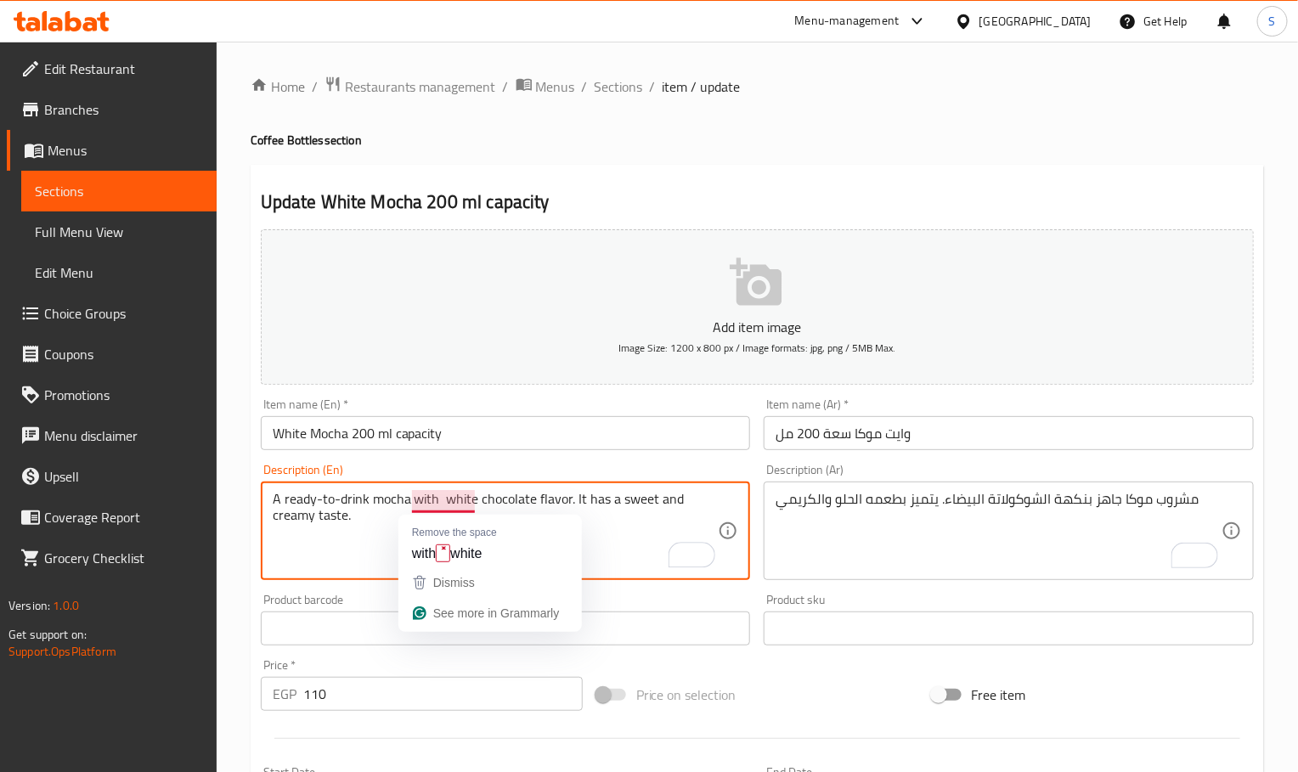
click at [446, 502] on textarea "A ready-to-drink mocha with white chocolate flavor. It has a sweet and creamy t…" at bounding box center [496, 531] width 446 height 81
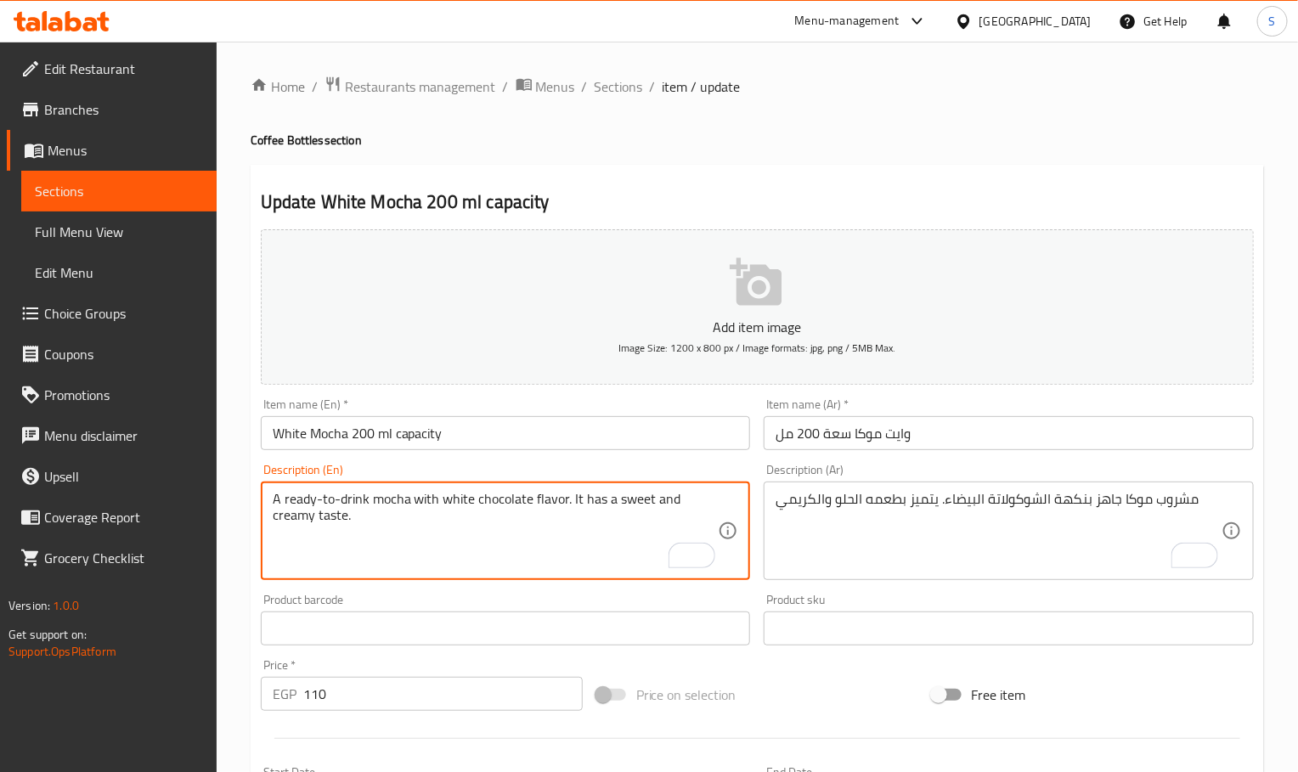
type textarea "A ready-to-drink mocha with white chocolate flavor. It has a sweet and creamy t…"
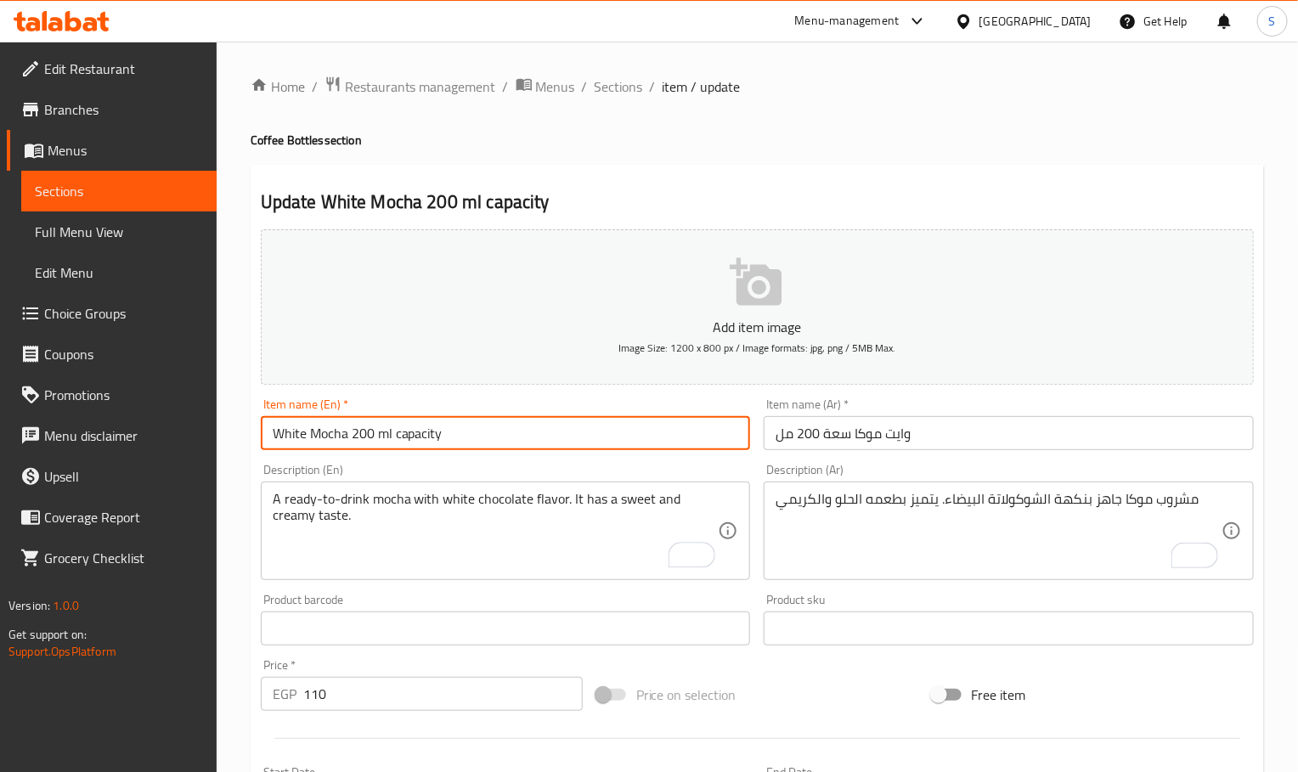
click at [497, 438] on input "White Mocha 200 ml capacity" at bounding box center [506, 433] width 490 height 34
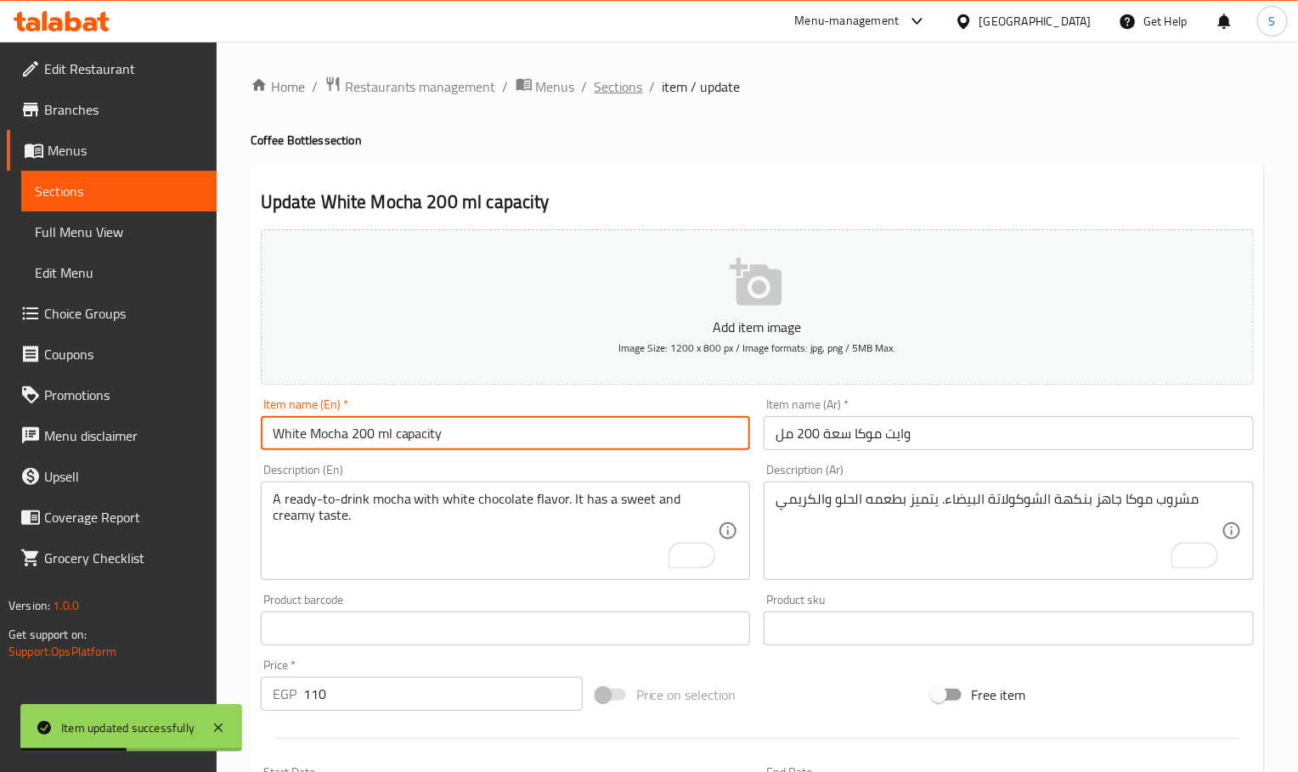
click at [601, 94] on span "Sections" at bounding box center [619, 86] width 48 height 20
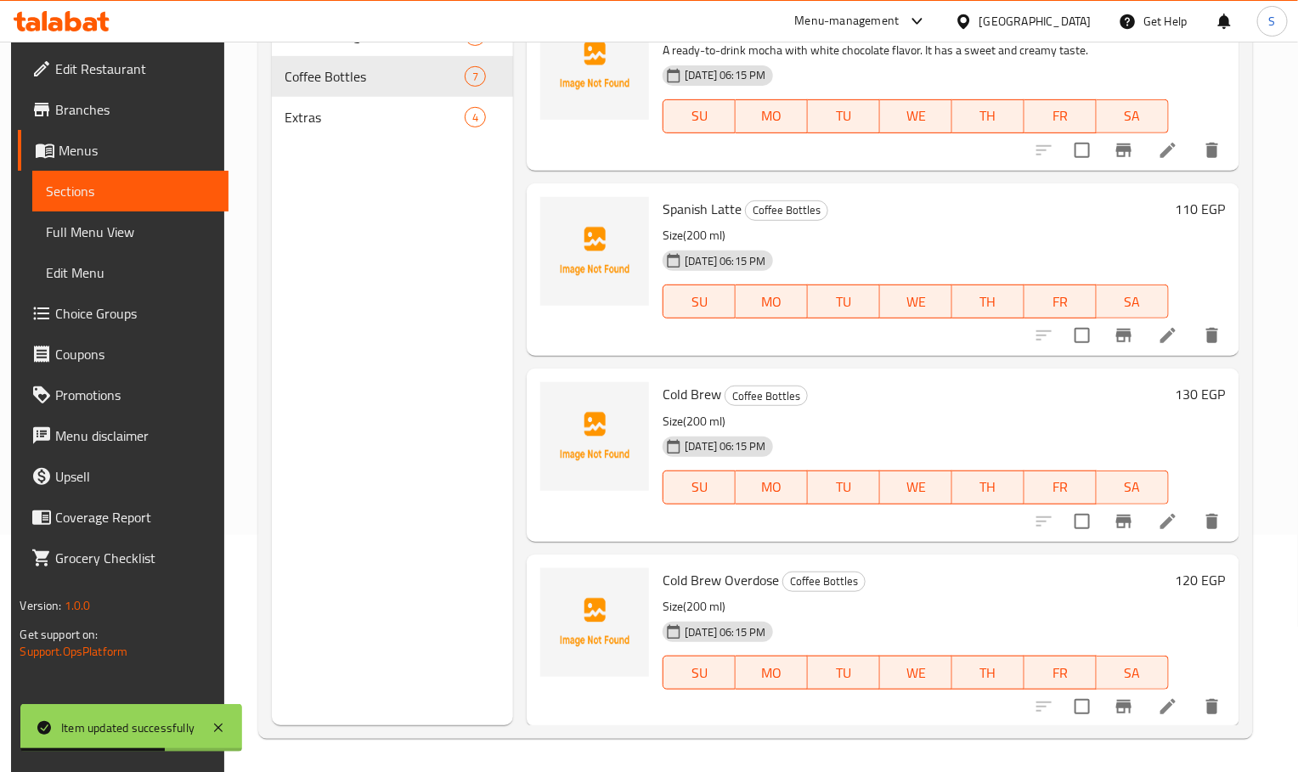
scroll to position [238, 0]
click at [1160, 345] on li at bounding box center [1168, 334] width 48 height 31
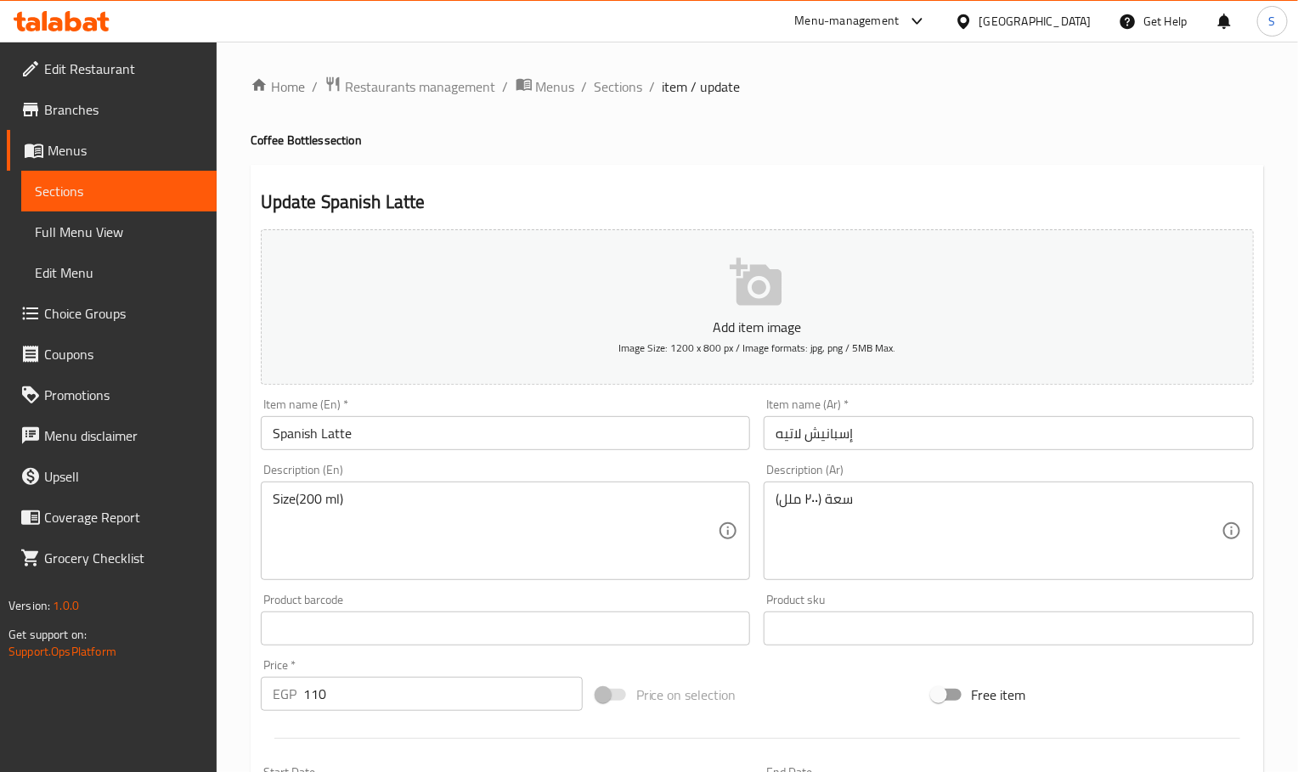
click at [889, 448] on input "إسبانيش لاتيه" at bounding box center [1009, 433] width 490 height 34
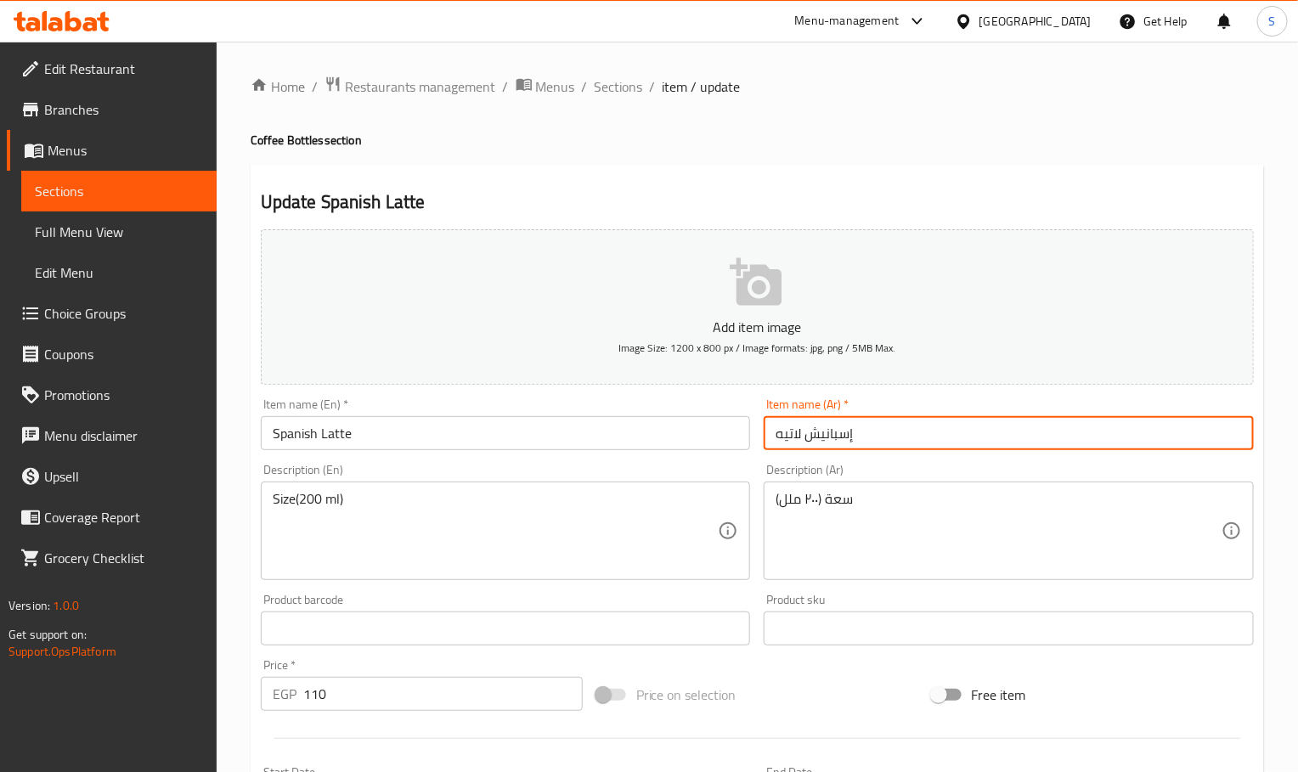
paste input "سعة 200 مل"
type input "إسبانيش لاتيه سعة 200 مل"
click at [499, 439] on input "Spanish Latte" at bounding box center [506, 433] width 490 height 34
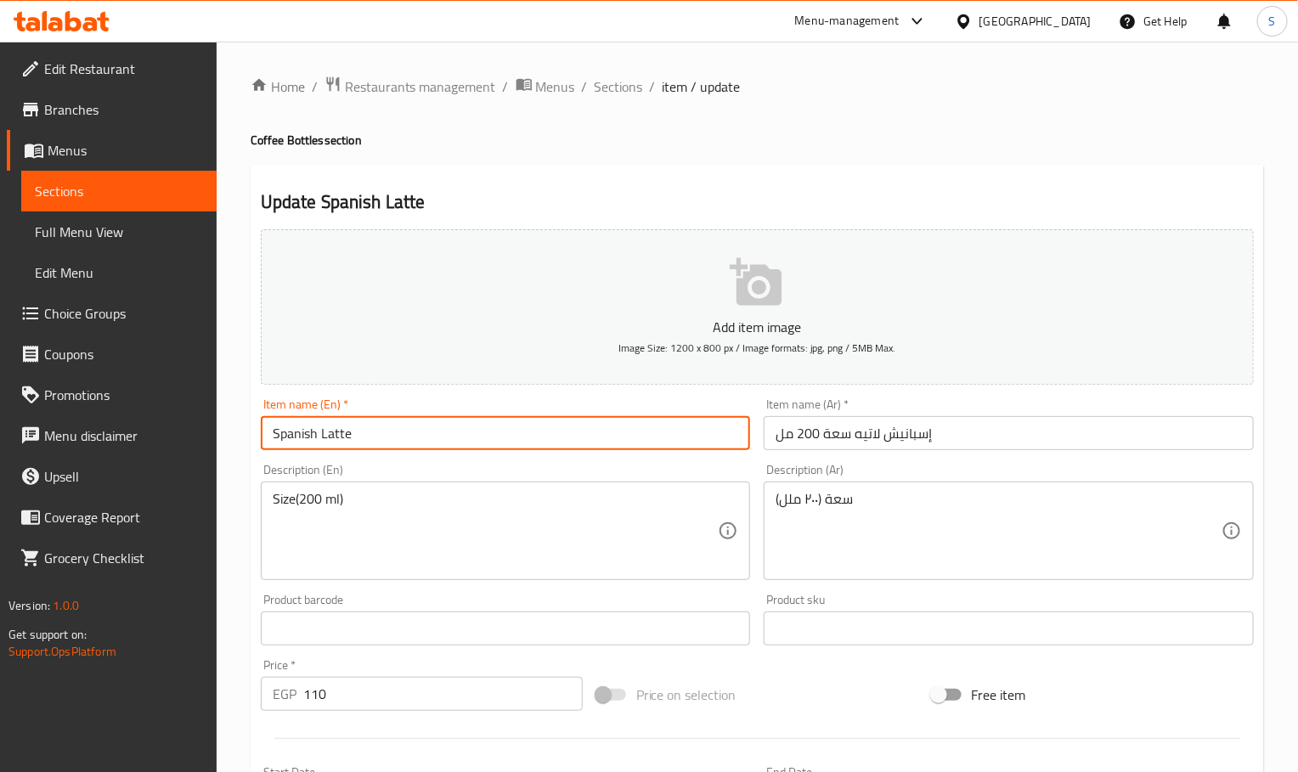
paste input "200 ml capacity"
type input "Spanish Latte 200 ml capacity"
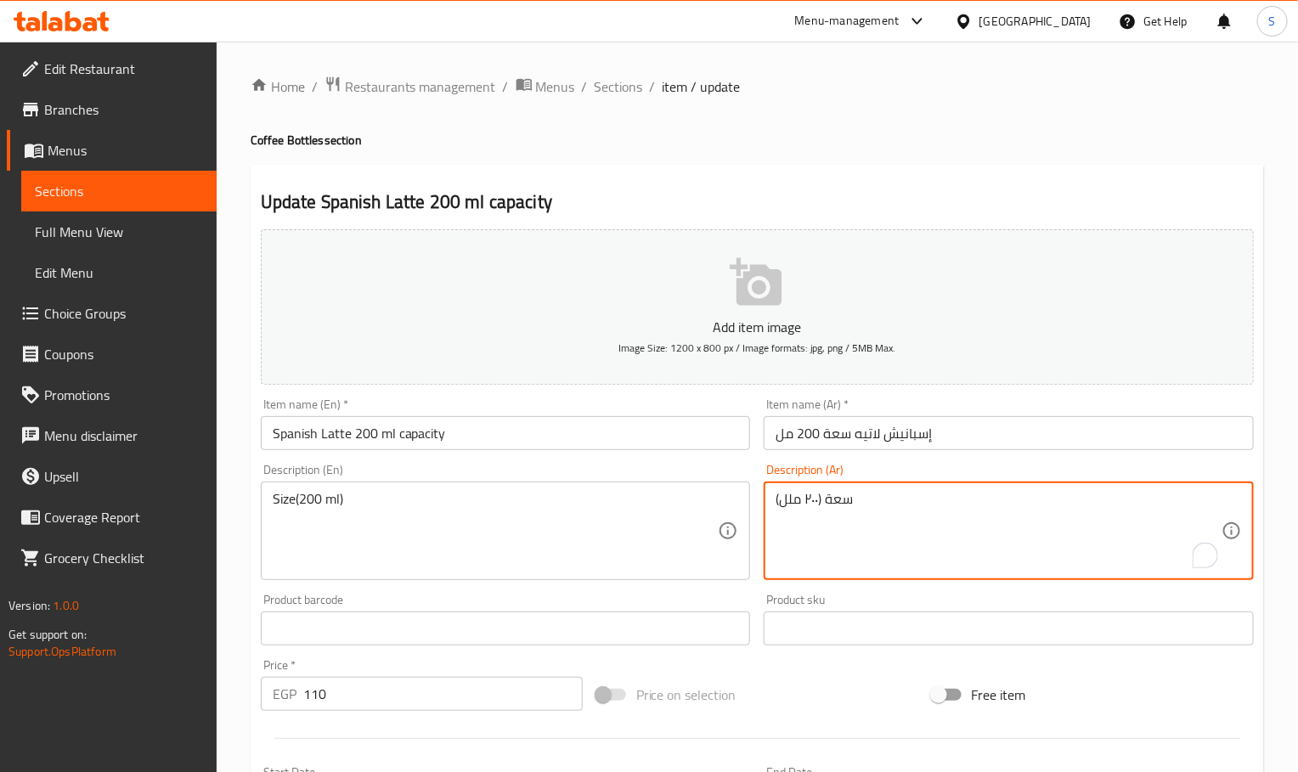
click at [846, 516] on textarea "سعة (۲۰۰ ملل)" at bounding box center [999, 531] width 446 height 81
paste textarea "مشروب لاتيه إسبانيش جاهز، محلى بالحليب المكثف ليمنحه قواما أغنى وطعًما أحلى."
type textarea "مشروب لاتيه إسبانيش جاهز، محلى بالحليب المكثف ليمنحه قواما أغنى وطعًما أحلى."
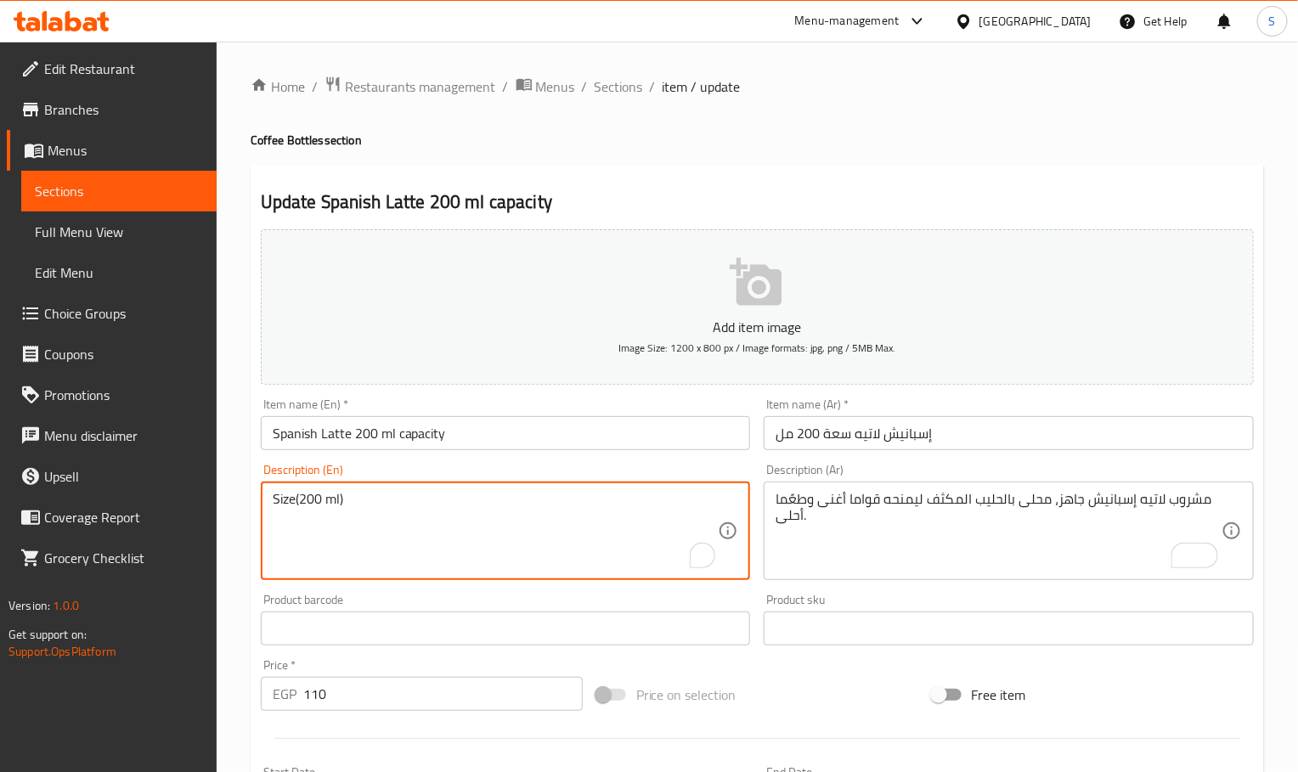
click at [390, 491] on textarea "Size(200 ml)" at bounding box center [496, 531] width 446 height 81
paste textarea "A ready Spanish latte drink, sweetened with condensed milk to give it a richer …"
type textarea "A ready Spanish latte drink, sweetened with condensed milk to give it a richer …"
click at [528, 436] on input "Spanish Latte 200 ml capacity" at bounding box center [506, 433] width 490 height 34
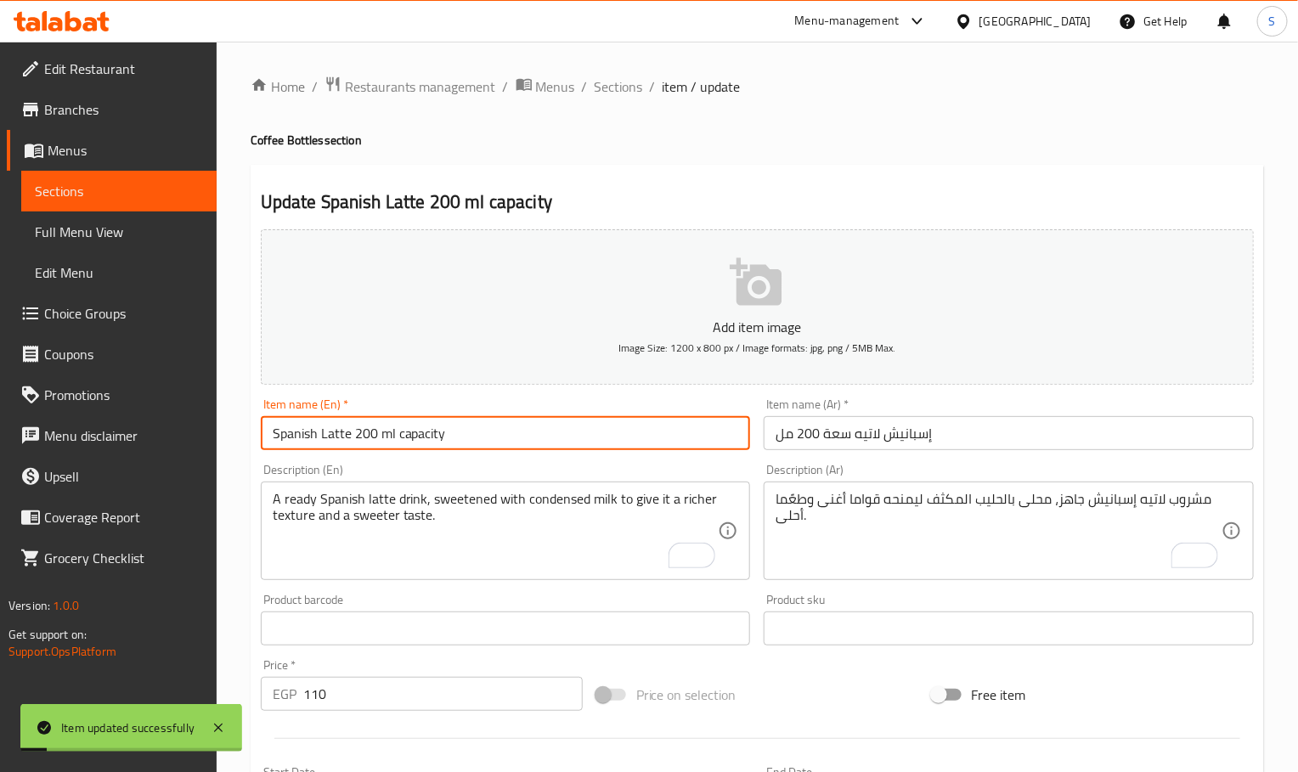
click at [607, 84] on span "Sections" at bounding box center [619, 86] width 48 height 20
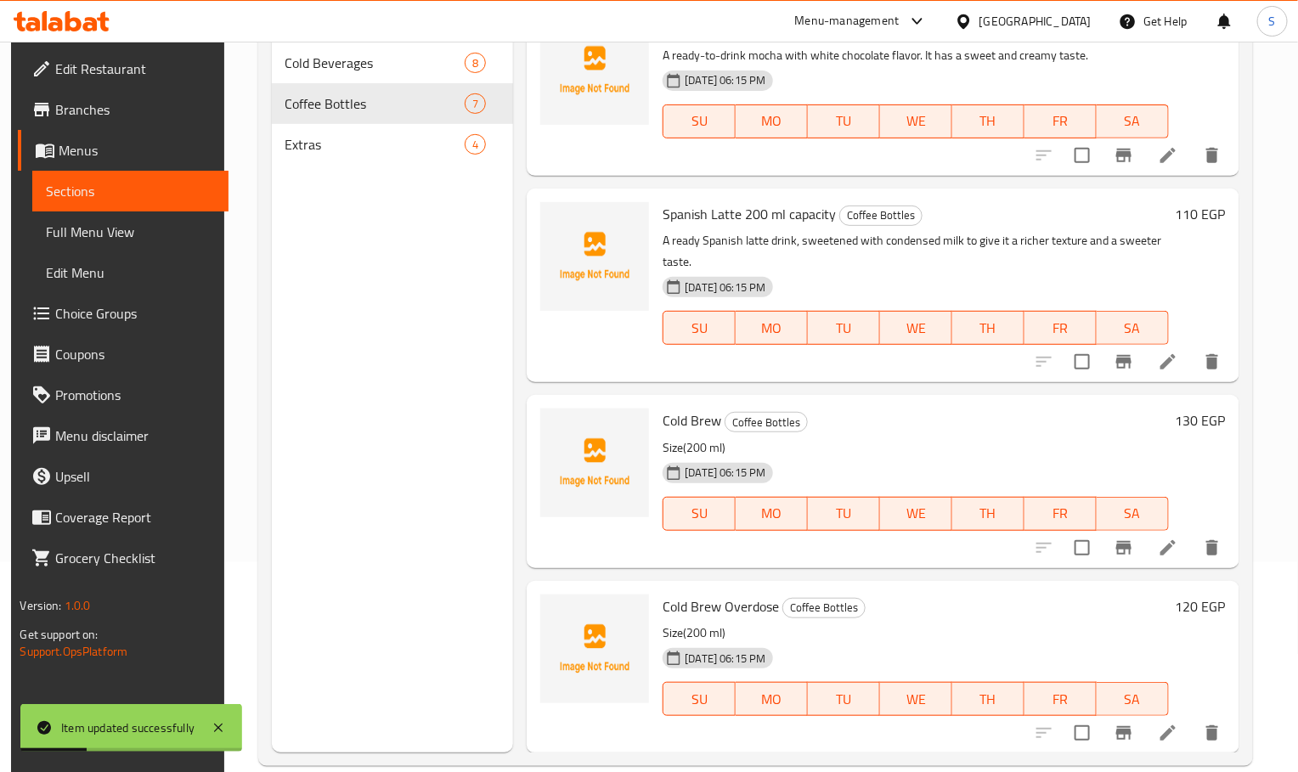
scroll to position [238, 0]
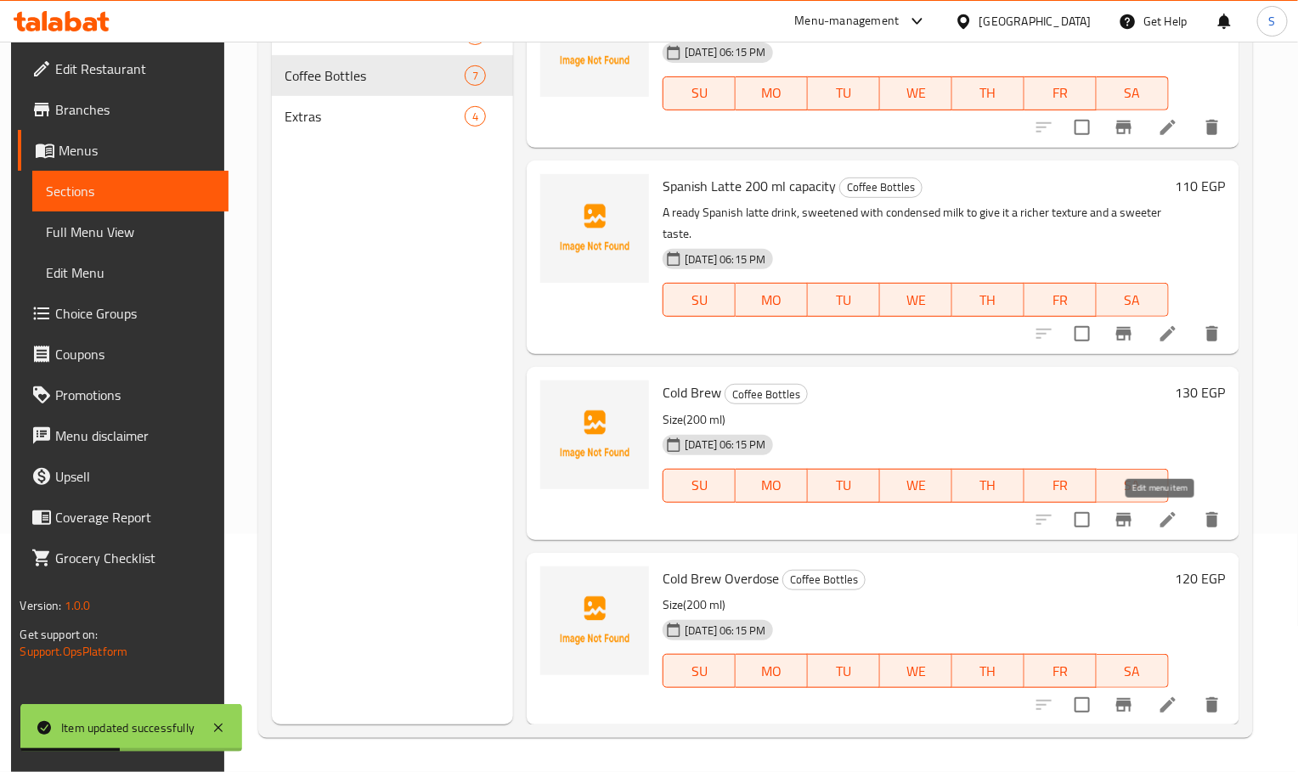
click at [1160, 517] on icon at bounding box center [1167, 519] width 15 height 15
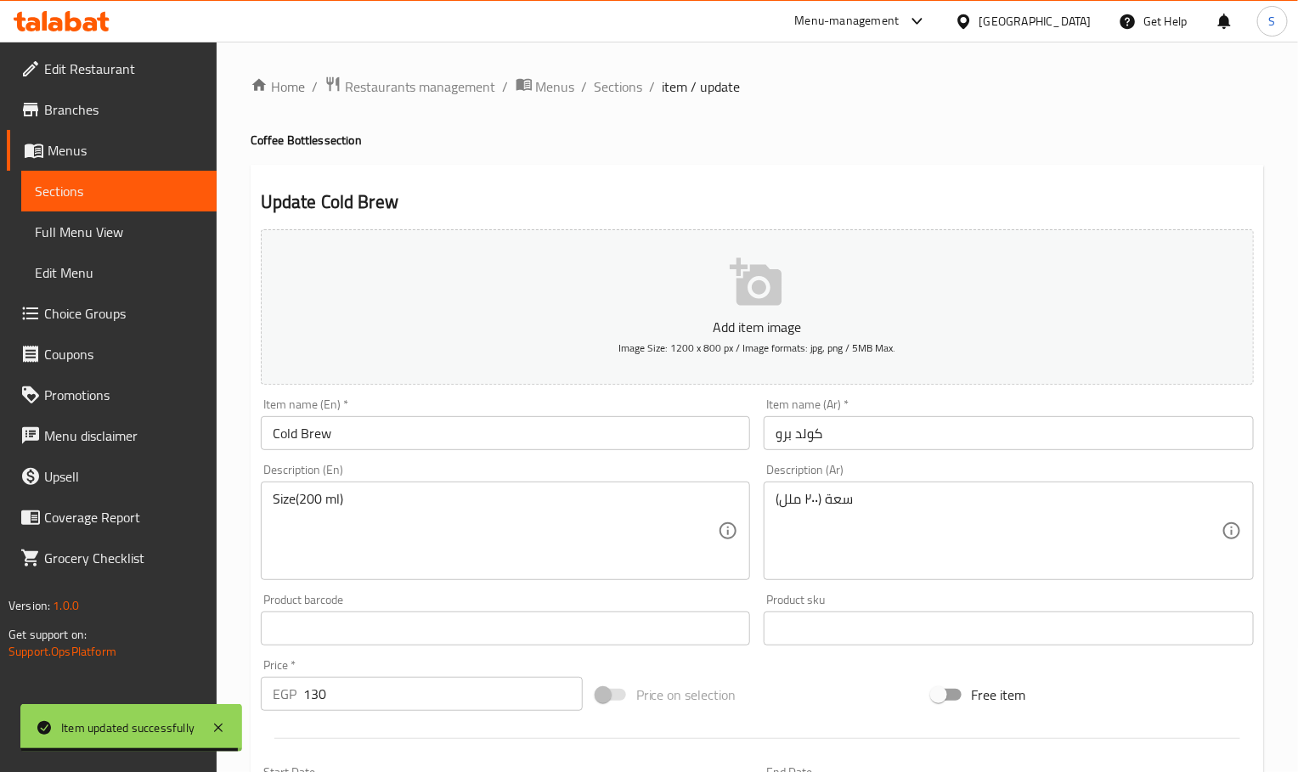
click at [438, 414] on div "Item name (En)   * Cold Brew Item name (En) *" at bounding box center [506, 424] width 490 height 52
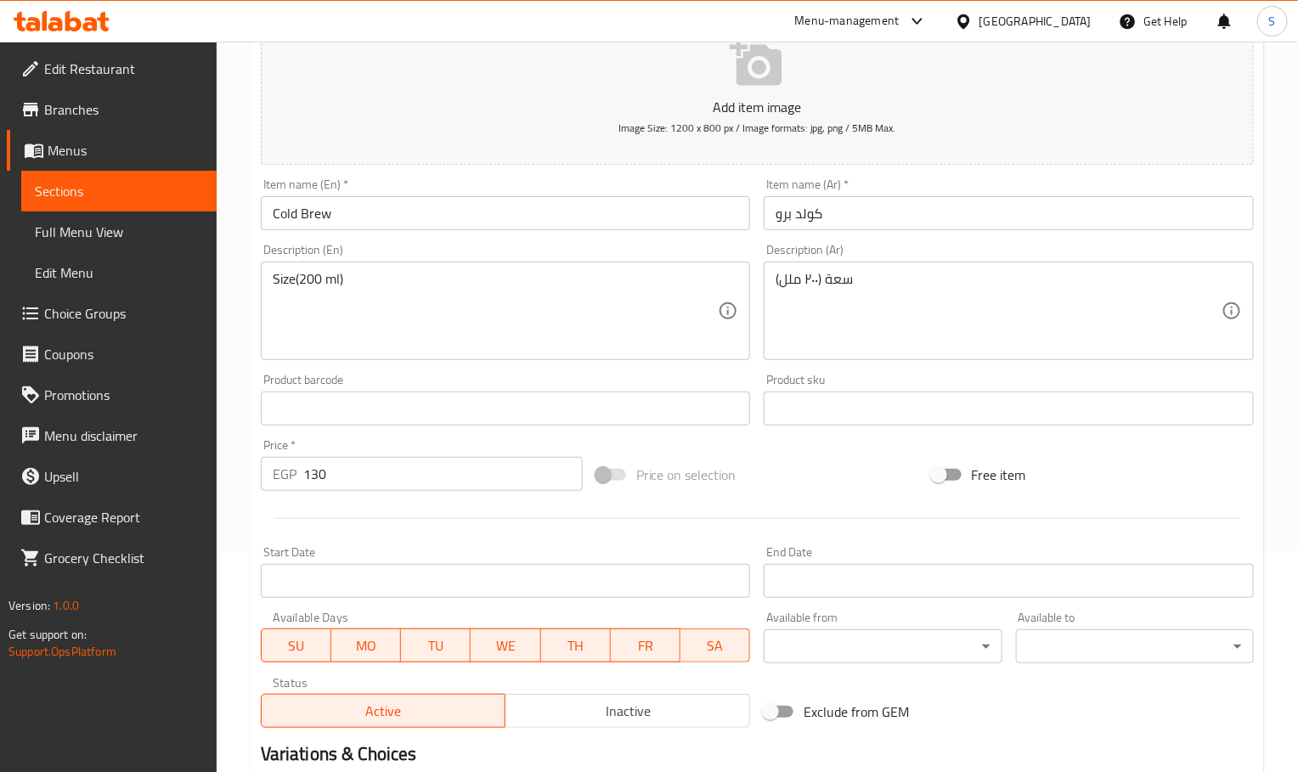
scroll to position [44, 0]
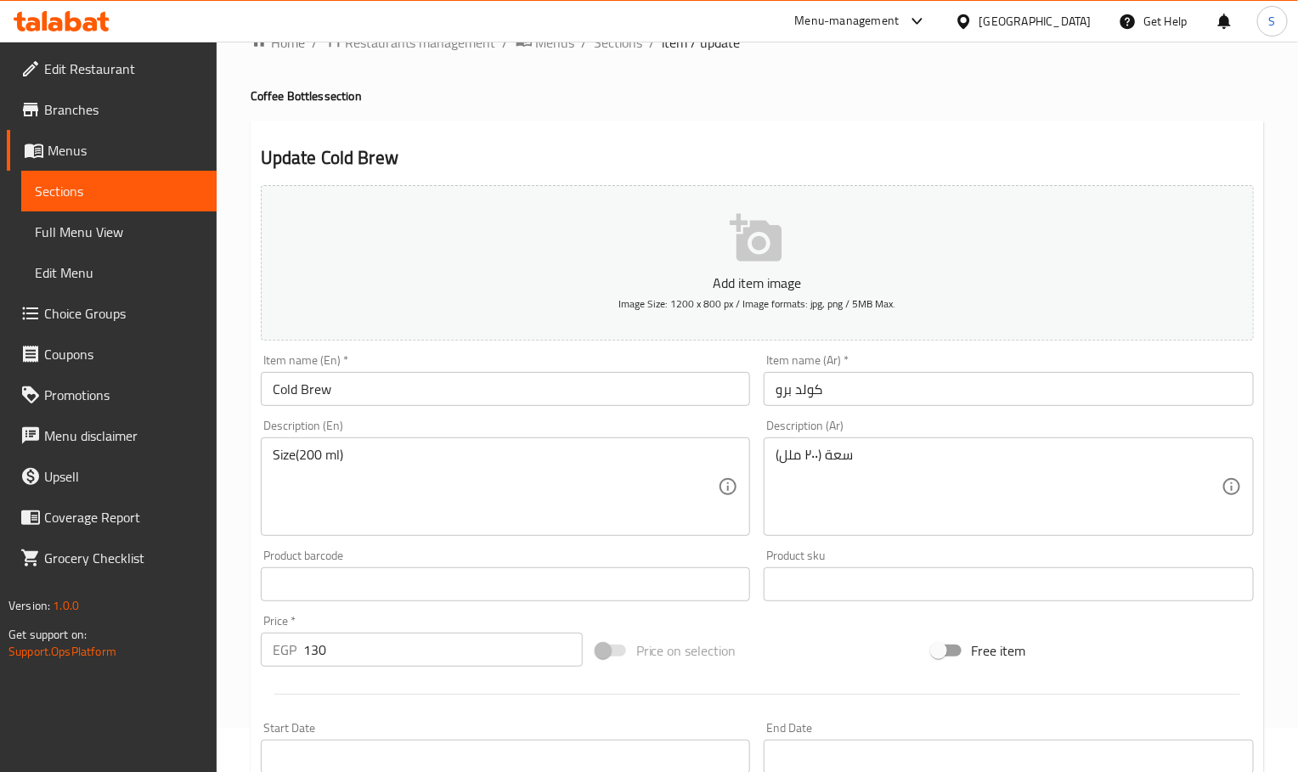
click at [410, 405] on input "Cold Brew" at bounding box center [506, 389] width 490 height 34
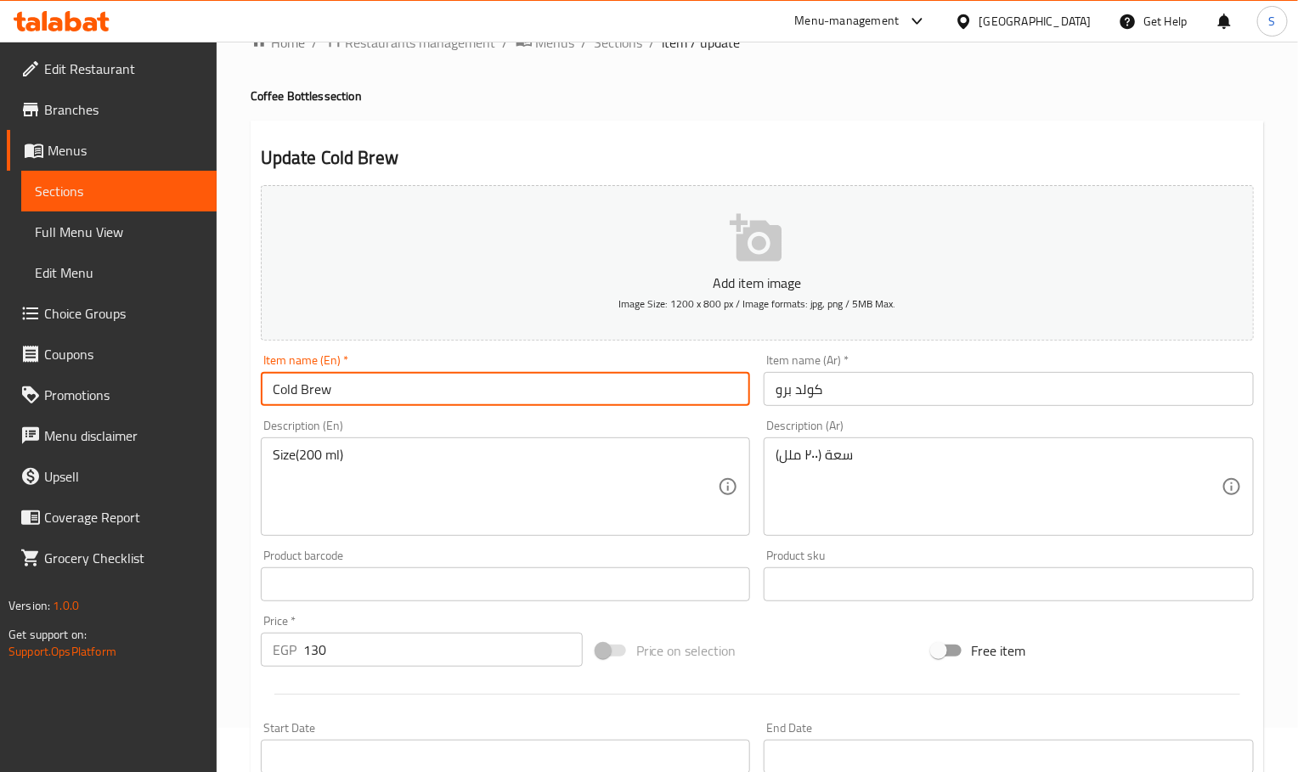
paste input "200 ml capacity"
type input "Cold Brew 200 ml capacity"
click at [870, 410] on div "Item name (Ar)   * [PERSON_NAME] Item name (Ar) *" at bounding box center [1009, 379] width 504 height 65
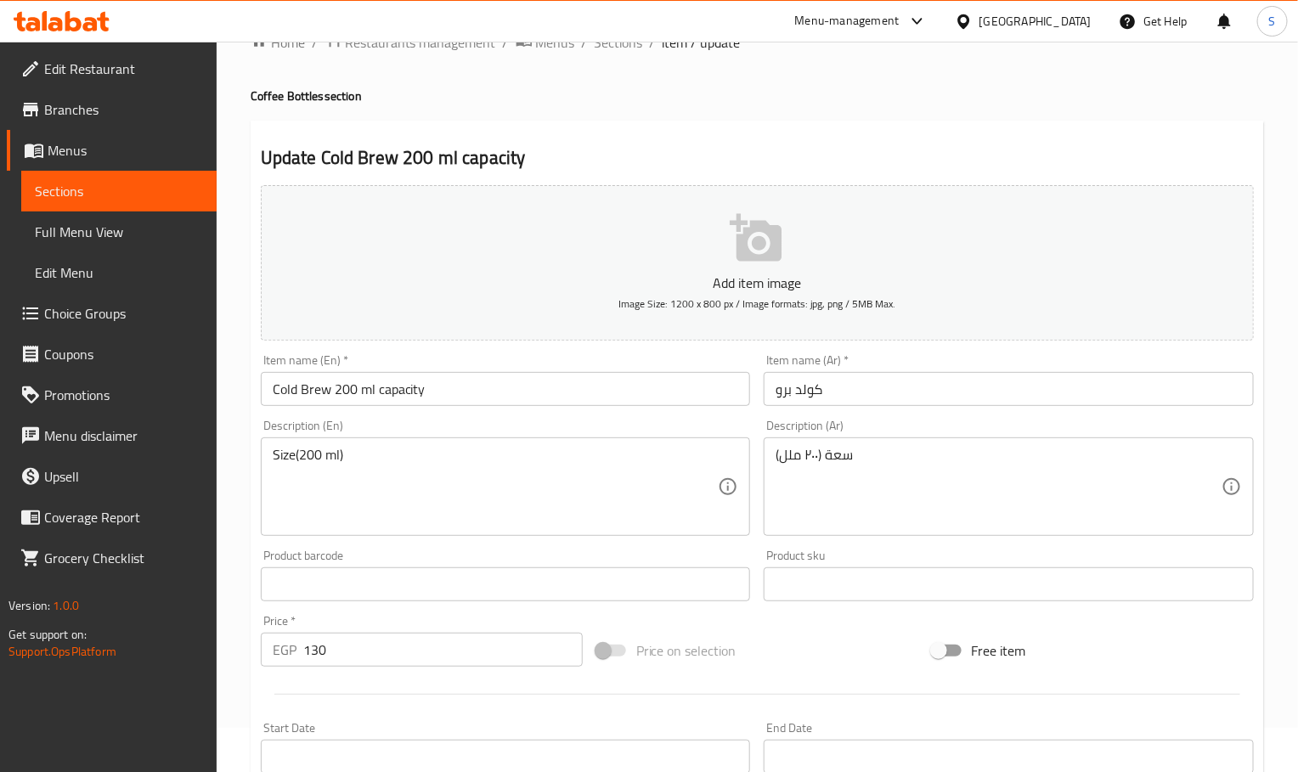
click at [882, 392] on input "كولد برو" at bounding box center [1009, 389] width 490 height 34
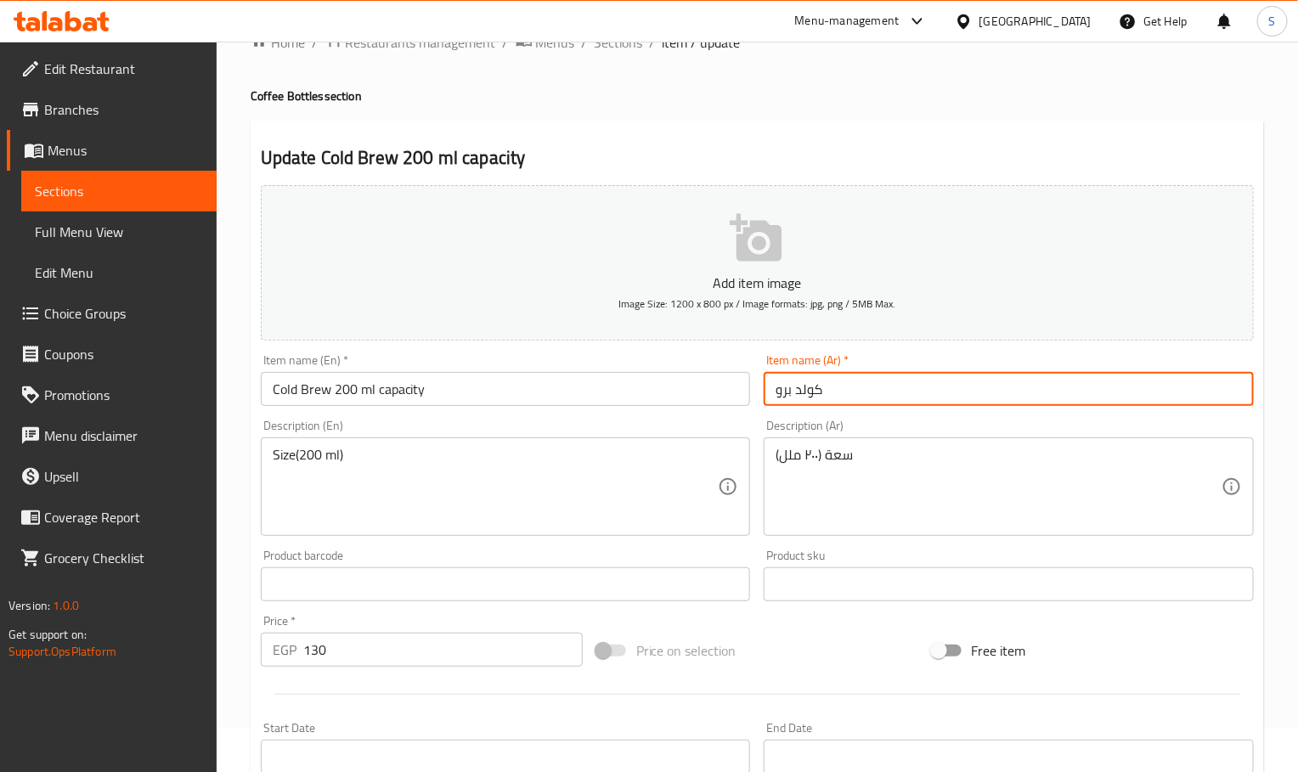
paste input "سعة 200 مل"
type input "كولد برو سعة 200 مل"
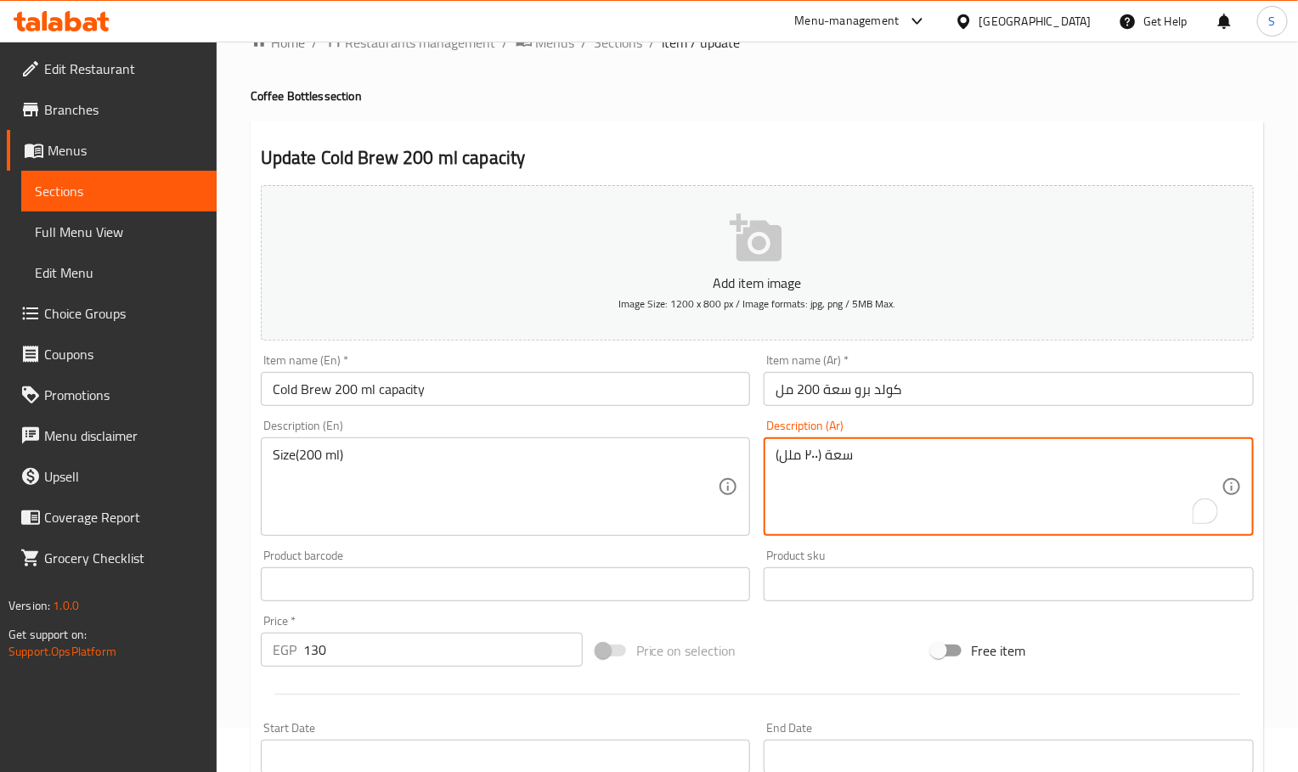
click at [870, 475] on textarea "سعة (۲۰۰ ملل)" at bounding box center [999, 487] width 446 height 81
paste textarea "مشروب بارد يحضر بنقع البن المطحون في الماء البارد لفترة طويلة. يتميز بطعمه النا…"
type textarea "مشروب بارد يحضر بنقع البن المطحون في الماء البارد لفترة طويلة. يتميز بطعمه النا…"
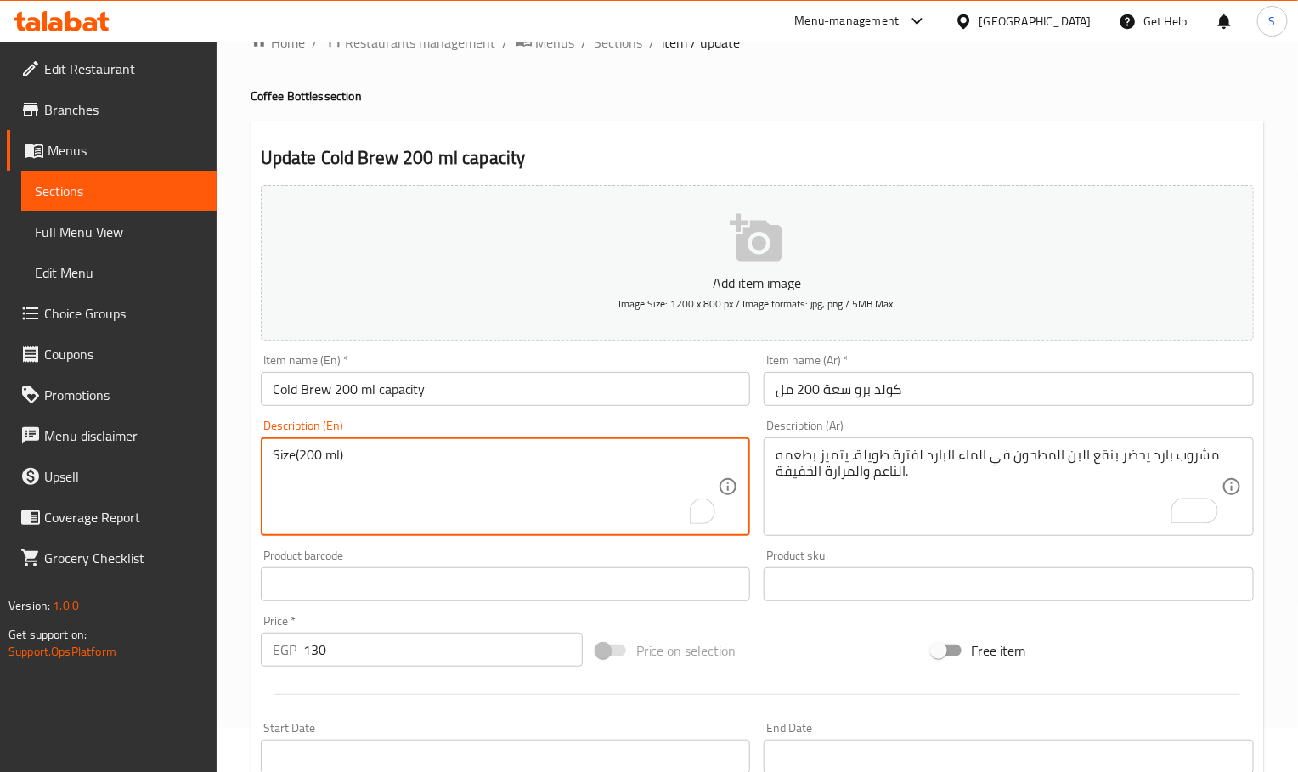
click at [465, 454] on textarea "Size(200 ml)" at bounding box center [496, 487] width 446 height 81
paste textarea "A cold drink prepared by steeping ground coffee in cold water for a long time. …"
click at [520, 467] on textarea "A cold drink prepared by steeping ground coffee in cold water for a long time. …" at bounding box center [496, 487] width 446 height 81
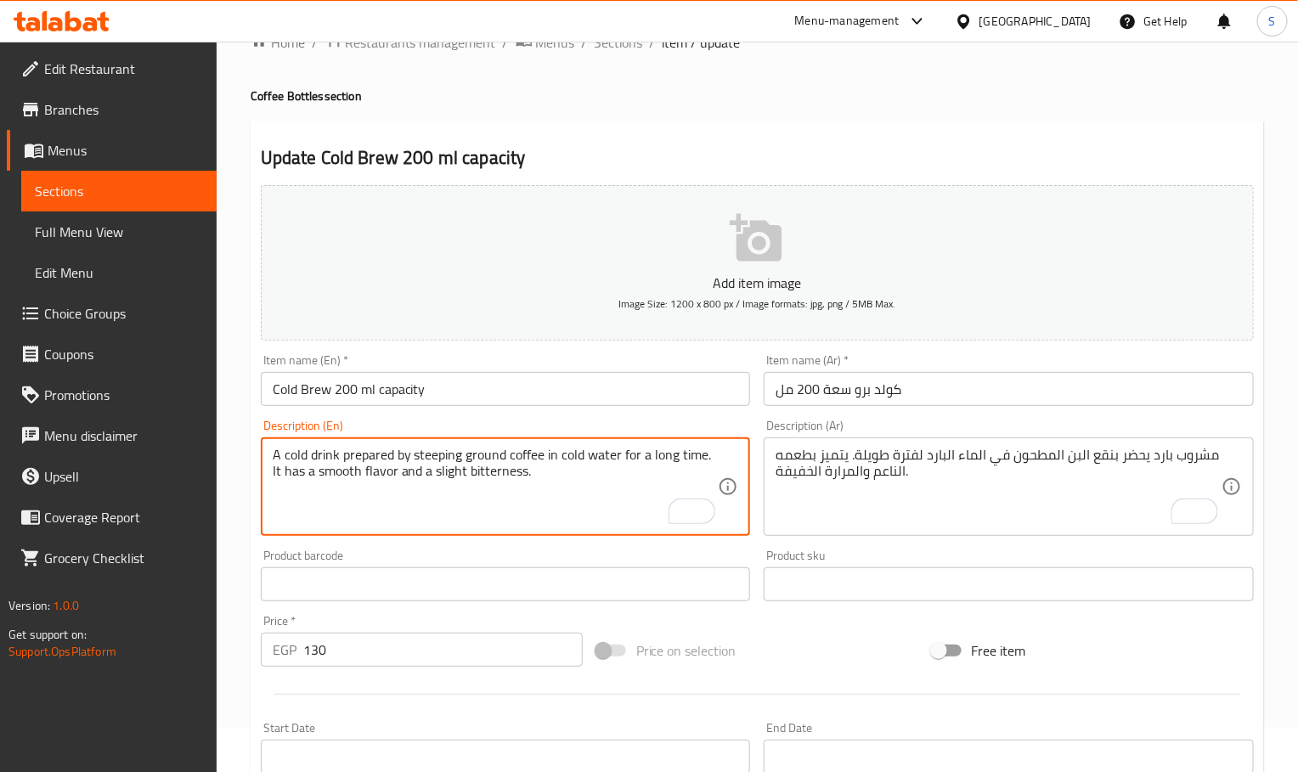
click at [520, 467] on textarea "A cold drink prepared by steeping ground coffee in cold water for a long time. …" at bounding box center [496, 487] width 446 height 81
type textarea "A cold drink prepared by steeping ground coffee in cold water for a long time. …"
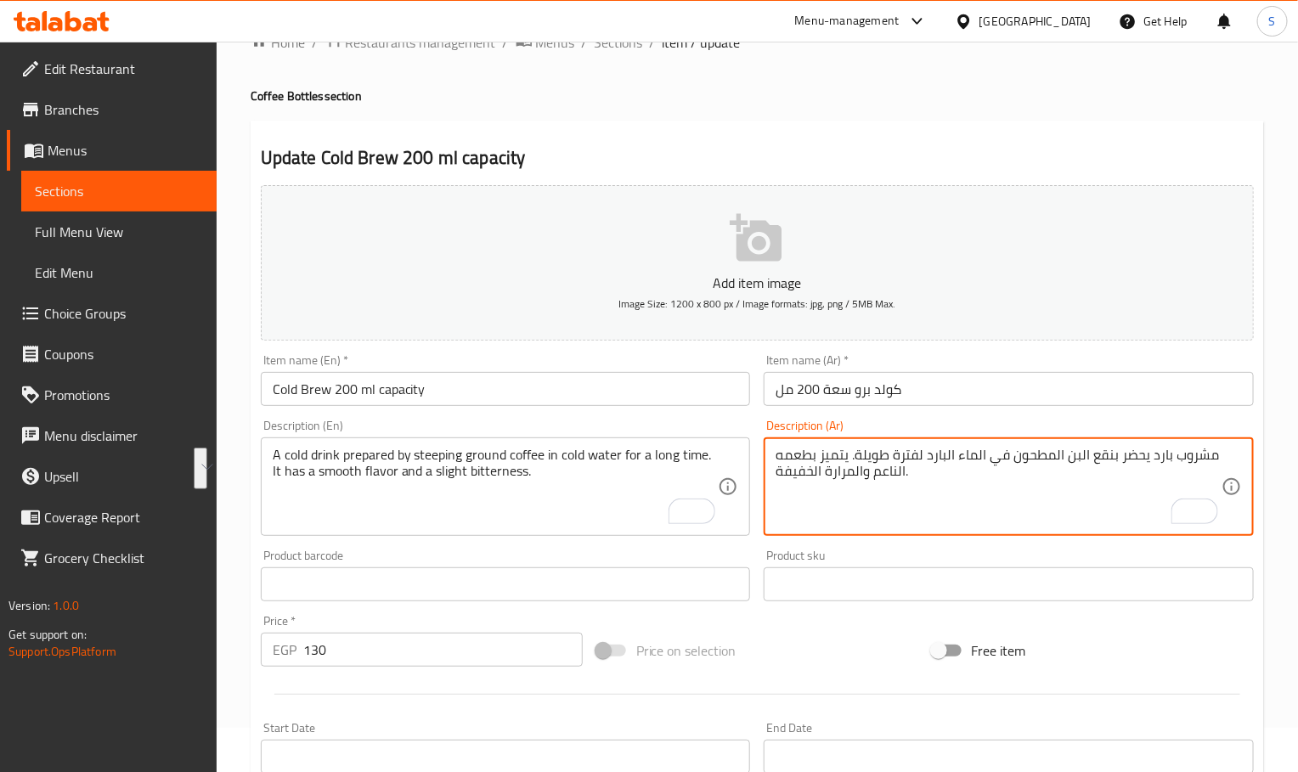
click at [884, 460] on textarea "مشروب بارد يحضر بنقع البن المطحون في الماء البارد لفترة طويلة. يتميز بطعمه النا…" at bounding box center [999, 487] width 446 height 81
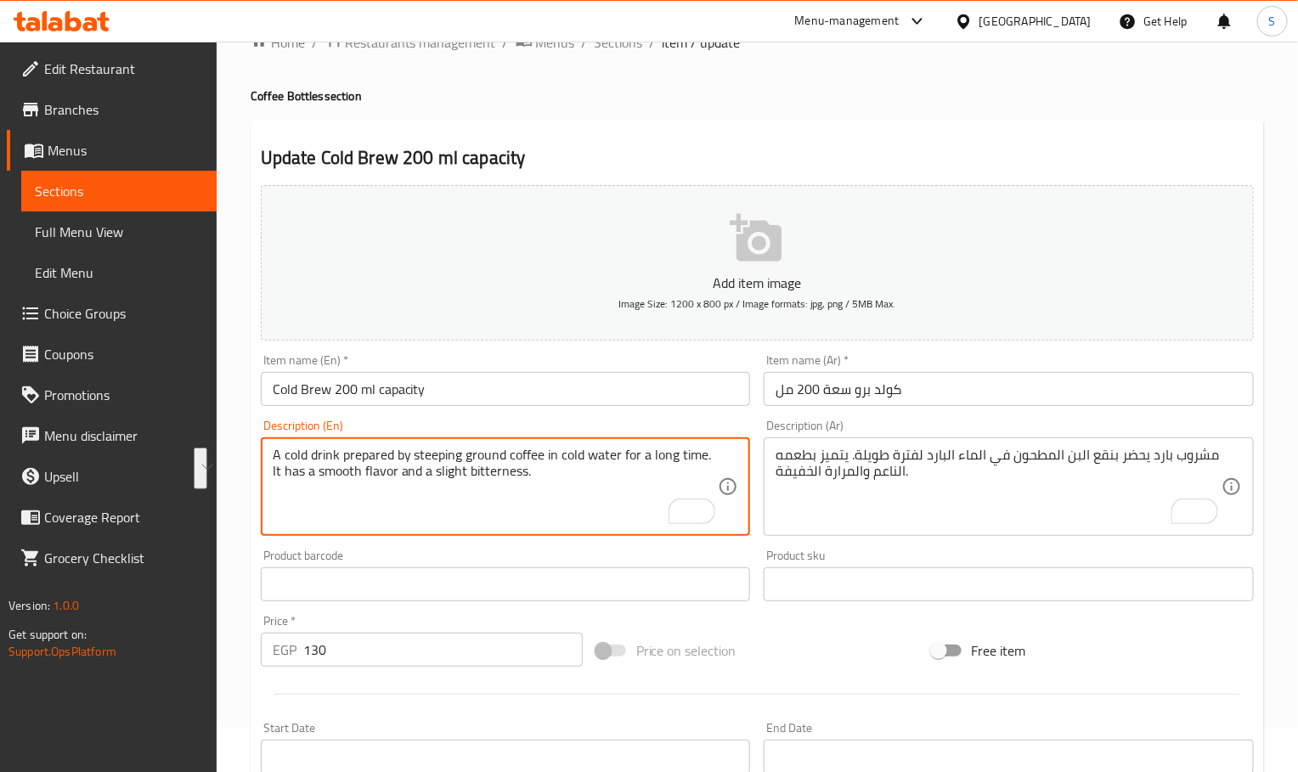
click at [437, 452] on textarea "A cold drink prepared by steeping ground coffee in cold water for a long time. …" at bounding box center [496, 487] width 446 height 81
click at [477, 386] on input "Cold Brew 200 ml capacity" at bounding box center [506, 389] width 490 height 34
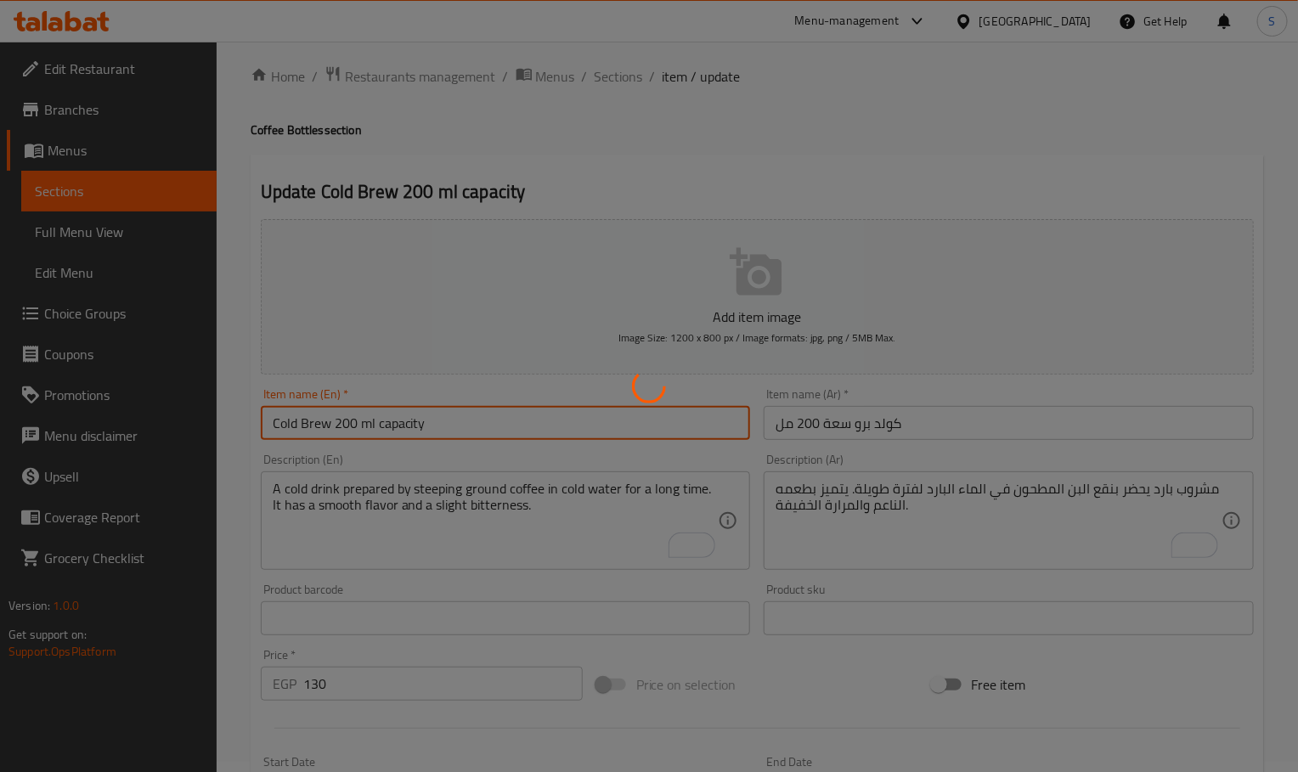
scroll to position [0, 0]
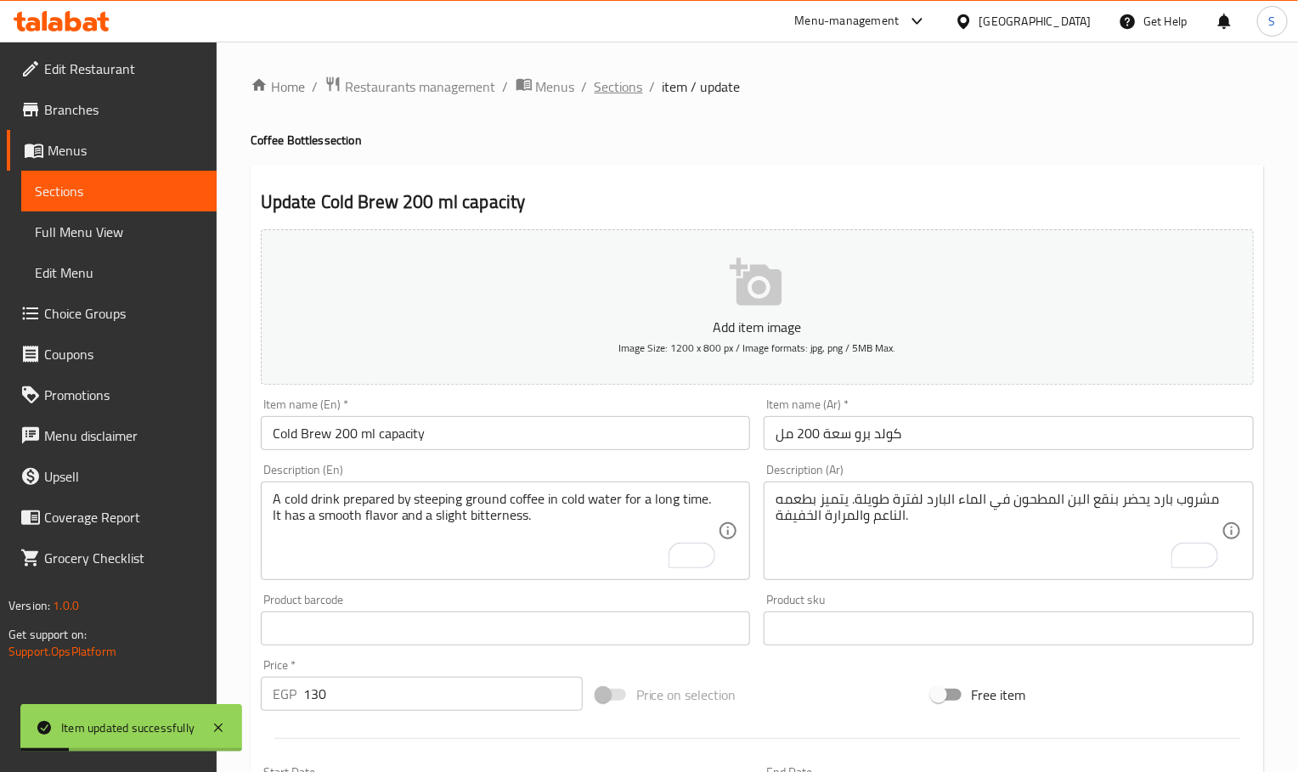
click at [628, 92] on span "Sections" at bounding box center [619, 86] width 48 height 20
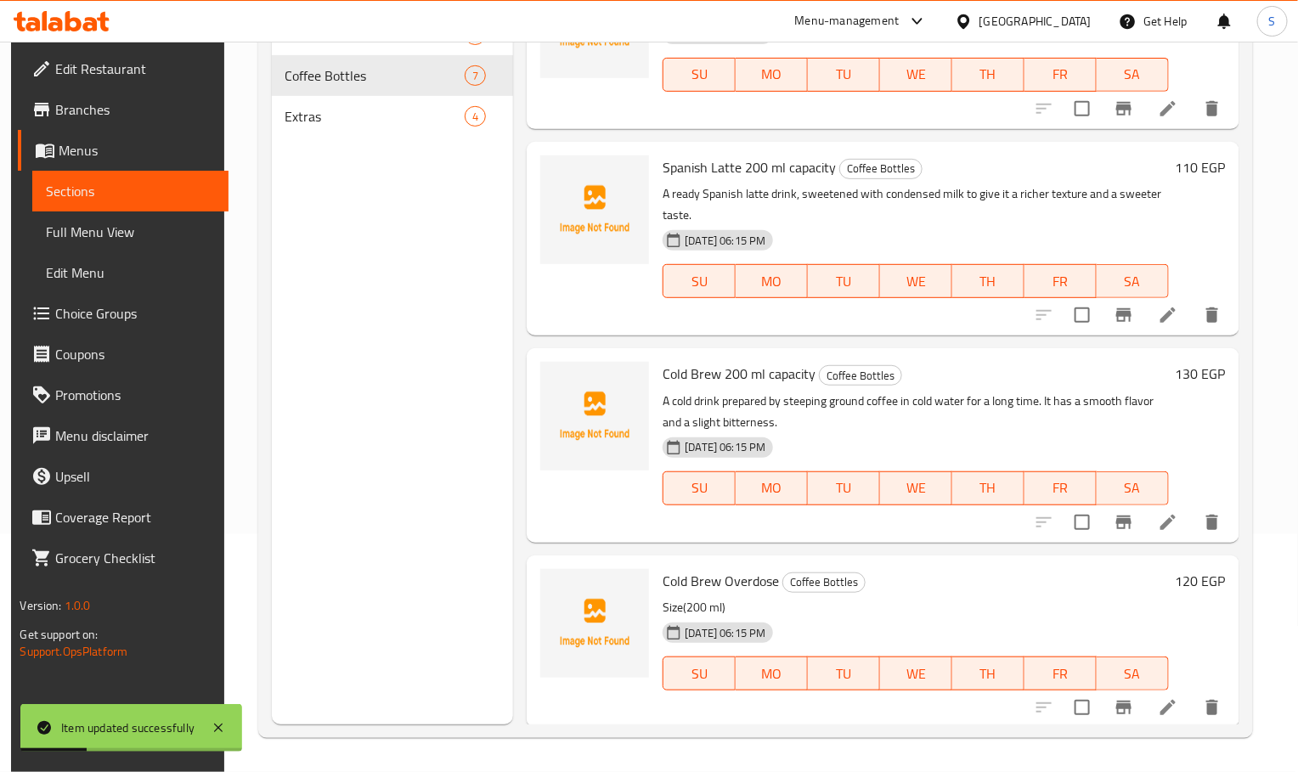
scroll to position [653, 0]
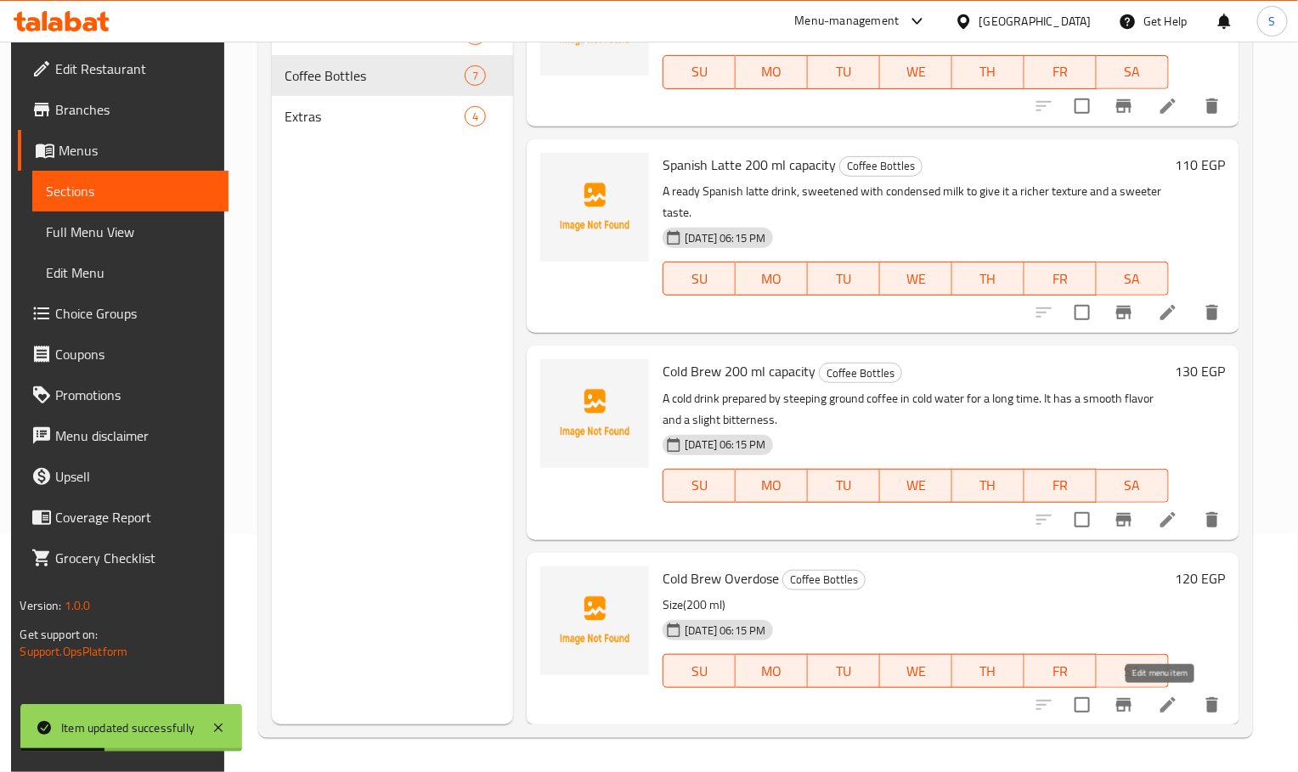
click at [1158, 698] on icon at bounding box center [1168, 705] width 20 height 20
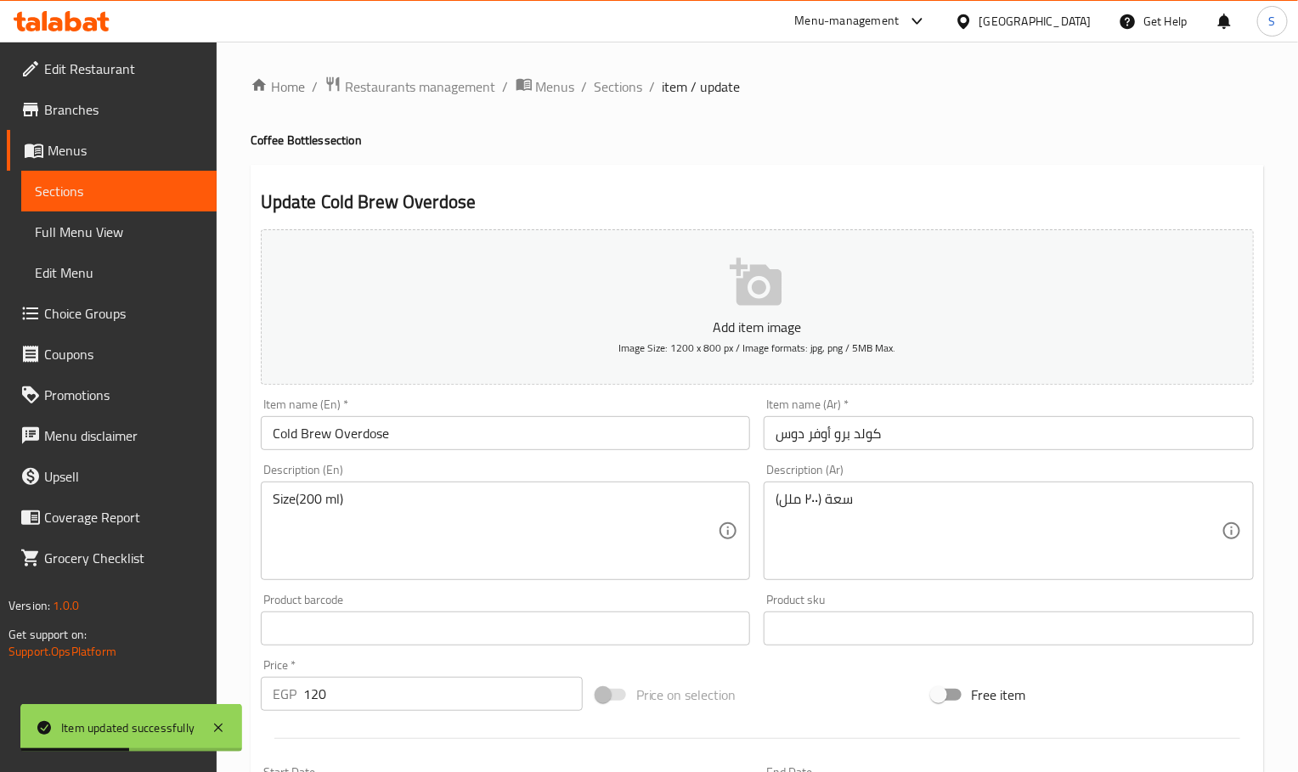
click at [418, 446] on input "Cold Brew Overdose" at bounding box center [506, 433] width 490 height 34
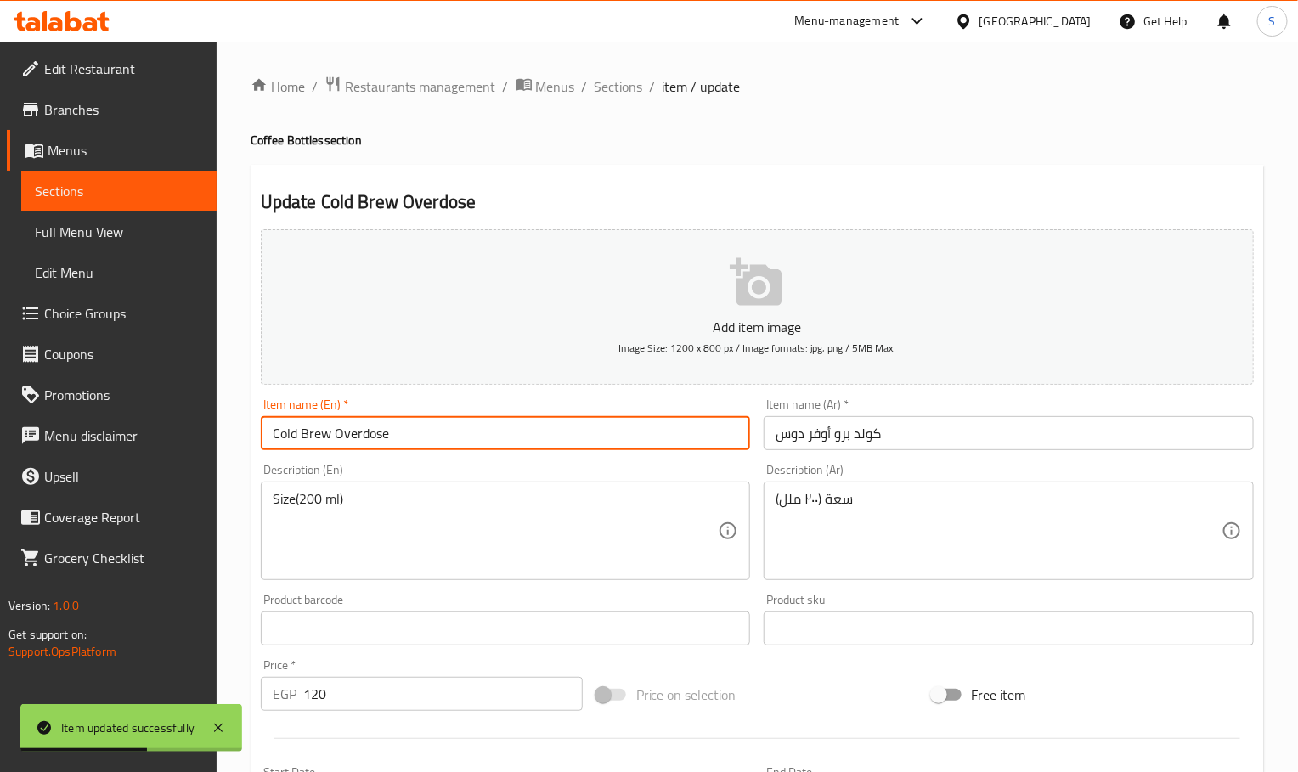
paste input "200 ml capacity"
type input "Cold Brew Overdose 200 ml capacity"
click at [923, 426] on input "كولد برو أوفر دوس" at bounding box center [1009, 433] width 490 height 34
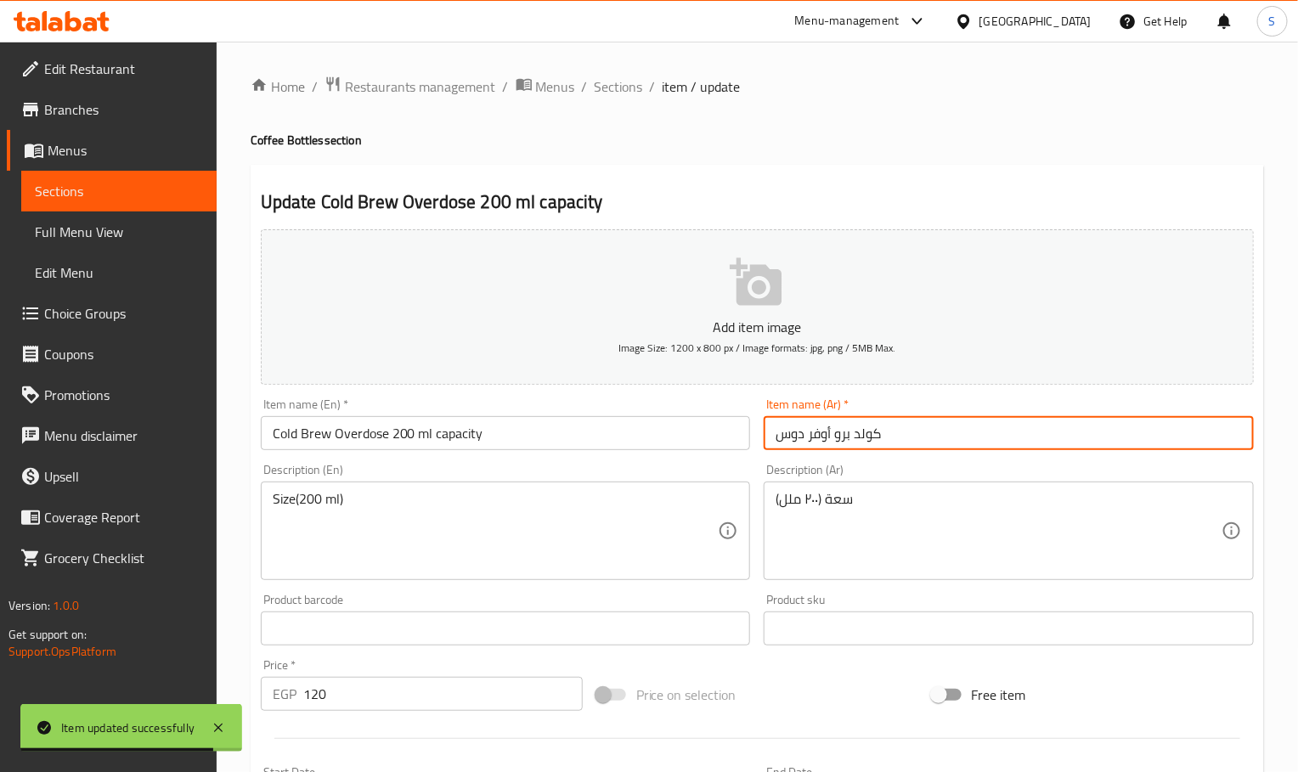
paste input "سعة 200 مل"
type input "كولد برو أوفر دوس سعة 200 مل"
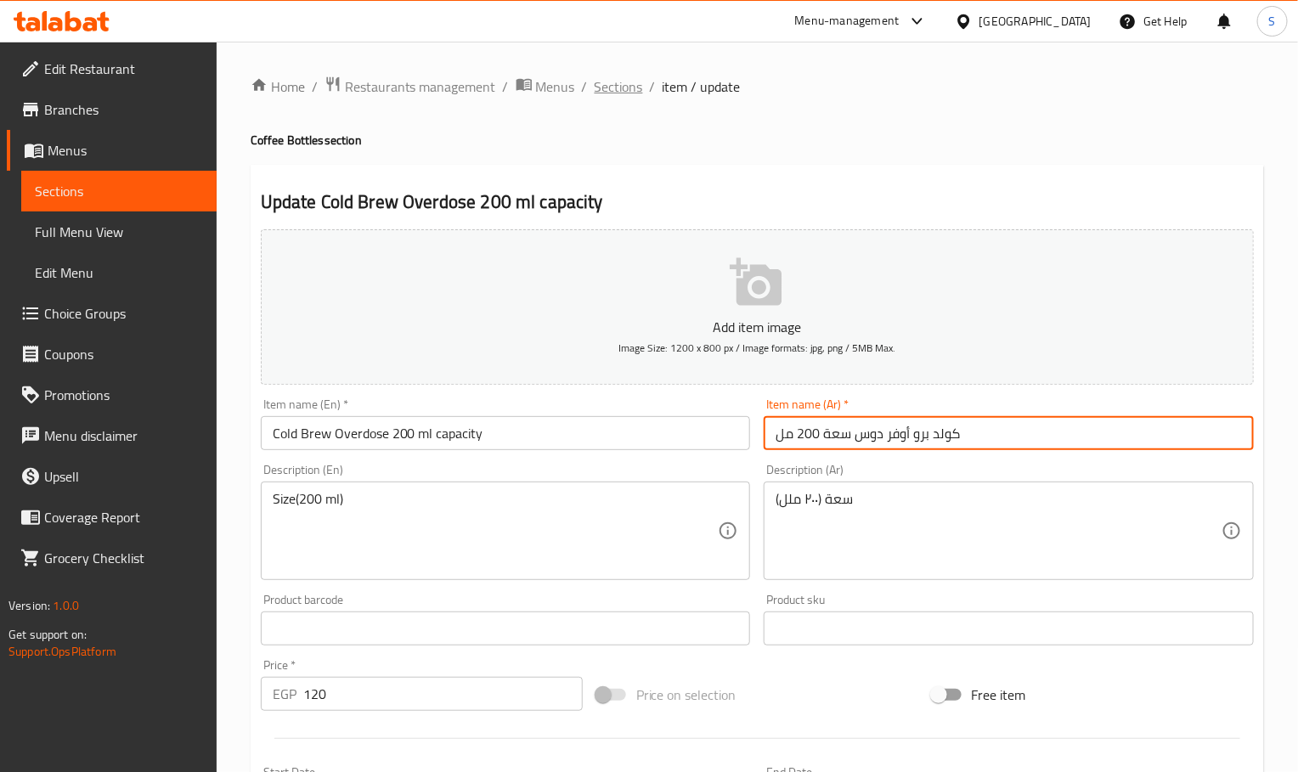
click at [637, 85] on span "Sections" at bounding box center [619, 86] width 48 height 20
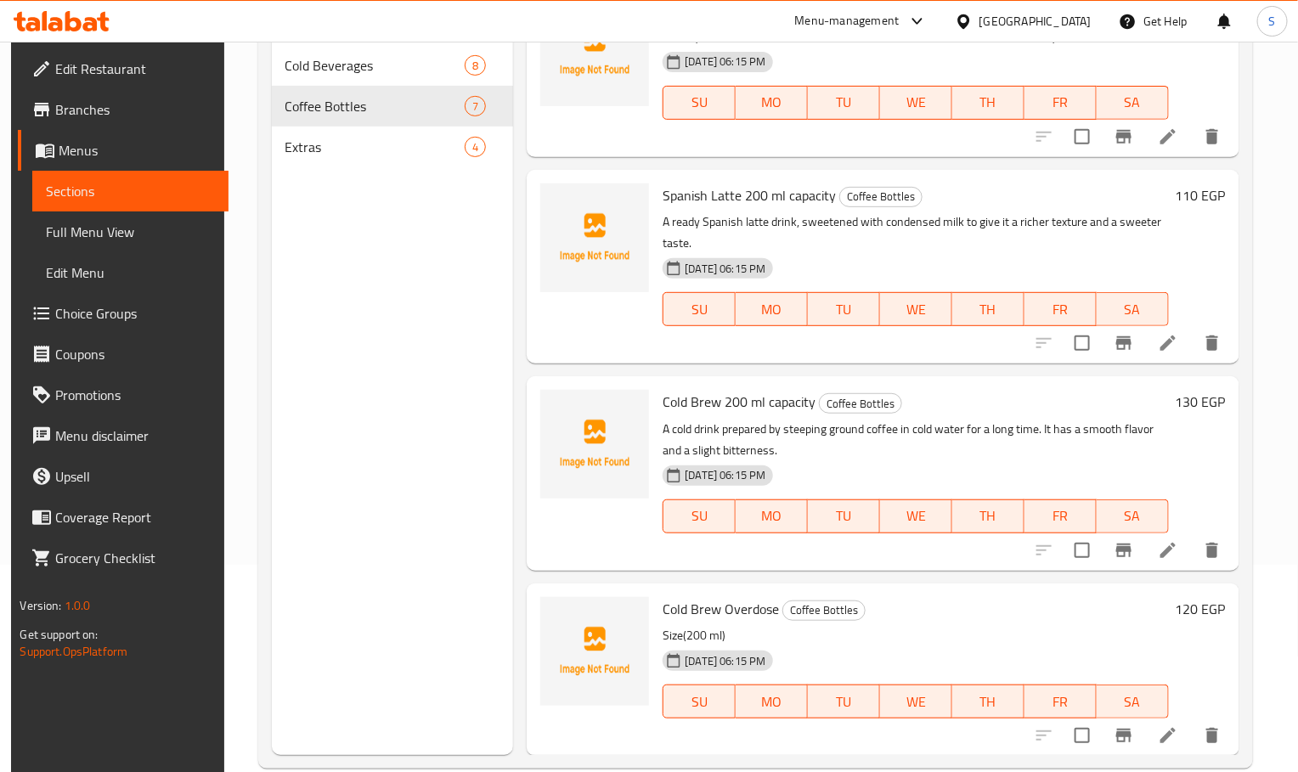
scroll to position [238, 0]
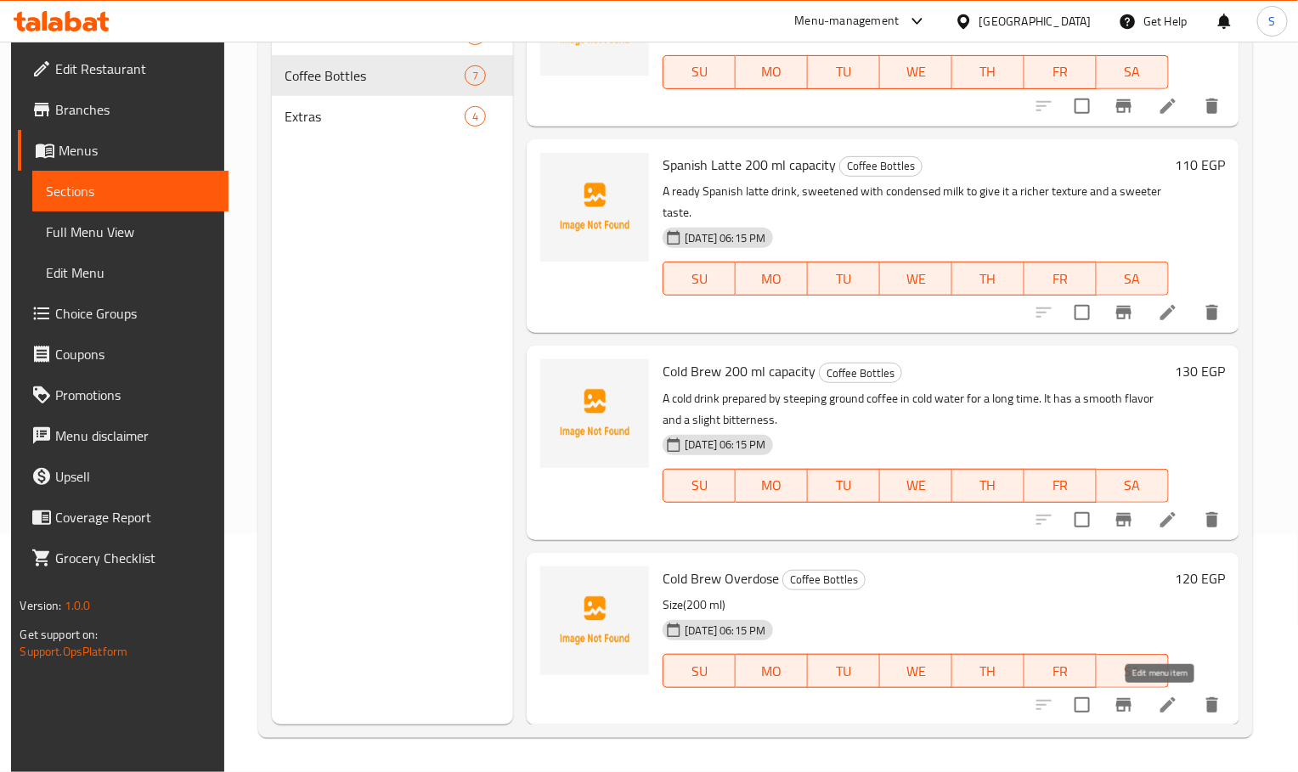
click at [1158, 702] on icon at bounding box center [1168, 705] width 20 height 20
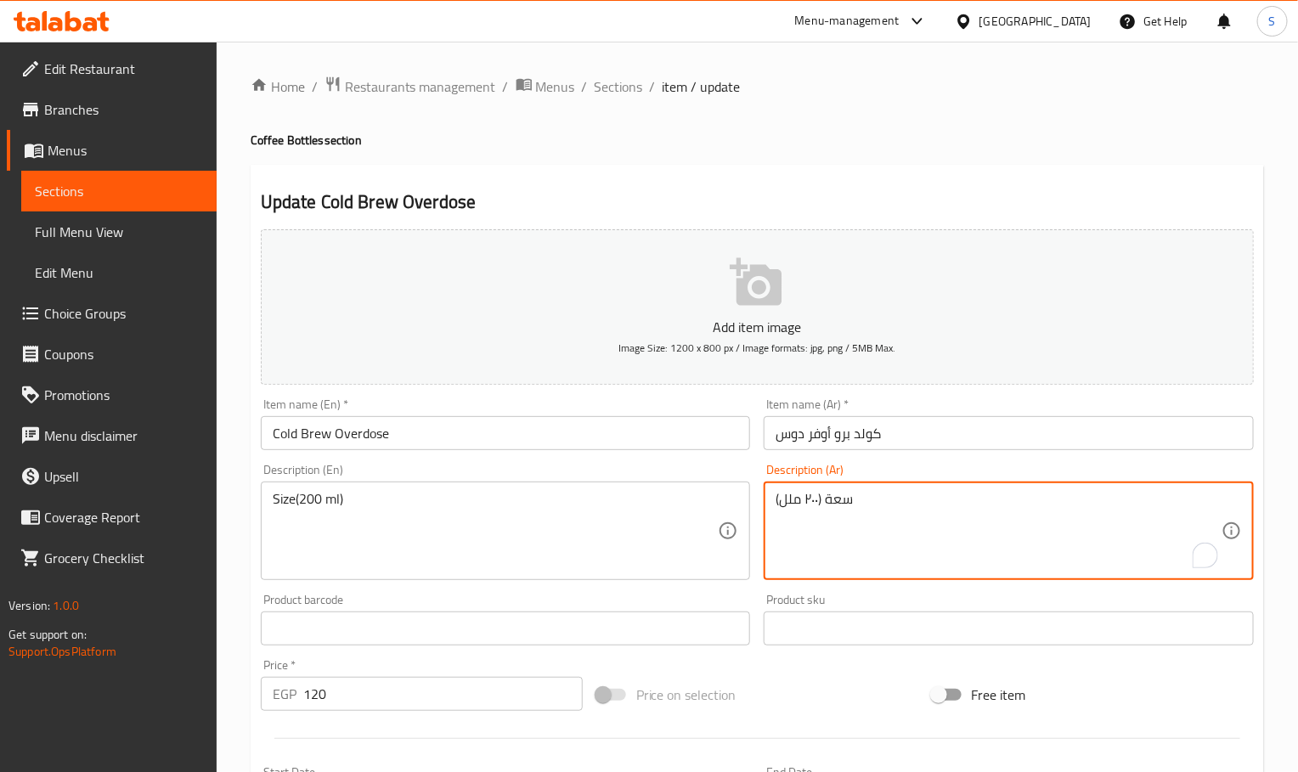
click at [903, 505] on textarea "سعة (۲۰۰ ملل)" at bounding box center [999, 531] width 446 height 81
paste textarea "200 مل"
type textarea "سعة 200 مل"
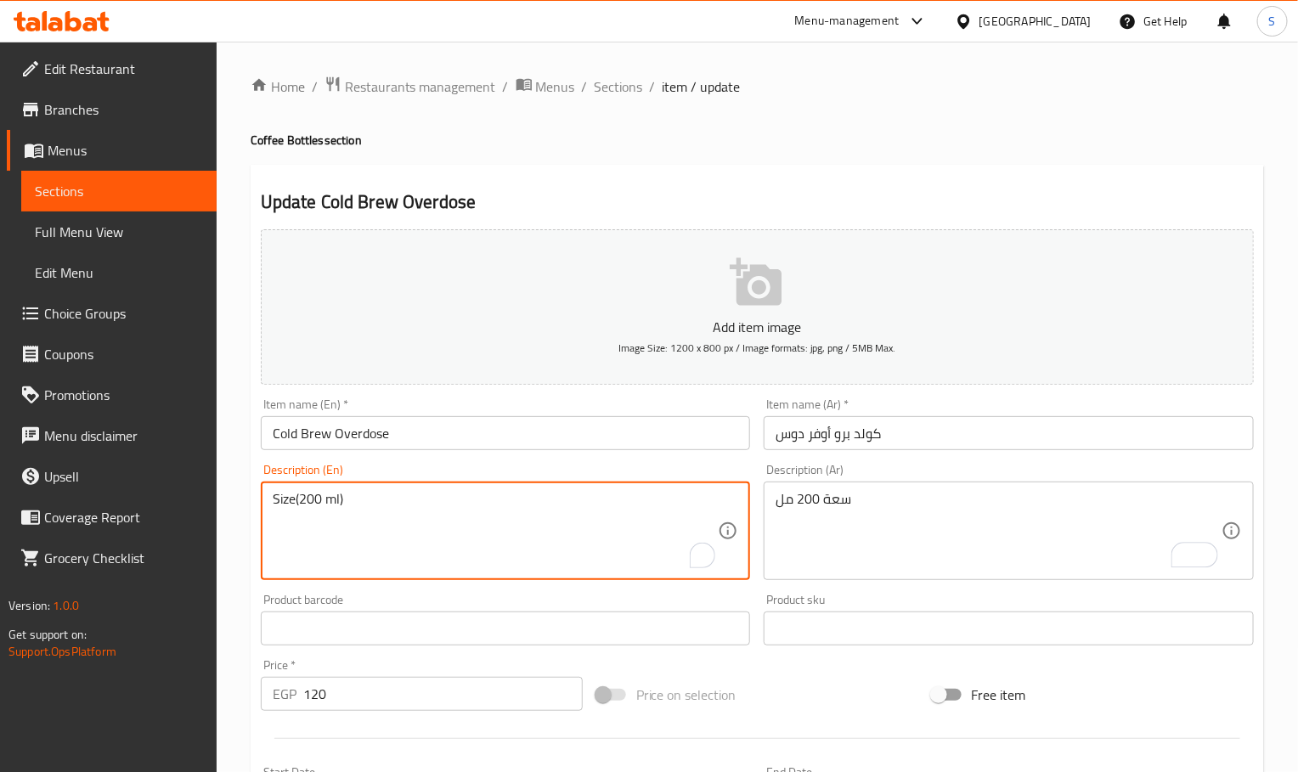
click at [531, 517] on textarea "Size(200 ml)" at bounding box center [496, 531] width 446 height 81
paste textarea "200 ml capacity"
type textarea "200 ml capacity"
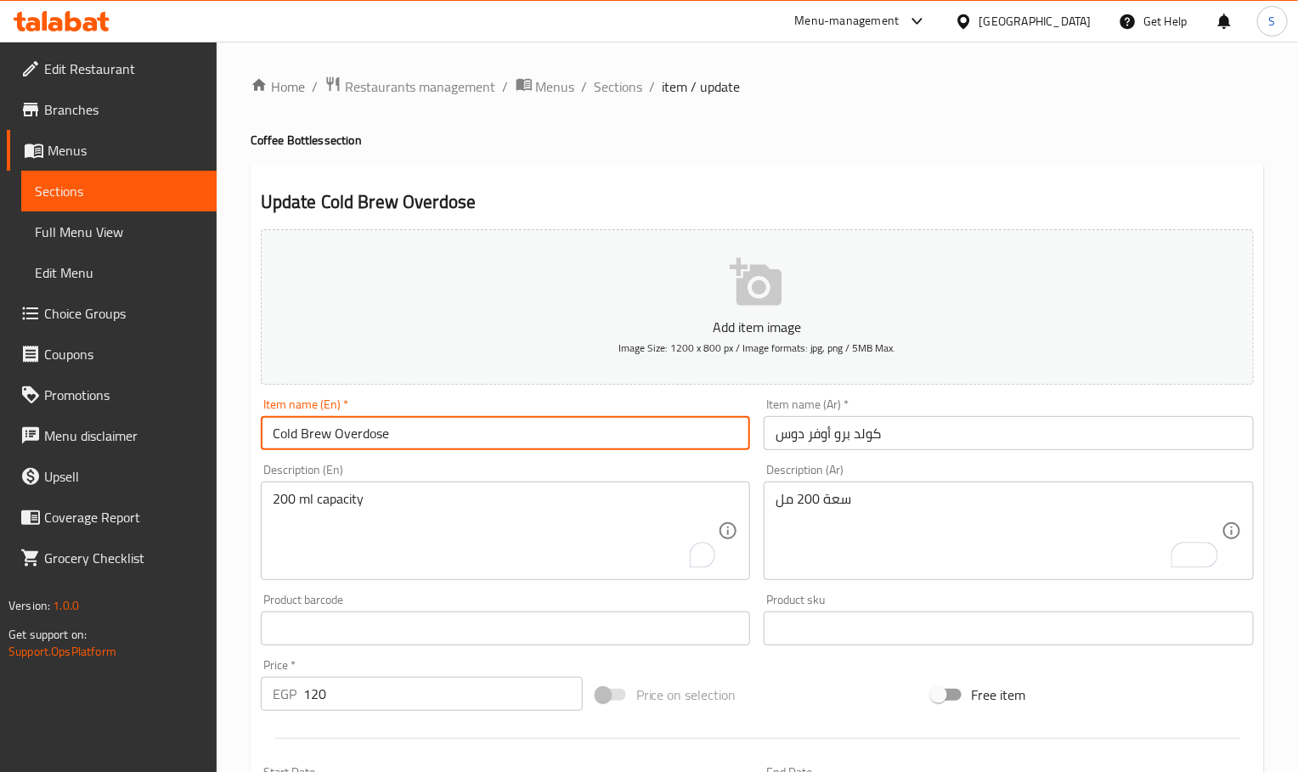
click at [541, 431] on input "Cold Brew Overdose" at bounding box center [506, 433] width 490 height 34
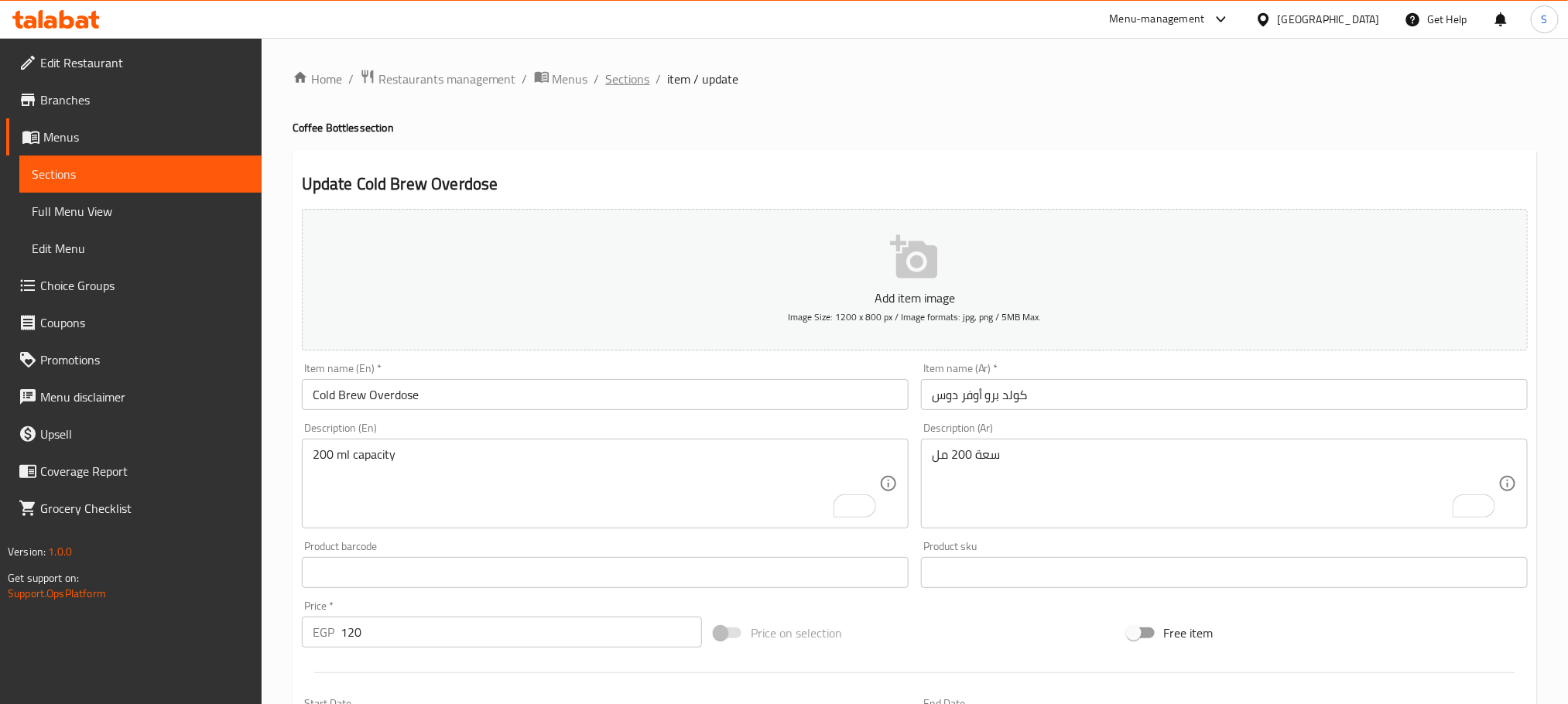
click at [622, 77] on span "Sections" at bounding box center [628, 78] width 44 height 18
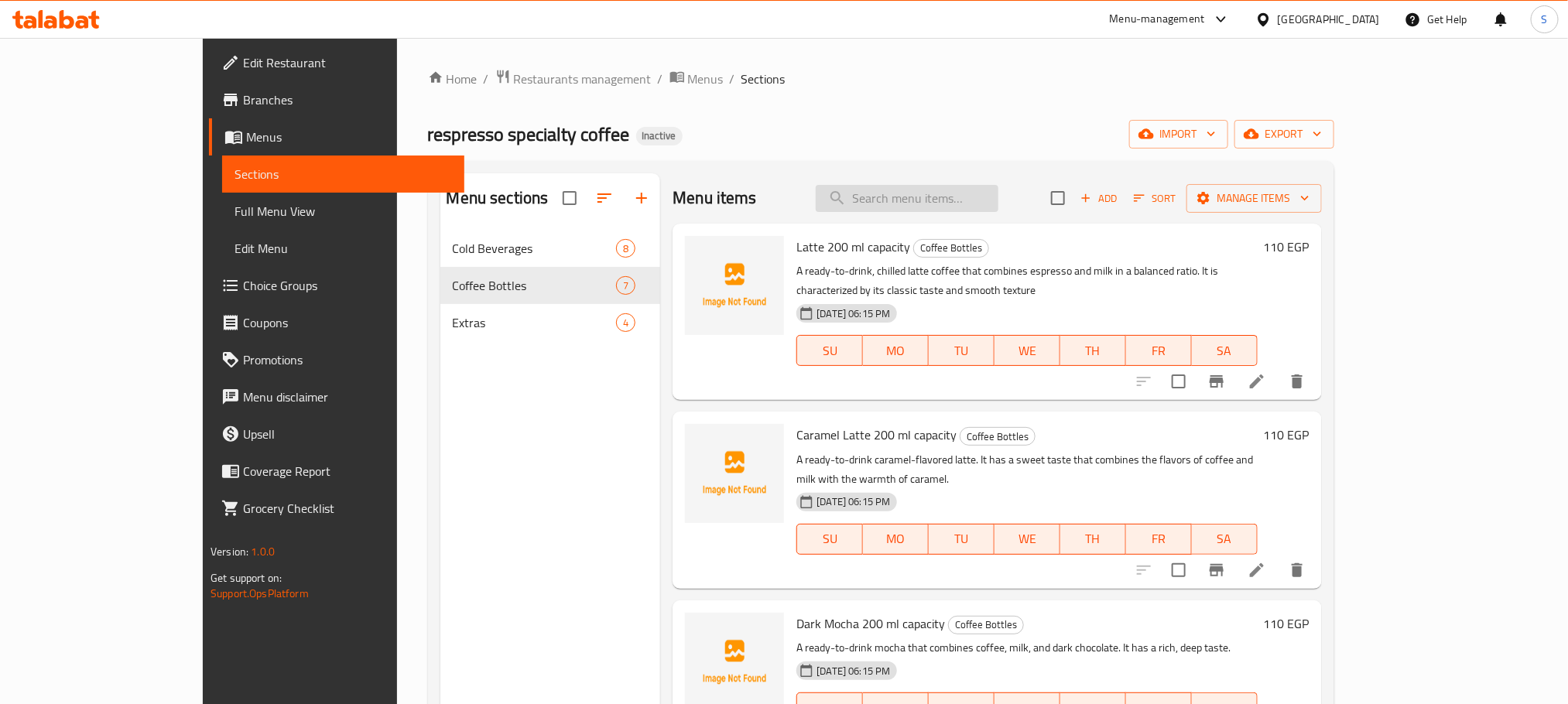
click at [971, 199] on input "search" at bounding box center [907, 199] width 182 height 27
paste input "Dark Mocha 200 ml capacity"
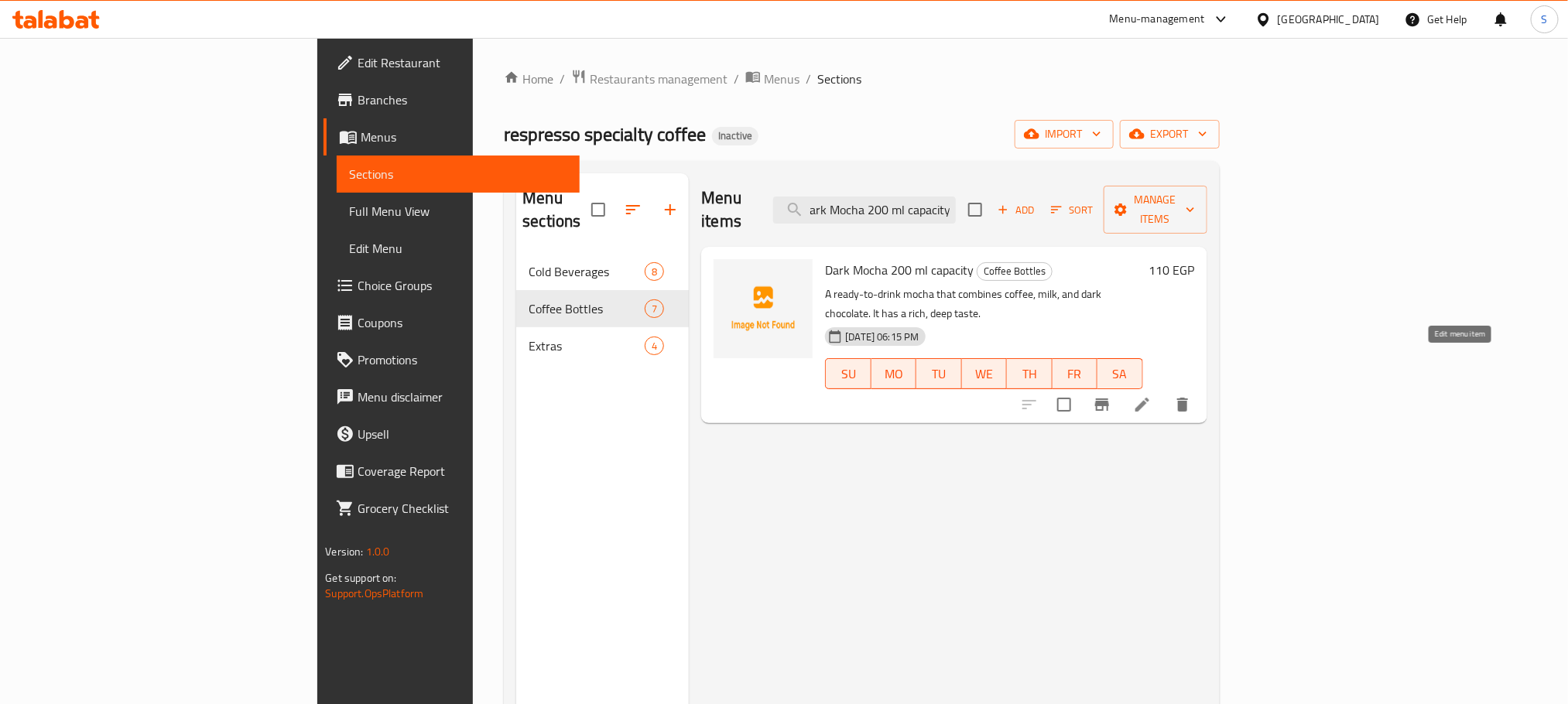
type input "Dark Mocha 200 ml capacity"
click at [1149, 398] on icon at bounding box center [1142, 404] width 14 height 14
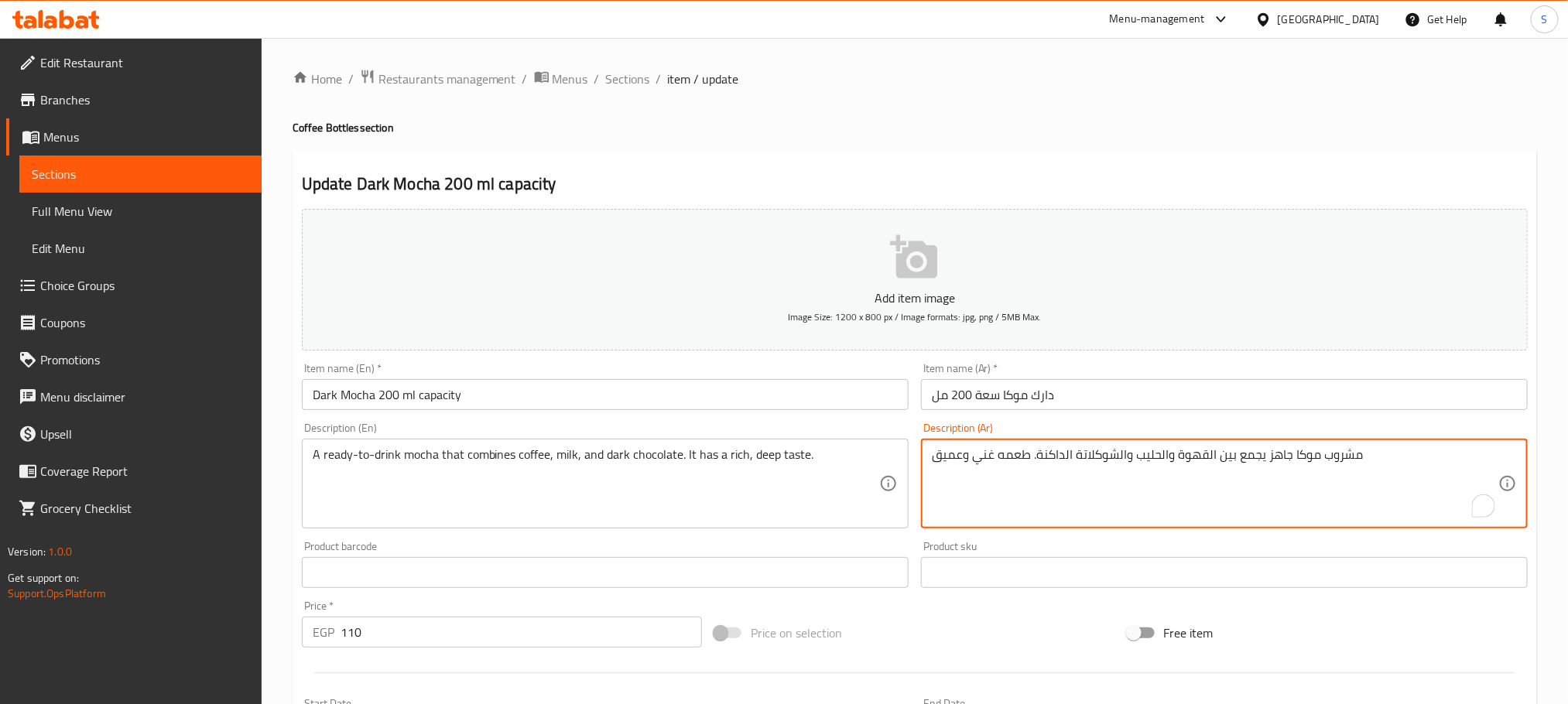
click at [1106, 454] on textarea "مشروب موكا جاهز يجمع بين القهوة والحليب والشوكلاتة الداكنة. طعمه غني وعميق" at bounding box center [1215, 484] width 567 height 74
paste textarea "To enrich screen reader interactions, please activate Accessibility in Grammarl…"
type textarea "مشروب موكا جاهز يجمع بين القهوة والحليب والشوكولاتة الداكنة. طعمه غني وعميق"
click at [802, 400] on input "Dark Mocha 200 ml capacity" at bounding box center [605, 394] width 607 height 31
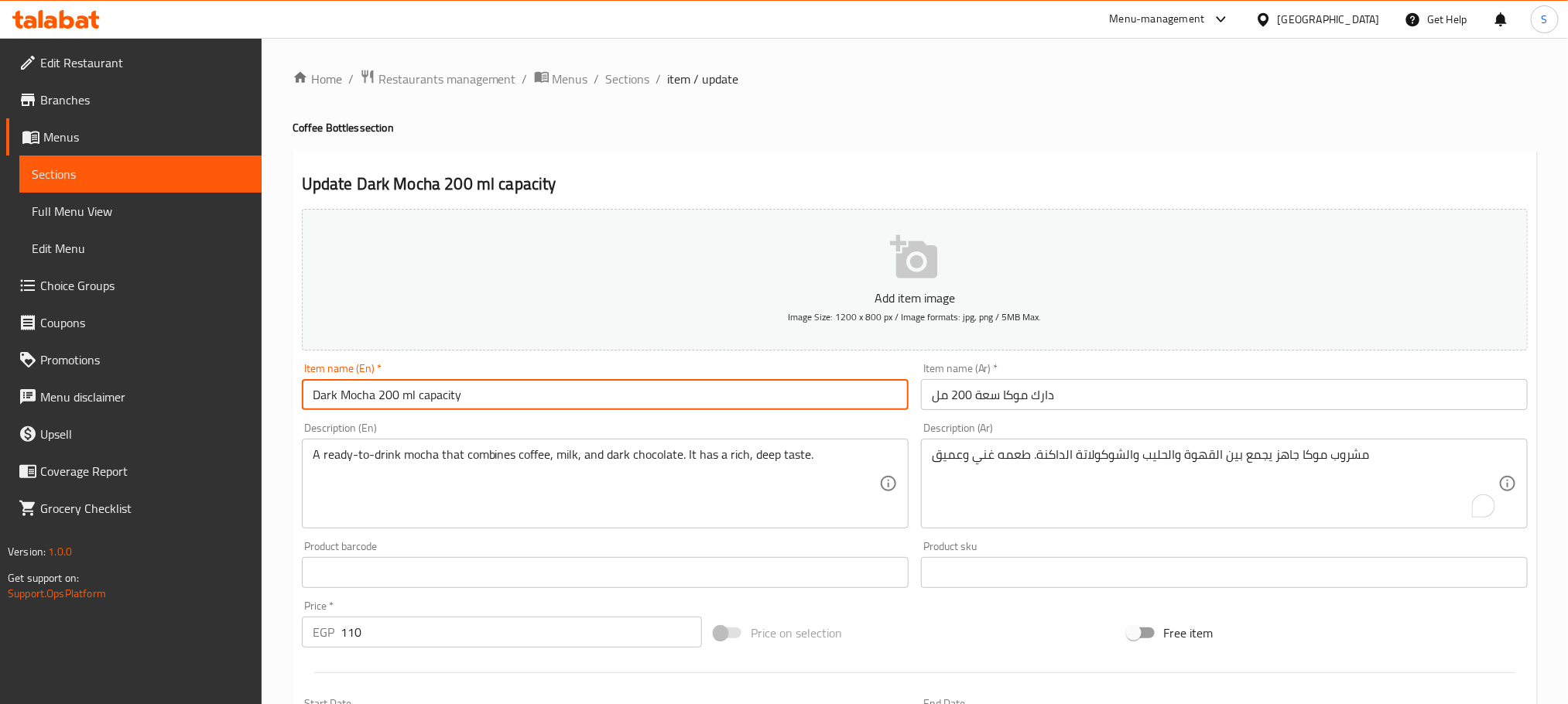
click at [620, 79] on span "Sections" at bounding box center [628, 78] width 44 height 18
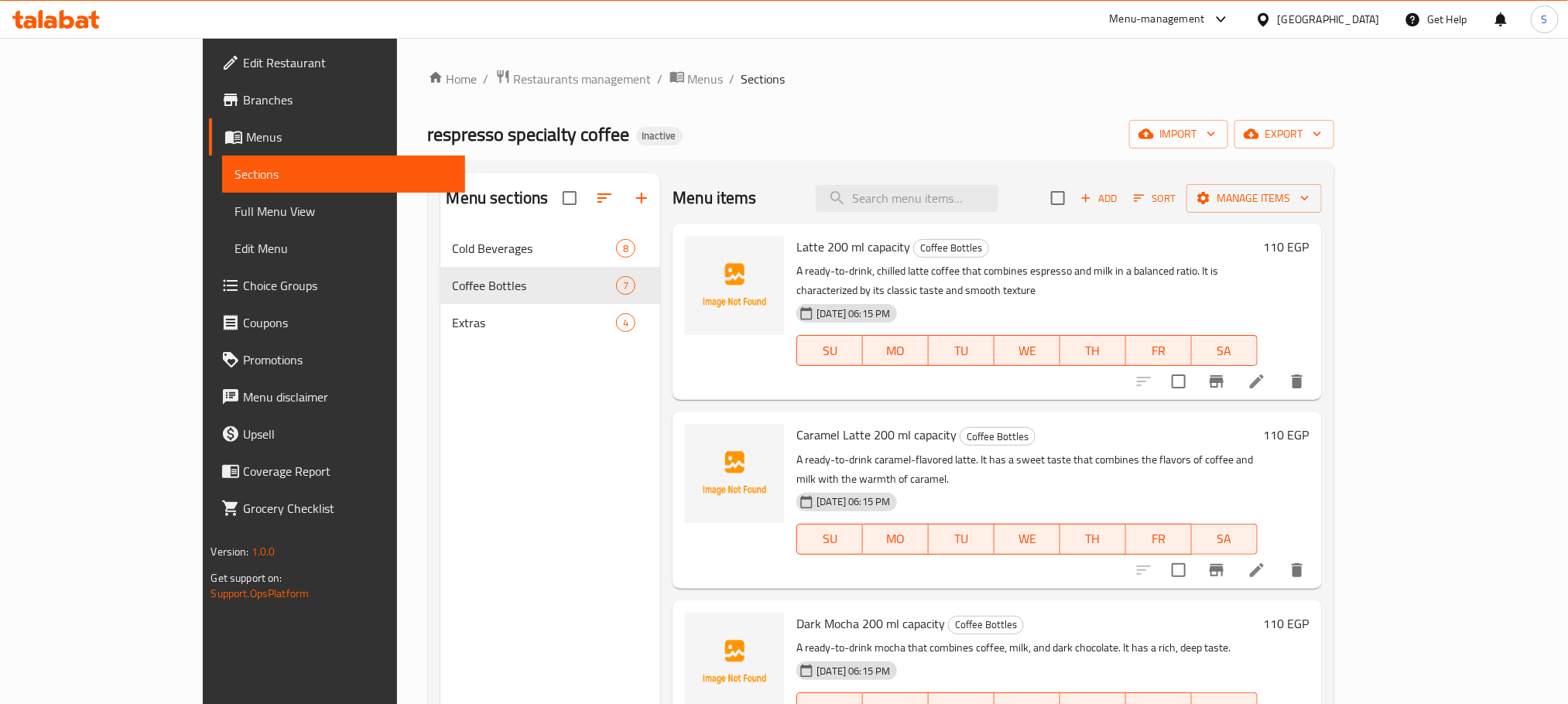
click at [234, 209] on span "Full Menu View" at bounding box center [343, 211] width 218 height 18
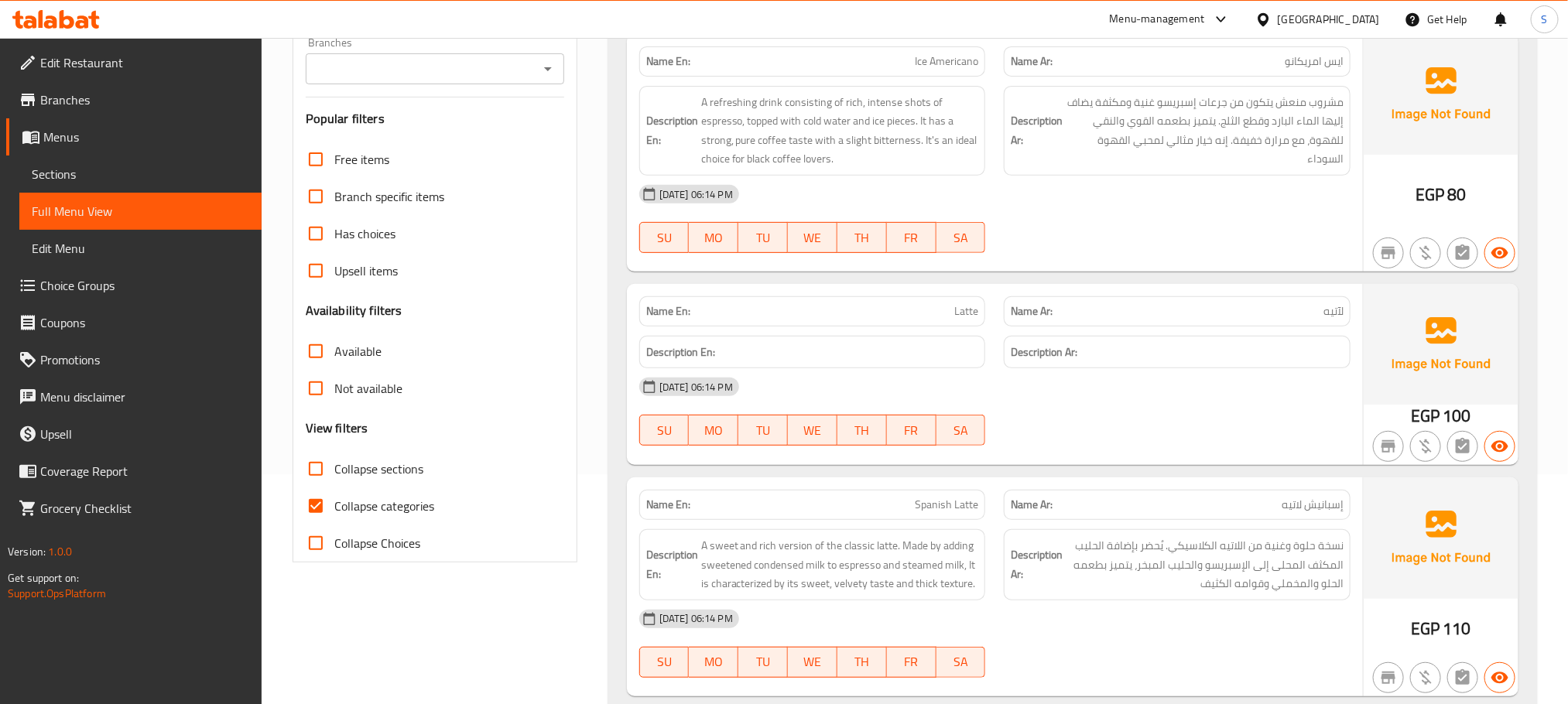
scroll to position [232, 0]
click at [316, 499] on input "Collapse categories" at bounding box center [315, 504] width 37 height 37
checkbox input "false"
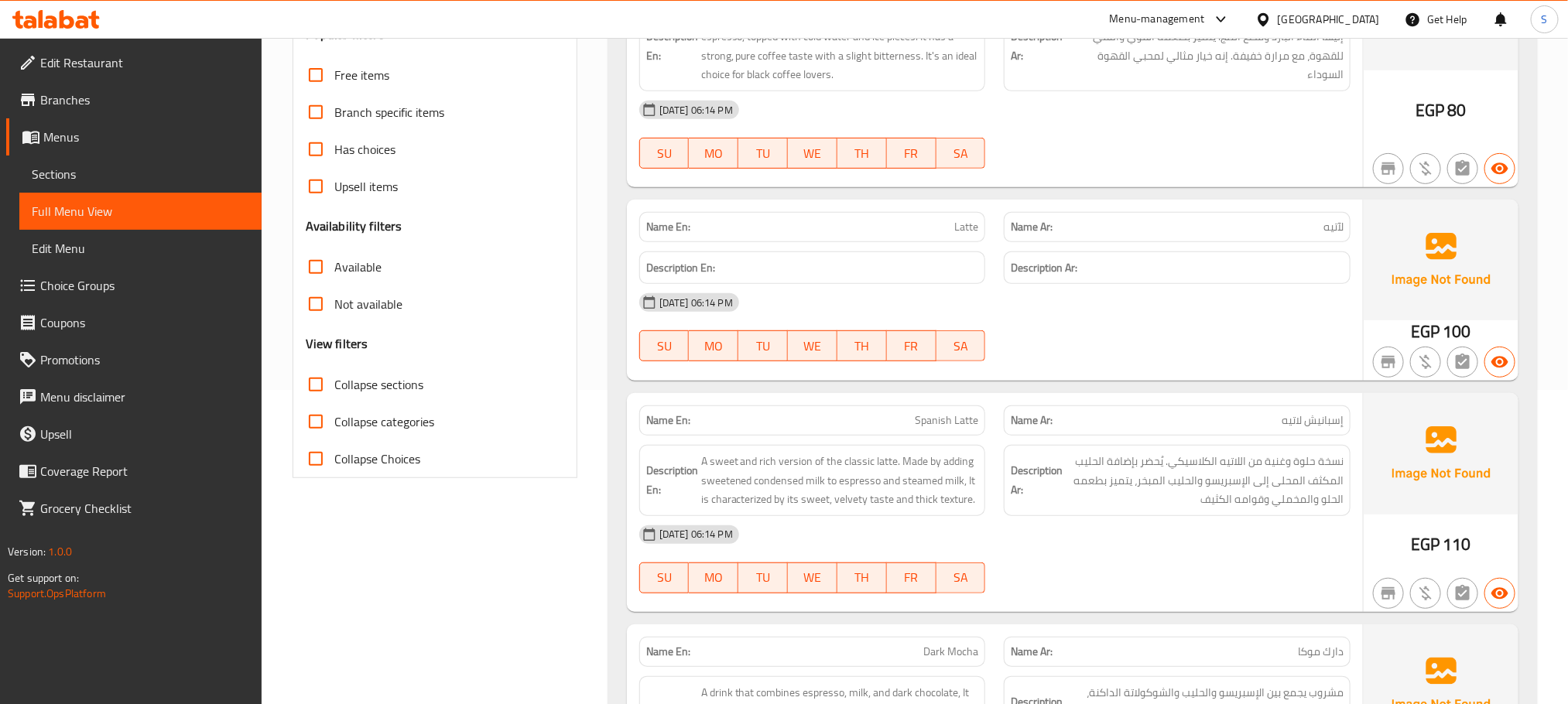
scroll to position [464, 0]
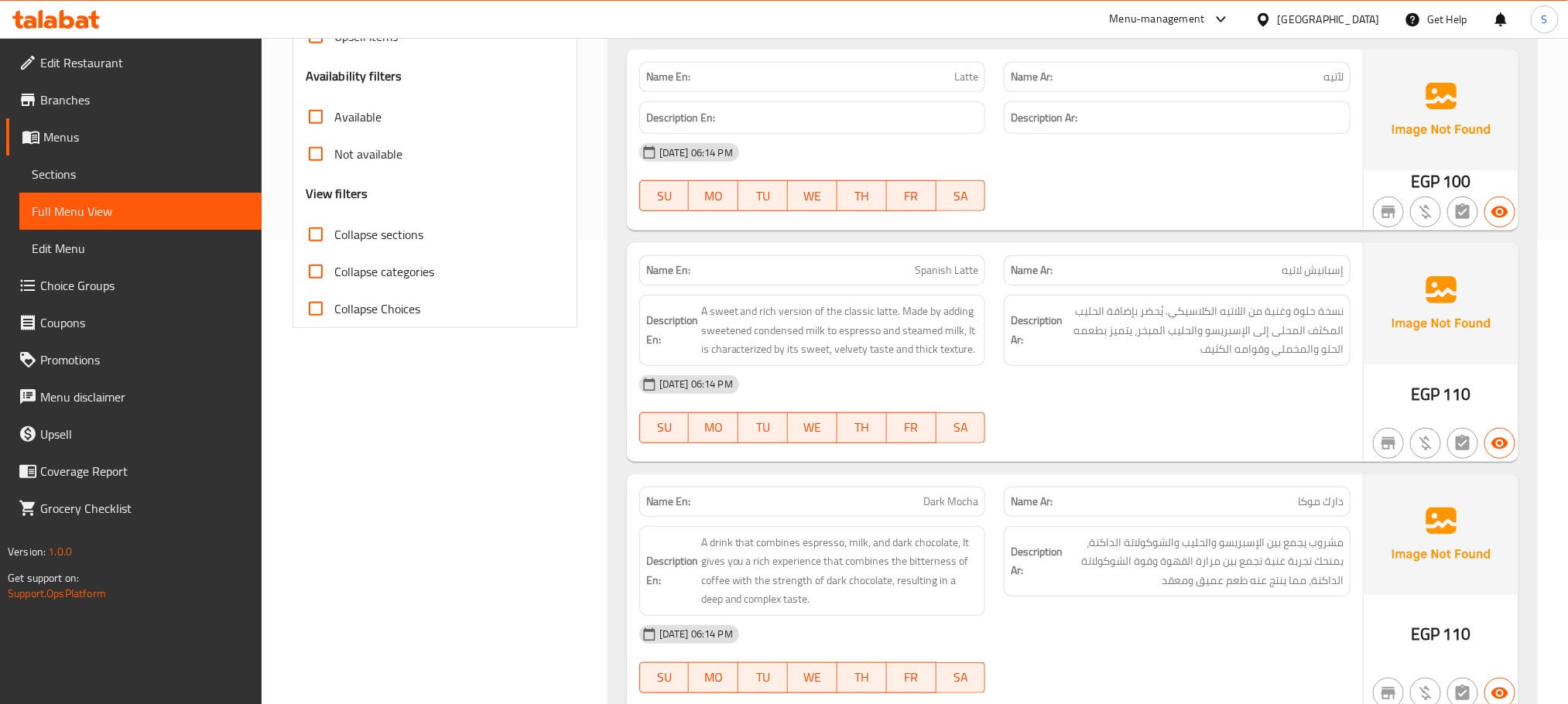
click at [1324, 96] on div "Description Ar:" at bounding box center [1176, 117] width 365 height 52
click at [1327, 84] on span "لآتيه" at bounding box center [1333, 77] width 20 height 16
copy span "لآتيه"
click at [156, 182] on span "Sections" at bounding box center [140, 174] width 218 height 18
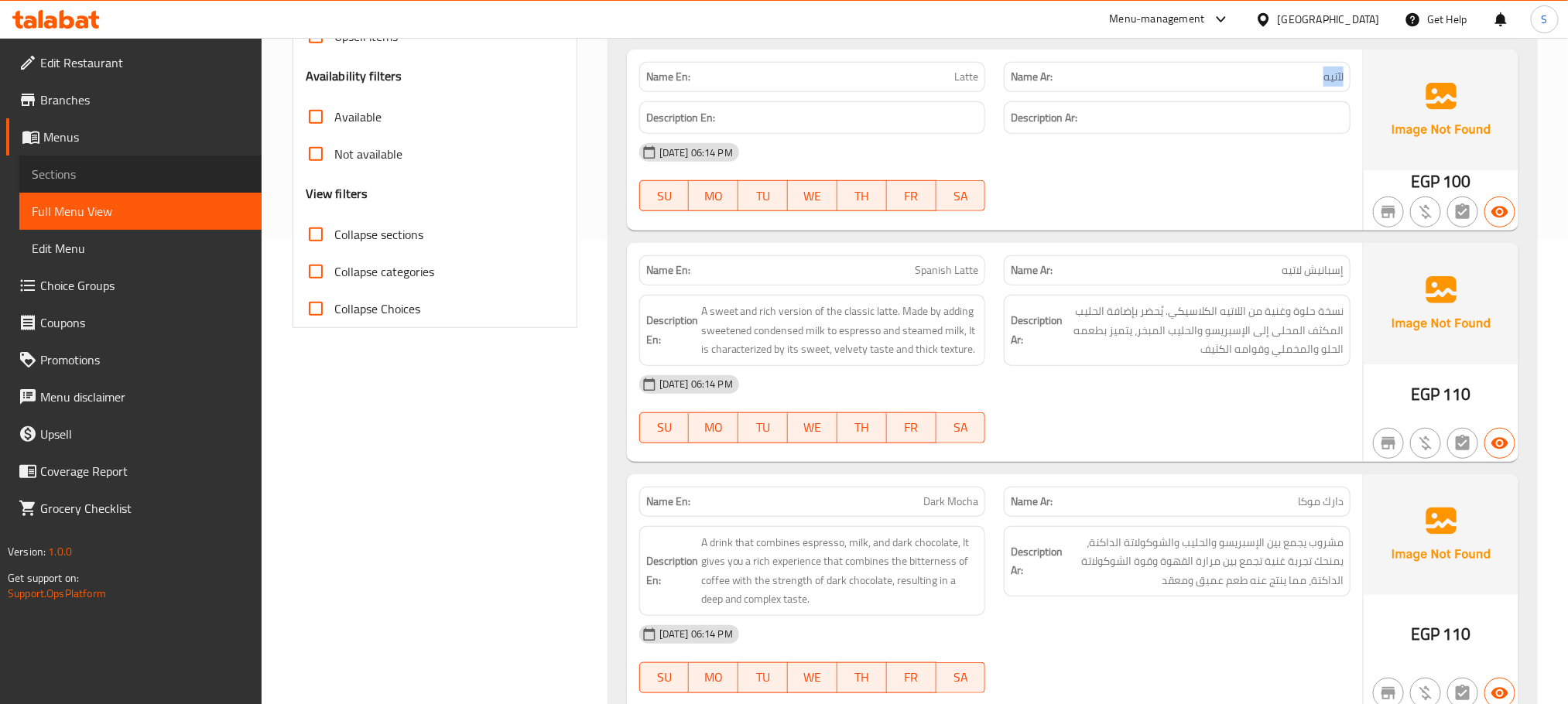
scroll to position [217, 0]
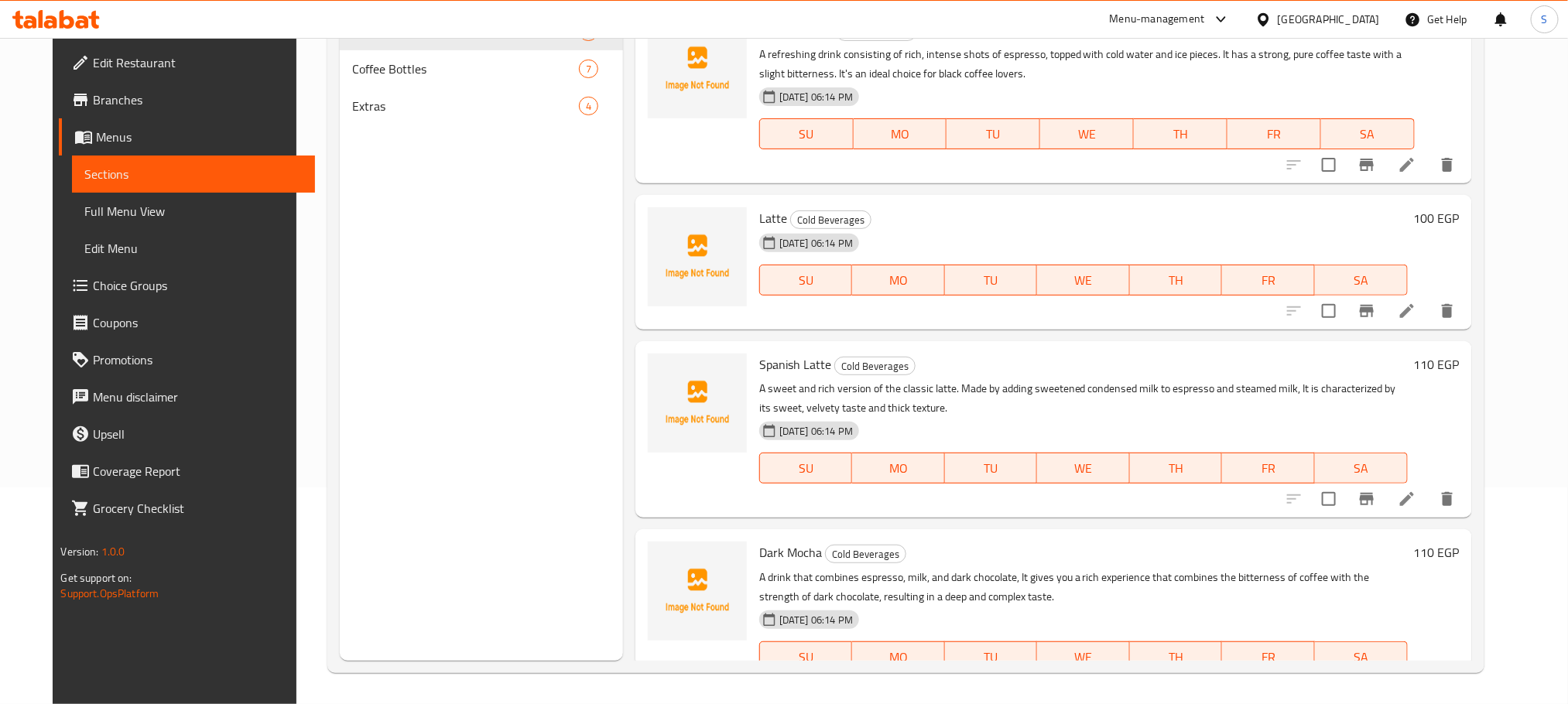
click at [1424, 321] on li at bounding box center [1407, 311] width 44 height 28
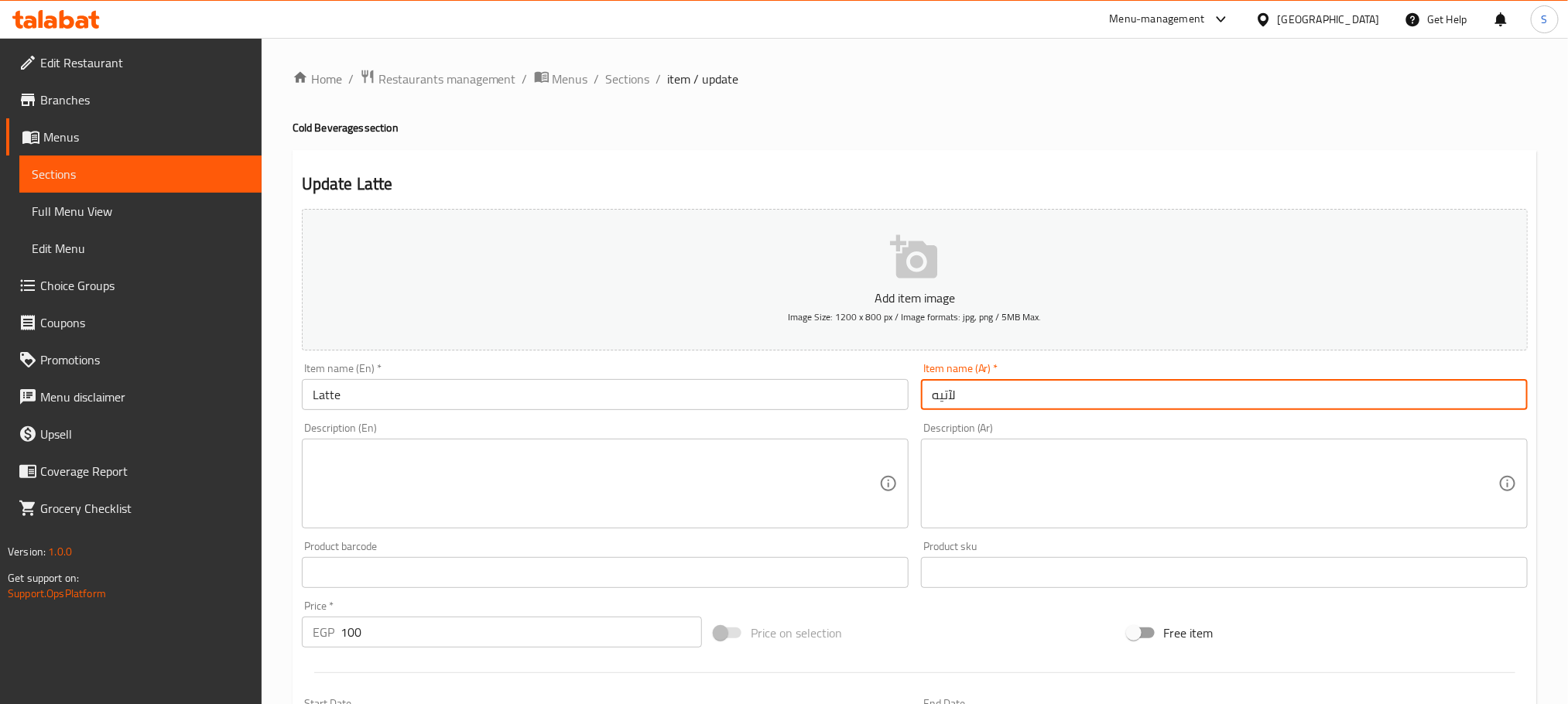
drag, startPoint x: 997, startPoint y: 385, endPoint x: 994, endPoint y: 395, distance: 10.4
click at [996, 386] on input "لآتيه" at bounding box center [1225, 394] width 607 height 31
click at [994, 395] on input "لآتيه" at bounding box center [1225, 394] width 607 height 31
drag, startPoint x: 994, startPoint y: 395, endPoint x: 983, endPoint y: 390, distance: 12.1
click at [992, 395] on input "لآتيه" at bounding box center [1225, 394] width 607 height 31
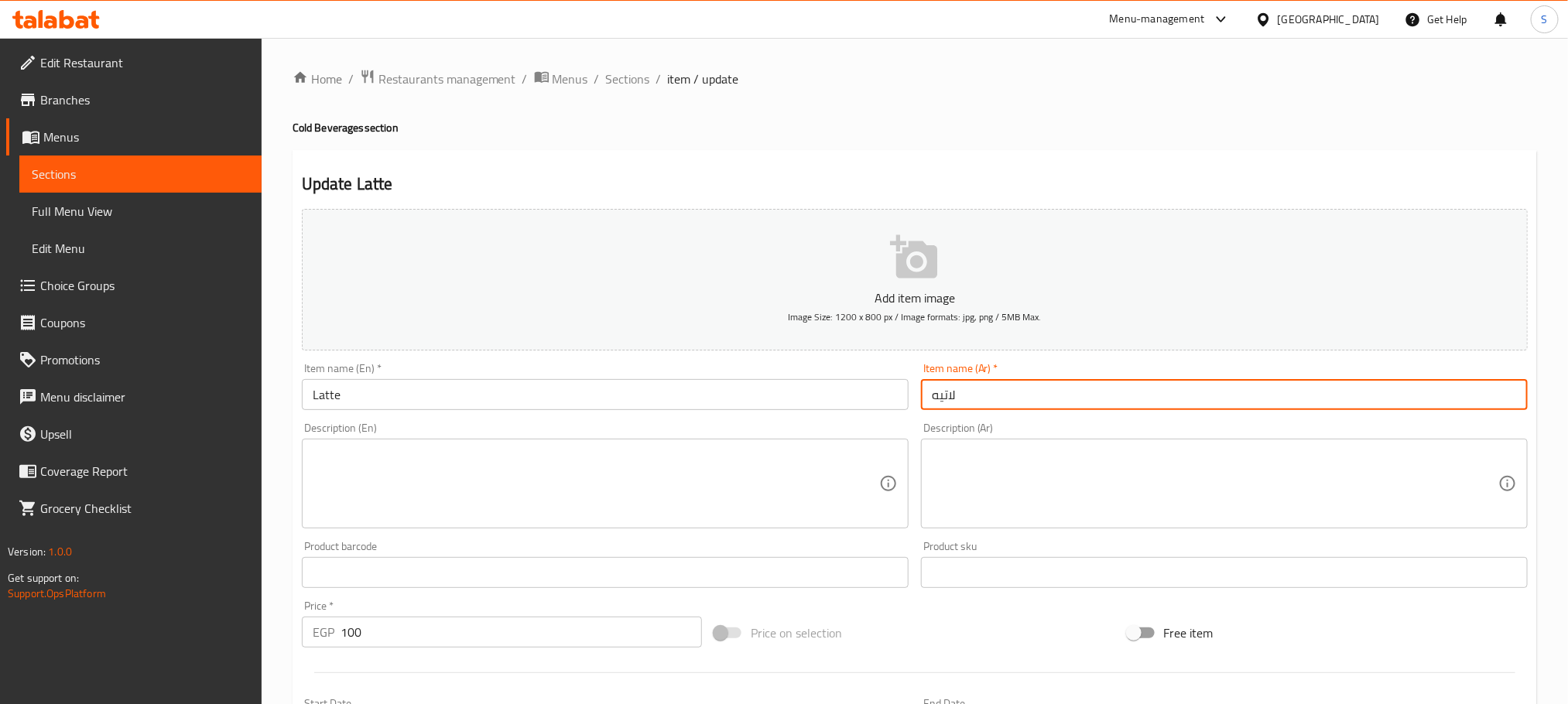
type input "لاتيه"
click at [620, 77] on span "Sections" at bounding box center [628, 78] width 44 height 18
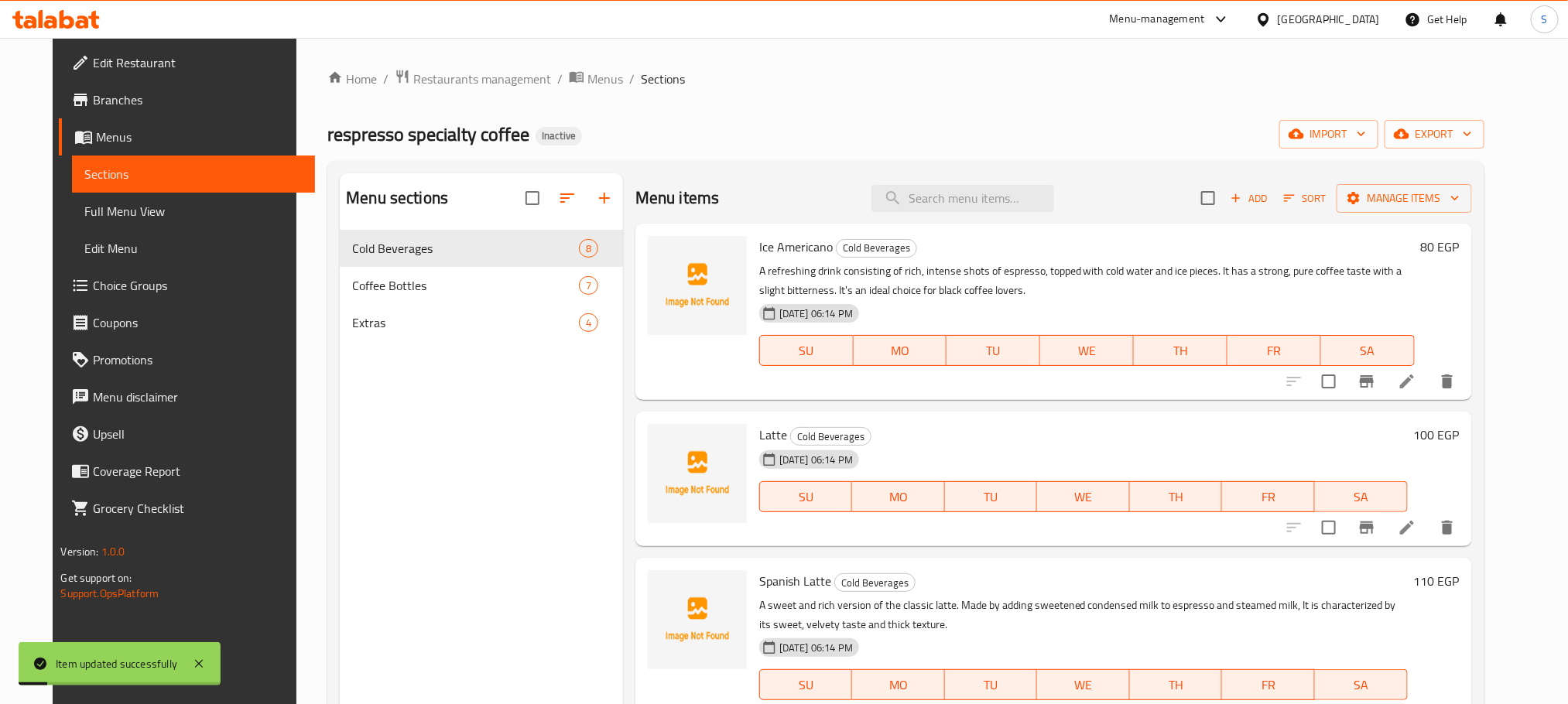
click at [89, 226] on link "Full Menu View" at bounding box center [193, 211] width 242 height 37
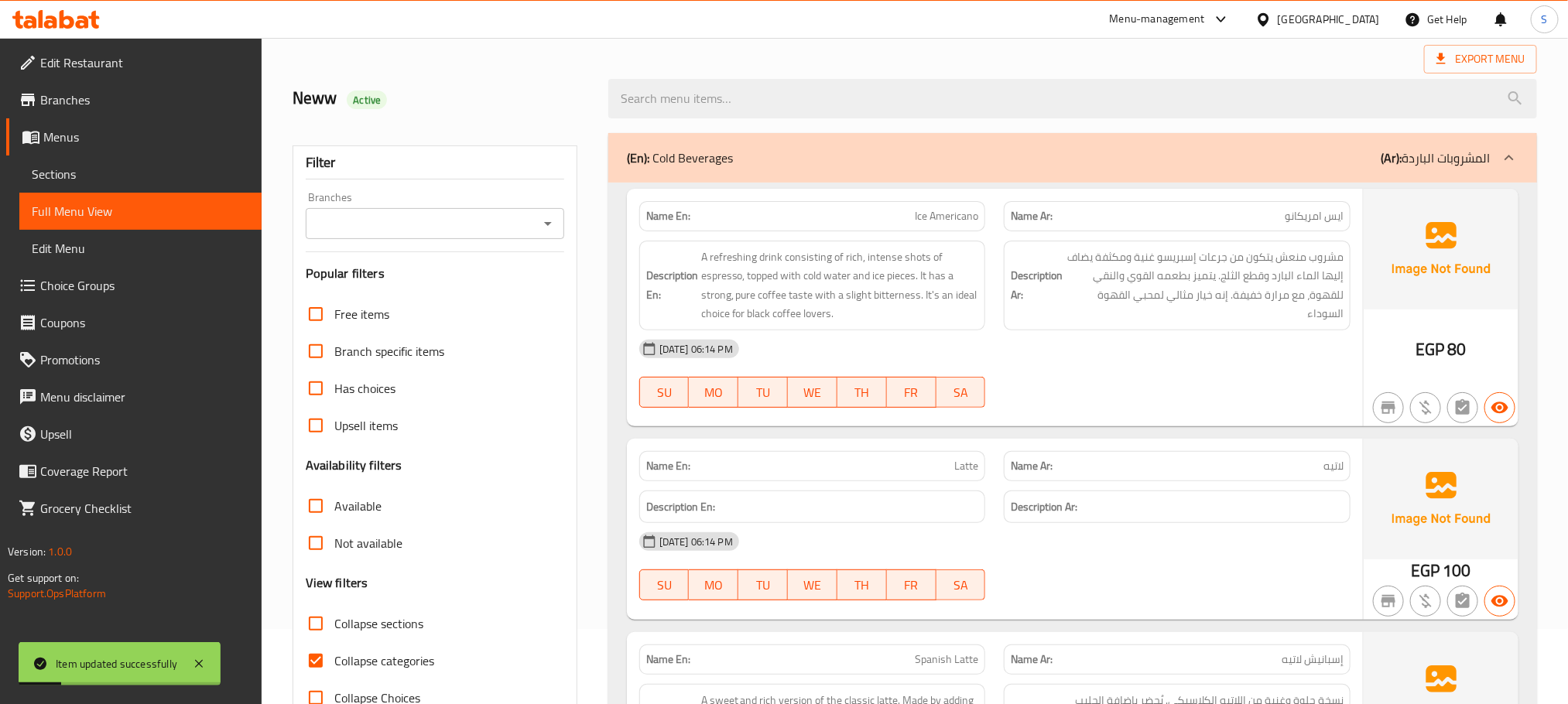
scroll to position [116, 0]
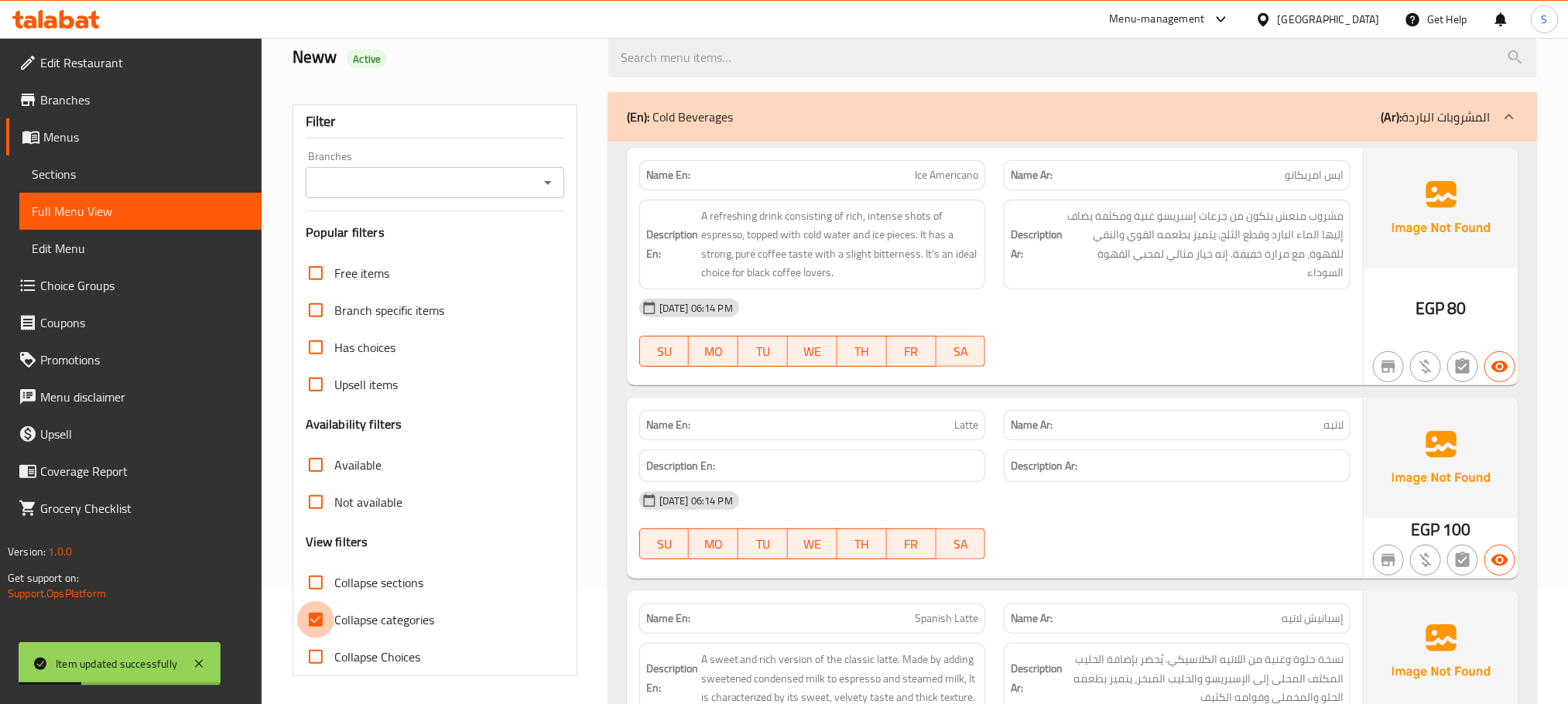
click at [304, 622] on input "Collapse categories" at bounding box center [315, 619] width 37 height 37
checkbox input "false"
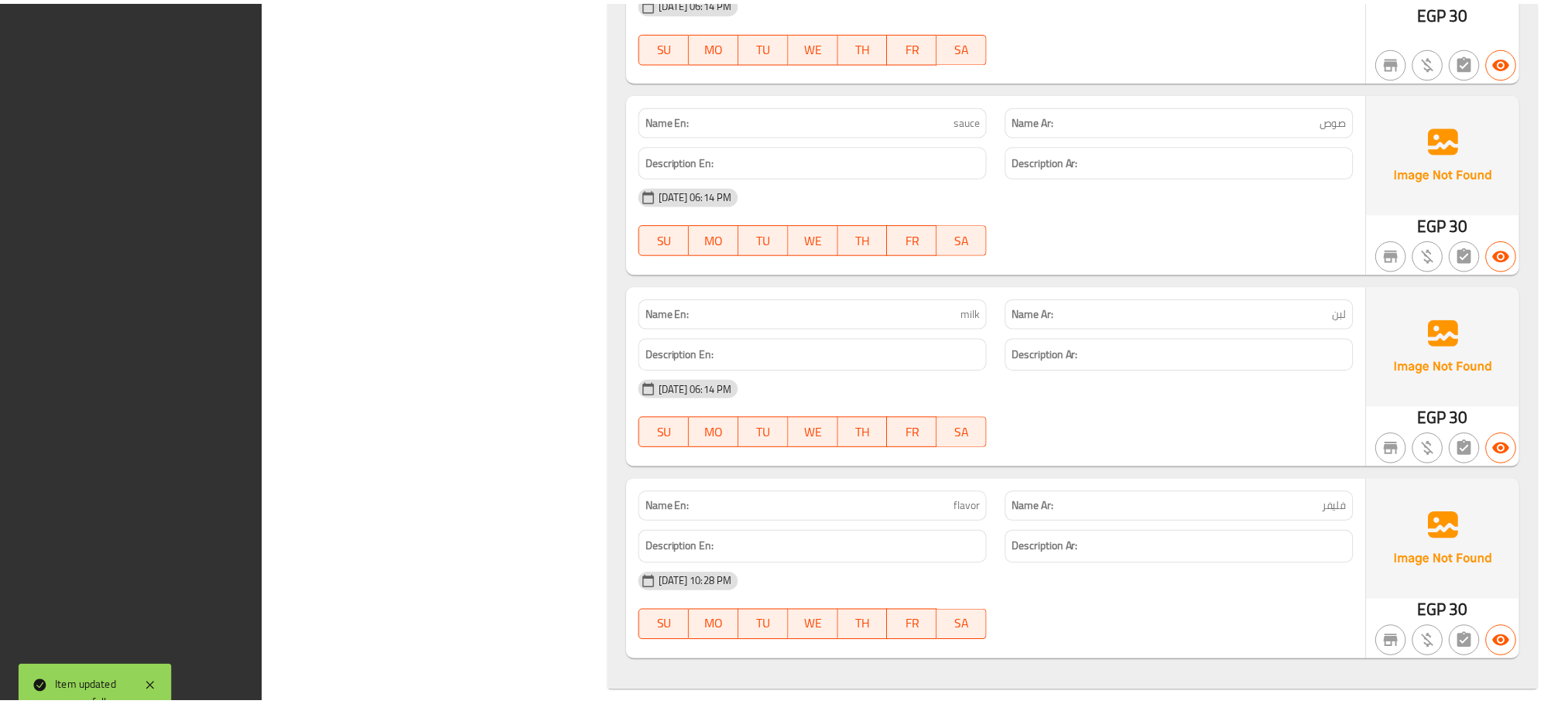
scroll to position [3874, 0]
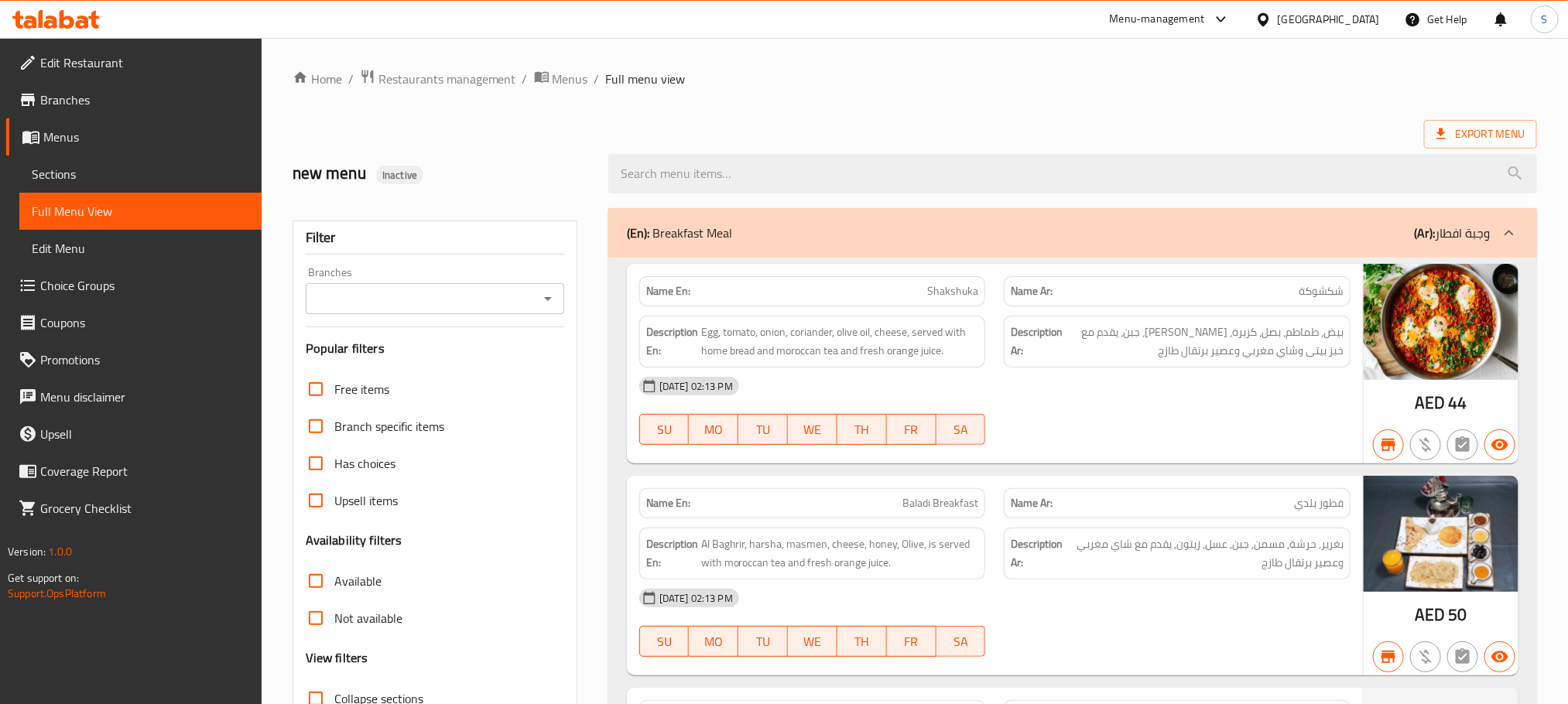
click at [70, 19] on icon at bounding box center [67, 19] width 15 height 18
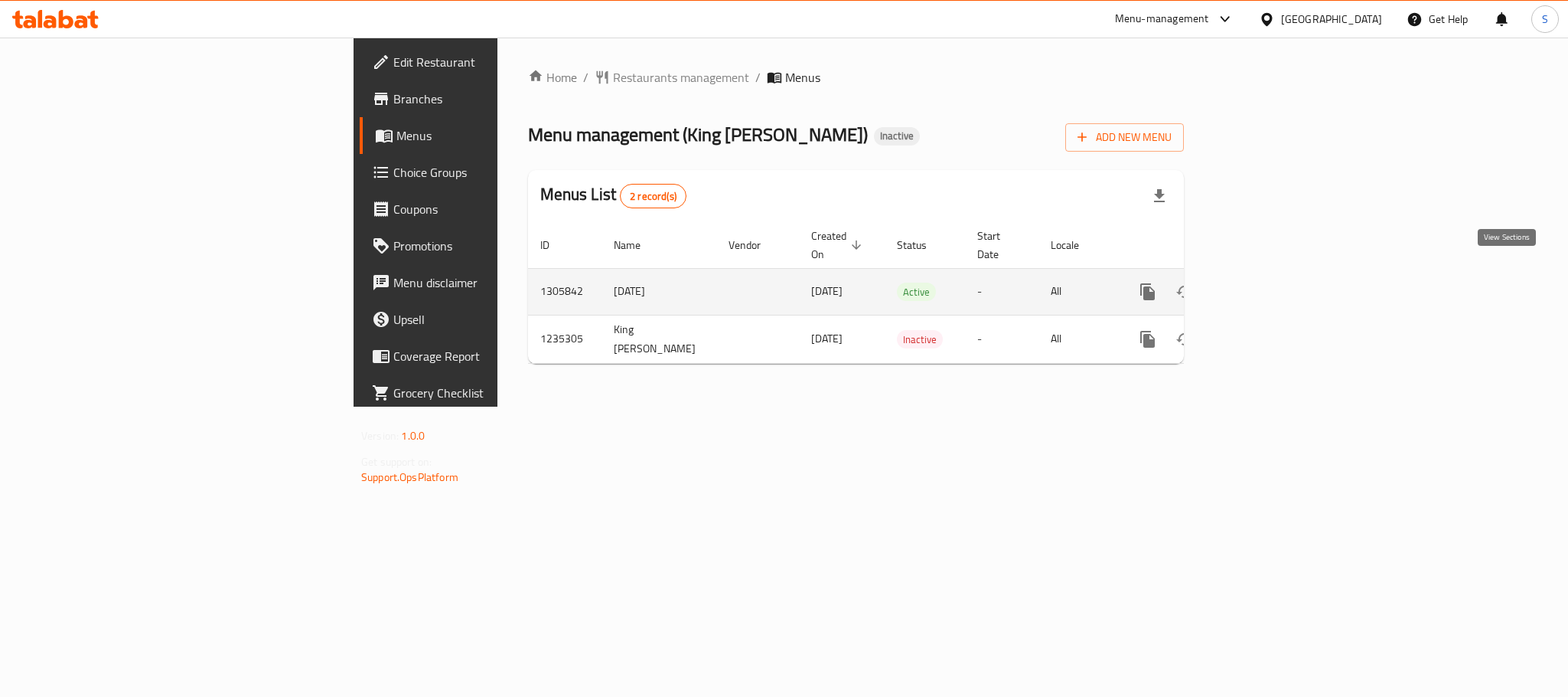
click at [1268, 282] on icon "enhanced table" at bounding box center [1258, 291] width 18 height 18
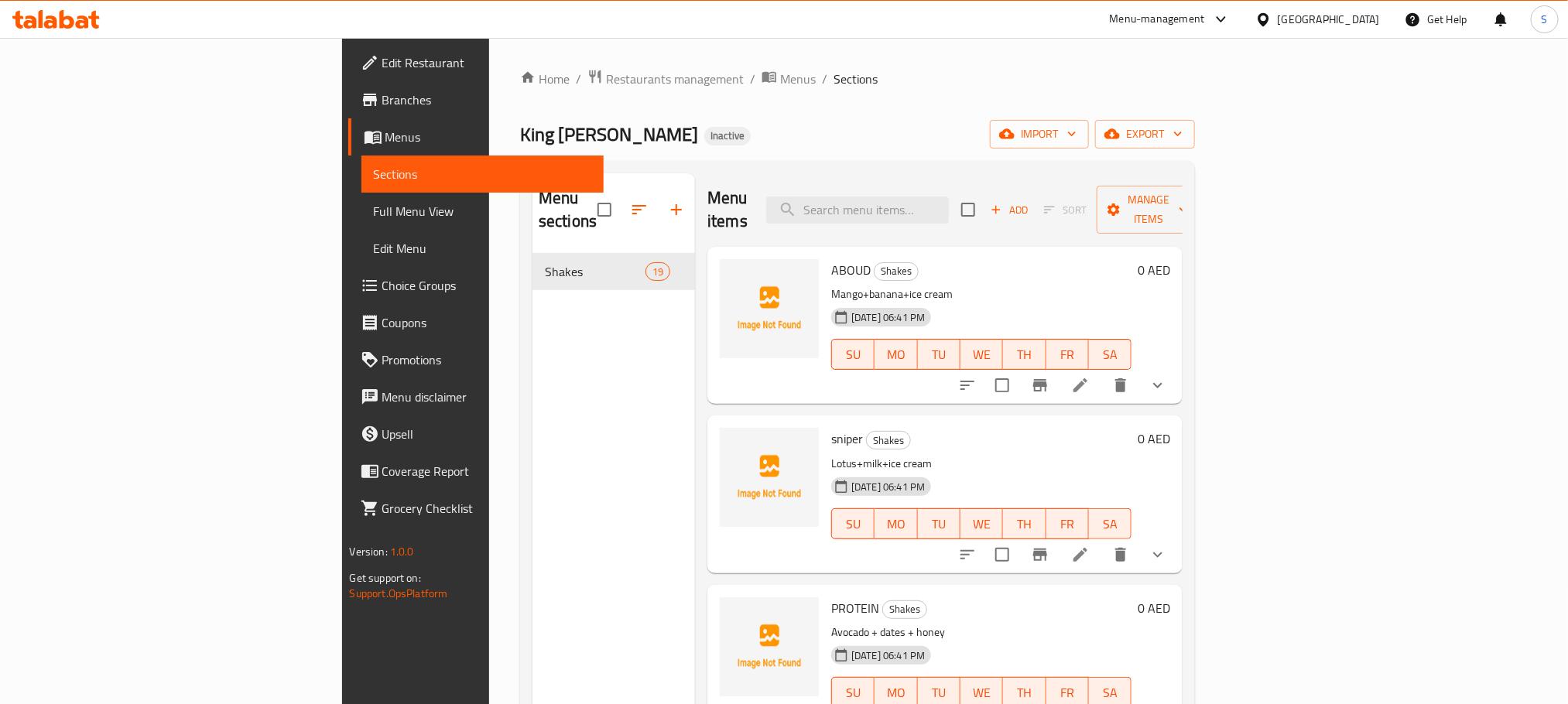
click at [385, 138] on span "Menus" at bounding box center [488, 137] width 206 height 18
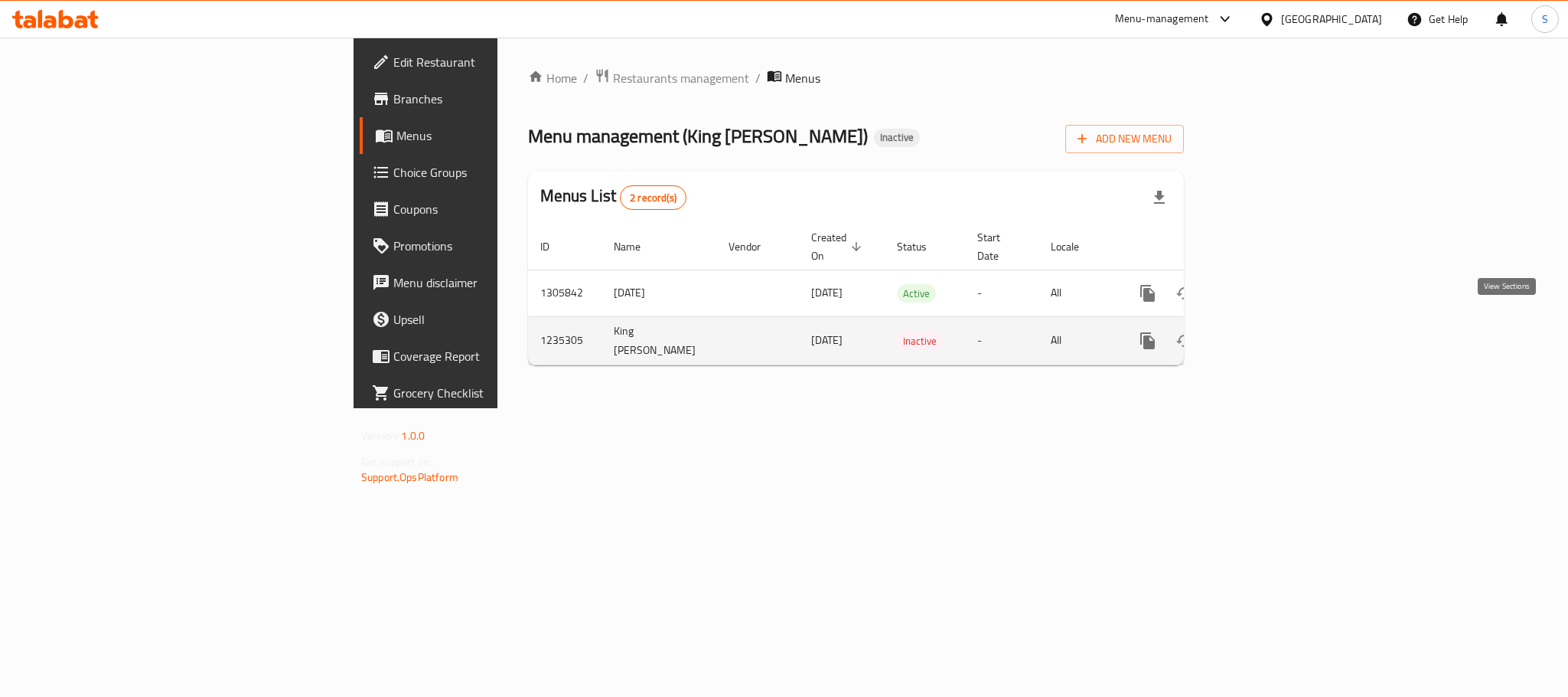
click at [1268, 332] on icon "enhanced table" at bounding box center [1258, 341] width 18 height 18
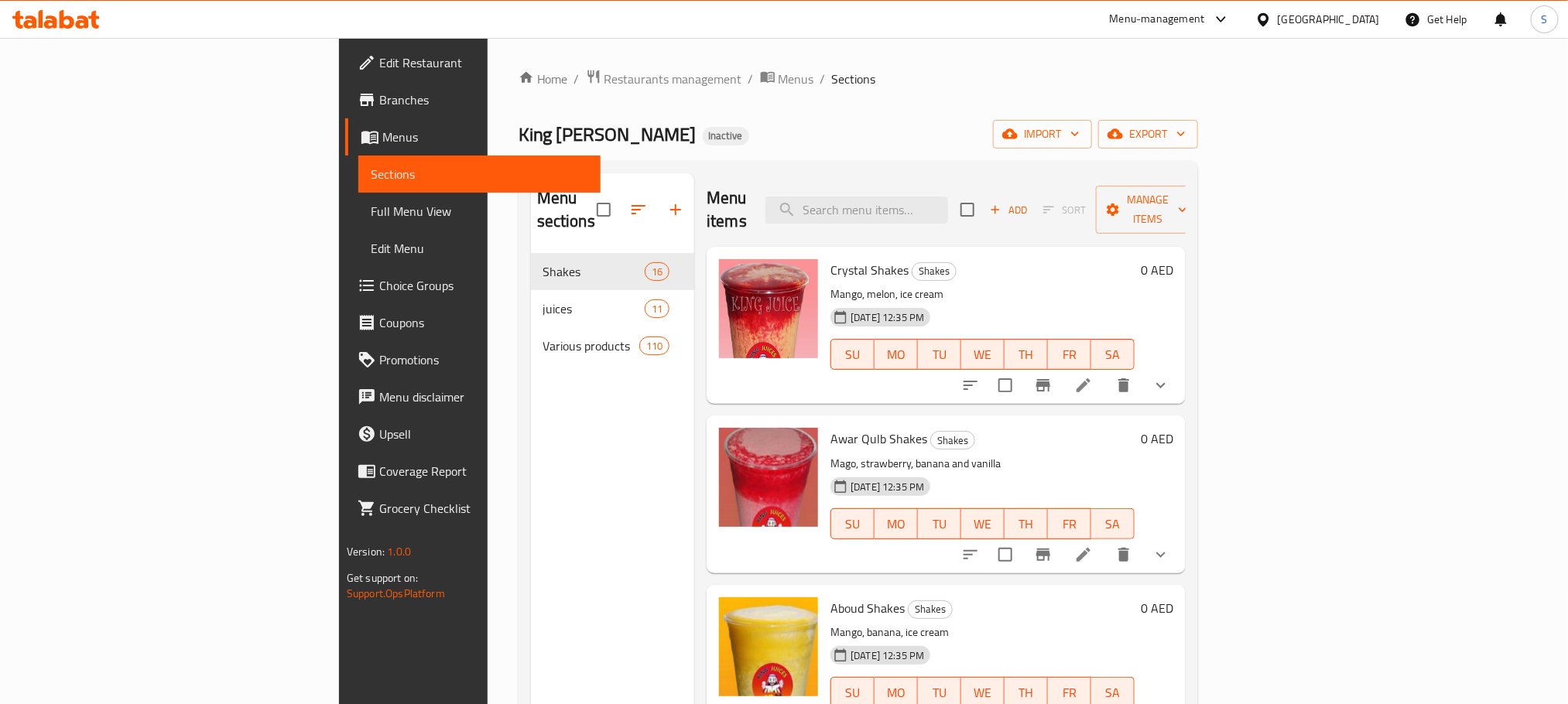
click at [383, 142] on span "Menus" at bounding box center [486, 137] width 206 height 18
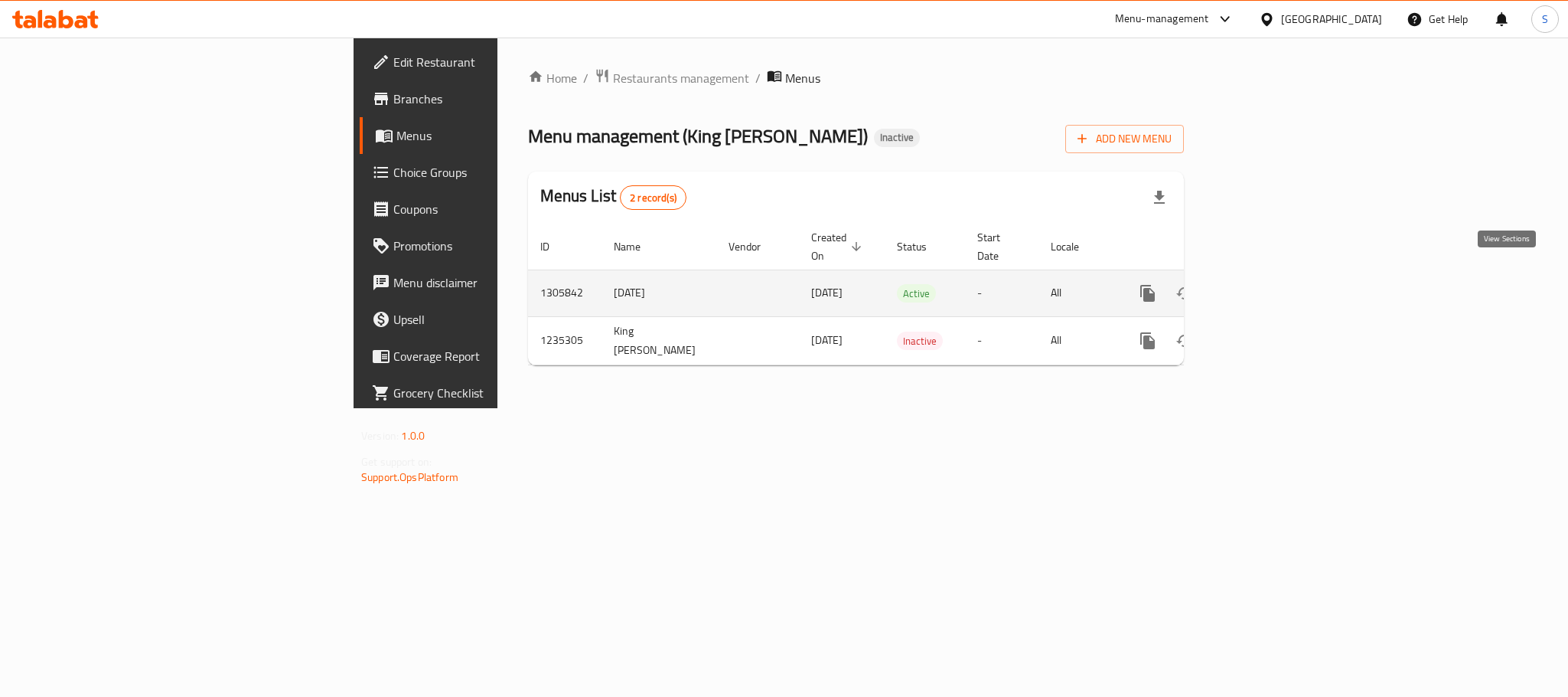
click at [1277, 285] on link "enhanced table" at bounding box center [1258, 293] width 37 height 37
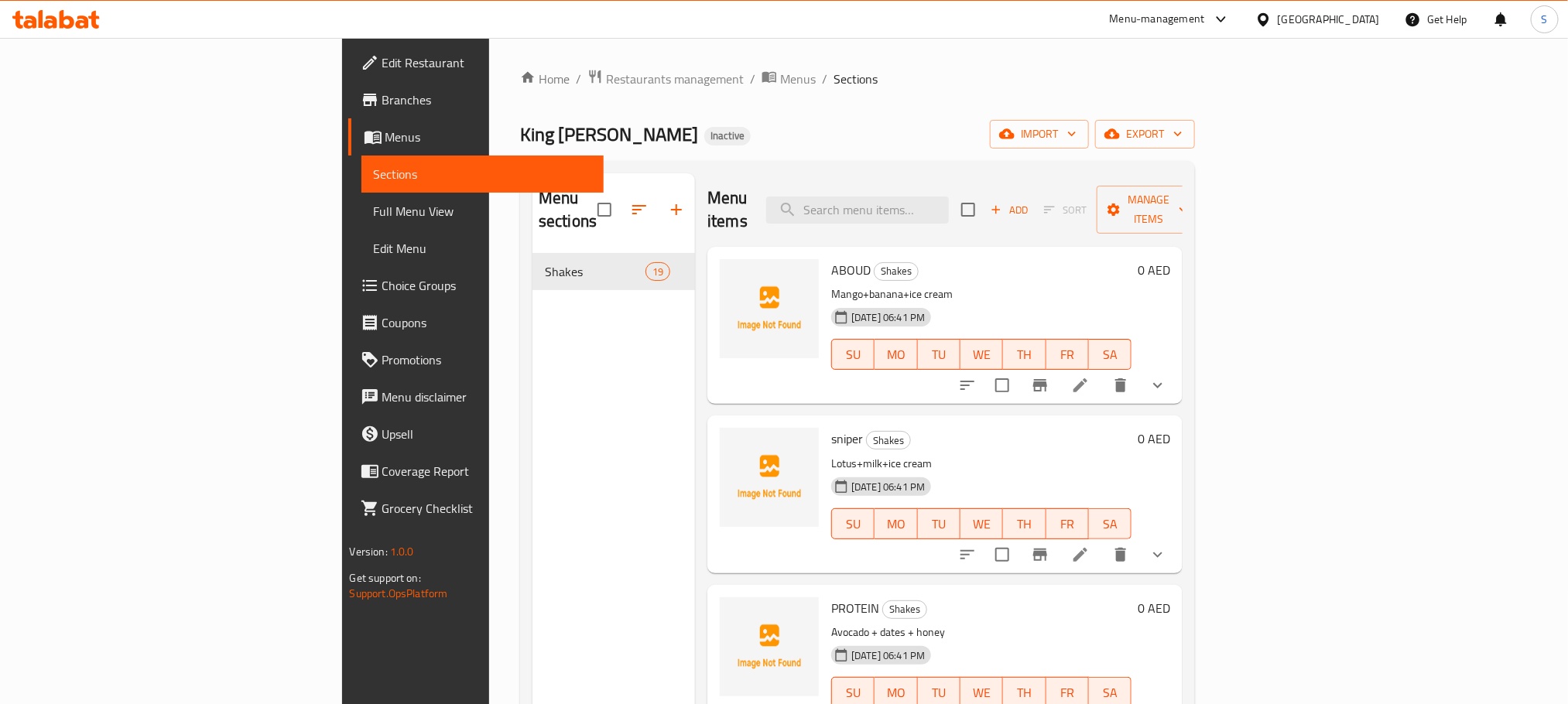
click at [385, 130] on span "Menus" at bounding box center [488, 137] width 206 height 18
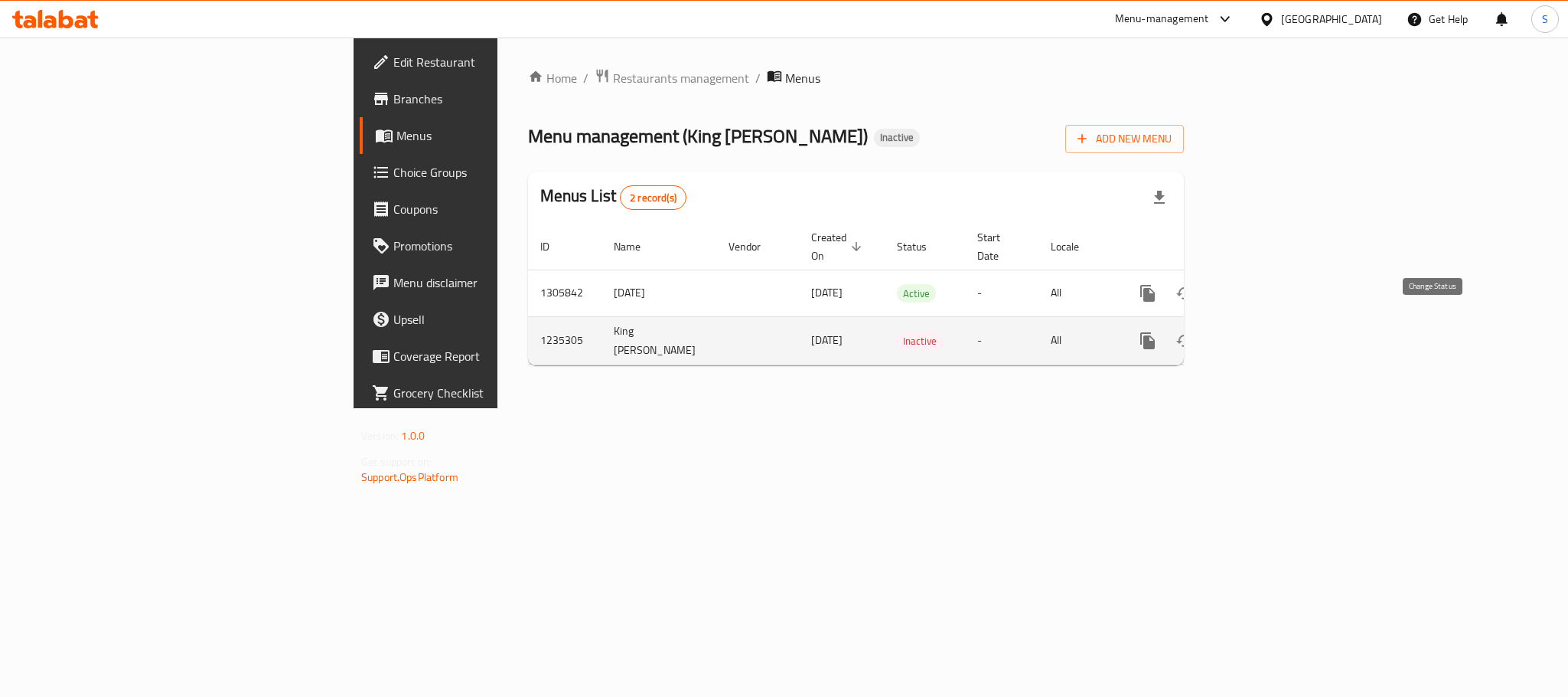
click at [1194, 332] on icon "enhanced table" at bounding box center [1185, 341] width 18 height 18
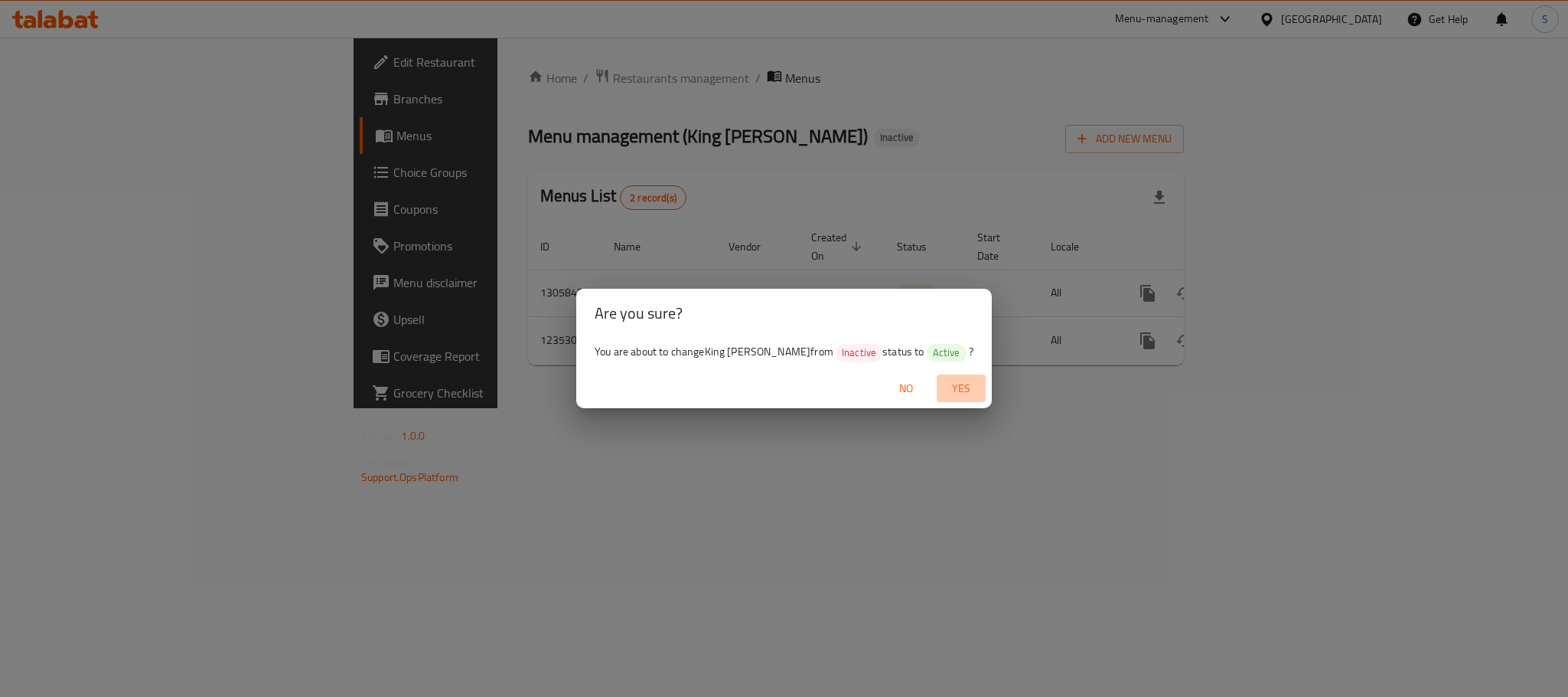
click at [943, 386] on span "Yes" at bounding box center [961, 388] width 37 height 19
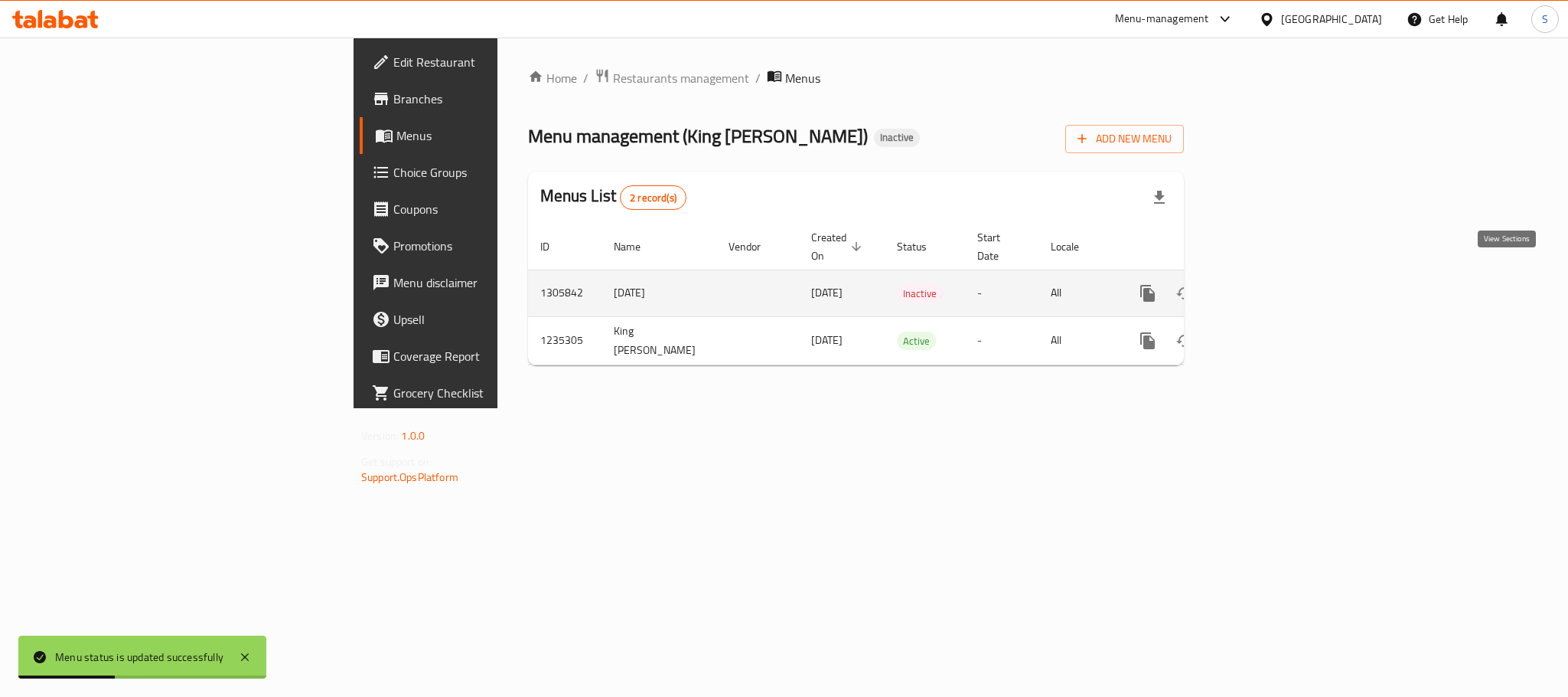
click at [1277, 275] on link "enhanced table" at bounding box center [1258, 293] width 37 height 37
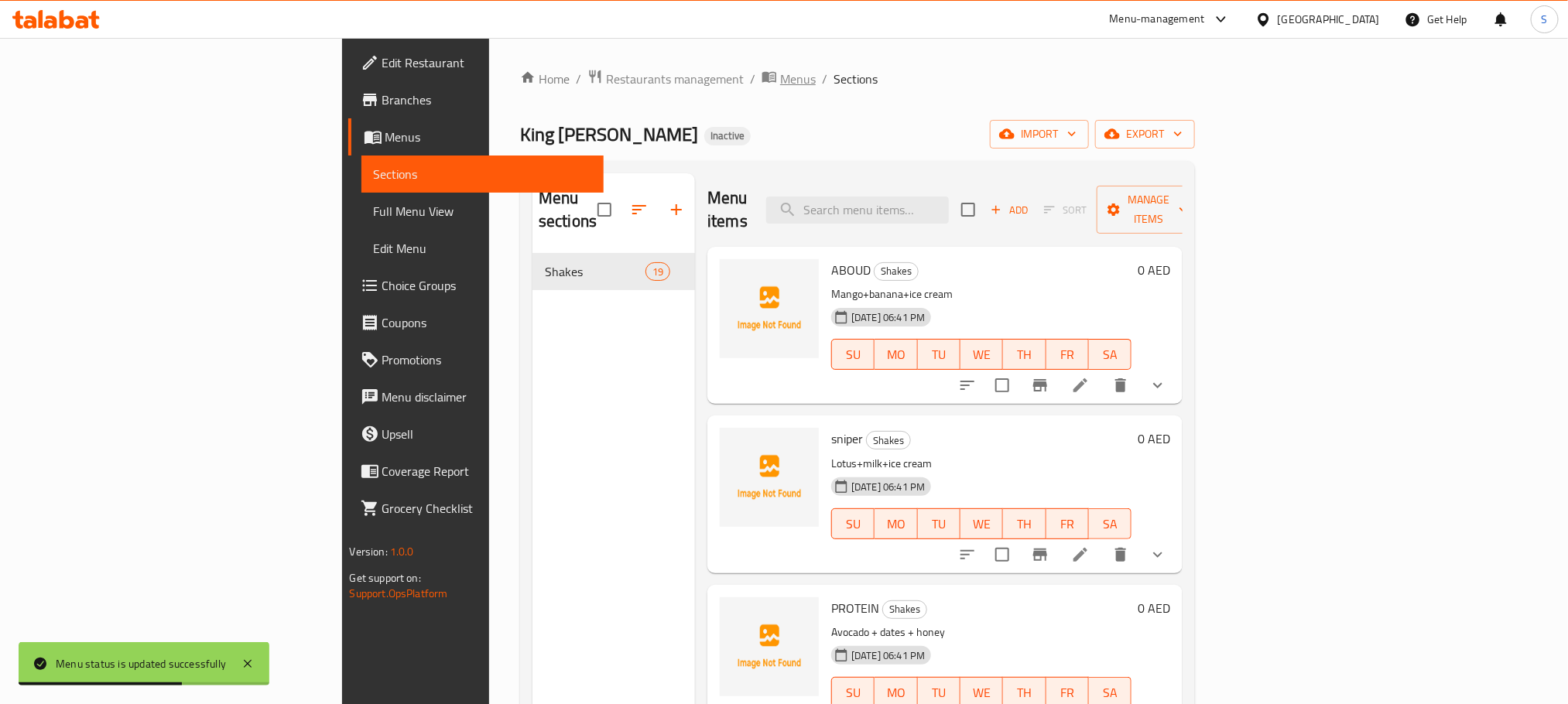
click at [770, 75] on icon "breadcrumb" at bounding box center [772, 77] width 5 height 5
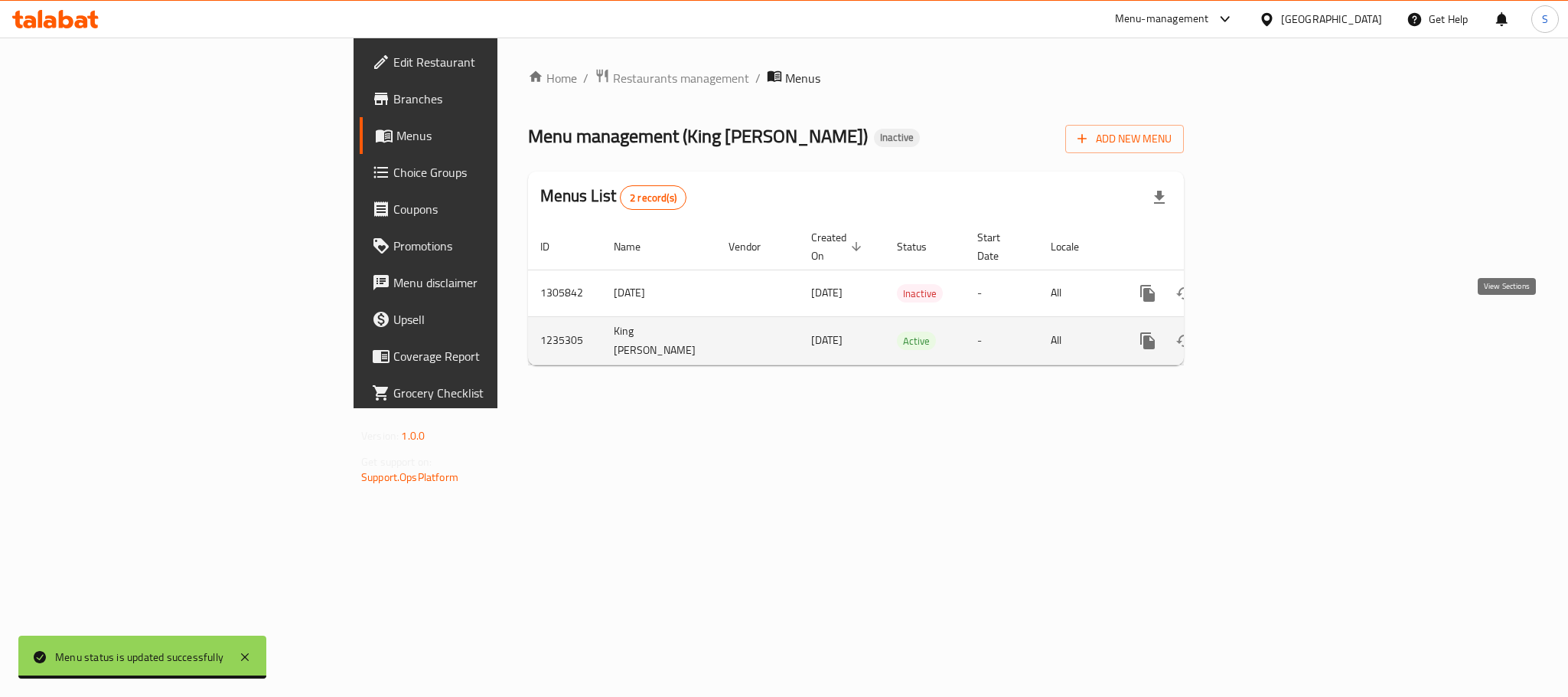
click at [1268, 332] on icon "enhanced table" at bounding box center [1258, 341] width 18 height 18
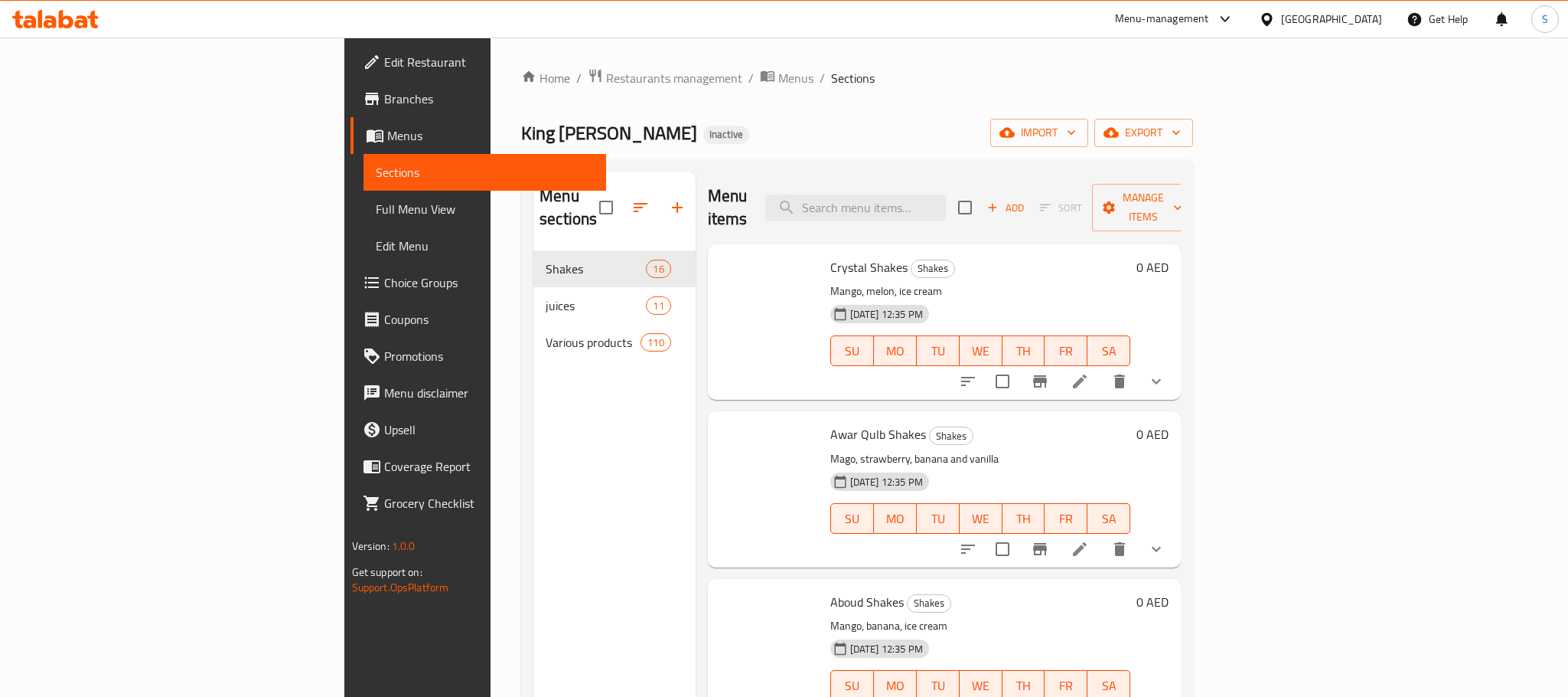
click at [376, 203] on span "Full Menu View" at bounding box center [485, 209] width 218 height 18
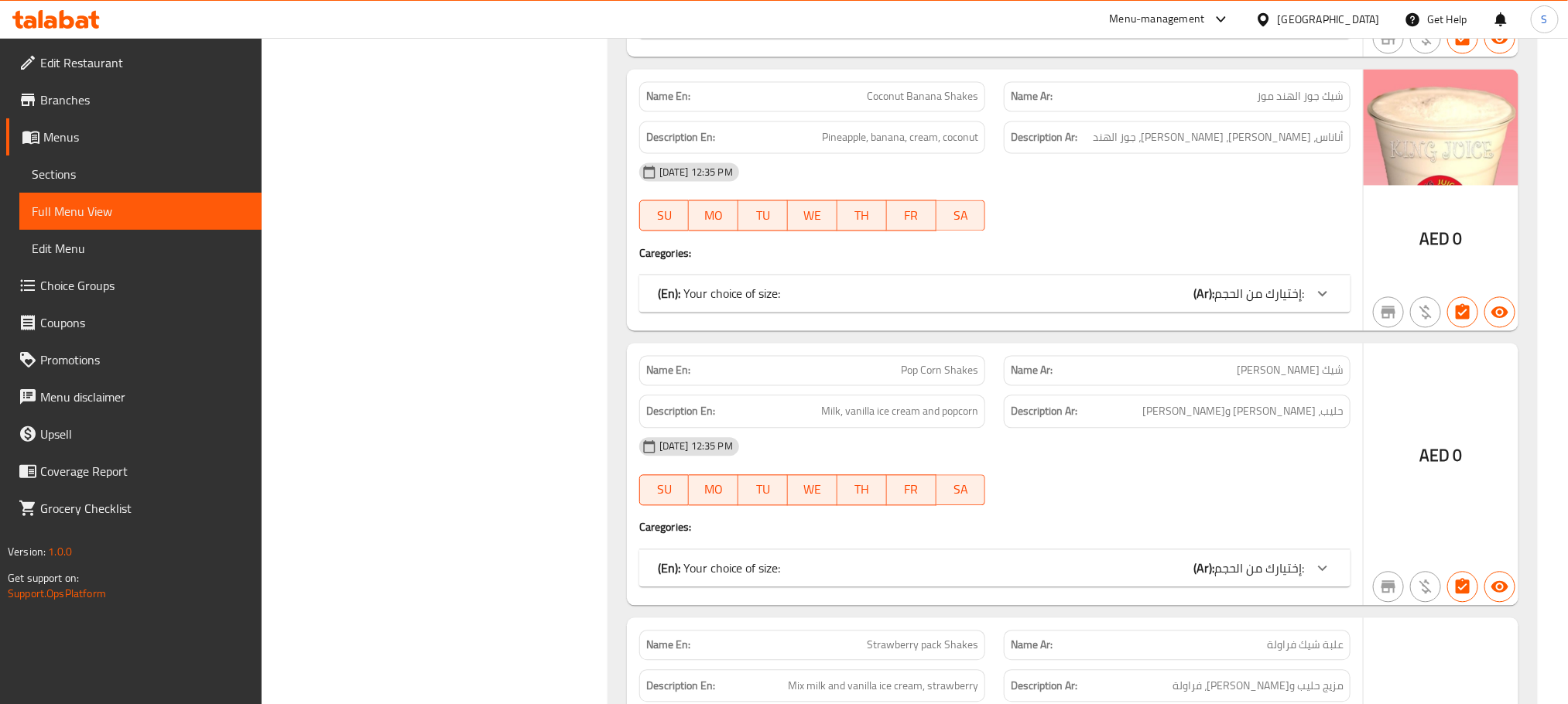
scroll to position [1857, 0]
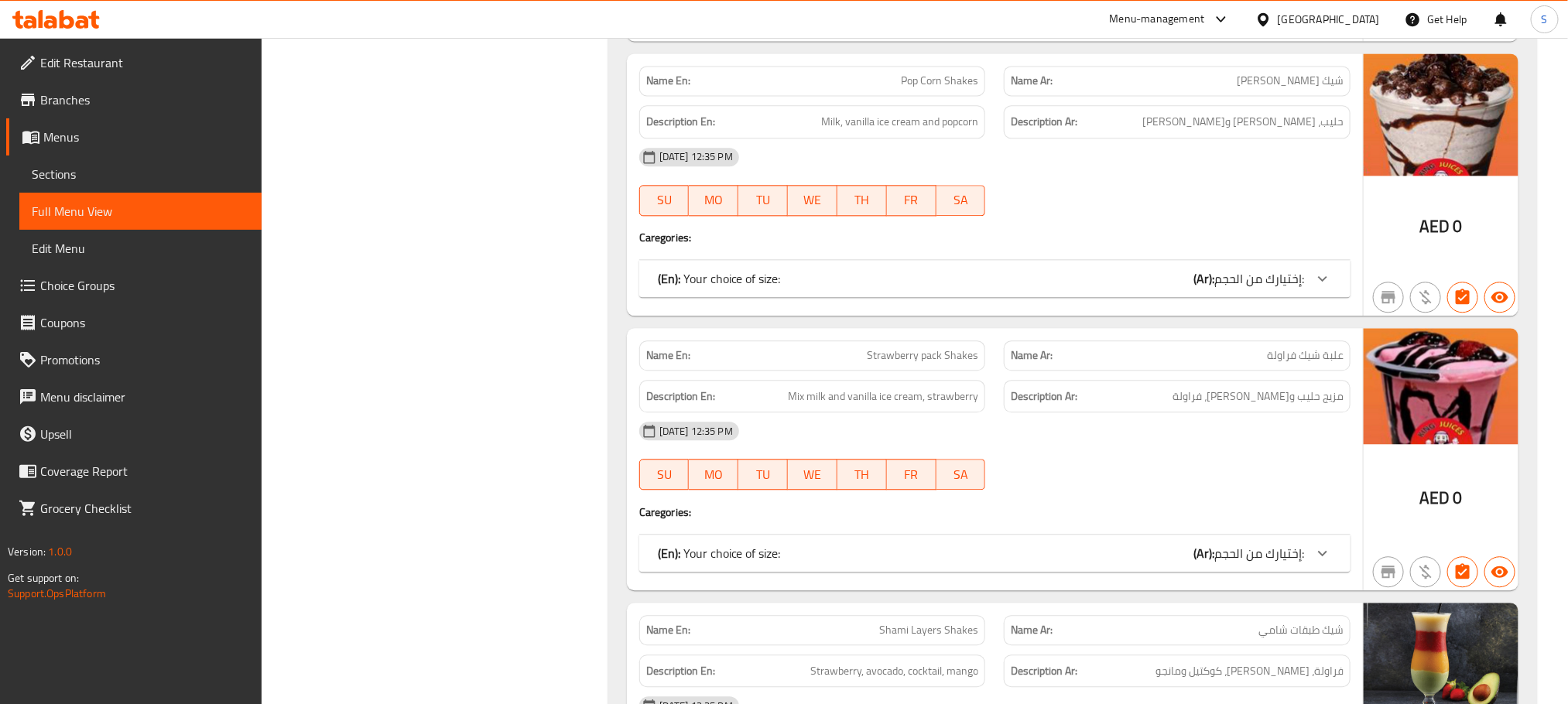
click at [87, 183] on link "Sections" at bounding box center [140, 174] width 242 height 37
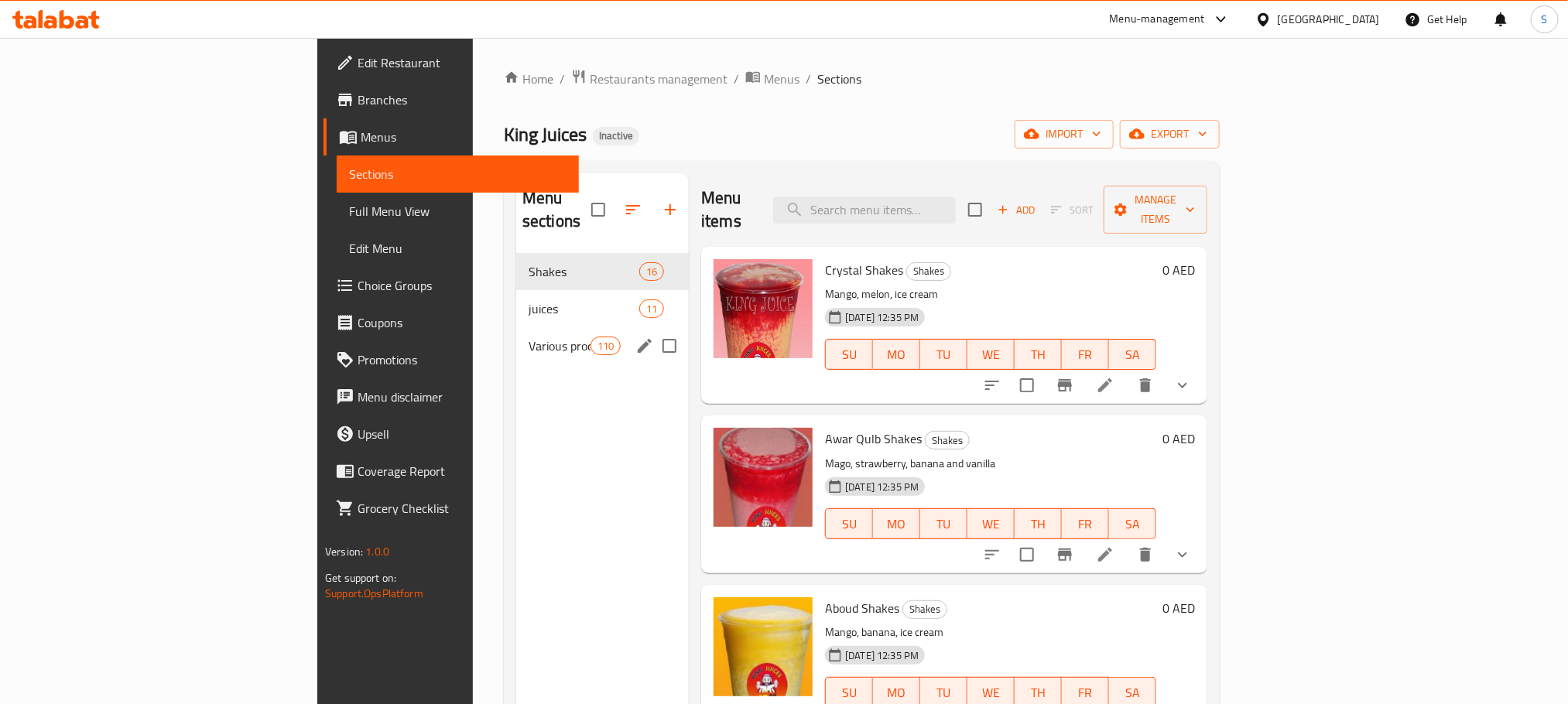
click at [528, 336] on span "Various products" at bounding box center [559, 345] width 62 height 18
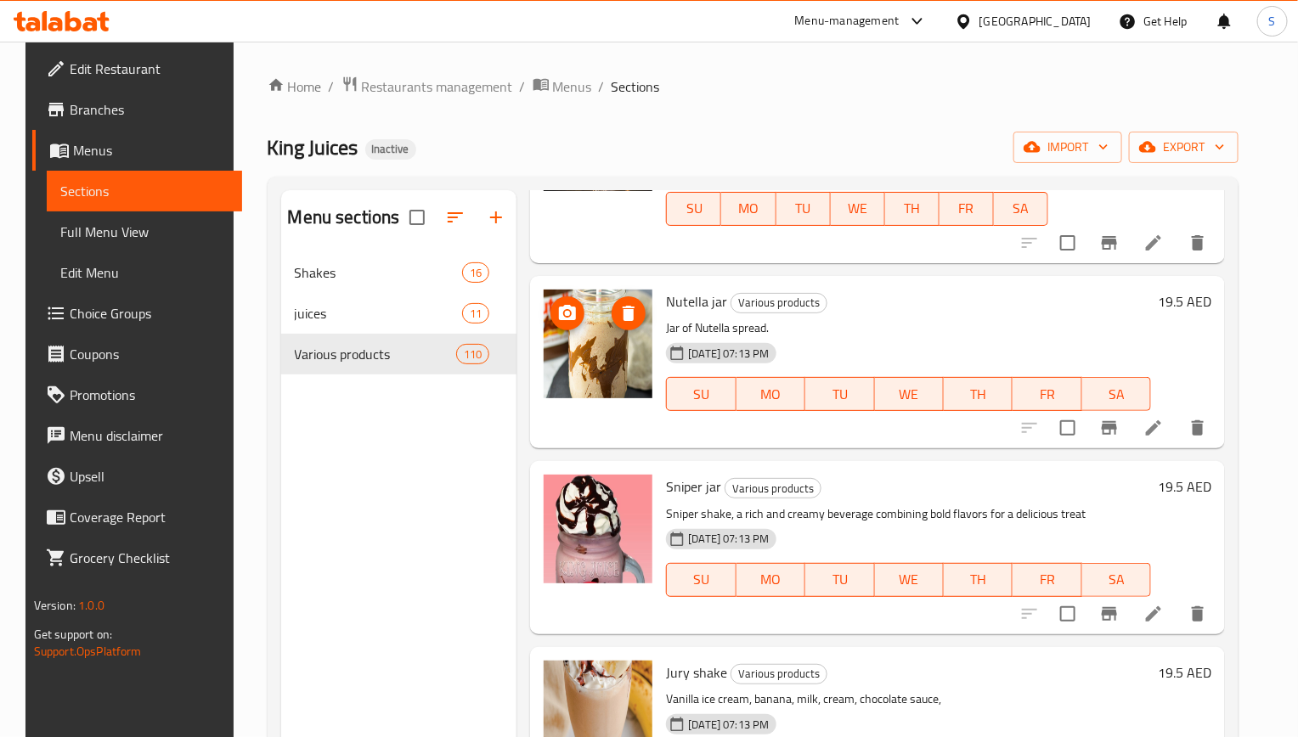
scroll to position [1168, 0]
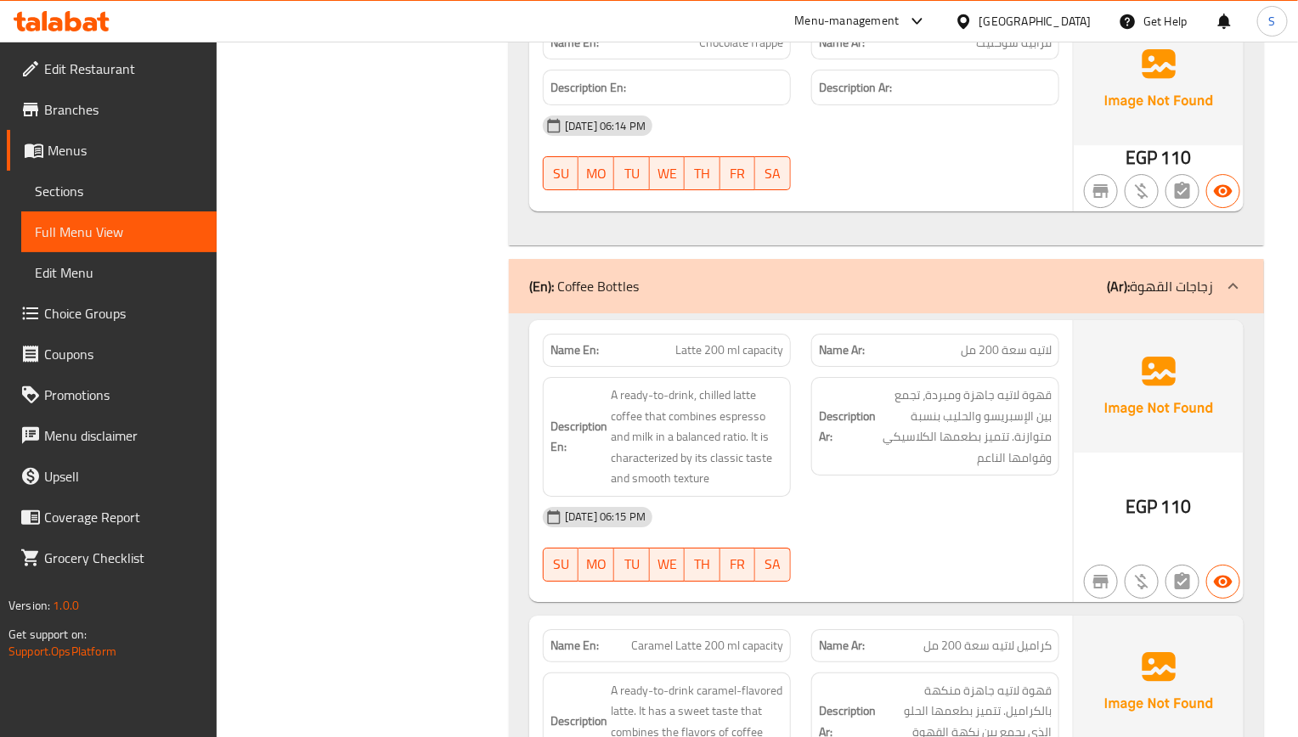
scroll to position [2409, 0]
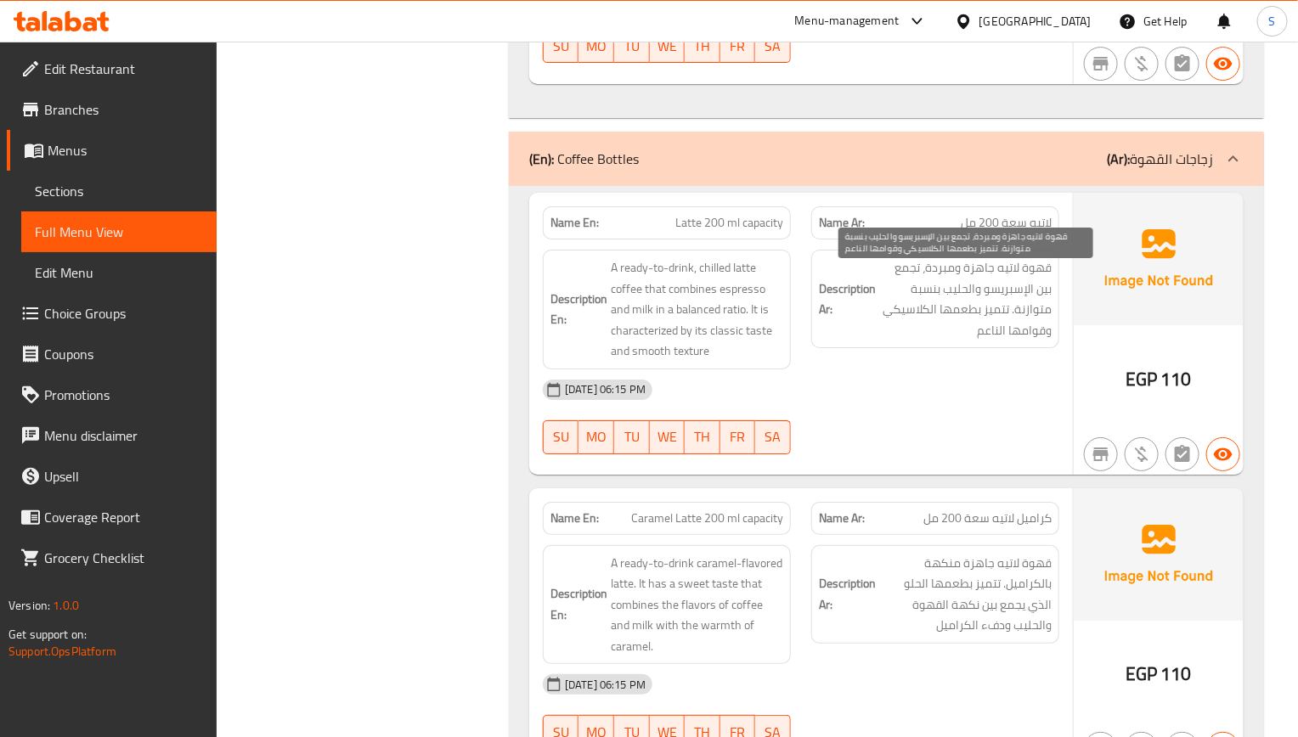
click at [918, 303] on span "قهوة لاتيه جاهزة ومبردة، تجمع بين الإسبريسو والحليب بنسبة متوازنة. تتميز بطعمها…" at bounding box center [965, 298] width 172 height 83
copy span "بنسبة"
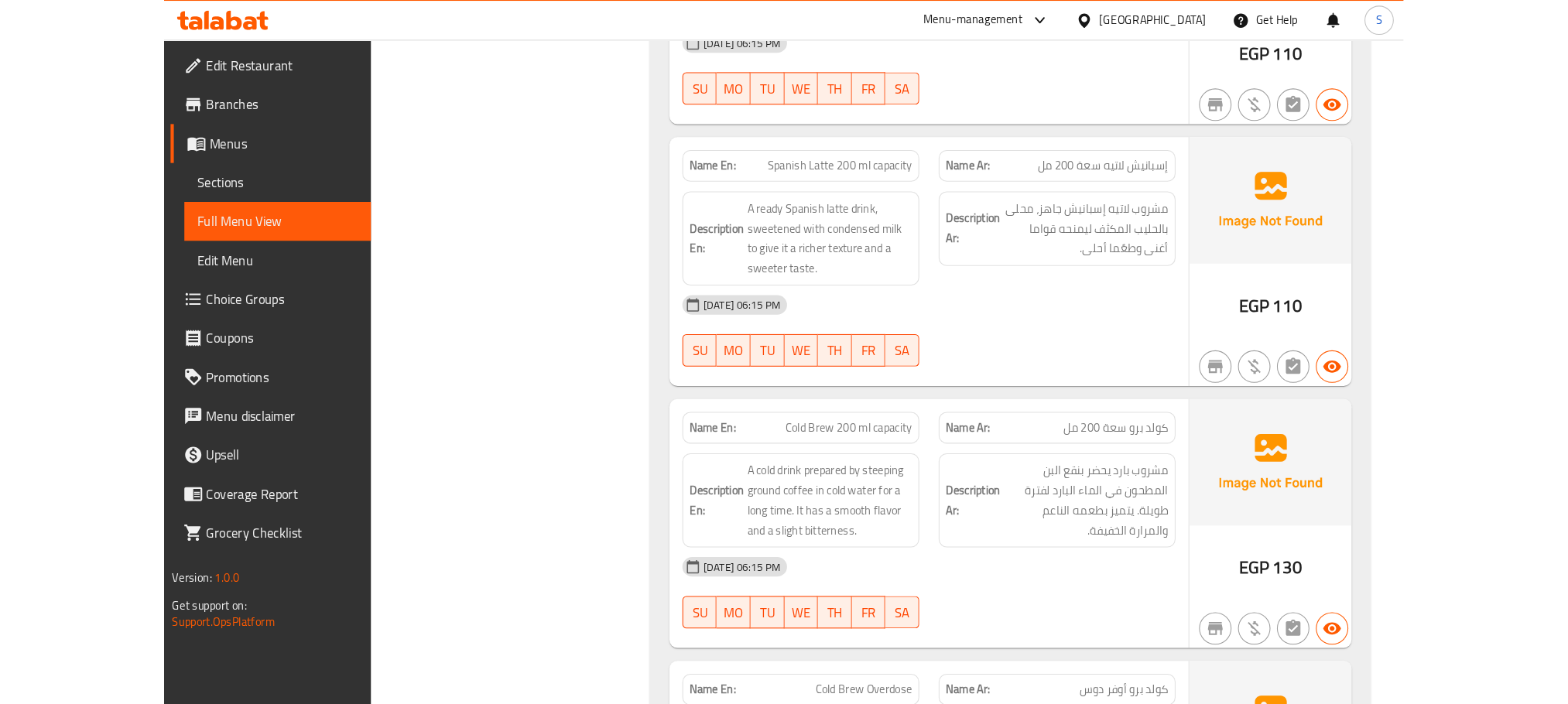
scroll to position [3354, 0]
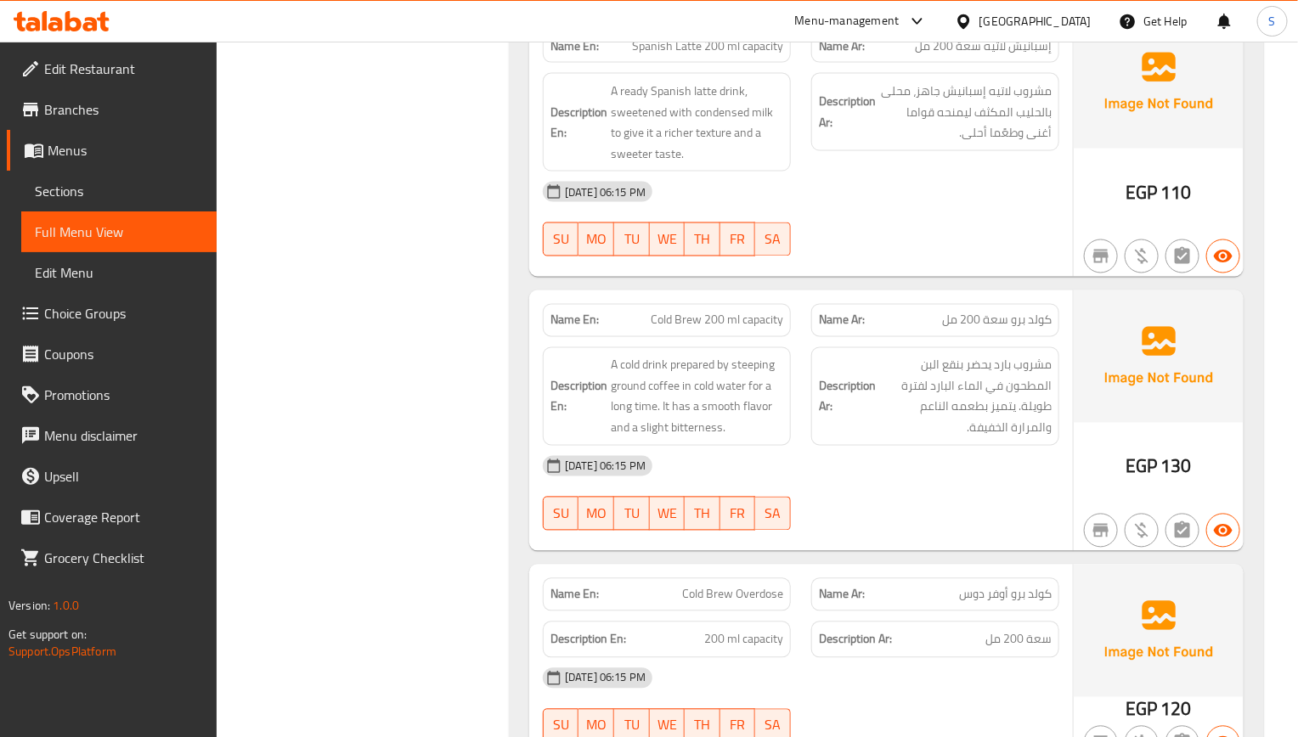
drag, startPoint x: 824, startPoint y: 327, endPoint x: 829, endPoint y: 317, distance: 11.4
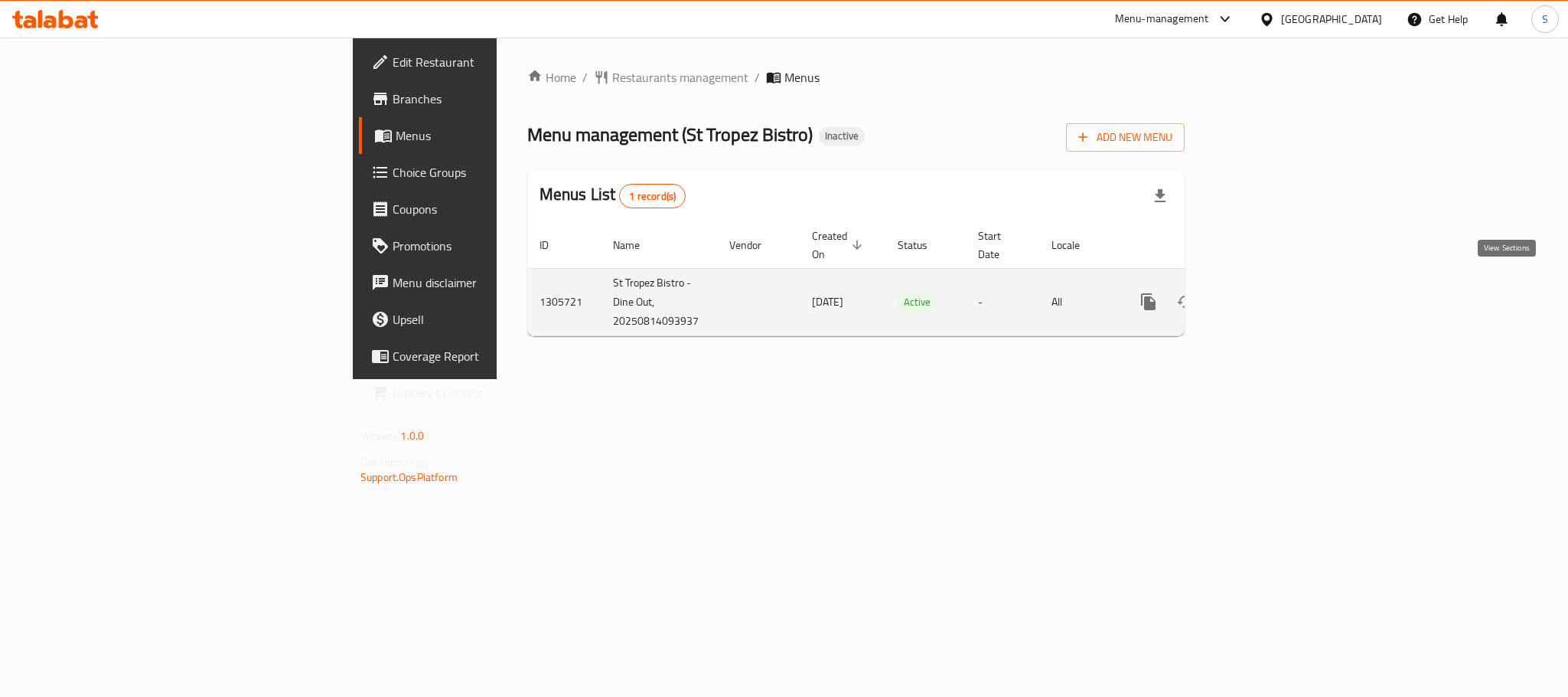
click at [1278, 283] on link "enhanced table" at bounding box center [1259, 301] width 37 height 37
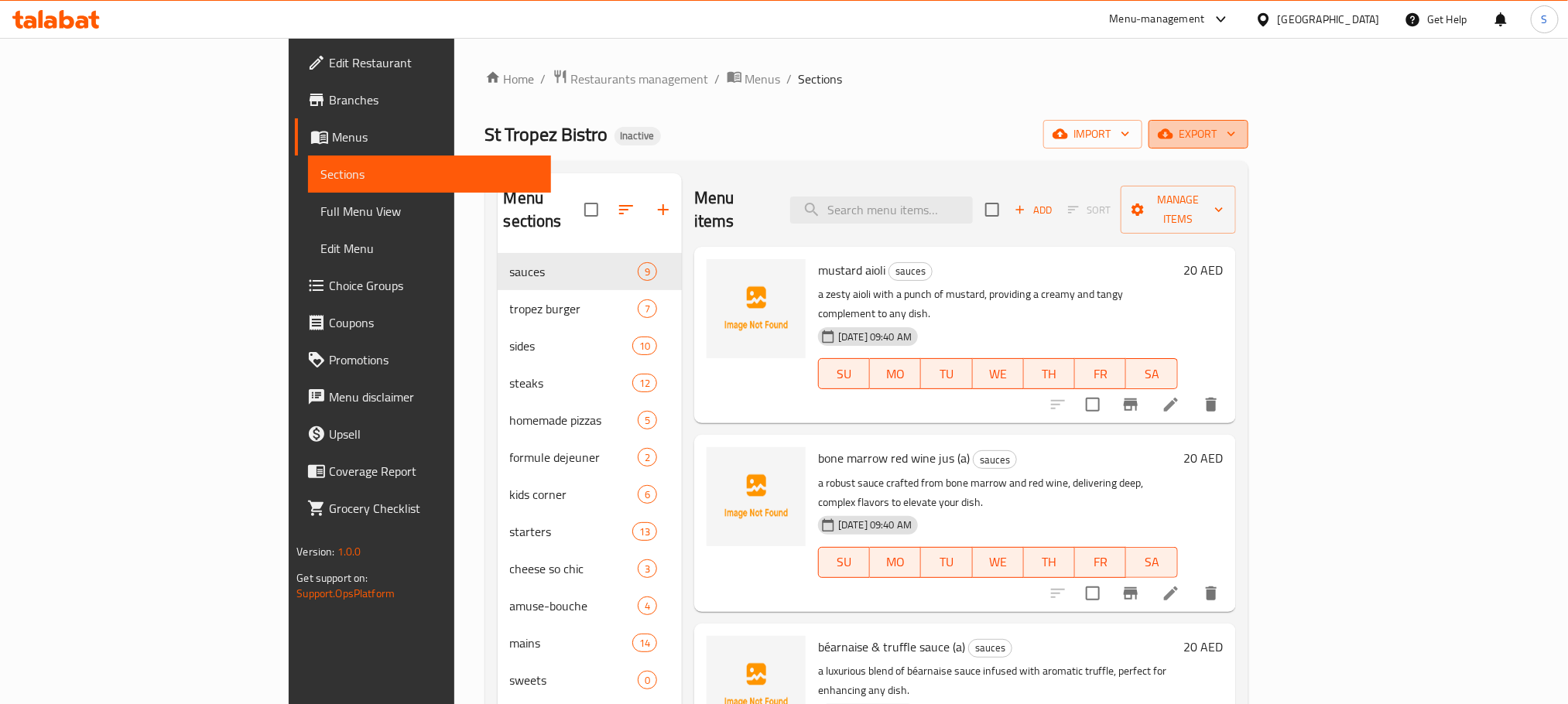
click at [1236, 126] on span "export" at bounding box center [1198, 134] width 75 height 19
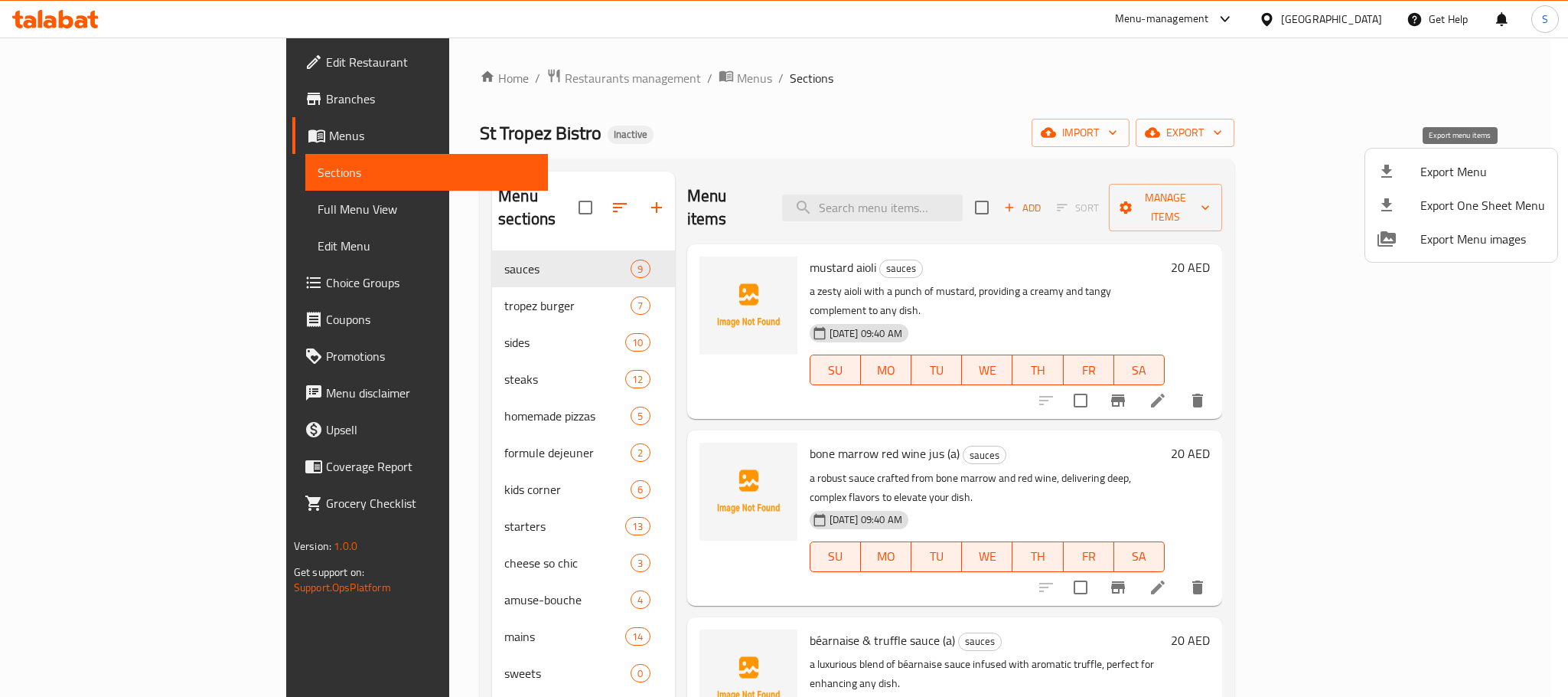
click at [1452, 165] on span "Export Menu" at bounding box center [1483, 171] width 124 height 18
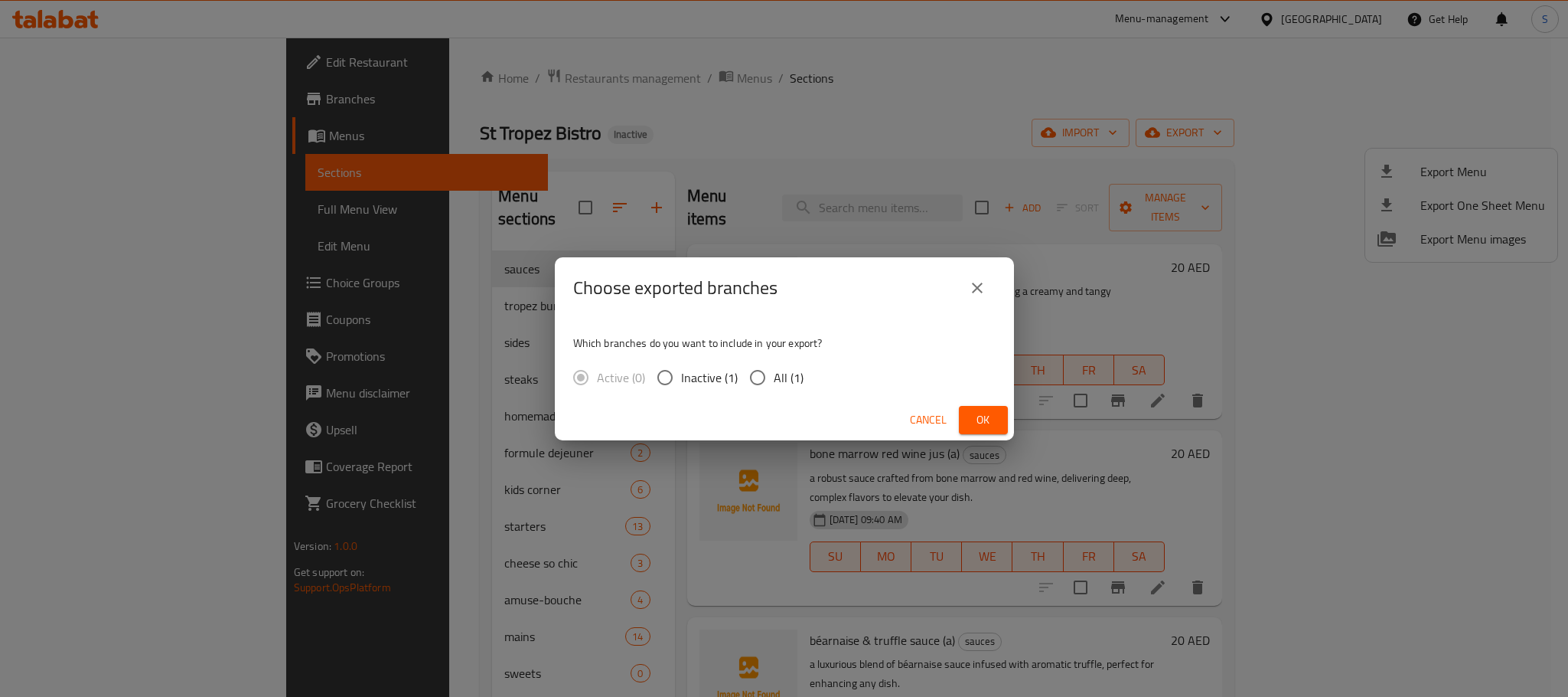
click at [790, 380] on span "All (1)" at bounding box center [789, 378] width 30 height 18
click at [774, 380] on input "All (1)" at bounding box center [758, 378] width 32 height 32
radio input "true"
click at [999, 421] on button "Ok" at bounding box center [983, 419] width 49 height 28
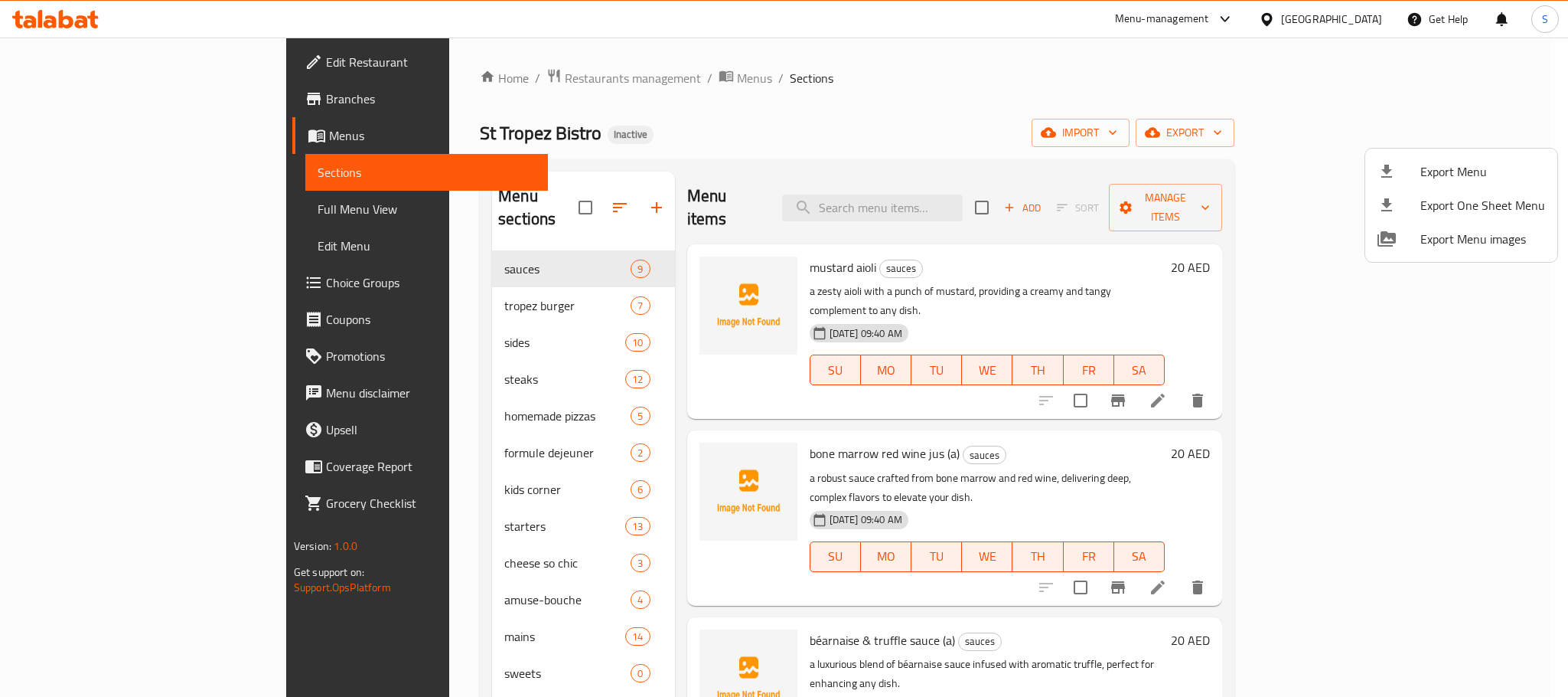
click at [783, 94] on div at bounding box center [784, 348] width 1568 height 697
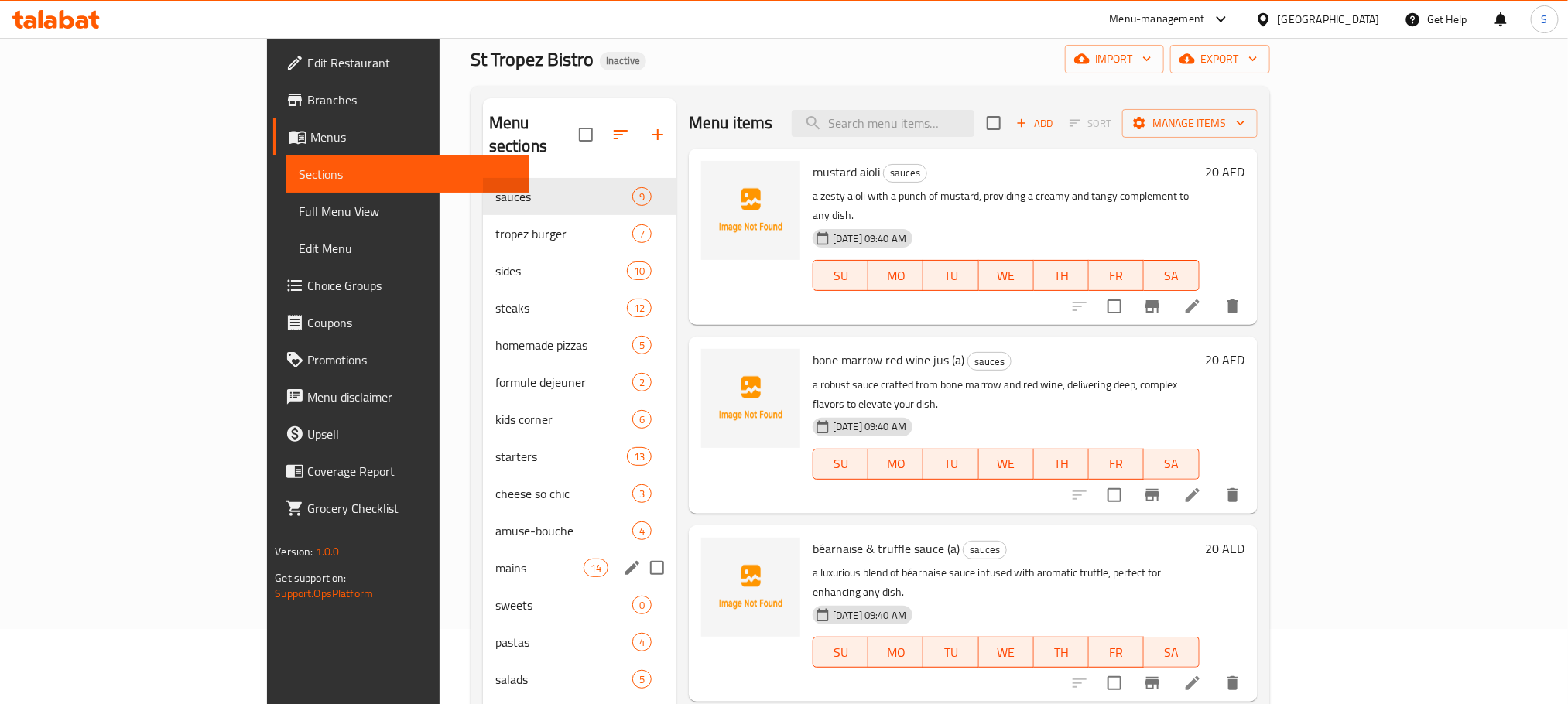
scroll to position [116, 0]
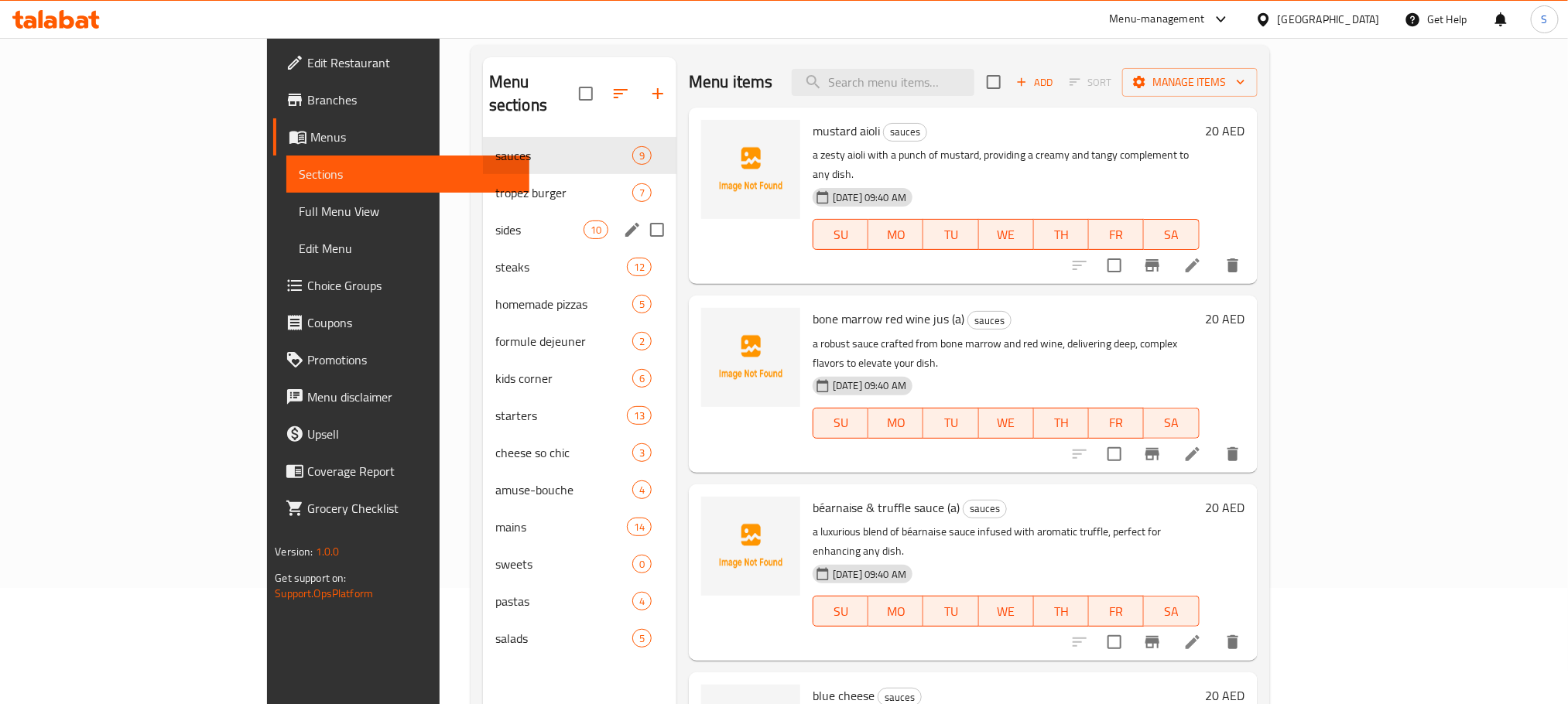
click at [483, 217] on div "sides 10" at bounding box center [579, 230] width 193 height 37
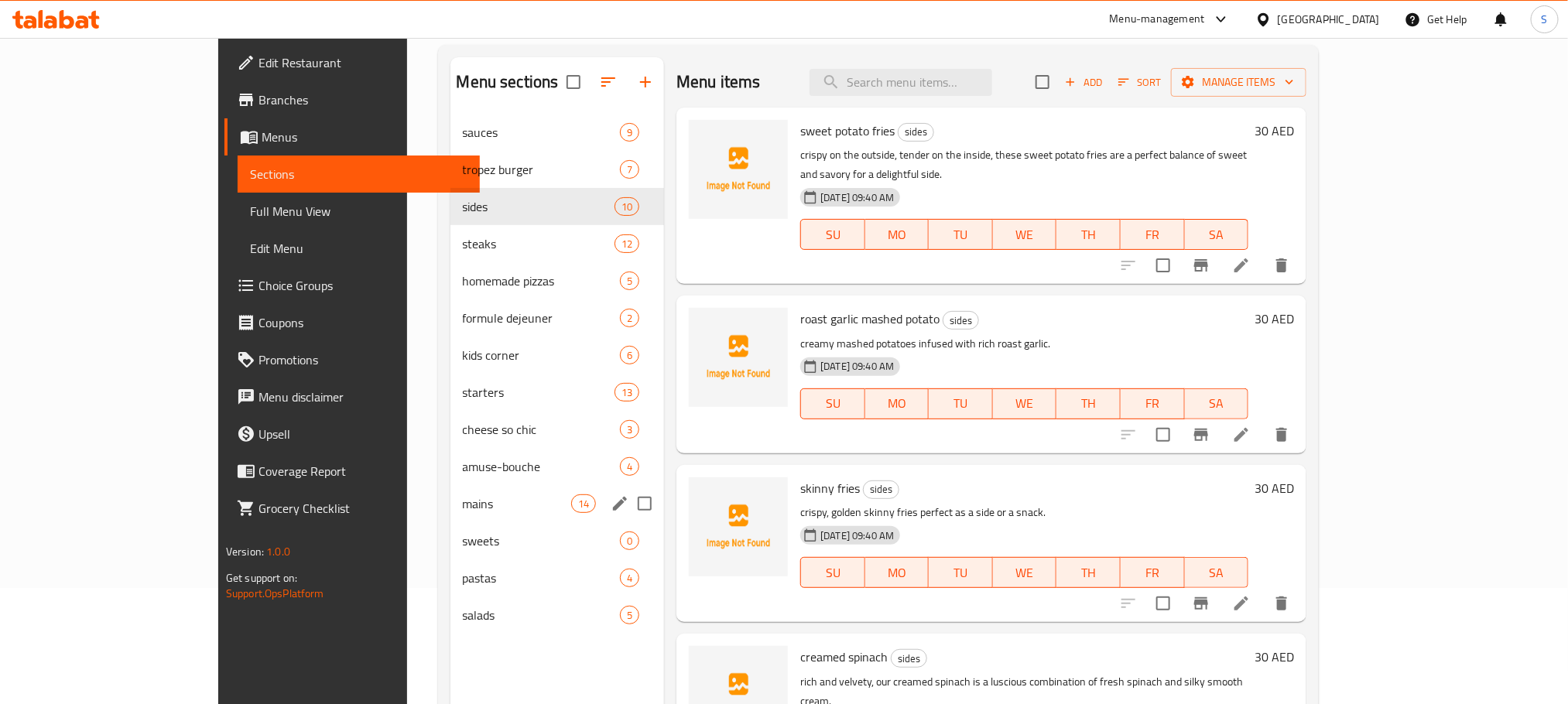
click at [450, 493] on div "mains 14" at bounding box center [557, 504] width 214 height 37
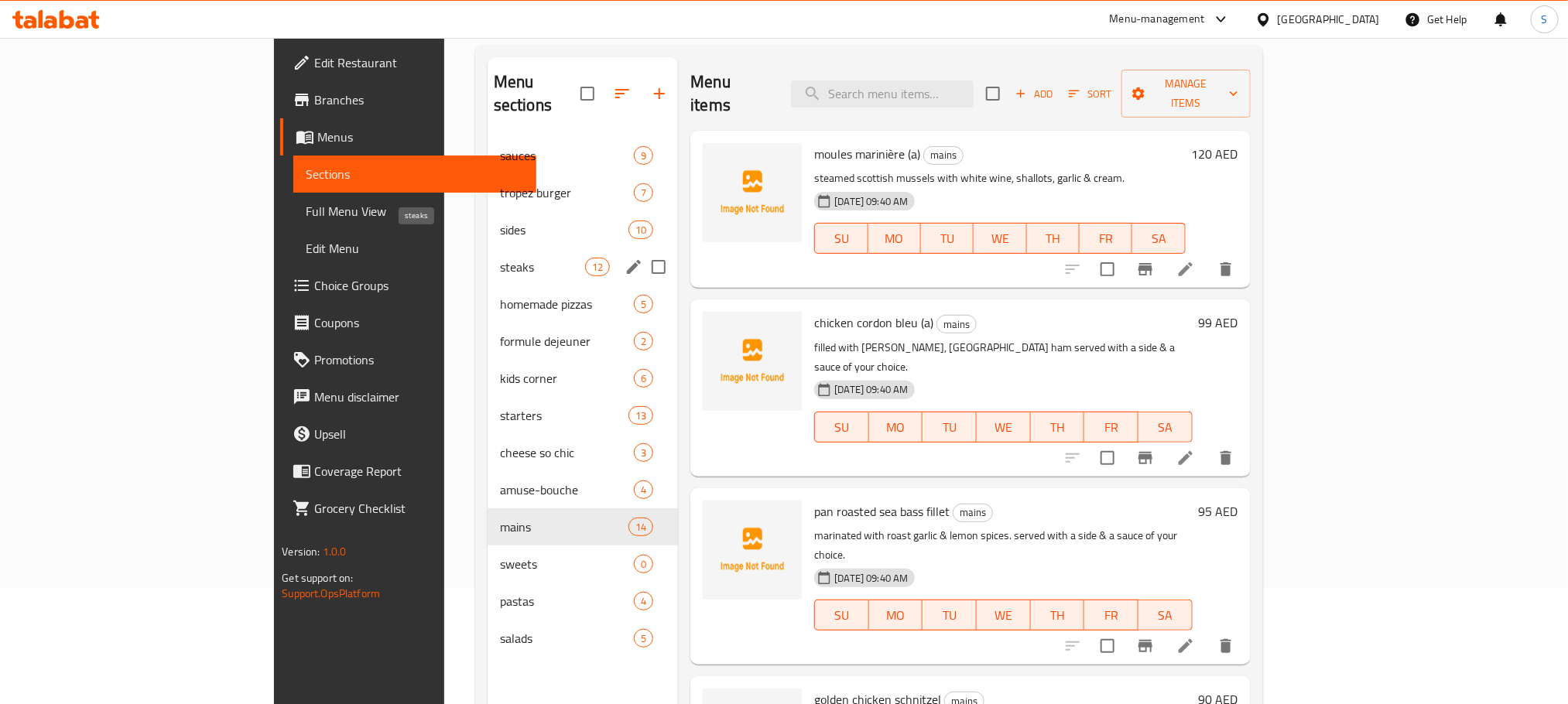
click at [500, 258] on span "steaks" at bounding box center [542, 267] width 85 height 18
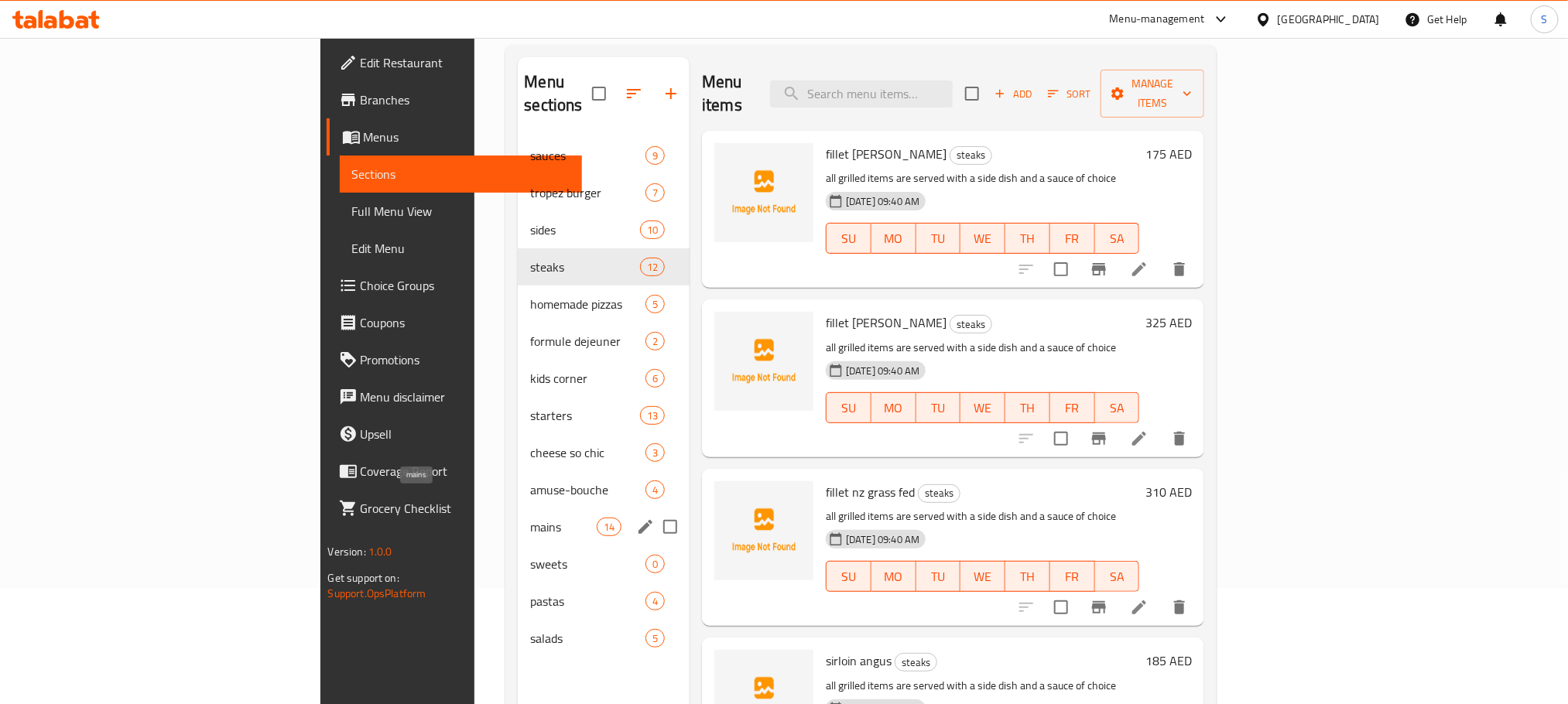
click at [530, 517] on span "mains" at bounding box center [563, 526] width 66 height 18
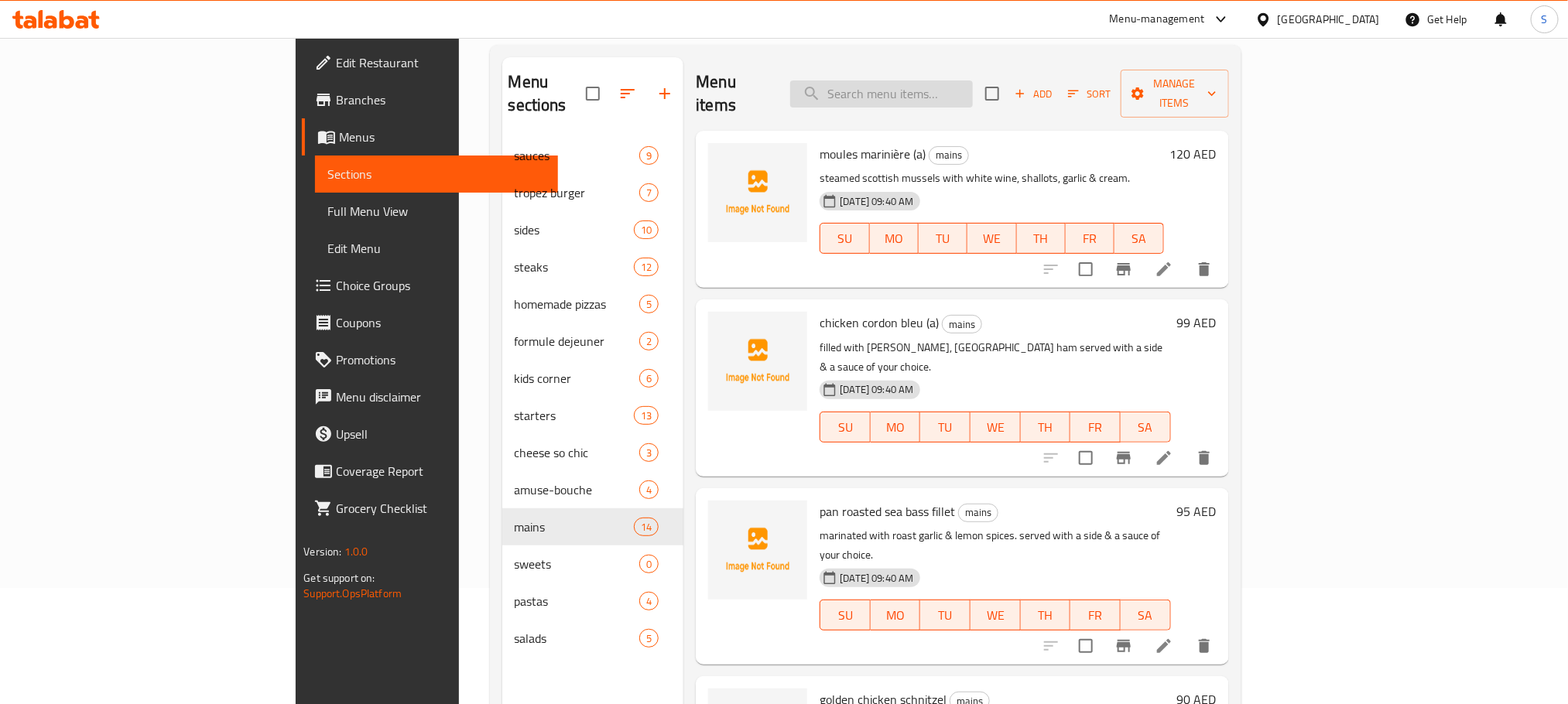
click at [958, 94] on input "search" at bounding box center [881, 94] width 182 height 27
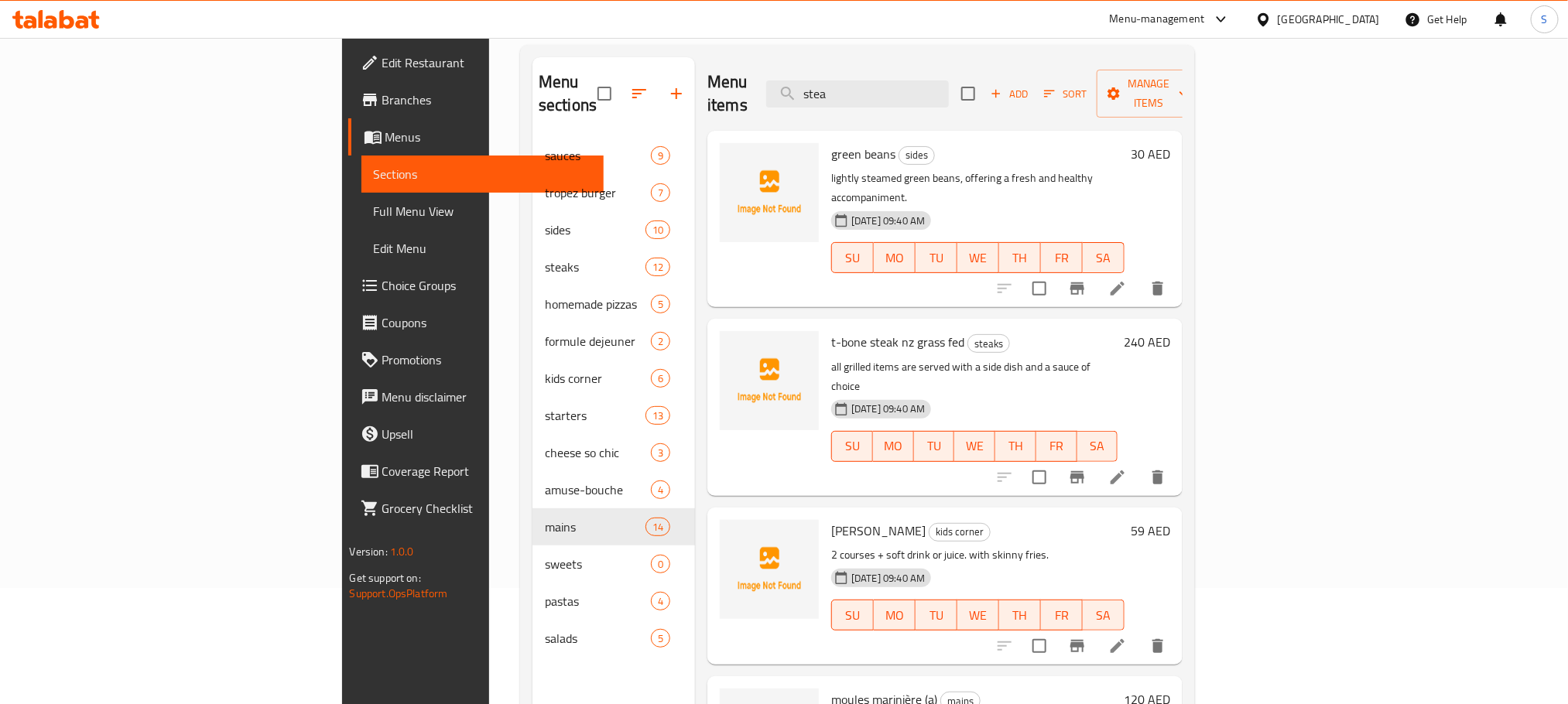
type input "stea"
click at [374, 202] on span "Full Menu View" at bounding box center [482, 211] width 218 height 18
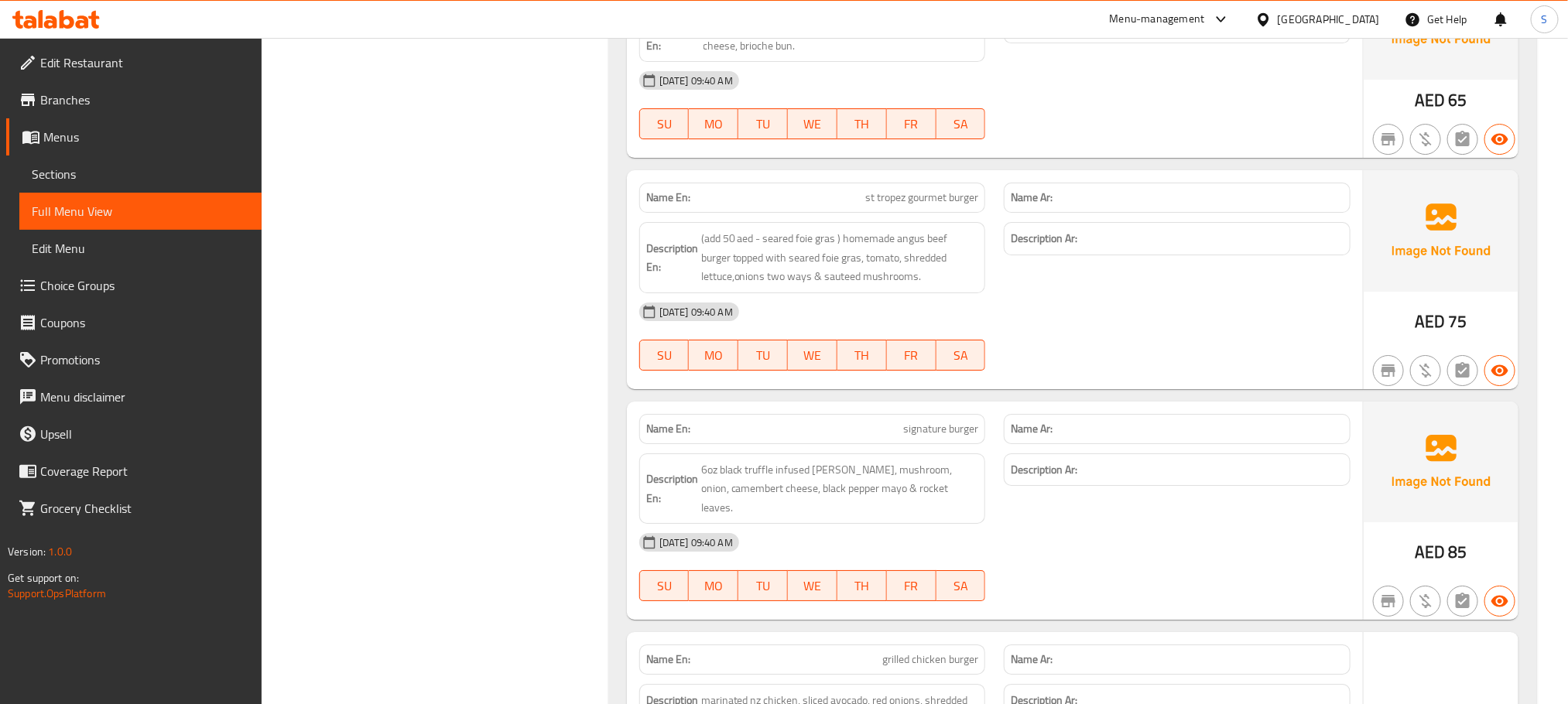
scroll to position [3017, 0]
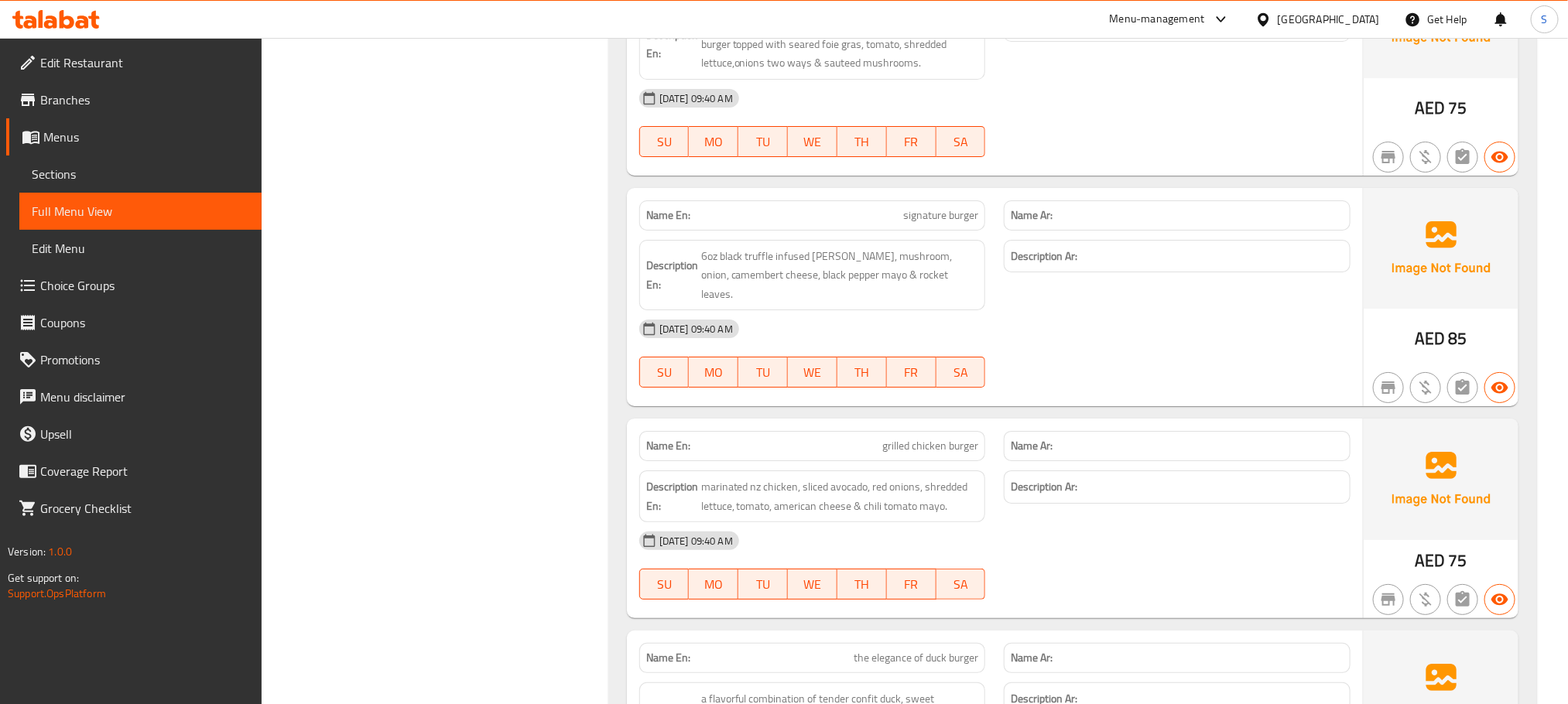
click at [60, 179] on span "Sections" at bounding box center [140, 174] width 218 height 18
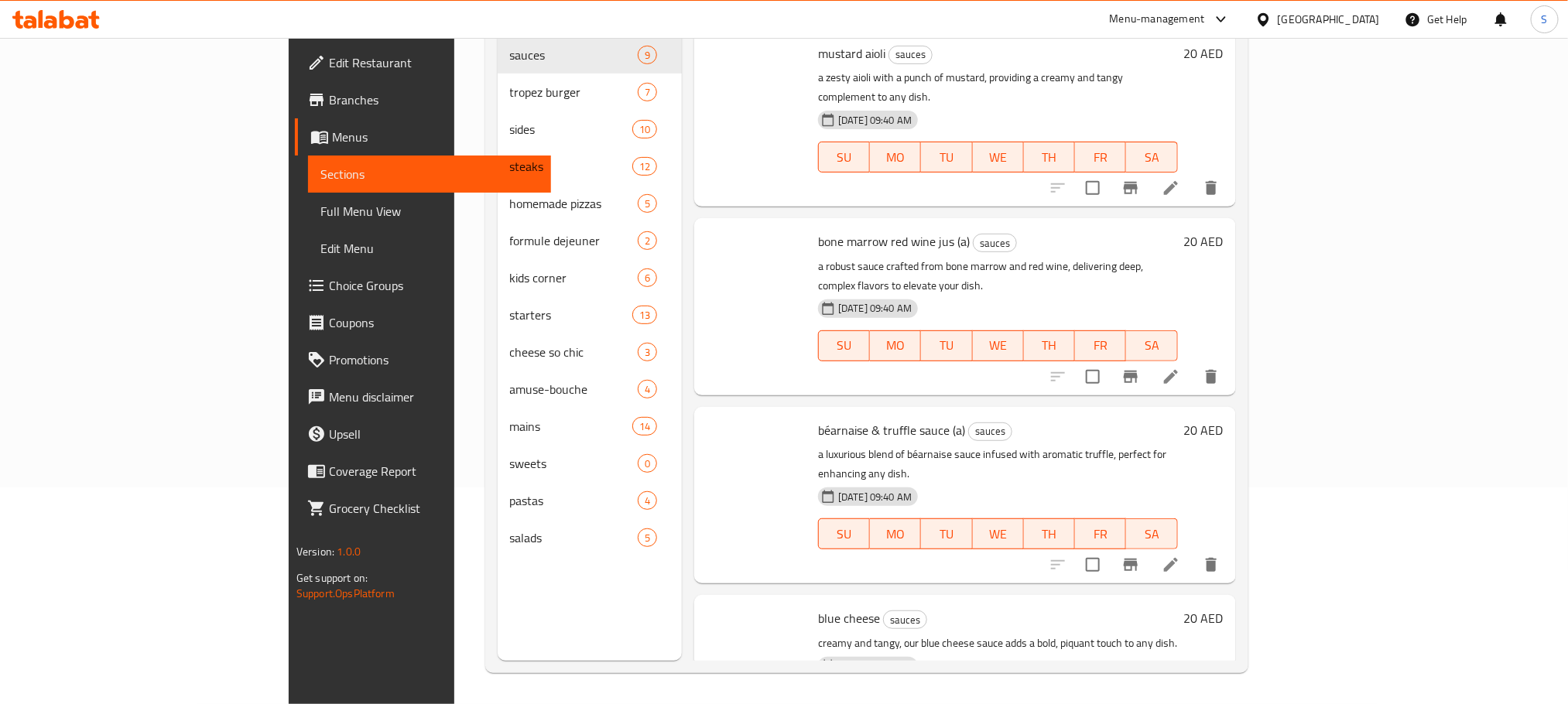
scroll to position [217, 0]
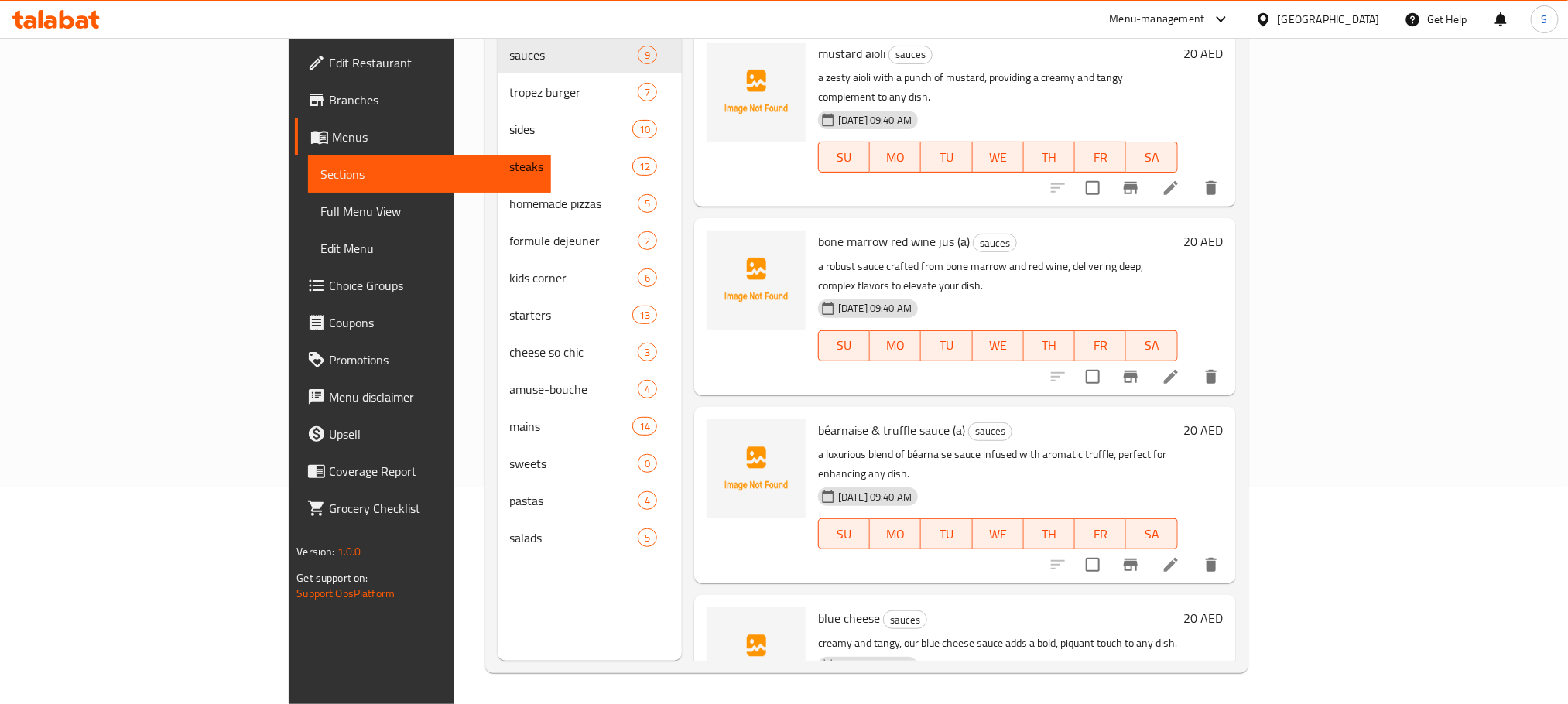
click at [329, 98] on span "Branches" at bounding box center [433, 99] width 209 height 18
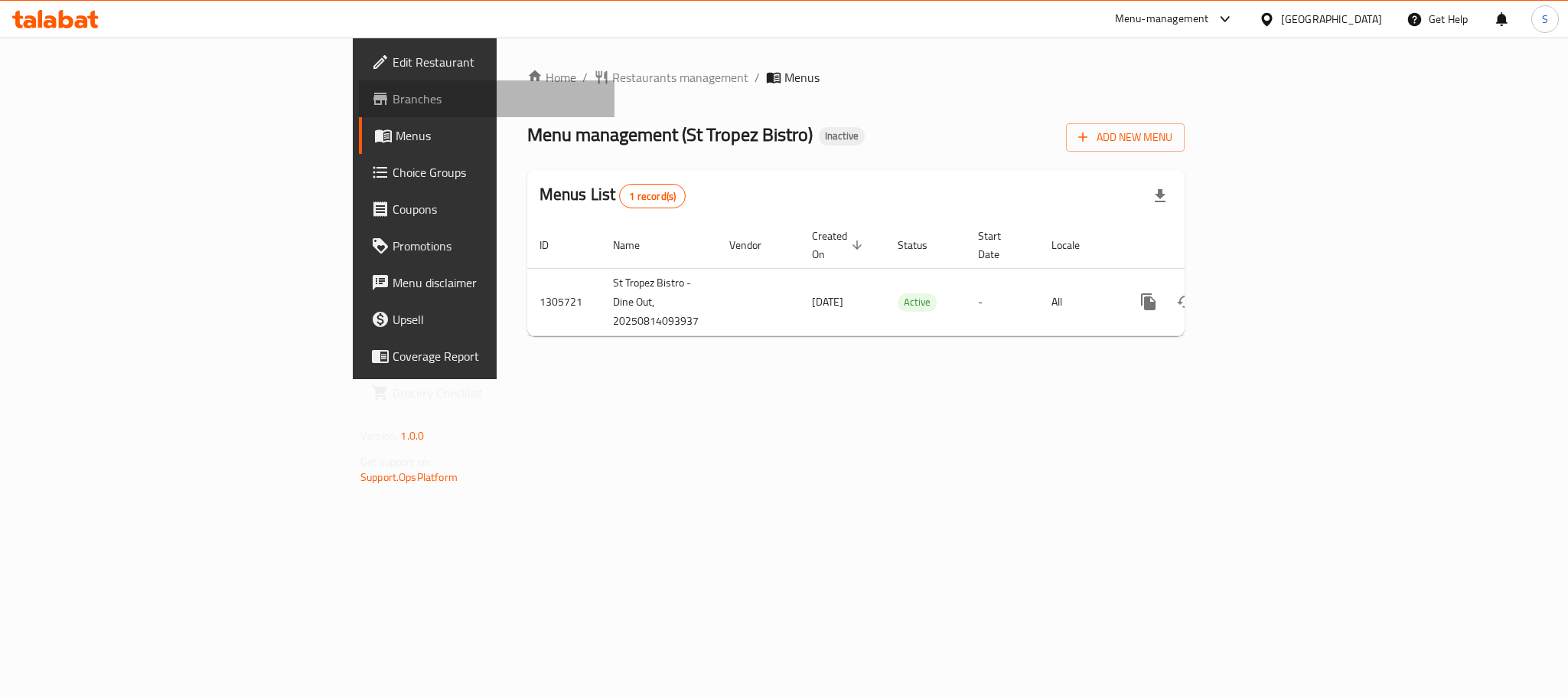
click at [393, 106] on span "Branches" at bounding box center [497, 98] width 210 height 18
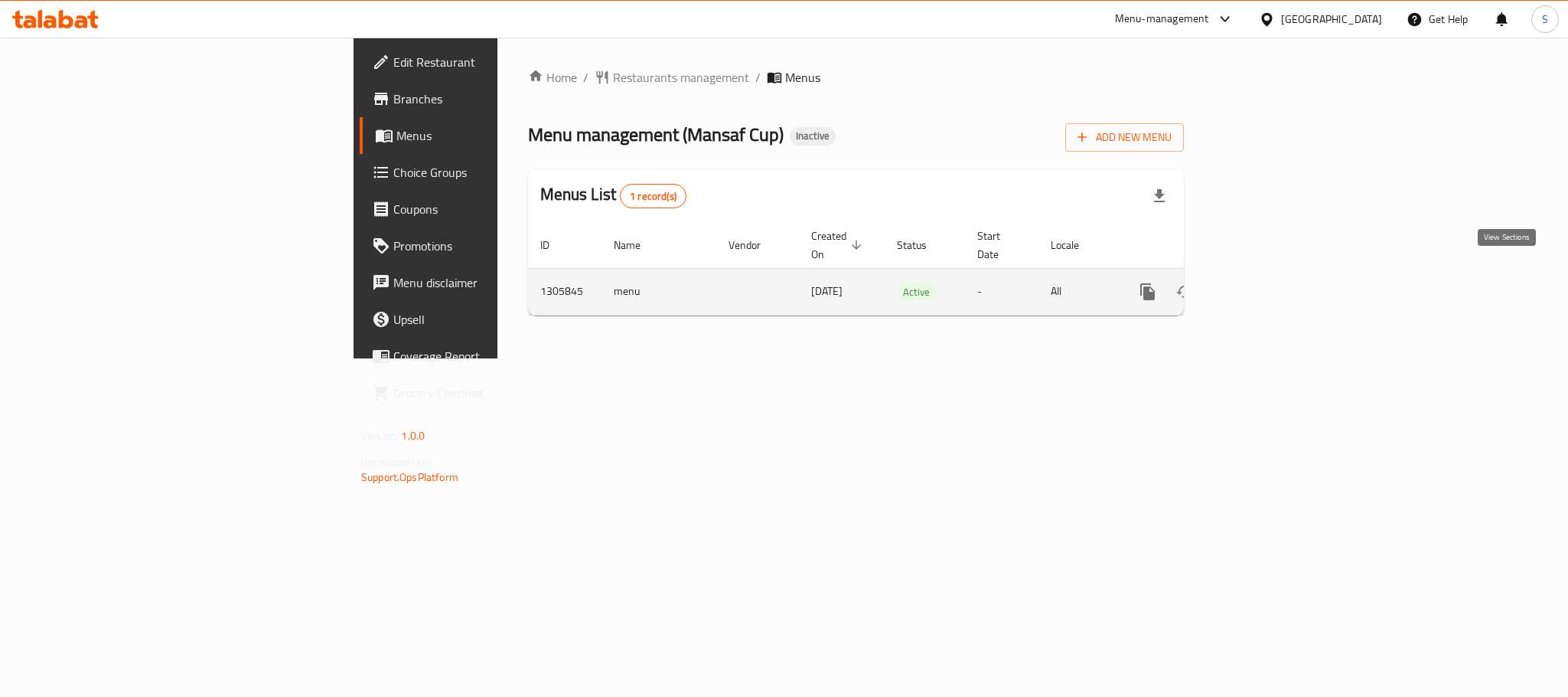
click at [1265, 285] on icon "enhanced table" at bounding box center [1258, 291] width 14 height 14
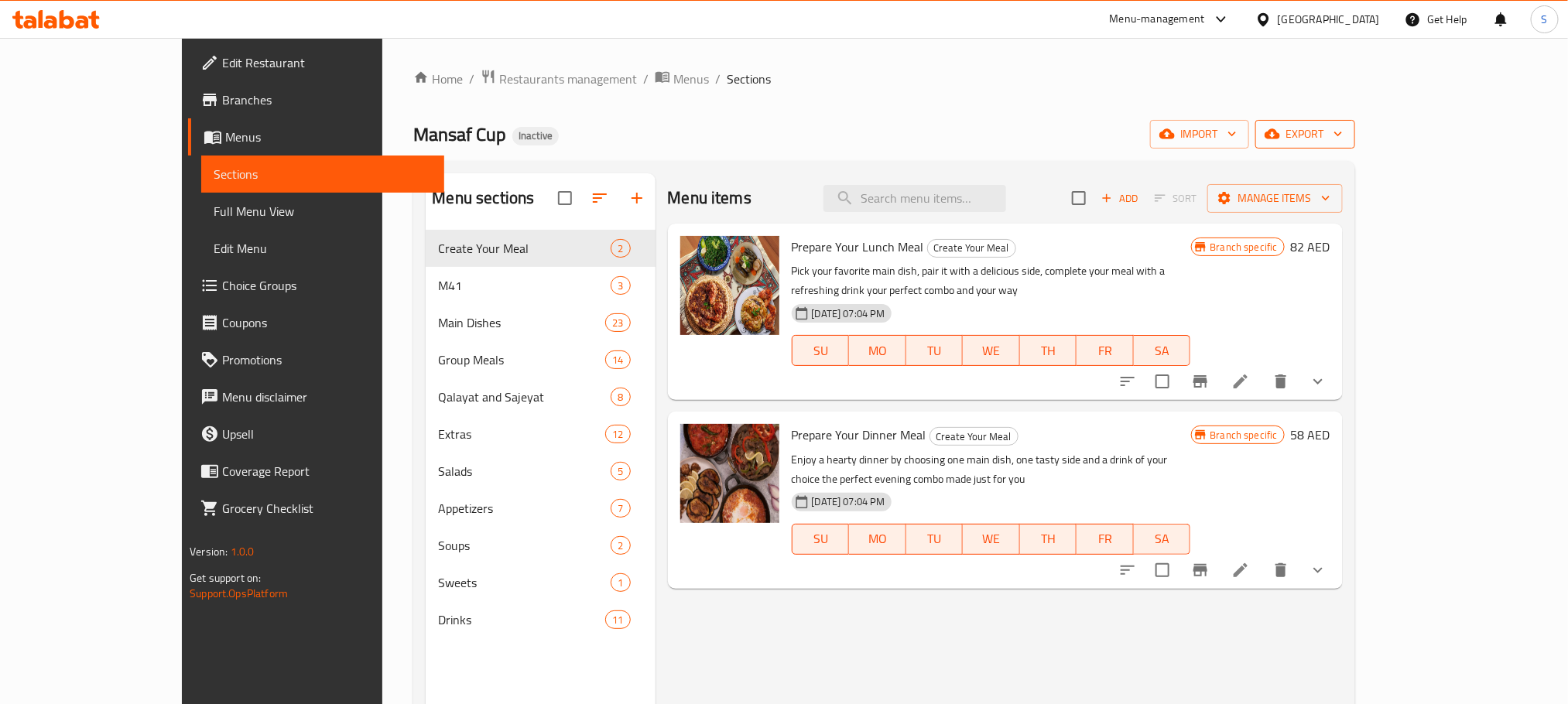
click at [1355, 147] on button "export" at bounding box center [1306, 134] width 100 height 28
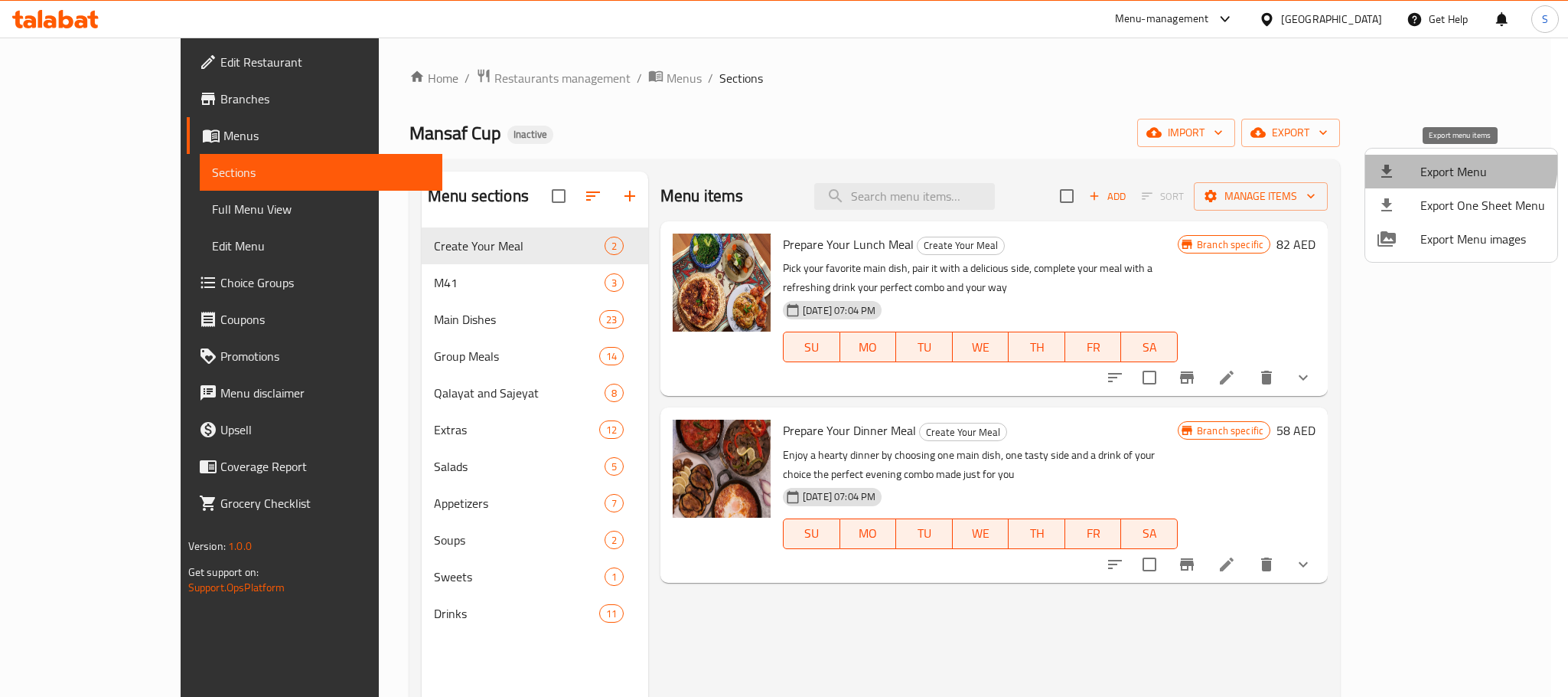
click at [1437, 162] on span "Export Menu" at bounding box center [1483, 171] width 124 height 18
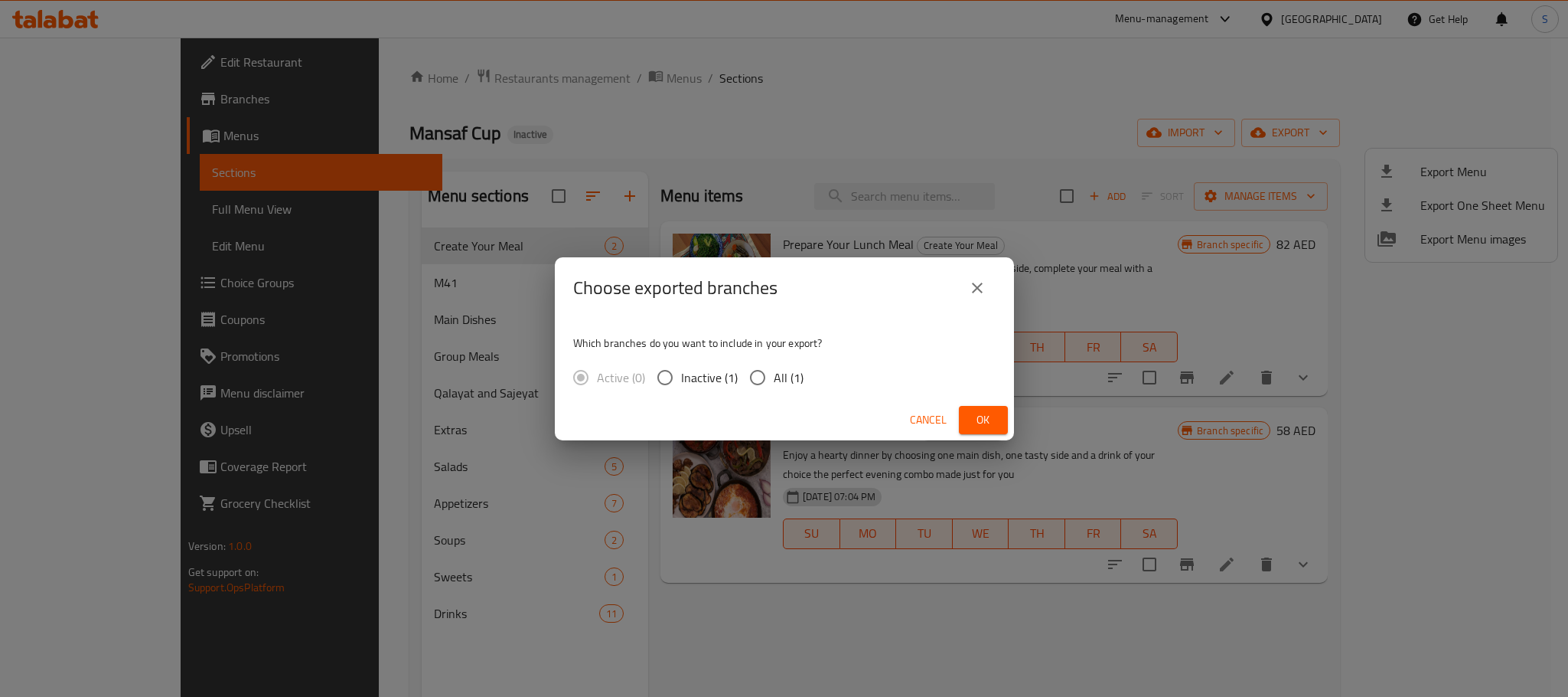
click at [752, 384] on input "All (1)" at bounding box center [758, 378] width 32 height 32
radio input "true"
click at [979, 420] on span "Ok" at bounding box center [983, 419] width 24 height 19
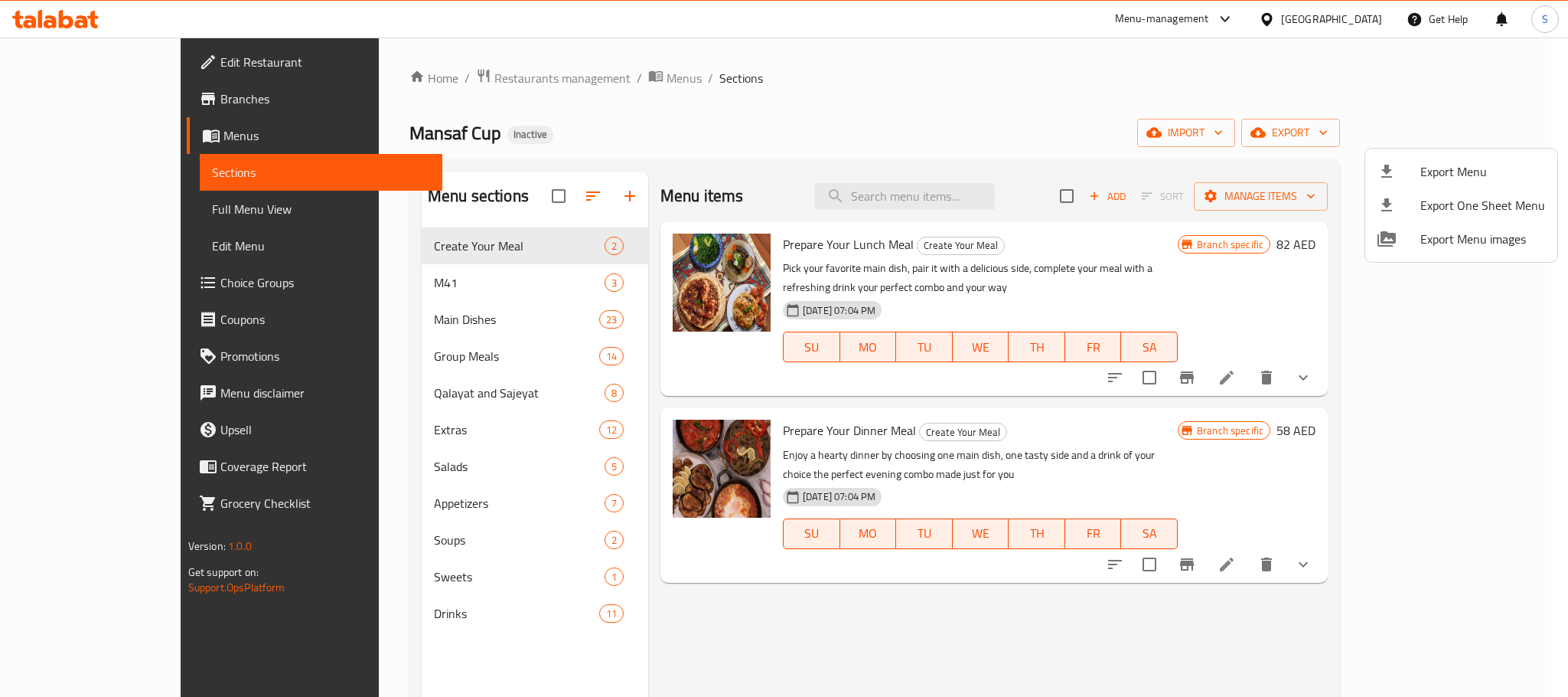
click at [1244, 92] on div at bounding box center [784, 348] width 1568 height 697
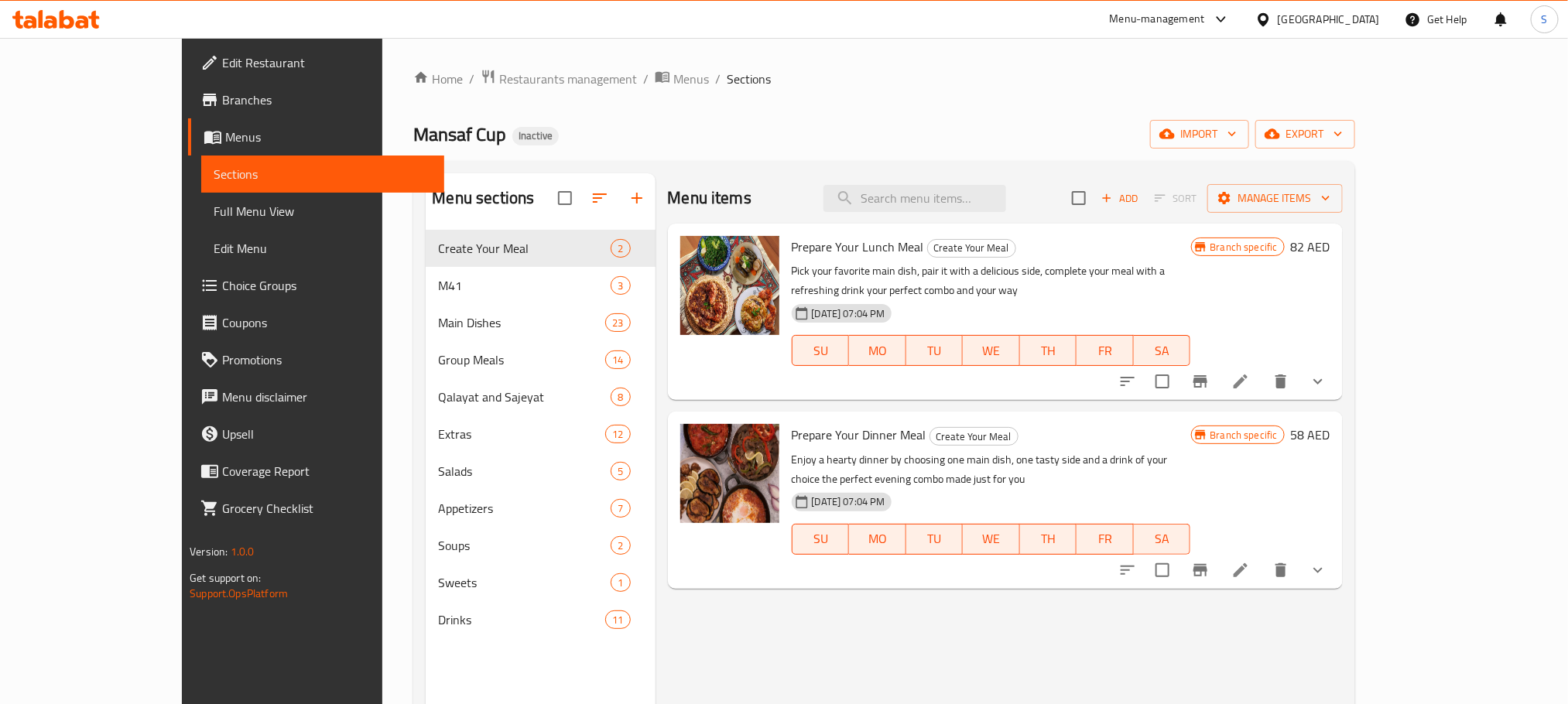
click at [676, 95] on div "Home / Restaurants management / Menus / Sections Mansaf Cup Inactive import exp…" at bounding box center [884, 479] width 941 height 821
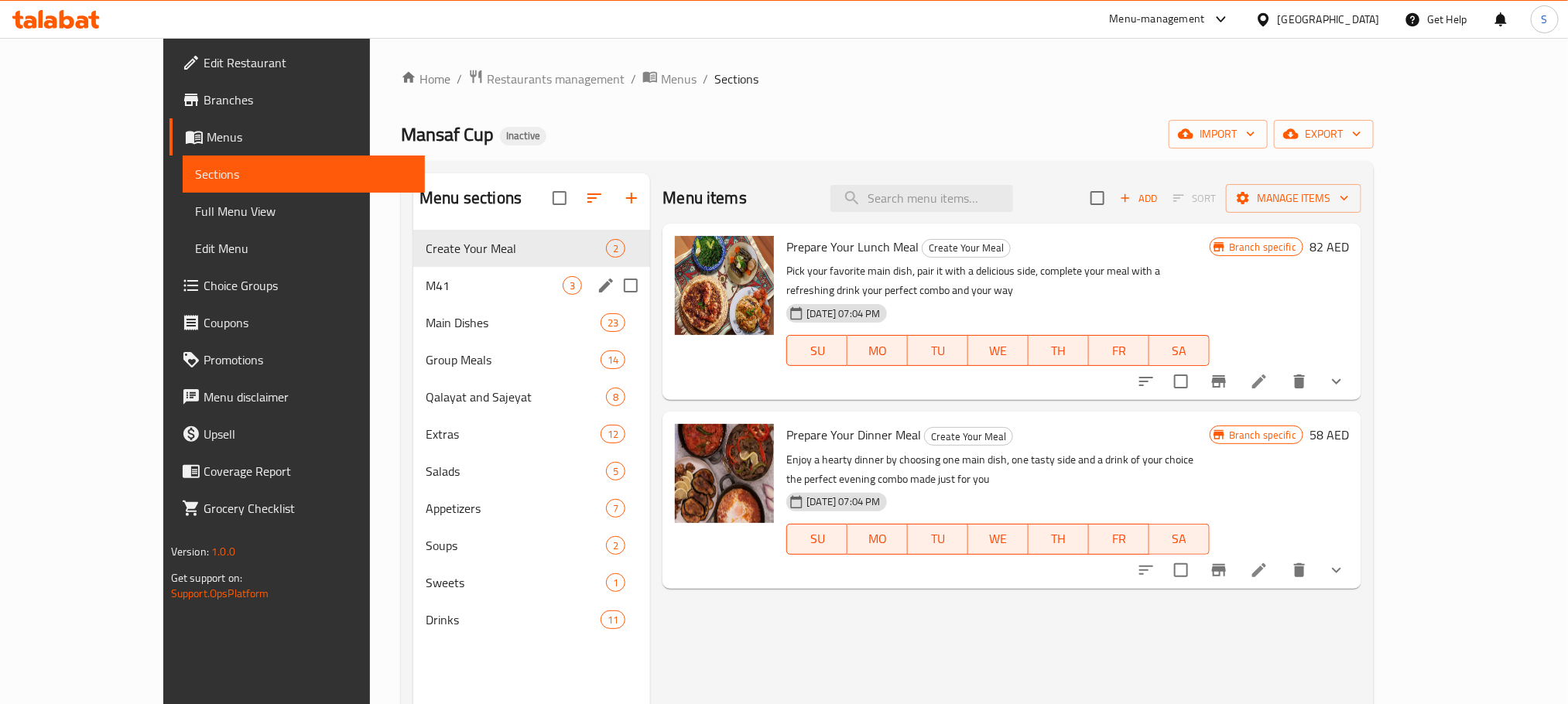
click at [435, 270] on div "M41 3" at bounding box center [532, 285] width 237 height 37
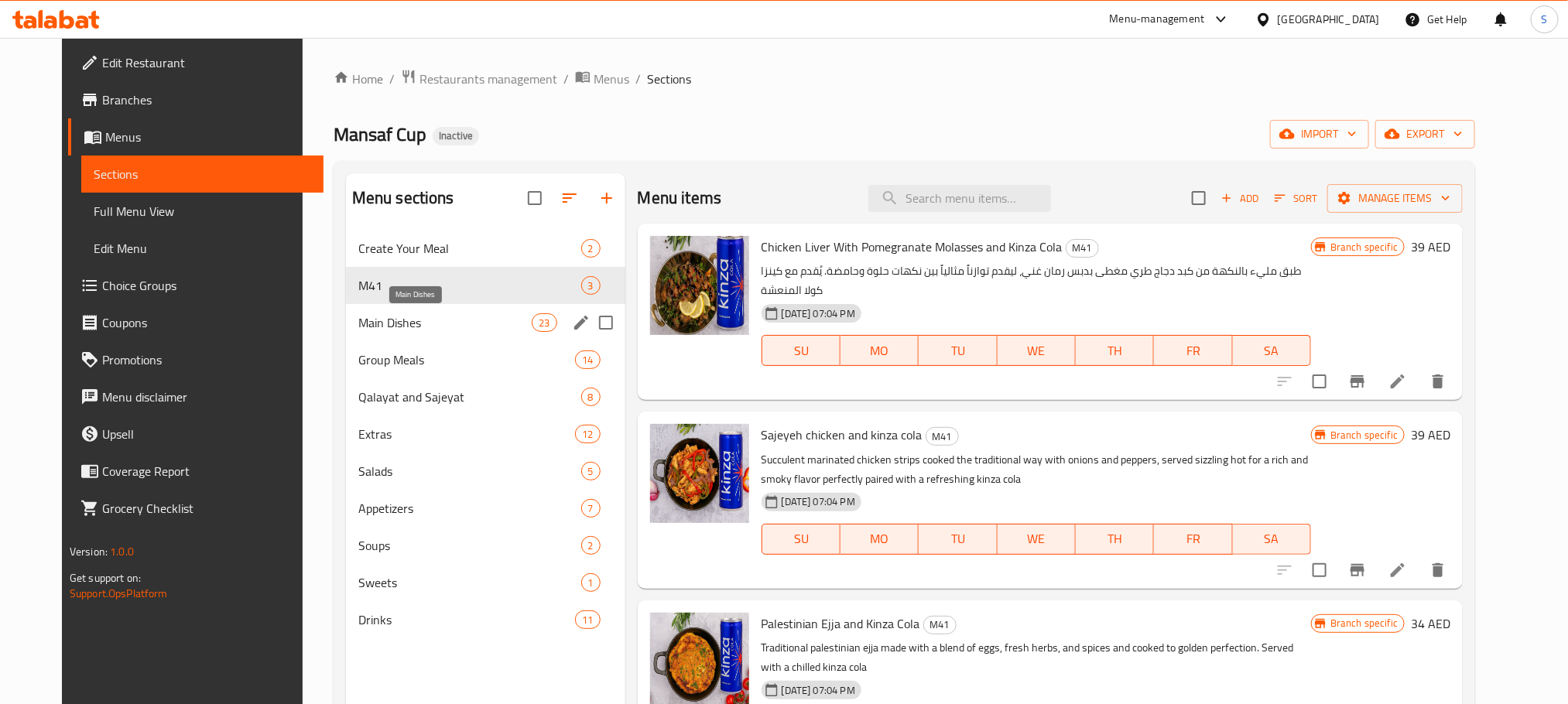
click at [428, 313] on span "Main Dishes" at bounding box center [445, 322] width 174 height 18
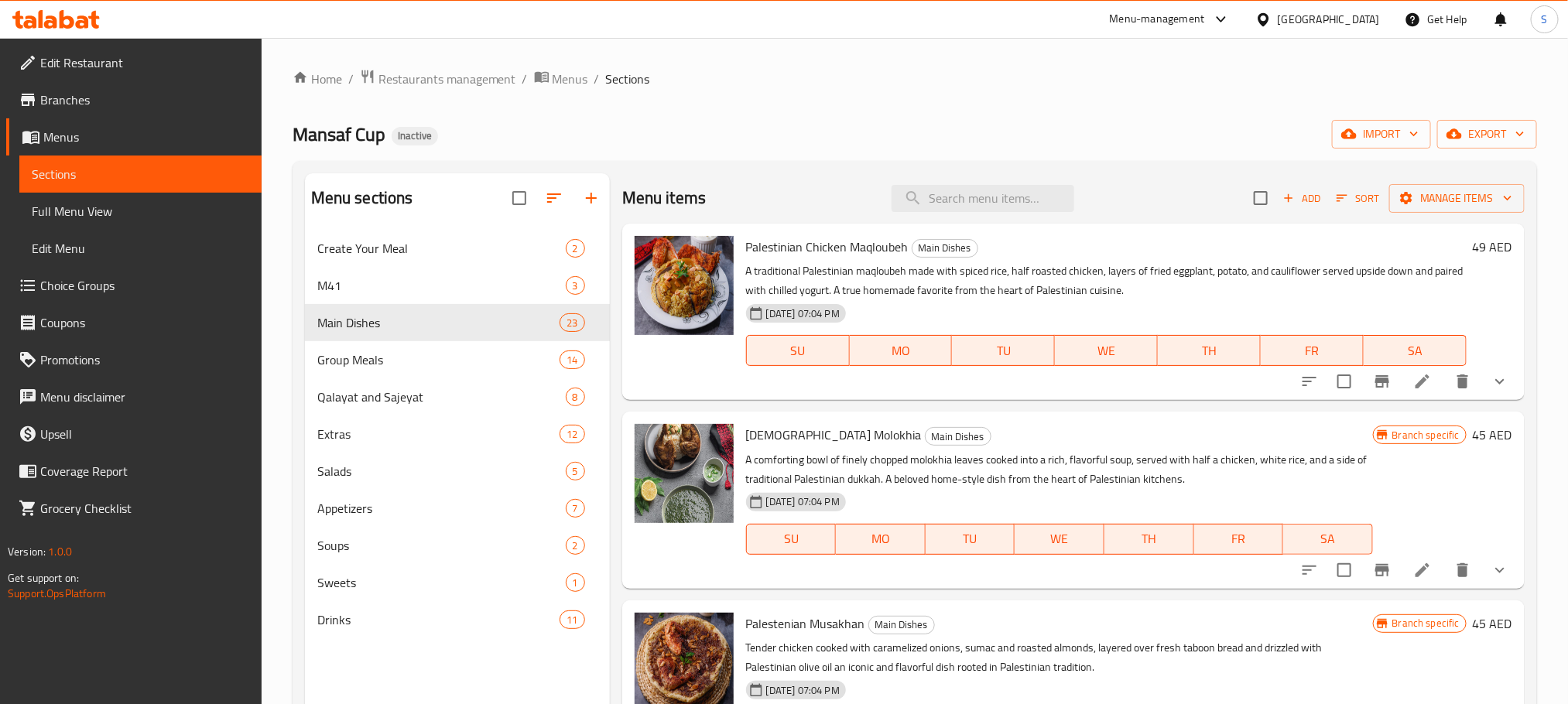
click at [789, 240] on span "Palestinian Chicken Maqloubeh" at bounding box center [827, 246] width 162 height 23
copy span "Palestinian"
click at [1038, 185] on input "search" at bounding box center [983, 199] width 182 height 27
paste input "Palestinian"
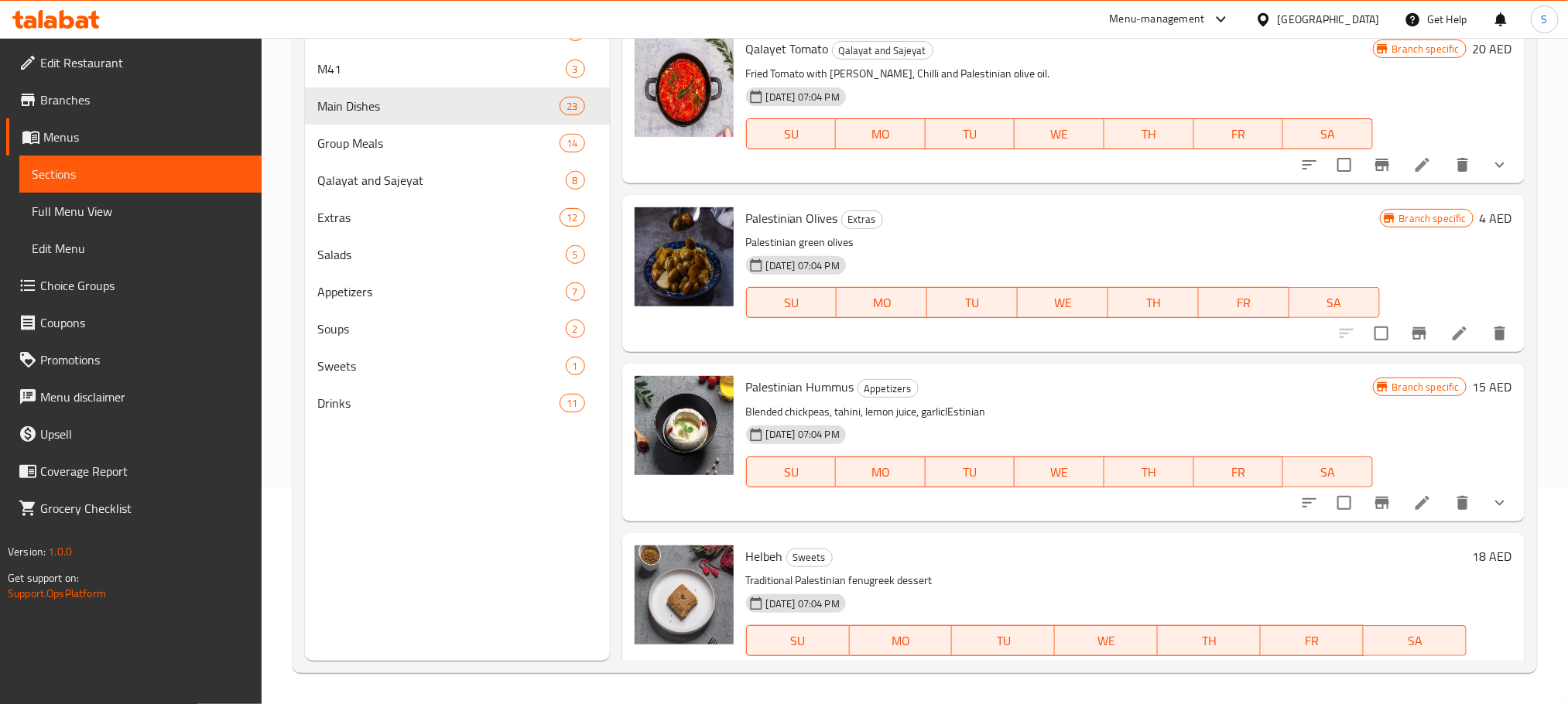
scroll to position [4224, 0]
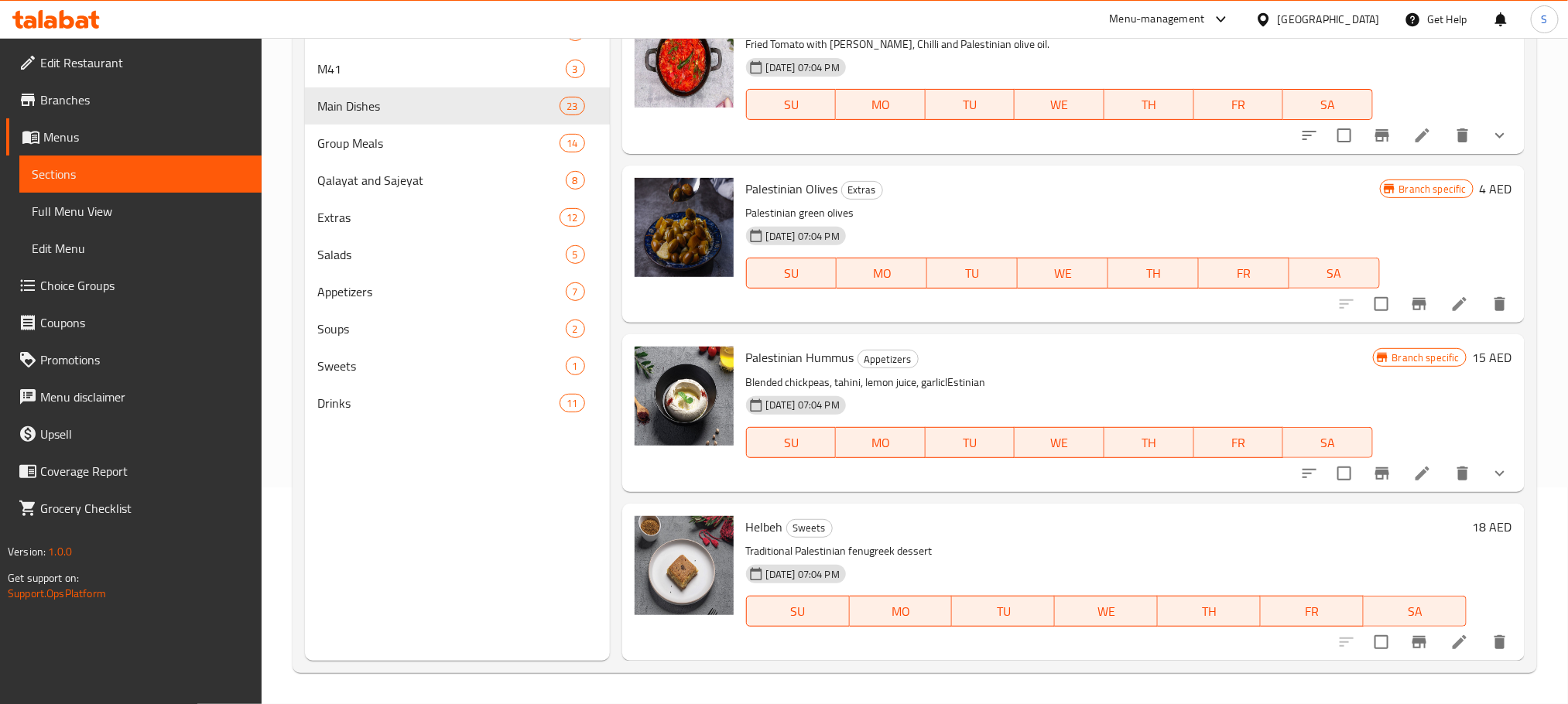
type input "Palestinian"
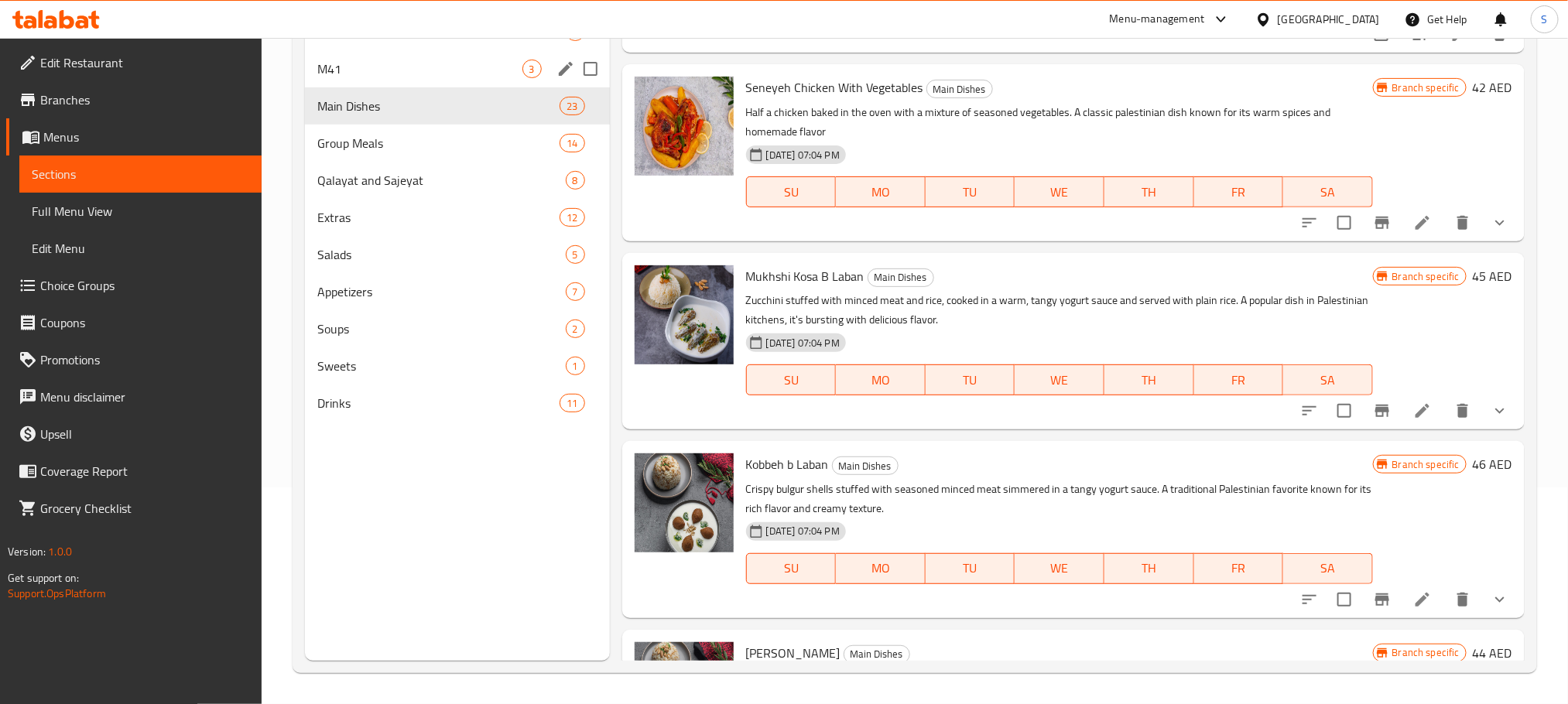
scroll to position [0, 0]
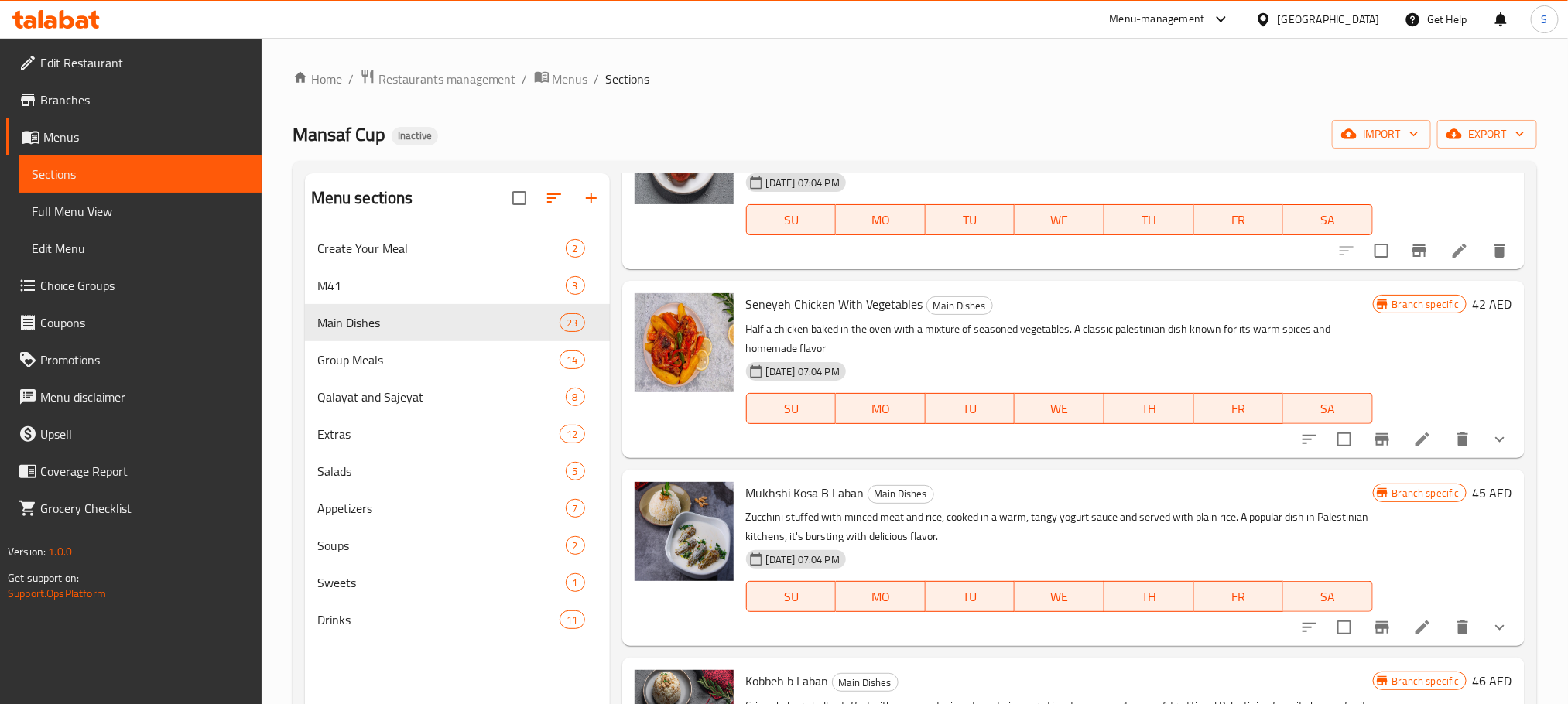
click at [121, 202] on span "Full Menu View" at bounding box center [140, 211] width 218 height 18
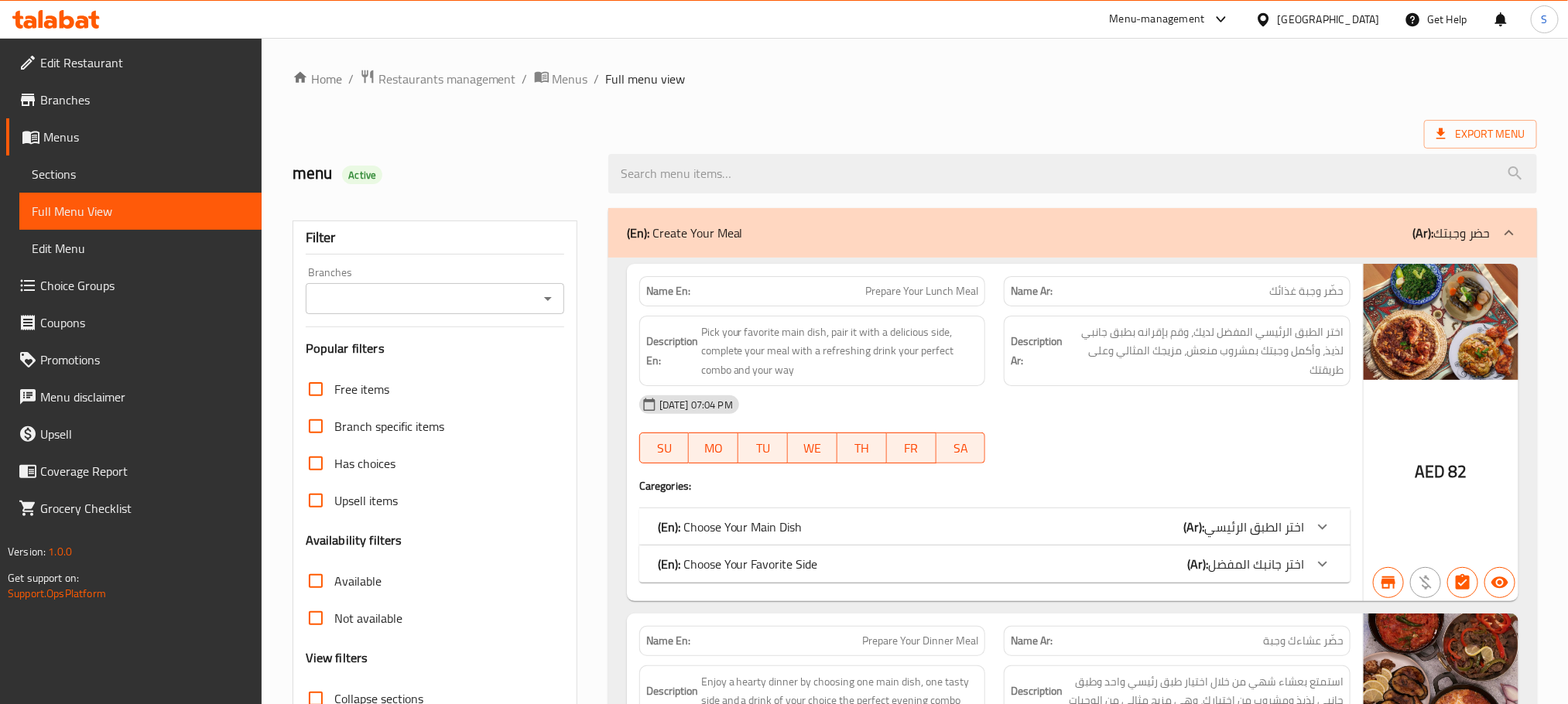
checkbox input "false"
click at [541, 290] on icon "Open" at bounding box center [548, 299] width 18 height 18
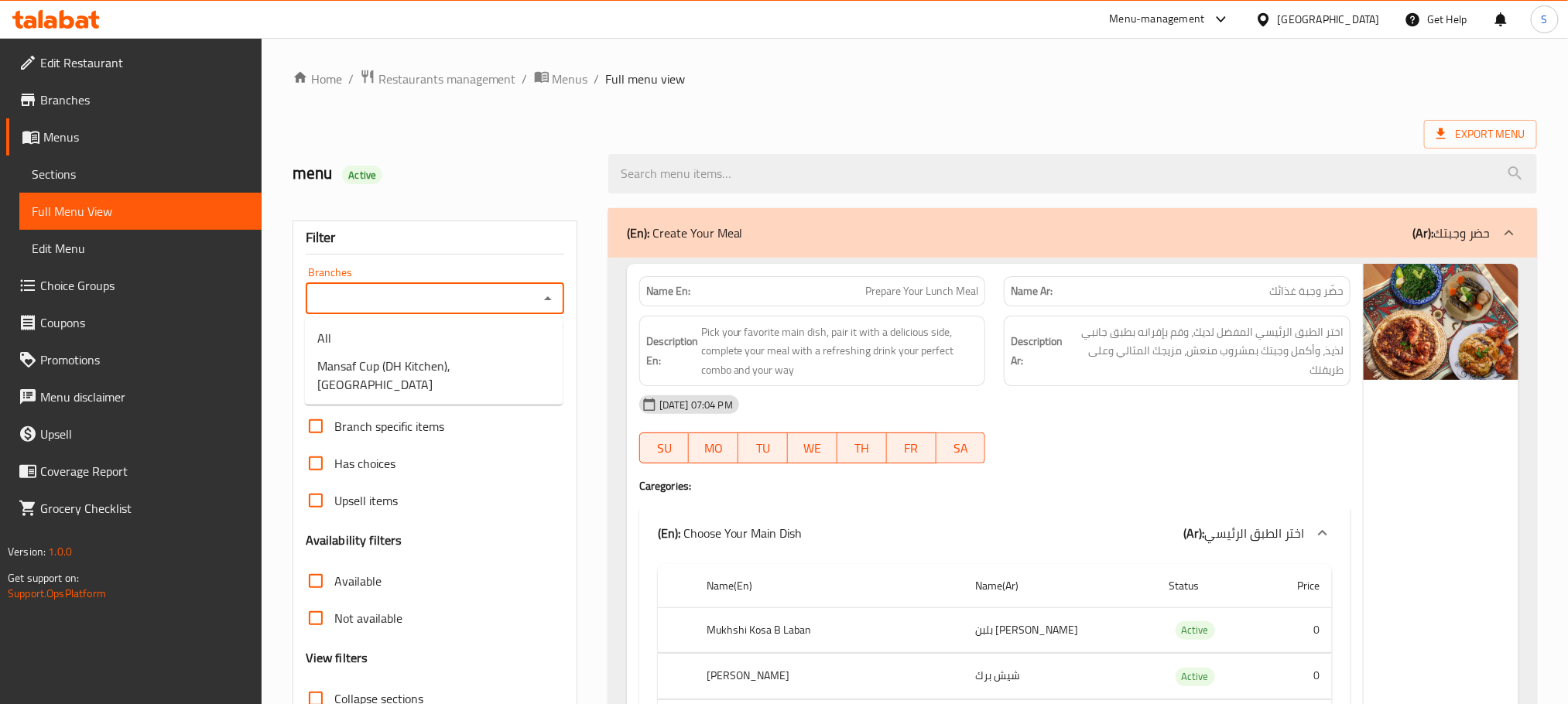
click at [493, 357] on span "Mansaf Cup (DH Kitchen), Al Forsan Village" at bounding box center [434, 375] width 233 height 37
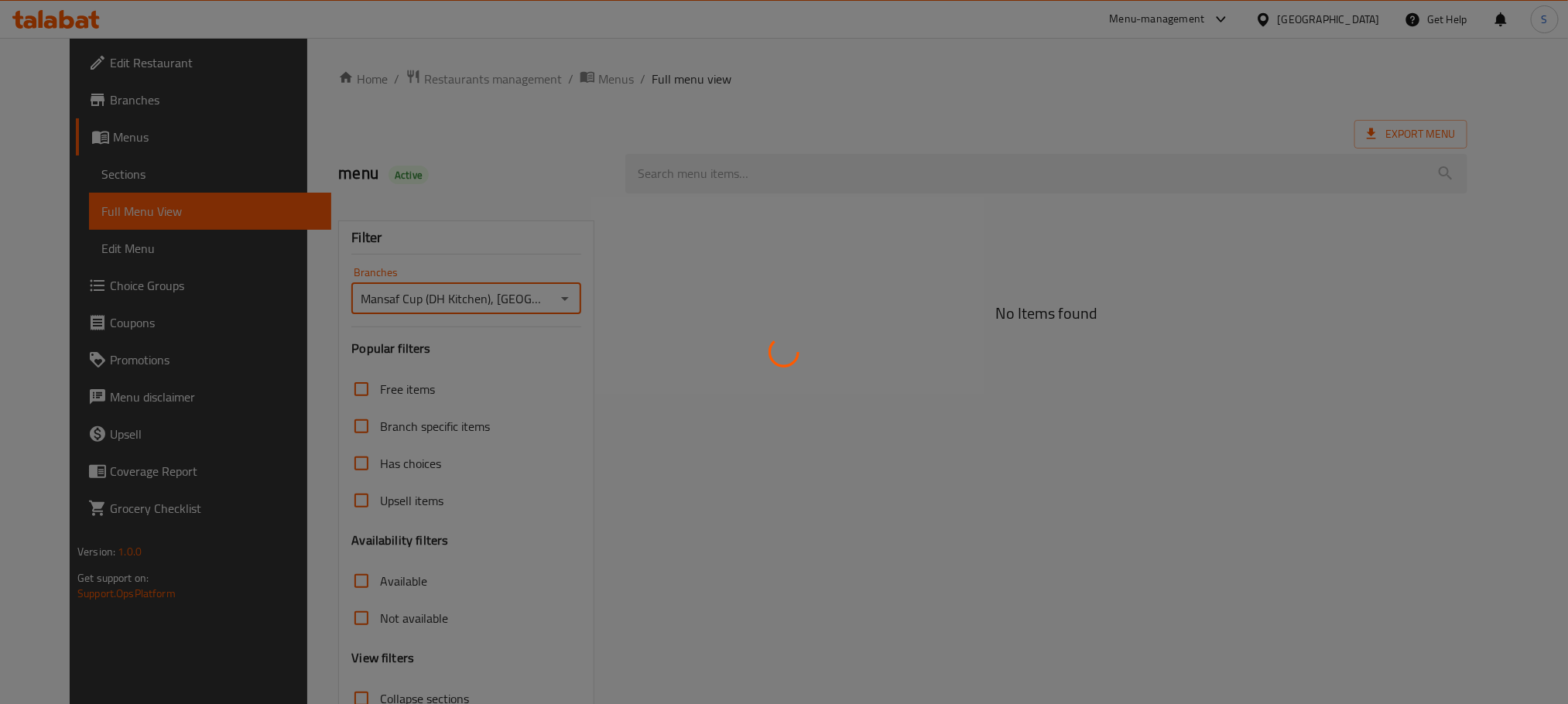
scroll to position [116, 0]
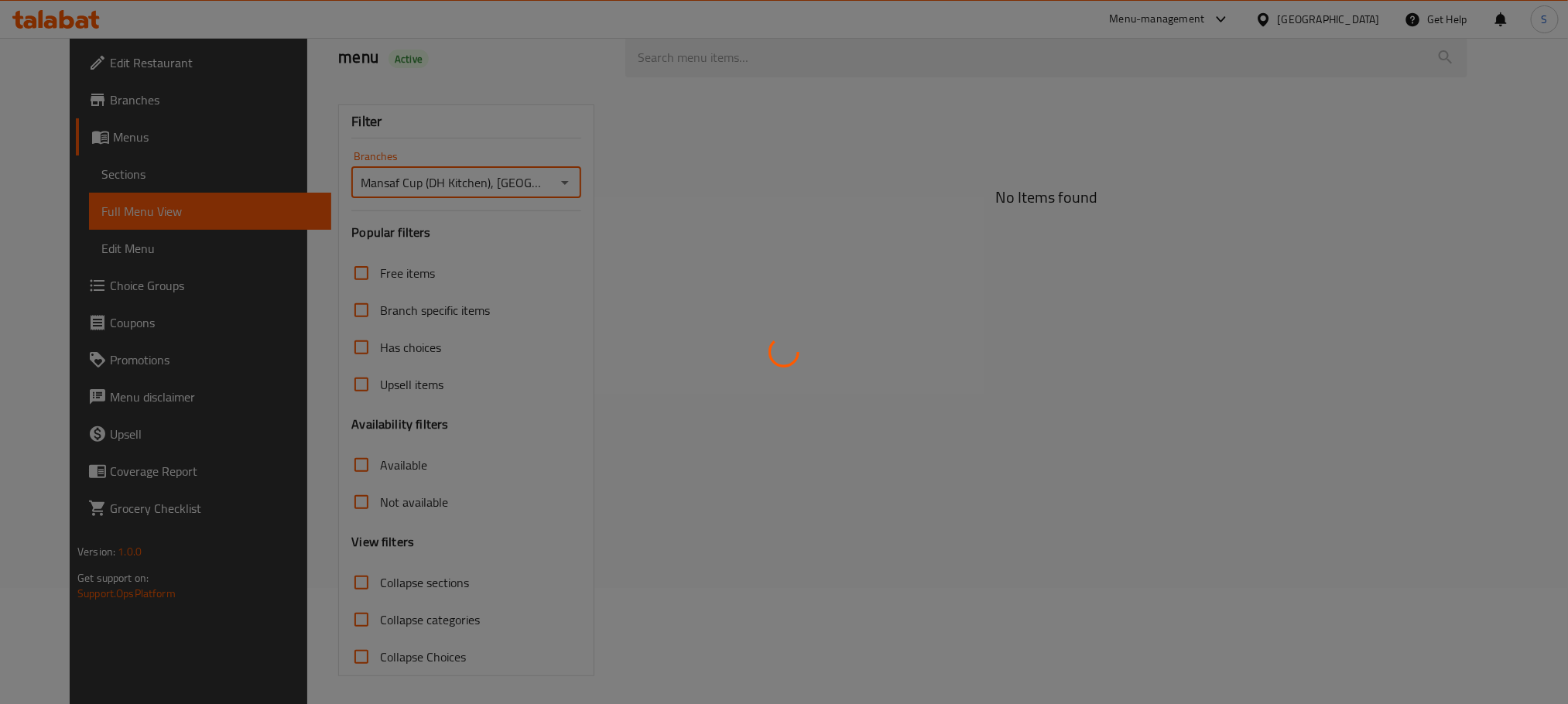
type input "Mansaf Cup (DH Kitchen), Al Forsan Village"
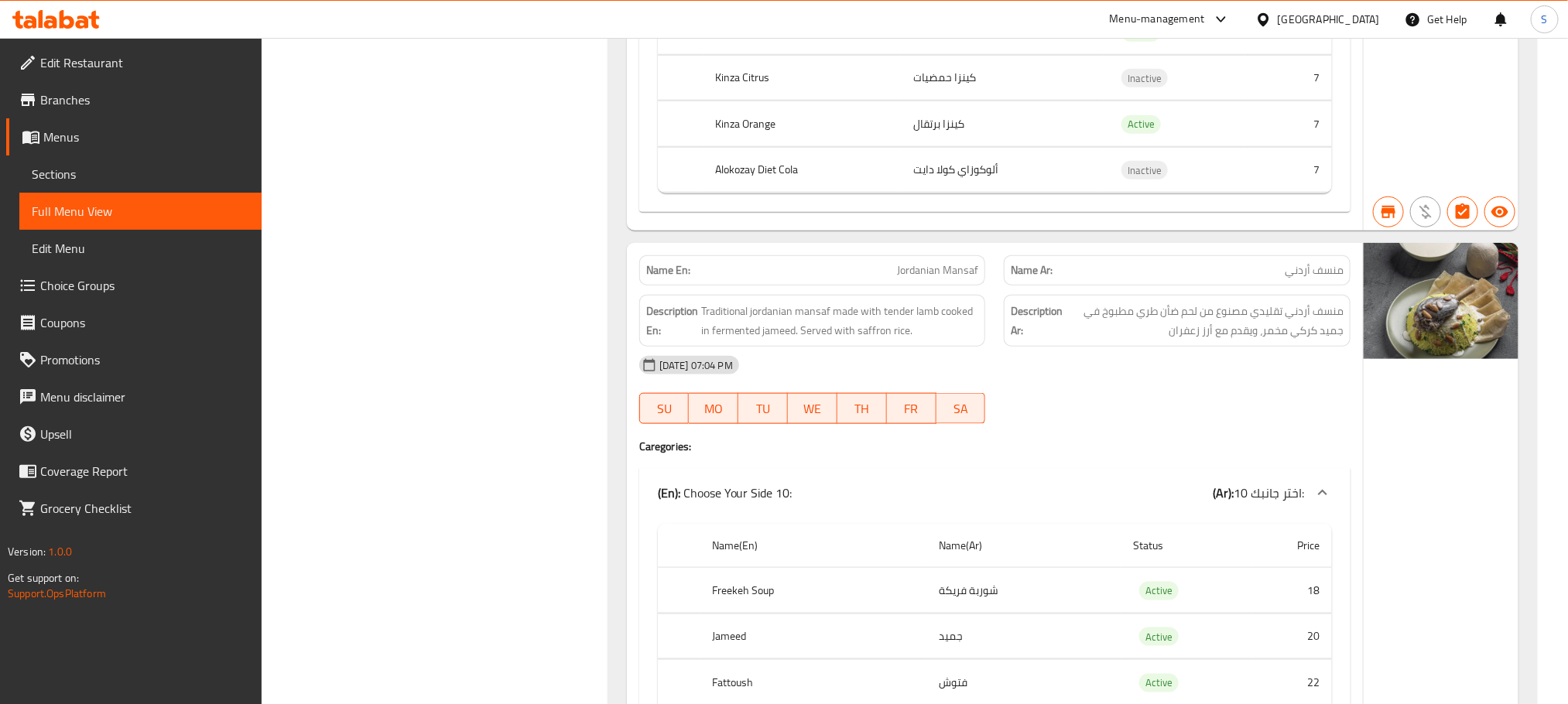
scroll to position [9750, 0]
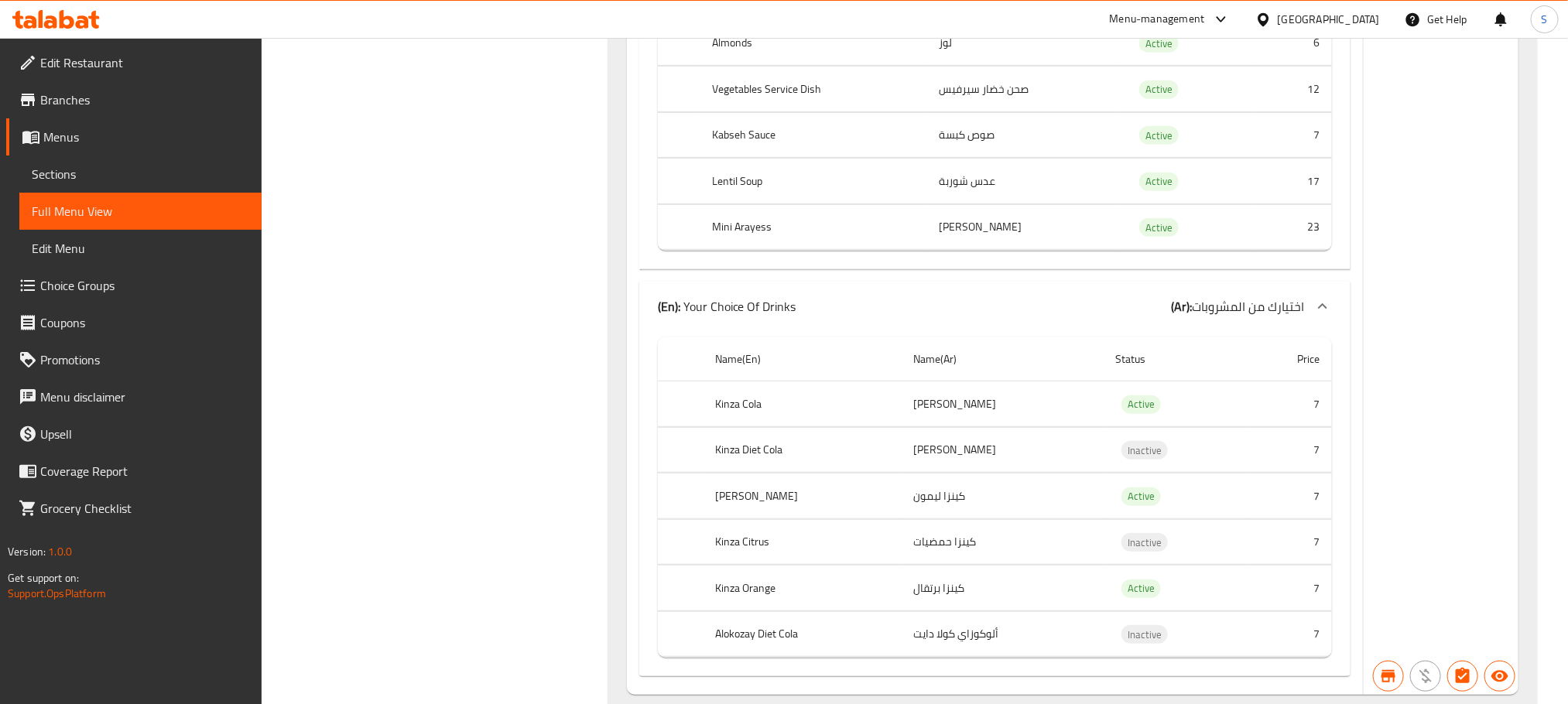
click at [56, 177] on span "Sections" at bounding box center [140, 174] width 218 height 18
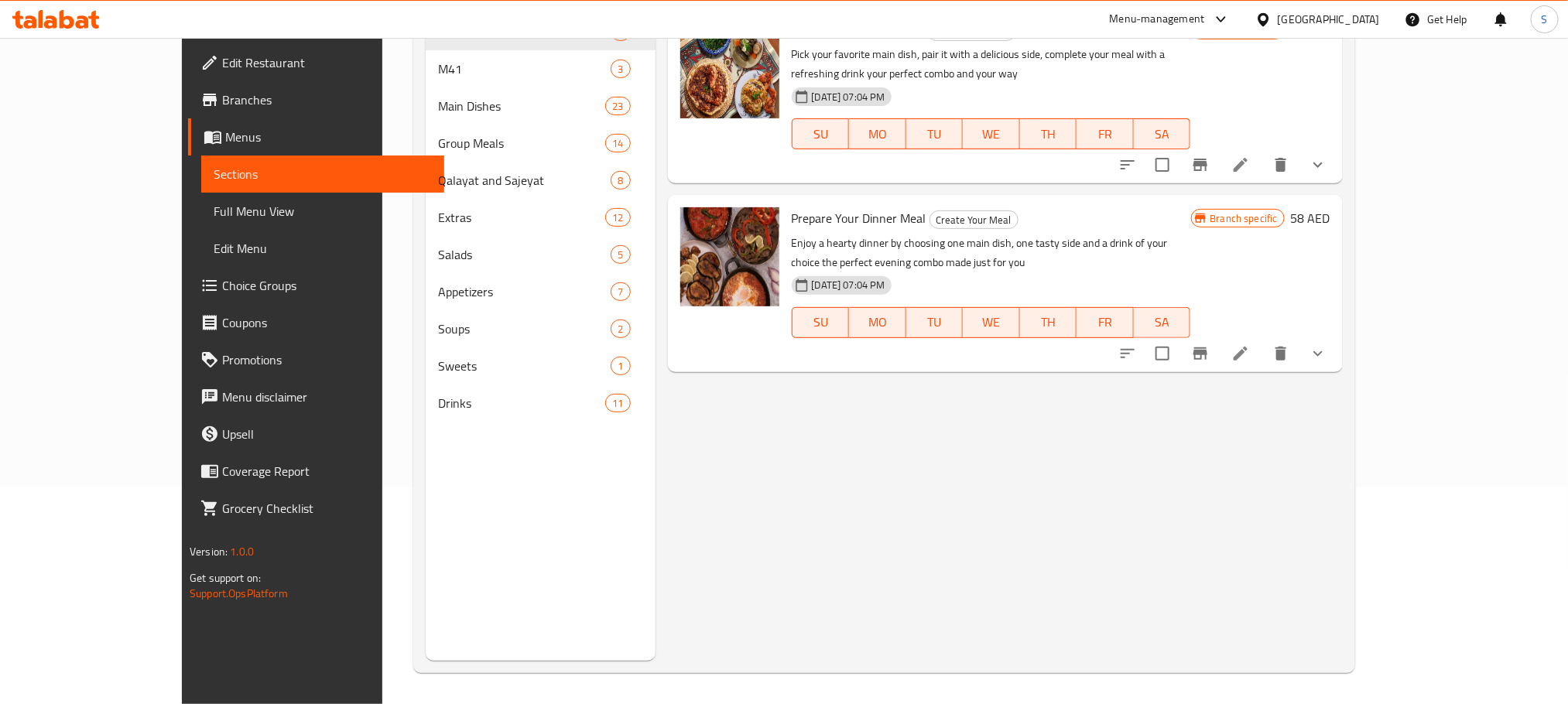
scroll to position [217, 0]
click at [225, 133] on span "Menus" at bounding box center [328, 137] width 206 height 18
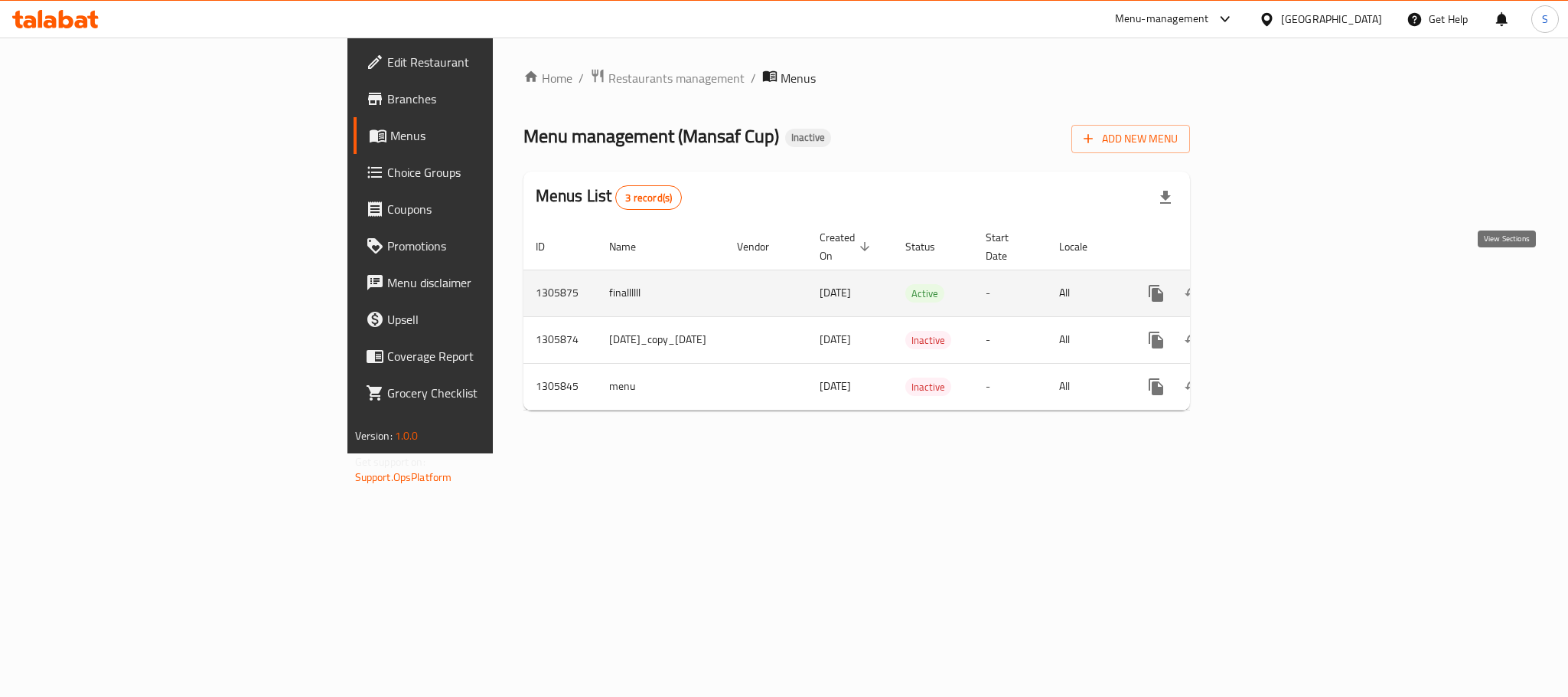
click at [1276, 284] on icon "enhanced table" at bounding box center [1267, 293] width 18 height 18
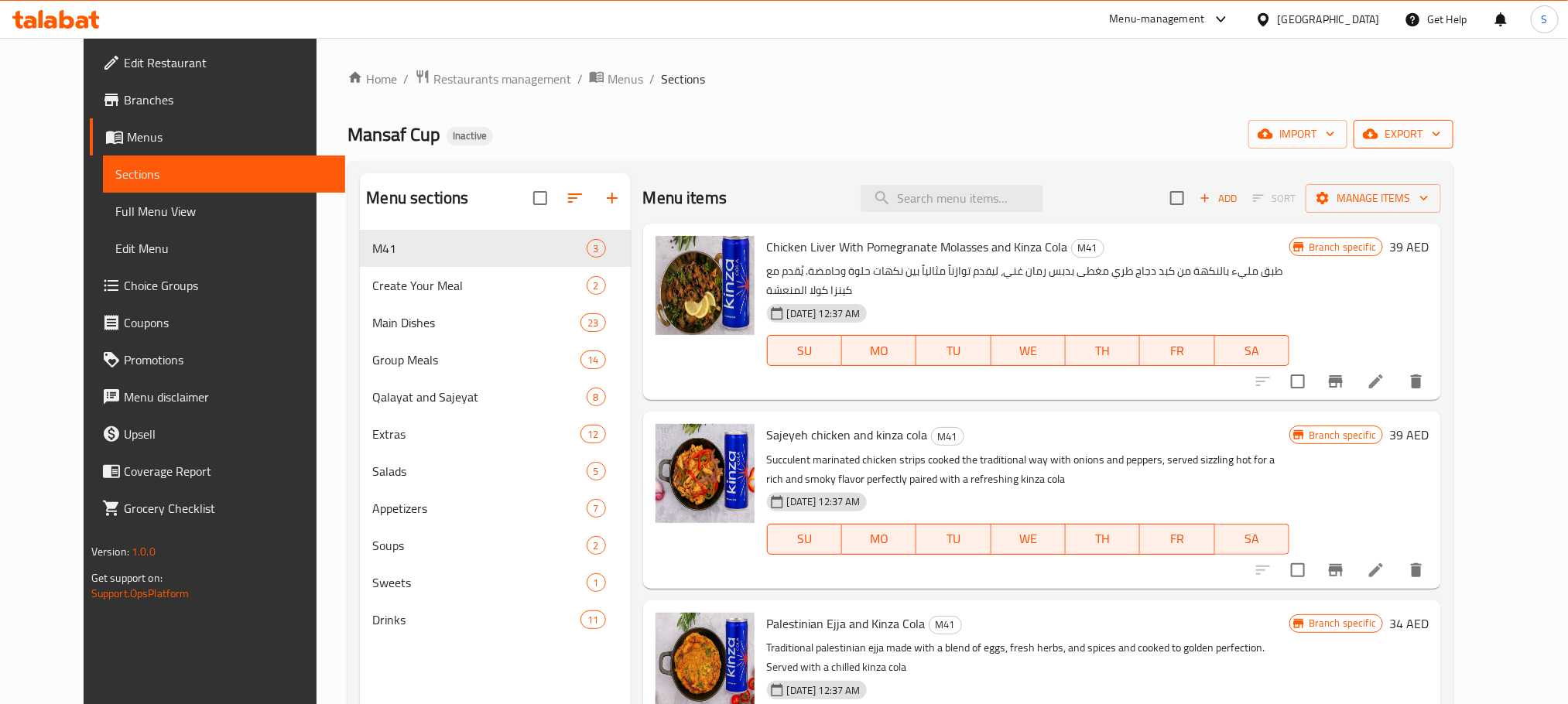
click at [1441, 136] on span "export" at bounding box center [1403, 134] width 75 height 19
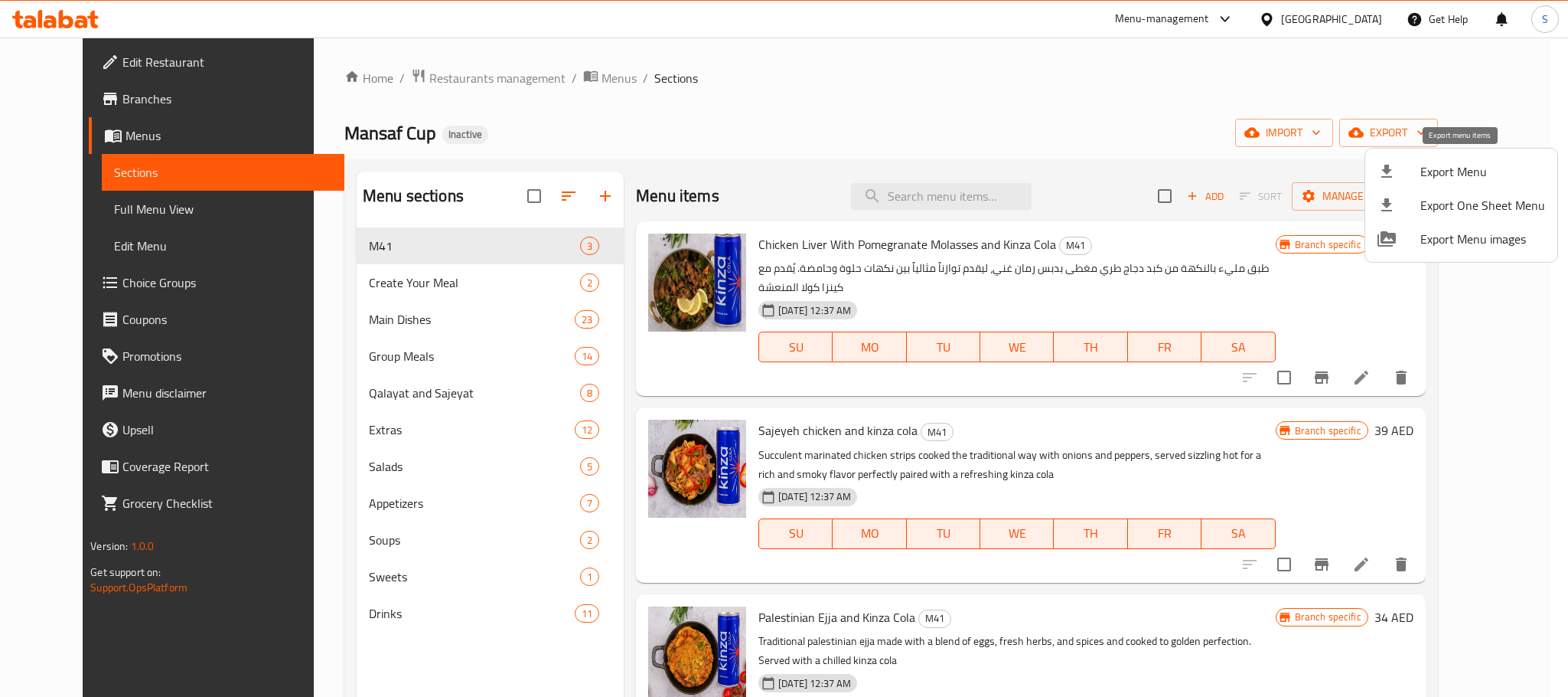
click at [1425, 175] on span "Export Menu" at bounding box center [1483, 171] width 124 height 18
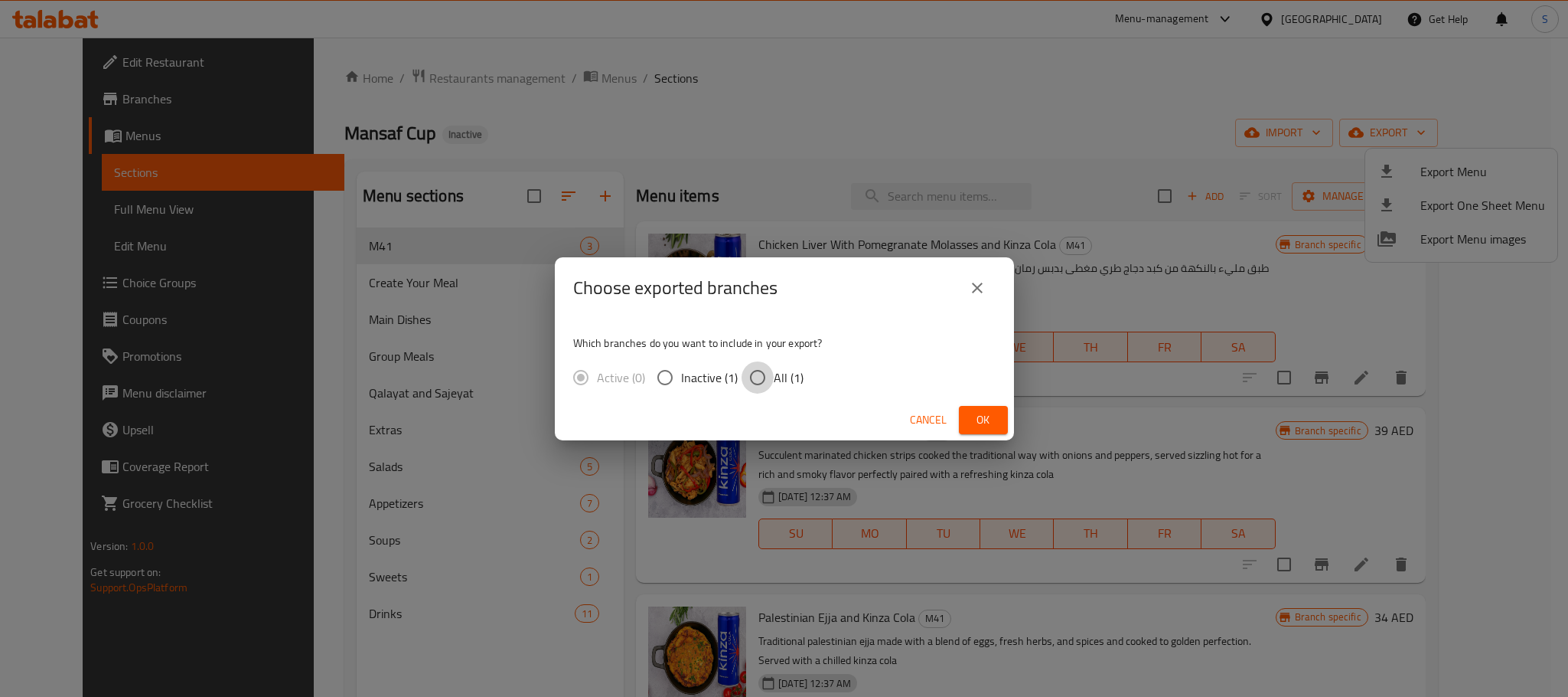
click at [765, 379] on input "All (1)" at bounding box center [758, 378] width 32 height 32
radio input "true"
click at [997, 409] on button "Ok" at bounding box center [983, 419] width 49 height 28
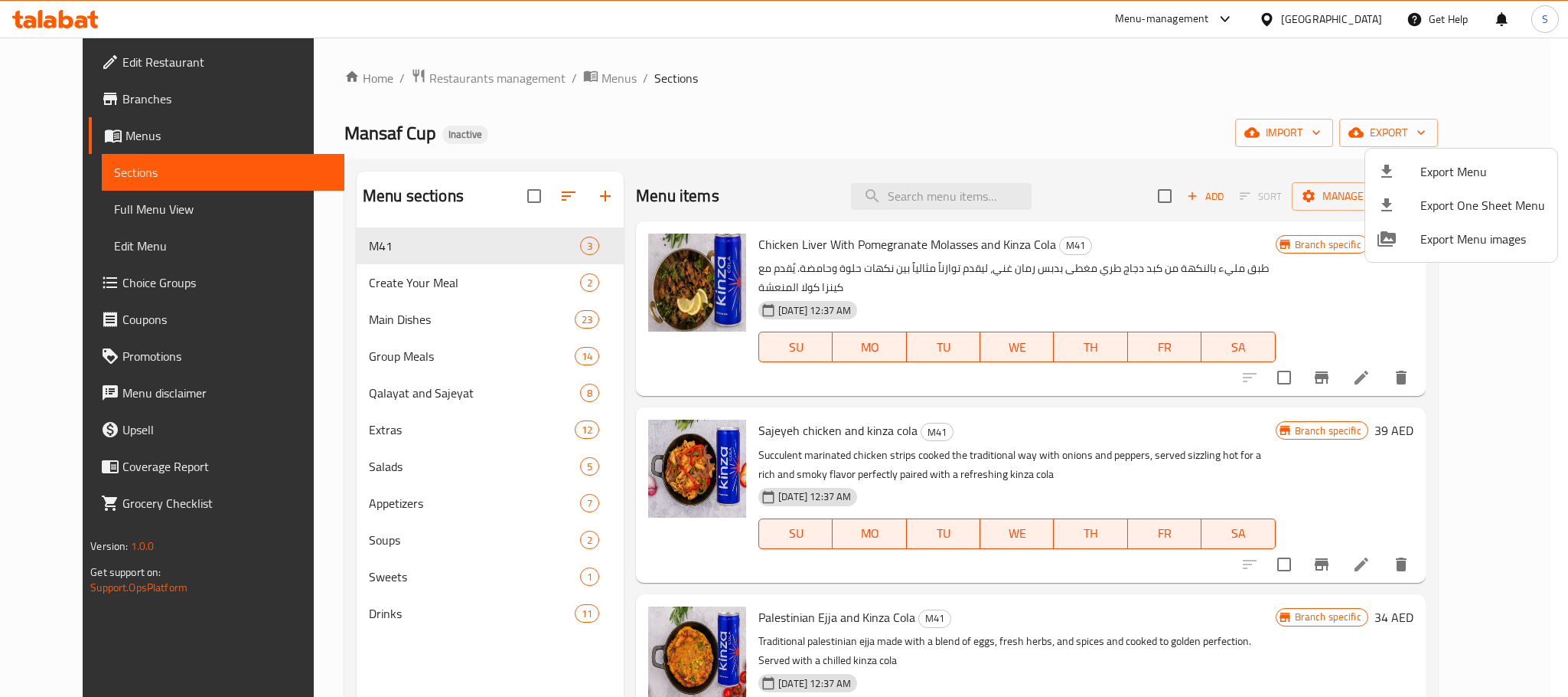
click at [544, 194] on div at bounding box center [784, 348] width 1568 height 697
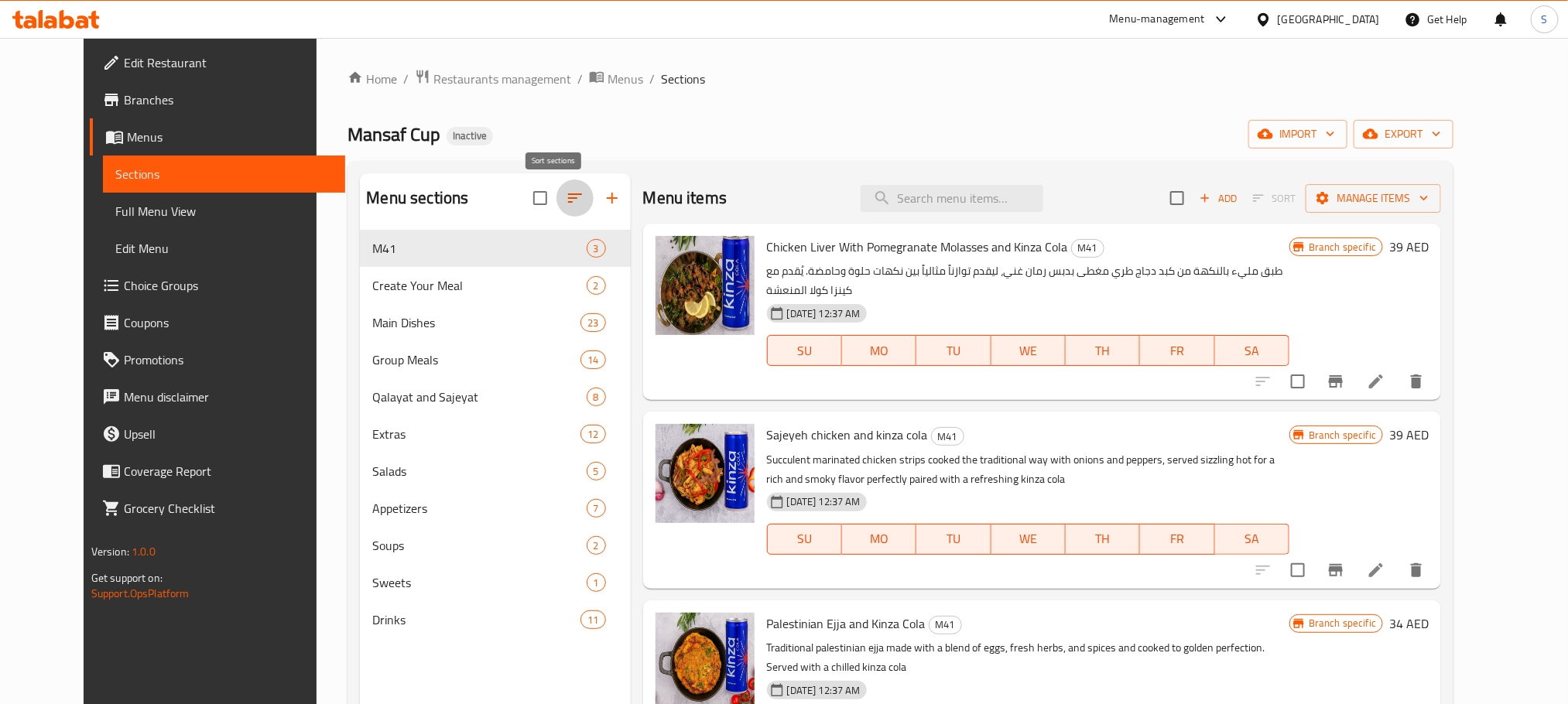
click at [566, 200] on icon "button" at bounding box center [575, 198] width 18 height 18
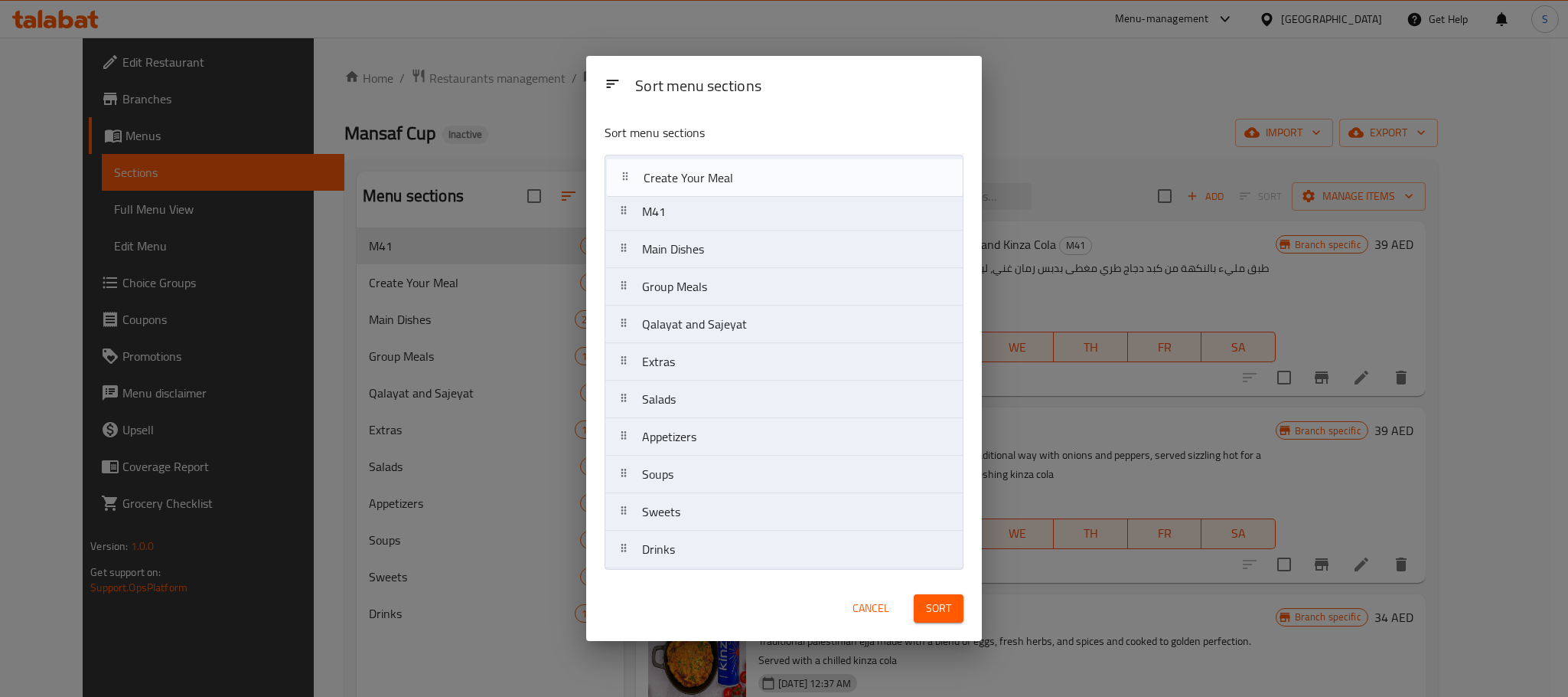
drag, startPoint x: 691, startPoint y: 219, endPoint x: 692, endPoint y: 177, distance: 42.0
click at [692, 177] on nav "M41 Create Your Meal Main Dishes Group Meals Qalayat and Sajeyat Extras Salads …" at bounding box center [784, 362] width 359 height 415
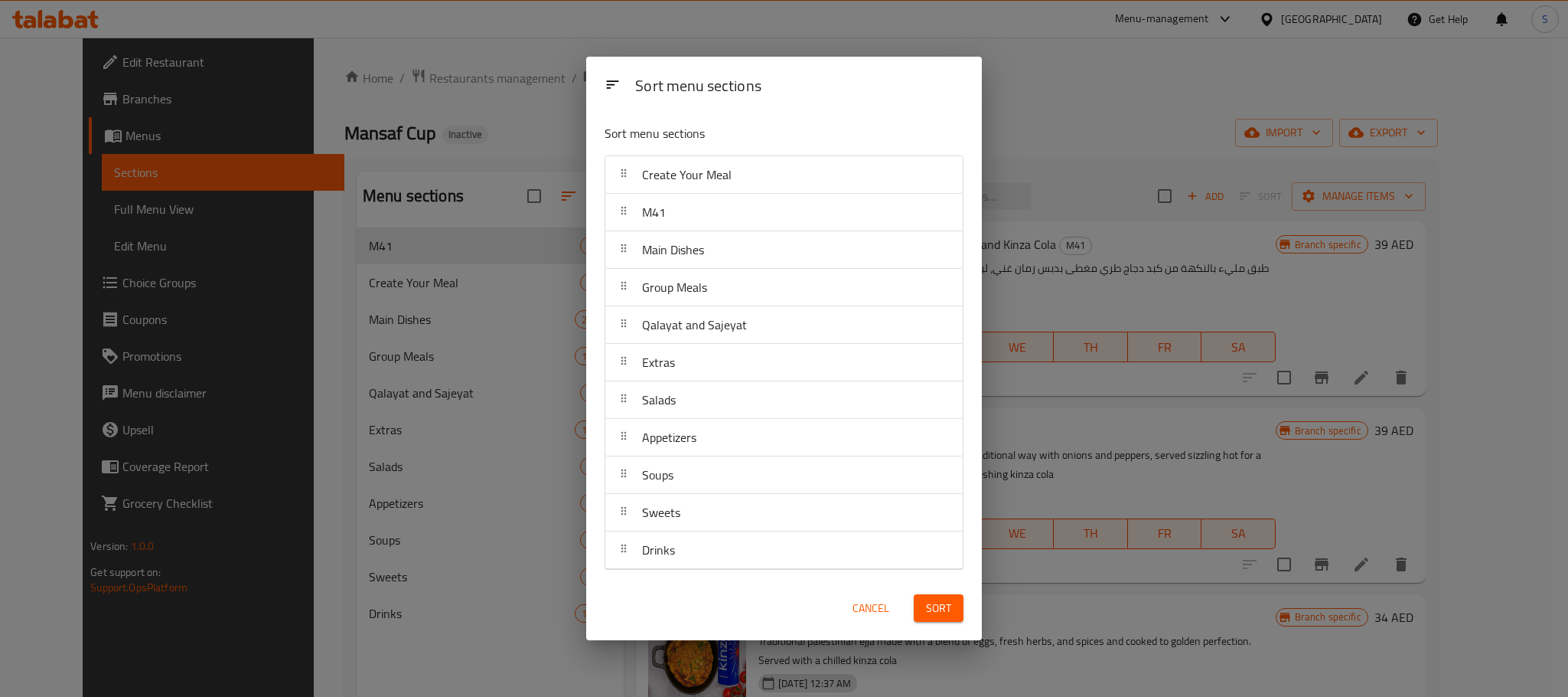
click at [948, 628] on div "Sort" at bounding box center [939, 609] width 68 height 47
click at [948, 611] on span "Sort" at bounding box center [939, 608] width 25 height 19
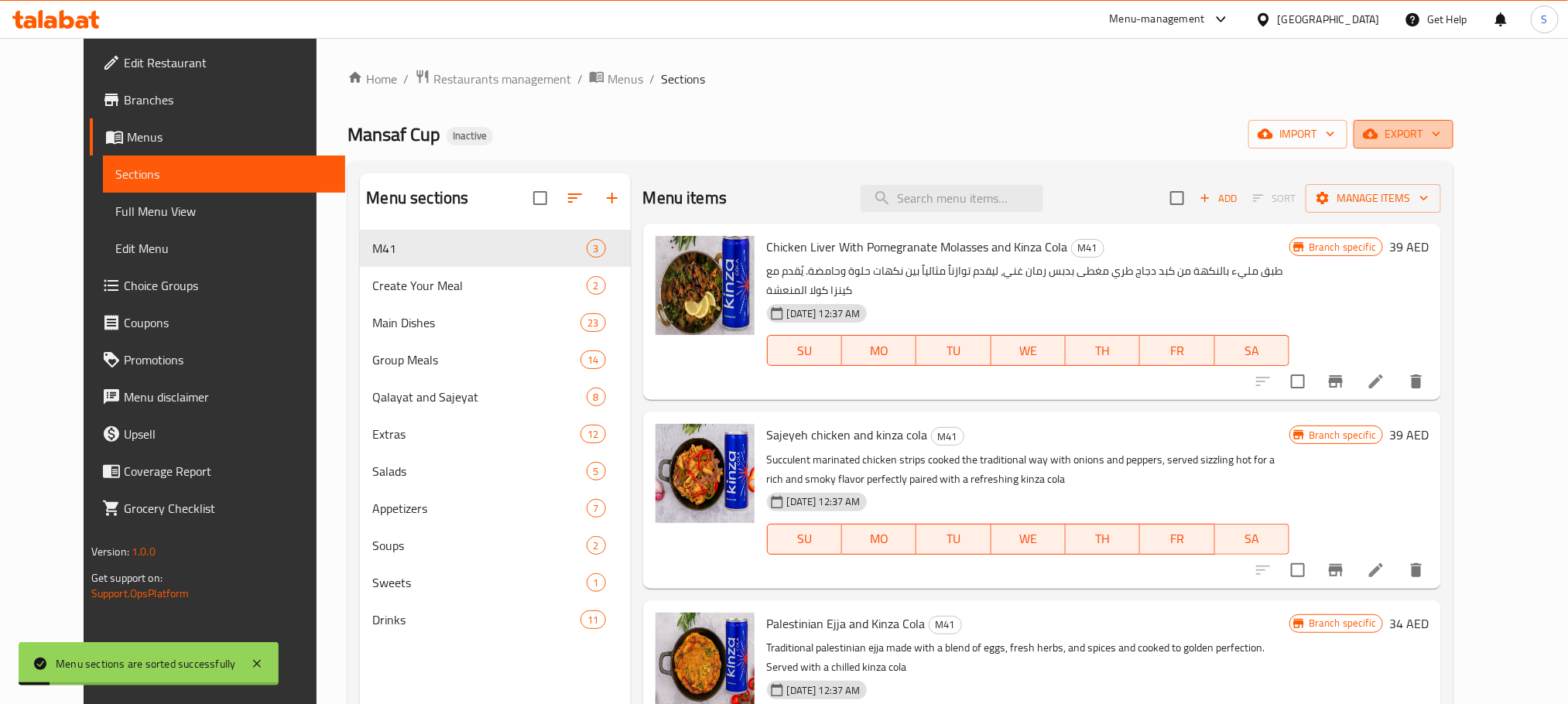
click at [1453, 123] on button "export" at bounding box center [1404, 134] width 100 height 28
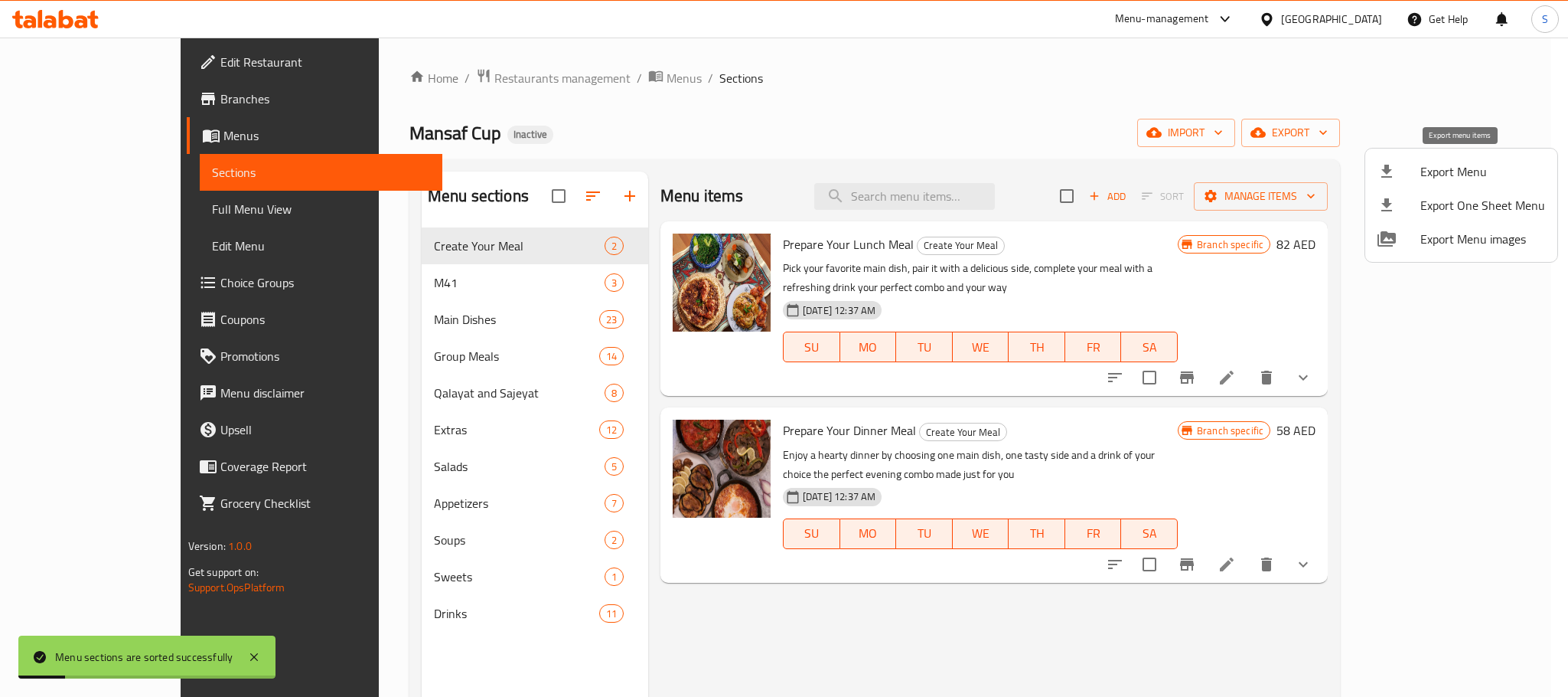
click at [1445, 165] on span "Export Menu" at bounding box center [1483, 171] width 124 height 18
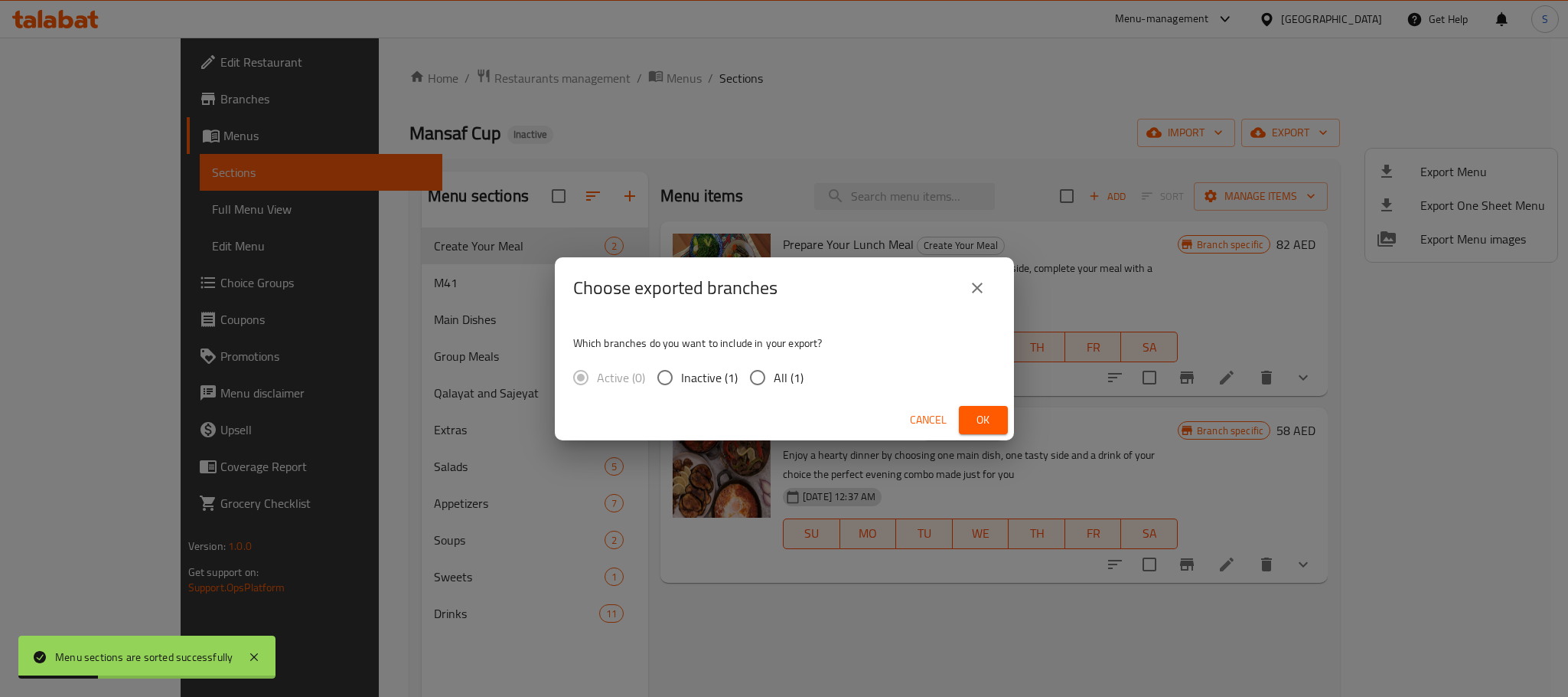
click at [797, 377] on span "All (1)" at bounding box center [789, 378] width 30 height 18
click at [774, 377] on input "All (1)" at bounding box center [758, 378] width 32 height 32
radio input "true"
click at [976, 409] on button "Ok" at bounding box center [983, 419] width 49 height 28
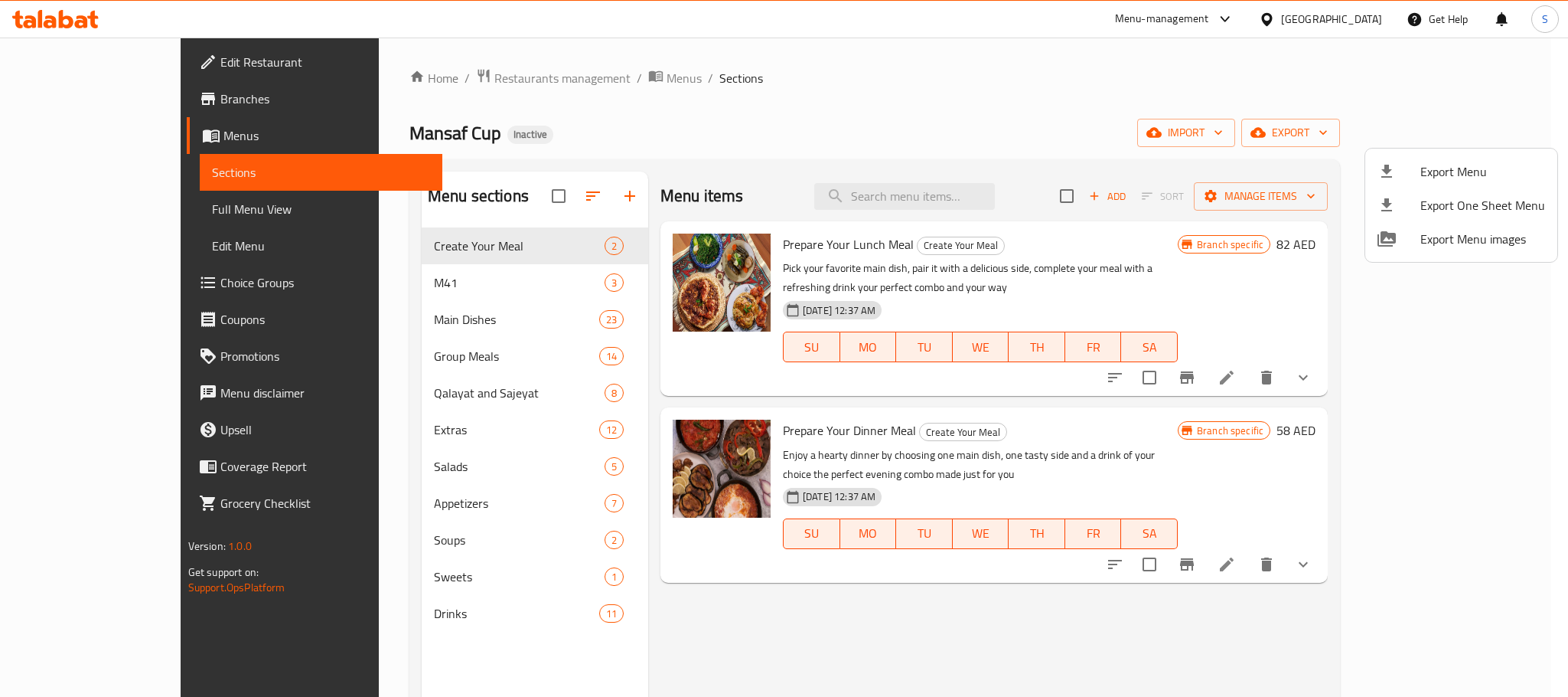
click at [722, 93] on div at bounding box center [784, 348] width 1568 height 697
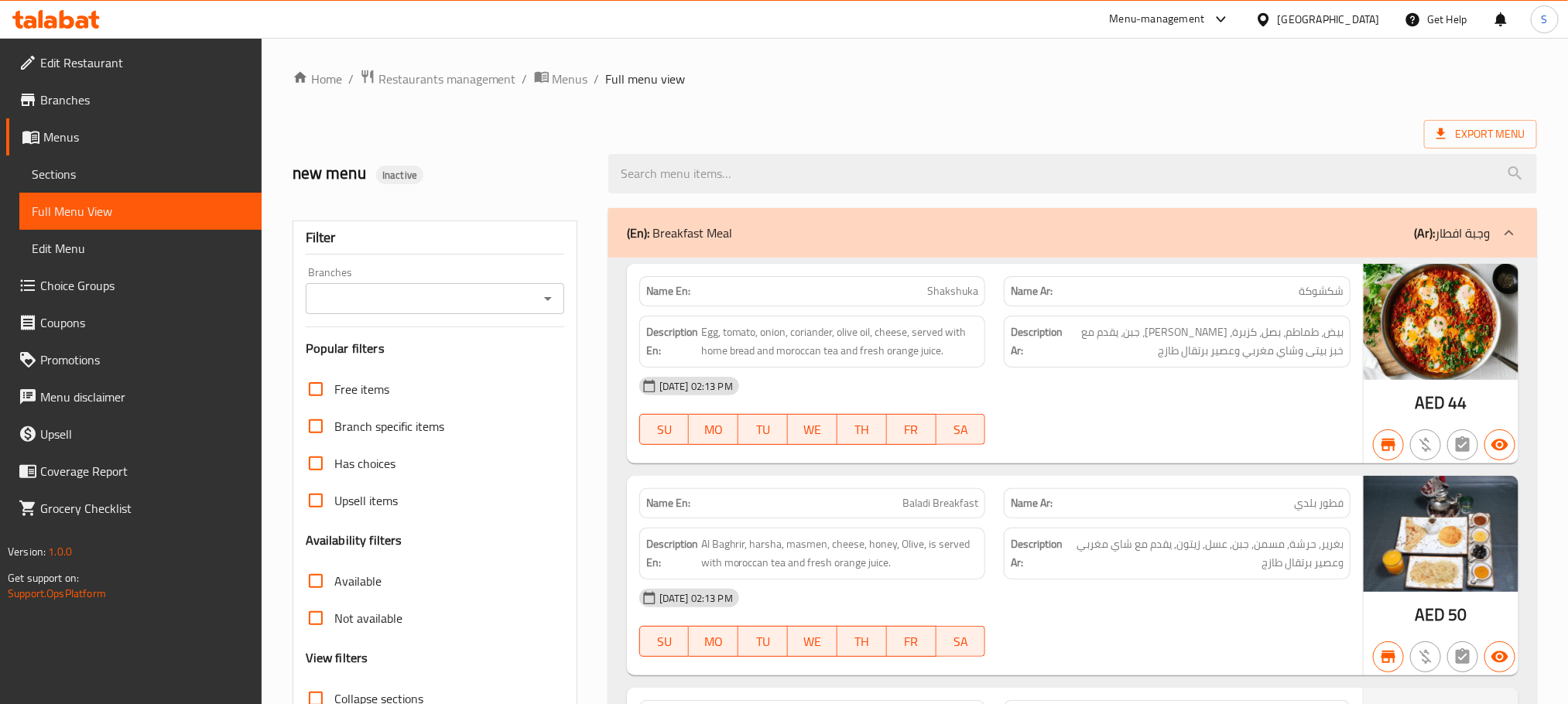
click at [75, 26] on icon at bounding box center [56, 19] width 87 height 18
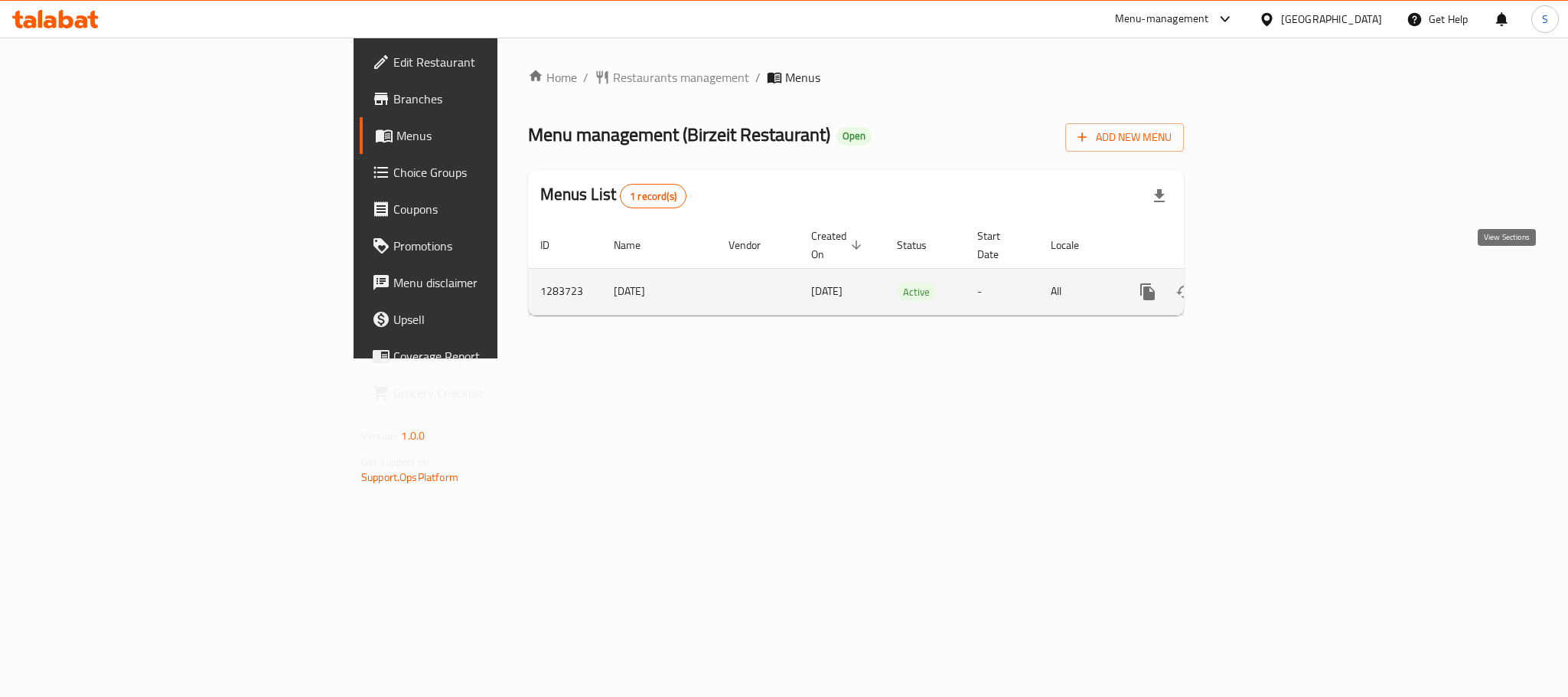
click at [1268, 282] on icon "enhanced table" at bounding box center [1258, 291] width 18 height 18
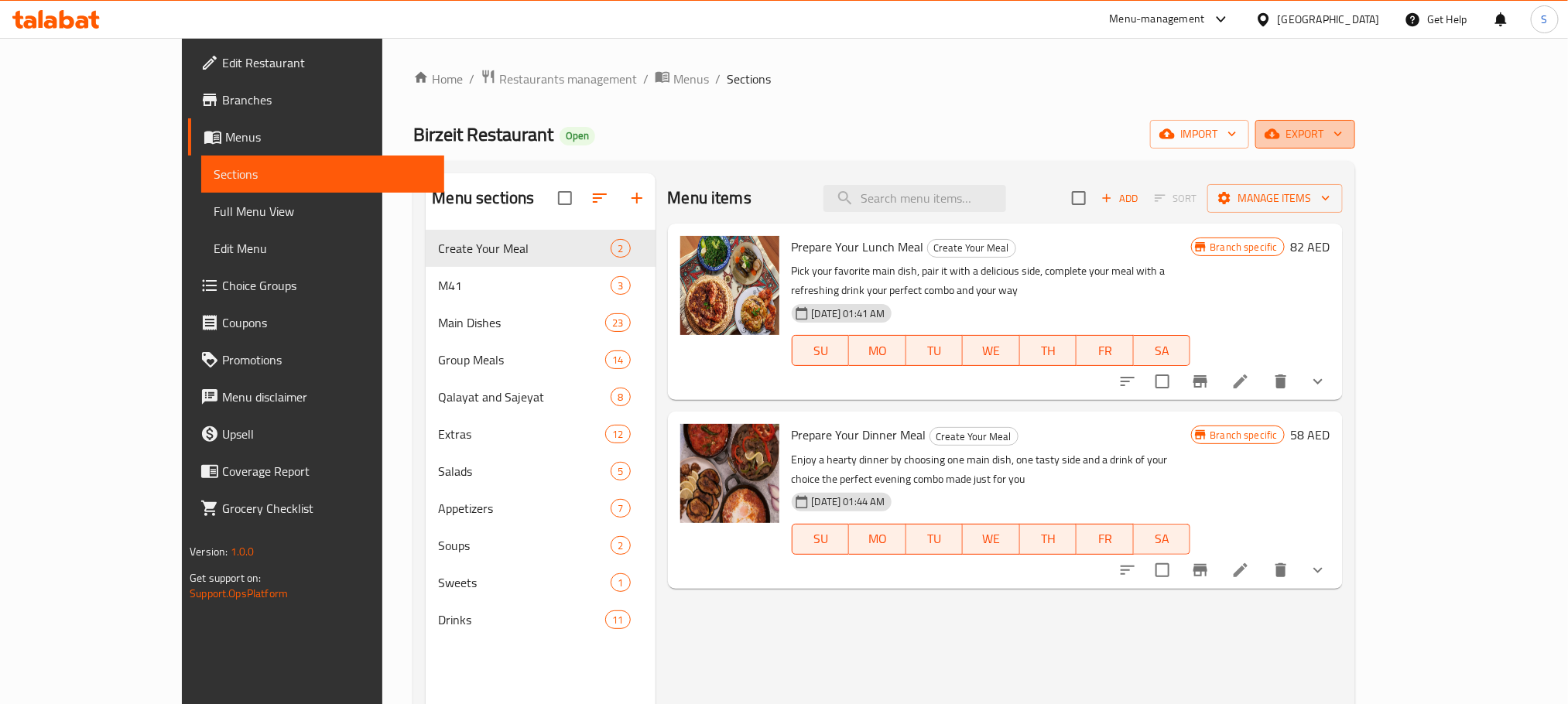
click at [1346, 137] on icon "button" at bounding box center [1337, 133] width 15 height 15
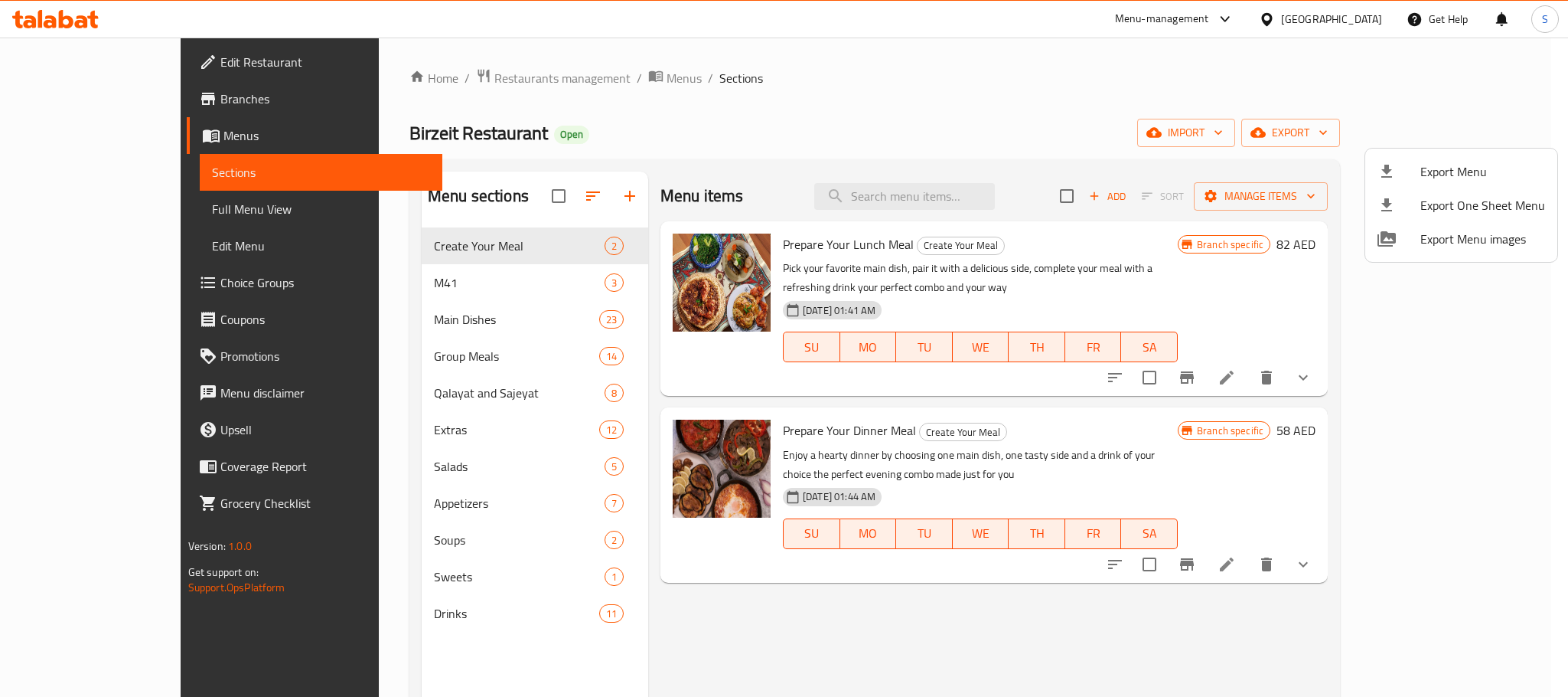
click at [1458, 179] on span "Export Menu" at bounding box center [1483, 171] width 124 height 18
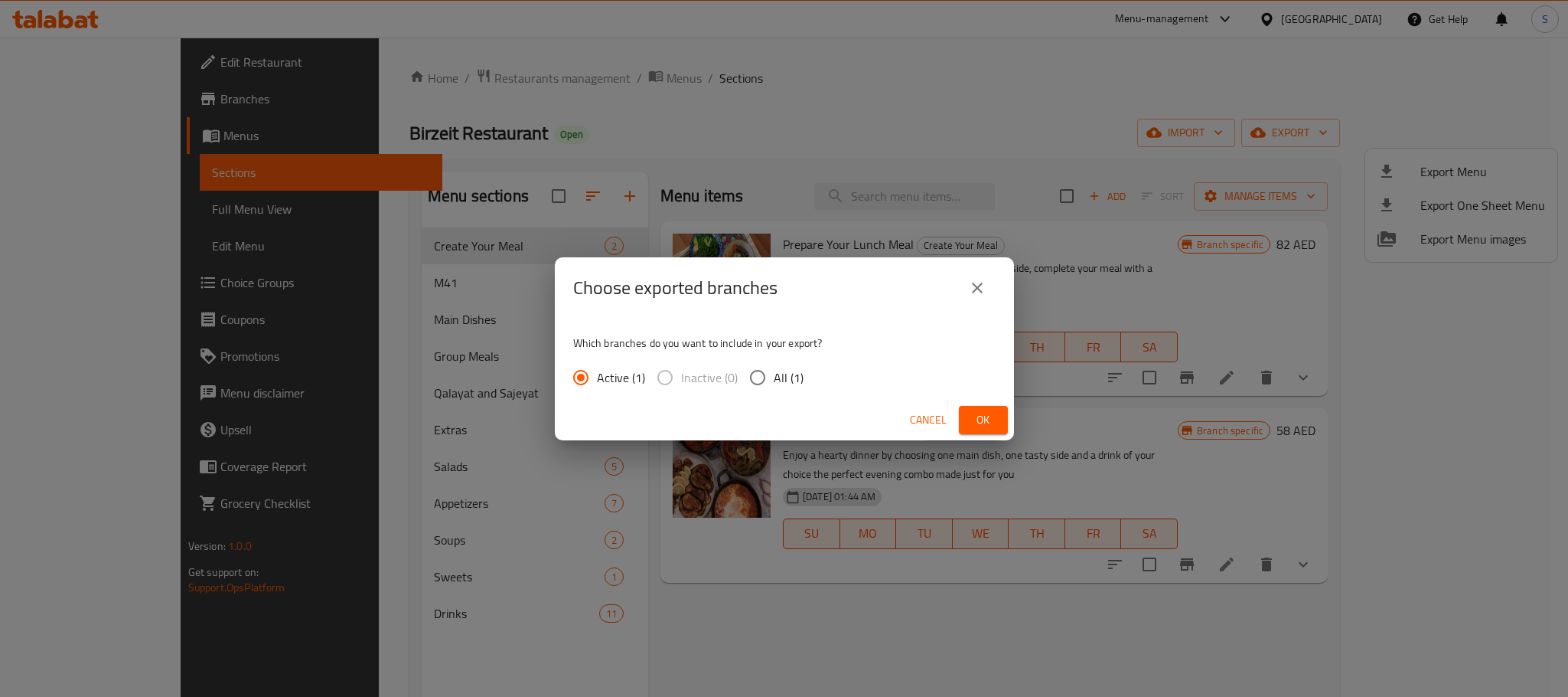
click at [770, 378] on input "All (1)" at bounding box center [758, 378] width 32 height 32
radio input "true"
click at [968, 427] on button "Ok" at bounding box center [983, 419] width 49 height 28
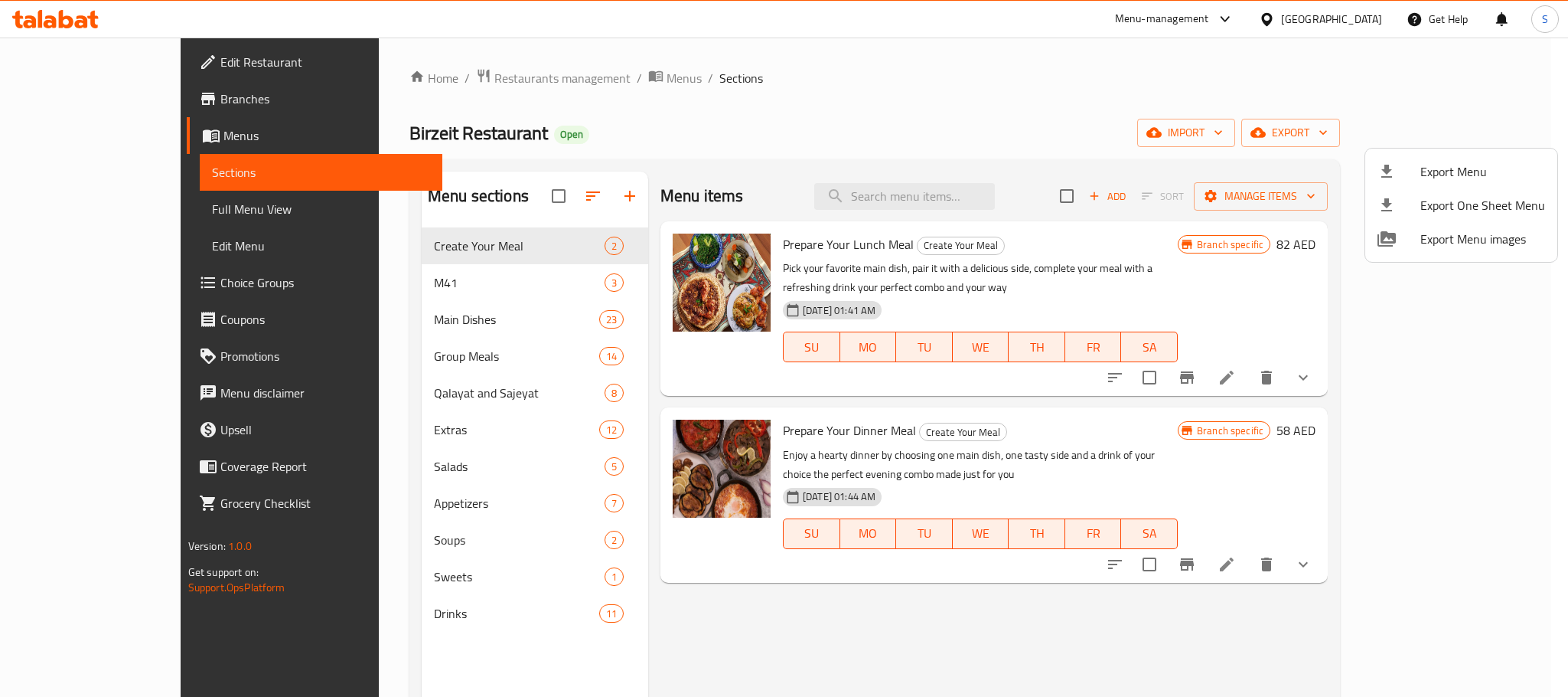
click at [114, 201] on div at bounding box center [784, 348] width 1568 height 697
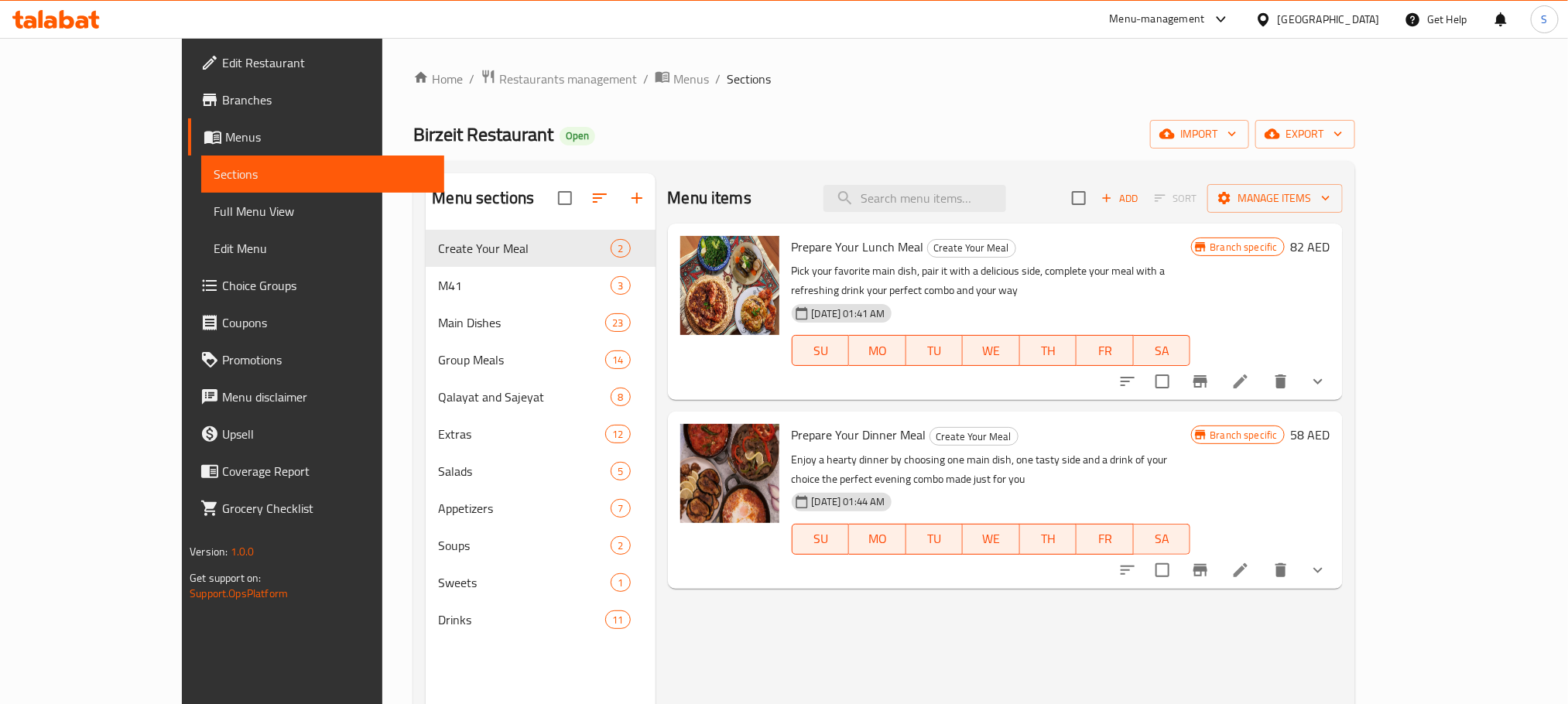
click at [213, 203] on span "Full Menu View" at bounding box center [322, 211] width 218 height 18
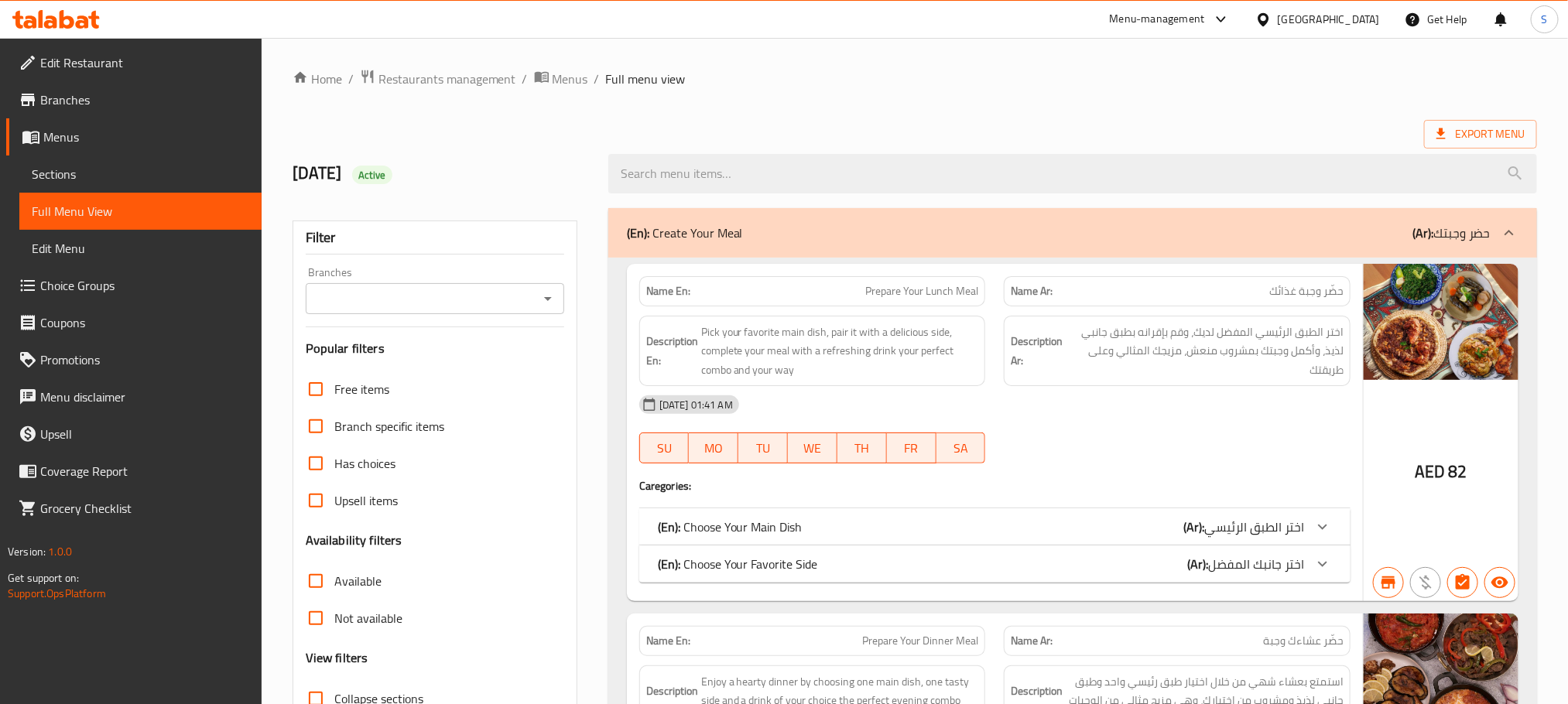
scroll to position [232, 0]
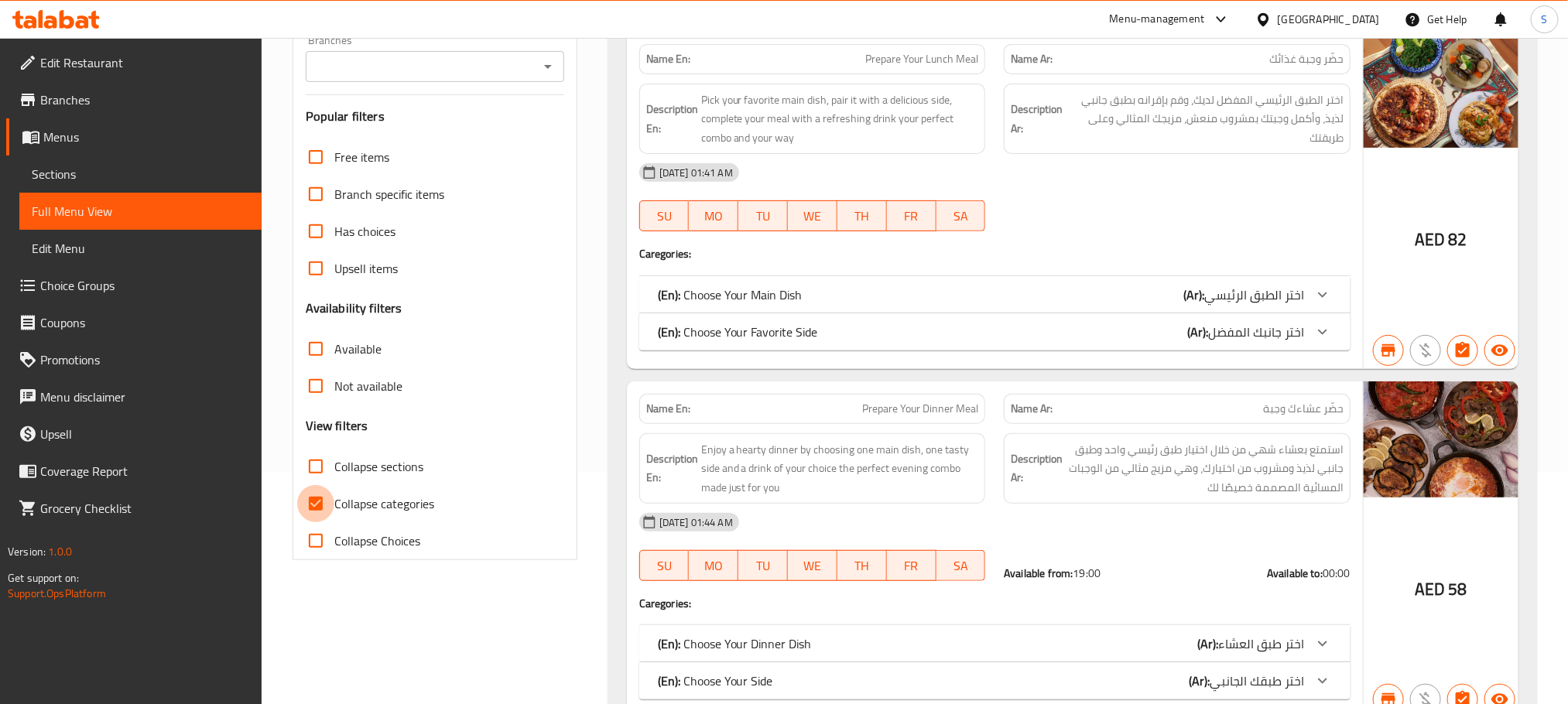
click at [319, 496] on input "Collapse categories" at bounding box center [315, 504] width 37 height 37
checkbox input "false"
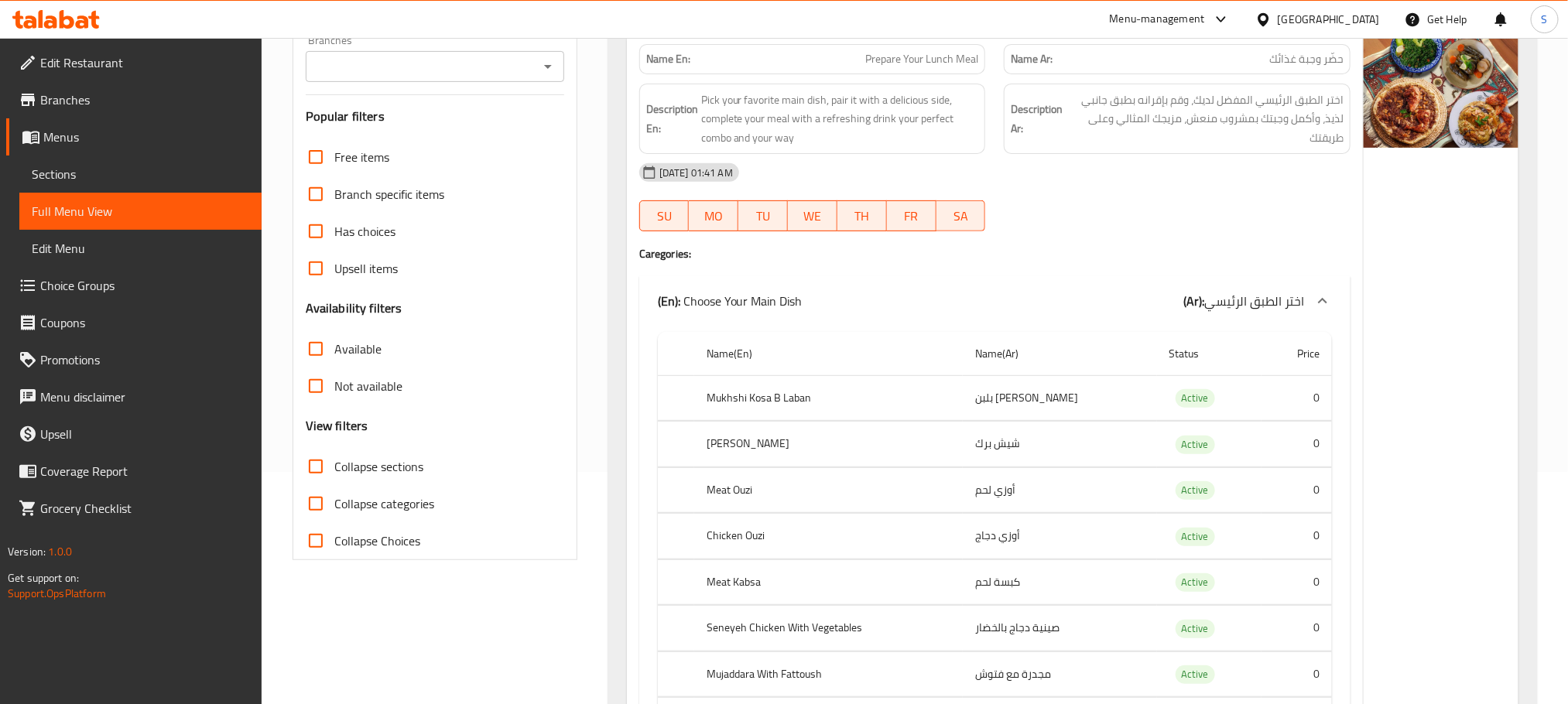
click at [551, 76] on icon "Open" at bounding box center [548, 66] width 18 height 18
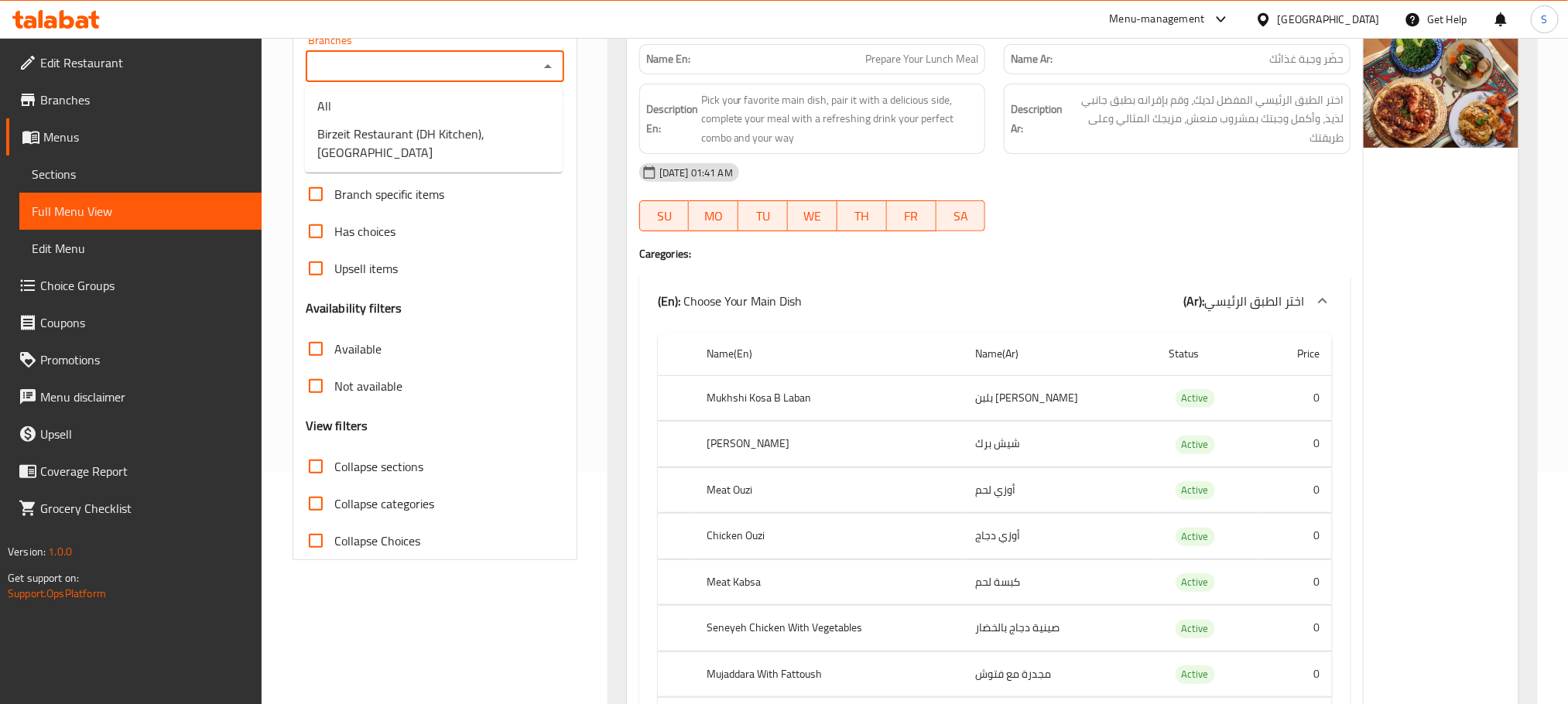
scroll to position [0, 0]
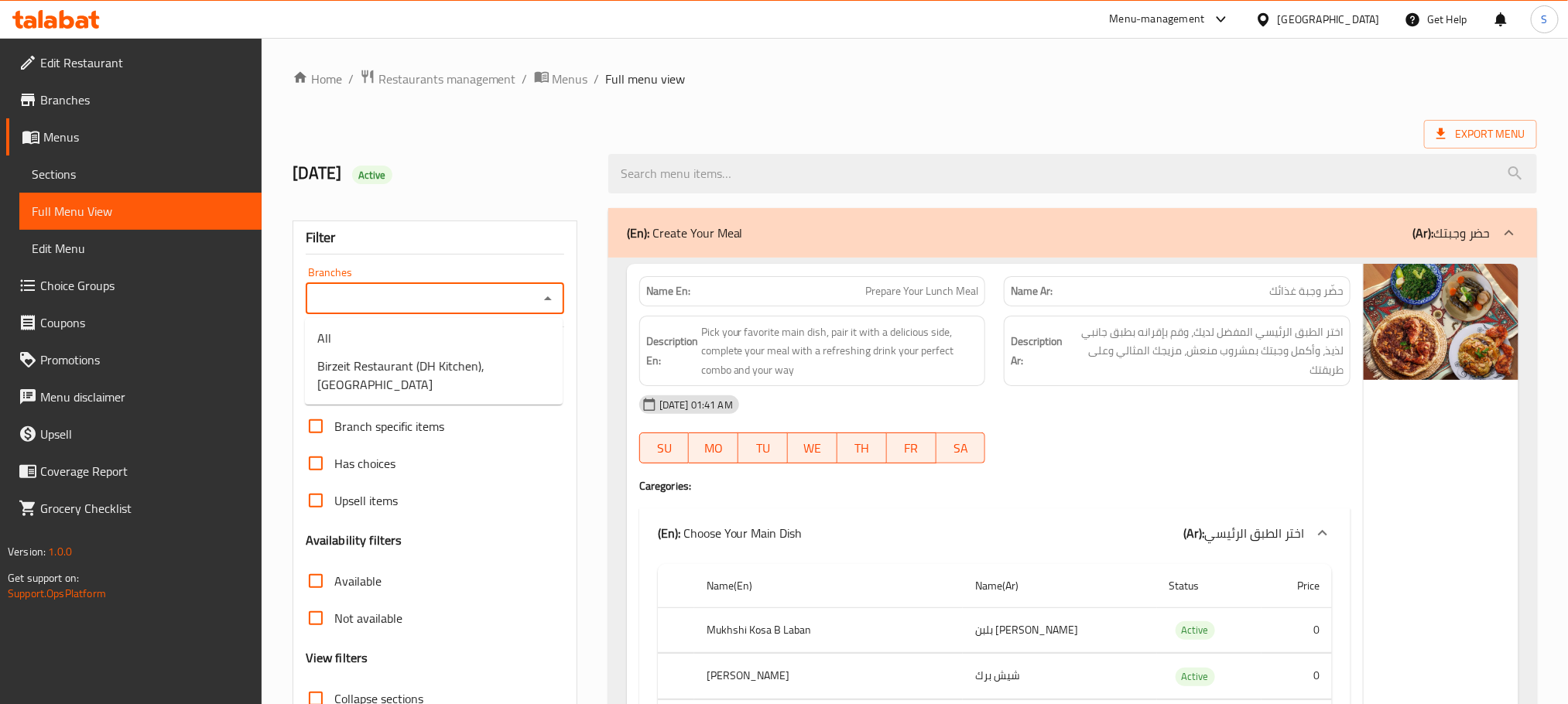
click at [507, 372] on span "Birzeit Restaurant (DH Kitchen), [GEOGRAPHIC_DATA]" at bounding box center [434, 375] width 233 height 37
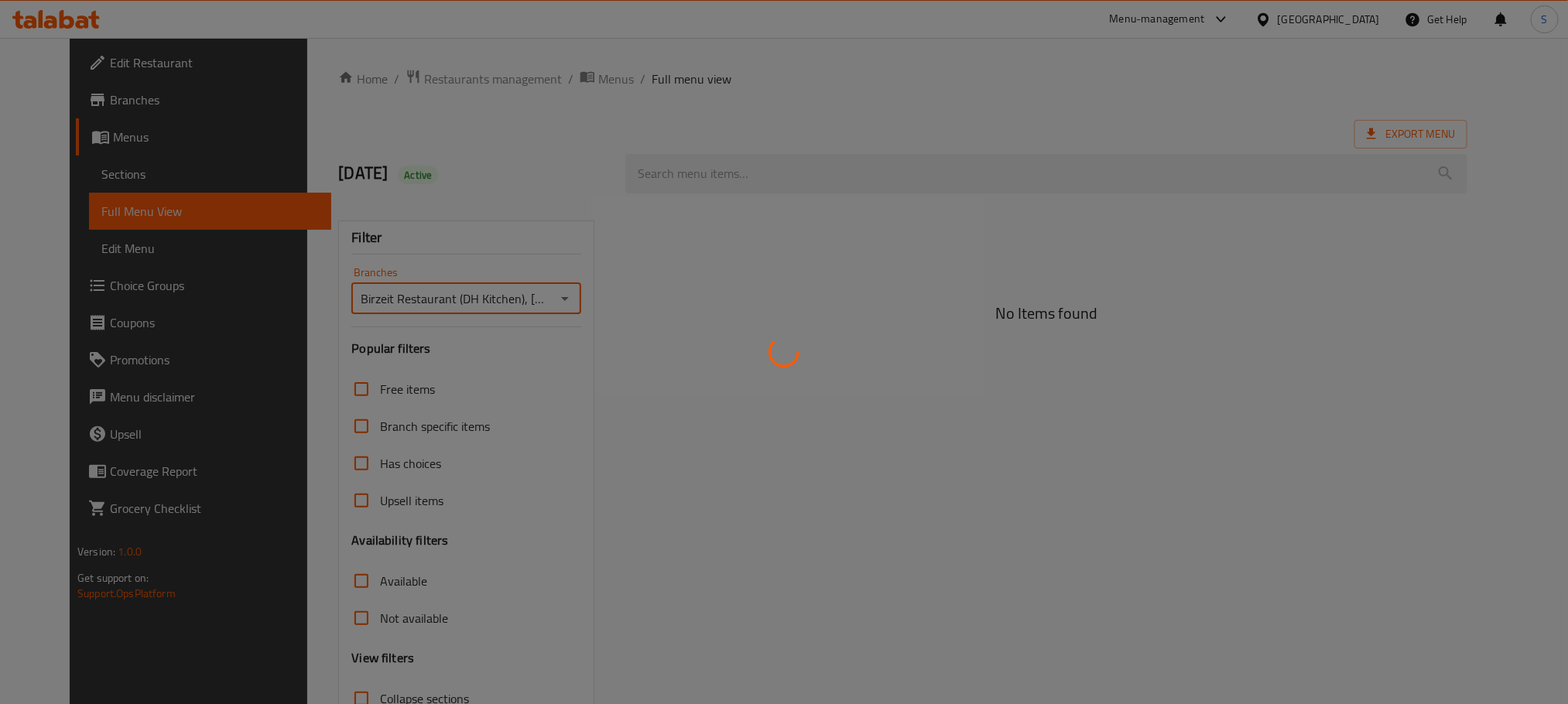
type input "Birzeit Restaurant (DH Kitchen), [GEOGRAPHIC_DATA]"
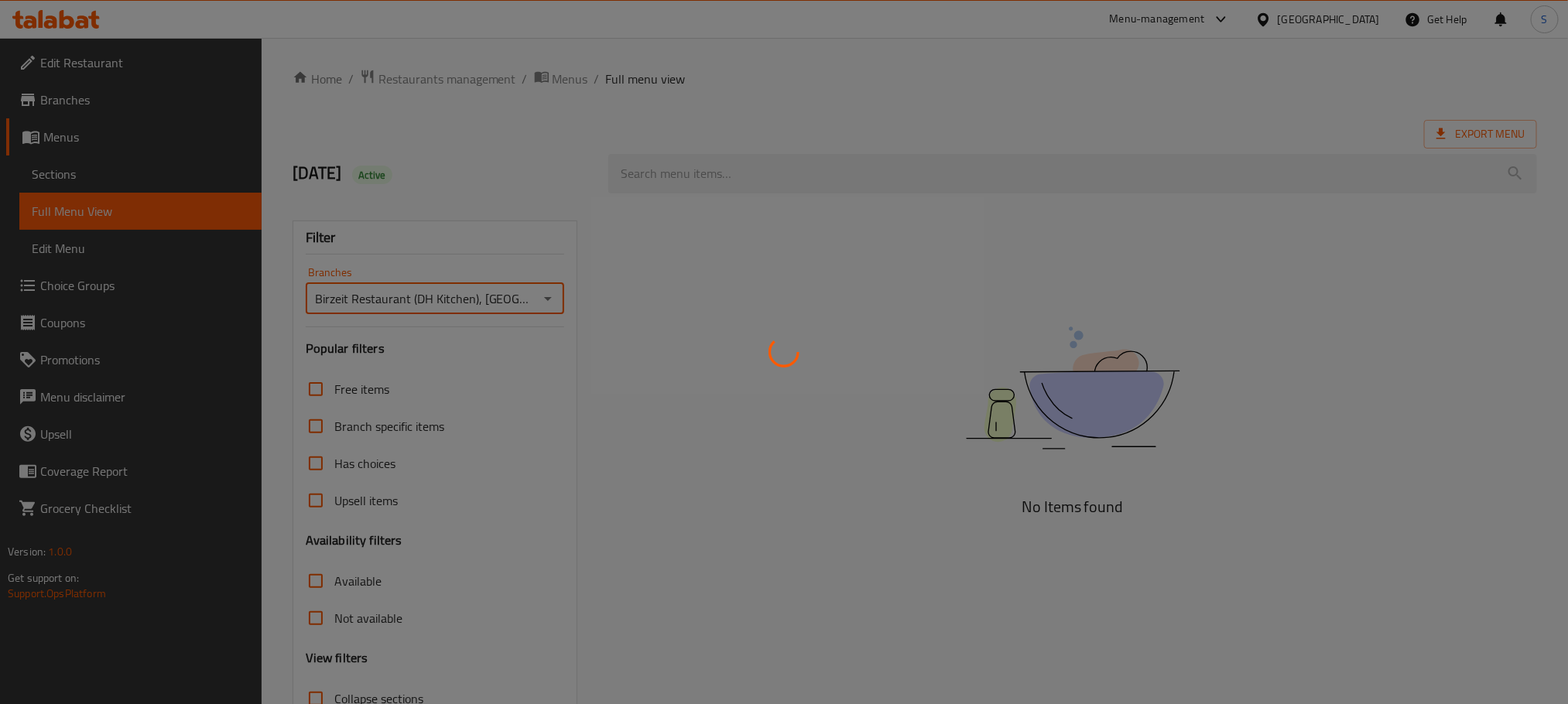
click at [465, 141] on div at bounding box center [784, 352] width 1568 height 704
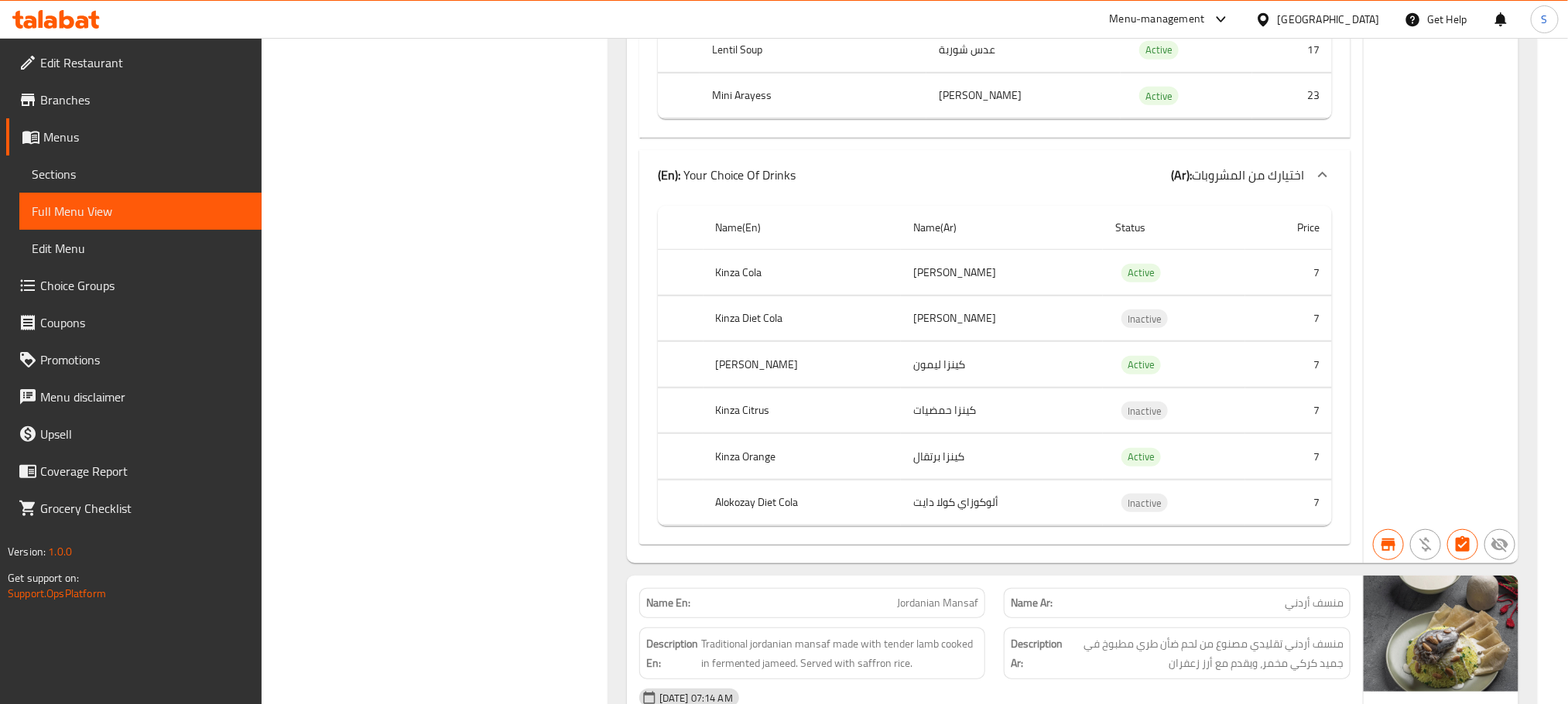
scroll to position [9866, 0]
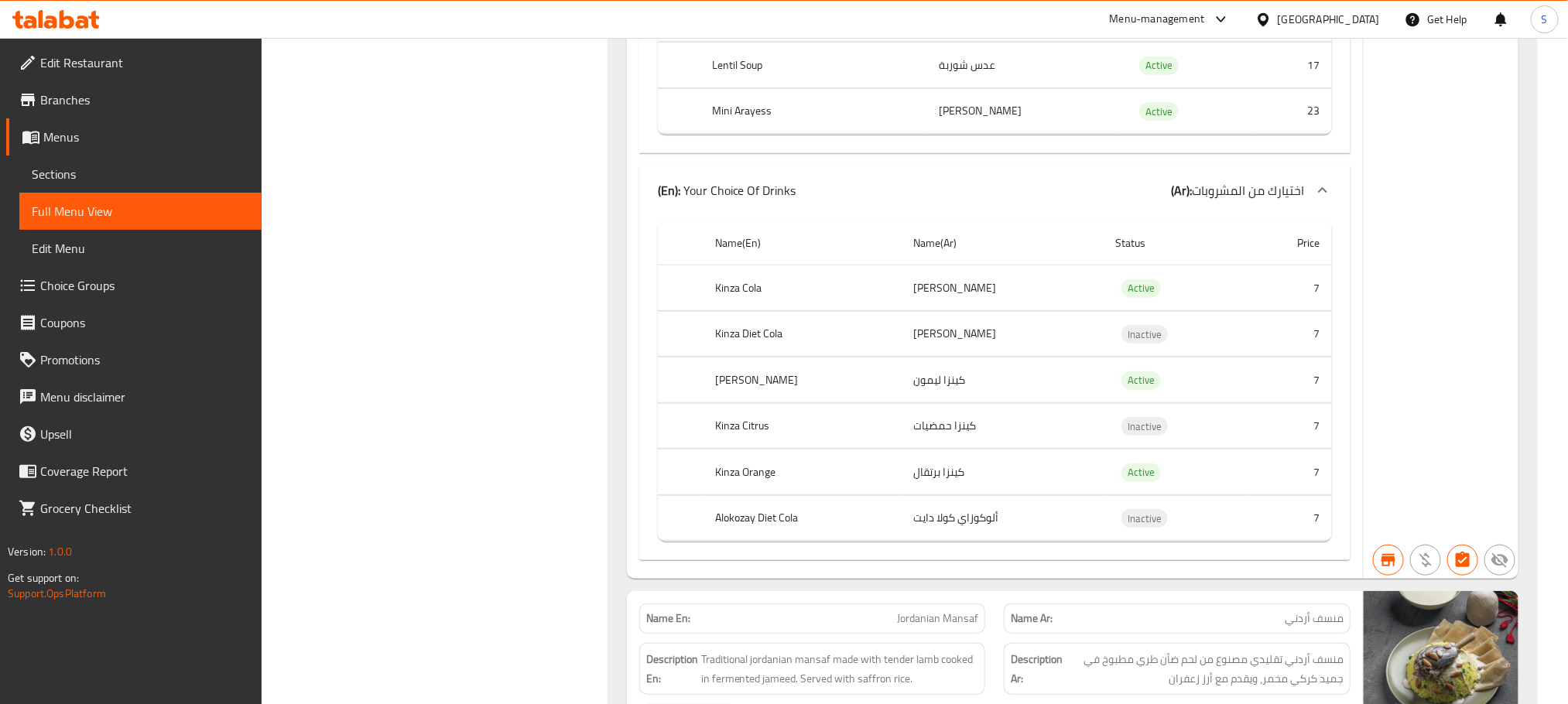
click at [59, 170] on span "Sections" at bounding box center [140, 174] width 218 height 18
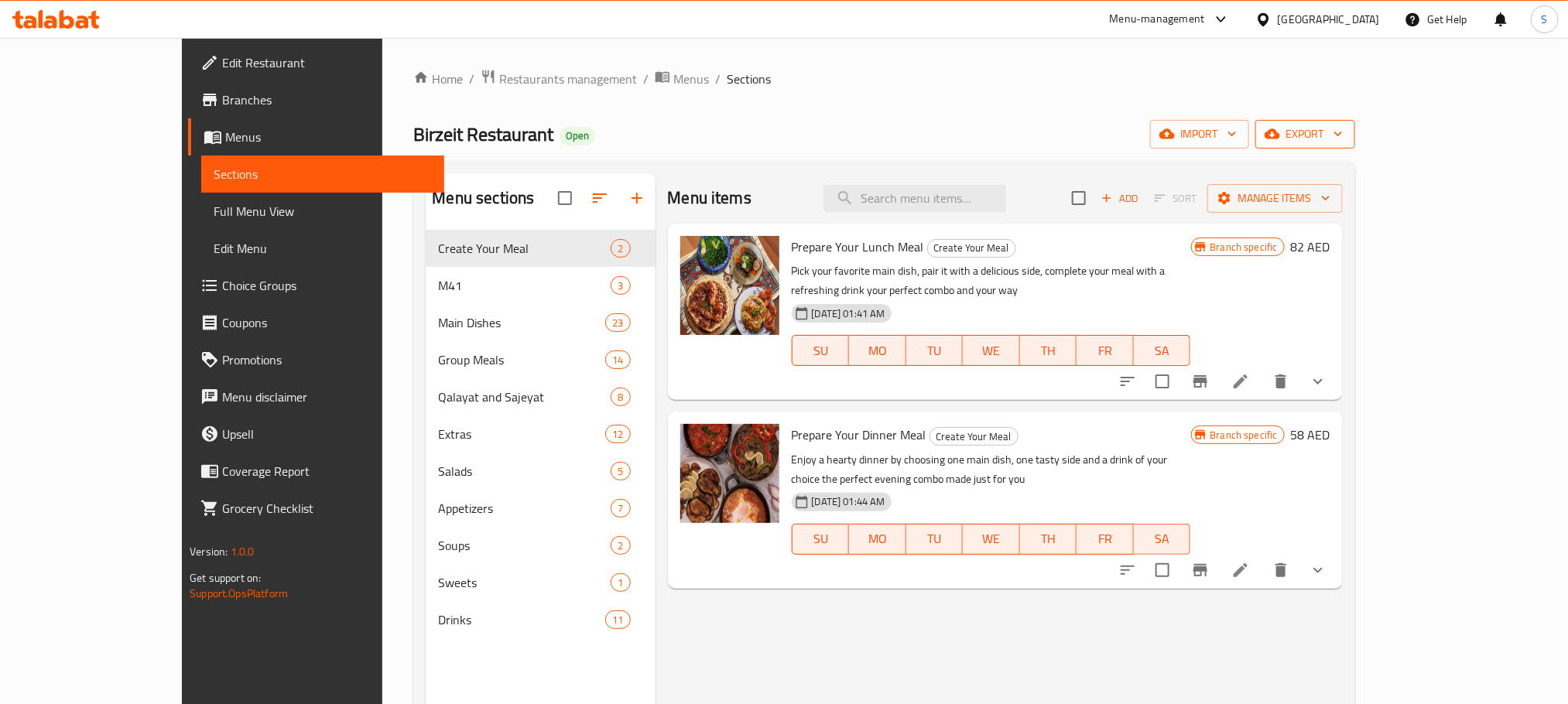
click at [1343, 140] on span "export" at bounding box center [1305, 134] width 75 height 19
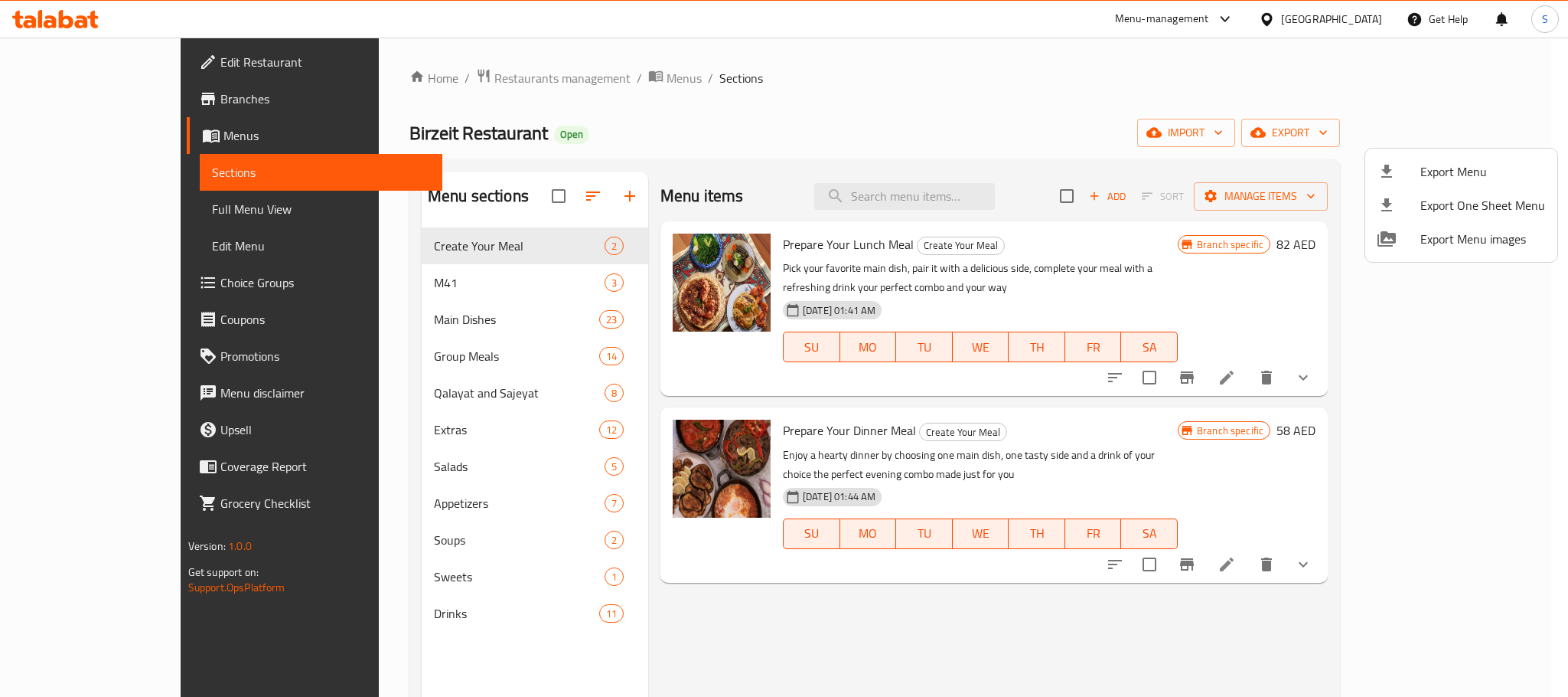
click at [1243, 115] on div at bounding box center [784, 348] width 1568 height 697
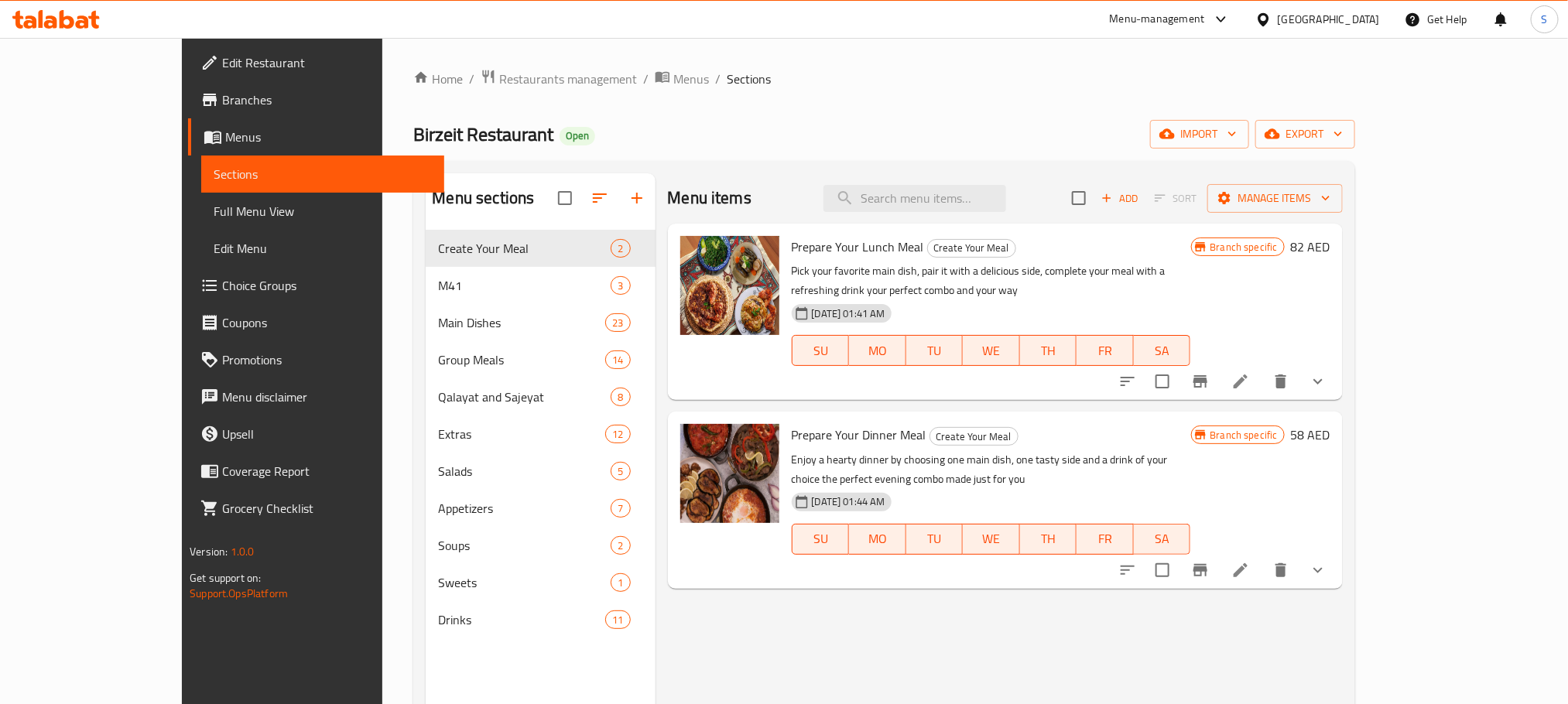
click at [1354, 118] on div "Home / Restaurants management / Menus / Sections Birzeit Restaurant Open import…" at bounding box center [884, 479] width 941 height 821
click at [1343, 135] on span "export" at bounding box center [1305, 134] width 75 height 19
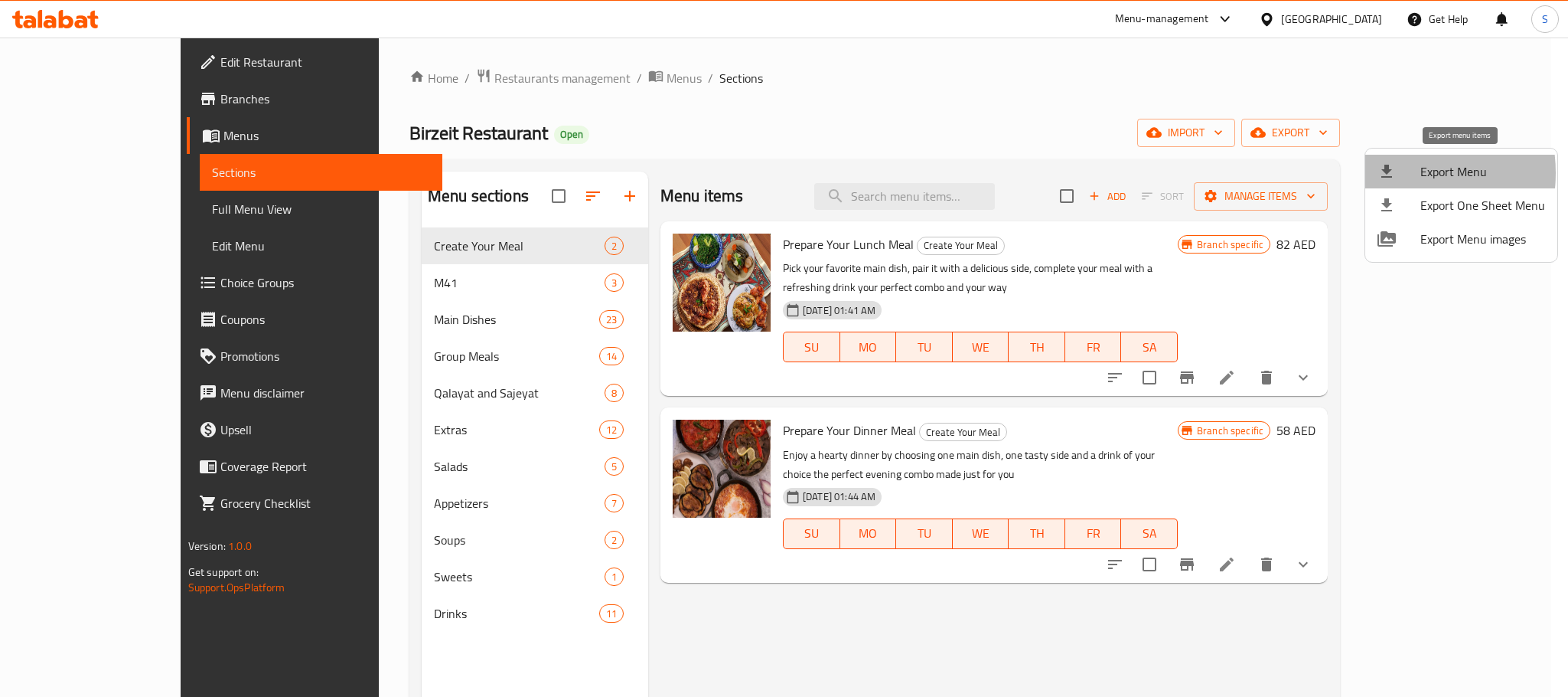
click at [1390, 173] on icon at bounding box center [1387, 171] width 18 height 18
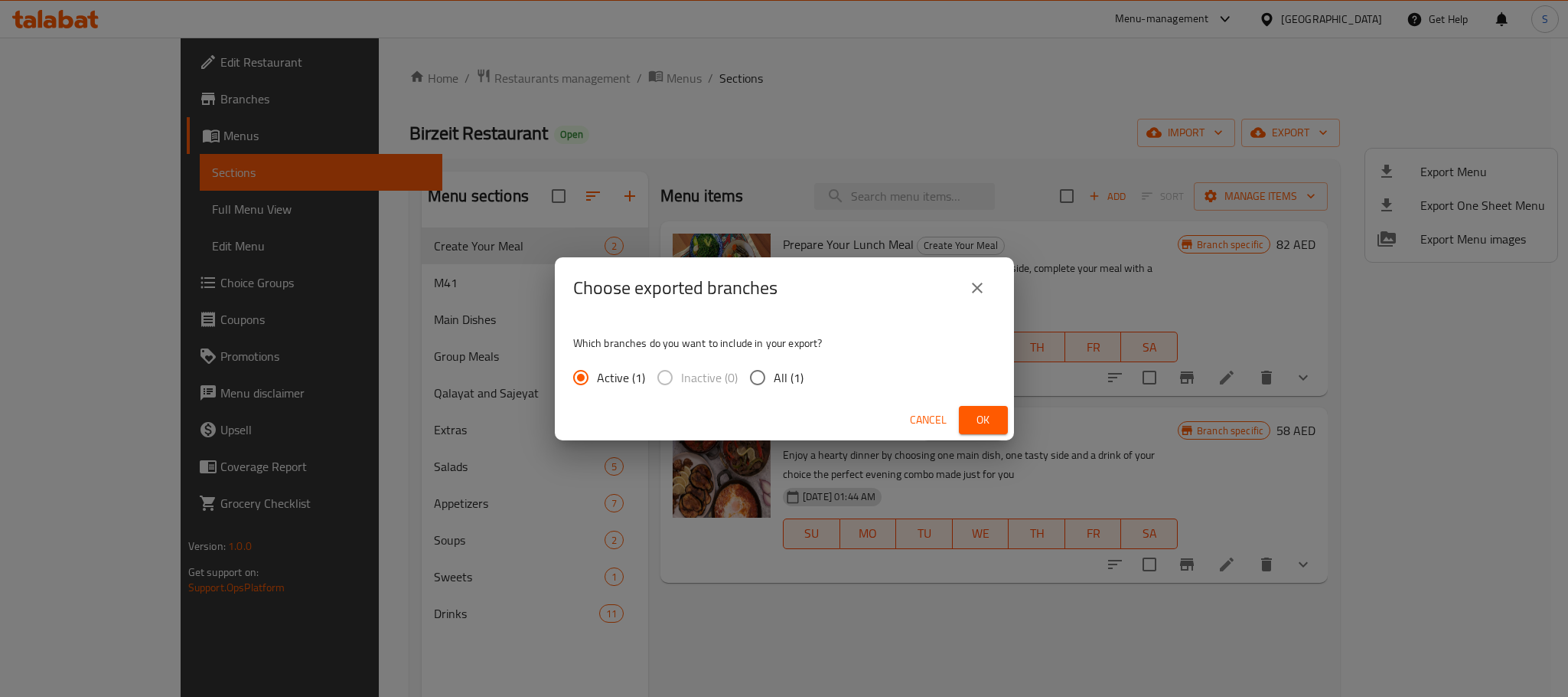
click at [807, 378] on div "Active (1) Inactive (0) All (1)" at bounding box center [694, 378] width 242 height 32
click at [799, 377] on span "All (1)" at bounding box center [789, 378] width 30 height 18
click at [774, 377] on input "All (1)" at bounding box center [758, 378] width 32 height 32
radio input "true"
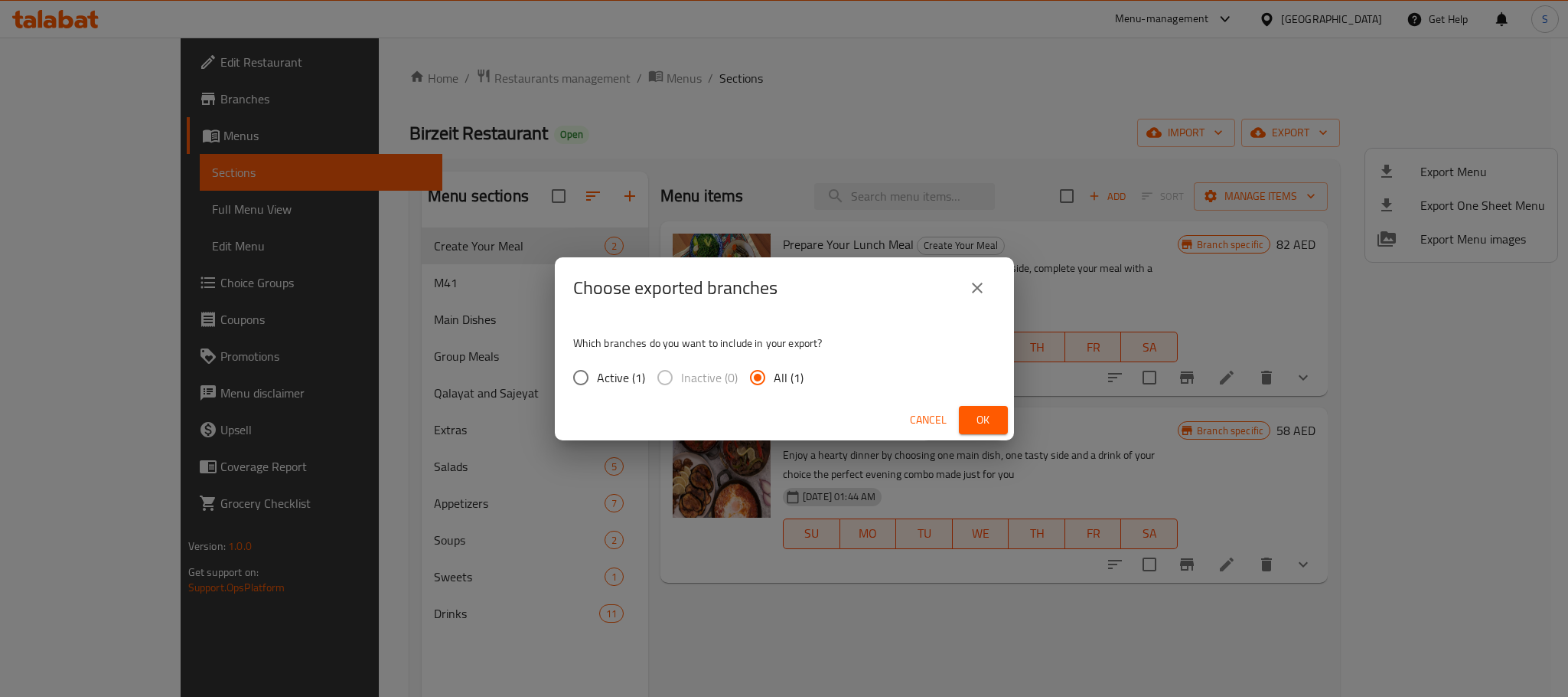
click at [971, 410] on span "Ok" at bounding box center [983, 419] width 24 height 19
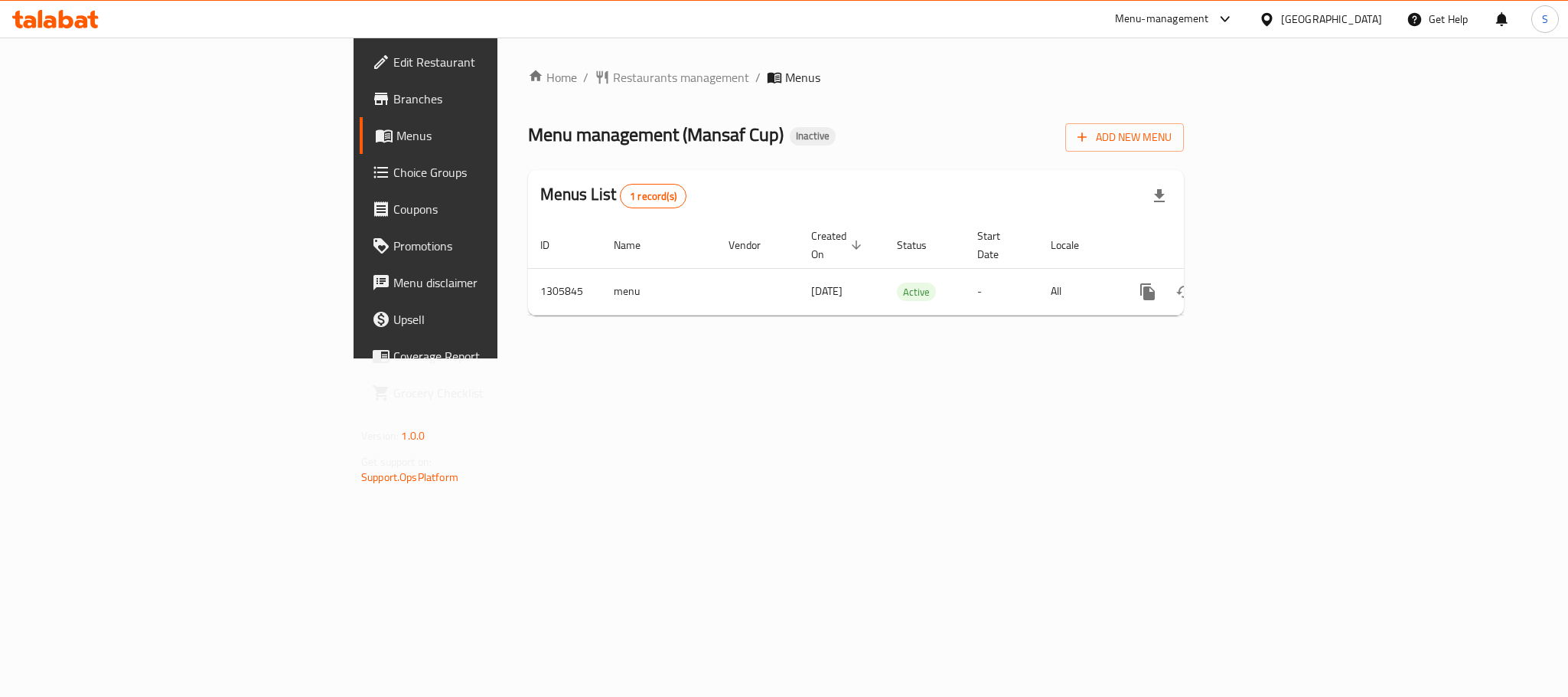
click at [394, 60] on span "Edit Restaurant" at bounding box center [498, 62] width 210 height 18
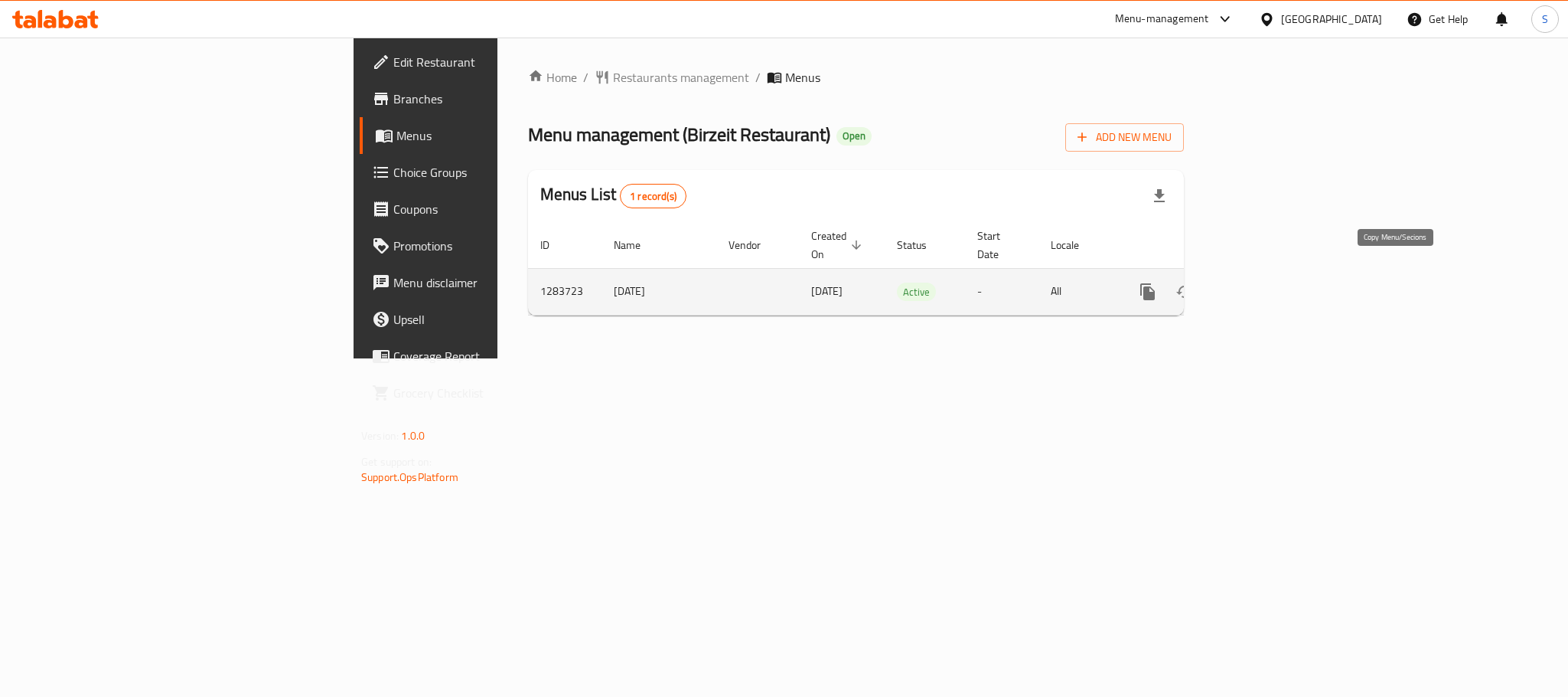
click at [1155, 283] on icon "more" at bounding box center [1148, 291] width 14 height 17
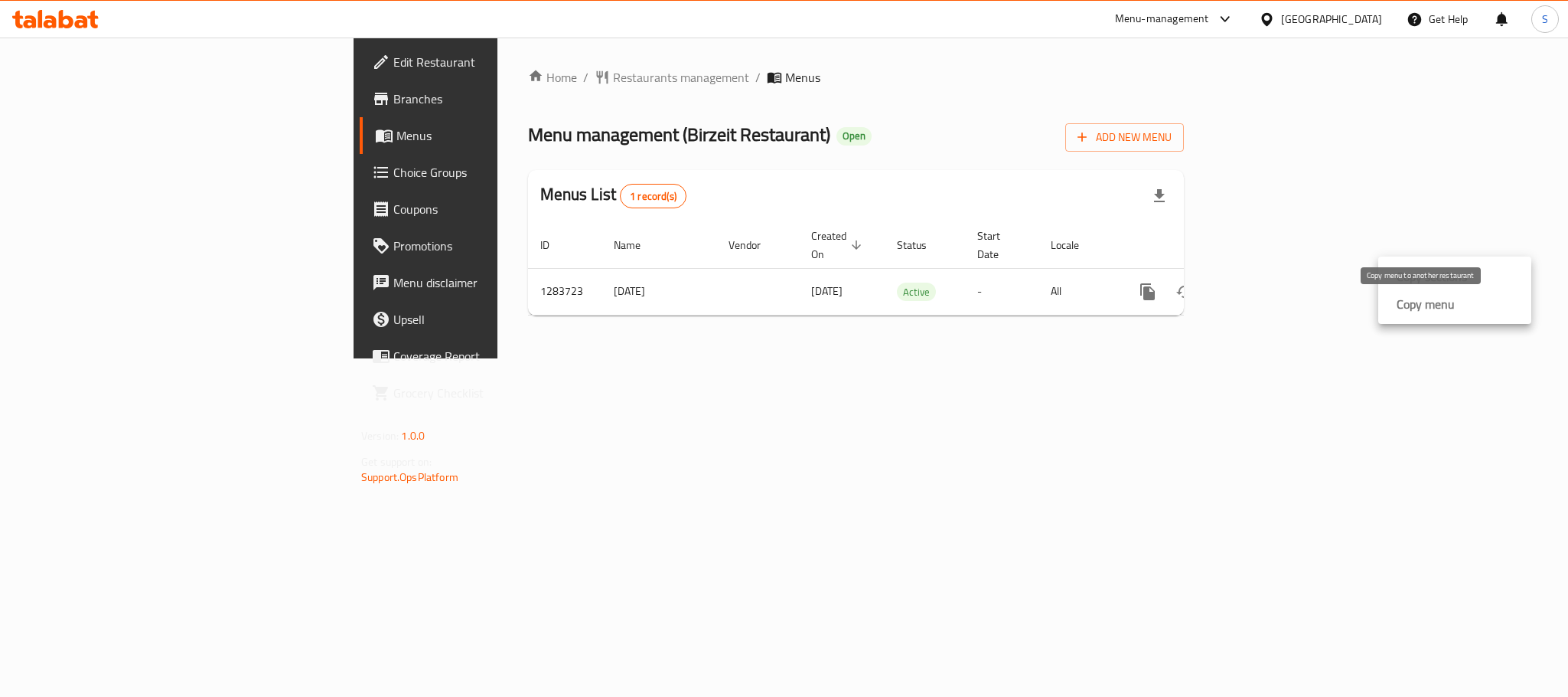
click at [1427, 302] on strong "Copy menu" at bounding box center [1426, 304] width 59 height 18
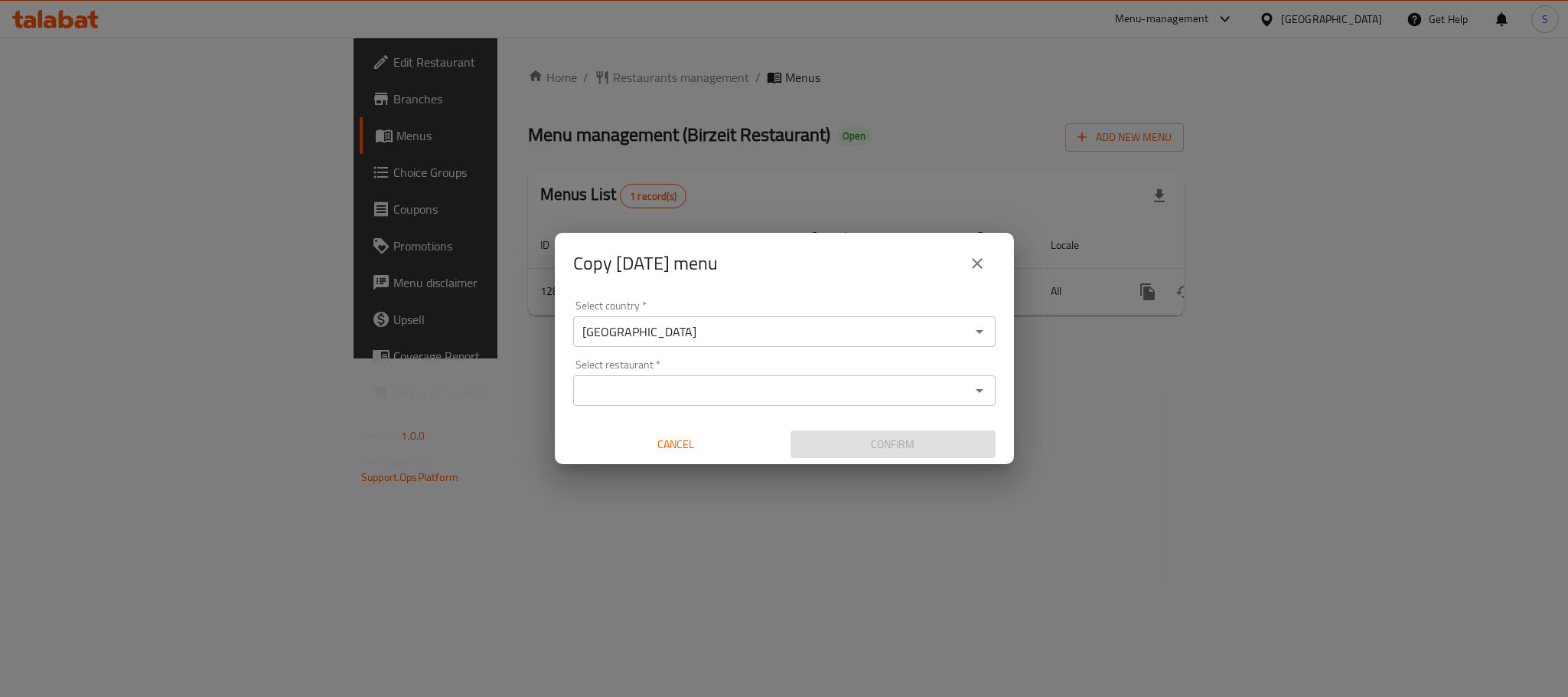
click at [713, 384] on input "Select restaurant   *" at bounding box center [771, 390] width 388 height 22
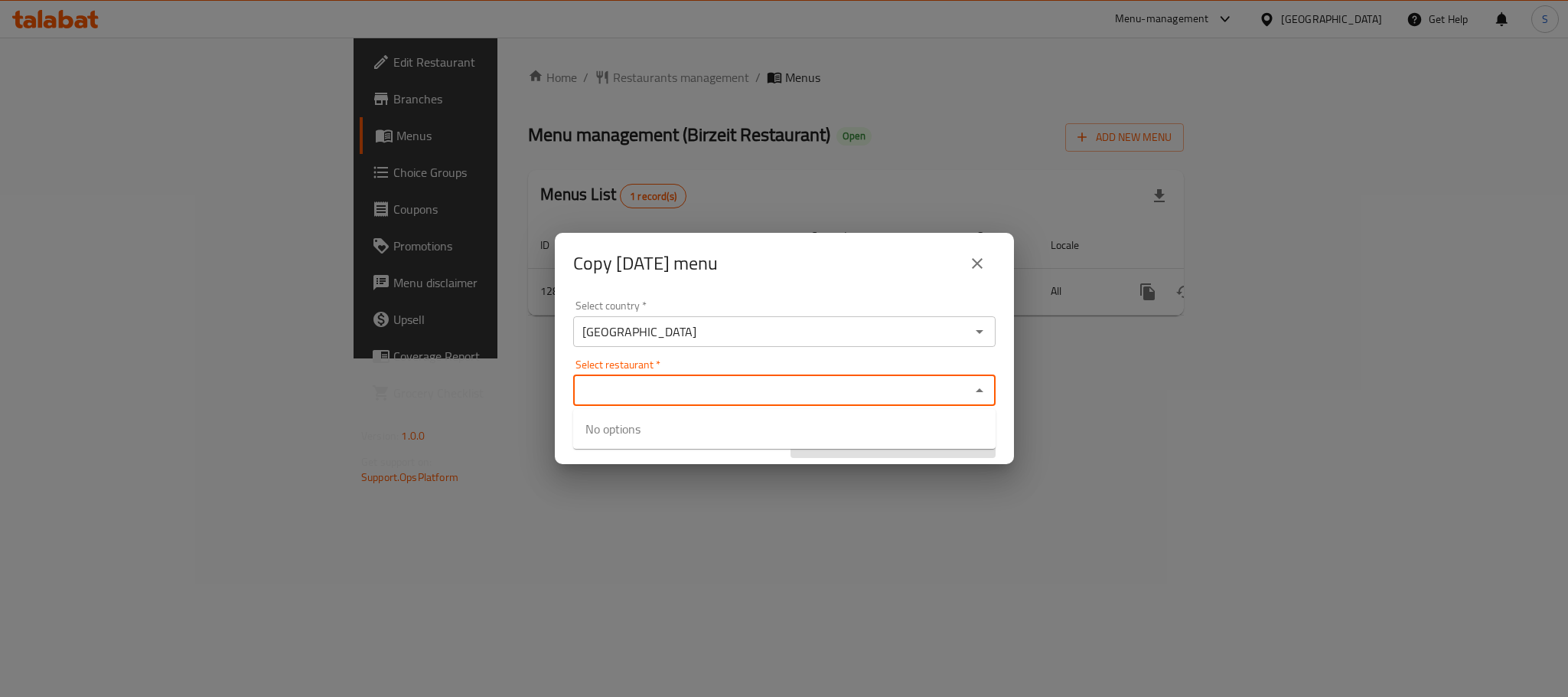
paste input "Mansaf Cup"
type input "Mansaf Cup"
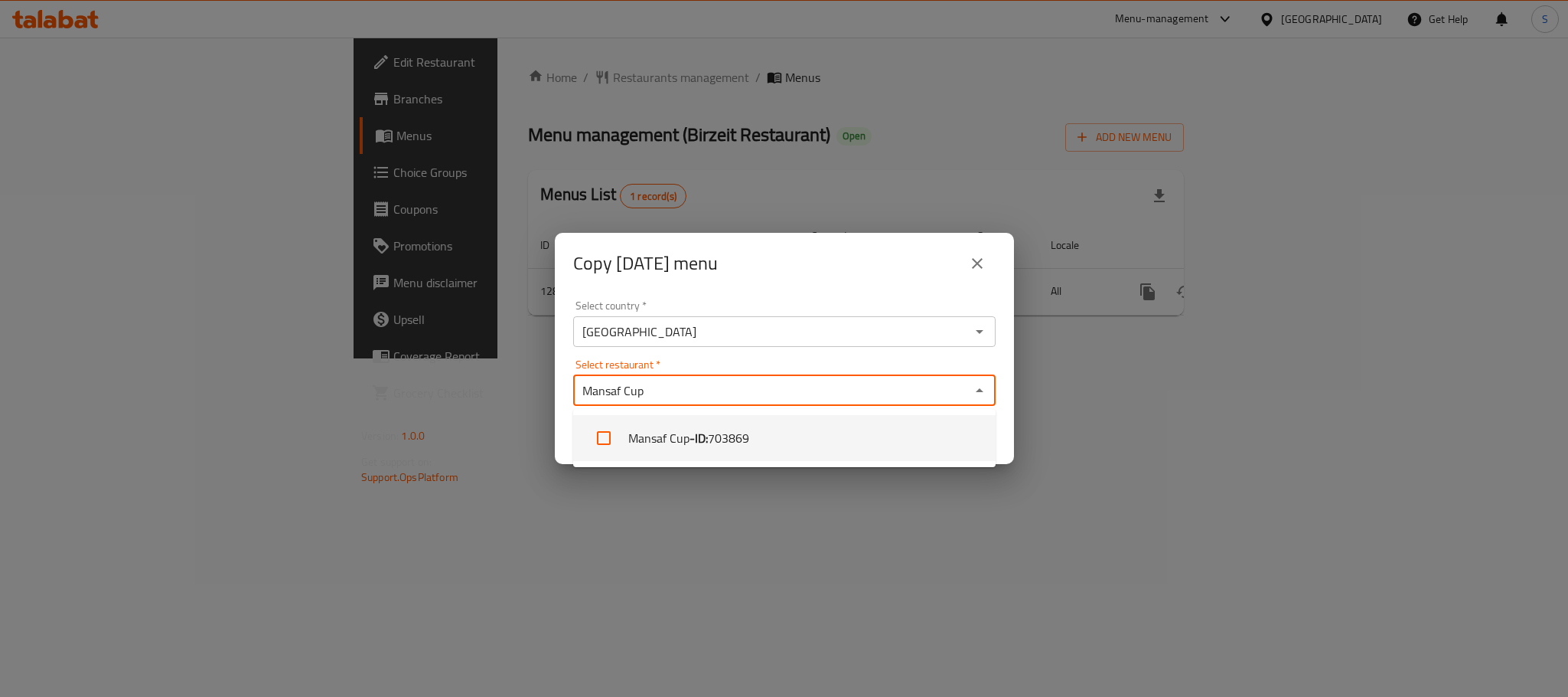
click at [728, 440] on span "703869" at bounding box center [729, 438] width 41 height 18
checkbox input "true"
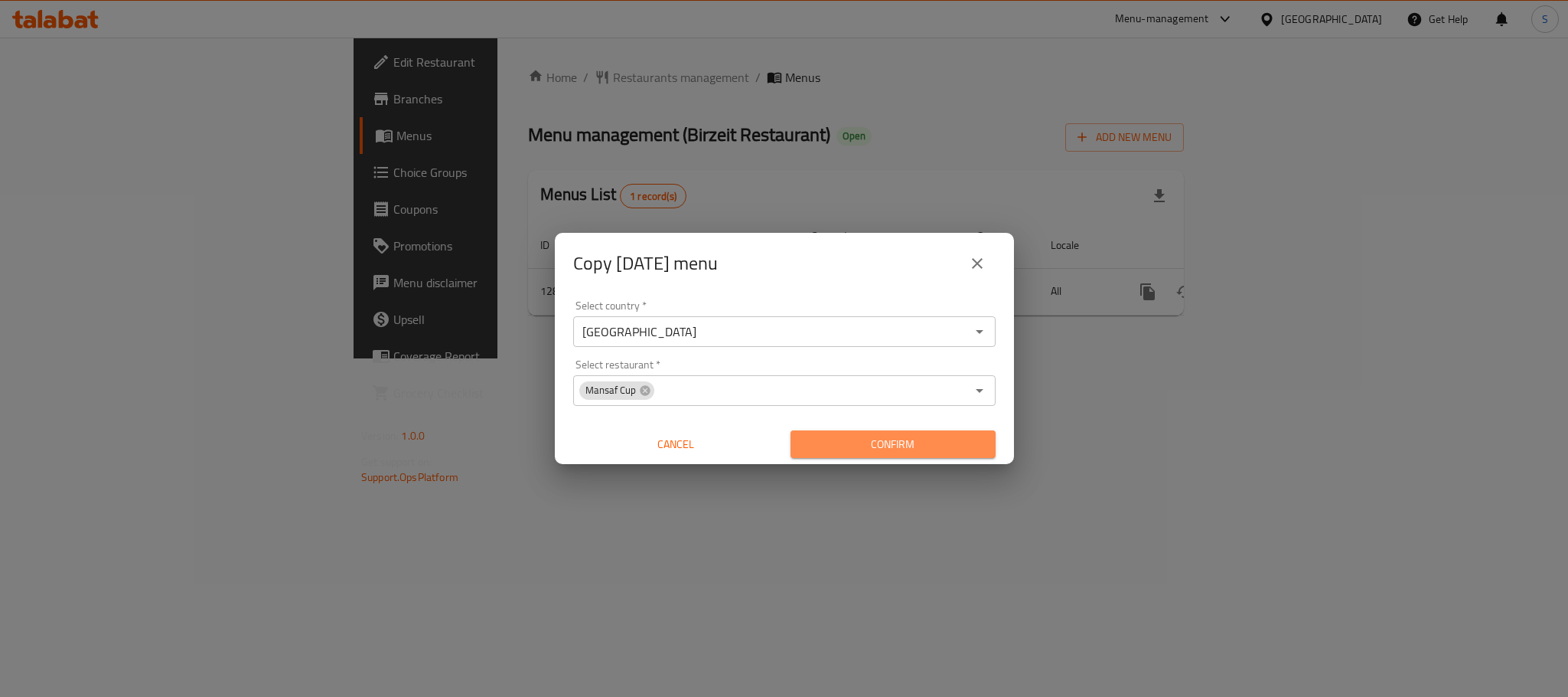
click at [850, 437] on span "Confirm" at bounding box center [893, 444] width 180 height 19
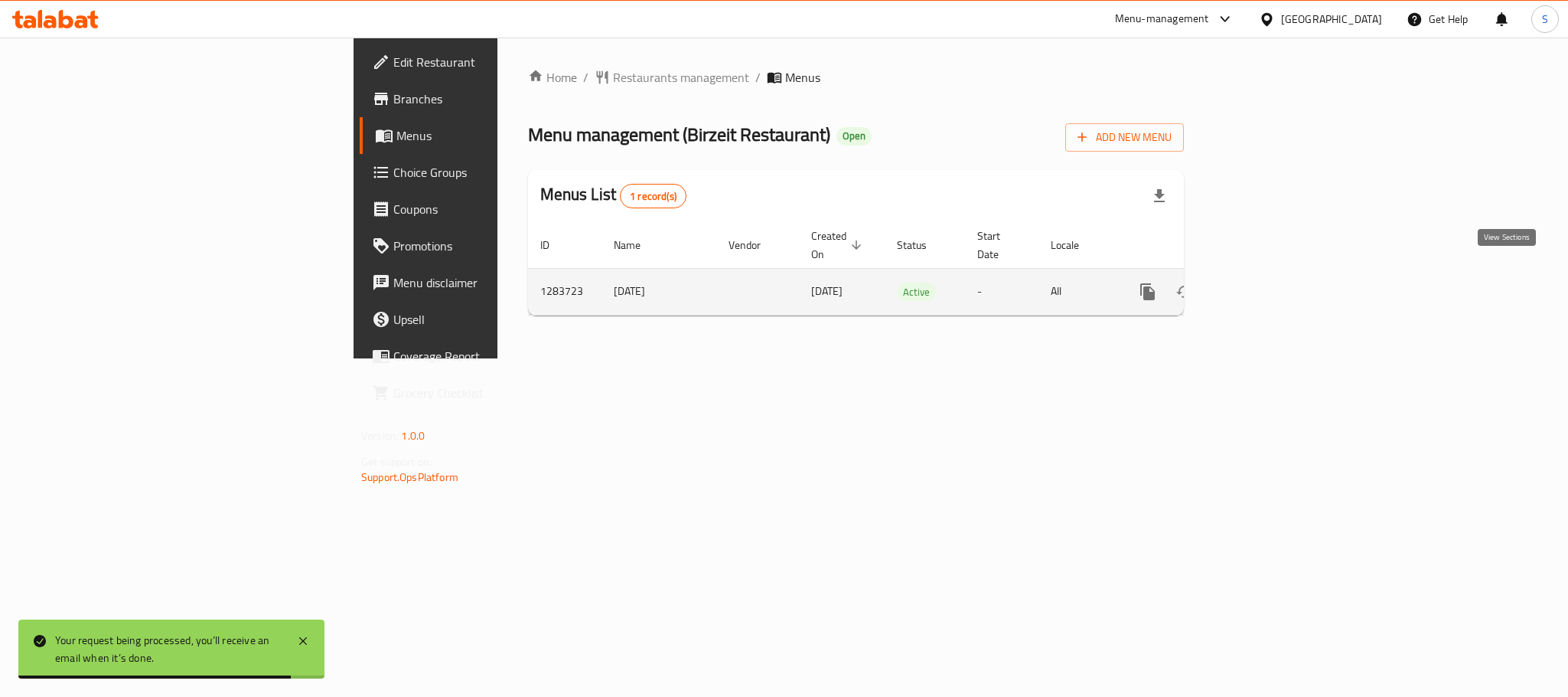
click at [1268, 282] on icon "enhanced table" at bounding box center [1258, 291] width 18 height 18
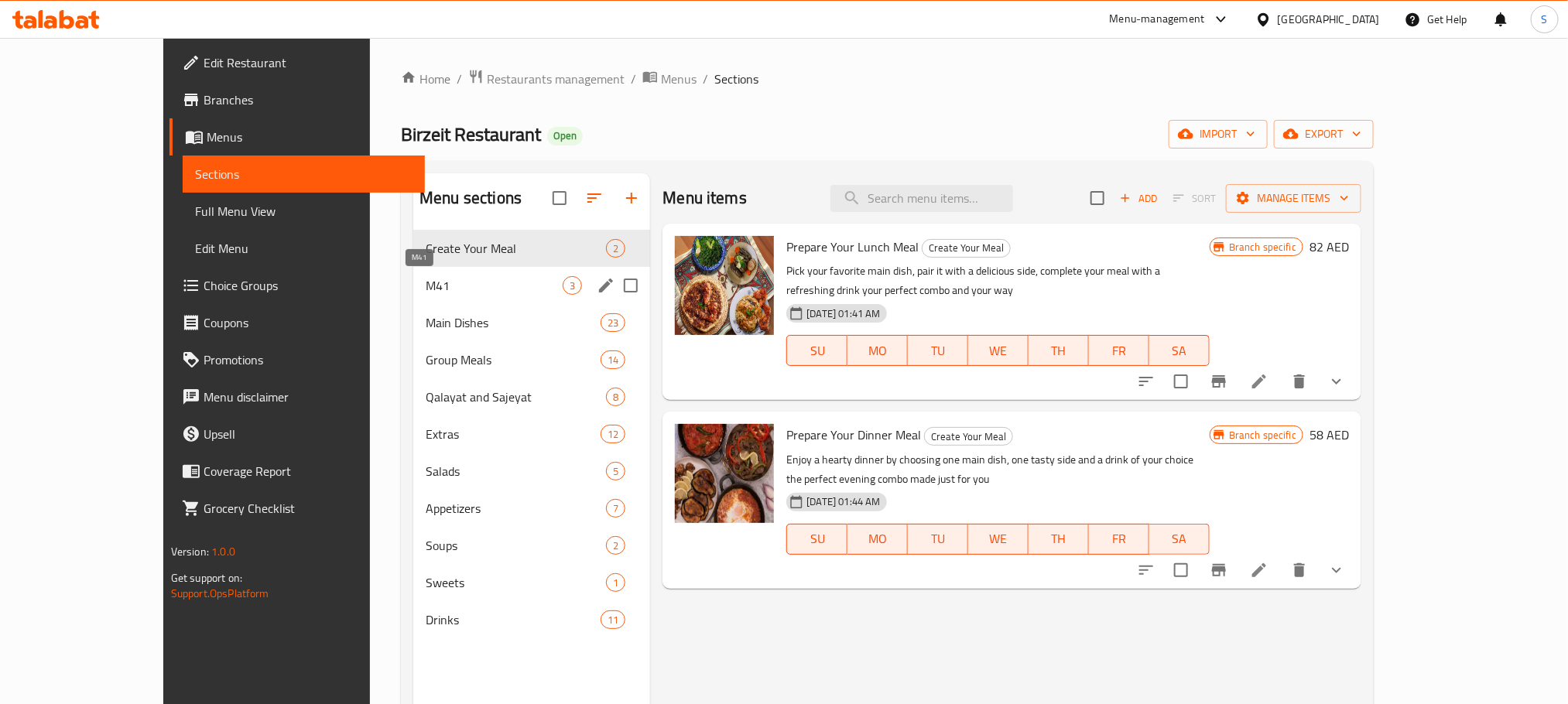
click at [425, 283] on span "M41" at bounding box center [494, 285] width 137 height 18
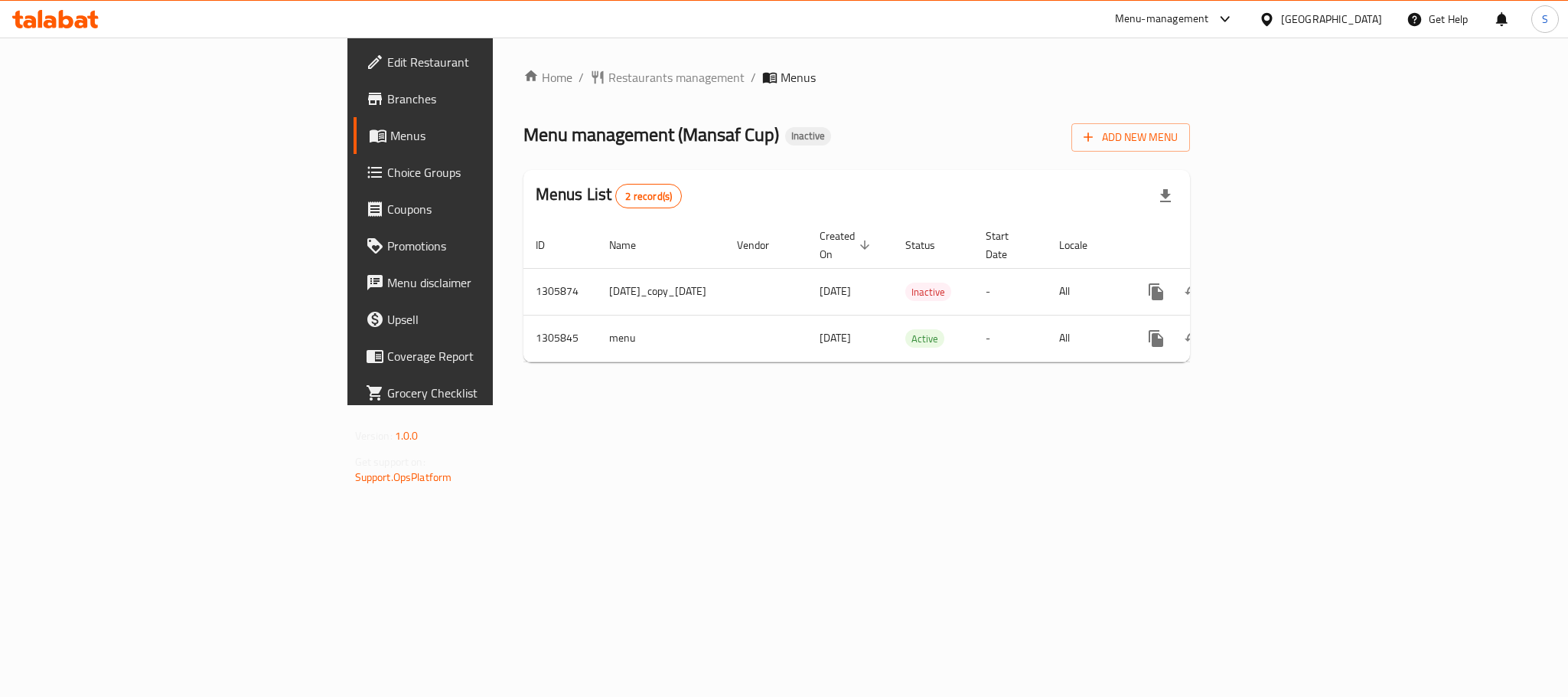
click at [785, 99] on div "Home / Restaurants management / Menus Menu management ( Mansaf Cup ) Inactive A…" at bounding box center [857, 222] width 668 height 307
click at [1178, 136] on span "Add New Menu" at bounding box center [1131, 137] width 94 height 19
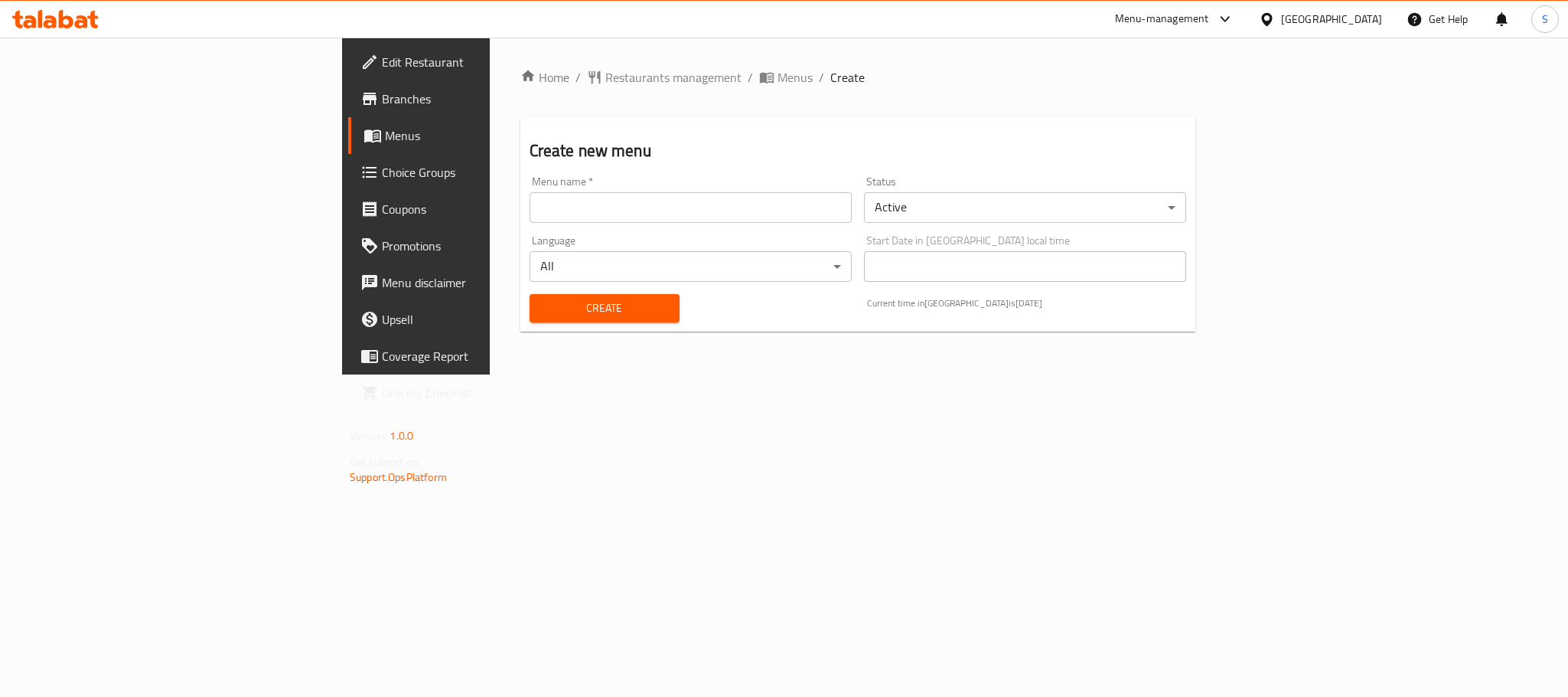
click at [530, 206] on input "text" at bounding box center [691, 207] width 323 height 31
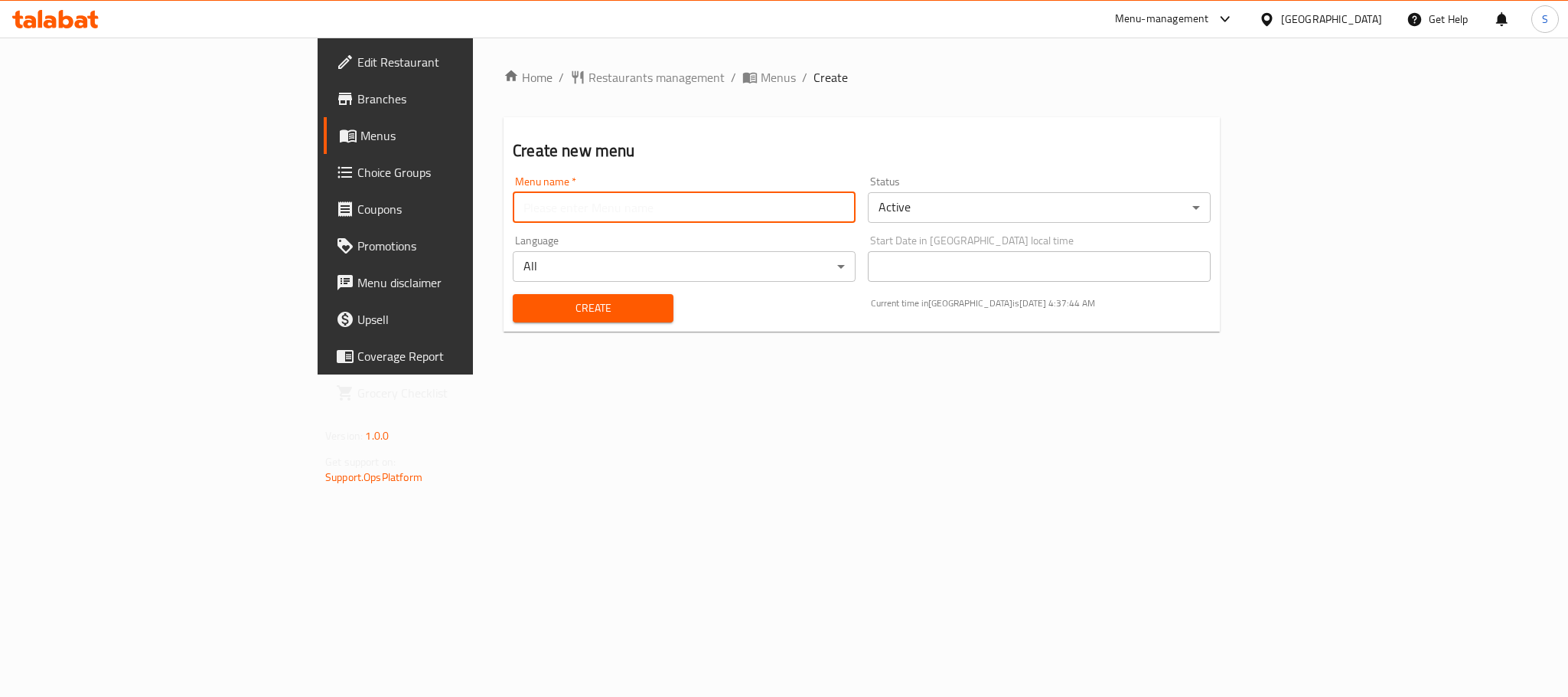
type input "finallllll"
click at [525, 306] on span "Create" at bounding box center [593, 307] width 136 height 19
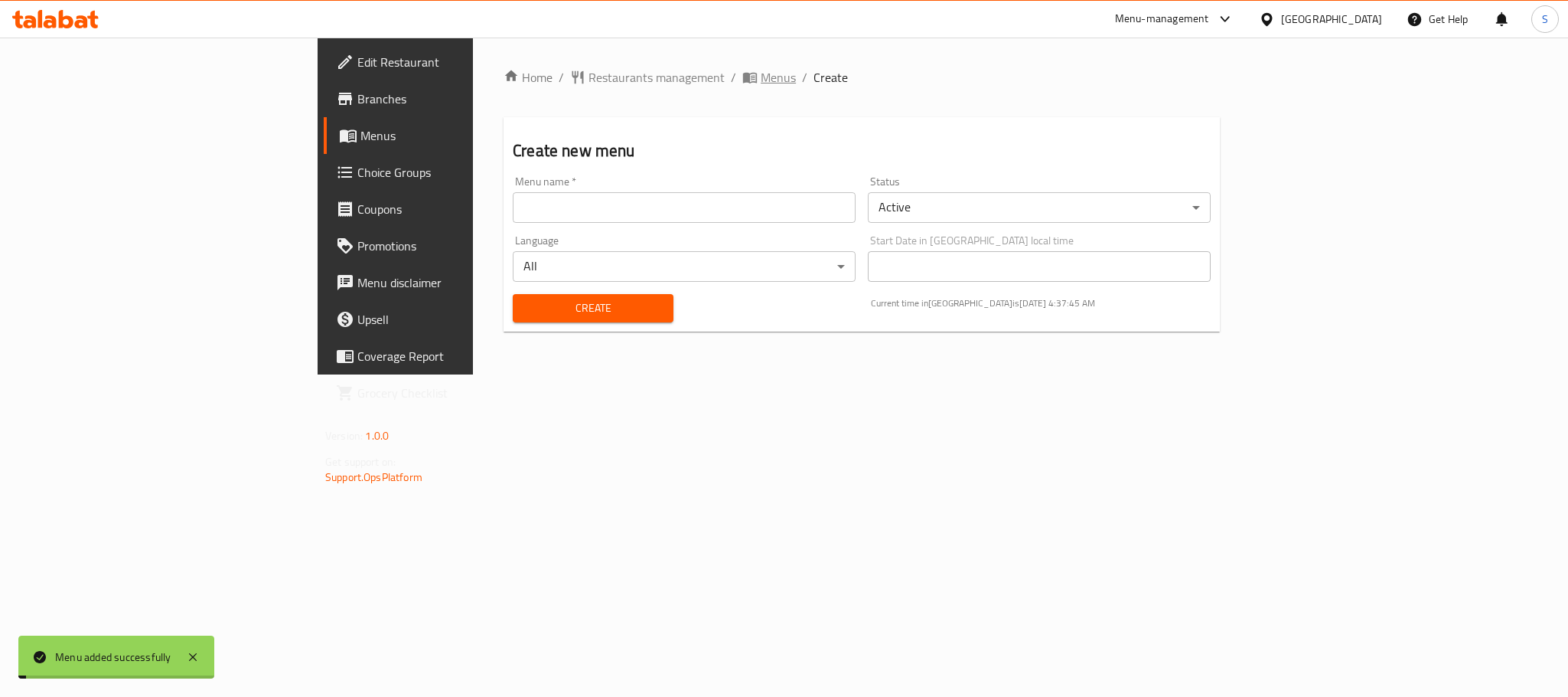
click at [761, 76] on span "Menus" at bounding box center [778, 78] width 35 height 18
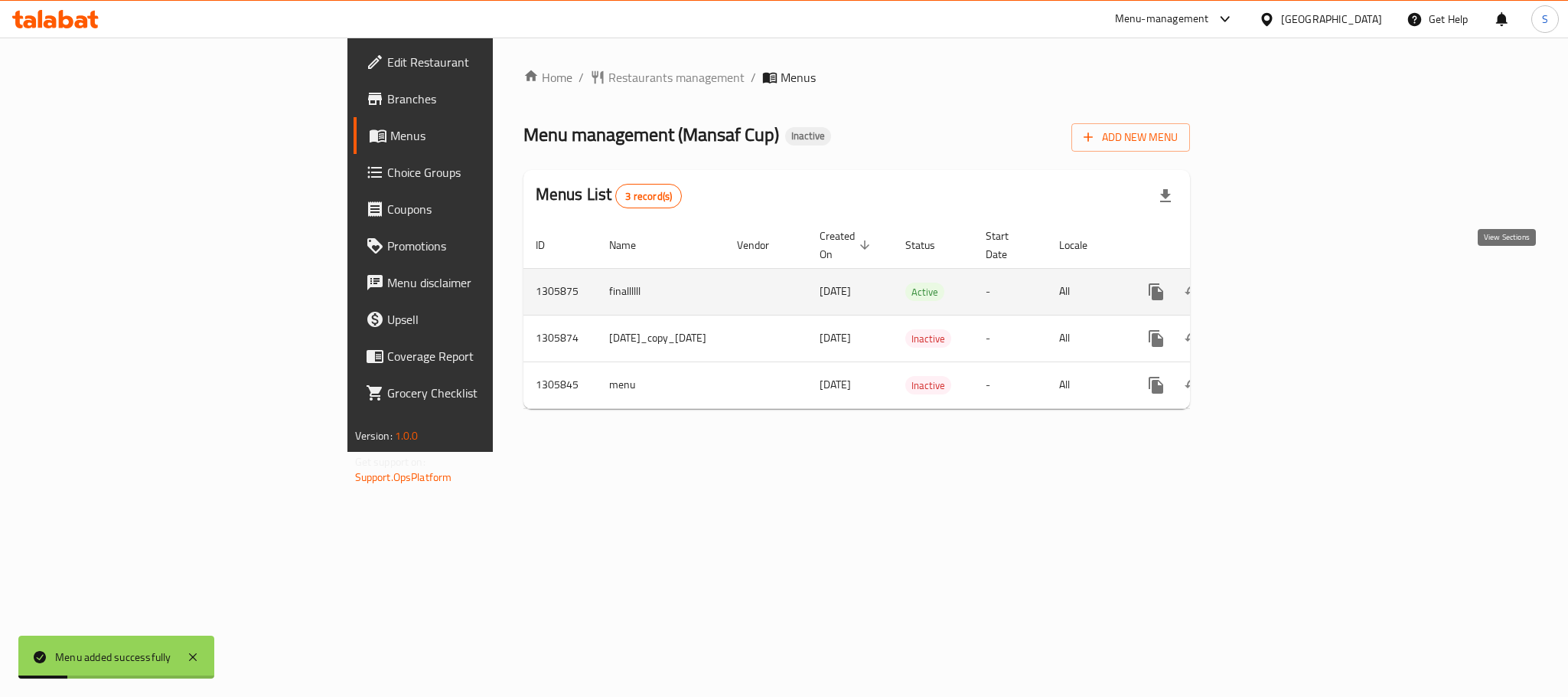
click at [1285, 273] on link "enhanced table" at bounding box center [1266, 291] width 37 height 37
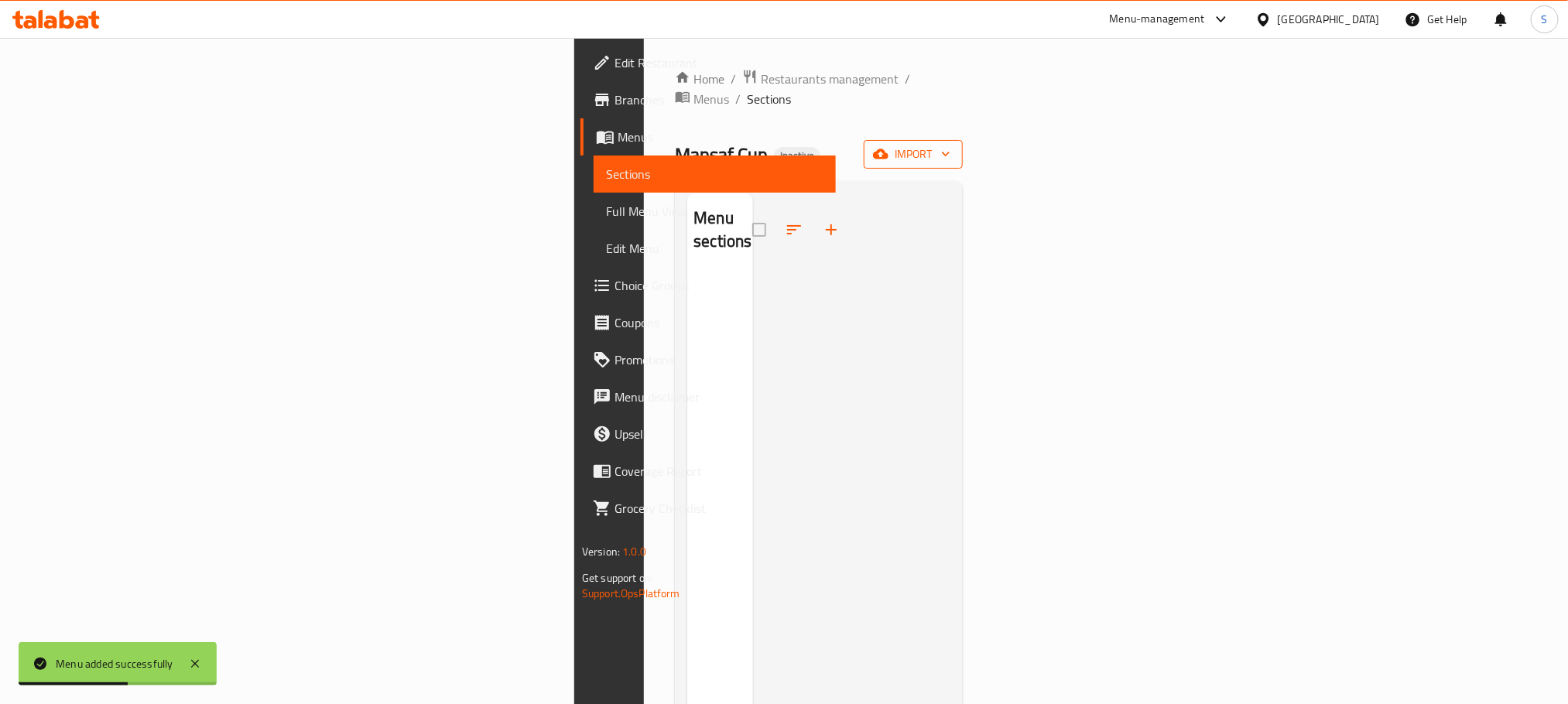
click at [963, 140] on button "import" at bounding box center [913, 154] width 99 height 28
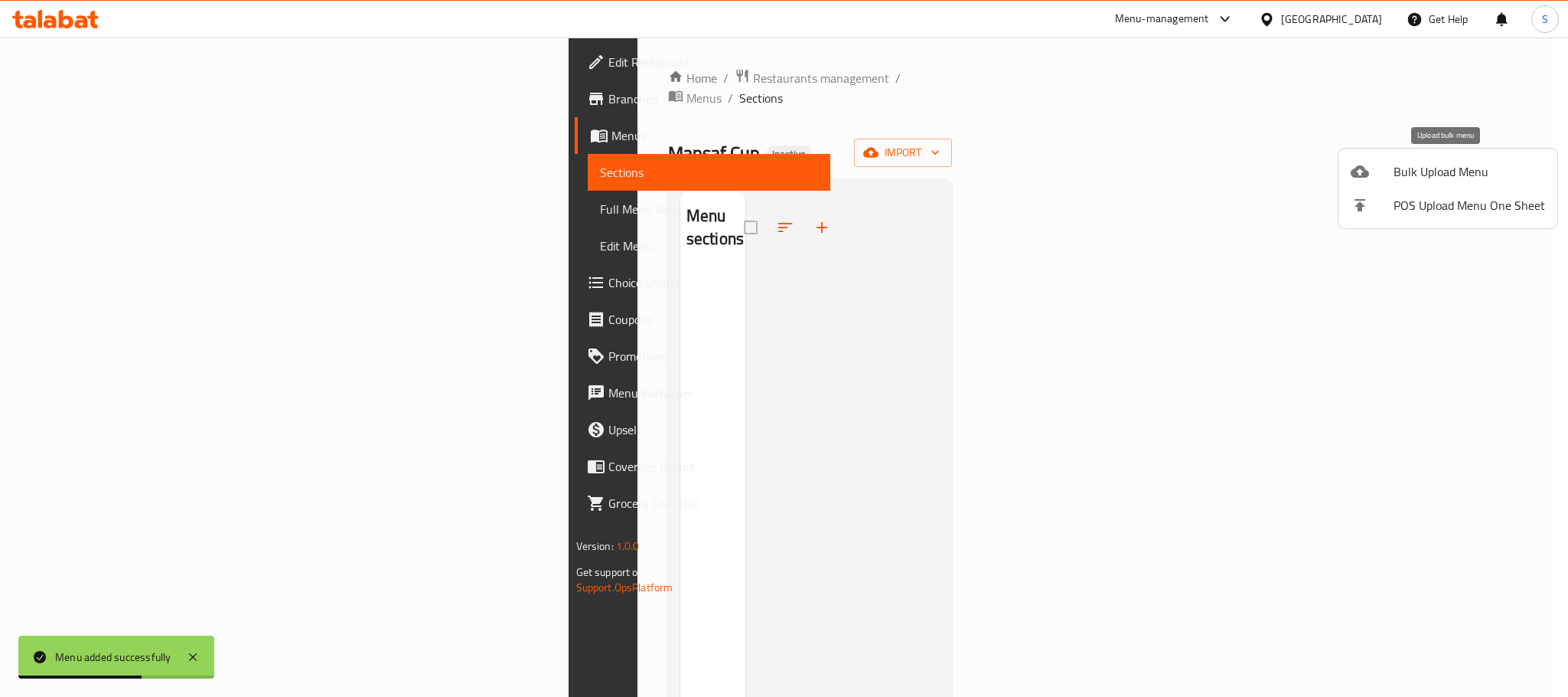
click at [1470, 170] on span "Bulk Upload Menu" at bounding box center [1470, 171] width 151 height 18
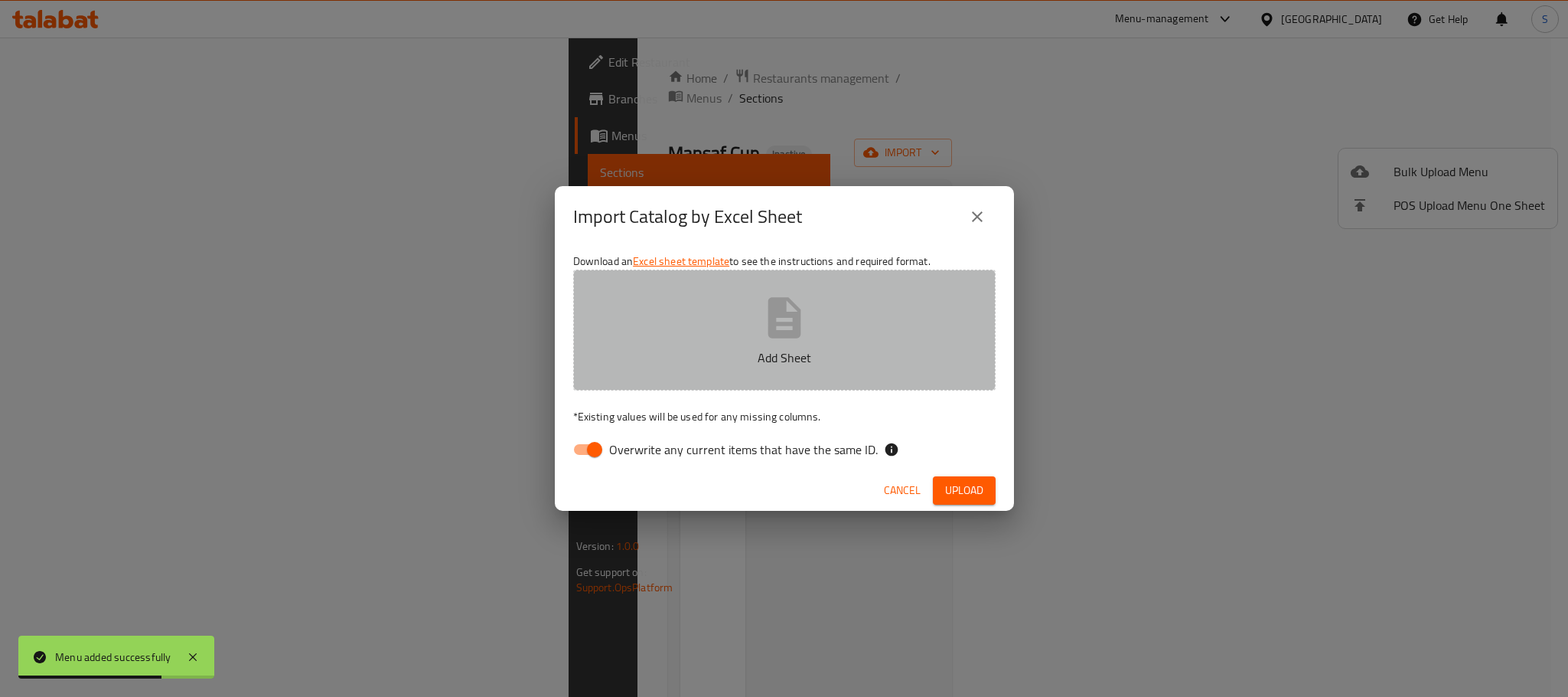
click at [750, 338] on button "Add Sheet" at bounding box center [784, 330] width 423 height 121
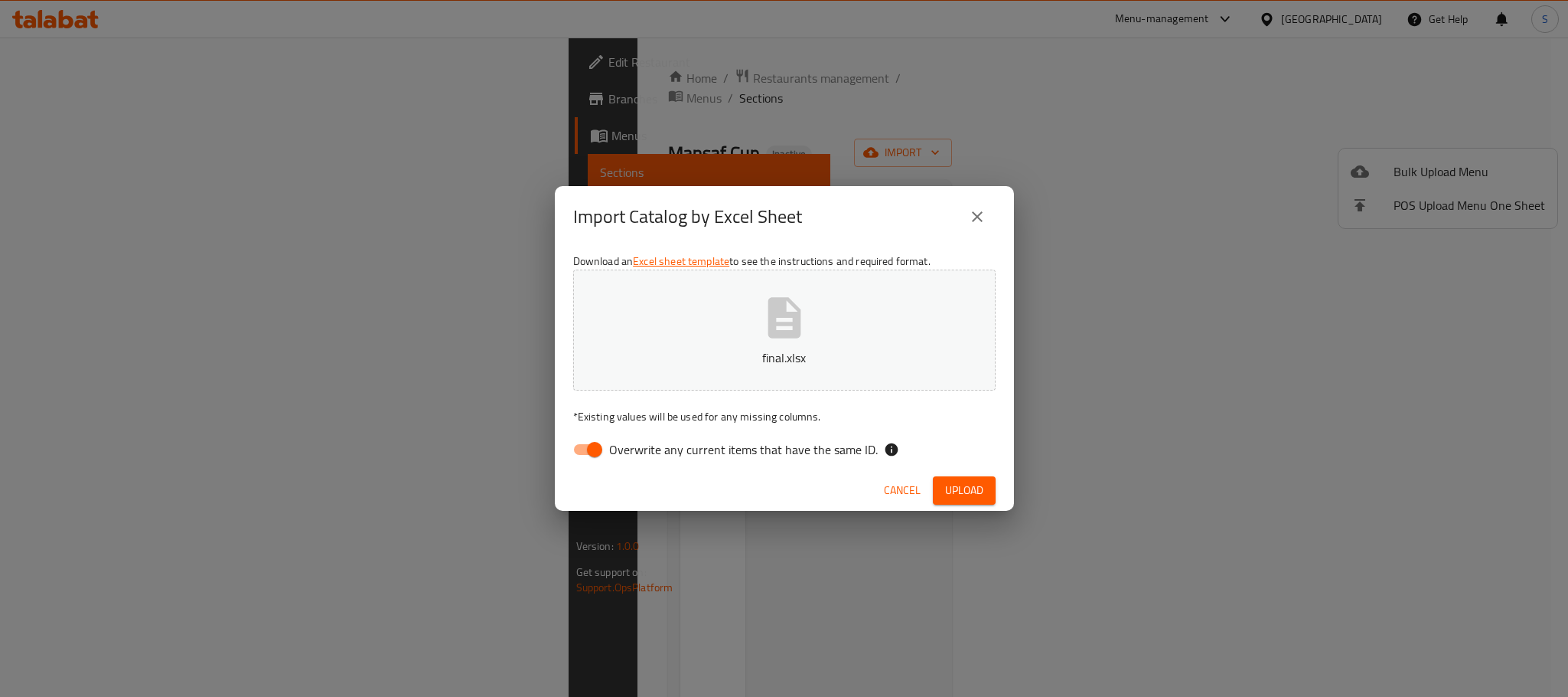
click at [588, 453] on input "Overwrite any current items that have the same ID." at bounding box center [595, 449] width 87 height 29
checkbox input "false"
click at [979, 485] on span "Upload" at bounding box center [964, 490] width 38 height 19
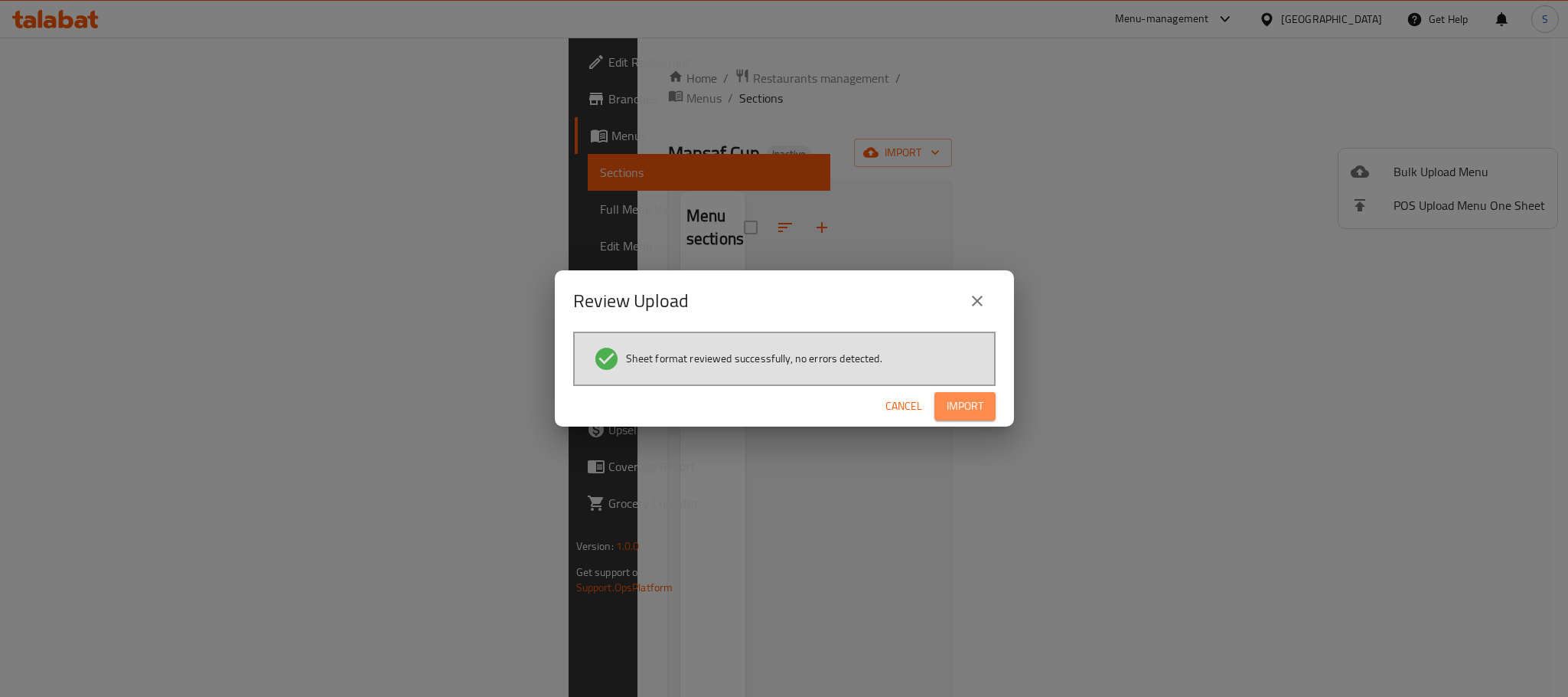
click at [961, 405] on span "Import" at bounding box center [965, 406] width 37 height 19
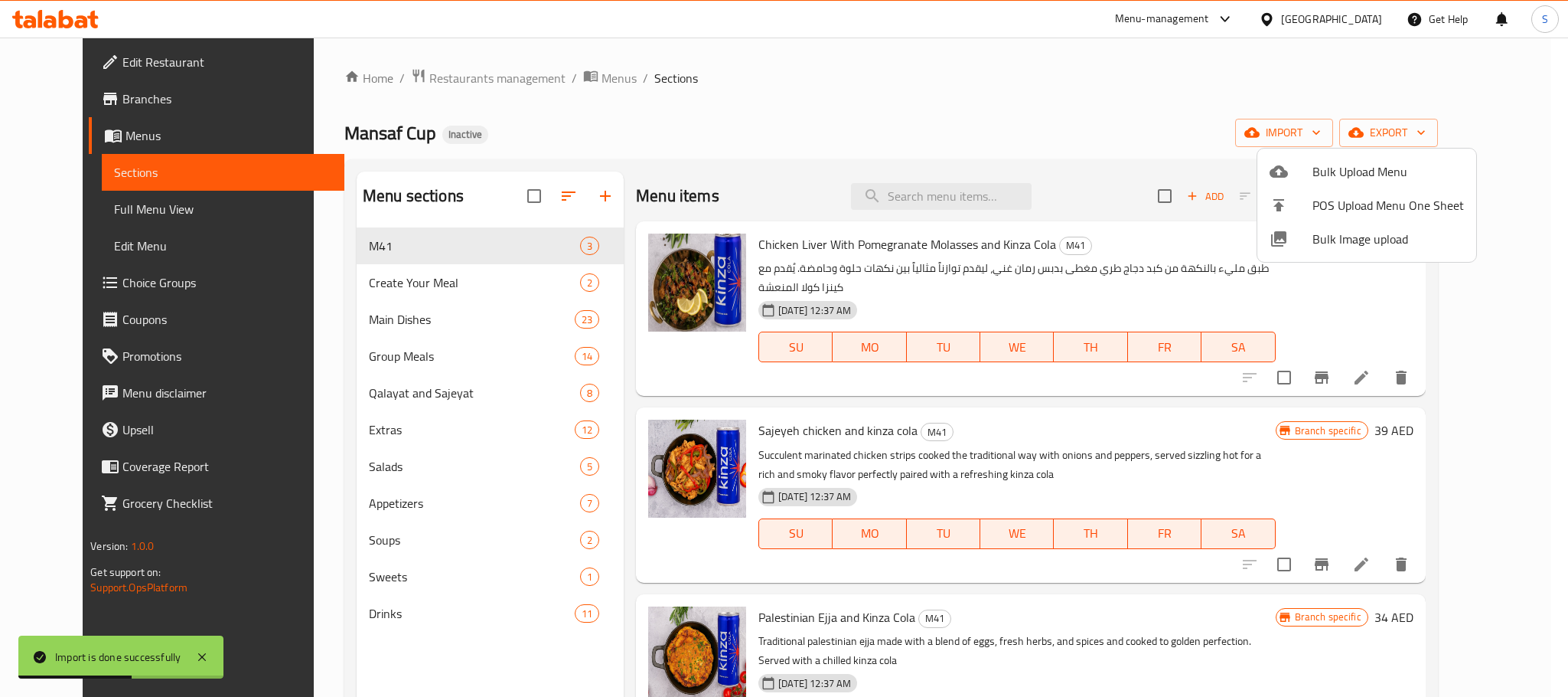
click at [963, 123] on div at bounding box center [784, 348] width 1568 height 697
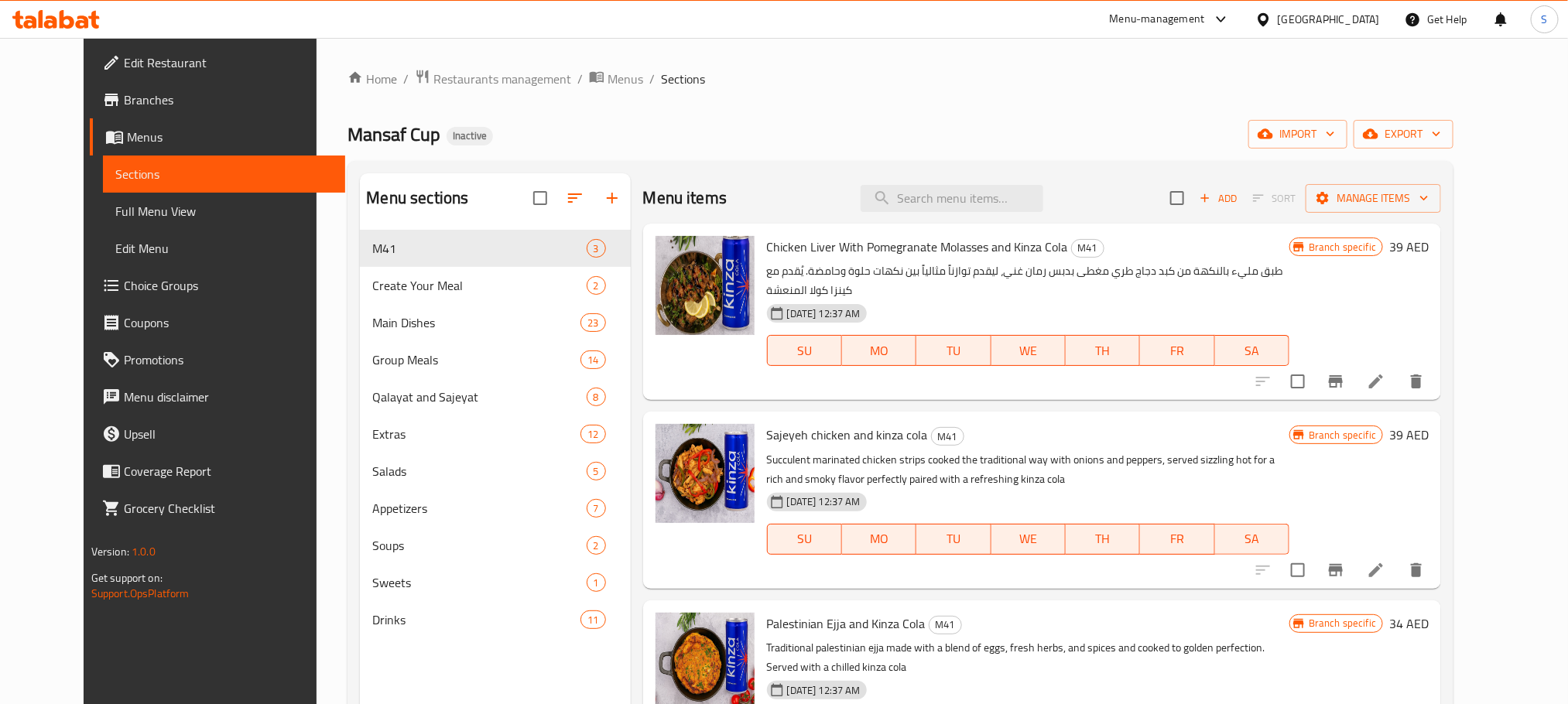
click at [79, 12] on icon at bounding box center [56, 19] width 87 height 18
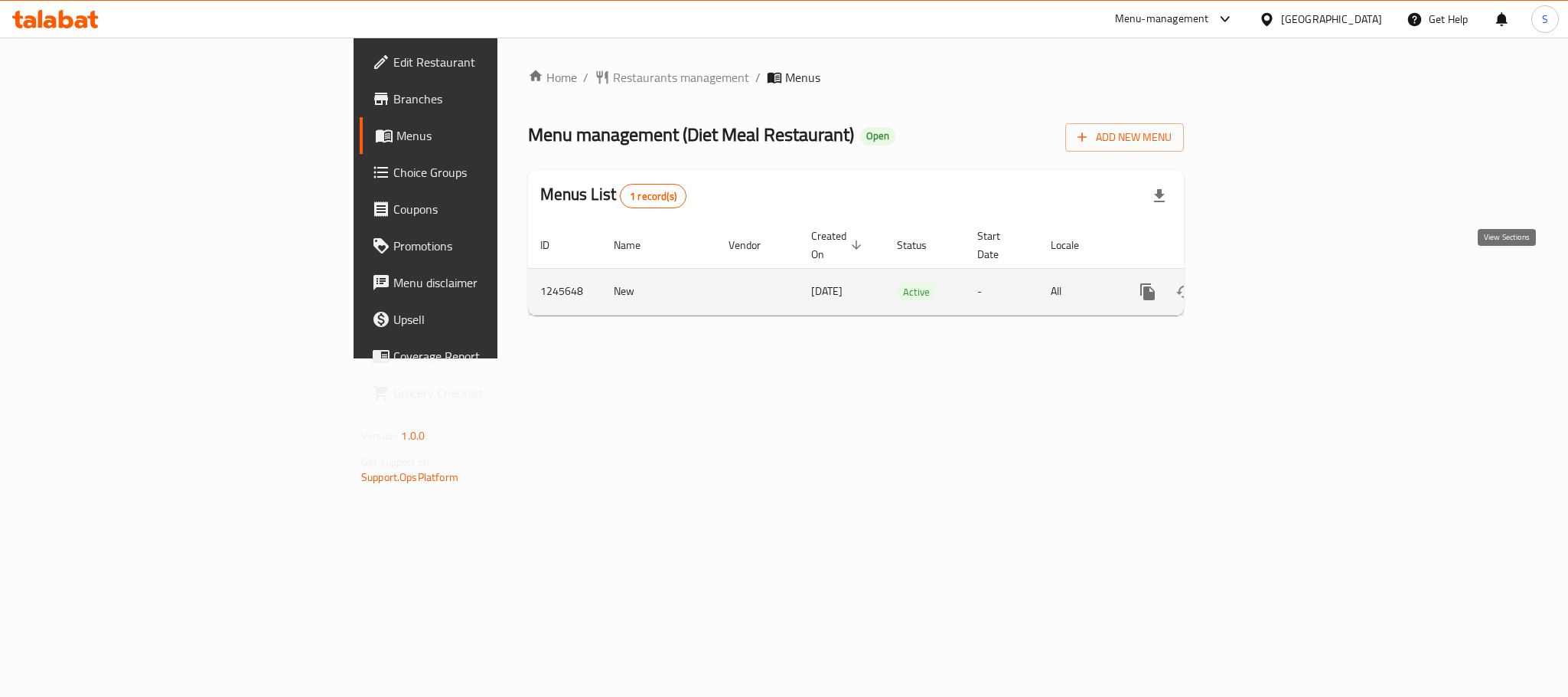
click at [1277, 289] on link "enhanced table" at bounding box center [1258, 291] width 37 height 37
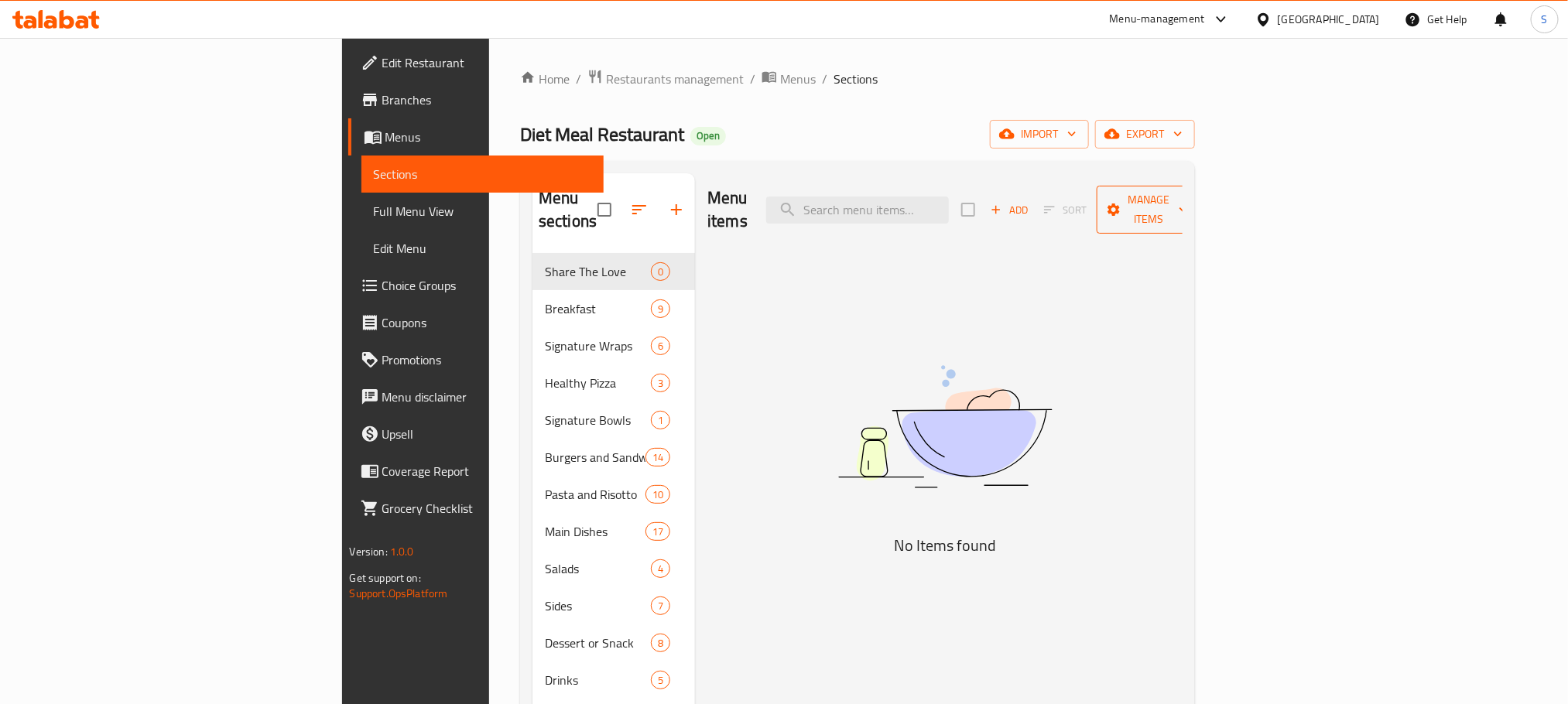
click at [1188, 193] on span "Manage items" at bounding box center [1148, 209] width 79 height 38
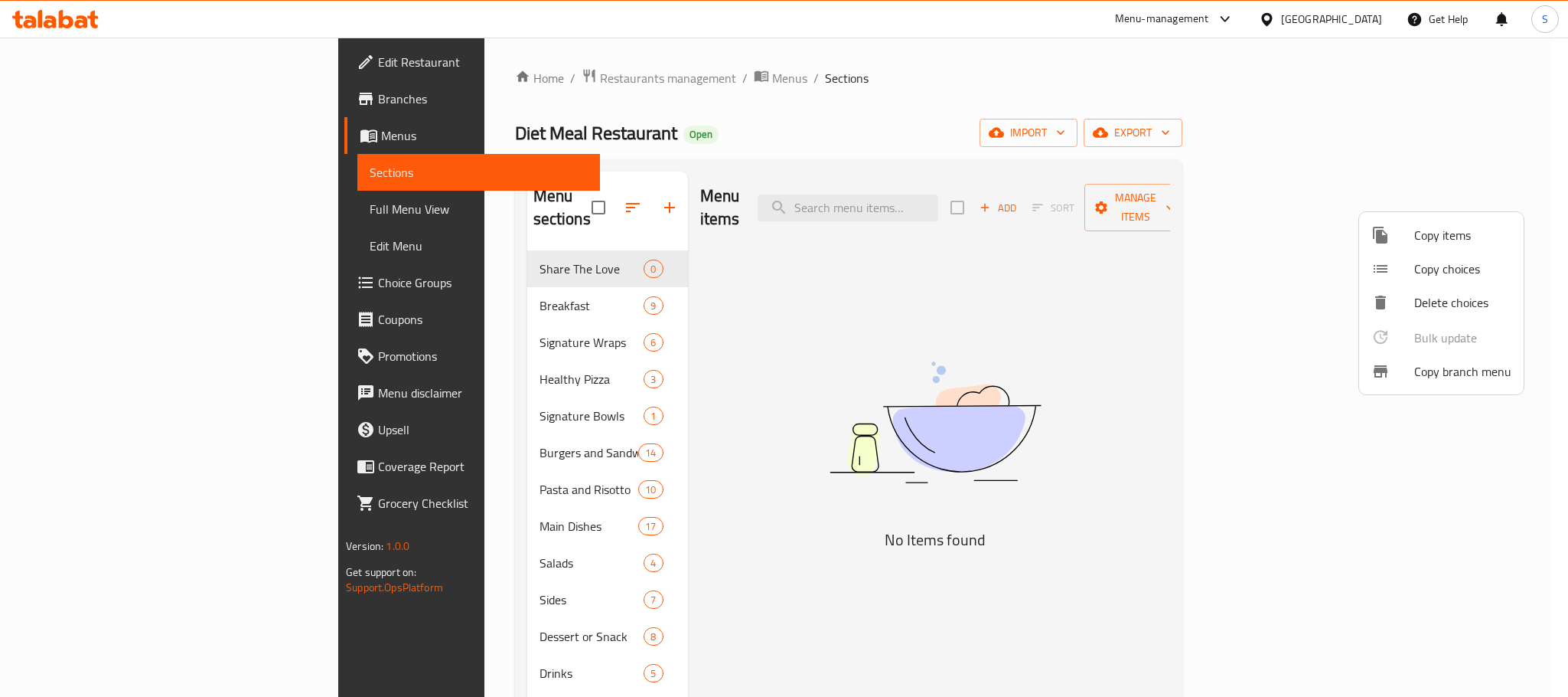
click at [1456, 370] on span "Copy branch menu" at bounding box center [1463, 371] width 97 height 18
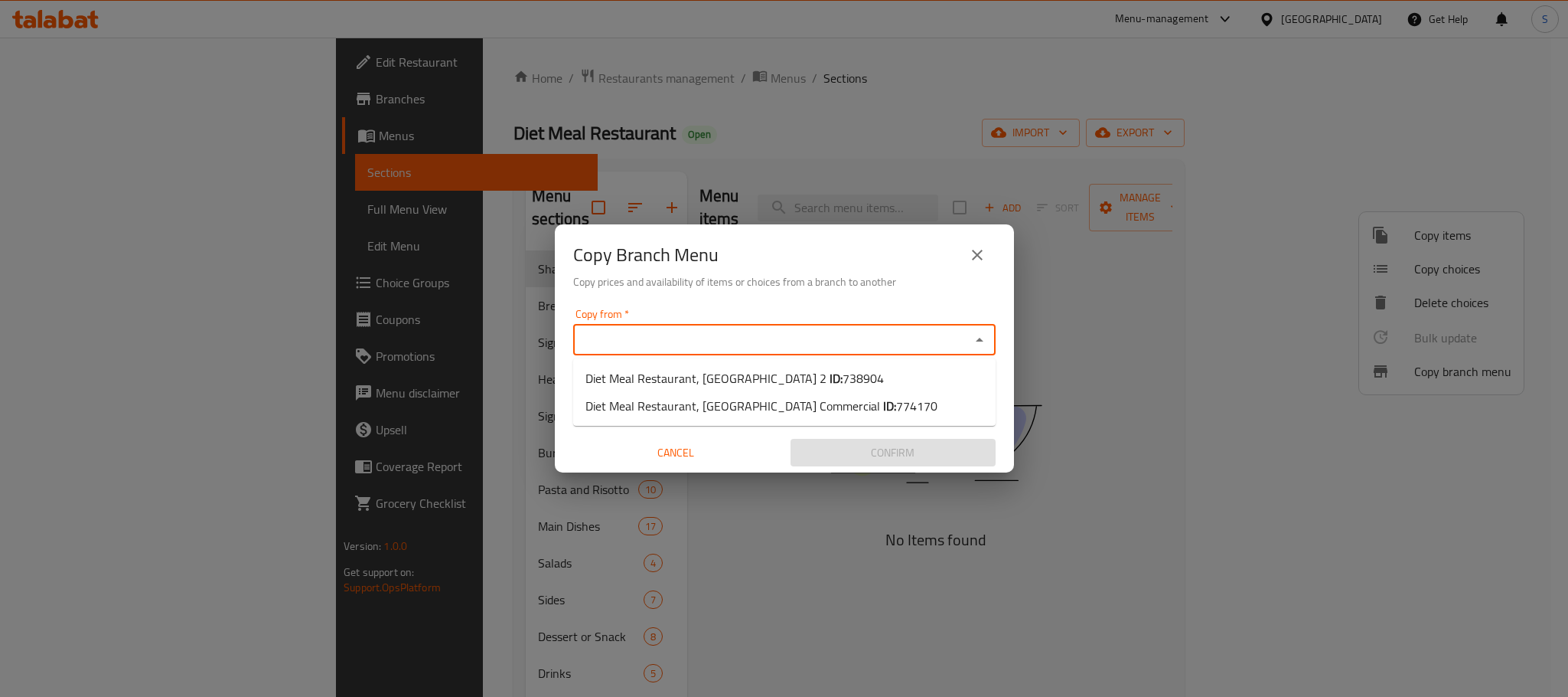
click at [777, 343] on input "Copy from   *" at bounding box center [771, 340] width 388 height 22
click at [830, 381] on b "ID:" at bounding box center [836, 378] width 13 height 23
type input "Diet Meal Restaurant, [GEOGRAPHIC_DATA] 2"
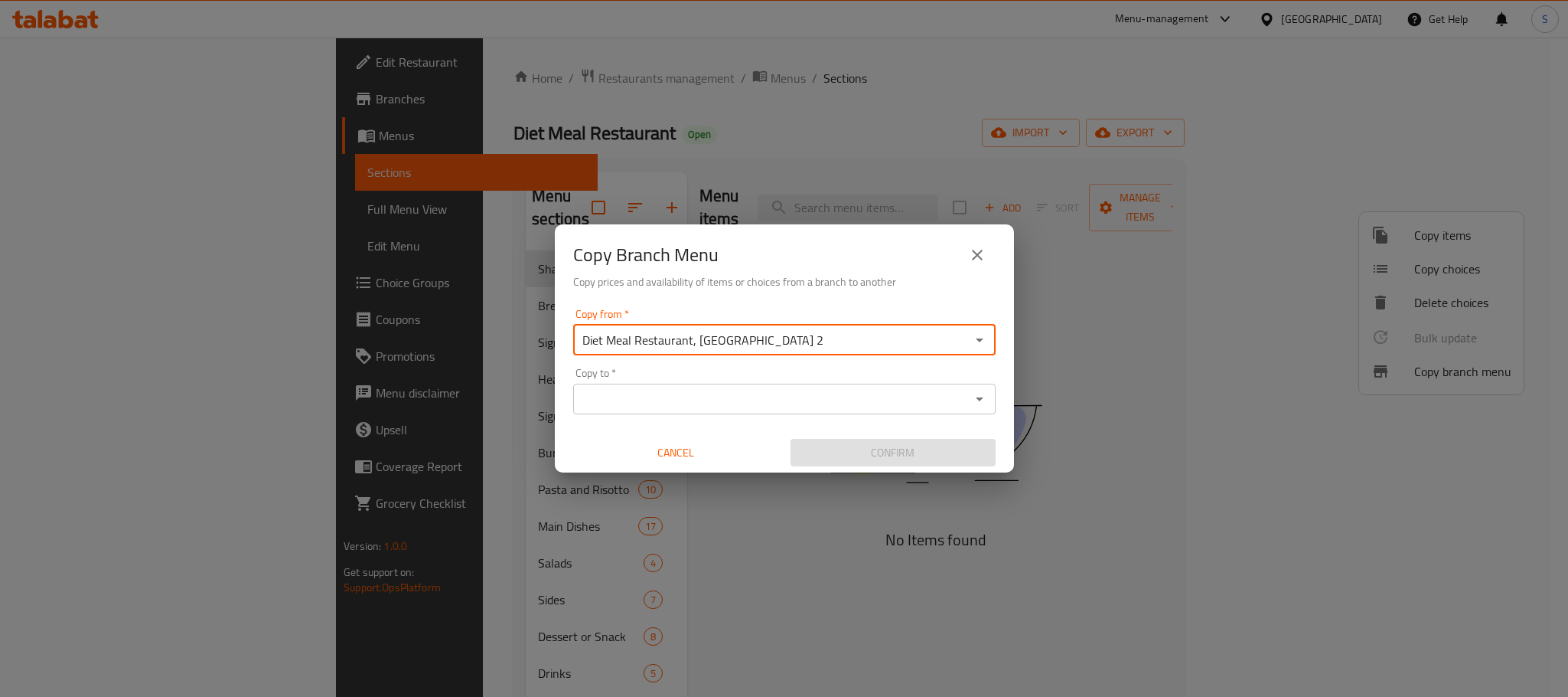
click at [776, 402] on input "Copy to   *" at bounding box center [771, 399] width 388 height 22
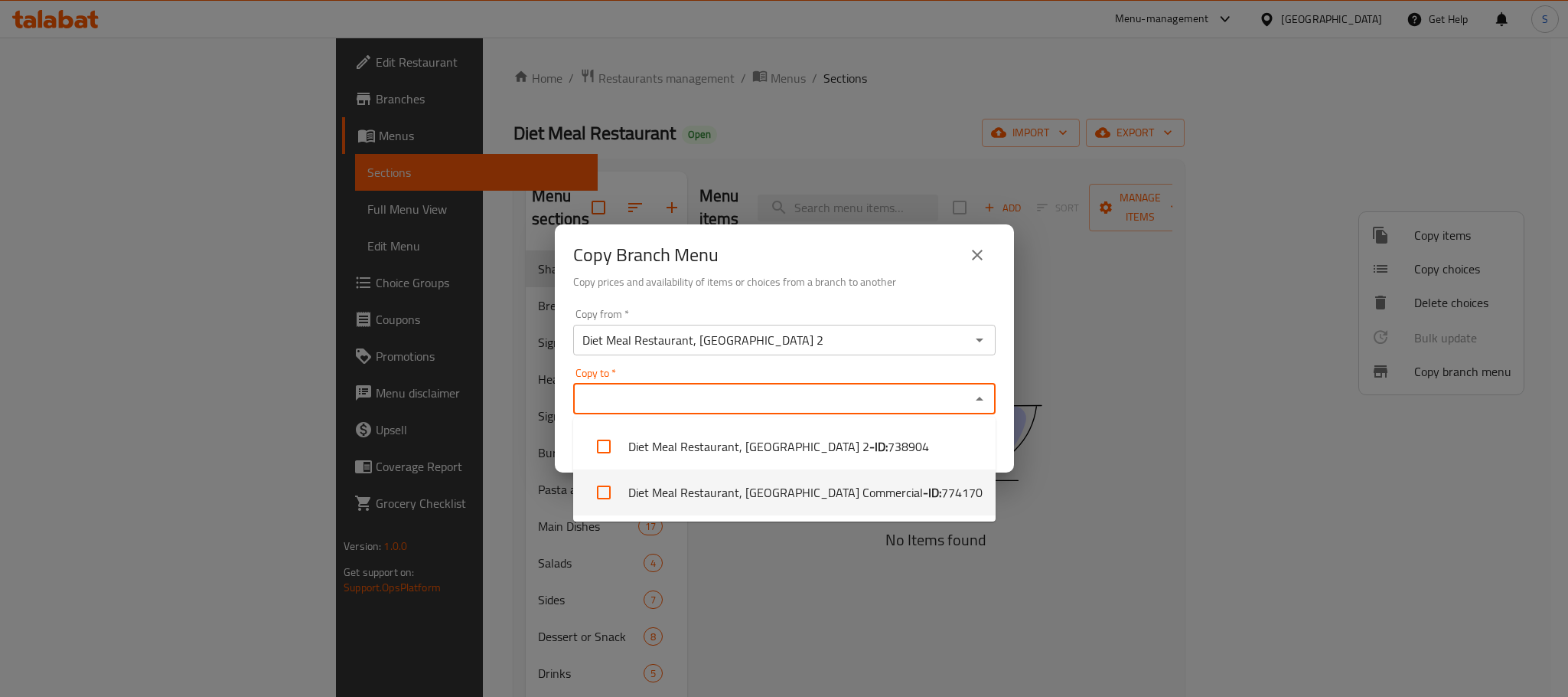
click at [785, 487] on li "Diet Meal Restaurant, [GEOGRAPHIC_DATA] Commercial - ID: 774170" at bounding box center [784, 492] width 423 height 46
checkbox input "true"
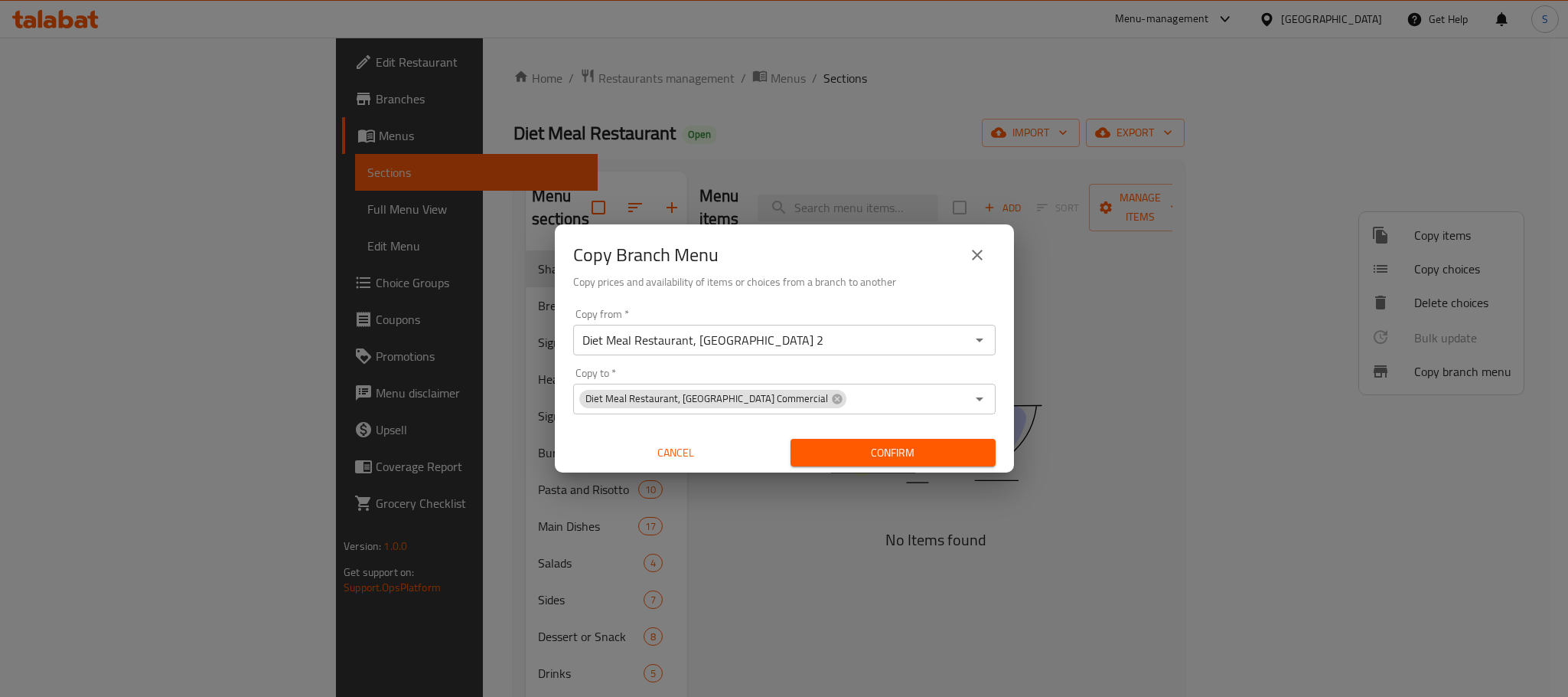
click at [907, 286] on h6 "Copy prices and availability of items or choices from a branch to another" at bounding box center [784, 281] width 423 height 17
click at [917, 453] on span "Confirm" at bounding box center [893, 453] width 180 height 19
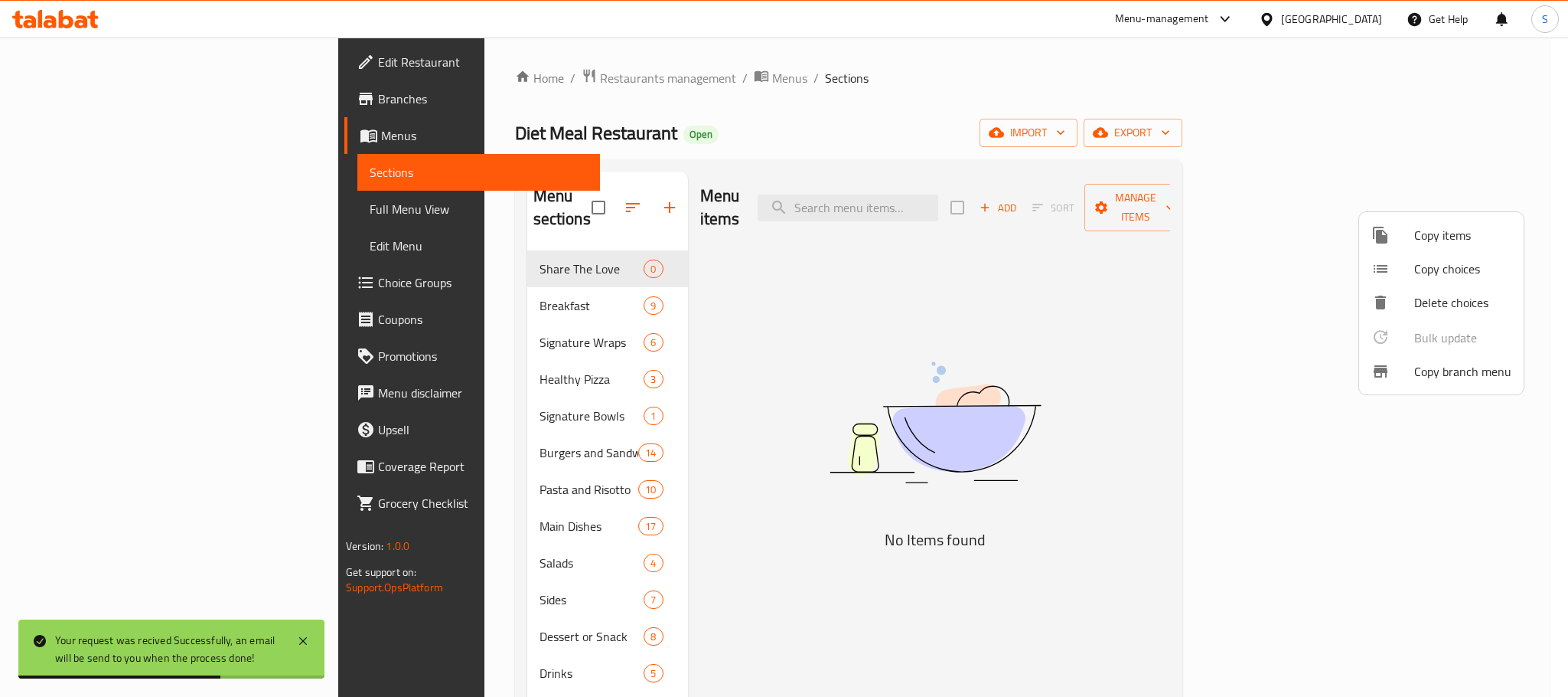
click at [897, 95] on div at bounding box center [784, 348] width 1568 height 697
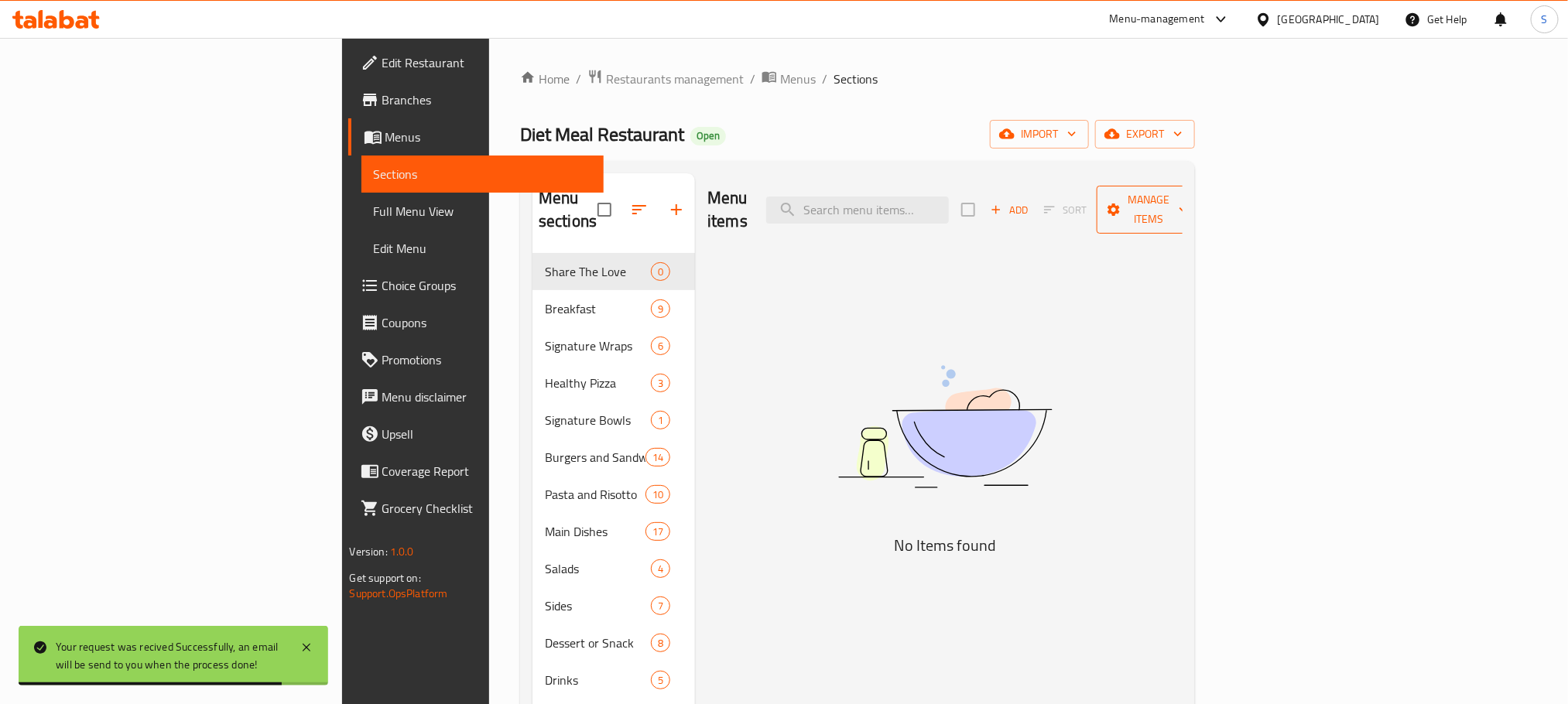
click at [1188, 202] on span "Manage items" at bounding box center [1148, 209] width 79 height 38
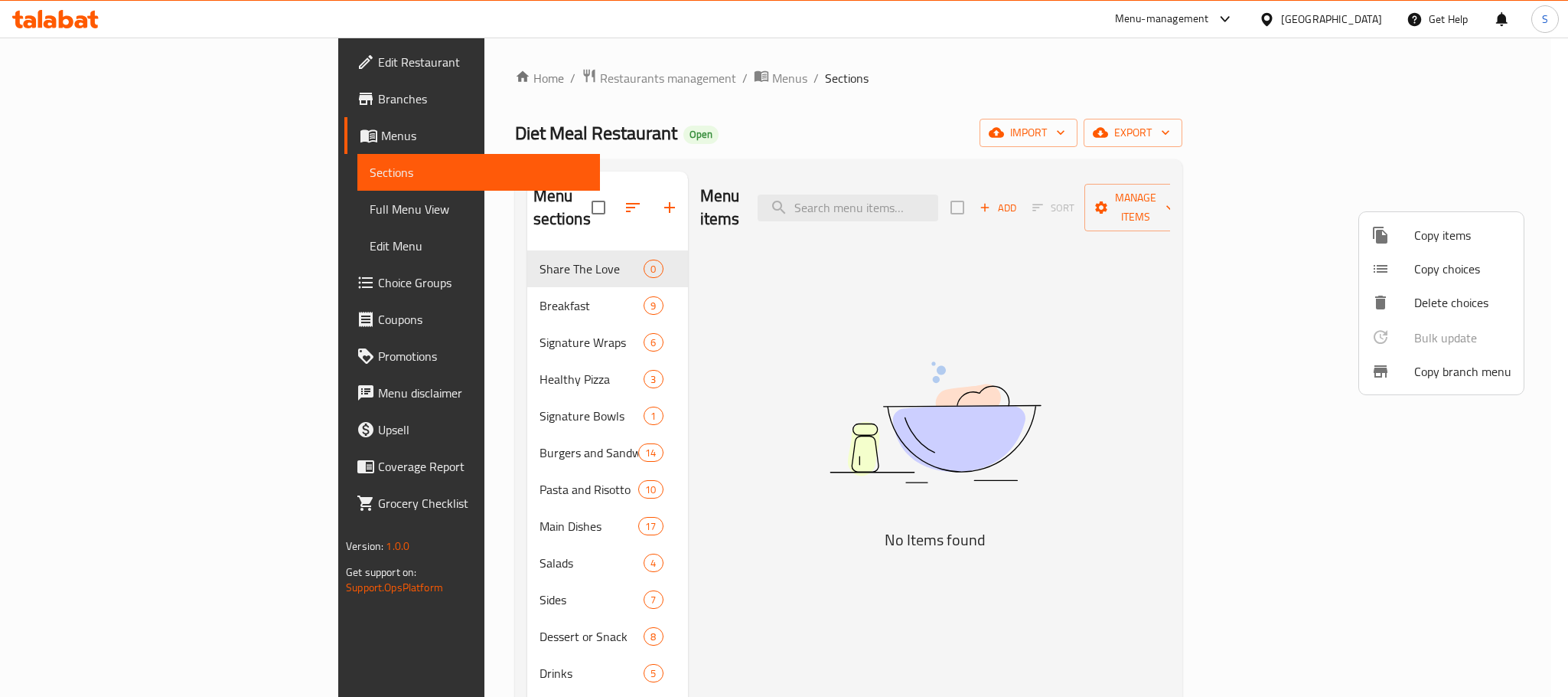
click at [1131, 115] on div at bounding box center [784, 348] width 1568 height 697
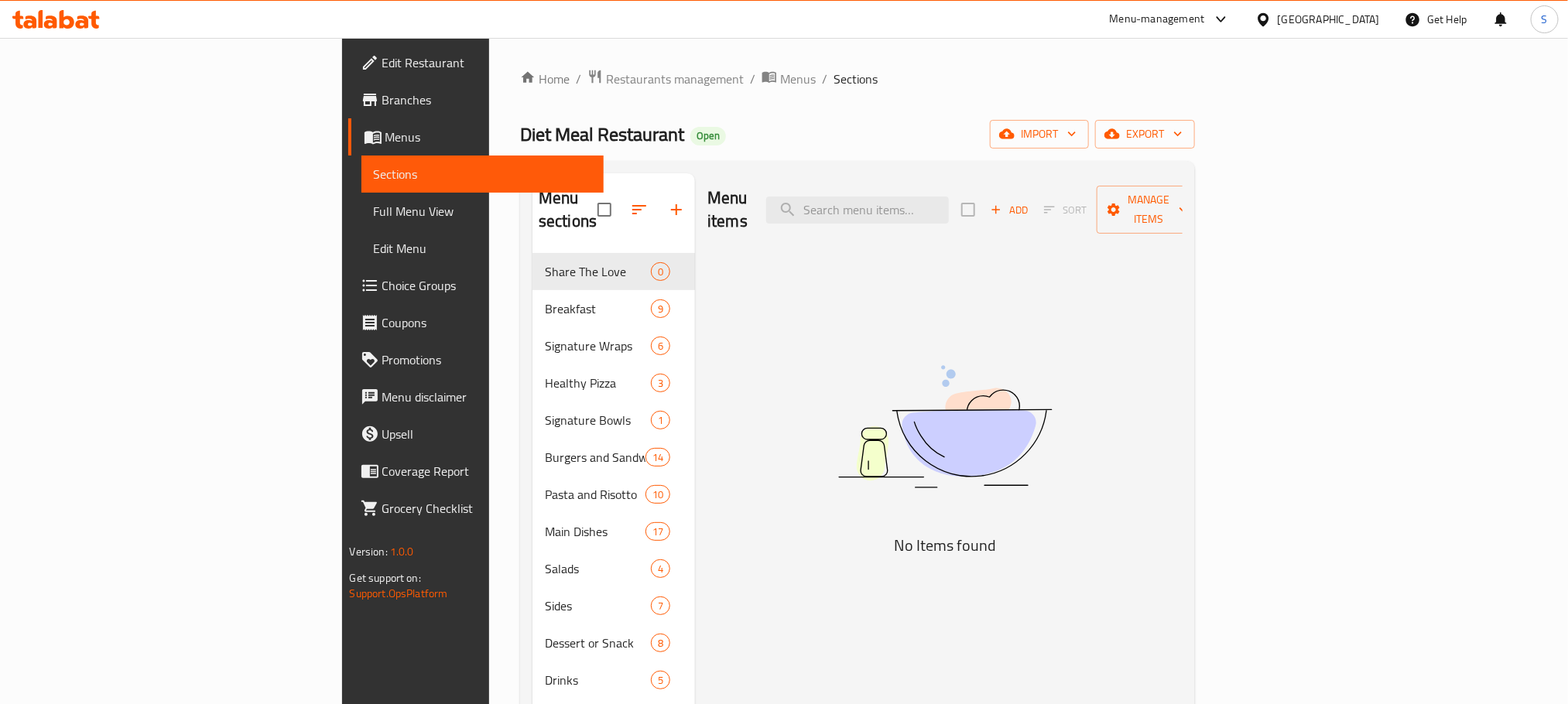
click at [783, 79] on ol "Home / Restaurants management / Menus / Sections" at bounding box center [857, 79] width 675 height 20
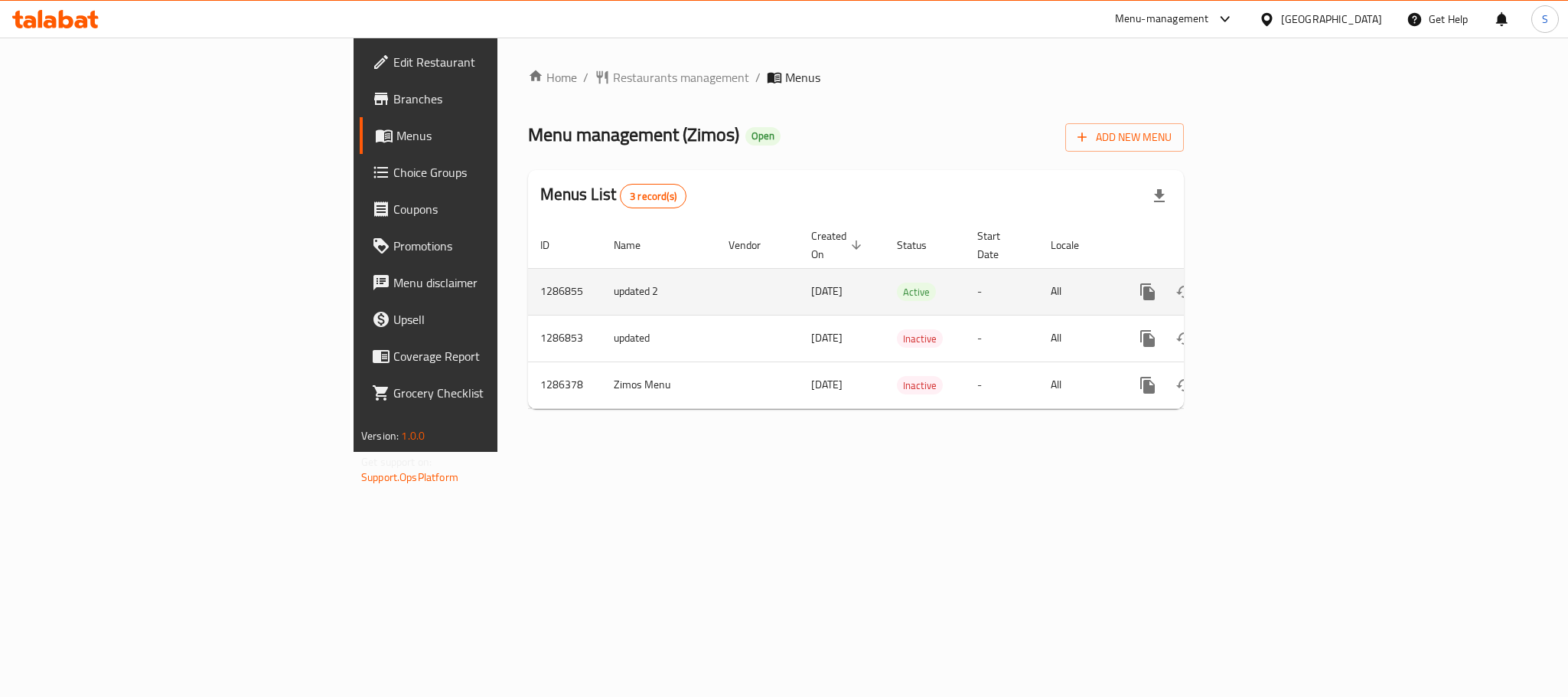
click at [1268, 282] on icon "enhanced table" at bounding box center [1258, 291] width 18 height 18
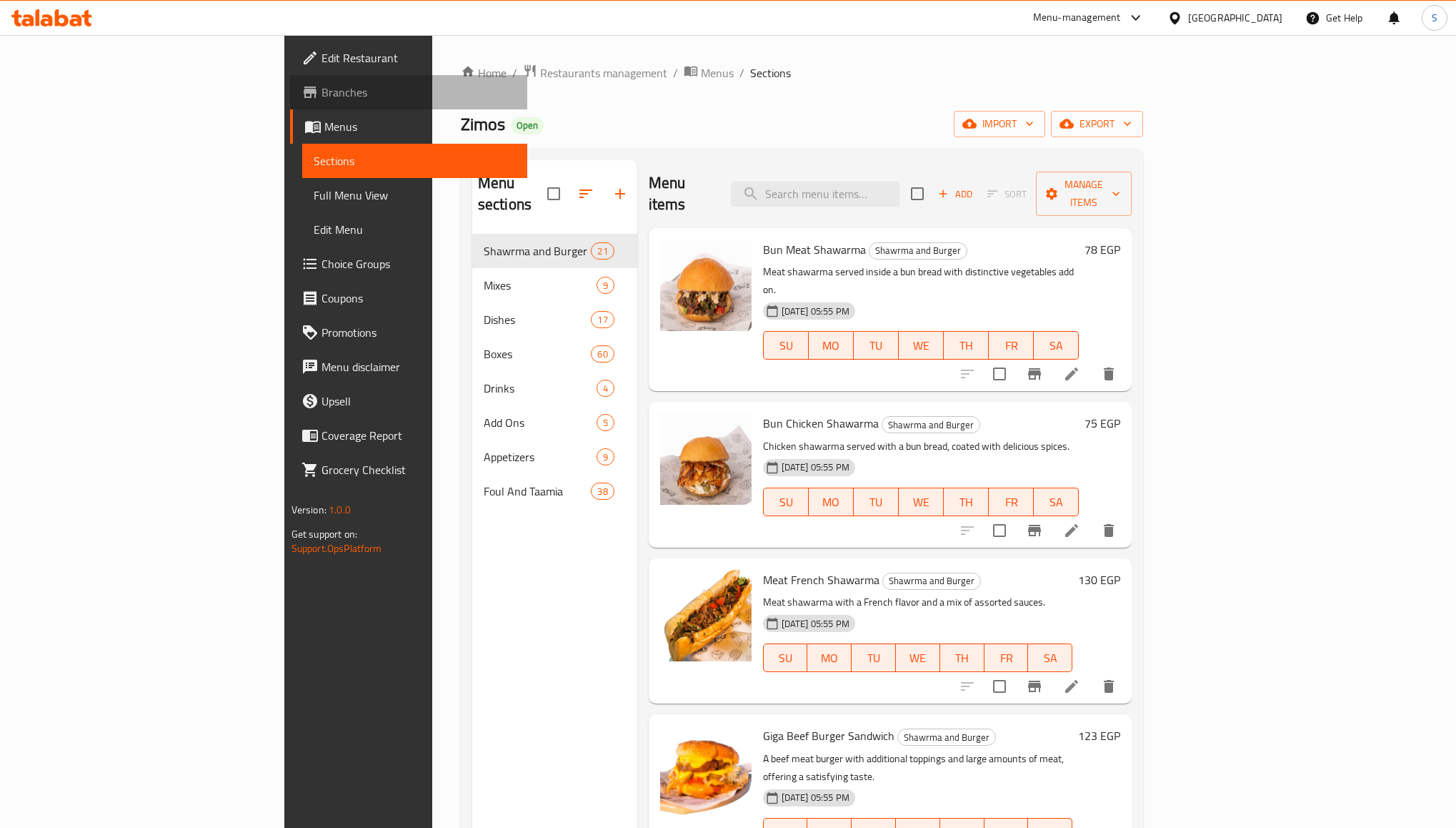
click at [321, 90] on span "Branches" at bounding box center [418, 92] width 194 height 17
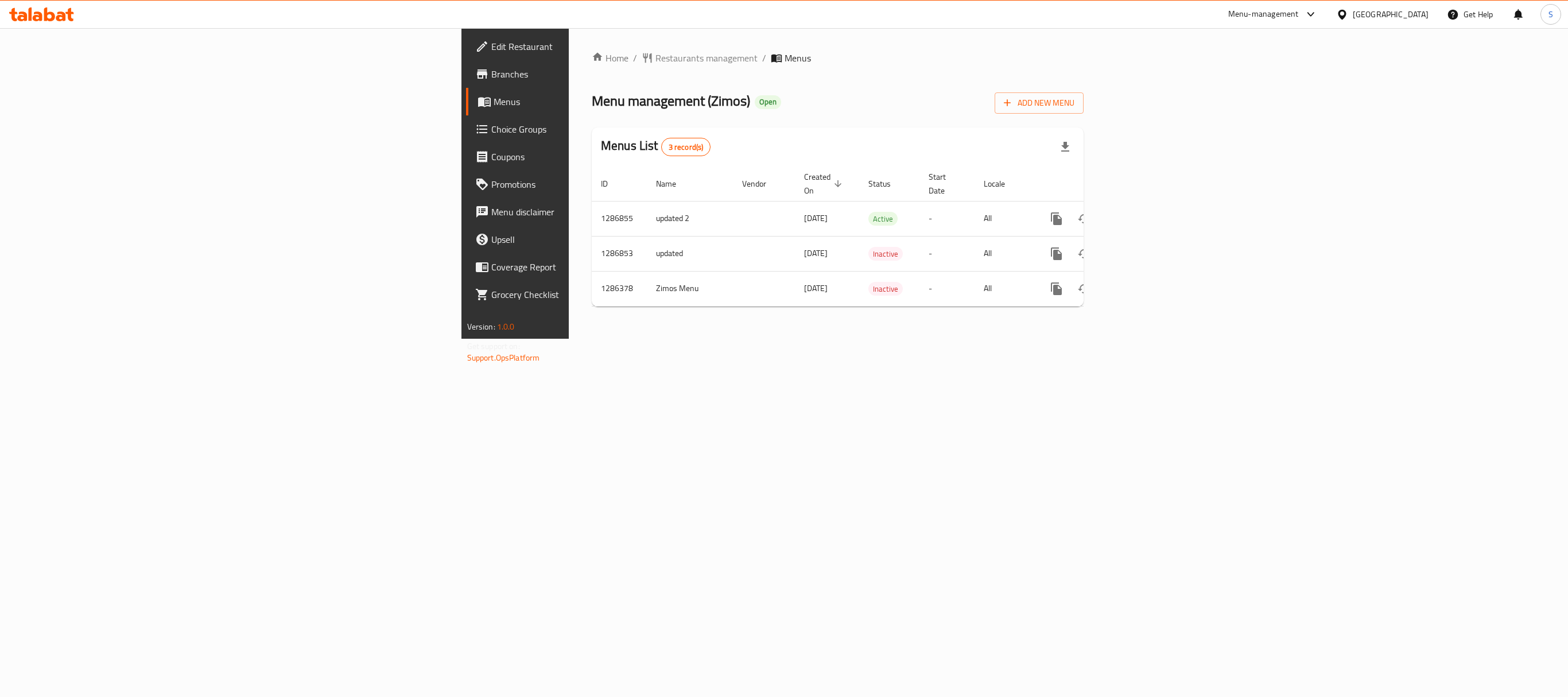
click at [466, 93] on link "Menus" at bounding box center [595, 101] width 257 height 28
click at [491, 74] on span "Branches" at bounding box center [603, 74] width 223 height 14
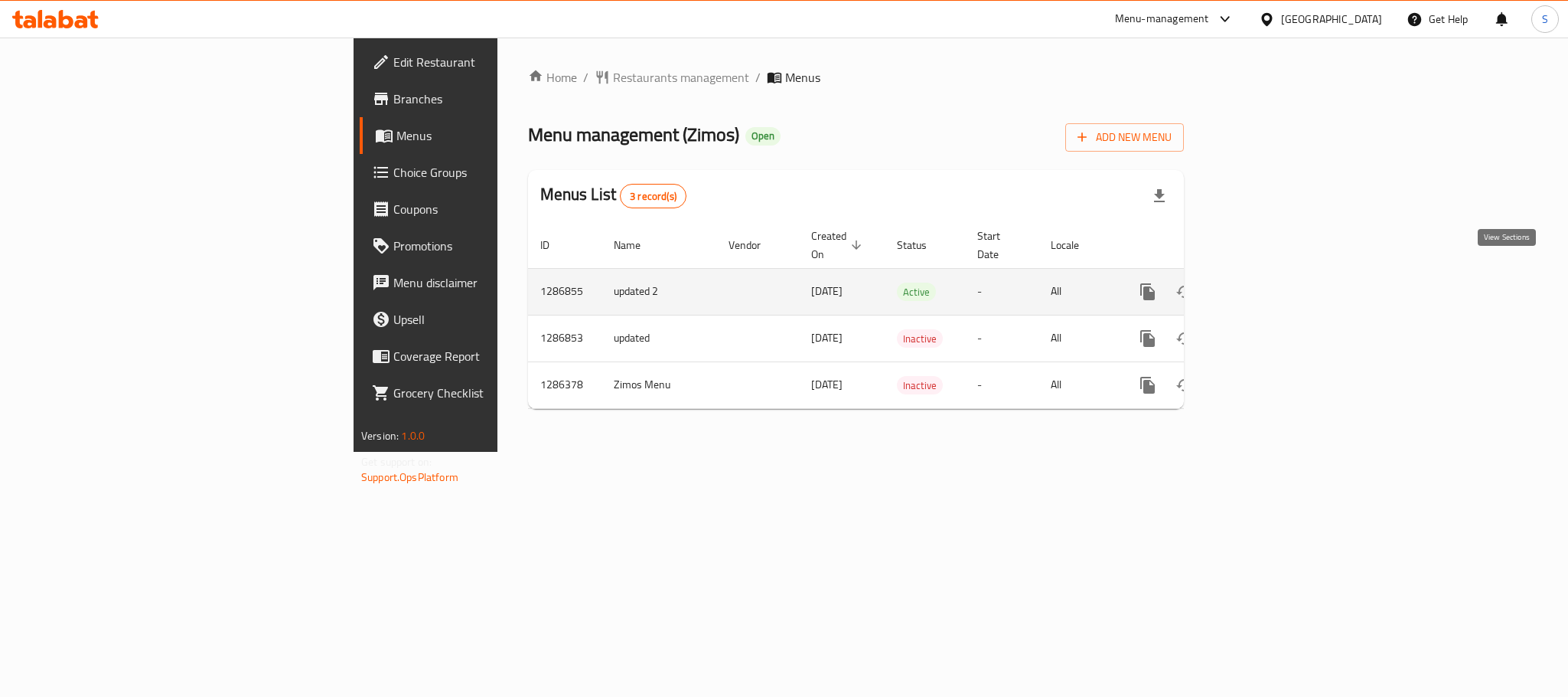
click at [1277, 273] on link "enhanced table" at bounding box center [1258, 291] width 37 height 37
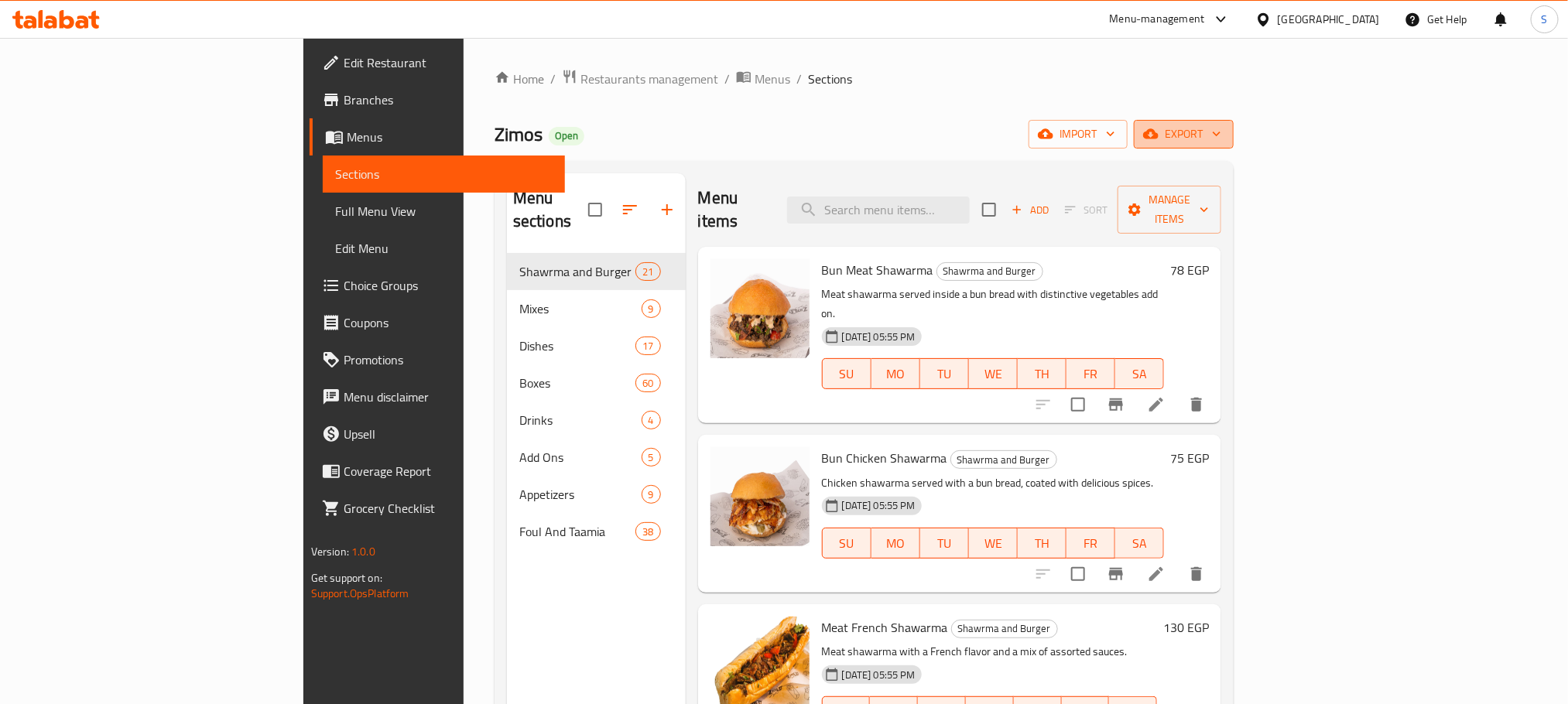
click at [1221, 139] on span "export" at bounding box center [1184, 134] width 75 height 19
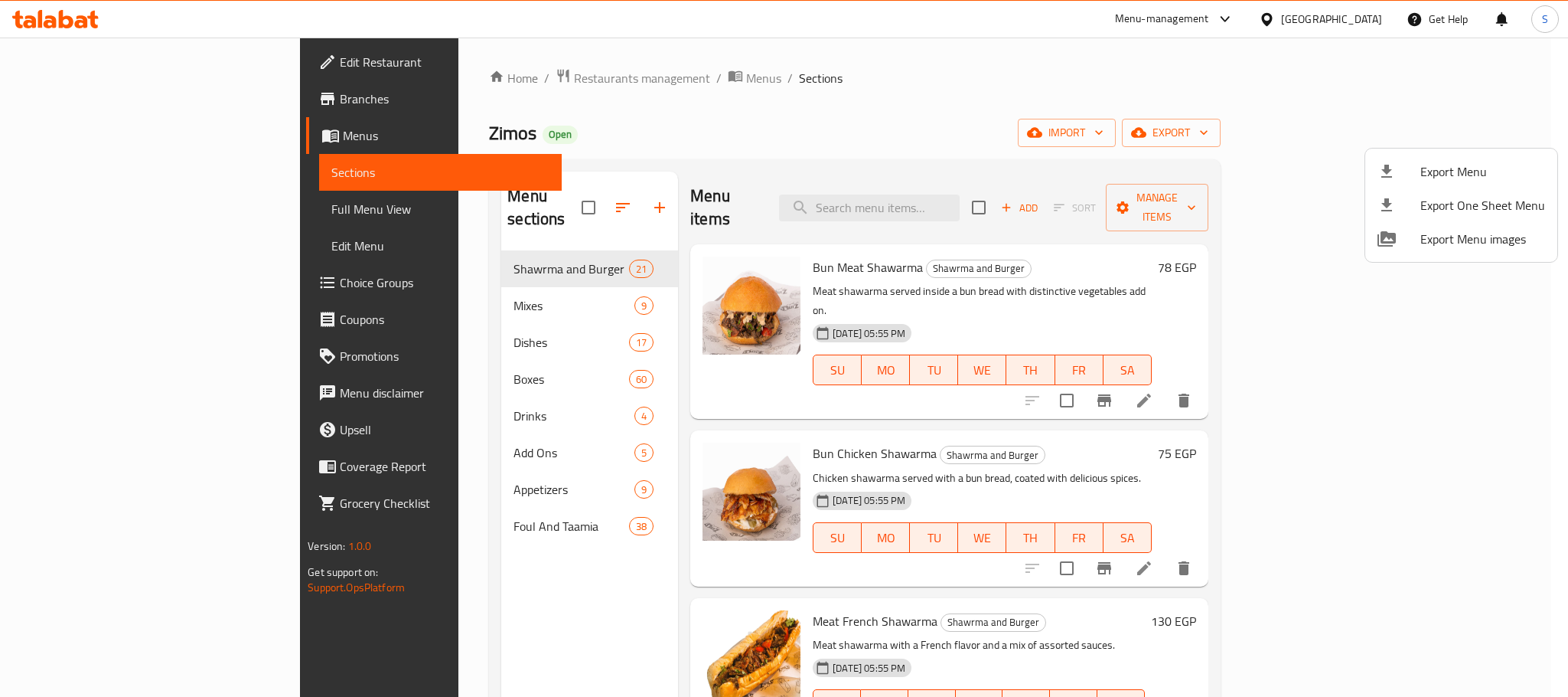
click at [1156, 77] on div at bounding box center [784, 348] width 1568 height 697
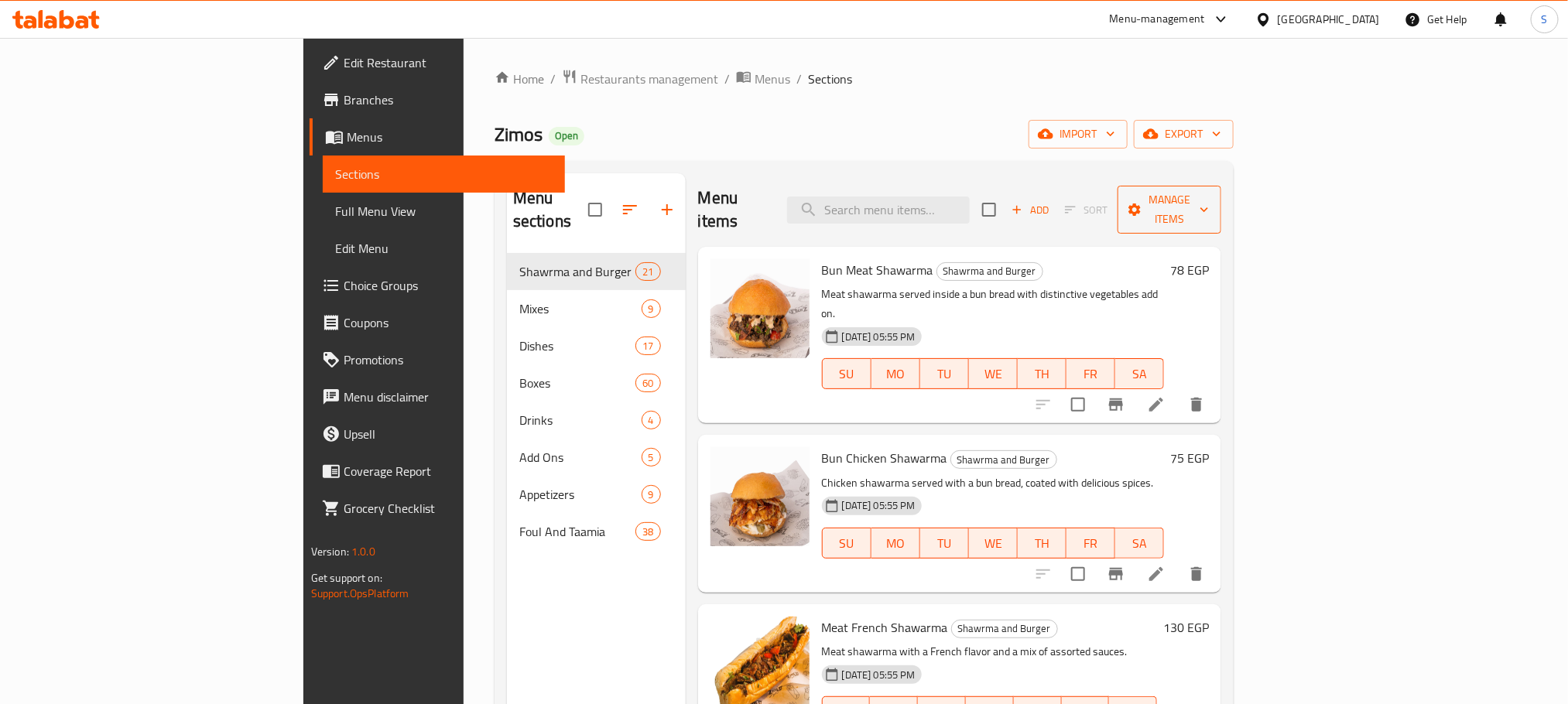
click at [1209, 202] on span "Manage items" at bounding box center [1169, 209] width 79 height 38
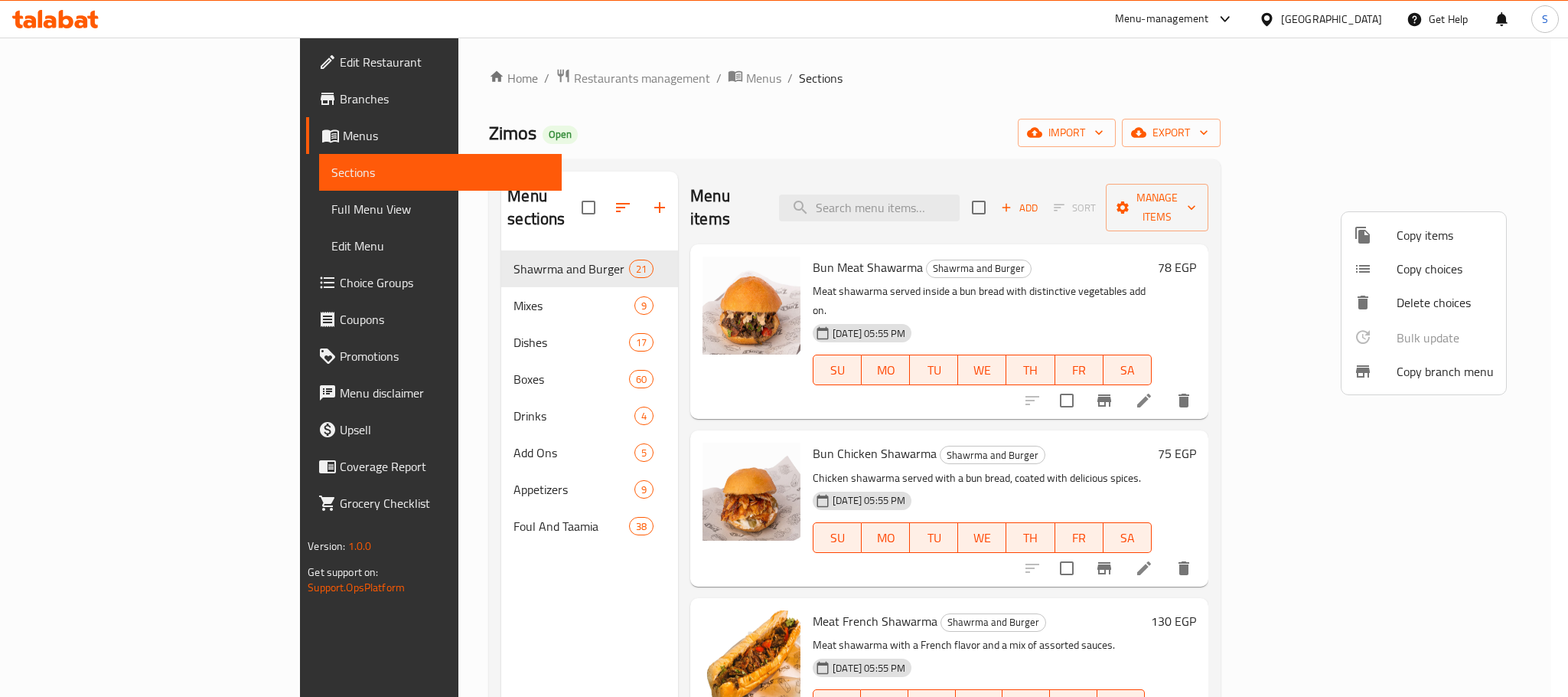
click at [1452, 377] on span "Copy branch menu" at bounding box center [1445, 371] width 97 height 18
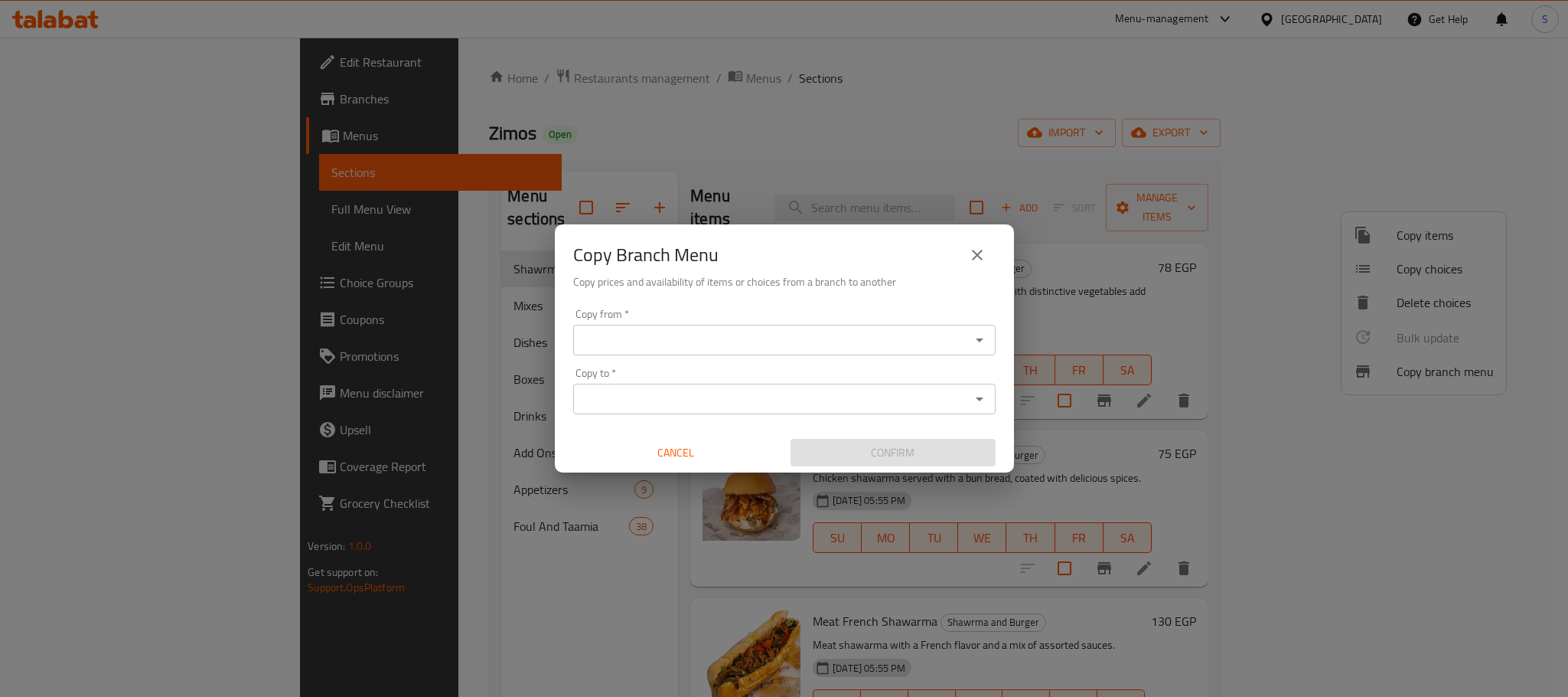
click at [721, 343] on input "Copy from   *" at bounding box center [771, 340] width 388 height 22
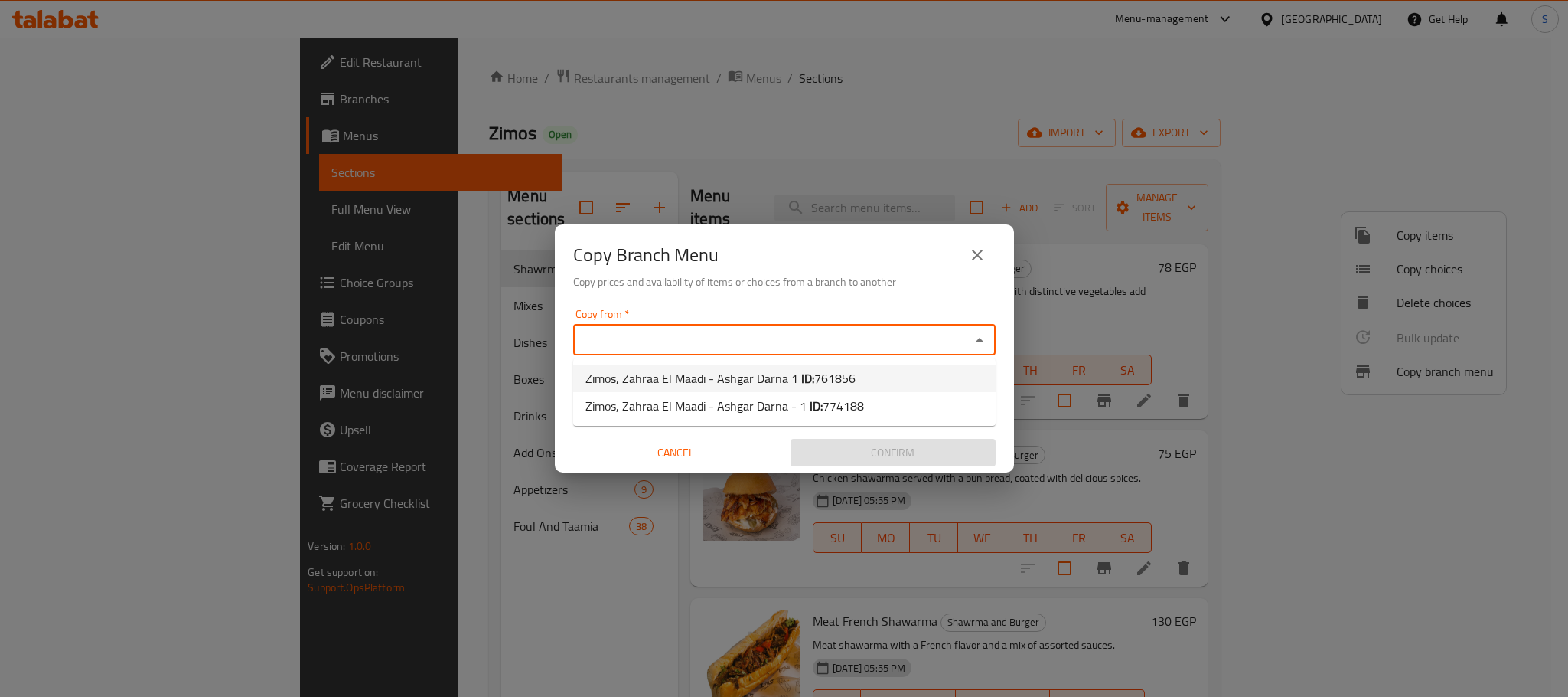
click at [885, 374] on li "[PERSON_NAME] El Maadi - Ashgar Darna 1 ID: 761856" at bounding box center [784, 378] width 423 height 28
type input "Zimos, Zahraa El Maadi - Ashgar Darna 1"
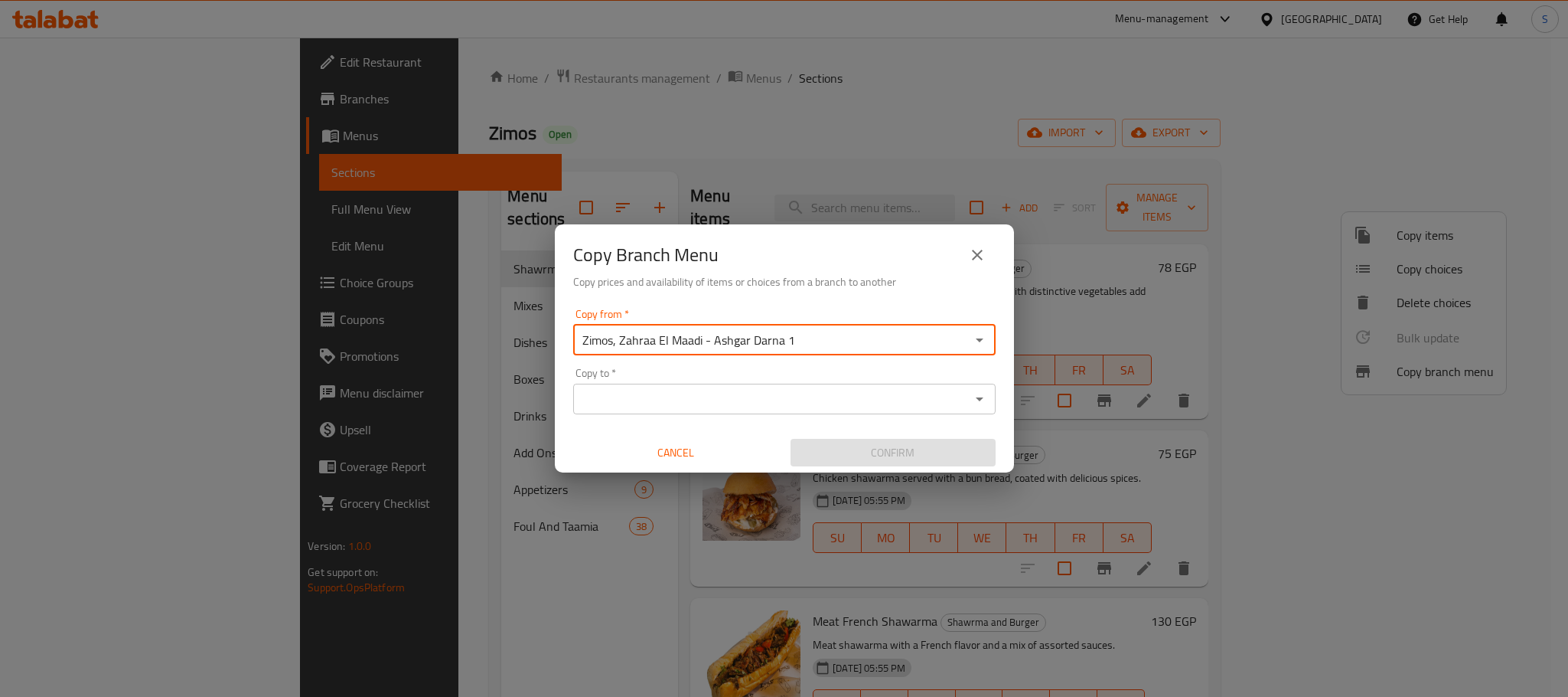
click at [699, 396] on input "Copy to   *" at bounding box center [771, 399] width 388 height 22
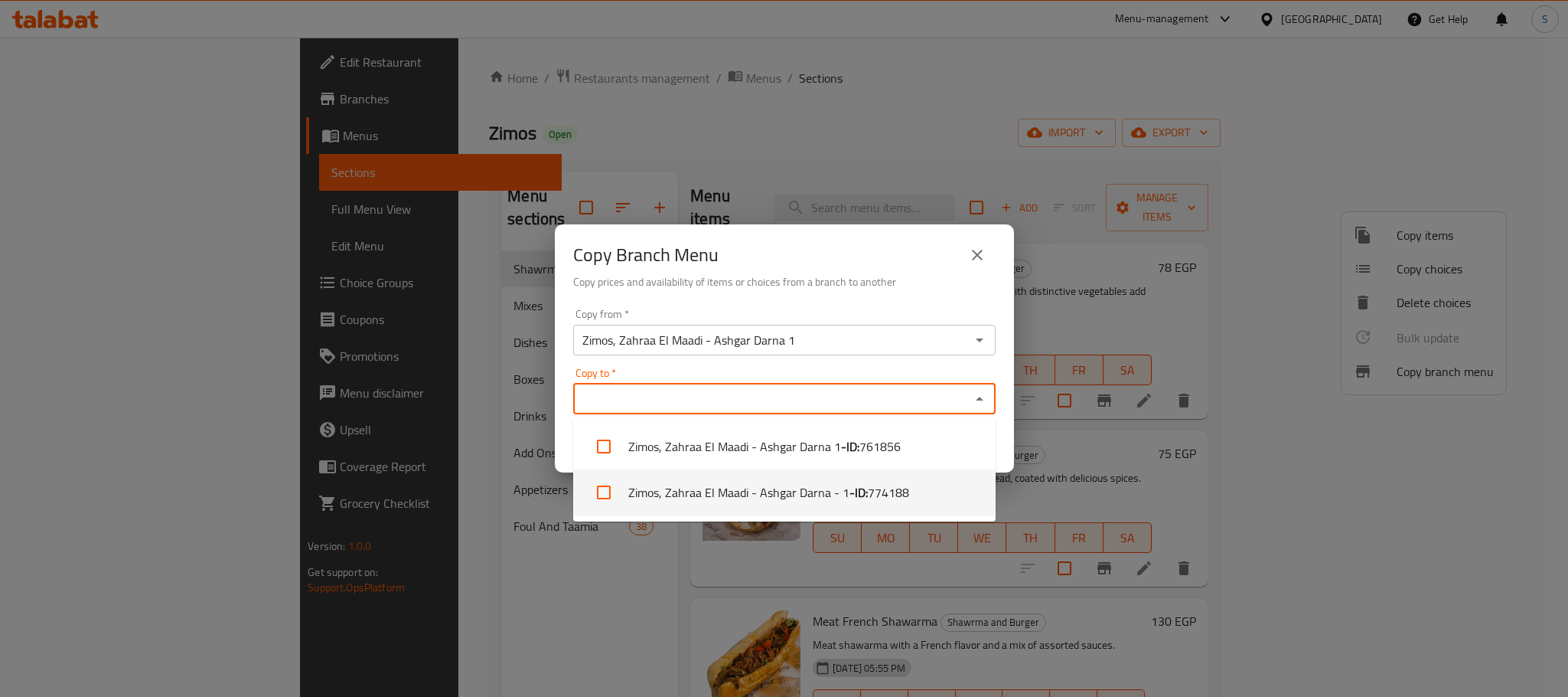
click at [808, 488] on li "[PERSON_NAME] El Maadi - Ashgar Darna - 1 - ID: 774188" at bounding box center [784, 492] width 423 height 46
checkbox input "true"
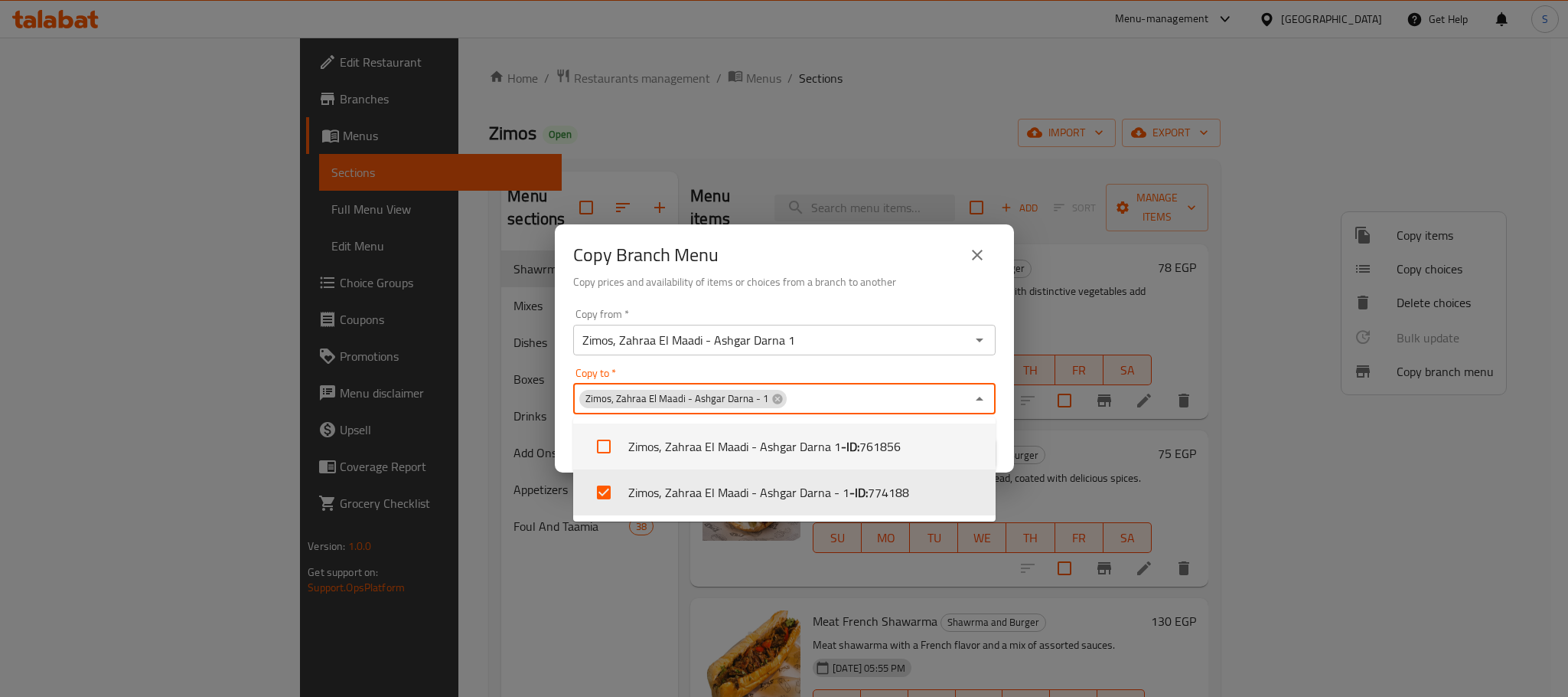
click at [907, 267] on div "Copy Branch Menu" at bounding box center [784, 254] width 423 height 37
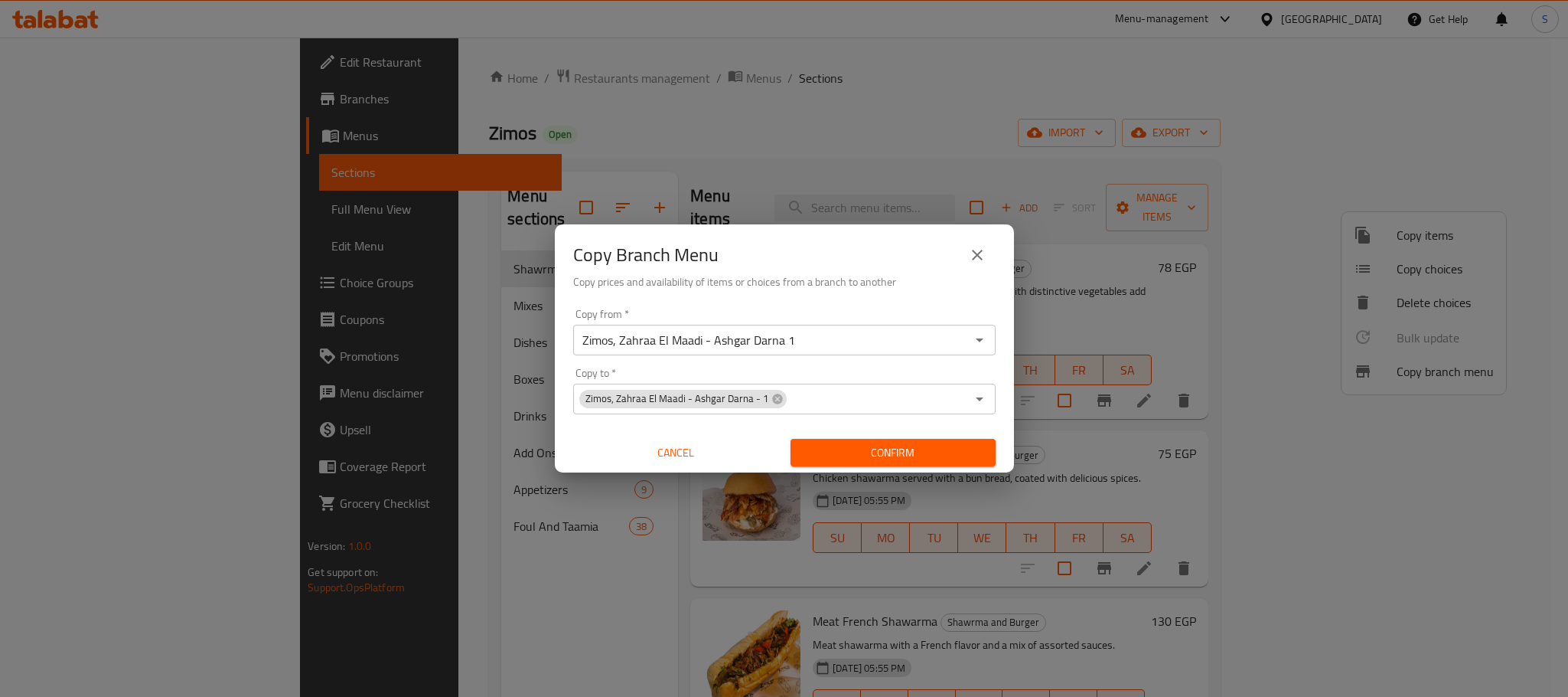
click at [973, 446] on span "Confirm" at bounding box center [893, 453] width 180 height 19
